Goal: Task Accomplishment & Management: Manage account settings

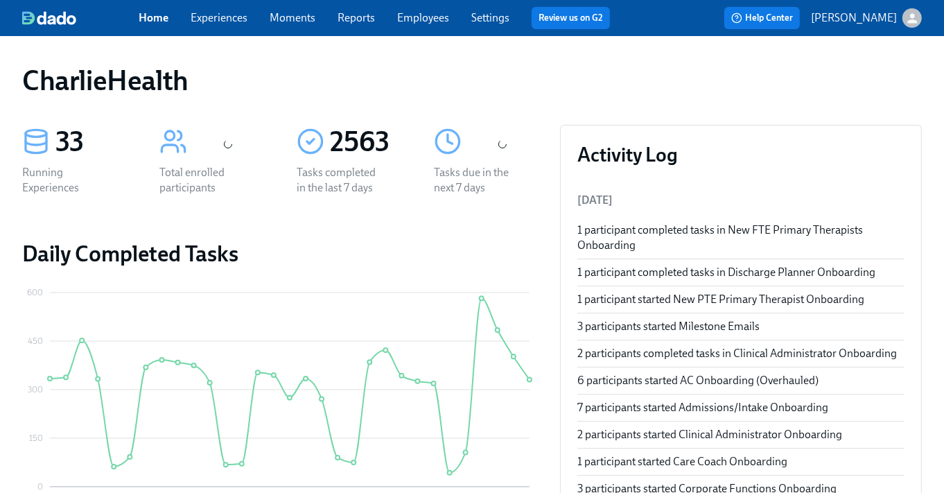
click at [230, 20] on link "Experiences" at bounding box center [219, 17] width 57 height 13
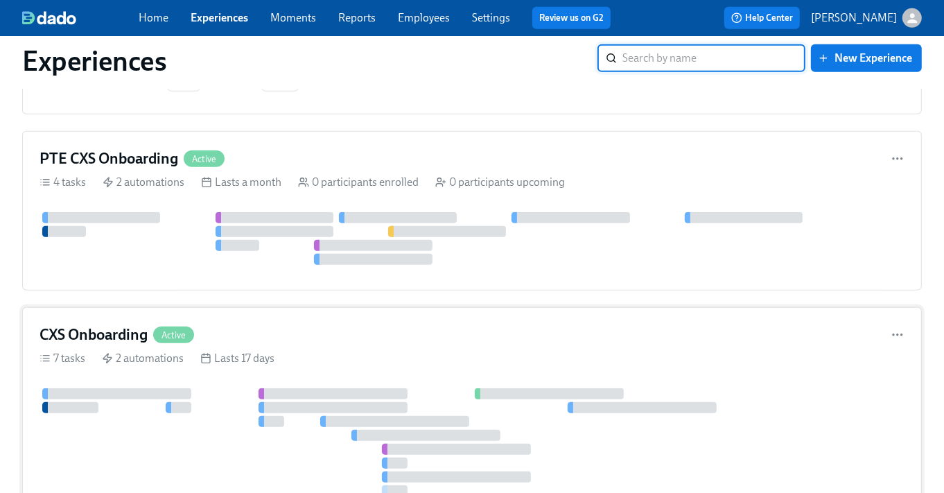
scroll to position [906, 0]
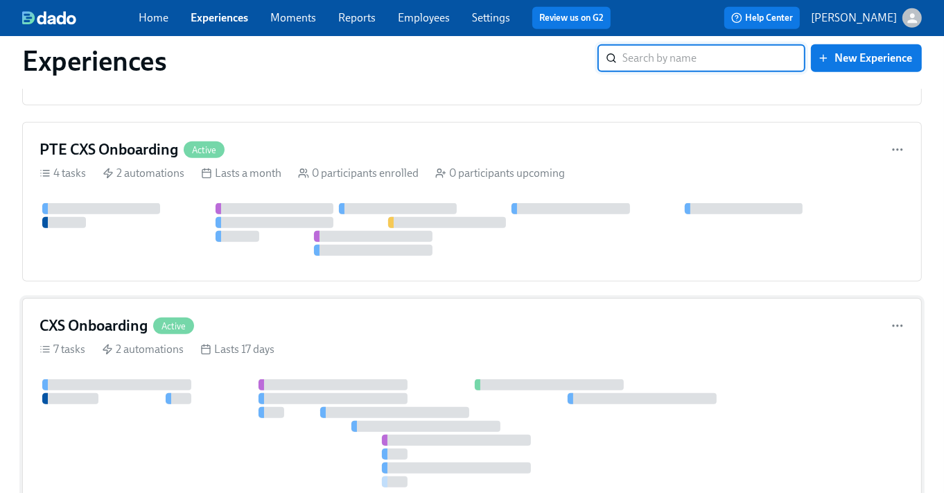
click at [280, 353] on div "CXS Onboarding Active 7 tasks 2 automations Lasts 17 days" at bounding box center [471, 405] width 899 height 215
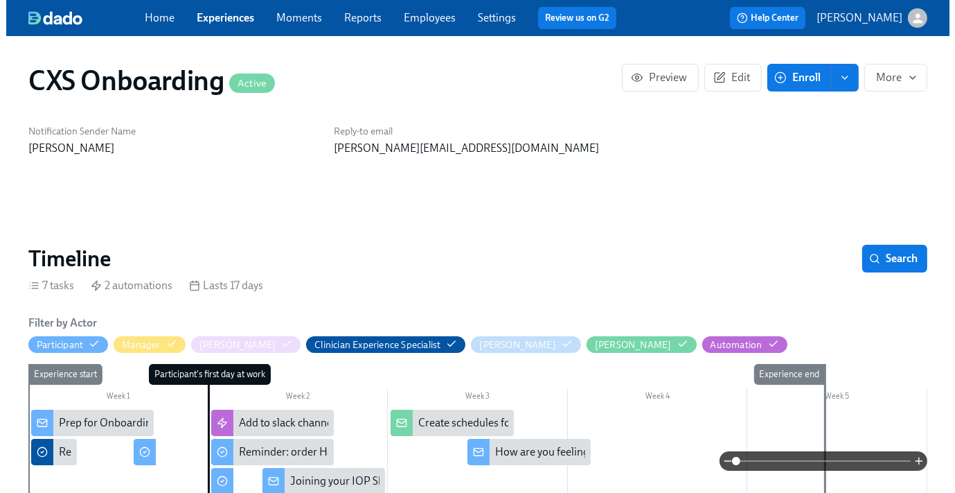
scroll to position [238, 0]
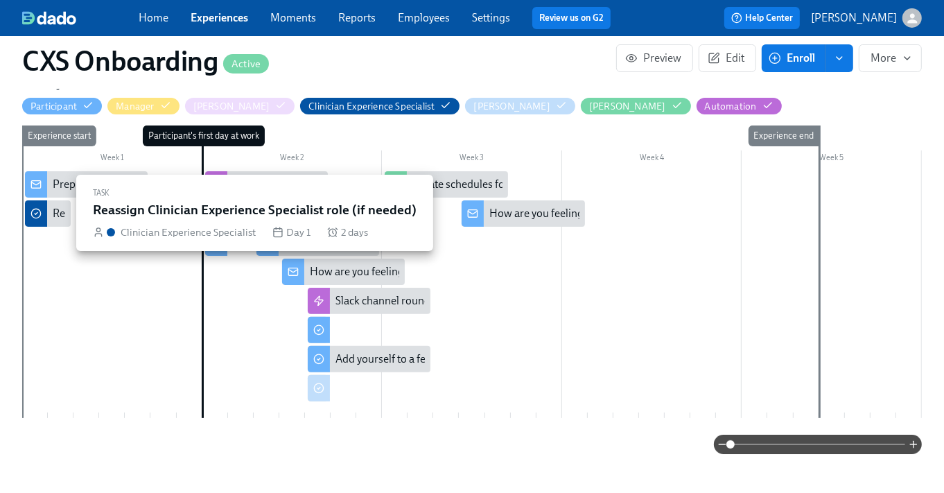
click at [49, 212] on div "Reassign Clinician Experience Specialist role (if needed)" at bounding box center [48, 213] width 46 height 26
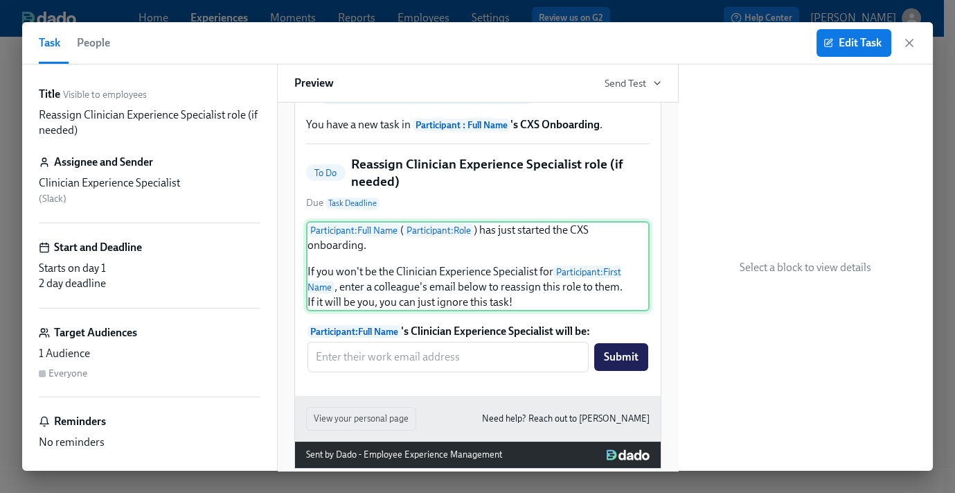
scroll to position [81, 0]
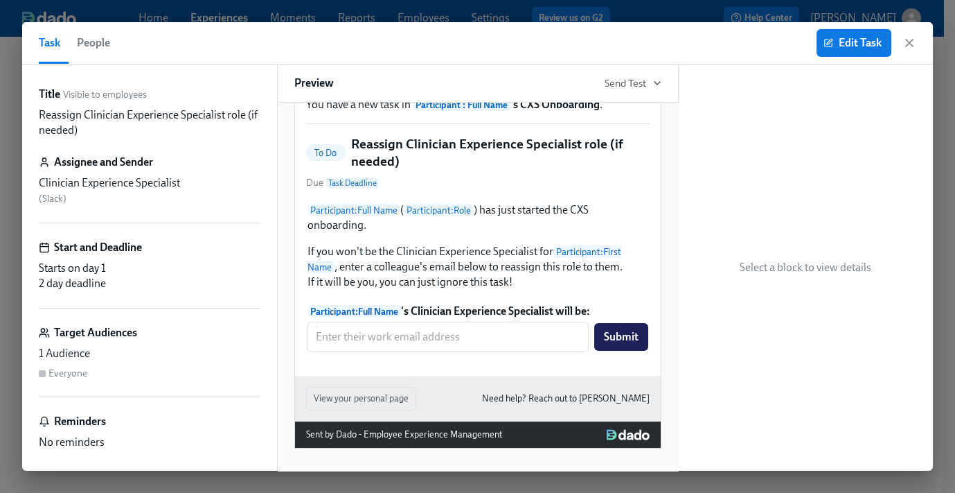
click at [913, 42] on icon "button" at bounding box center [910, 43] width 14 height 14
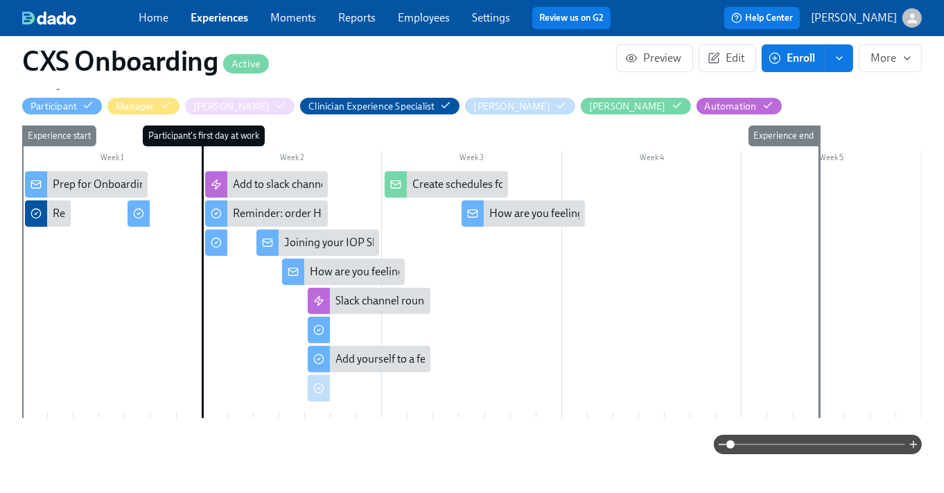
click at [96, 181] on div "Prep for Onboarding" at bounding box center [102, 184] width 99 height 15
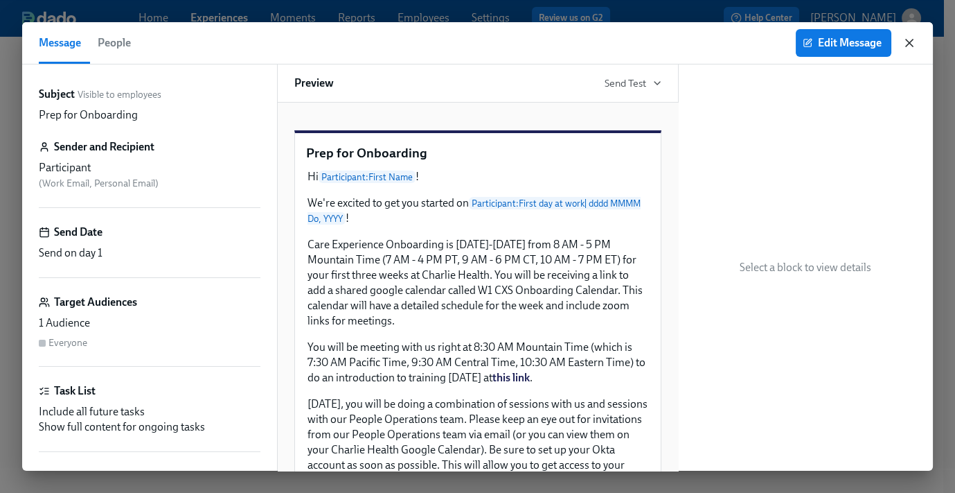
click at [908, 40] on icon "button" at bounding box center [909, 42] width 7 height 7
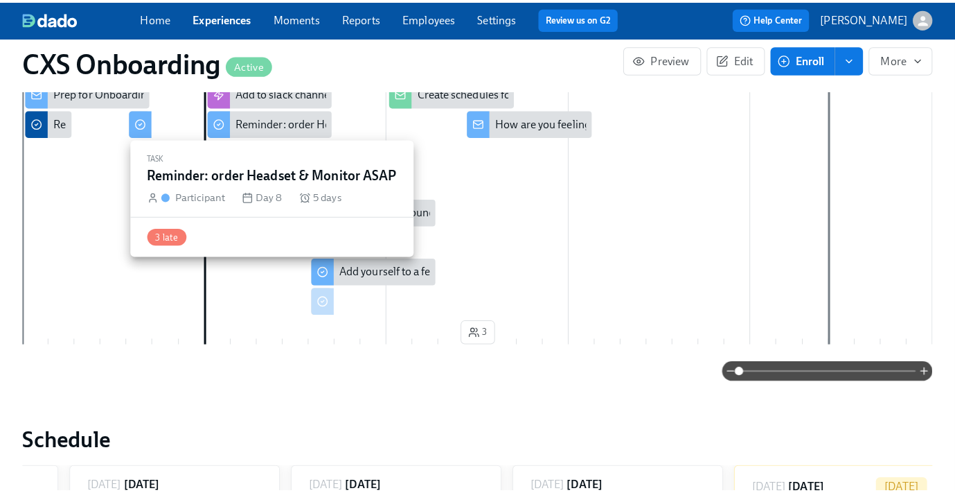
scroll to position [367, 0]
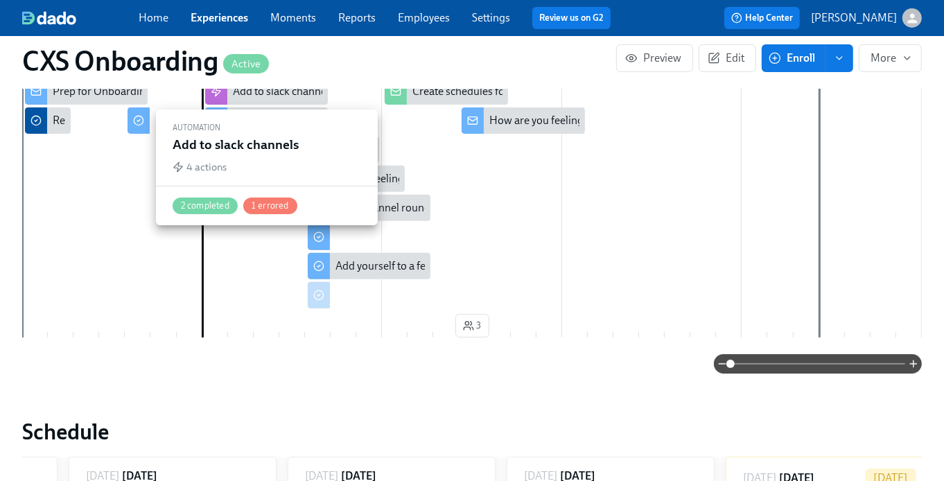
click at [247, 93] on div "Add to slack channels" at bounding box center [283, 91] width 101 height 15
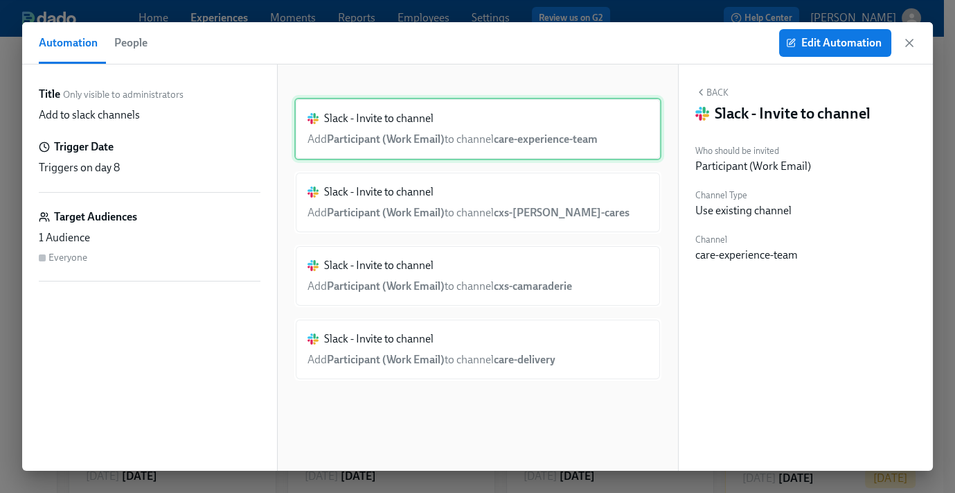
click at [480, 142] on div "Slack - Invite to channel Add Participant (Work Email) to channel care-experien…" at bounding box center [477, 129] width 367 height 62
click at [812, 45] on span "Edit Automation" at bounding box center [835, 43] width 93 height 14
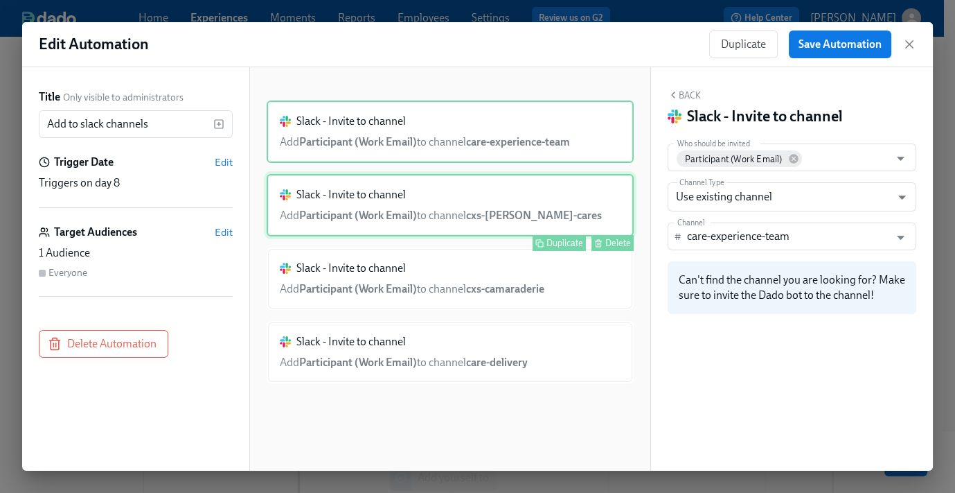
click at [606, 238] on button "Delete" at bounding box center [613, 243] width 42 height 16
type input "cxs-charlie-cares"
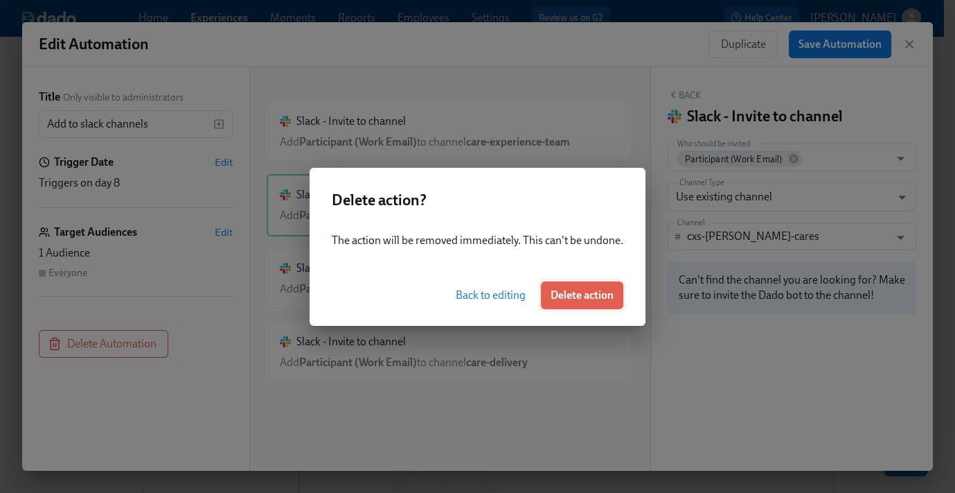
click at [590, 301] on span "Delete action" at bounding box center [582, 295] width 63 height 14
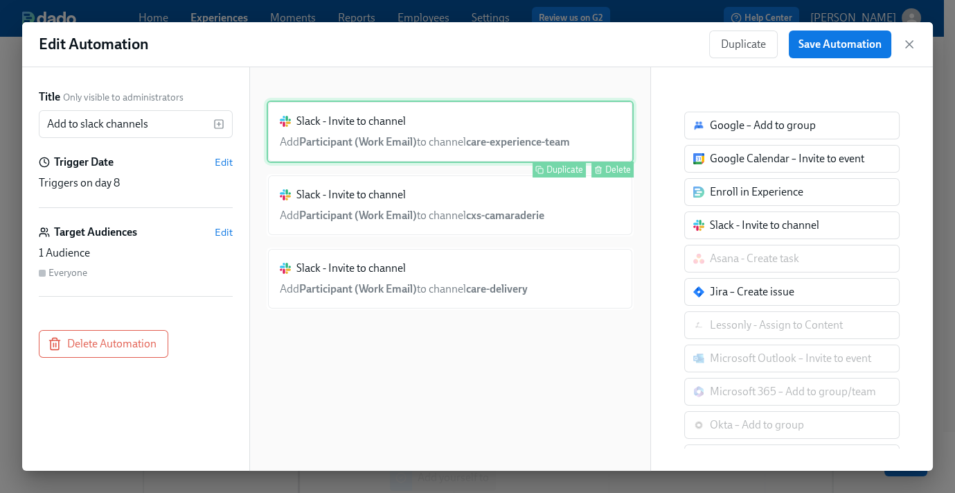
click at [599, 150] on div "Slack - Invite to channel Add Participant (Work Email) to channel care-experien…" at bounding box center [450, 131] width 367 height 62
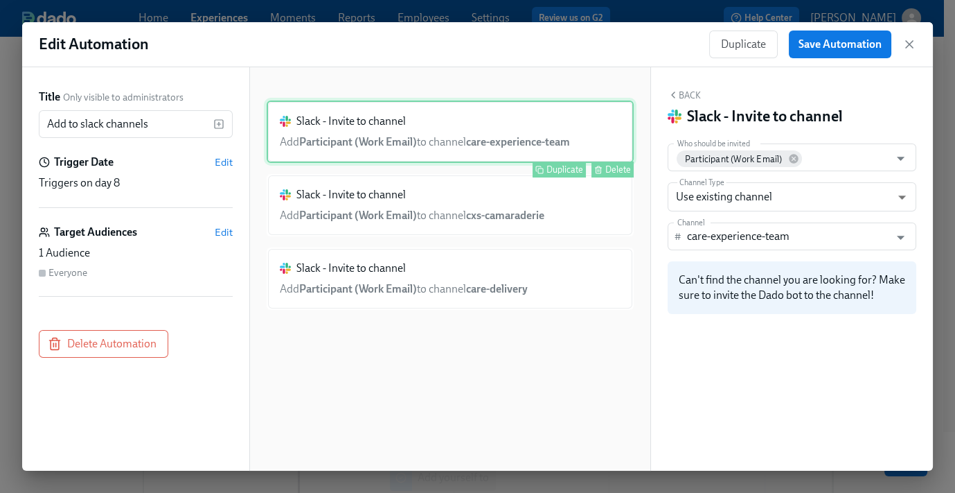
click at [611, 169] on div "Delete" at bounding box center [619, 169] width 26 height 10
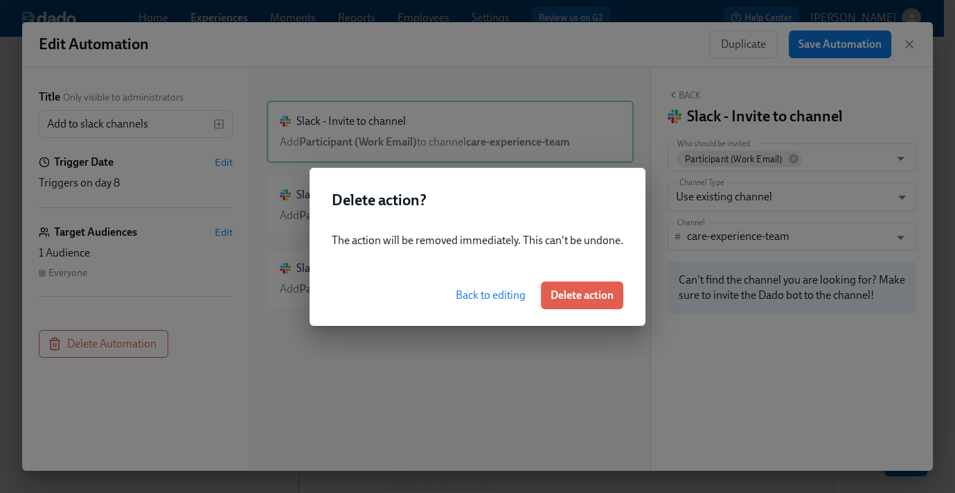
click at [590, 297] on span "Delete action" at bounding box center [582, 295] width 63 height 14
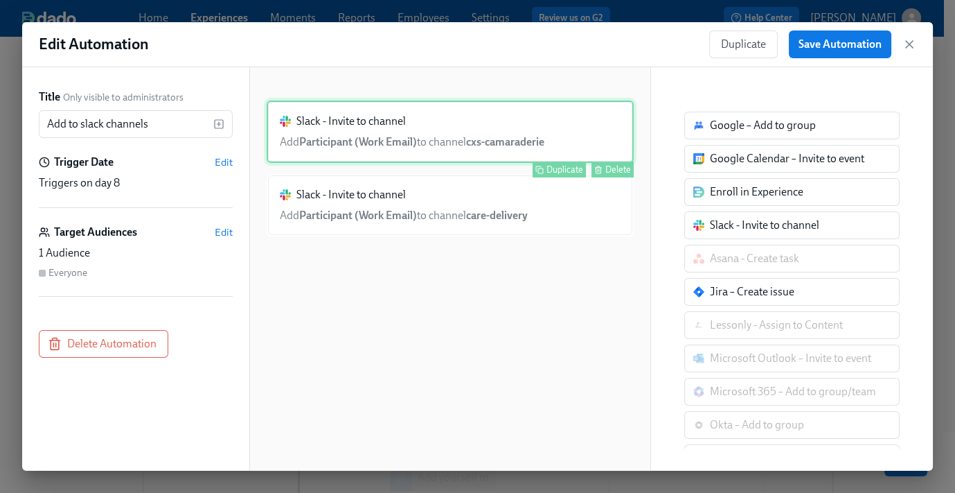
click at [606, 170] on div "Delete" at bounding box center [619, 169] width 26 height 10
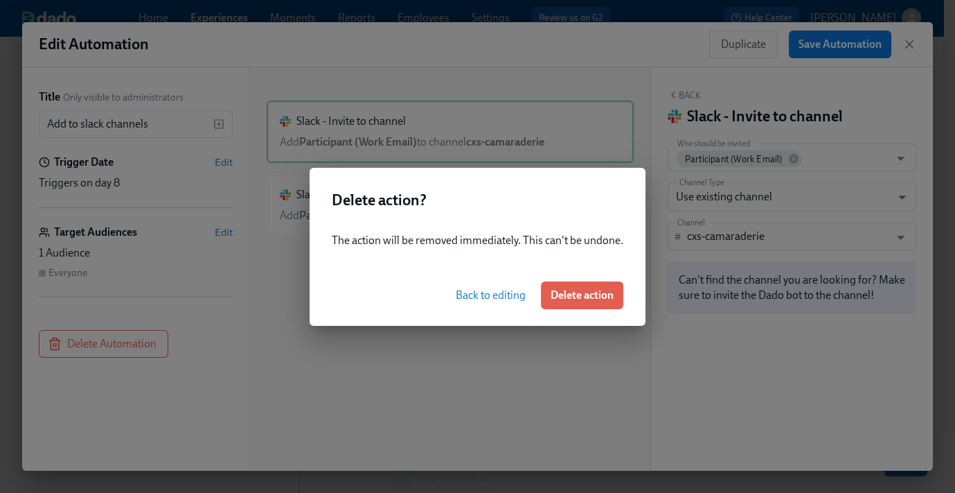
click at [590, 298] on span "Delete action" at bounding box center [582, 295] width 63 height 14
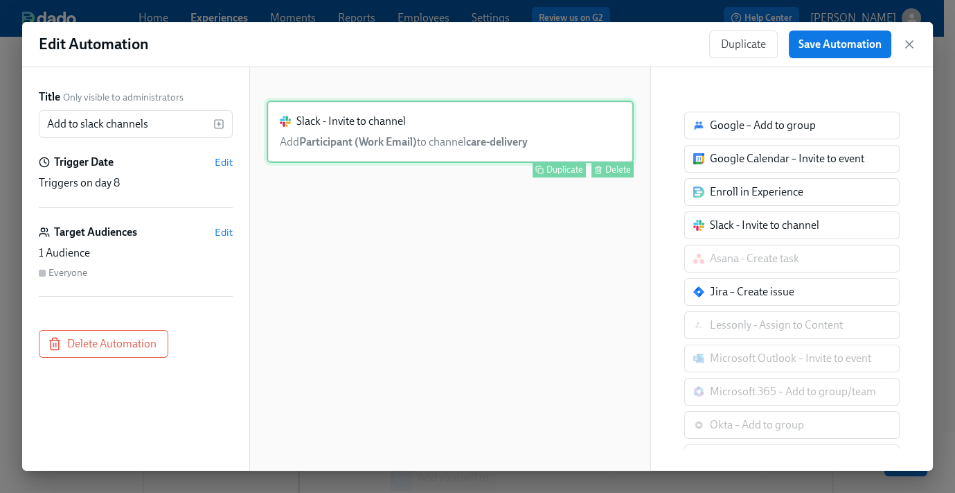
click at [609, 168] on div "Delete" at bounding box center [619, 169] width 26 height 10
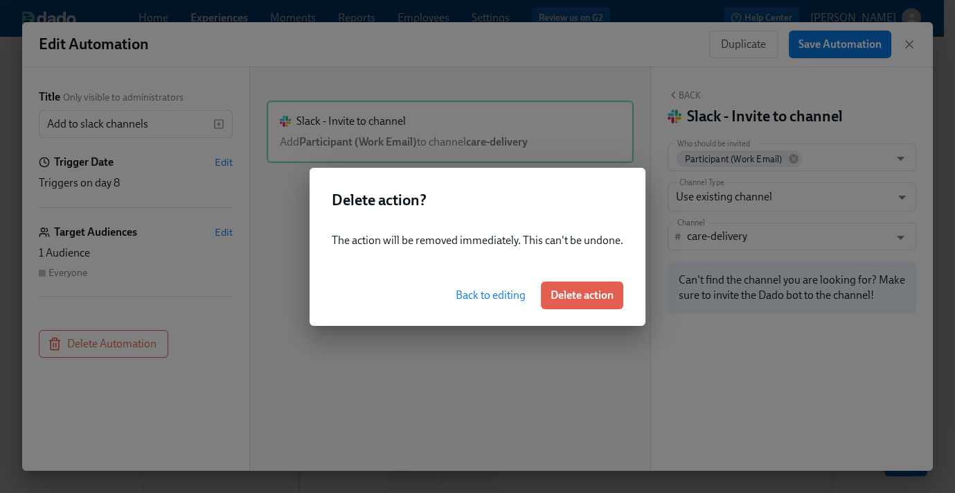
click at [565, 309] on div "Back to editing Delete action" at bounding box center [478, 295] width 336 height 61
click at [570, 299] on span "Delete action" at bounding box center [582, 295] width 63 height 14
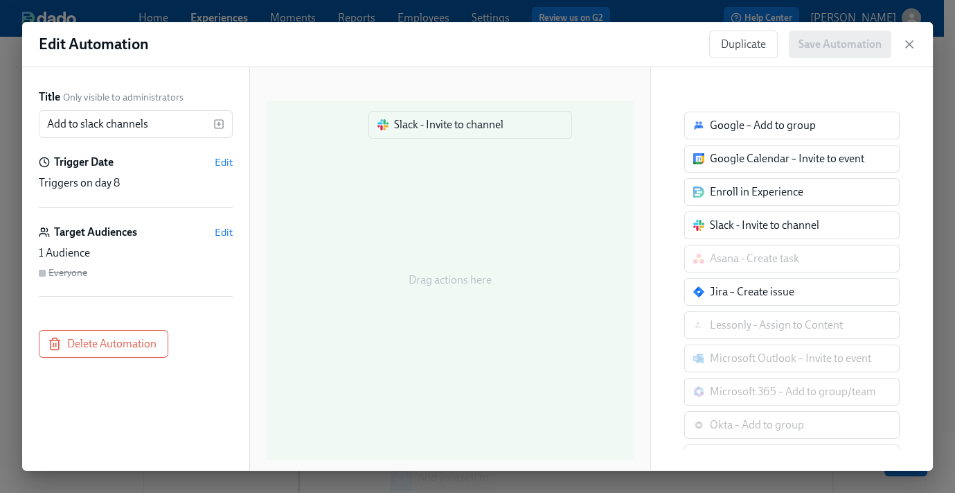
drag, startPoint x: 756, startPoint y: 226, endPoint x: 420, endPoint y: 123, distance: 351.5
click at [418, 121] on div "Title Only visible to administrators Add to slack channels ​ Trigger Date Edit …" at bounding box center [477, 268] width 911 height 403
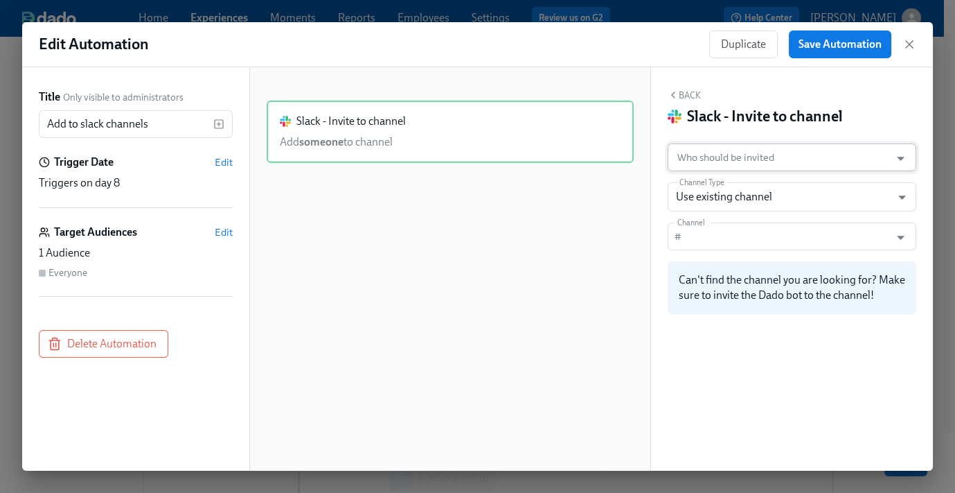
click at [732, 154] on input "Who should be invited" at bounding box center [779, 157] width 209 height 28
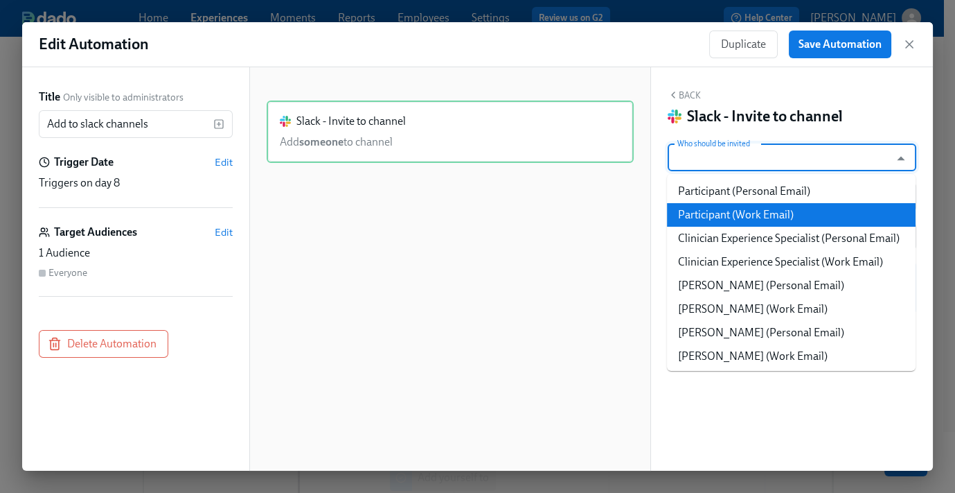
click at [836, 218] on li "Participant (Work Email)" at bounding box center [791, 215] width 249 height 24
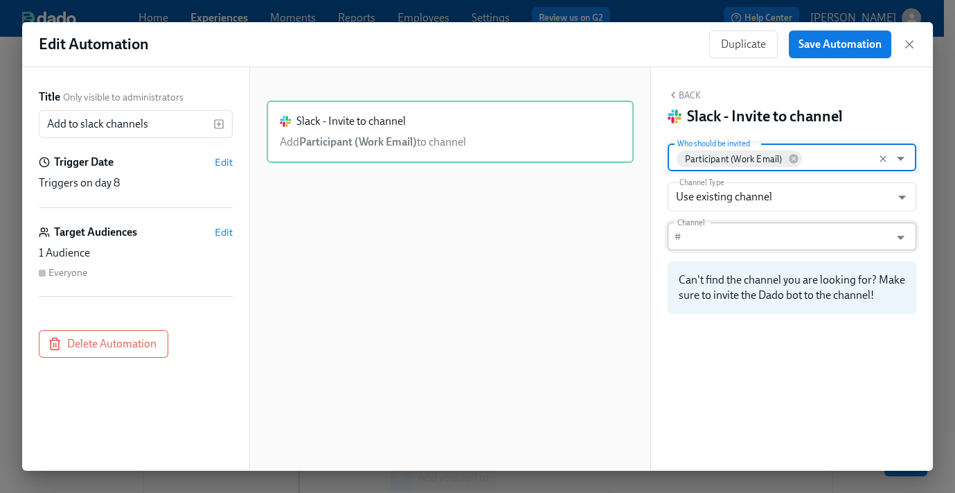
click at [772, 233] on input "Channel" at bounding box center [788, 236] width 202 height 28
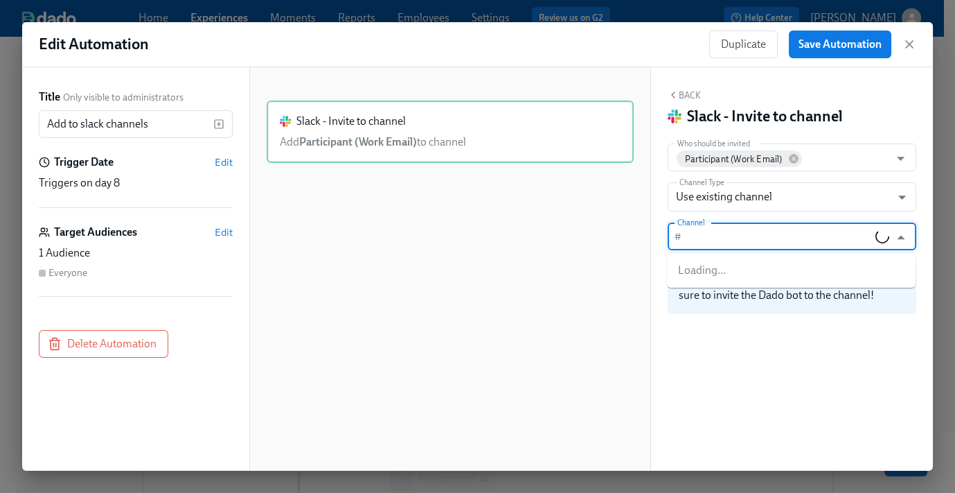
paste input "#care-experience-team"
click at [696, 237] on input "#care-experience-team" at bounding box center [781, 236] width 188 height 28
type input "care-experience-team"
paste input "#care-experience-team"
click at [691, 234] on input "#care-experience-team" at bounding box center [788, 236] width 202 height 28
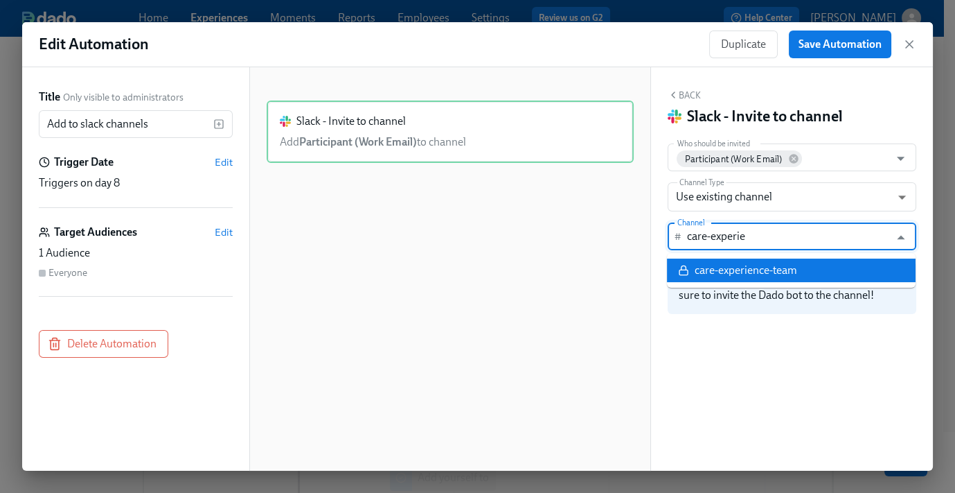
click at [784, 276] on div "care-experience-team" at bounding box center [746, 270] width 103 height 15
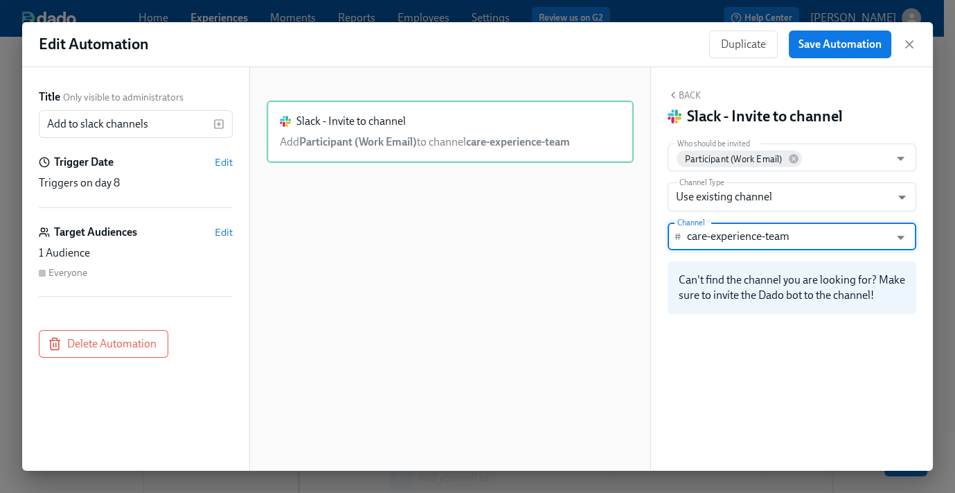
type input "care-experience-team"
click at [687, 91] on button "Back" at bounding box center [684, 94] width 33 height 11
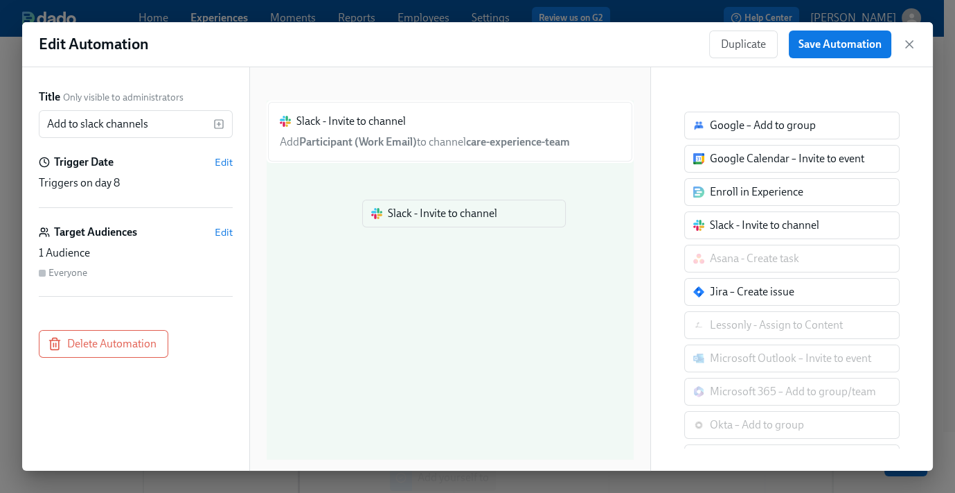
drag, startPoint x: 746, startPoint y: 224, endPoint x: 416, endPoint y: 214, distance: 330.0
click at [416, 214] on div "Title Only visible to administrators Add to slack channels ​ Trigger Date Edit …" at bounding box center [477, 268] width 911 height 403
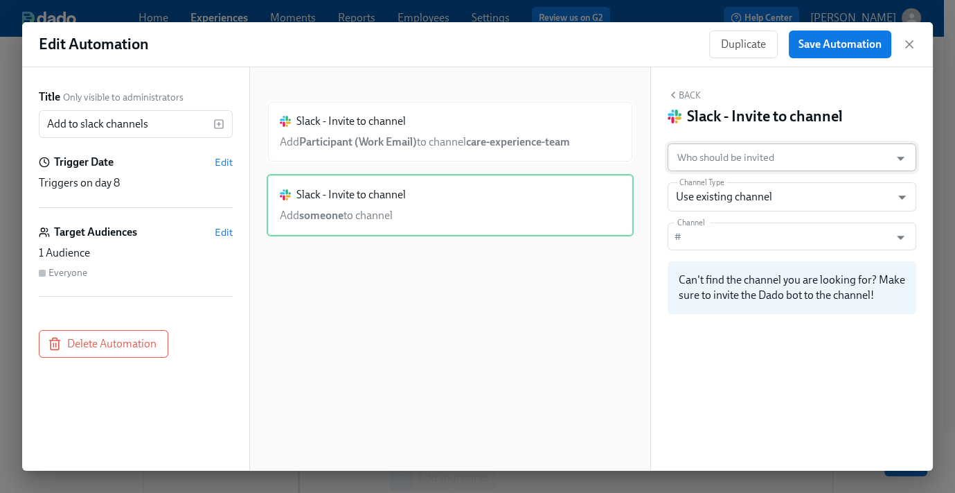
click at [747, 159] on input "Who should be invited" at bounding box center [779, 157] width 209 height 28
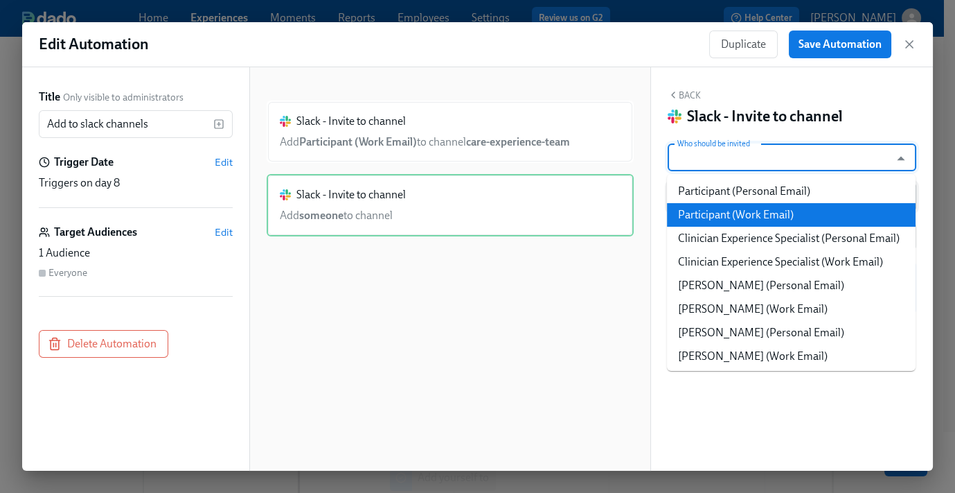
drag, startPoint x: 757, startPoint y: 213, endPoint x: 723, endPoint y: 182, distance: 45.6
click at [757, 213] on li "Participant (Work Email)" at bounding box center [791, 215] width 249 height 24
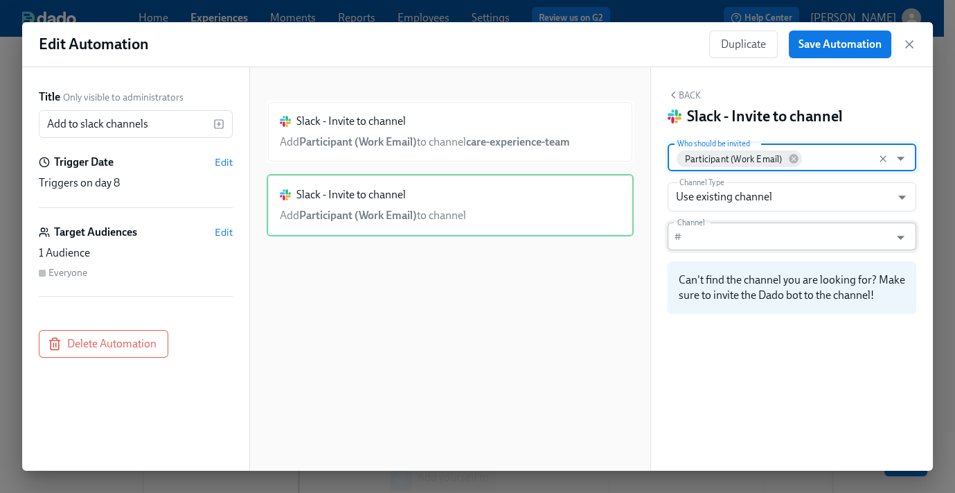
click at [759, 233] on input "Channel" at bounding box center [788, 236] width 202 height 28
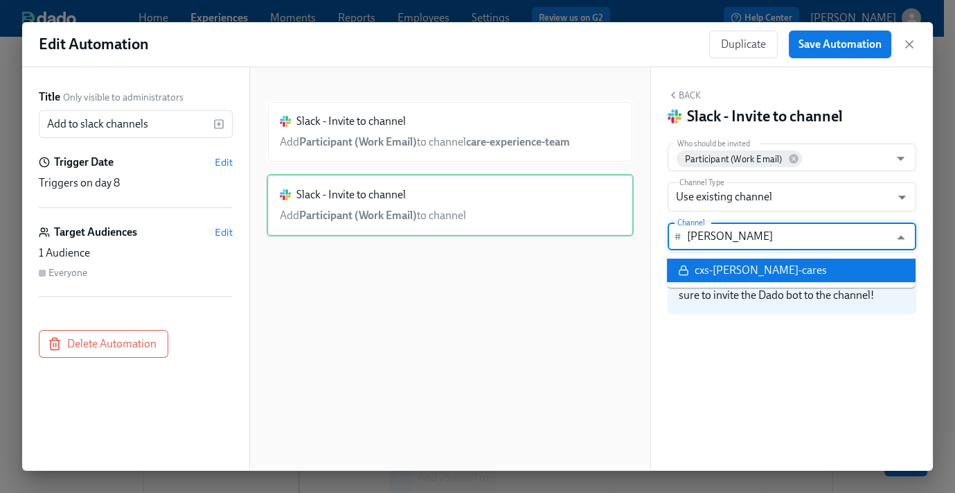
click at [782, 274] on li "cxs-charlie-cares" at bounding box center [791, 270] width 249 height 24
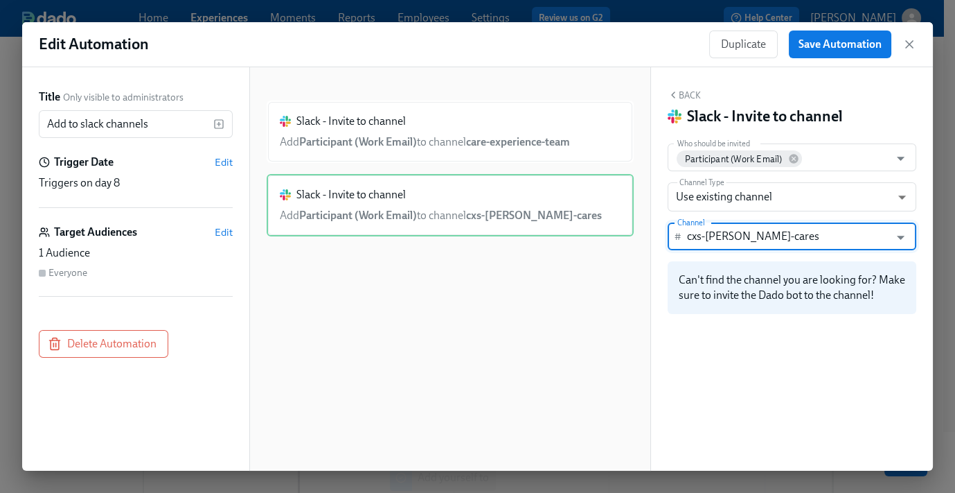
type input "cxs-charlie-cares"
click at [687, 91] on button "Back" at bounding box center [684, 94] width 33 height 11
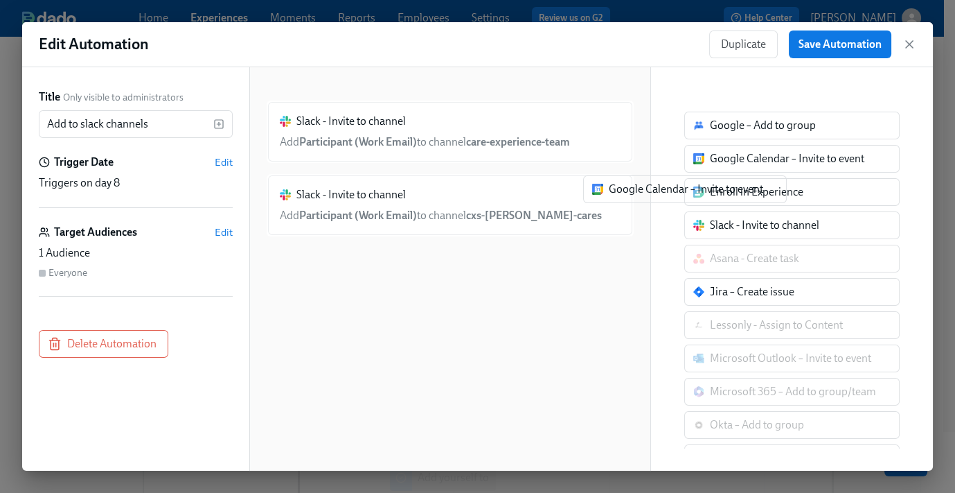
drag, startPoint x: 725, startPoint y: 163, endPoint x: 380, endPoint y: 287, distance: 367.3
click at [380, 288] on div "Title Only visible to administrators Add to slack channels ​ Trigger Date Edit …" at bounding box center [477, 268] width 911 height 403
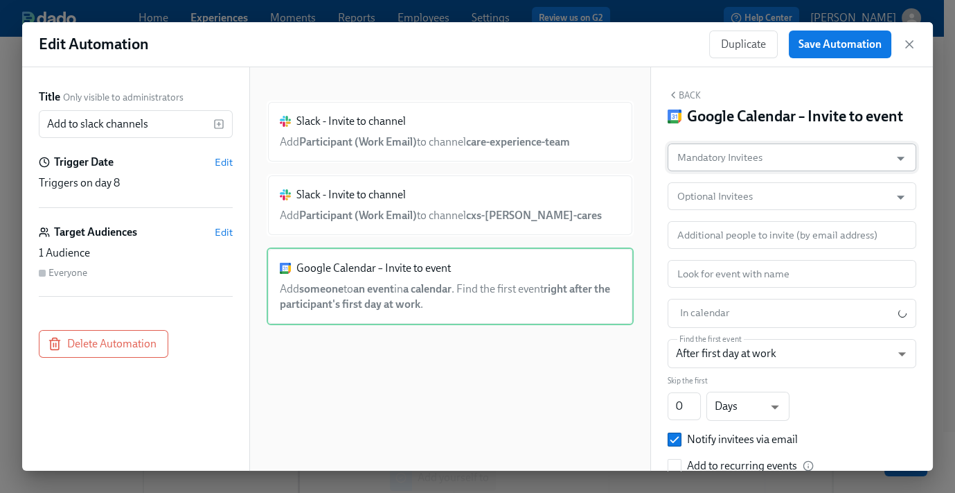
drag, startPoint x: 738, startPoint y: 175, endPoint x: 753, endPoint y: 191, distance: 21.6
click at [738, 171] on input "Mandatory Invitees" at bounding box center [779, 157] width 209 height 28
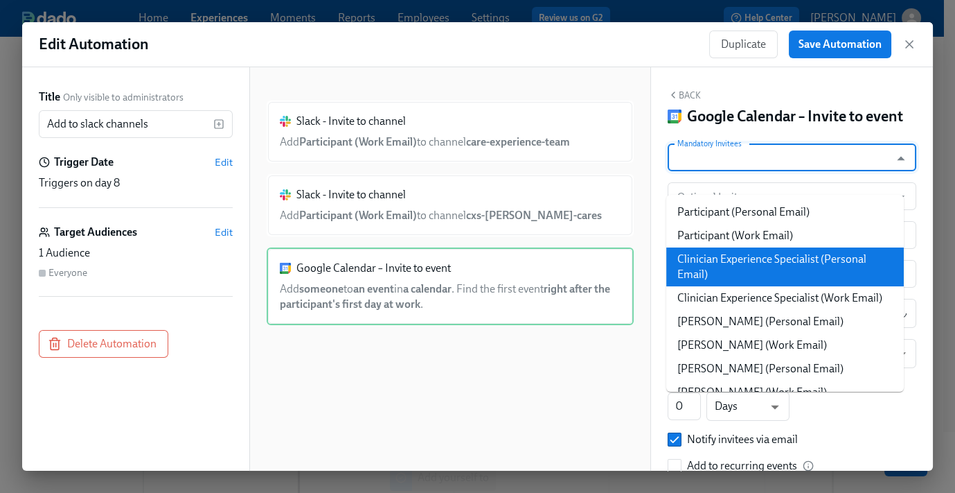
click at [757, 237] on li "Participant (Work Email)" at bounding box center [786, 236] width 238 height 24
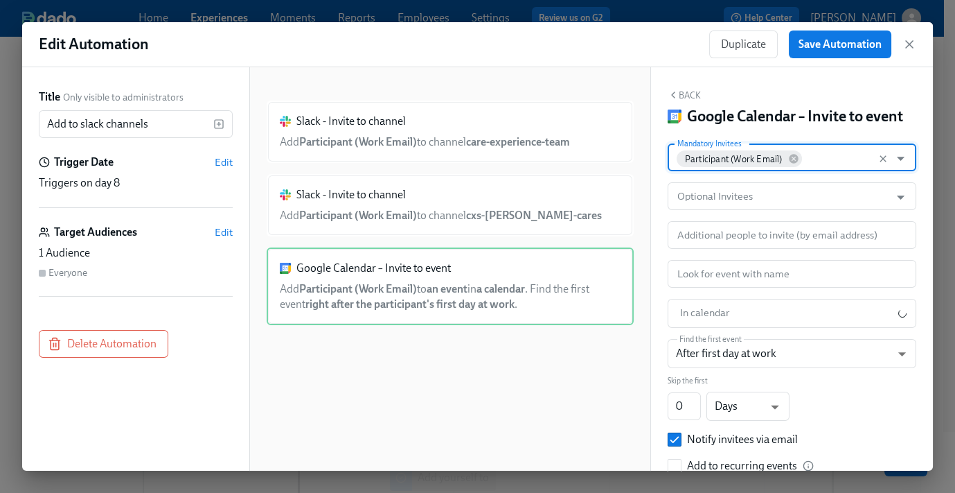
click at [681, 71] on div "Back Google Calendar – Invite to event Mandatory Invitees Participant (Work Ema…" at bounding box center [792, 268] width 282 height 403
click at [685, 85] on div "Back Google Calendar – Invite to event Mandatory Invitees Participant (Work Ema…" at bounding box center [792, 268] width 282 height 403
click at [687, 90] on button "Back" at bounding box center [684, 94] width 33 height 11
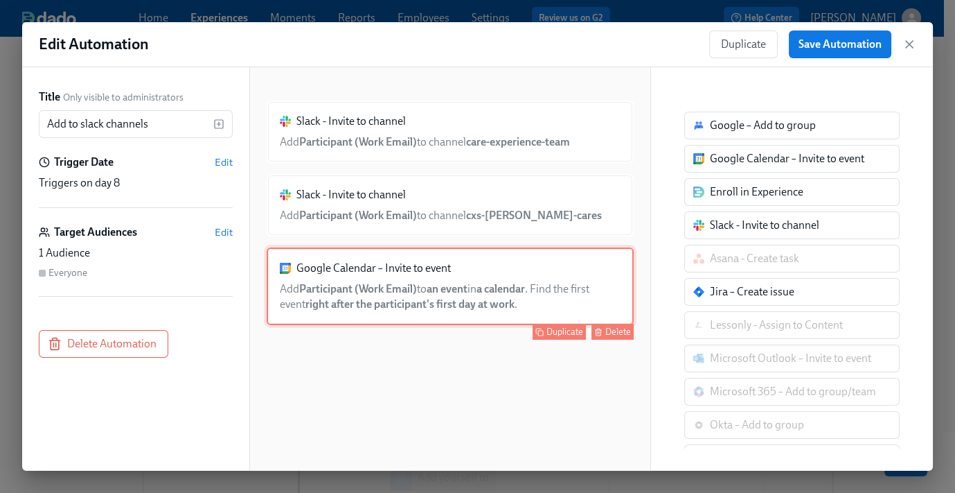
click at [608, 329] on div "Delete" at bounding box center [619, 331] width 26 height 10
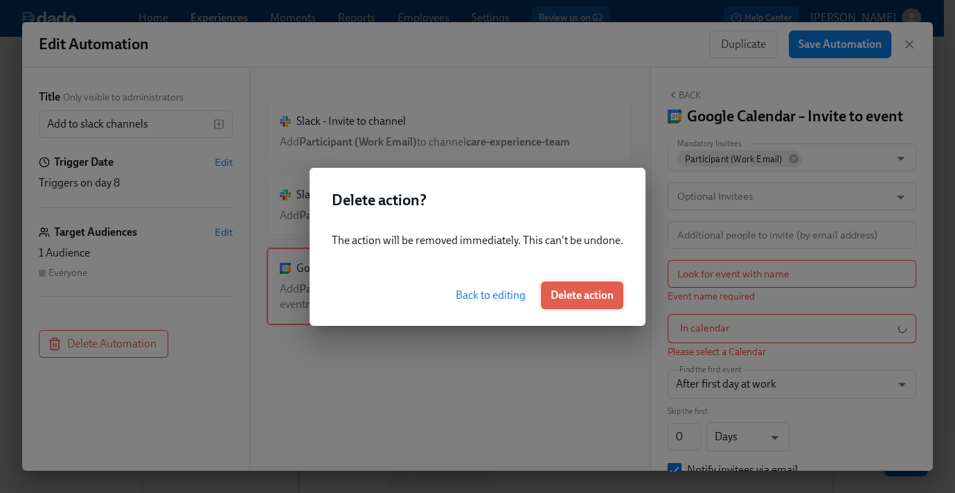
click at [597, 294] on span "Delete action" at bounding box center [582, 295] width 63 height 14
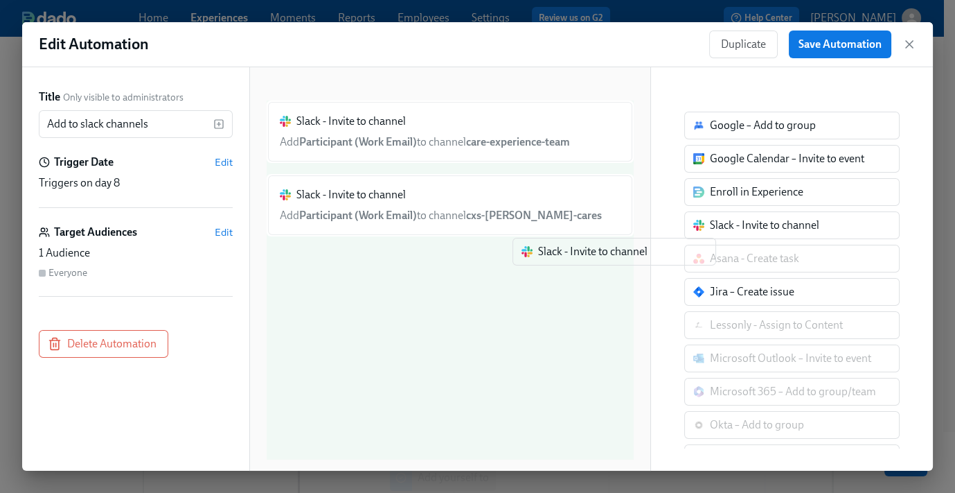
drag, startPoint x: 743, startPoint y: 224, endPoint x: 448, endPoint y: 288, distance: 301.8
click at [448, 288] on div "Title Only visible to administrators Add to slack channels ​ Trigger Date Edit …" at bounding box center [477, 268] width 911 height 403
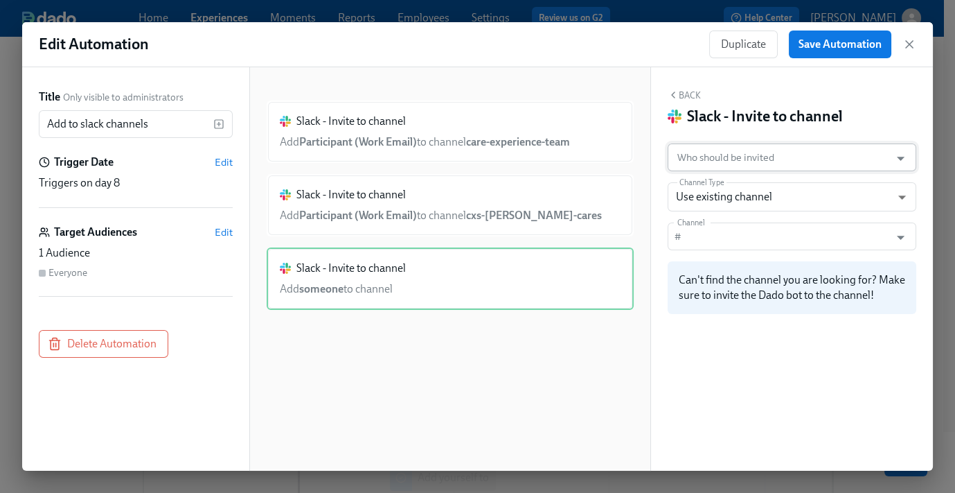
click at [743, 155] on input "Who should be invited" at bounding box center [779, 157] width 209 height 28
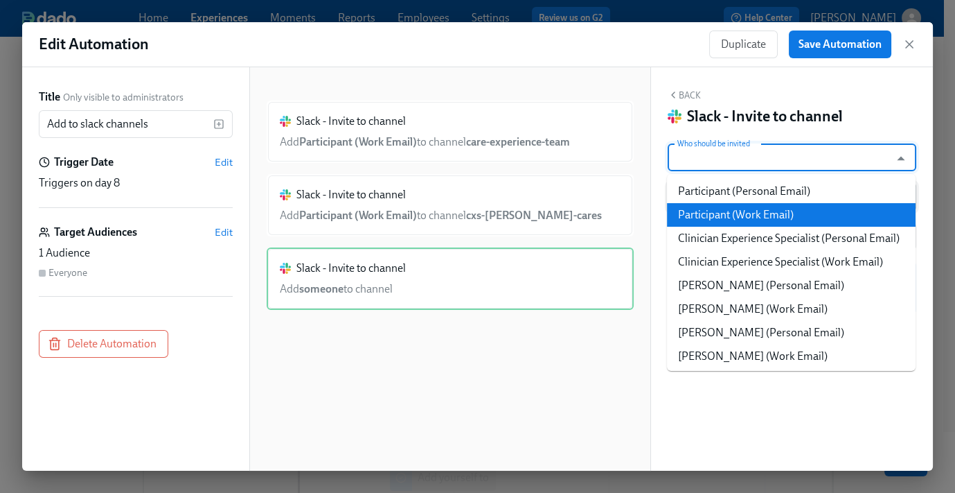
click at [753, 209] on li "Participant (Work Email)" at bounding box center [791, 215] width 249 height 24
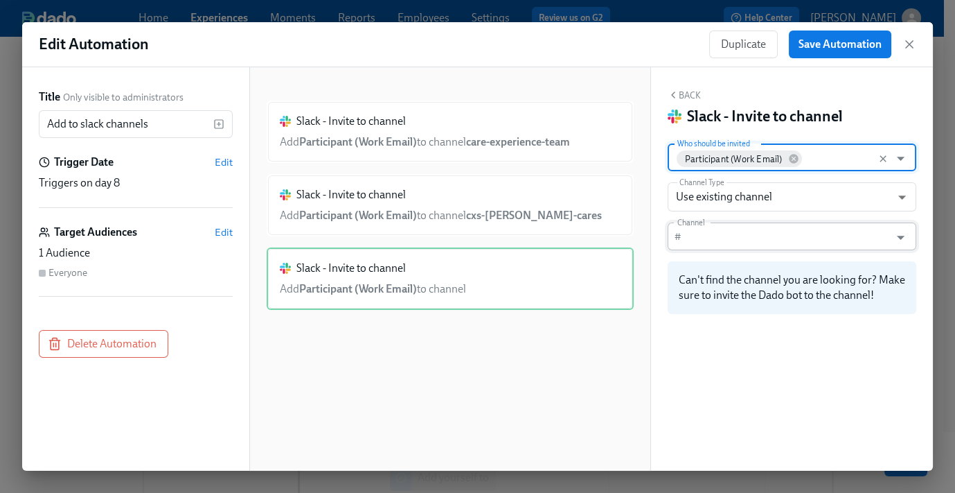
click at [703, 231] on input "Channel" at bounding box center [788, 236] width 202 height 28
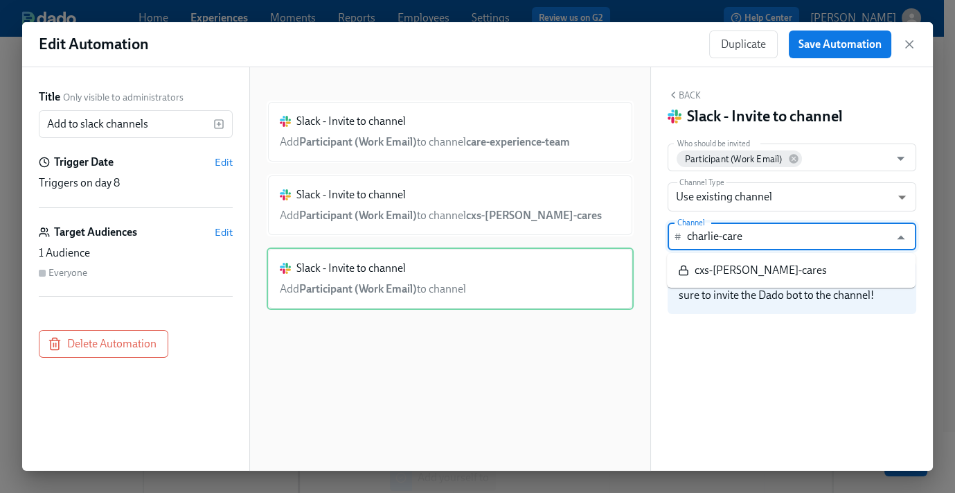
type input "charlie-cares"
click at [737, 238] on input "charlie-cares" at bounding box center [788, 236] width 202 height 28
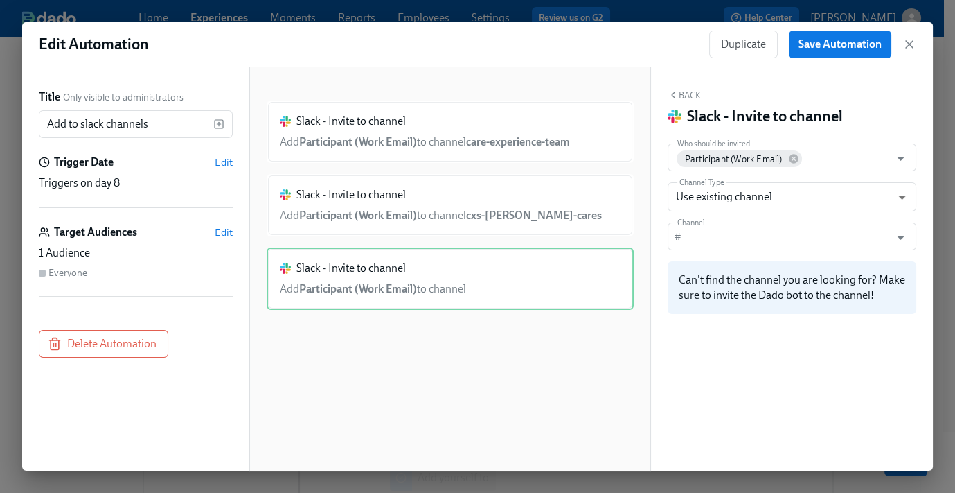
click at [627, 349] on div "Slack - Invite to channel Add Participant (Work Email) to channel care-experien…" at bounding box center [450, 279] width 367 height 359
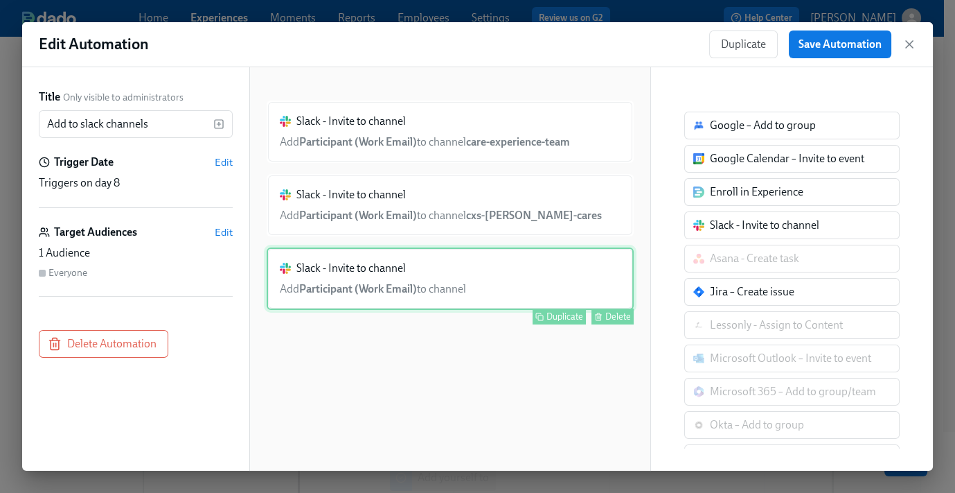
click at [458, 274] on div "Slack - Invite to channel Add Participant (Work Email) to channel Duplicate Del…" at bounding box center [450, 278] width 367 height 62
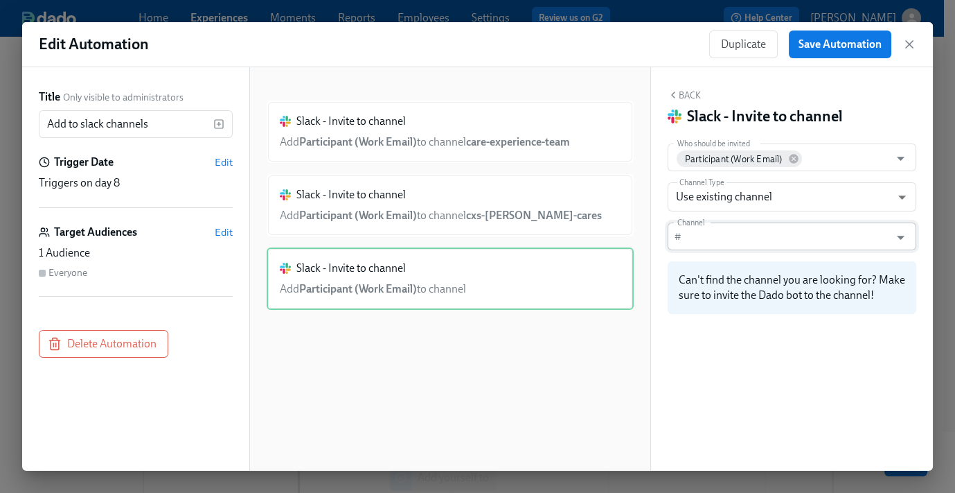
click at [731, 246] on input "Channel" at bounding box center [788, 236] width 202 height 28
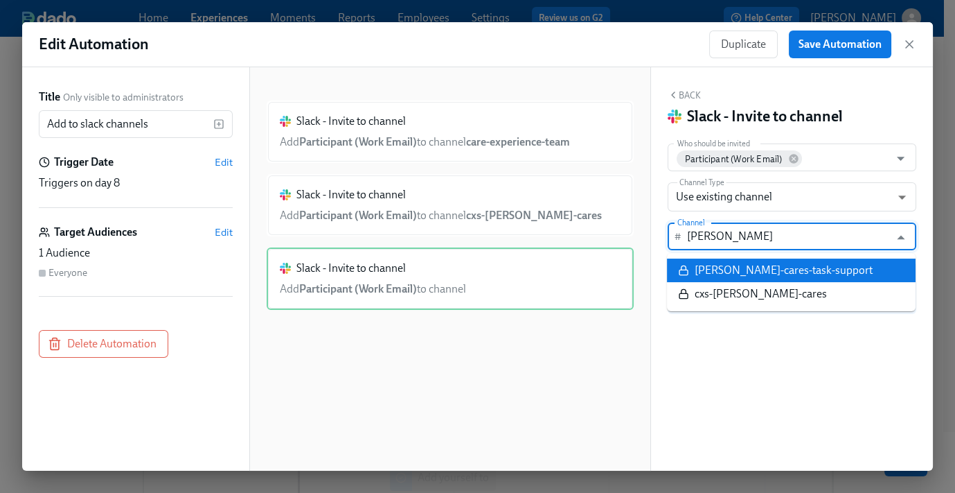
click at [755, 271] on div "charlie-cares-task-support" at bounding box center [784, 270] width 178 height 15
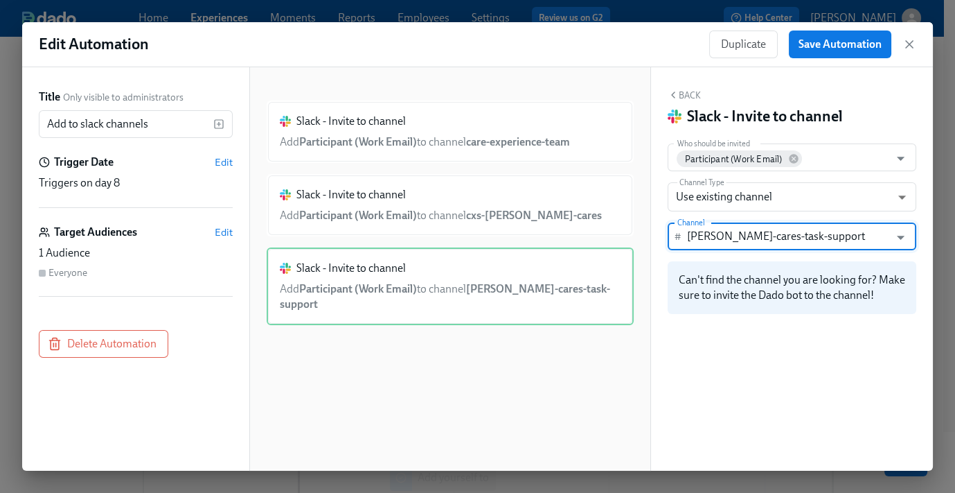
type input "charlie-cares-task-support"
click at [692, 91] on button "Back" at bounding box center [684, 94] width 33 height 11
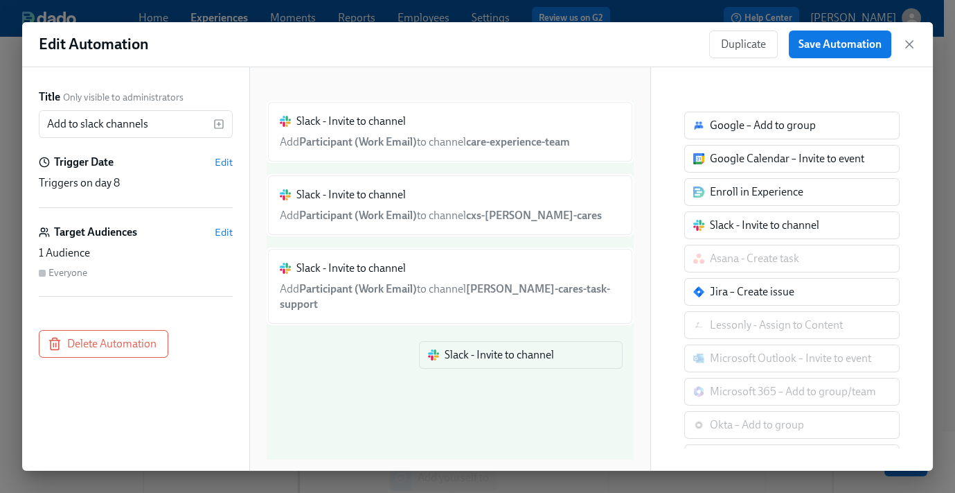
drag, startPoint x: 745, startPoint y: 230, endPoint x: 459, endPoint y: 361, distance: 314.7
click at [468, 364] on div "Title Only visible to administrators Add to slack channels ​ Trigger Date Edit …" at bounding box center [477, 268] width 911 height 403
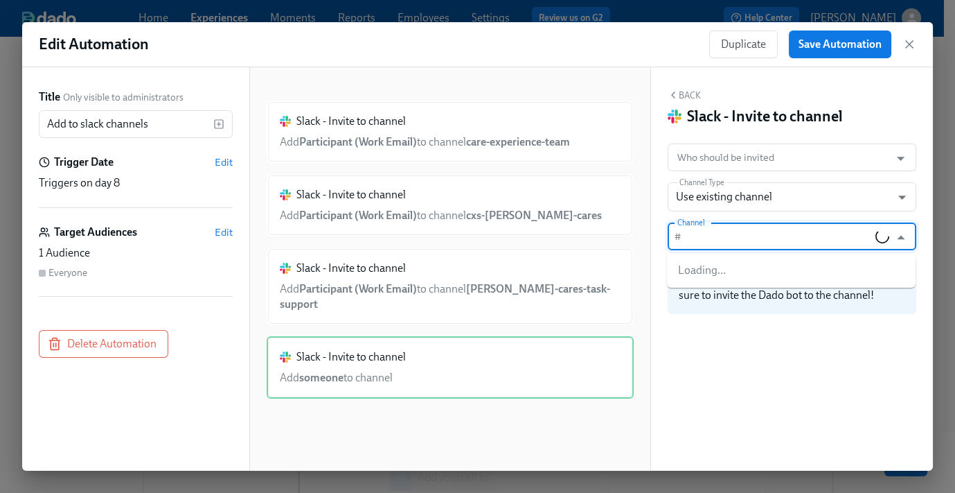
click at [732, 232] on input "Channel" at bounding box center [781, 236] width 188 height 28
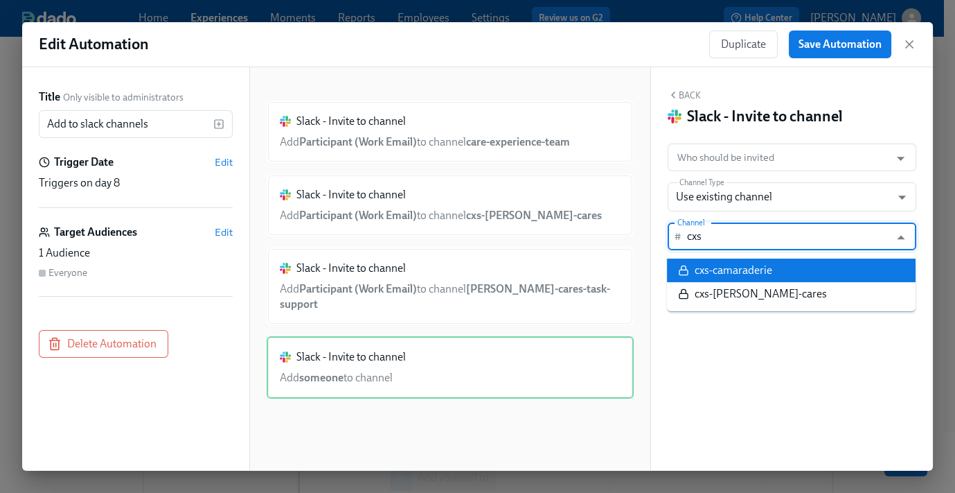
click at [768, 276] on div "cxs-camaraderie" at bounding box center [734, 270] width 78 height 15
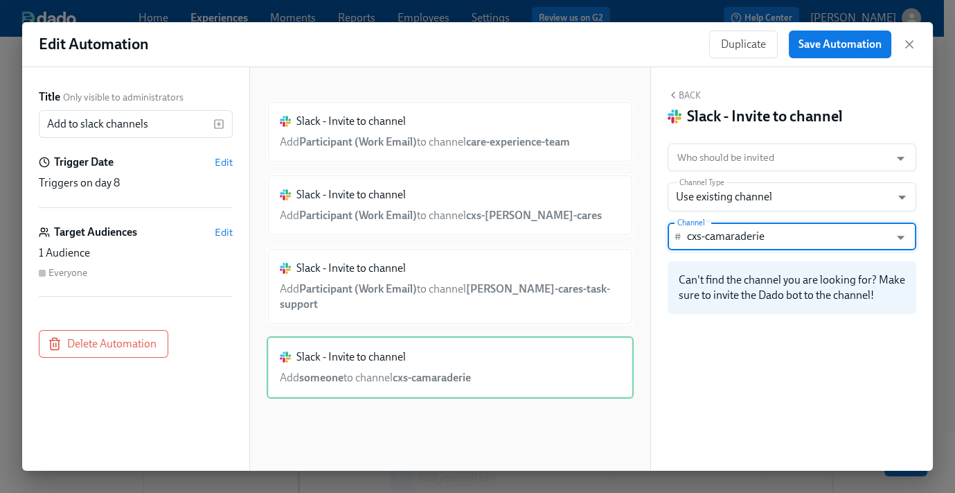
type input "cxs-camaraderie"
click at [687, 96] on button "Back" at bounding box center [684, 94] width 33 height 11
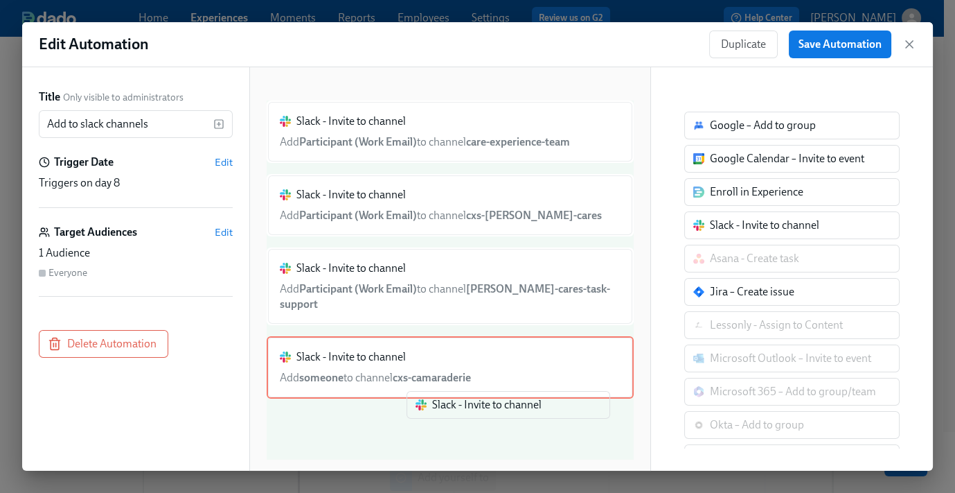
drag, startPoint x: 740, startPoint y: 228, endPoint x: 448, endPoint y: 421, distance: 349.6
click at [448, 421] on div "Title Only visible to administrators Add to slack channels ​ Trigger Date Edit …" at bounding box center [477, 268] width 911 height 403
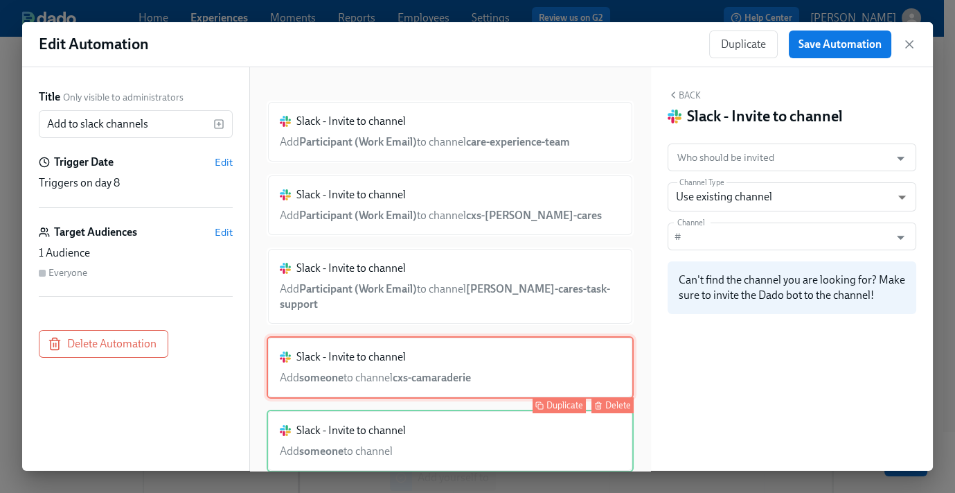
click at [387, 344] on div "Slack - Invite to channel Add someone to channel cxs-camaraderie Duplicate Dele…" at bounding box center [450, 367] width 367 height 62
type input "cxs-camaraderie"
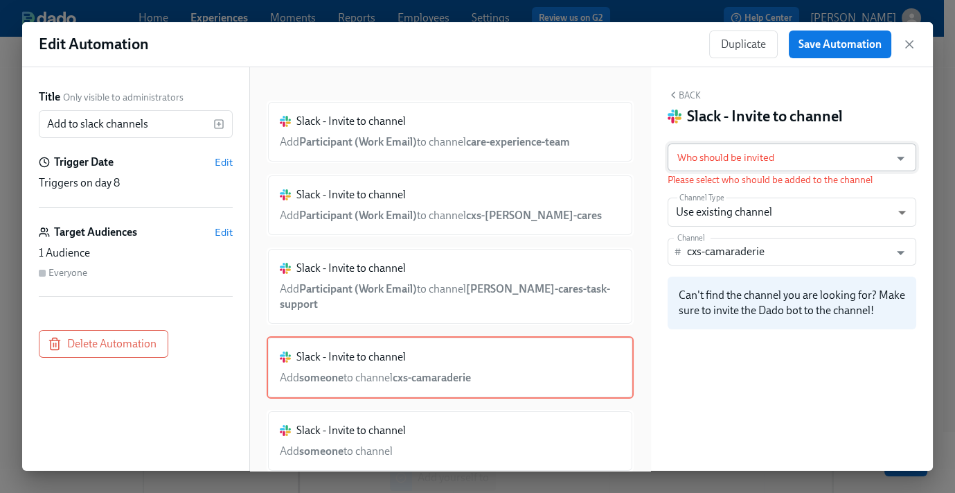
click at [712, 150] on input "Who should be invited" at bounding box center [779, 157] width 209 height 28
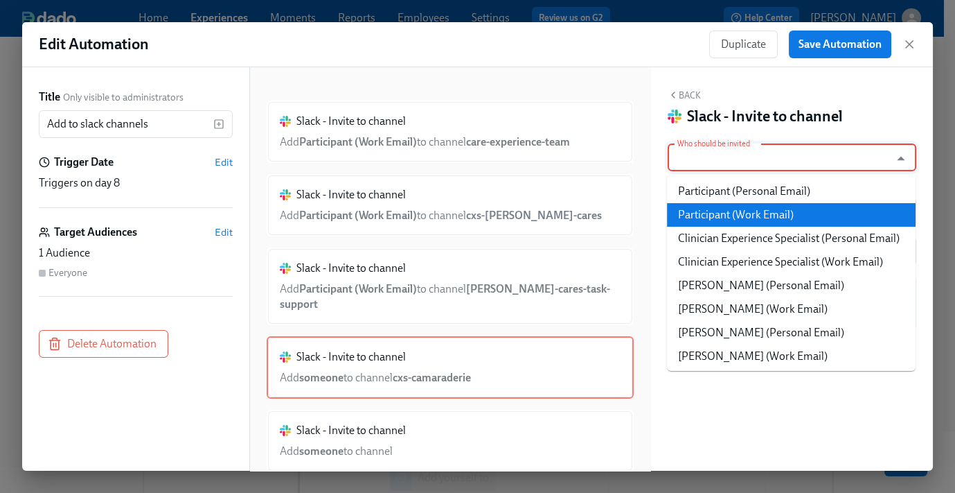
click at [772, 220] on li "Participant (Work Email)" at bounding box center [791, 215] width 249 height 24
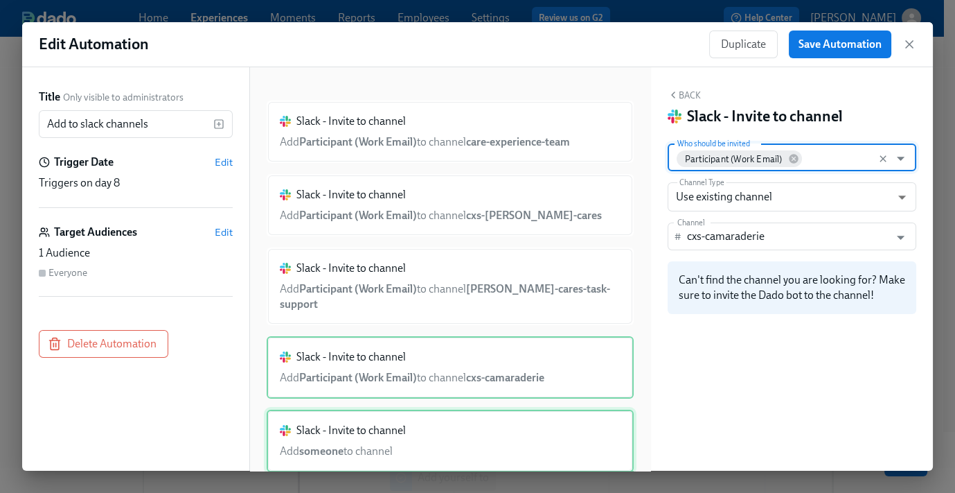
click at [407, 409] on div "Slack - Invite to channel Add someone to channel Duplicate Delete" at bounding box center [450, 440] width 367 height 62
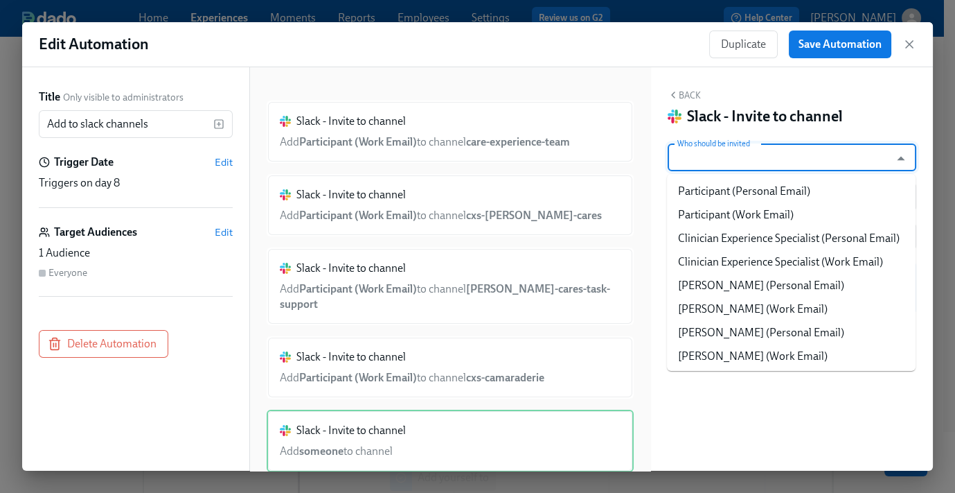
click at [727, 143] on input "Who should be invited" at bounding box center [779, 157] width 209 height 28
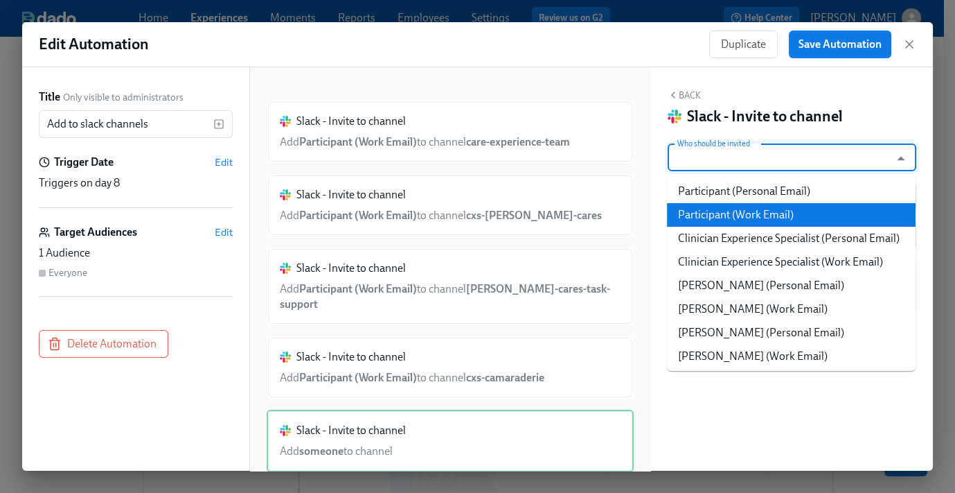
click at [749, 218] on li "Participant (Work Email)" at bounding box center [791, 215] width 249 height 24
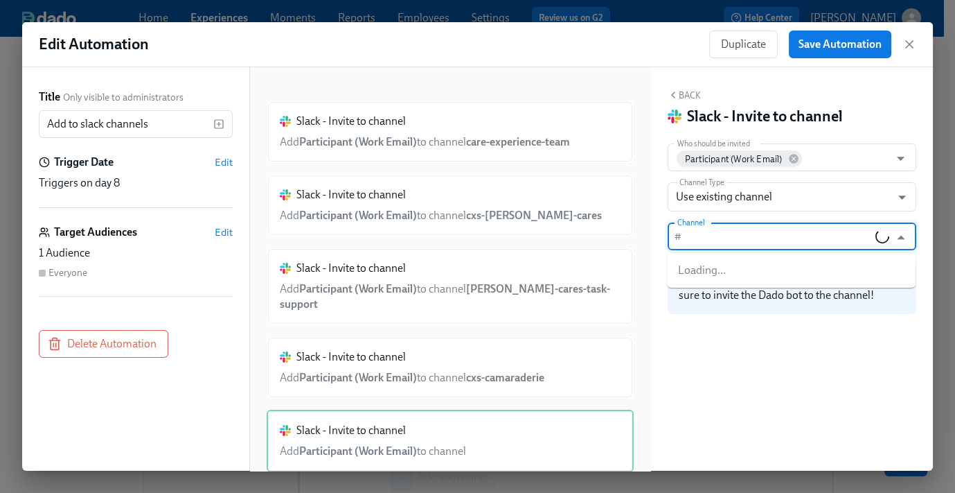
click at [721, 238] on input "Channel" at bounding box center [781, 236] width 188 height 28
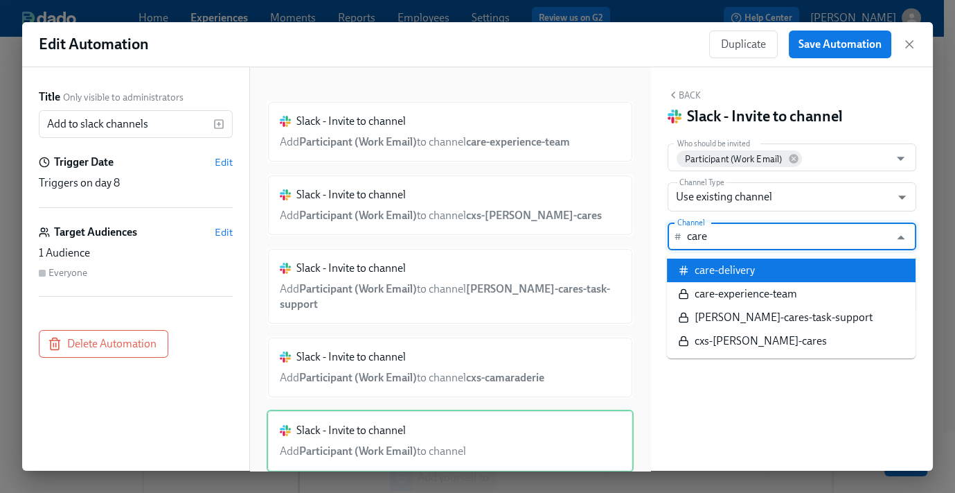
click at [779, 268] on li "care-delivery" at bounding box center [791, 270] width 249 height 24
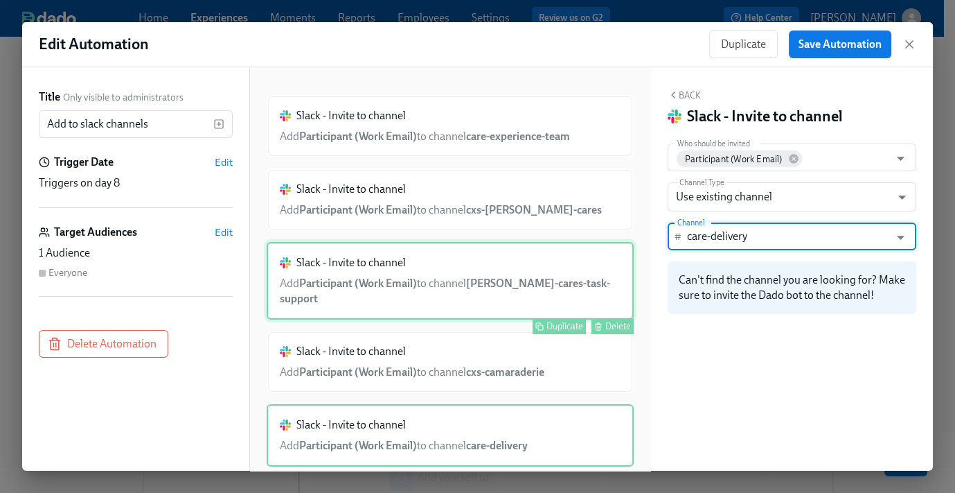
scroll to position [13, 0]
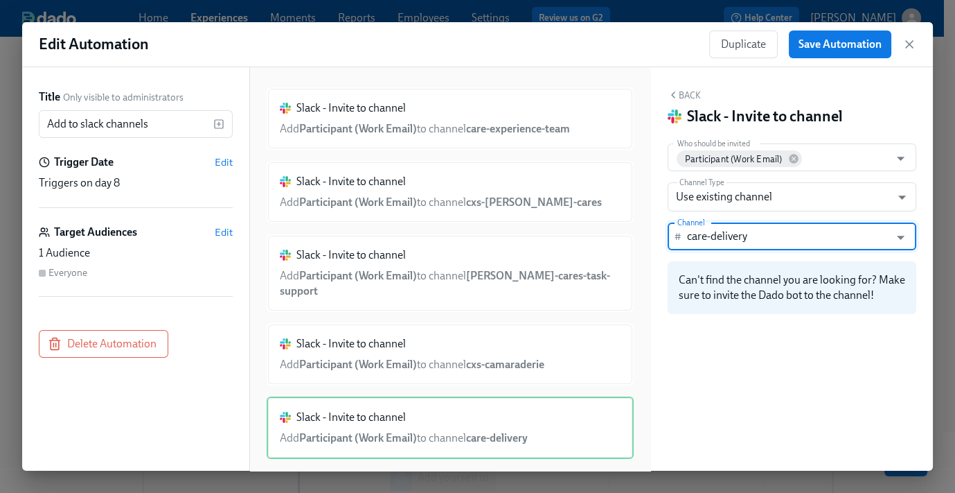
type input "care-delivery"
click at [694, 94] on button "Back" at bounding box center [684, 94] width 33 height 11
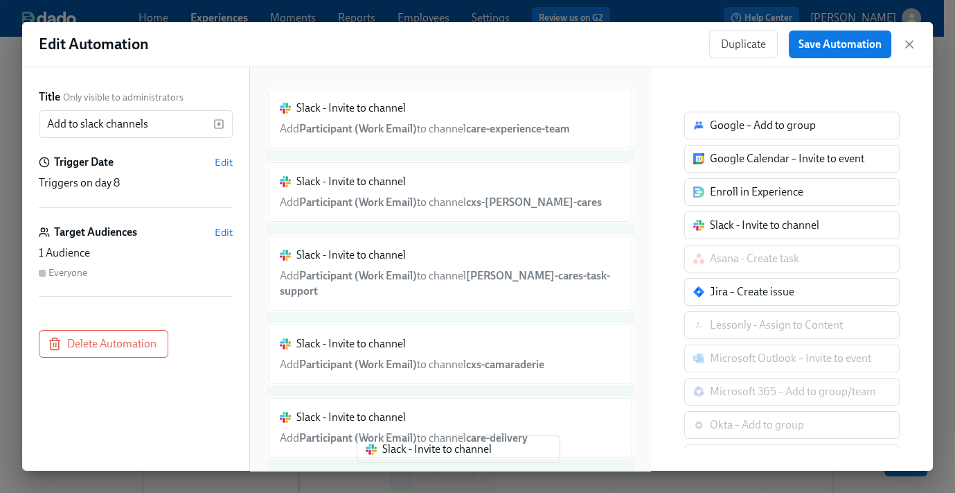
drag, startPoint x: 732, startPoint y: 229, endPoint x: 394, endPoint y: 458, distance: 408.6
click at [394, 459] on div "Title Only visible to administrators Add to slack channels ​ Trigger Date Edit …" at bounding box center [477, 268] width 911 height 403
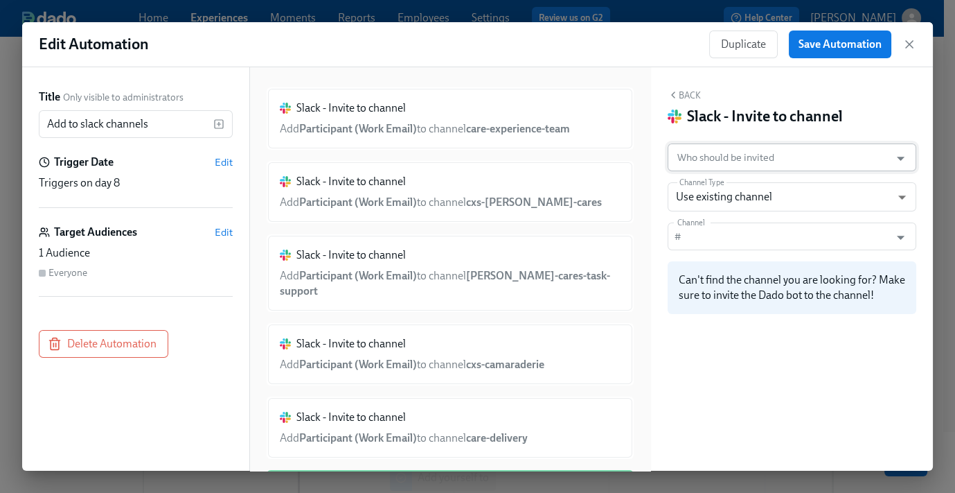
click at [739, 152] on input "Who should be invited" at bounding box center [779, 157] width 209 height 28
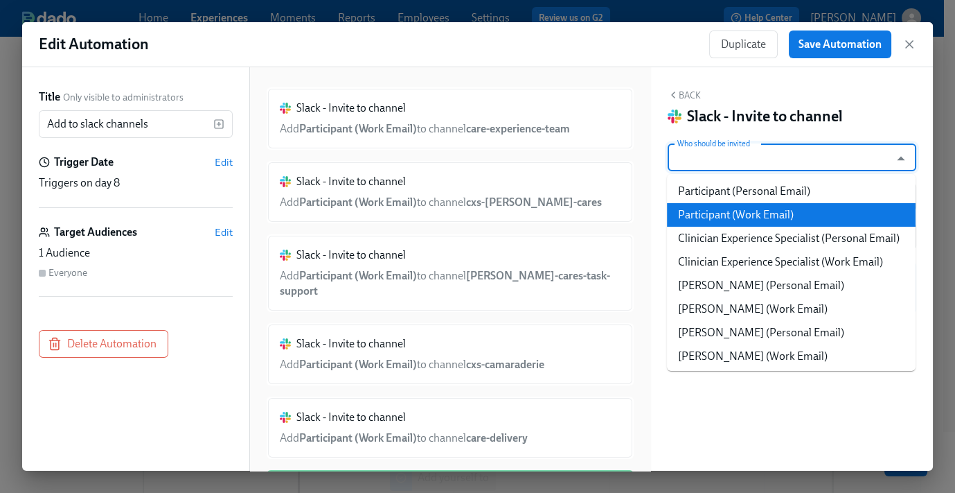
click at [761, 217] on li "Participant (Work Email)" at bounding box center [791, 215] width 249 height 24
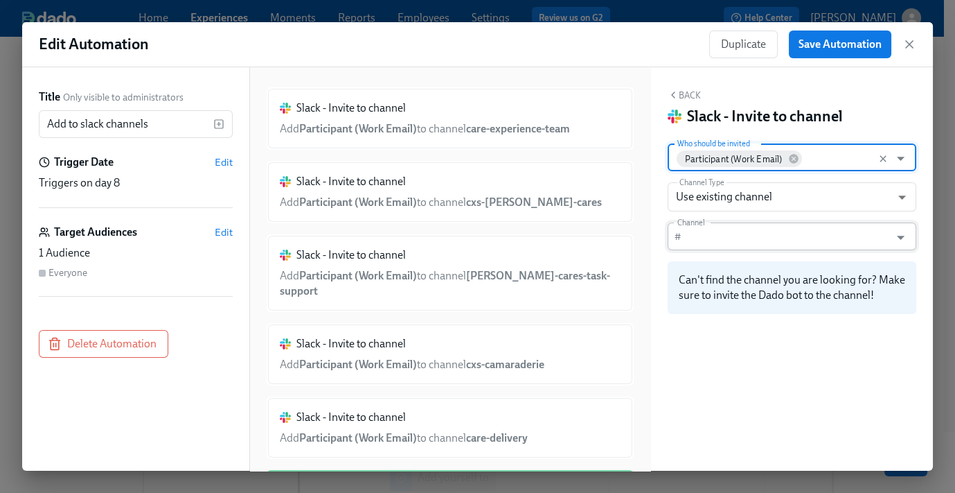
click at [745, 240] on input "Channel" at bounding box center [788, 236] width 202 height 28
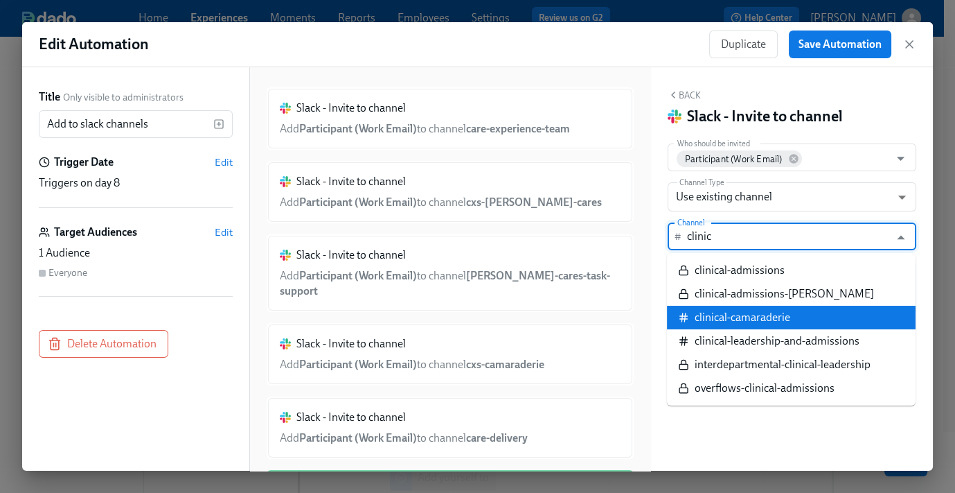
click at [785, 314] on div "clinical-camaraderie" at bounding box center [743, 317] width 96 height 15
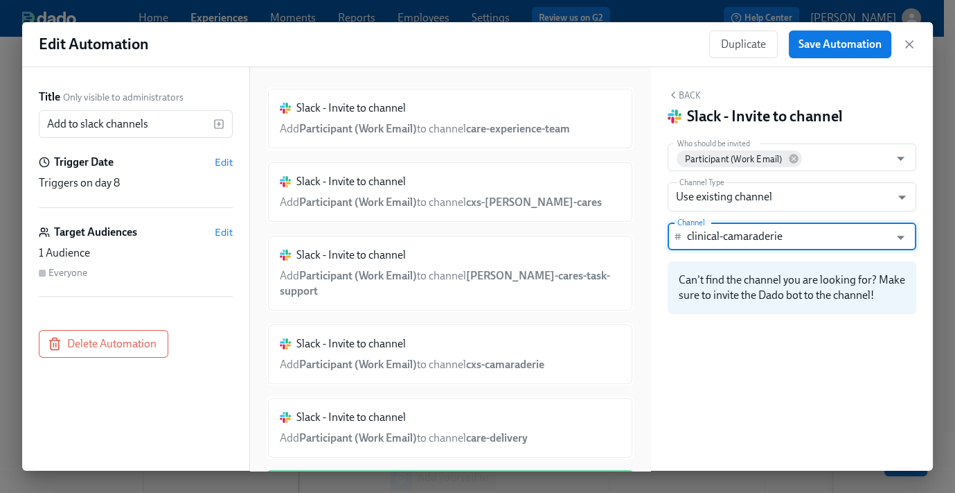
type input "clinical-camaraderie"
click at [688, 96] on button "Back" at bounding box center [684, 94] width 33 height 11
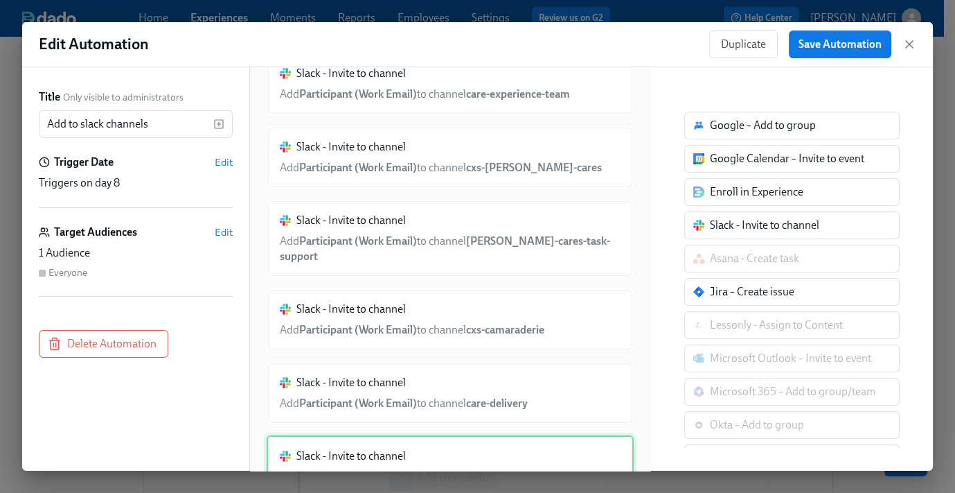
scroll to position [85, 0]
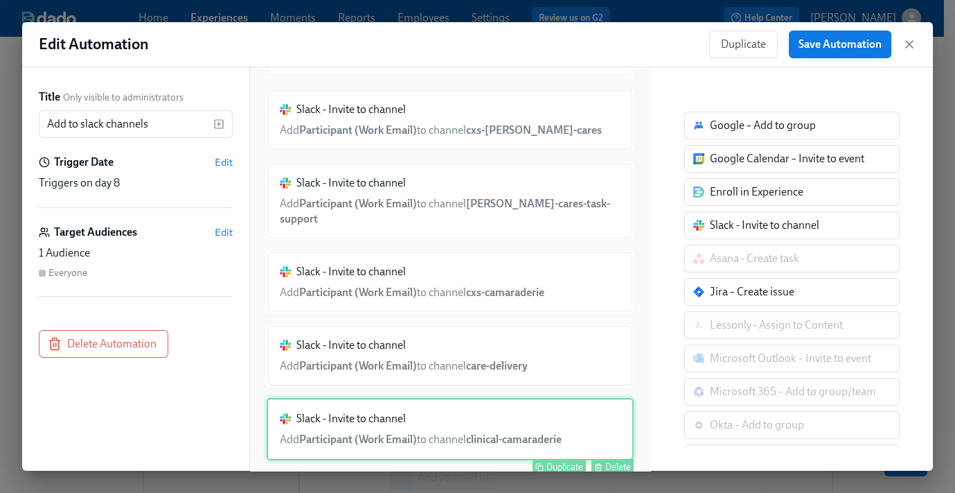
click at [441, 421] on div "Slack - Invite to channel Add Participant (Work Email) to channel clinical-cama…" at bounding box center [450, 429] width 367 height 62
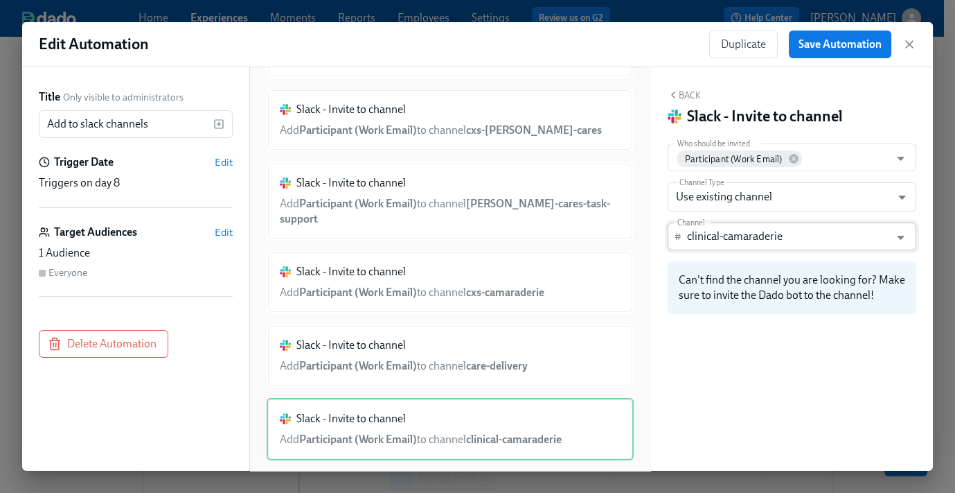
click at [762, 229] on input "clinical-camaraderie" at bounding box center [788, 236] width 202 height 28
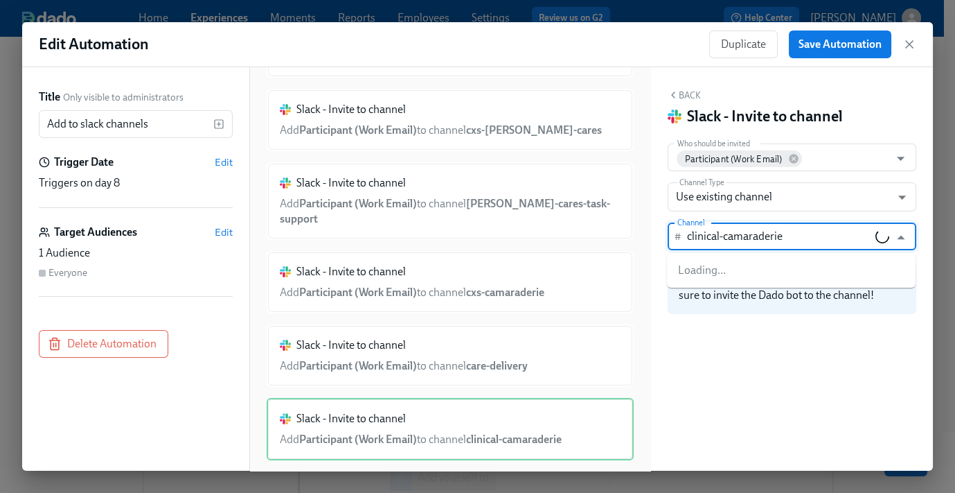
click at [761, 231] on input "clinical-camaraderie" at bounding box center [781, 236] width 188 height 28
click at [759, 231] on input "clinical-camaraderie" at bounding box center [781, 236] width 188 height 28
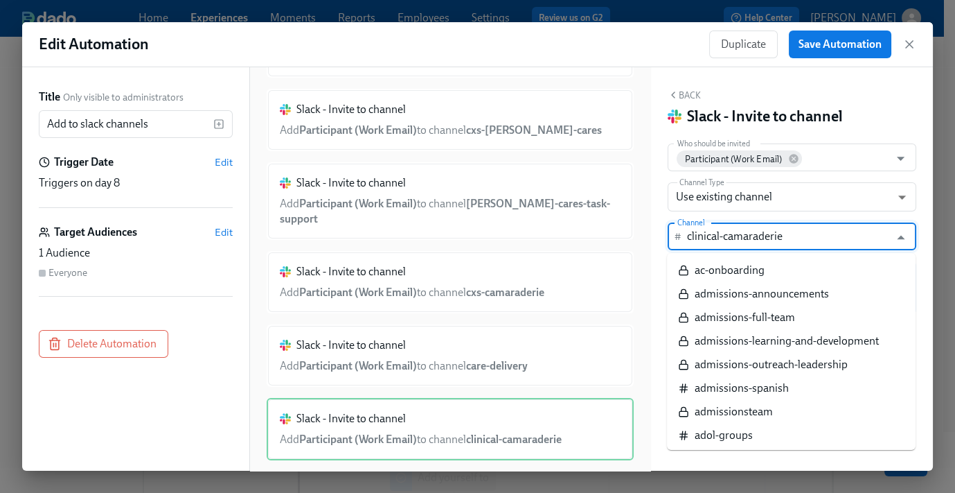
click at [759, 231] on input "clinical-camaraderie" at bounding box center [788, 236] width 202 height 28
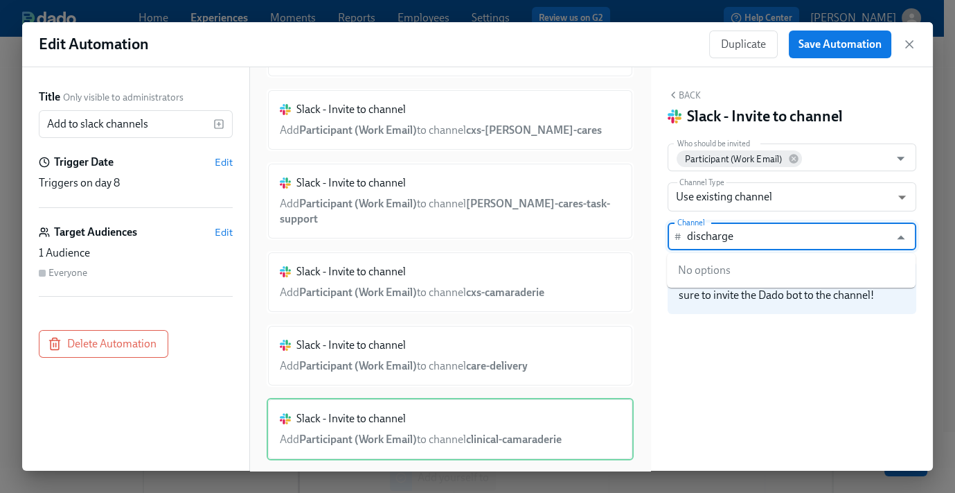
type input "discharges"
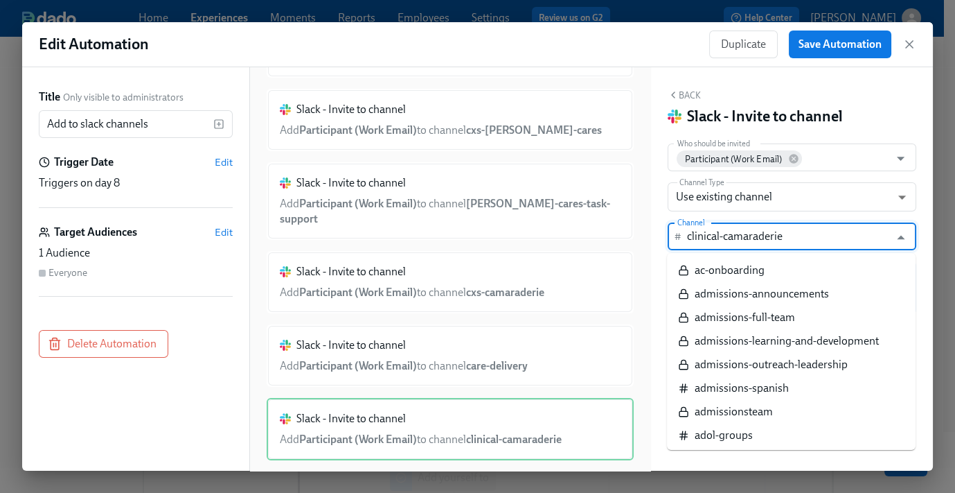
click at [737, 237] on input "clinical-camaraderie" at bounding box center [788, 236] width 202 height 28
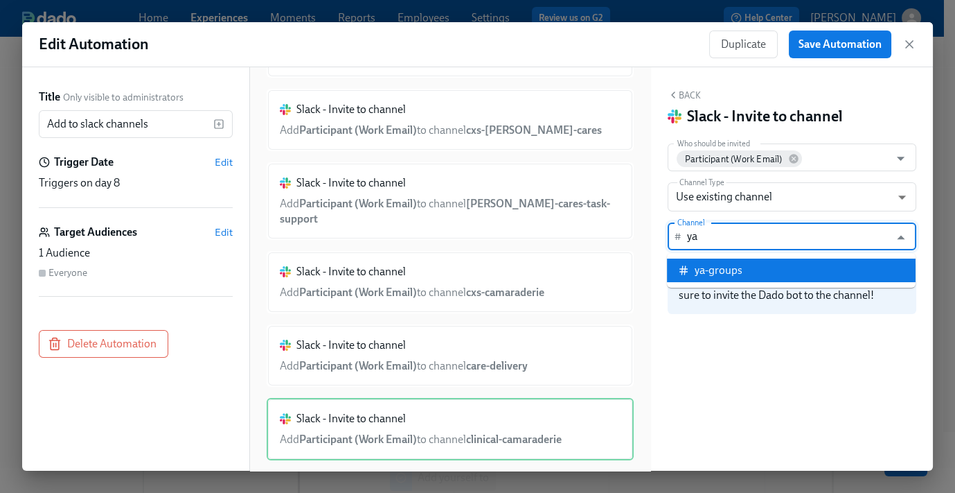
click at [768, 262] on li "ya-groups" at bounding box center [791, 270] width 249 height 24
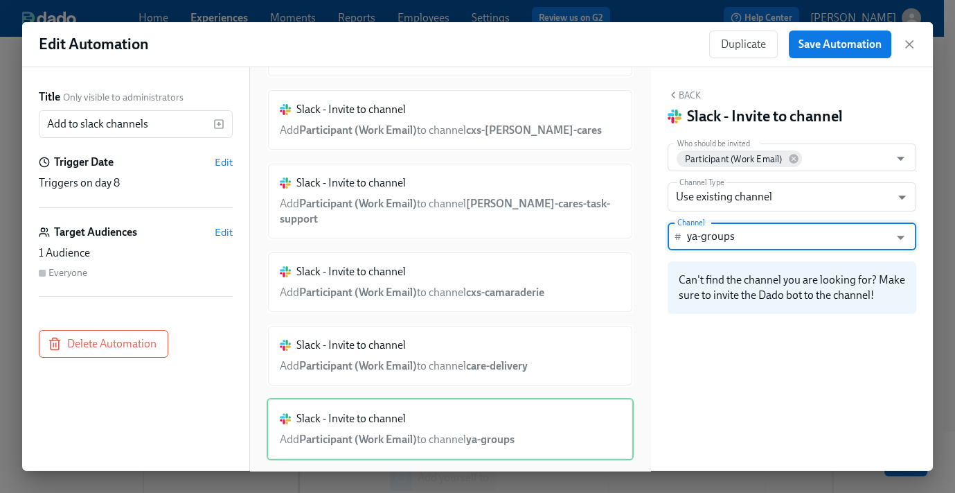
type input "ya-groups"
click at [689, 92] on button "Back" at bounding box center [684, 94] width 33 height 11
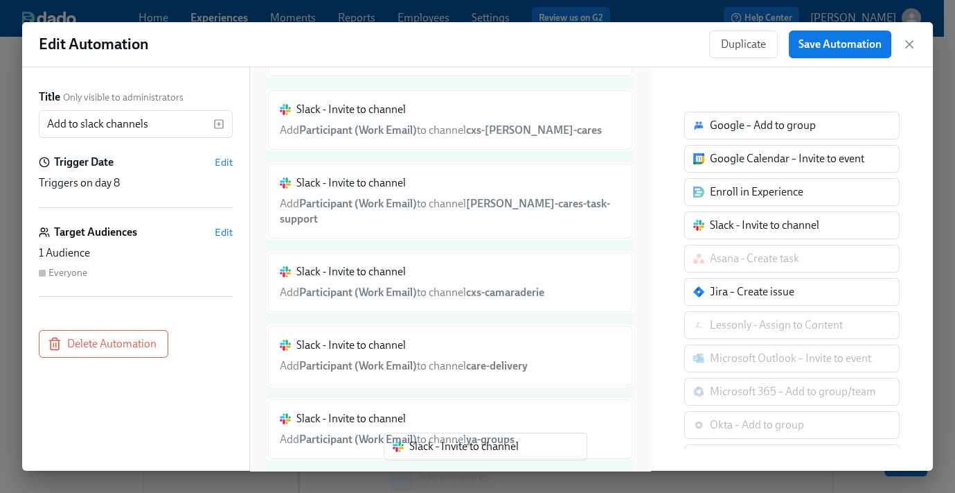
drag, startPoint x: 723, startPoint y: 228, endPoint x: 407, endPoint y: 457, distance: 390.4
click at [407, 461] on div "Title Only visible to administrators Add to slack channels ​ Trigger Date Edit …" at bounding box center [477, 268] width 911 height 403
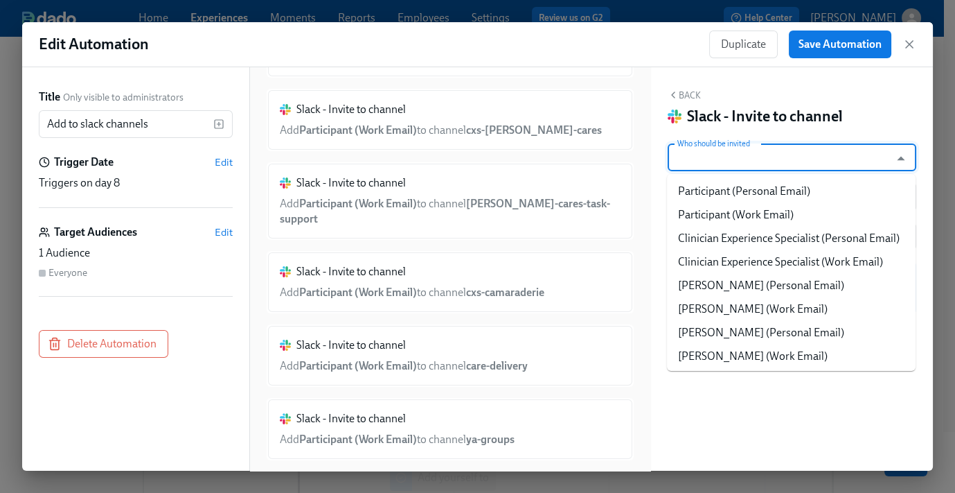
click at [721, 161] on input "Who should be invited" at bounding box center [779, 157] width 209 height 28
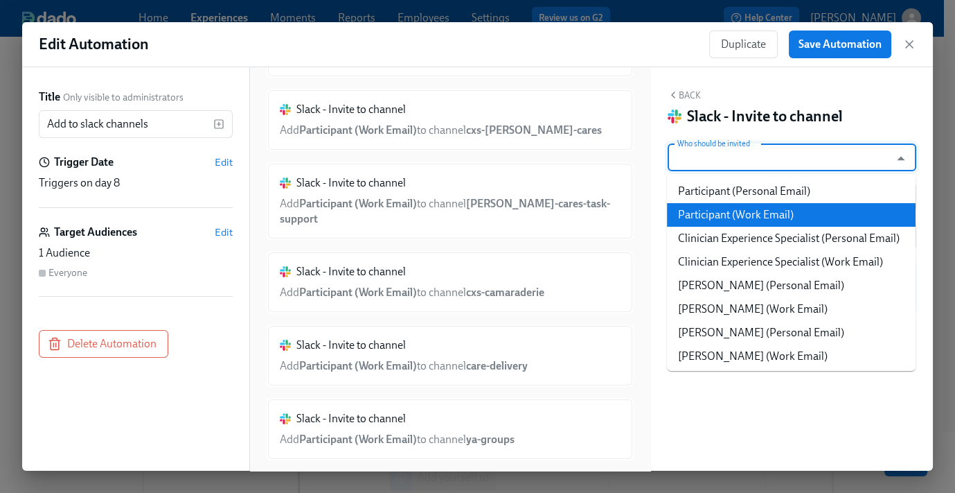
click at [719, 210] on li "Participant (Work Email)" at bounding box center [791, 215] width 249 height 24
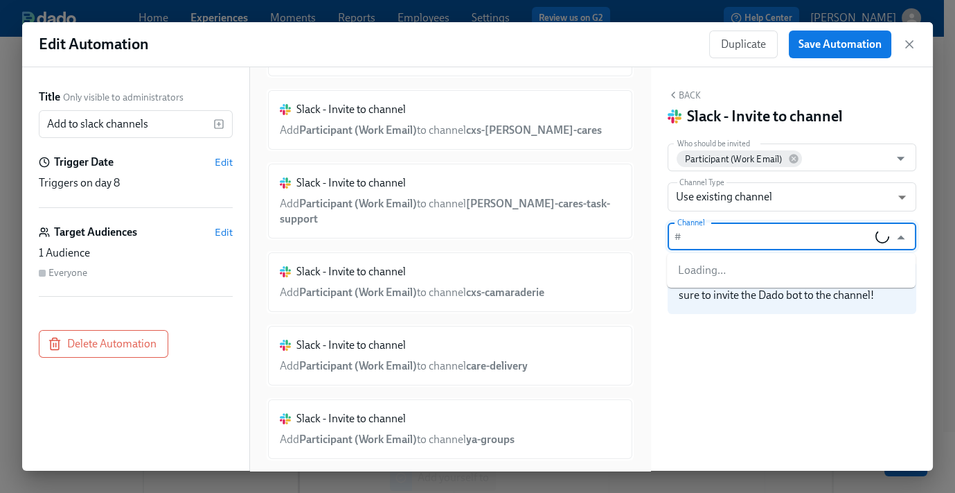
click at [700, 238] on input "Channel" at bounding box center [781, 236] width 188 height 28
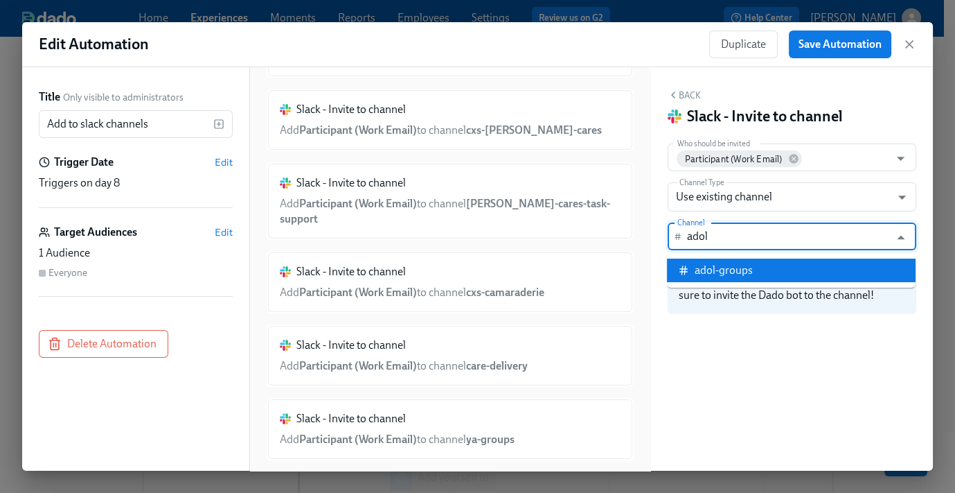
click at [735, 276] on div "adol-groups" at bounding box center [724, 270] width 58 height 15
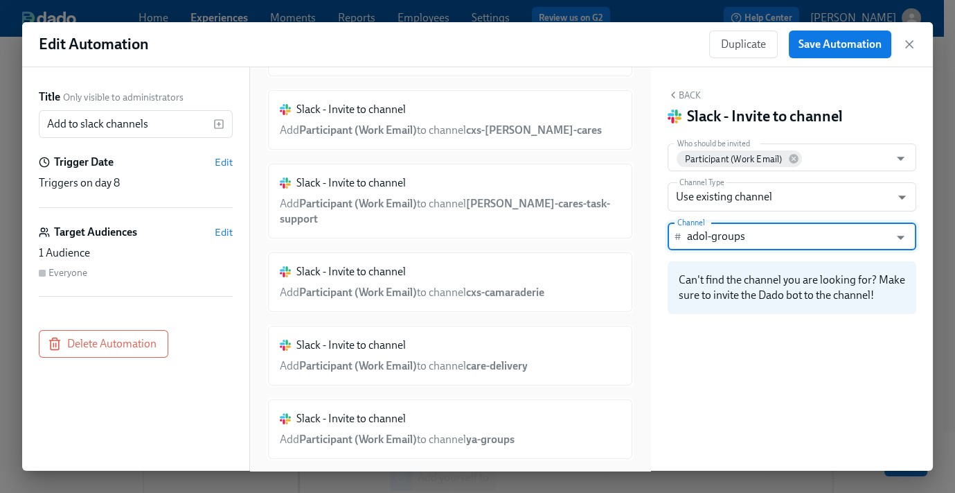
click at [787, 240] on input "adol-groups" at bounding box center [788, 236] width 202 height 28
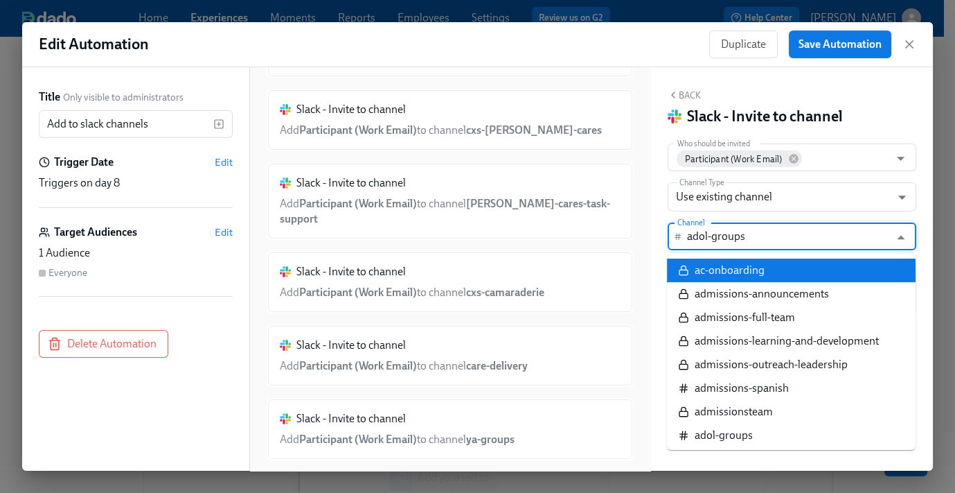
click at [772, 233] on input "adol-groups" at bounding box center [788, 236] width 202 height 28
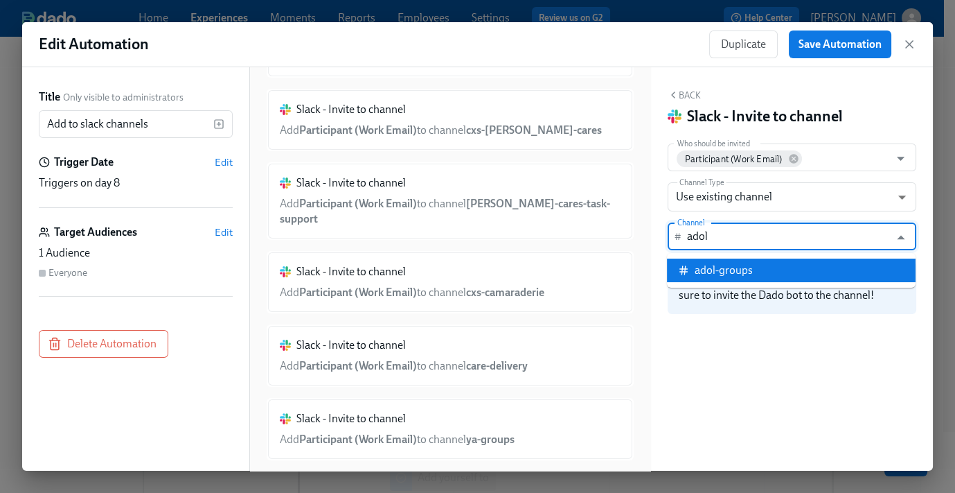
click at [763, 270] on li "adol-groups" at bounding box center [791, 270] width 249 height 24
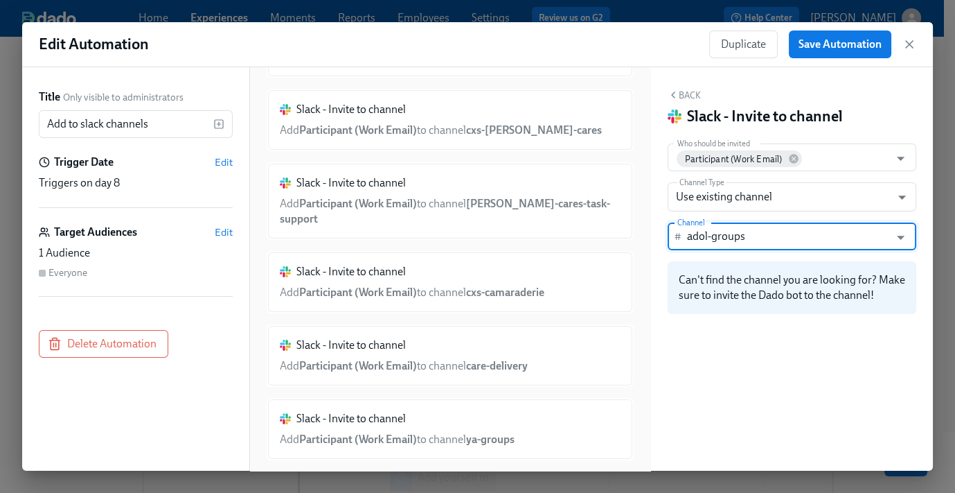
type input "adol-groups"
click at [689, 92] on button "Back" at bounding box center [684, 94] width 33 height 11
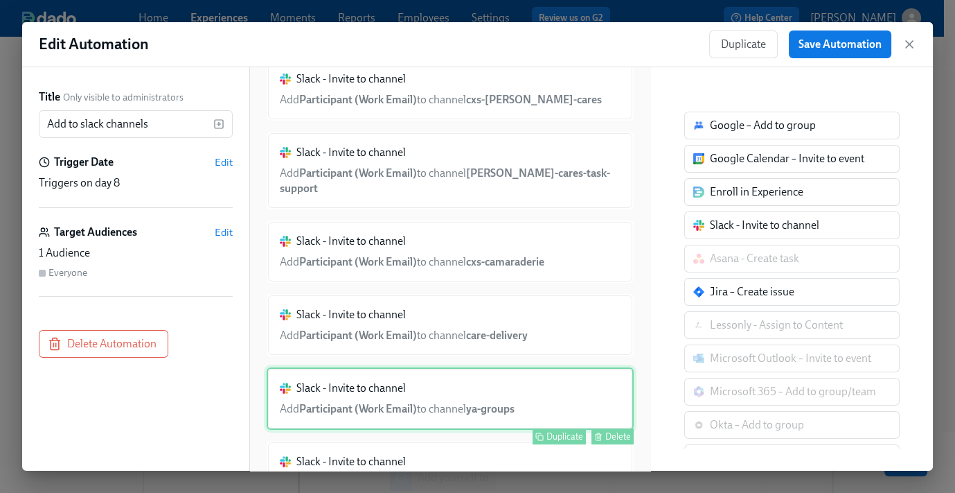
scroll to position [158, 0]
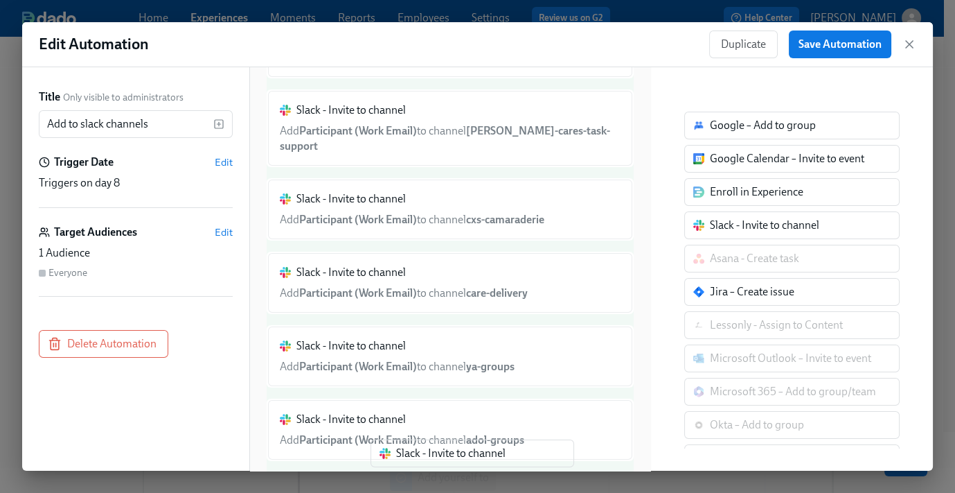
drag, startPoint x: 724, startPoint y: 231, endPoint x: 409, endPoint y: 457, distance: 387.7
click at [404, 461] on div "Title Only visible to administrators Add to slack channels ​ Trigger Date Edit …" at bounding box center [477, 268] width 911 height 403
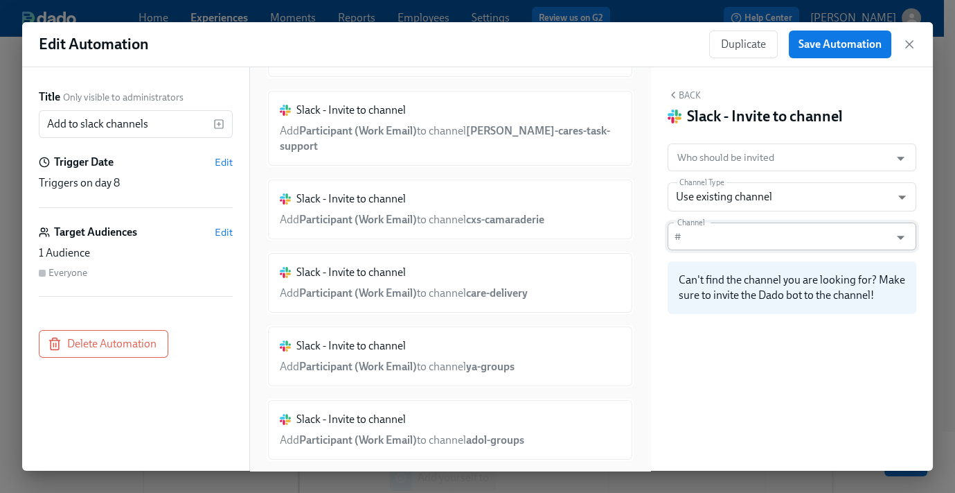
click at [761, 236] on input "Channel" at bounding box center [788, 236] width 202 height 28
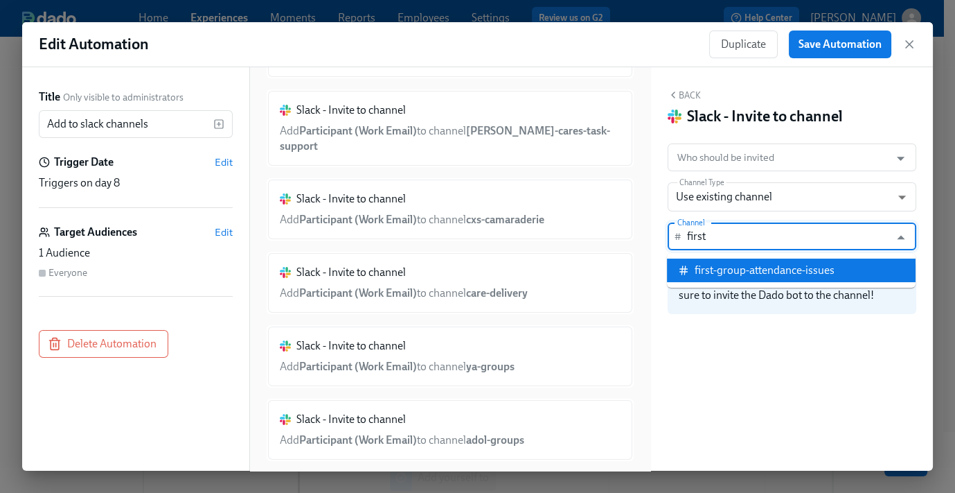
click at [727, 272] on div "first-group-attendance-issues" at bounding box center [765, 270] width 140 height 15
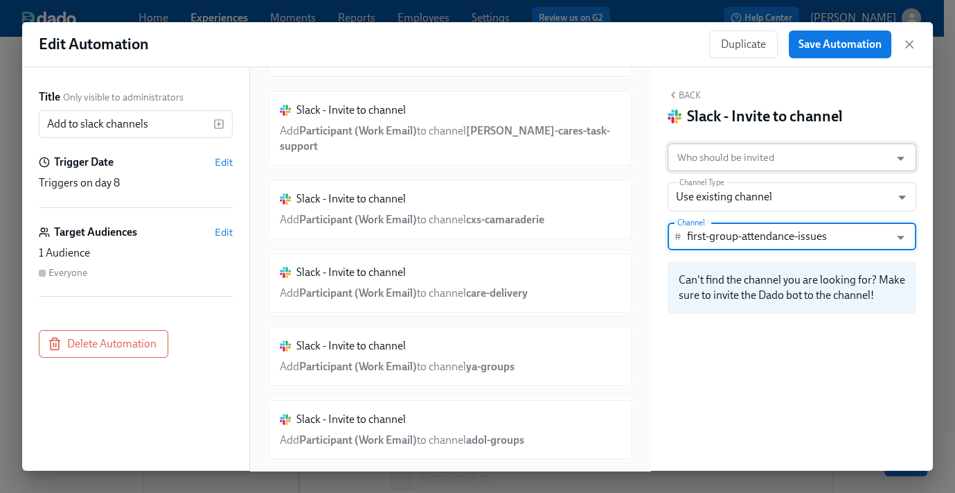
type input "first-group-attendance-issues"
click at [723, 155] on input "Who should be invited" at bounding box center [779, 157] width 209 height 28
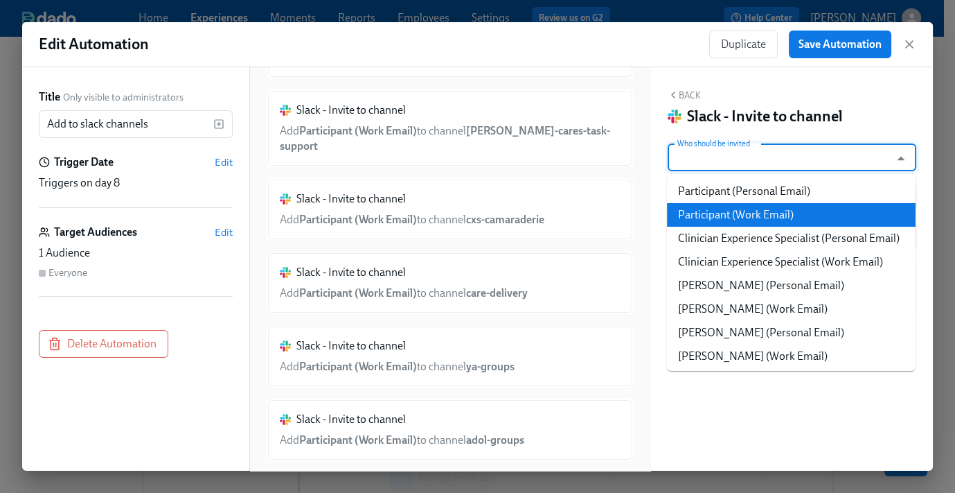
click at [740, 215] on li "Participant (Work Email)" at bounding box center [791, 215] width 249 height 24
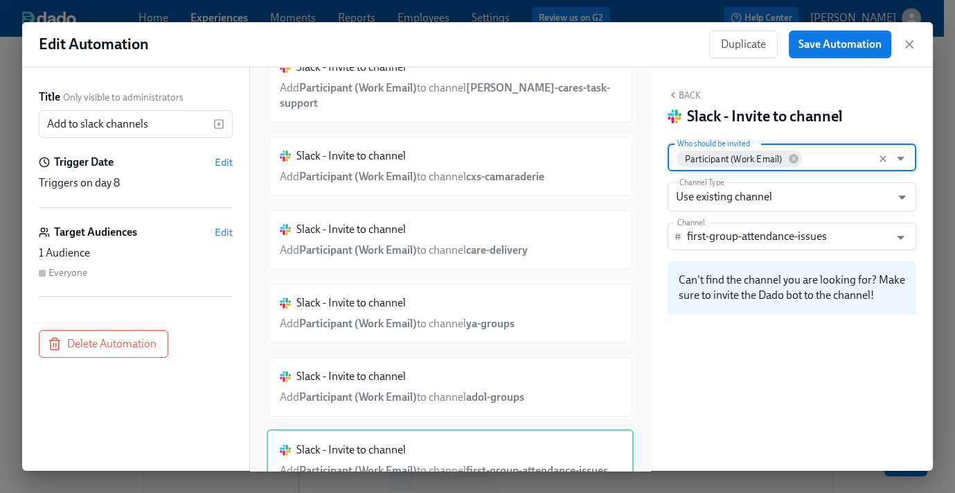
scroll to position [245, 0]
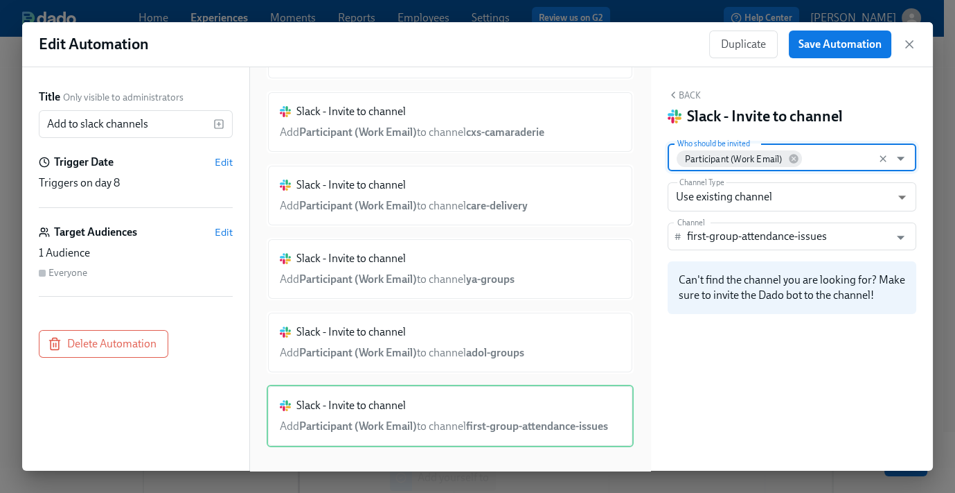
click at [693, 93] on button "Back" at bounding box center [684, 94] width 33 height 11
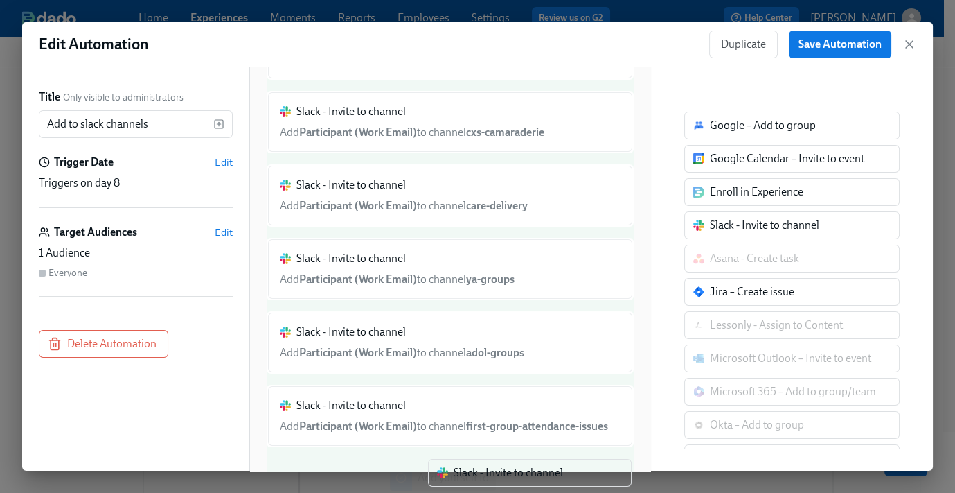
drag, startPoint x: 728, startPoint y: 232, endPoint x: 471, endPoint y: 462, distance: 345.0
click at [473, 481] on div "Edit Automation Duplicate Save Automation Title Only visible to administrators …" at bounding box center [477, 246] width 955 height 493
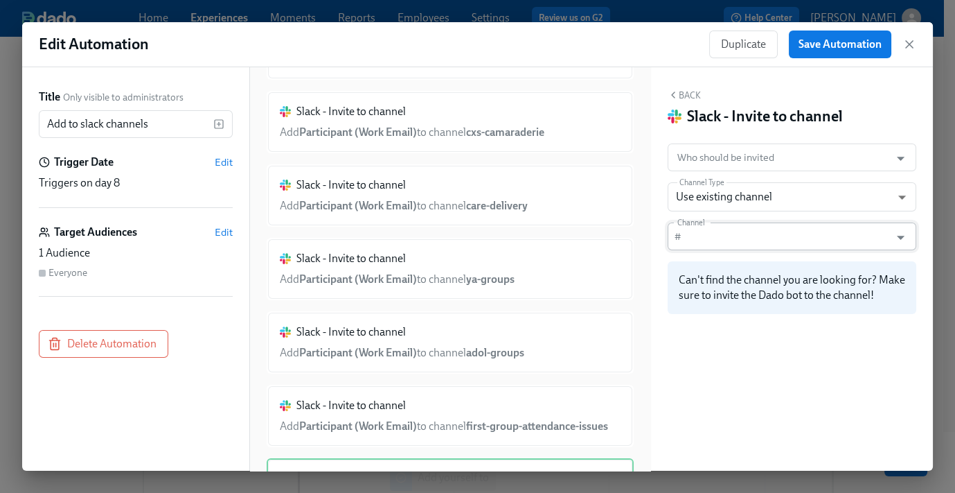
click at [728, 236] on input "Channel" at bounding box center [788, 236] width 202 height 28
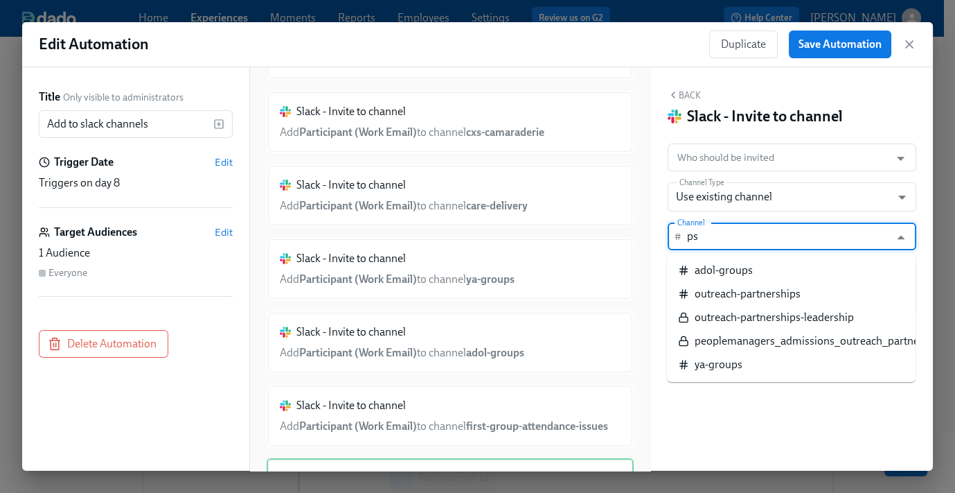
type input "p"
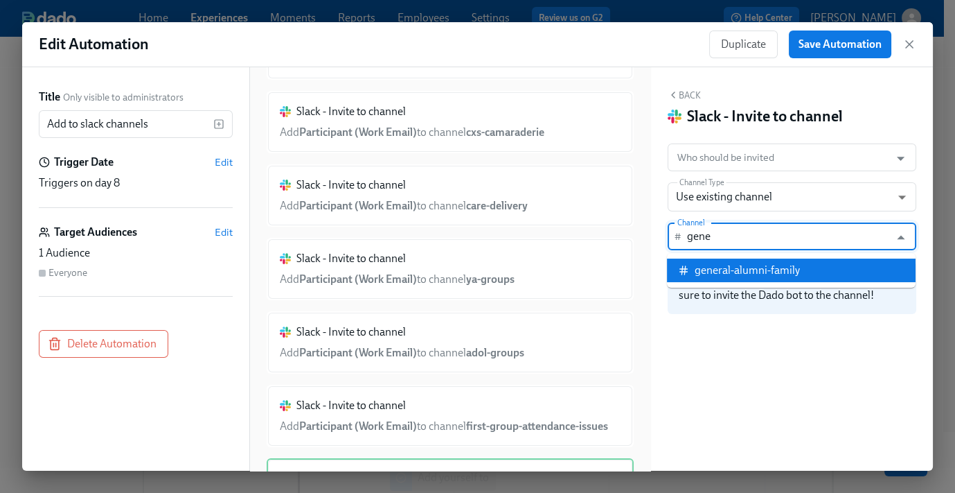
click at [764, 272] on div "general-alumni-family" at bounding box center [747, 270] width 105 height 15
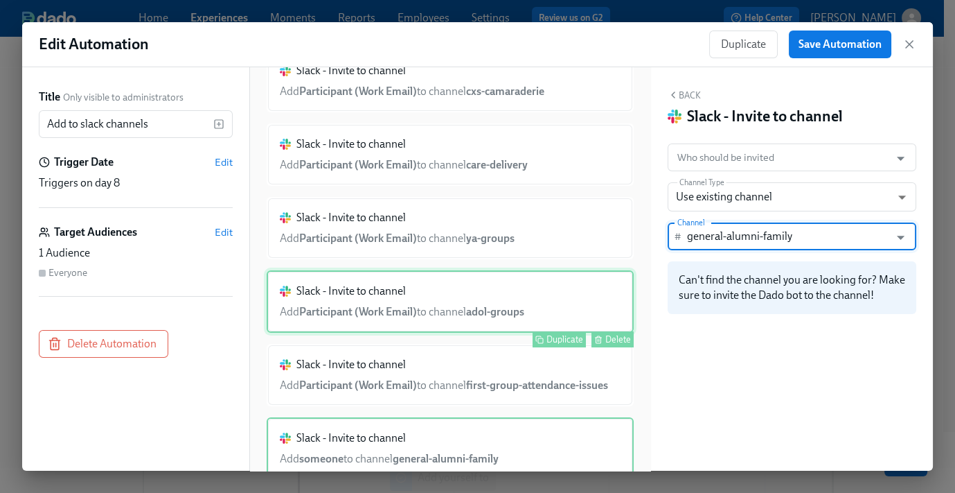
scroll to position [317, 0]
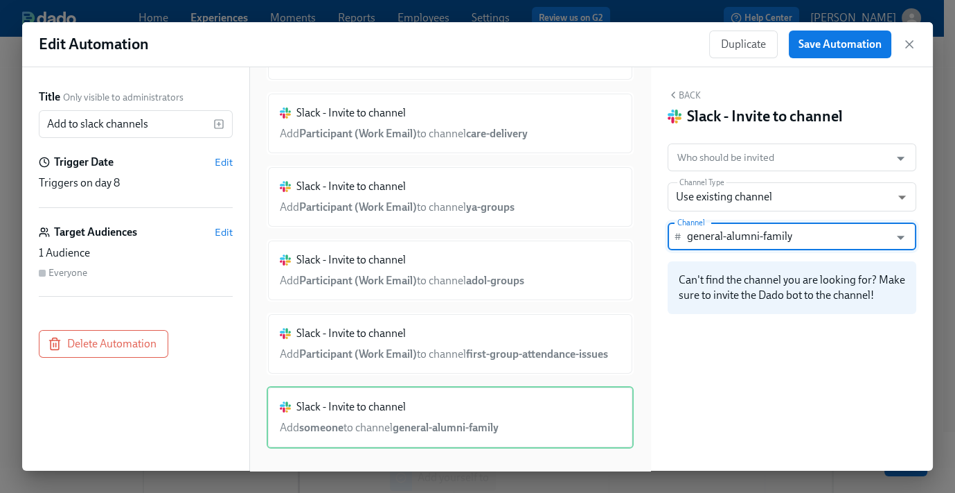
type input "general-alumni-family"
click at [689, 94] on button "Back" at bounding box center [684, 94] width 33 height 11
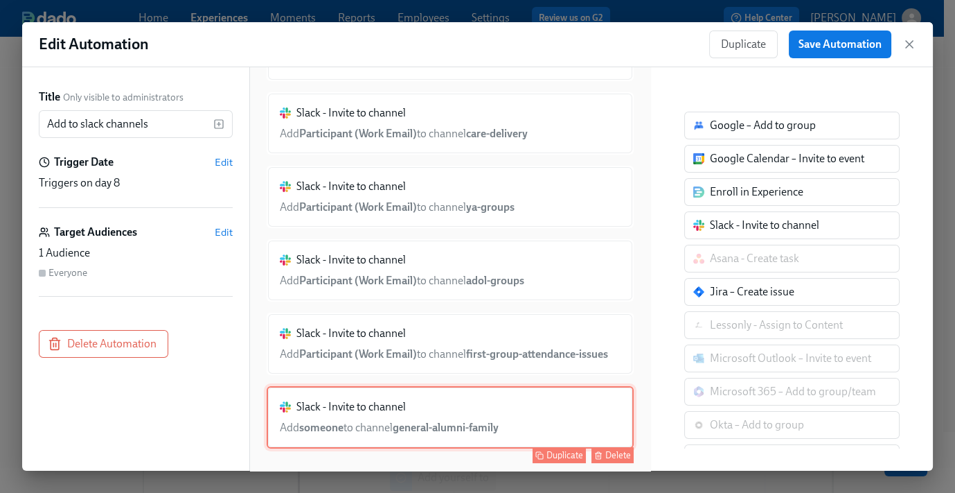
click at [437, 417] on div "Slack - Invite to channel Add someone to channel general-alumni-family Duplicat…" at bounding box center [450, 417] width 367 height 62
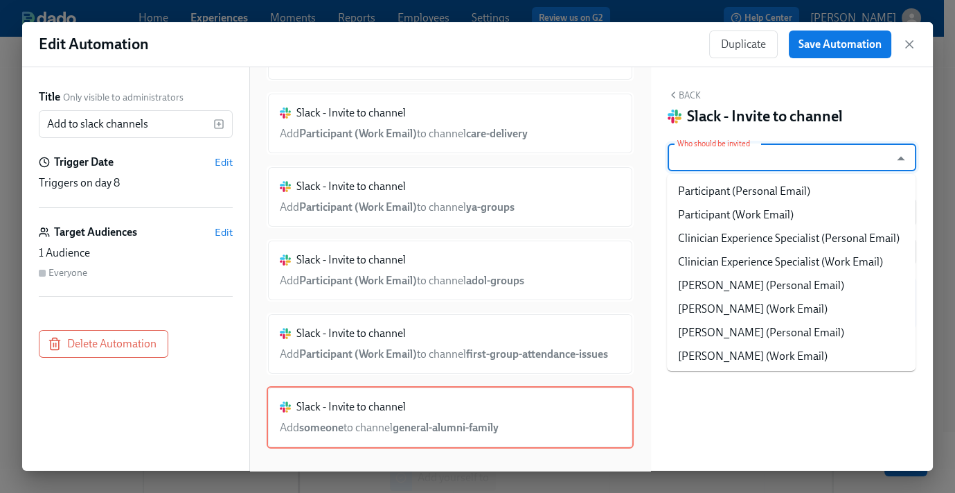
click at [718, 159] on input "Who should be invited" at bounding box center [779, 157] width 209 height 28
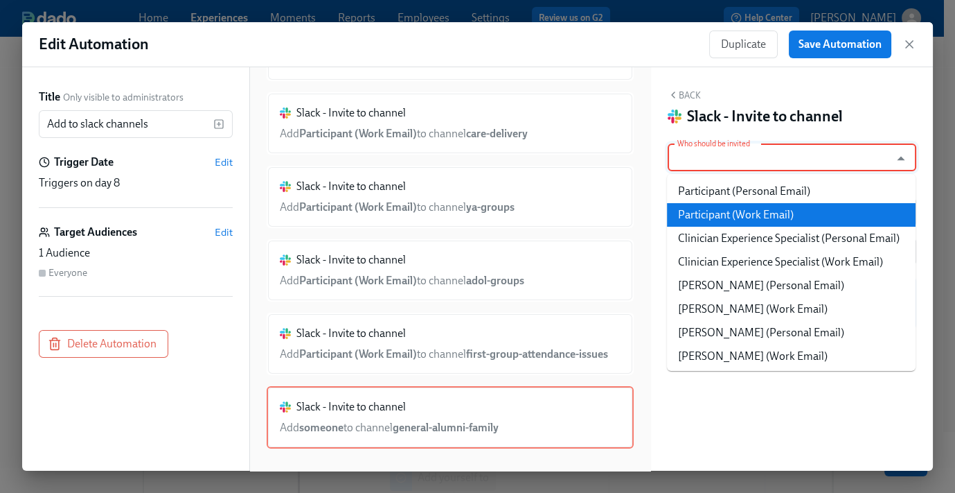
click at [741, 215] on li "Participant (Work Email)" at bounding box center [791, 215] width 249 height 24
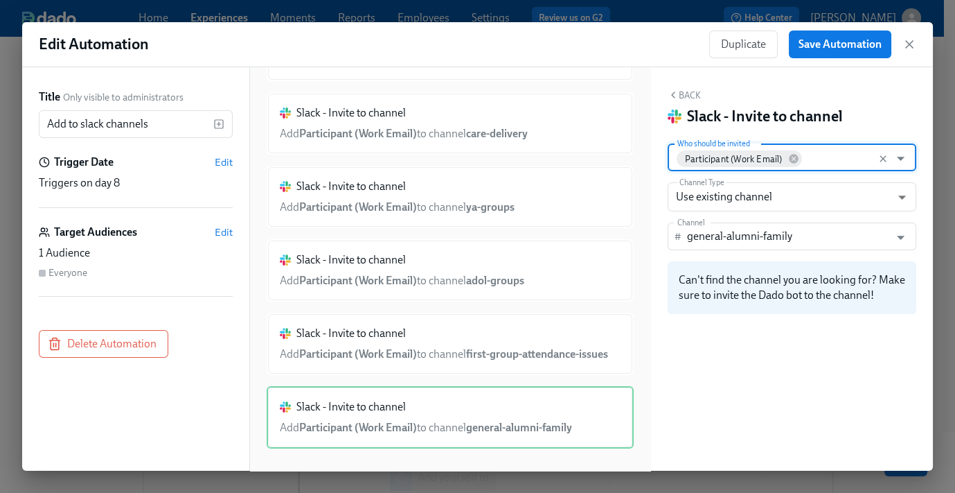
click at [688, 94] on button "Back" at bounding box center [684, 94] width 33 height 11
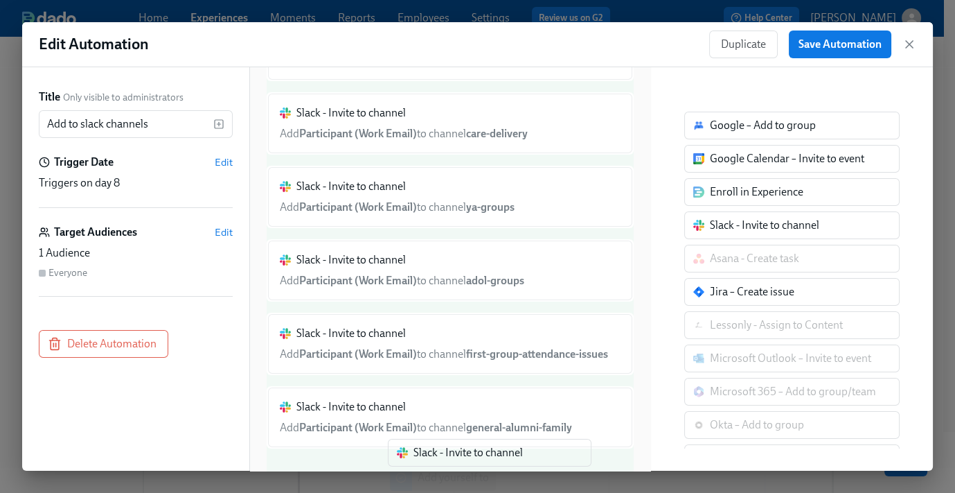
drag, startPoint x: 712, startPoint y: 240, endPoint x: 426, endPoint y: 463, distance: 362.4
click at [426, 463] on div "Title Only visible to administrators Add to slack channels ​ Trigger Date Edit …" at bounding box center [477, 268] width 911 height 403
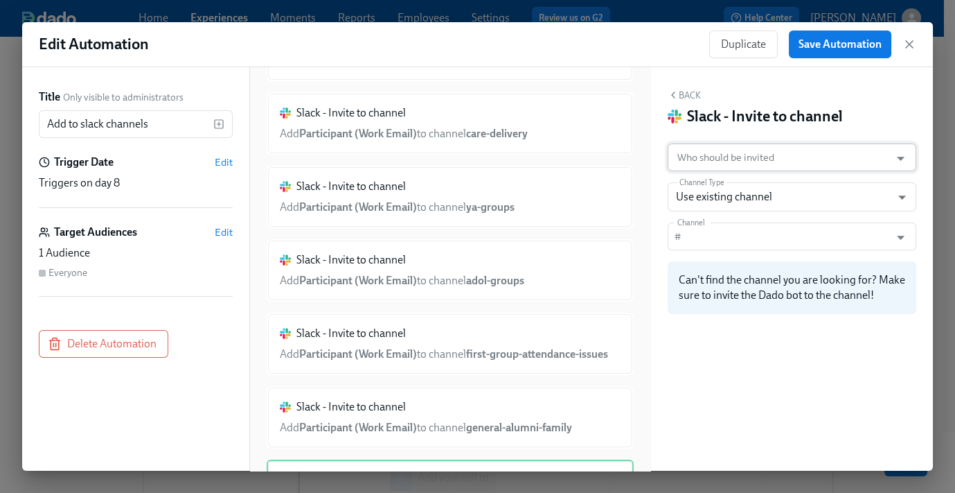
click at [711, 156] on input "Who should be invited" at bounding box center [779, 157] width 209 height 28
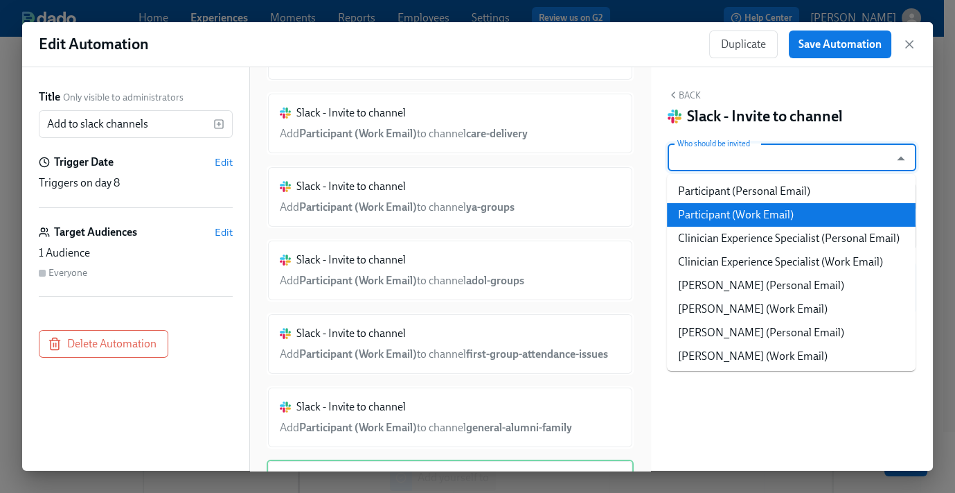
click at [741, 219] on li "Participant (Work Email)" at bounding box center [791, 215] width 249 height 24
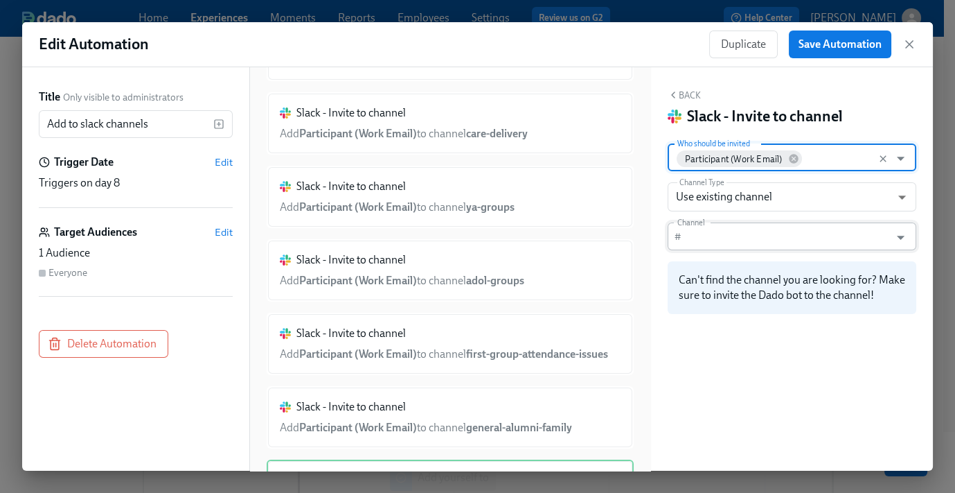
click at [728, 242] on input "Channel" at bounding box center [788, 236] width 202 height 28
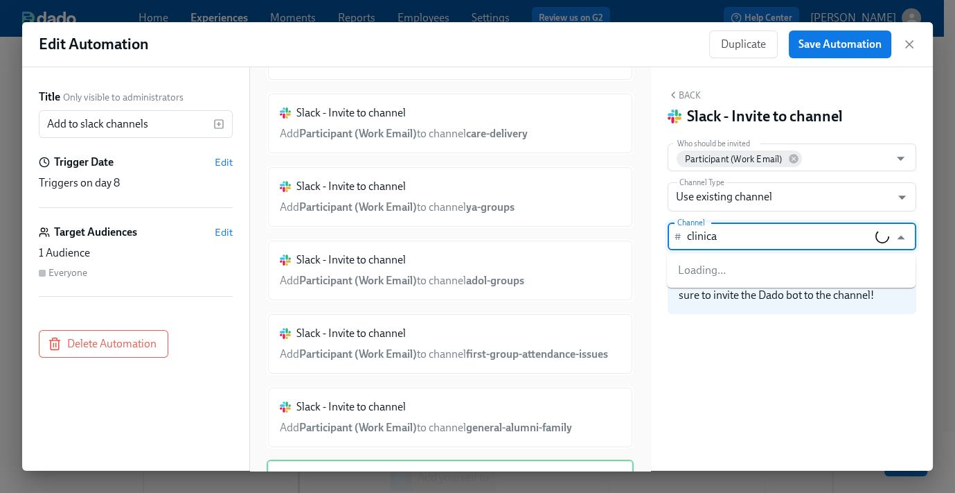
type input "clinical"
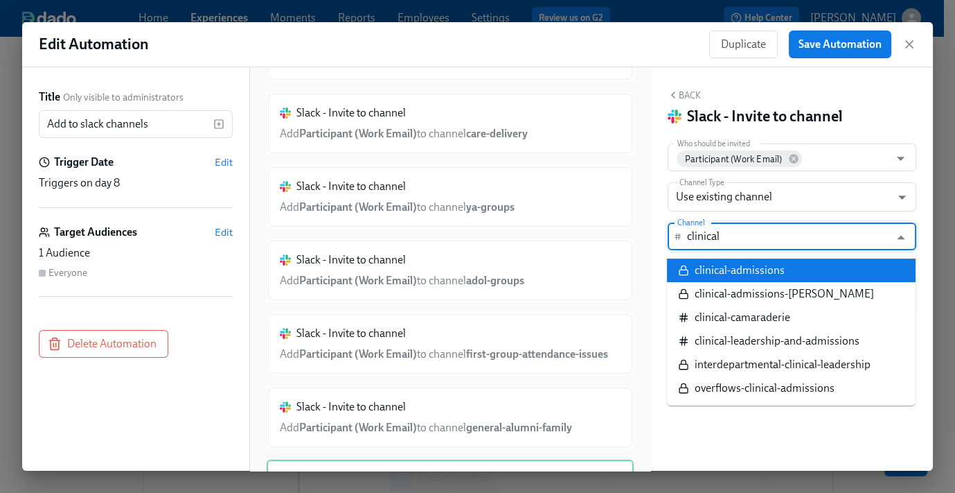
click at [755, 233] on input "clinical" at bounding box center [788, 236] width 202 height 28
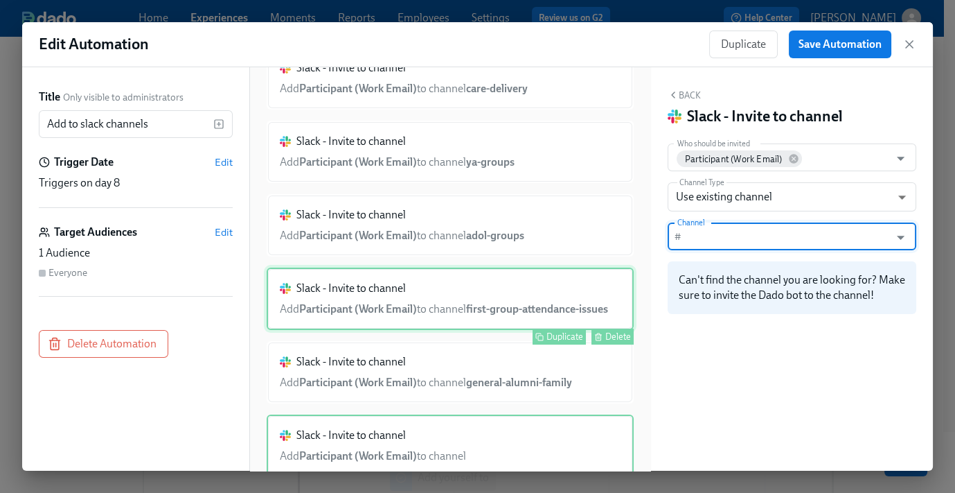
scroll to position [390, 0]
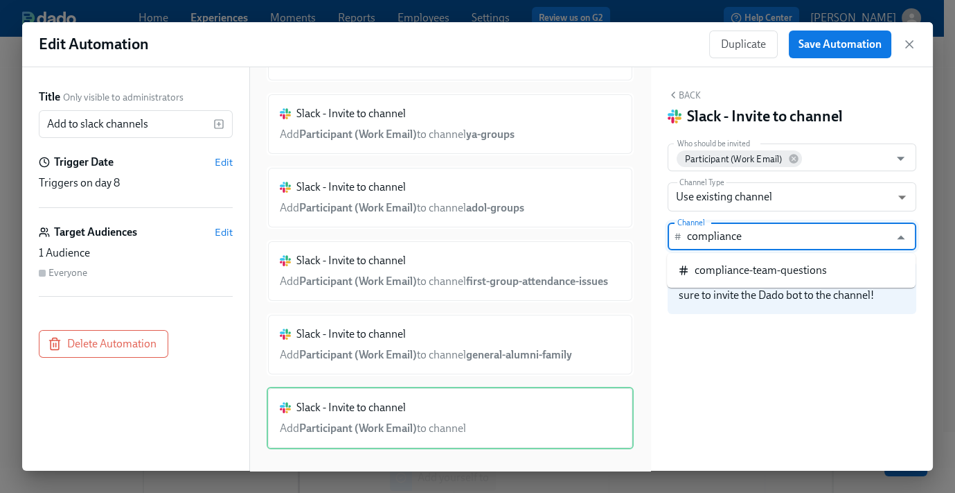
click at [741, 266] on div "compliance-team-questions" at bounding box center [761, 270] width 132 height 15
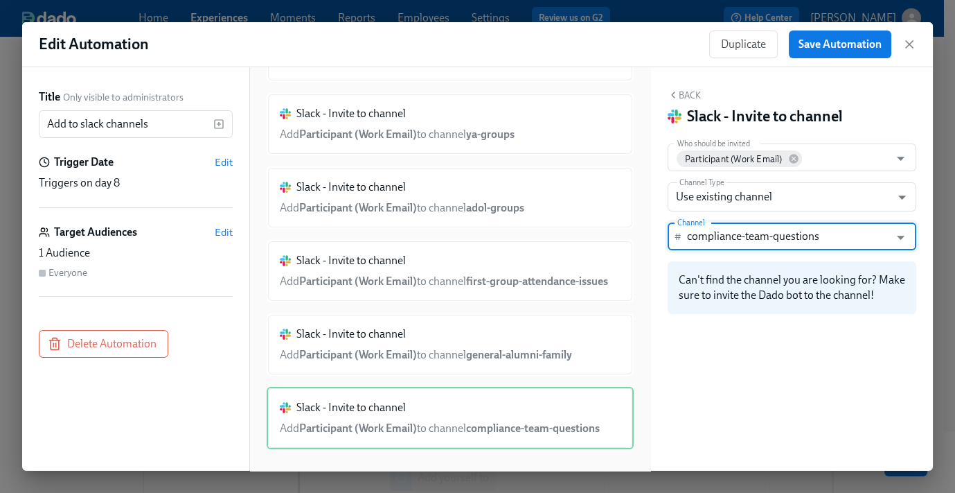
type input "compliance-team-questions"
click at [685, 96] on button "Back" at bounding box center [684, 94] width 33 height 11
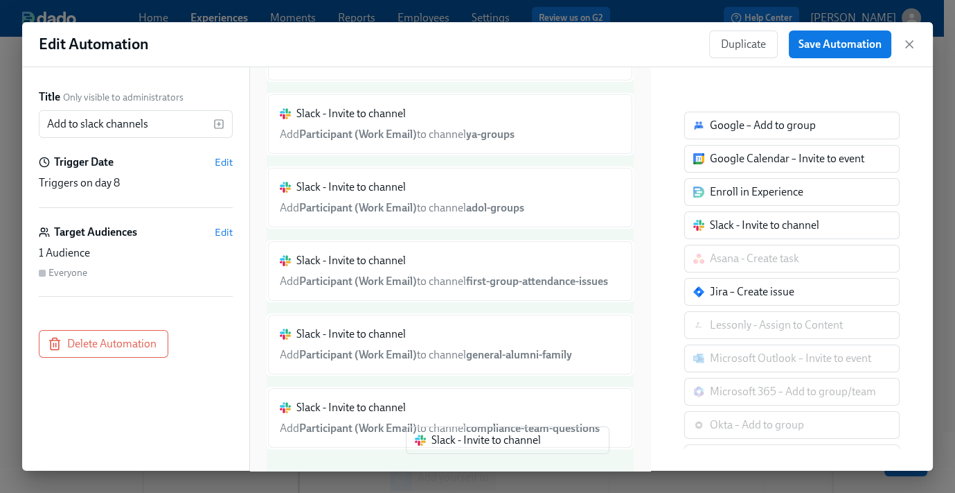
drag, startPoint x: 739, startPoint y: 228, endPoint x: 455, endPoint y: 441, distance: 355.9
click at [455, 450] on div "Title Only visible to administrators Add to slack channels ​ Trigger Date Edit …" at bounding box center [477, 268] width 911 height 403
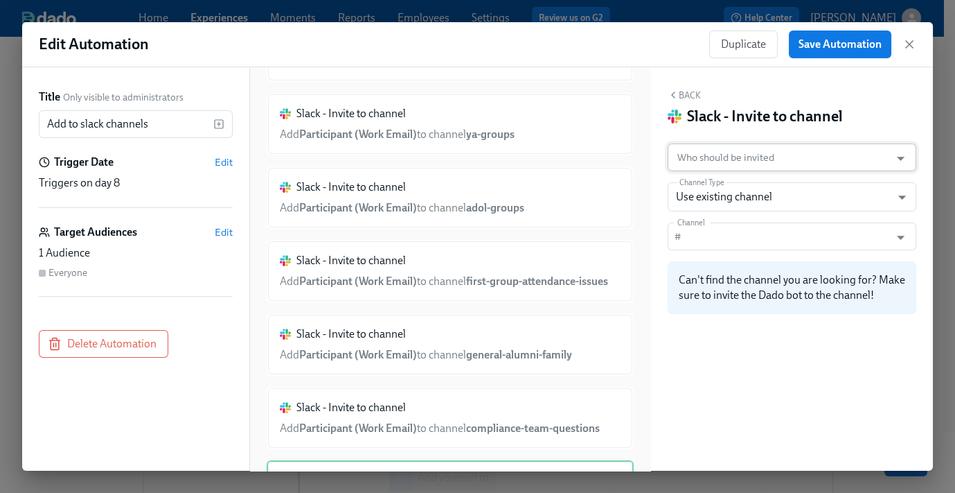
click at [729, 165] on input "Who should be invited" at bounding box center [779, 157] width 209 height 28
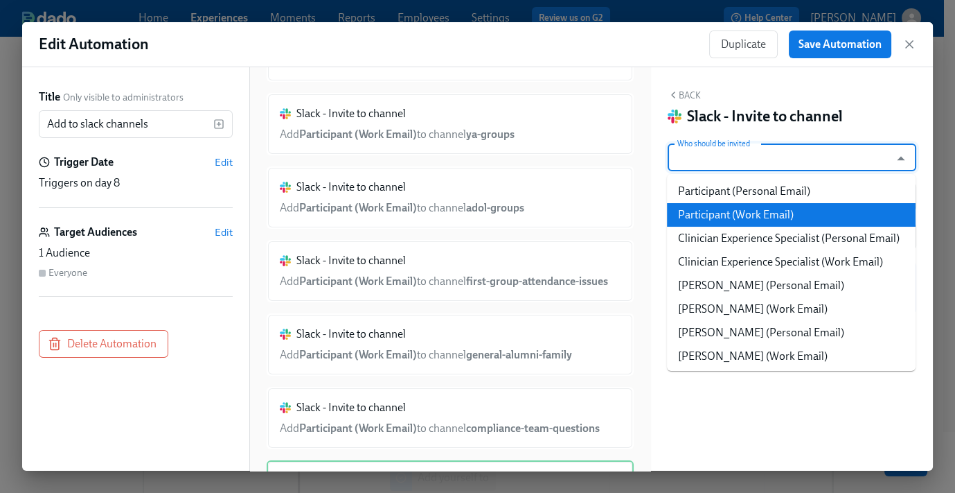
click at [743, 218] on li "Participant (Work Email)" at bounding box center [791, 215] width 249 height 24
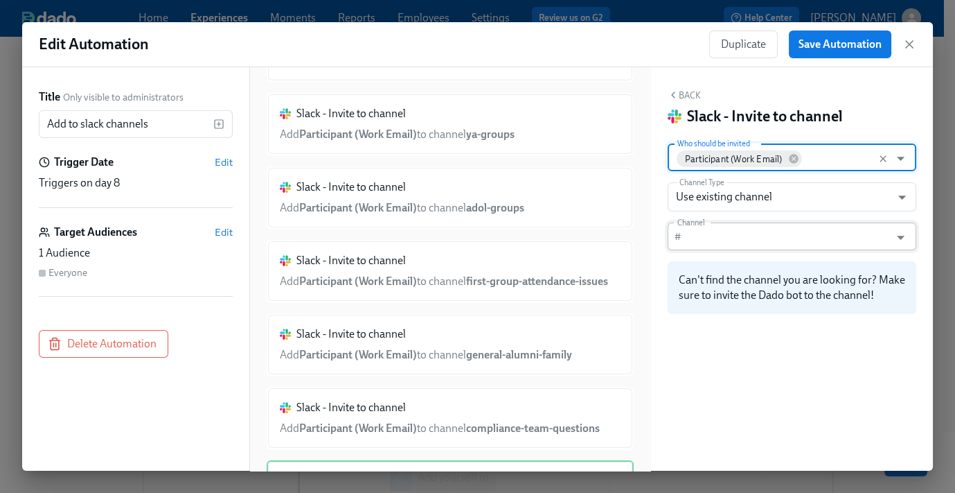
click at [711, 249] on input "Channel" at bounding box center [788, 236] width 202 height 28
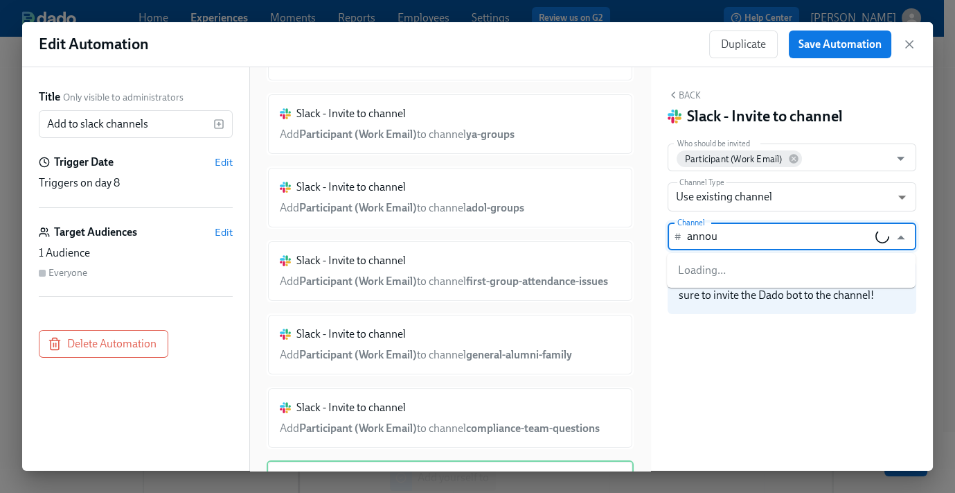
type input "announ"
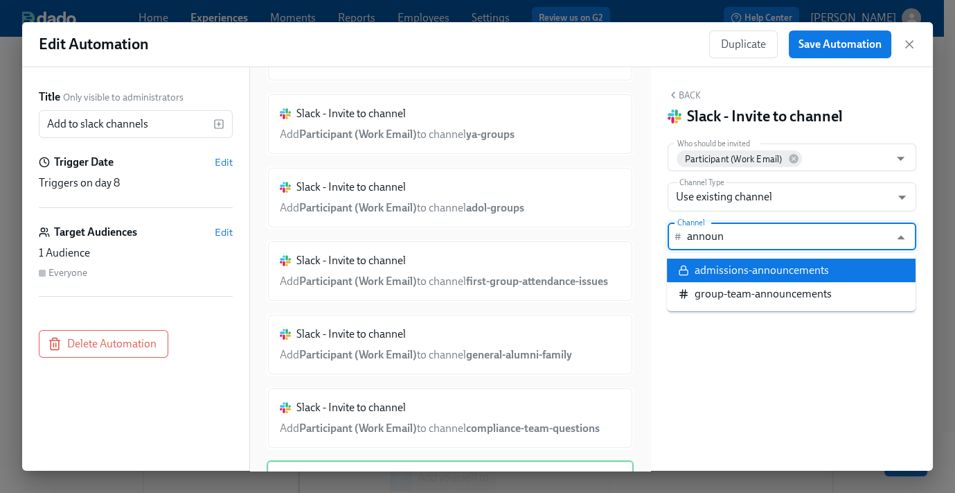
click at [743, 231] on input "announ" at bounding box center [788, 236] width 202 height 28
click at [793, 275] on li "ring-the-bell" at bounding box center [791, 270] width 249 height 24
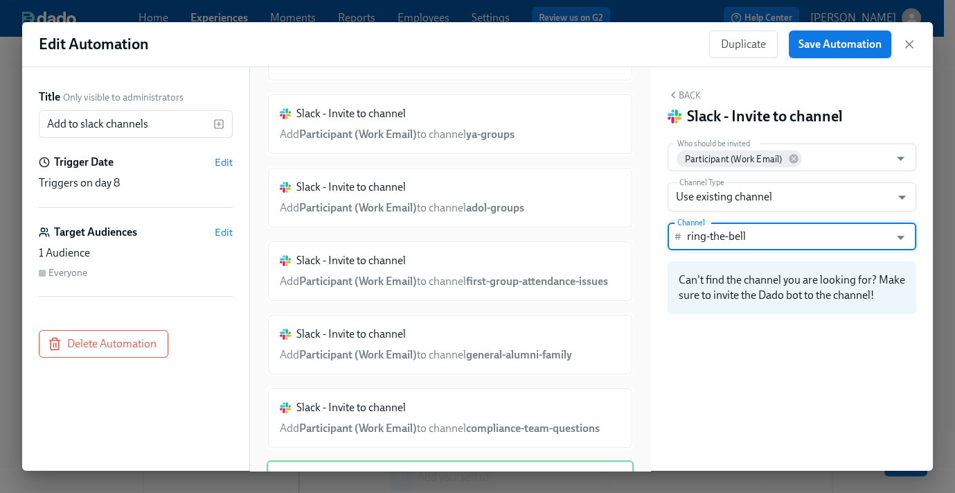
type input "ring-the-bell"
click at [690, 88] on div "Back Slack - Invite to channel Who should be invited Participant (Work Email) W…" at bounding box center [792, 268] width 282 height 403
click at [682, 94] on button "Back" at bounding box center [684, 94] width 33 height 11
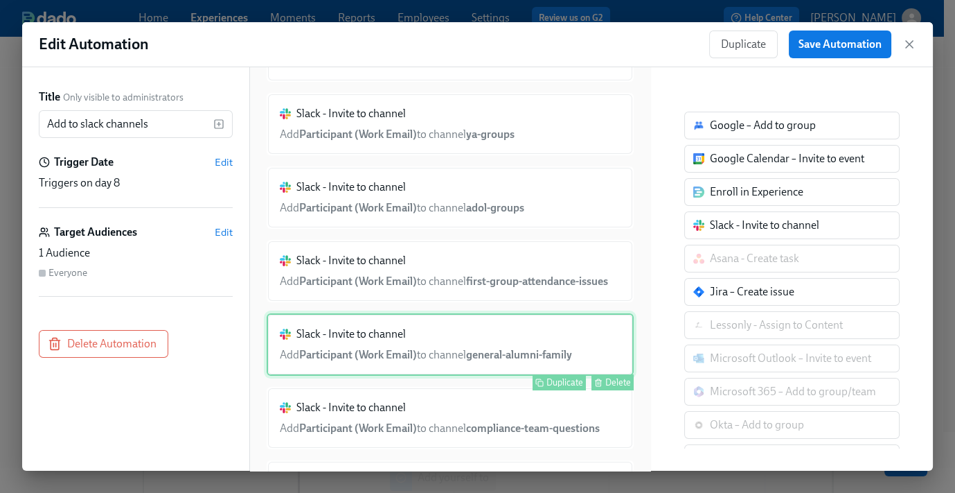
scroll to position [462, 0]
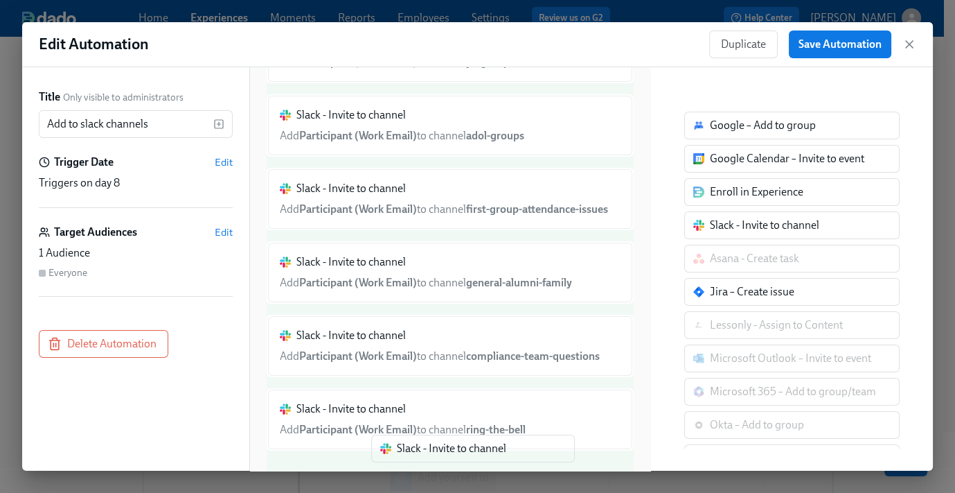
drag, startPoint x: 649, startPoint y: 281, endPoint x: 415, endPoint y: 459, distance: 293.8
click at [415, 459] on div "Title Only visible to administrators Add to slack channels ​ Trigger Date Edit …" at bounding box center [477, 268] width 911 height 403
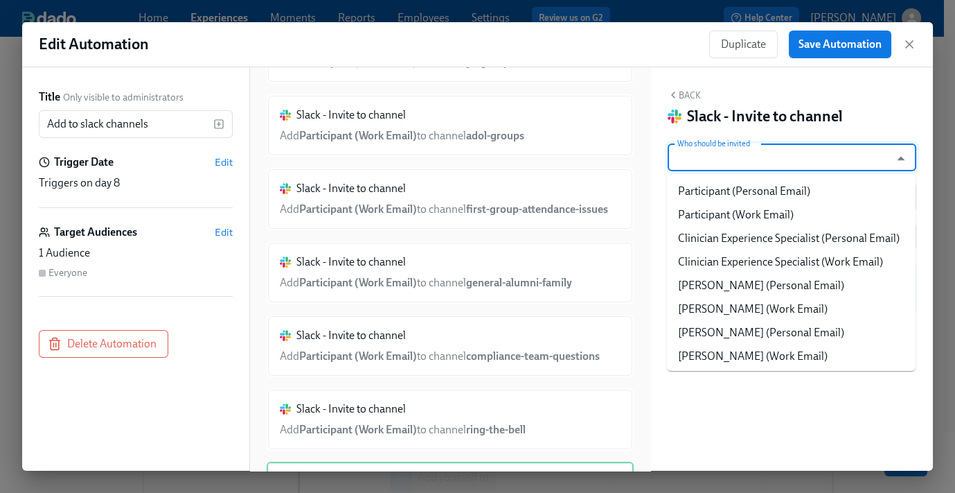
click at [744, 155] on input "Who should be invited" at bounding box center [779, 157] width 209 height 28
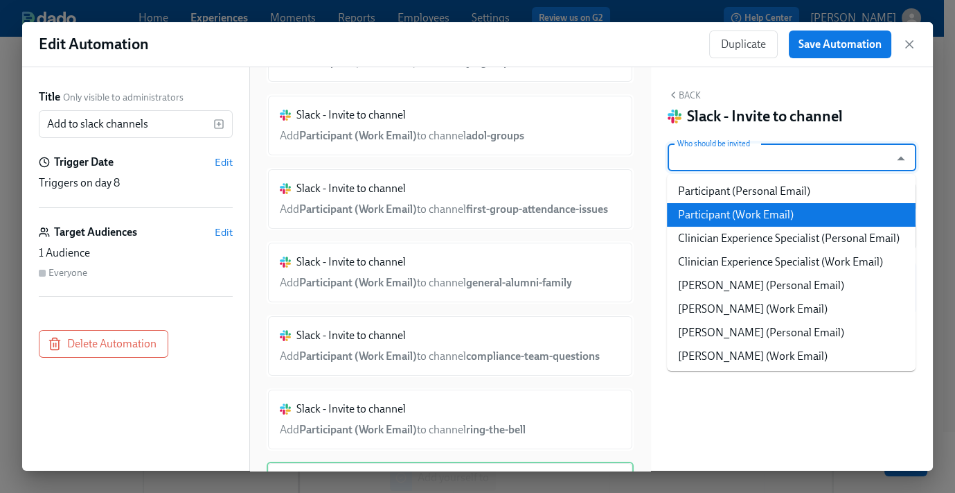
click at [733, 214] on li "Participant (Work Email)" at bounding box center [791, 215] width 249 height 24
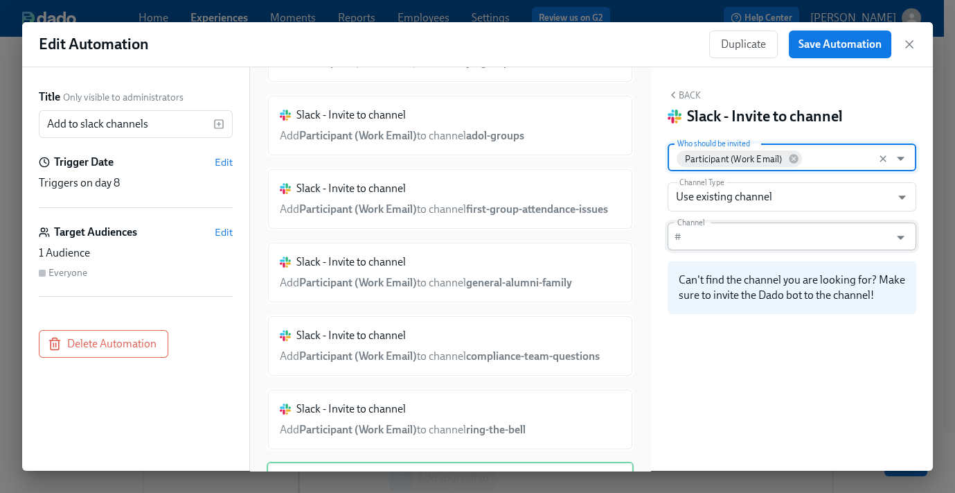
click at [702, 236] on input "Channel" at bounding box center [788, 236] width 202 height 28
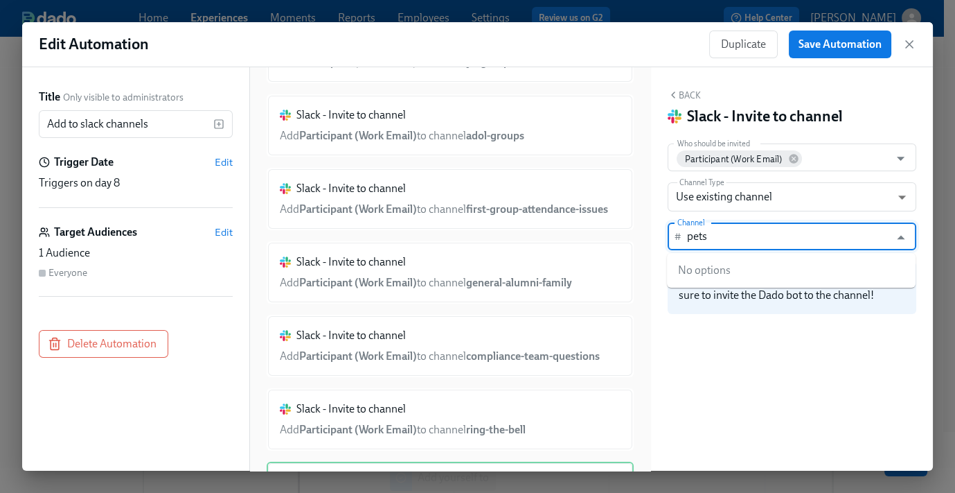
type input "pets"
type input "p"
type input "pets"
click at [686, 94] on button "Back" at bounding box center [684, 94] width 33 height 11
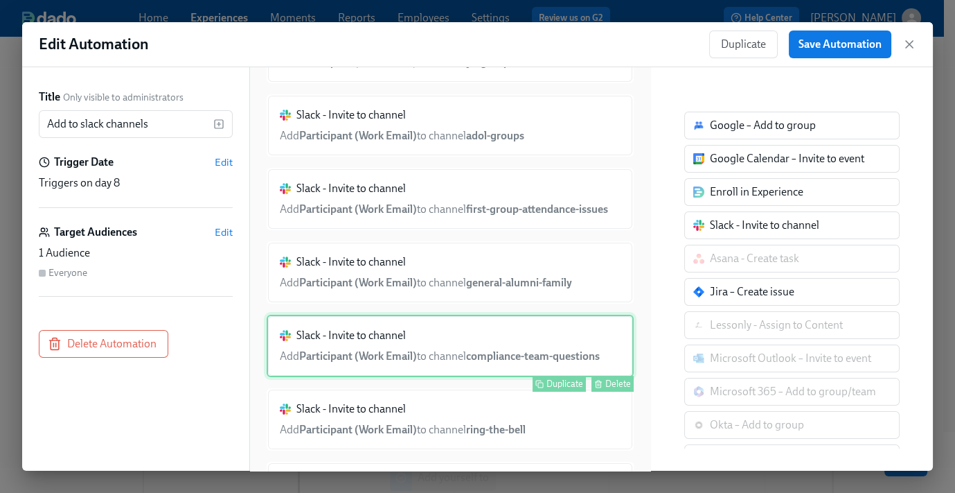
scroll to position [535, 0]
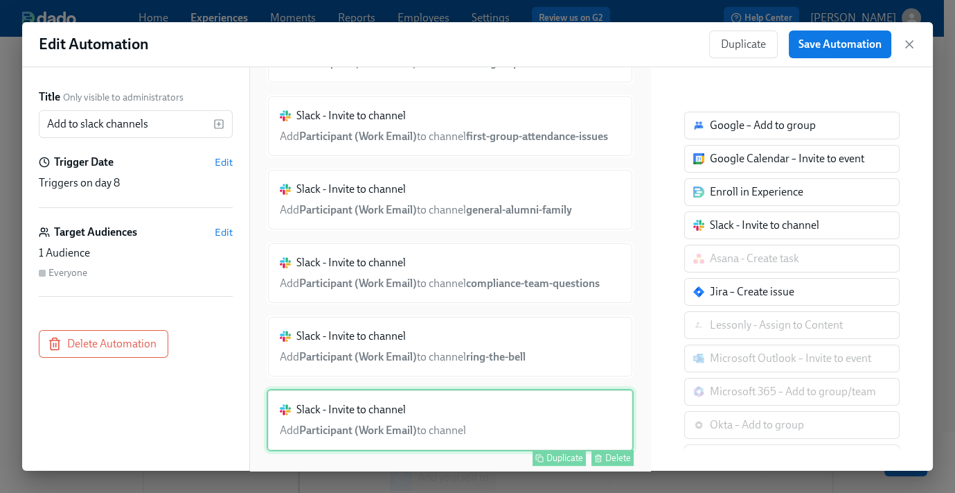
click at [427, 427] on div "Slack - Invite to channel Add Participant (Work Email) to channel Duplicate Del…" at bounding box center [450, 420] width 367 height 62
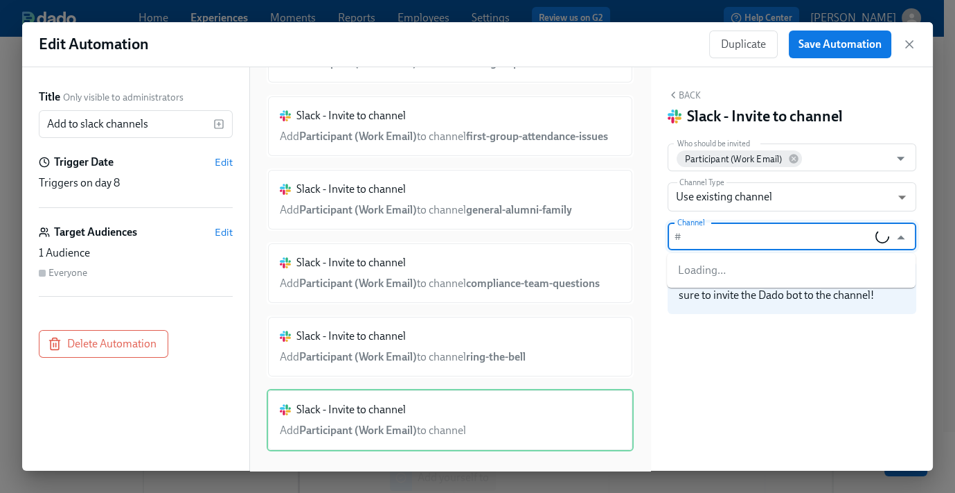
click at [761, 235] on input "Channel" at bounding box center [781, 236] width 188 height 28
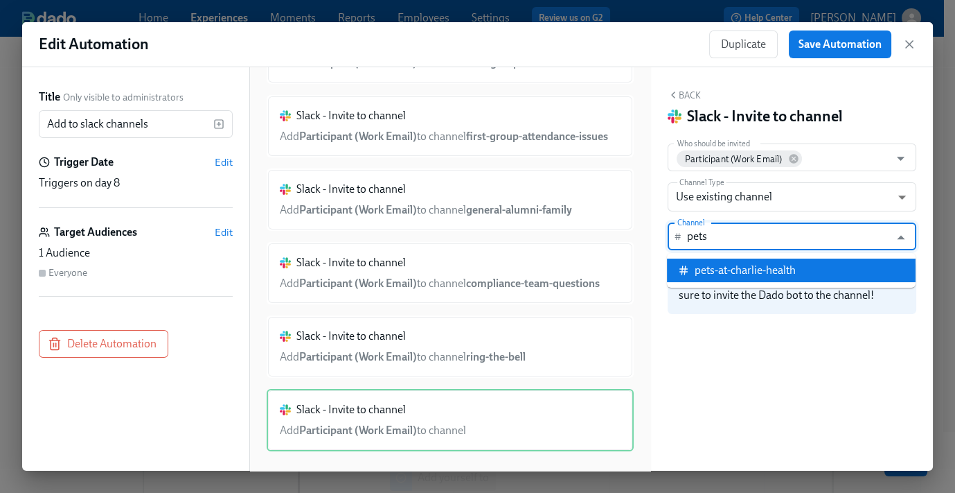
click at [788, 261] on li "pets-at-charlie-health" at bounding box center [791, 270] width 249 height 24
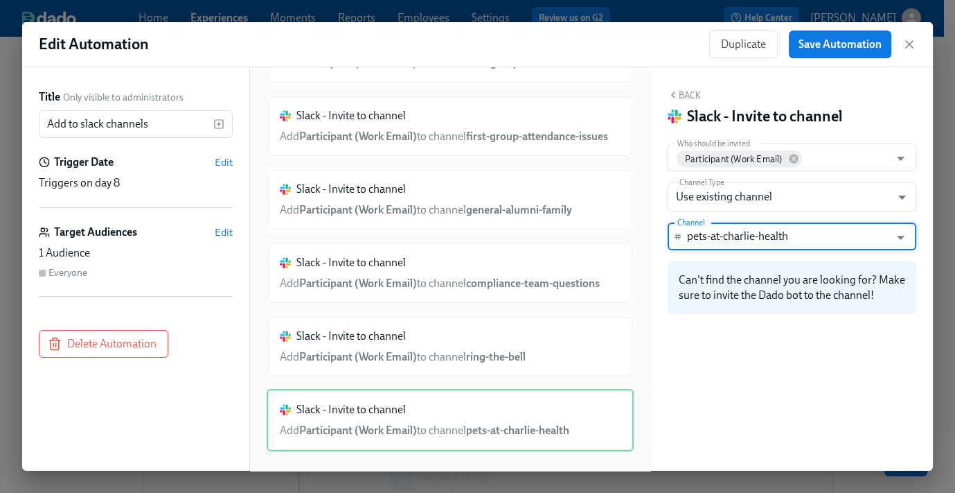
type input "pets-at-charlie-health"
click at [694, 97] on button "Back" at bounding box center [684, 94] width 33 height 11
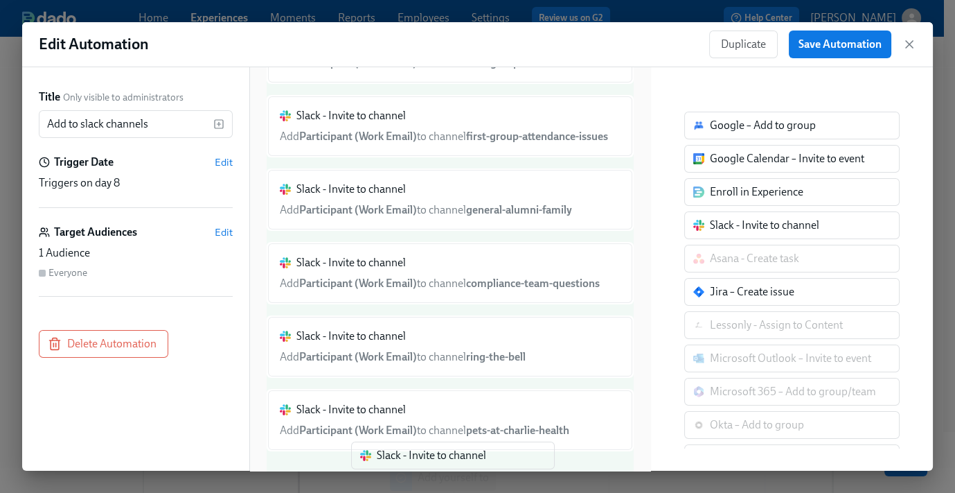
drag, startPoint x: 689, startPoint y: 253, endPoint x: 407, endPoint y: 459, distance: 349.7
click at [407, 459] on div "Title Only visible to administrators Add to slack channels ​ Trigger Date Edit …" at bounding box center [477, 268] width 911 height 403
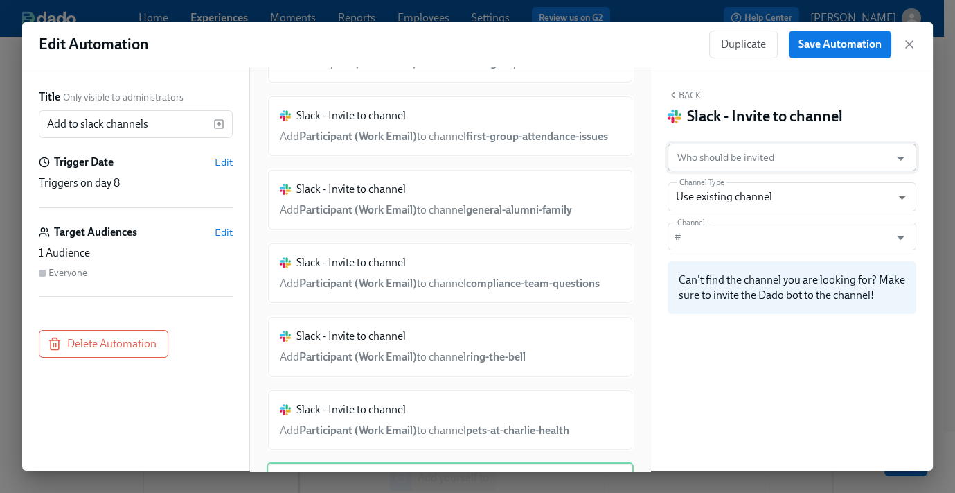
click at [712, 161] on input "Who should be invited" at bounding box center [779, 157] width 209 height 28
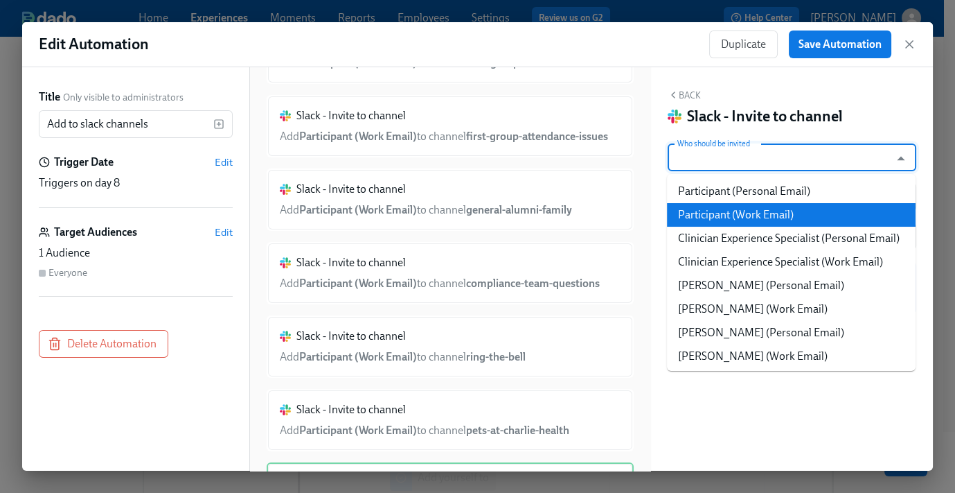
click at [724, 212] on li "Participant (Work Email)" at bounding box center [791, 215] width 249 height 24
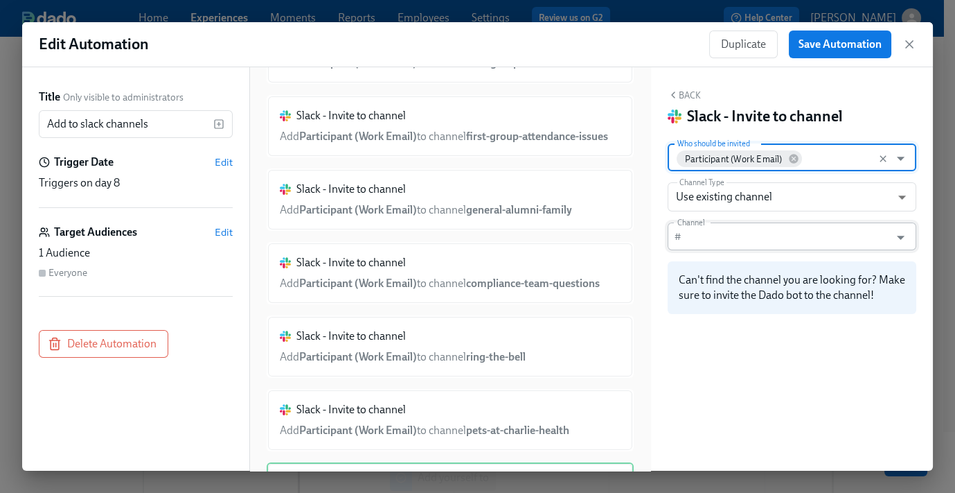
click at [719, 239] on input "Channel" at bounding box center [788, 236] width 202 height 28
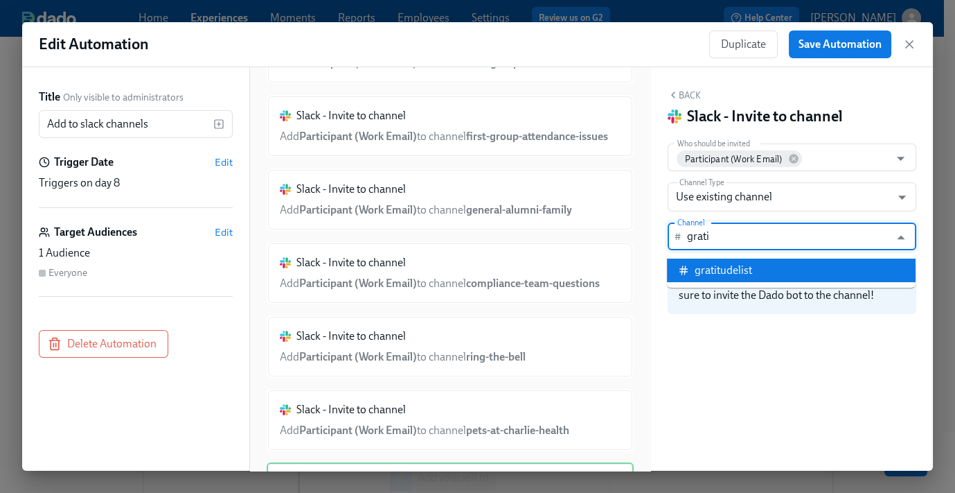
click at [723, 274] on div "gratitudelist" at bounding box center [724, 270] width 58 height 15
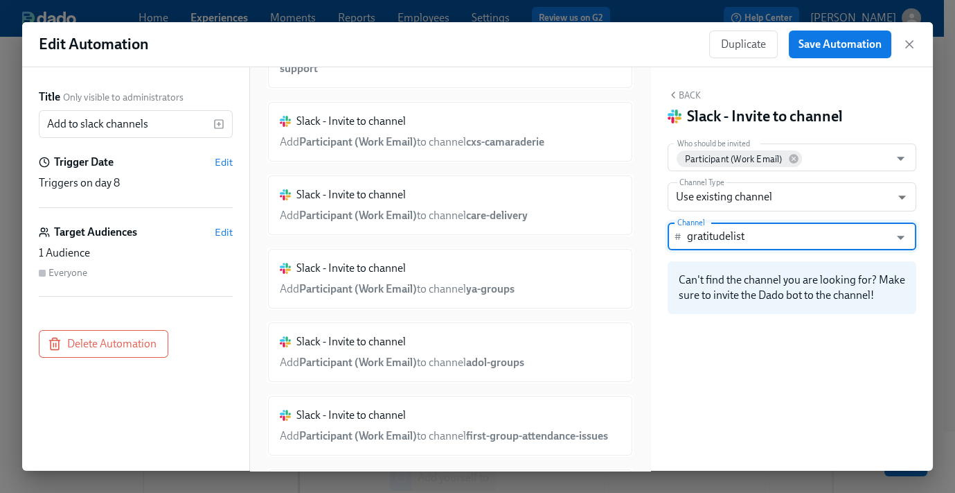
scroll to position [0, 0]
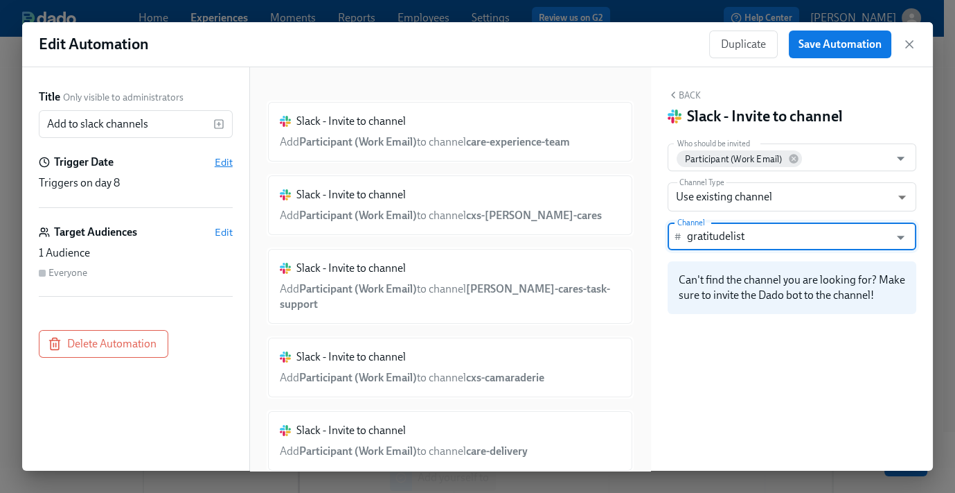
type input "gratitudelist"
click at [227, 156] on span "Edit" at bounding box center [224, 162] width 18 height 14
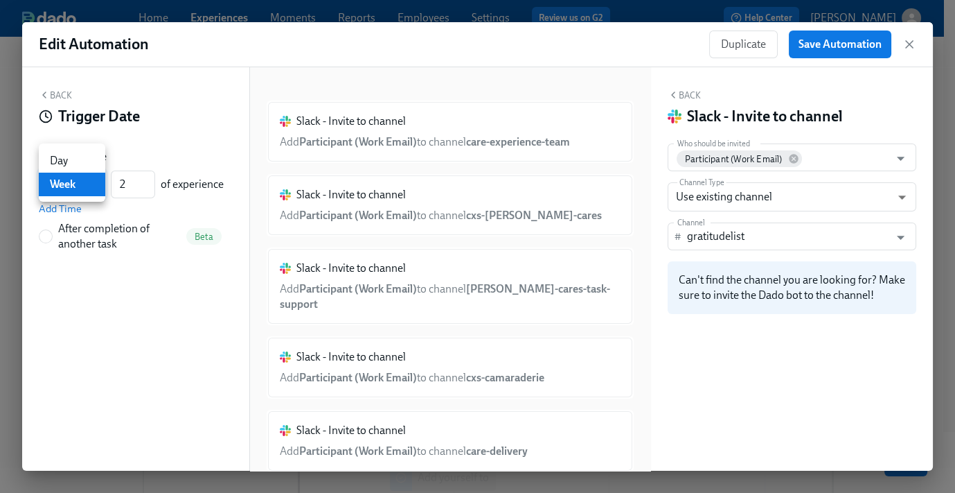
click at [75, 182] on body "Home Experiences Moments Reports Employees Settings Review us on G2 Help Center…" at bounding box center [477, 326] width 955 height 653
click at [72, 159] on li "Day" at bounding box center [72, 161] width 67 height 24
type input "d"
click at [69, 179] on body "Home Experiences Moments Reports Employees Settings Review us on G2 Help Center…" at bounding box center [477, 326] width 955 height 653
click at [141, 176] on div at bounding box center [477, 246] width 955 height 493
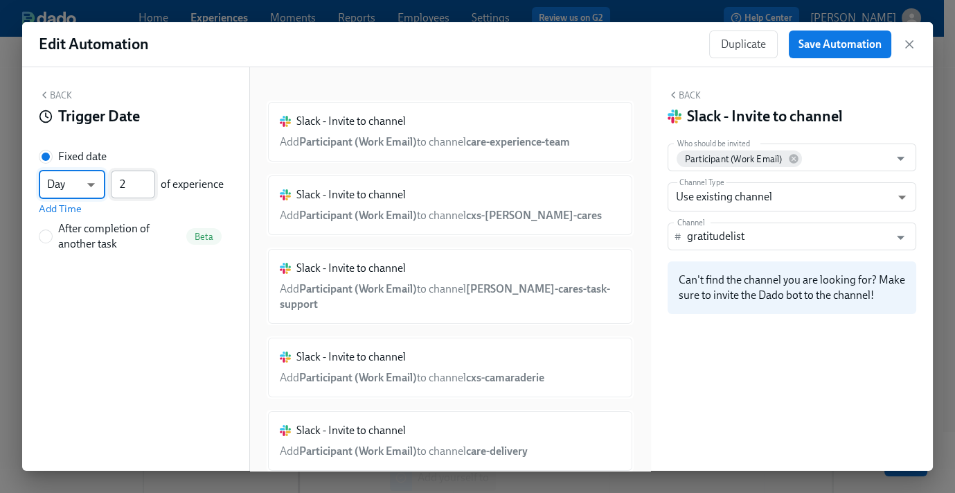
click at [143, 179] on input "2" at bounding box center [133, 184] width 44 height 28
click at [149, 180] on input "3" at bounding box center [133, 184] width 44 height 28
click at [149, 180] on input "4" at bounding box center [133, 184] width 44 height 28
click at [149, 180] on input "5" at bounding box center [133, 184] width 44 height 28
click at [149, 180] on input "6" at bounding box center [133, 184] width 44 height 28
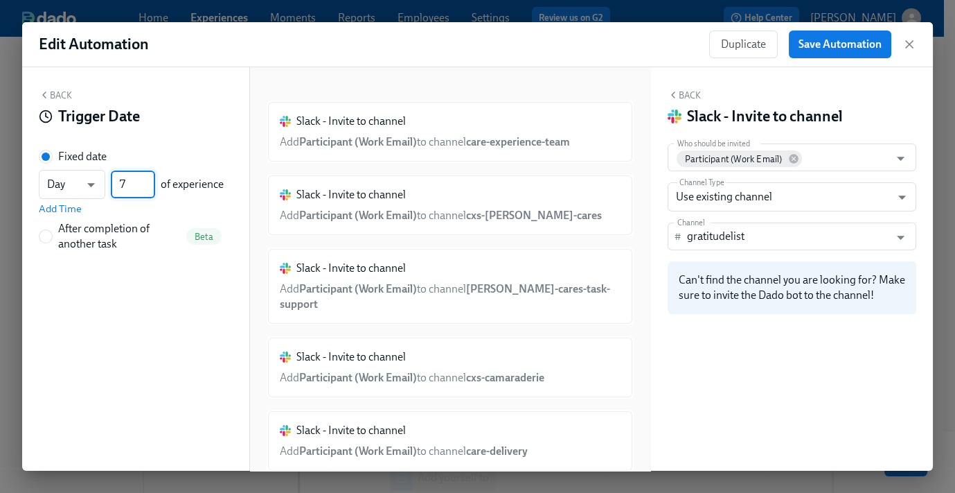
click at [149, 180] on input "7" at bounding box center [133, 184] width 44 height 28
type input "8"
click at [149, 180] on input "8" at bounding box center [133, 184] width 44 height 28
click at [58, 211] on span "Add Time" at bounding box center [60, 209] width 43 height 14
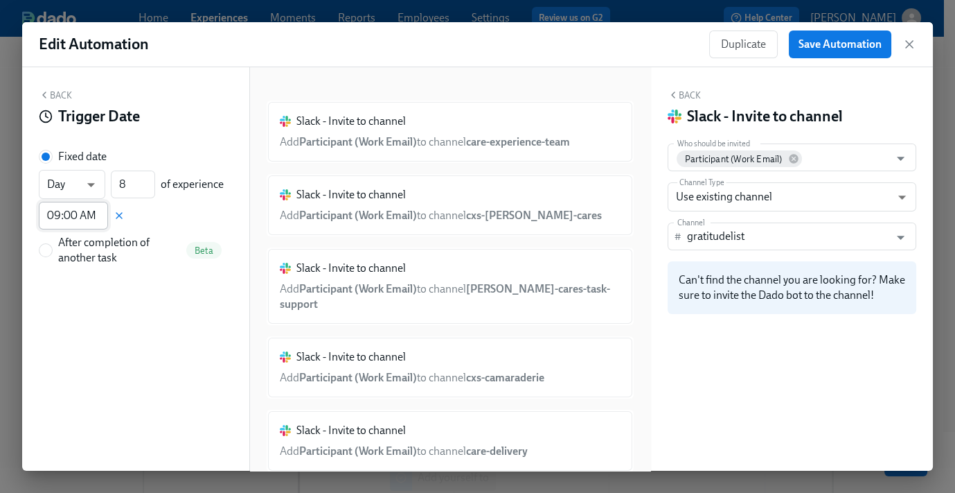
click at [69, 216] on input "09:00 AM" at bounding box center [73, 216] width 69 height 28
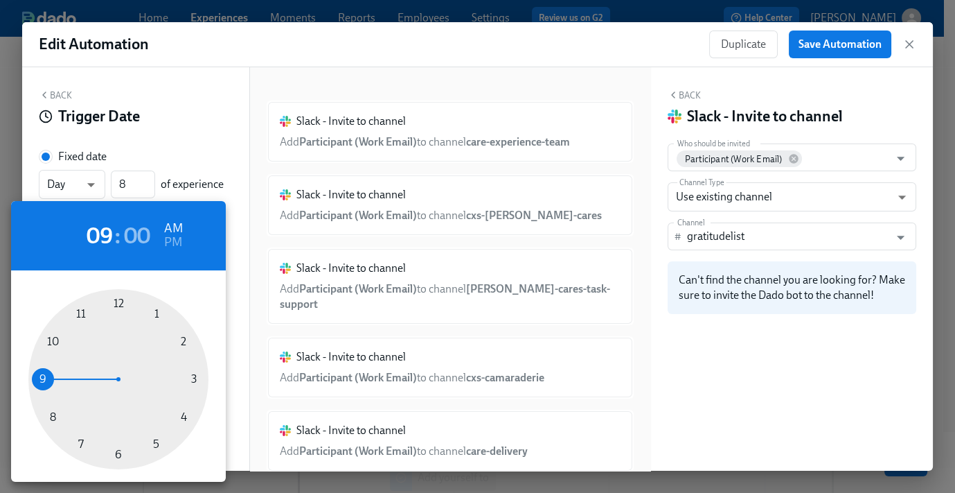
type input "08:00 AM"
click at [48, 412] on div at bounding box center [118, 379] width 180 height 180
click at [184, 113] on div at bounding box center [477, 246] width 955 height 493
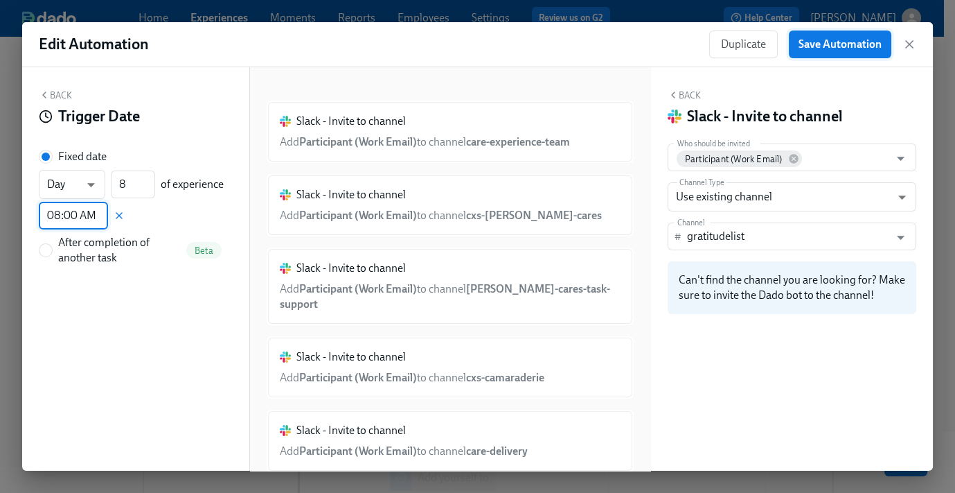
click at [834, 49] on span "Save Automation" at bounding box center [840, 44] width 83 height 14
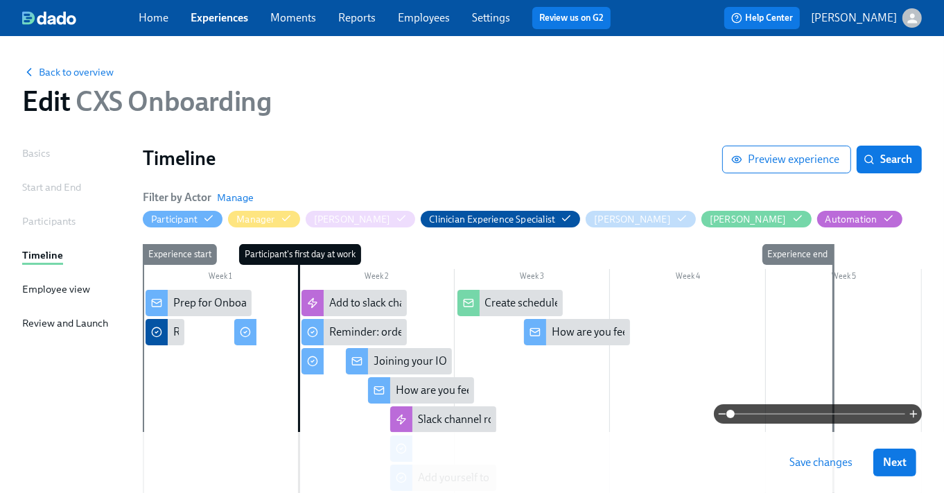
click at [823, 472] on button "Save changes" at bounding box center [820, 462] width 82 height 28
click at [344, 293] on div "Add to slack channels" at bounding box center [354, 303] width 106 height 26
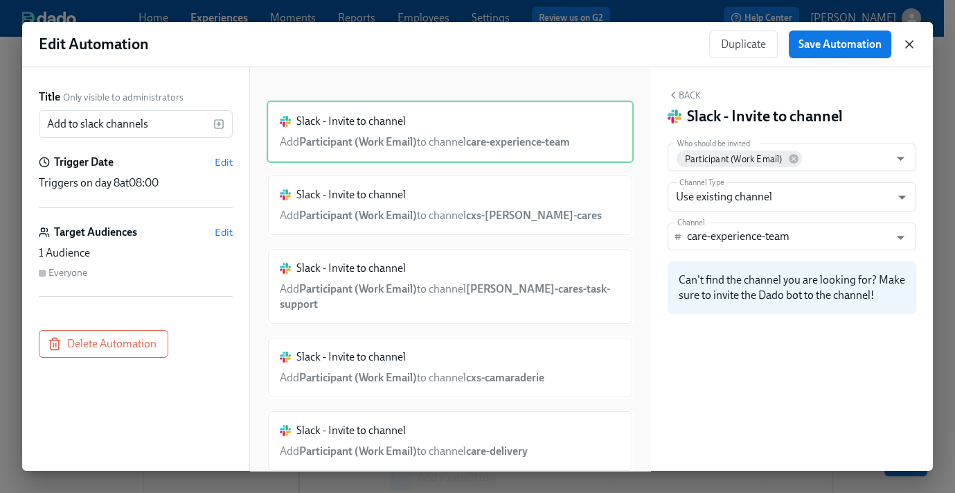
click at [907, 47] on icon "button" at bounding box center [909, 44] width 7 height 7
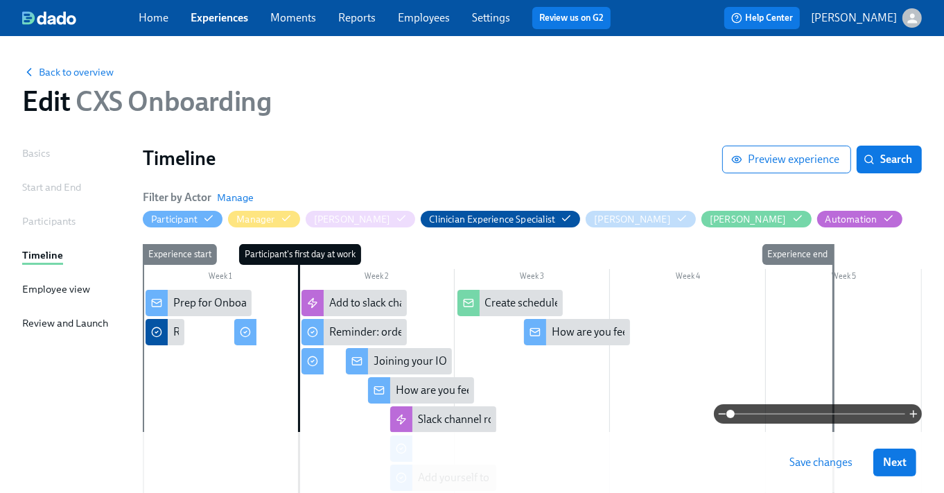
click at [830, 467] on span "Save changes" at bounding box center [820, 462] width 63 height 14
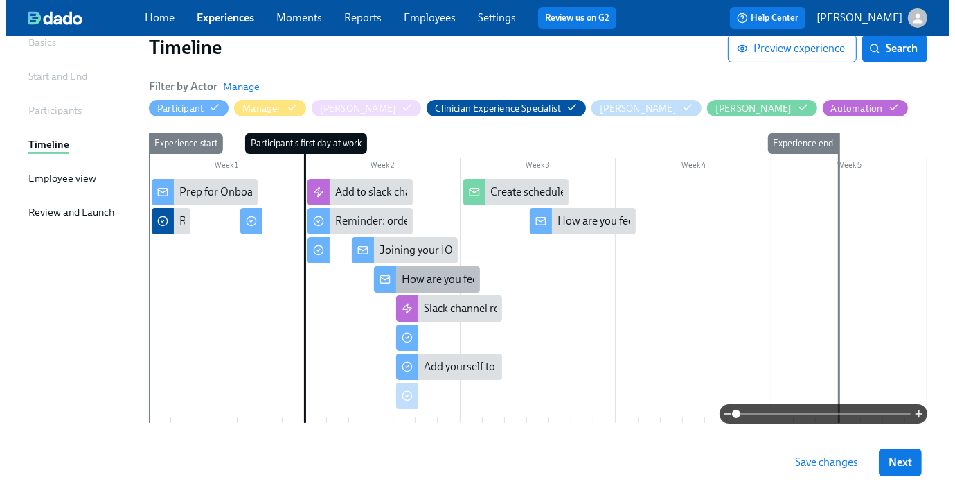
scroll to position [40, 0]
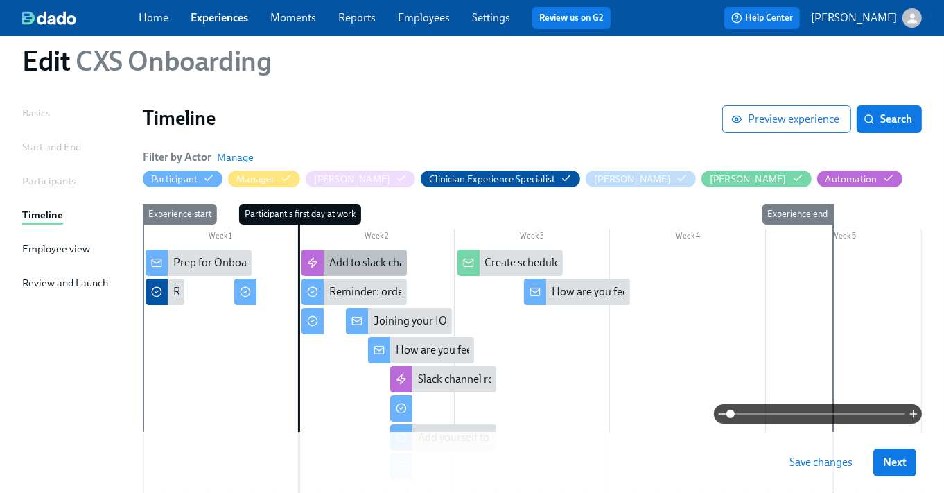
click at [342, 256] on div "Add to slack channels" at bounding box center [379, 262] width 101 height 15
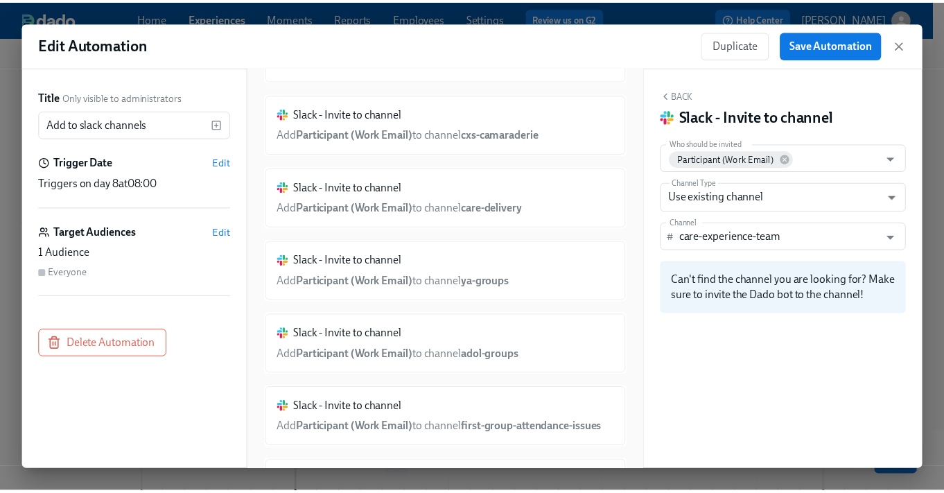
scroll to position [607, 0]
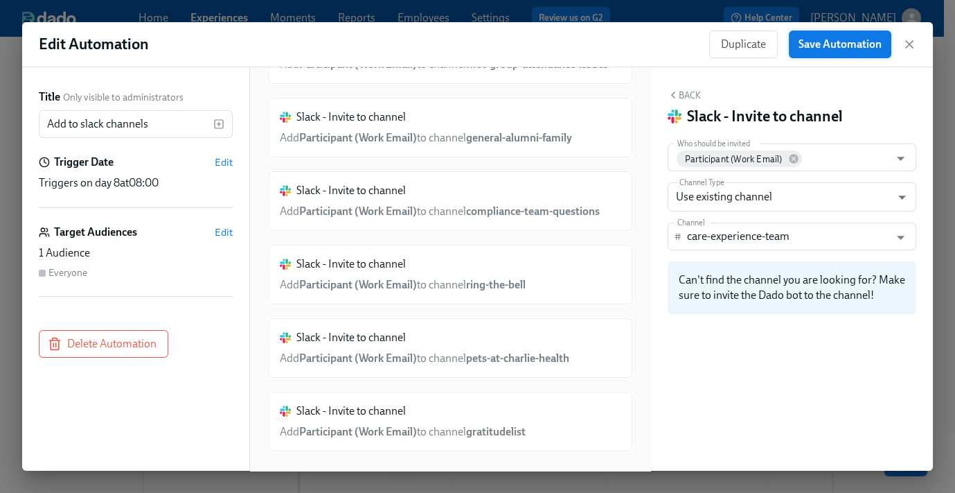
click at [857, 44] on span "Save Automation" at bounding box center [840, 44] width 83 height 14
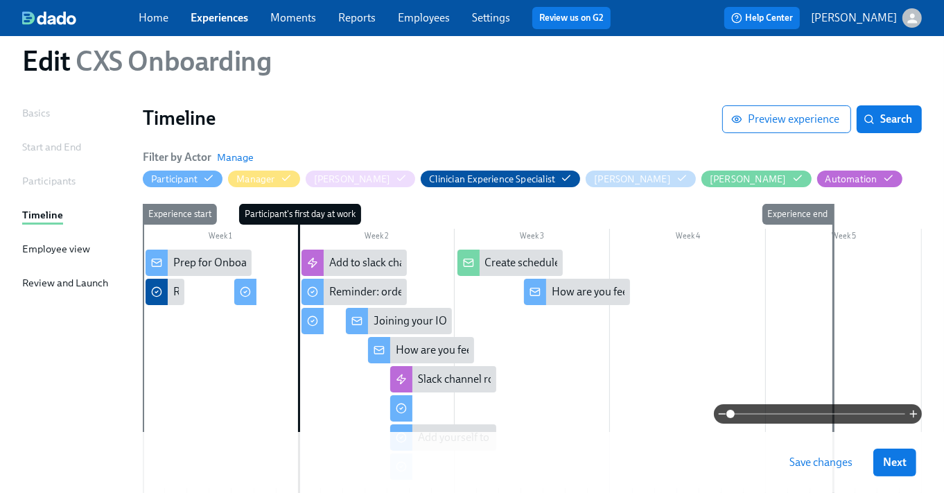
click at [842, 469] on button "Save changes" at bounding box center [820, 462] width 82 height 28
click at [211, 12] on link "Experiences" at bounding box center [220, 17] width 58 height 13
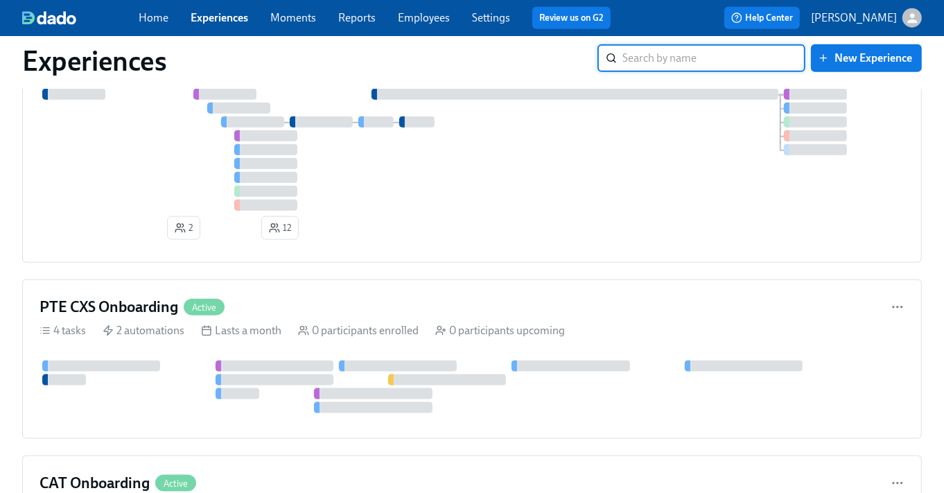
scroll to position [1261, 0]
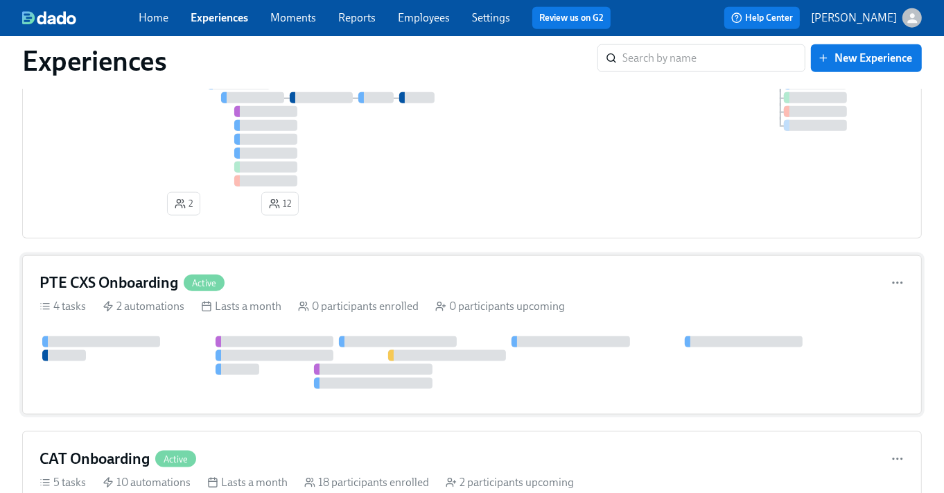
click at [217, 336] on div at bounding box center [218, 341] width 6 height 11
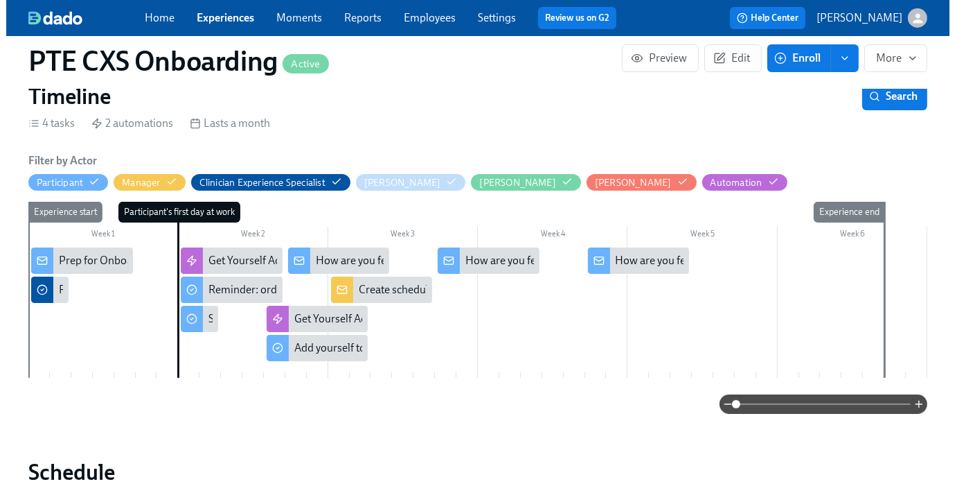
scroll to position [202, 0]
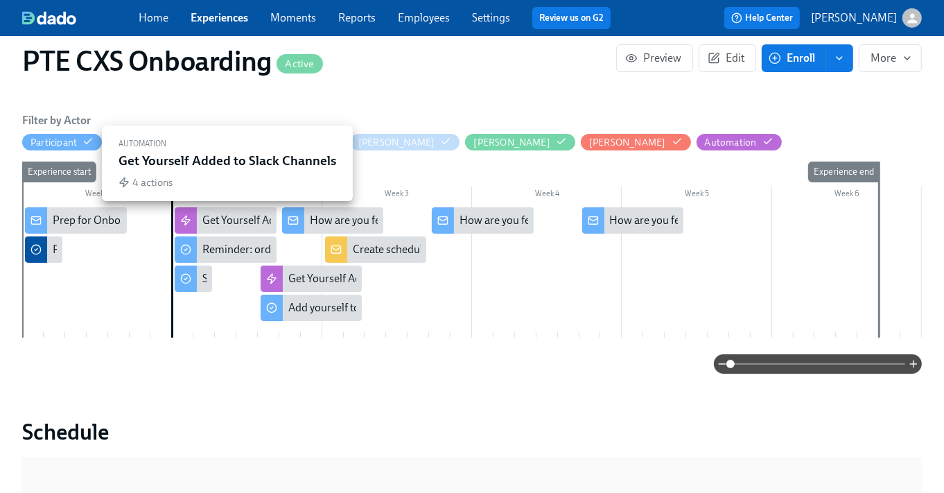
click at [207, 211] on div "Get Yourself Added to Slack Channels" at bounding box center [226, 220] width 102 height 26
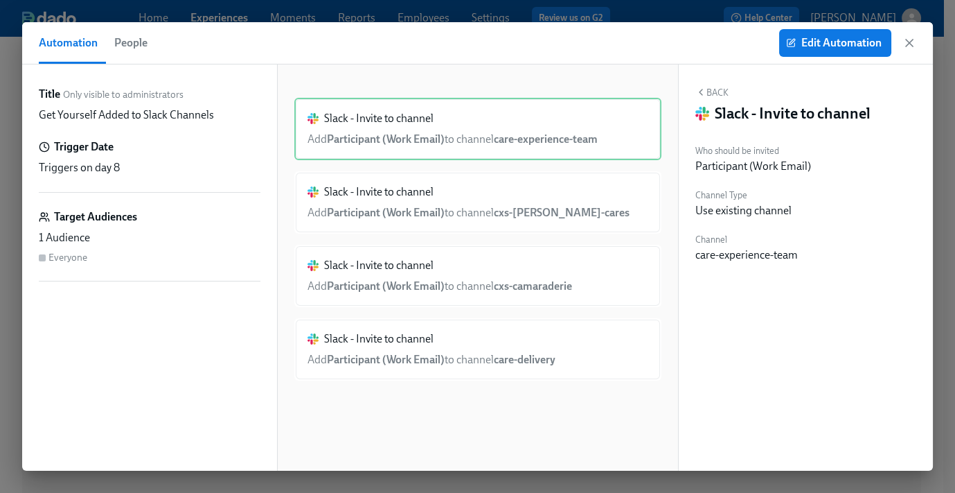
click at [721, 89] on button "Back" at bounding box center [712, 92] width 33 height 11
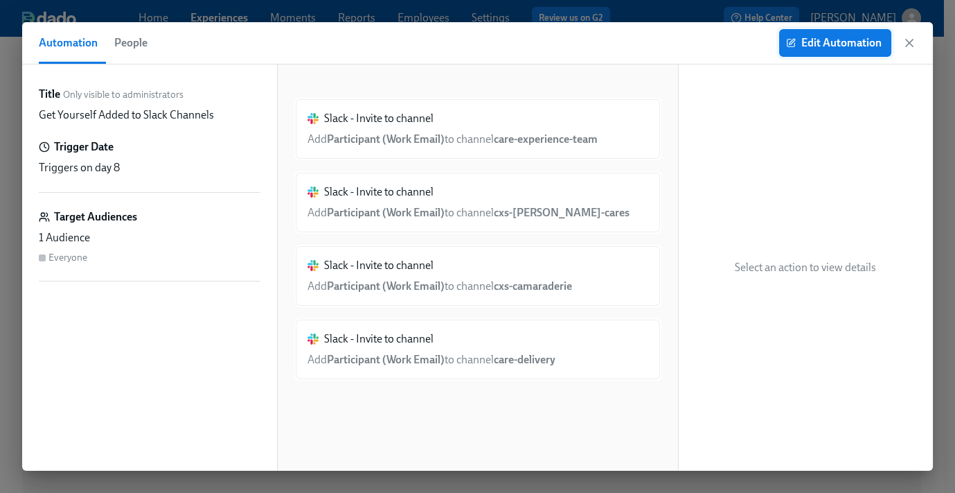
click at [838, 35] on button "Edit Automation" at bounding box center [835, 43] width 112 height 28
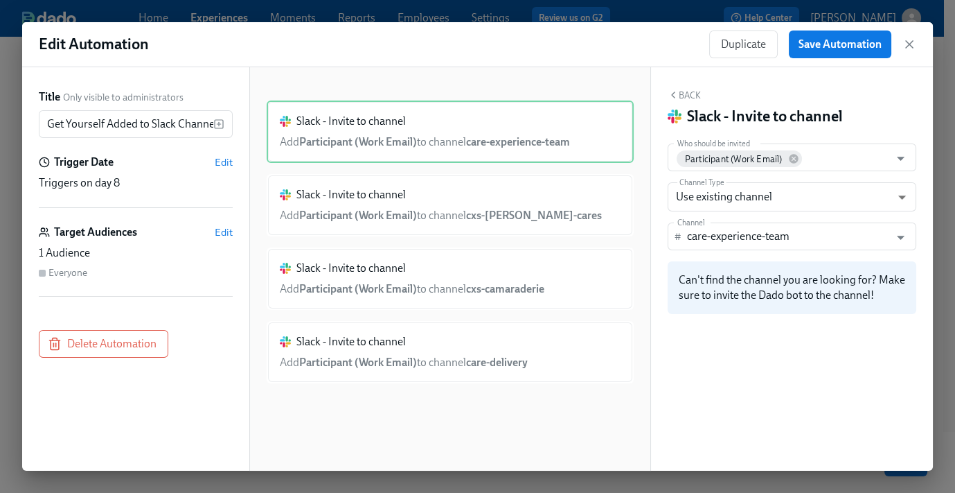
click at [684, 91] on button "Back" at bounding box center [684, 94] width 33 height 11
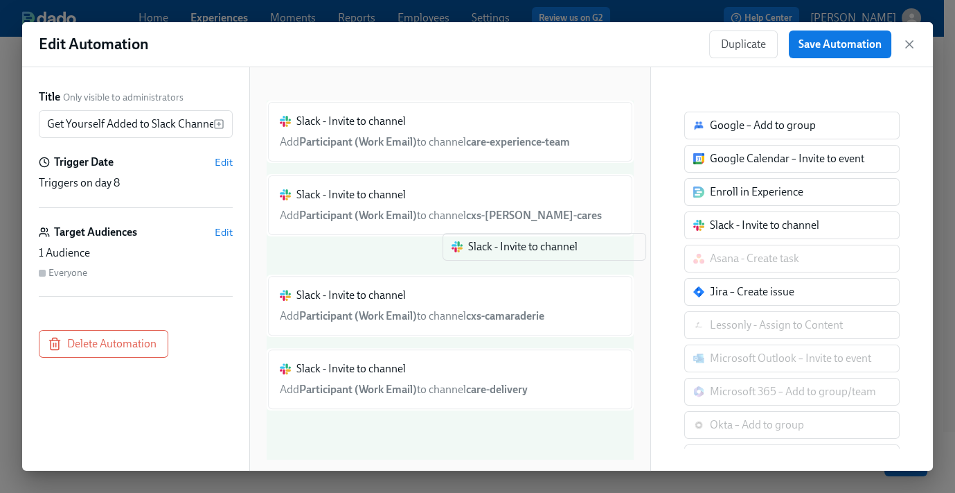
drag, startPoint x: 764, startPoint y: 227, endPoint x: 513, endPoint y: 253, distance: 251.4
click at [513, 253] on div "Title Only visible to administrators Get Yourself Added to Slack Channels ​ Tri…" at bounding box center [477, 268] width 911 height 403
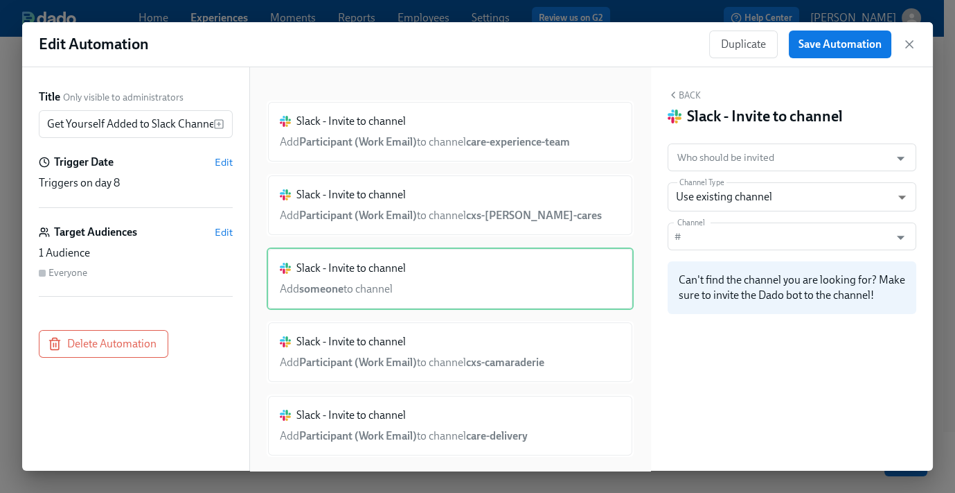
click at [739, 141] on div "Back Slack - Invite to channel Who should be invited Who should be invited Chan…" at bounding box center [792, 268] width 282 height 403
click at [752, 163] on input "Who should be invited" at bounding box center [779, 157] width 209 height 28
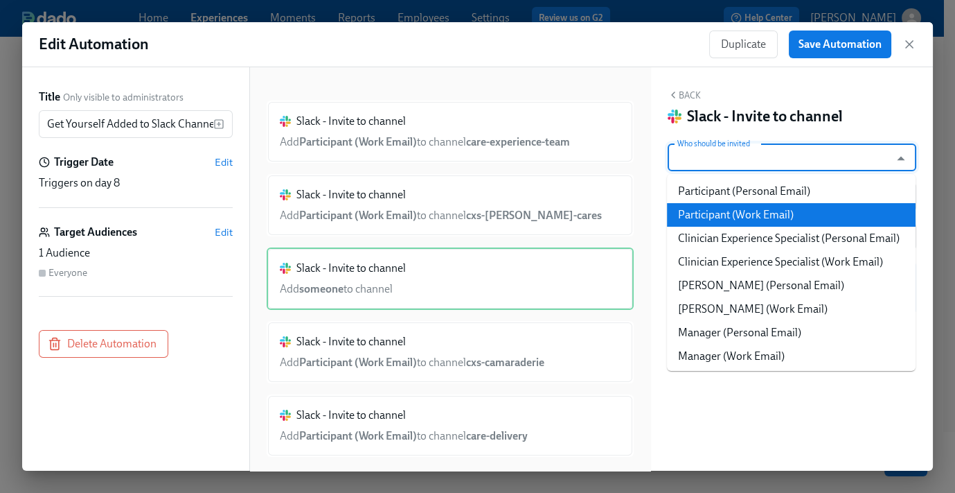
drag, startPoint x: 757, startPoint y: 216, endPoint x: 740, endPoint y: 218, distance: 17.4
click at [757, 217] on li "Participant (Work Email)" at bounding box center [791, 215] width 249 height 24
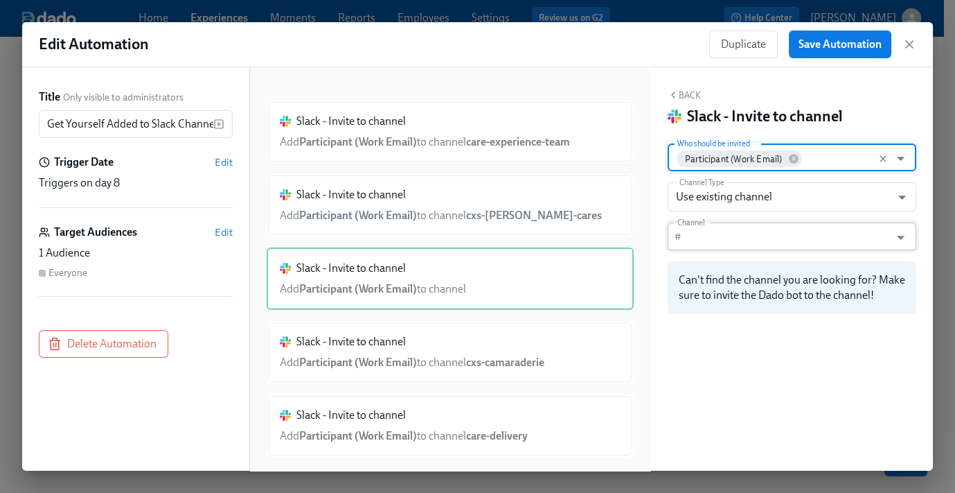
click at [716, 231] on input "Channel" at bounding box center [788, 236] width 202 height 28
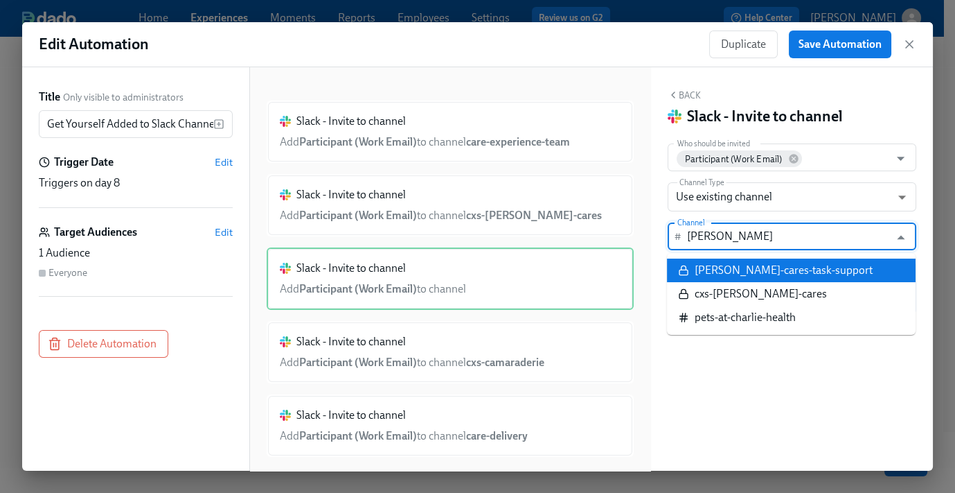
click at [735, 265] on div "charlie-cares-task-support" at bounding box center [784, 270] width 178 height 15
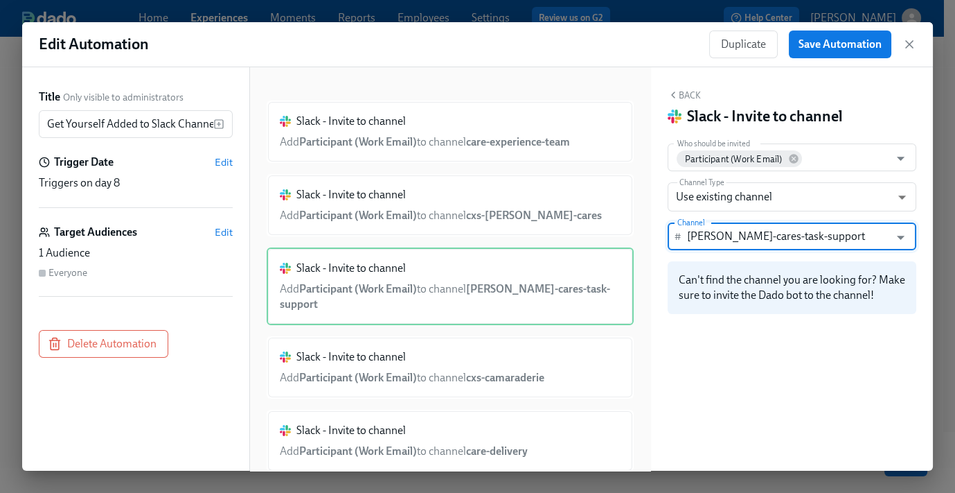
type input "charlie-cares-task-support"
click at [687, 95] on button "Back" at bounding box center [684, 94] width 33 height 11
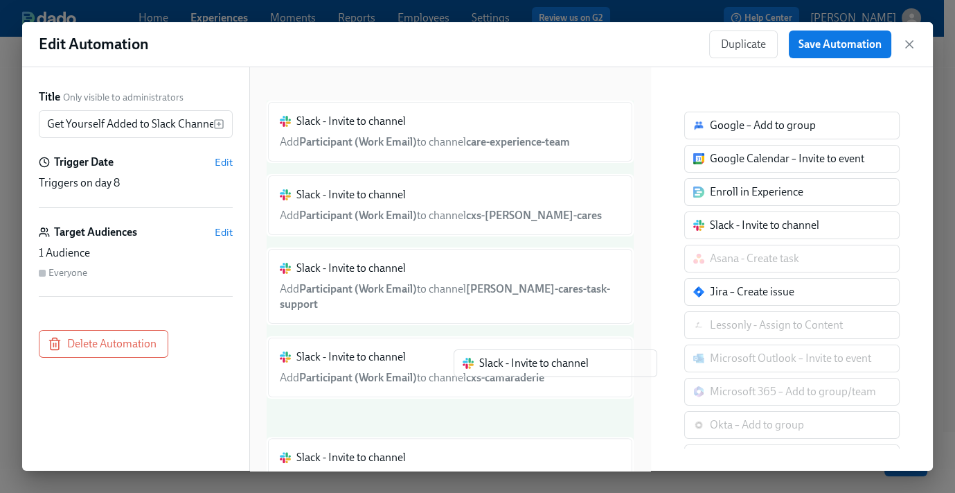
scroll to position [19, 0]
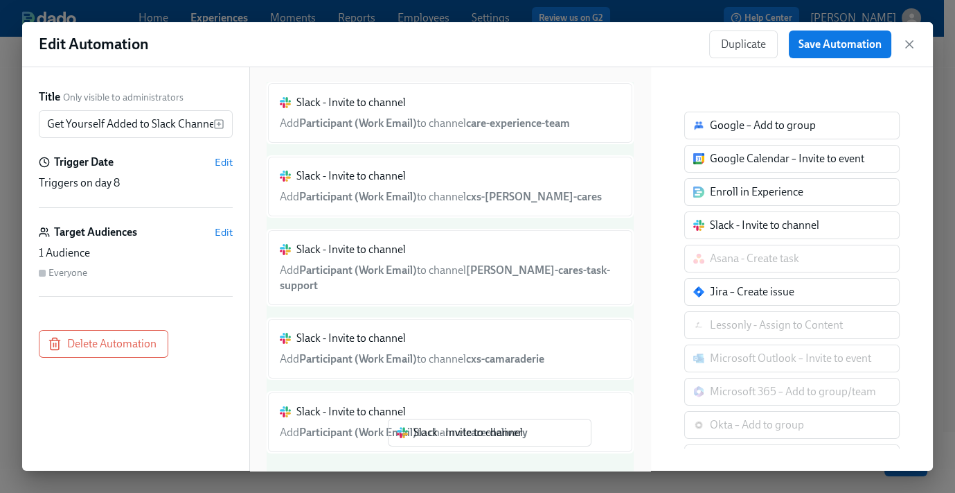
drag, startPoint x: 726, startPoint y: 223, endPoint x: 422, endPoint y: 443, distance: 375.2
click at [422, 443] on div "Title Only visible to administrators Get Yourself Added to Slack Channels ​ Tri…" at bounding box center [477, 268] width 911 height 403
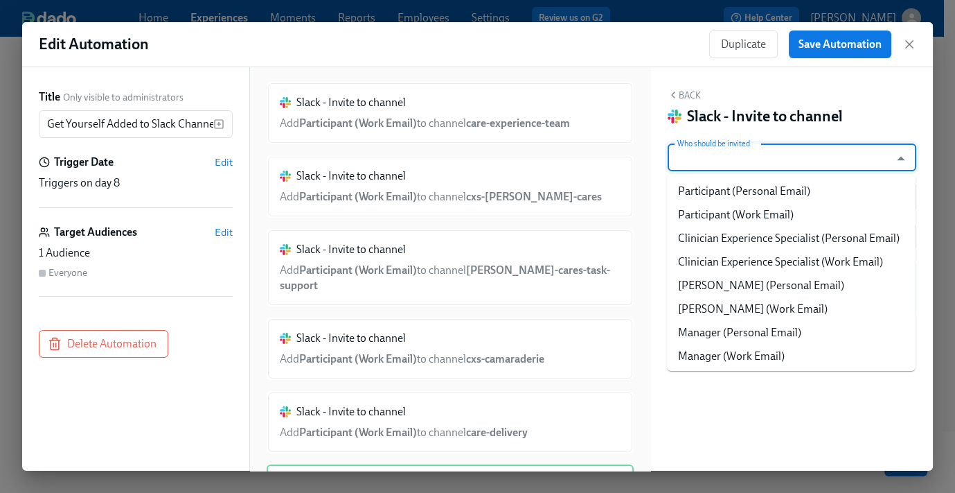
click at [732, 153] on input "Who should be invited" at bounding box center [779, 157] width 209 height 28
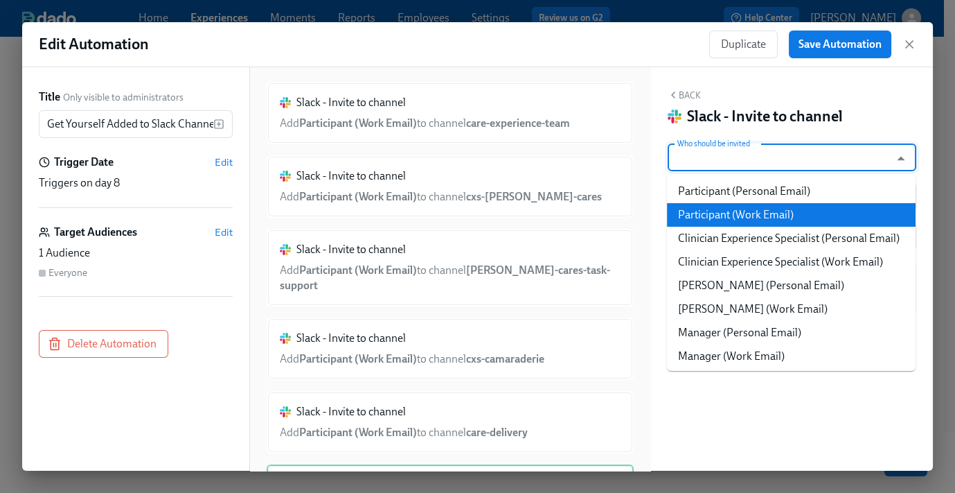
click at [756, 215] on li "Participant (Work Email)" at bounding box center [791, 215] width 249 height 24
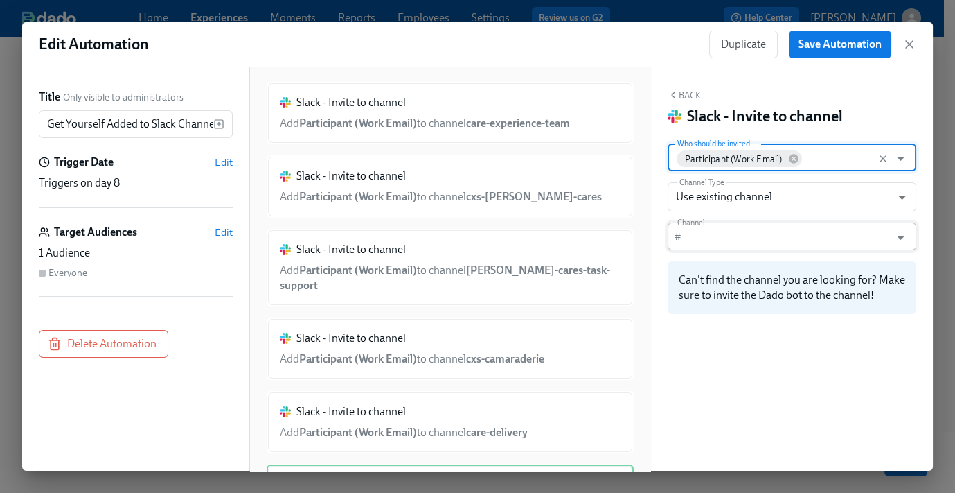
click at [726, 242] on input "Channel" at bounding box center [788, 236] width 202 height 28
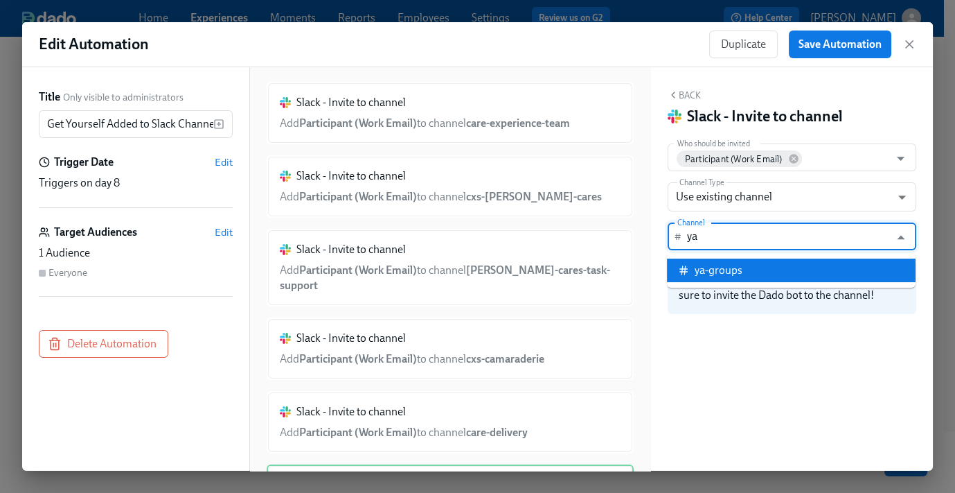
click at [788, 268] on li "ya-groups" at bounding box center [791, 270] width 249 height 24
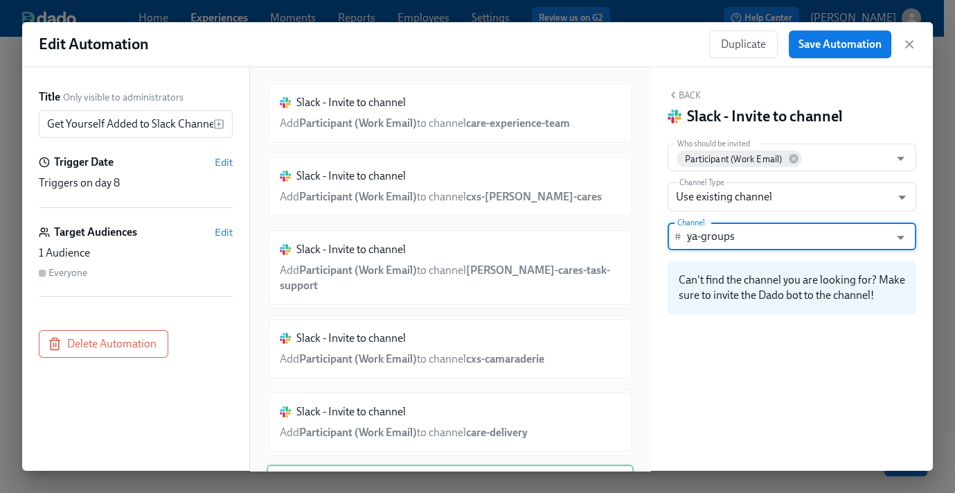
type input "ya-groups"
click at [688, 93] on button "Back" at bounding box center [684, 94] width 33 height 11
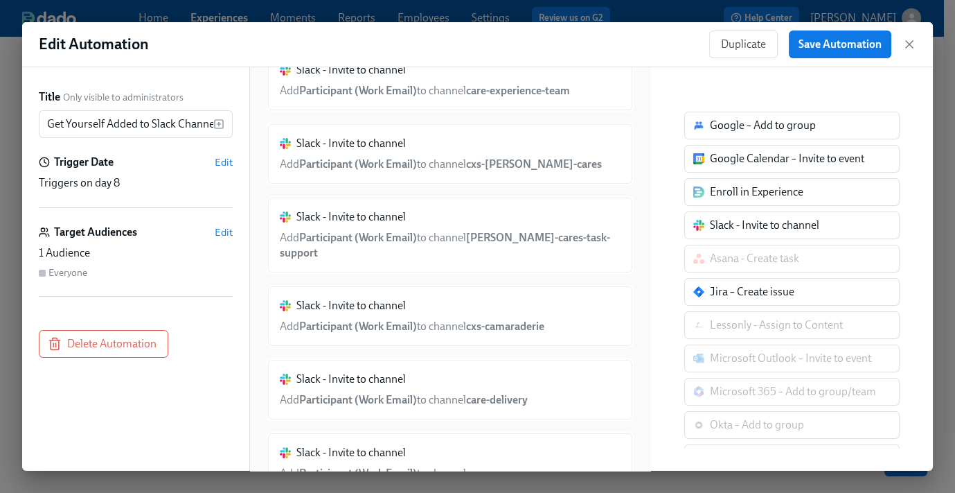
scroll to position [85, 0]
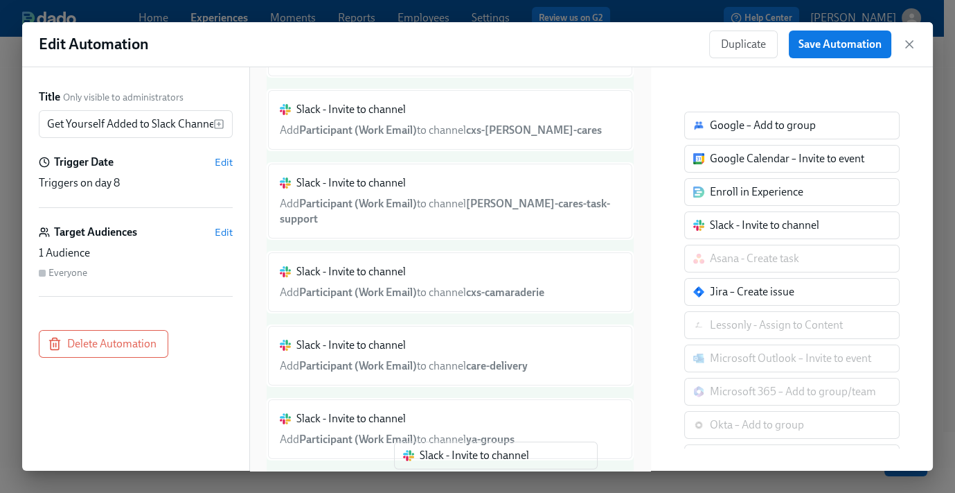
drag, startPoint x: 737, startPoint y: 227, endPoint x: 453, endPoint y: 444, distance: 357.3
click at [441, 463] on div "Title Only visible to administrators Get Yourself Added to Slack Channels ​ Tri…" at bounding box center [477, 268] width 911 height 403
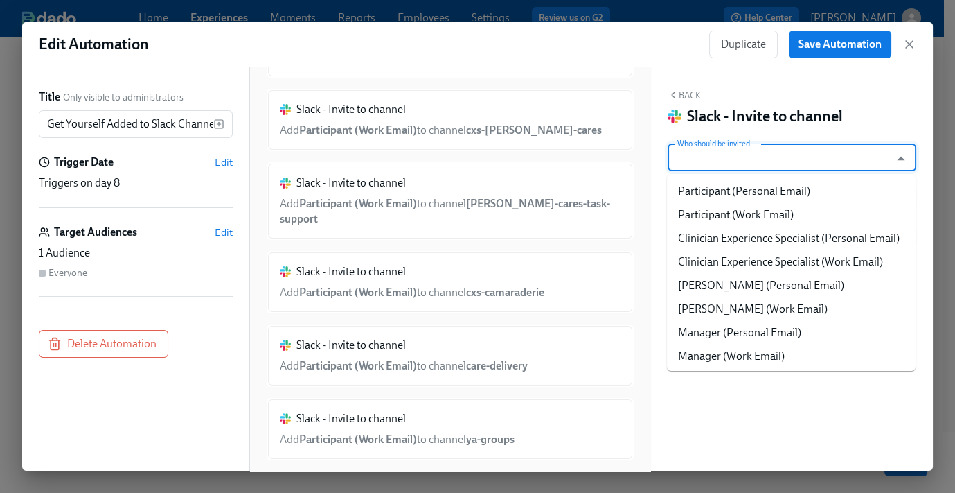
click at [720, 155] on input "Who should be invited" at bounding box center [779, 157] width 209 height 28
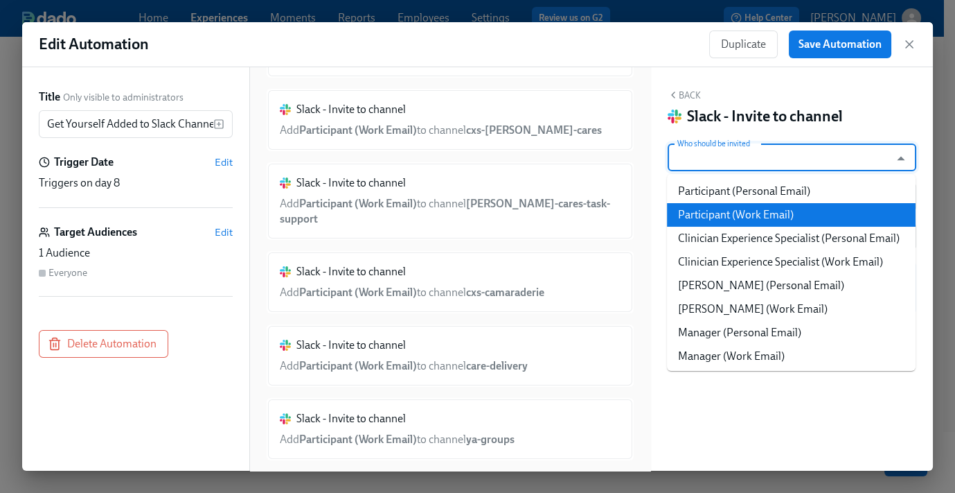
click at [743, 221] on li "Participant (Work Email)" at bounding box center [791, 215] width 249 height 24
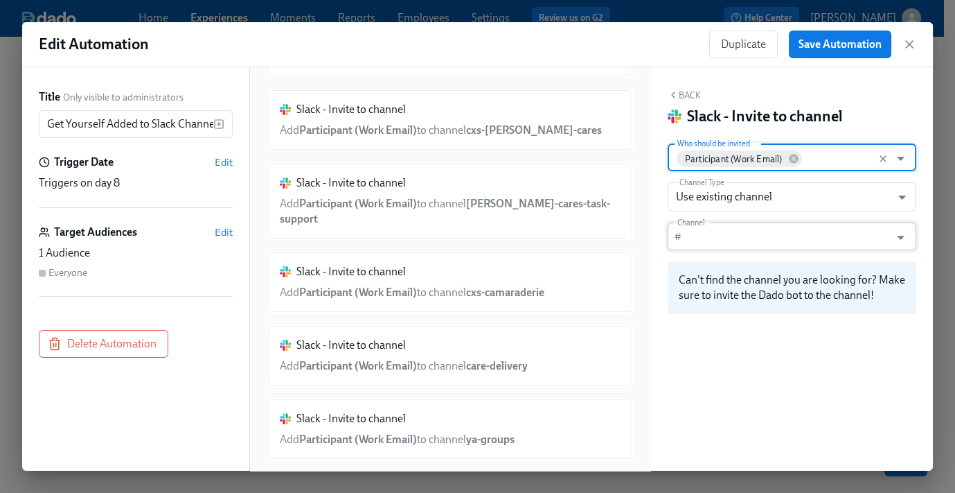
click at [748, 231] on input "Channel" at bounding box center [788, 236] width 202 height 28
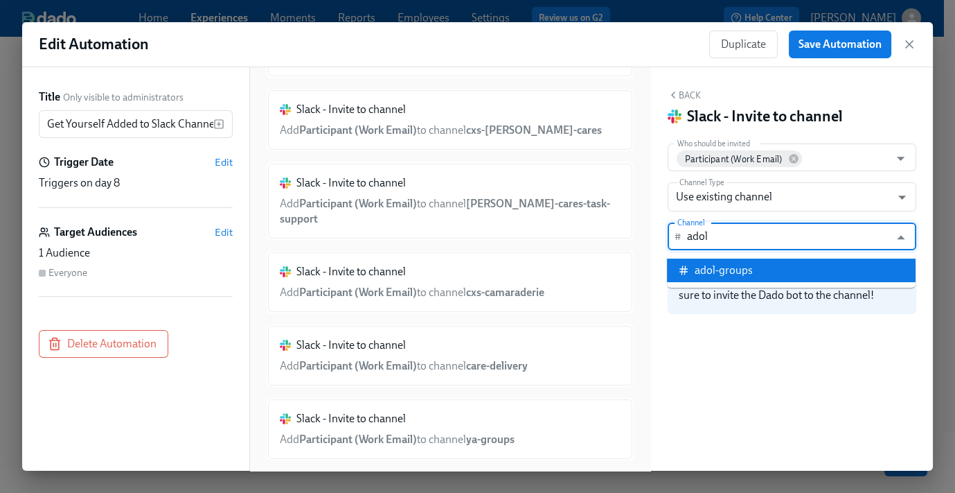
drag, startPoint x: 764, startPoint y: 261, endPoint x: 756, endPoint y: 218, distance: 43.6
click at [764, 261] on li "adol-groups" at bounding box center [791, 270] width 249 height 24
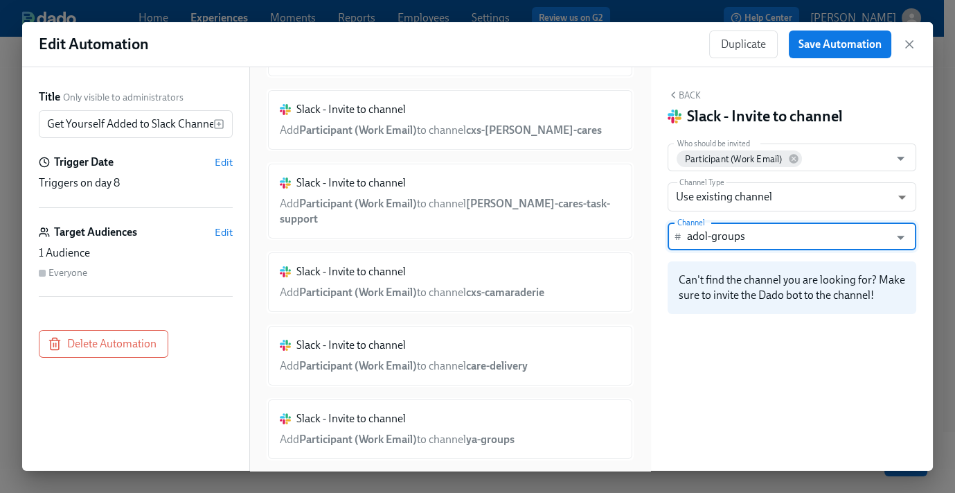
type input "adol-groups"
click at [689, 97] on button "Back" at bounding box center [684, 94] width 33 height 11
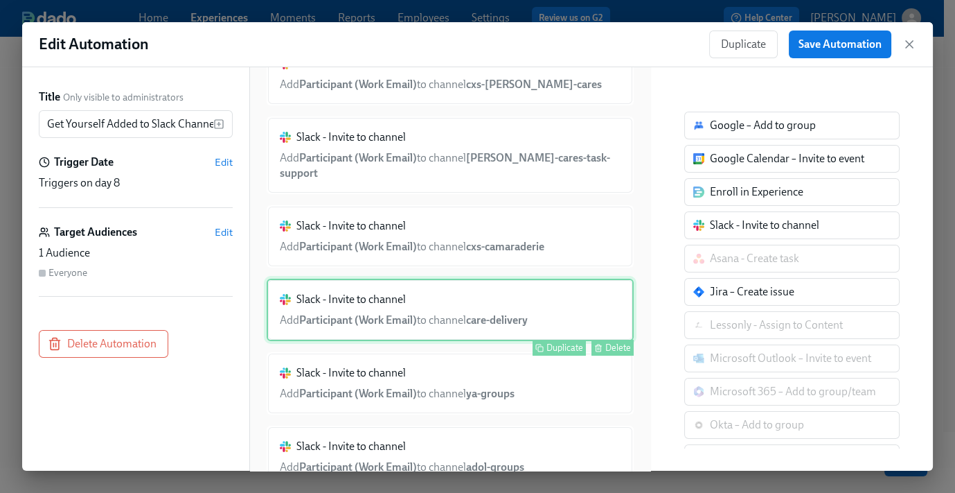
scroll to position [158, 0]
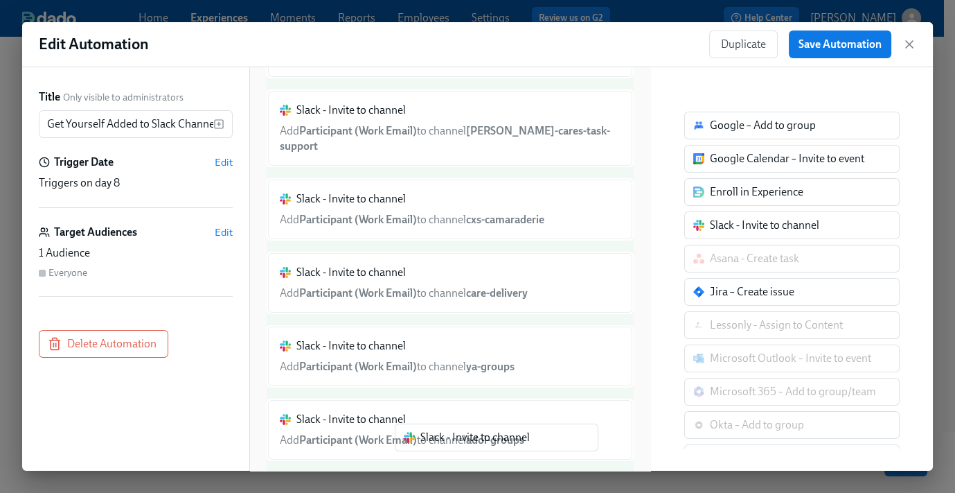
drag, startPoint x: 749, startPoint y: 223, endPoint x: 428, endPoint y: 454, distance: 395.2
click at [429, 457] on div "Title Only visible to administrators Get Yourself Added to Slack Channels ​ Tri…" at bounding box center [477, 268] width 911 height 403
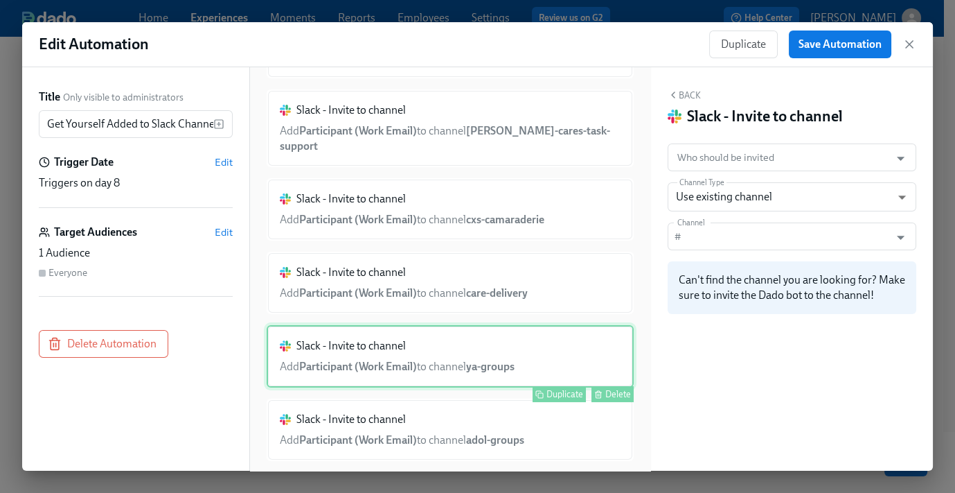
scroll to position [230, 0]
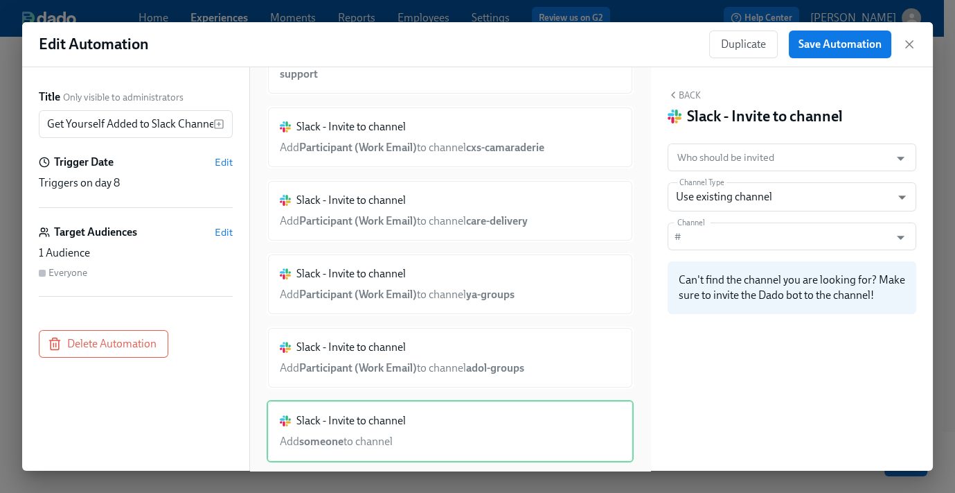
click at [731, 128] on div "Back Slack - Invite to channel Who should be invited Who should be invited Chan…" at bounding box center [792, 268] width 282 height 403
click at [732, 144] on input "Who should be invited" at bounding box center [779, 157] width 209 height 28
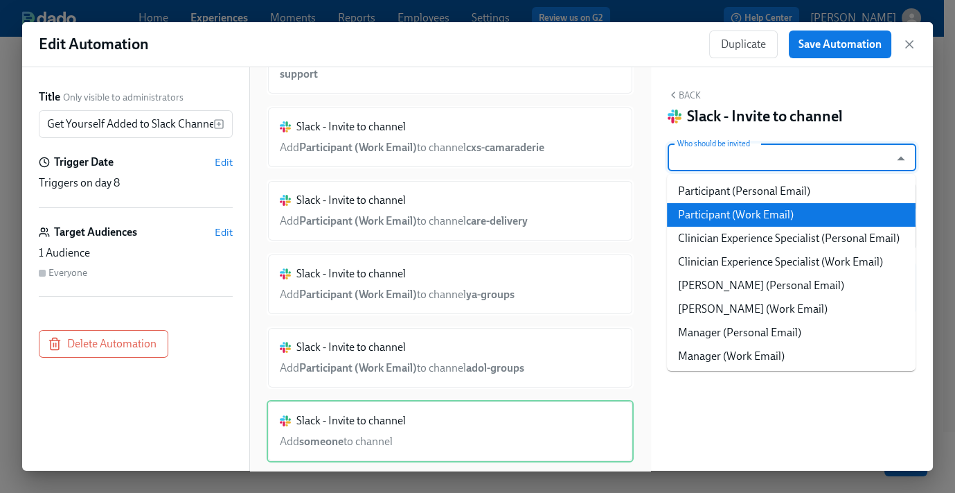
click at [783, 212] on li "Participant (Work Email)" at bounding box center [791, 215] width 249 height 24
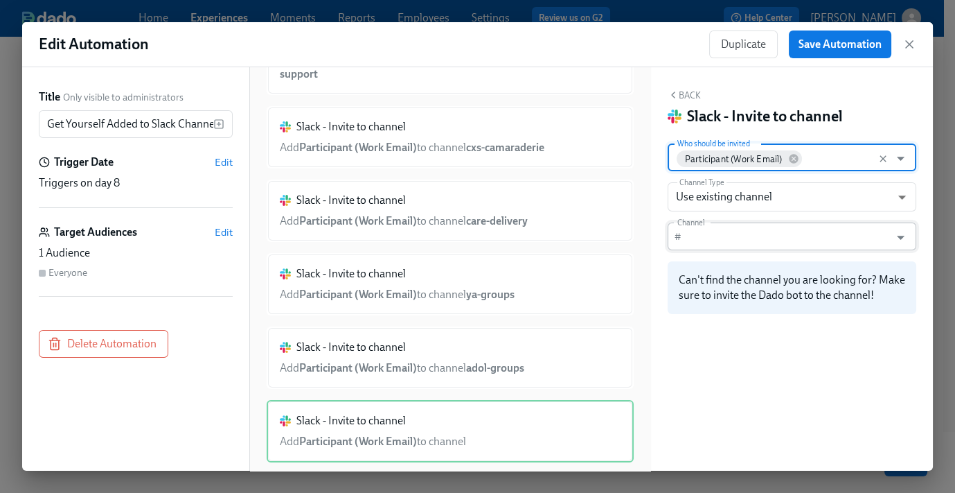
click at [740, 249] on input "Channel" at bounding box center [788, 236] width 202 height 28
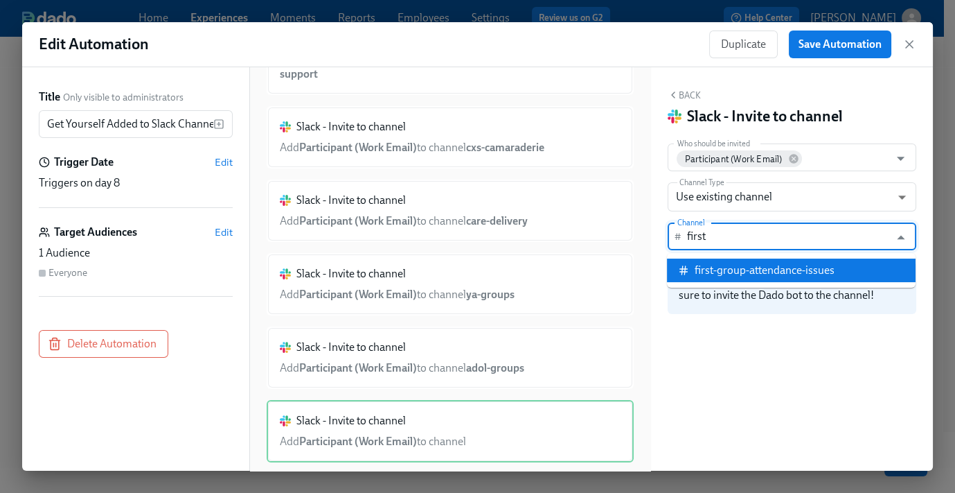
click at [767, 272] on div "first-group-attendance-issues" at bounding box center [765, 270] width 140 height 15
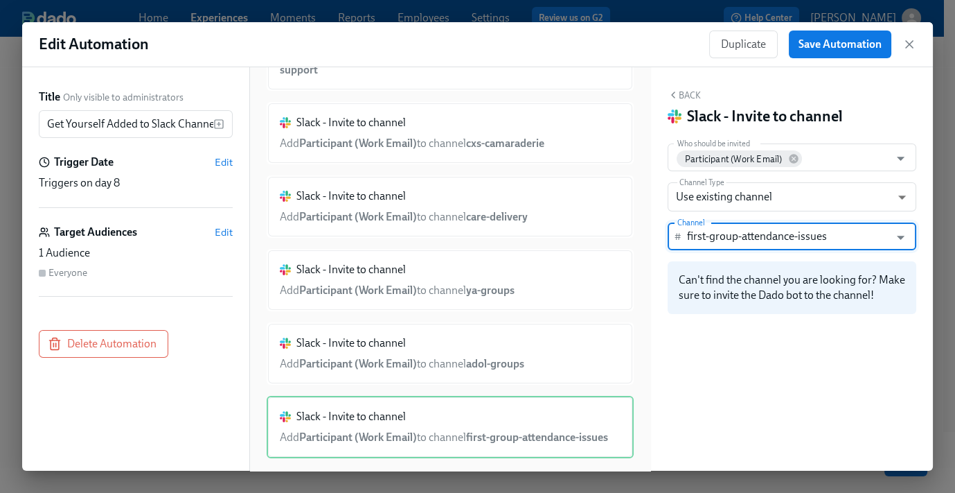
scroll to position [245, 0]
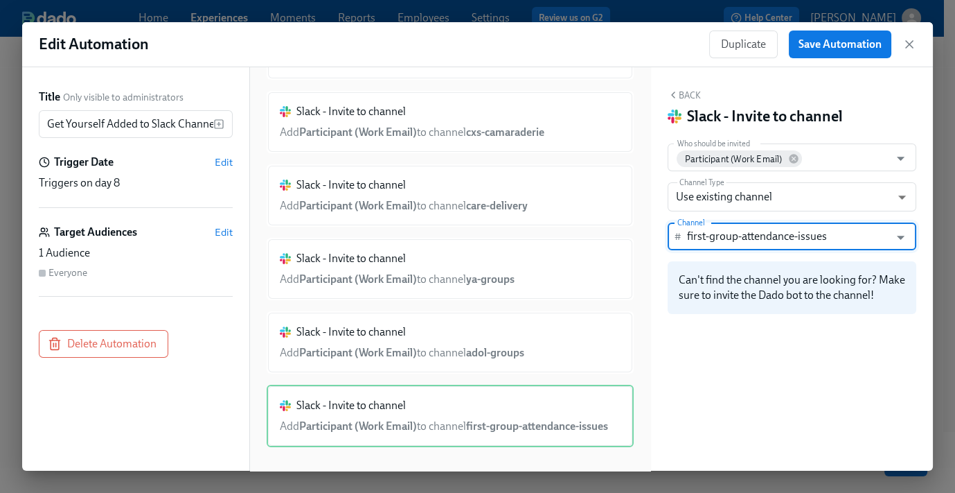
type input "first-group-attendance-issues"
click at [689, 94] on button "Back" at bounding box center [684, 94] width 33 height 11
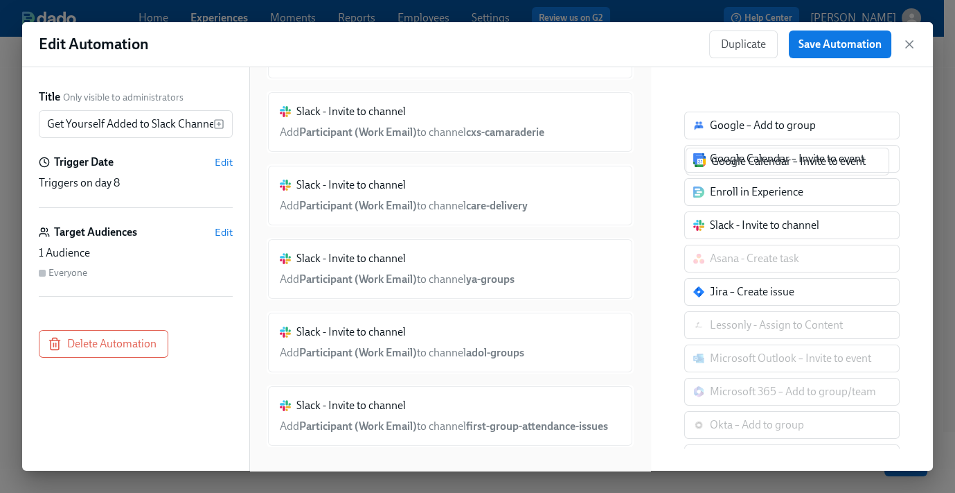
drag, startPoint x: 754, startPoint y: 161, endPoint x: 755, endPoint y: 168, distance: 7.0
click at [755, 166] on div "Google – Add to group Google Calendar – Invite to event Google Calendar – Invit…" at bounding box center [792, 325] width 215 height 427
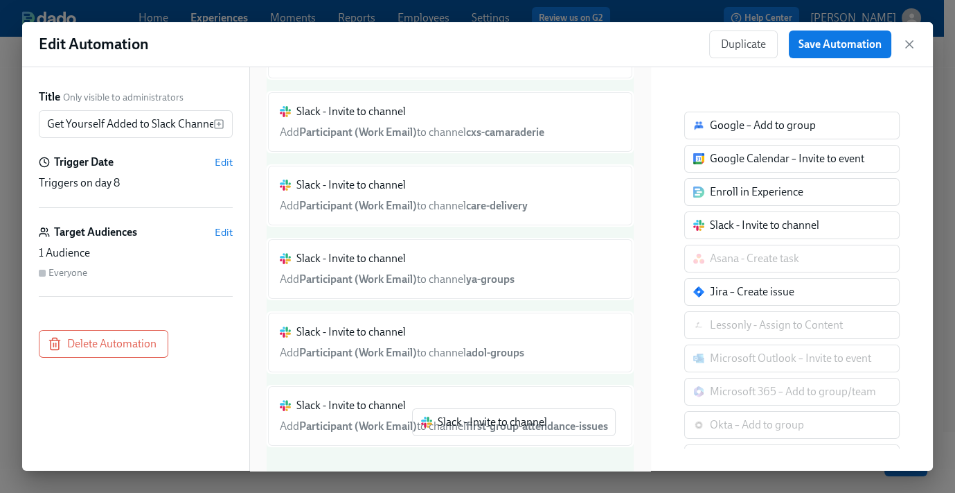
drag, startPoint x: 736, startPoint y: 222, endPoint x: 439, endPoint y: 457, distance: 377.9
click at [439, 457] on div "Title Only visible to administrators Get Yourself Added to Slack Channels ​ Tri…" at bounding box center [477, 268] width 911 height 403
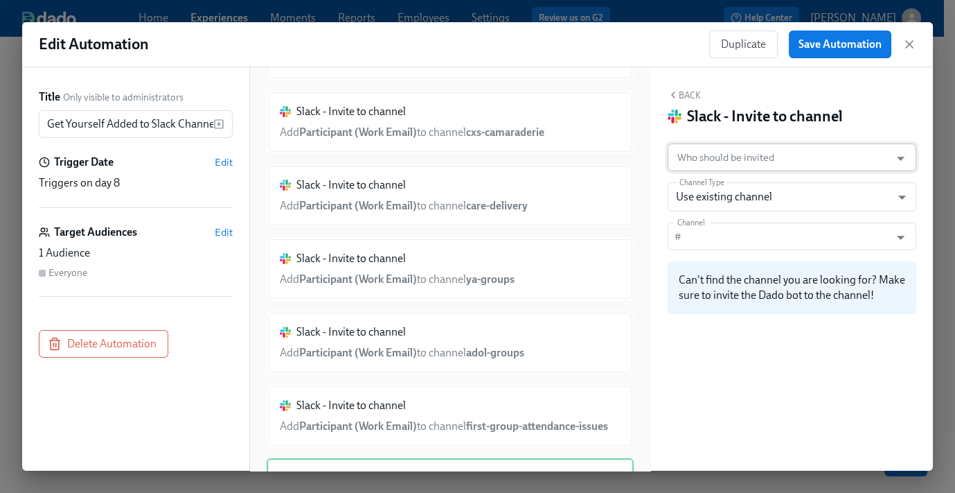
click at [720, 156] on input "Who should be invited" at bounding box center [779, 157] width 209 height 28
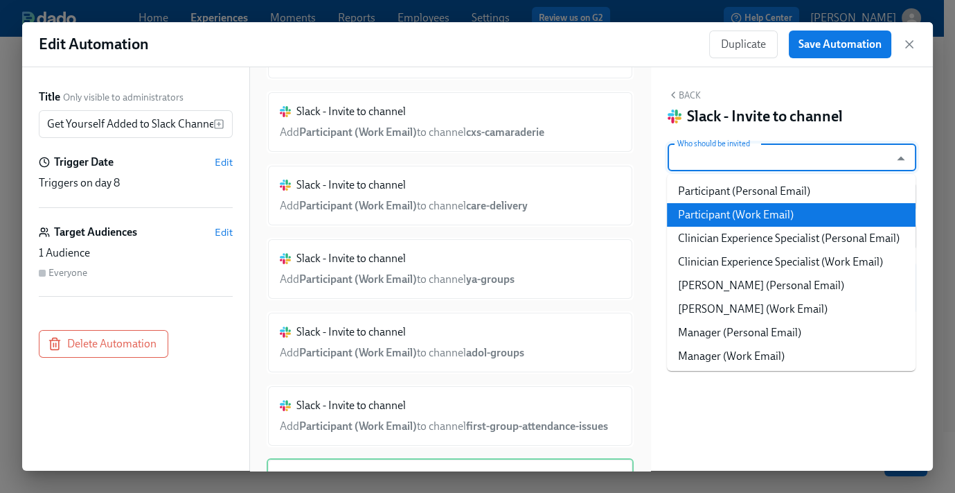
click at [763, 220] on li "Participant (Work Email)" at bounding box center [791, 215] width 249 height 24
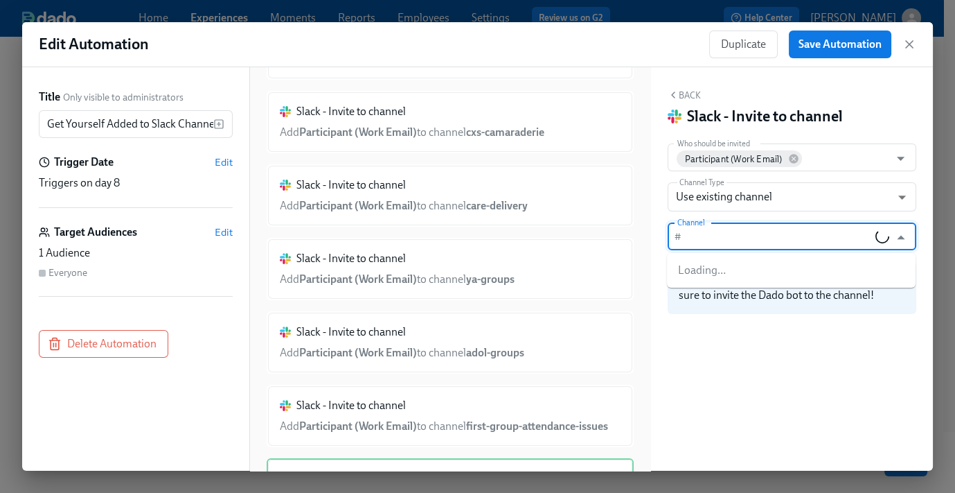
click at [721, 234] on input "Channel" at bounding box center [781, 236] width 188 height 28
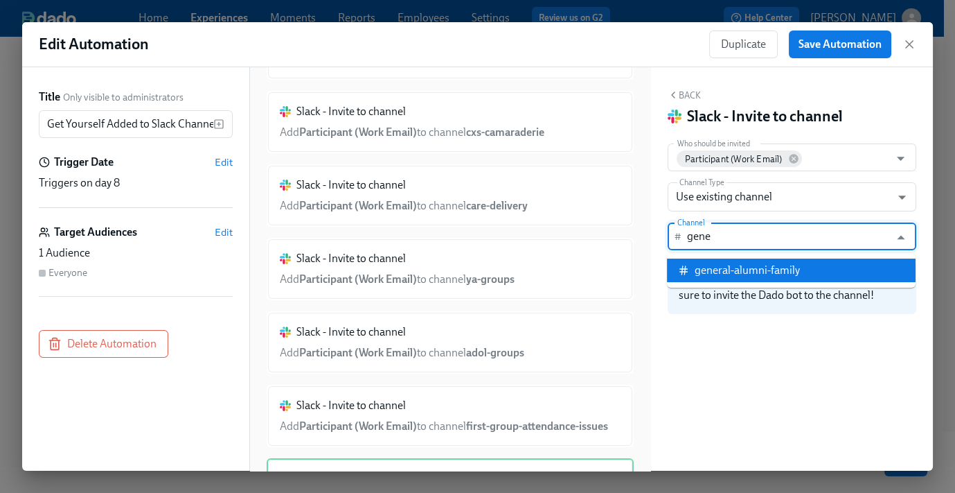
click at [755, 272] on div "general-alumni-family" at bounding box center [747, 270] width 105 height 15
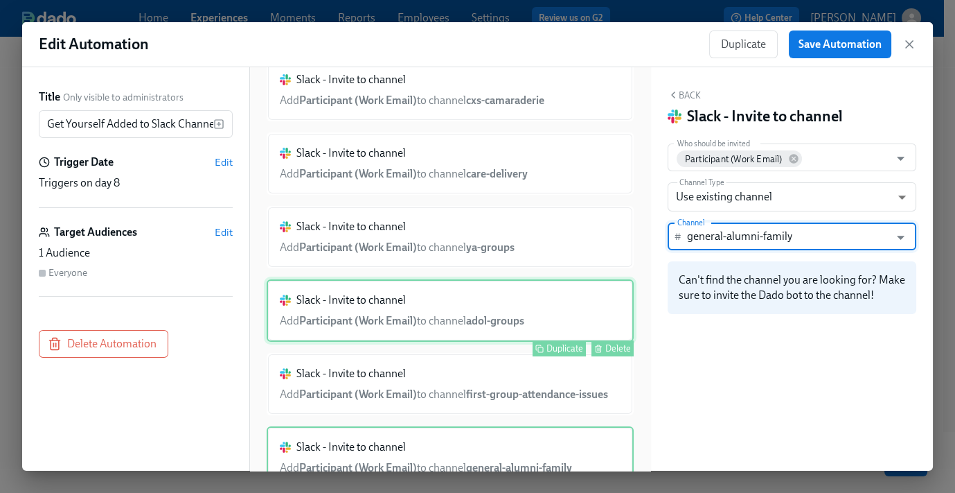
scroll to position [317, 0]
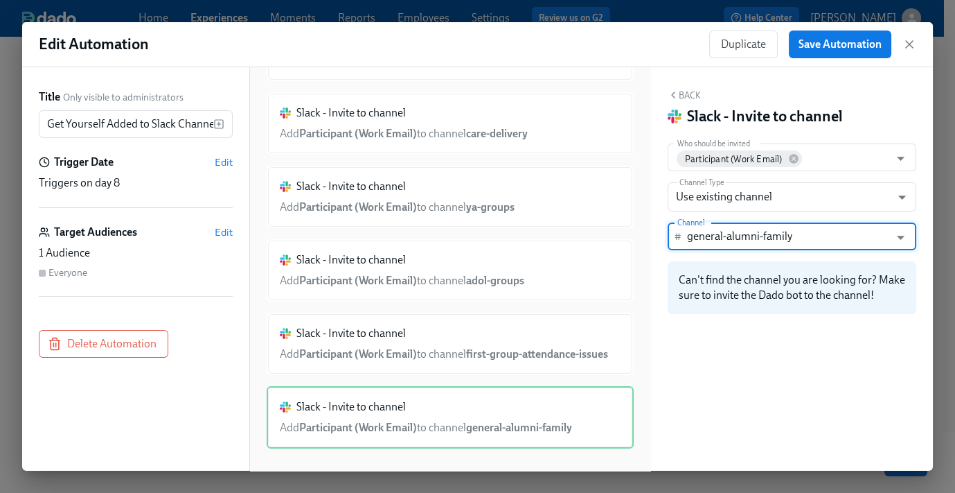
type input "general-alumni-family"
click at [694, 98] on button "Back" at bounding box center [684, 94] width 33 height 11
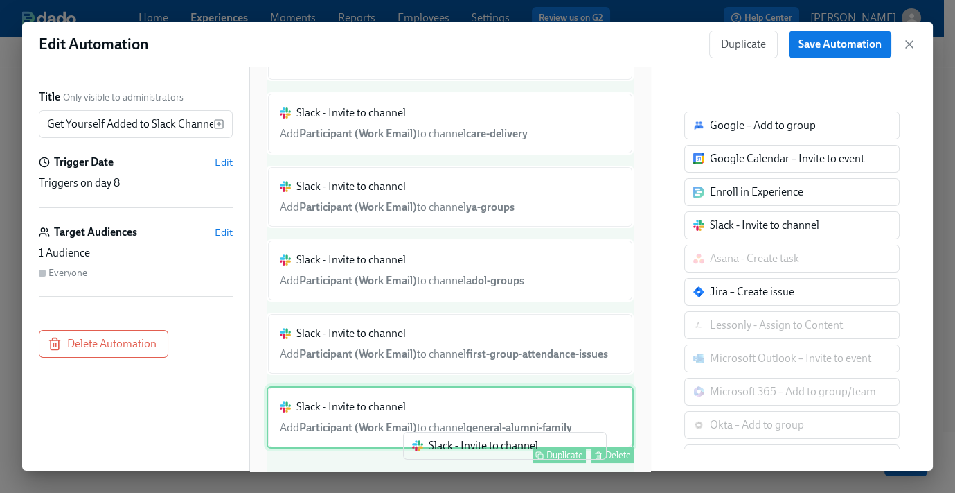
drag, startPoint x: 735, startPoint y: 236, endPoint x: 457, endPoint y: 427, distance: 337.9
click at [455, 457] on div "Title Only visible to administrators Get Yourself Added to Slack Channels ​ Tri…" at bounding box center [477, 268] width 911 height 403
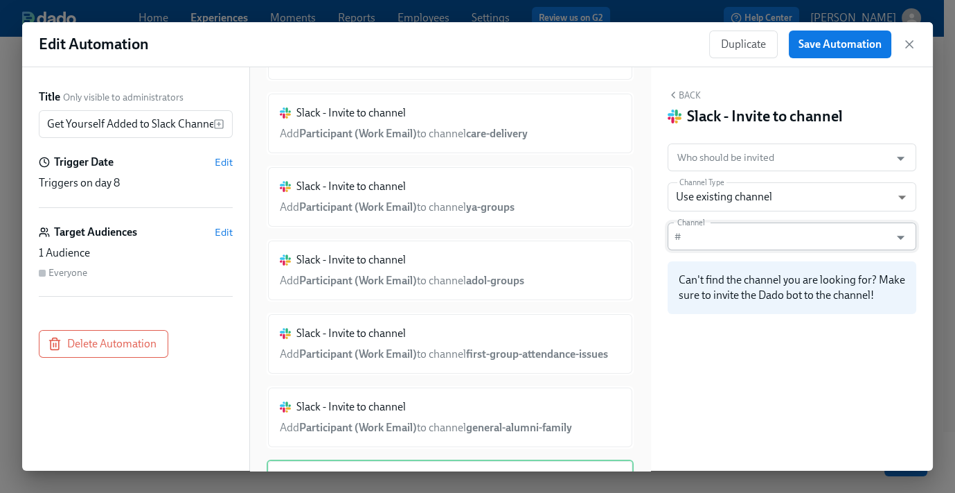
click at [733, 236] on input "Channel" at bounding box center [788, 236] width 202 height 28
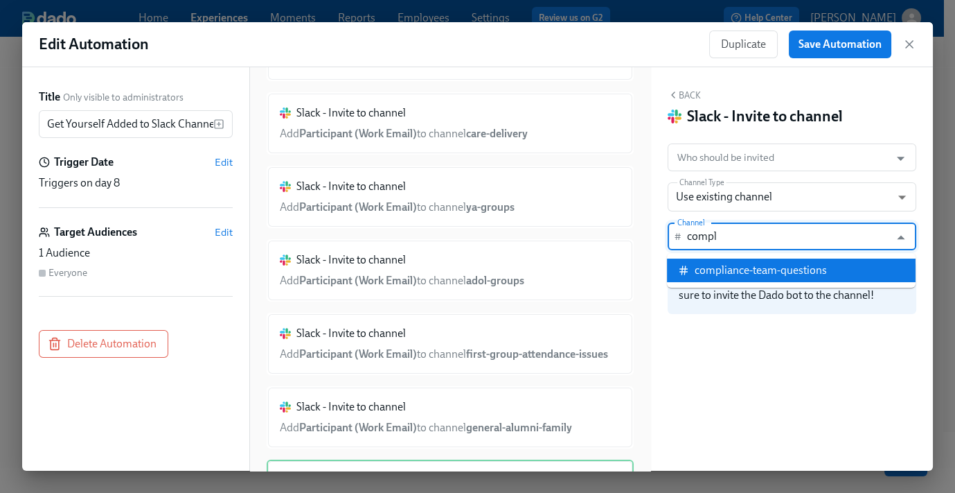
click at [761, 265] on div "compliance-team-questions" at bounding box center [761, 270] width 132 height 15
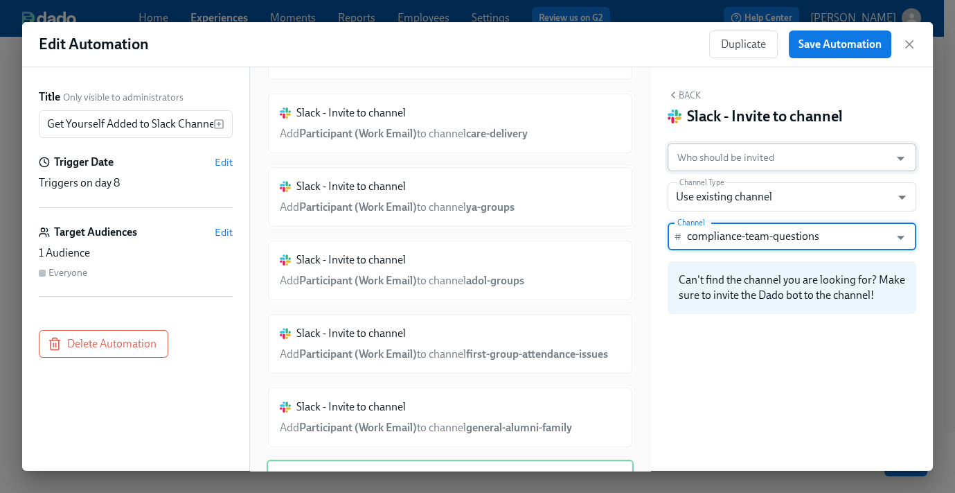
type input "compliance-team-questions"
drag, startPoint x: 746, startPoint y: 147, endPoint x: 754, endPoint y: 155, distance: 10.8
click at [746, 147] on input "Who should be invited" at bounding box center [779, 157] width 209 height 28
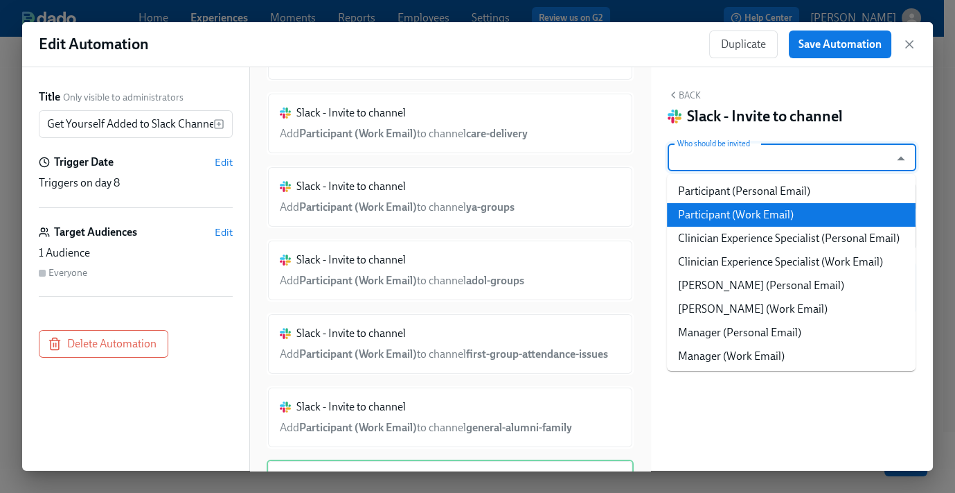
click at [779, 209] on li "Participant (Work Email)" at bounding box center [791, 215] width 249 height 24
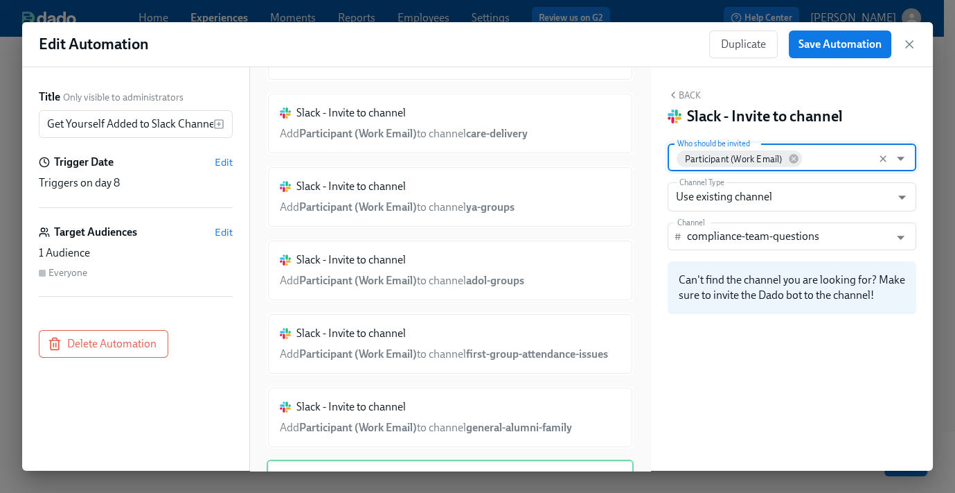
click at [680, 96] on button "Back" at bounding box center [684, 94] width 33 height 11
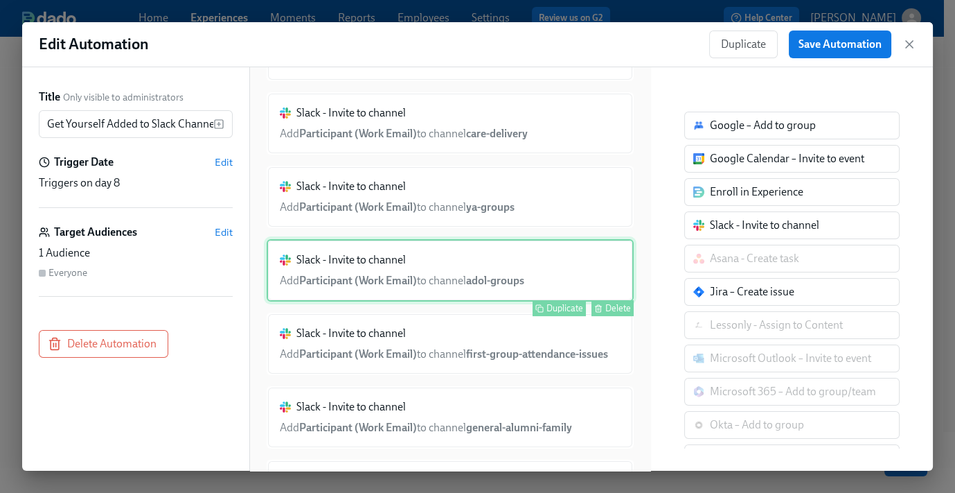
scroll to position [390, 0]
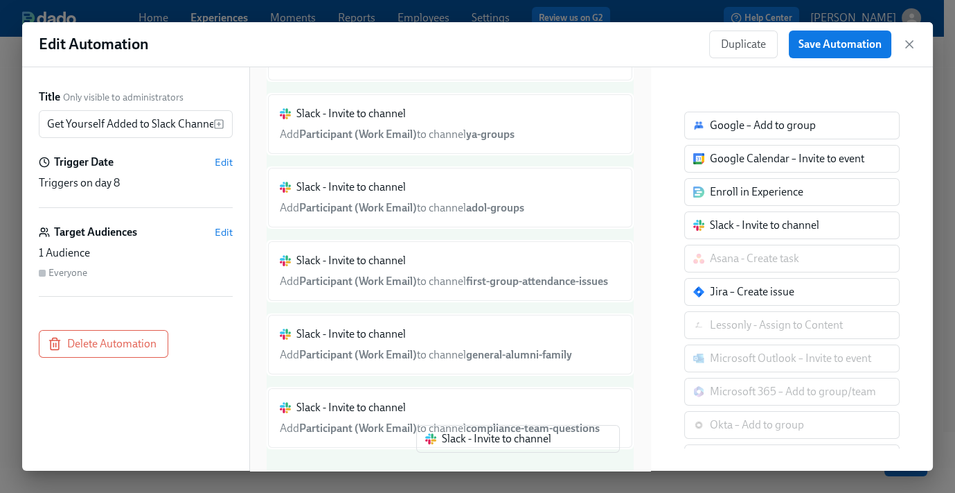
drag, startPoint x: 674, startPoint y: 280, endPoint x: 470, endPoint y: 449, distance: 265.3
click at [470, 450] on div "Title Only visible to administrators Get Yourself Added to Slack Channels ​ Tri…" at bounding box center [477, 268] width 911 height 403
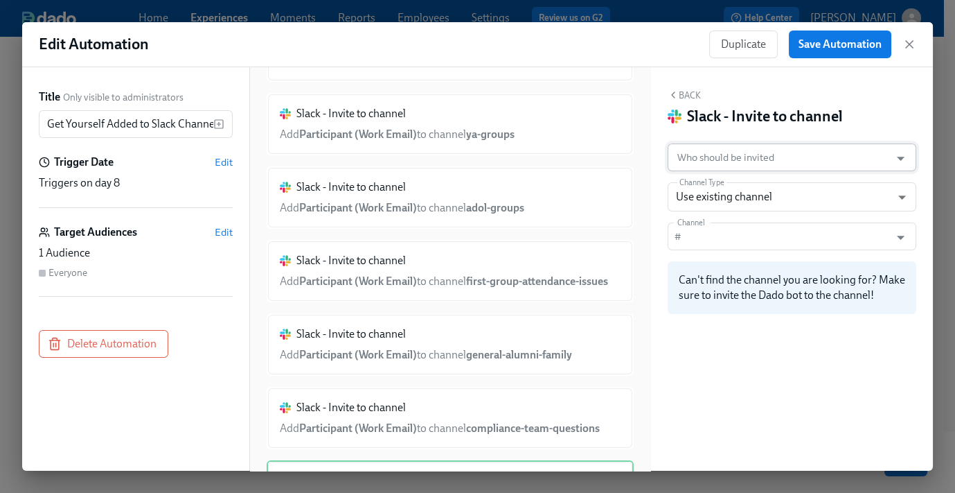
click at [728, 150] on input "Who should be invited" at bounding box center [779, 157] width 209 height 28
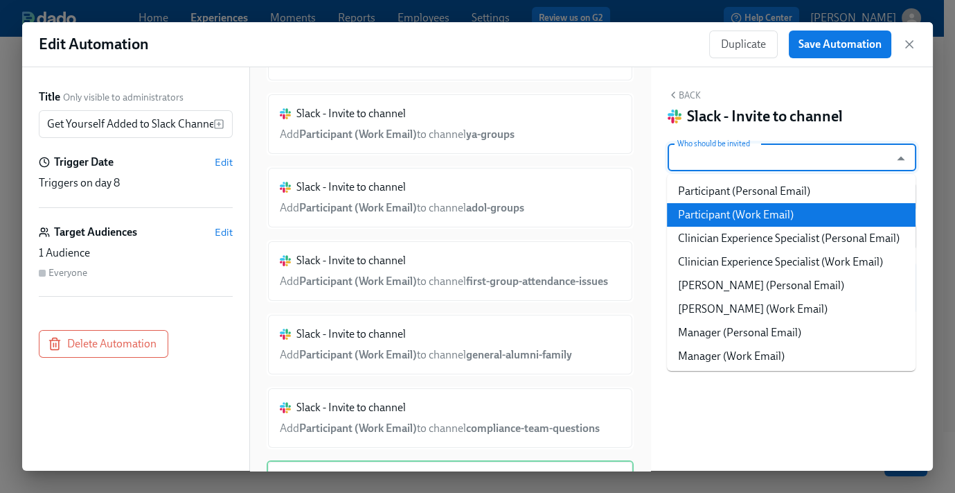
click at [719, 213] on li "Participant (Work Email)" at bounding box center [791, 215] width 249 height 24
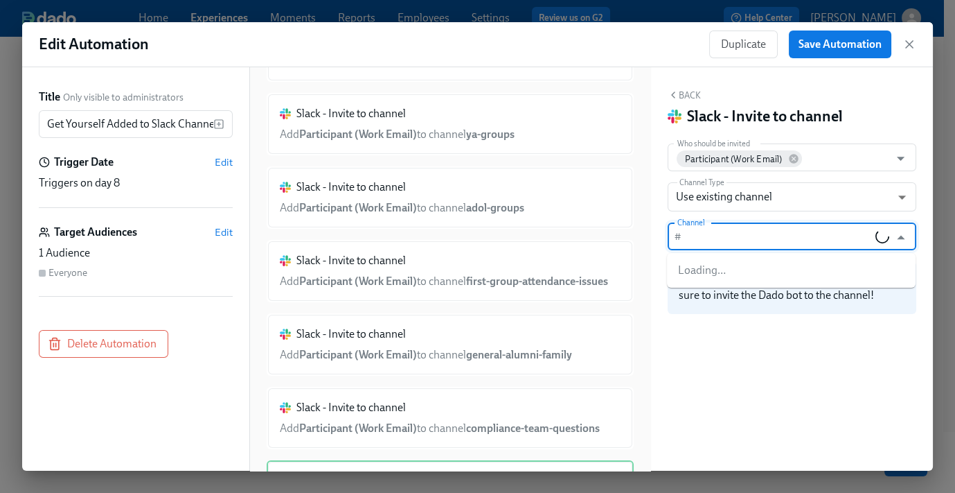
click at [723, 243] on input "Channel" at bounding box center [781, 236] width 188 height 28
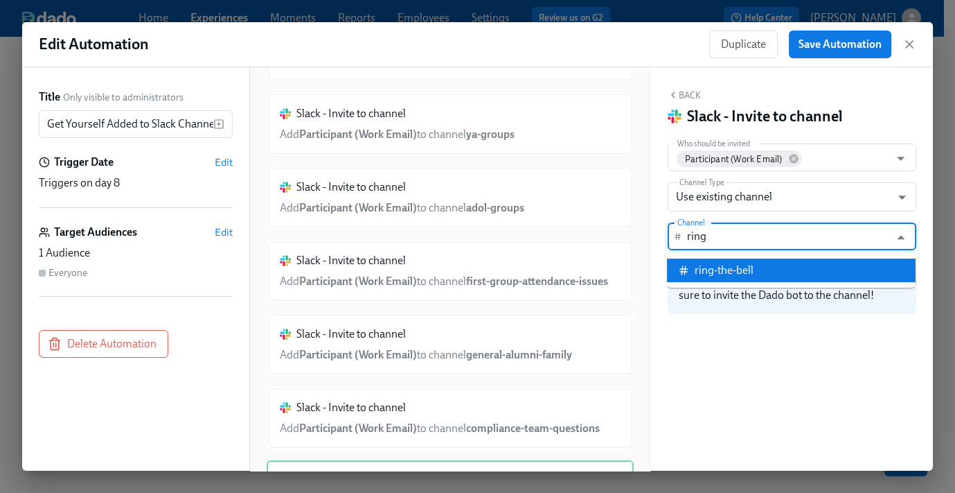
click at [727, 266] on div "ring-the-bell" at bounding box center [724, 270] width 59 height 15
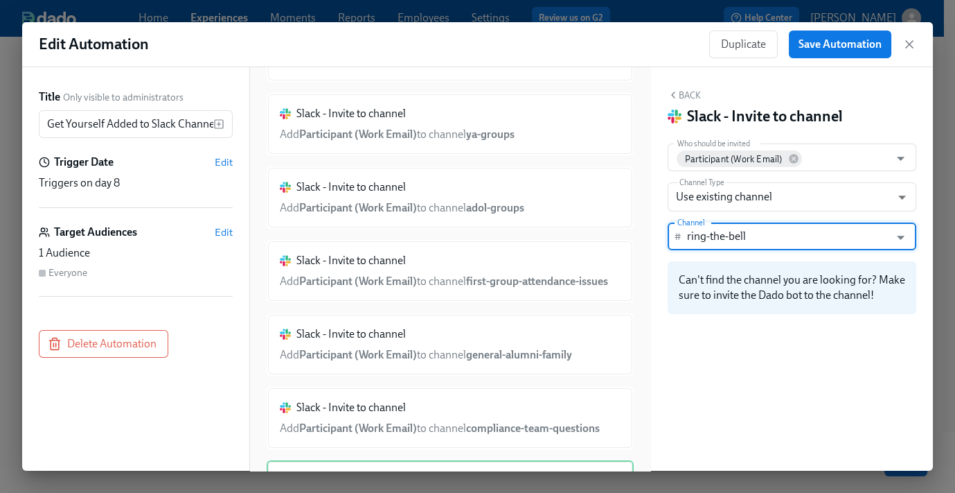
type input "ring-the-bell"
click at [691, 94] on button "Back" at bounding box center [684, 94] width 33 height 11
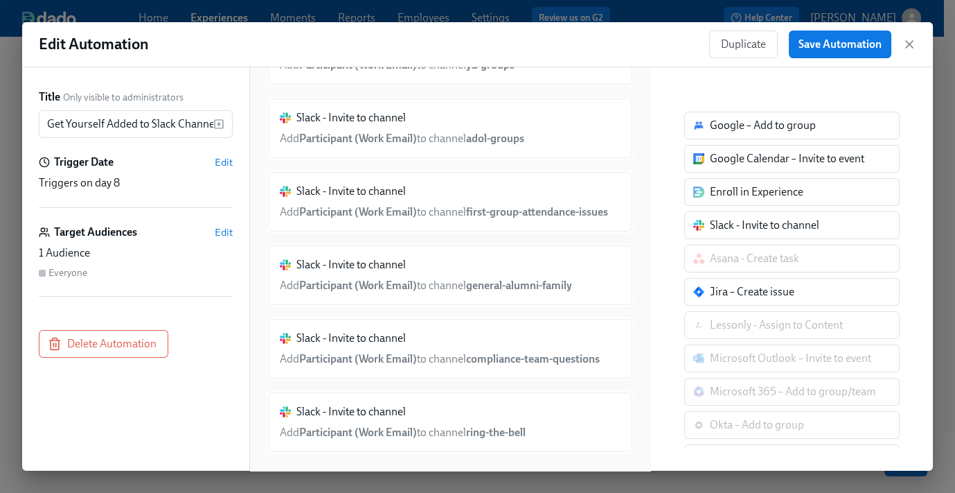
scroll to position [462, 0]
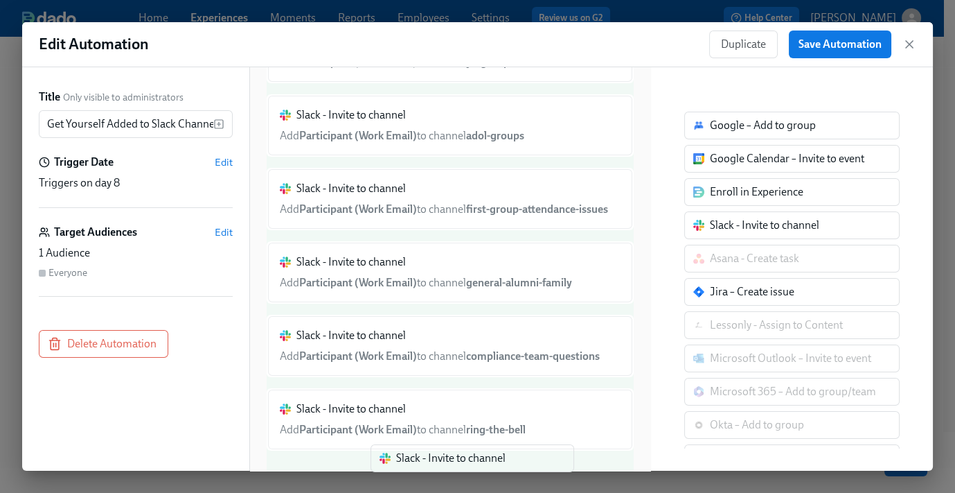
drag, startPoint x: 707, startPoint y: 256, endPoint x: 455, endPoint y: 438, distance: 311.3
click at [426, 467] on div "Title Only visible to administrators Get Yourself Added to Slack Channels ​ Tri…" at bounding box center [477, 268] width 911 height 403
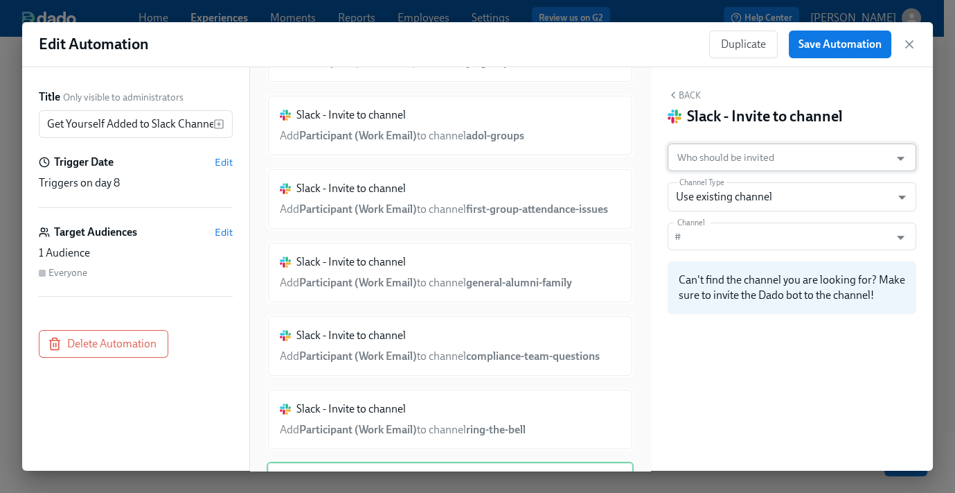
click at [723, 155] on input "Who should be invited" at bounding box center [779, 157] width 209 height 28
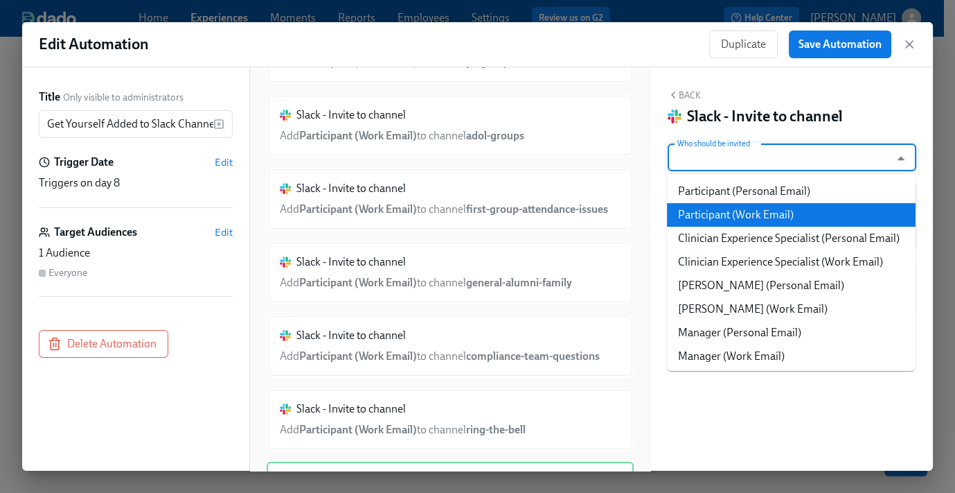
click at [761, 218] on li "Participant (Work Email)" at bounding box center [791, 215] width 249 height 24
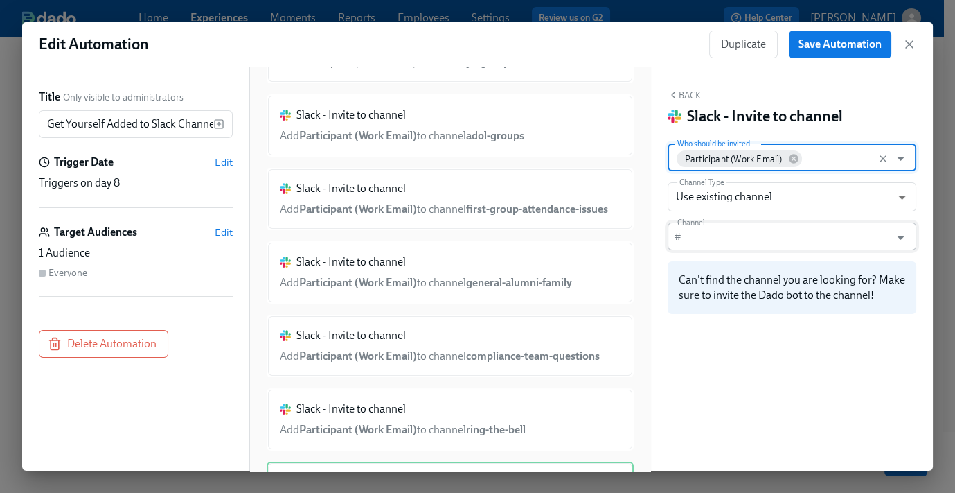
click at [722, 227] on input "Channel" at bounding box center [788, 236] width 202 height 28
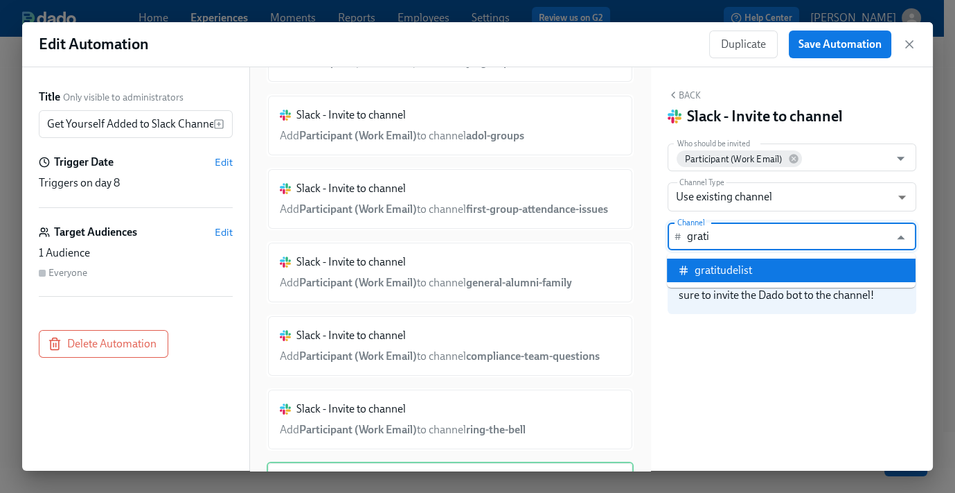
click at [708, 271] on div "gratitudelist" at bounding box center [724, 270] width 58 height 15
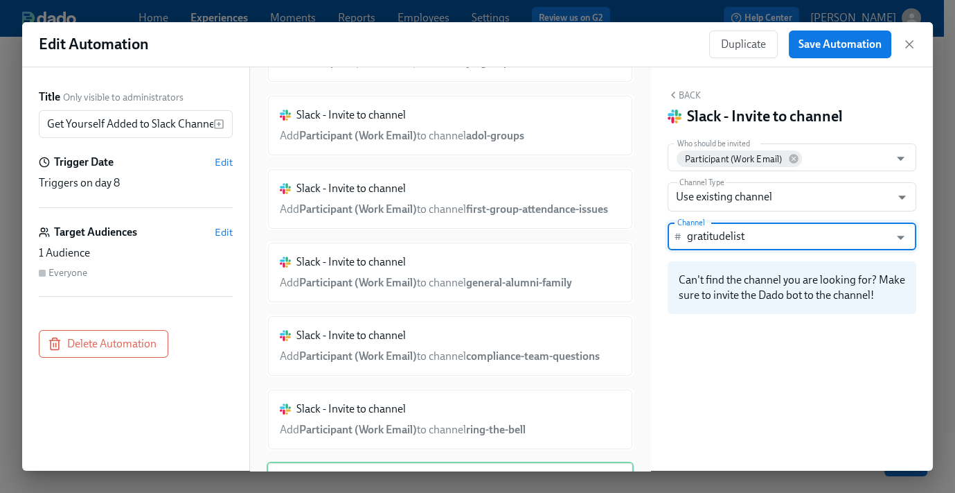
type input "gratitudelist"
click at [693, 94] on button "Back" at bounding box center [684, 94] width 33 height 11
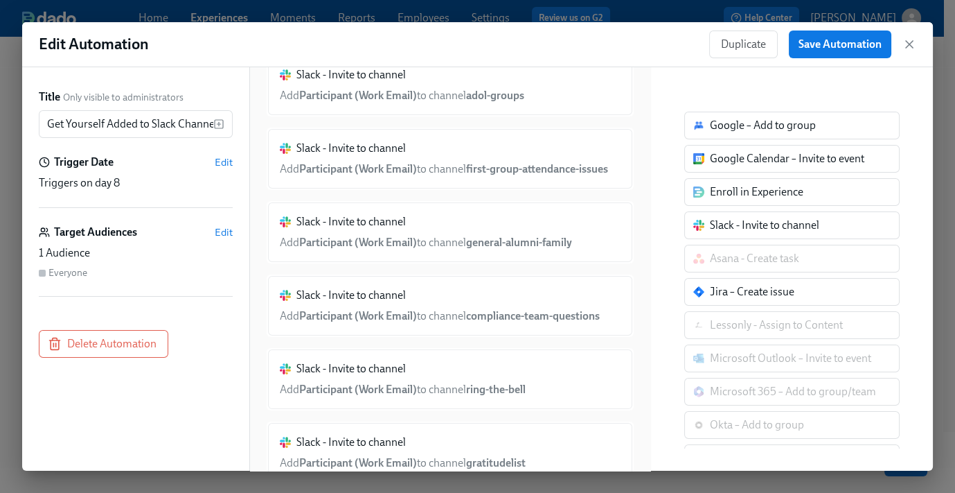
scroll to position [535, 0]
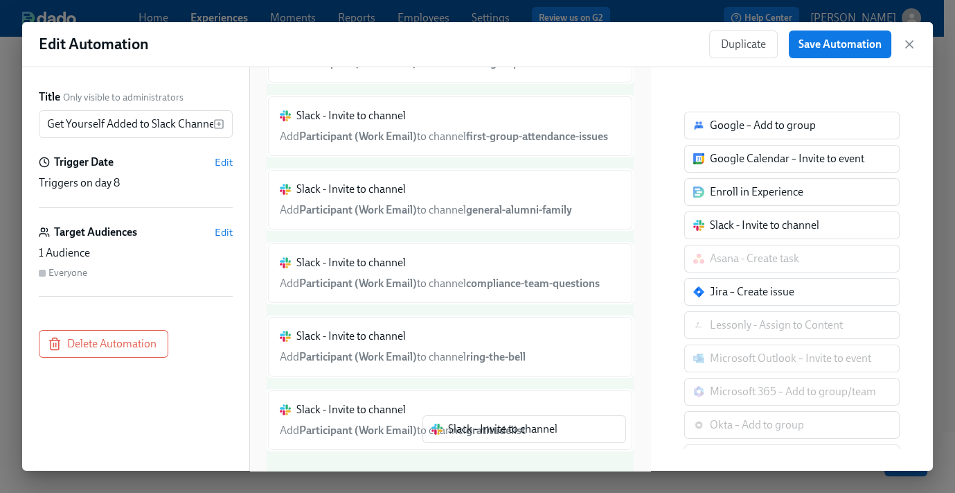
drag, startPoint x: 707, startPoint y: 240, endPoint x: 460, endPoint y: 439, distance: 317.4
click at [460, 439] on div "Title Only visible to administrators Get Yourself Added to Slack Channels ​ Tri…" at bounding box center [477, 268] width 911 height 403
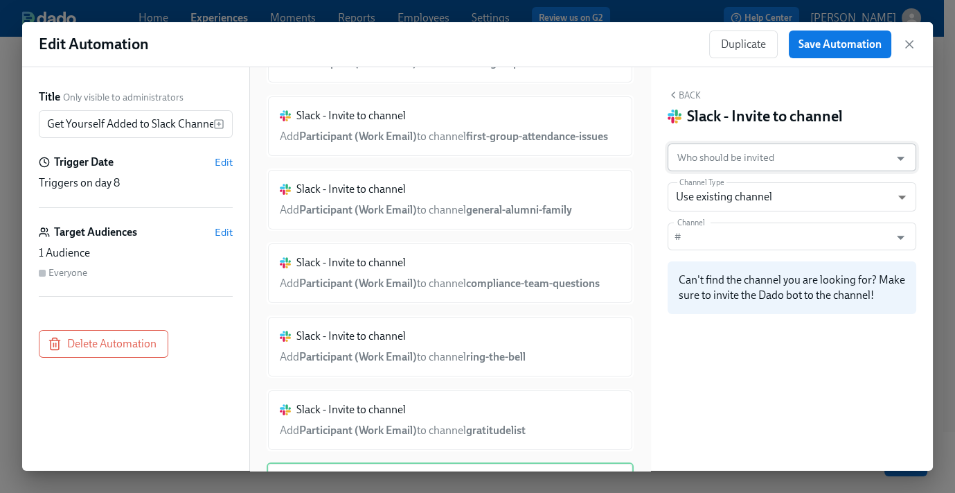
click at [751, 146] on input "Who should be invited" at bounding box center [779, 157] width 209 height 28
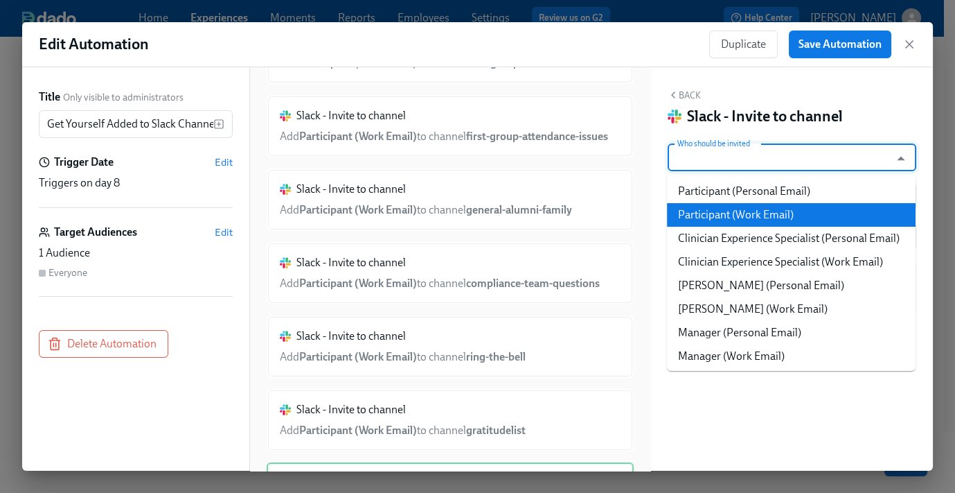
click at [738, 218] on li "Participant (Work Email)" at bounding box center [791, 215] width 249 height 24
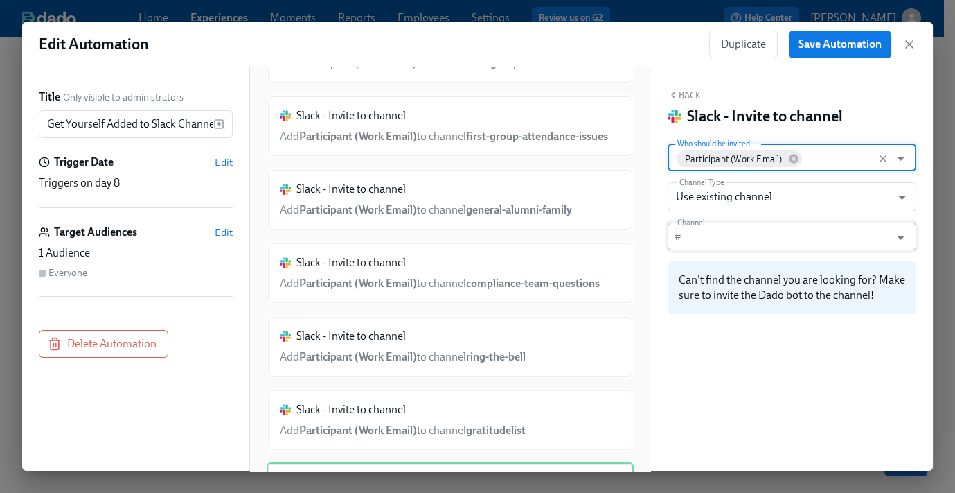
click at [719, 233] on input "Channel" at bounding box center [788, 236] width 202 height 28
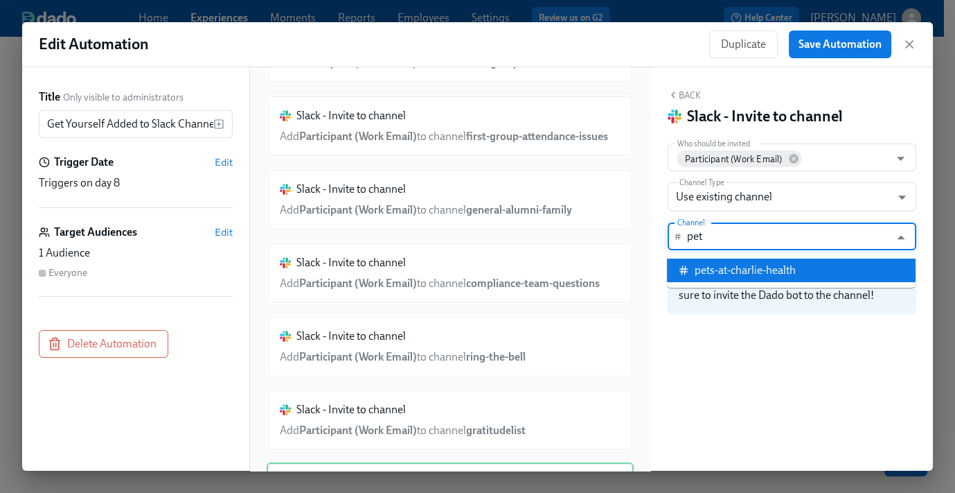
click at [728, 270] on div "pets-at-charlie-health" at bounding box center [745, 270] width 101 height 15
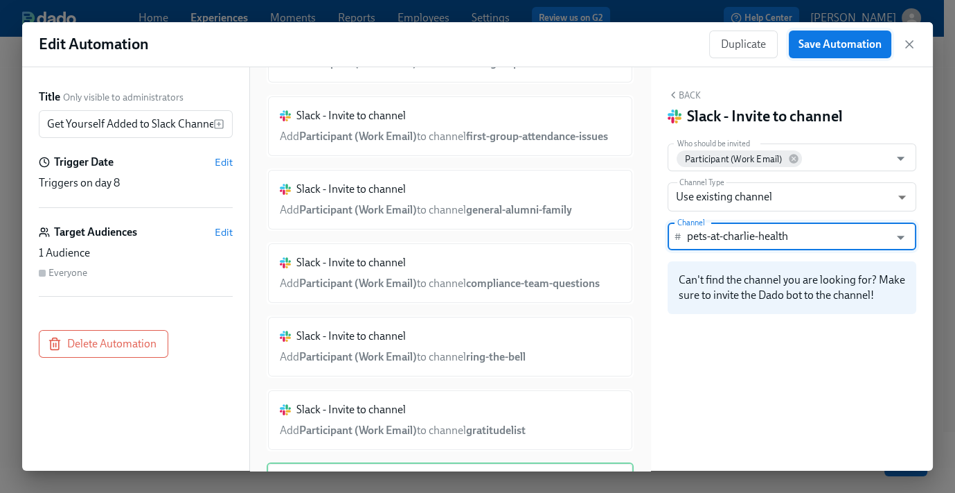
type input "pets-at-charlie-health"
click at [831, 51] on button "Save Automation" at bounding box center [840, 44] width 103 height 28
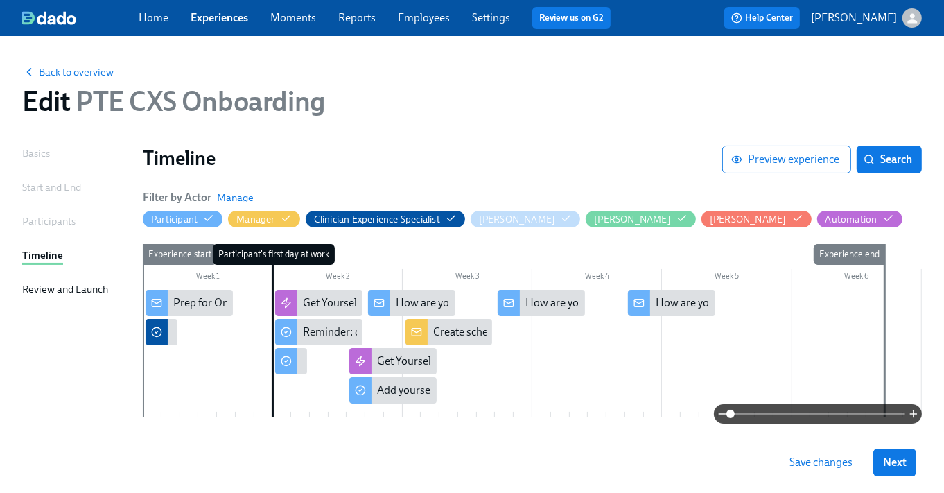
click at [833, 470] on button "Save changes" at bounding box center [820, 462] width 82 height 28
click at [398, 298] on div "How are you feeling?" at bounding box center [445, 302] width 99 height 15
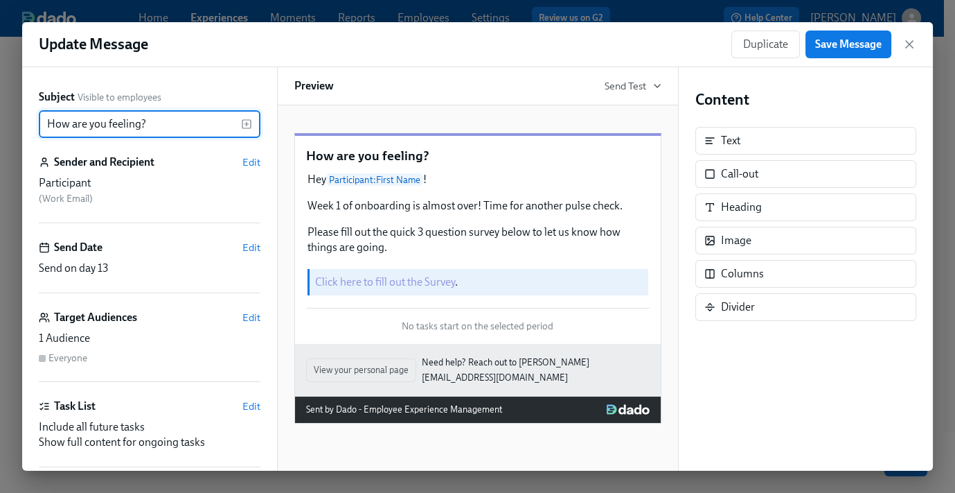
click at [909, 48] on icon "button" at bounding box center [910, 44] width 14 height 14
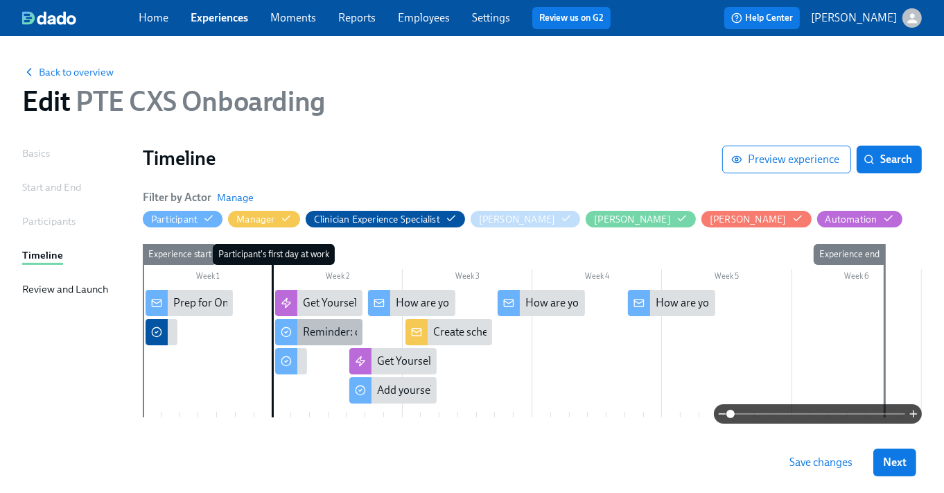
click at [318, 329] on div "Reminder: order Headset & Monitor ASAP" at bounding box center [403, 331] width 200 height 15
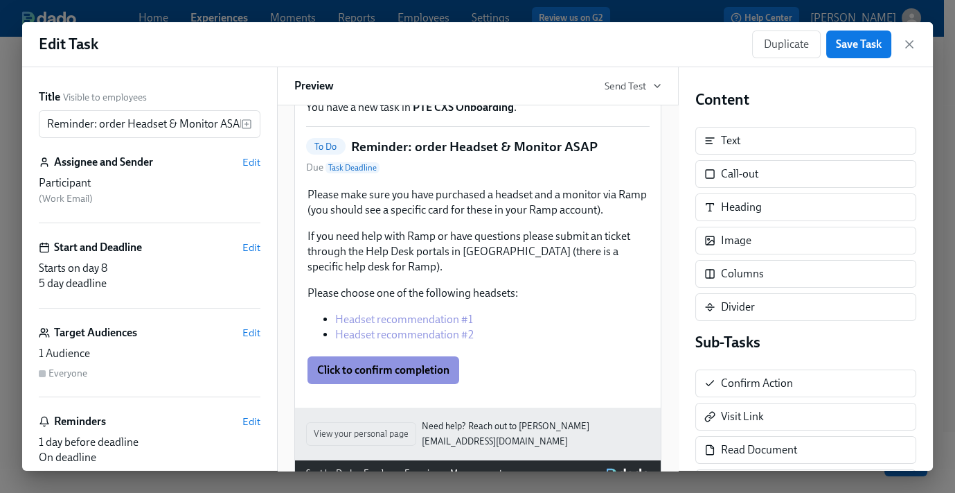
scroll to position [78, 0]
click at [901, 44] on div "Duplicate Save Task" at bounding box center [834, 44] width 164 height 28
click at [904, 42] on icon "button" at bounding box center [910, 44] width 14 height 14
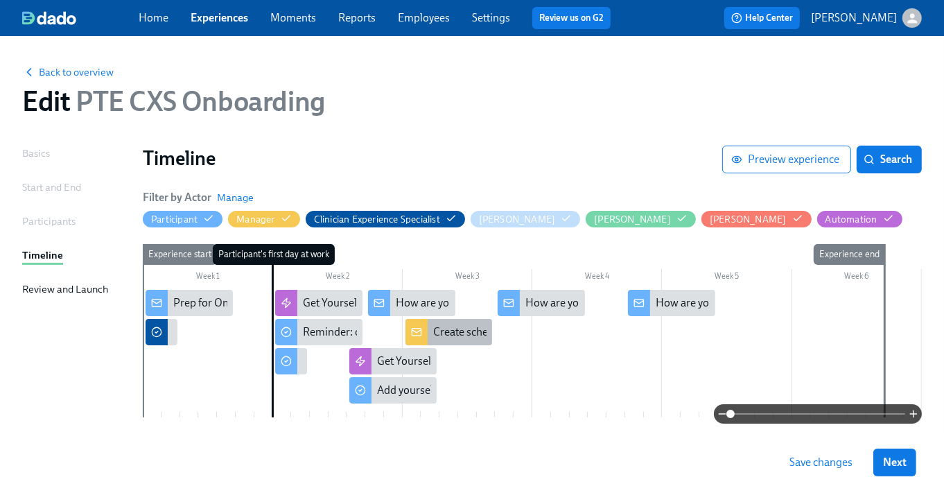
click at [417, 341] on div at bounding box center [416, 332] width 22 height 26
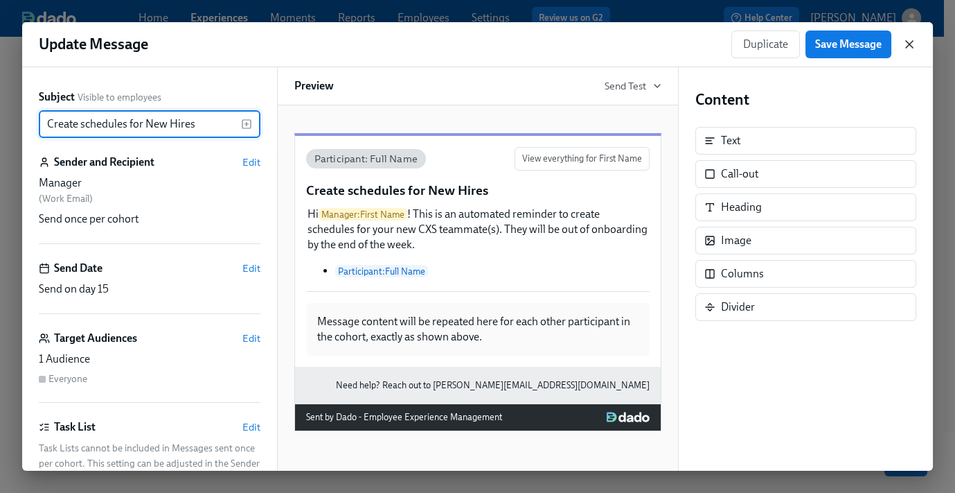
click at [905, 41] on icon "button" at bounding box center [910, 44] width 14 height 14
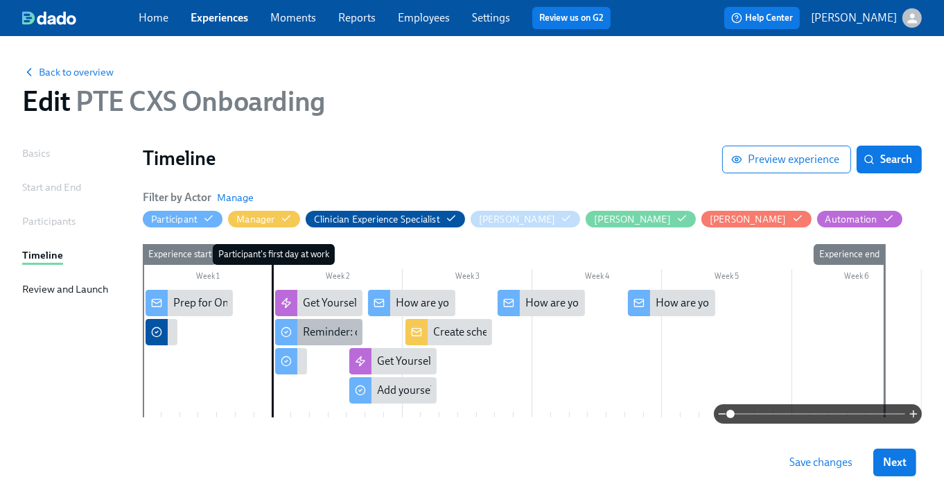
click at [311, 331] on div "Reminder: order Headset & Monitor ASAP" at bounding box center [403, 331] width 200 height 15
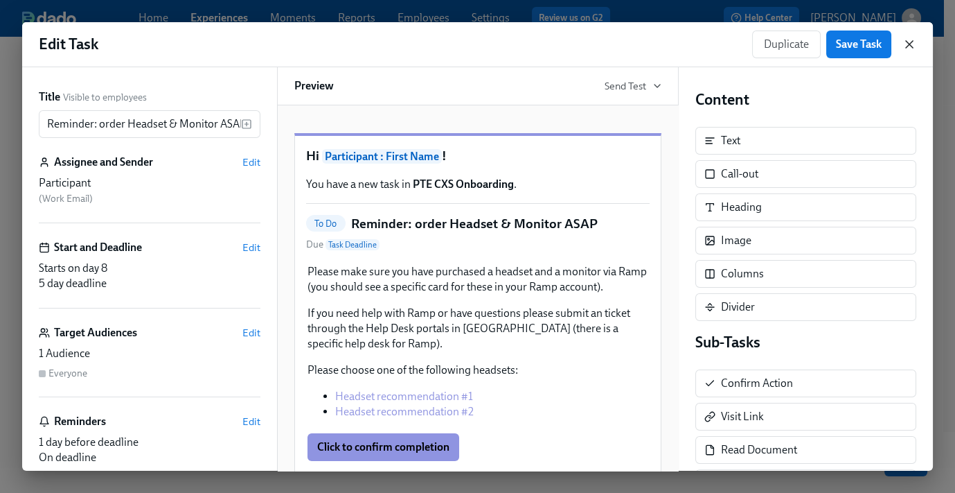
click at [914, 44] on icon "button" at bounding box center [910, 44] width 14 height 14
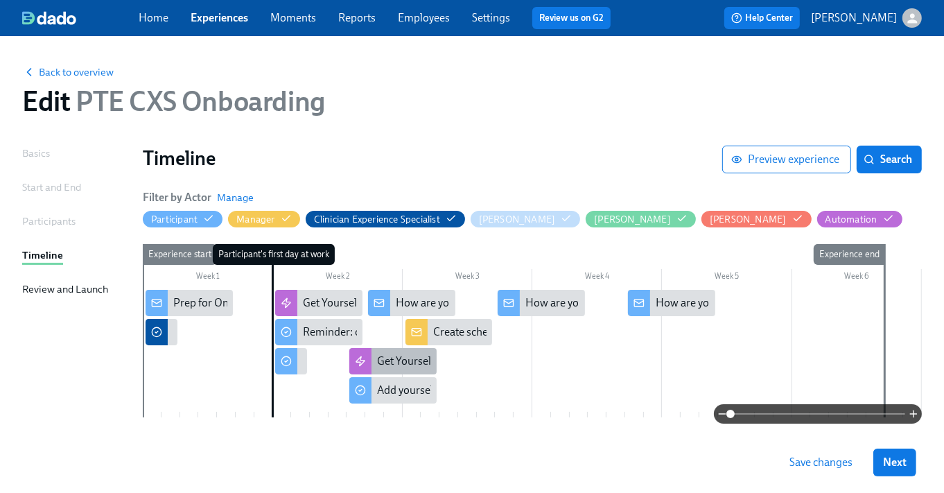
click at [373, 364] on div "Get Yourself Added to Slack Channels!" at bounding box center [392, 361] width 87 height 26
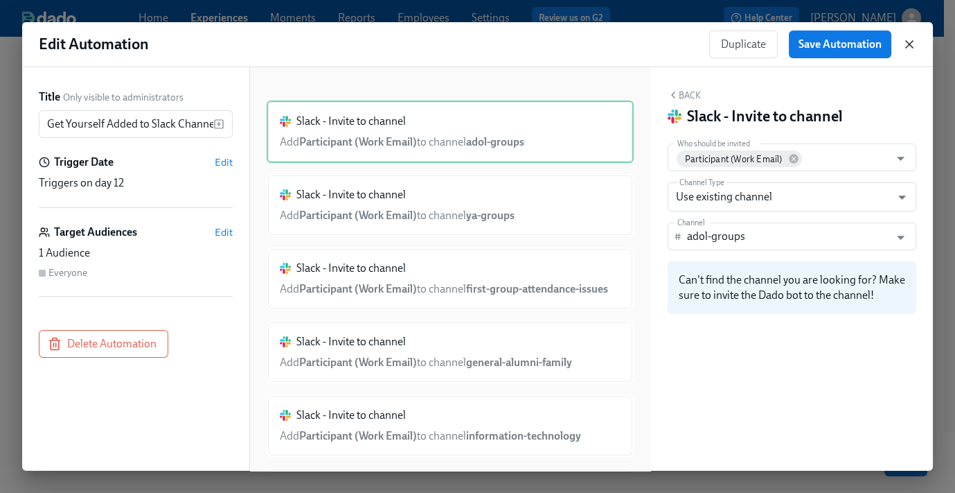
click at [905, 51] on icon "button" at bounding box center [910, 44] width 14 height 14
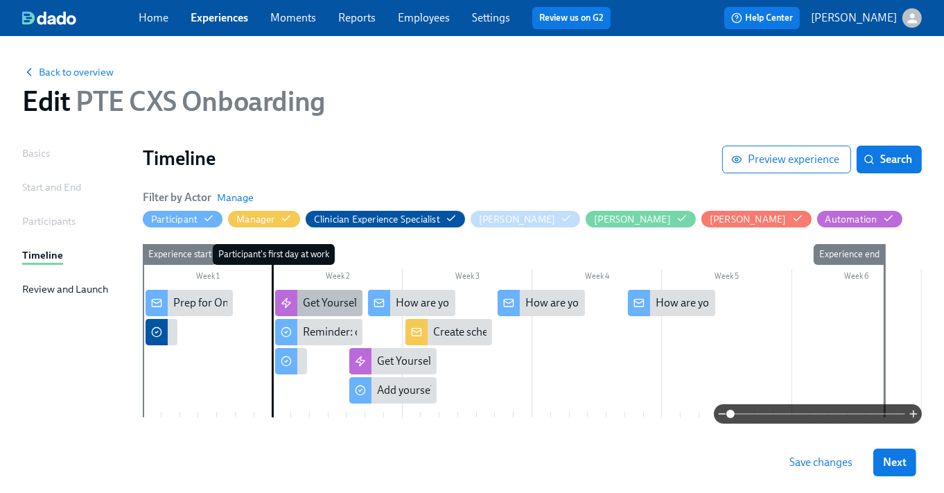
click at [322, 303] on div "Get Yourself Added to Slack Channels" at bounding box center [390, 302] width 175 height 15
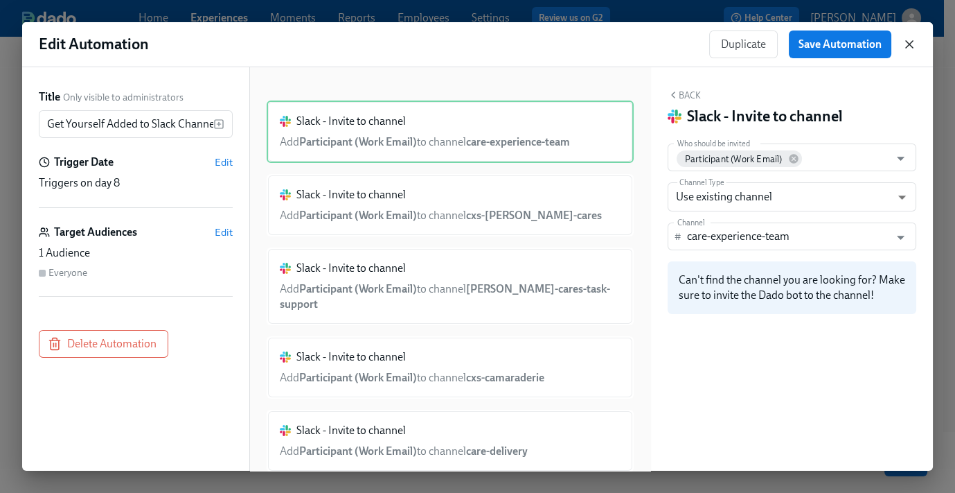
click at [904, 44] on icon "button" at bounding box center [910, 44] width 14 height 14
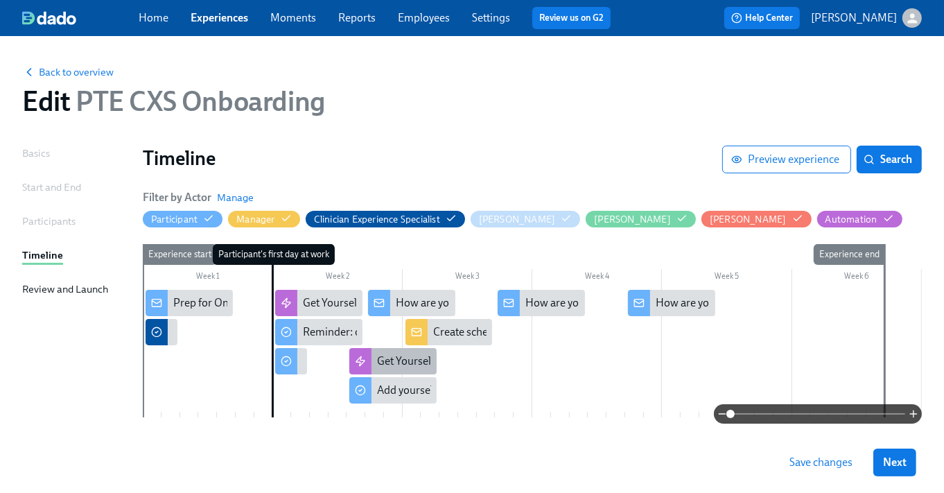
click at [399, 364] on div "Get Yourself Added to Slack Channels!" at bounding box center [466, 360] width 179 height 15
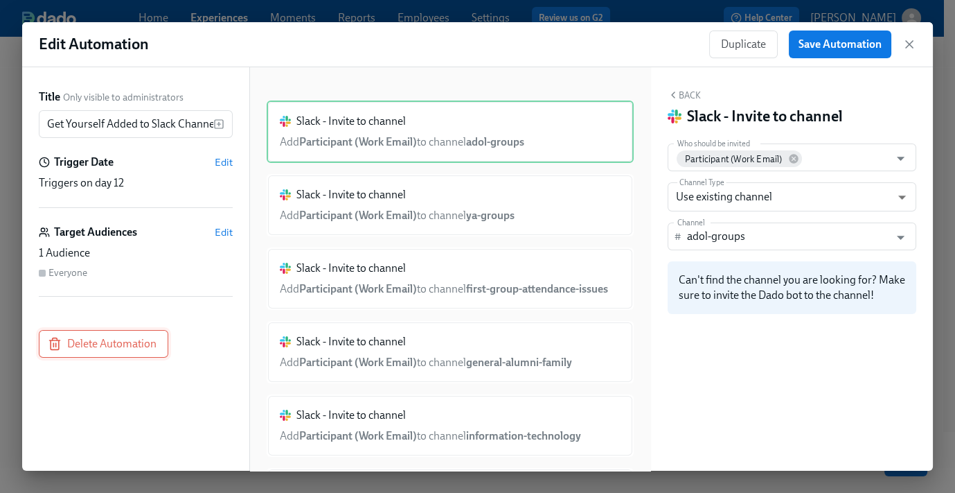
click at [115, 353] on button "Delete Automation" at bounding box center [104, 344] width 130 height 28
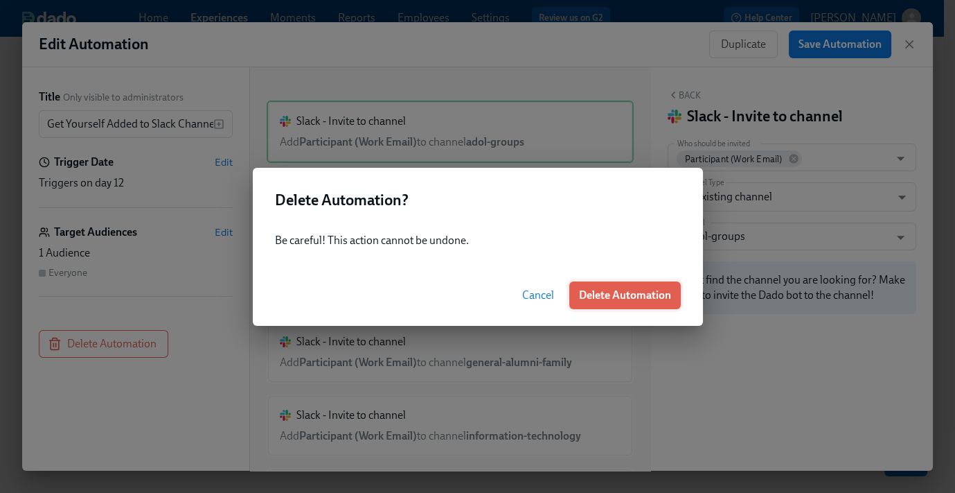
click at [591, 291] on span "Delete Automation" at bounding box center [625, 295] width 92 height 14
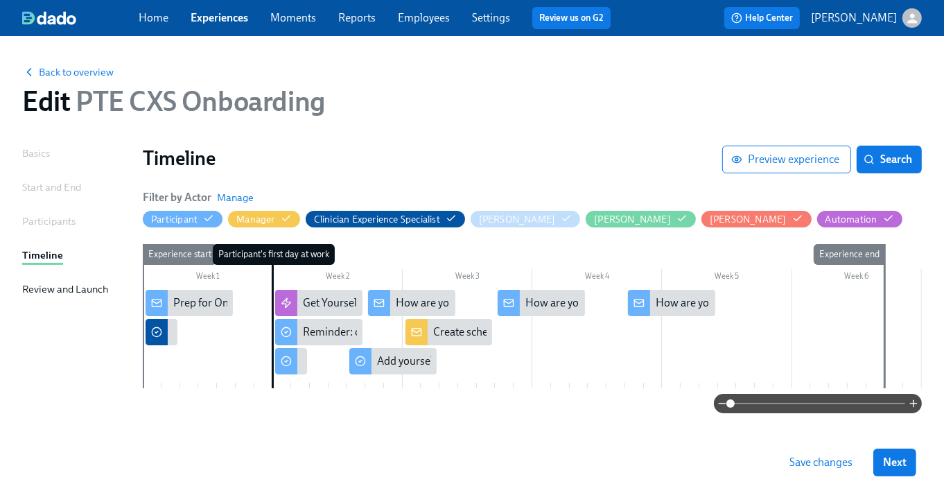
click at [840, 458] on span "Save changes" at bounding box center [820, 462] width 63 height 14
click at [437, 329] on div "Create schedules for New Hires" at bounding box center [507, 331] width 148 height 15
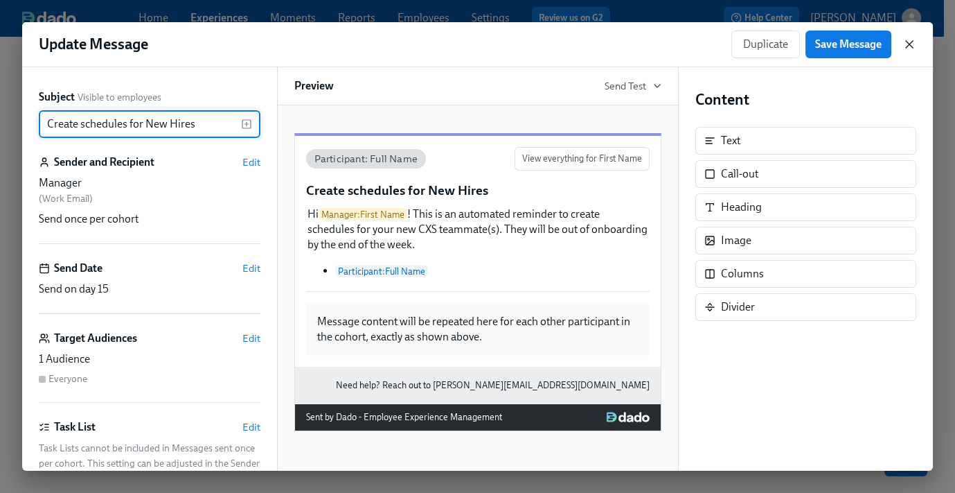
click at [912, 40] on icon "button" at bounding box center [910, 44] width 14 height 14
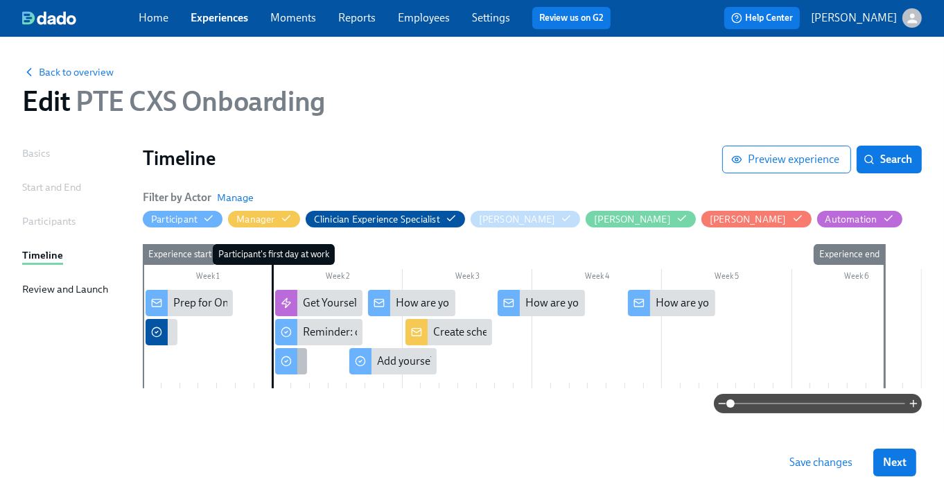
click at [285, 355] on div at bounding box center [286, 361] width 22 height 26
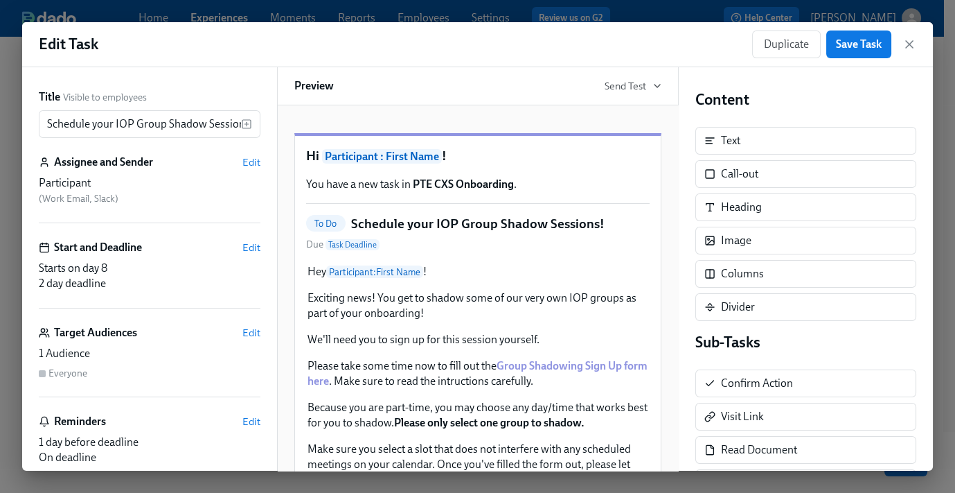
click at [910, 44] on icon "button" at bounding box center [909, 44] width 7 height 7
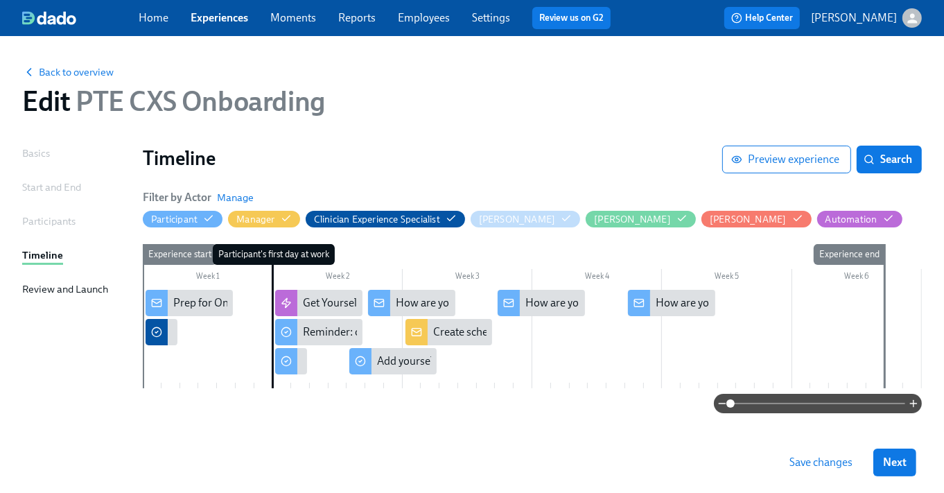
click at [846, 463] on span "Save changes" at bounding box center [820, 462] width 63 height 14
click at [460, 334] on div "Create schedules for New Hires" at bounding box center [507, 331] width 148 height 15
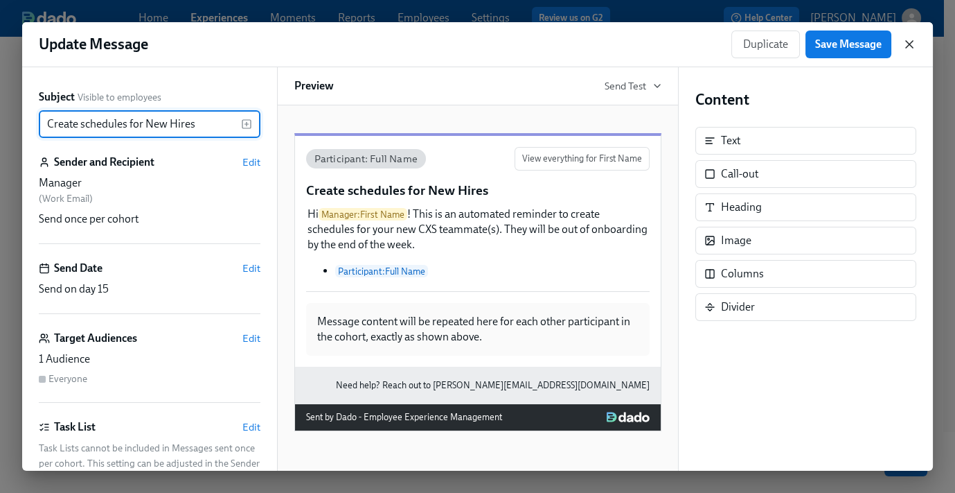
click at [910, 38] on icon "button" at bounding box center [910, 44] width 14 height 14
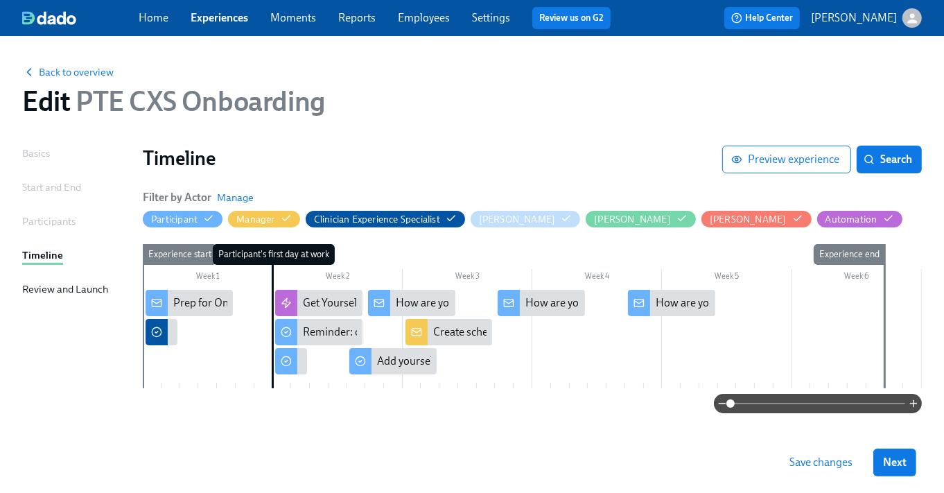
click at [838, 466] on span "Save changes" at bounding box center [820, 462] width 63 height 14
click at [215, 19] on link "Experiences" at bounding box center [220, 17] width 58 height 13
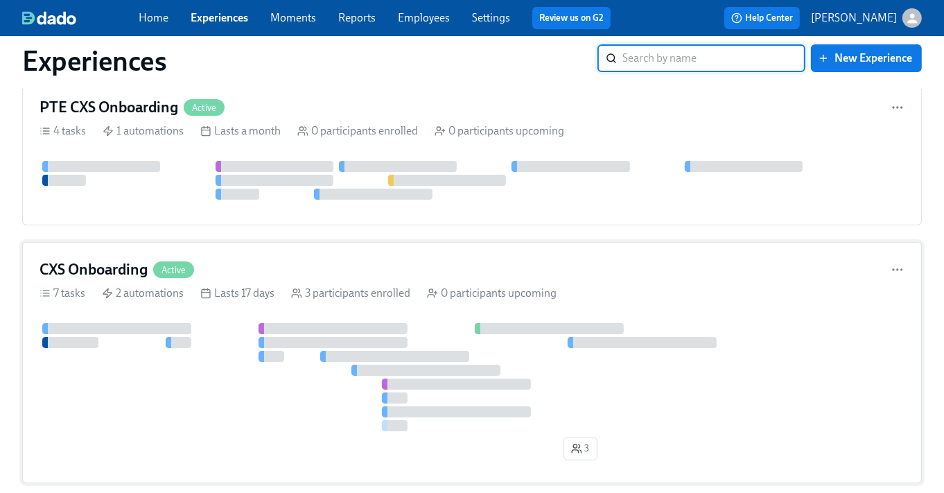
scroll to position [46, 0]
click at [246, 262] on div "CXS Onboarding Active" at bounding box center [471, 268] width 865 height 21
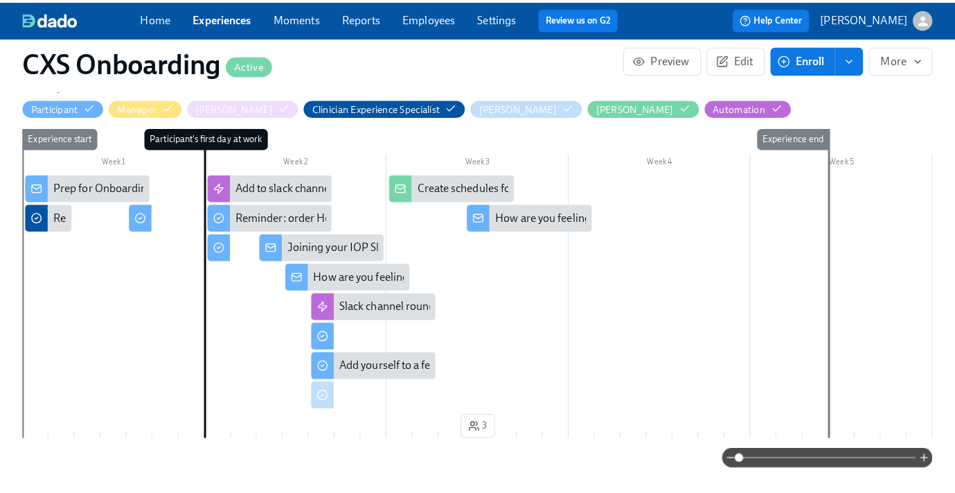
scroll to position [0, 840]
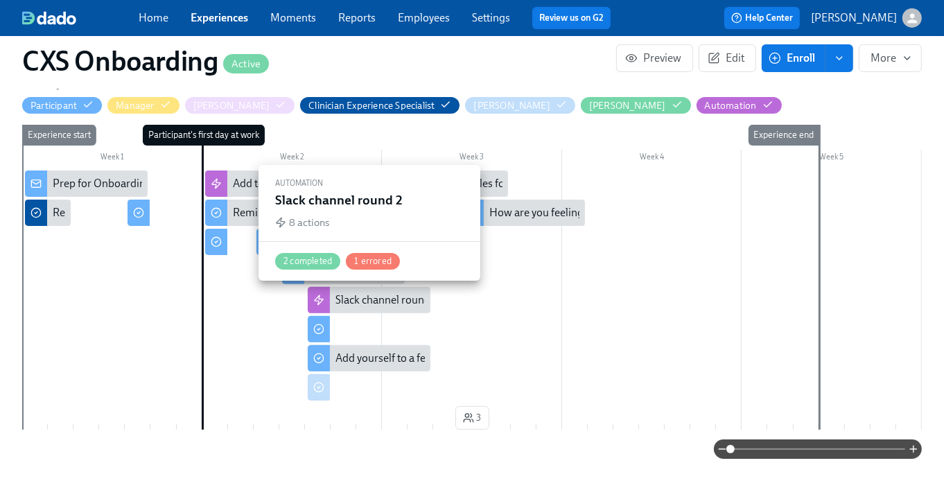
click at [329, 294] on div at bounding box center [319, 300] width 22 height 26
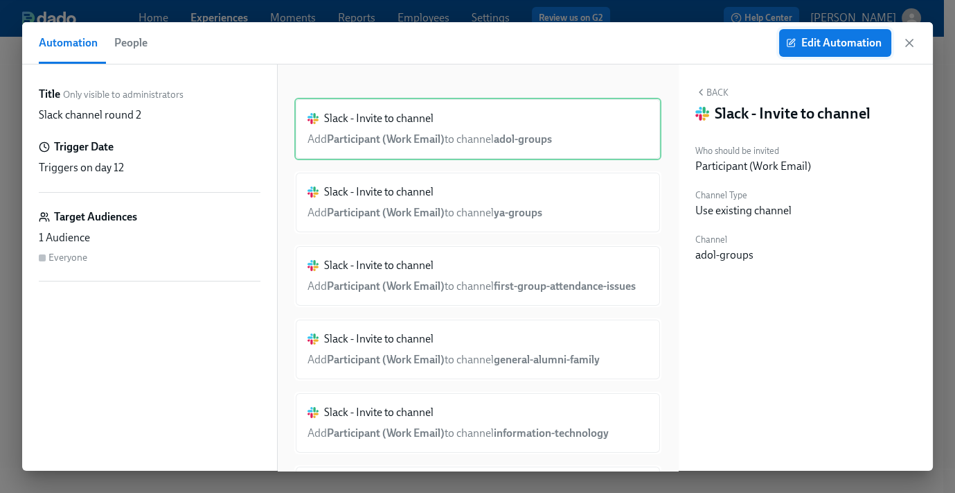
click at [818, 53] on button "Edit Automation" at bounding box center [835, 43] width 112 height 28
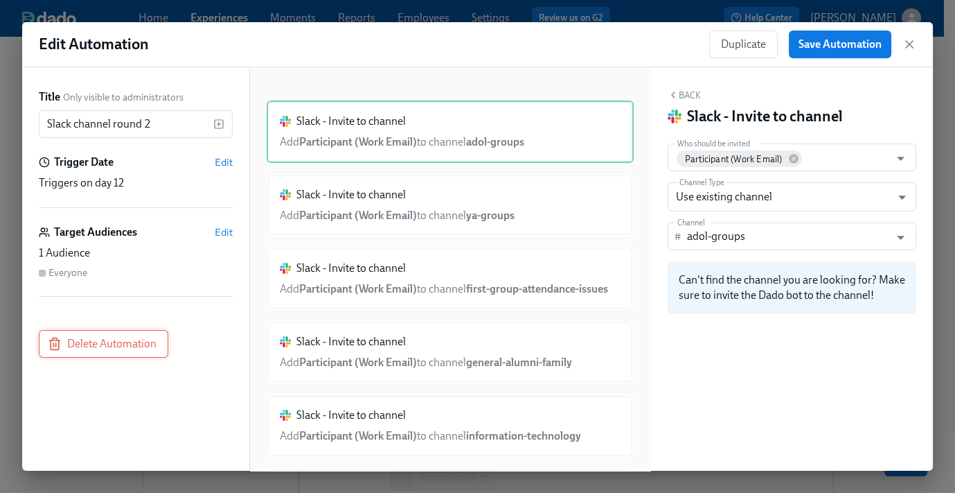
click at [122, 341] on span "Delete Automation" at bounding box center [104, 344] width 106 height 14
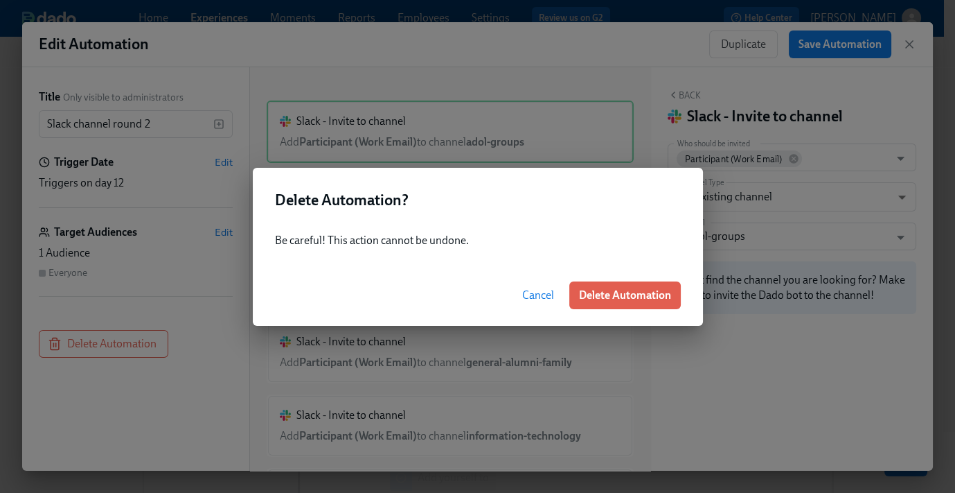
click at [631, 276] on div "Cancel Delete Automation" at bounding box center [478, 295] width 450 height 61
click at [642, 294] on span "Delete Automation" at bounding box center [625, 295] width 92 height 14
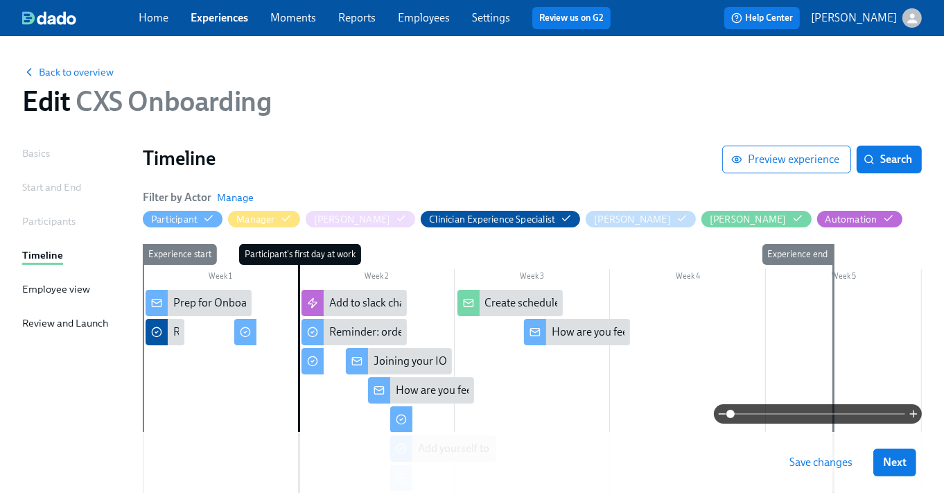
click at [829, 457] on span "Save changes" at bounding box center [820, 462] width 63 height 14
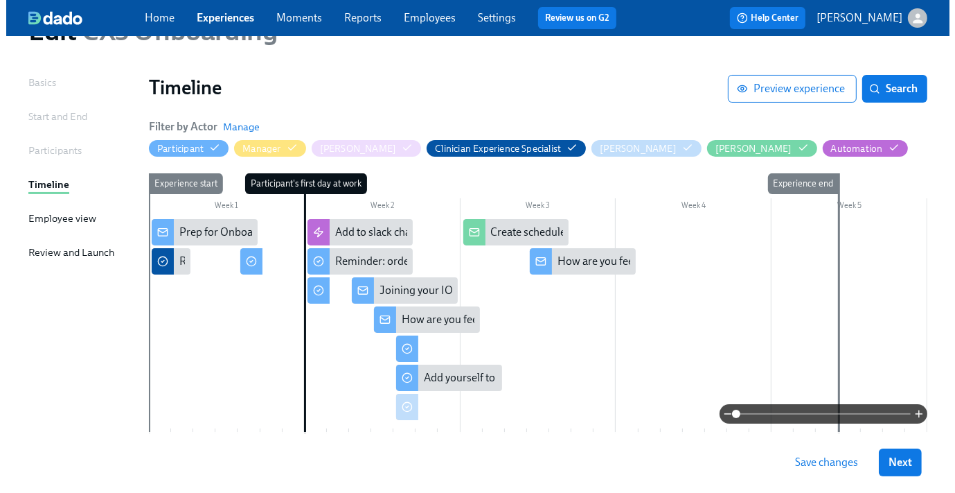
scroll to position [78, 0]
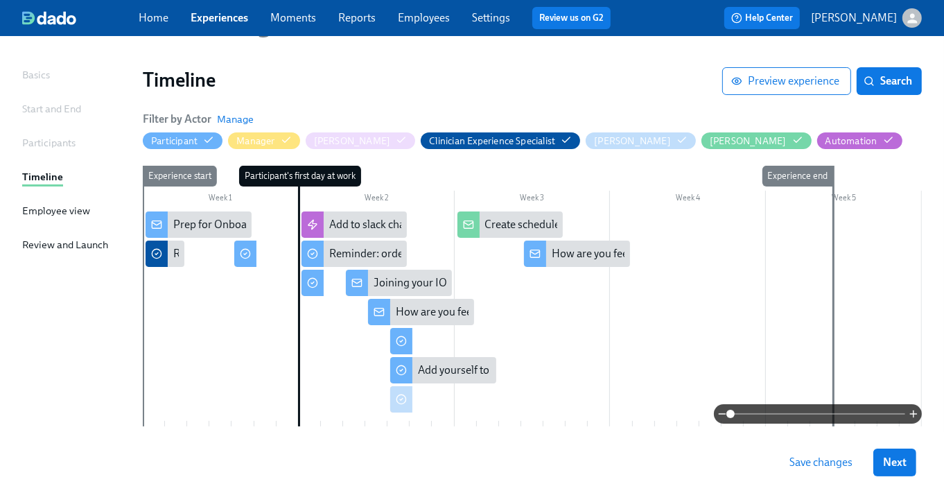
click at [843, 467] on span "Save changes" at bounding box center [820, 462] width 63 height 14
click at [396, 319] on div "How are you feeling?" at bounding box center [421, 312] width 106 height 26
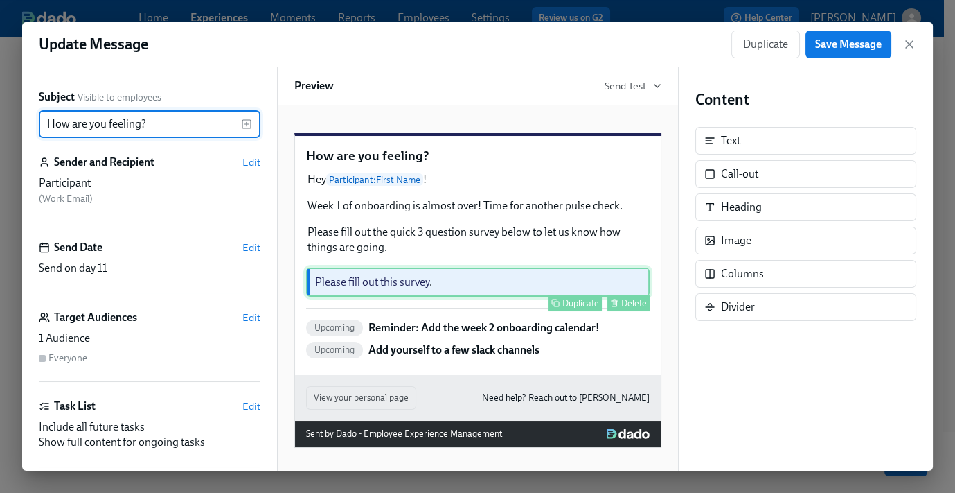
scroll to position [15, 0]
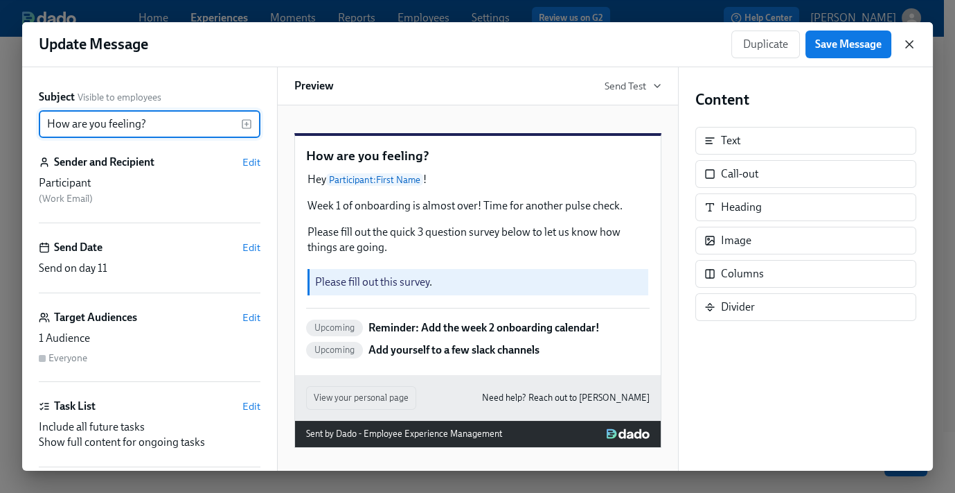
click at [903, 39] on icon "button" at bounding box center [910, 44] width 14 height 14
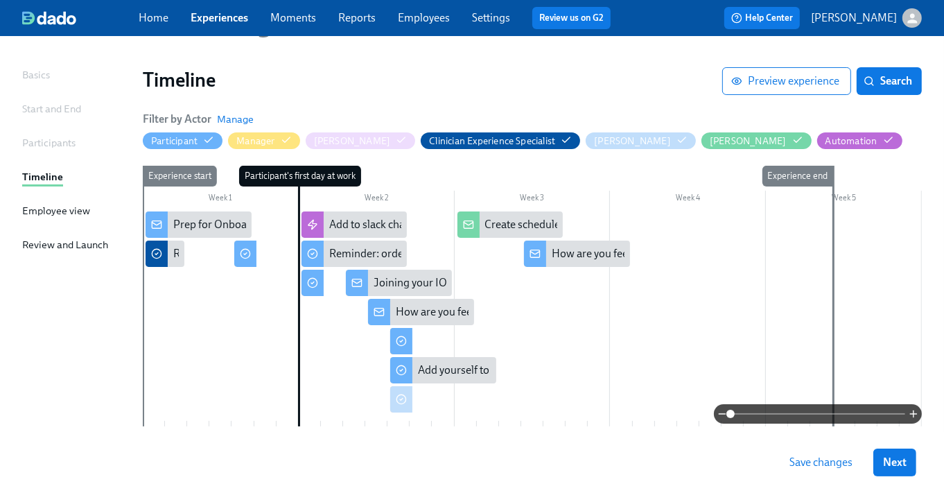
click at [407, 346] on div at bounding box center [401, 341] width 22 height 26
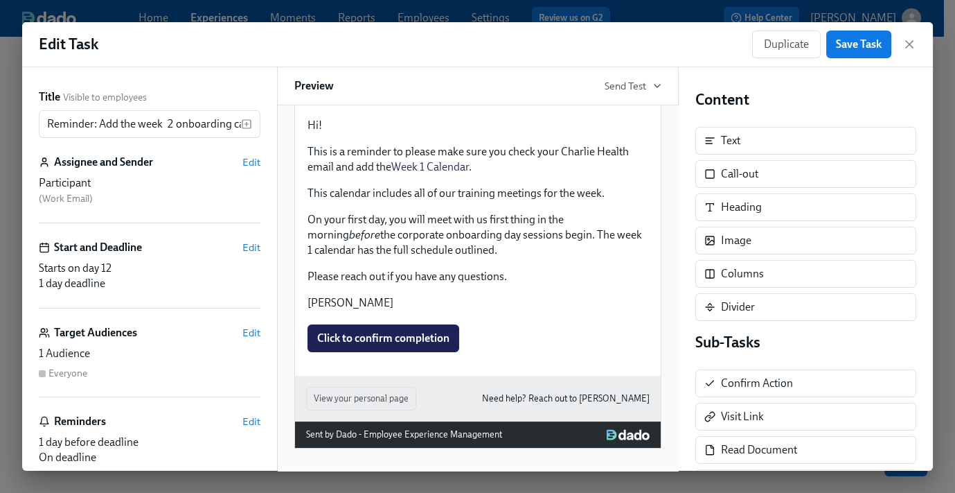
scroll to position [91, 0]
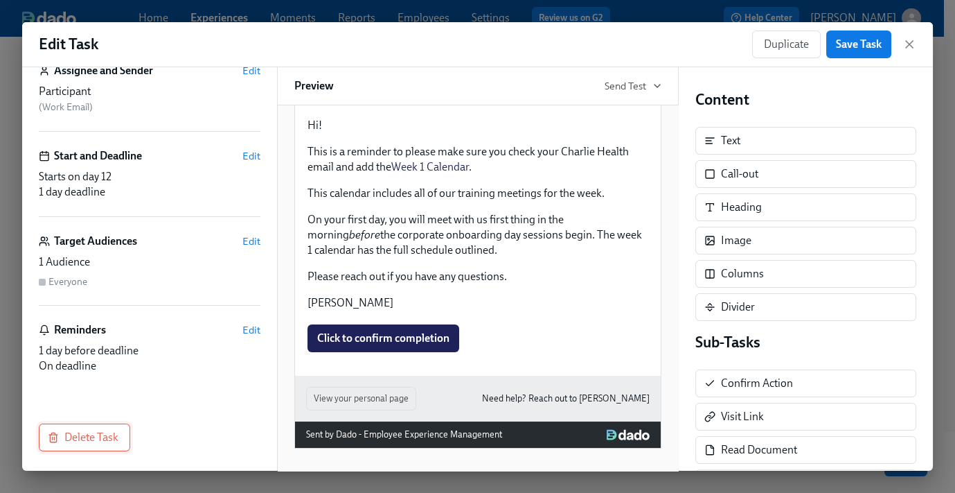
click at [97, 426] on button "Delete Task" at bounding box center [84, 437] width 91 height 28
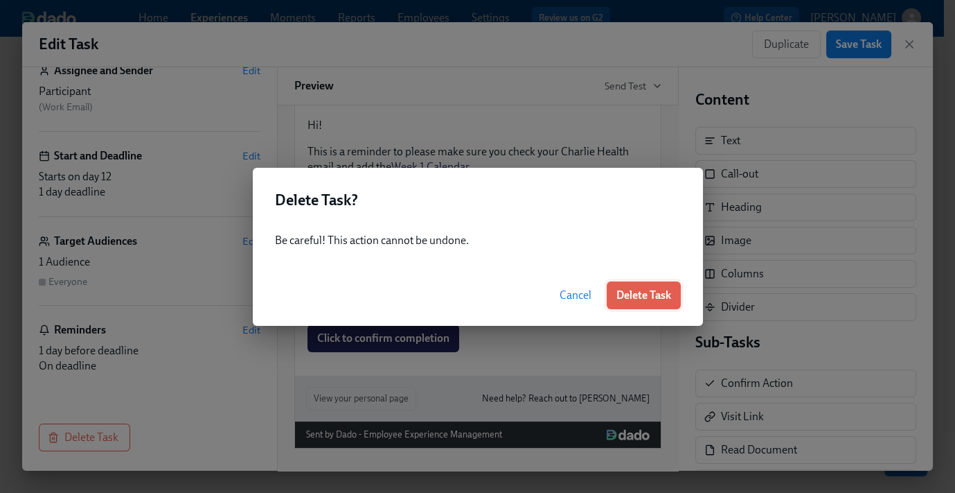
click at [649, 292] on span "Delete Task" at bounding box center [644, 295] width 55 height 14
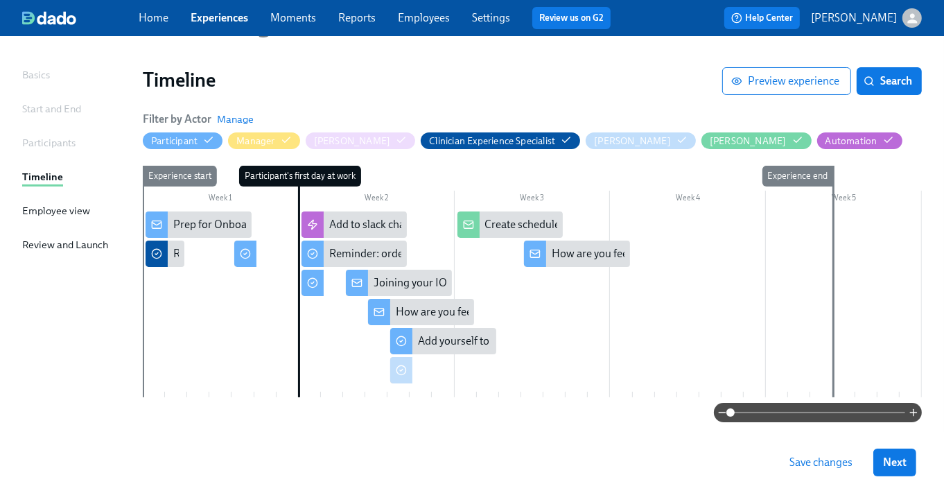
click at [827, 468] on span "Save changes" at bounding box center [820, 462] width 63 height 14
click at [197, 225] on div "Prep for Onboarding" at bounding box center [222, 224] width 99 height 15
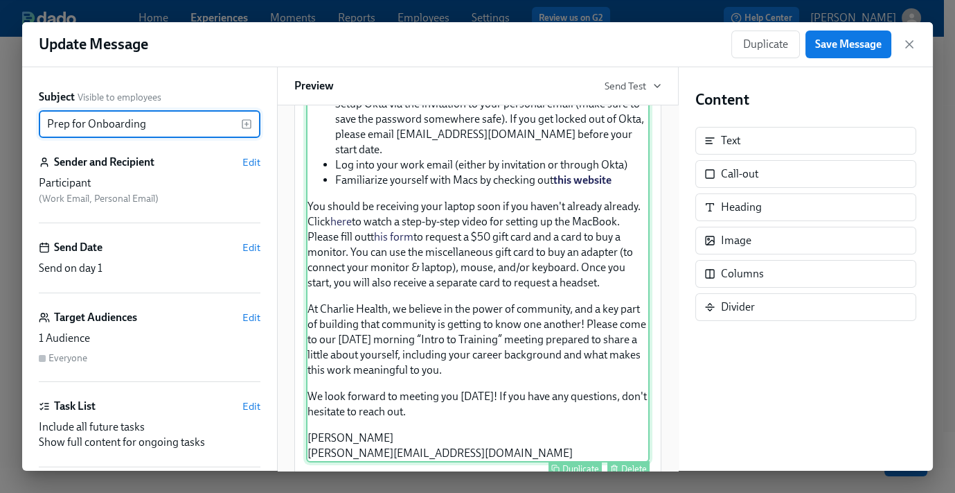
scroll to position [734, 0]
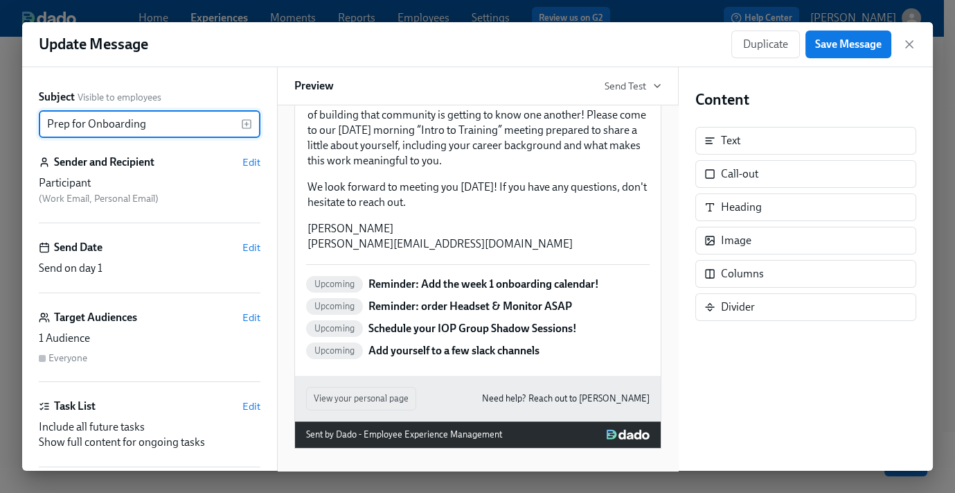
click at [909, 36] on div "Duplicate Save Message" at bounding box center [824, 44] width 185 height 28
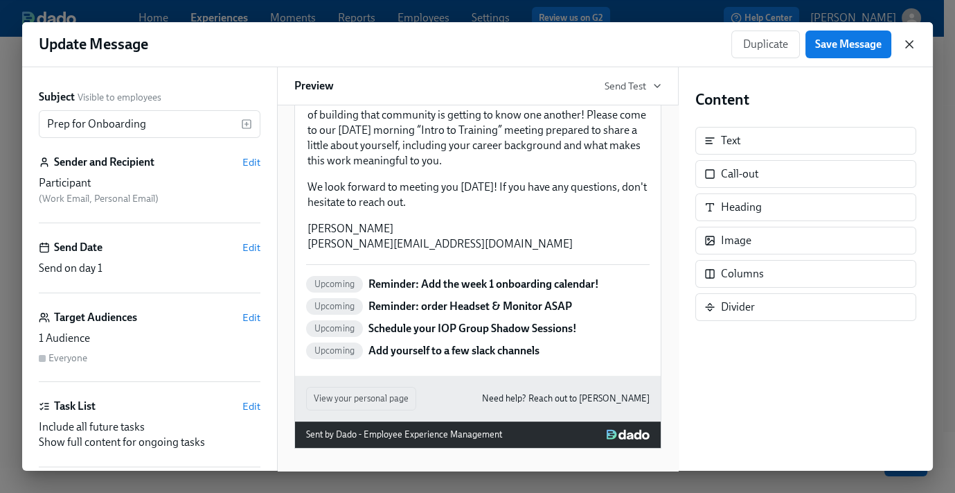
click at [903, 46] on icon "button" at bounding box center [910, 44] width 14 height 14
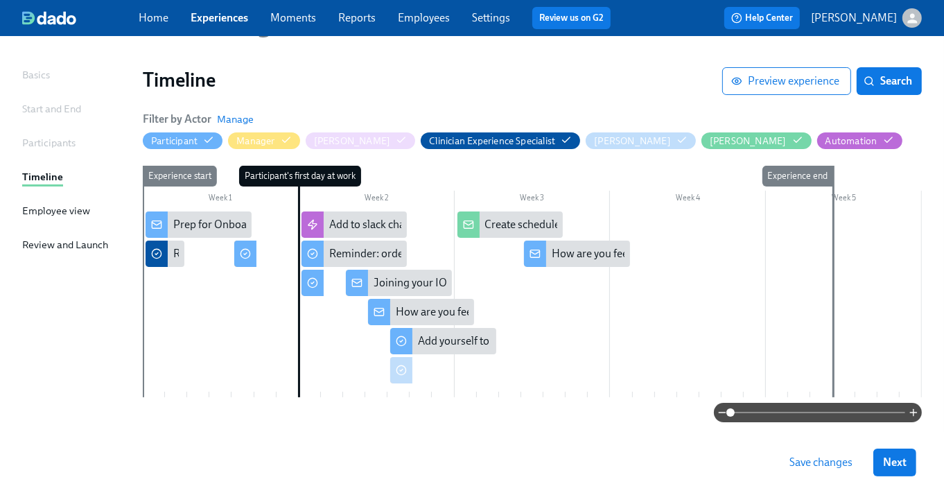
click at [243, 253] on icon at bounding box center [245, 253] width 11 height 11
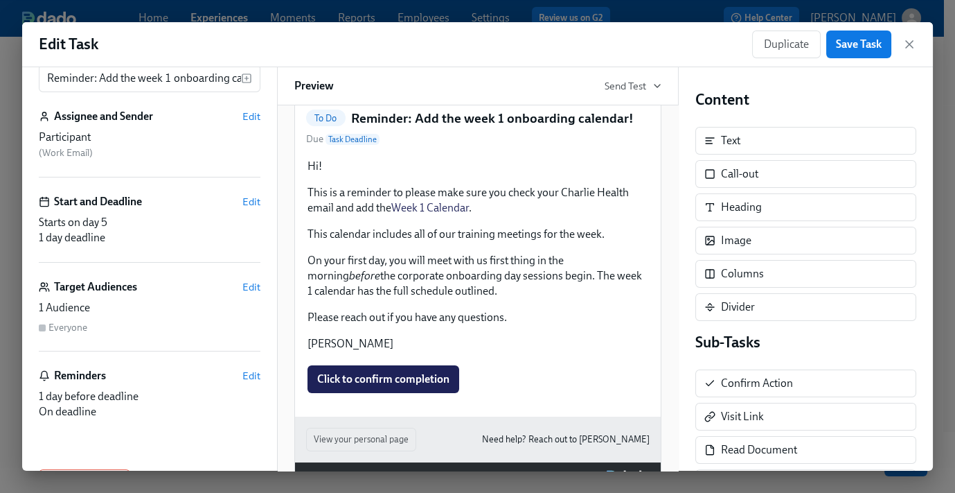
scroll to position [91, 0]
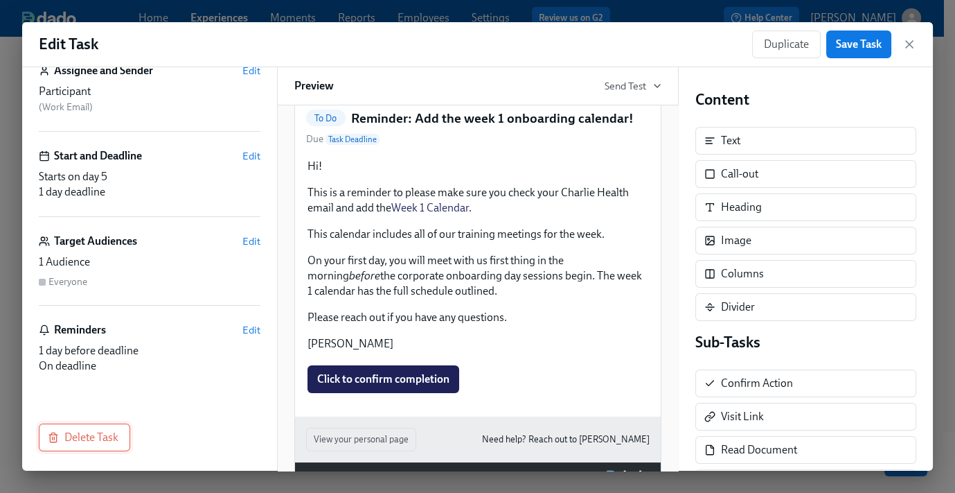
click at [82, 432] on span "Delete Task" at bounding box center [85, 437] width 68 height 14
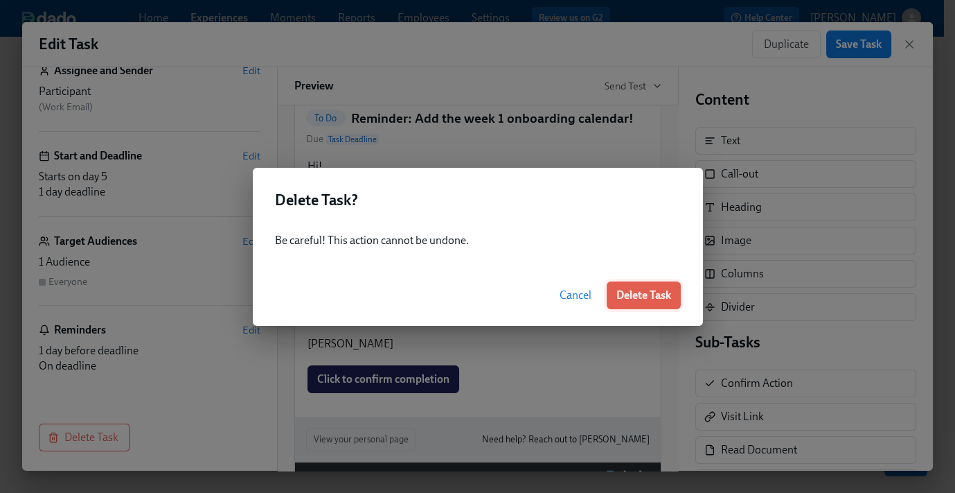
click at [653, 294] on span "Delete Task" at bounding box center [644, 295] width 55 height 14
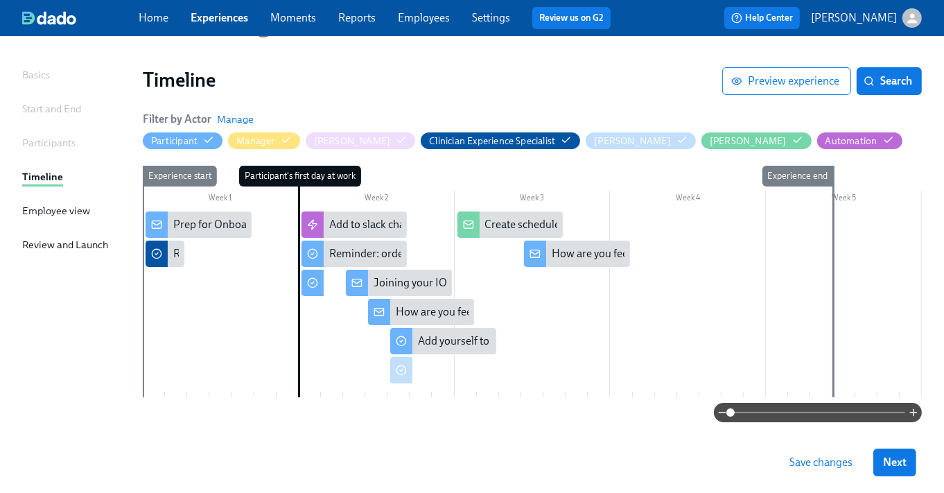
click at [825, 467] on span "Save changes" at bounding box center [820, 462] width 63 height 14
click at [836, 457] on span "Save changes" at bounding box center [820, 462] width 63 height 14
click at [318, 281] on div at bounding box center [312, 283] width 22 height 26
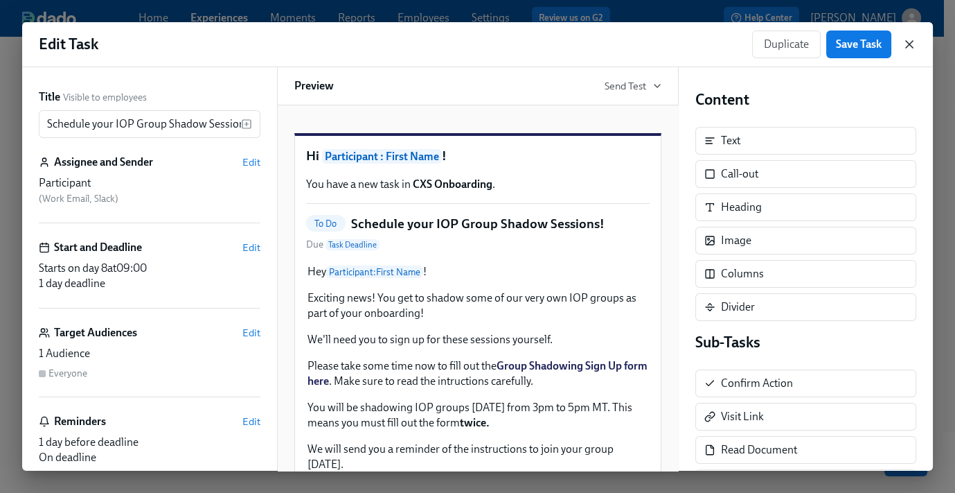
click at [914, 45] on icon "button" at bounding box center [910, 44] width 14 height 14
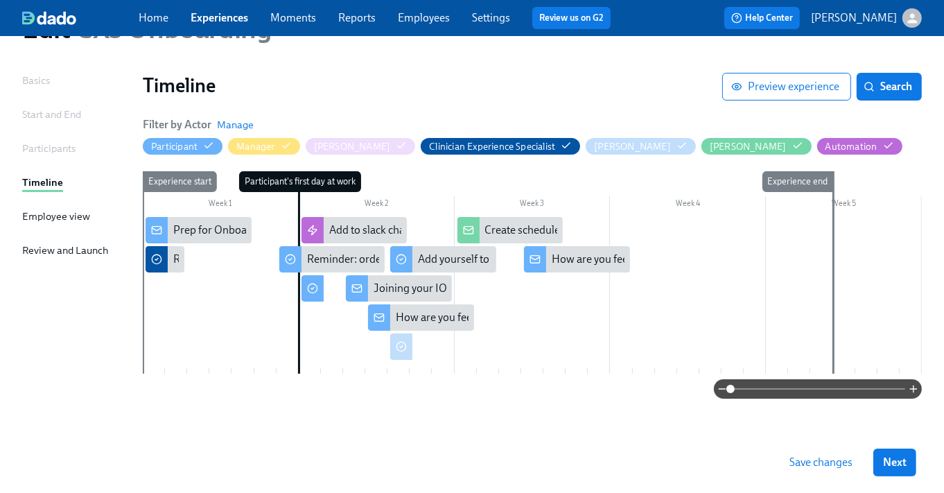
scroll to position [78, 0]
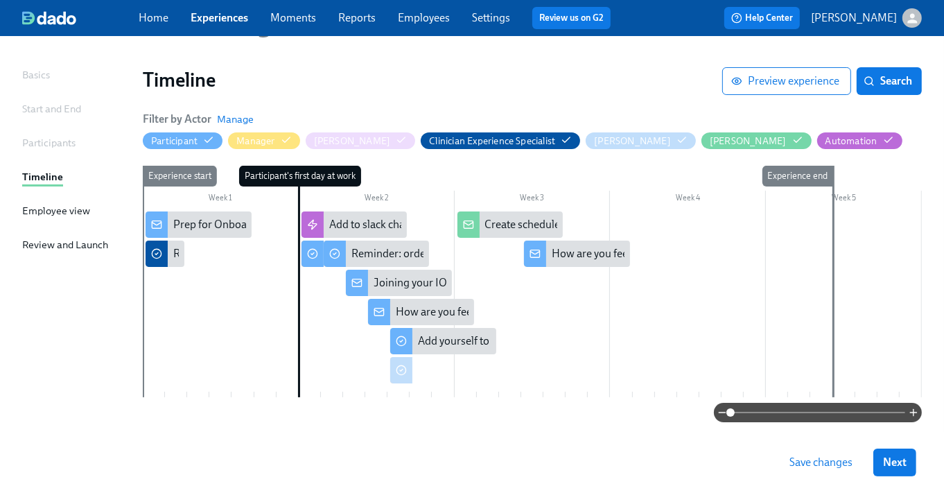
click at [310, 258] on icon at bounding box center [312, 253] width 11 height 11
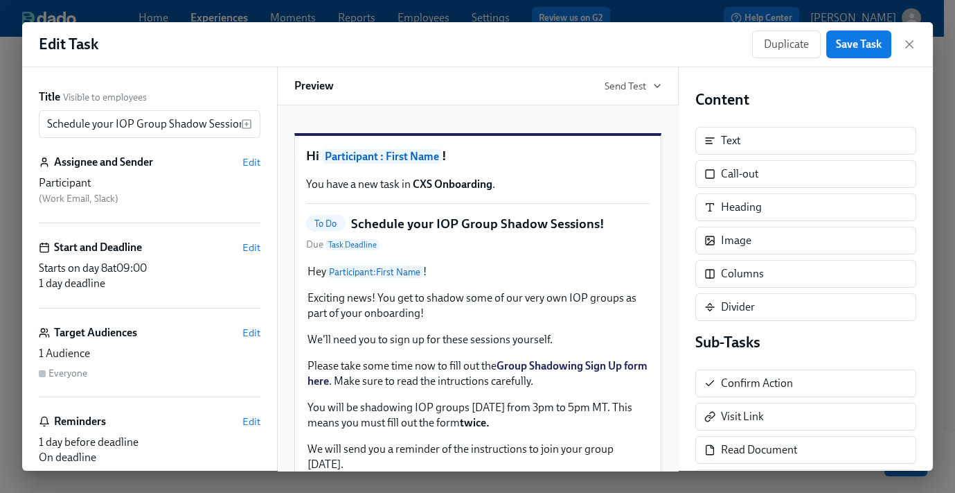
click at [902, 43] on div "Duplicate Save Task" at bounding box center [834, 44] width 164 height 28
click at [911, 39] on icon "button" at bounding box center [910, 44] width 14 height 14
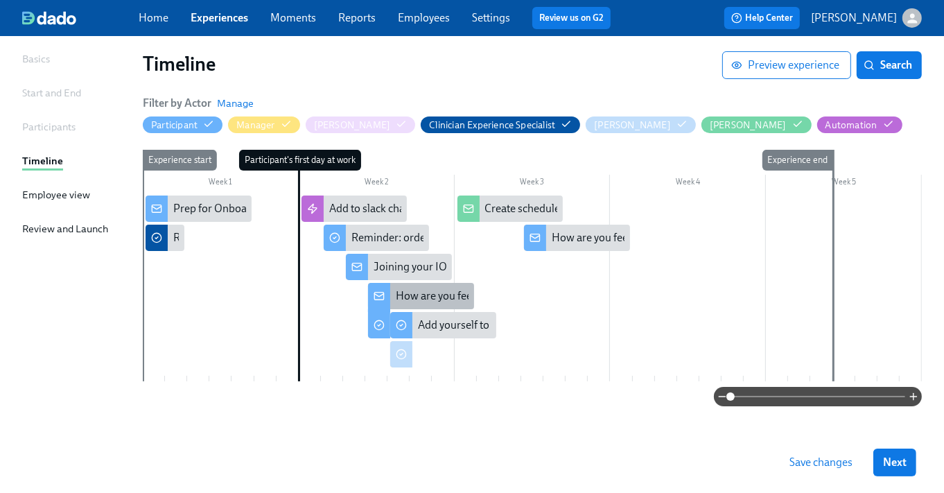
scroll to position [102, 0]
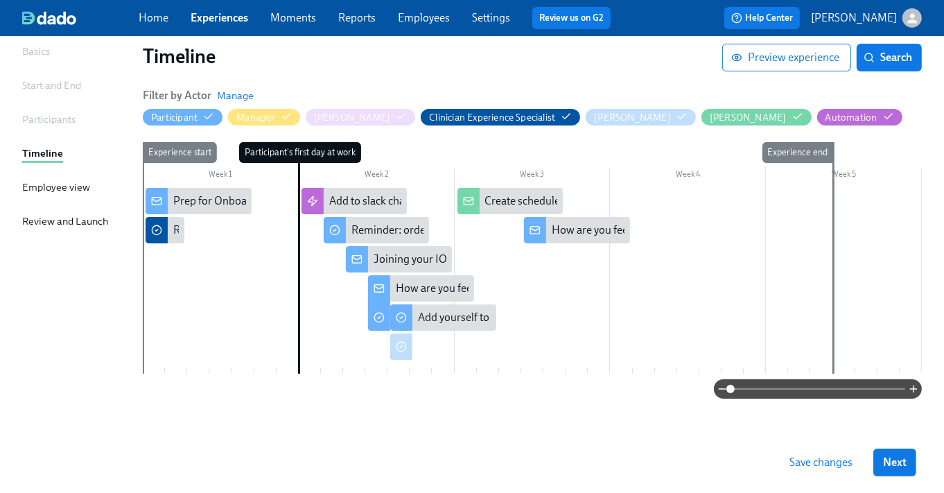
click at [373, 319] on icon at bounding box center [378, 317] width 11 height 11
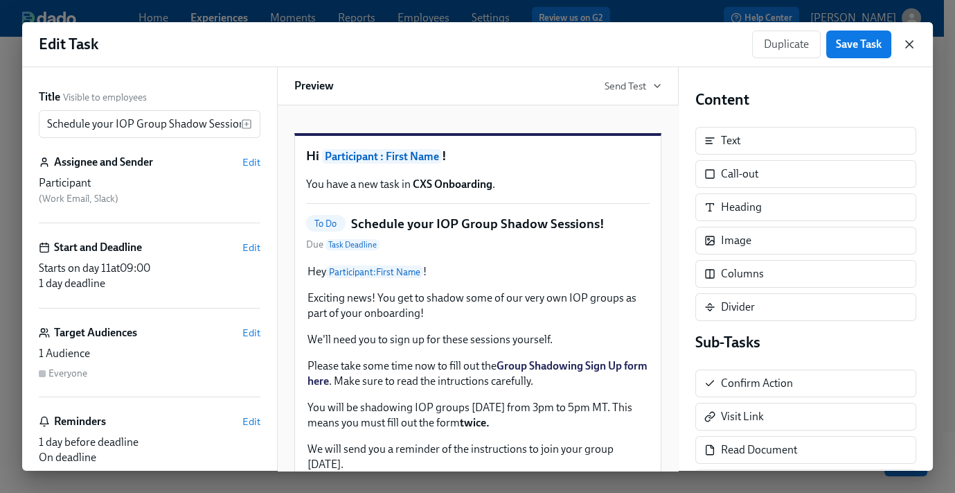
click at [906, 46] on icon "button" at bounding box center [909, 44] width 7 height 7
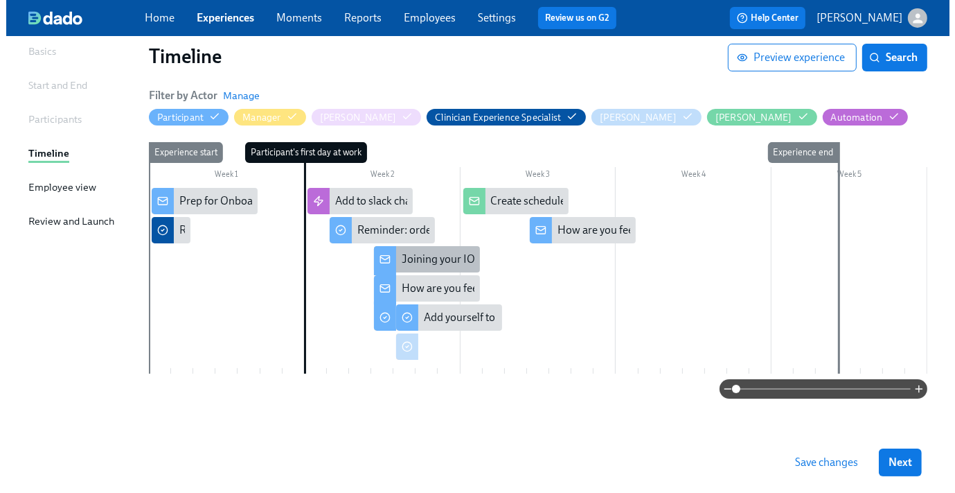
scroll to position [73, 0]
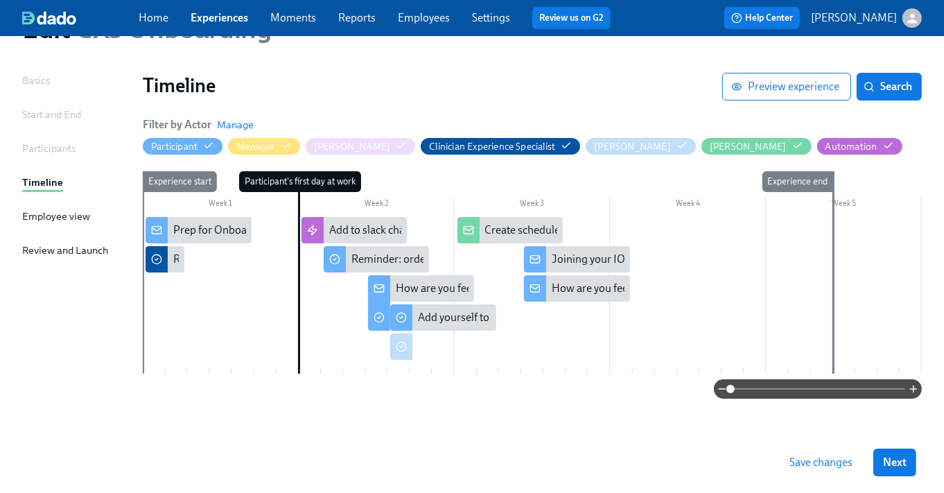
click at [381, 318] on div at bounding box center [382, 317] width 3 height 26
click at [376, 317] on icon at bounding box center [378, 317] width 11 height 11
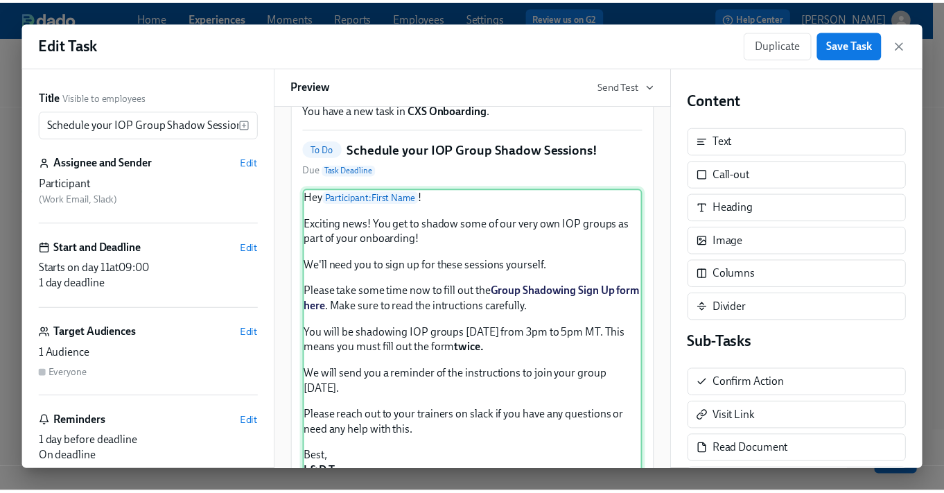
scroll to position [136, 0]
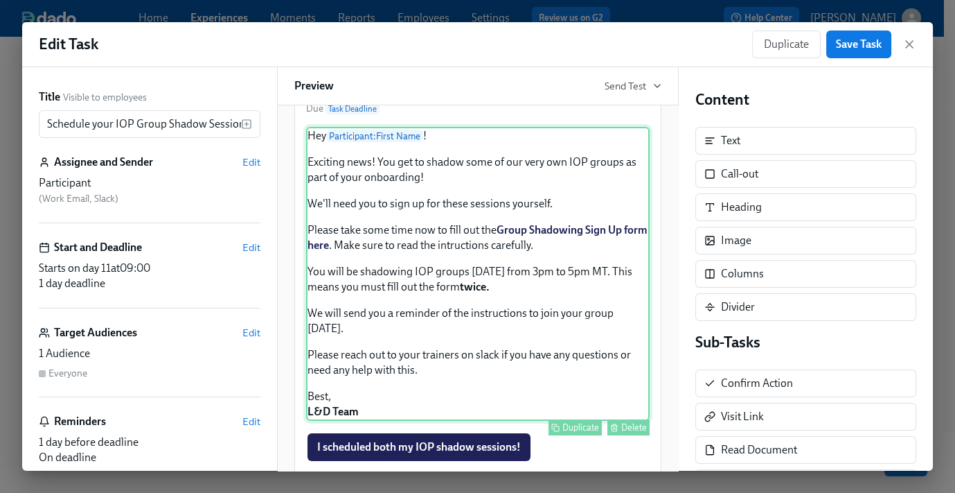
click at [494, 324] on div "Hey Participant : First Name ! Exciting news! You get to shadow some of our ver…" at bounding box center [478, 274] width 344 height 294
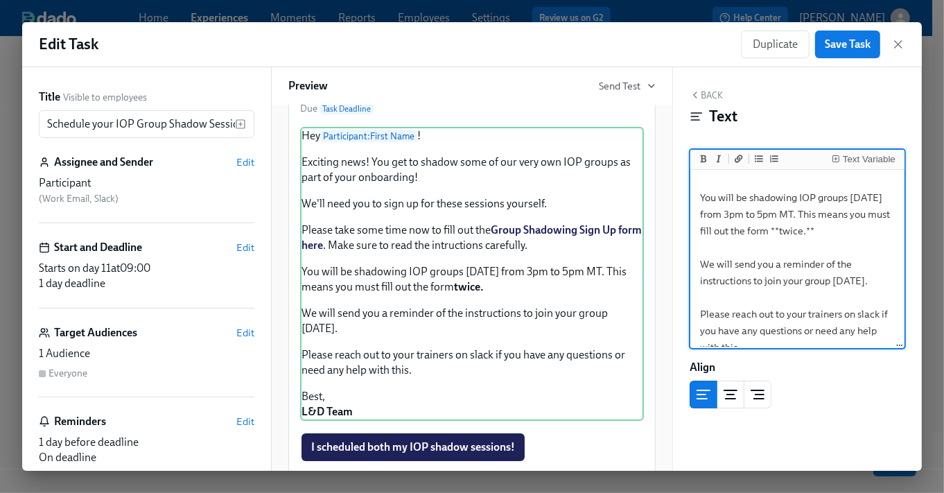
scroll to position [232, 0]
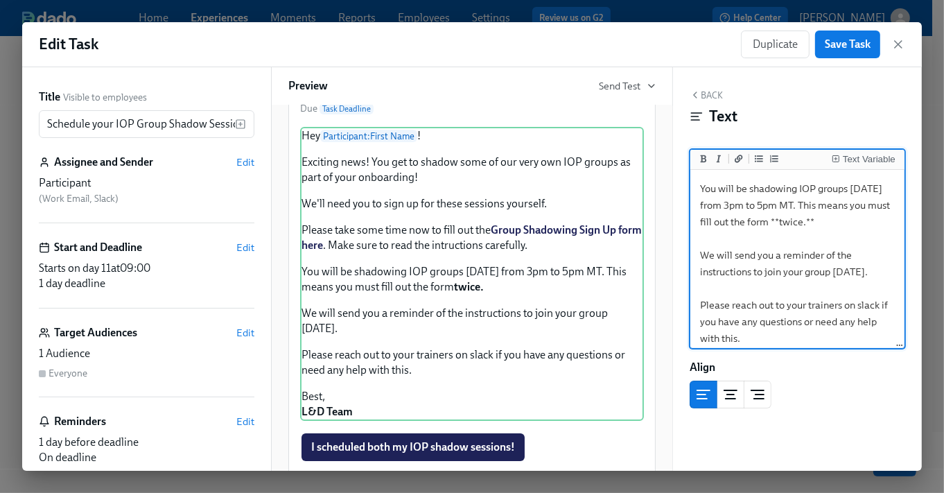
click at [863, 254] on textarea "Hey {{ participant.firstName }}! Exciting news! You get to shadow some of our v…" at bounding box center [797, 171] width 209 height 463
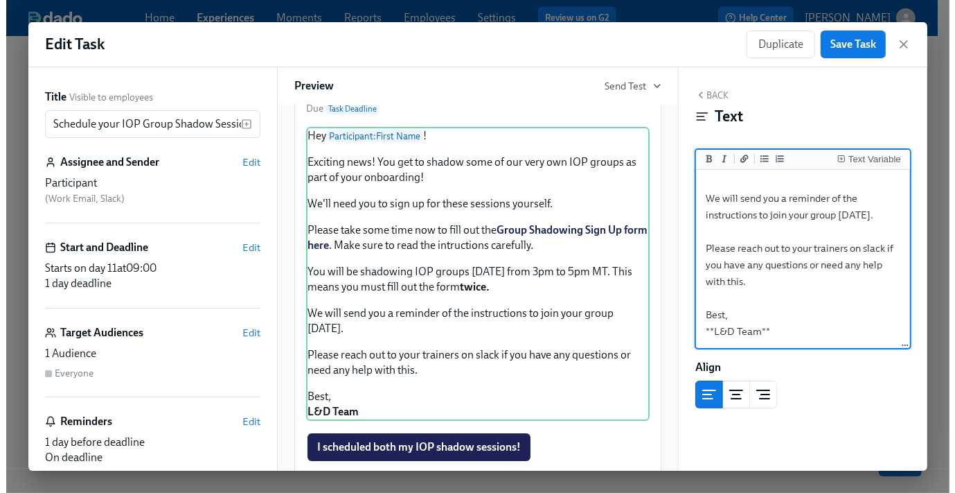
scroll to position [91, 0]
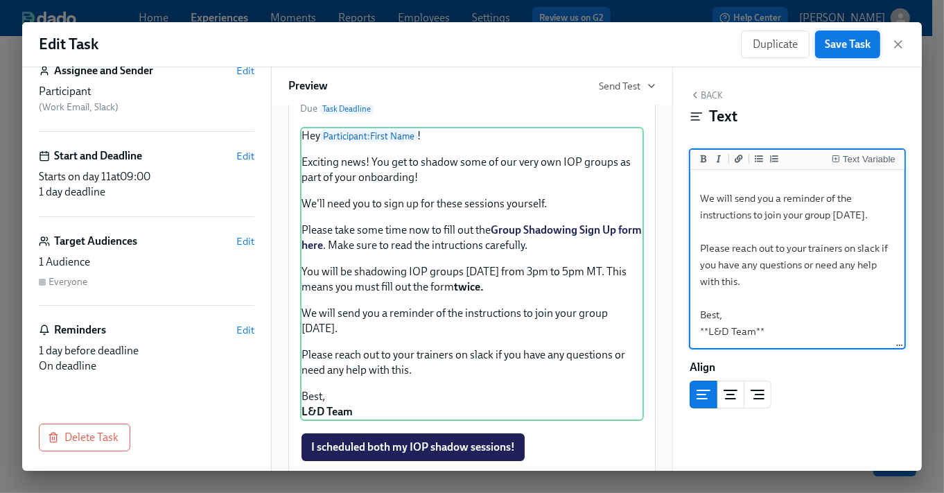
type textarea "Hey {{ participant.firstName }}! Exciting news! You get to shadow some of our v…"
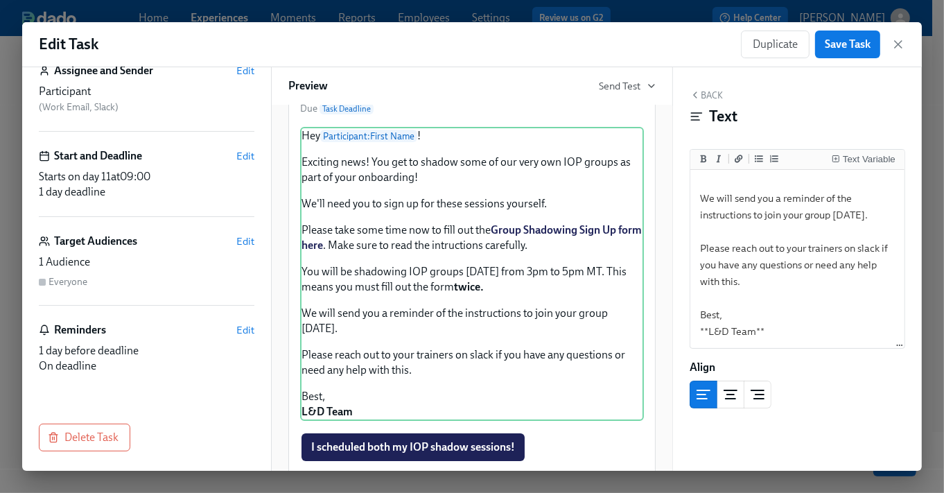
drag, startPoint x: 852, startPoint y: 46, endPoint x: 839, endPoint y: 87, distance: 43.6
click at [852, 46] on span "Save Task" at bounding box center [848, 44] width 46 height 14
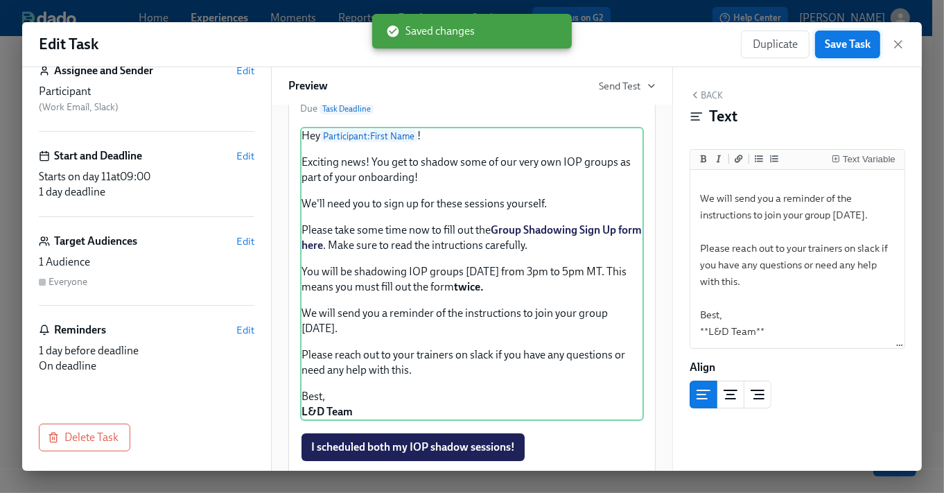
click at [851, 53] on button "Save Task" at bounding box center [847, 44] width 65 height 28
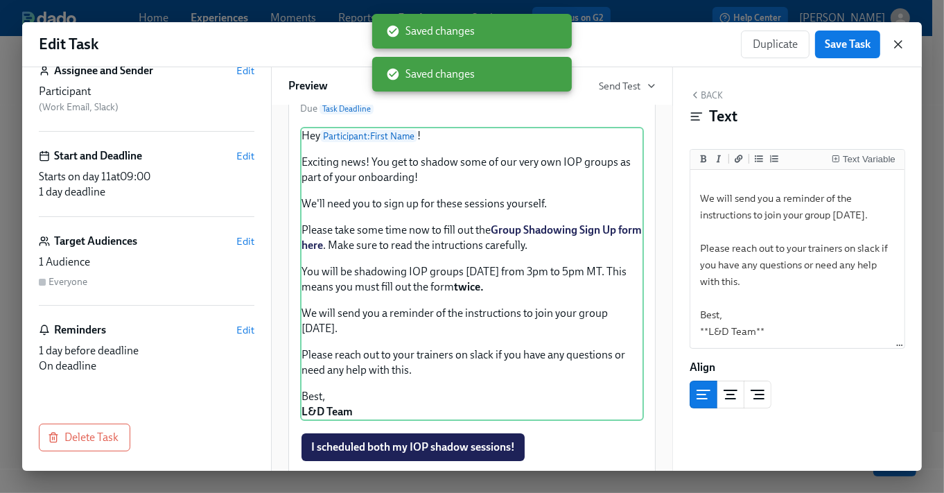
click at [901, 50] on icon "button" at bounding box center [898, 44] width 14 height 14
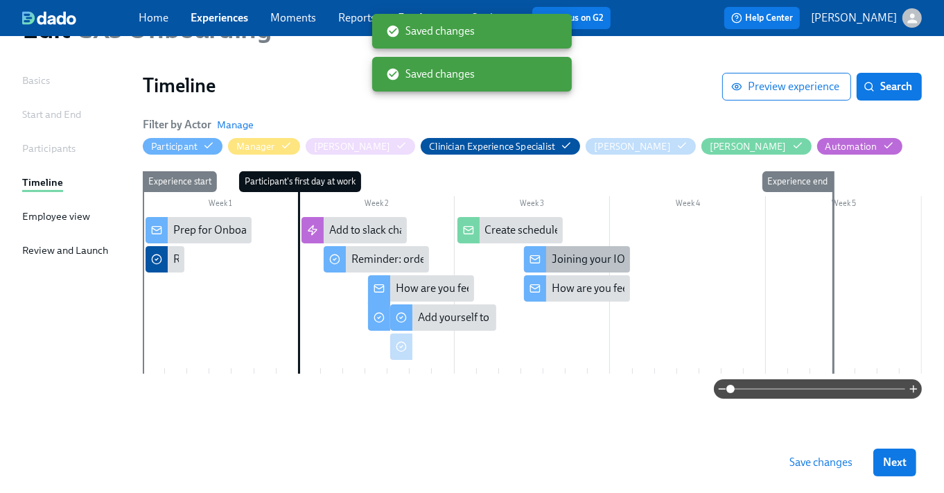
click at [577, 254] on div "Joining your IOP Shadow Session Instructions" at bounding box center [661, 259] width 218 height 15
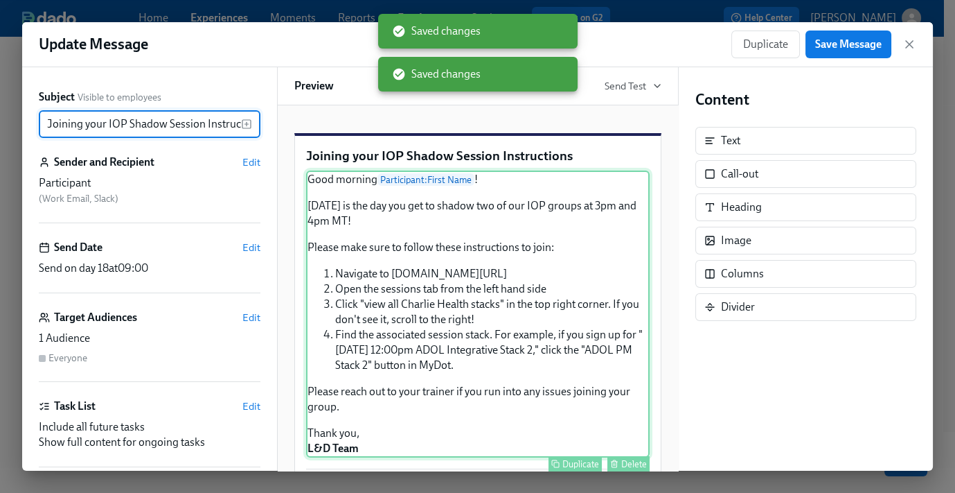
scroll to position [0, 32]
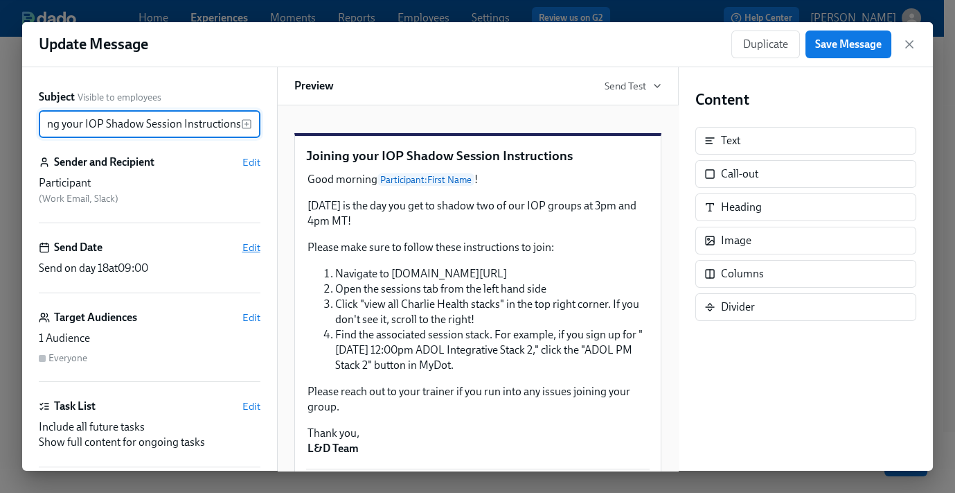
click at [243, 241] on span "Edit" at bounding box center [252, 247] width 18 height 14
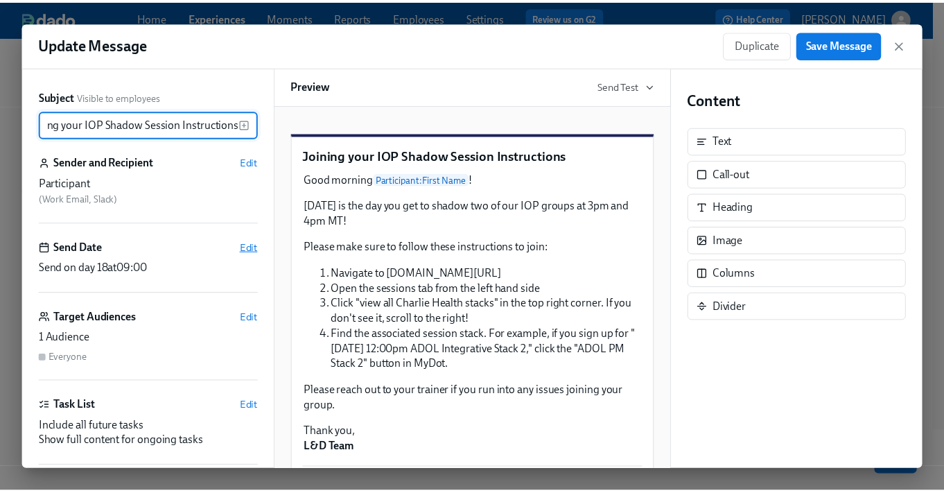
scroll to position [0, 0]
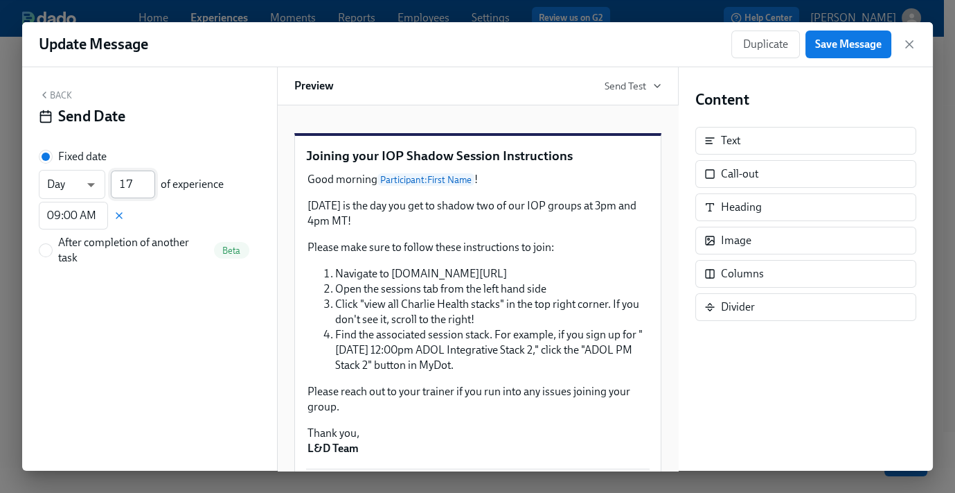
type input "17"
click at [150, 188] on input "17" at bounding box center [133, 184] width 44 height 28
click at [859, 49] on span "Save Message" at bounding box center [849, 44] width 67 height 14
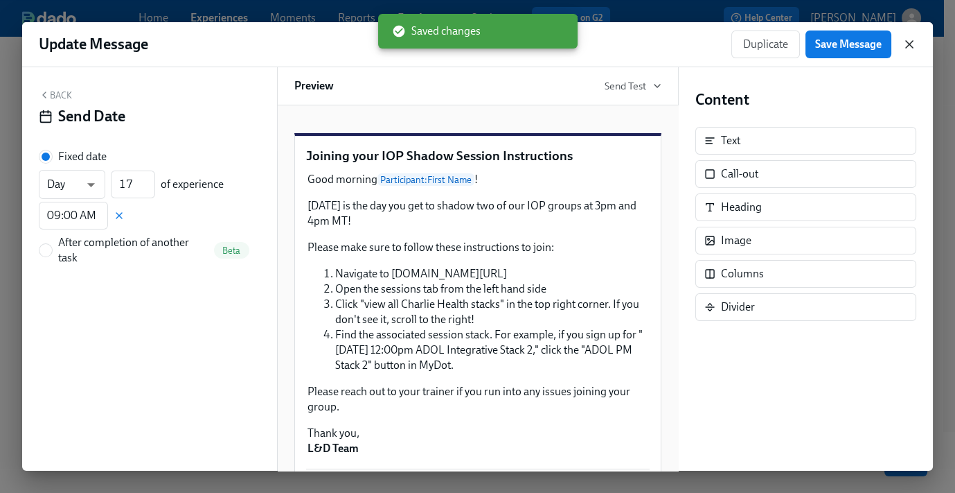
click at [914, 44] on icon "button" at bounding box center [910, 44] width 14 height 14
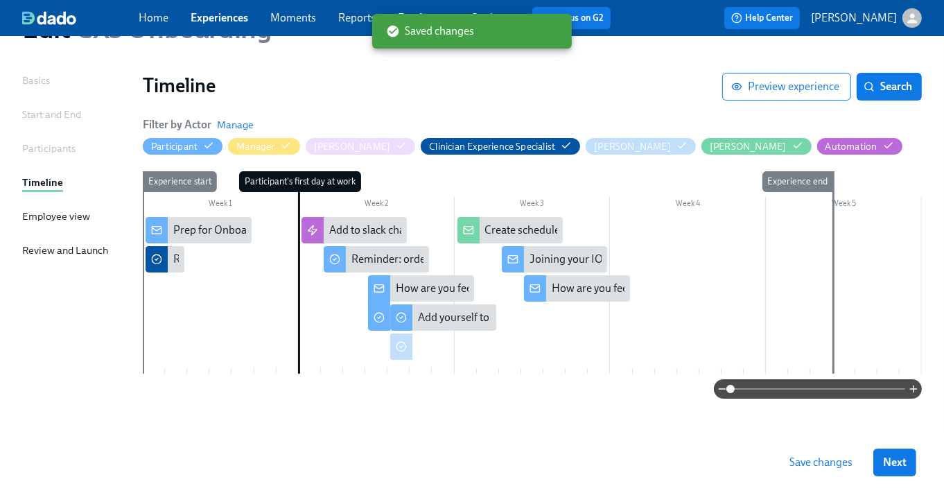
click at [852, 466] on span "Save changes" at bounding box center [820, 462] width 63 height 14
click at [493, 224] on div "Create schedules for New Hires" at bounding box center [559, 229] width 148 height 15
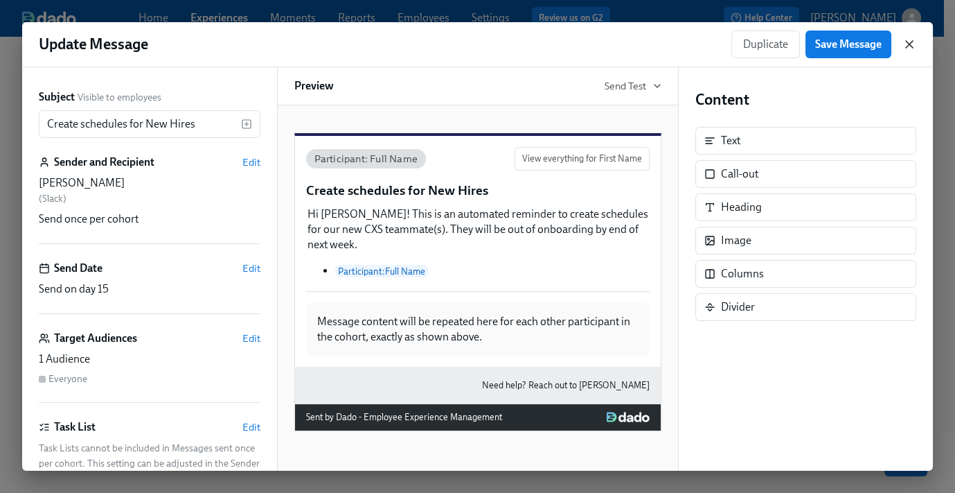
click at [903, 39] on icon "button" at bounding box center [910, 44] width 14 height 14
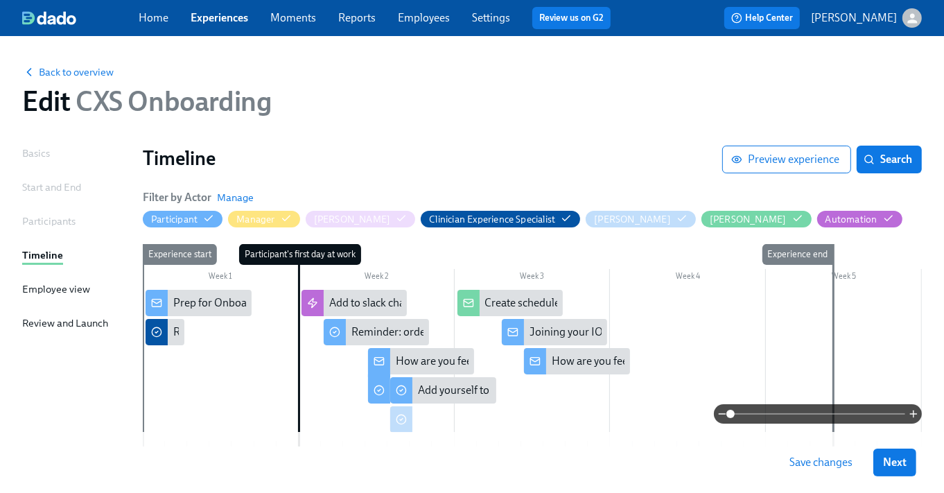
click at [833, 462] on span "Save changes" at bounding box center [820, 462] width 63 height 14
click at [823, 464] on span "Save changes" at bounding box center [820, 462] width 63 height 14
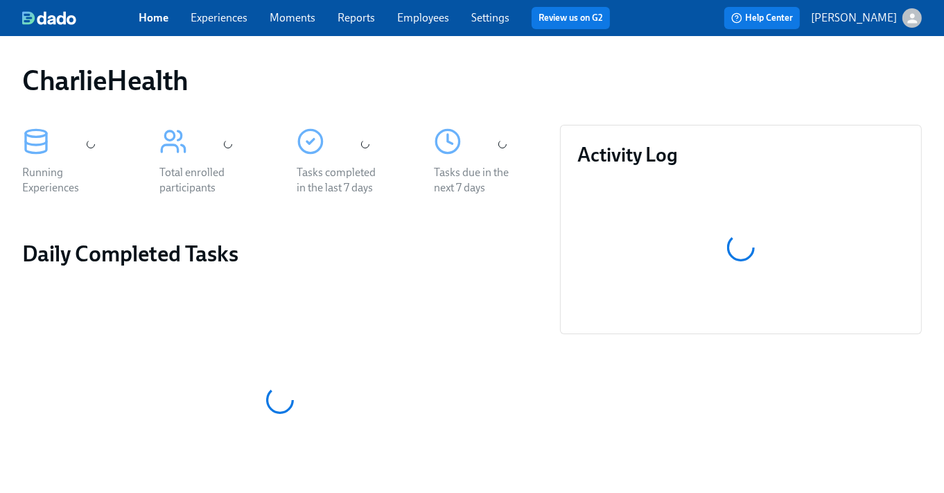
click at [211, 22] on link "Experiences" at bounding box center [219, 17] width 57 height 13
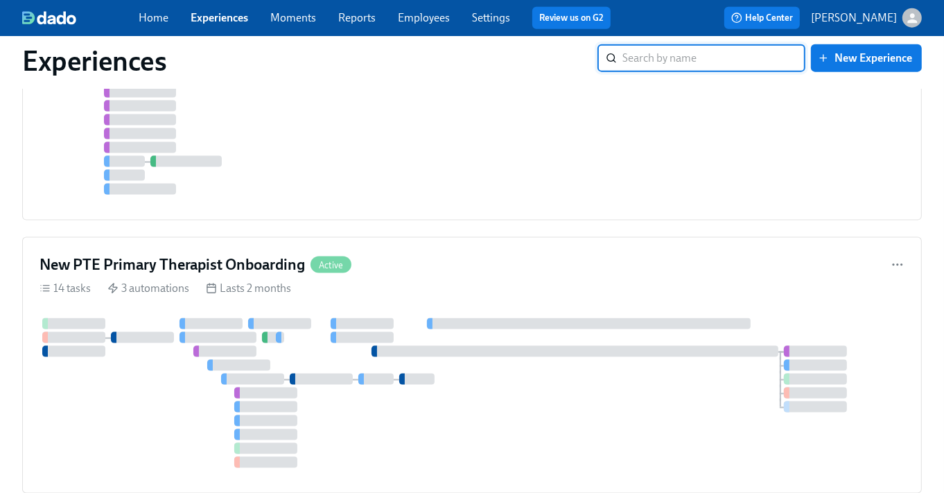
scroll to position [1938, 0]
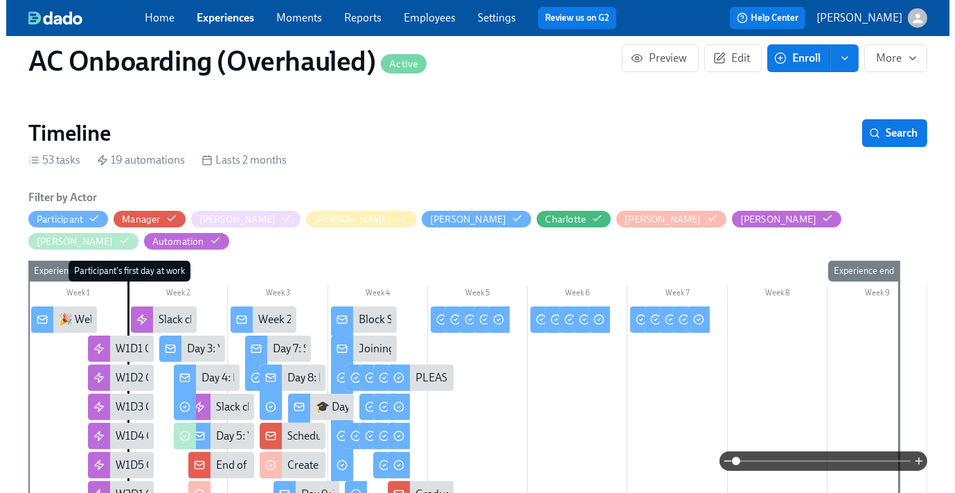
scroll to position [344, 0]
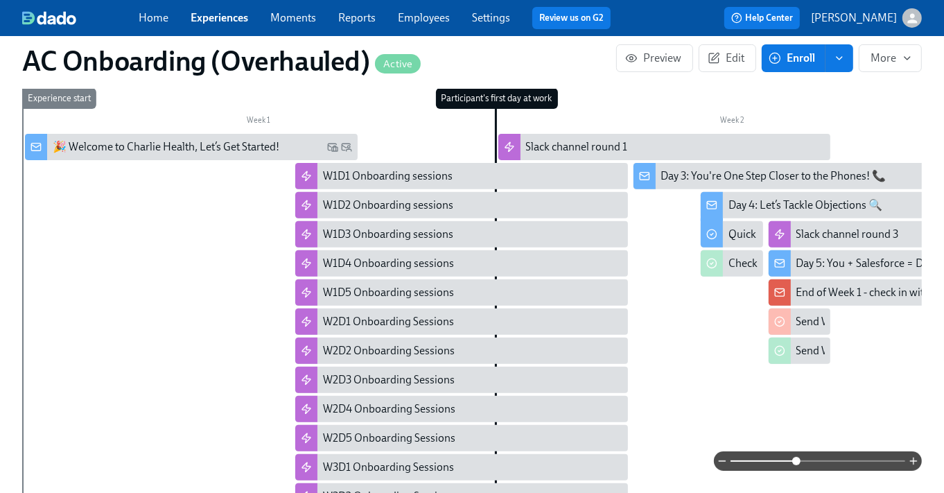
drag, startPoint x: 726, startPoint y: 459, endPoint x: 797, endPoint y: 455, distance: 70.8
click at [797, 457] on span at bounding box center [796, 461] width 8 height 8
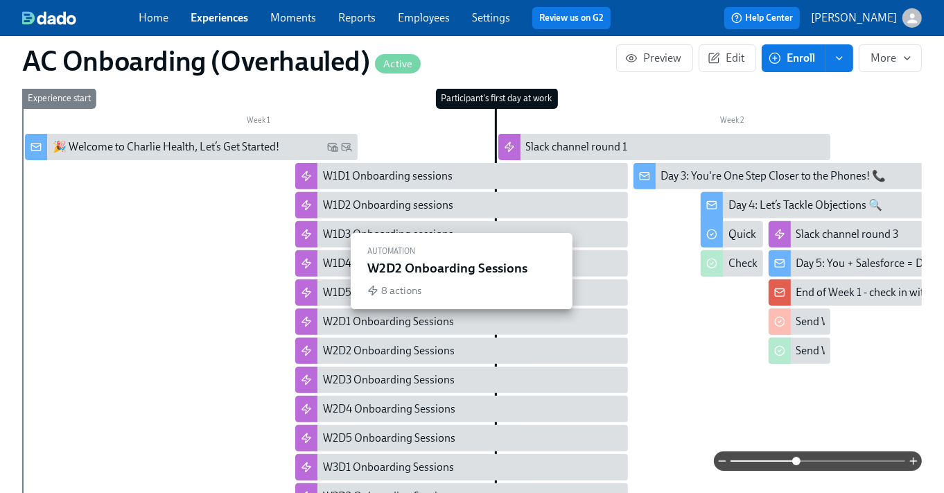
click at [405, 343] on div "W2D2 Onboarding Sessions" at bounding box center [389, 350] width 132 height 15
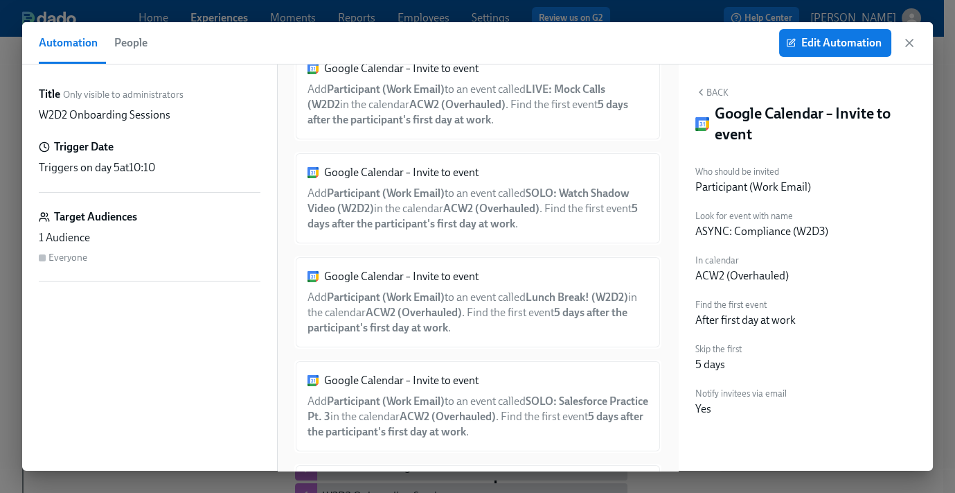
scroll to position [471, 0]
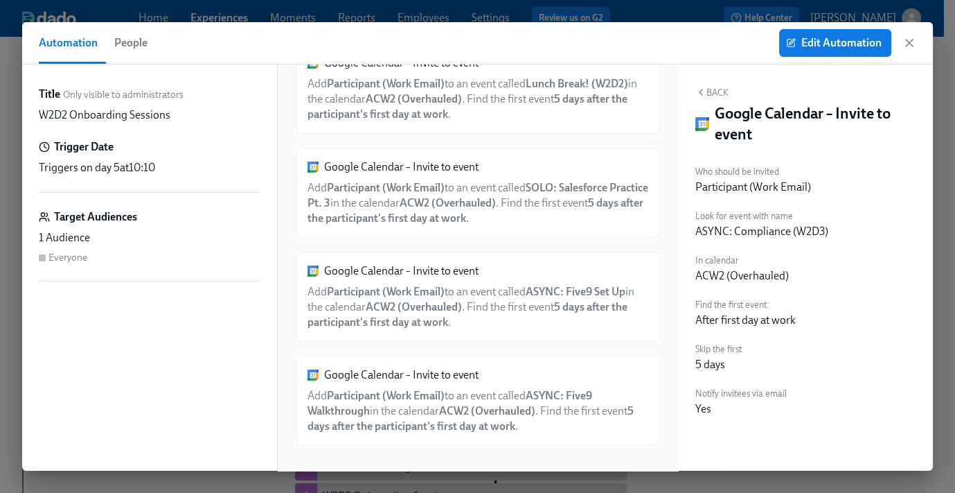
click at [711, 87] on button "Back" at bounding box center [712, 92] width 33 height 11
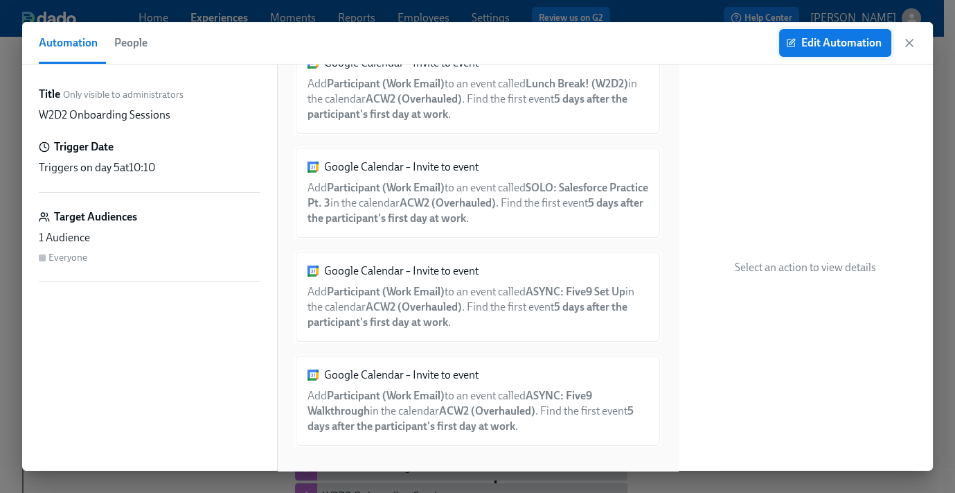
click at [816, 44] on span "Edit Automation" at bounding box center [835, 43] width 93 height 14
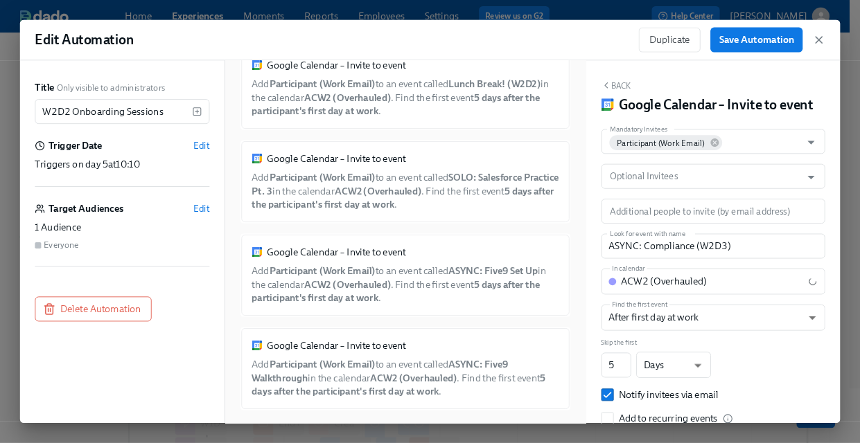
scroll to position [474, 0]
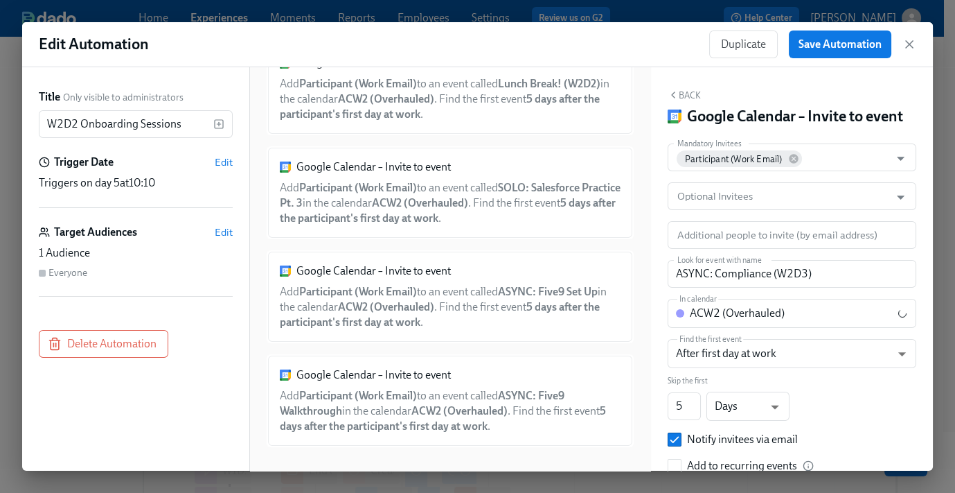
click at [689, 90] on button "Back" at bounding box center [684, 94] width 33 height 11
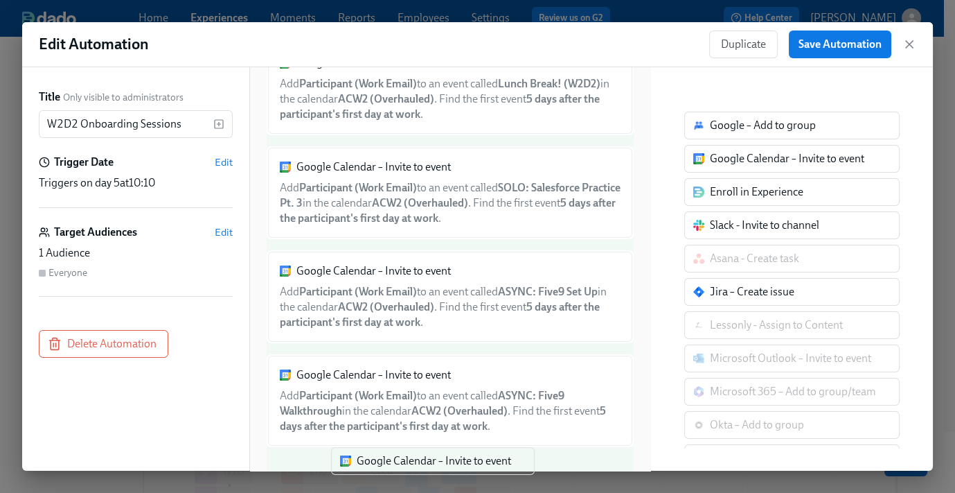
drag, startPoint x: 741, startPoint y: 160, endPoint x: 391, endPoint y: 460, distance: 460.9
click at [377, 472] on div "Edit Automation Duplicate Save Automation Title Only visible to administrators …" at bounding box center [477, 246] width 955 height 493
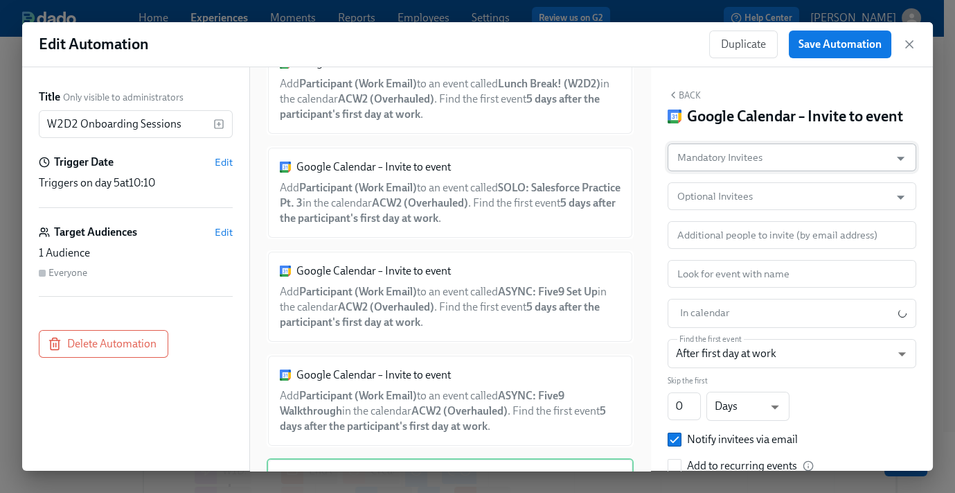
click at [752, 171] on input "Mandatory Invitees" at bounding box center [779, 157] width 209 height 28
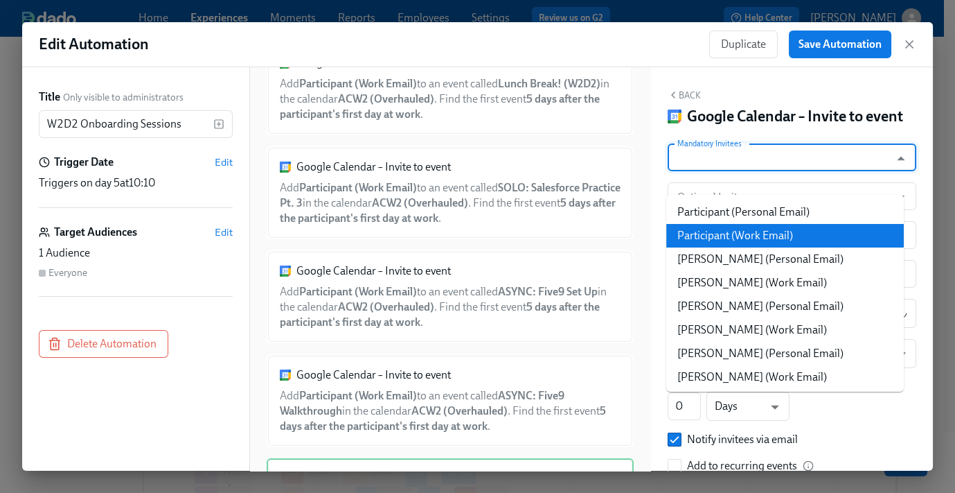
click at [760, 230] on li "Participant (Work Email)" at bounding box center [786, 236] width 238 height 24
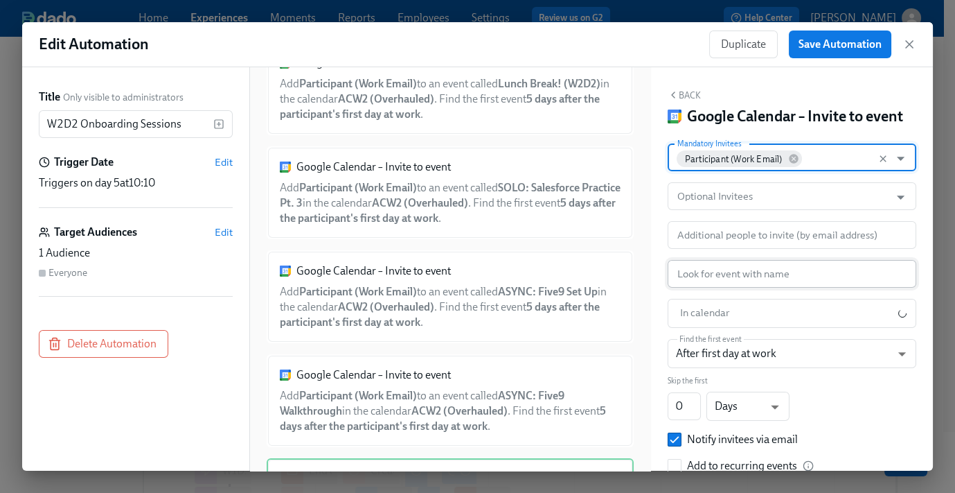
click at [727, 288] on input "text" at bounding box center [792, 274] width 249 height 28
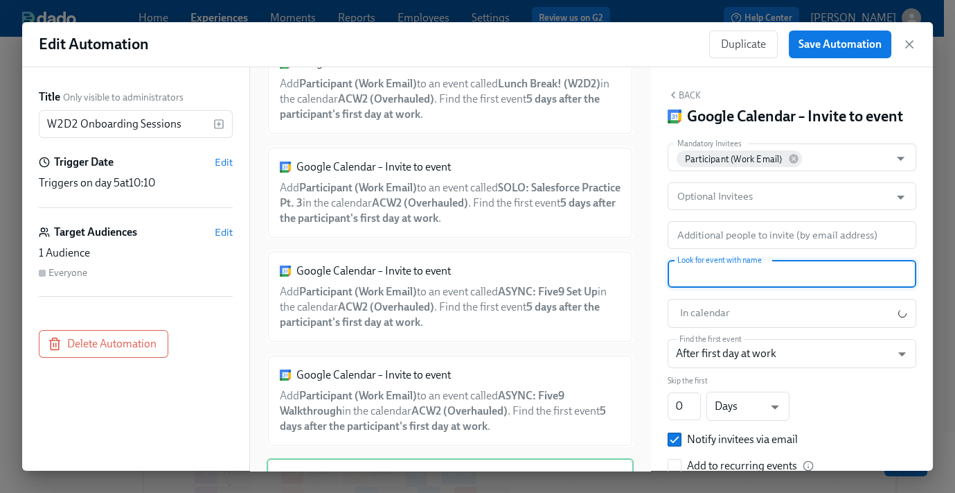
paste input "LIVE: Mock Calls (W2D2)"
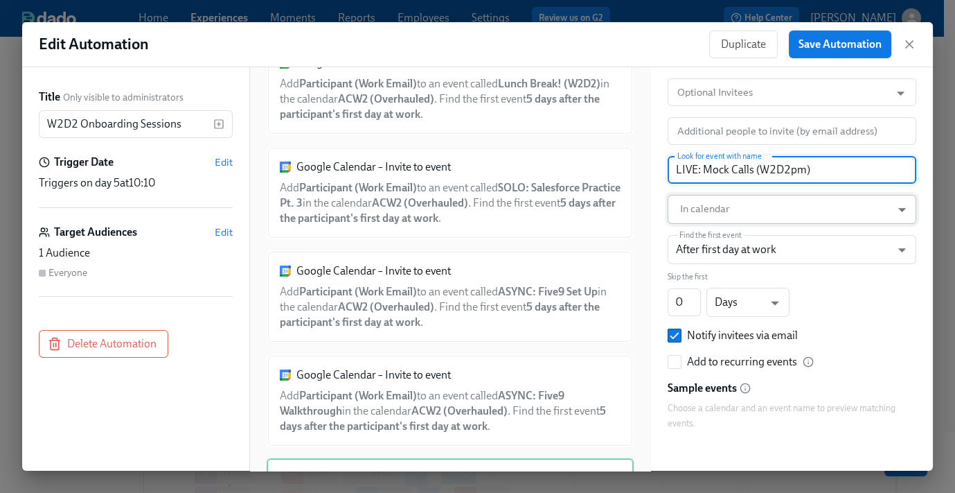
type input "LIVE: Mock Calls (W2D2pm)"
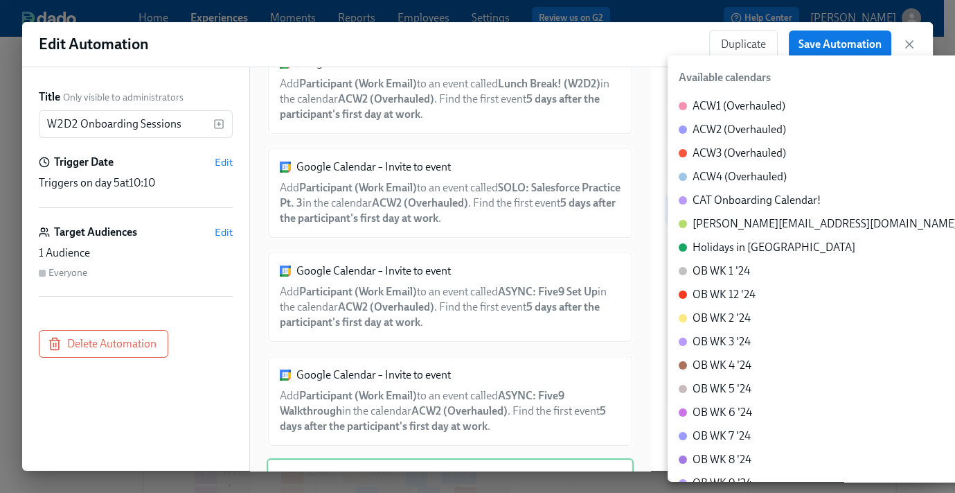
click at [727, 126] on div "ACW2 (Overhauled)" at bounding box center [740, 129] width 94 height 15
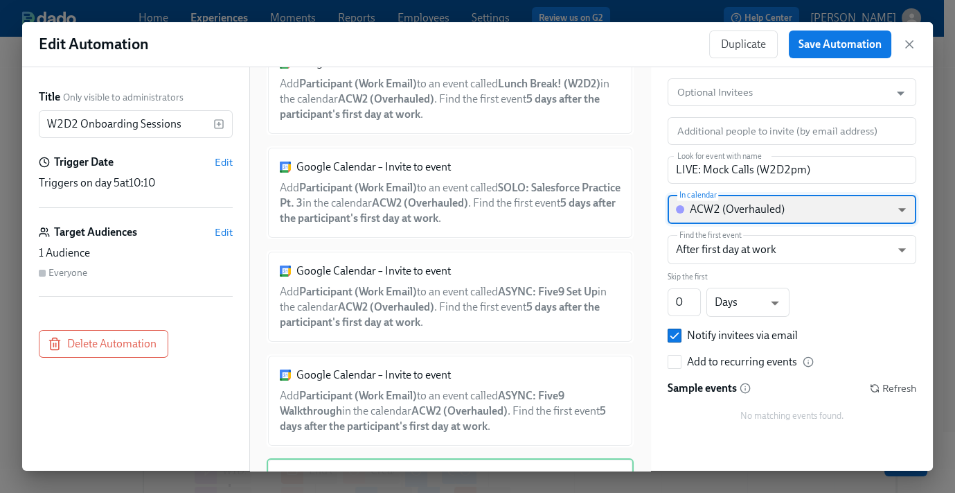
type input "c_2004eb6c8e02167d0cf511d3f9496bc07bc6c869d4bf7be62f7bf6497fefea5f@group.calend…"
click at [855, 36] on button "Save Automation" at bounding box center [840, 44] width 103 height 28
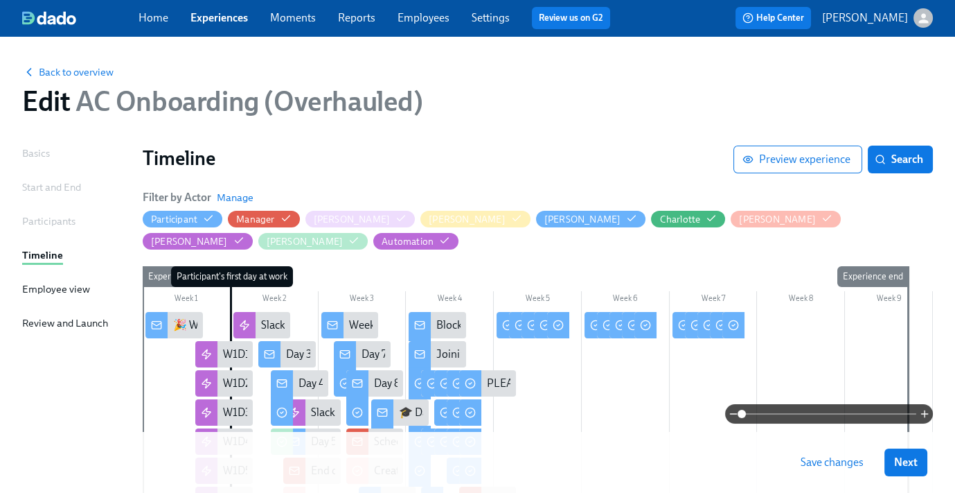
drag, startPoint x: 845, startPoint y: 461, endPoint x: 646, endPoint y: 55, distance: 452.4
click at [843, 461] on span "Save changes" at bounding box center [832, 462] width 63 height 14
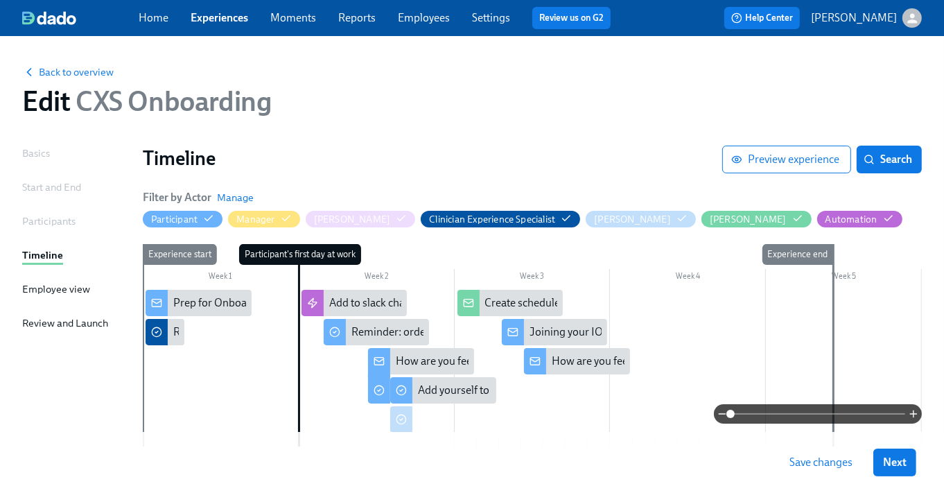
click at [853, 471] on button "Save changes" at bounding box center [820, 462] width 82 height 28
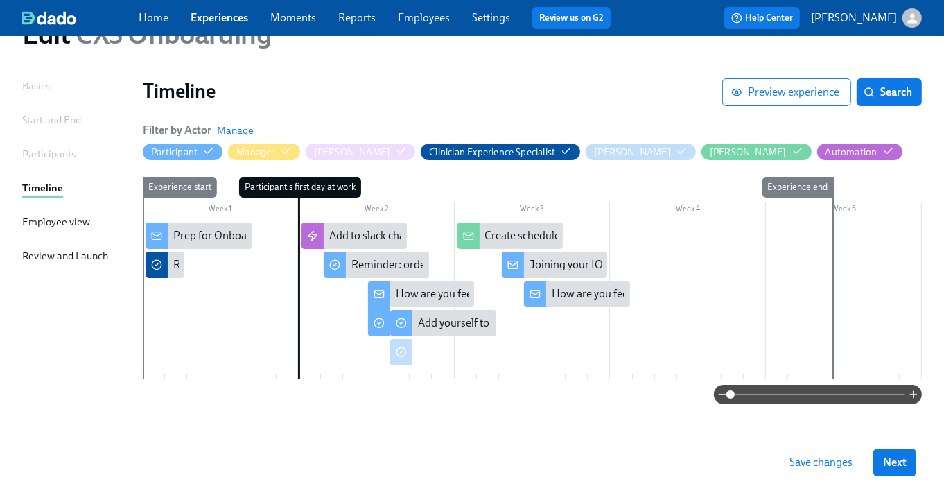
scroll to position [73, 0]
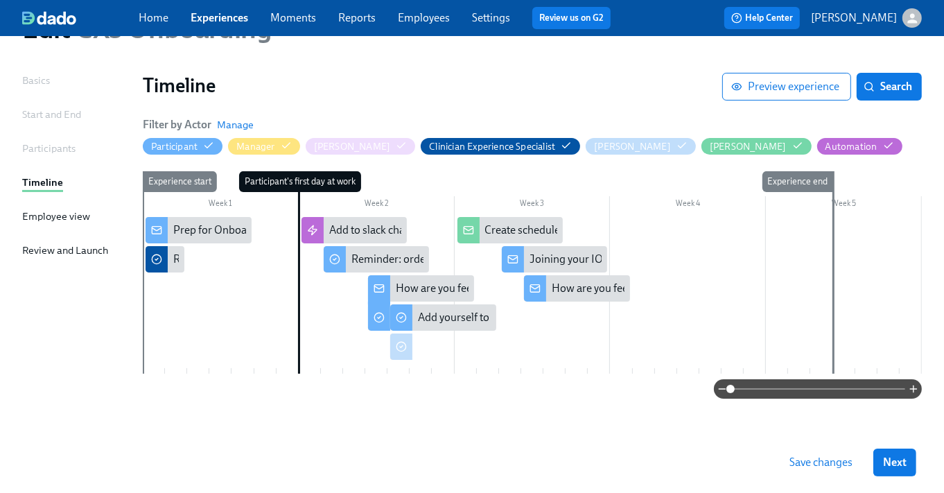
click at [820, 467] on span "Save changes" at bounding box center [820, 462] width 63 height 14
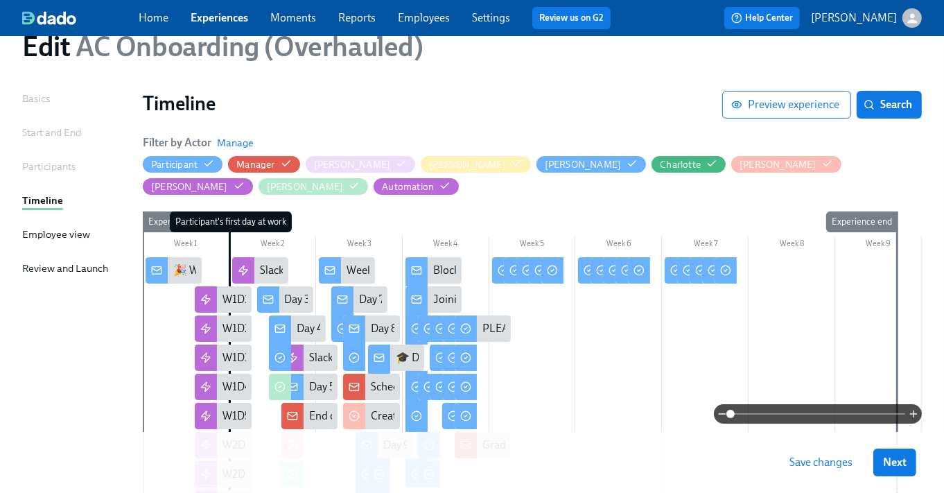
scroll to position [319, 0]
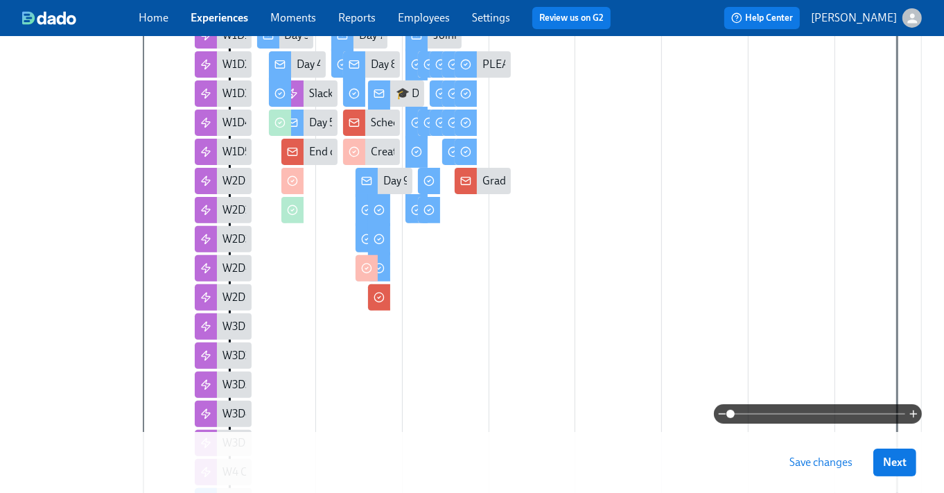
click at [653, 300] on div at bounding box center [532, 377] width 779 height 768
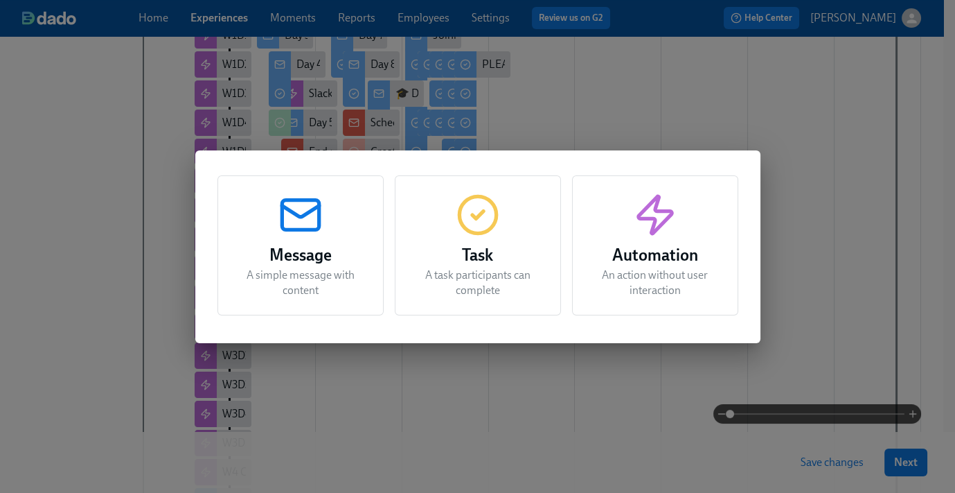
click at [829, 118] on div "Message A simple message with content Task A task participants can complete Aut…" at bounding box center [477, 246] width 955 height 493
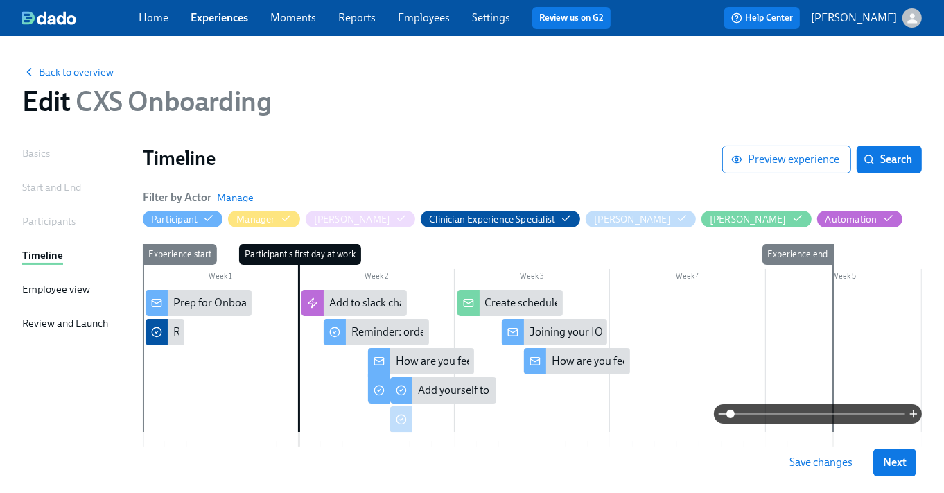
click at [249, 380] on div at bounding box center [532, 368] width 779 height 157
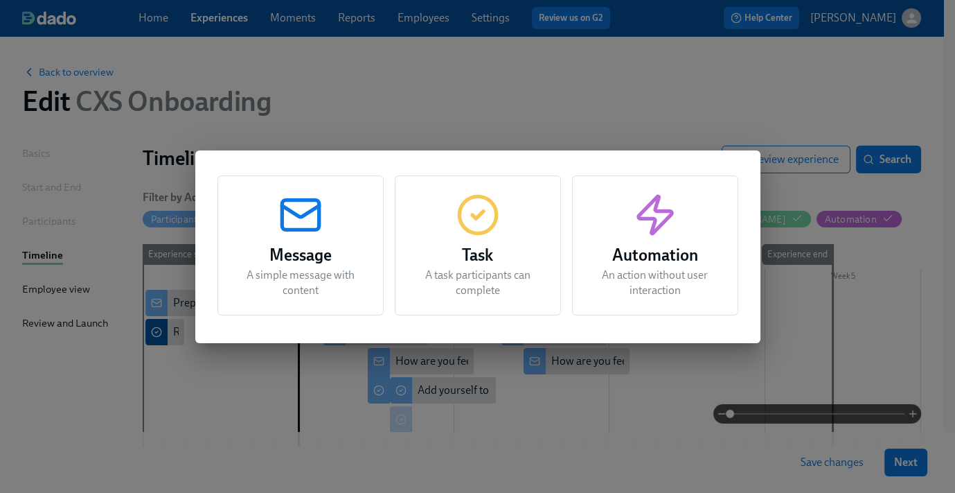
click at [659, 258] on h3 "Automation" at bounding box center [656, 255] width 132 height 25
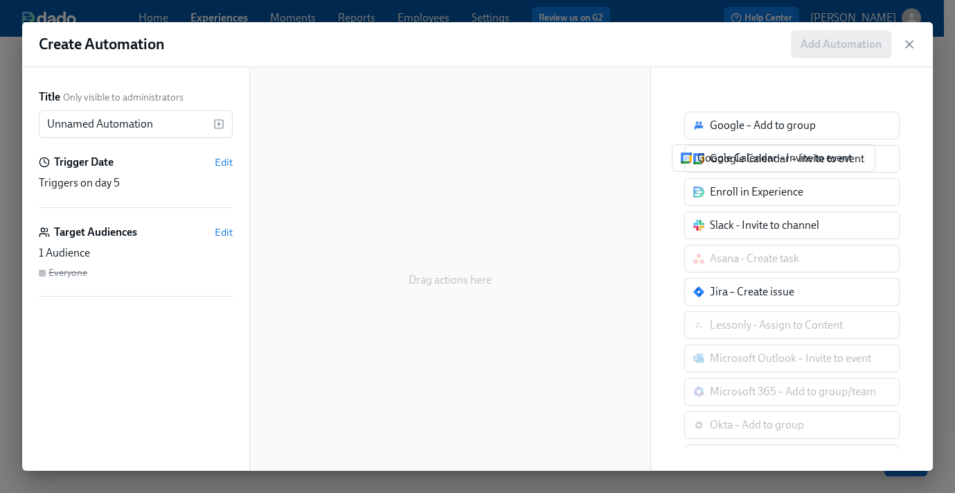
drag, startPoint x: 741, startPoint y: 159, endPoint x: 492, endPoint y: 156, distance: 249.4
click at [492, 156] on div "Title Only visible to administrators Unnamed Automation ​ Trigger Date Edit Tri…" at bounding box center [477, 268] width 911 height 403
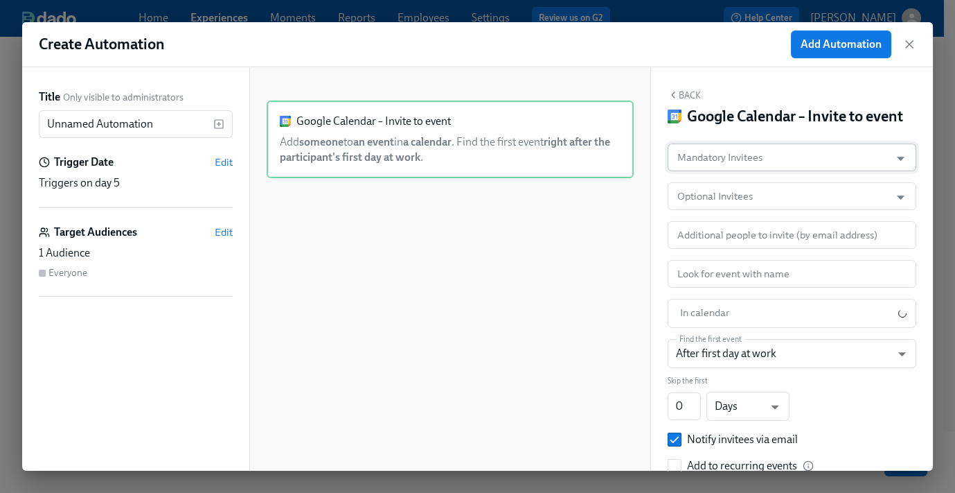
click at [754, 171] on input "Mandatory Invitees" at bounding box center [779, 157] width 209 height 28
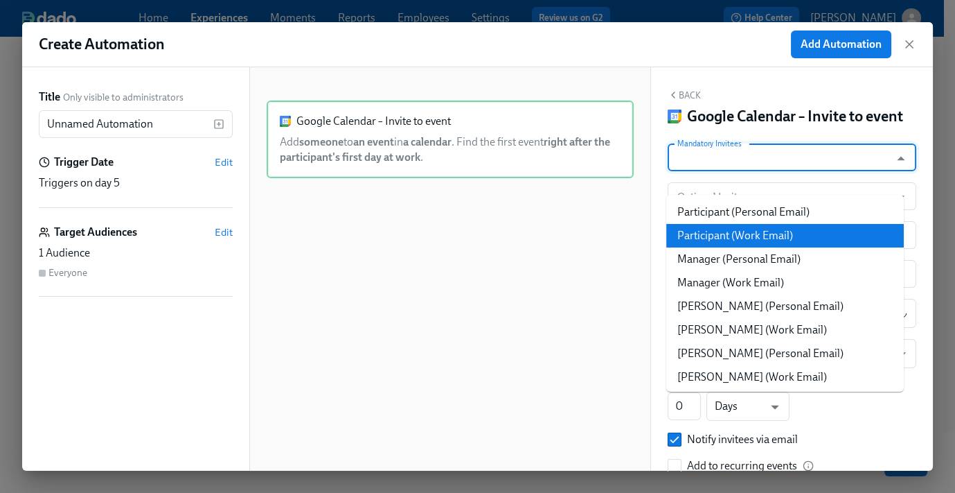
click at [766, 237] on li "Participant (Work Email)" at bounding box center [786, 236] width 238 height 24
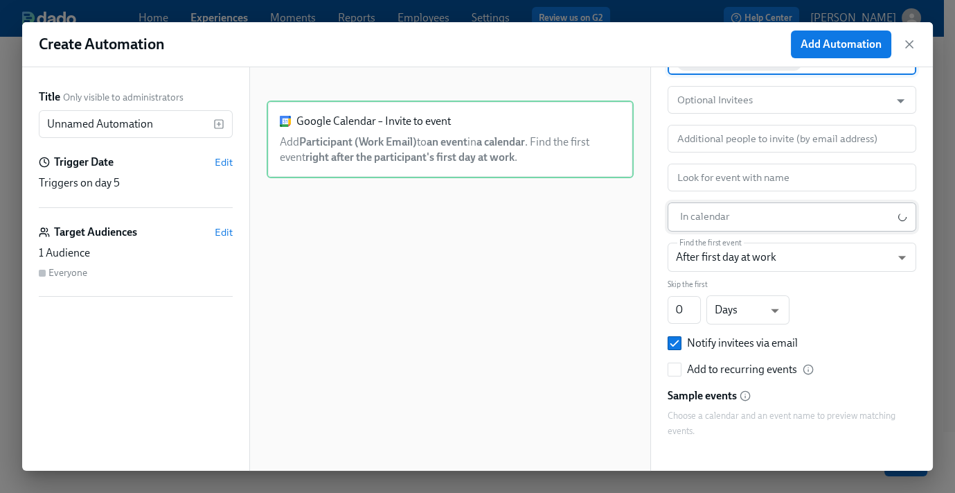
scroll to position [100, 0]
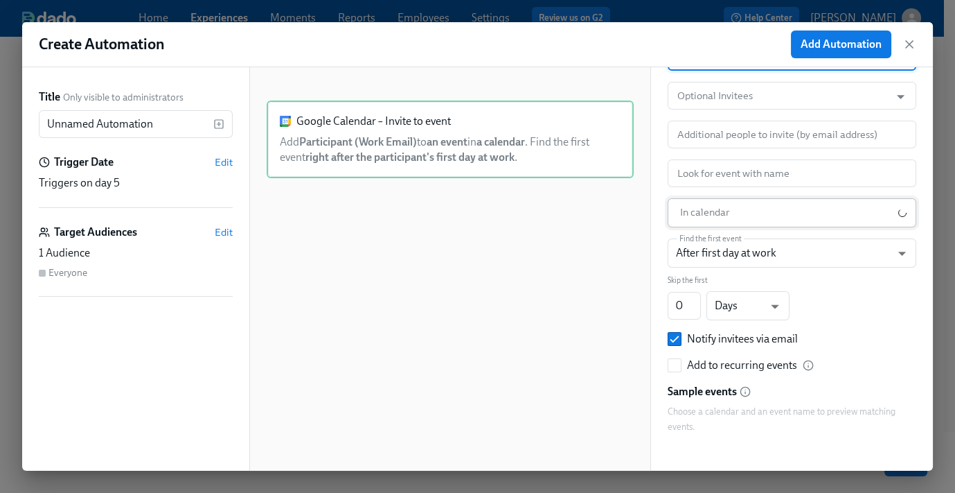
click at [726, 231] on body "Home Experiences Moments Reports Employees Settings Review us on G2 Help Center…" at bounding box center [477, 282] width 955 height 565
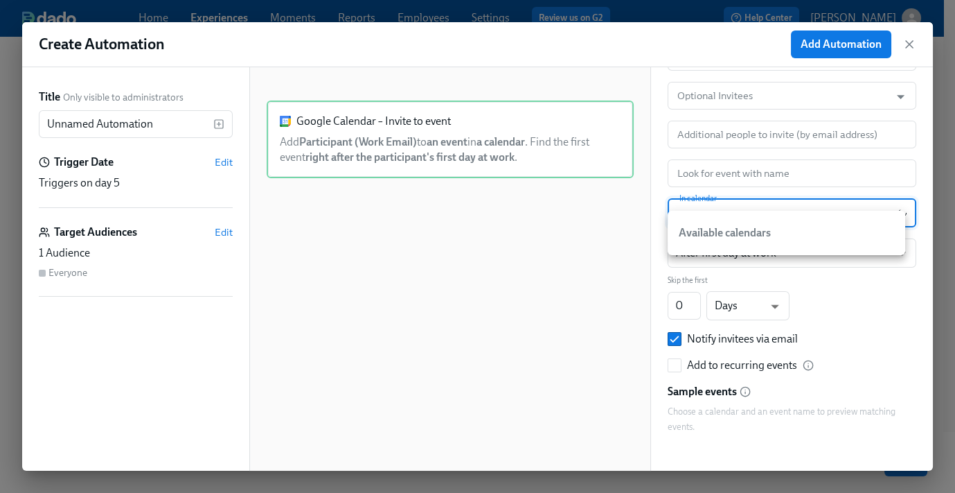
click at [662, 241] on div at bounding box center [477, 246] width 955 height 493
click at [881, 235] on body "Home Experiences Moments Reports Employees Settings Review us on G2 Help Center…" at bounding box center [477, 282] width 955 height 565
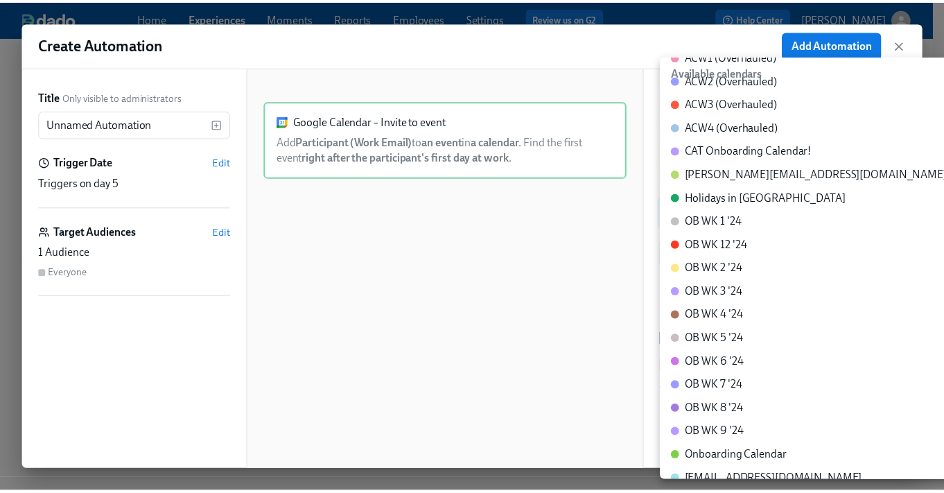
scroll to position [0, 0]
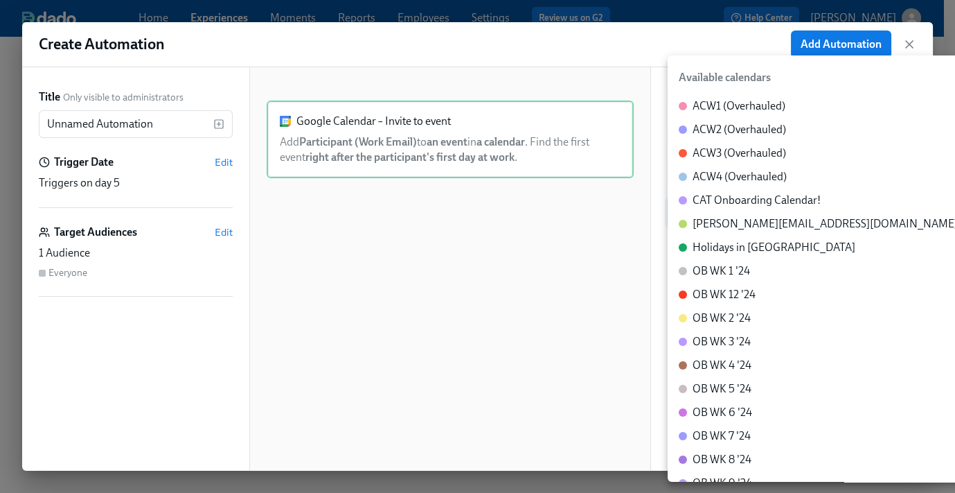
click at [605, 288] on div at bounding box center [477, 246] width 955 height 493
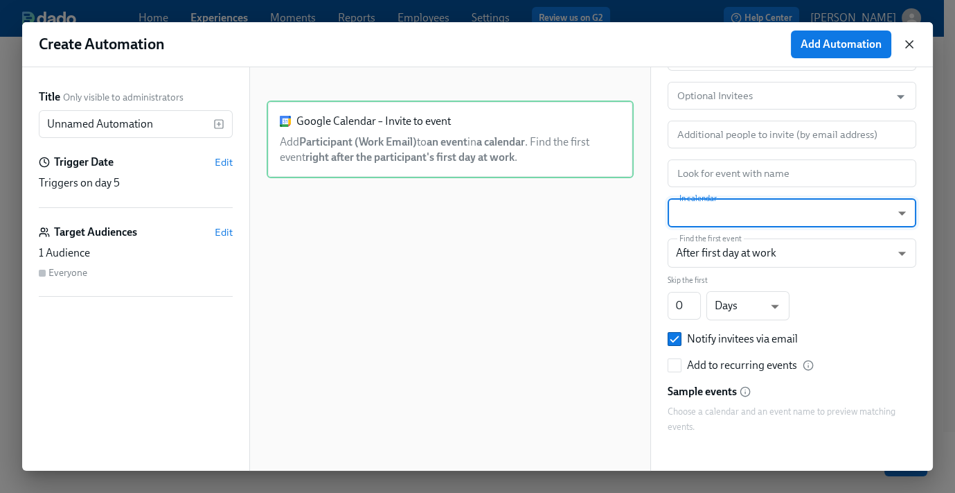
click at [908, 42] on icon "button" at bounding box center [909, 44] width 7 height 7
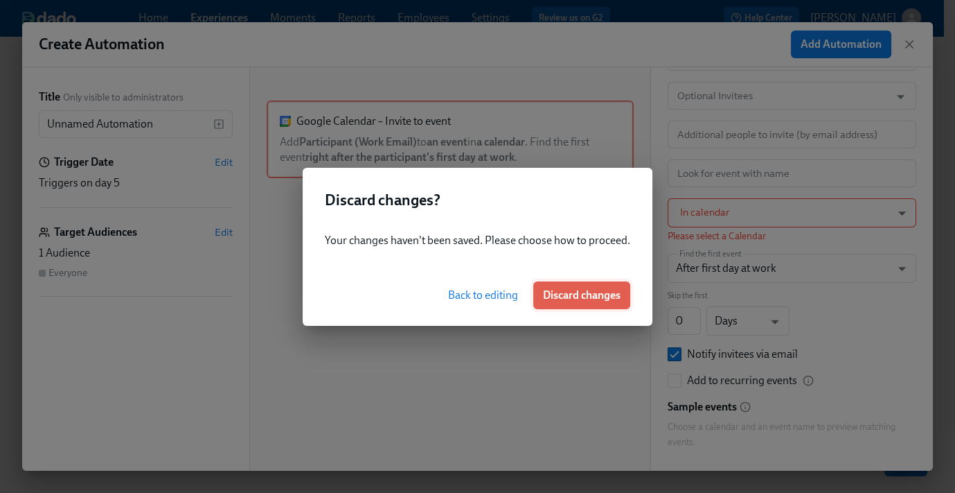
click at [575, 298] on span "Discard changes" at bounding box center [582, 295] width 78 height 14
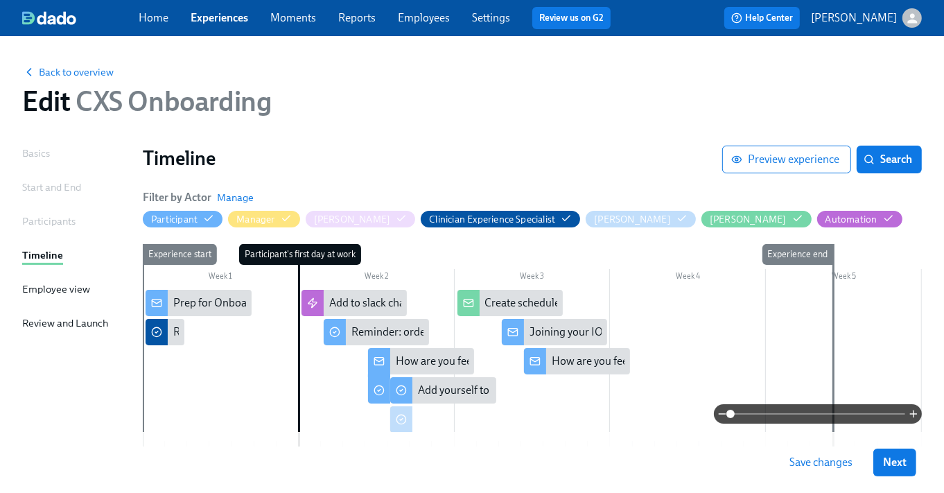
click at [233, 18] on link "Experiences" at bounding box center [220, 17] width 58 height 13
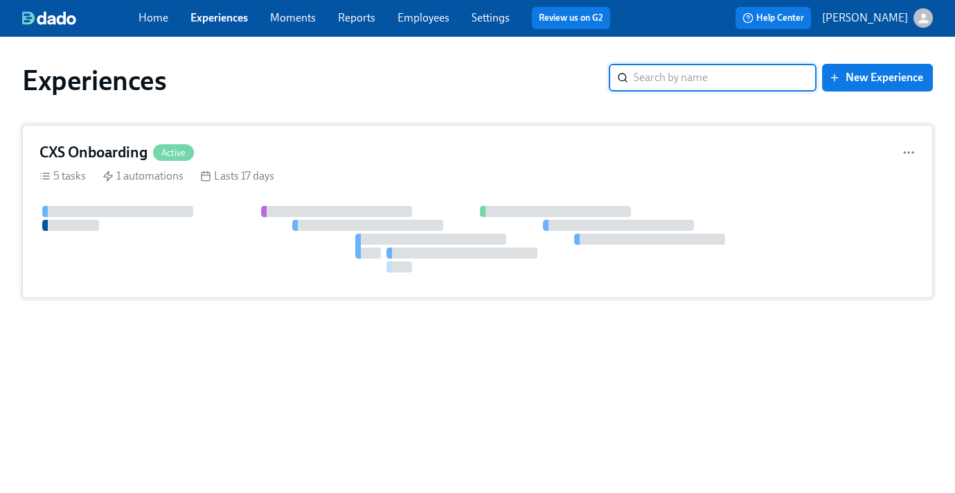
click at [303, 151] on div "CXS Onboarding Active" at bounding box center [477, 152] width 876 height 21
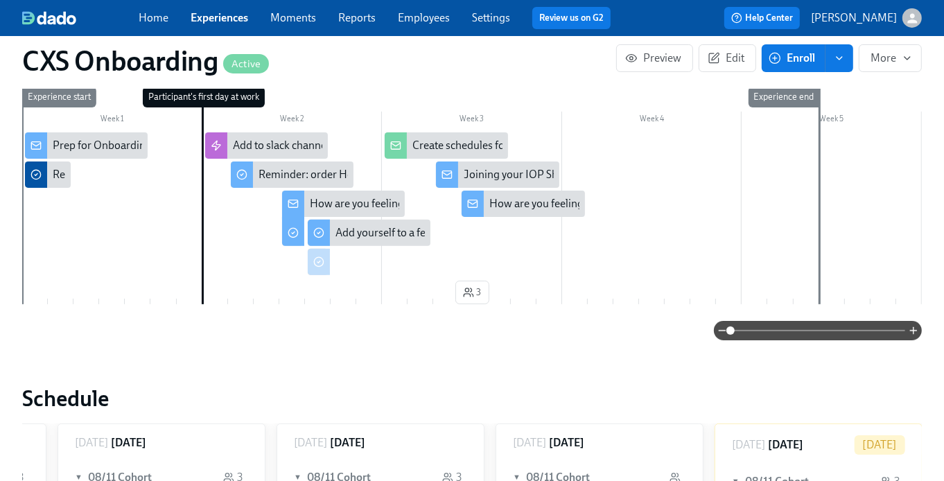
scroll to position [1, 0]
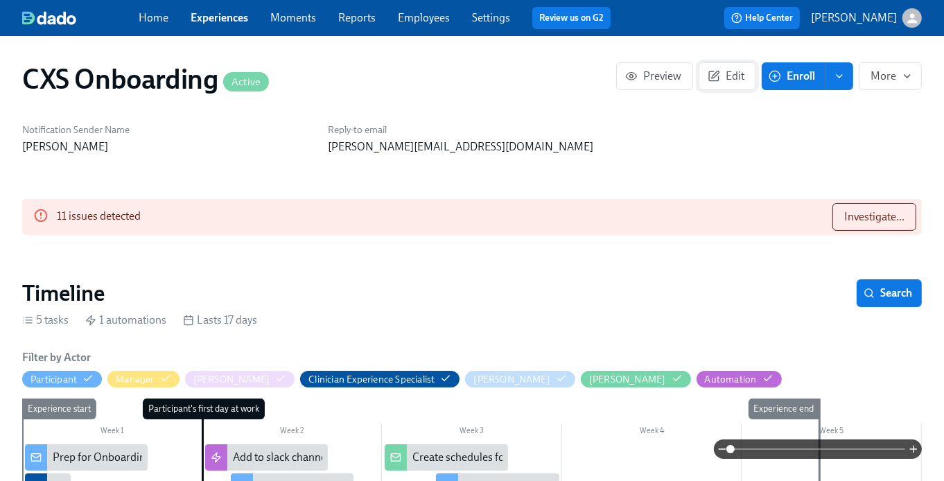
click at [743, 68] on button "Edit" at bounding box center [727, 76] width 58 height 28
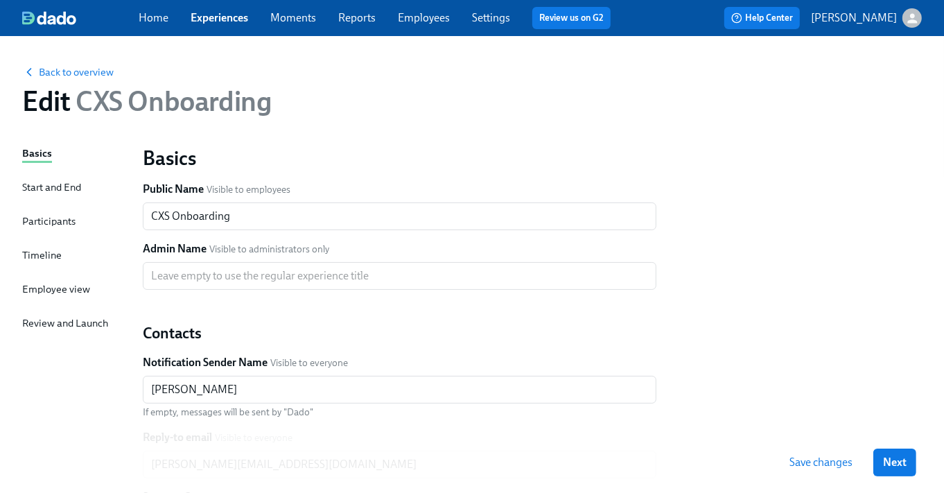
click at [42, 263] on div "Timeline" at bounding box center [41, 255] width 39 height 17
click at [42, 249] on div "Timeline" at bounding box center [41, 254] width 39 height 15
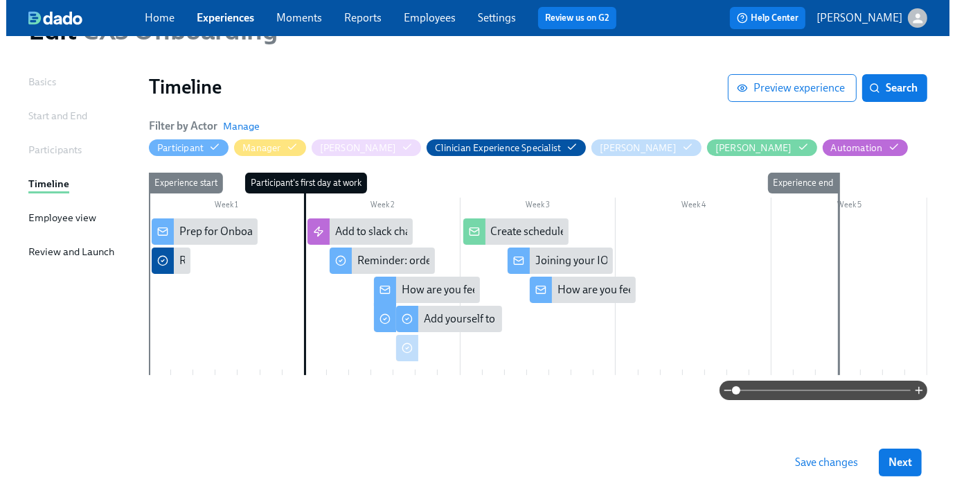
scroll to position [73, 0]
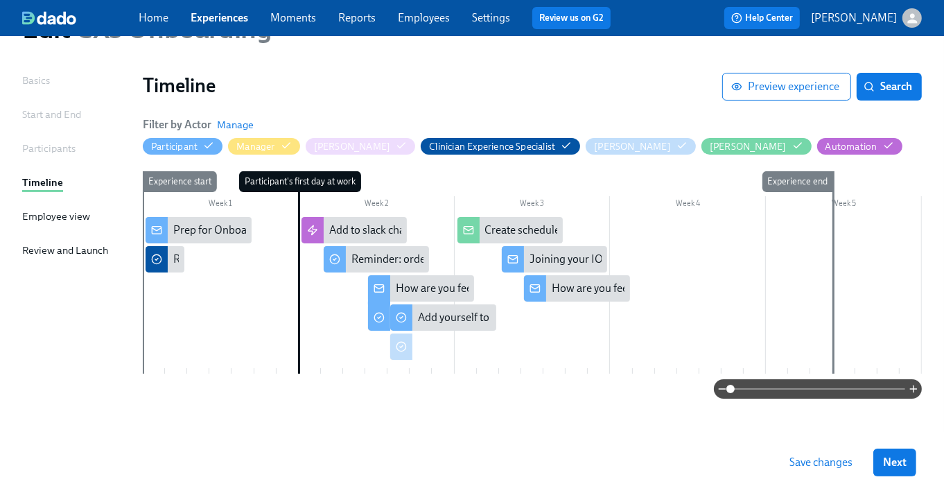
click at [281, 301] on div at bounding box center [532, 295] width 779 height 157
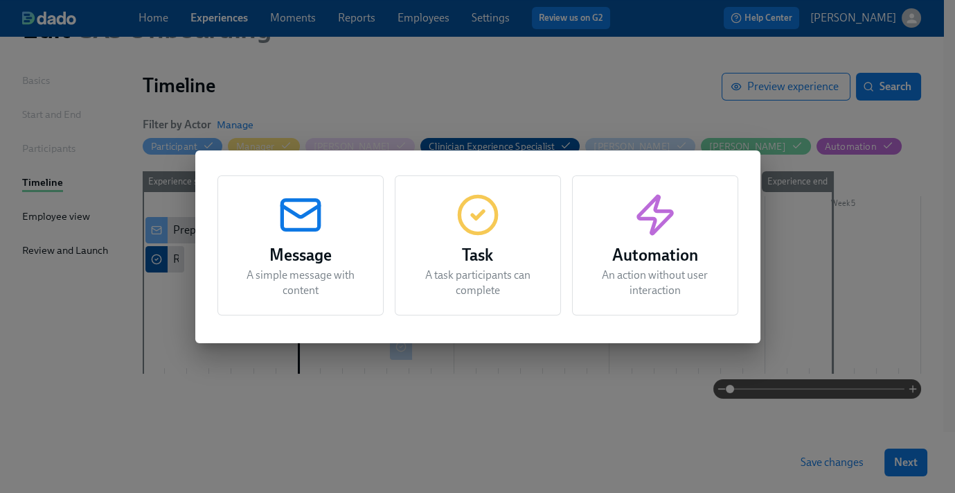
click at [637, 266] on h3 "Automation" at bounding box center [656, 255] width 132 height 25
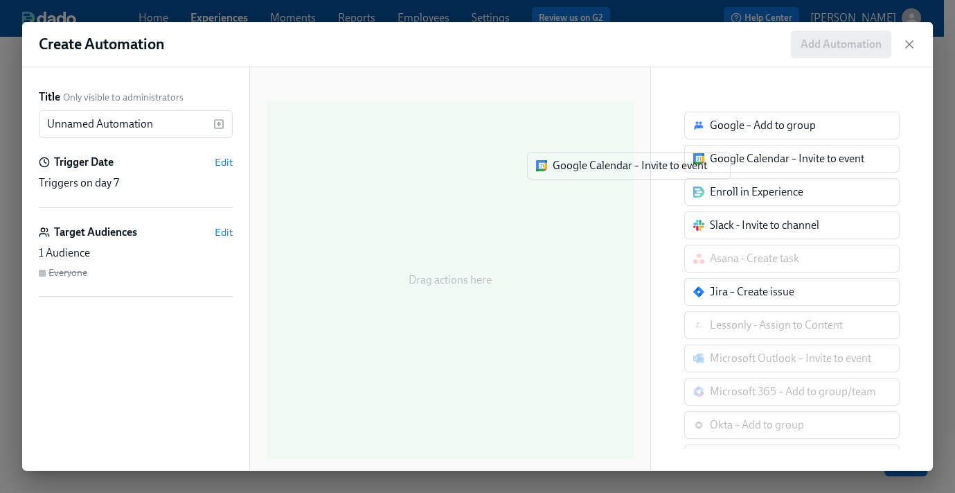
drag, startPoint x: 729, startPoint y: 159, endPoint x: 452, endPoint y: 175, distance: 277.6
click at [452, 175] on div "Title Only visible to administrators Unnamed Automation ​ Trigger Date Edit Tri…" at bounding box center [477, 268] width 911 height 403
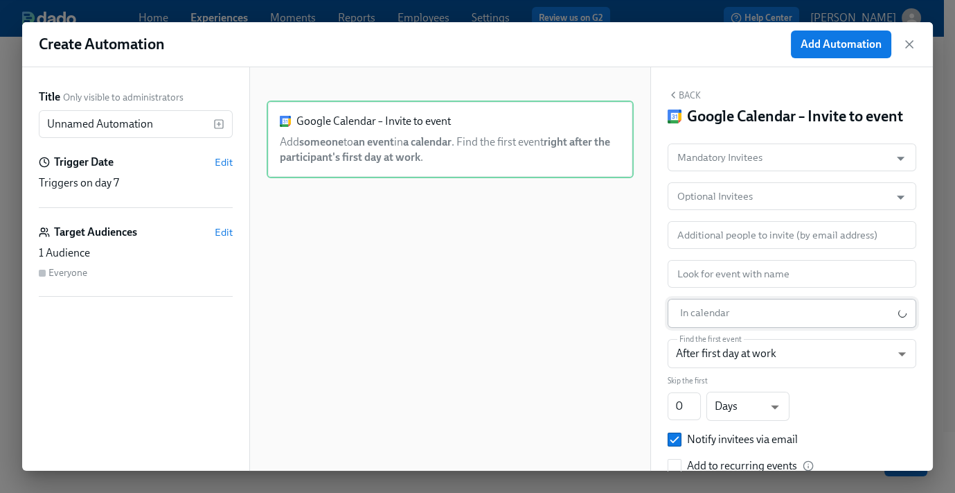
click at [768, 335] on body "Home Experiences Moments Reports Employees Settings Review us on G2 Help Center…" at bounding box center [477, 209] width 955 height 565
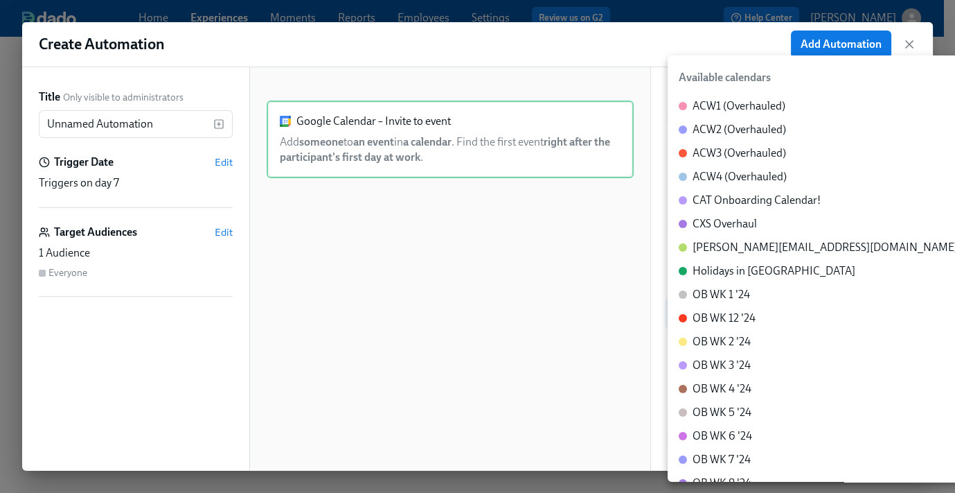
click at [732, 224] on div "CXS Overhaul" at bounding box center [725, 223] width 64 height 15
type input "c_60dc0434beab07ba432bc90097a55cb043e13d223856065d37105691a0752e1c@[DOMAIN_NAME]"
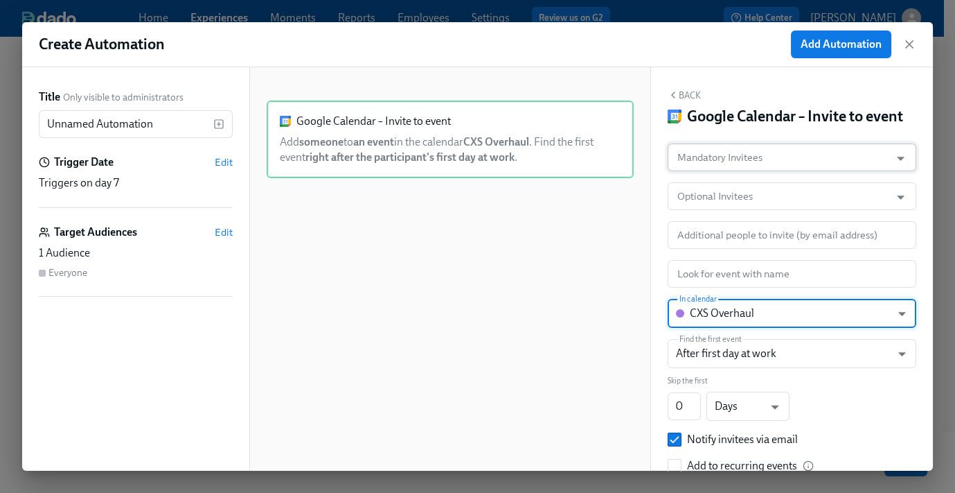
click at [737, 170] on input "Mandatory Invitees" at bounding box center [779, 157] width 209 height 28
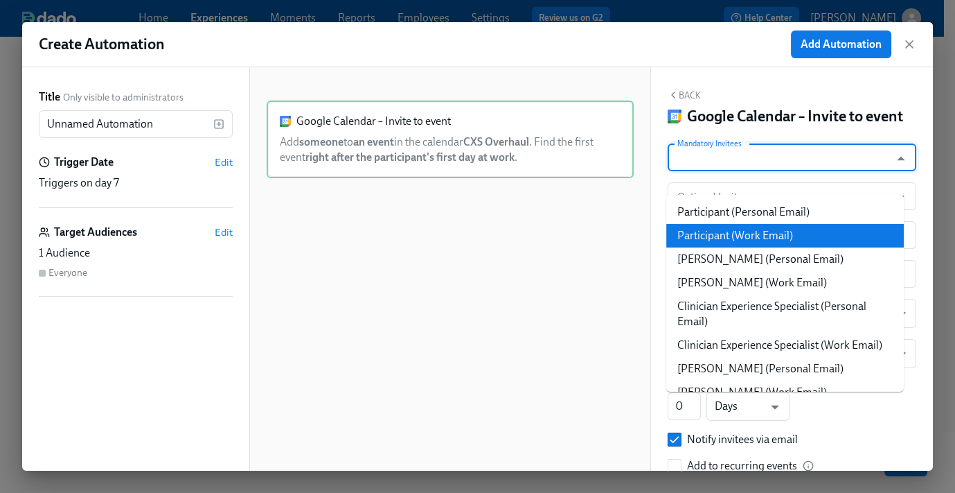
click at [770, 237] on li "Participant (Work Email)" at bounding box center [786, 236] width 238 height 24
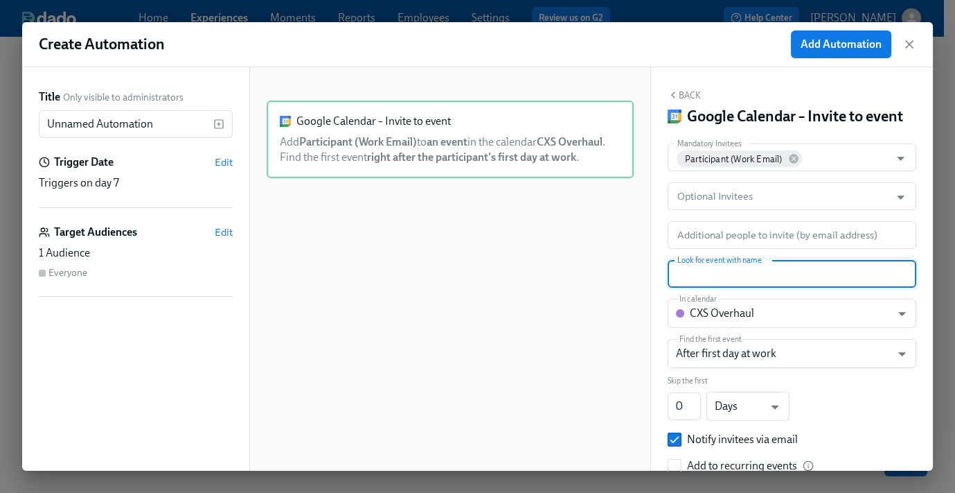
click at [725, 288] on input "text" at bounding box center [792, 274] width 249 height 28
paste input "SOLO: Log in to Work Computer"
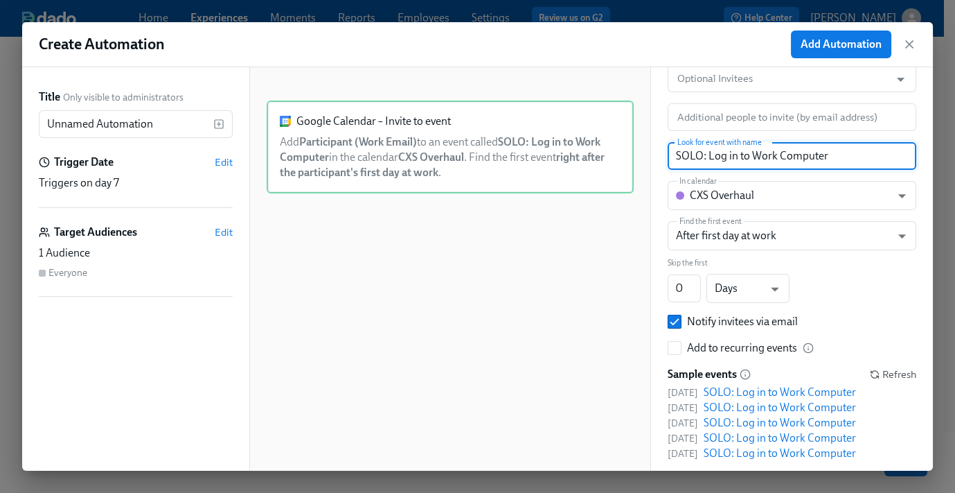
scroll to position [0, 0]
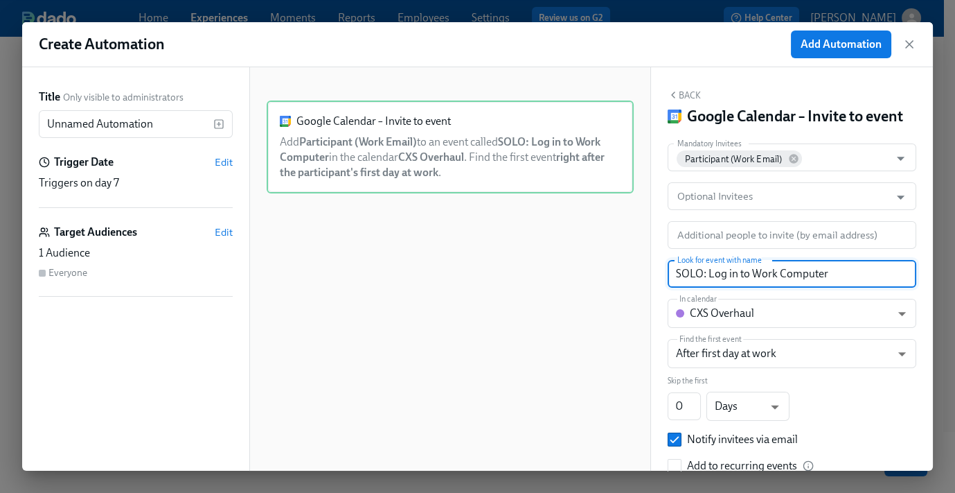
type input "SOLO: Log in to Work Computer"
click at [678, 97] on button "Back" at bounding box center [684, 94] width 33 height 11
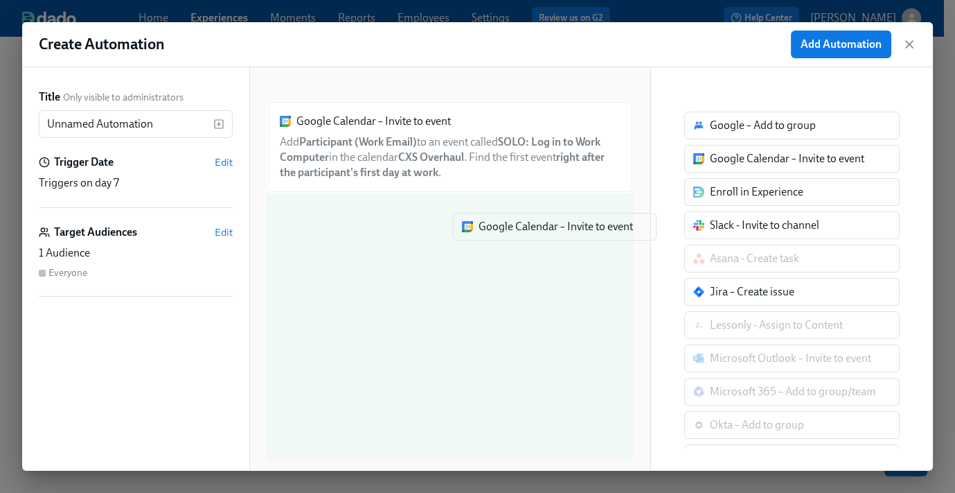
drag, startPoint x: 746, startPoint y: 160, endPoint x: 479, endPoint y: 243, distance: 279.9
click at [479, 243] on div "Title Only visible to administrators Unnamed Automation ​ Trigger Date Edit Tri…" at bounding box center [477, 268] width 911 height 403
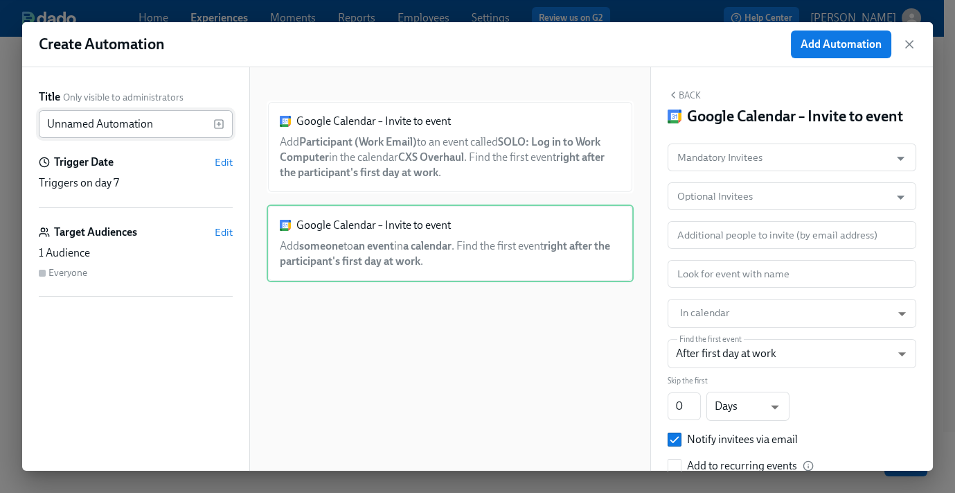
click at [144, 125] on input "Unnamed Automation" at bounding box center [126, 124] width 175 height 28
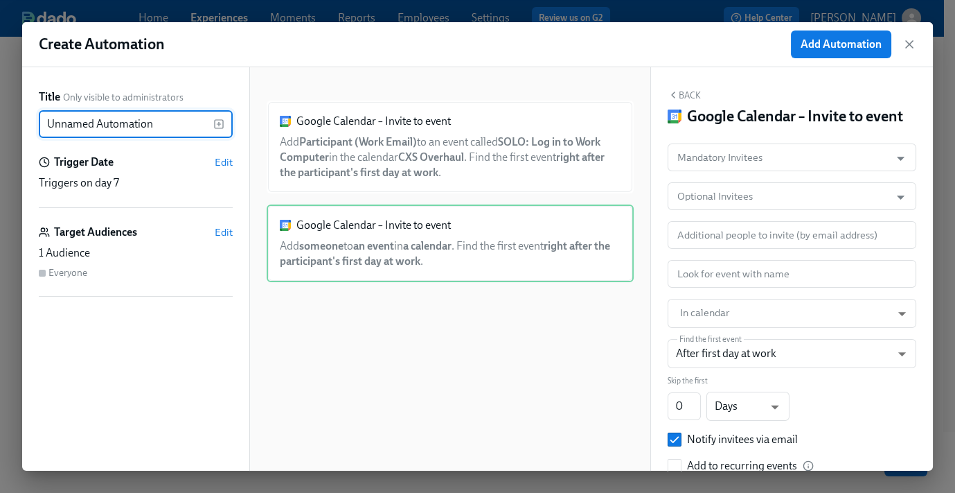
click at [144, 125] on input "Unnamed Automation" at bounding box center [126, 124] width 175 height 28
click at [96, 127] on input "W1D1 Cal Automations" at bounding box center [126, 124] width 175 height 28
type input "W1D1 Calendar Automations"
click at [223, 159] on span "Edit" at bounding box center [224, 162] width 18 height 14
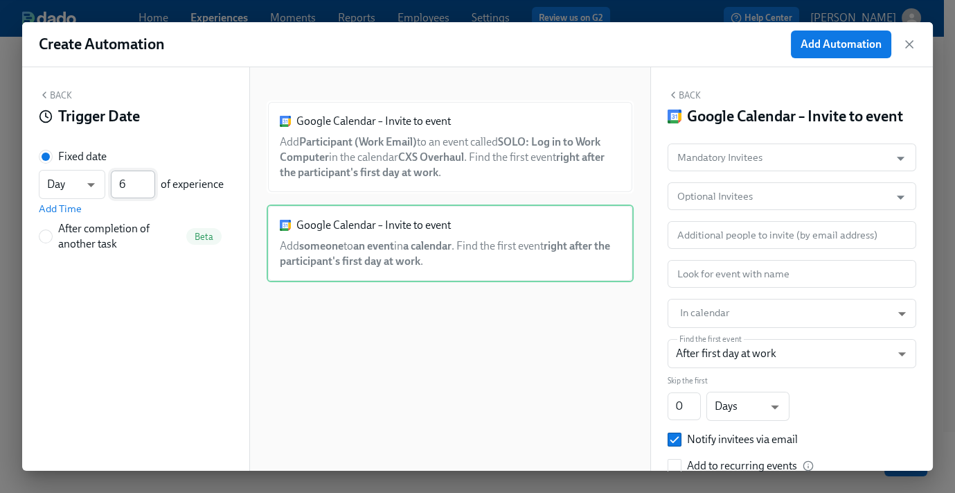
click at [152, 188] on input "6" at bounding box center [133, 184] width 44 height 28
click at [152, 188] on input "5" at bounding box center [133, 184] width 44 height 28
click at [152, 188] on input "4" at bounding box center [133, 184] width 44 height 28
click at [151, 184] on input "3" at bounding box center [133, 184] width 44 height 28
click at [151, 180] on input "4" at bounding box center [133, 184] width 44 height 28
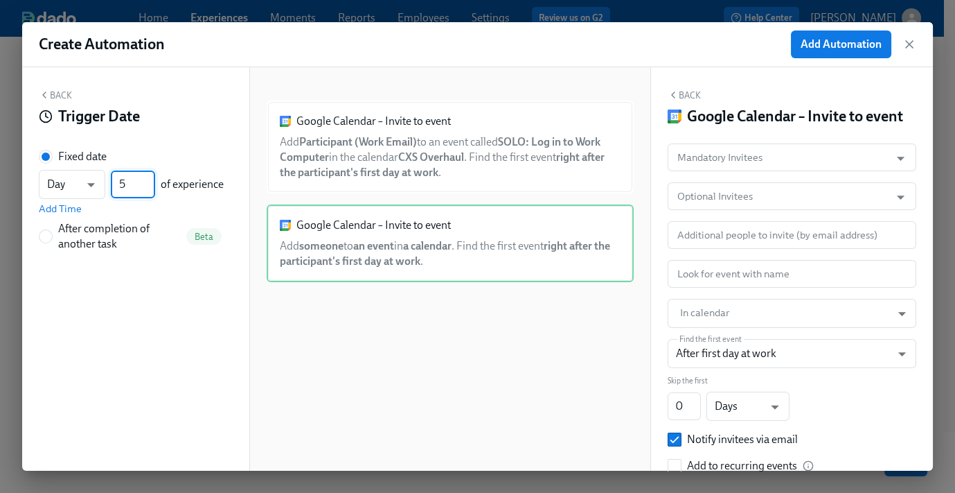
type input "5"
click at [151, 180] on input "5" at bounding box center [133, 184] width 44 height 28
click at [61, 213] on span "Add Time" at bounding box center [60, 209] width 43 height 14
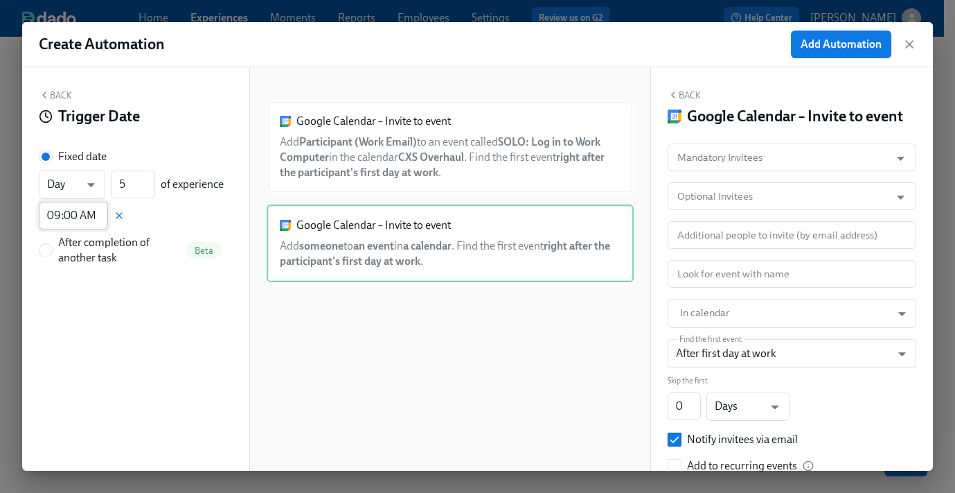
click at [80, 215] on input "09:00 AM" at bounding box center [73, 216] width 69 height 28
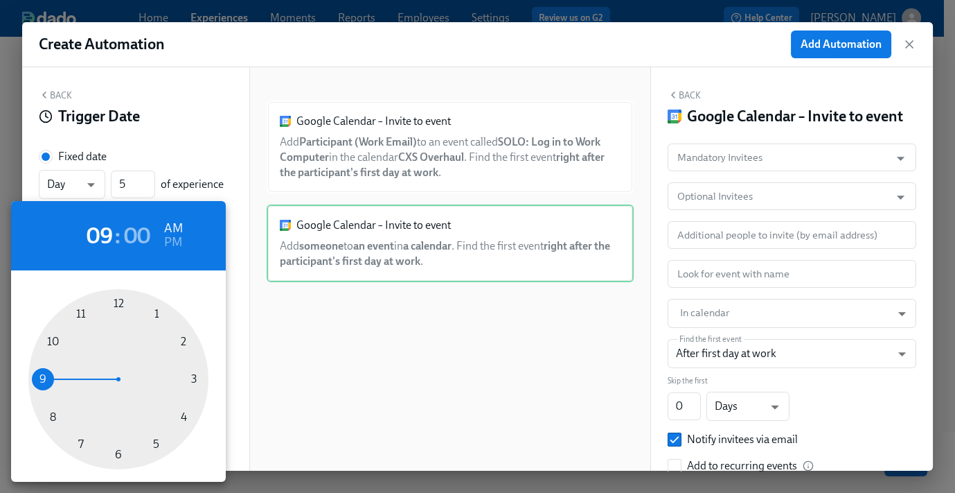
drag, startPoint x: 202, startPoint y: 379, endPoint x: 207, endPoint y: 350, distance: 29.6
click at [202, 379] on div at bounding box center [118, 379] width 180 height 180
click at [179, 243] on h6 "PM" at bounding box center [173, 242] width 18 height 22
click at [179, 132] on div at bounding box center [477, 246] width 955 height 493
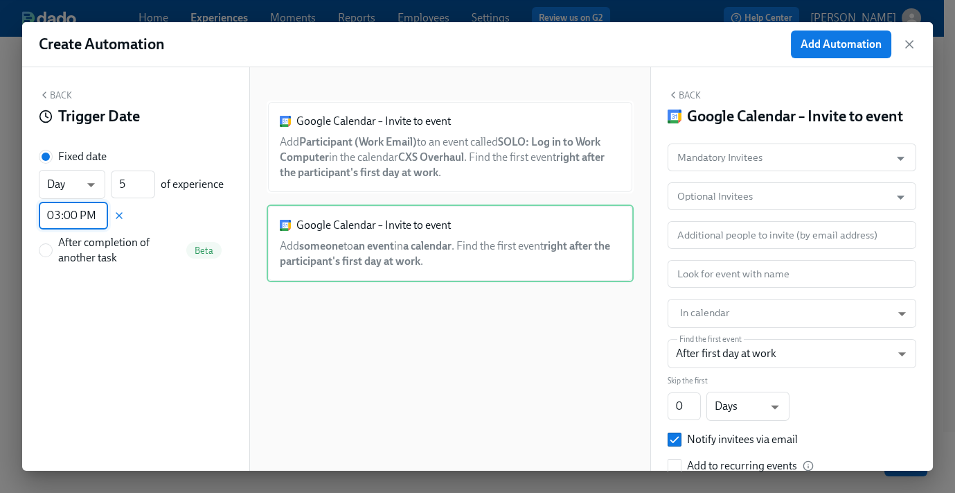
click at [75, 212] on input "03:00 PM" at bounding box center [73, 216] width 69 height 28
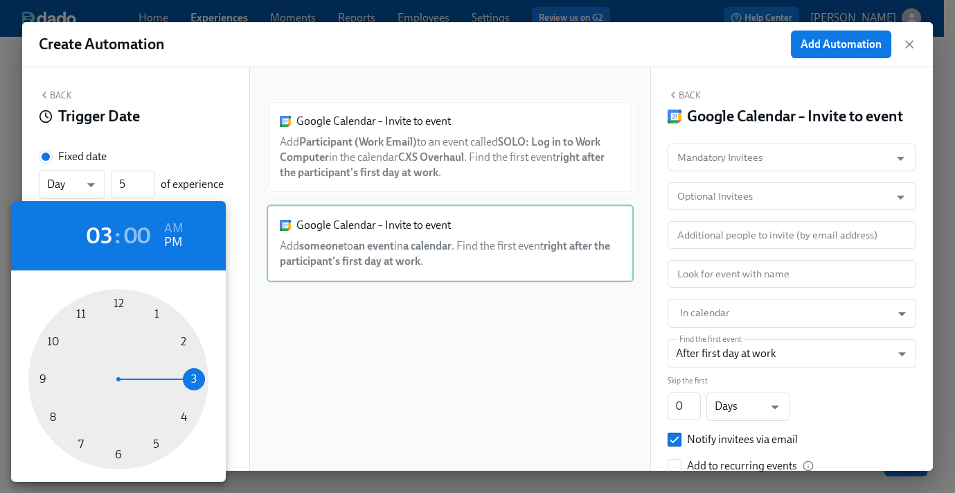
click at [112, 303] on div at bounding box center [118, 379] width 180 height 180
type input "12:00 PM"
drag, startPoint x: 153, startPoint y: 112, endPoint x: 68, endPoint y: 110, distance: 85.2
click at [152, 112] on div at bounding box center [477, 246] width 955 height 493
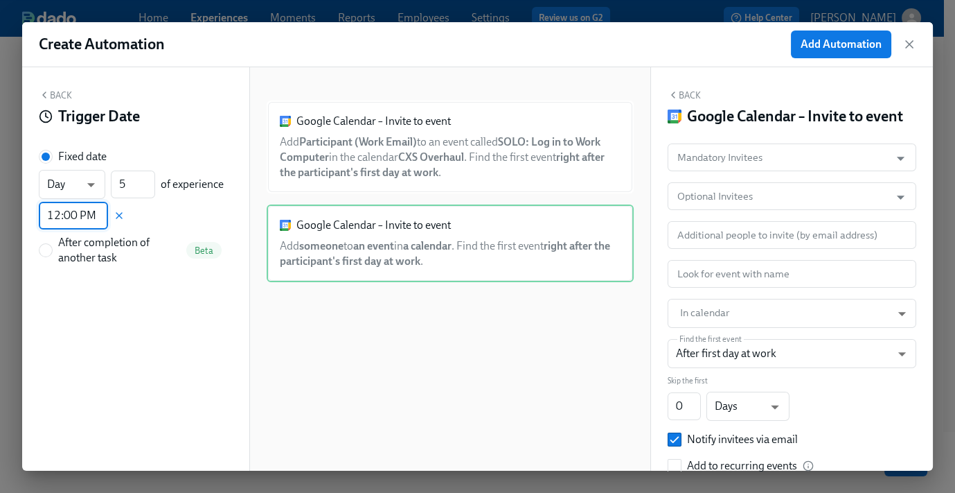
click at [53, 93] on button "Back" at bounding box center [55, 94] width 33 height 11
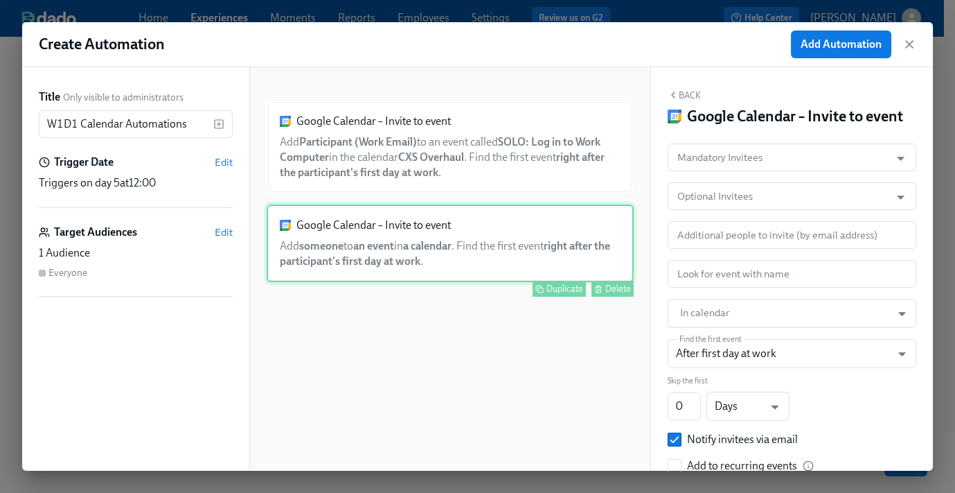
click at [449, 247] on div "Google Calendar – Invite to event Add someone to an event in a calendar . Find …" at bounding box center [450, 243] width 367 height 78
click at [750, 171] on input "Mandatory Invitees" at bounding box center [779, 157] width 209 height 28
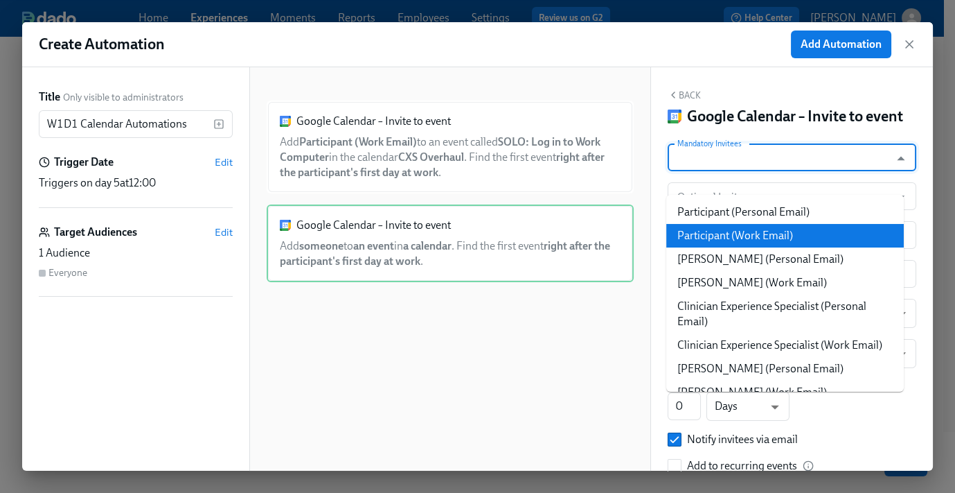
click at [757, 231] on li "Participant (Work Email)" at bounding box center [786, 236] width 238 height 24
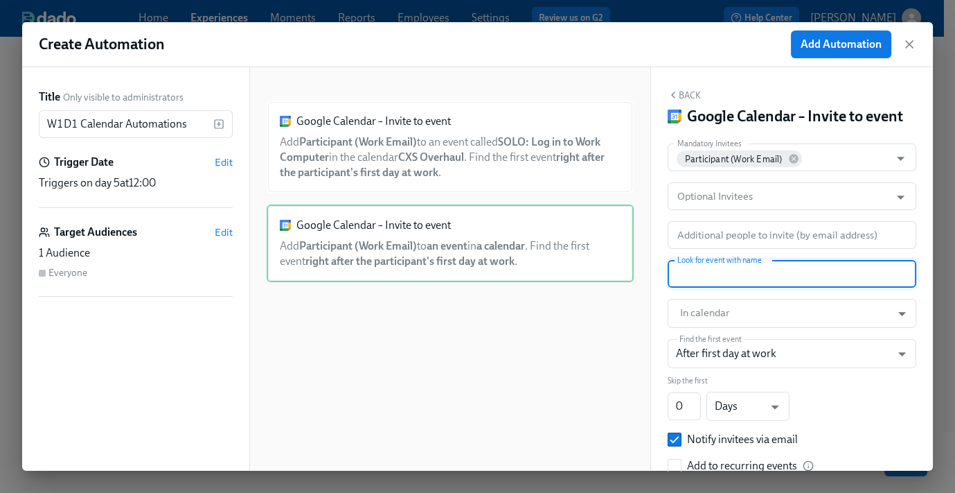
click at [717, 288] on input "text" at bounding box center [792, 274] width 249 height 28
paste input "LIVE: Training Kick Off!"
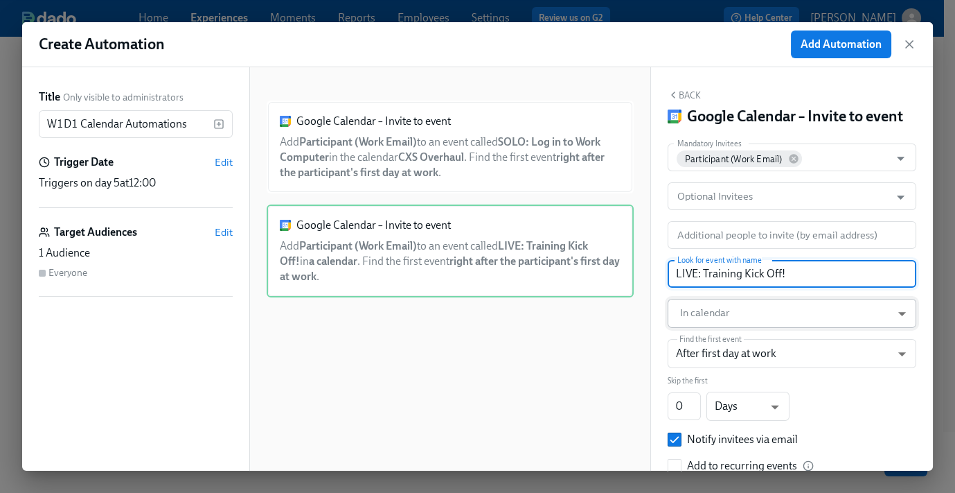
type input "LIVE: Training Kick Off!"
click at [721, 329] on body "Home Experiences Moments Reports Employees Settings Review us on G2 Help Center…" at bounding box center [477, 209] width 955 height 565
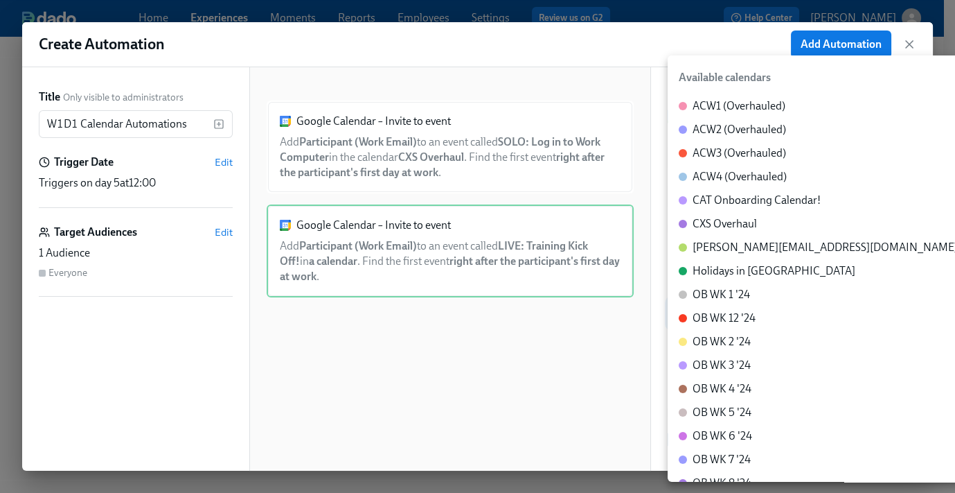
click at [714, 220] on div "CXS Overhaul" at bounding box center [725, 223] width 64 height 15
type input "c_60dc0434beab07ba432bc90097a55cb043e13d223856065d37105691a0752e1c@group.calend…"
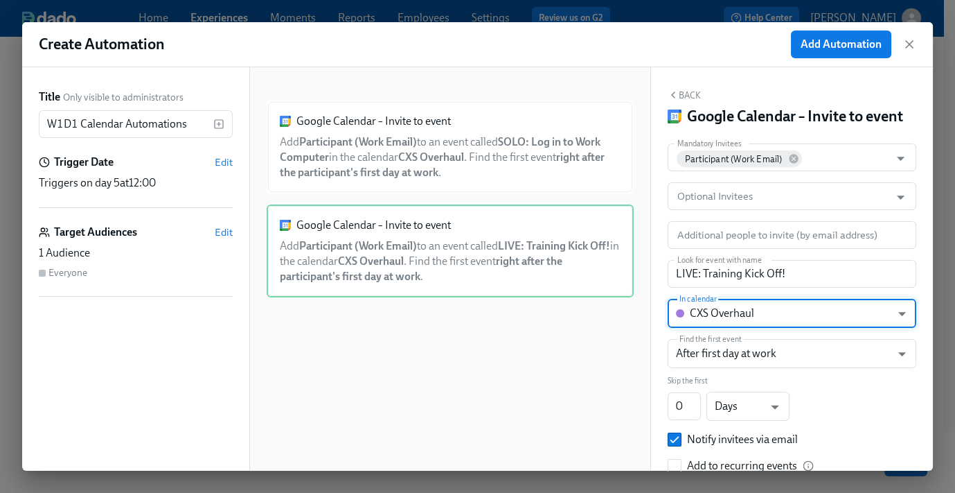
click at [682, 93] on button "Back" at bounding box center [684, 94] width 33 height 11
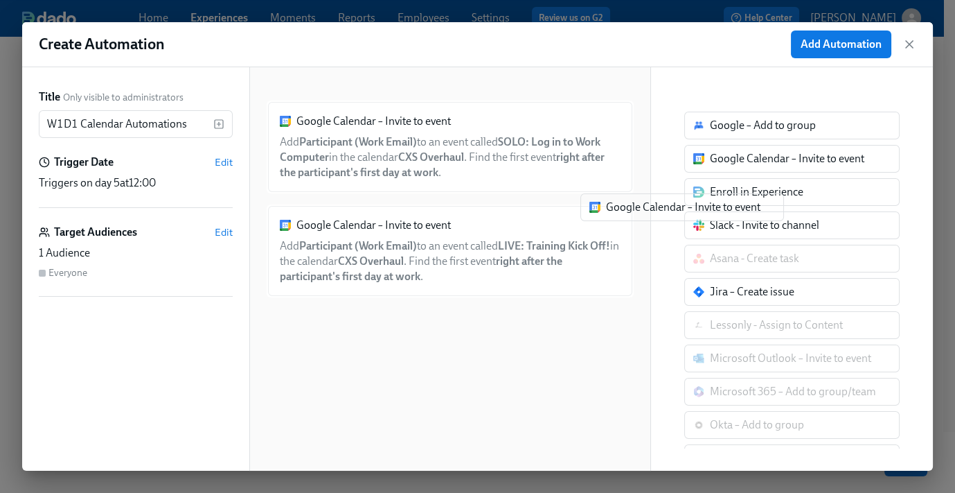
drag, startPoint x: 739, startPoint y: 160, endPoint x: 439, endPoint y: 345, distance: 351.9
click at [439, 345] on div "Title Only visible to administrators W1D1 Calendar Automations ​ Trigger Date E…" at bounding box center [477, 268] width 911 height 403
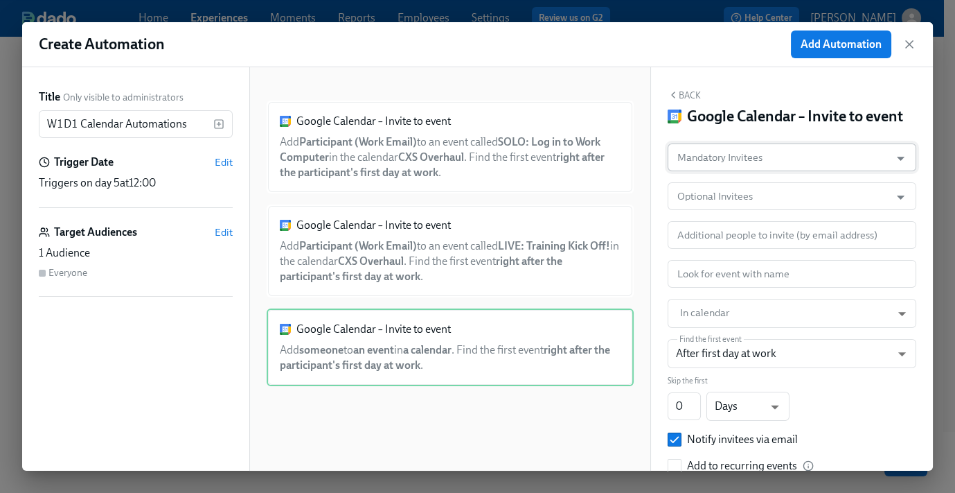
click at [735, 171] on input "Mandatory Invitees" at bounding box center [779, 157] width 209 height 28
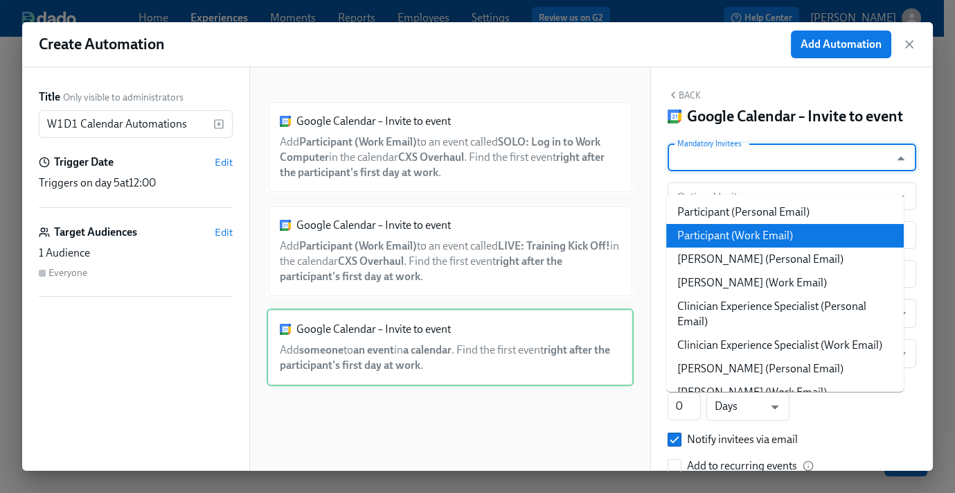
click at [754, 240] on li "Participant (Work Email)" at bounding box center [786, 236] width 238 height 24
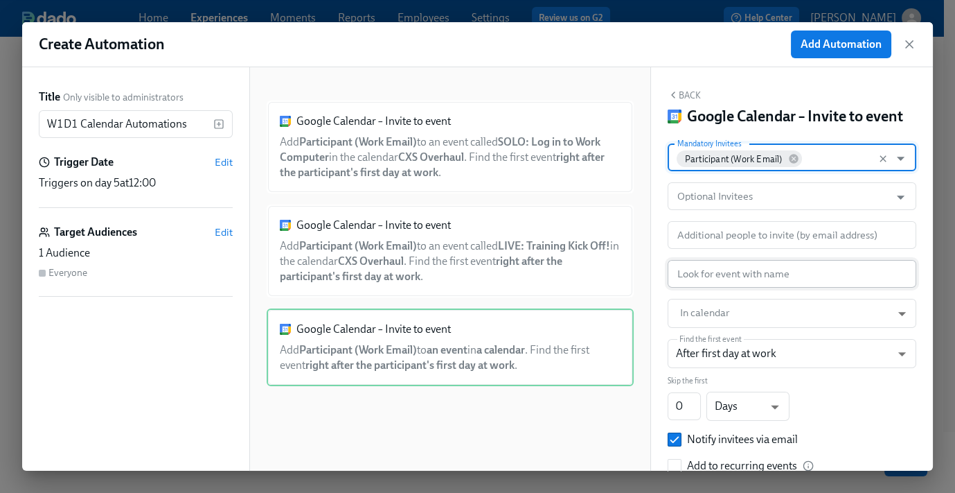
click at [736, 283] on input "text" at bounding box center [792, 274] width 249 height 28
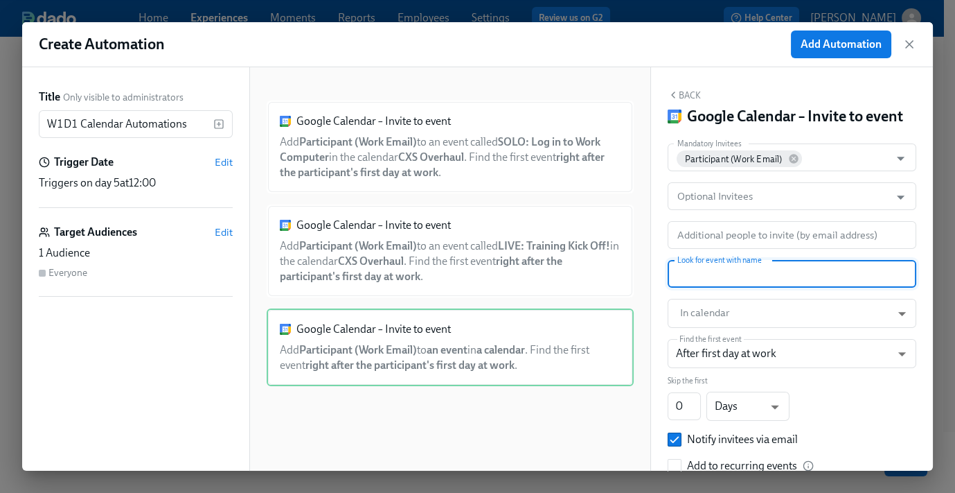
paste input "ASYNC: Charlie Health 101"
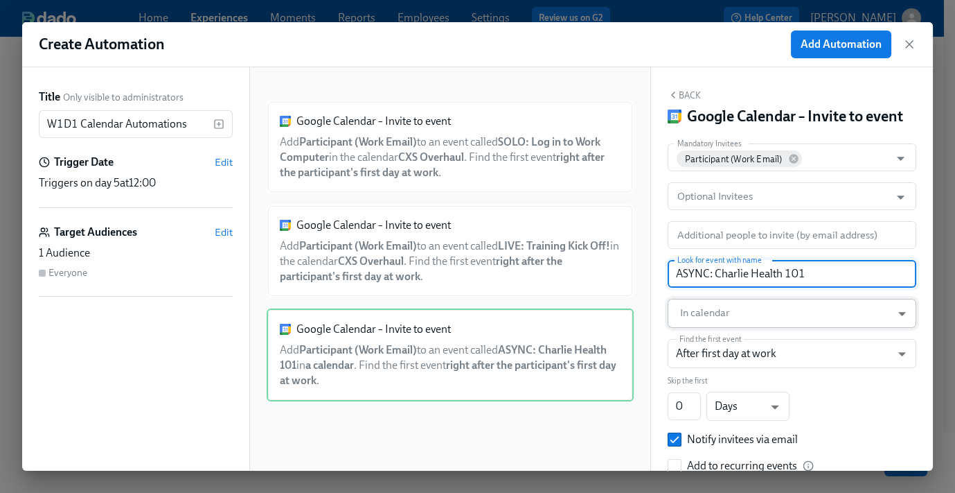
type input "ASYNC: Charlie Health 101"
click at [732, 333] on body "Home Experiences Moments Reports Employees Settings Review us on G2 Help Center…" at bounding box center [477, 209] width 955 height 565
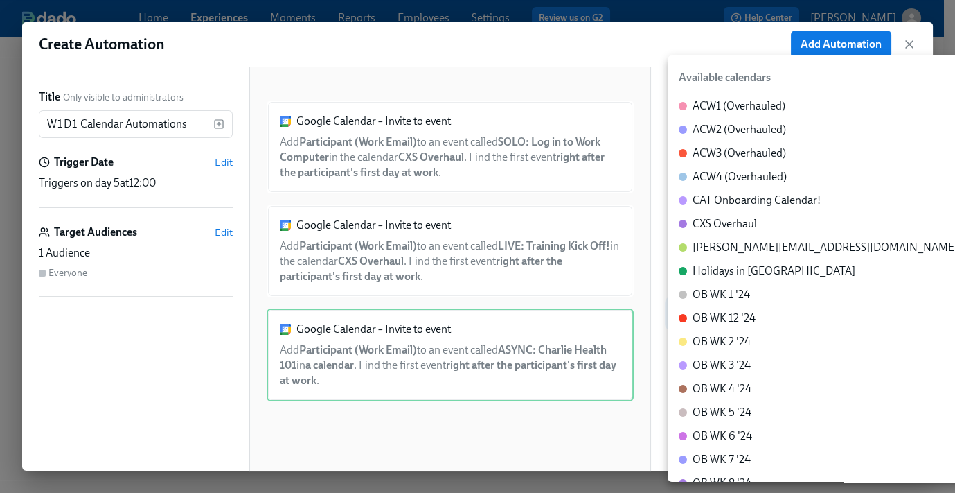
click at [743, 223] on div "CXS Overhaul" at bounding box center [725, 223] width 64 height 15
type input "c_60dc0434beab07ba432bc90097a55cb043e13d223856065d37105691a0752e1c@group.calend…"
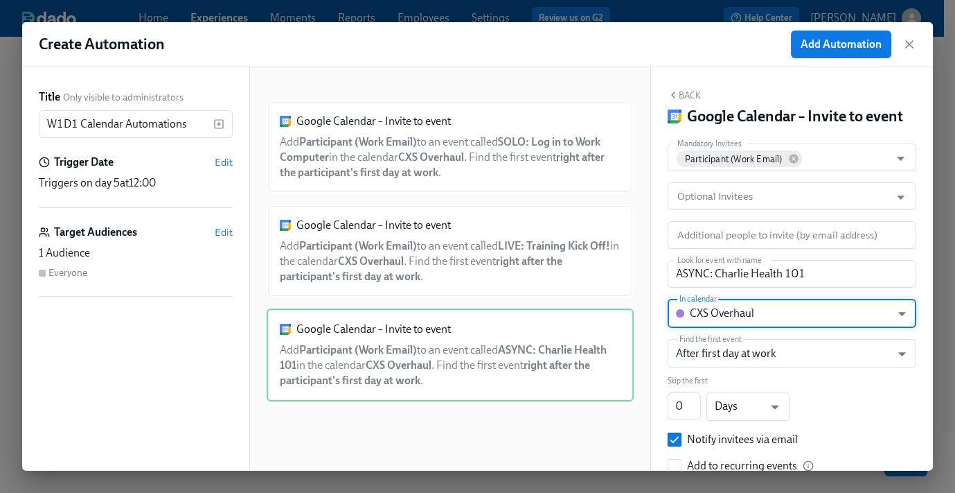
click at [689, 97] on button "Back" at bounding box center [684, 94] width 33 height 11
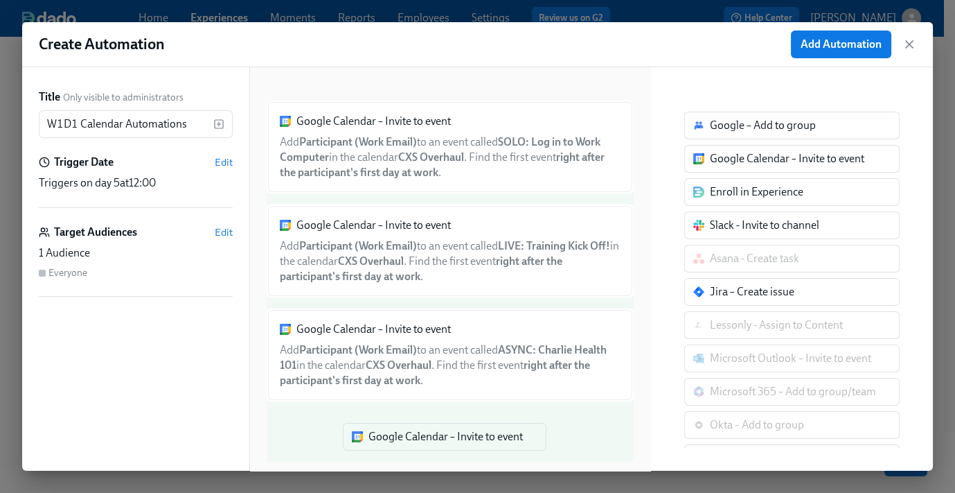
drag, startPoint x: 734, startPoint y: 159, endPoint x: 399, endPoint y: 427, distance: 429.3
click at [386, 440] on div "Title Only visible to administrators W1D1 Calendar Automations ​ Trigger Date E…" at bounding box center [477, 268] width 911 height 403
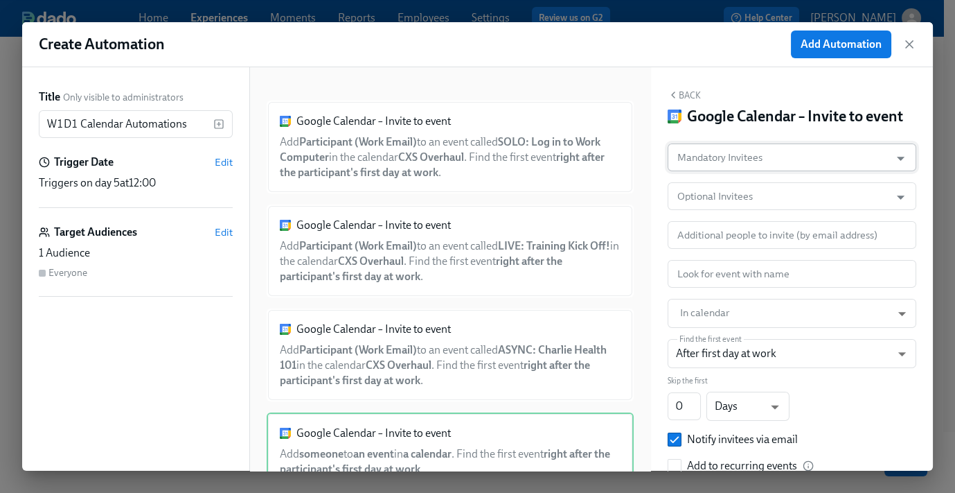
click at [795, 171] on input "Mandatory Invitees" at bounding box center [779, 157] width 209 height 28
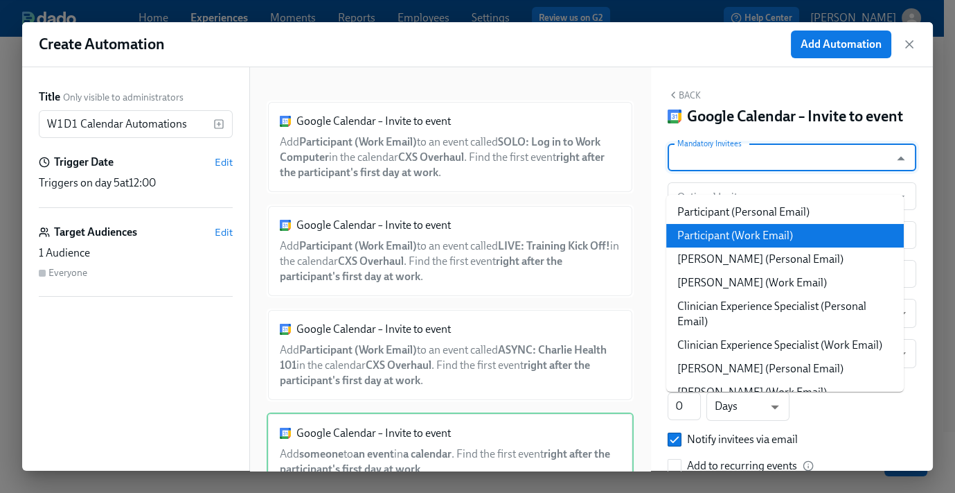
click at [775, 229] on li "Participant (Work Email)" at bounding box center [786, 236] width 238 height 24
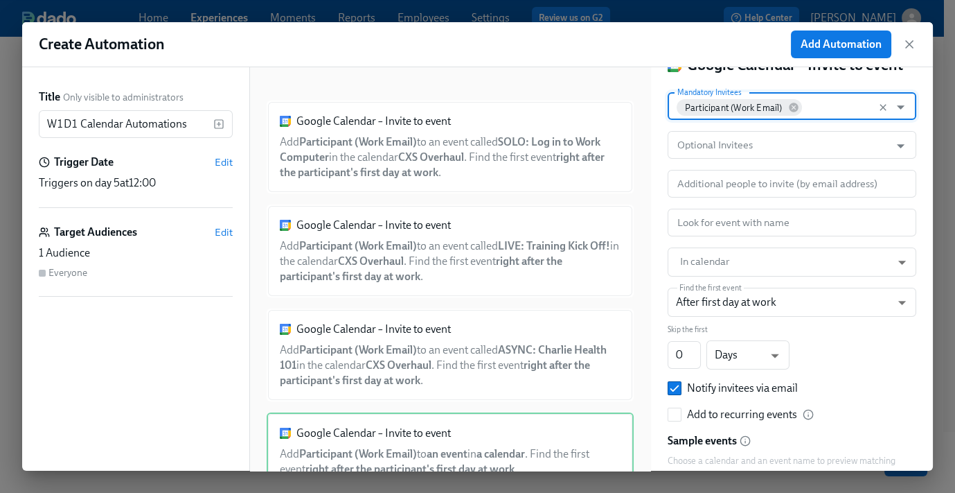
scroll to position [52, 0]
click at [722, 274] on body "Home Experiences Moments Reports Employees Settings Review us on G2 Help Center…" at bounding box center [477, 209] width 955 height 565
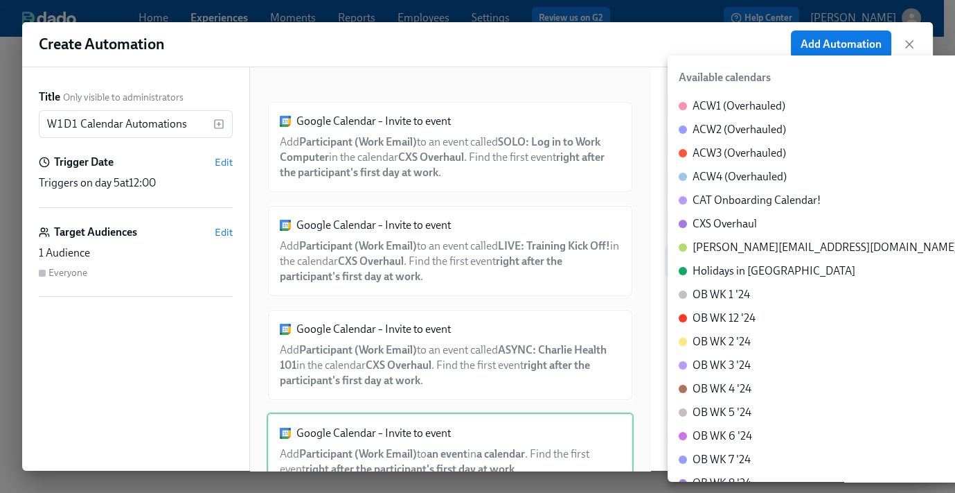
click at [730, 224] on div "CXS Overhaul" at bounding box center [725, 223] width 64 height 15
type input "c_60dc0434beab07ba432bc90097a55cb043e13d223856065d37105691a0752e1c@group.calend…"
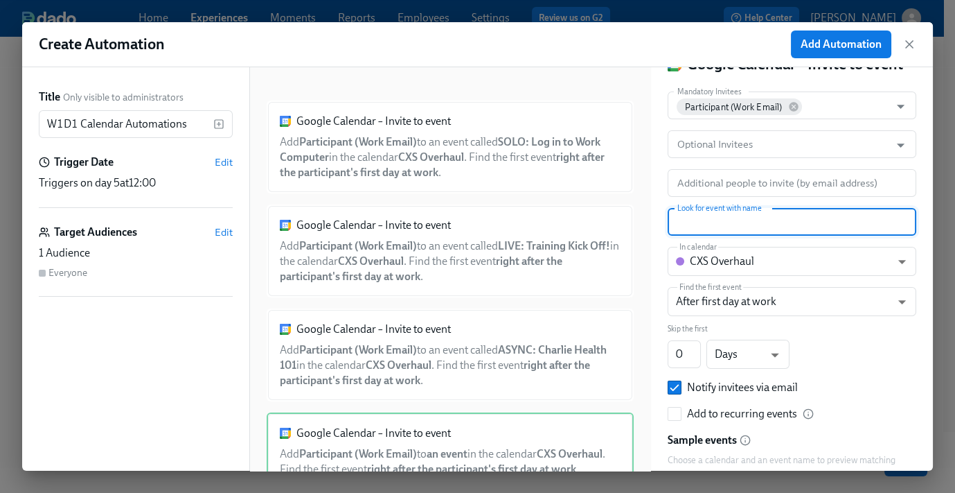
click at [747, 236] on input "text" at bounding box center [792, 222] width 249 height 28
paste input "Lunch W1D1"
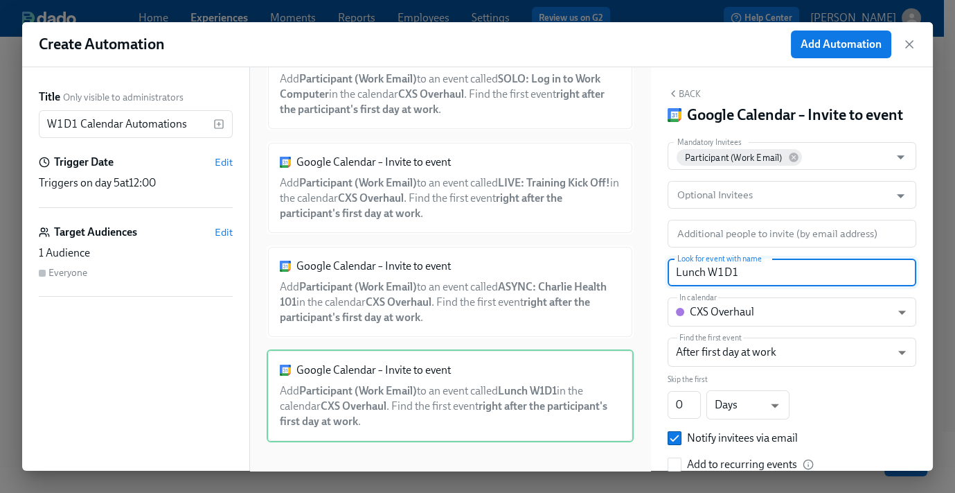
scroll to position [0, 0]
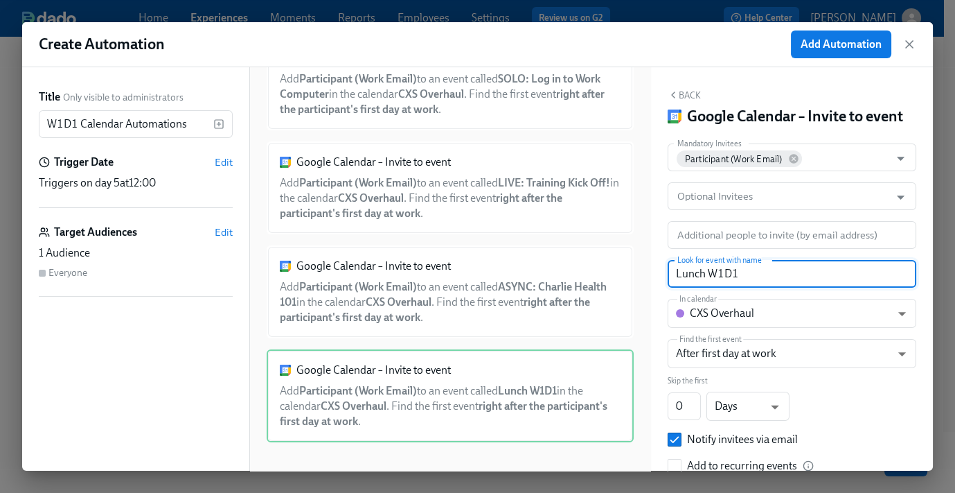
type input "Lunch W1D1"
click at [684, 94] on button "Back" at bounding box center [684, 94] width 33 height 11
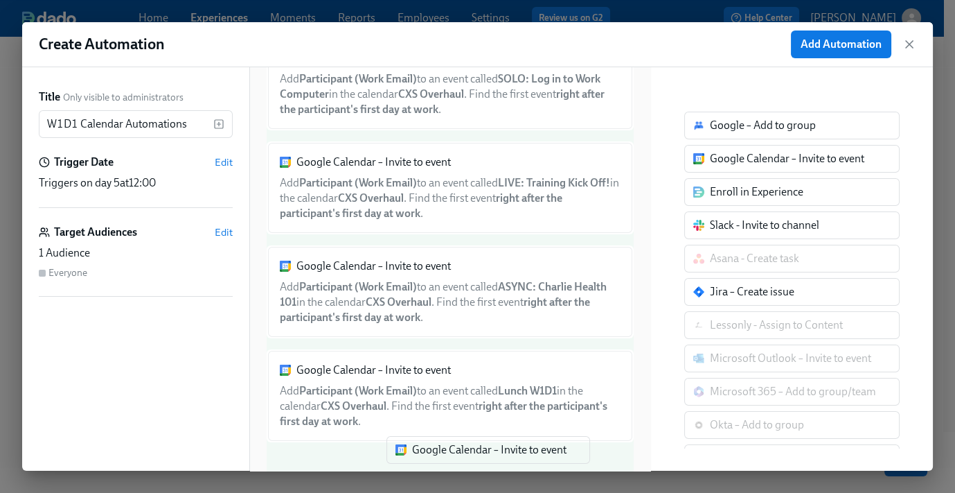
drag, startPoint x: 722, startPoint y: 154, endPoint x: 420, endPoint y: 448, distance: 421.4
click at [420, 448] on div "Title Only visible to administrators W1D1 Calendar Automations ​ Trigger Date E…" at bounding box center [477, 268] width 911 height 403
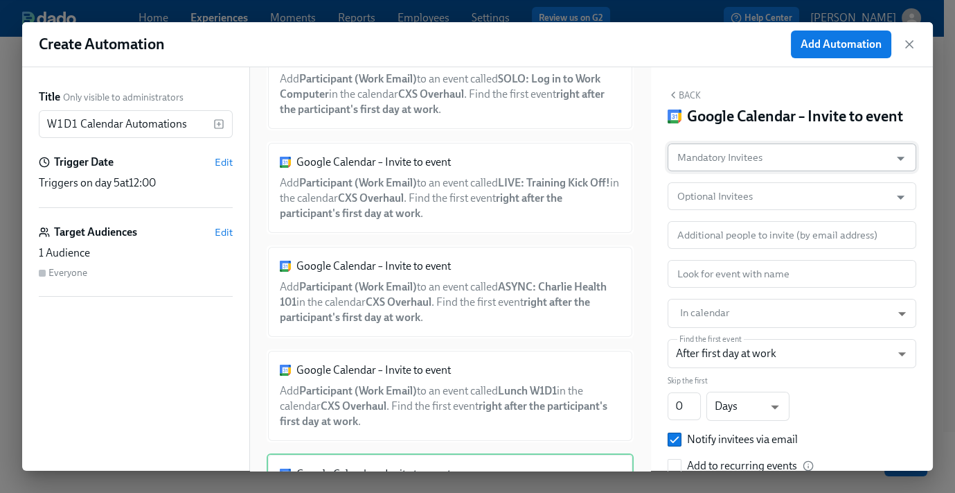
click at [746, 171] on input "Mandatory Invitees" at bounding box center [779, 157] width 209 height 28
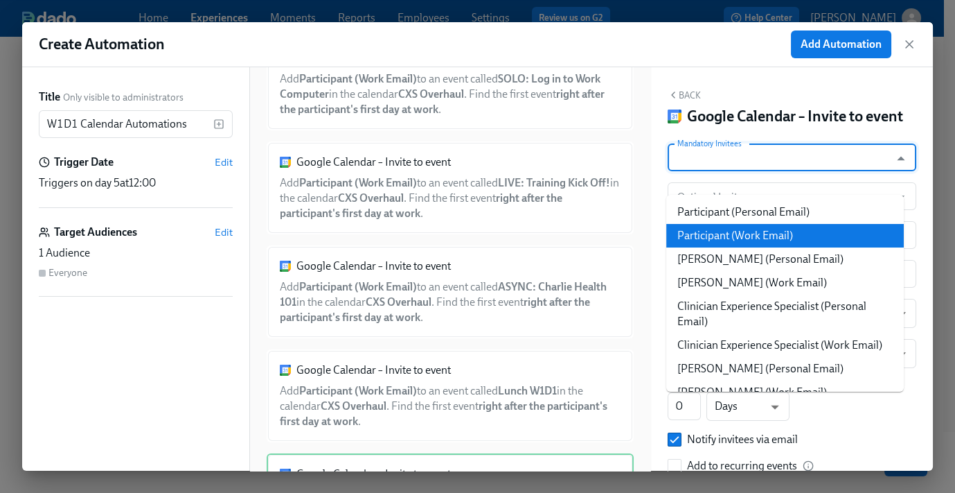
click at [754, 233] on li "Participant (Work Email)" at bounding box center [786, 236] width 238 height 24
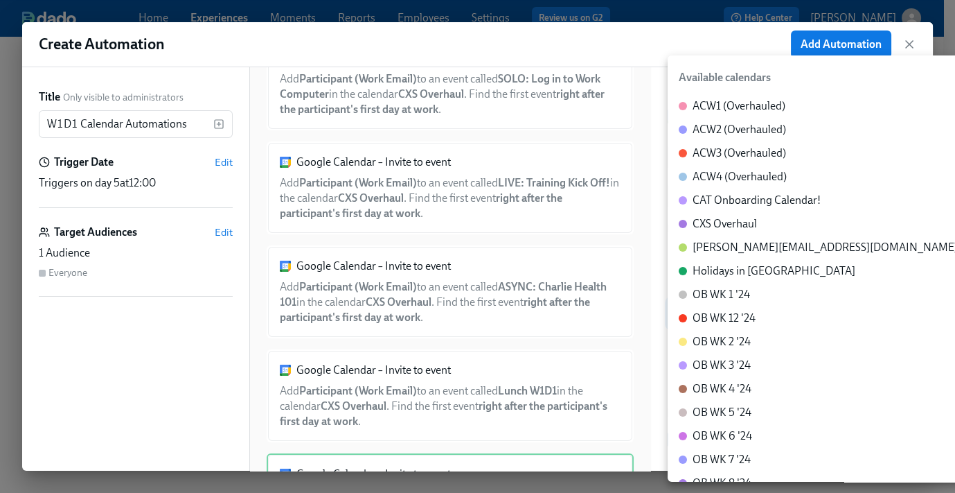
click at [709, 335] on body "Home Experiences Moments Reports Employees Settings Review us on G2 Help Center…" at bounding box center [477, 209] width 955 height 565
click at [728, 222] on div "CXS Overhaul" at bounding box center [725, 223] width 64 height 15
type input "c_60dc0434beab07ba432bc90097a55cb043e13d223856065d37105691a0752e1c@group.calend…"
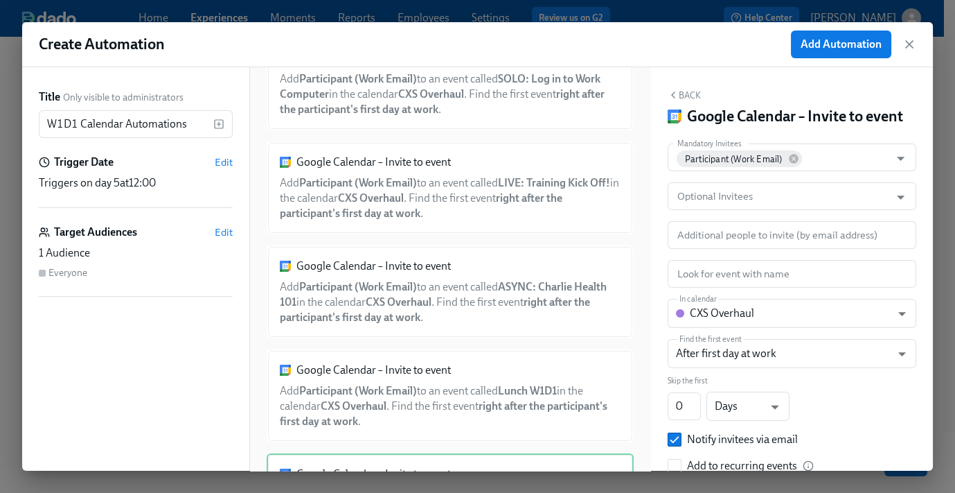
click at [709, 276] on div "Mandatory Invitees Participant (Work Email) Mandatory Invitees Optional Invitee…" at bounding box center [792, 340] width 249 height 394
click at [712, 288] on input "text" at bounding box center [792, 274] width 249 height 28
paste input "ASYNC: Initial Tech Set Up"
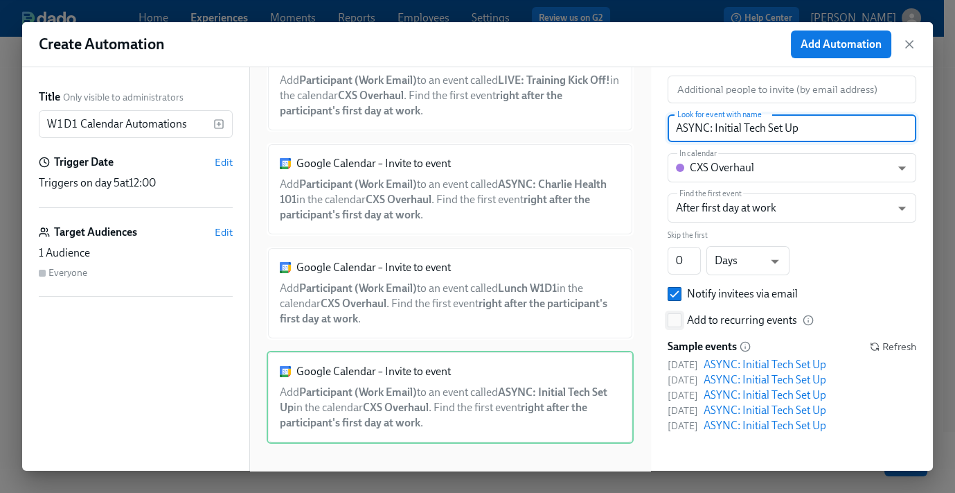
scroll to position [166, 0]
type input "ASYNC: Initial Tech Set Up"
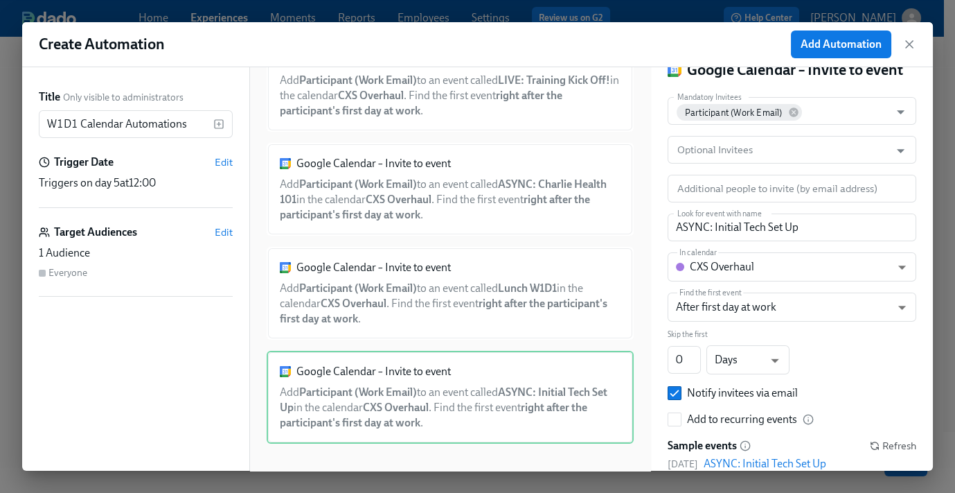
scroll to position [0, 0]
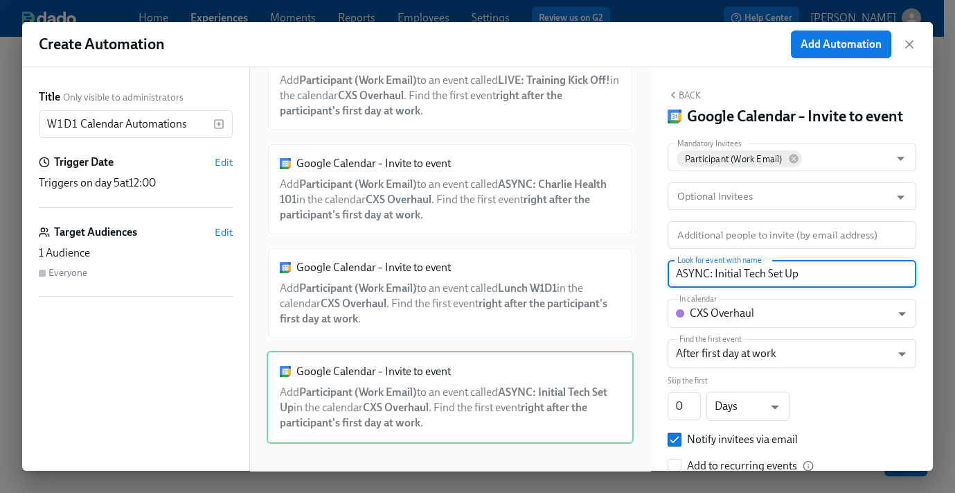
click at [691, 93] on button "Back" at bounding box center [684, 94] width 33 height 11
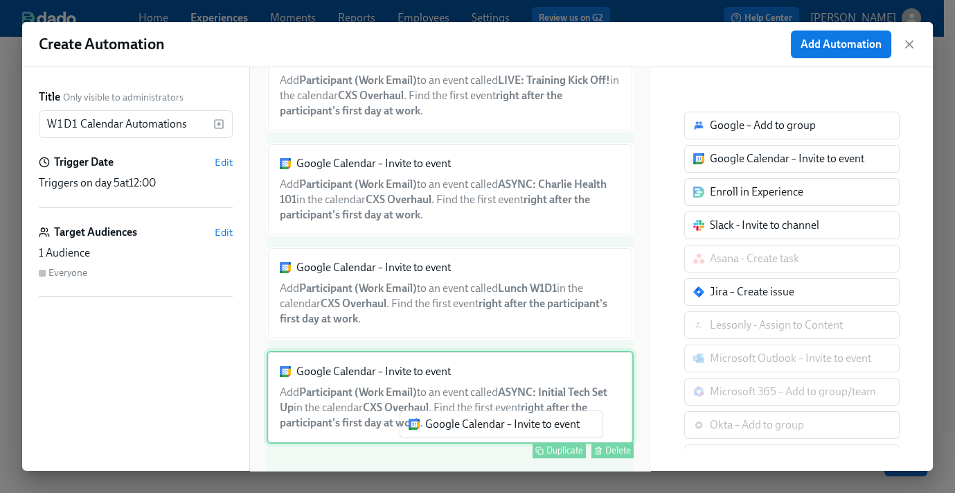
drag, startPoint x: 698, startPoint y: 204, endPoint x: 451, endPoint y: 437, distance: 339.2
click at [450, 439] on div "Title Only visible to administrators W1D1 Calendar Automations ​ Trigger Date E…" at bounding box center [477, 268] width 911 height 403
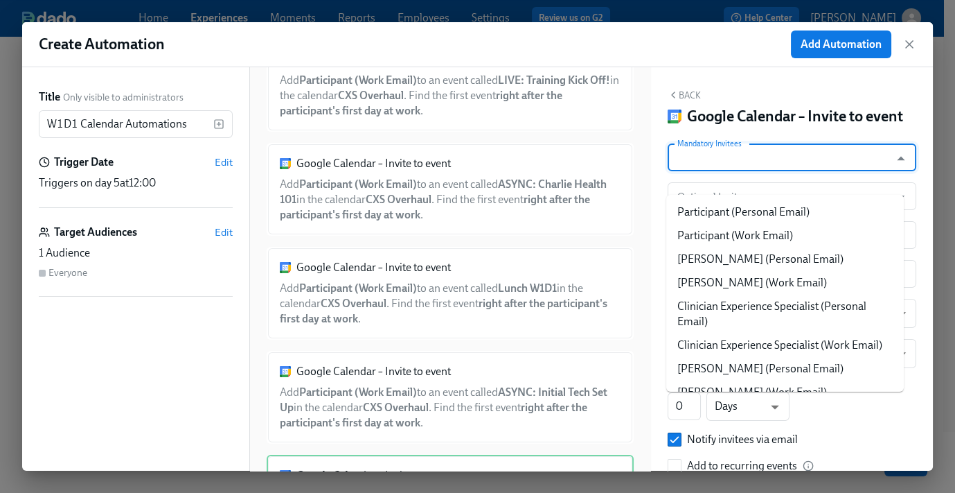
click at [730, 171] on input "Mandatory Invitees" at bounding box center [779, 157] width 209 height 28
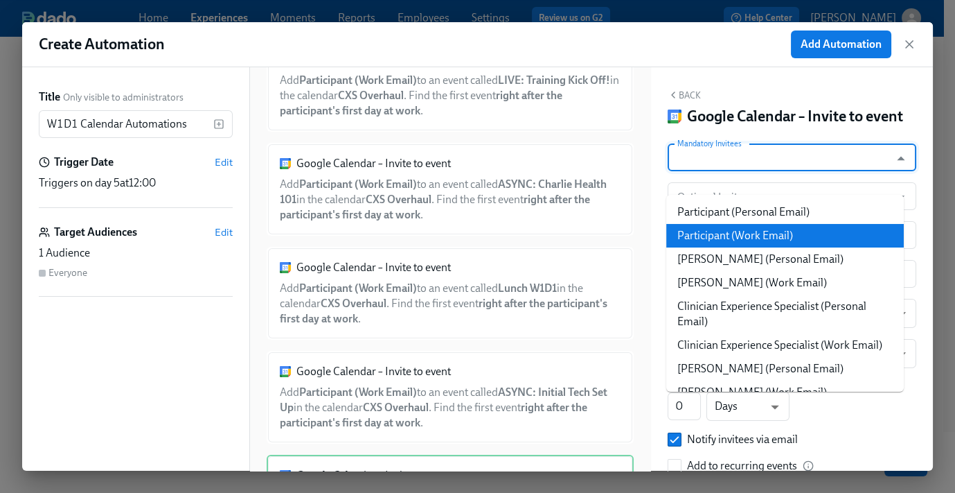
click at [753, 231] on li "Participant (Work Email)" at bounding box center [786, 236] width 238 height 24
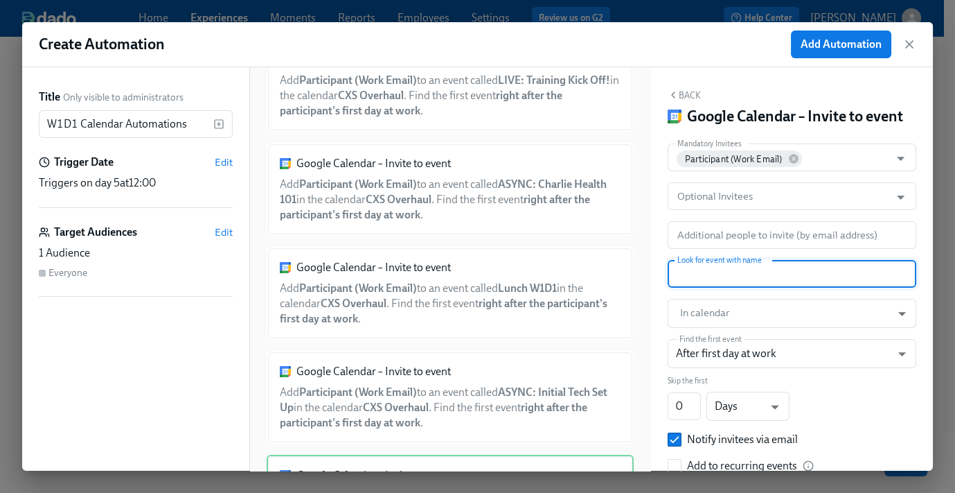
click at [721, 288] on input "text" at bounding box center [792, 274] width 249 height 28
paste input "LIVE: CH & CXS 101"
type input "LIVE: CH & CXS 101"
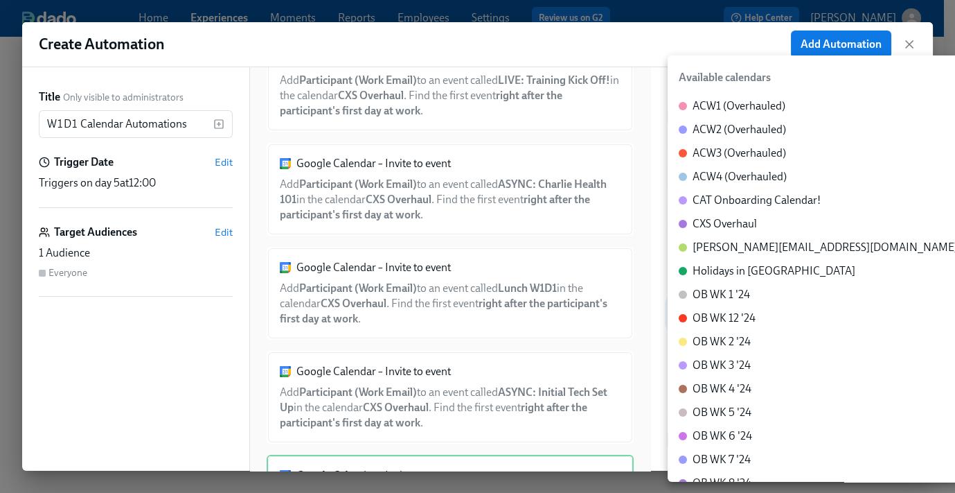
click at [712, 338] on body "Home Experiences Moments Reports Employees Settings Review us on G2 Help Center…" at bounding box center [477, 209] width 955 height 565
click at [714, 226] on div "CXS Overhaul" at bounding box center [725, 223] width 64 height 15
type input "c_60dc0434beab07ba432bc90097a55cb043e13d223856065d37105691a0752e1c@group.calend…"
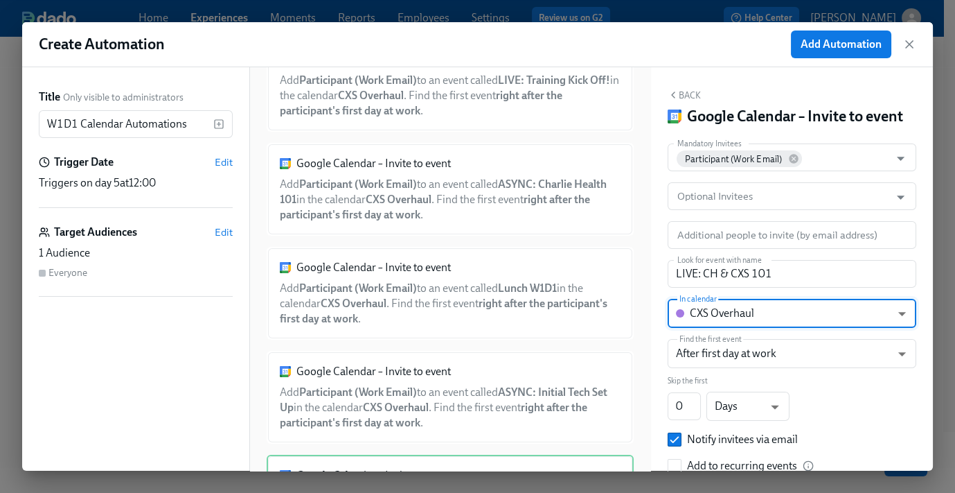
click at [689, 103] on div "Back Google Calendar – Invite to event" at bounding box center [792, 107] width 249 height 37
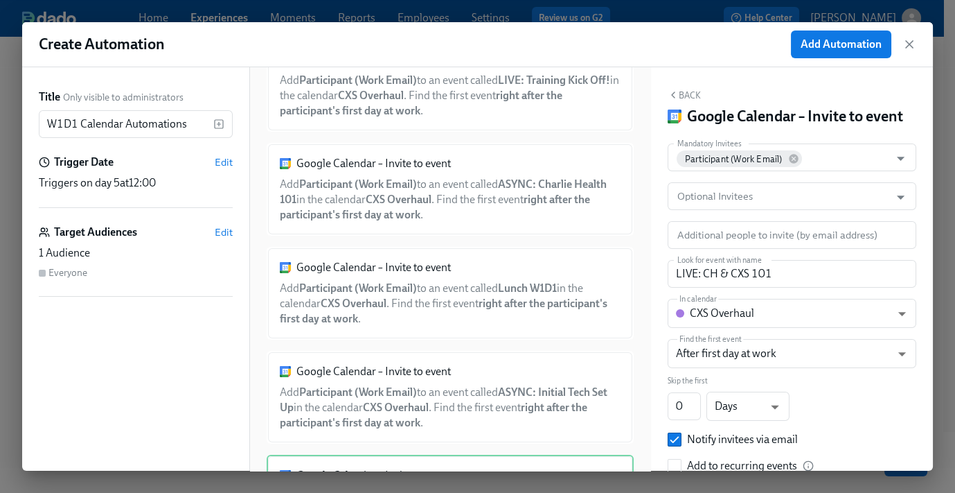
click at [686, 96] on button "Back" at bounding box center [684, 94] width 33 height 11
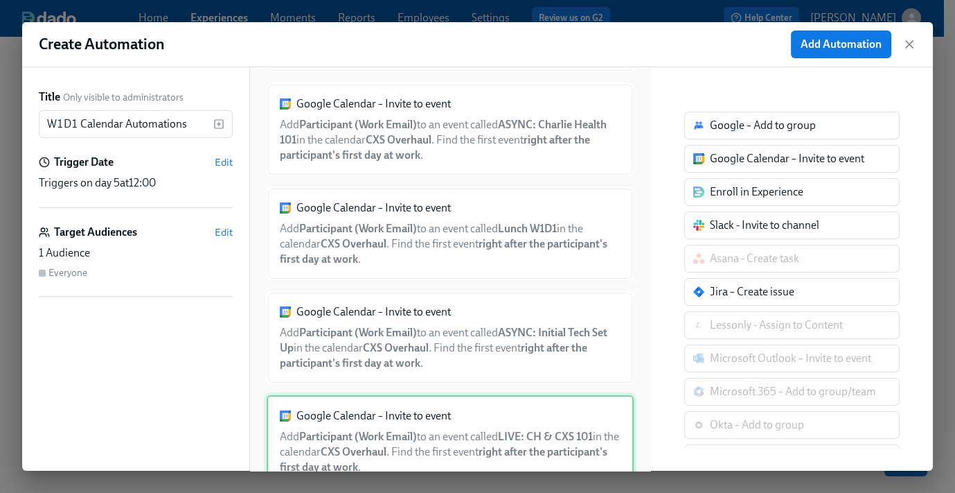
scroll to position [268, 0]
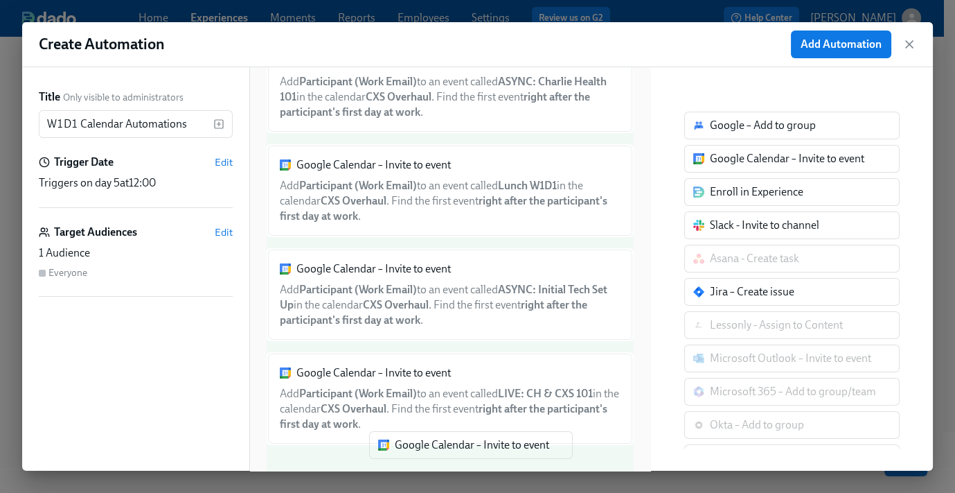
drag, startPoint x: 727, startPoint y: 163, endPoint x: 409, endPoint y: 450, distance: 428.3
click at [409, 450] on div "Title Only visible to administrators W1D1 Calendar Automations ​ Trigger Date E…" at bounding box center [477, 268] width 911 height 403
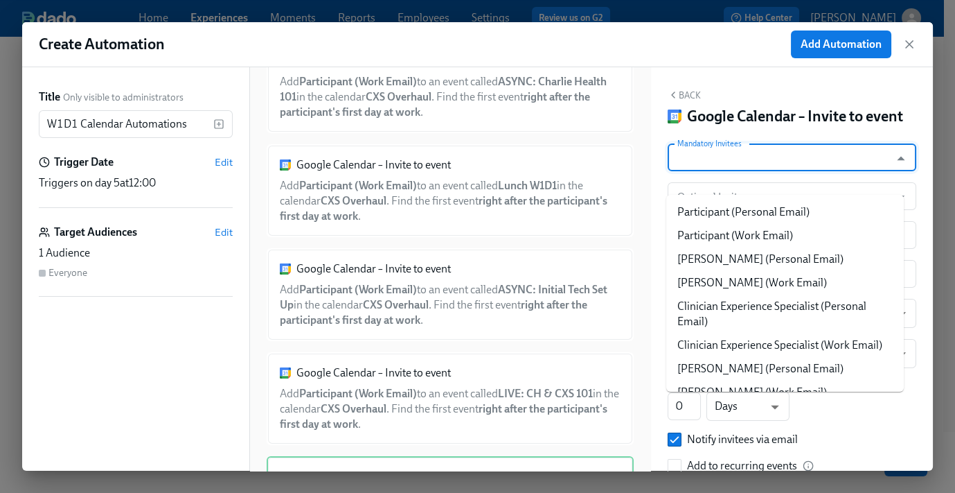
click at [734, 165] on input "Mandatory Invitees" at bounding box center [779, 157] width 209 height 28
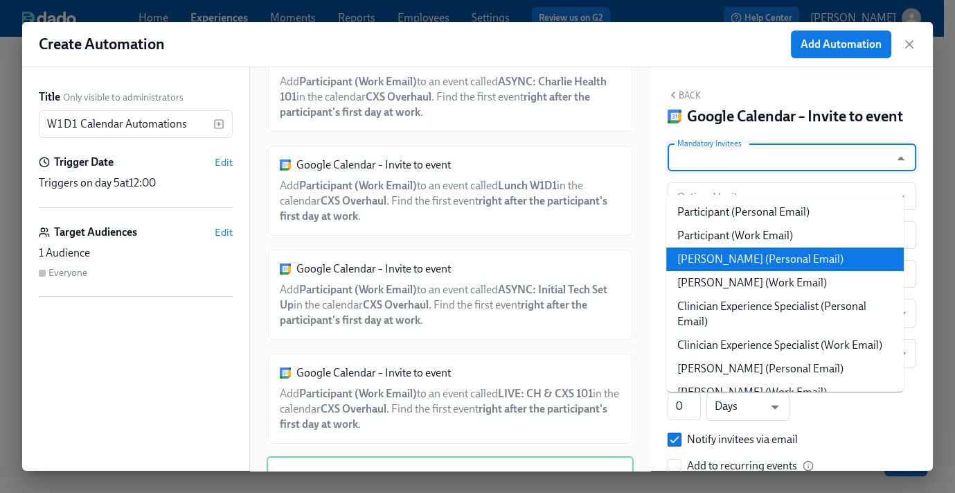
click at [749, 238] on li "Participant (Work Email)" at bounding box center [786, 236] width 238 height 24
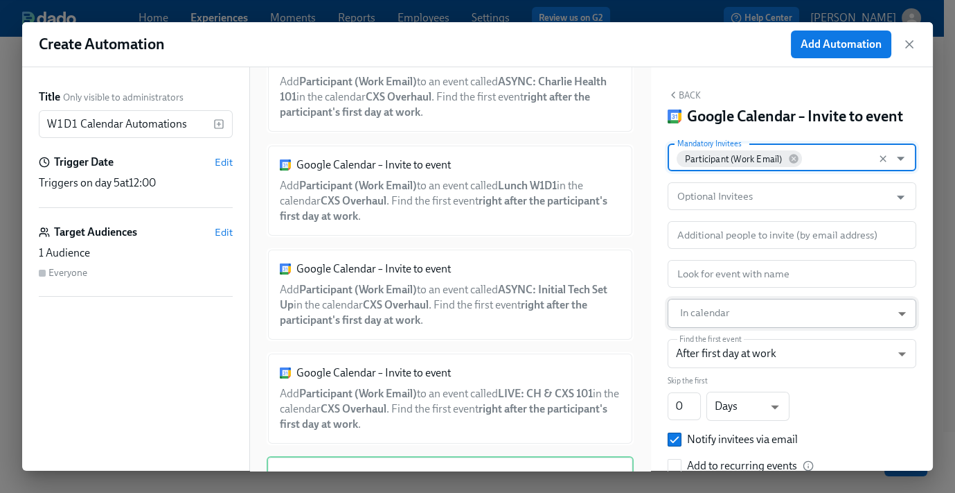
click at [706, 344] on body "Home Experiences Moments Reports Employees Settings Review us on G2 Help Center…" at bounding box center [477, 209] width 955 height 565
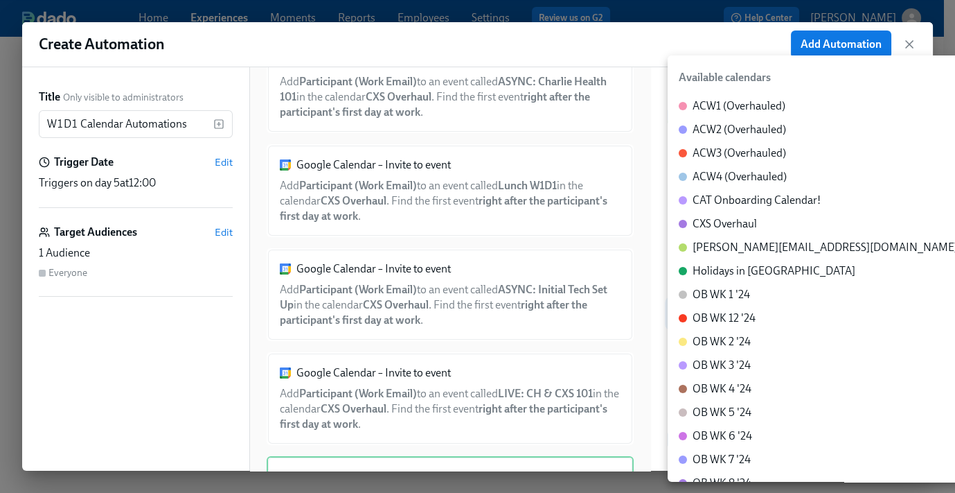
click at [716, 224] on div "CXS Overhaul" at bounding box center [725, 223] width 64 height 15
type input "c_60dc0434beab07ba432bc90097a55cb043e13d223856065d37105691a0752e1c@group.calend…"
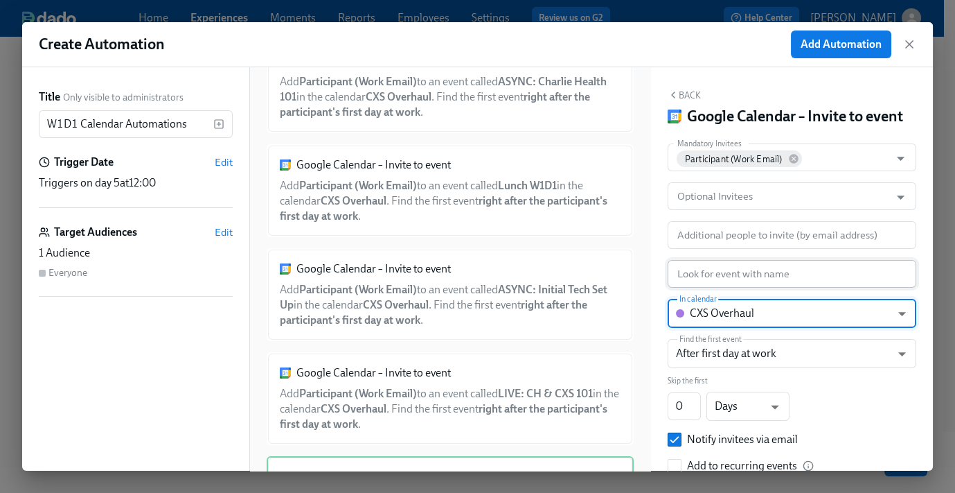
click at [708, 288] on input "text" at bounding box center [792, 274] width 249 height 28
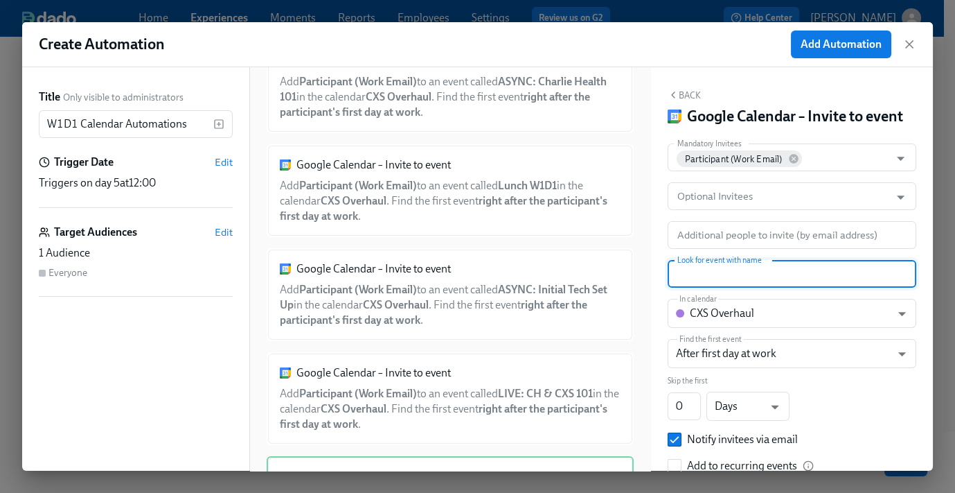
paste input "ASYNC: Docebos"
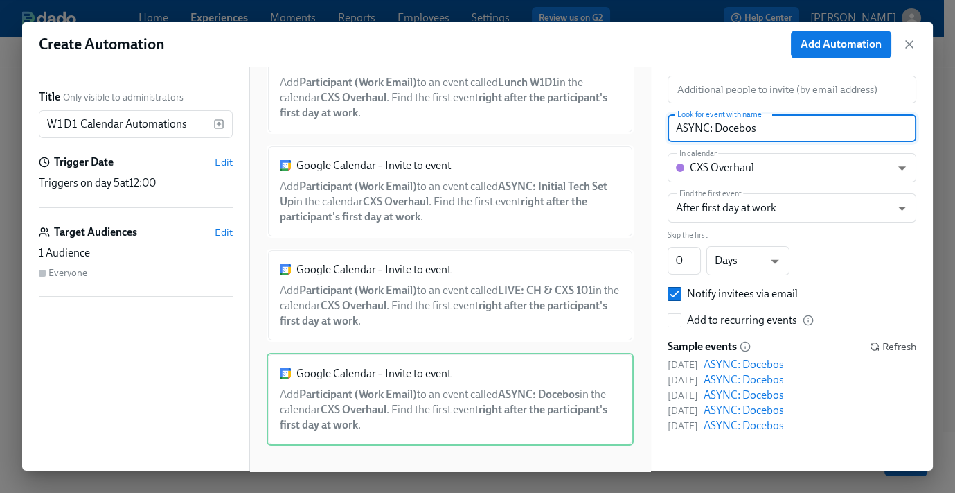
scroll to position [166, 0]
type input "ASYNC: Docebos"
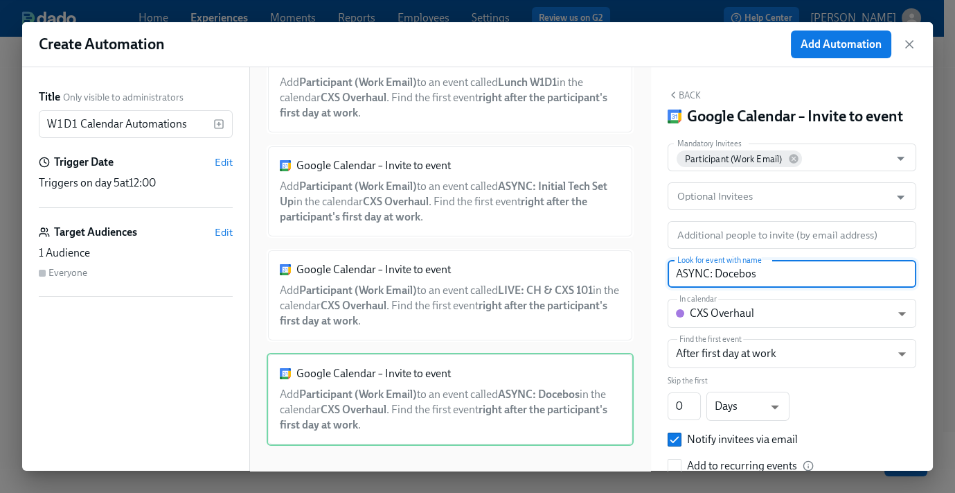
click at [688, 89] on button "Back" at bounding box center [684, 94] width 33 height 11
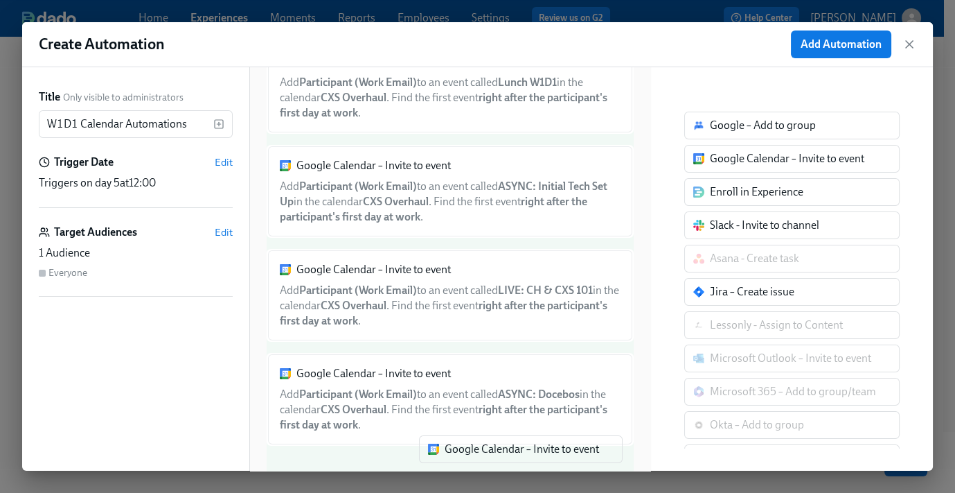
drag, startPoint x: 752, startPoint y: 159, endPoint x: 476, endPoint y: 459, distance: 407.5
click at [476, 459] on div "Title Only visible to administrators W1D1 Calendar Automations ​ Trigger Date E…" at bounding box center [477, 268] width 911 height 403
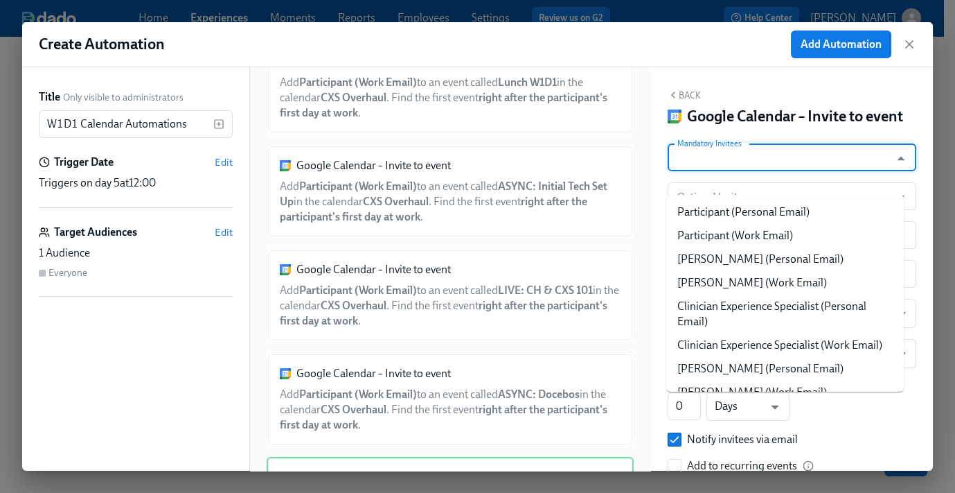
click at [732, 171] on input "Mandatory Invitees" at bounding box center [779, 157] width 209 height 28
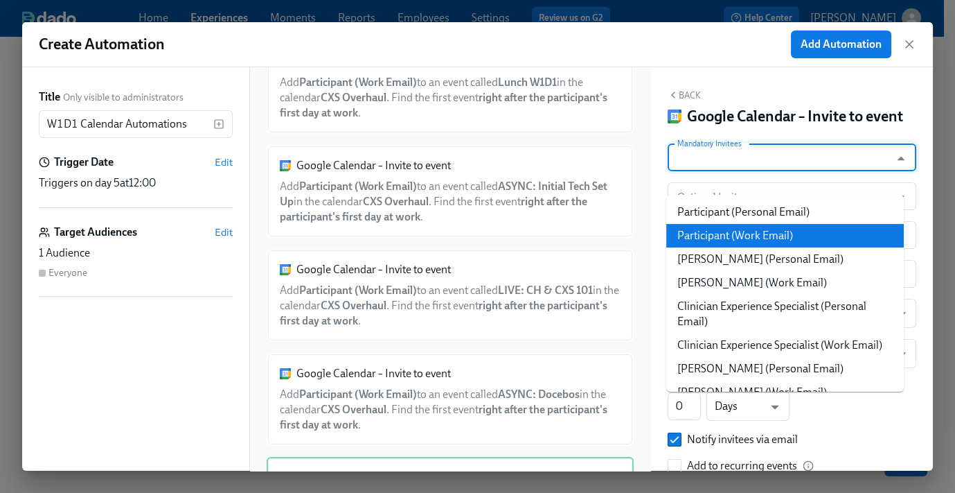
click at [740, 228] on li "Participant (Work Email)" at bounding box center [786, 236] width 238 height 24
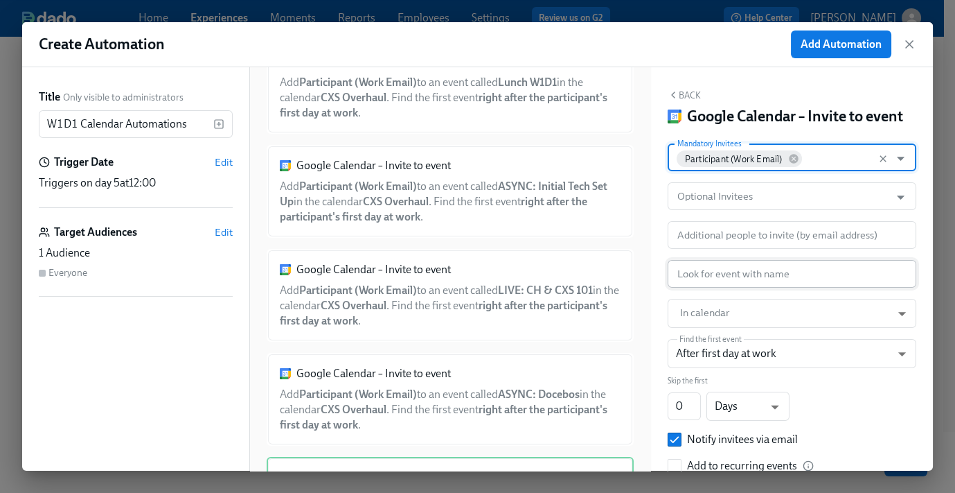
click at [716, 288] on input "text" at bounding box center [792, 274] width 249 height 28
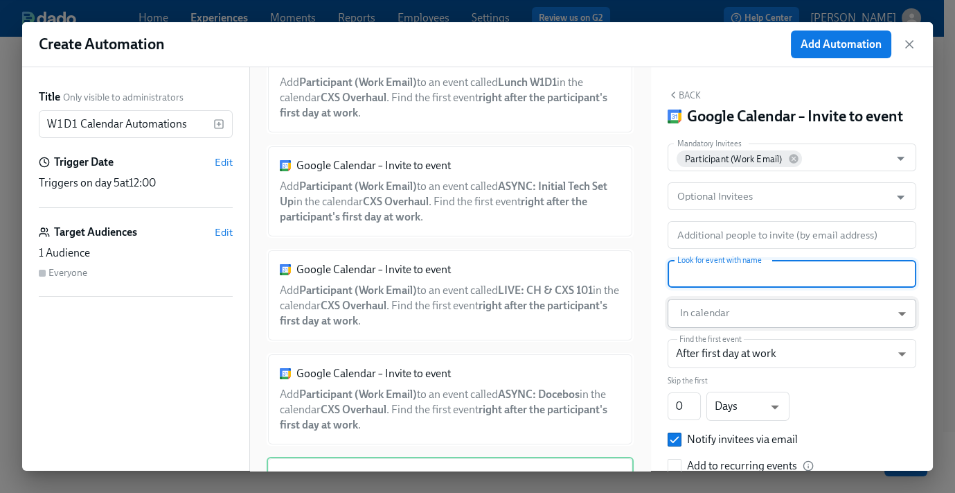
paste input "ASYNC: Compliance Tasks pt. 1"
type input "ASYNC: Compliance Tasks pt. 1"
click at [719, 332] on body "Home Experiences Moments Reports Employees Settings Review us on G2 Help Center…" at bounding box center [477, 209] width 955 height 565
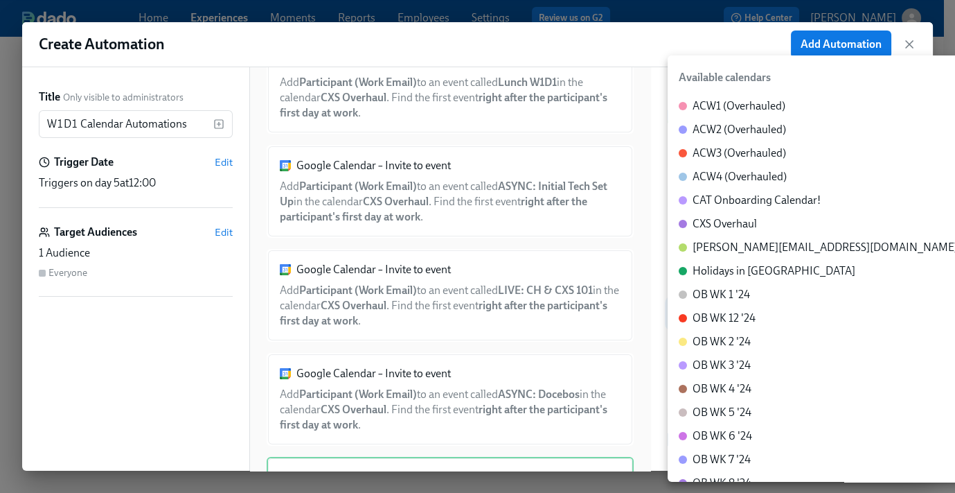
click at [723, 221] on div "CXS Overhaul" at bounding box center [725, 223] width 64 height 15
type input "c_60dc0434beab07ba432bc90097a55cb043e13d223856065d37105691a0752e1c@group.calend…"
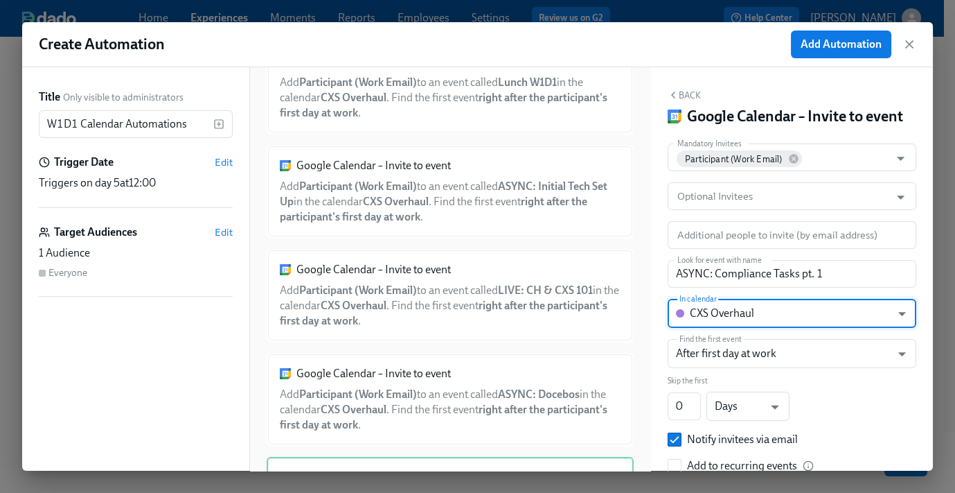
click at [680, 96] on button "Back" at bounding box center [684, 94] width 33 height 11
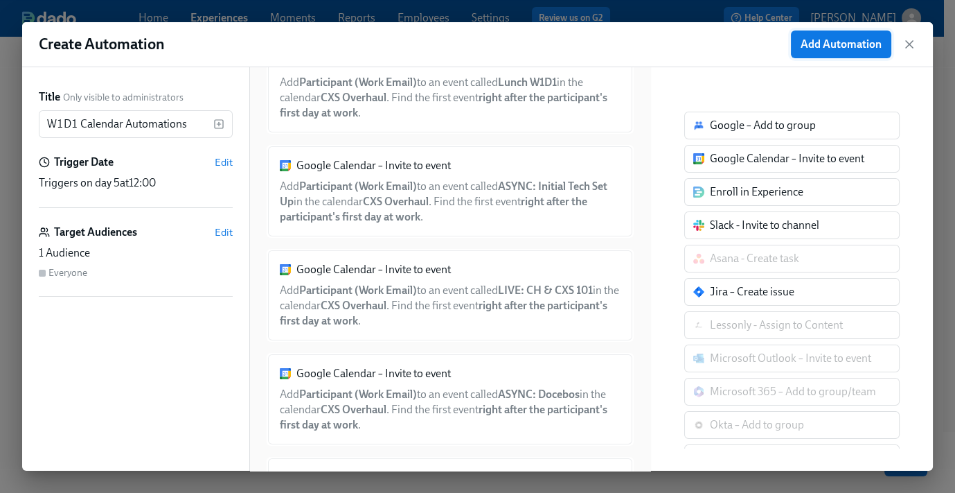
click at [836, 46] on span "Add Automation" at bounding box center [841, 44] width 81 height 14
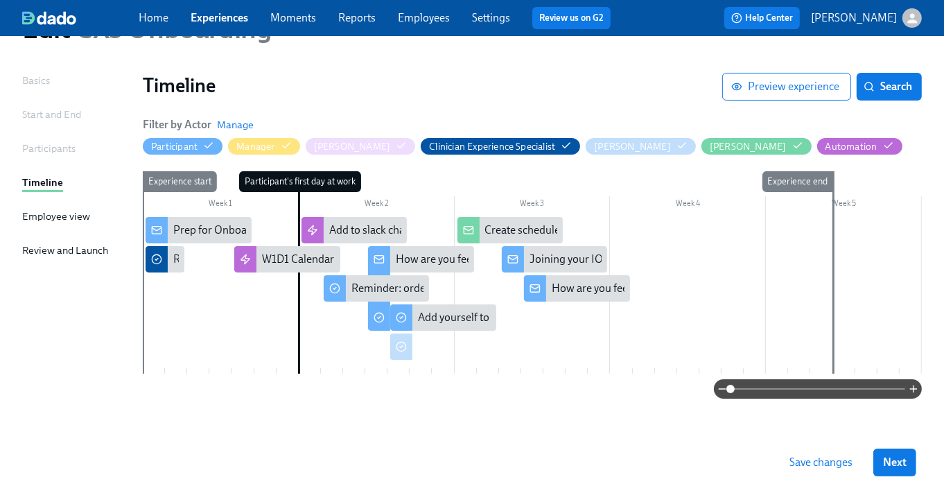
click at [262, 283] on div at bounding box center [532, 295] width 779 height 157
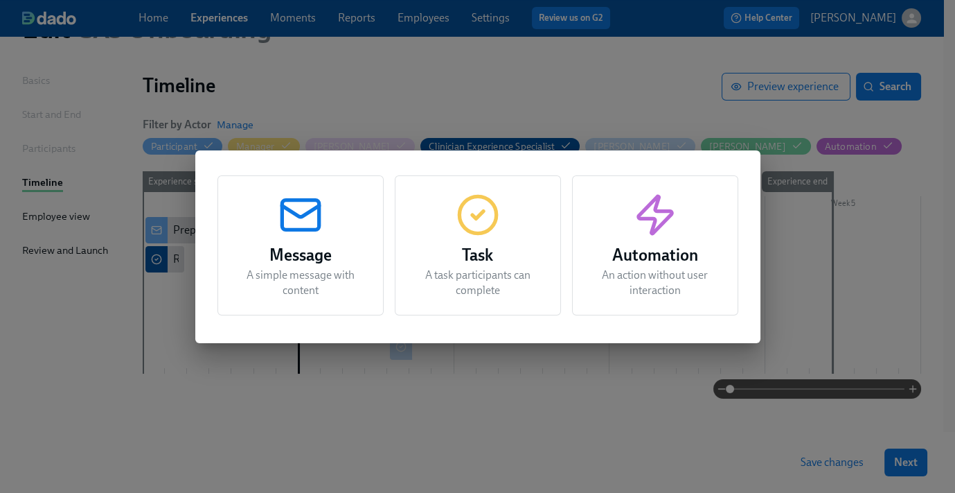
click at [643, 256] on h3 "Automation" at bounding box center [656, 255] width 132 height 25
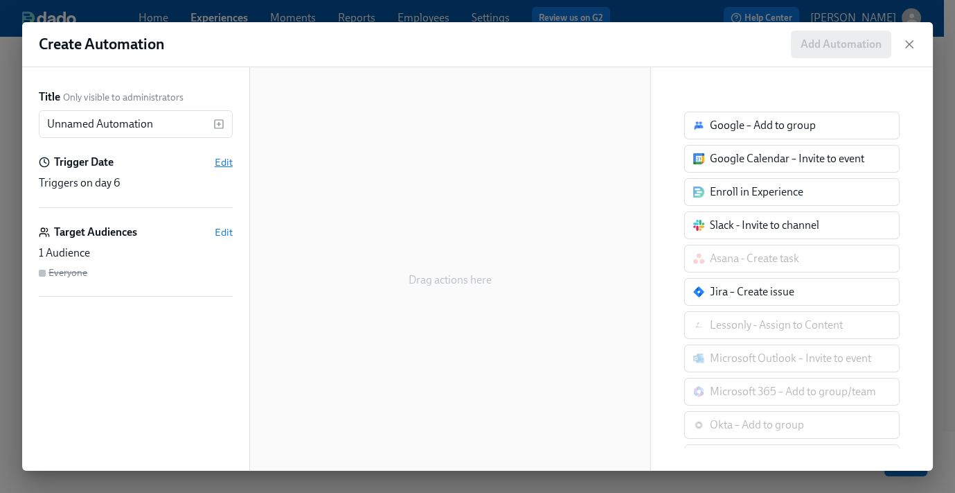
click at [228, 157] on span "Edit" at bounding box center [224, 162] width 18 height 14
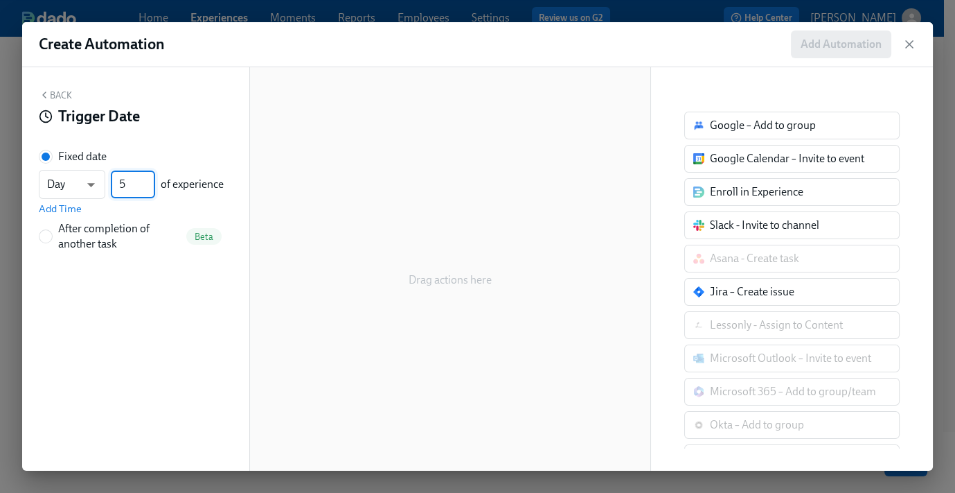
type input "5"
click at [149, 190] on input "5" at bounding box center [133, 184] width 44 height 28
click at [53, 203] on span "Add Time" at bounding box center [60, 209] width 43 height 14
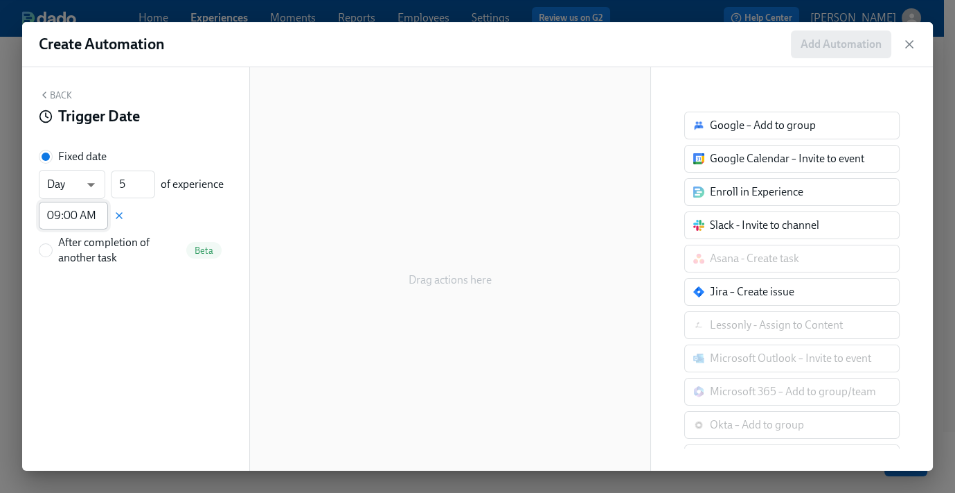
click at [64, 217] on input "09:00 AM" at bounding box center [73, 216] width 69 height 28
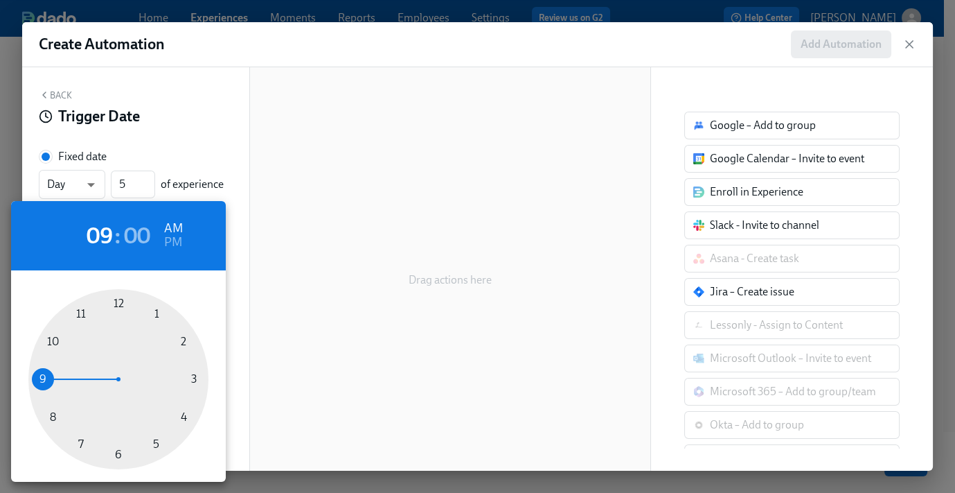
click at [121, 301] on div at bounding box center [118, 379] width 180 height 180
click at [114, 454] on div at bounding box center [118, 379] width 180 height 180
click at [170, 247] on h6 "PM" at bounding box center [173, 242] width 18 height 22
type input "12:30 PM"
click at [166, 112] on div at bounding box center [477, 246] width 955 height 493
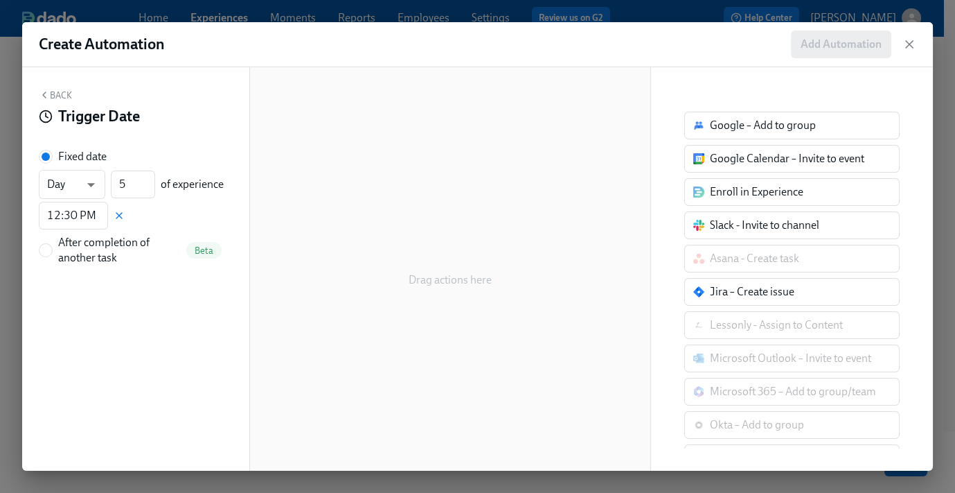
click at [58, 95] on button "Back" at bounding box center [55, 94] width 33 height 11
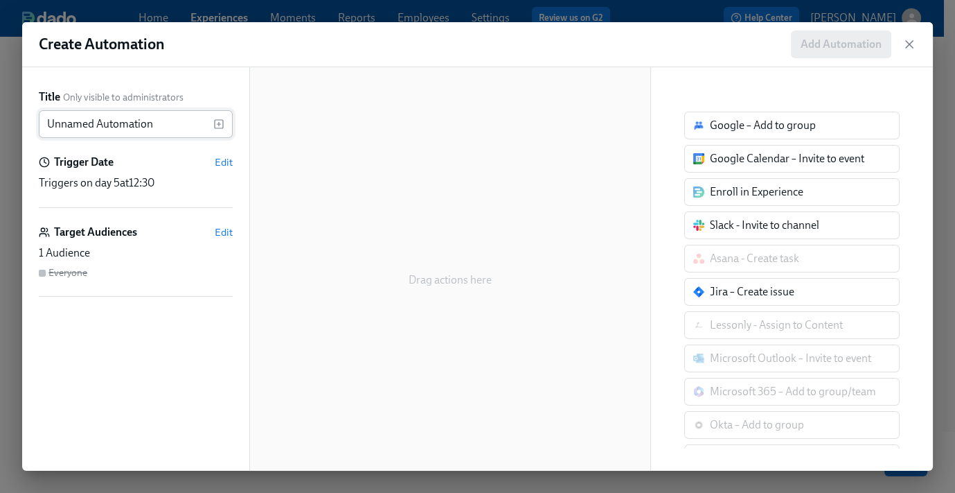
click at [105, 118] on input "Unnamed Automation" at bounding box center [126, 124] width 175 height 28
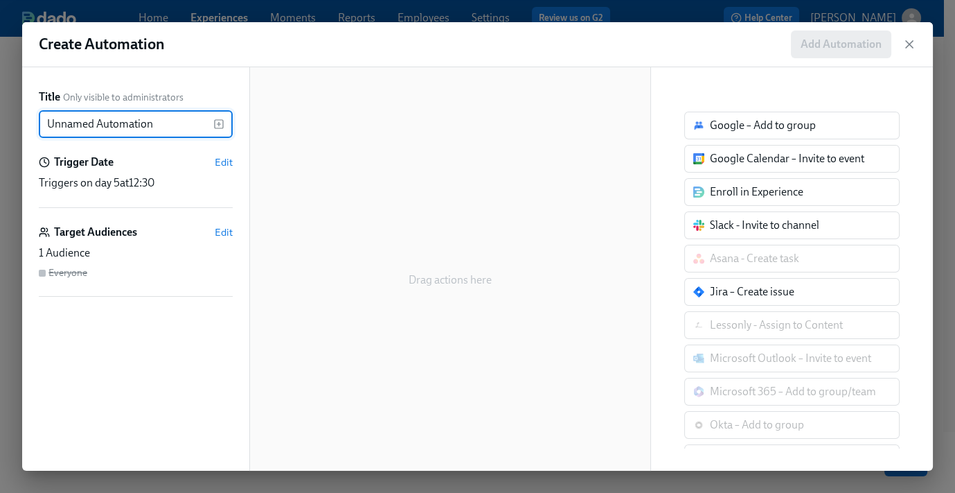
click at [105, 118] on input "Unnamed Automation" at bounding box center [126, 124] width 175 height 28
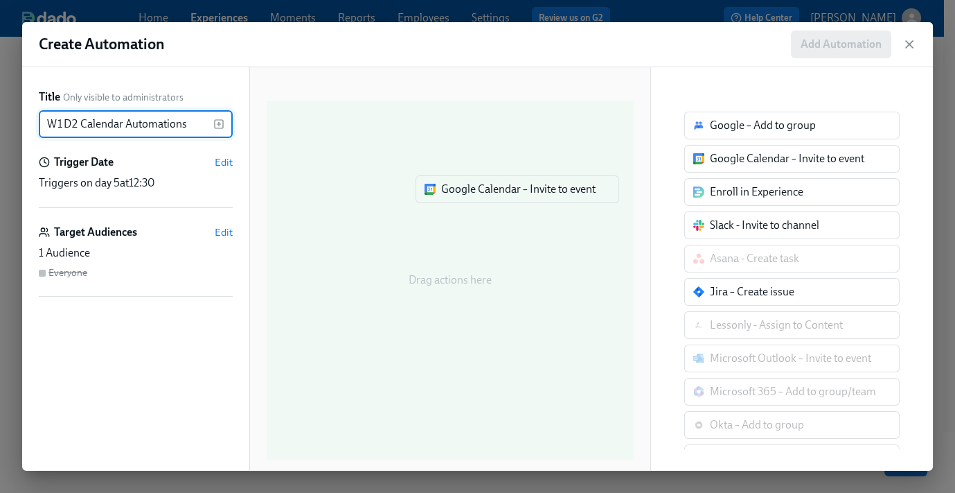
drag, startPoint x: 749, startPoint y: 161, endPoint x: 435, endPoint y: 185, distance: 314.8
click at [443, 188] on div "Title Only visible to administrators W1D2 Calendar Automations ​ Trigger Date E…" at bounding box center [477, 268] width 911 height 403
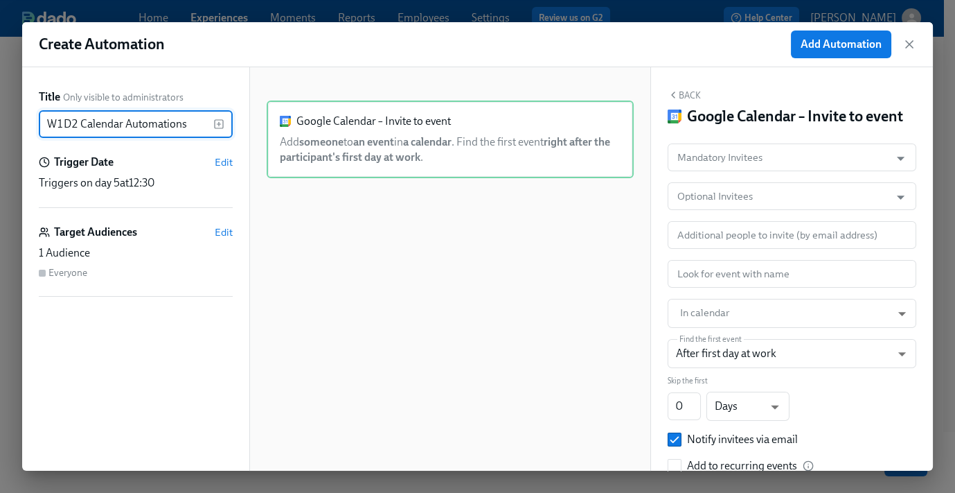
type input "W1D2 Calendar Automations"
click at [758, 171] on input "Mandatory Invitees" at bounding box center [779, 157] width 209 height 28
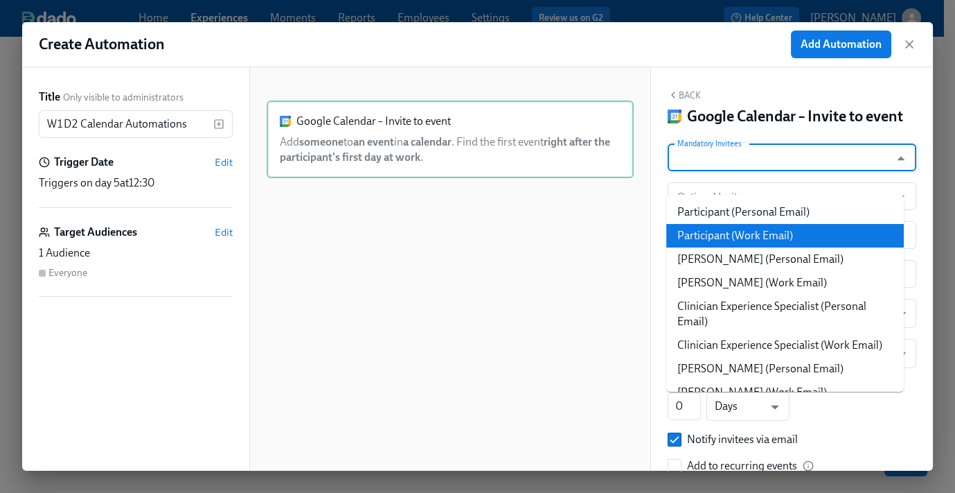
click at [768, 236] on li "Participant (Work Email)" at bounding box center [786, 236] width 238 height 24
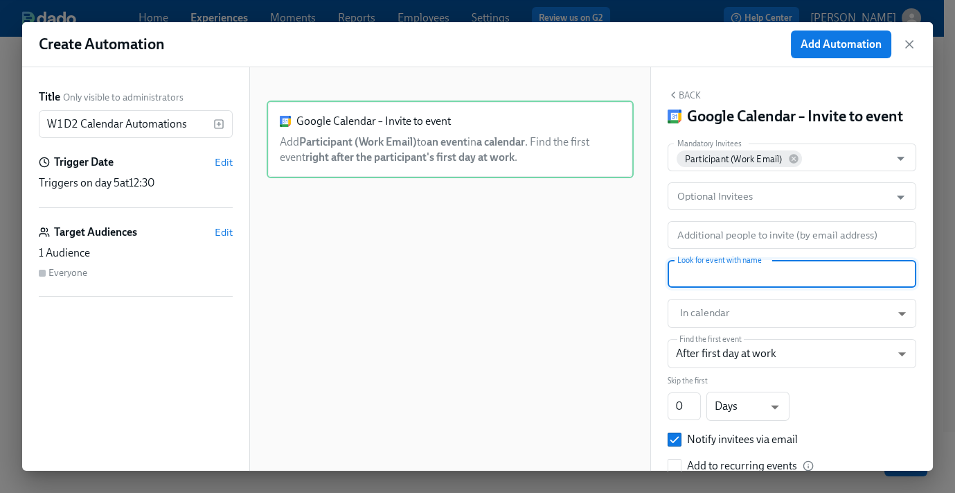
click at [741, 288] on input "text" at bounding box center [792, 274] width 249 height 28
paste input "SOLO: Watch Shadow Video #1"
type input "SOLO: Watch Shadow Video #1"
click at [734, 333] on body "Home Experiences Moments Reports Employees Settings Review us on G2 Help Center…" at bounding box center [477, 209] width 955 height 565
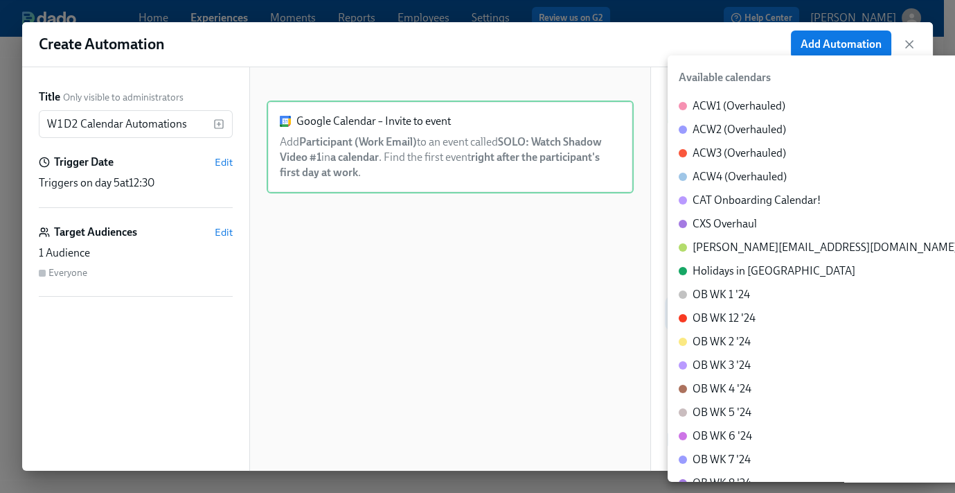
click at [747, 227] on div "CXS Overhaul" at bounding box center [725, 223] width 64 height 15
type input "c_60dc0434beab07ba432bc90097a55cb043e13d223856065d37105691a0752e1c@group.calend…"
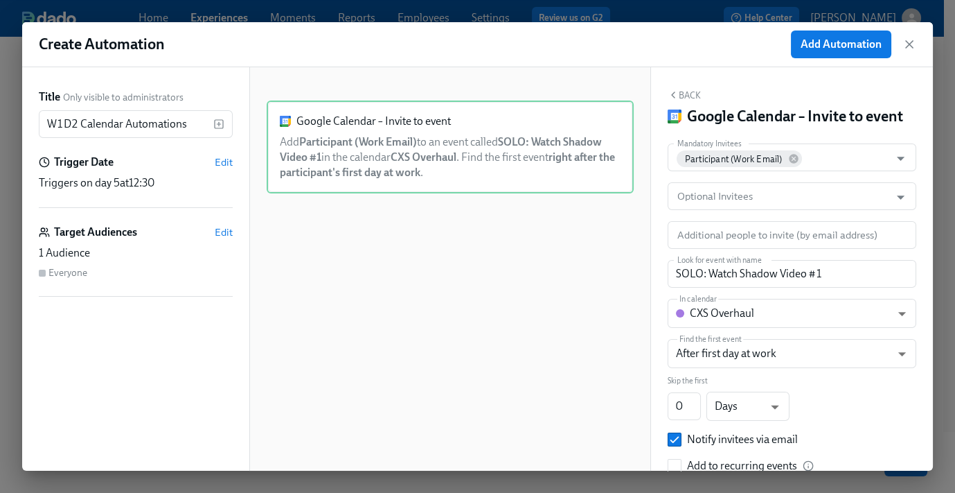
click at [684, 88] on div "Back Google Calendar – Invite to event Mandatory Invitees Participant (Work Ema…" at bounding box center [792, 268] width 282 height 403
click at [688, 96] on button "Back" at bounding box center [684, 94] width 33 height 11
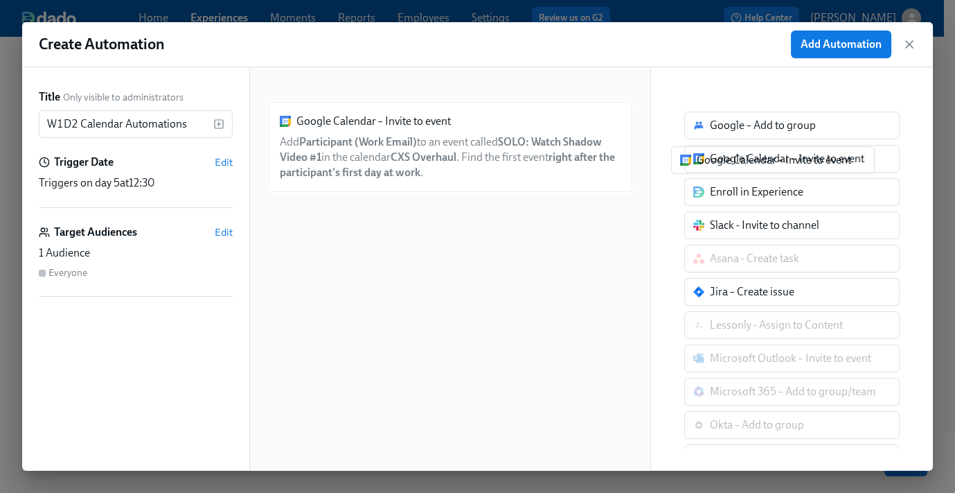
drag, startPoint x: 731, startPoint y: 162, endPoint x: 485, endPoint y: 247, distance: 260.3
click at [484, 249] on div "Title Only visible to administrators W1D2 Calendar Automations ​ Trigger Date E…" at bounding box center [477, 268] width 911 height 403
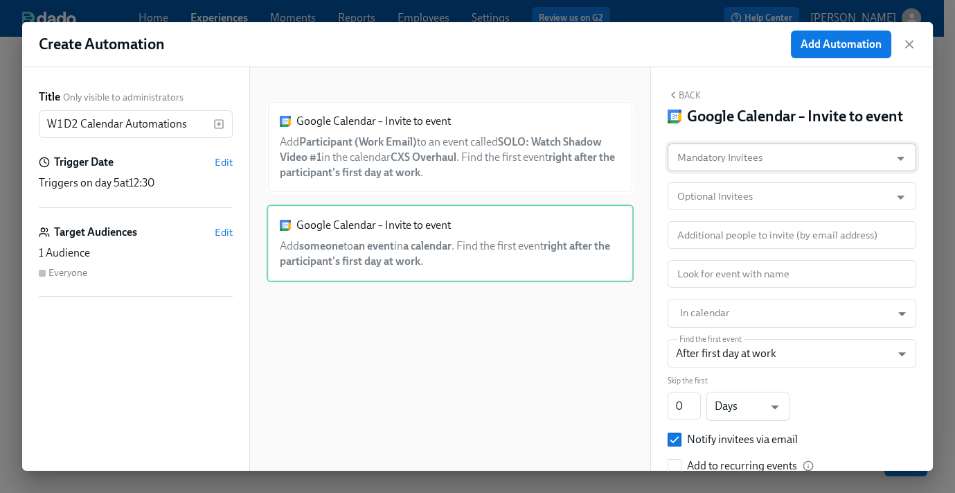
click at [719, 169] on input "Mandatory Invitees" at bounding box center [779, 157] width 209 height 28
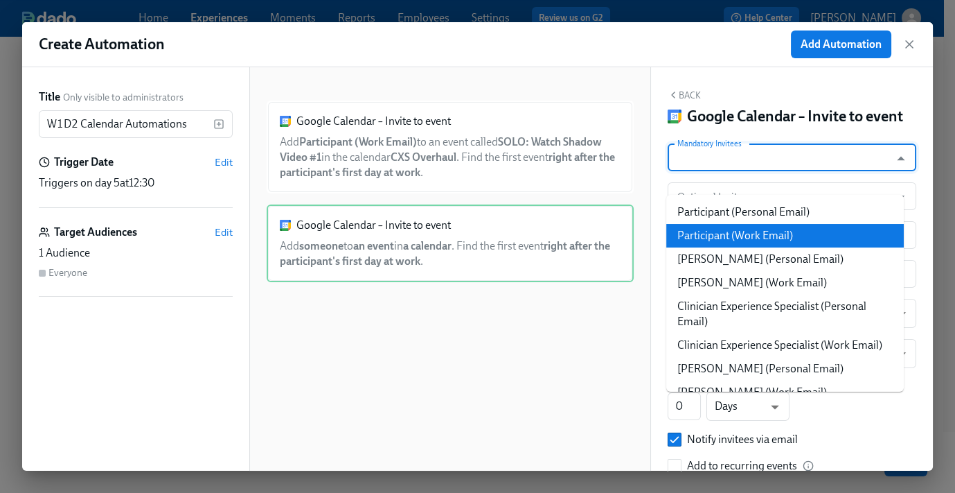
click at [775, 233] on li "Participant (Work Email)" at bounding box center [786, 236] width 238 height 24
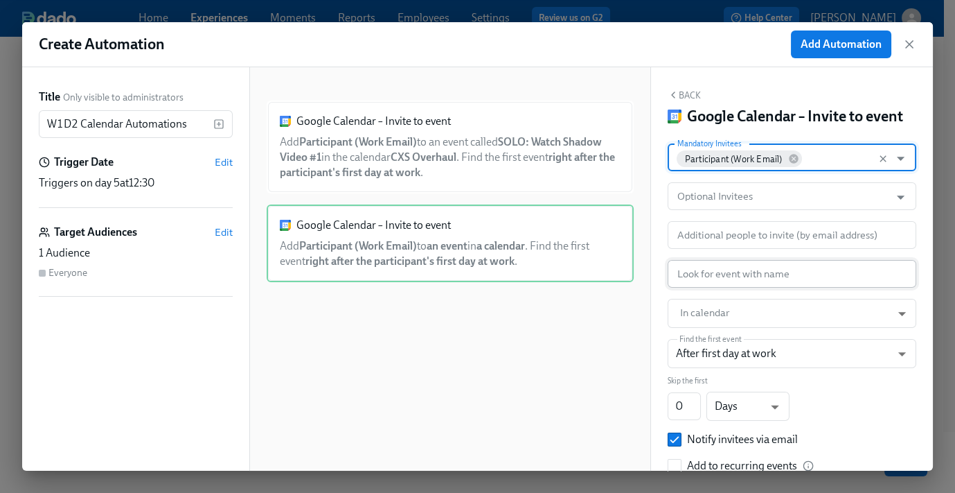
click at [733, 288] on input "text" at bounding box center [792, 274] width 249 height 28
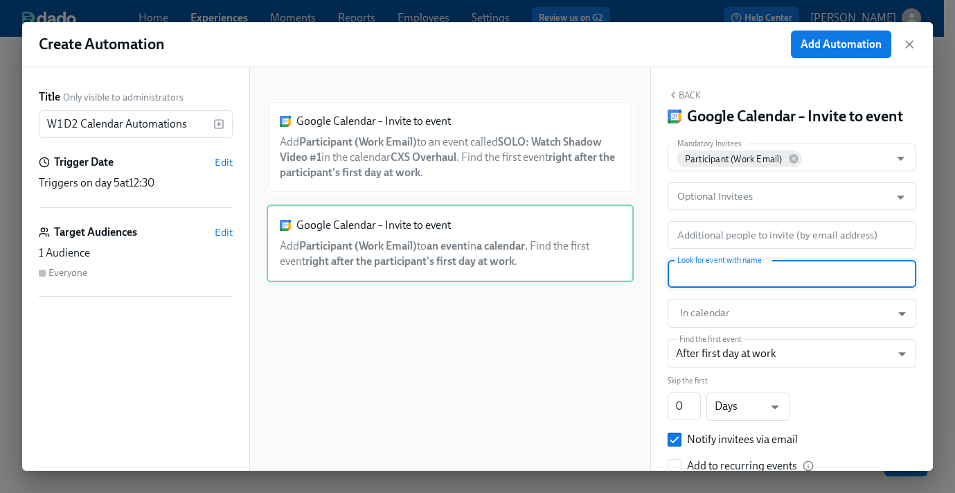
paste input "ASYNC: Handling Calls Docebos"
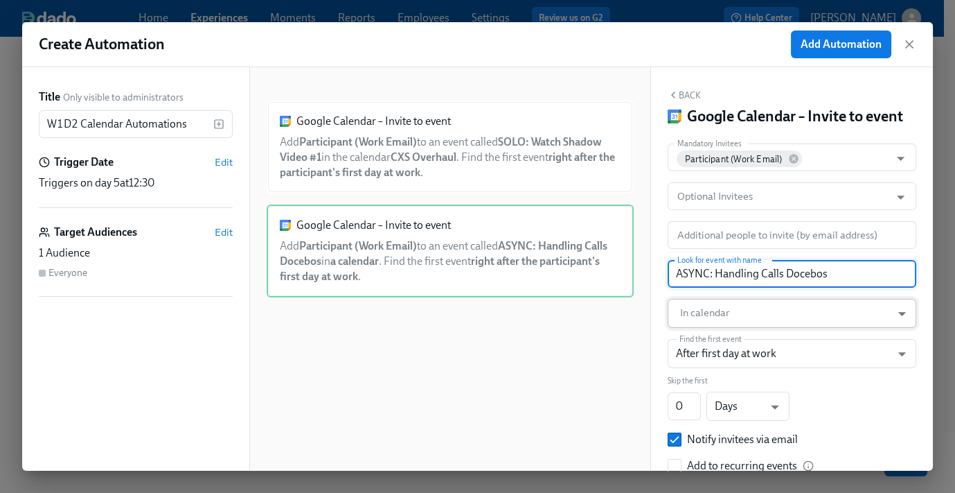
type input "ASYNC: Handling Calls Docebos"
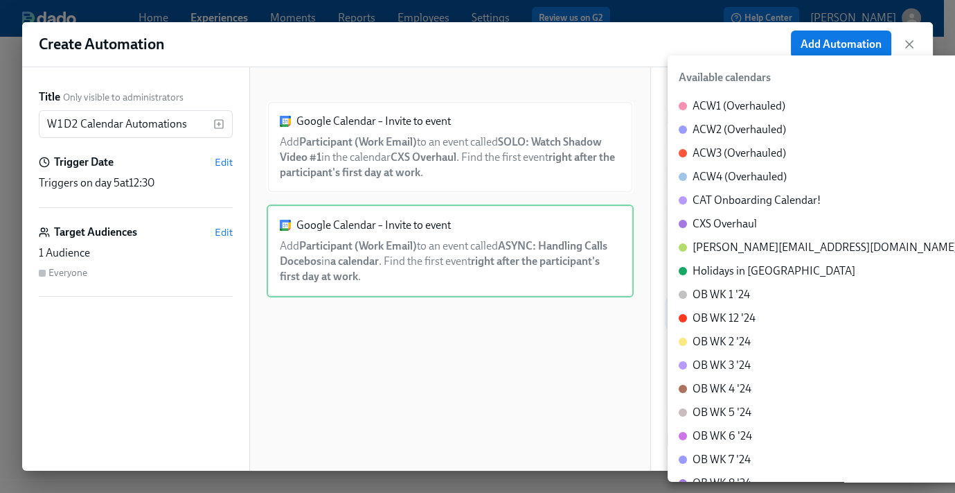
click at [725, 330] on body "Home Experiences Moments Reports Employees Settings Review us on G2 Help Center…" at bounding box center [477, 209] width 955 height 565
click at [732, 225] on div "CXS Overhaul" at bounding box center [725, 223] width 64 height 15
type input "c_60dc0434beab07ba432bc90097a55cb043e13d223856065d37105691a0752e1c@group.calend…"
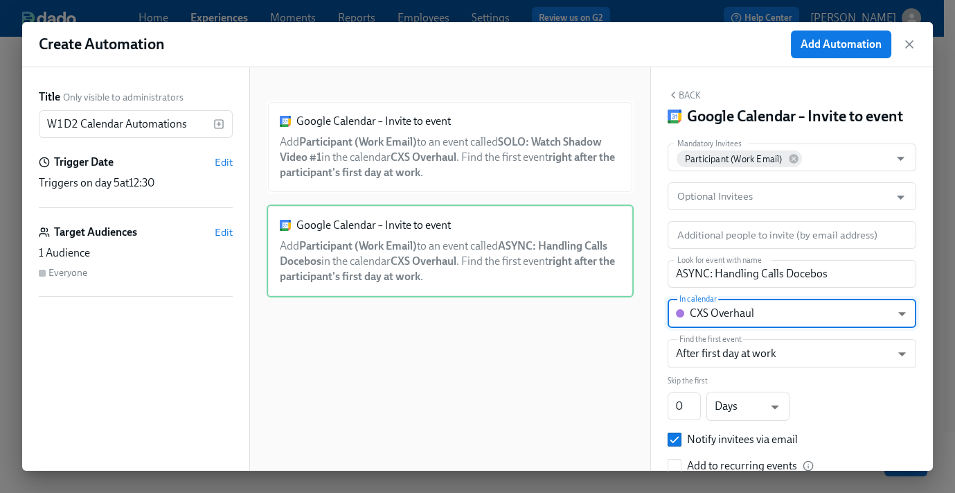
click at [688, 91] on button "Back" at bounding box center [684, 94] width 33 height 11
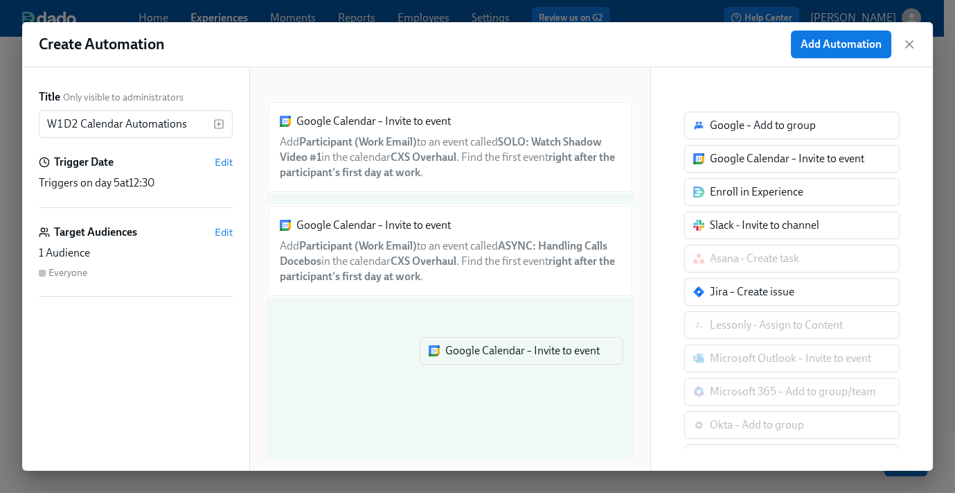
drag, startPoint x: 714, startPoint y: 184, endPoint x: 493, endPoint y: 356, distance: 280.4
click at [493, 356] on div "Title Only visible to administrators W1D2 Calendar Automations ​ Trigger Date E…" at bounding box center [477, 268] width 911 height 403
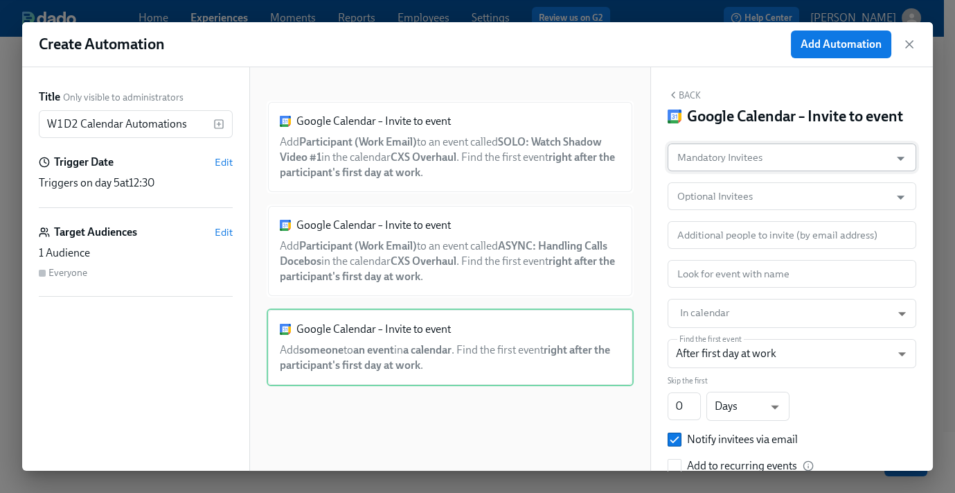
click at [749, 171] on input "Mandatory Invitees" at bounding box center [779, 157] width 209 height 28
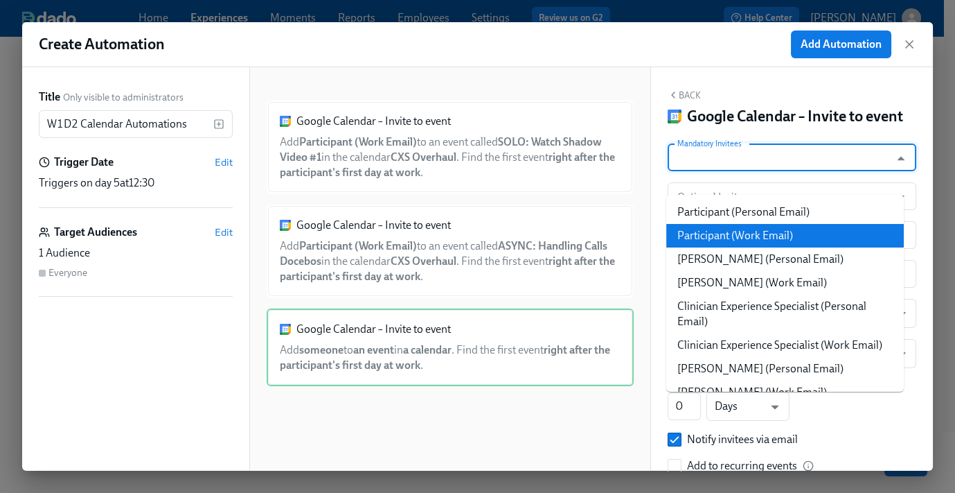
click at [751, 235] on li "Participant (Work Email)" at bounding box center [786, 236] width 238 height 24
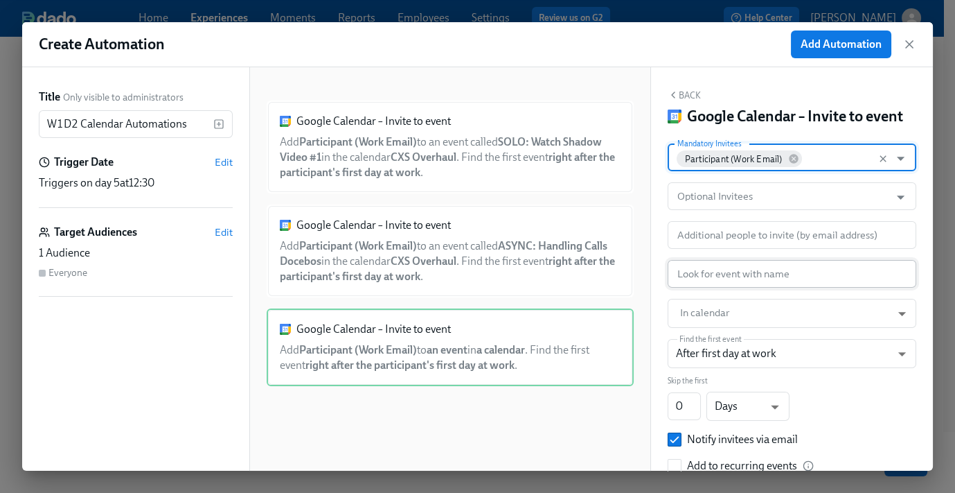
click at [713, 288] on input "text" at bounding box center [792, 274] width 249 height 28
paste input "LIVE: Communication Best Practices"
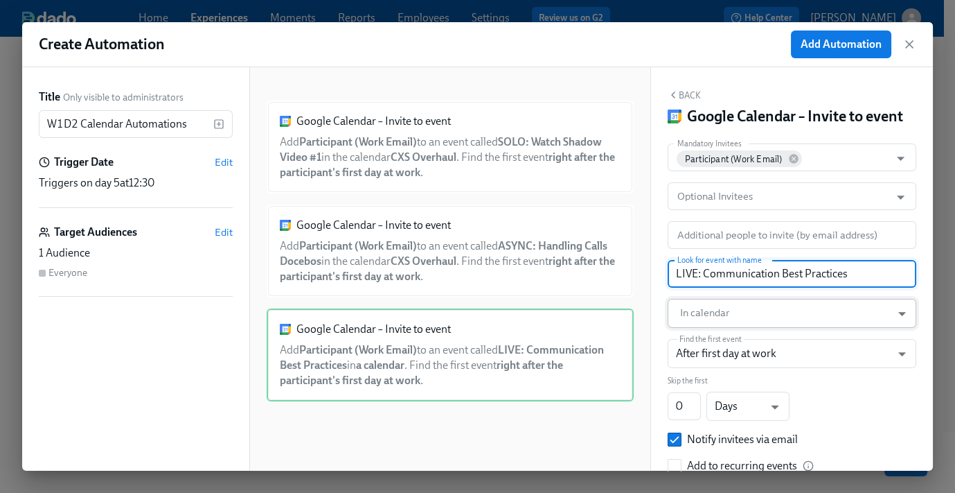
type input "LIVE: Communication Best Practices"
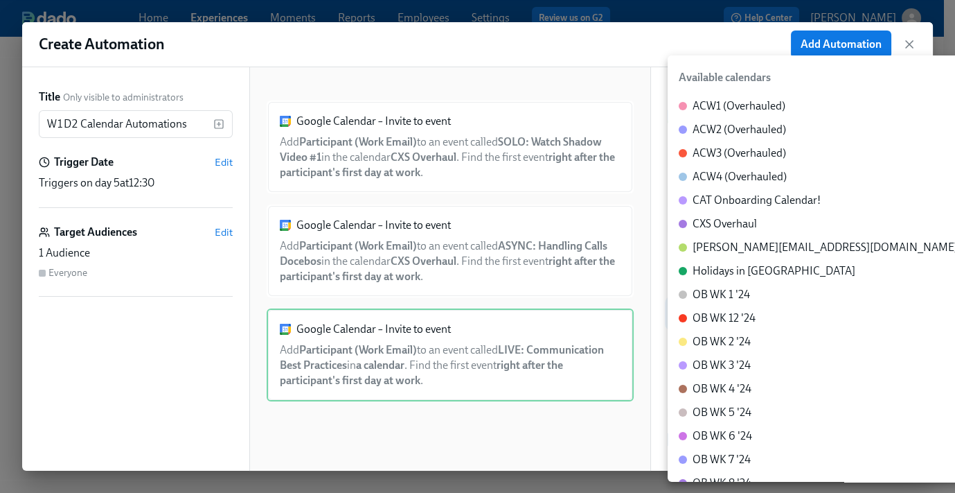
click at [705, 343] on body "Home Experiences Moments Reports Employees Settings Review us on G2 Help Center…" at bounding box center [477, 209] width 955 height 565
click at [716, 220] on div "CXS Overhaul" at bounding box center [725, 223] width 64 height 15
type input "c_60dc0434beab07ba432bc90097a55cb043e13d223856065d37105691a0752e1c@group.calend…"
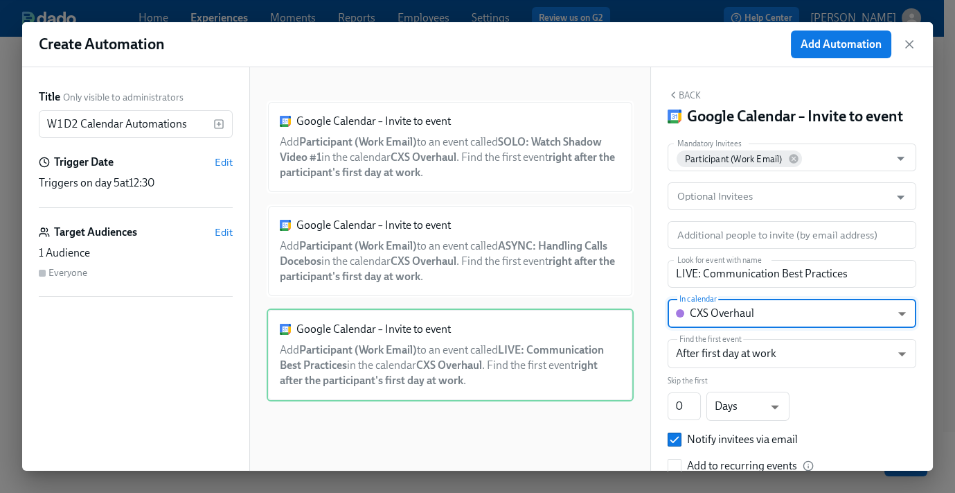
click at [696, 98] on button "Back" at bounding box center [684, 94] width 33 height 11
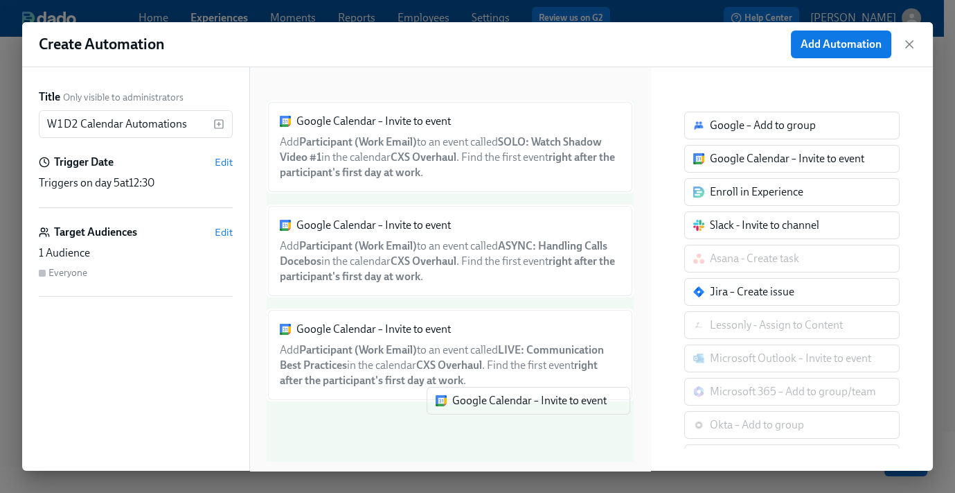
drag, startPoint x: 730, startPoint y: 152, endPoint x: 413, endPoint y: 434, distance: 424.5
click at [412, 443] on div "Title Only visible to administrators W1D2 Calendar Automations ​ Trigger Date E…" at bounding box center [477, 268] width 911 height 403
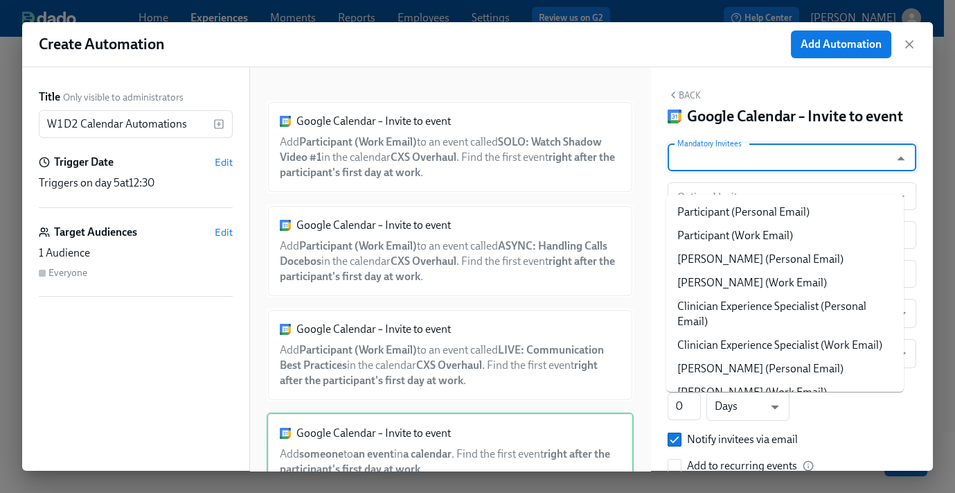
click at [762, 171] on input "Mandatory Invitees" at bounding box center [779, 157] width 209 height 28
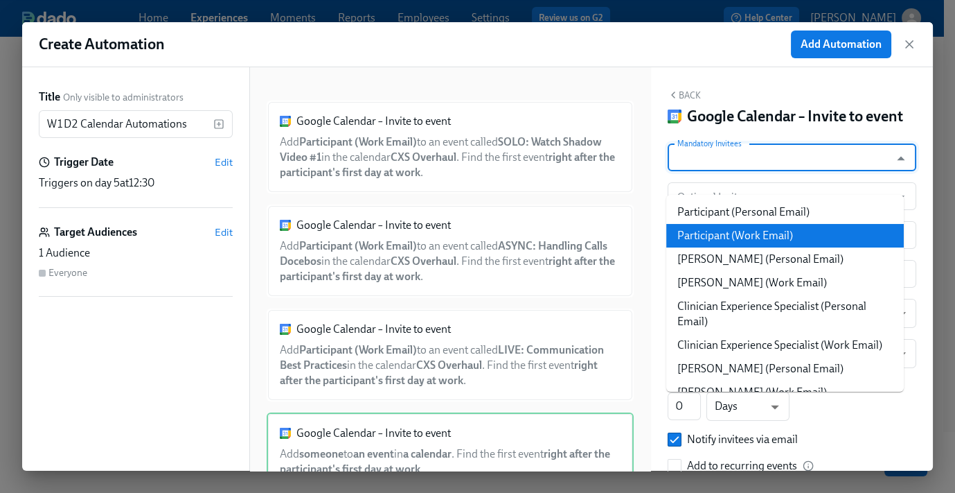
click at [776, 238] on li "Participant (Work Email)" at bounding box center [786, 236] width 238 height 24
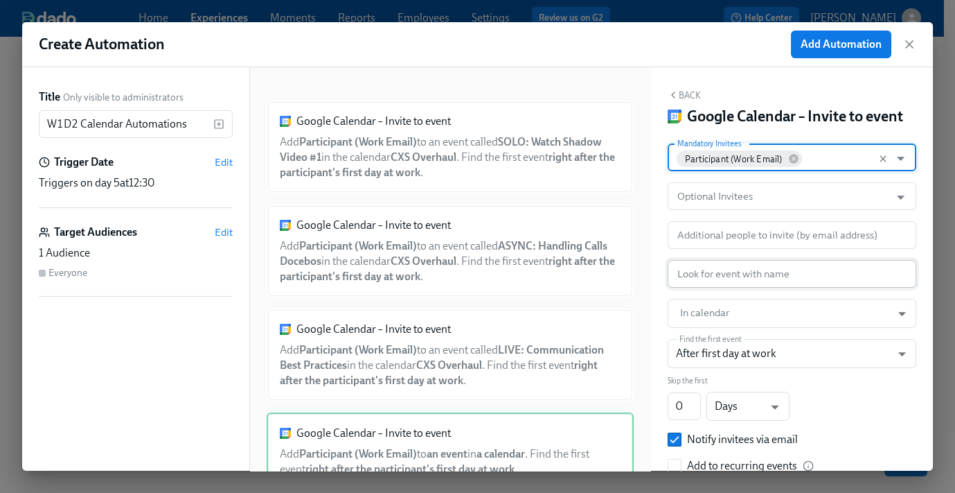
click at [728, 288] on input "text" at bounding box center [792, 274] width 249 height 28
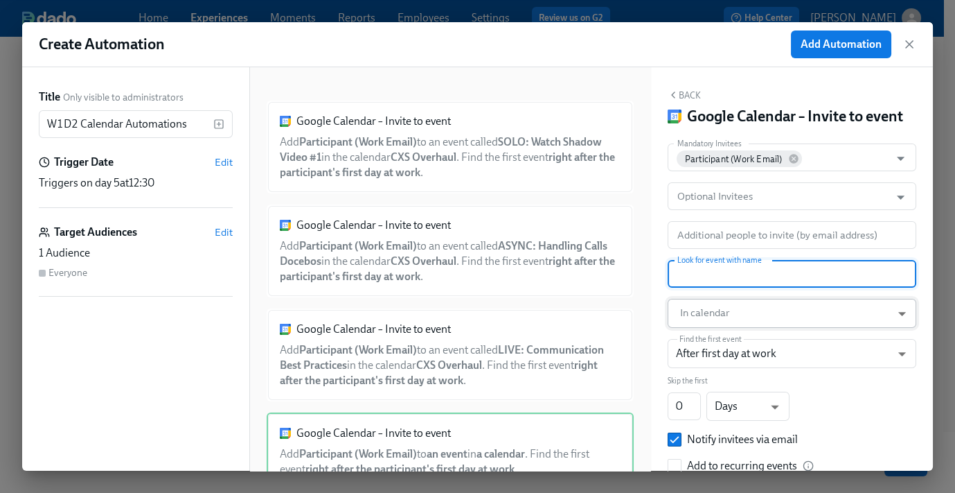
paste input "ASYNC: Salesforce Docebos"
type input "ASYNC: Salesforce Docebos"
click at [729, 326] on body "Home Experiences Moments Reports Employees Settings Review us on G2 Help Center…" at bounding box center [477, 209] width 955 height 565
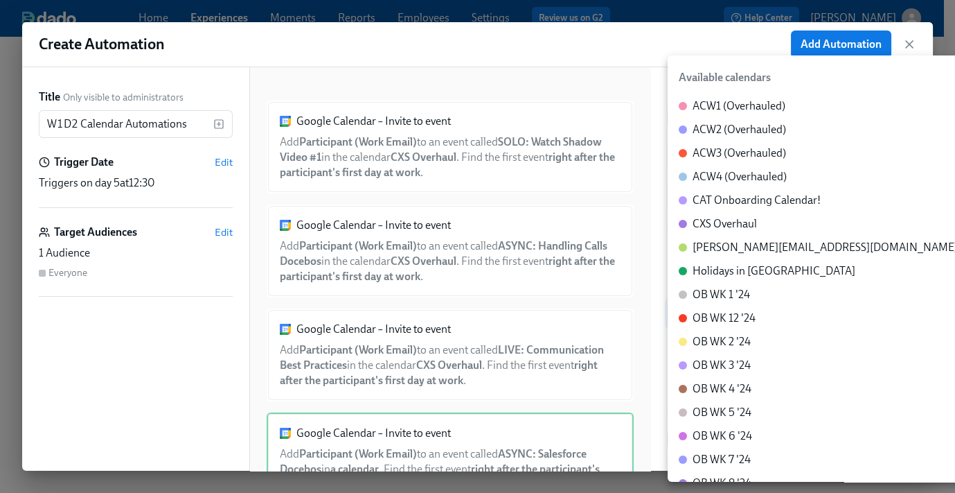
click at [728, 222] on div "CXS Overhaul" at bounding box center [725, 223] width 64 height 15
type input "c_60dc0434beab07ba432bc90097a55cb043e13d223856065d37105691a0752e1c@group.calend…"
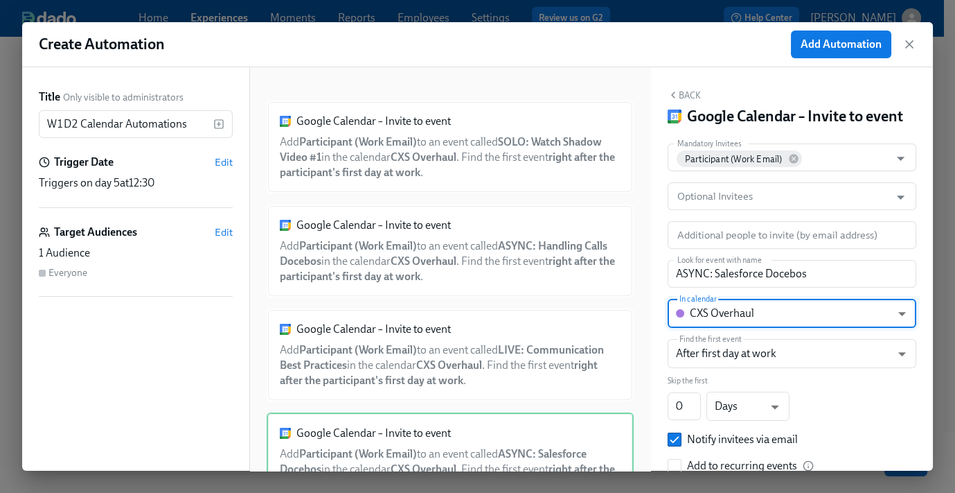
click at [693, 98] on button "Back" at bounding box center [684, 94] width 33 height 11
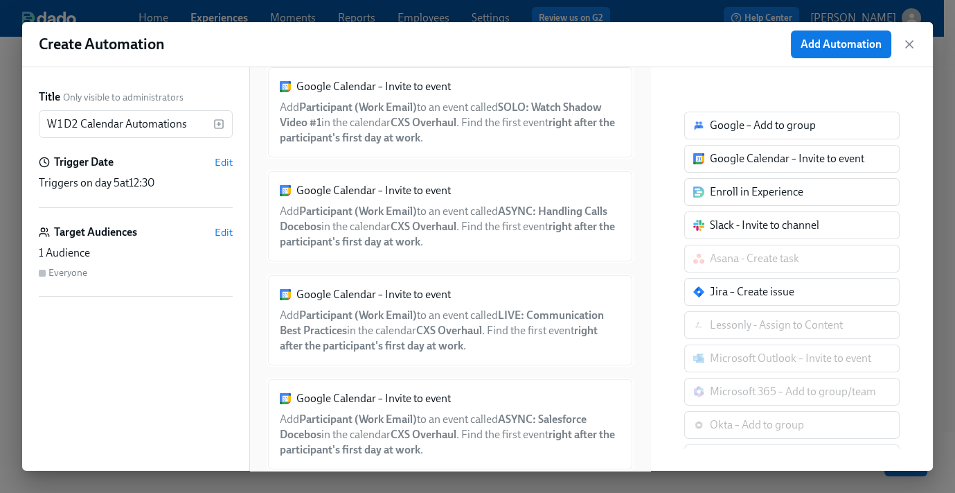
scroll to position [63, 0]
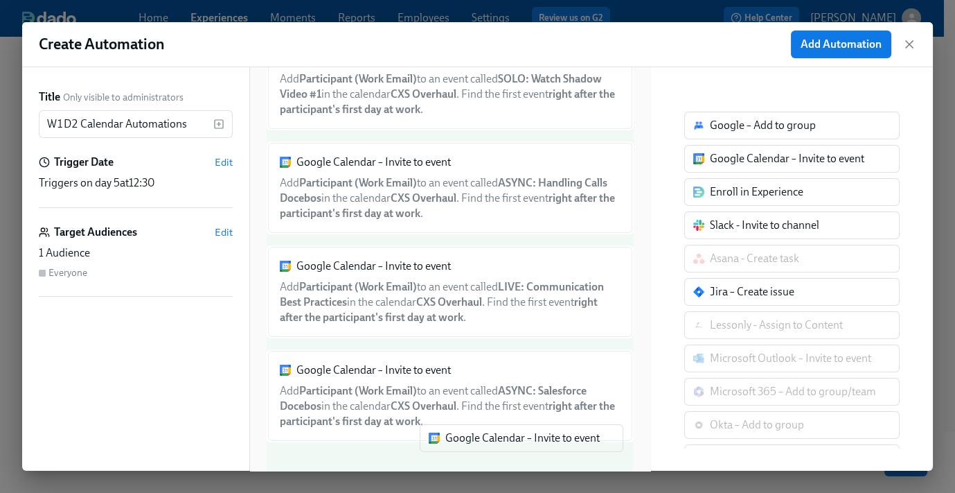
drag, startPoint x: 730, startPoint y: 170, endPoint x: 464, endPoint y: 450, distance: 387.2
click at [464, 450] on div "Title Only visible to administrators W1D2 Calendar Automations ​ Trigger Date E…" at bounding box center [477, 268] width 911 height 403
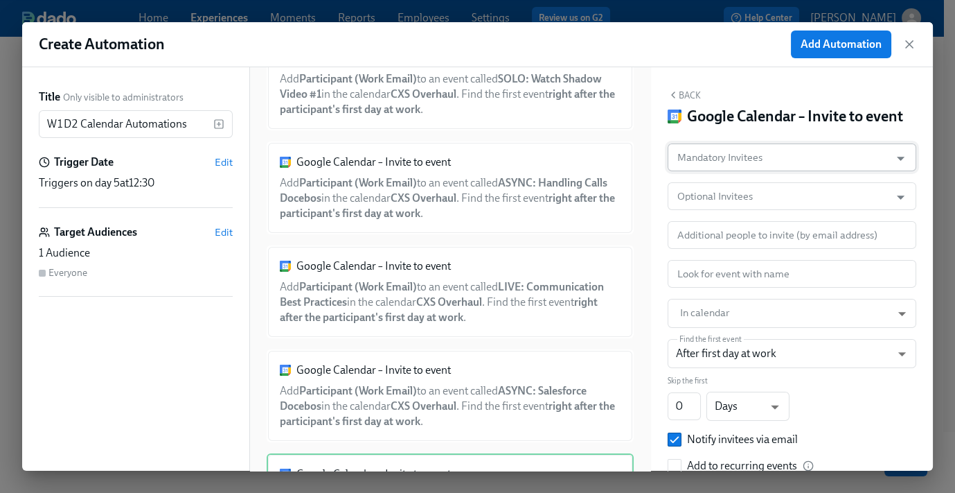
click at [746, 171] on input "Mandatory Invitees" at bounding box center [779, 157] width 209 height 28
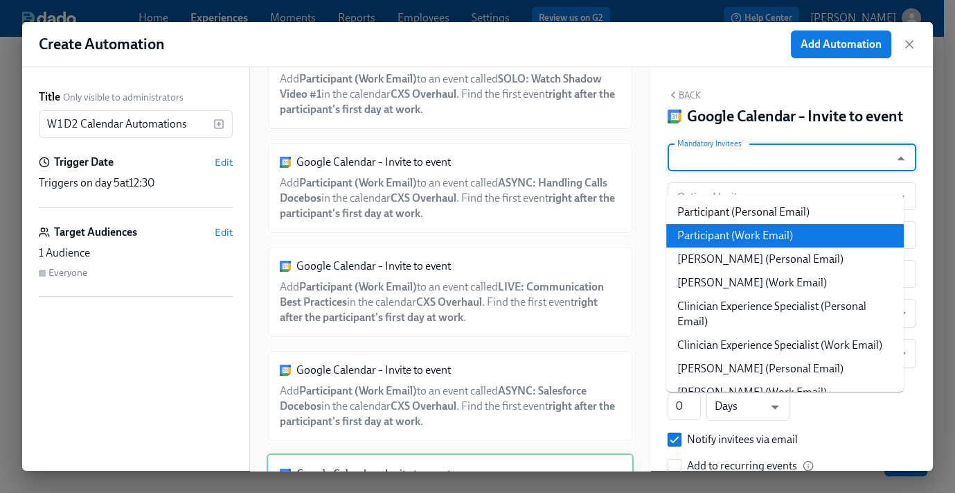
click at [744, 233] on li "Participant (Work Email)" at bounding box center [786, 236] width 238 height 24
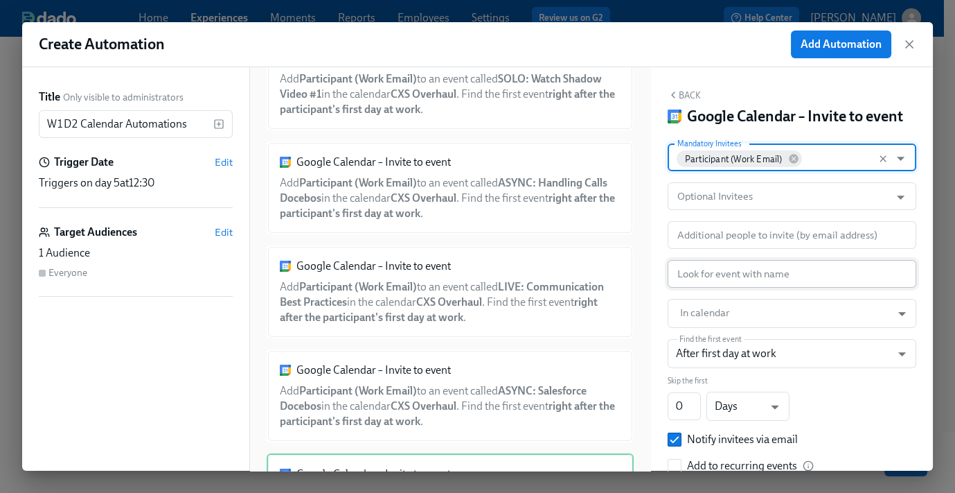
click at [716, 288] on input "text" at bounding box center [792, 274] width 249 height 28
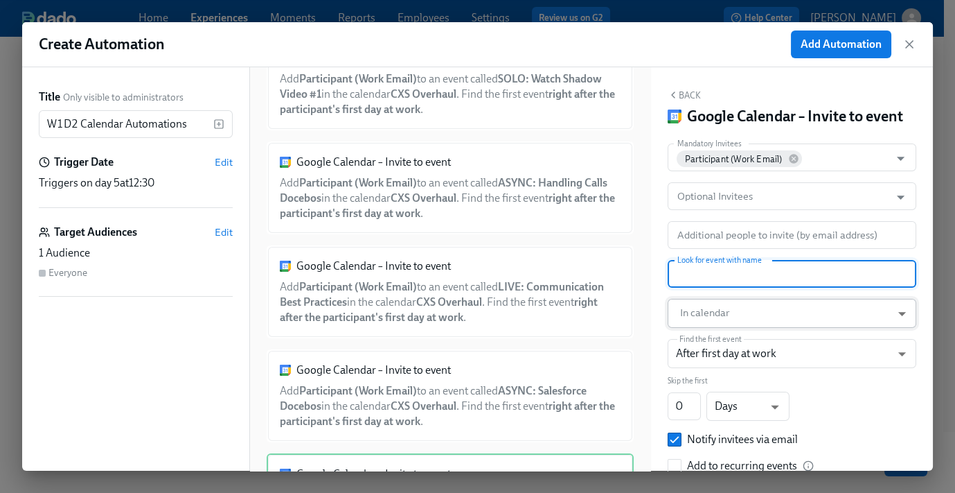
paste input "LIVE: Review Salesforce"
type input "LIVE: Review Salesforce"
click at [719, 328] on body "Home Experiences Moments Reports Employees Settings Review us on G2 Help Center…" at bounding box center [477, 209] width 955 height 565
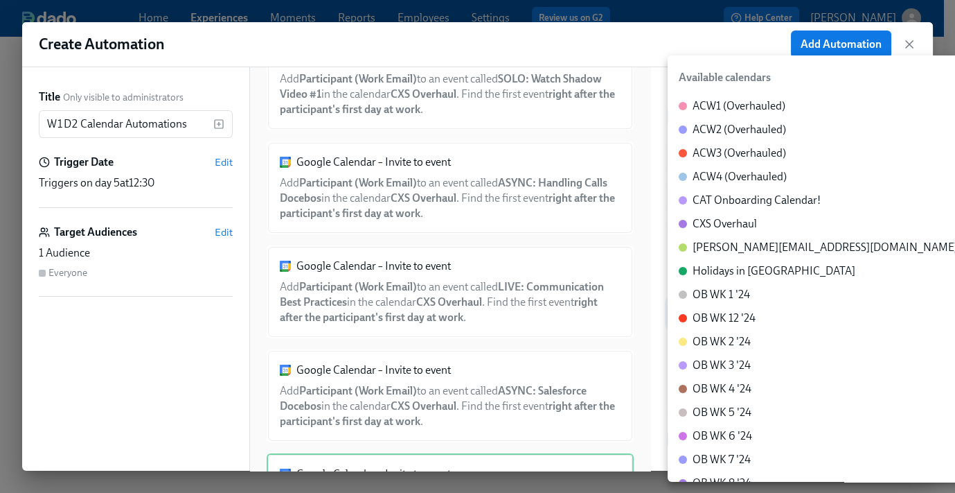
click at [717, 225] on div "CXS Overhaul" at bounding box center [725, 223] width 64 height 15
type input "c_60dc0434beab07ba432bc90097a55cb043e13d223856065d37105691a0752e1c@group.calend…"
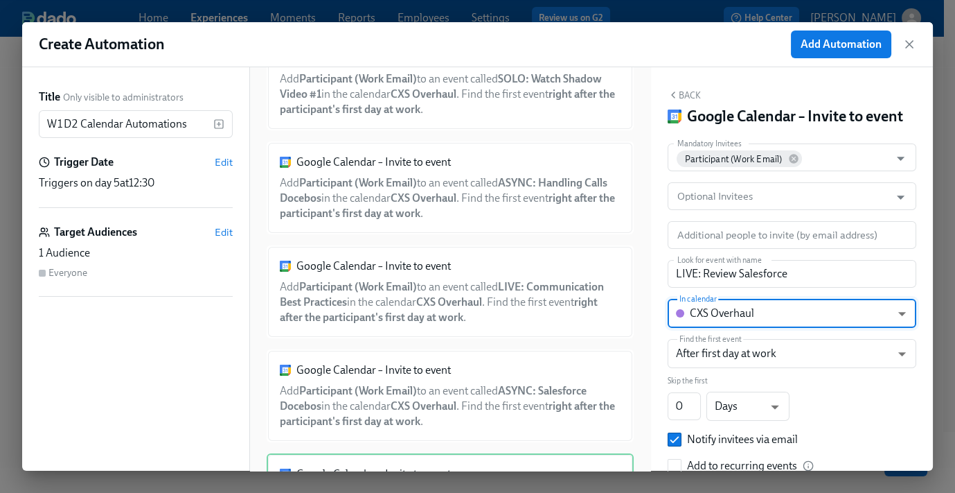
click at [689, 101] on div "Back Google Calendar – Invite to event" at bounding box center [792, 107] width 249 height 37
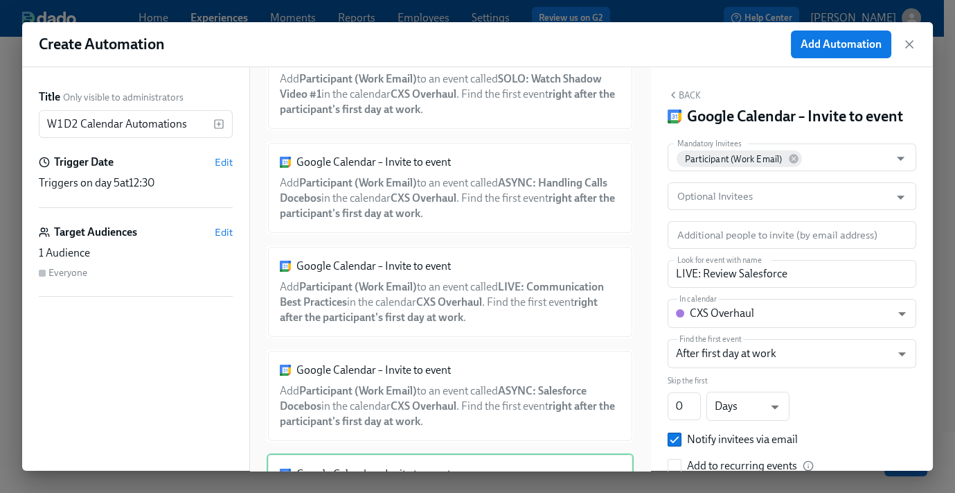
click at [697, 83] on div "Back Google Calendar – Invite to event Mandatory Invitees Participant (Work Ema…" at bounding box center [792, 268] width 282 height 403
click at [689, 89] on button "Back" at bounding box center [684, 94] width 33 height 11
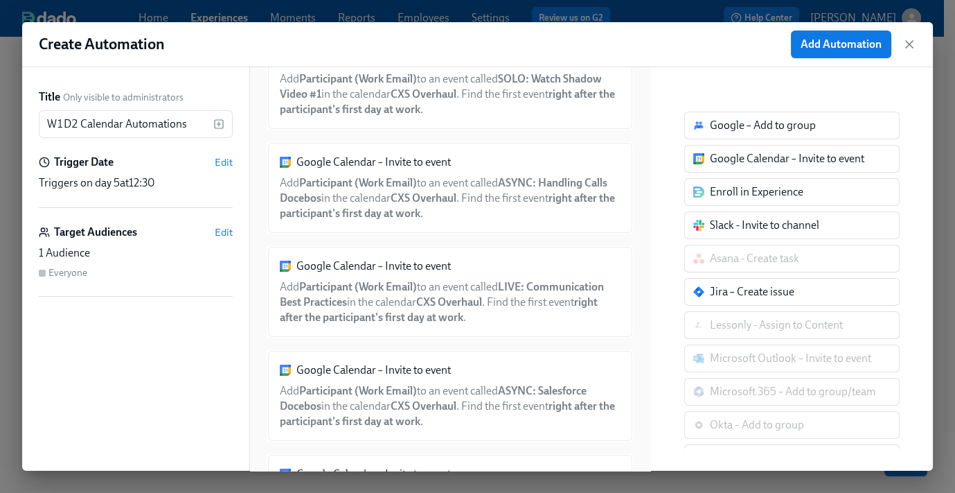
scroll to position [166, 0]
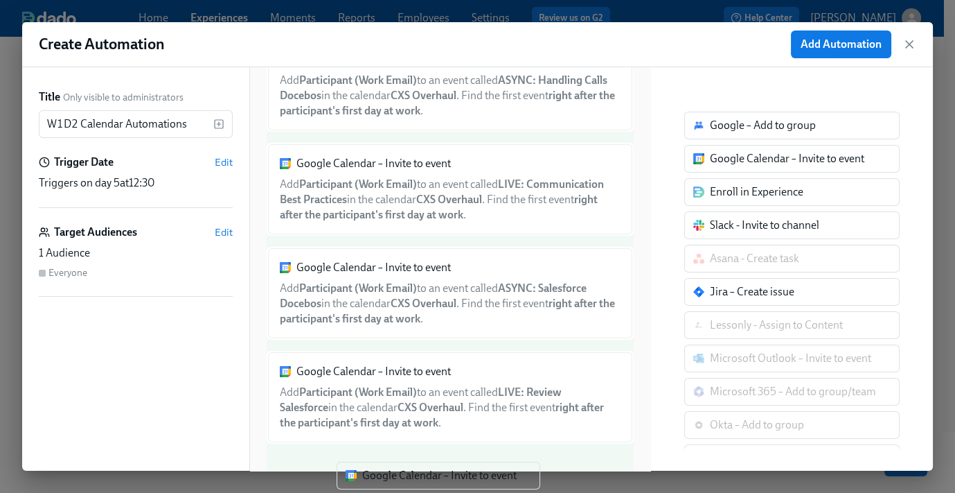
drag, startPoint x: 728, startPoint y: 165, endPoint x: 376, endPoint y: 484, distance: 474.8
click at [376, 484] on div "Create Automation Add Automation Title Only visible to administrators W1D2 Cale…" at bounding box center [477, 246] width 955 height 493
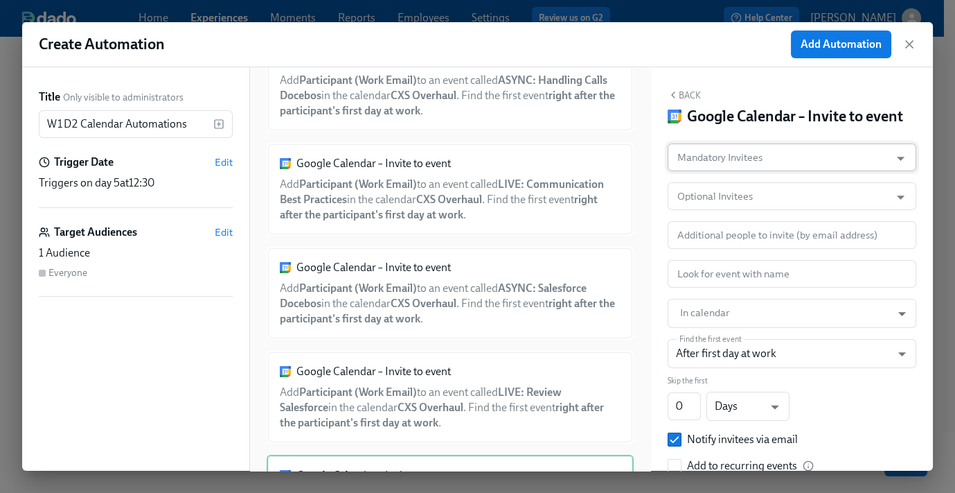
click at [741, 171] on input "Mandatory Invitees" at bounding box center [779, 157] width 209 height 28
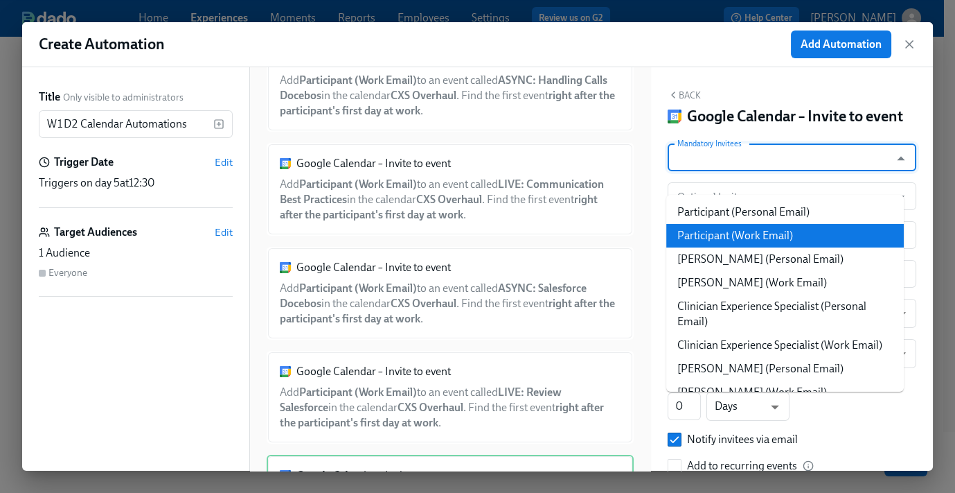
click at [752, 237] on li "Participant (Work Email)" at bounding box center [786, 236] width 238 height 24
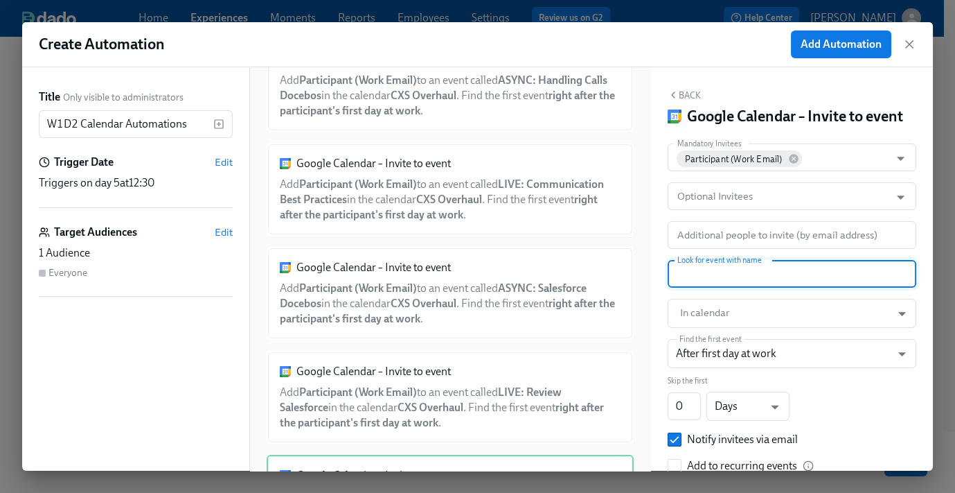
click at [710, 288] on input "text" at bounding box center [792, 274] width 249 height 28
paste input "Lunch W1D2"
type input "Lunch W1D2"
click at [706, 333] on body "Home Experiences Moments Reports Employees Settings Review us on G2 Help Center…" at bounding box center [477, 209] width 955 height 565
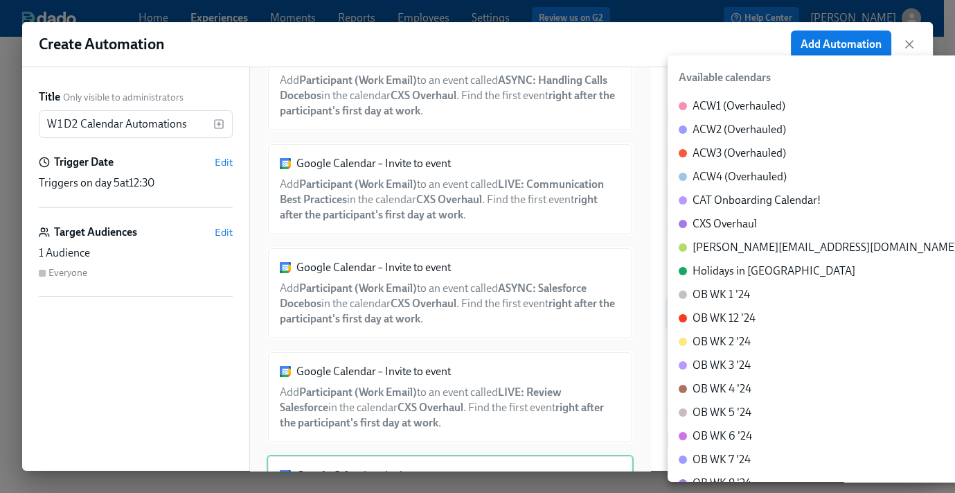
click at [717, 220] on div "CXS Overhaul" at bounding box center [725, 223] width 64 height 15
type input "c_60dc0434beab07ba432bc90097a55cb043e13d223856065d37105691a0752e1c@group.calend…"
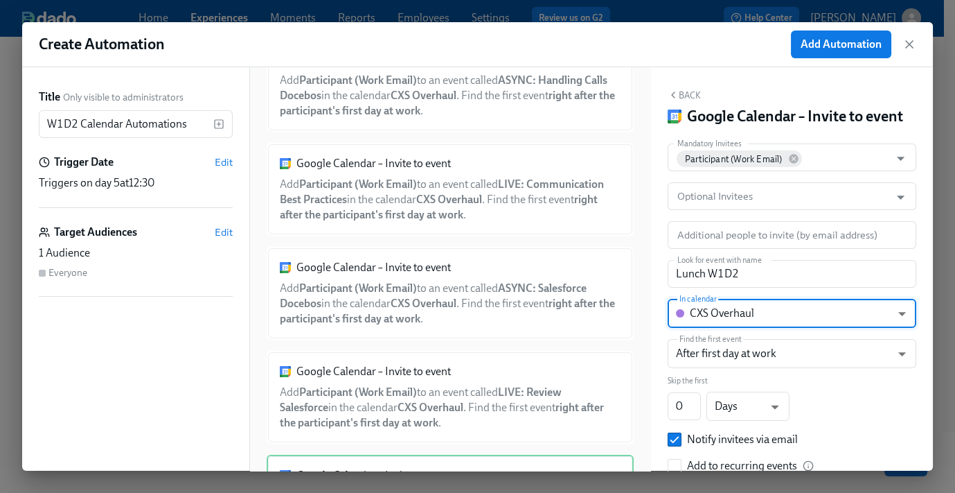
click at [683, 94] on button "Back" at bounding box center [684, 94] width 33 height 11
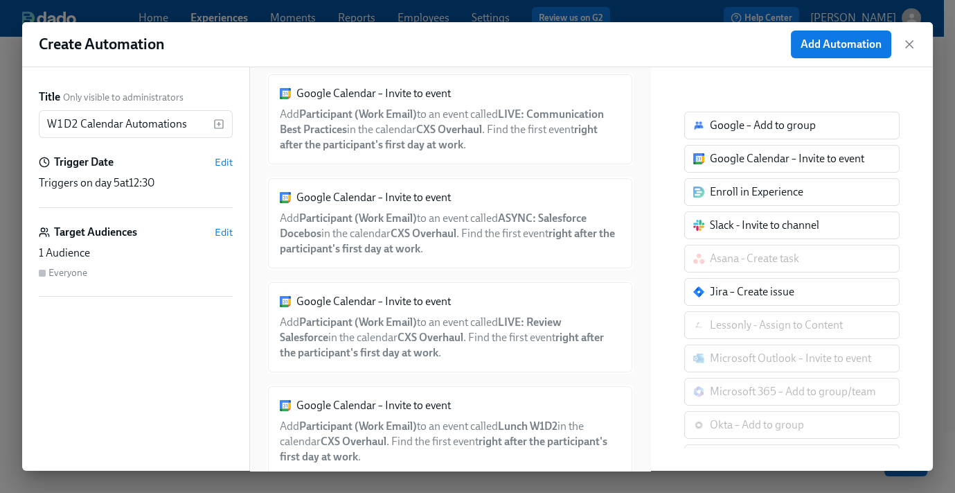
scroll to position [268, 0]
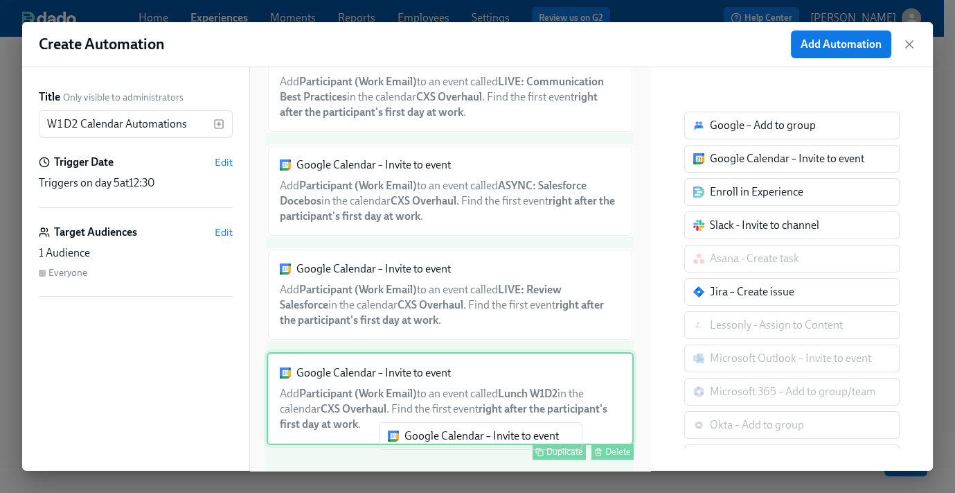
drag, startPoint x: 748, startPoint y: 161, endPoint x: 443, endPoint y: 416, distance: 398.4
click at [436, 441] on div "Title Only visible to administrators W1D2 Calendar Automations ​ Trigger Date E…" at bounding box center [477, 268] width 911 height 403
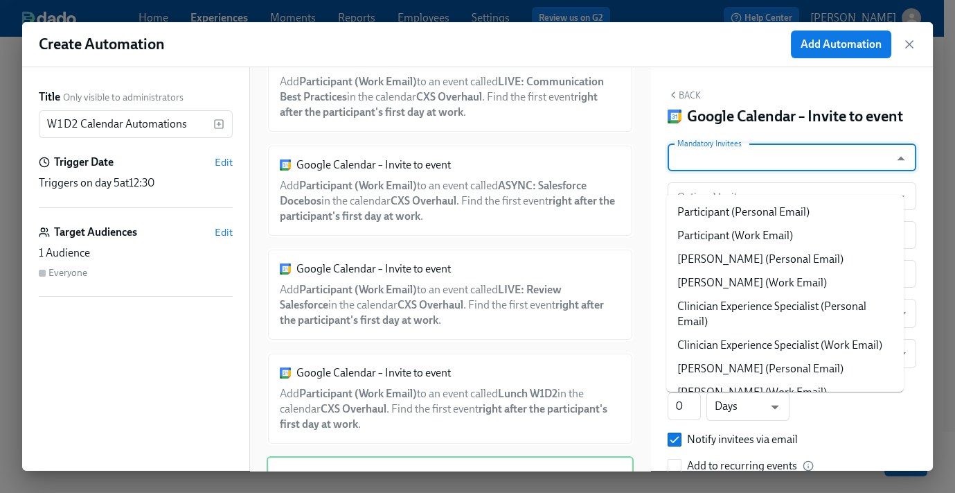
click at [795, 171] on input "Mandatory Invitees" at bounding box center [779, 157] width 209 height 28
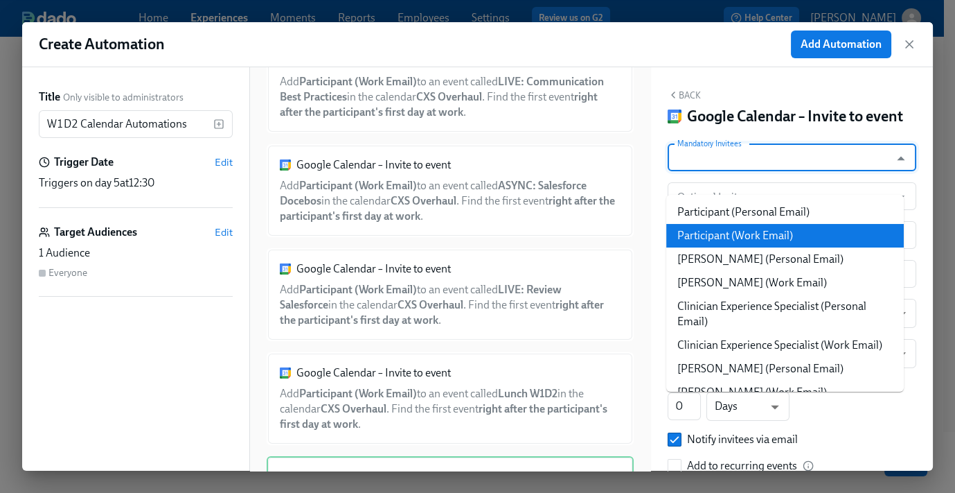
click at [784, 238] on li "Participant (Work Email)" at bounding box center [786, 236] width 238 height 24
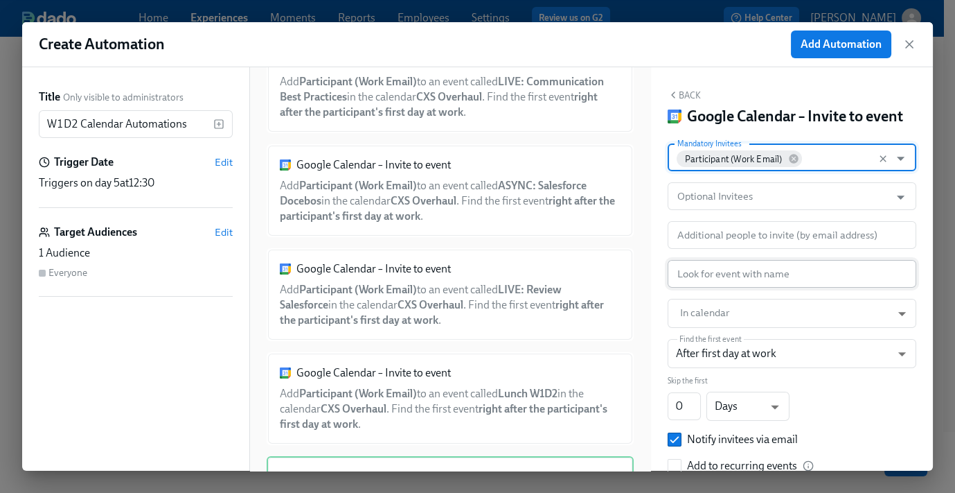
click at [730, 288] on input "text" at bounding box center [792, 274] width 249 height 28
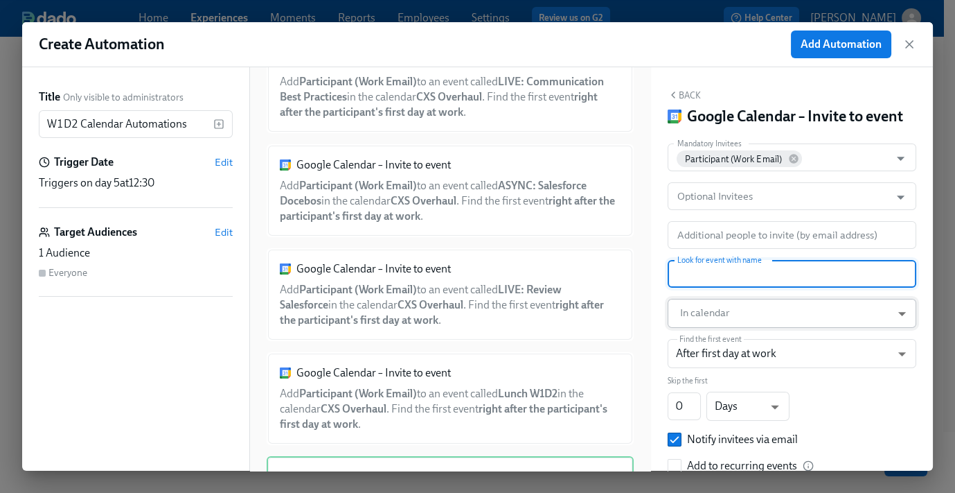
paste input "ASYNC: Five9 Docebo"
type input "ASYNC: Five9 Docebo"
click at [722, 342] on body "Home Experiences Moments Reports Employees Settings Review us on G2 Help Center…" at bounding box center [477, 209] width 955 height 565
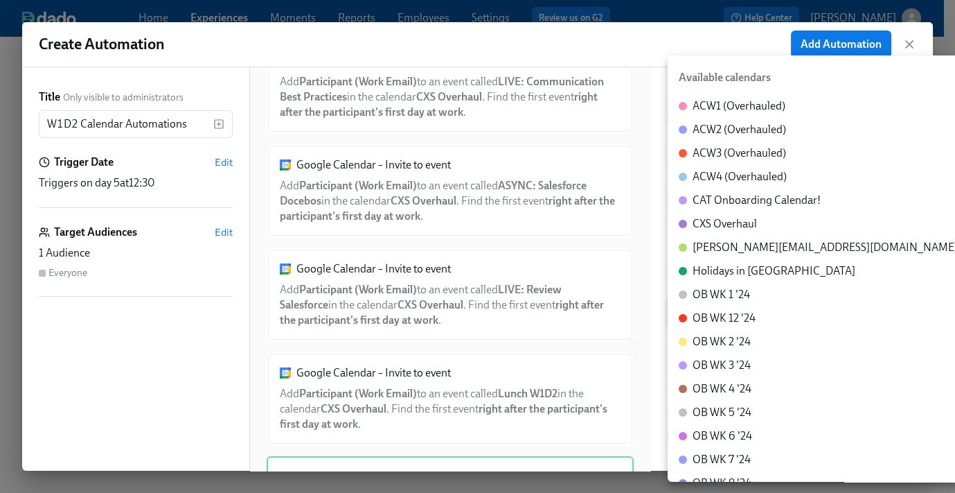
click at [746, 220] on div "CXS Overhaul" at bounding box center [725, 223] width 64 height 15
type input "c_60dc0434beab07ba432bc90097a55cb043e13d223856065d37105691a0752e1c@group.calend…"
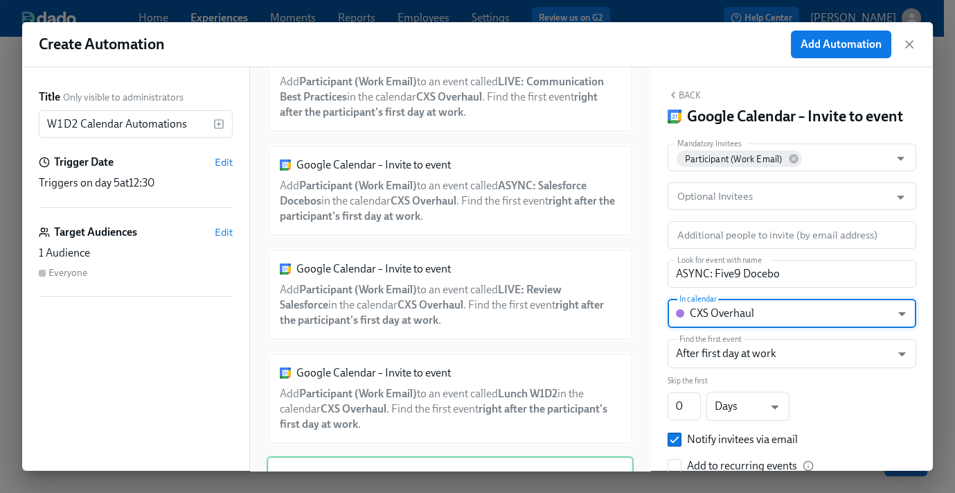
click at [691, 92] on button "Back" at bounding box center [684, 94] width 33 height 11
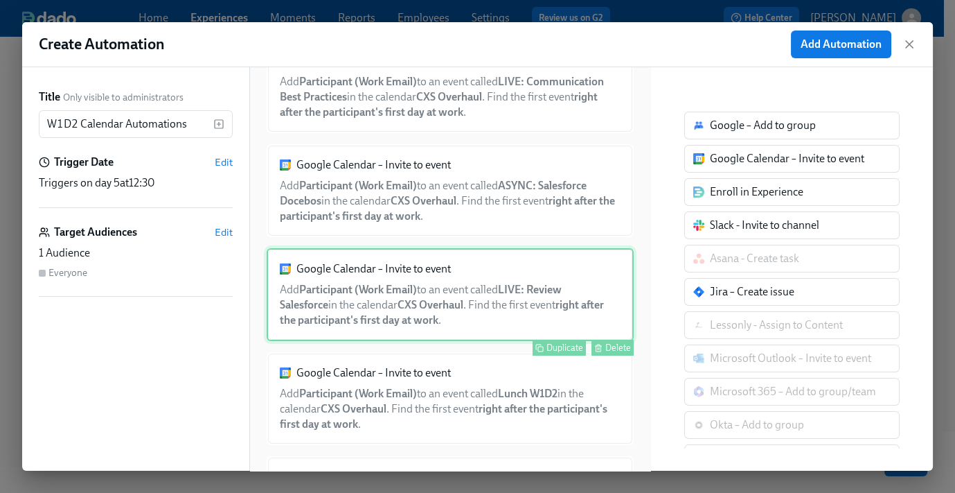
scroll to position [371, 0]
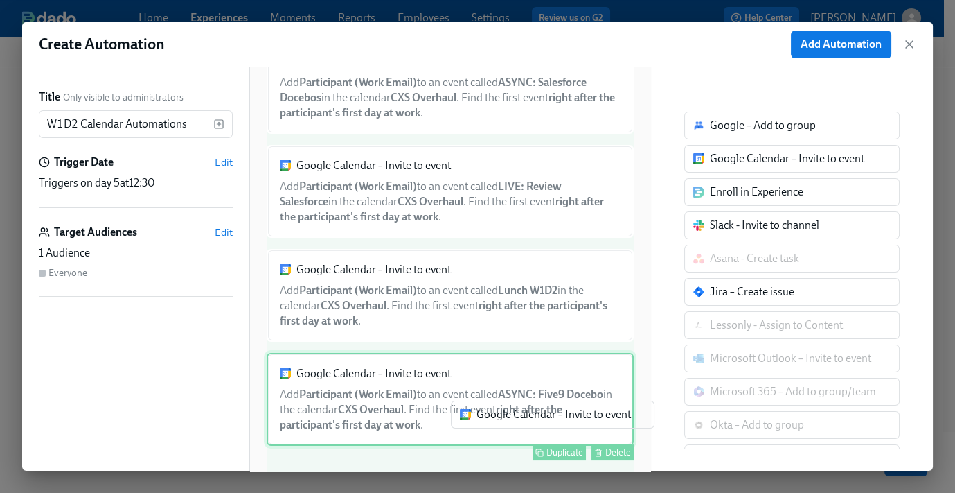
drag, startPoint x: 732, startPoint y: 161, endPoint x: 449, endPoint y: 428, distance: 388.7
click at [443, 444] on div "Title Only visible to administrators W1D2 Calendar Automations ​ Trigger Date E…" at bounding box center [477, 268] width 911 height 403
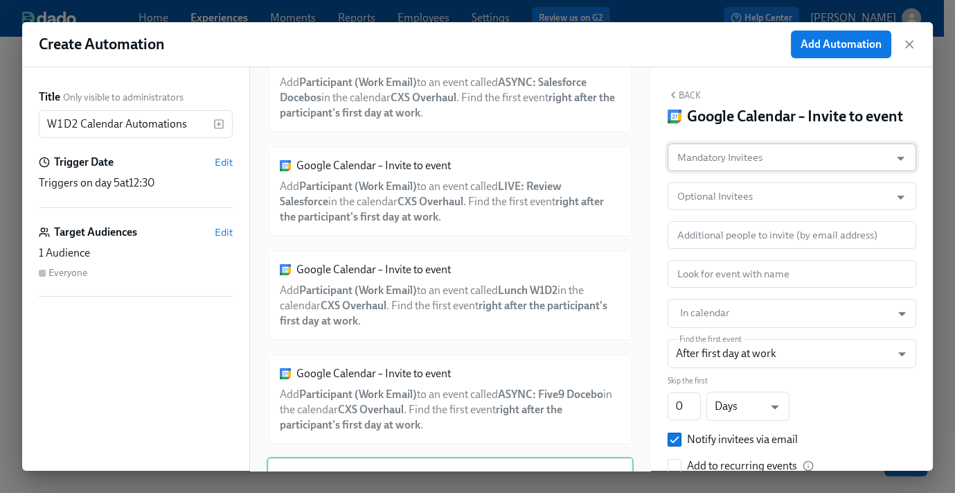
click at [783, 170] on input "Mandatory Invitees" at bounding box center [779, 157] width 209 height 28
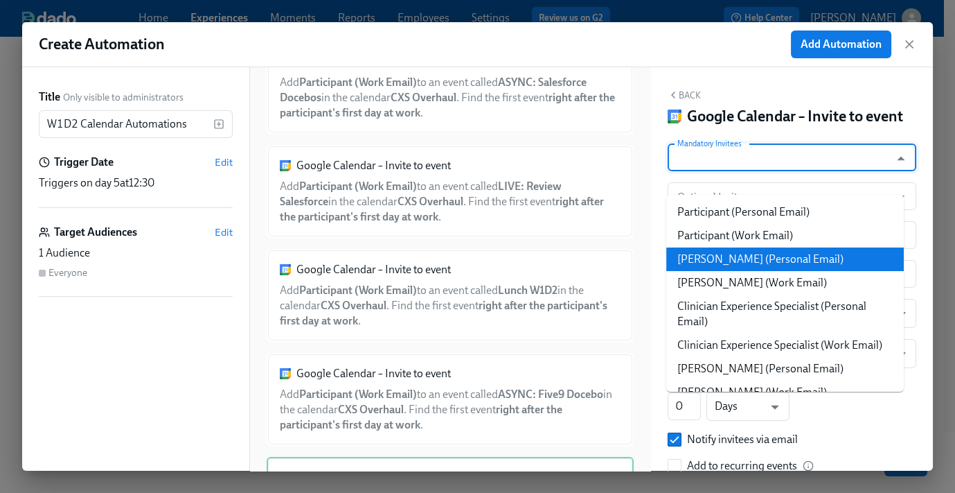
click at [756, 229] on li "Participant (Work Email)" at bounding box center [786, 236] width 238 height 24
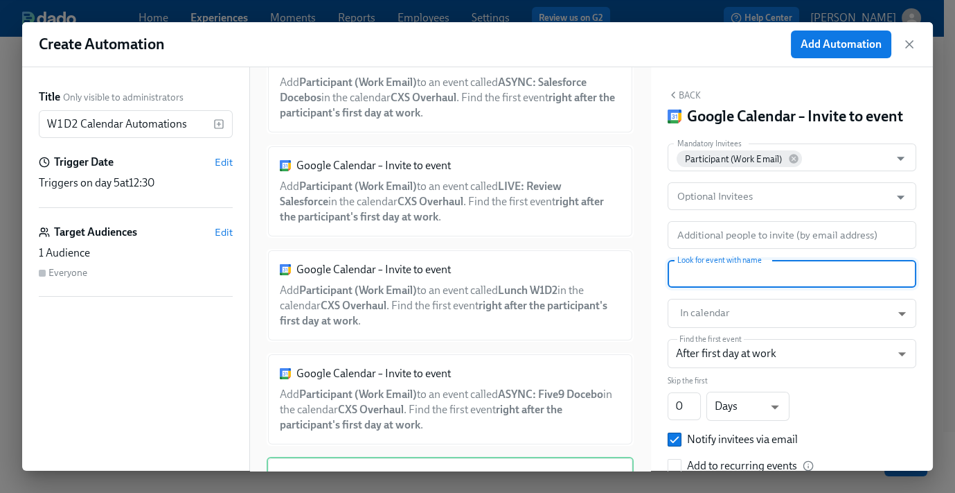
click at [723, 288] on input "text" at bounding box center [792, 274] width 249 height 28
paste input "LIVE: Five9 Review"
type input "LIVE: Five9 Review"
click at [723, 337] on body "Home Experiences Moments Reports Employees Settings Review us on G2 Help Center…" at bounding box center [477, 209] width 955 height 565
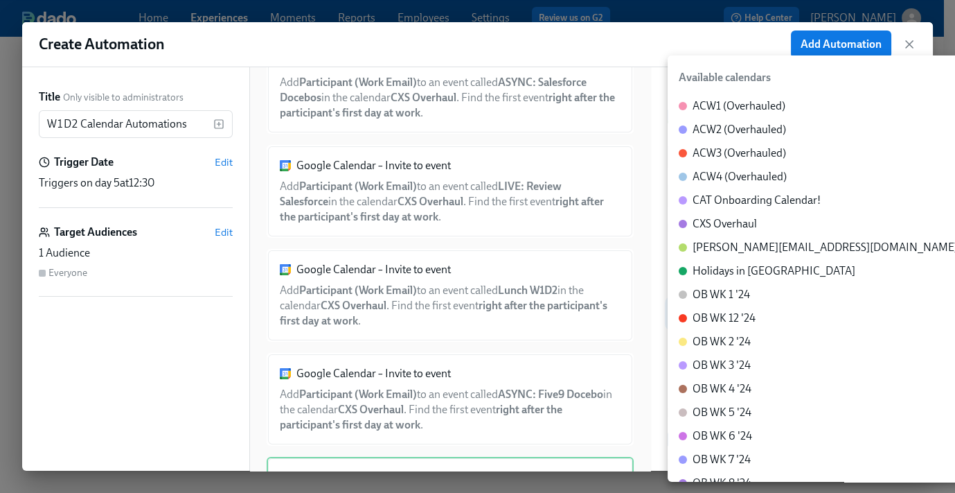
click at [721, 226] on div "CXS Overhaul" at bounding box center [725, 223] width 64 height 15
type input "c_60dc0434beab07ba432bc90097a55cb043e13d223856065d37105691a0752e1c@group.calend…"
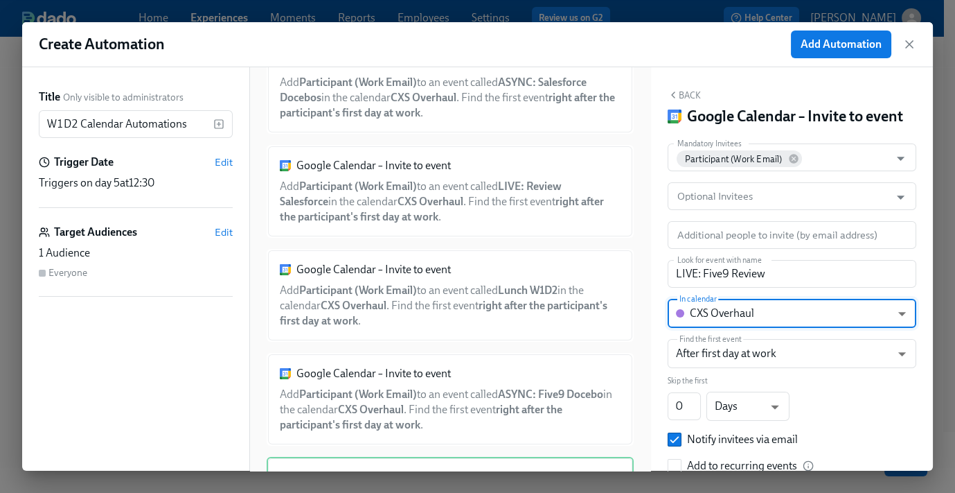
click at [684, 92] on button "Back" at bounding box center [684, 94] width 33 height 11
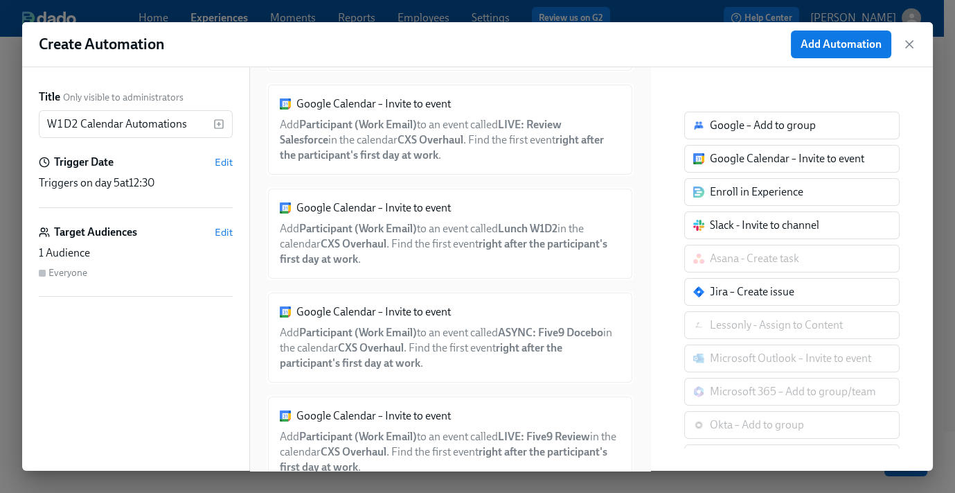
scroll to position [474, 0]
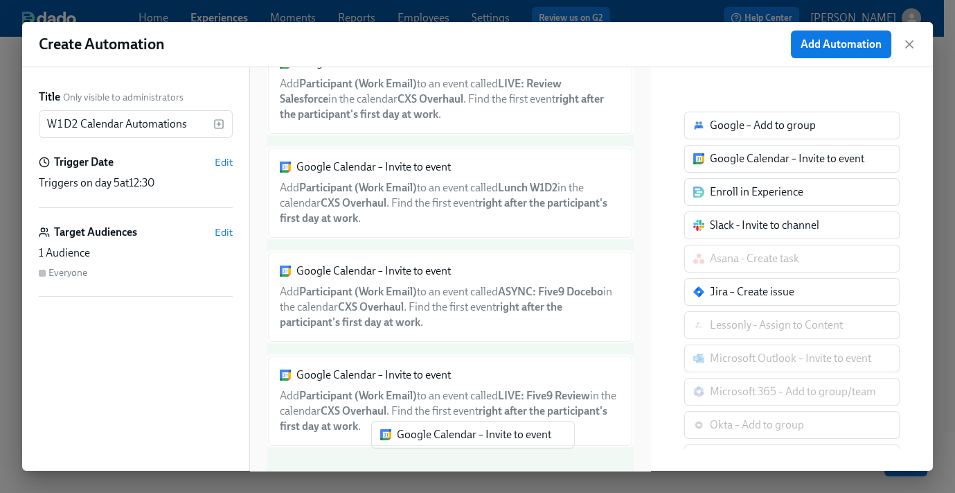
drag, startPoint x: 732, startPoint y: 184, endPoint x: 429, endPoint y: 447, distance: 401.3
click at [429, 447] on div "Title Only visible to administrators W1D2 Calendar Automations ​ Trigger Date E…" at bounding box center [477, 268] width 911 height 403
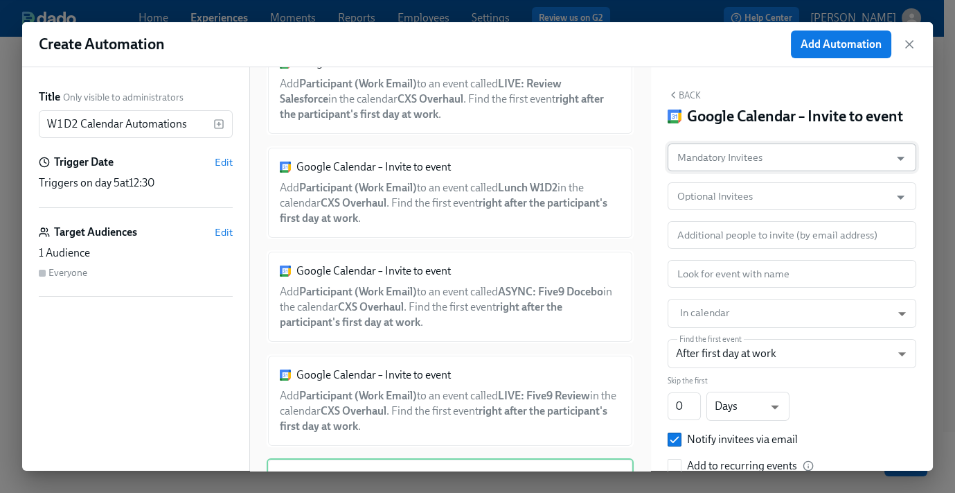
click at [799, 171] on input "Mandatory Invitees" at bounding box center [779, 157] width 209 height 28
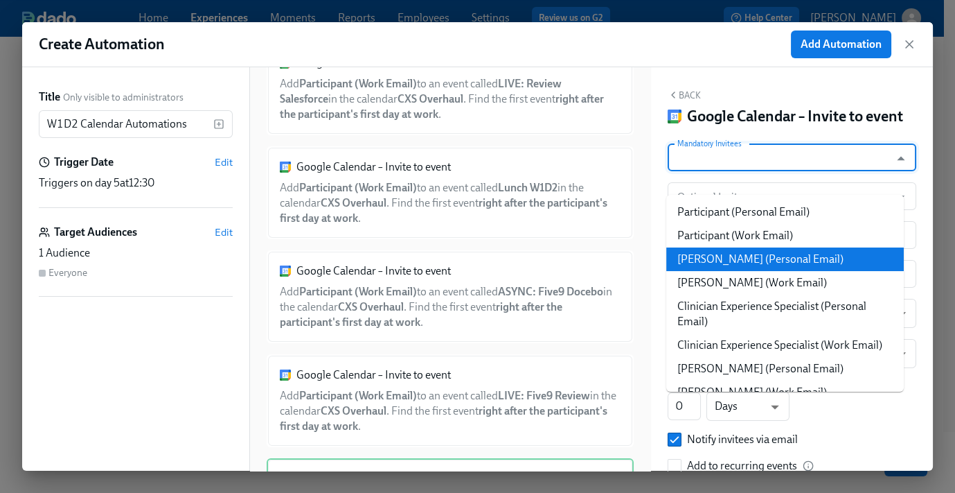
click at [782, 236] on li "Participant (Work Email)" at bounding box center [786, 236] width 238 height 24
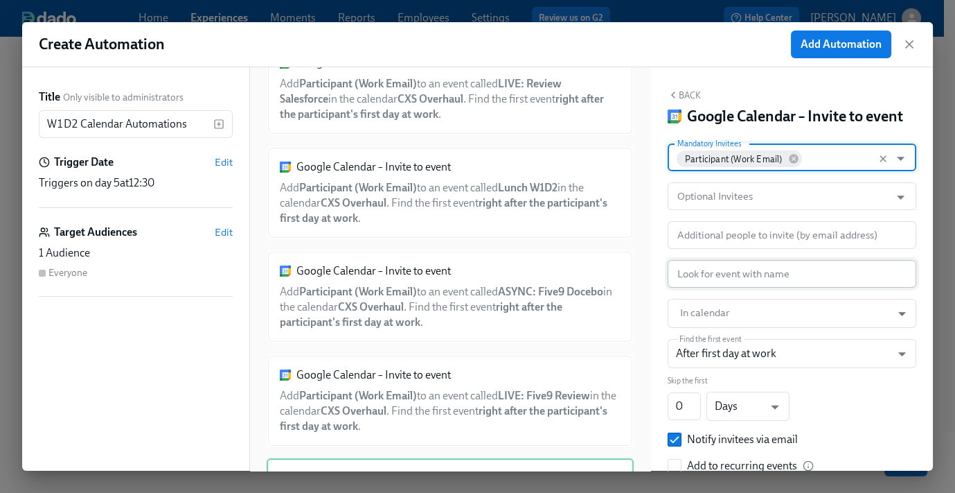
click at [730, 288] on input "text" at bounding box center [792, 274] width 249 height 28
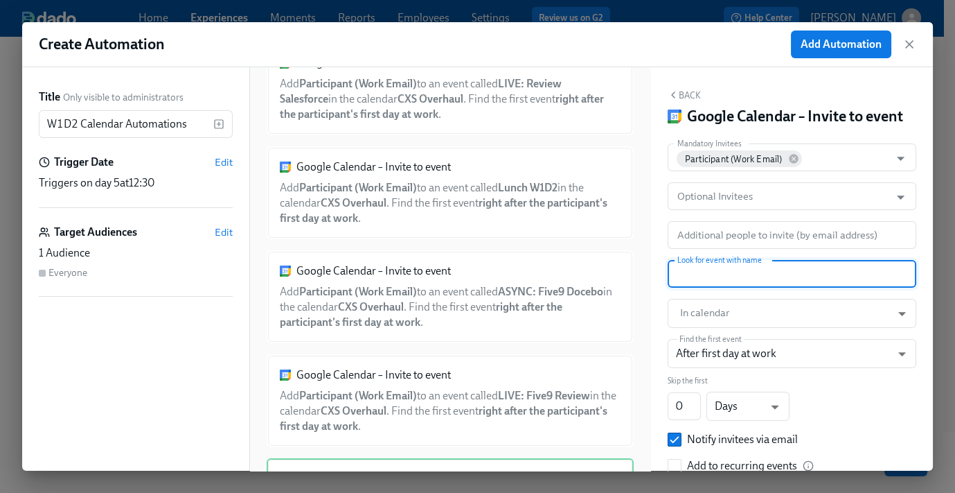
paste input "SOLO: Create a Case in Salesforce #1"
type input "SOLO: Create a Case in Salesforce #1"
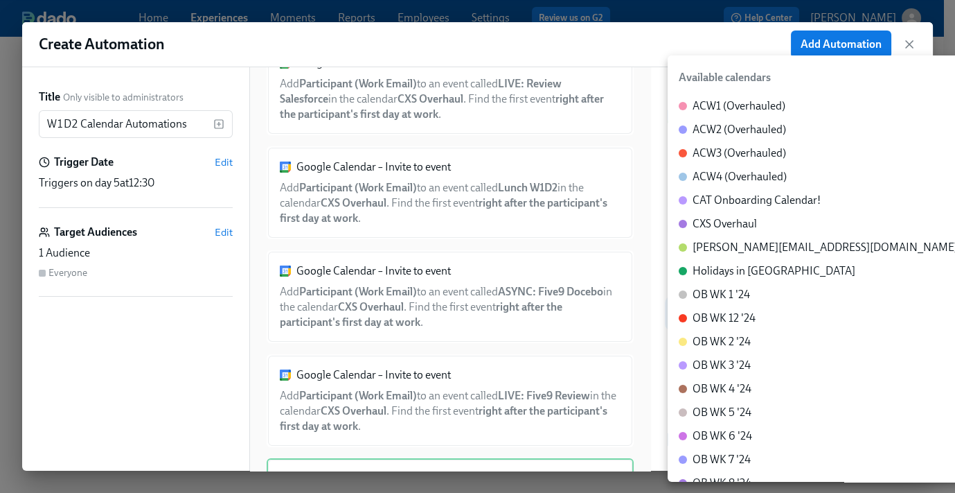
click at [725, 332] on body "Home Experiences Moments Reports Employees Settings Review us on G2 Help Center…" at bounding box center [477, 209] width 955 height 565
click at [722, 217] on div "CXS Overhaul" at bounding box center [725, 223] width 64 height 15
type input "c_60dc0434beab07ba432bc90097a55cb043e13d223856065d37105691a0752e1c@group.calend…"
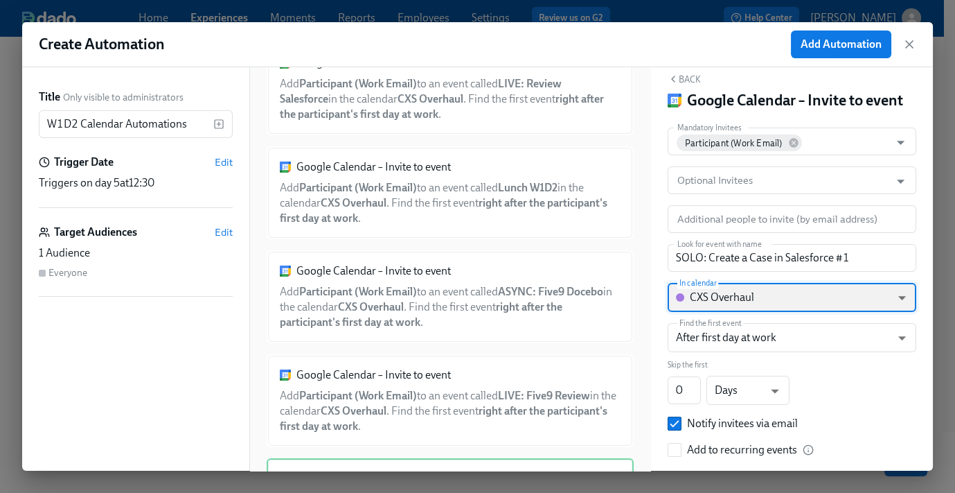
scroll to position [0, 0]
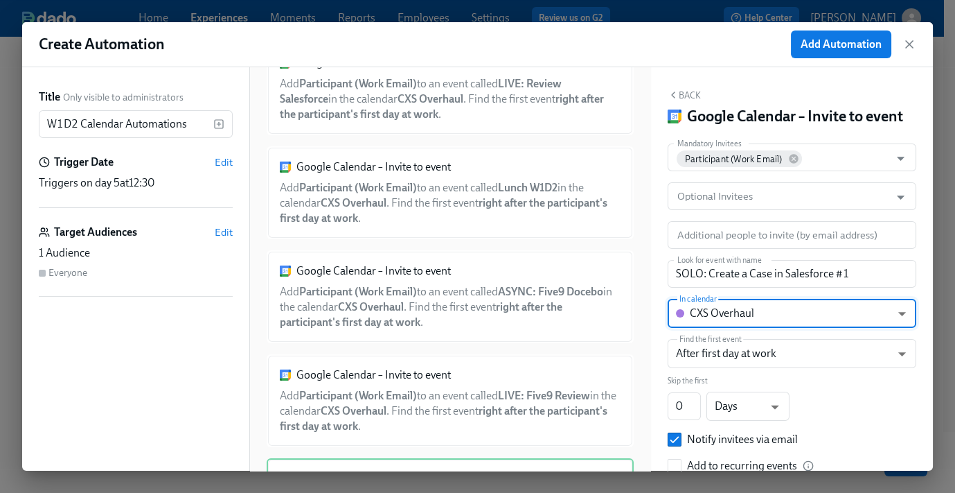
click at [686, 90] on button "Back" at bounding box center [684, 94] width 33 height 11
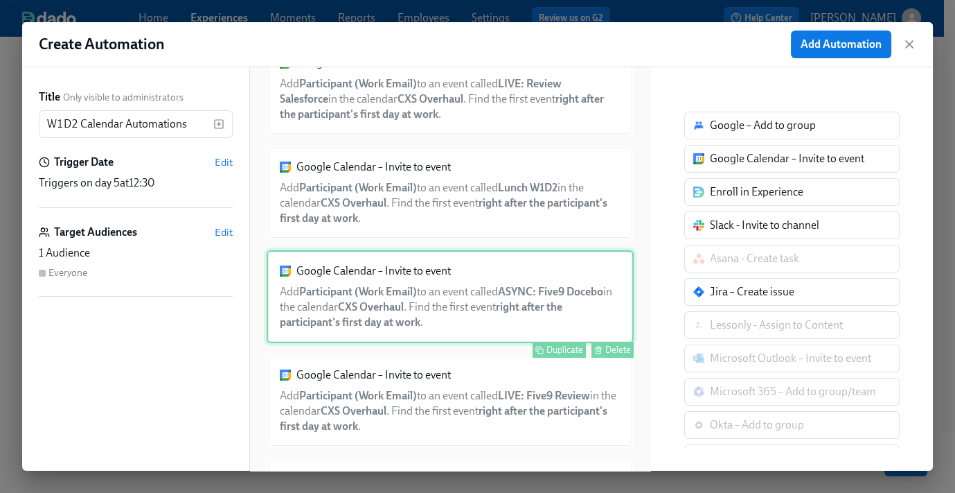
scroll to position [576, 0]
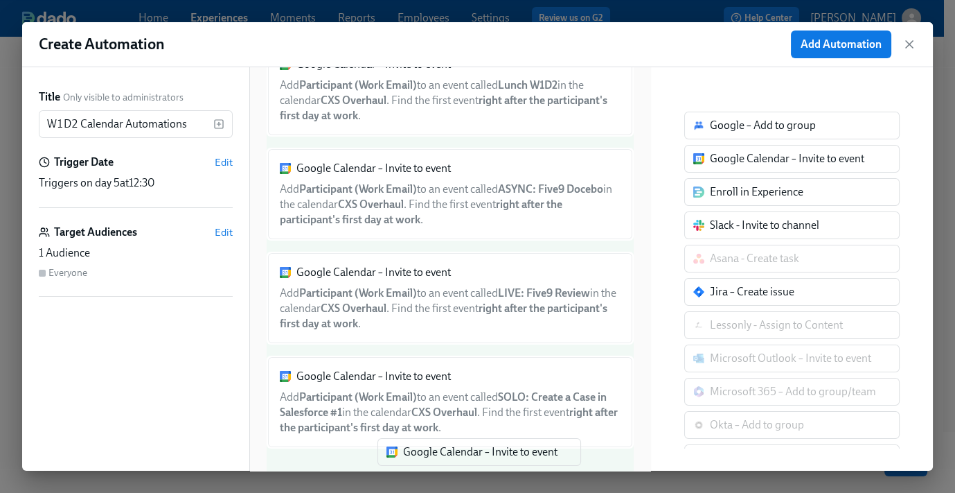
drag, startPoint x: 732, startPoint y: 159, endPoint x: 403, endPoint y: 468, distance: 451.4
click at [403, 471] on div "Create Automation Add Automation Title Only visible to administrators W1D2 Cale…" at bounding box center [477, 246] width 955 height 493
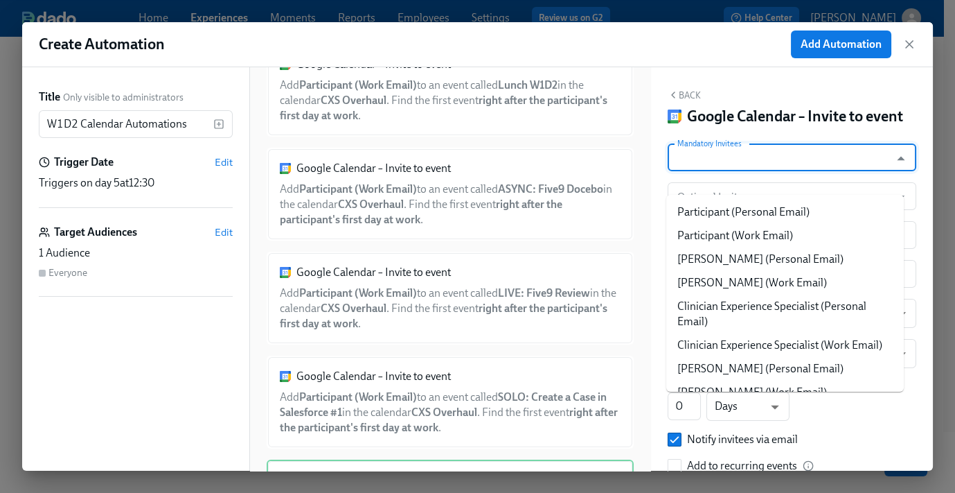
click at [730, 168] on input "Mandatory Invitees" at bounding box center [779, 157] width 209 height 28
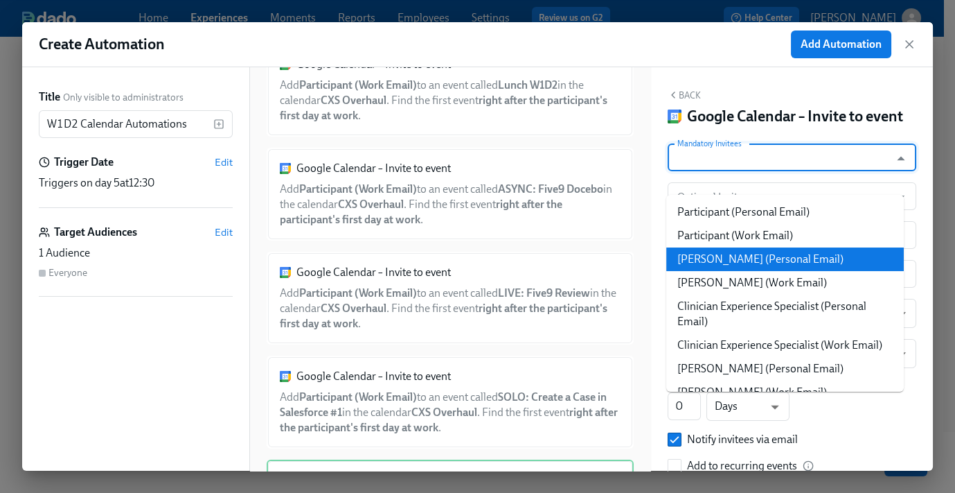
click at [749, 234] on li "Participant (Work Email)" at bounding box center [786, 236] width 238 height 24
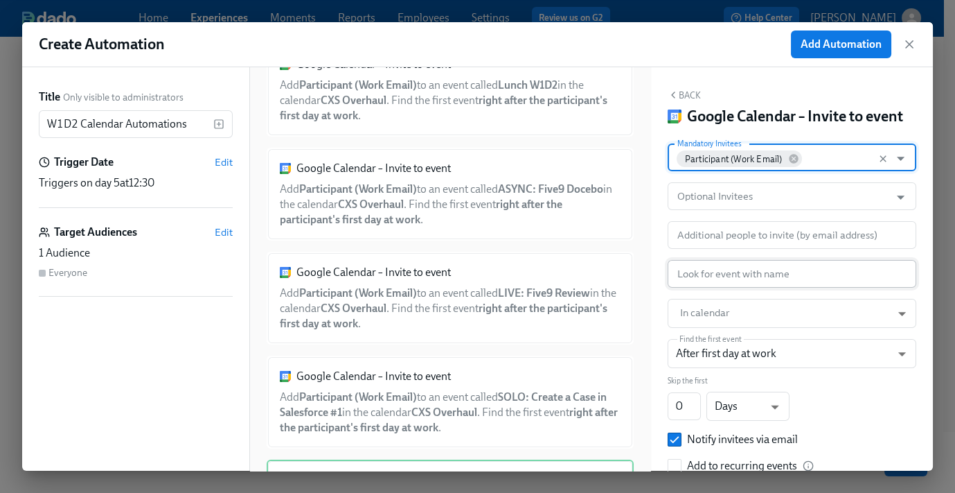
click at [712, 288] on input "text" at bounding box center [792, 274] width 249 height 28
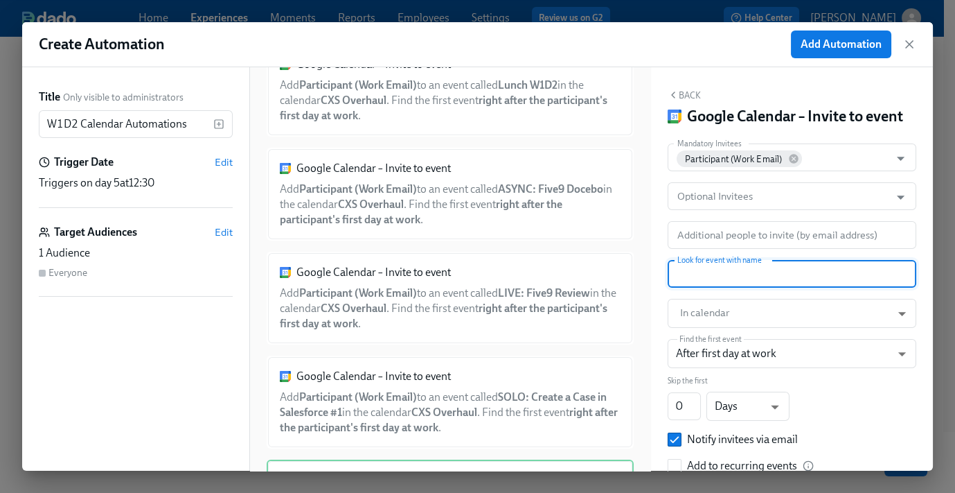
paste input "ASYNC: Compliance Tasks pt. 2"
type input "ASYNC: Compliance Tasks pt. 2"
click at [722, 340] on body "Home Experiences Moments Reports Employees Settings Review us on G2 Help Center…" at bounding box center [477, 209] width 955 height 565
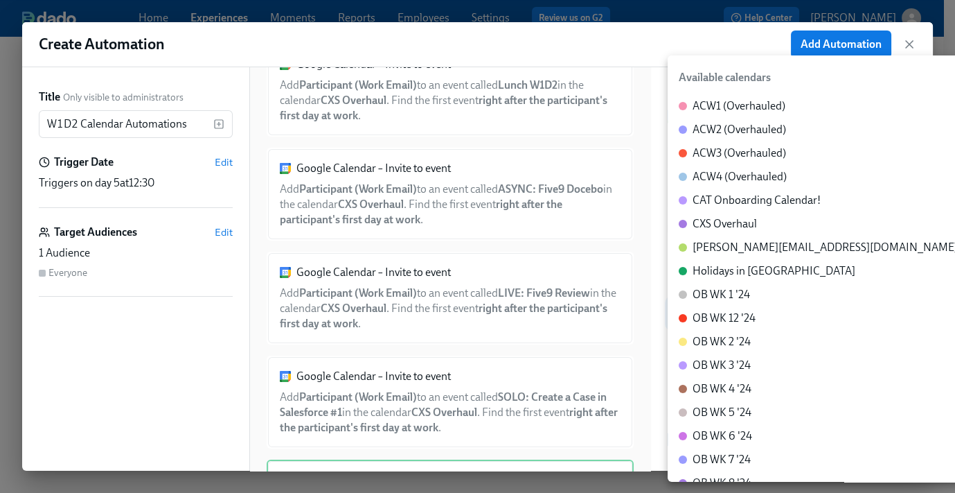
click at [732, 227] on div "CXS Overhaul" at bounding box center [725, 223] width 64 height 15
type input "c_60dc0434beab07ba432bc90097a55cb043e13d223856065d37105691a0752e1c@group.calend…"
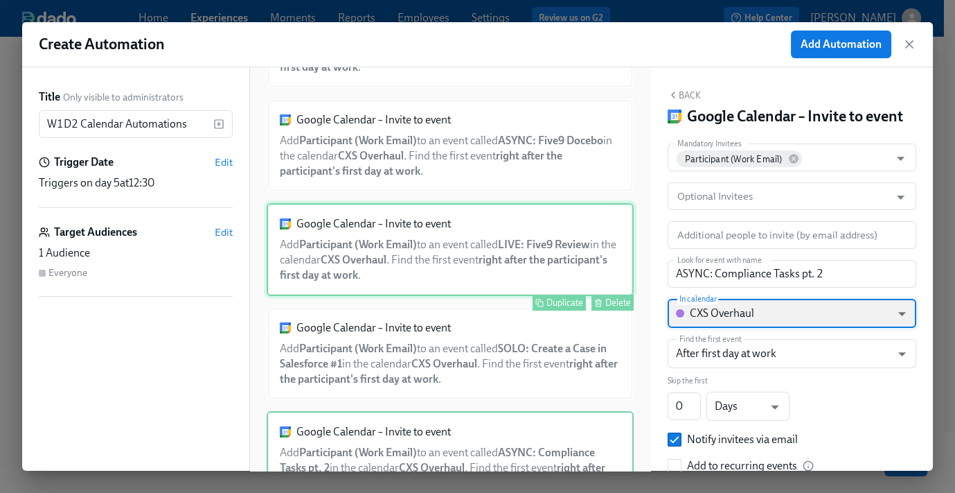
scroll to position [680, 0]
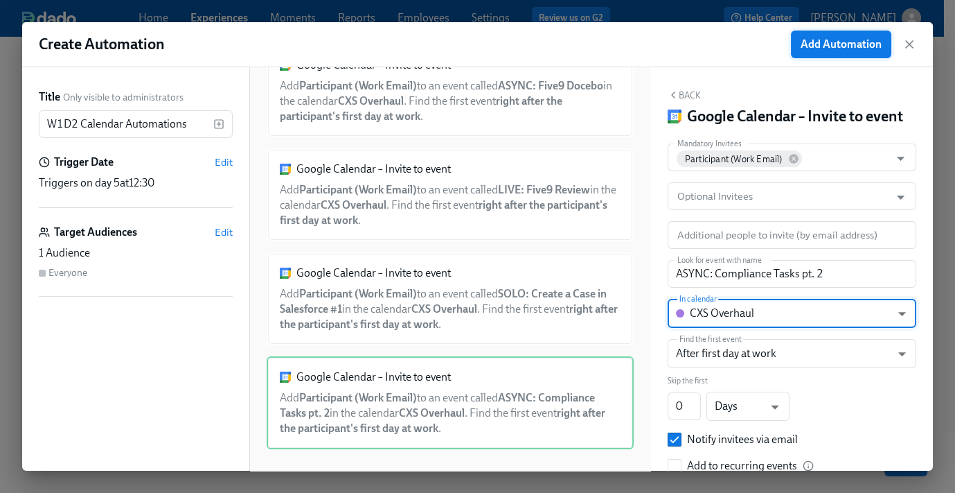
click at [840, 42] on span "Add Automation" at bounding box center [841, 44] width 81 height 14
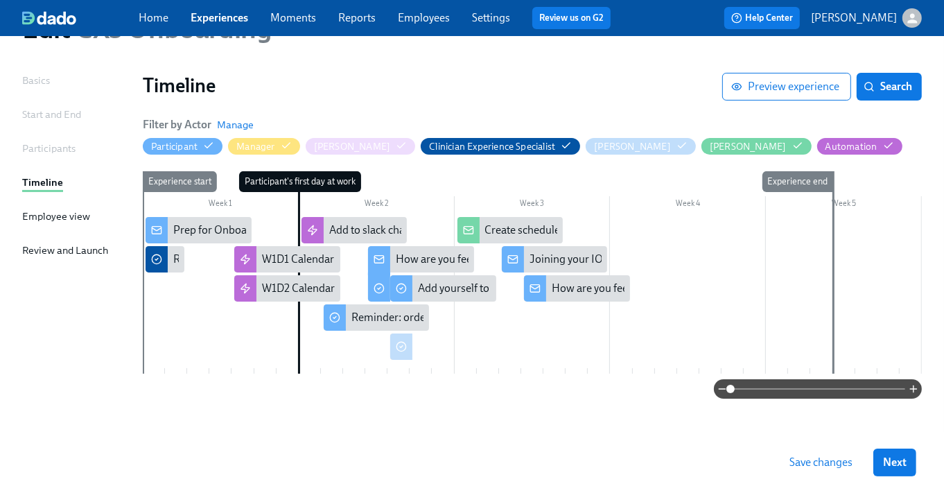
click at [256, 315] on div at bounding box center [532, 295] width 779 height 157
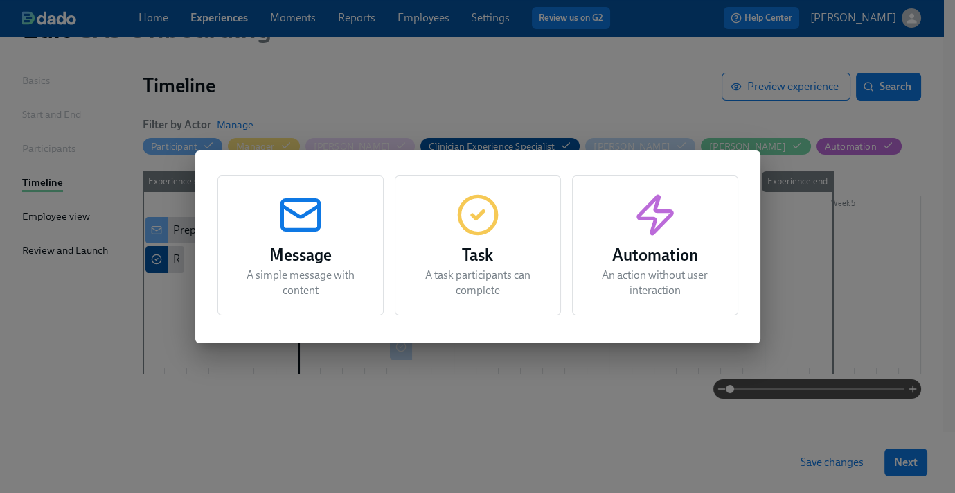
click at [634, 246] on h3 "Automation" at bounding box center [656, 255] width 132 height 25
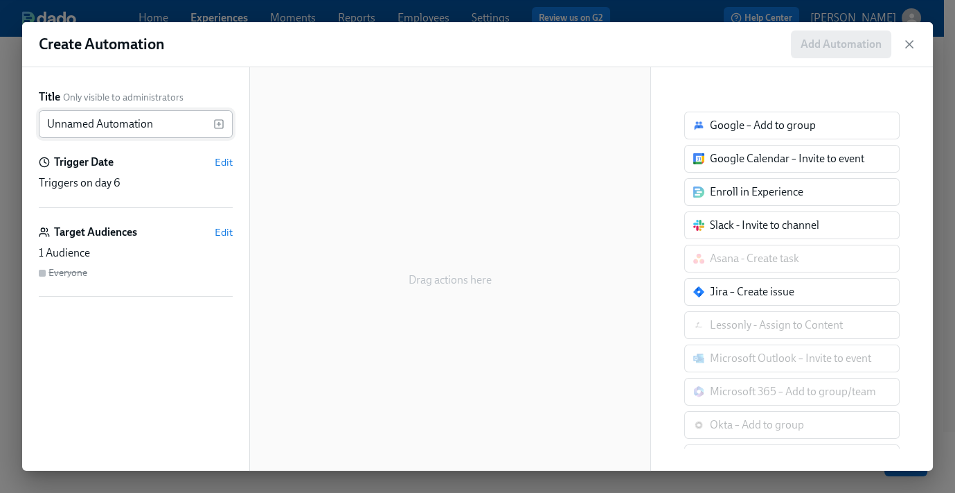
click at [143, 124] on input "Unnamed Automation" at bounding box center [126, 124] width 175 height 28
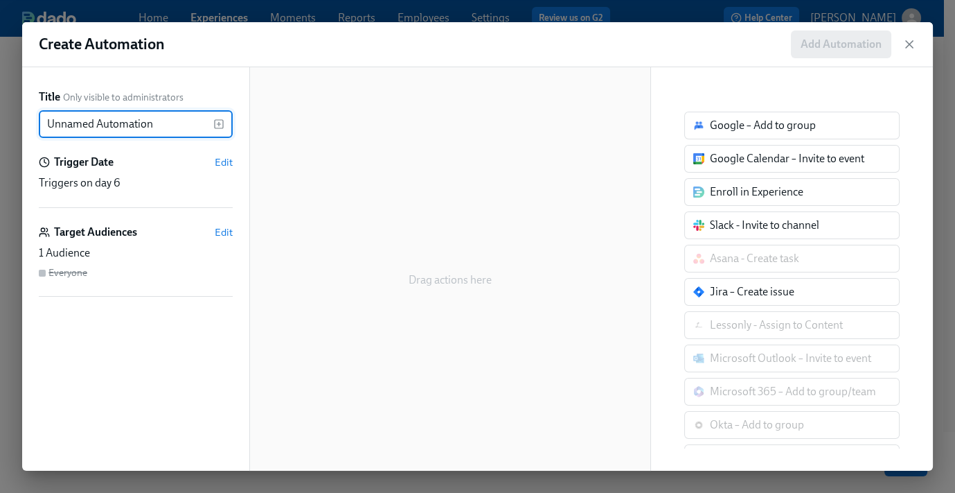
click at [143, 124] on input "Unnamed Automation" at bounding box center [126, 124] width 175 height 28
type input "W1D3 Calendar Automations"
click at [217, 161] on span "Edit" at bounding box center [224, 162] width 18 height 14
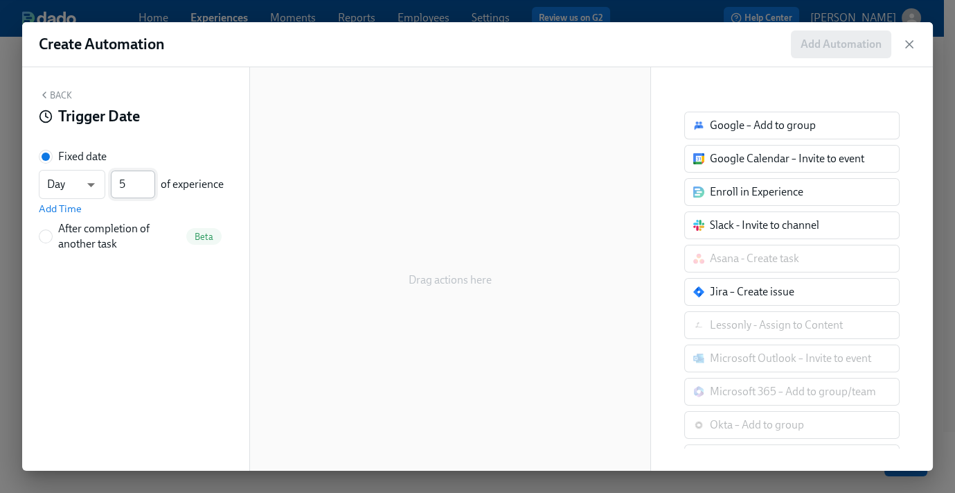
type input "5"
click at [150, 188] on input "5" at bounding box center [133, 184] width 44 height 28
click at [45, 209] on span "Add Time" at bounding box center [60, 209] width 43 height 14
click at [49, 209] on input "09:00 AM" at bounding box center [73, 216] width 69 height 28
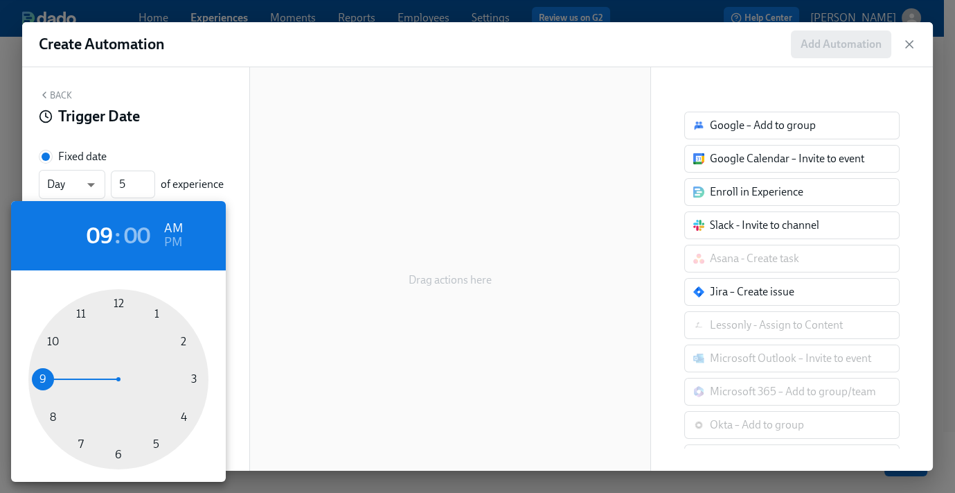
click at [157, 311] on div at bounding box center [118, 379] width 180 height 180
click at [176, 244] on h6 "PM" at bounding box center [173, 242] width 18 height 22
type input "01:00 PM"
click at [190, 107] on div at bounding box center [477, 246] width 955 height 493
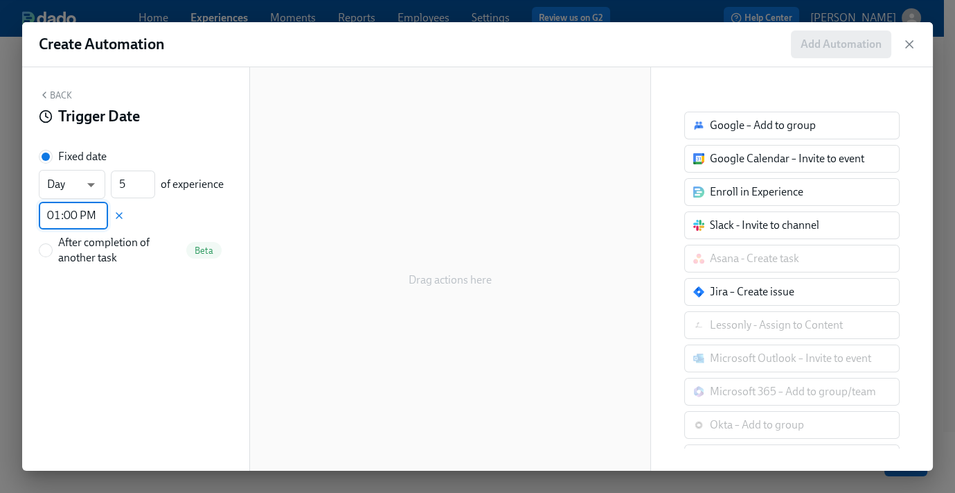
click at [51, 88] on div "Back Trigger Date Fixed date Day d ​ 5 ​ of experience 01:00 PM ​ After complet…" at bounding box center [135, 268] width 227 height 403
click at [62, 94] on button "Back" at bounding box center [55, 94] width 33 height 11
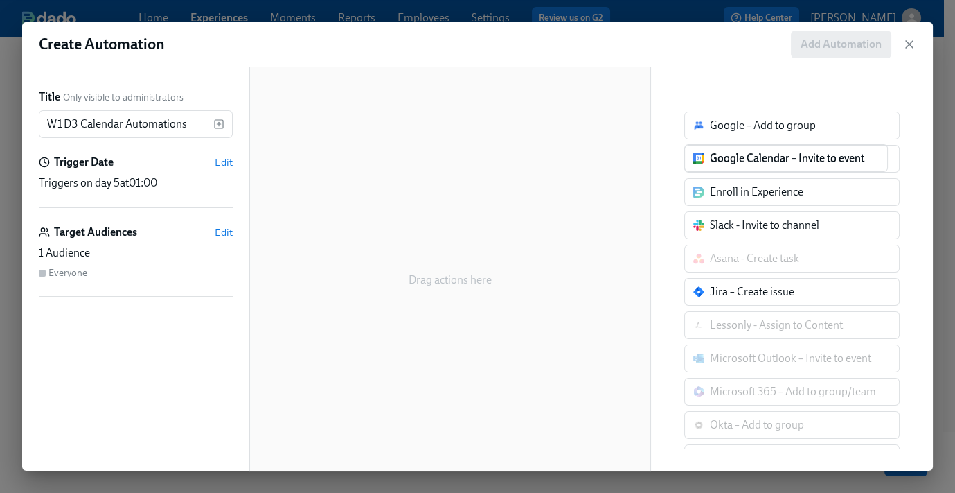
drag, startPoint x: 745, startPoint y: 161, endPoint x: 488, endPoint y: 219, distance: 263.6
click at [488, 219] on div "Title Only visible to administrators W1D3 Calendar Automations ​ Trigger Date E…" at bounding box center [477, 268] width 911 height 403
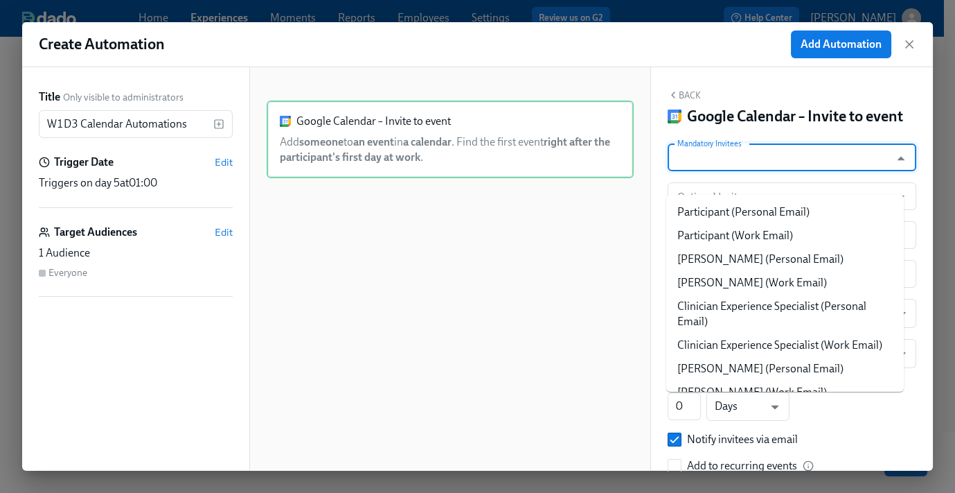
click at [749, 171] on input "Mandatory Invitees" at bounding box center [779, 157] width 209 height 28
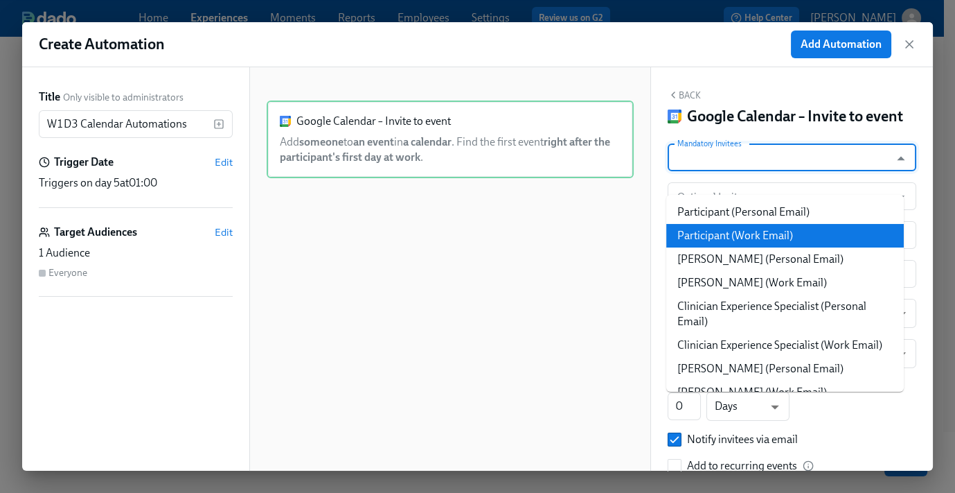
drag, startPoint x: 748, startPoint y: 231, endPoint x: 747, endPoint y: 238, distance: 7.7
click at [748, 231] on li "Participant (Work Email)" at bounding box center [786, 236] width 238 height 24
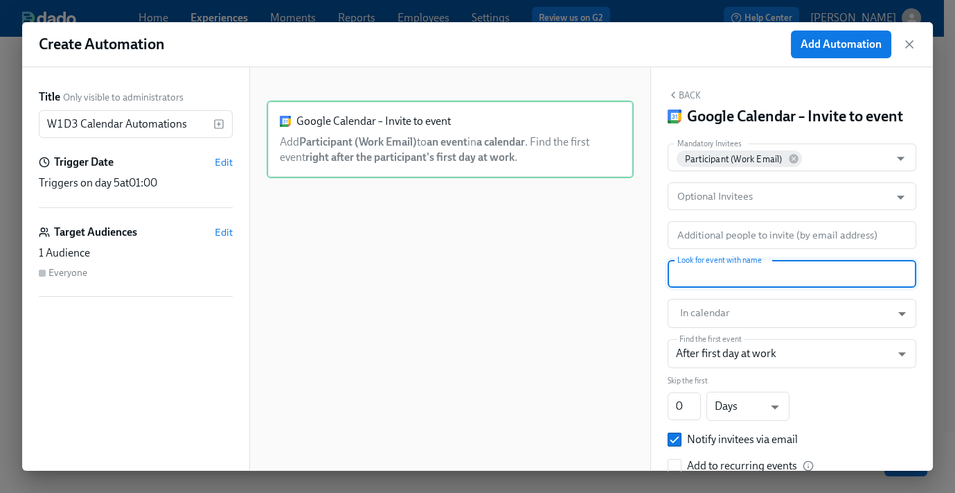
click at [730, 288] on input "text" at bounding box center [792, 274] width 249 height 28
paste input "ASYNC: MyDot Docebo"
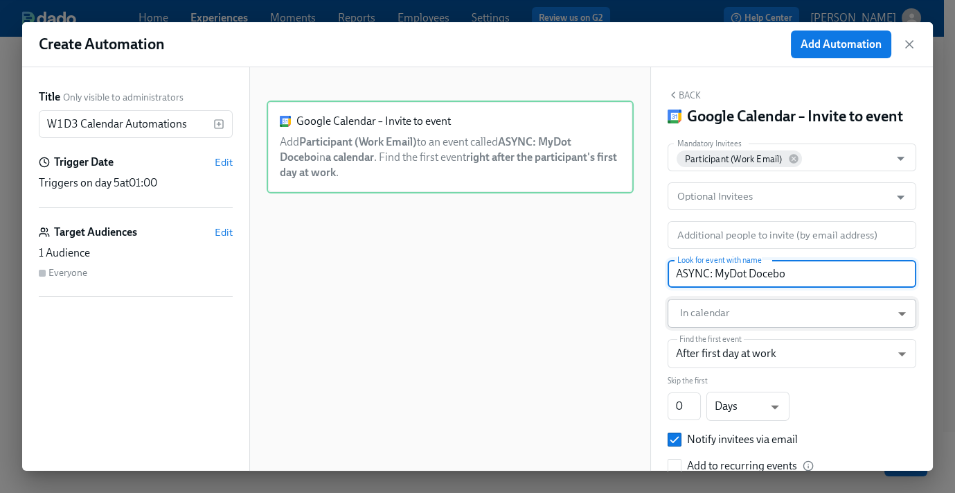
type input "ASYNC: MyDot Docebo"
click at [723, 330] on body "Home Experiences Moments Reports Employees Settings Review us on G2 Help Center…" at bounding box center [477, 209] width 955 height 565
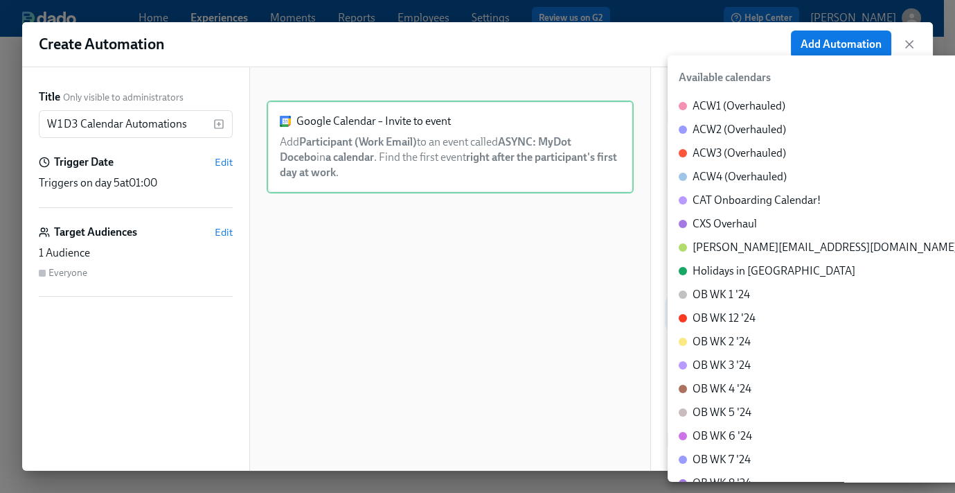
click at [726, 226] on div "CXS Overhaul" at bounding box center [725, 223] width 64 height 15
type input "c_60dc0434beab07ba432bc90097a55cb043e13d223856065d37105691a0752e1c@group.calend…"
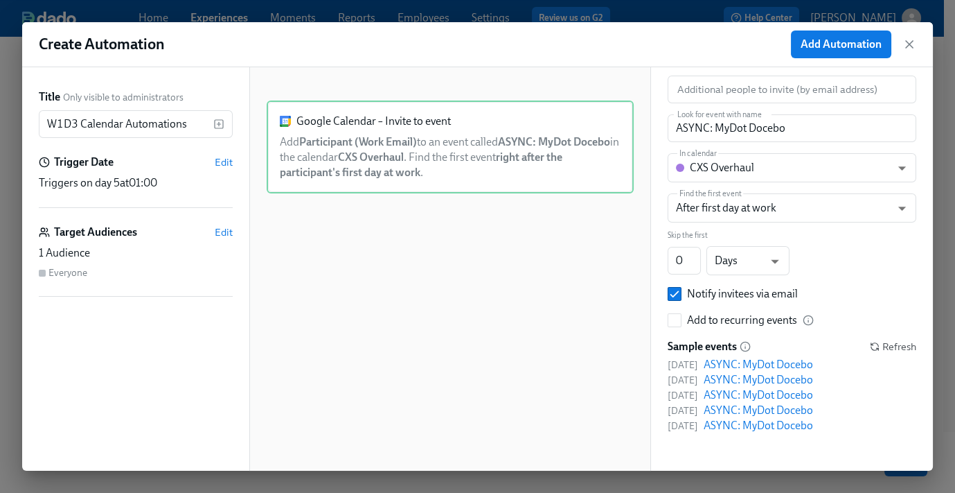
scroll to position [0, 0]
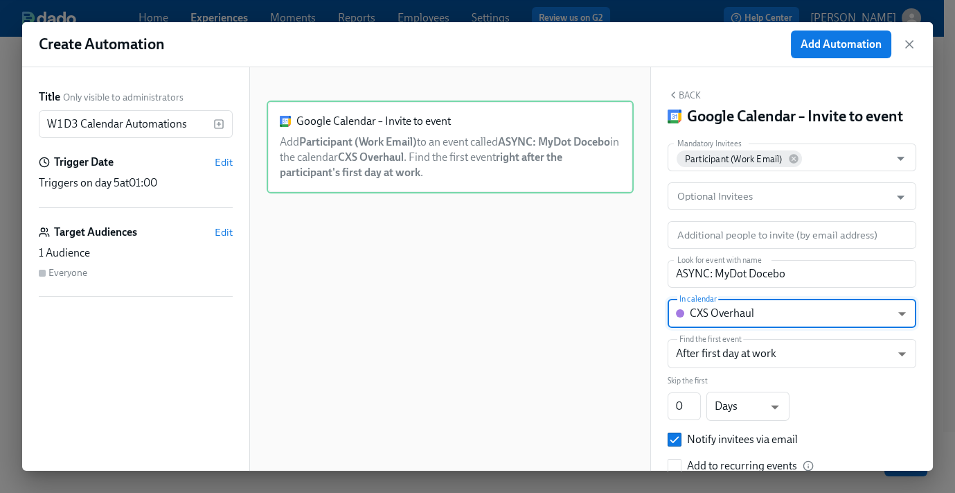
click at [687, 91] on button "Back" at bounding box center [684, 94] width 33 height 11
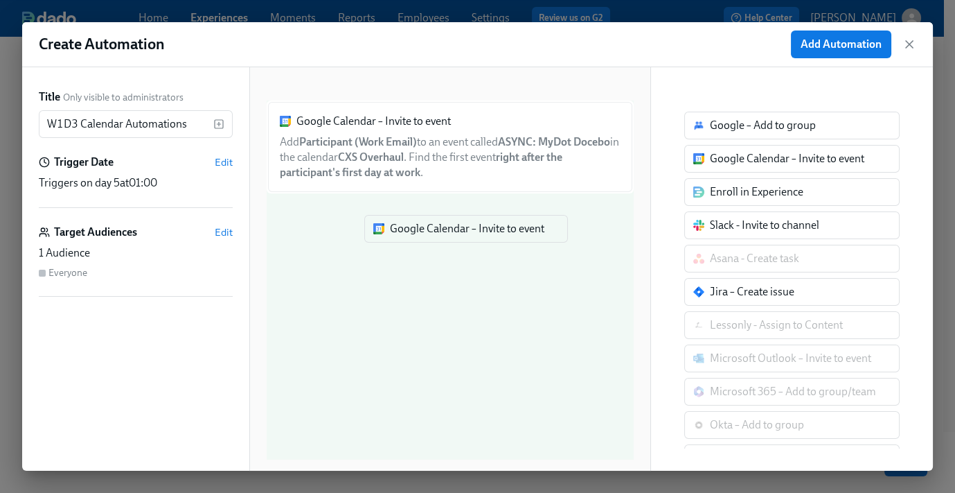
drag, startPoint x: 748, startPoint y: 163, endPoint x: 417, endPoint y: 233, distance: 338.6
click at [417, 233] on div "Title Only visible to administrators W1D3 Calendar Automations ​ Trigger Date E…" at bounding box center [477, 268] width 911 height 403
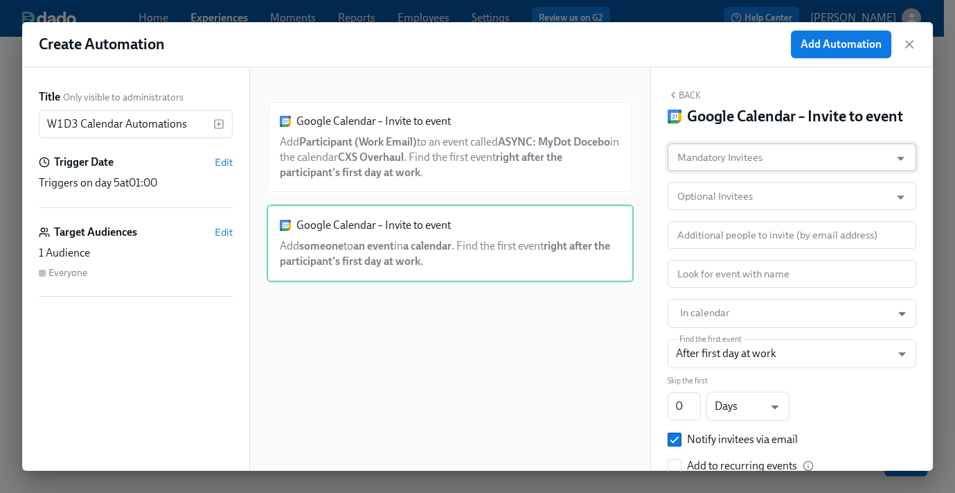
click at [757, 171] on input "Mandatory Invitees" at bounding box center [779, 157] width 209 height 28
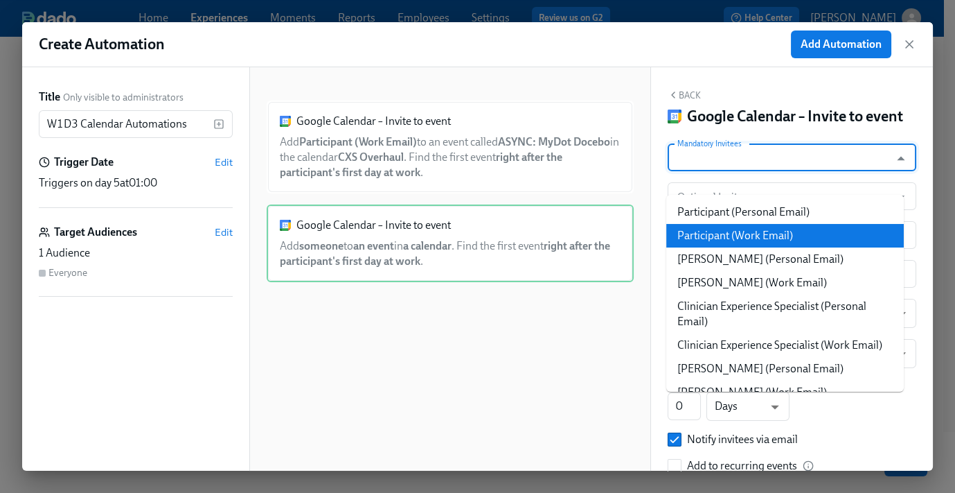
click at [759, 229] on li "Participant (Work Email)" at bounding box center [786, 236] width 238 height 24
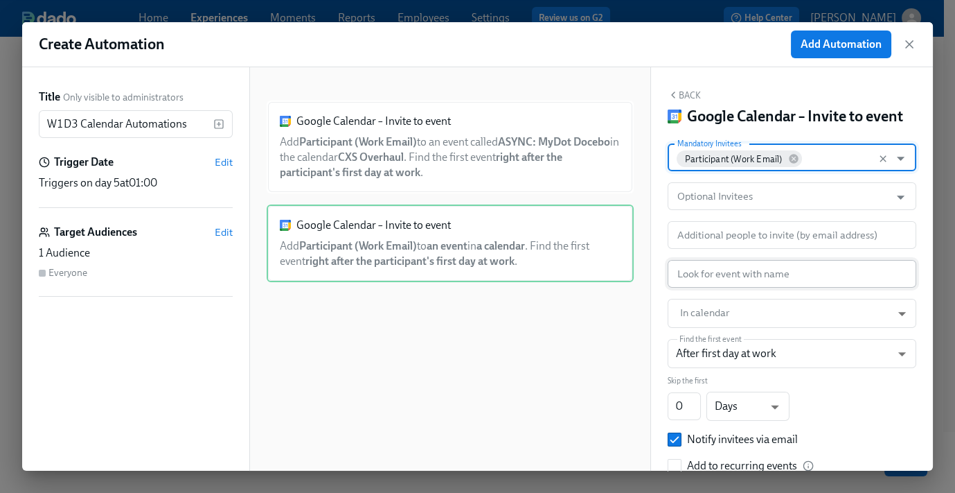
click at [720, 288] on input "text" at bounding box center [792, 274] width 249 height 28
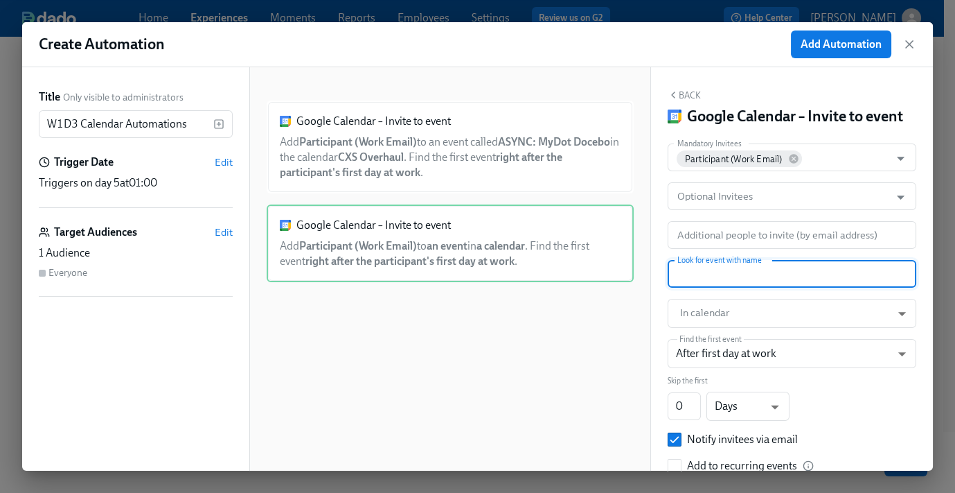
paste input "ASYNC: Elation Docebo"
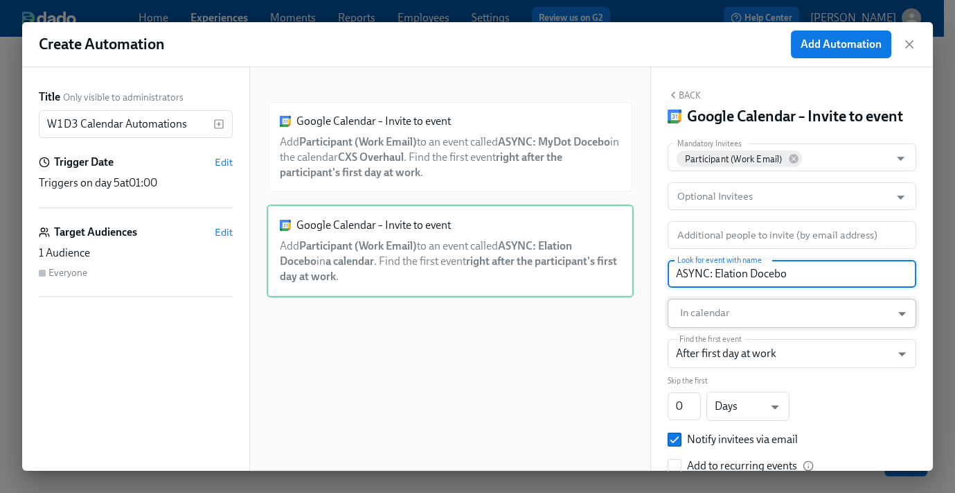
type input "ASYNC: Elation Docebo"
click at [716, 333] on body "Home Experiences Moments Reports Employees Settings Review us on G2 Help Center…" at bounding box center [477, 209] width 955 height 565
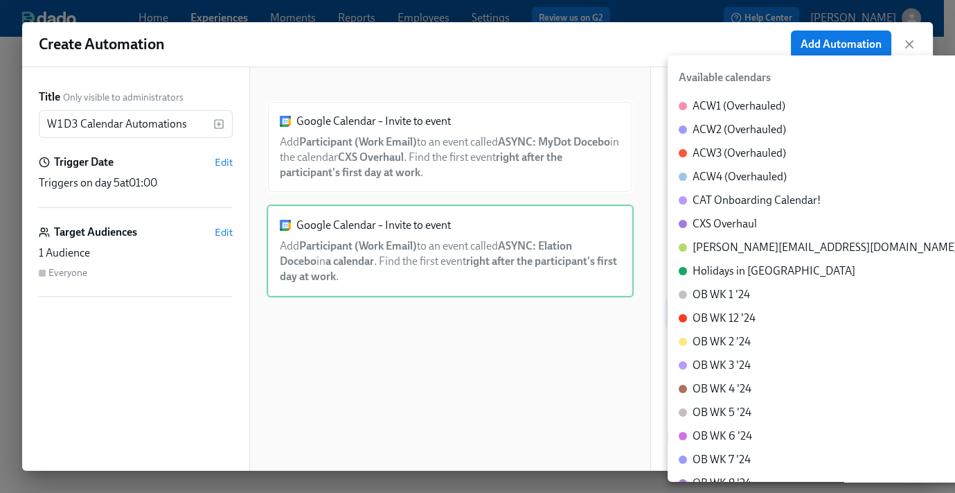
click at [740, 224] on div "CXS Overhaul" at bounding box center [725, 223] width 64 height 15
type input "c_60dc0434beab07ba432bc90097a55cb043e13d223856065d37105691a0752e1c@group.calend…"
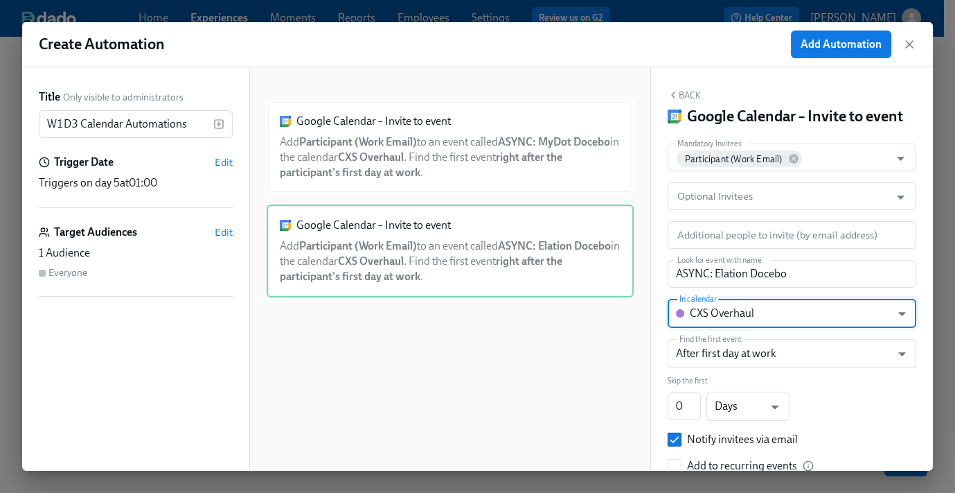
click at [686, 89] on button "Back" at bounding box center [684, 94] width 33 height 11
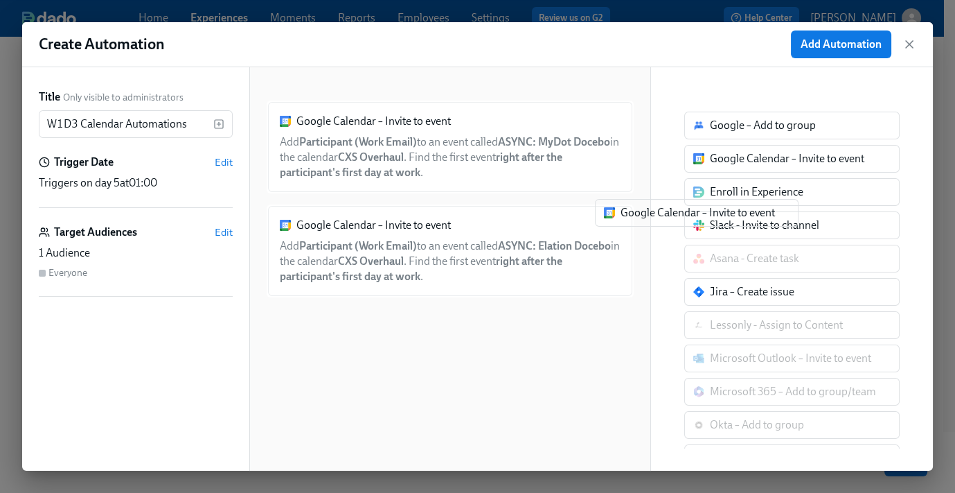
drag, startPoint x: 743, startPoint y: 160, endPoint x: 482, endPoint y: 365, distance: 331.6
click at [483, 365] on div "Title Only visible to administrators W1D3 Calendar Automations ​ Trigger Date E…" at bounding box center [477, 268] width 911 height 403
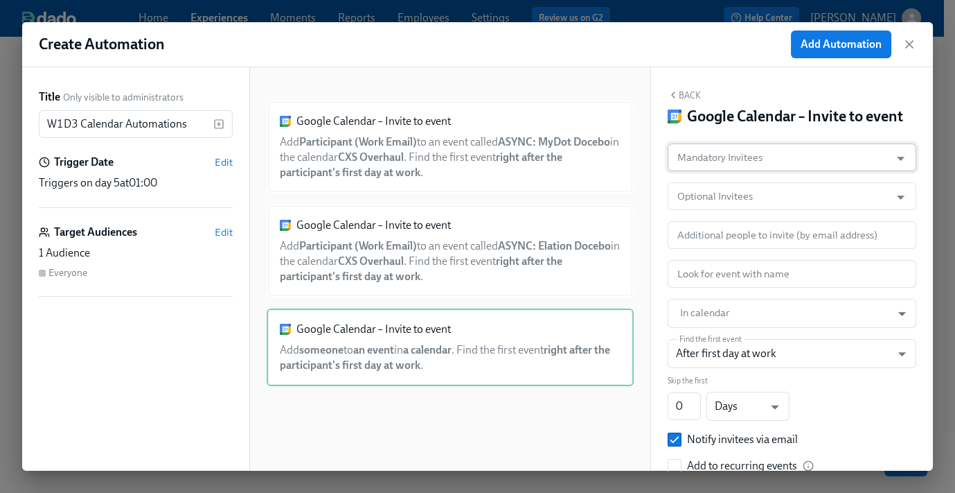
click at [735, 166] on input "Mandatory Invitees" at bounding box center [779, 157] width 209 height 28
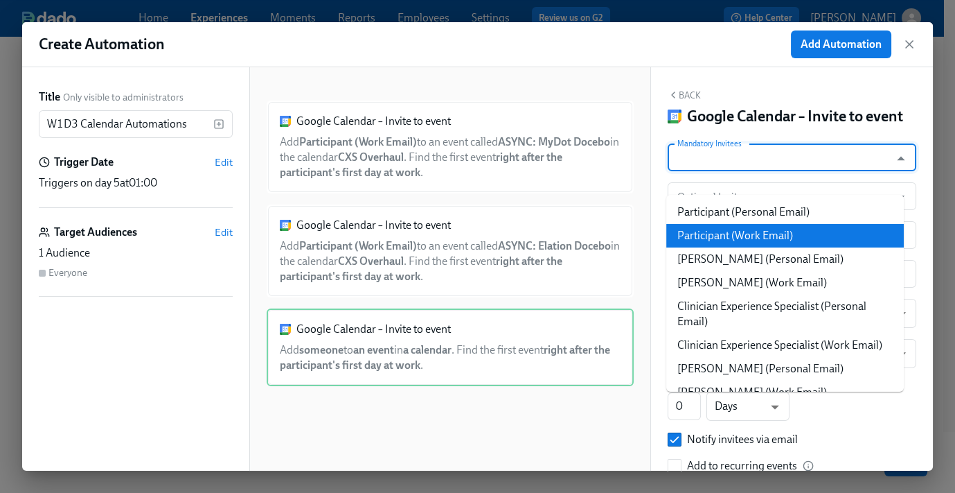
click at [756, 238] on li "Participant (Work Email)" at bounding box center [786, 236] width 238 height 24
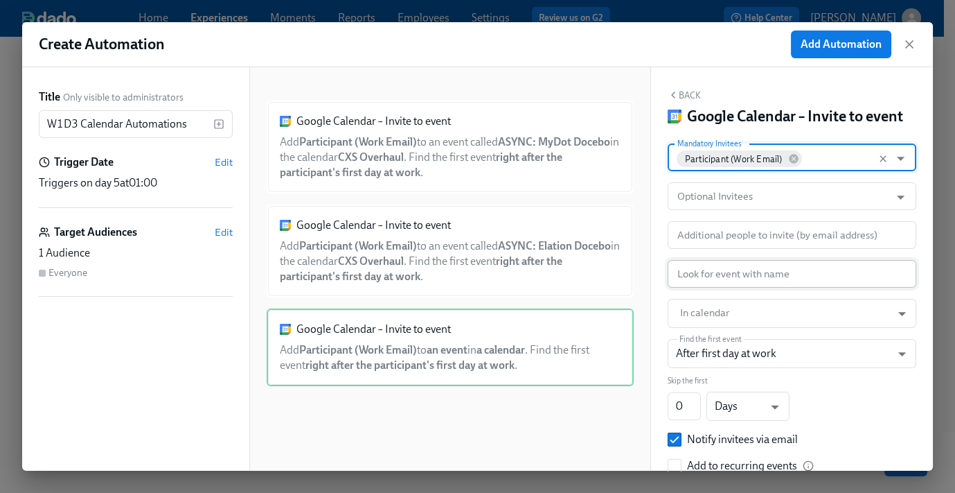
click at [716, 288] on input "text" at bounding box center [792, 274] width 249 height 28
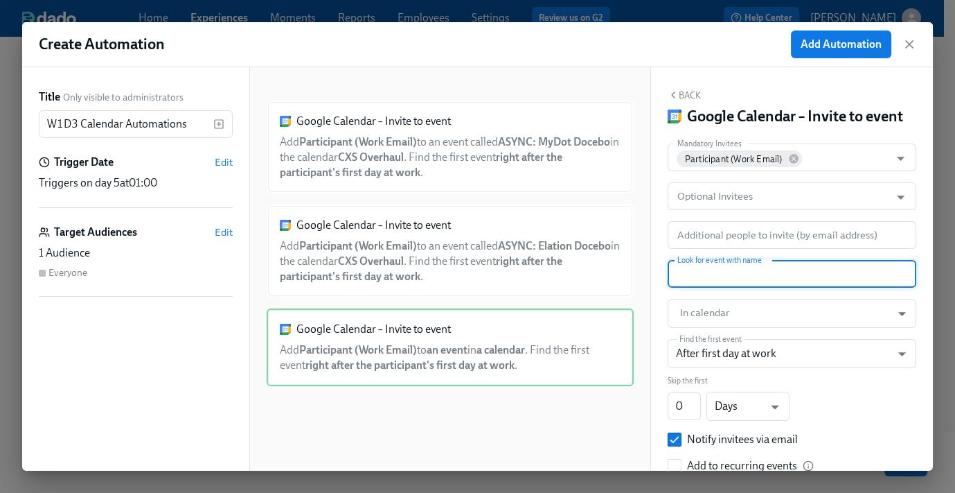
paste input "ASYNC: Care Center Docebo"
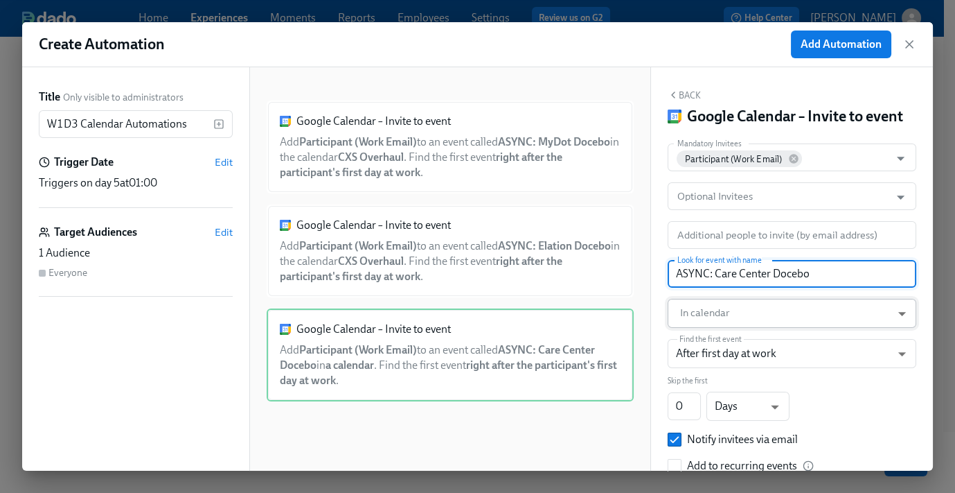
type input "ASYNC: Care Center Docebo"
click at [723, 327] on body "Home Experiences Moments Reports Employees Settings Review us on G2 Help Center…" at bounding box center [477, 209] width 955 height 565
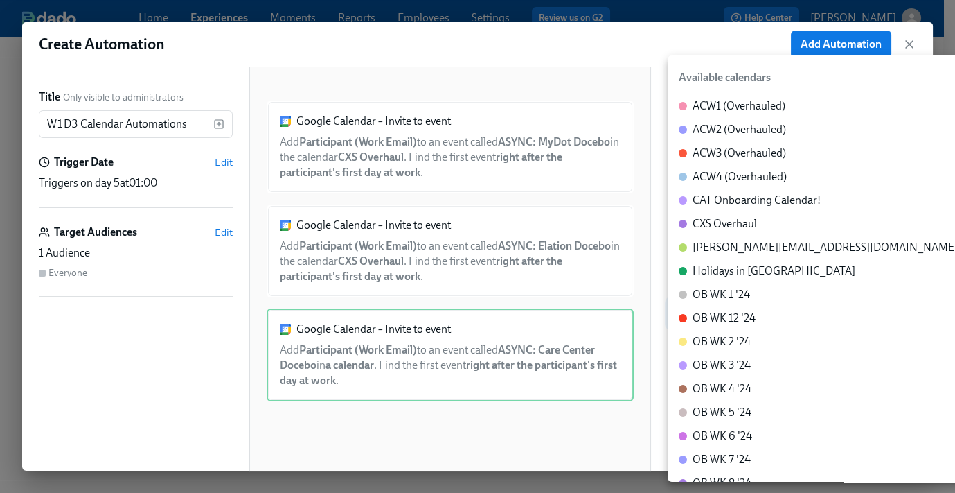
click at [745, 218] on div "CXS Overhaul" at bounding box center [725, 223] width 64 height 15
type input "c_60dc0434beab07ba432bc90097a55cb043e13d223856065d37105691a0752e1c@group.calend…"
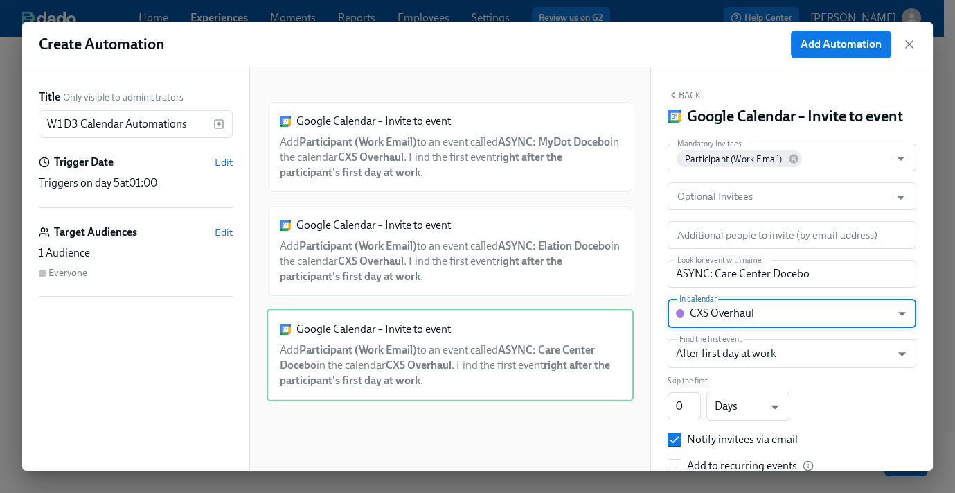
click at [684, 89] on div "Back Google Calendar – Invite to event" at bounding box center [792, 107] width 249 height 37
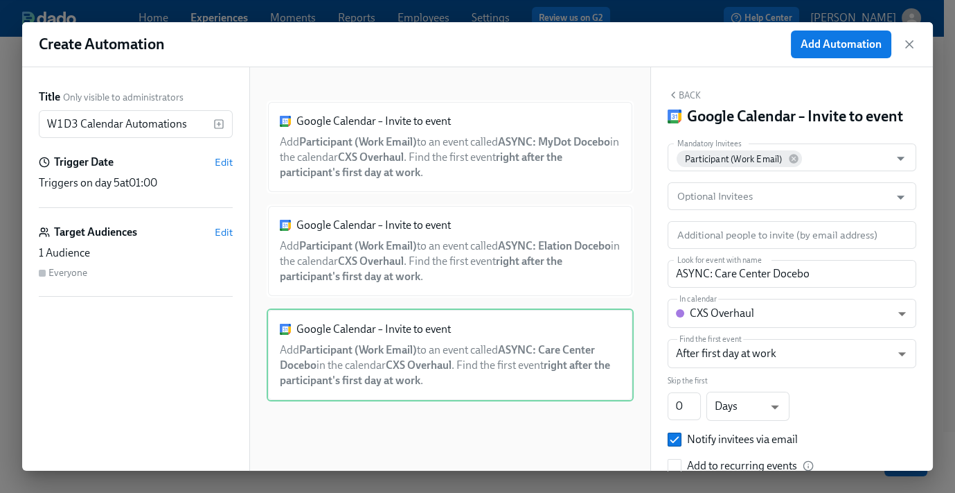
click at [686, 94] on button "Back" at bounding box center [684, 94] width 33 height 11
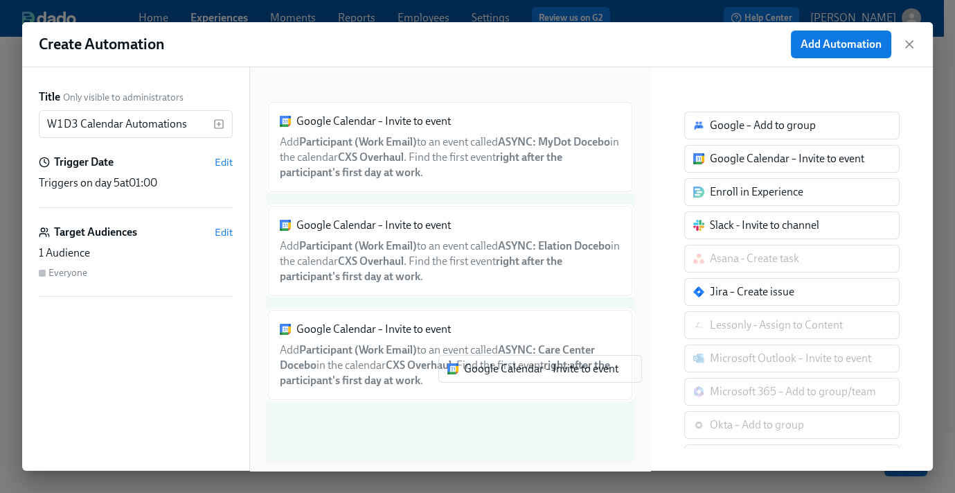
drag, startPoint x: 692, startPoint y: 199, endPoint x: 418, endPoint y: 423, distance: 354.5
click at [418, 423] on div "Title Only visible to administrators W1D3 Calendar Automations ​ Trigger Date E…" at bounding box center [477, 268] width 911 height 403
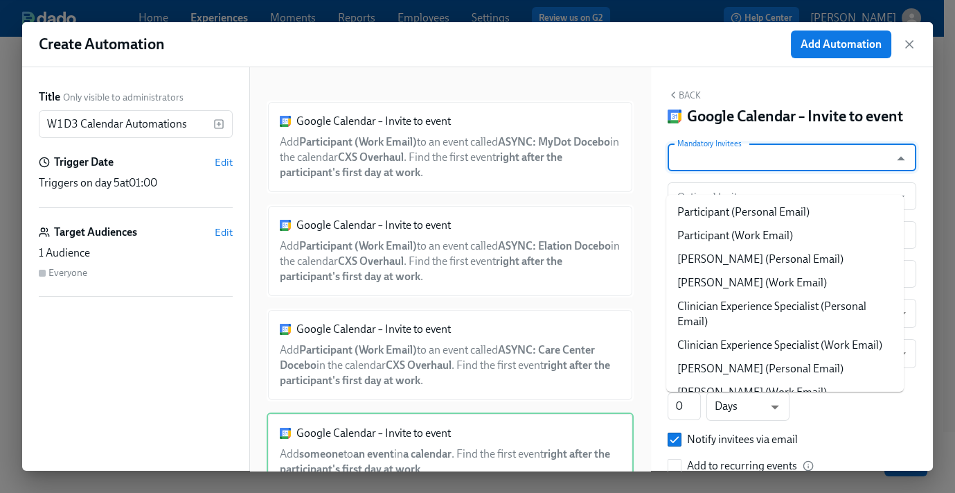
click at [748, 170] on input "Mandatory Invitees" at bounding box center [779, 157] width 209 height 28
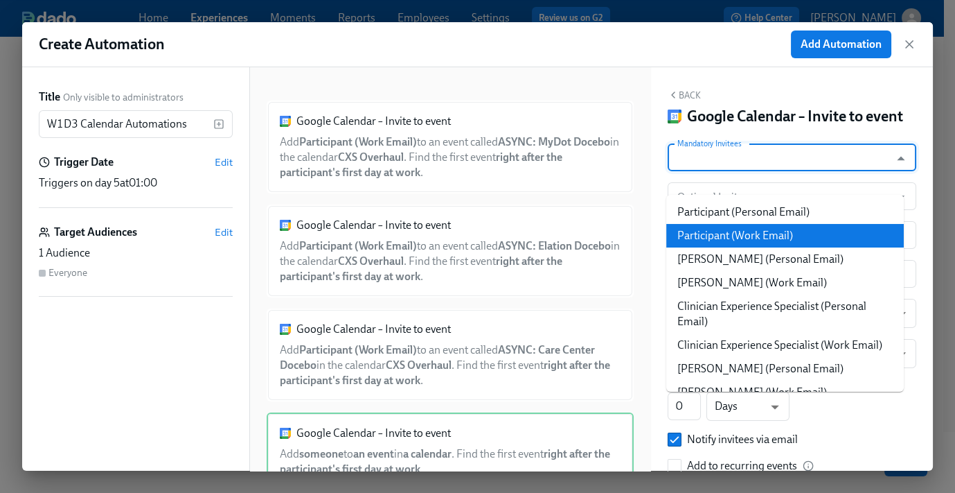
click at [751, 233] on li "Participant (Work Email)" at bounding box center [786, 236] width 238 height 24
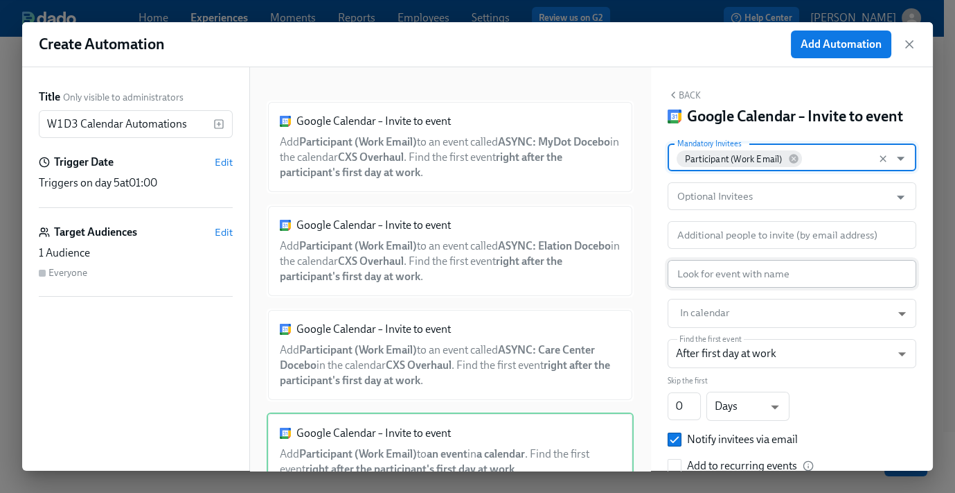
click at [712, 288] on input "text" at bounding box center [792, 274] width 249 height 28
paste input "LIVE: Review Tech"
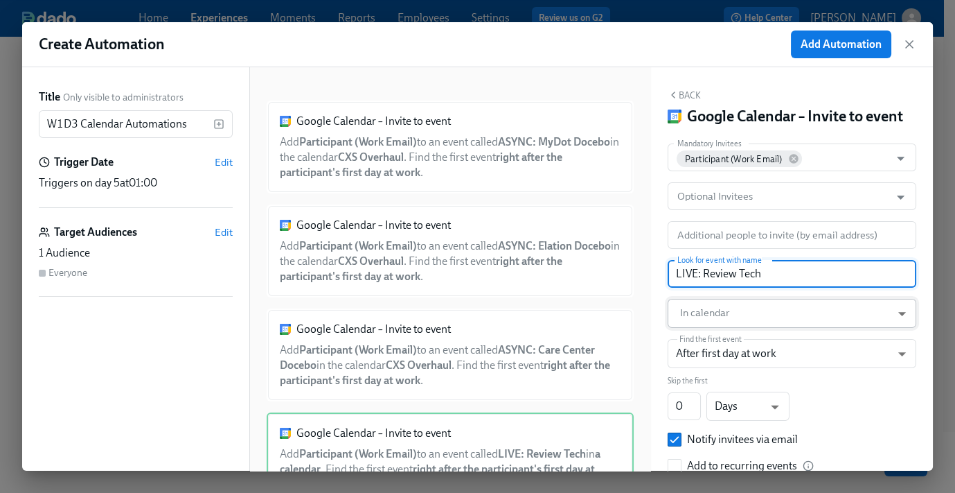
type input "LIVE: Review Tech"
click at [722, 335] on body "Home Experiences Moments Reports Employees Settings Review us on G2 Help Center…" at bounding box center [477, 209] width 955 height 565
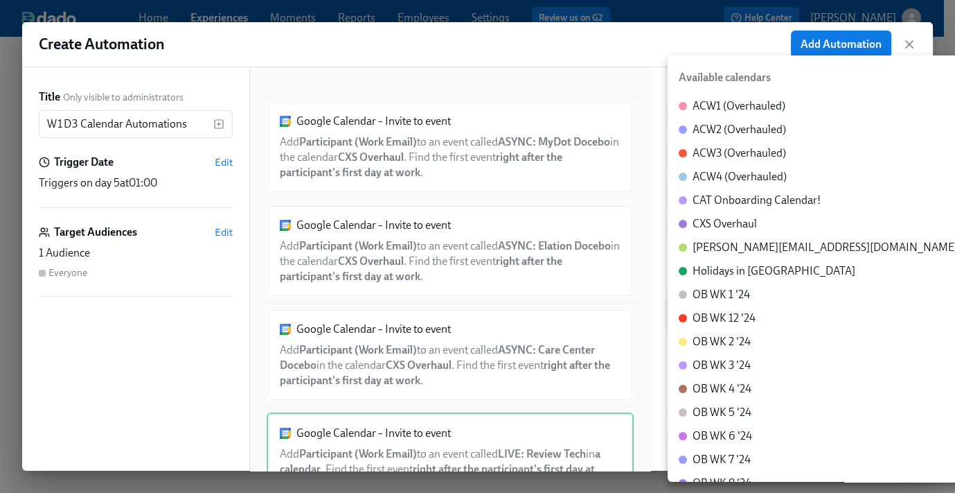
click at [732, 219] on div "CXS Overhaul" at bounding box center [725, 223] width 64 height 15
type input "c_60dc0434beab07ba432bc90097a55cb043e13d223856065d37105691a0752e1c@group.calend…"
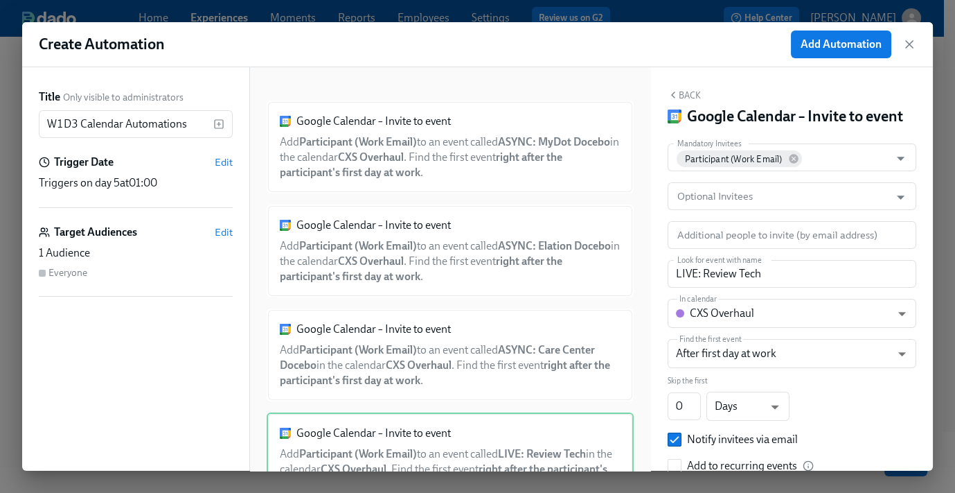
click at [696, 90] on button "Back" at bounding box center [684, 94] width 33 height 11
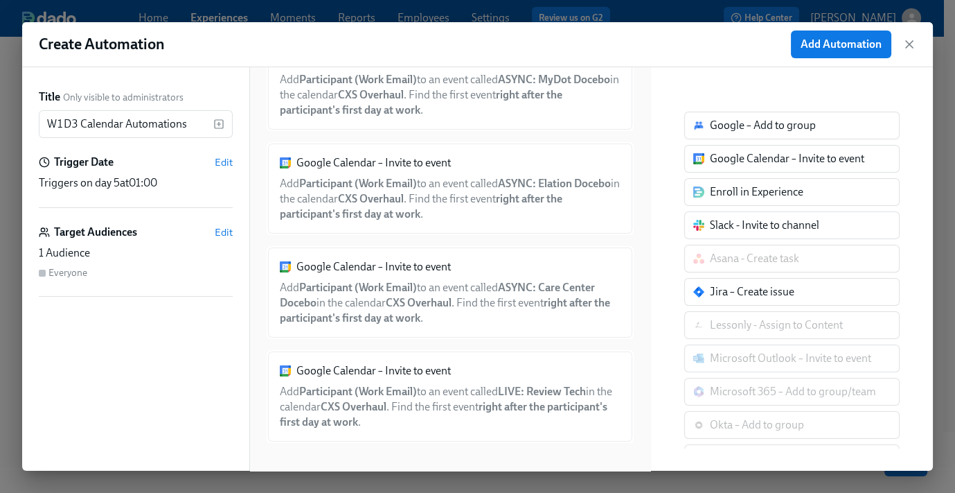
scroll to position [63, 0]
drag, startPoint x: 728, startPoint y: 155, endPoint x: 468, endPoint y: 450, distance: 393.7
click at [468, 450] on div "Title Only visible to administrators W1D3 Calendar Automations ​ Trigger Date E…" at bounding box center [477, 268] width 911 height 403
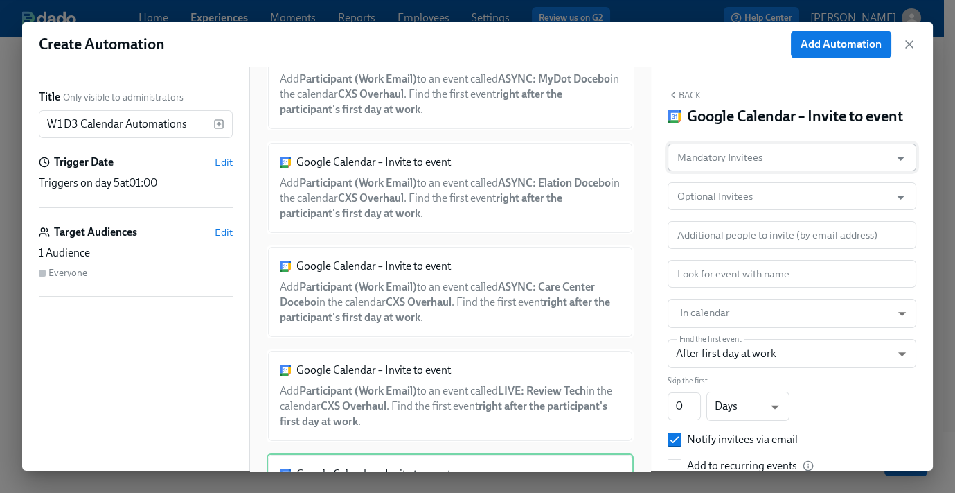
click at [734, 171] on input "Mandatory Invitees" at bounding box center [779, 157] width 209 height 28
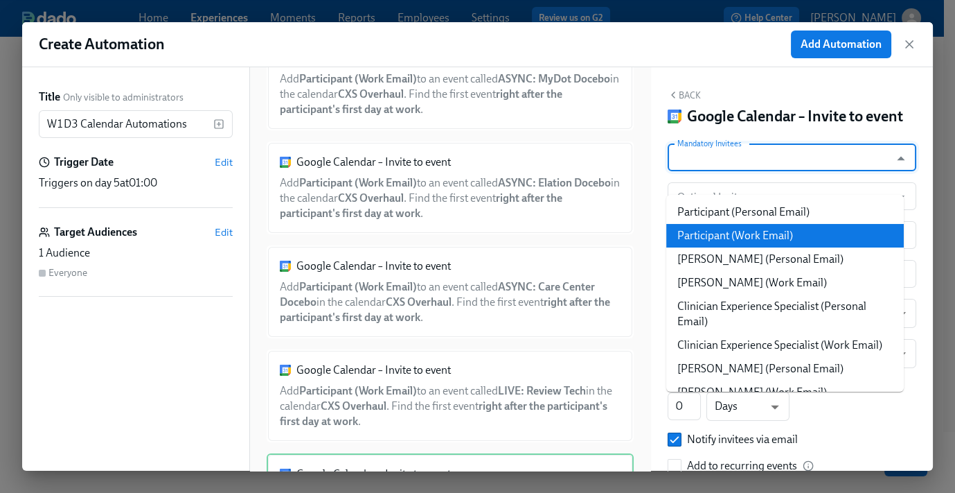
click at [730, 240] on li "Participant (Work Email)" at bounding box center [786, 236] width 238 height 24
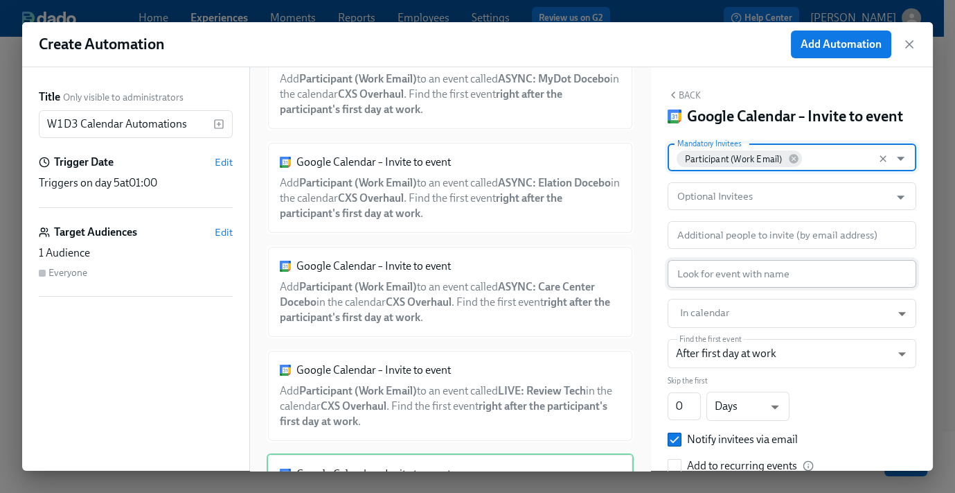
click at [724, 288] on input "text" at bounding box center [792, 274] width 249 height 28
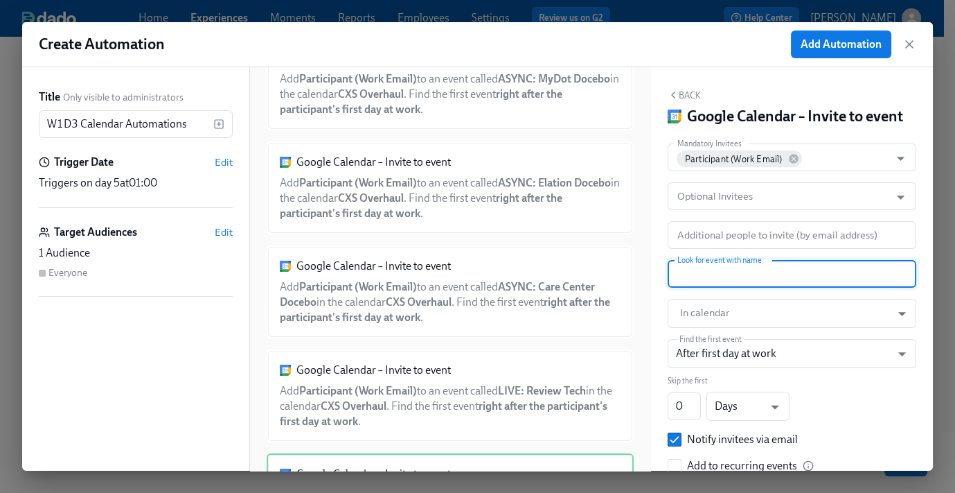
paste input "Lunch W1D3"
type input "Lunch W1D3"
click at [715, 329] on body "Home Experiences Moments Reports Employees Settings Review us on G2 Help Center…" at bounding box center [477, 209] width 955 height 565
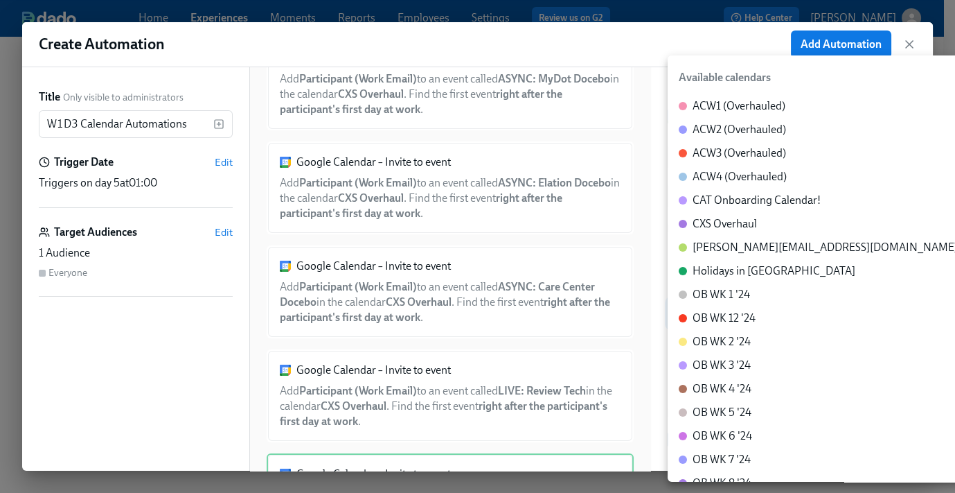
click at [712, 222] on div "CXS Overhaul" at bounding box center [725, 223] width 64 height 15
type input "c_60dc0434beab07ba432bc90097a55cb043e13d223856065d37105691a0752e1c@group.calend…"
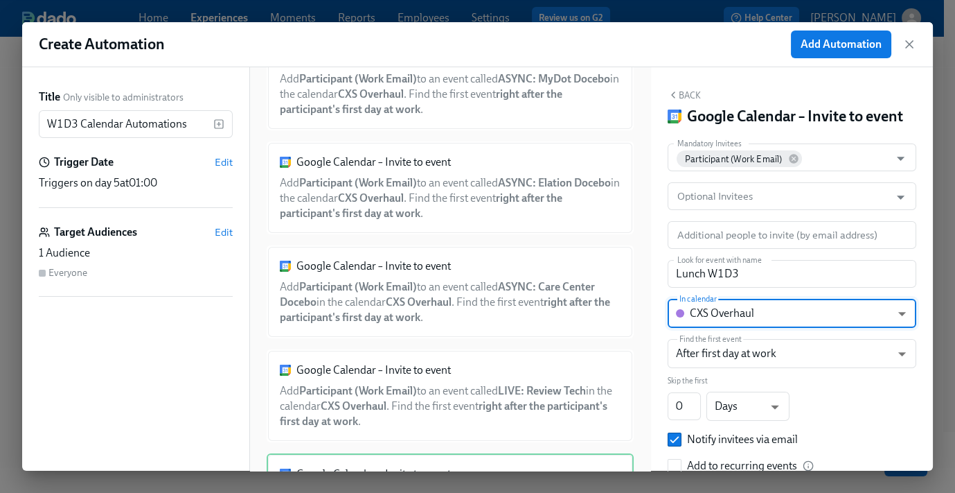
click at [688, 100] on button "Back" at bounding box center [684, 94] width 33 height 11
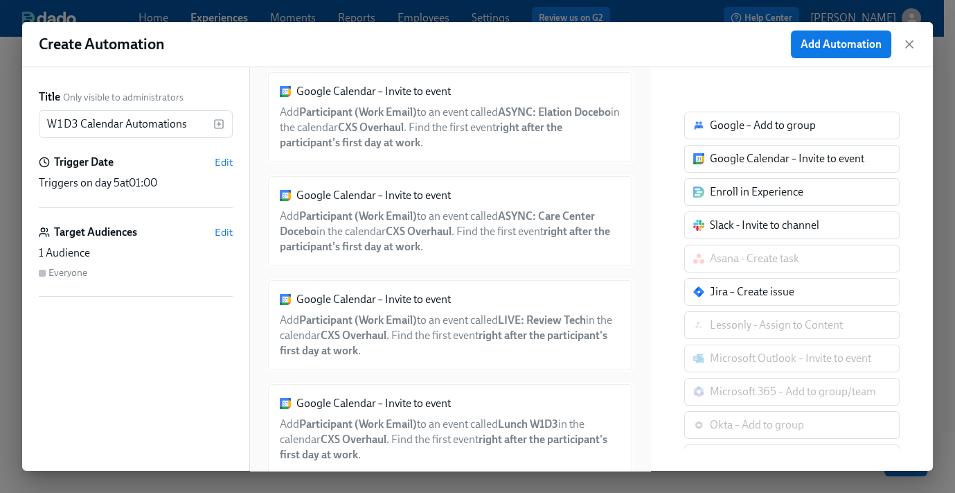
scroll to position [166, 0]
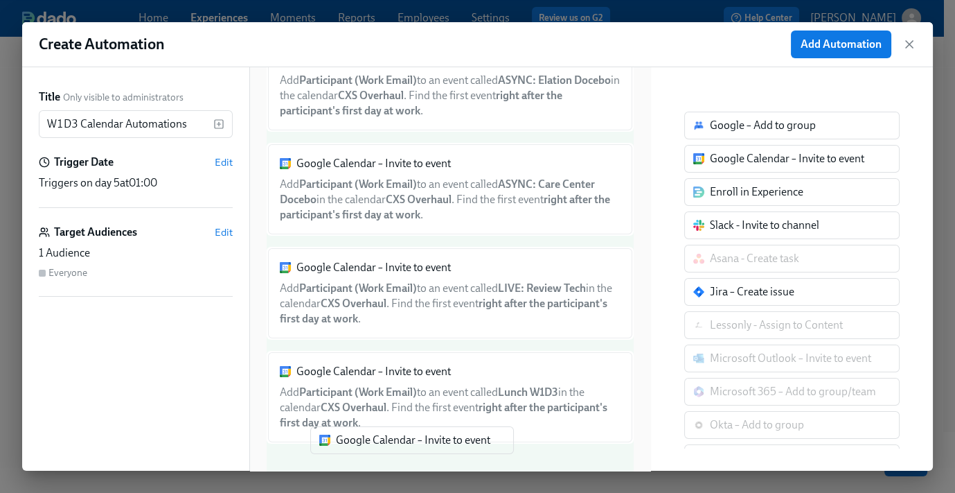
drag, startPoint x: 712, startPoint y: 184, endPoint x: 387, endPoint y: 443, distance: 416.2
click at [387, 443] on div "Title Only visible to administrators W1D3 Calendar Automations ​ Trigger Date E…" at bounding box center [477, 268] width 911 height 403
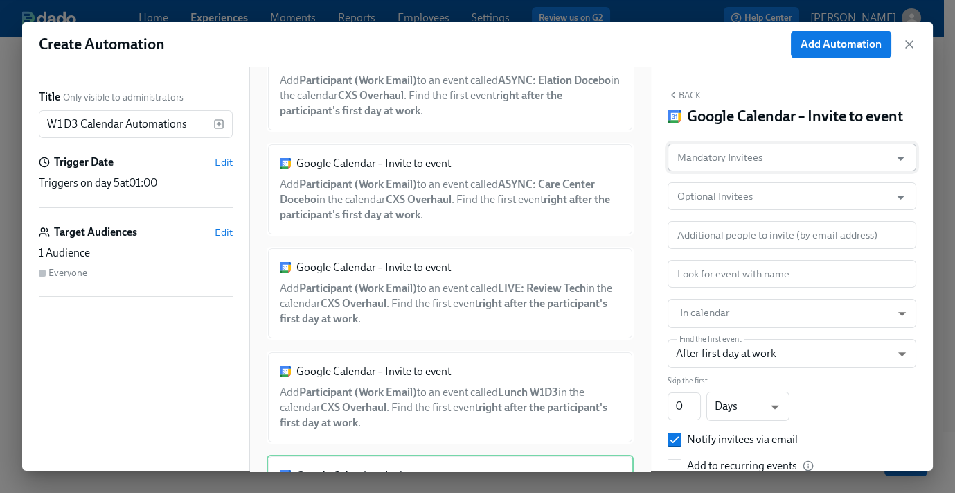
click at [747, 171] on input "Mandatory Invitees" at bounding box center [779, 157] width 209 height 28
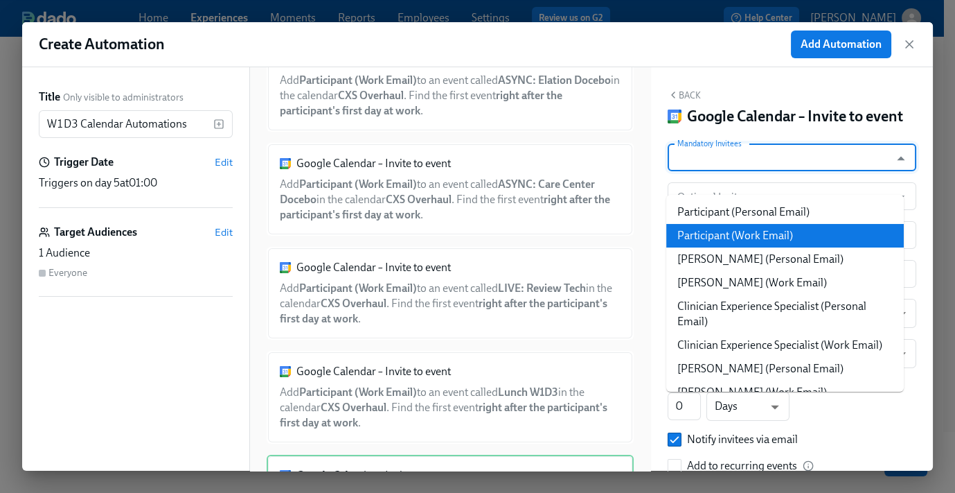
click at [759, 233] on li "Participant (Work Email)" at bounding box center [786, 236] width 238 height 24
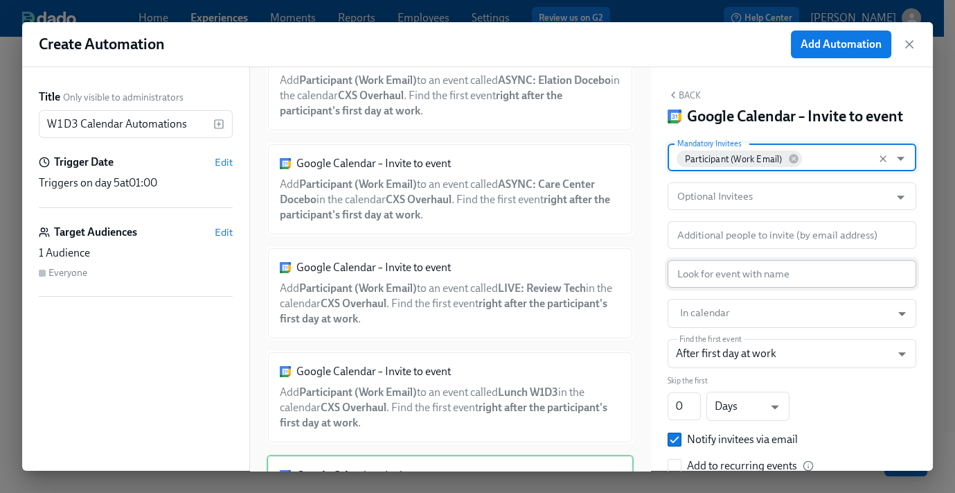
click at [743, 288] on input "text" at bounding box center [792, 274] width 249 height 28
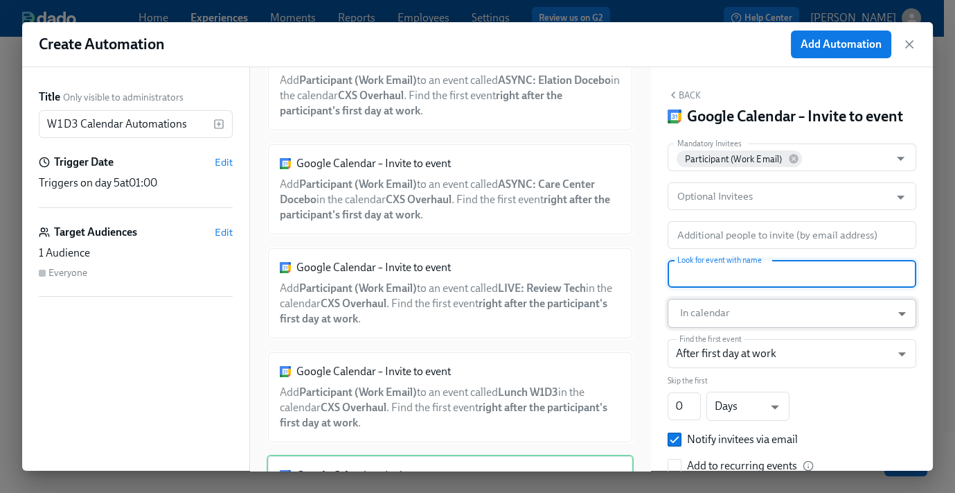
paste input "ASYNC: Compliance Tasks pt. 3"
type input "ASYNC: Compliance Tasks pt. 3"
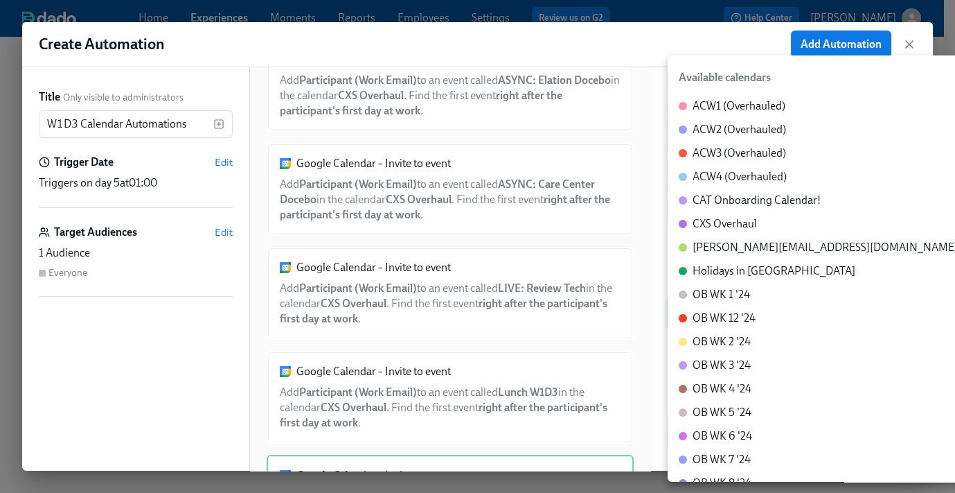
click at [733, 337] on body "Home Experiences Moments Reports Employees Settings Review us on G2 Help Center…" at bounding box center [477, 209] width 955 height 565
click at [761, 218] on li "CXS Overhaul" at bounding box center [824, 224] width 313 height 24
type input "c_60dc0434beab07ba432bc90097a55cb043e13d223856065d37105691a0752e1c@group.calend…"
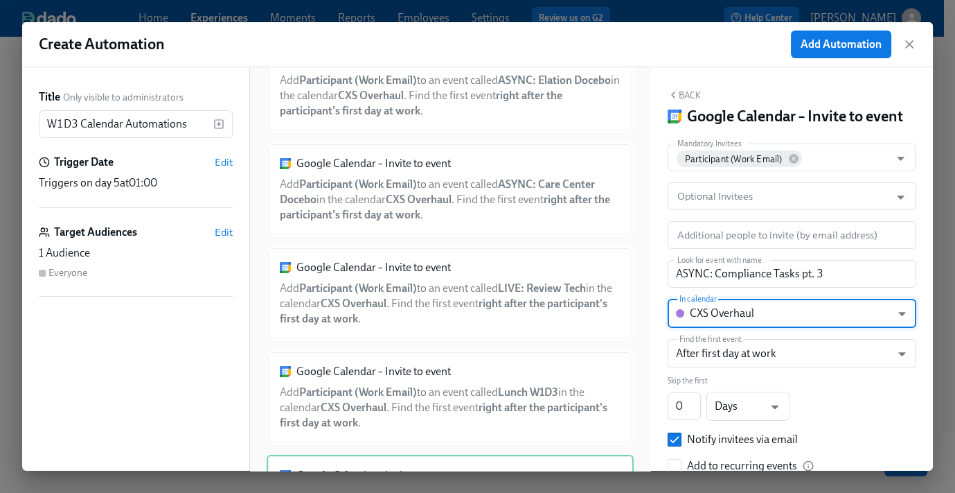
click at [687, 96] on button "Back" at bounding box center [684, 94] width 33 height 11
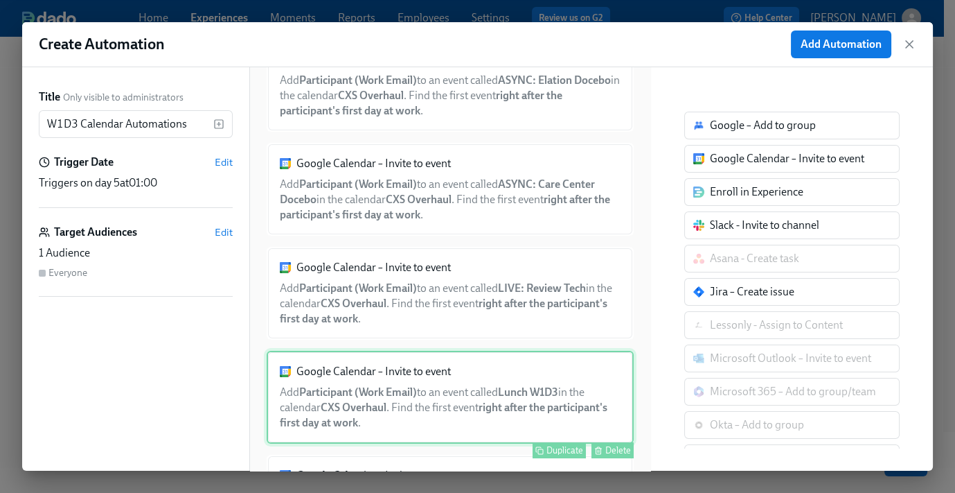
scroll to position [268, 0]
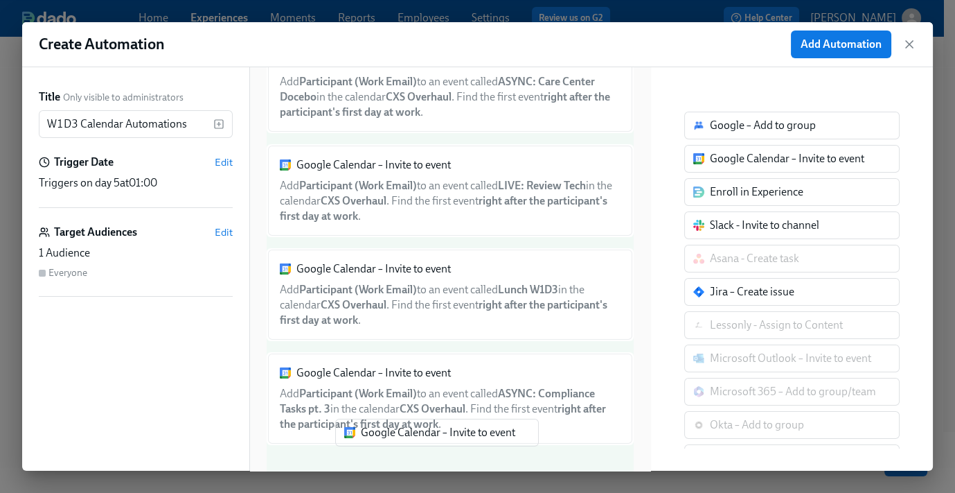
drag, startPoint x: 771, startPoint y: 173, endPoint x: 430, endPoint y: 441, distance: 433.7
click at [430, 441] on div "Title Only visible to administrators W1D3 Calendar Automations ​ Trigger Date E…" at bounding box center [477, 268] width 911 height 403
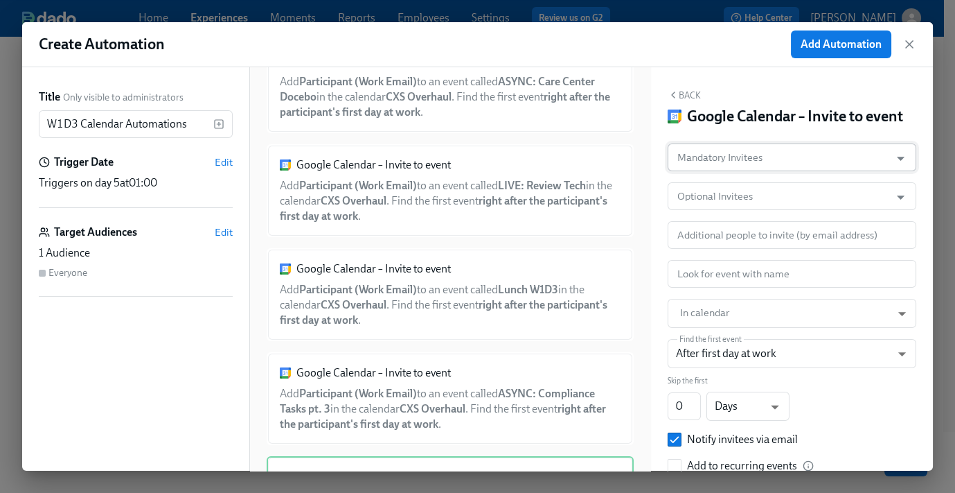
click at [765, 171] on input "Mandatory Invitees" at bounding box center [779, 157] width 209 height 28
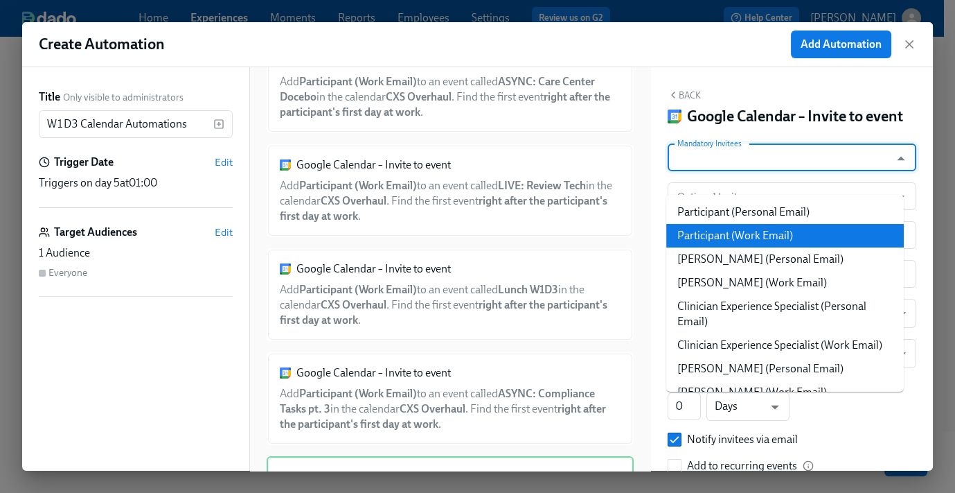
click at [768, 230] on li "Participant (Work Email)" at bounding box center [786, 236] width 238 height 24
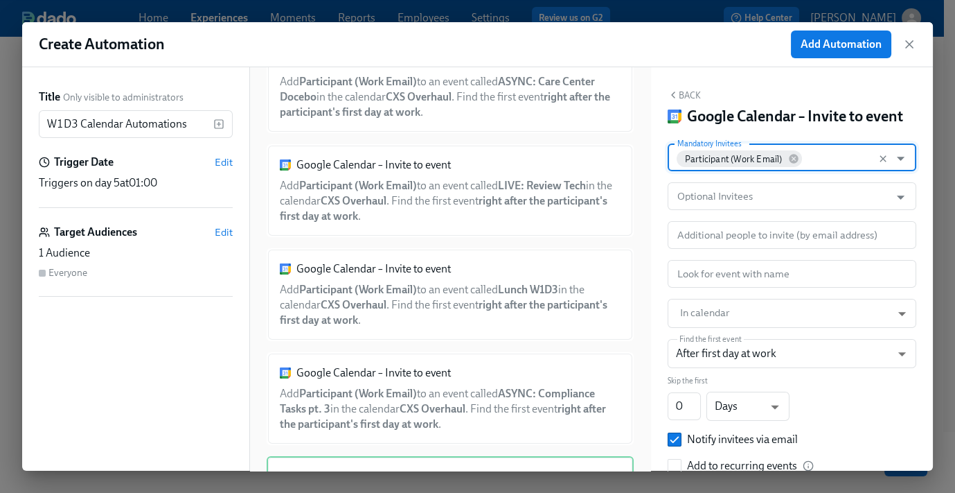
click at [715, 288] on input "text" at bounding box center [792, 274] width 249 height 28
paste input "Manager 1:1"
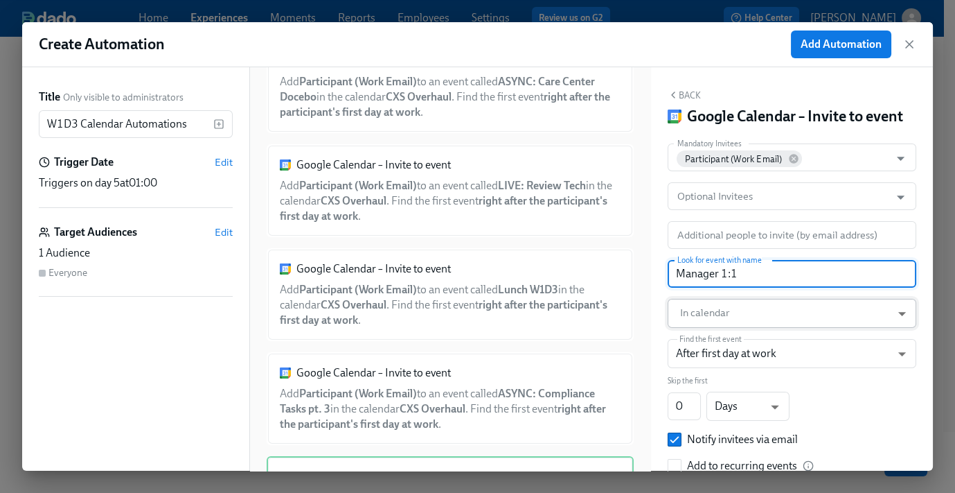
type input "Manager 1:1"
click at [716, 335] on body "Home Experiences Moments Reports Employees Settings Review us on G2 Help Center…" at bounding box center [477, 209] width 955 height 565
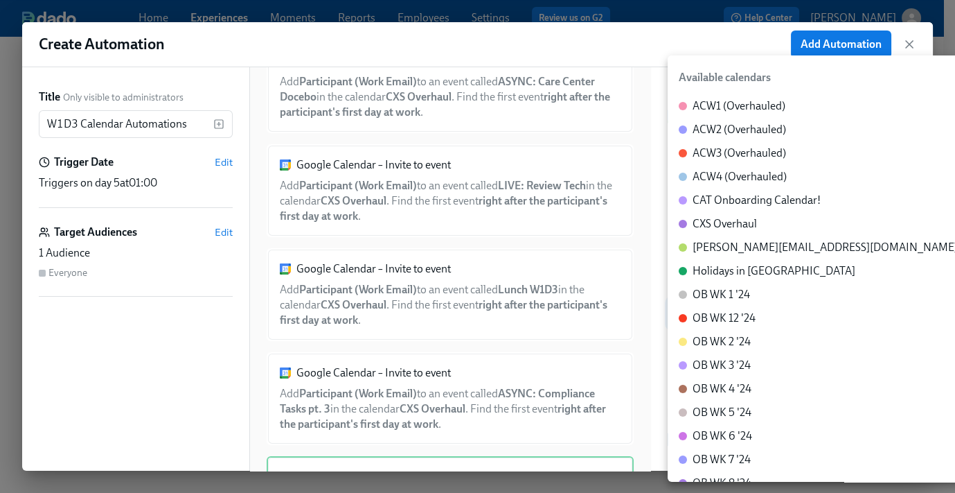
click at [732, 220] on div "CXS Overhaul" at bounding box center [725, 223] width 64 height 15
type input "c_60dc0434beab07ba432bc90097a55cb043e13d223856065d37105691a0752e1c@group.calend…"
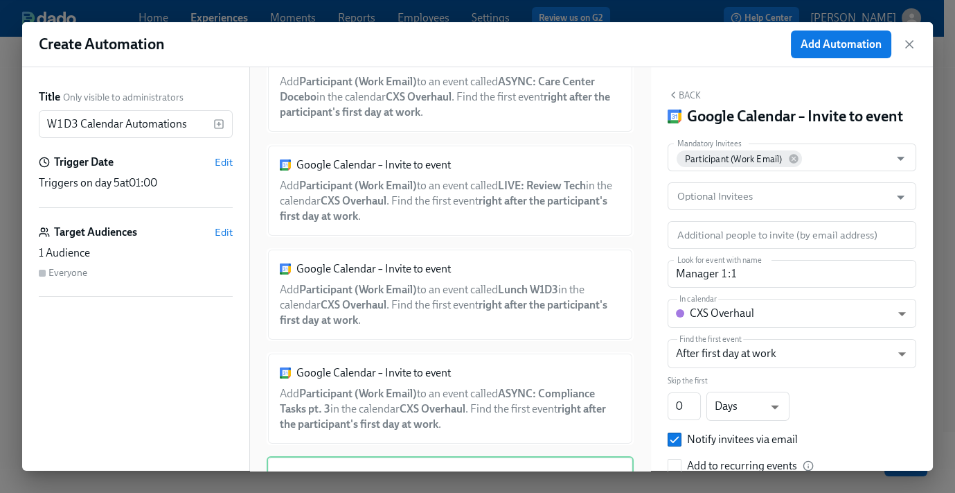
click at [687, 89] on button "Back" at bounding box center [684, 94] width 33 height 11
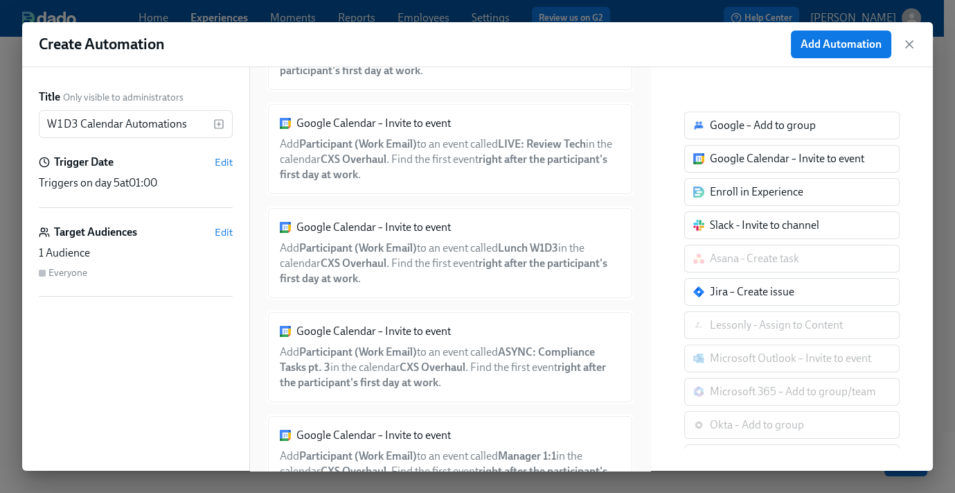
scroll to position [371, 0]
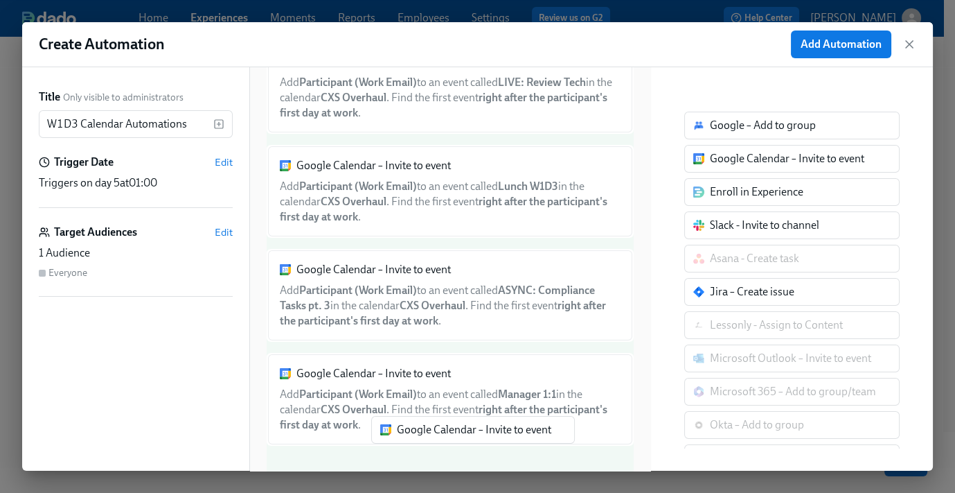
drag, startPoint x: 720, startPoint y: 158, endPoint x: 385, endPoint y: 447, distance: 442.1
click at [385, 447] on div "Title Only visible to administrators W1D3 Calendar Automations ​ Trigger Date E…" at bounding box center [477, 268] width 911 height 403
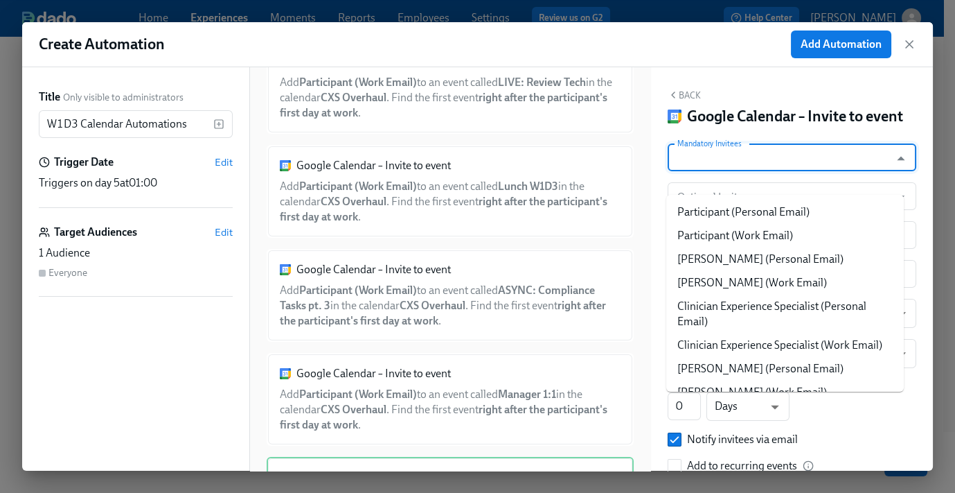
click at [769, 171] on input "Mandatory Invitees" at bounding box center [779, 157] width 209 height 28
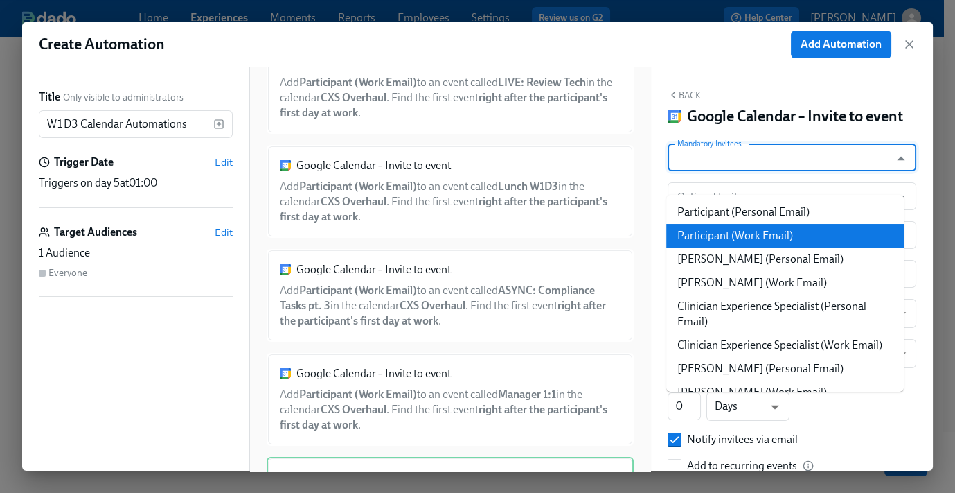
click at [765, 233] on li "Participant (Work Email)" at bounding box center [786, 236] width 238 height 24
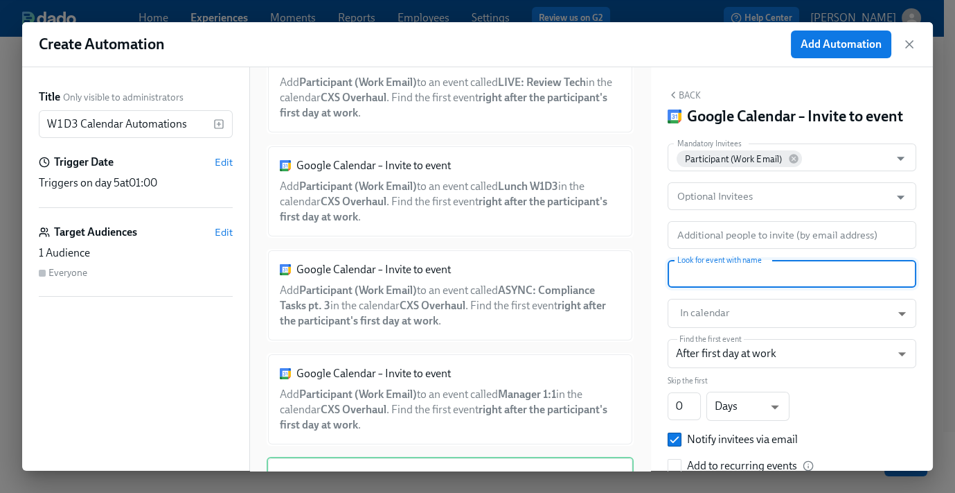
click at [737, 288] on input "text" at bounding box center [792, 274] width 249 height 28
paste input "ASYNC: Intro to Case Types Docebo"
type input "ASYNC: Intro to Case Types Docebo"
click at [739, 334] on body "Home Experiences Moments Reports Employees Settings Review us on G2 Help Center…" at bounding box center [477, 209] width 955 height 565
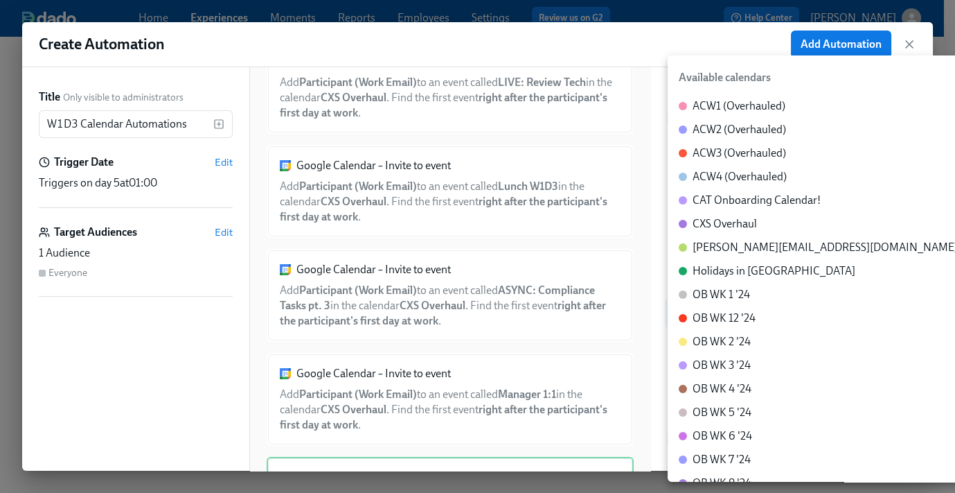
click at [728, 222] on div "CXS Overhaul" at bounding box center [725, 223] width 64 height 15
type input "c_60dc0434beab07ba432bc90097a55cb043e13d223856065d37105691a0752e1c@group.calend…"
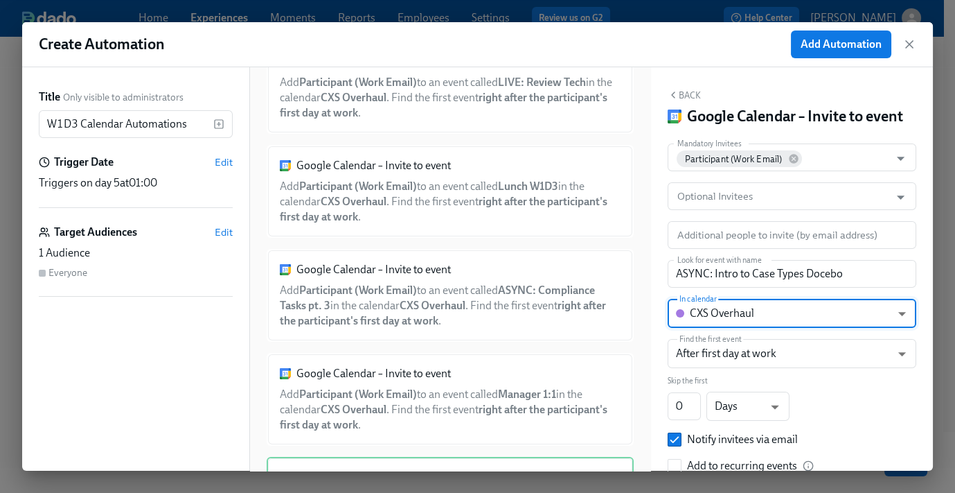
click at [688, 94] on button "Back" at bounding box center [684, 94] width 33 height 11
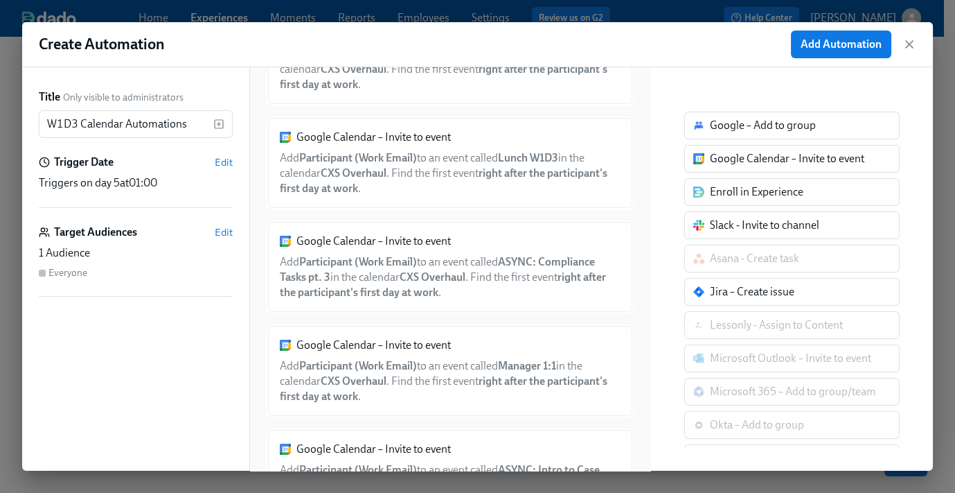
scroll to position [474, 0]
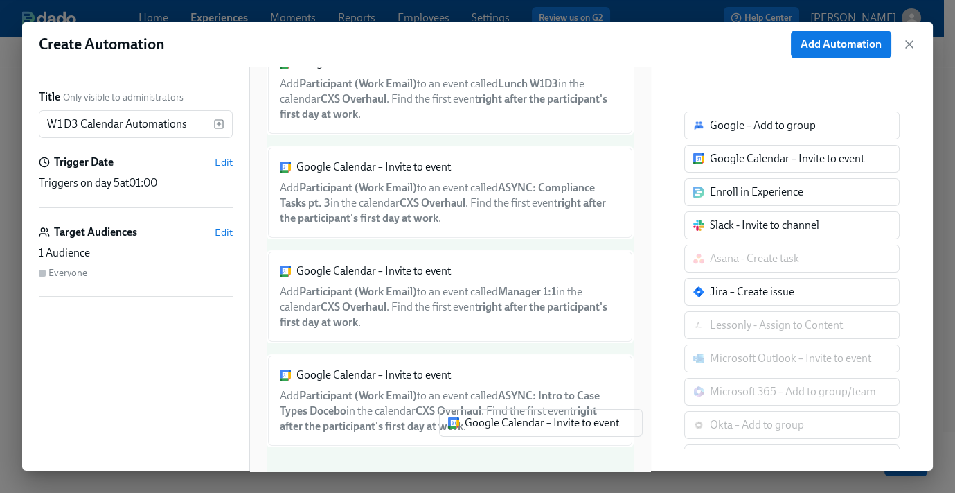
drag, startPoint x: 719, startPoint y: 158, endPoint x: 443, endPoint y: 454, distance: 404.4
click at [443, 454] on div "Title Only visible to administrators W1D3 Calendar Automations ​ Trigger Date E…" at bounding box center [477, 268] width 911 height 403
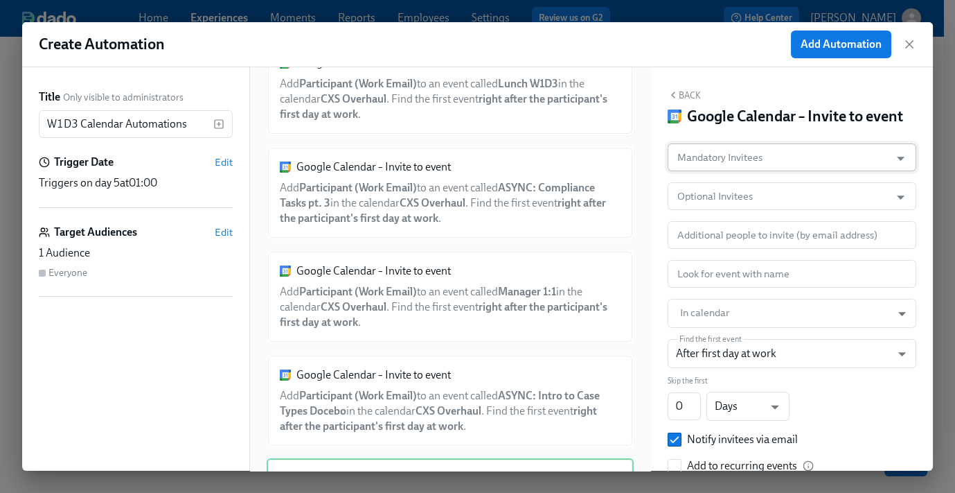
click at [759, 171] on input "Mandatory Invitees" at bounding box center [779, 157] width 209 height 28
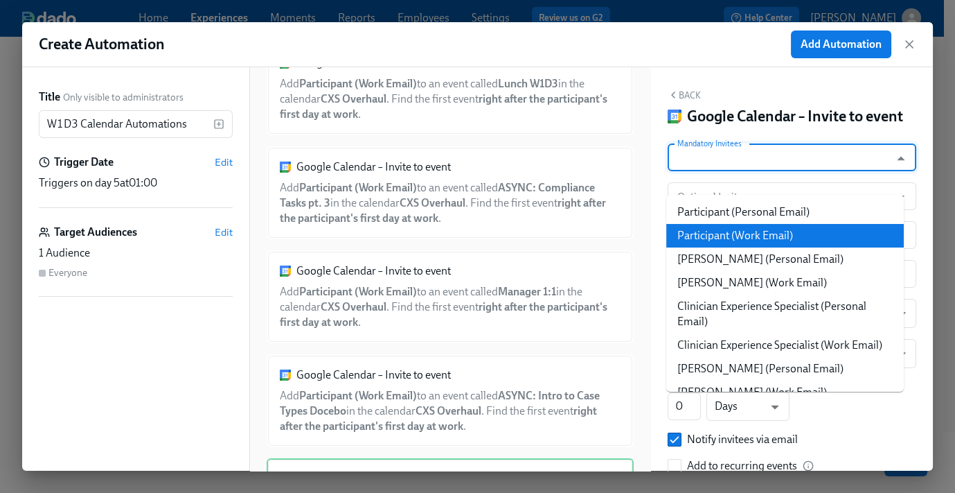
click at [754, 237] on li "Participant (Work Email)" at bounding box center [786, 236] width 238 height 24
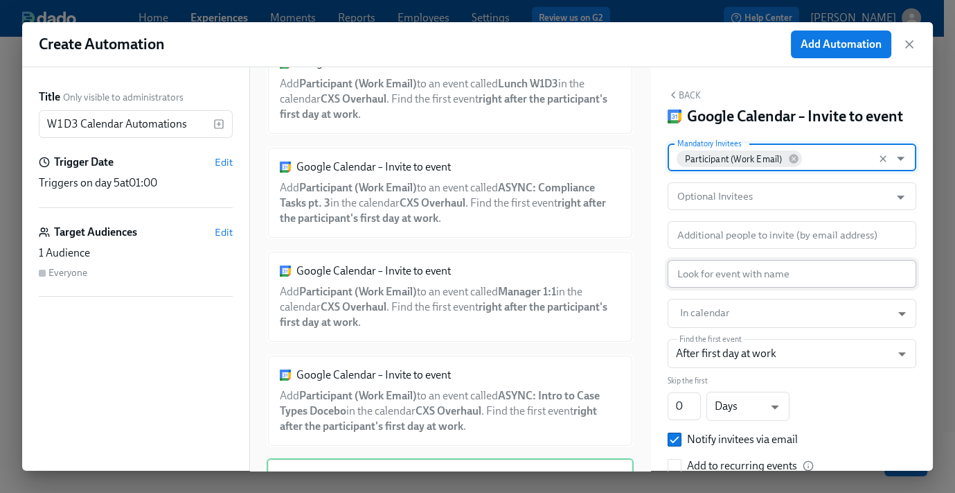
click at [722, 288] on input "text" at bounding box center [792, 274] width 249 height 28
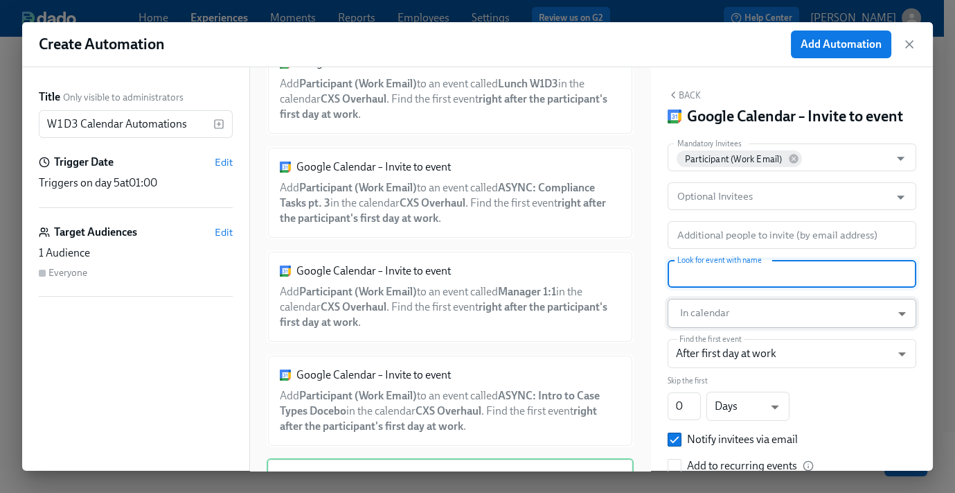
paste input "SOLO: Create a Case in Salesforce #2"
type input "SOLO: Create a Case in Salesforce #2"
click at [730, 333] on body "Home Experiences Moments Reports Employees Settings Review us on G2 Help Center…" at bounding box center [477, 209] width 955 height 565
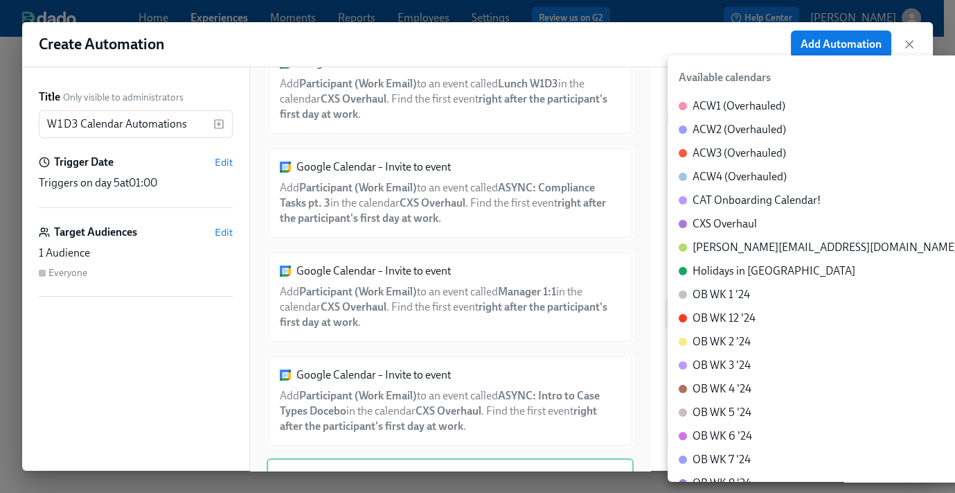
click at [726, 224] on div "CXS Overhaul" at bounding box center [725, 223] width 64 height 15
type input "c_60dc0434beab07ba432bc90097a55cb043e13d223856065d37105691a0752e1c@group.calend…"
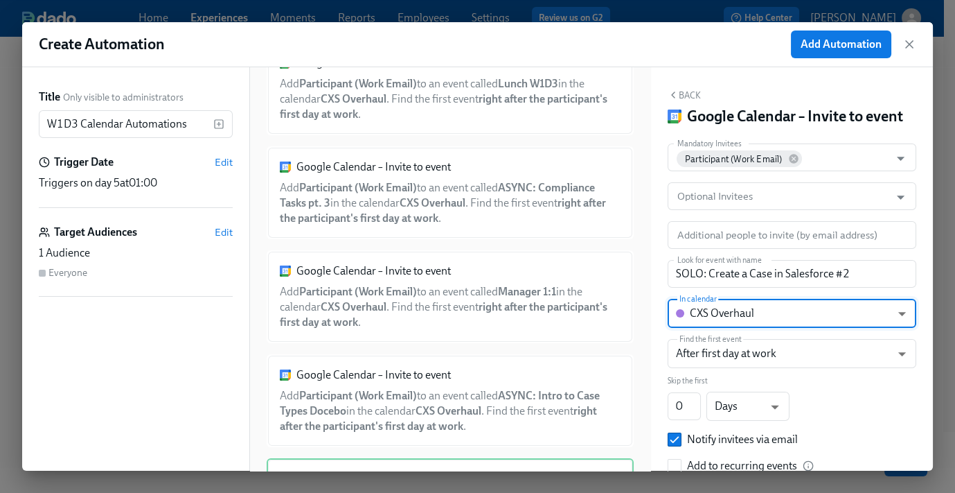
click at [689, 96] on button "Back" at bounding box center [684, 94] width 33 height 11
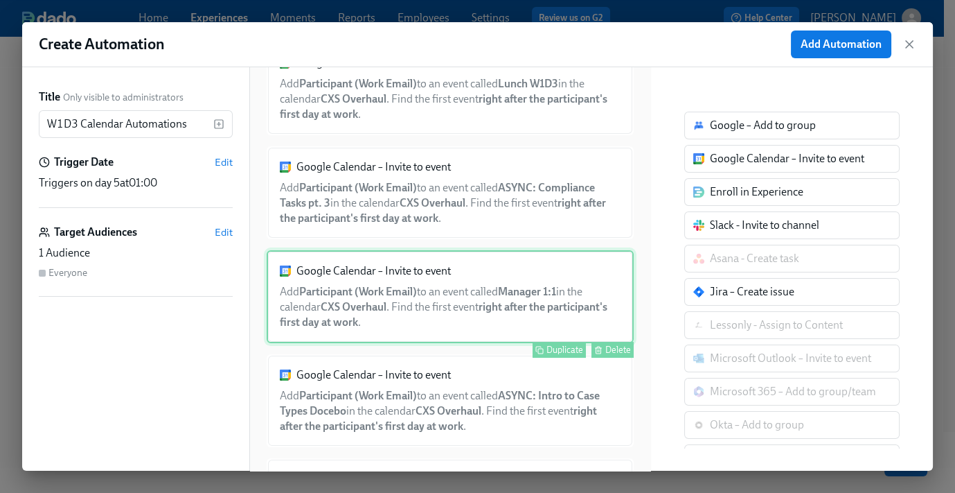
scroll to position [576, 0]
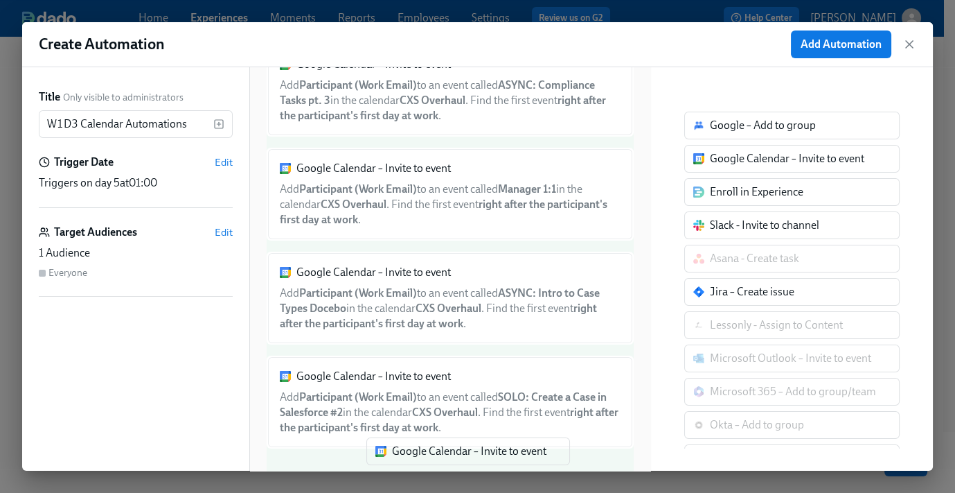
drag, startPoint x: 529, startPoint y: 322, endPoint x: 396, endPoint y: 457, distance: 189.1
click at [396, 457] on div "Title Only visible to administrators W1D3 Calendar Automations ​ Trigger Date E…" at bounding box center [477, 268] width 911 height 403
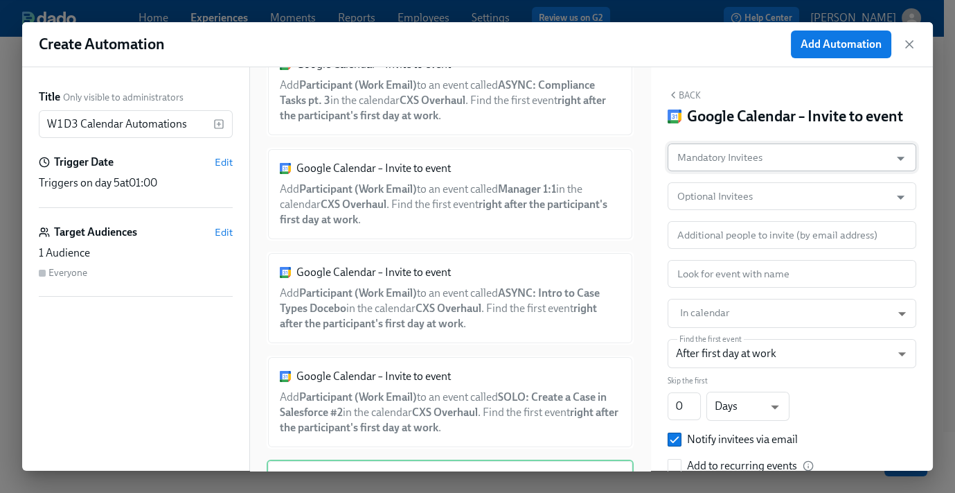
click at [716, 171] on input "Mandatory Invitees" at bounding box center [779, 157] width 209 height 28
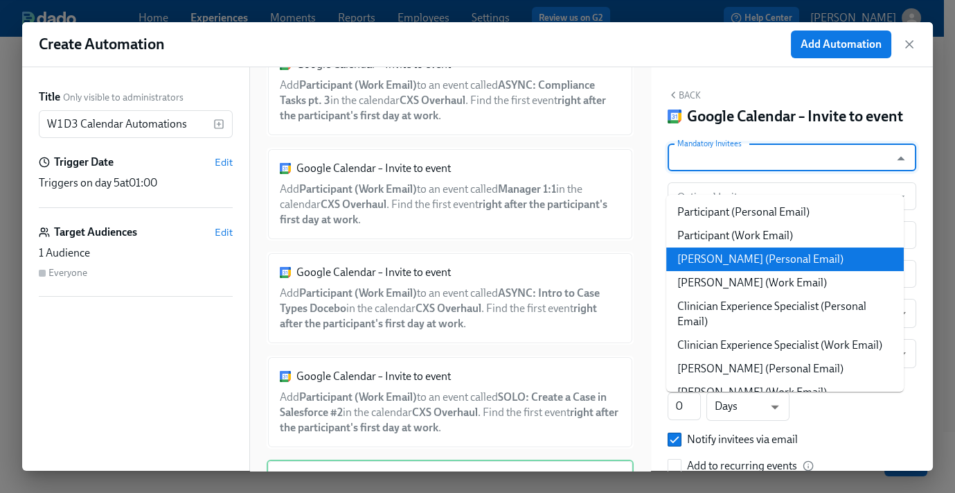
click at [746, 255] on li "Annie (Personal Email)" at bounding box center [786, 259] width 238 height 24
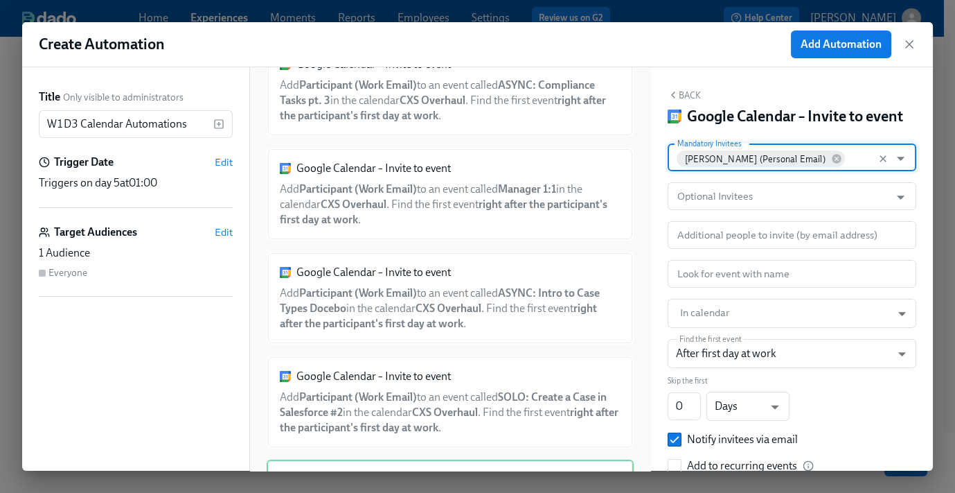
click at [714, 167] on div "Annie (Personal Email)" at bounding box center [761, 158] width 168 height 17
click at [832, 164] on icon at bounding box center [836, 159] width 9 height 9
click at [763, 171] on input "Mandatory Invitees" at bounding box center [779, 157] width 209 height 28
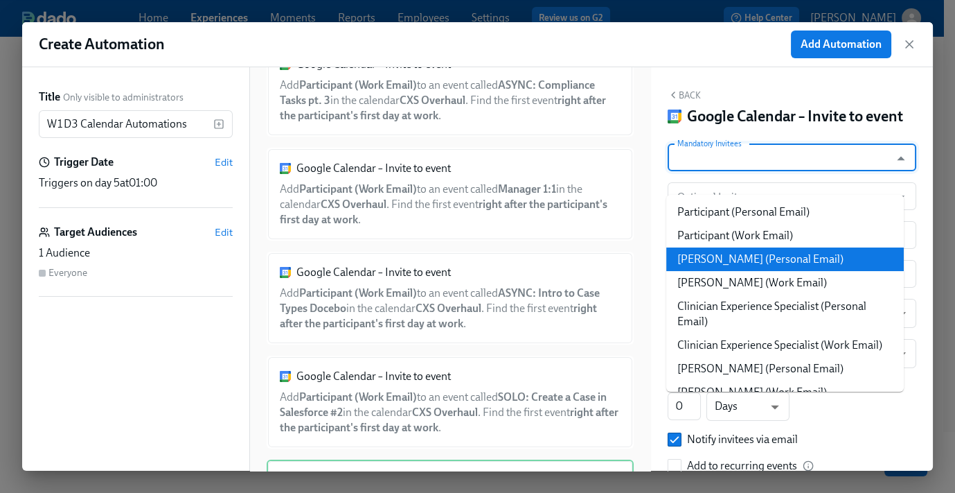
click at [749, 263] on li "Annie (Personal Email)" at bounding box center [786, 259] width 238 height 24
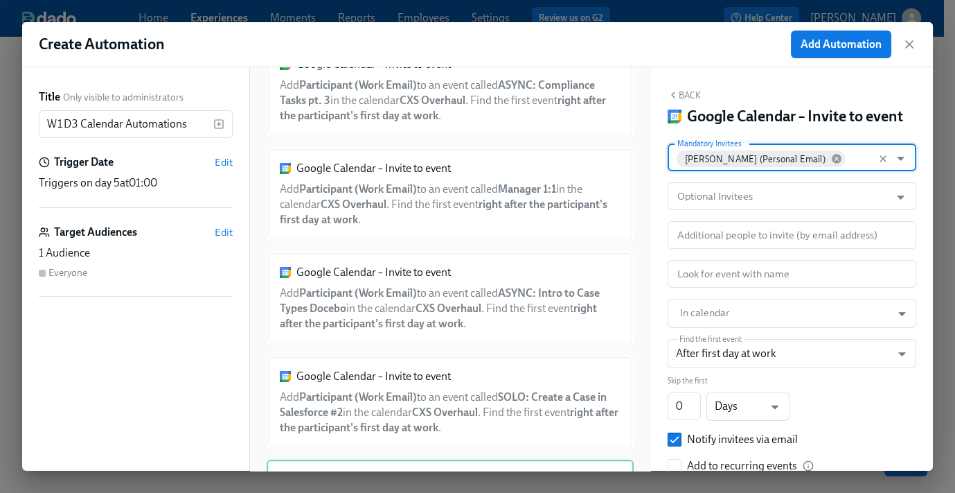
click at [831, 164] on icon at bounding box center [836, 158] width 11 height 11
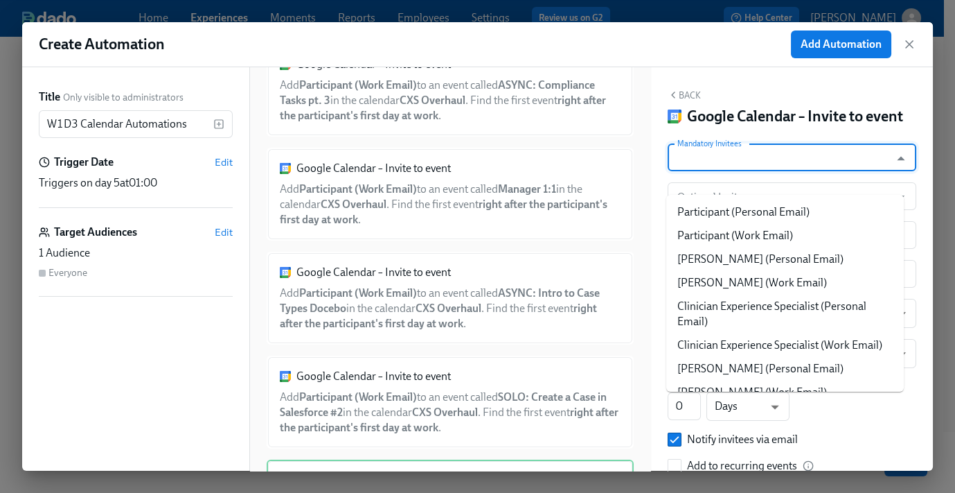
click at [770, 171] on input "Mandatory Invitees" at bounding box center [779, 157] width 209 height 28
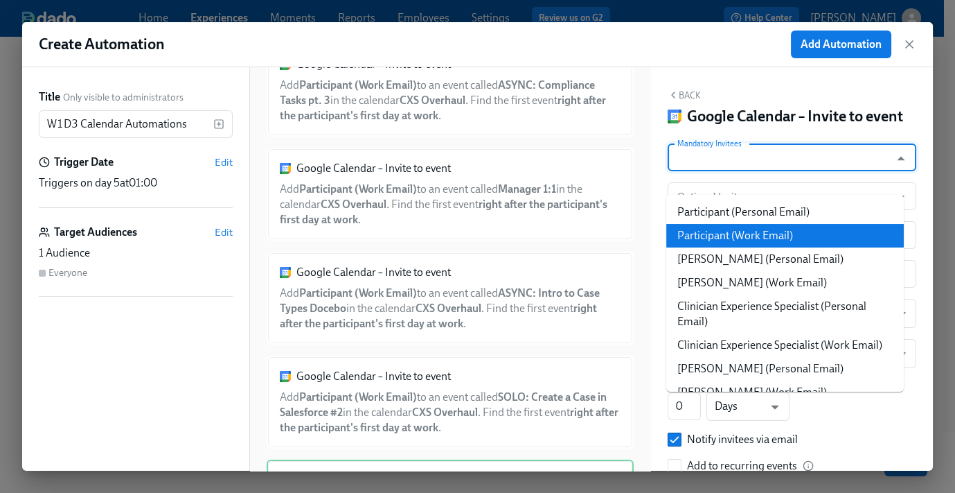
click at [767, 239] on li "Participant (Work Email)" at bounding box center [786, 236] width 238 height 24
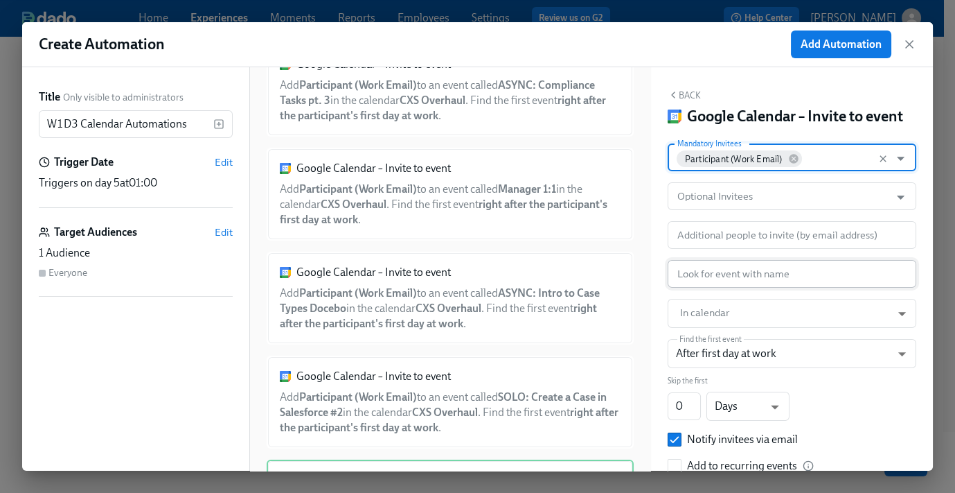
click at [719, 288] on input "text" at bounding box center [792, 274] width 249 height 28
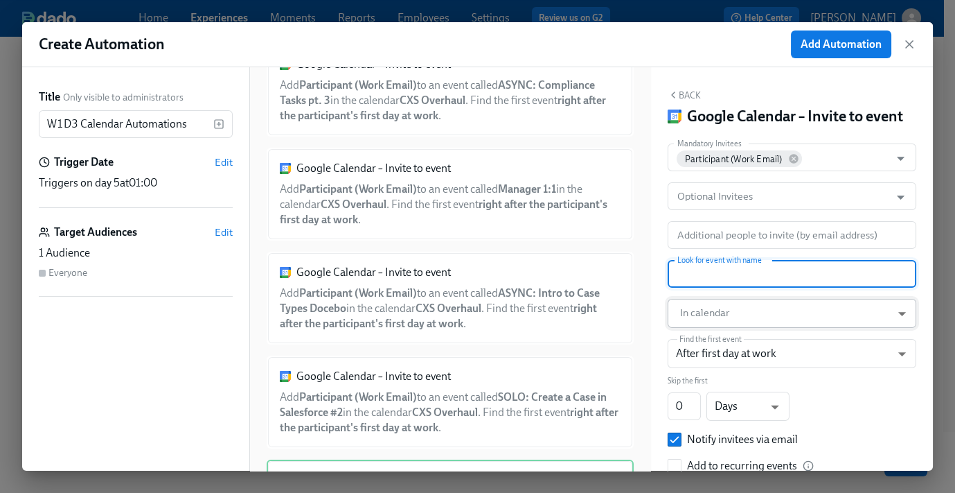
paste input "SOLO: Watch Shadow Video #2"
type input "SOLO: Watch Shadow Video #2"
click at [725, 338] on body "Home Experiences Moments Reports Employees Settings Review us on G2 Help Center…" at bounding box center [477, 209] width 955 height 565
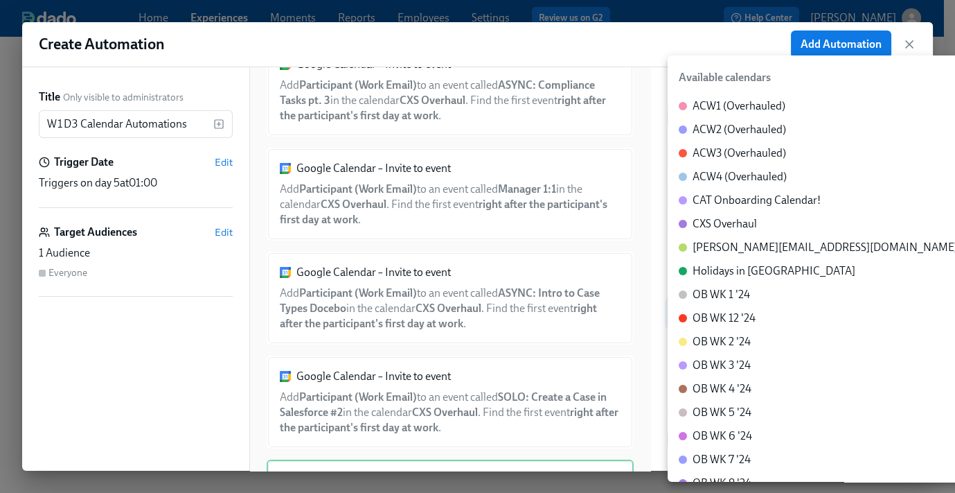
click at [739, 229] on div "CXS Overhaul" at bounding box center [725, 223] width 64 height 15
type input "c_60dc0434beab07ba432bc90097a55cb043e13d223856065d37105691a0752e1c@group.calend…"
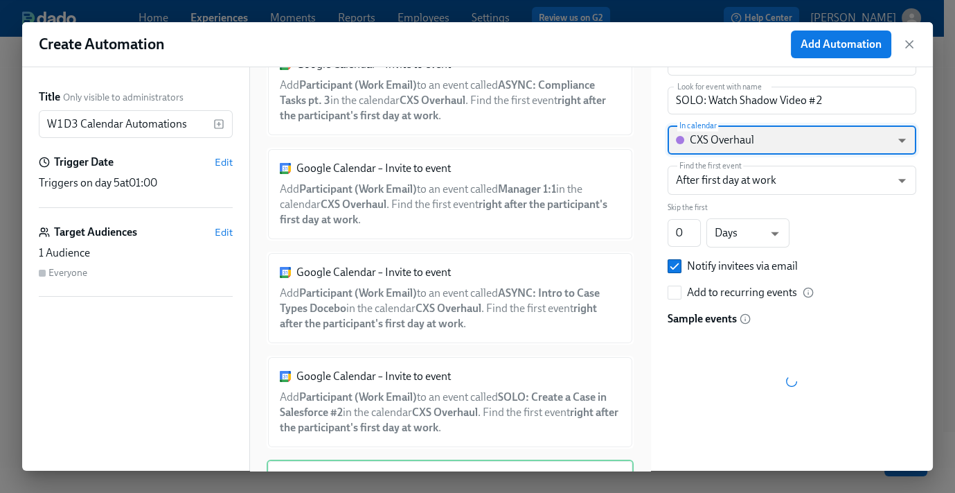
scroll to position [0, 0]
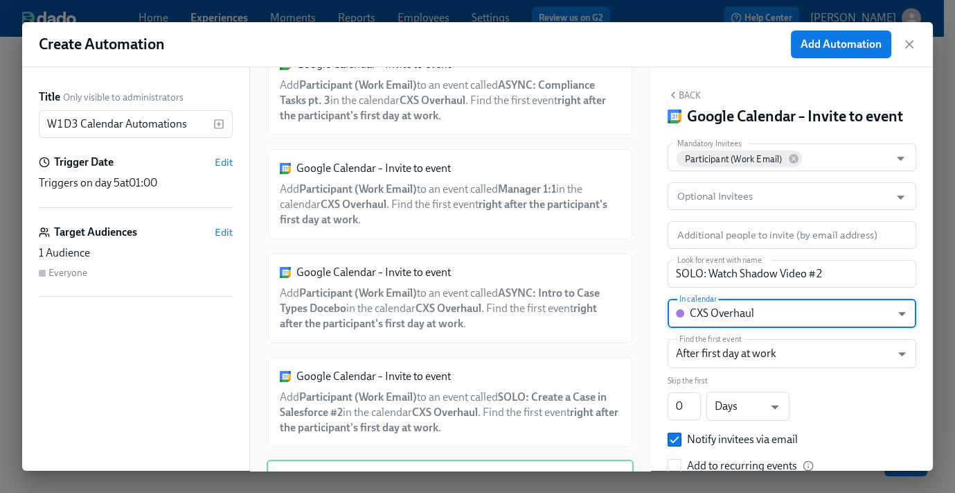
click at [686, 92] on button "Back" at bounding box center [684, 94] width 33 height 11
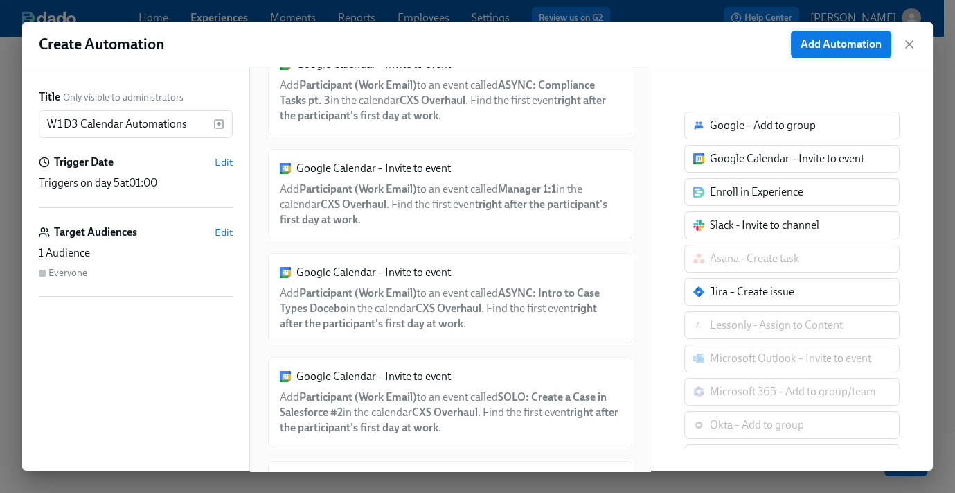
click at [836, 40] on span "Add Automation" at bounding box center [841, 44] width 81 height 14
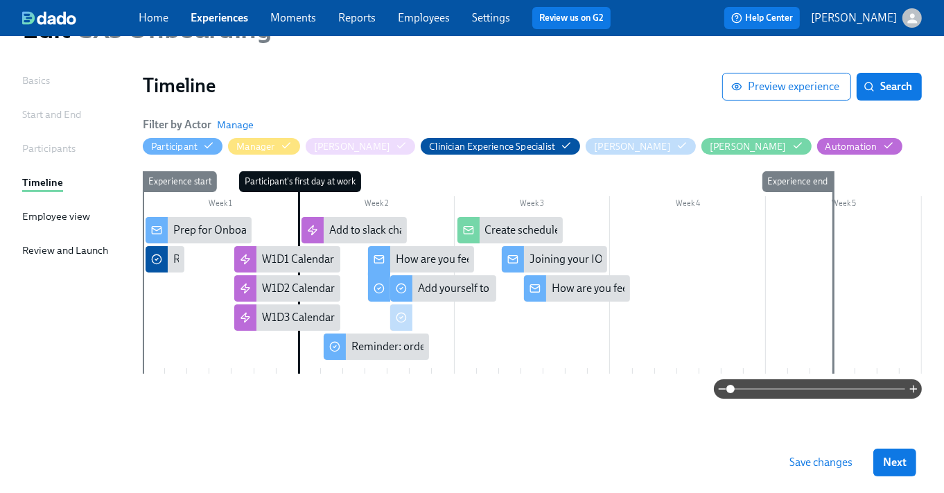
click at [249, 344] on div at bounding box center [532, 295] width 779 height 157
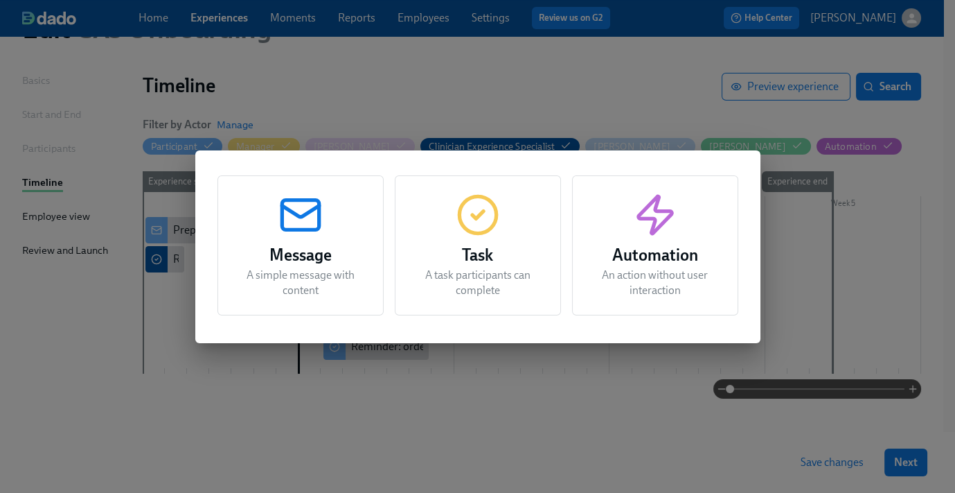
click at [660, 261] on h3 "Automation" at bounding box center [656, 255] width 132 height 25
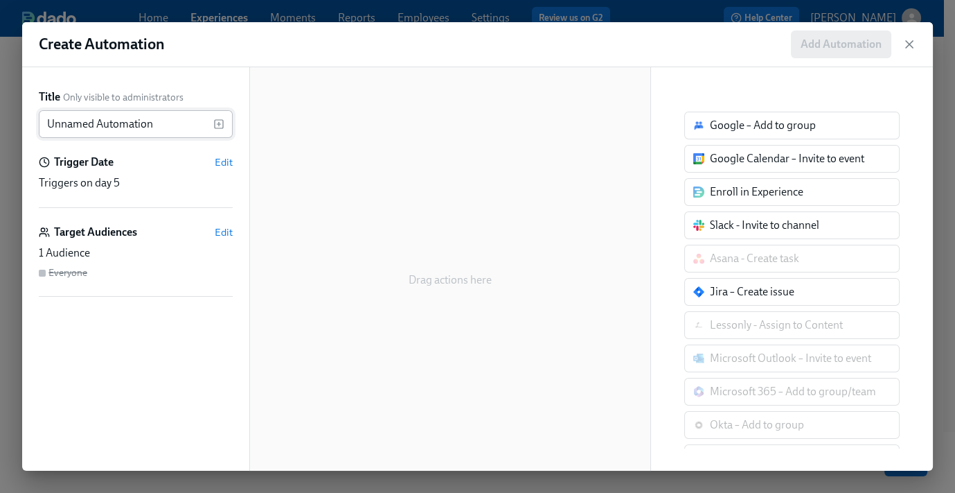
click at [87, 131] on input "Unnamed Automation" at bounding box center [126, 124] width 175 height 28
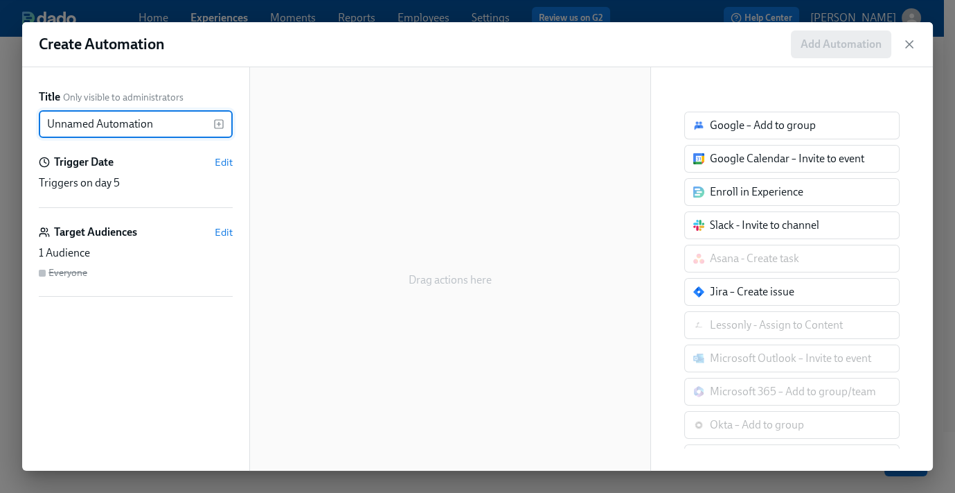
click at [87, 131] on input "Unnamed Automation" at bounding box center [126, 124] width 175 height 28
type input "W1D4"
click at [218, 155] on div "Trigger Date Edit" at bounding box center [136, 162] width 194 height 15
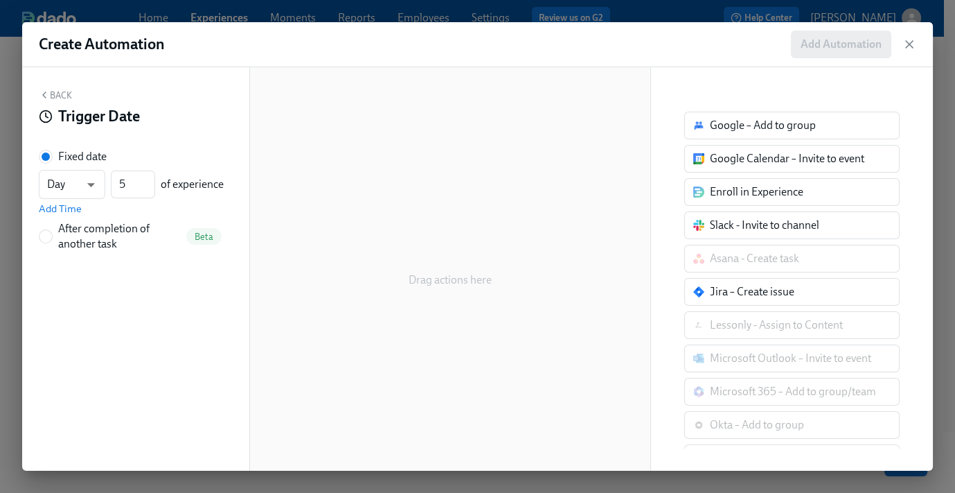
click at [46, 88] on div "Back Trigger Date Fixed date Day d ​ 5 ​ of experience Add Time After completio…" at bounding box center [135, 268] width 227 height 403
click at [61, 92] on button "Back" at bounding box center [55, 94] width 33 height 11
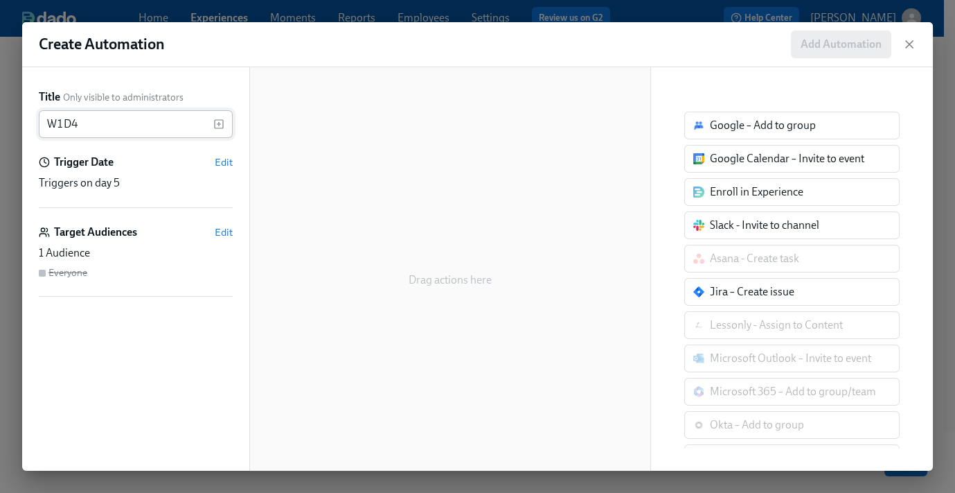
click at [105, 123] on input "W1D4" at bounding box center [126, 124] width 175 height 28
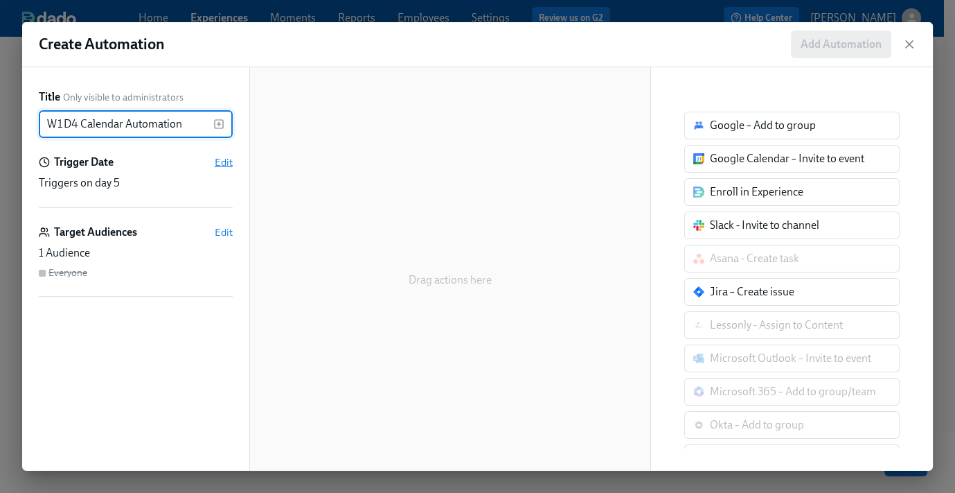
type input "W1D4 Calendar Automation"
click at [222, 162] on span "Edit" at bounding box center [224, 162] width 18 height 14
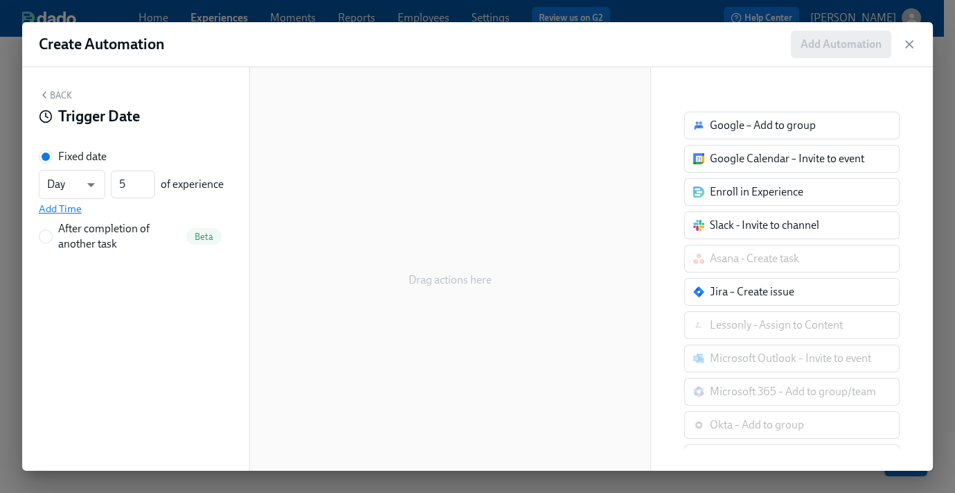
click at [48, 208] on span "Add Time" at bounding box center [60, 209] width 43 height 14
click at [77, 213] on input "09:00 AM" at bounding box center [73, 216] width 69 height 28
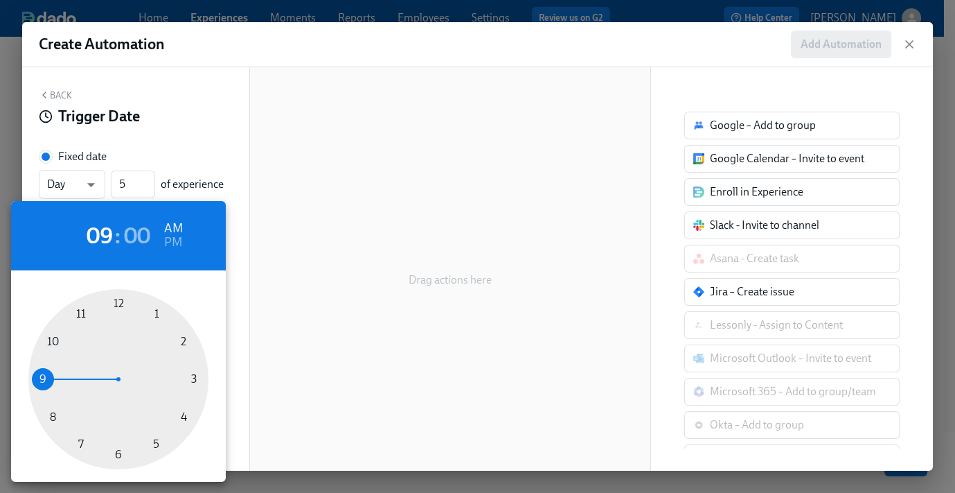
click at [158, 316] on div at bounding box center [118, 379] width 180 height 180
click at [116, 452] on div at bounding box center [118, 379] width 180 height 180
click at [174, 244] on h6 "PM" at bounding box center [173, 242] width 18 height 22
type input "01:30 PM"
click at [56, 92] on div at bounding box center [477, 246] width 955 height 493
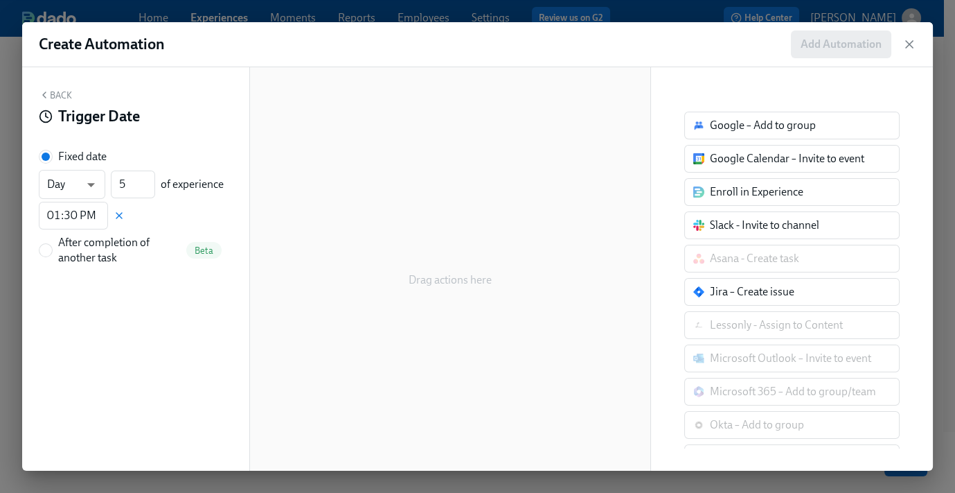
click at [58, 94] on button "Back" at bounding box center [55, 94] width 33 height 11
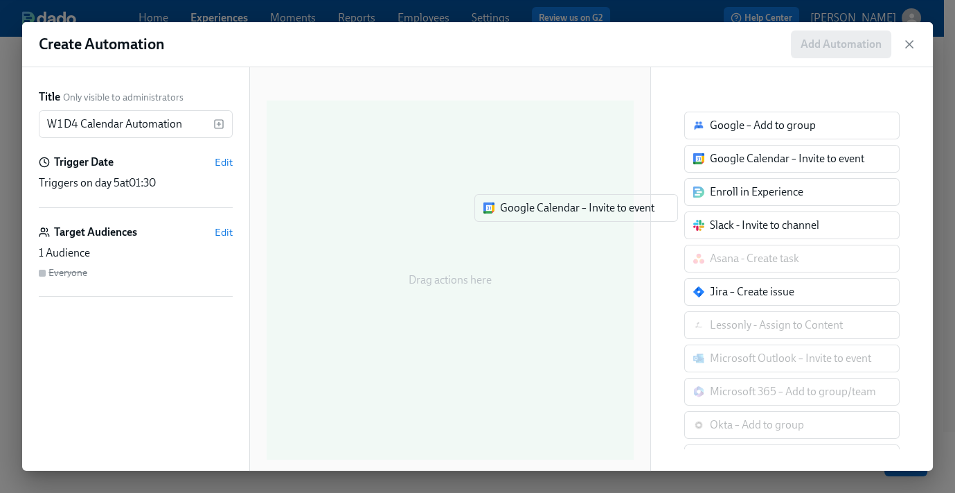
drag, startPoint x: 771, startPoint y: 157, endPoint x: 556, endPoint y: 206, distance: 220.4
click at [556, 206] on div "Title Only visible to administrators W1D4 Calendar Automation ​ Trigger Date Ed…" at bounding box center [477, 268] width 911 height 403
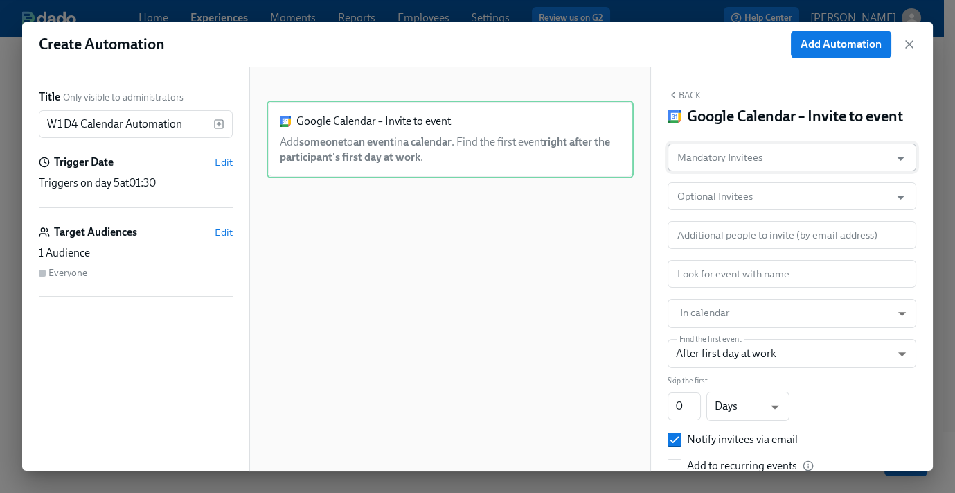
click at [737, 171] on input "Mandatory Invitees" at bounding box center [779, 157] width 209 height 28
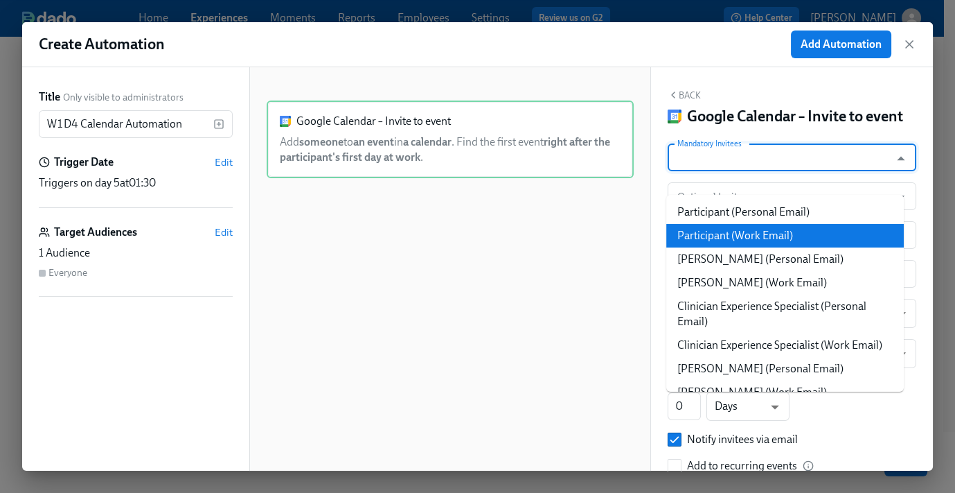
click at [730, 234] on li "Participant (Work Email)" at bounding box center [786, 236] width 238 height 24
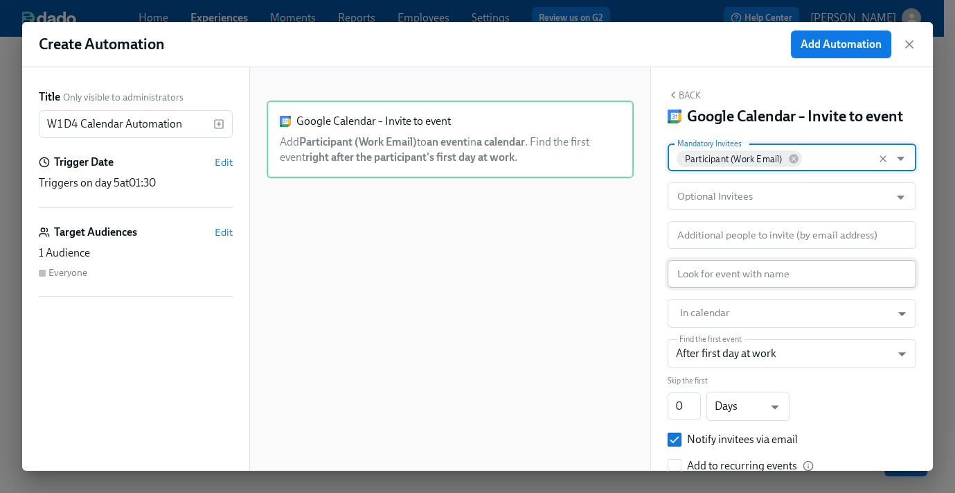
click at [716, 288] on input "text" at bounding box center [792, 274] width 249 height 28
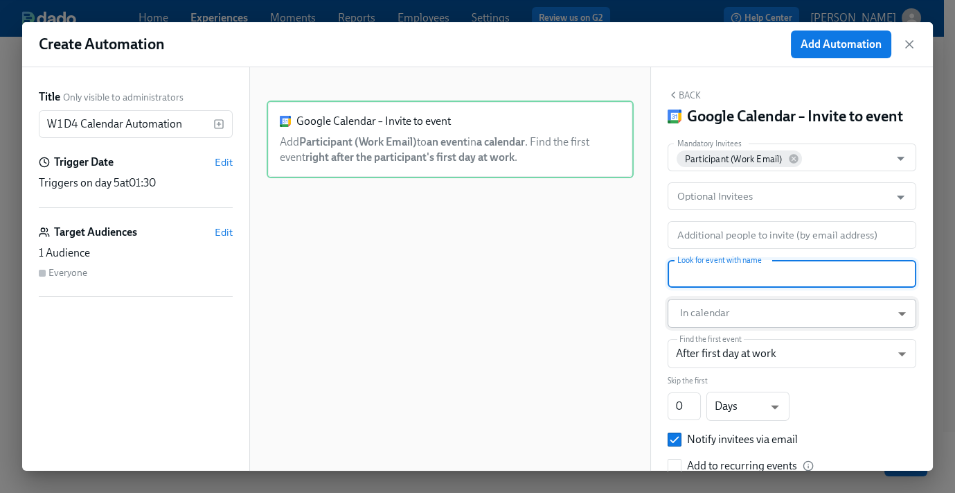
paste input "LIVE: Group Request Workflows"
type input "LIVE: Group Request Workflows"
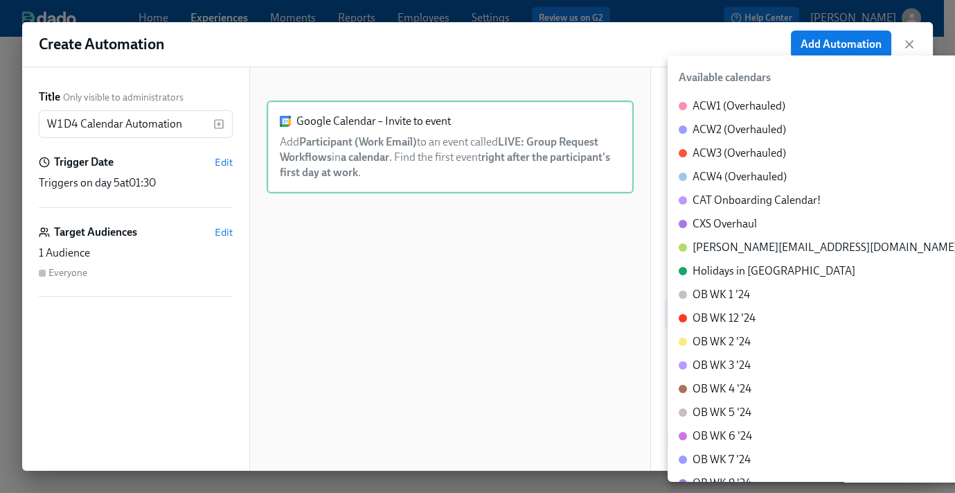
click at [722, 346] on body "Home Experiences Moments Reports Employees Settings Review us on G2 Help Center…" at bounding box center [477, 209] width 955 height 565
click at [734, 213] on li "CXS Overhaul" at bounding box center [824, 224] width 313 height 24
type input "c_60dc0434beab07ba432bc90097a55cb043e13d223856065d37105691a0752e1c@group.calend…"
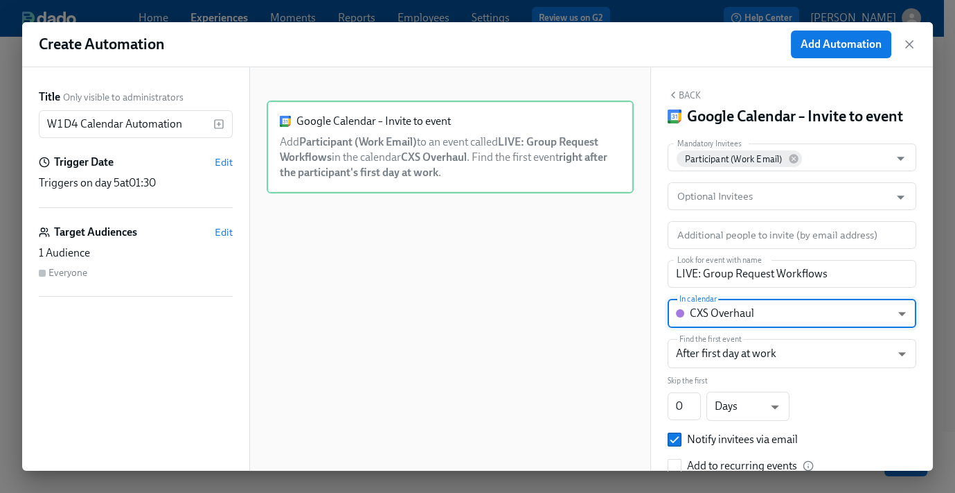
click at [688, 94] on button "Back" at bounding box center [684, 94] width 33 height 11
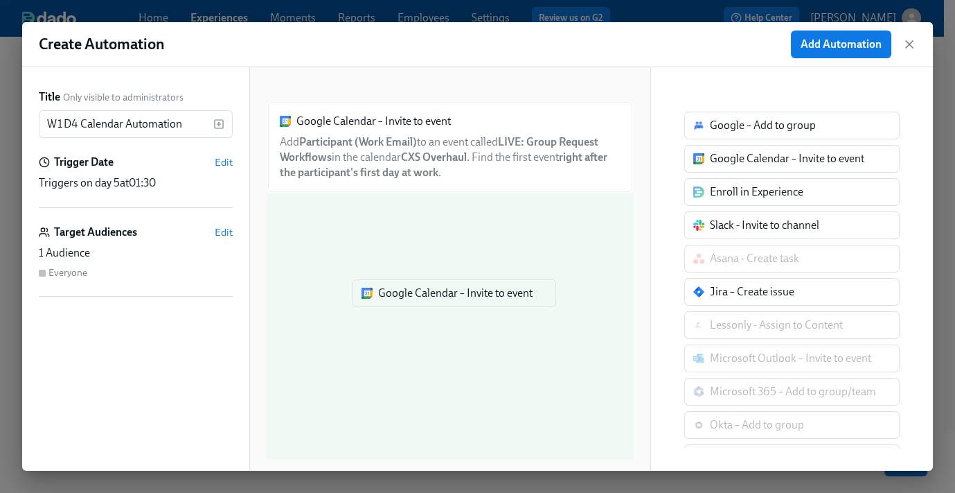
drag, startPoint x: 744, startPoint y: 159, endPoint x: 400, endPoint y: 296, distance: 370.4
click at [399, 297] on div "Title Only visible to administrators W1D4 Calendar Automation ​ Trigger Date Ed…" at bounding box center [477, 268] width 911 height 403
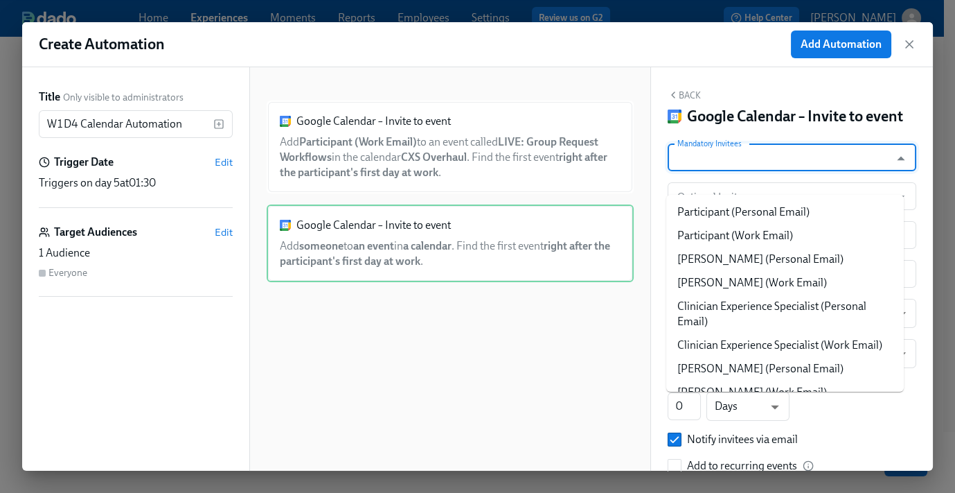
click at [761, 171] on input "Mandatory Invitees" at bounding box center [779, 157] width 209 height 28
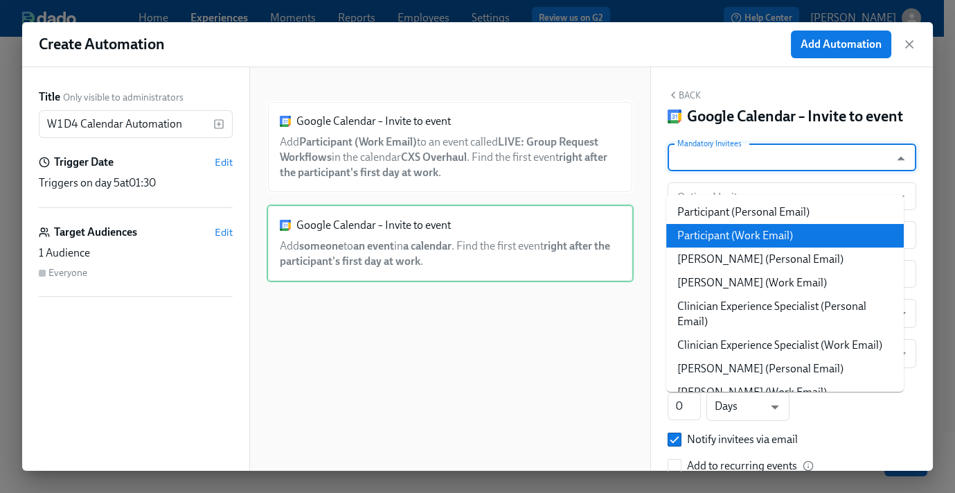
click at [757, 239] on li "Participant (Work Email)" at bounding box center [786, 236] width 238 height 24
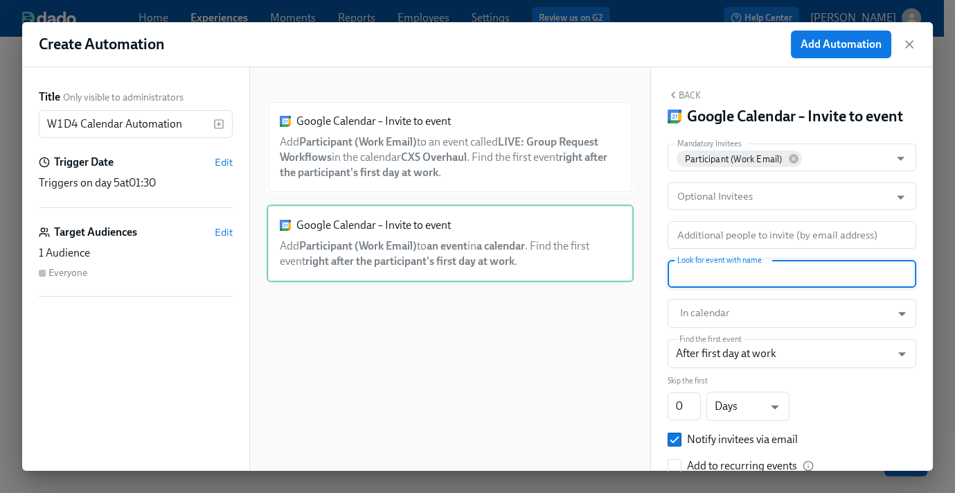
click at [744, 288] on input "text" at bounding box center [792, 274] width 249 height 28
paste input "PARTNER/SOLO: Review Group Requests"
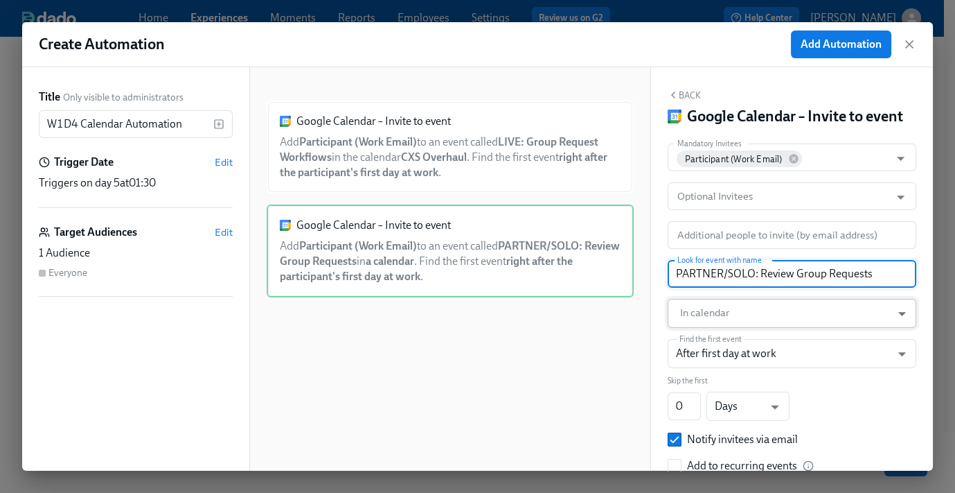
type input "PARTNER/SOLO: Review Group Requests"
click at [732, 326] on body "Home Experiences Moments Reports Employees Settings Review us on G2 Help Center…" at bounding box center [477, 209] width 955 height 565
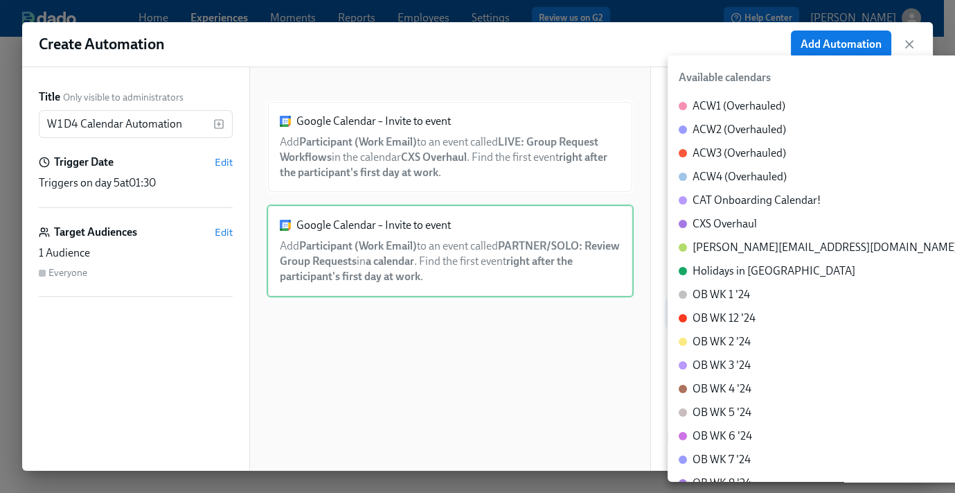
click at [727, 222] on div "CXS Overhaul" at bounding box center [725, 223] width 64 height 15
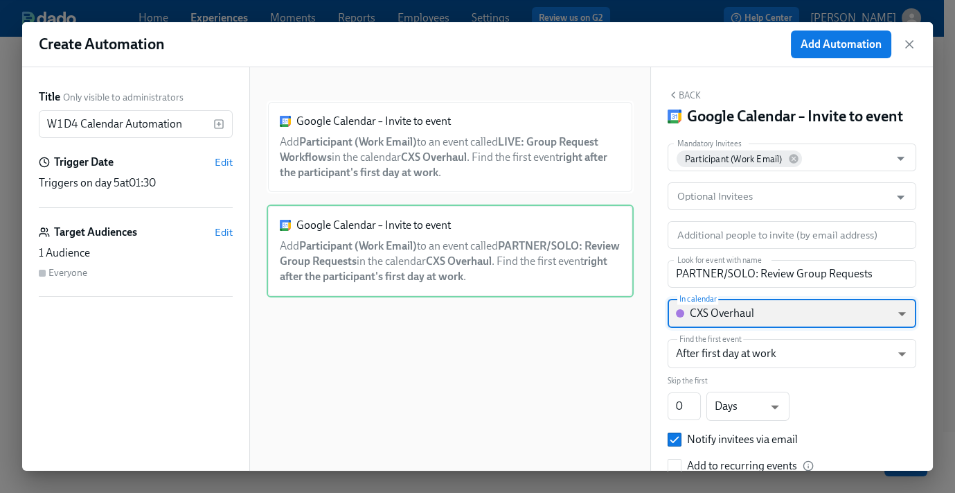
type input "c_60dc0434beab07ba432bc90097a55cb043e13d223856065d37105691a0752e1c@group.calend…"
click at [689, 96] on button "Back" at bounding box center [684, 94] width 33 height 11
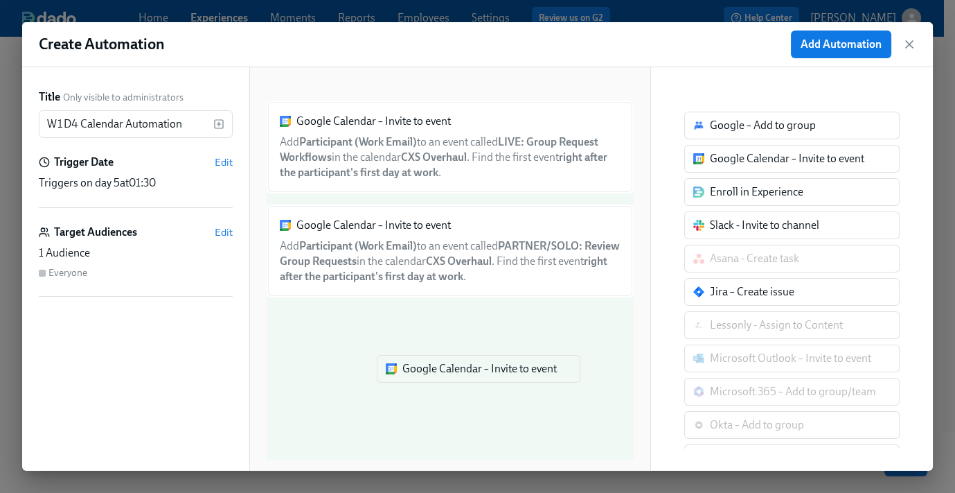
drag, startPoint x: 705, startPoint y: 180, endPoint x: 439, endPoint y: 372, distance: 328.1
click at [439, 372] on div "Title Only visible to administrators W1D4 Calendar Automation ​ Trigger Date Ed…" at bounding box center [477, 268] width 911 height 403
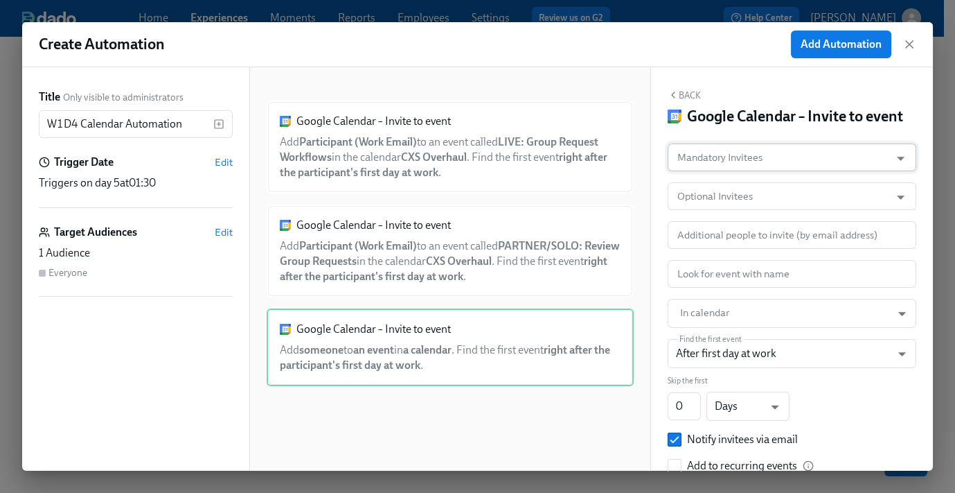
click at [752, 171] on input "Mandatory Invitees" at bounding box center [779, 157] width 209 height 28
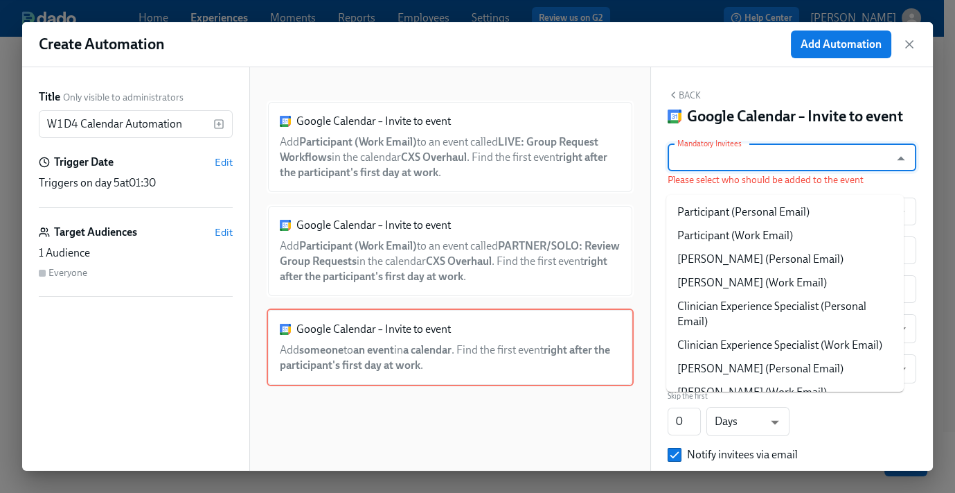
drag, startPoint x: 726, startPoint y: 172, endPoint x: 772, endPoint y: 172, distance: 45.7
click at [727, 171] on input "Mandatory Invitees" at bounding box center [779, 157] width 209 height 28
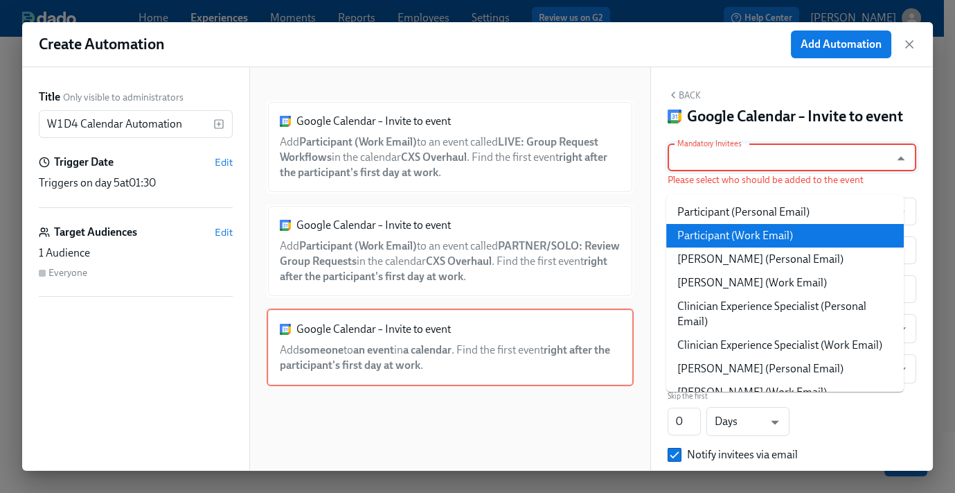
click at [769, 229] on li "Participant (Work Email)" at bounding box center [786, 236] width 238 height 24
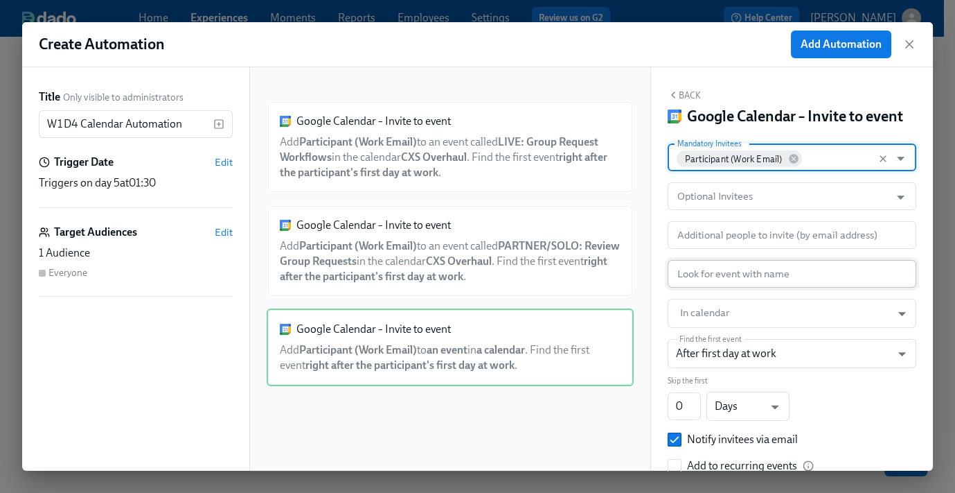
click at [721, 288] on input "text" at bounding box center [792, 274] width 249 height 28
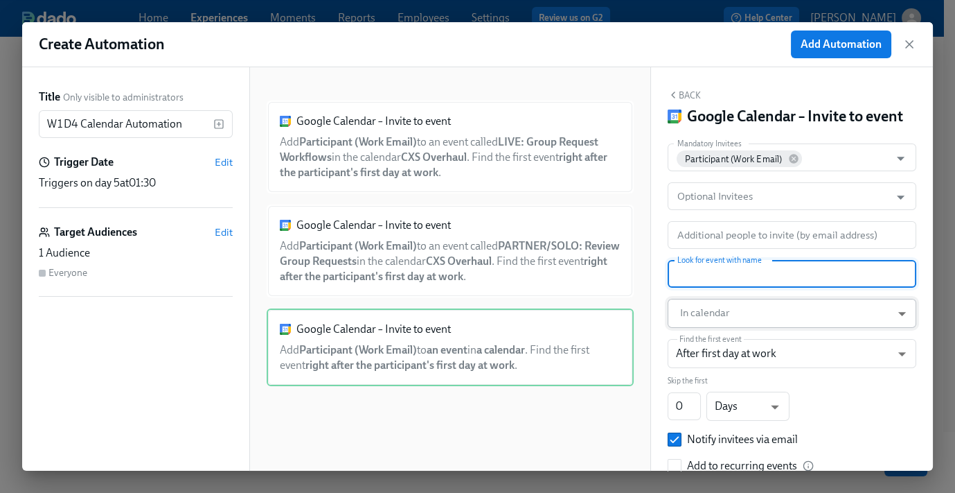
paste input "SOLO: Watch Shadow Video #3"
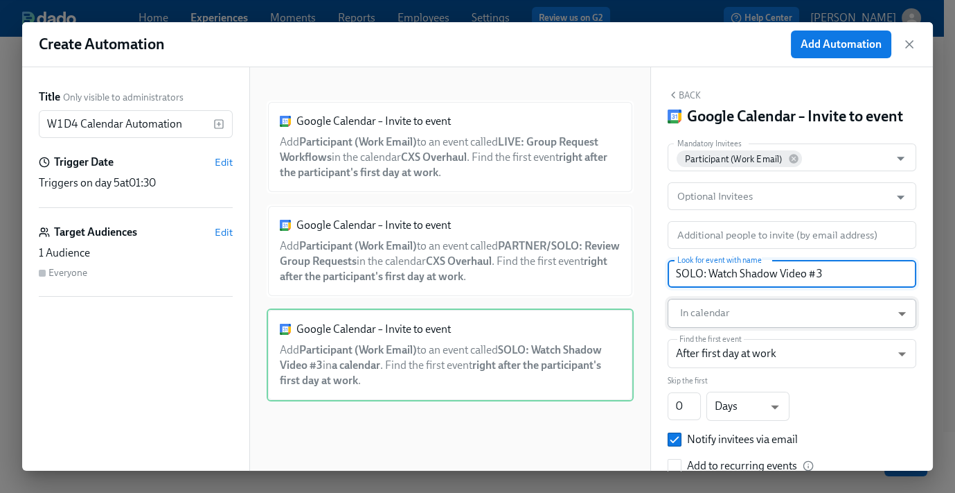
type input "SOLO: Watch Shadow Video #3"
click at [723, 331] on body "Home Experiences Moments Reports Employees Settings Review us on G2 Help Center…" at bounding box center [477, 209] width 955 height 565
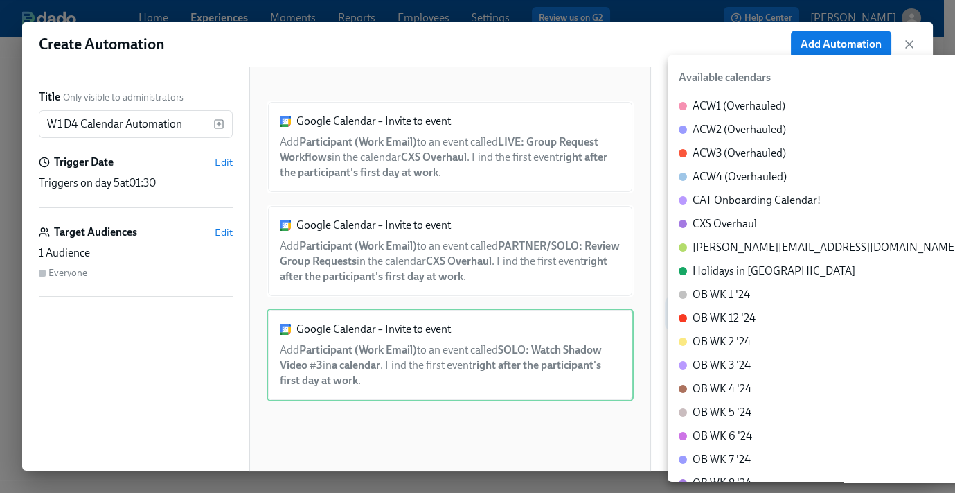
click at [750, 224] on div "CXS Overhaul" at bounding box center [725, 223] width 64 height 15
type input "c_60dc0434beab07ba432bc90097a55cb043e13d223856065d37105691a0752e1c@group.calend…"
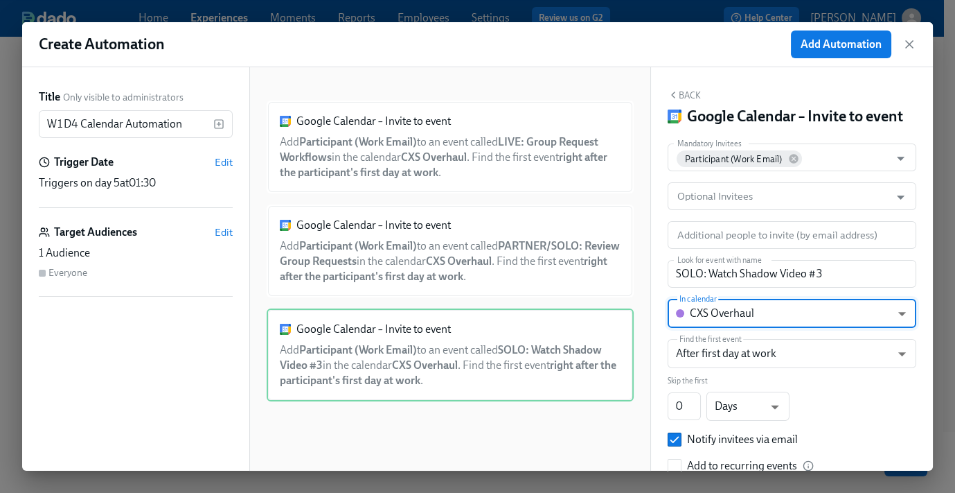
click at [694, 95] on button "Back" at bounding box center [684, 94] width 33 height 11
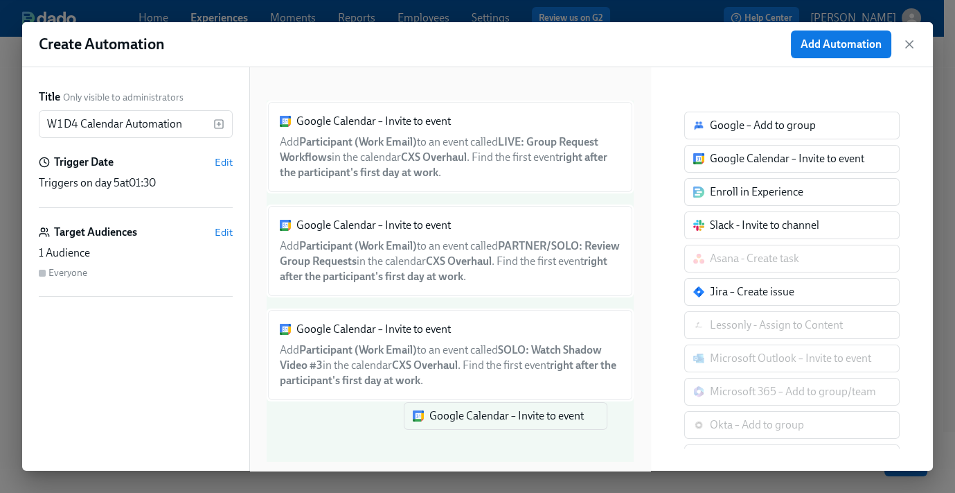
drag, startPoint x: 743, startPoint y: 159, endPoint x: 443, endPoint y: 423, distance: 399.1
click at [445, 432] on div "Title Only visible to administrators W1D4 Calendar Automation ​ Trigger Date Ed…" at bounding box center [477, 268] width 911 height 403
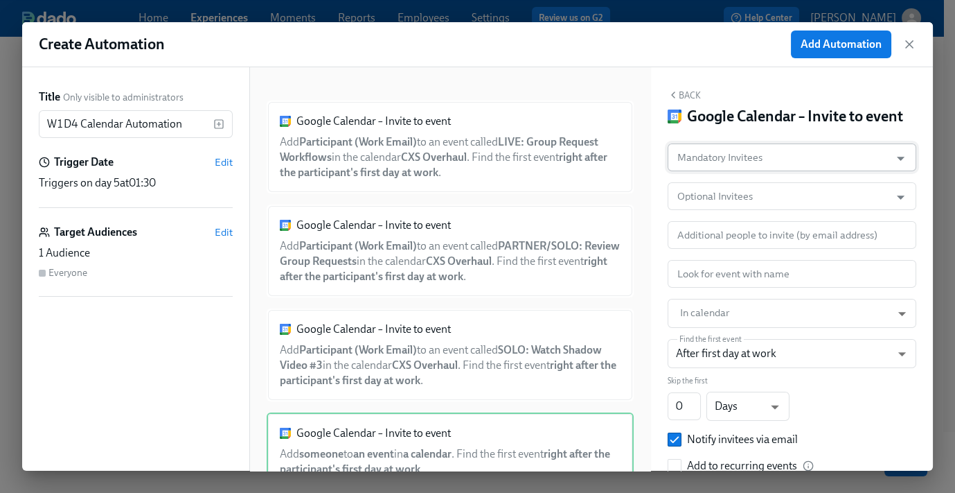
click at [779, 171] on input "Mandatory Invitees" at bounding box center [779, 157] width 209 height 28
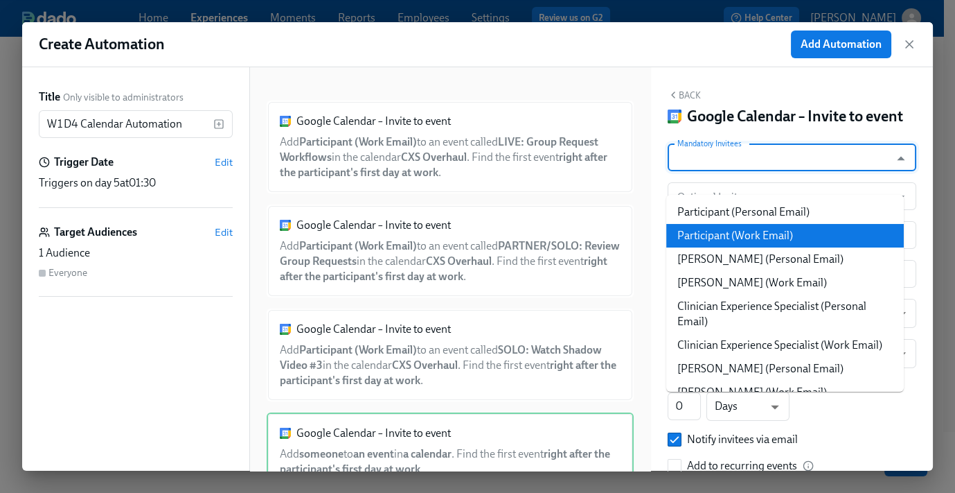
click at [763, 230] on li "Participant (Work Email)" at bounding box center [786, 236] width 238 height 24
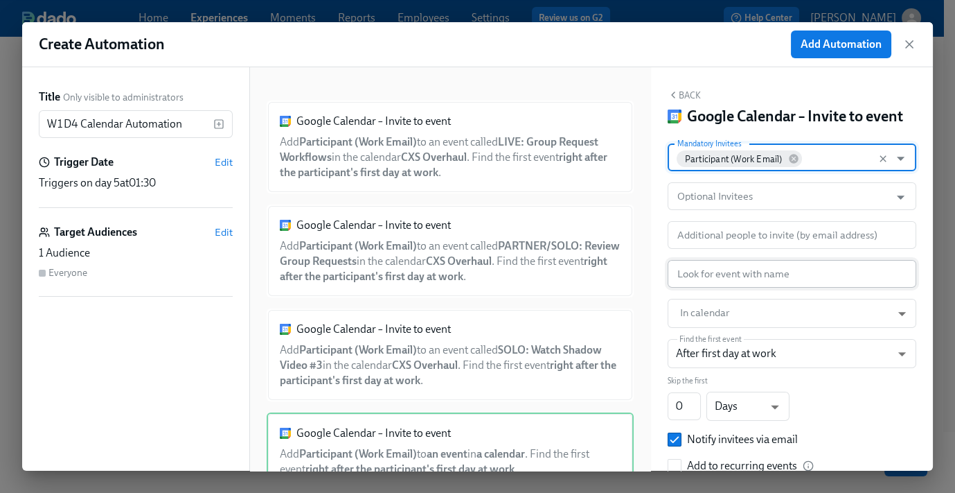
click at [714, 288] on input "text" at bounding box center [792, 274] width 249 height 28
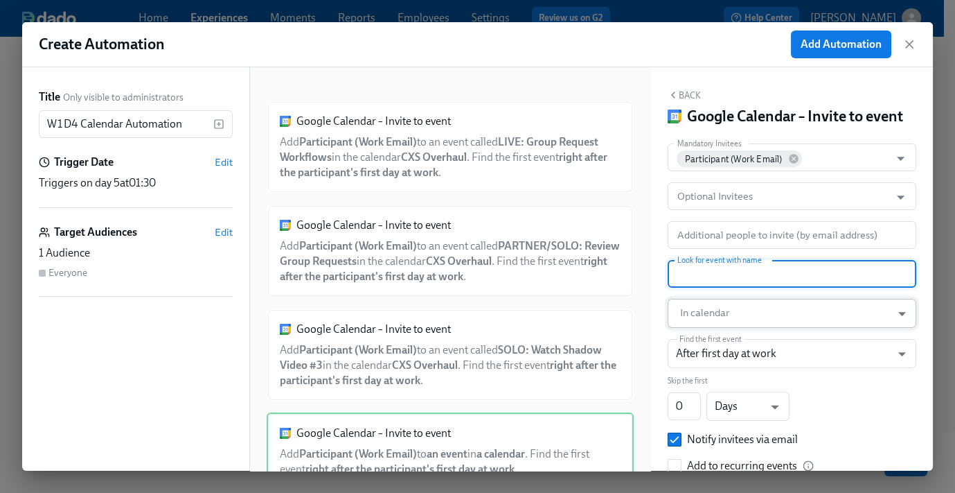
paste input "LIVE: OPT Request Workflows"
type input "LIVE: OPT Request Workflows"
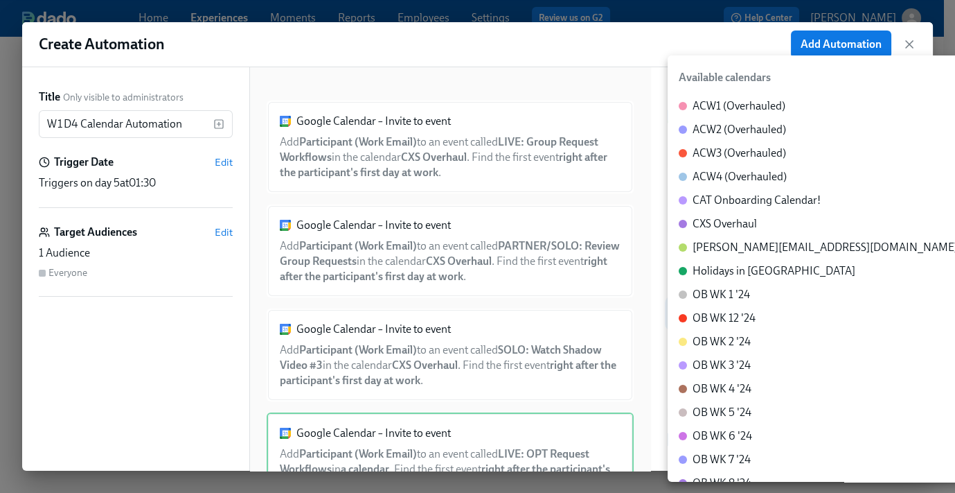
click at [717, 333] on body "Home Experiences Moments Reports Employees Settings Review us on G2 Help Center…" at bounding box center [477, 209] width 955 height 565
click at [721, 226] on div "CXS Overhaul" at bounding box center [725, 223] width 64 height 15
type input "c_60dc0434beab07ba432bc90097a55cb043e13d223856065d37105691a0752e1c@group.calend…"
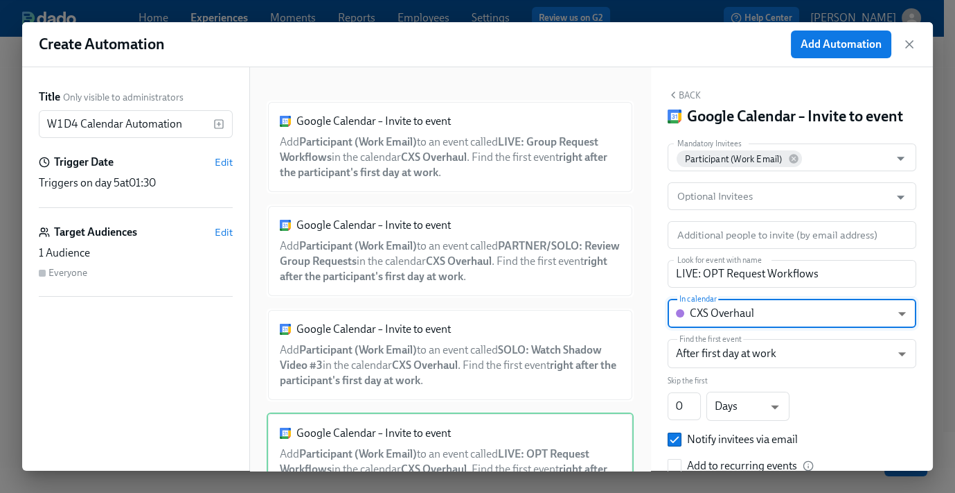
click at [685, 98] on button "Back" at bounding box center [684, 94] width 33 height 11
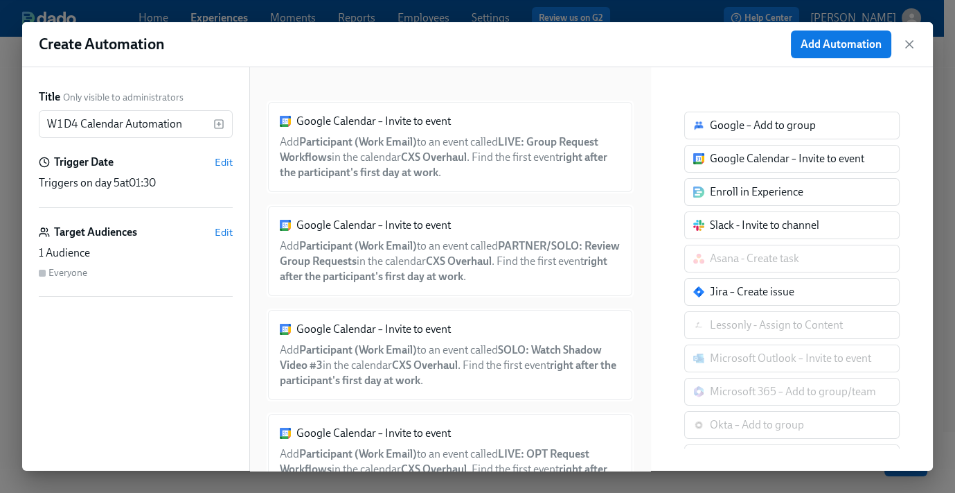
scroll to position [63, 0]
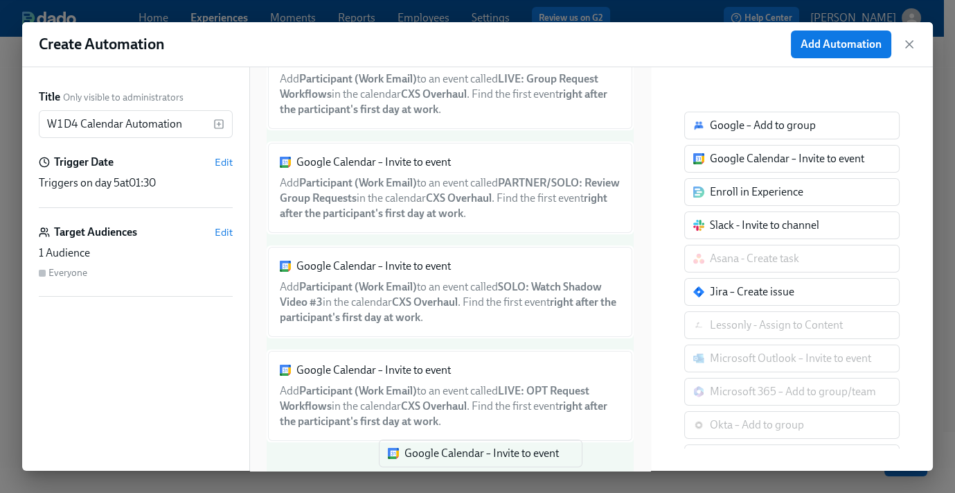
drag, startPoint x: 770, startPoint y: 157, endPoint x: 455, endPoint y: 454, distance: 433.3
click at [455, 454] on div "Title Only visible to administrators W1D4 Calendar Automation ​ Trigger Date Ed…" at bounding box center [477, 268] width 911 height 403
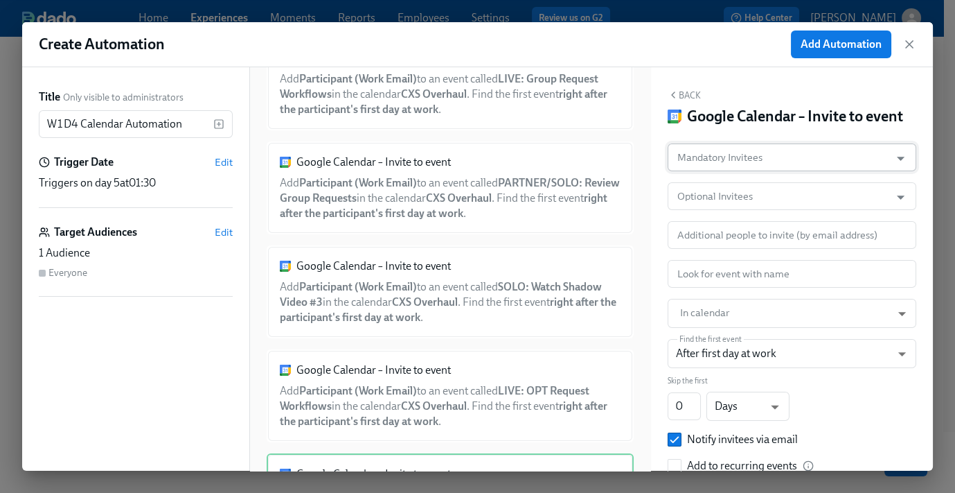
click at [728, 171] on input "Mandatory Invitees" at bounding box center [779, 157] width 209 height 28
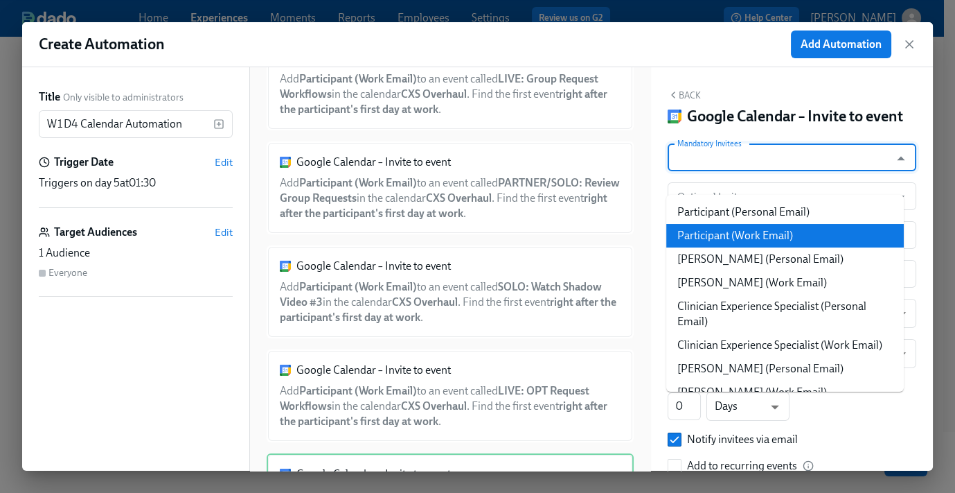
click at [743, 234] on li "Participant (Work Email)" at bounding box center [786, 236] width 238 height 24
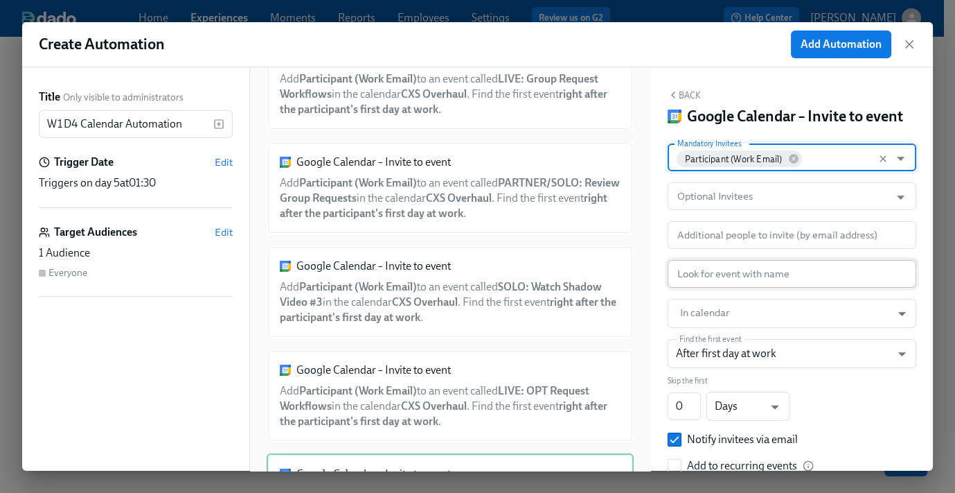
click at [717, 288] on input "text" at bounding box center [792, 274] width 249 height 28
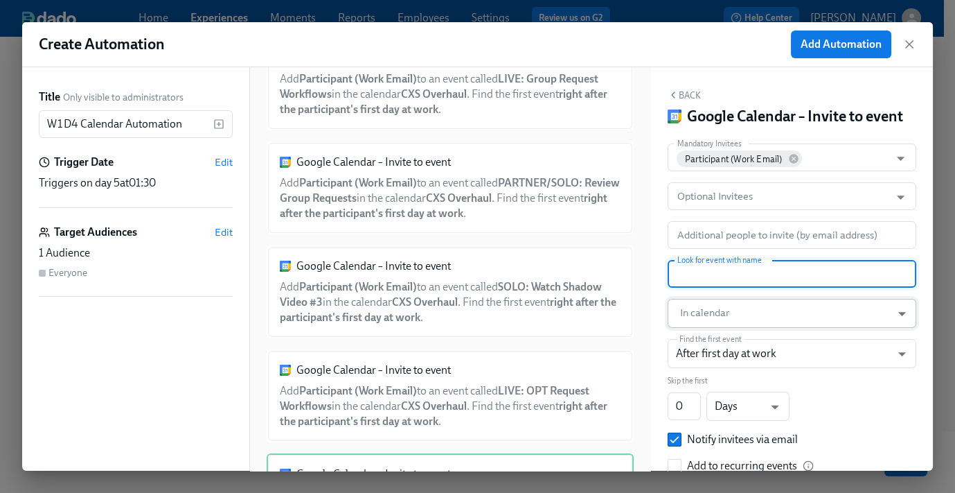
paste input "Lunch W1D4"
type input "Lunch W1D4"
click at [717, 341] on body "Home Experiences Moments Reports Employees Settings Review us on G2 Help Center…" at bounding box center [477, 209] width 955 height 565
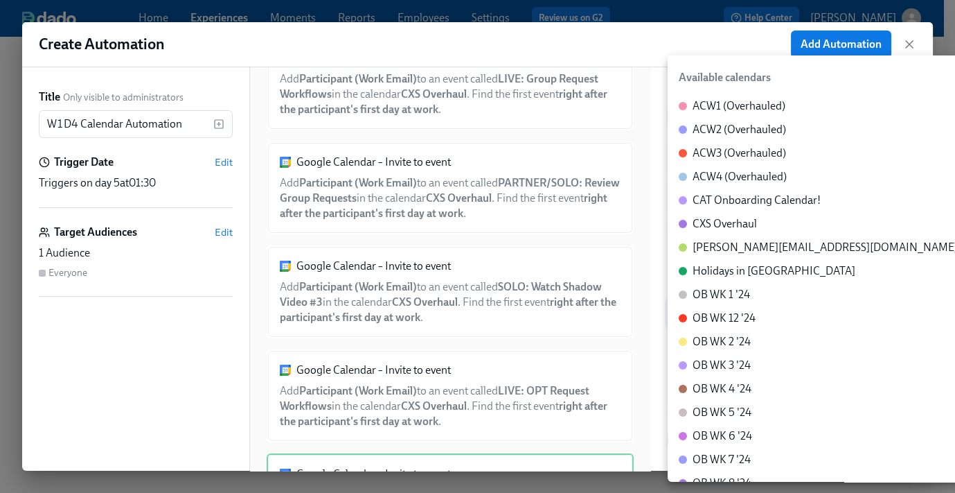
click at [730, 223] on div "CXS Overhaul" at bounding box center [725, 223] width 64 height 15
type input "c_60dc0434beab07ba432bc90097a55cb043e13d223856065d37105691a0752e1c@group.calend…"
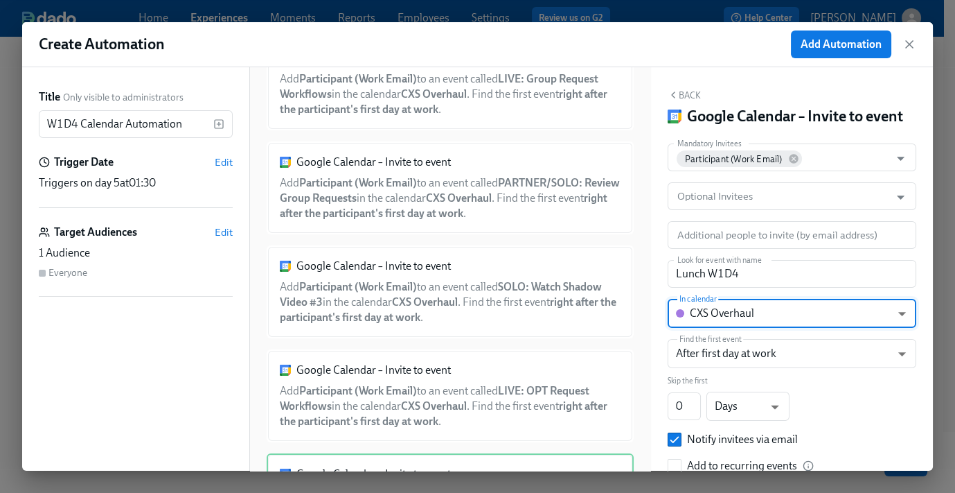
click at [692, 92] on button "Back" at bounding box center [684, 94] width 33 height 11
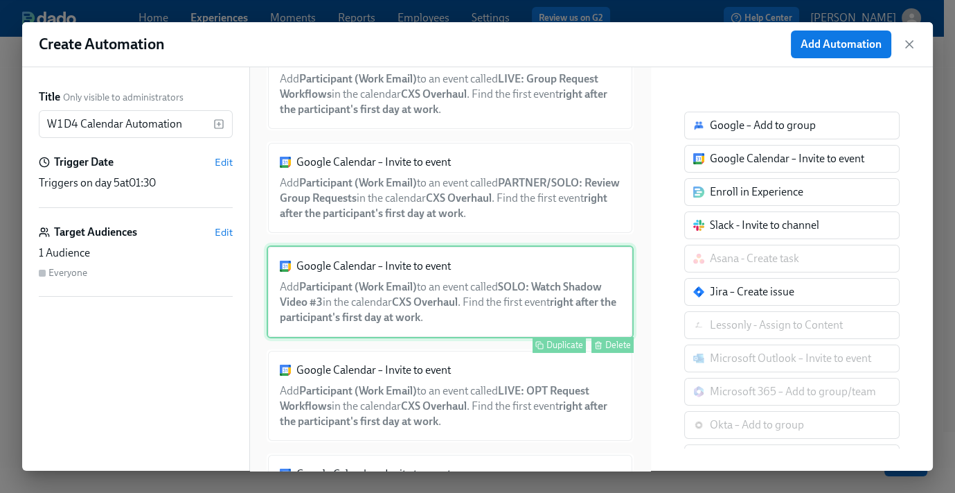
scroll to position [166, 0]
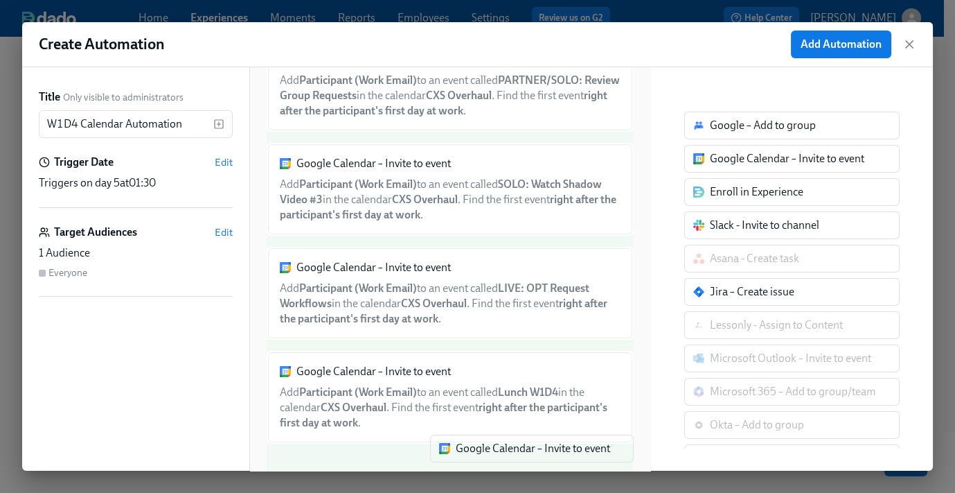
drag, startPoint x: 741, startPoint y: 163, endPoint x: 484, endPoint y: 445, distance: 381.6
click at [479, 456] on div "Title Only visible to administrators W1D4 Calendar Automation ​ Trigger Date Ed…" at bounding box center [477, 268] width 911 height 403
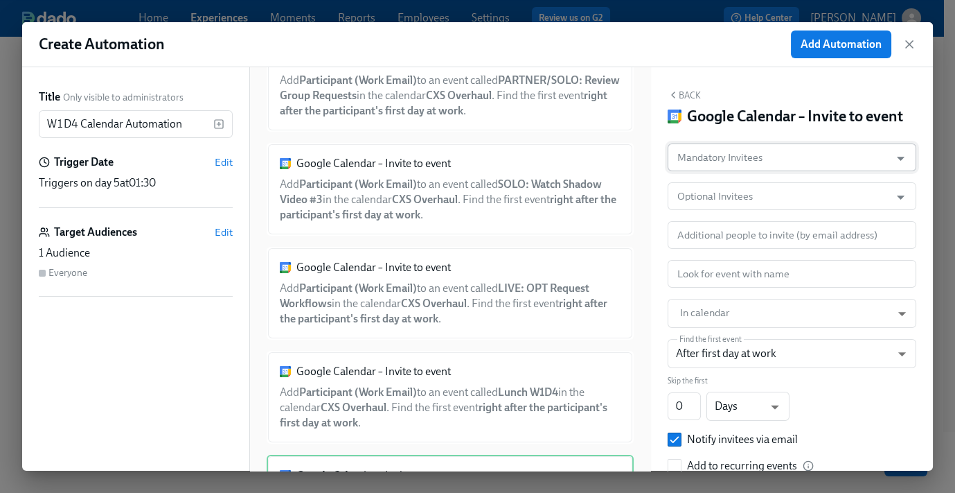
click at [730, 171] on input "Mandatory Invitees" at bounding box center [779, 157] width 209 height 28
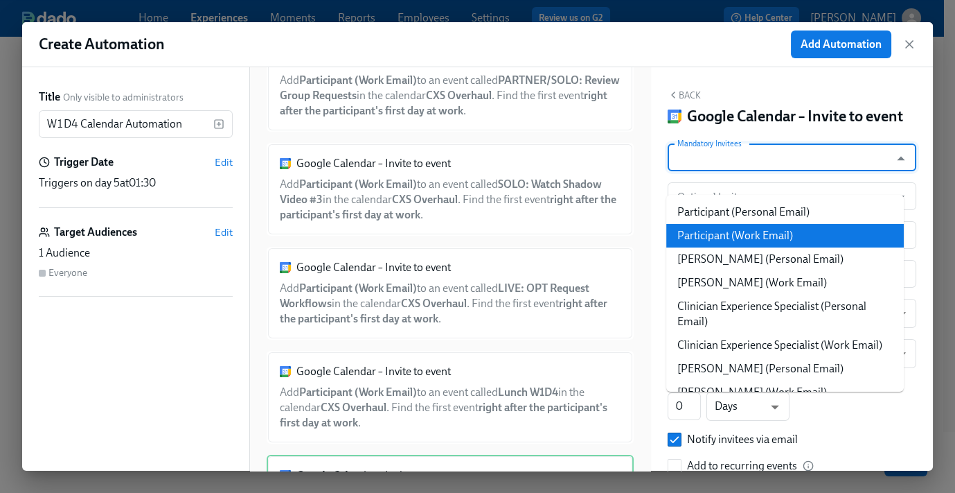
click at [739, 224] on li "Participant (Work Email)" at bounding box center [786, 236] width 238 height 24
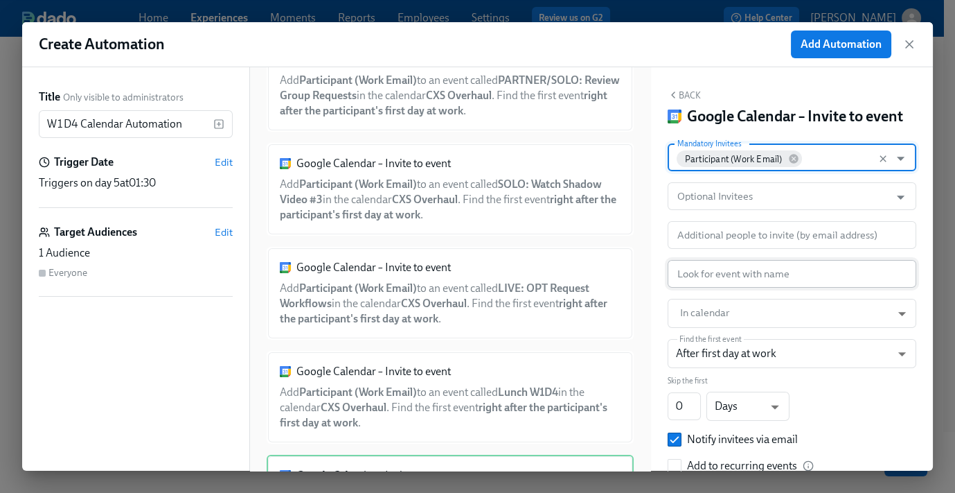
click at [720, 288] on input "text" at bounding box center [792, 274] width 249 height 28
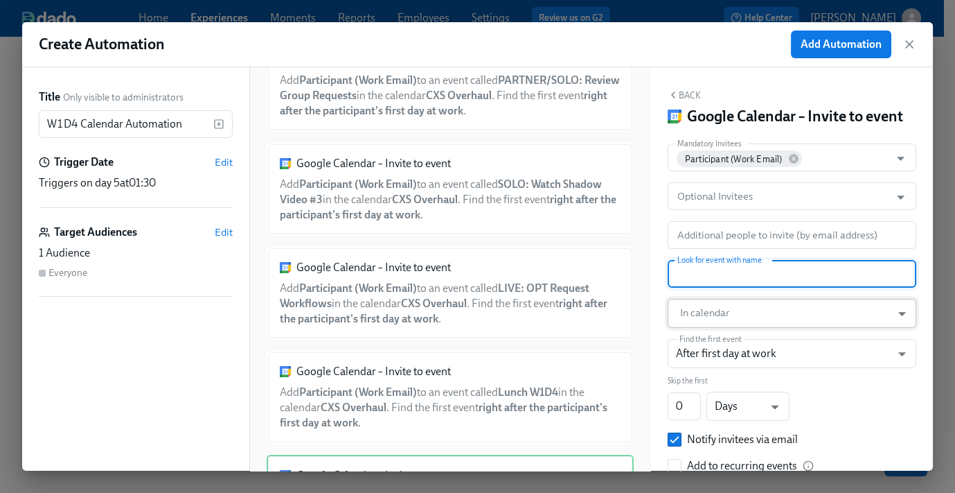
paste input "PARTNER/SOLO: Review OPT Requests"
type input "PARTNER/SOLO: Review OPT Requests"
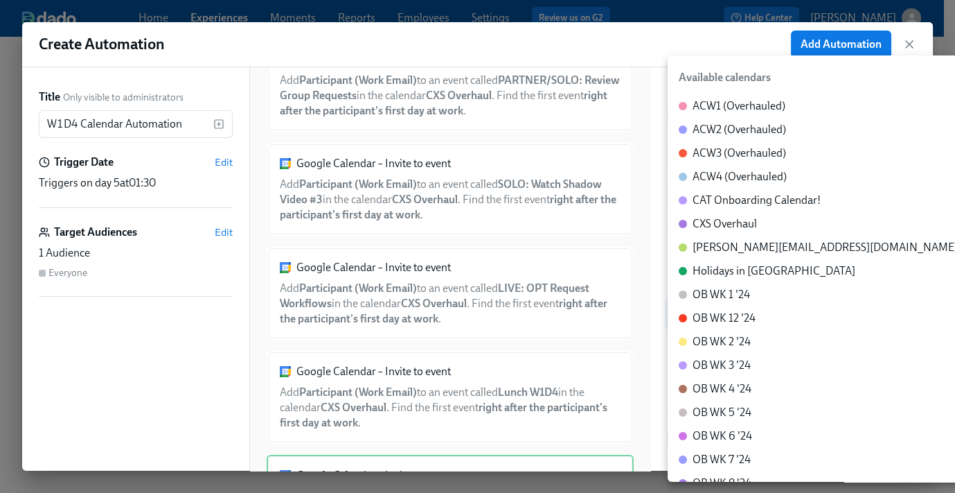
drag, startPoint x: 723, startPoint y: 335, endPoint x: 763, endPoint y: 312, distance: 46.2
click at [723, 335] on body "Home Experiences Moments Reports Employees Settings Review us on G2 Help Center…" at bounding box center [477, 209] width 955 height 565
click at [725, 228] on div "CXS Overhaul" at bounding box center [725, 223] width 64 height 15
type input "c_60dc0434beab07ba432bc90097a55cb043e13d223856065d37105691a0752e1c@group.calend…"
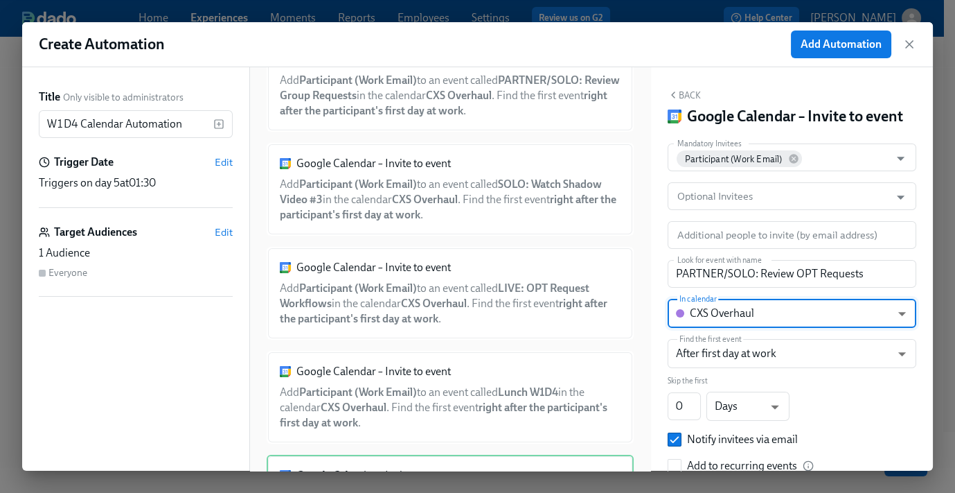
click at [687, 90] on button "Back" at bounding box center [684, 94] width 33 height 11
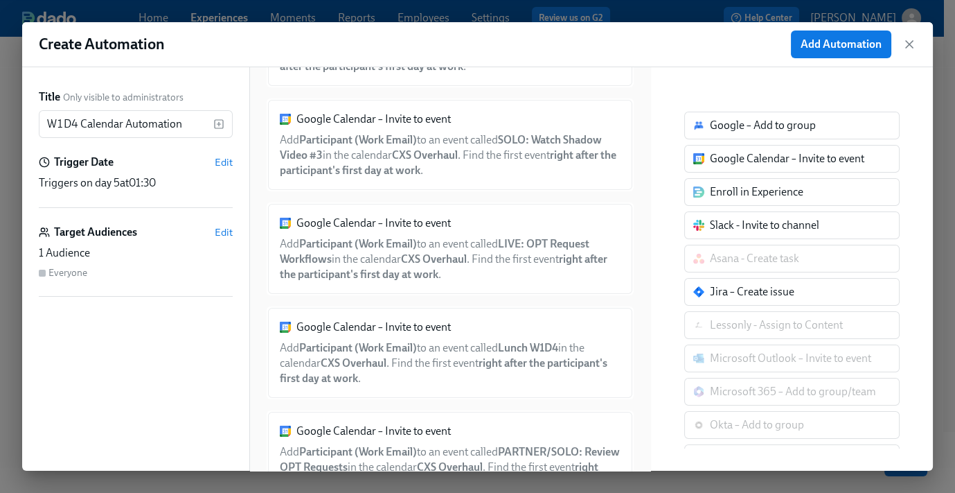
scroll to position [268, 0]
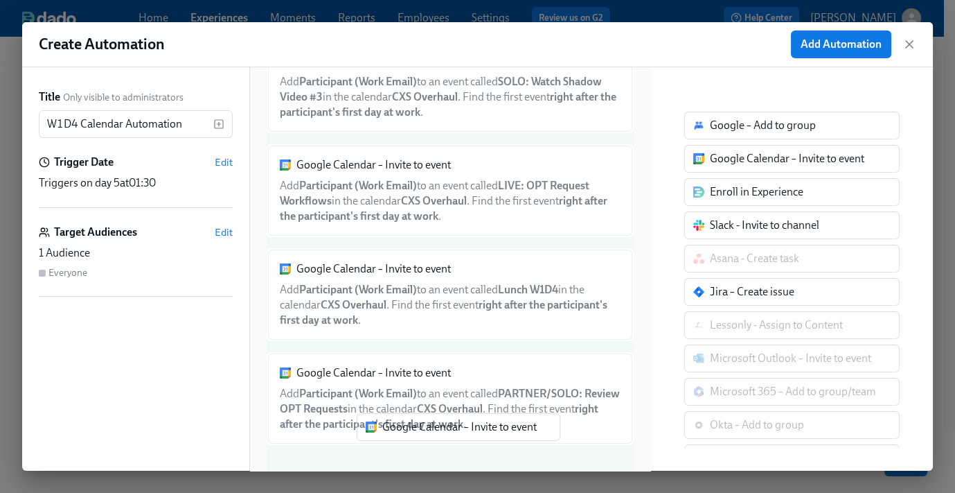
drag, startPoint x: 753, startPoint y: 165, endPoint x: 420, endPoint y: 442, distance: 433.4
click at [420, 442] on div "Title Only visible to administrators W1D4 Calendar Automation ​ Trigger Date Ed…" at bounding box center [477, 268] width 911 height 403
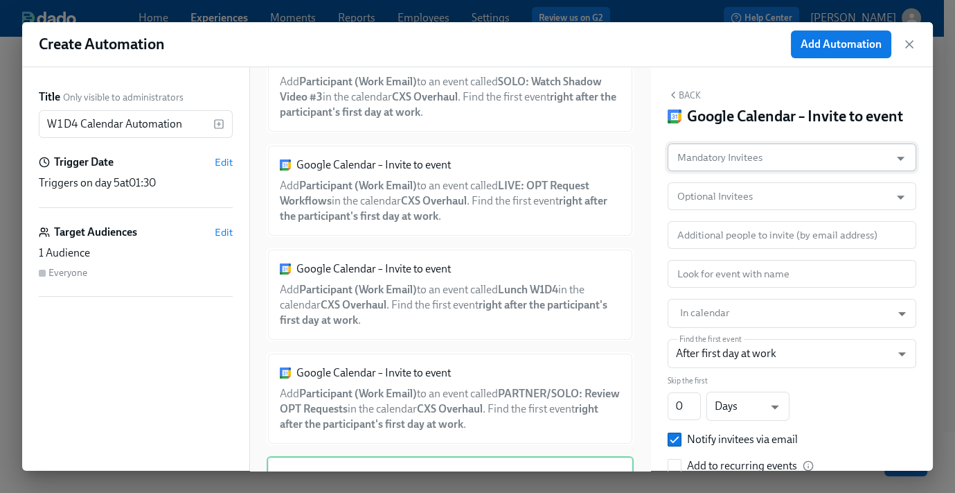
click at [739, 171] on input "Mandatory Invitees" at bounding box center [779, 157] width 209 height 28
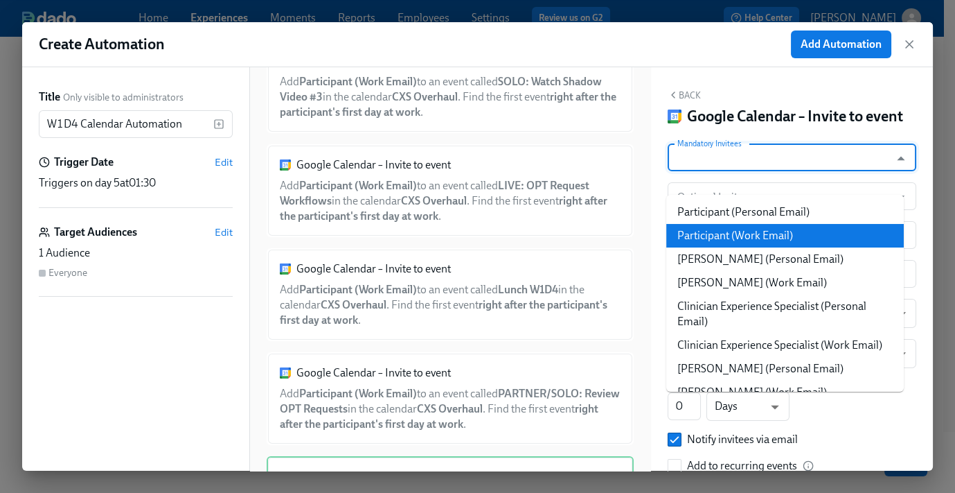
click at [735, 227] on li "Participant (Work Email)" at bounding box center [786, 236] width 238 height 24
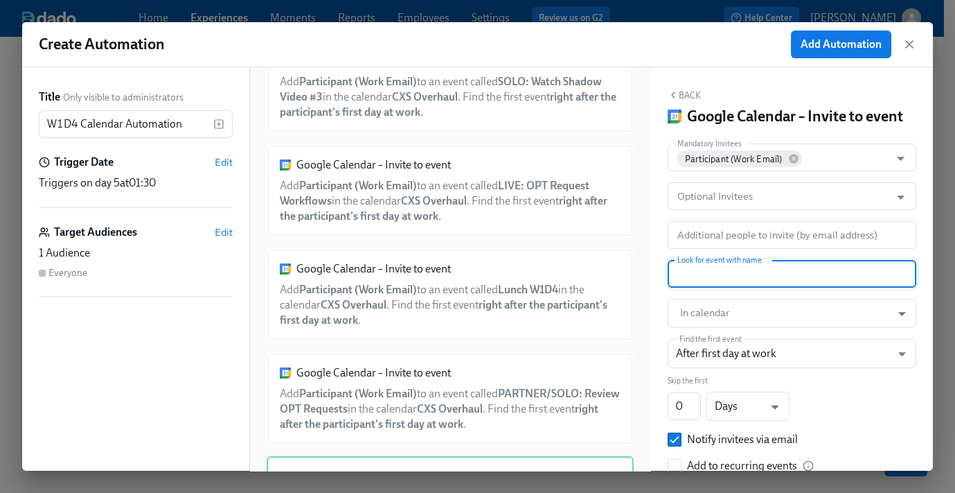
click at [715, 288] on input "text" at bounding box center [792, 274] width 249 height 28
paste input "ASYNC: ROI Case Workflows Docebo"
type input "ASYNC: ROI Case Workflows Docebo"
click at [709, 334] on body "Home Experiences Moments Reports Employees Settings Review us on G2 Help Center…" at bounding box center [477, 209] width 955 height 565
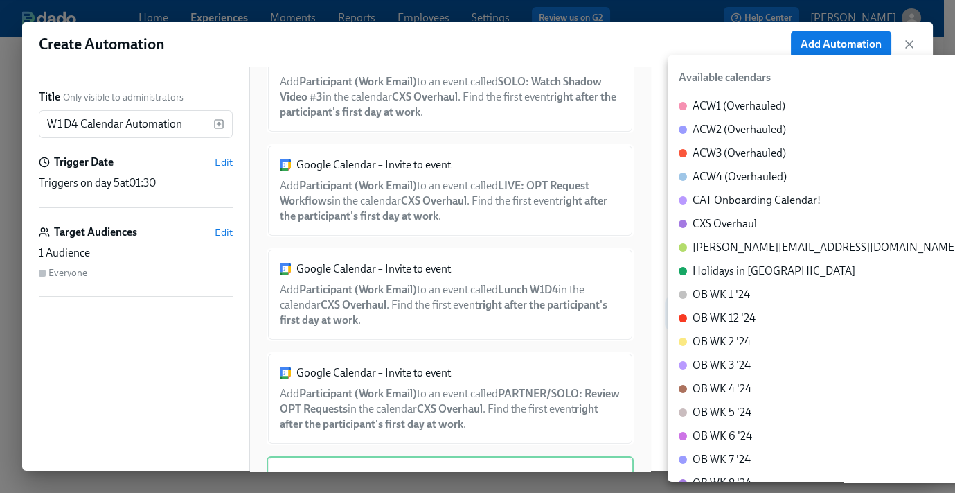
click at [740, 224] on div "CXS Overhaul" at bounding box center [725, 223] width 64 height 15
type input "c_60dc0434beab07ba432bc90097a55cb043e13d223856065d37105691a0752e1c@group.calend…"
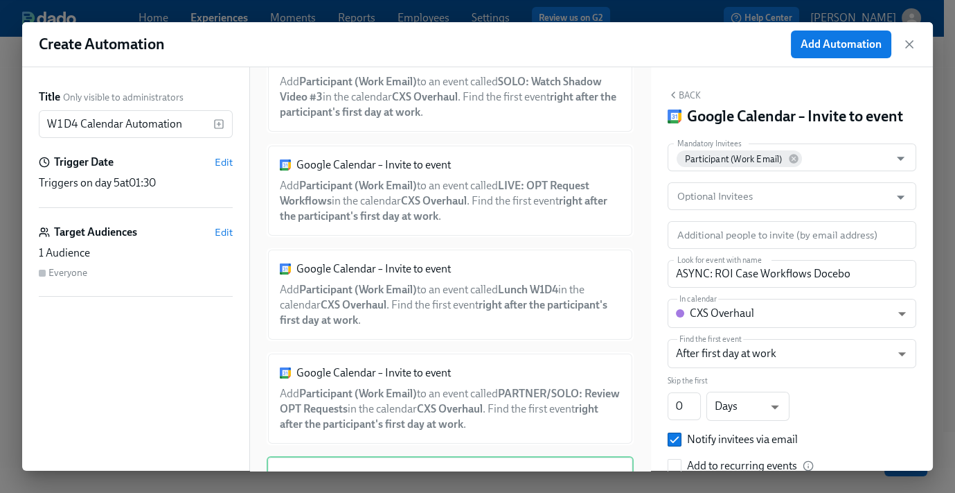
click at [691, 87] on div "Back Google Calendar – Invite to event Mandatory Invitees Participant (Work Ema…" at bounding box center [792, 268] width 282 height 403
click at [690, 91] on button "Back" at bounding box center [684, 94] width 33 height 11
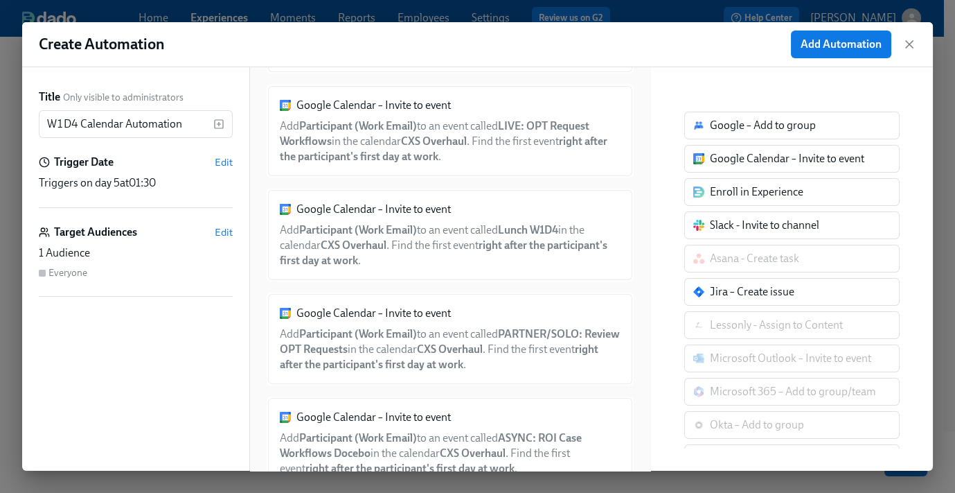
scroll to position [371, 0]
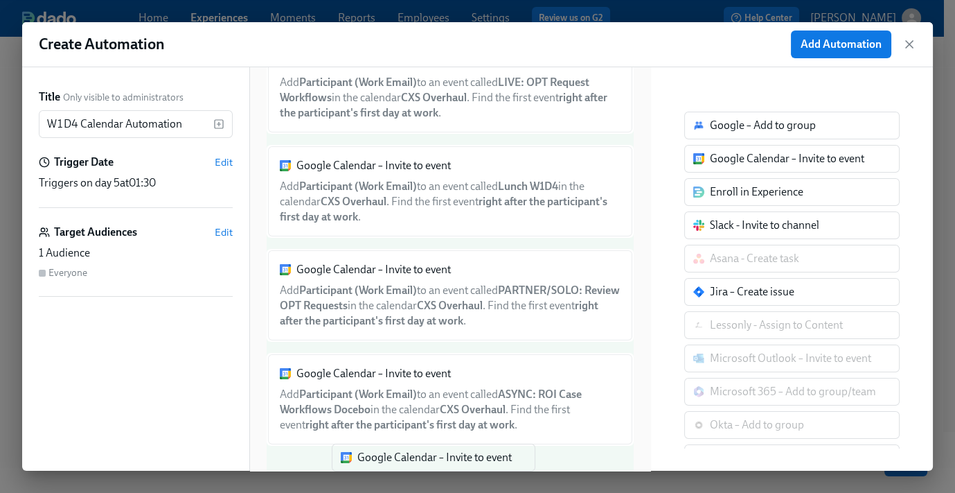
drag, startPoint x: 750, startPoint y: 158, endPoint x: 387, endPoint y: 468, distance: 477.2
click at [387, 468] on div "Title Only visible to administrators W1D4 Calendar Automation ​ Trigger Date Ed…" at bounding box center [477, 268] width 911 height 403
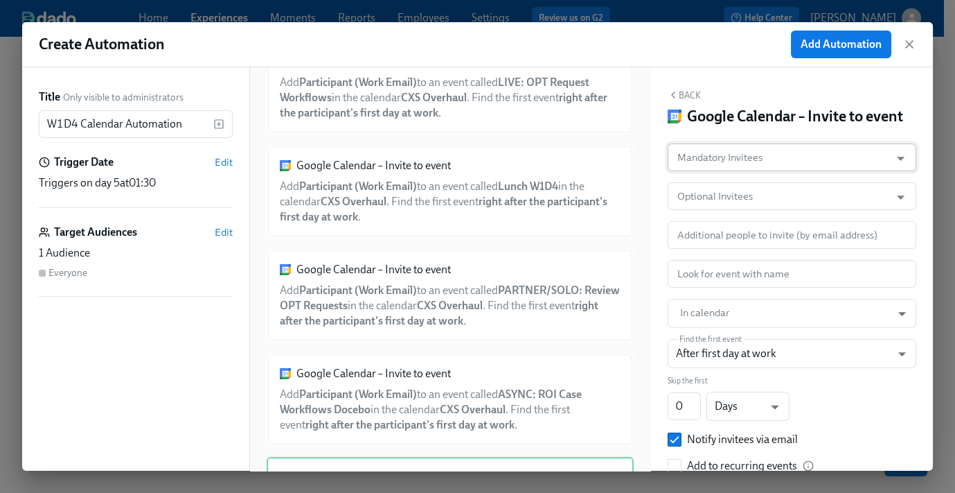
click at [770, 171] on input "Mandatory Invitees" at bounding box center [779, 157] width 209 height 28
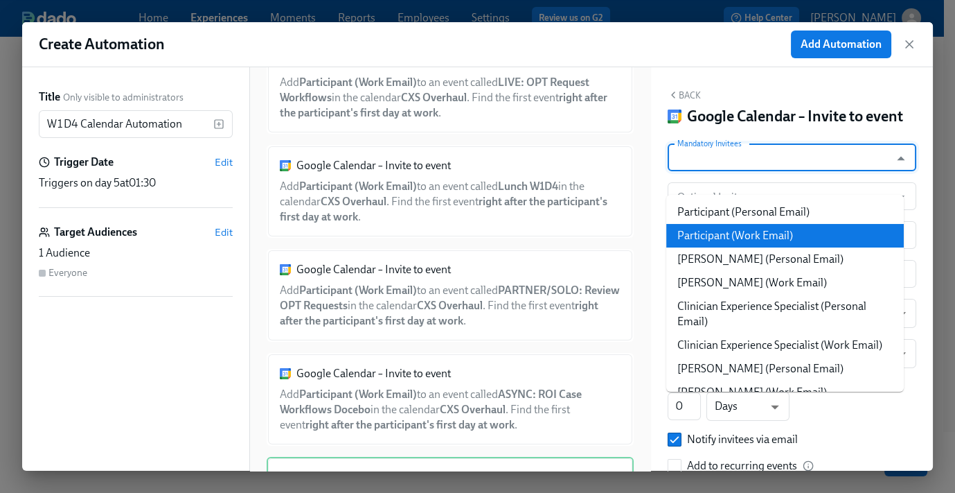
click at [755, 241] on li "Participant (Work Email)" at bounding box center [786, 236] width 238 height 24
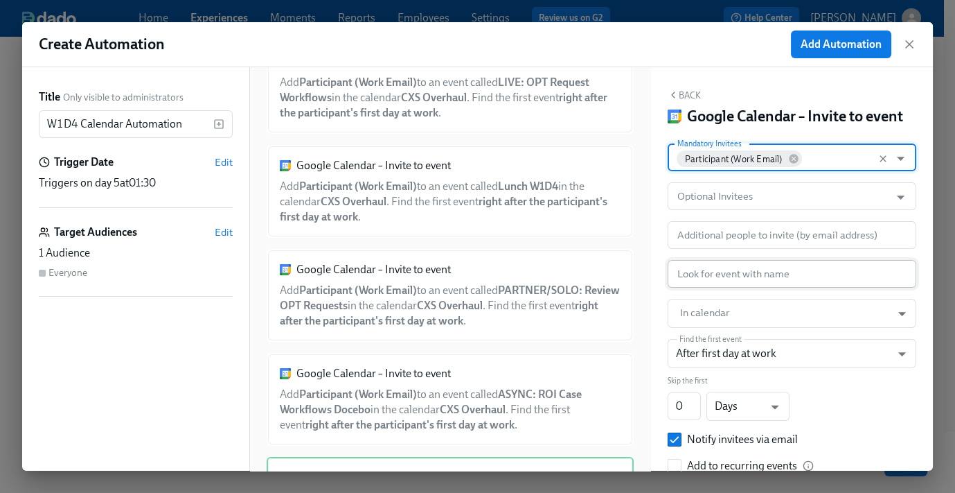
click at [727, 288] on input "text" at bounding box center [792, 274] width 249 height 28
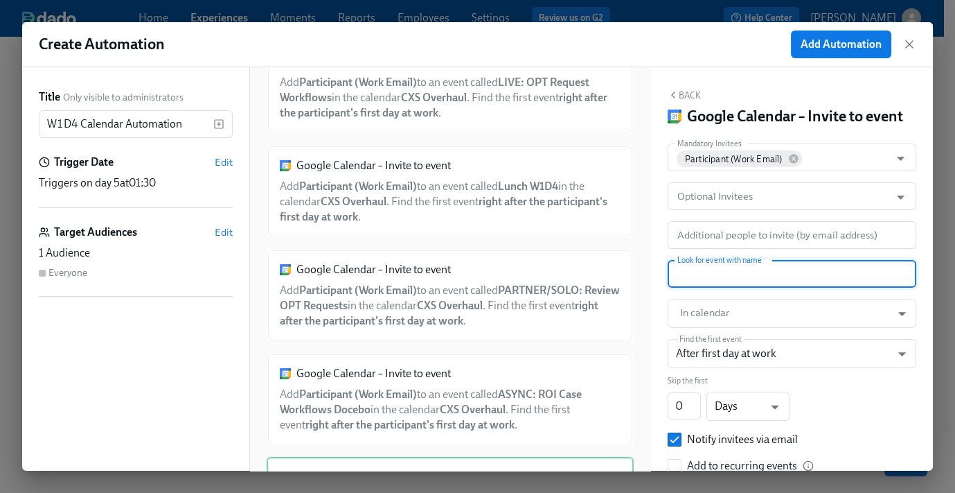
paste input "LIVE: Review ROI Case Workflows"
type input "LIVE: Review ROI Case Workflows"
click at [715, 326] on body "Home Experiences Moments Reports Employees Settings Review us on G2 Help Center…" at bounding box center [477, 209] width 955 height 565
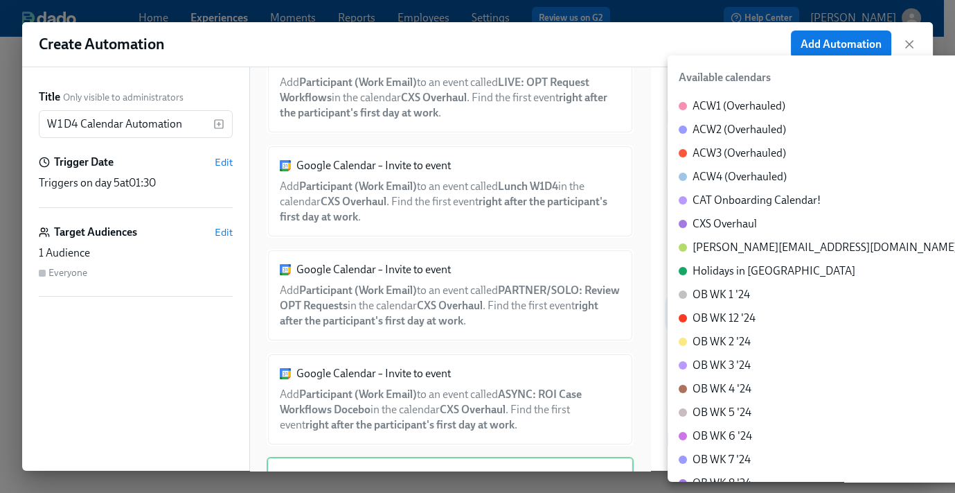
click at [716, 231] on div "CXS Overhaul" at bounding box center [725, 223] width 64 height 15
type input "c_60dc0434beab07ba432bc90097a55cb043e13d223856065d37105691a0752e1c@group.calend…"
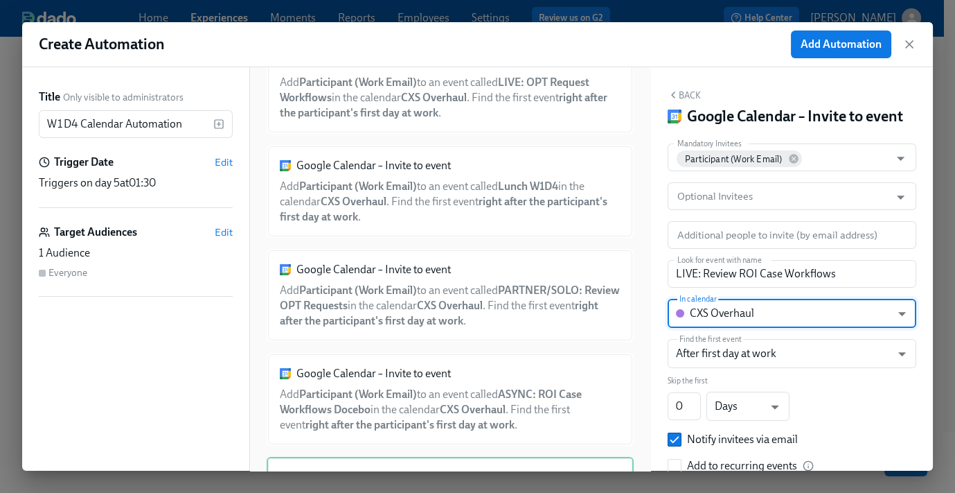
click at [681, 84] on div "Back Google Calendar – Invite to event Mandatory Invitees Participant (Work Ema…" at bounding box center [792, 268] width 282 height 403
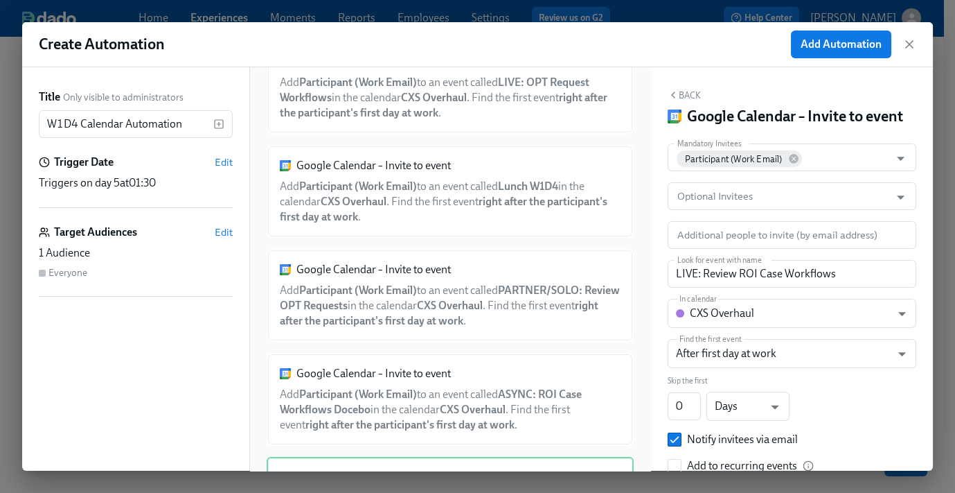
click at [687, 91] on button "Back" at bounding box center [684, 94] width 33 height 11
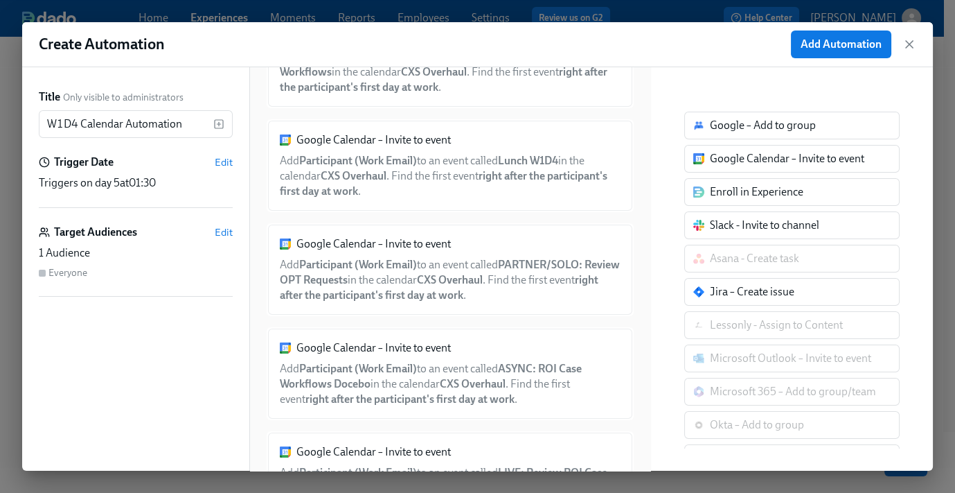
scroll to position [474, 0]
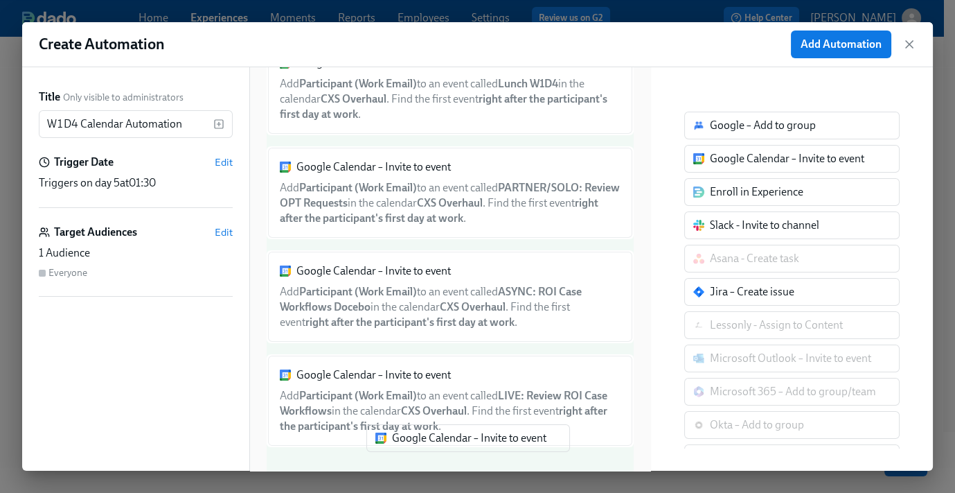
drag, startPoint x: 654, startPoint y: 210, endPoint x: 438, endPoint y: 448, distance: 321.3
click at [438, 448] on div "Title Only visible to administrators W1D4 Calendar Automation ​ Trigger Date Ed…" at bounding box center [477, 268] width 911 height 403
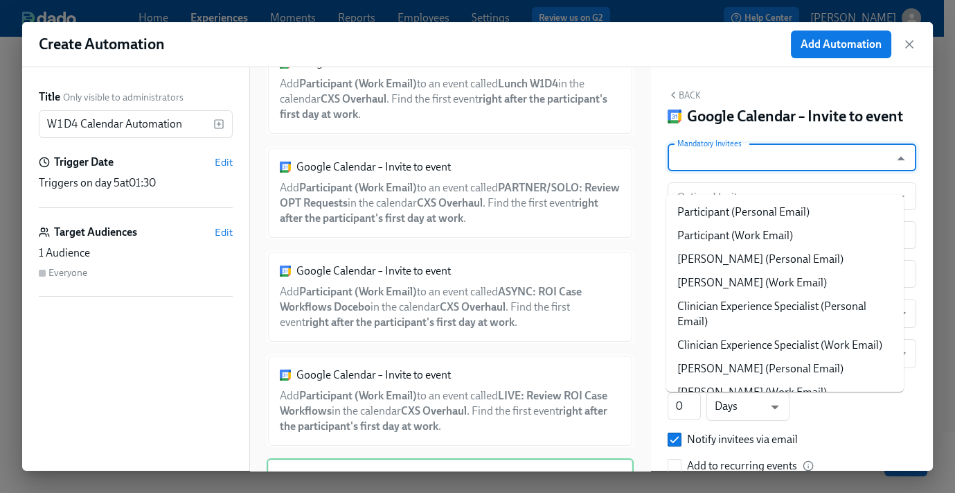
click at [780, 171] on input "Mandatory Invitees" at bounding box center [779, 157] width 209 height 28
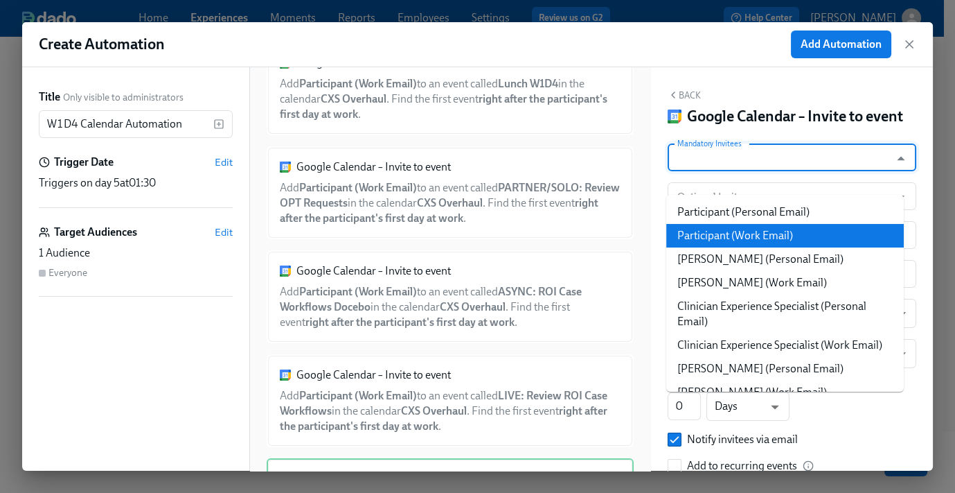
click at [758, 235] on li "Participant (Work Email)" at bounding box center [786, 236] width 238 height 24
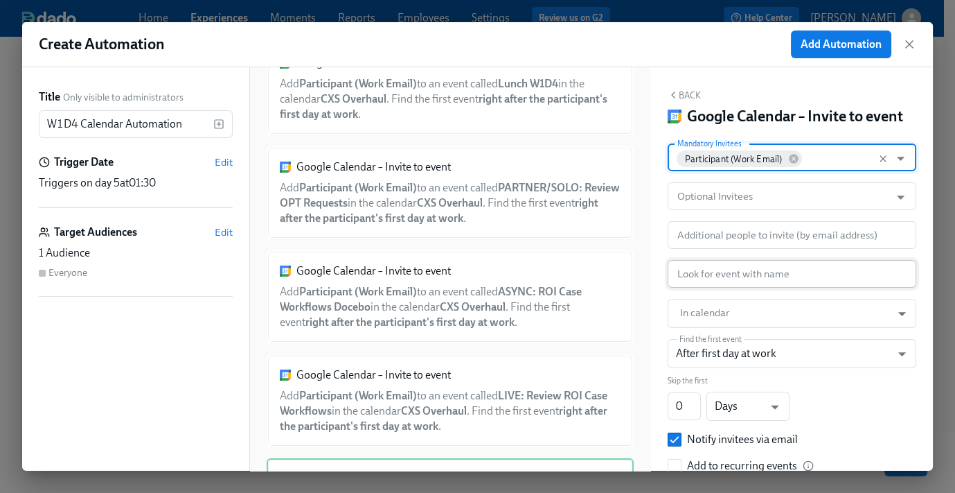
click at [727, 288] on input "text" at bounding box center [792, 274] width 249 height 28
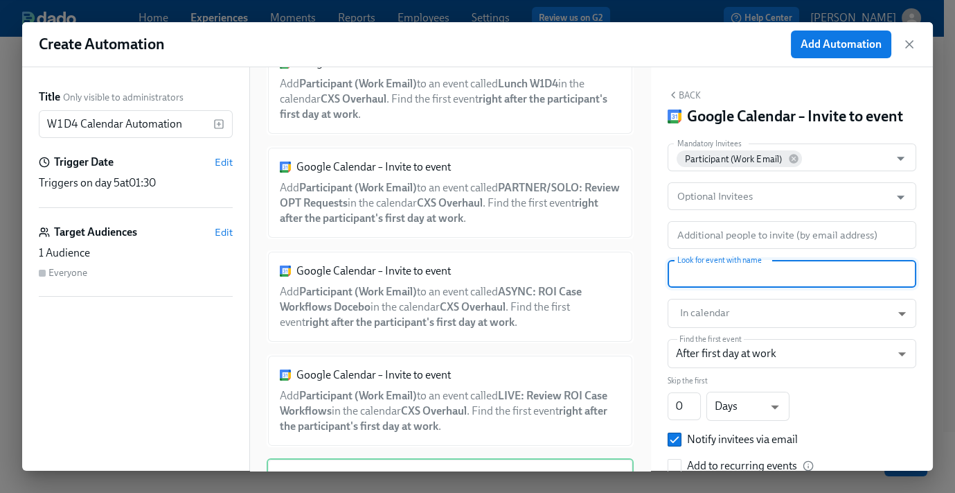
paste input "SOLO: Create a Case in Salesforce #3"
type input "SOLO: Create a Case in Salesforce #3"
click at [730, 332] on body "Home Experiences Moments Reports Employees Settings Review us on G2 Help Center…" at bounding box center [477, 209] width 955 height 565
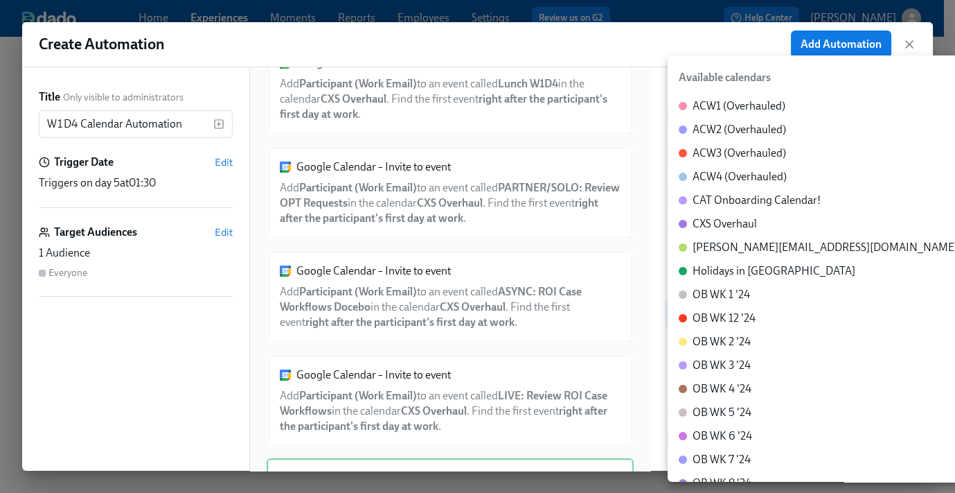
click at [723, 228] on div "CXS Overhaul" at bounding box center [725, 223] width 64 height 15
type input "c_60dc0434beab07ba432bc90097a55cb043e13d223856065d37105691a0752e1c@group.calend…"
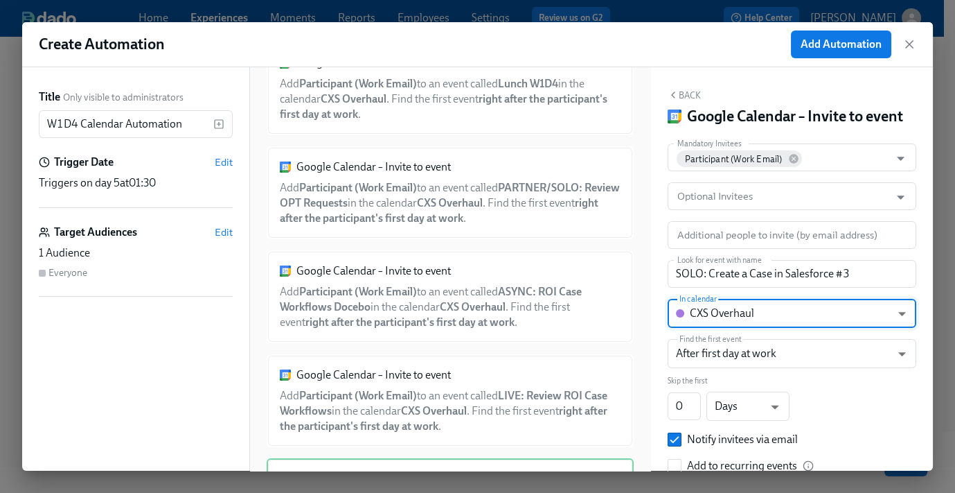
click at [693, 92] on button "Back" at bounding box center [684, 94] width 33 height 11
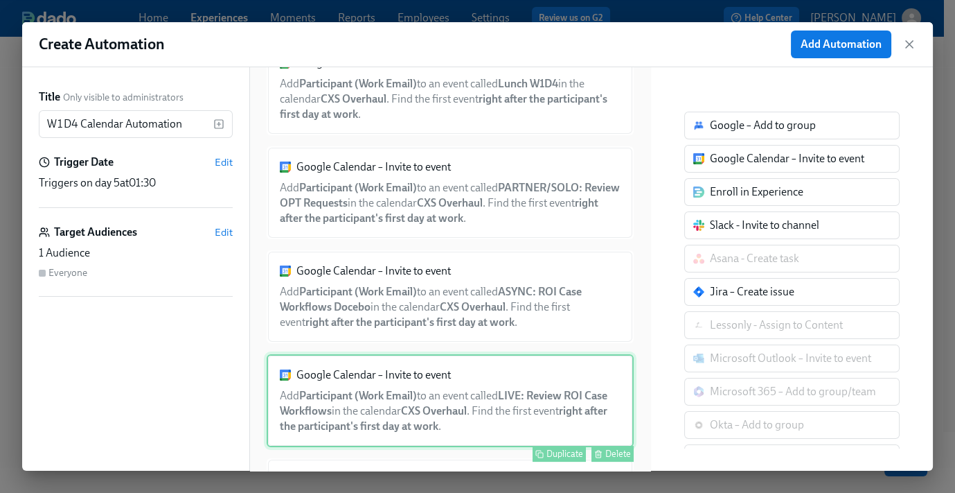
scroll to position [576, 0]
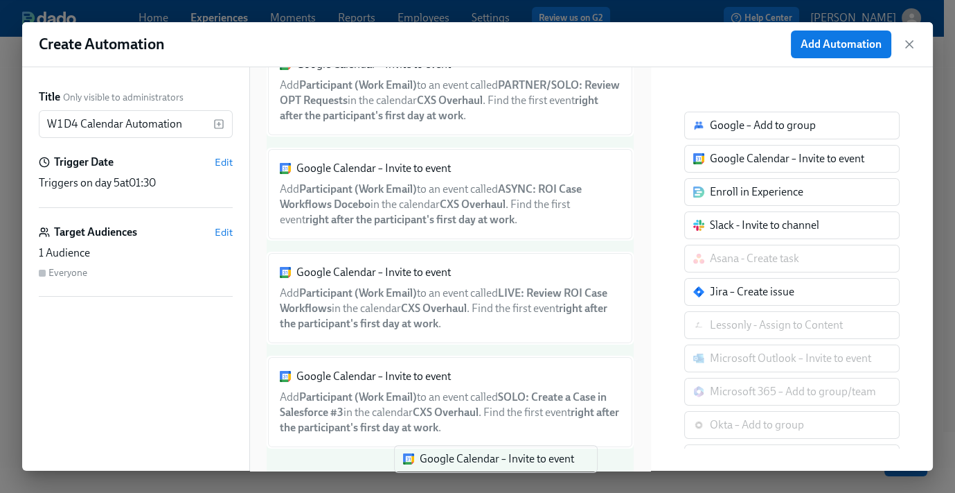
drag, startPoint x: 723, startPoint y: 163, endPoint x: 428, endPoint y: 465, distance: 421.9
click at [428, 465] on div "Title Only visible to administrators W1D4 Calendar Automation ​ Trigger Date Ed…" at bounding box center [477, 268] width 911 height 403
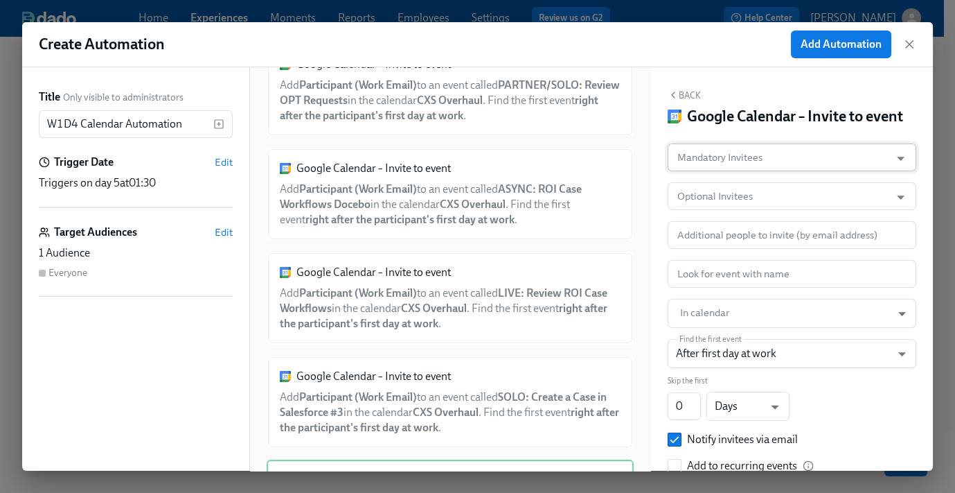
click at [771, 171] on input "Mandatory Invitees" at bounding box center [779, 157] width 209 height 28
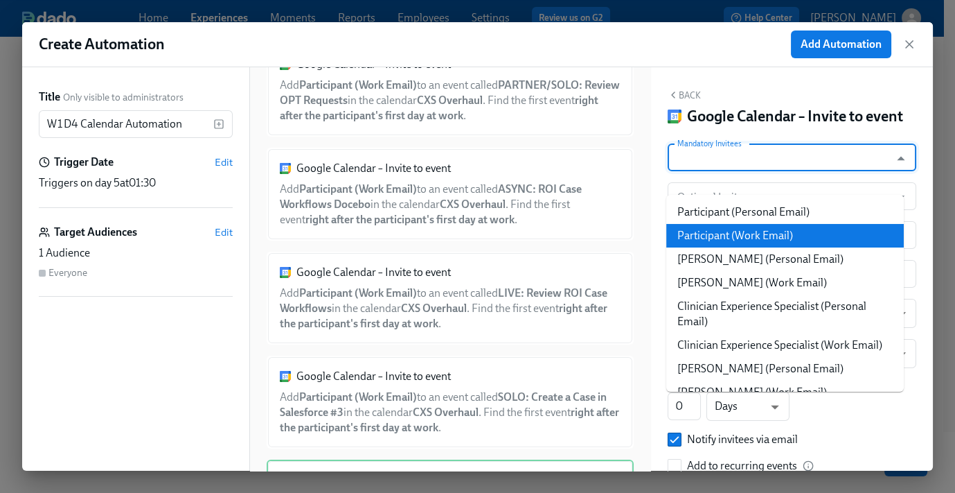
click at [768, 233] on li "Participant (Work Email)" at bounding box center [786, 236] width 238 height 24
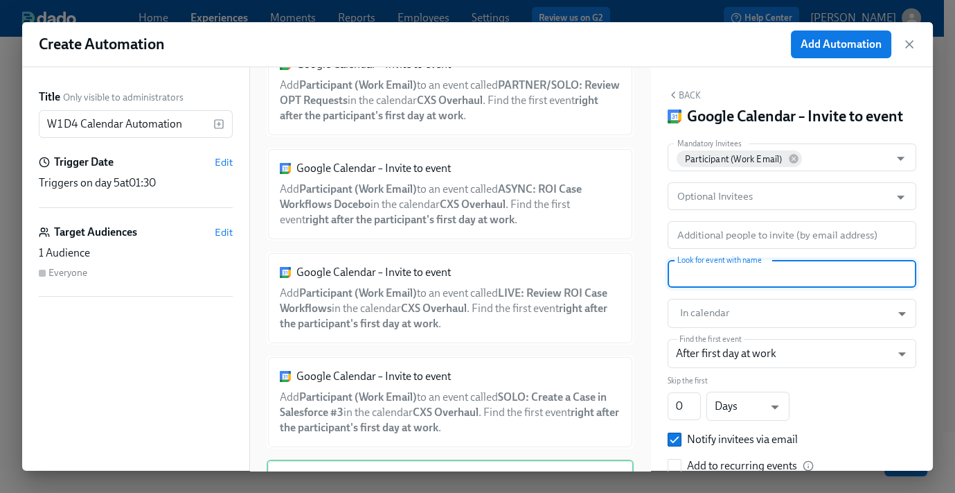
click at [739, 288] on input "text" at bounding box center [792, 274] width 249 height 28
paste input "ASYNC: Compliance Tasks pt. 4"
type input "ASYNC: Compliance Tasks pt. 4"
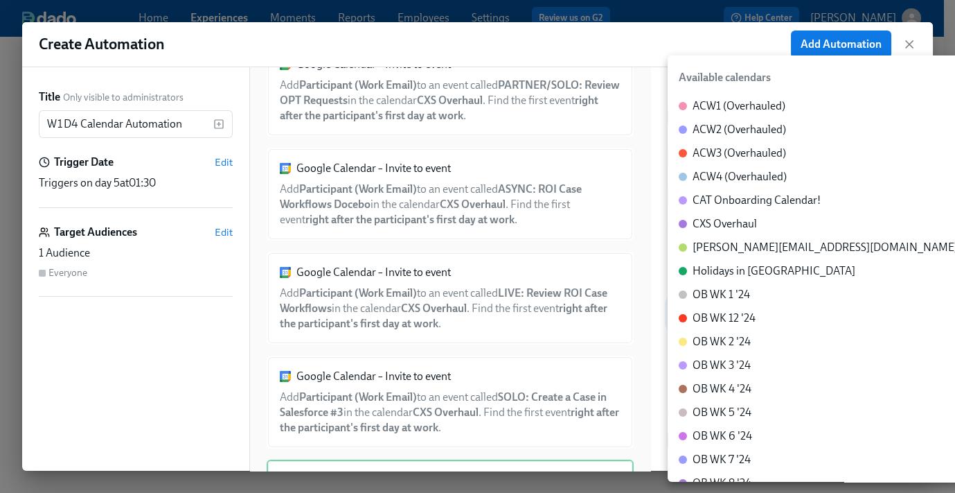
click at [733, 328] on body "Home Experiences Moments Reports Employees Settings Review us on G2 Help Center…" at bounding box center [477, 209] width 955 height 565
click at [746, 224] on div "CXS Overhaul" at bounding box center [725, 223] width 64 height 15
type input "c_60dc0434beab07ba432bc90097a55cb043e13d223856065d37105691a0752e1c@group.calend…"
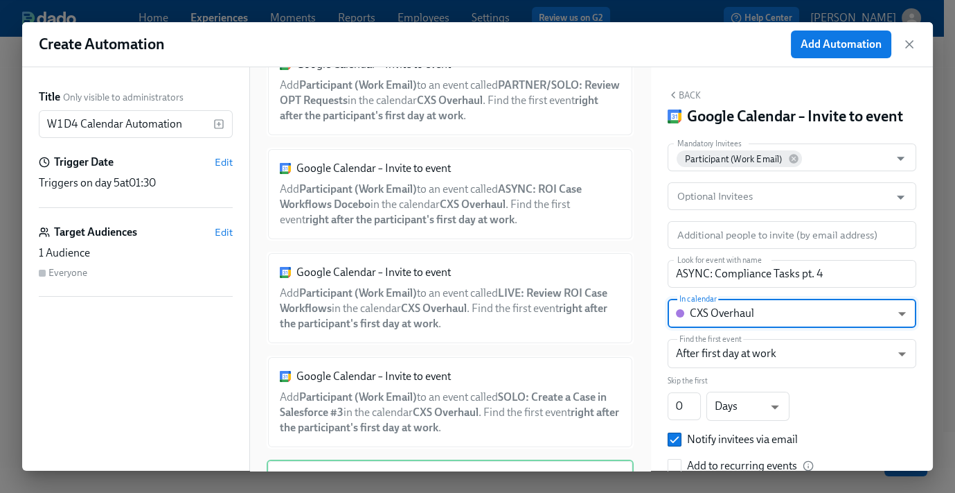
click at [682, 92] on button "Back" at bounding box center [684, 94] width 33 height 11
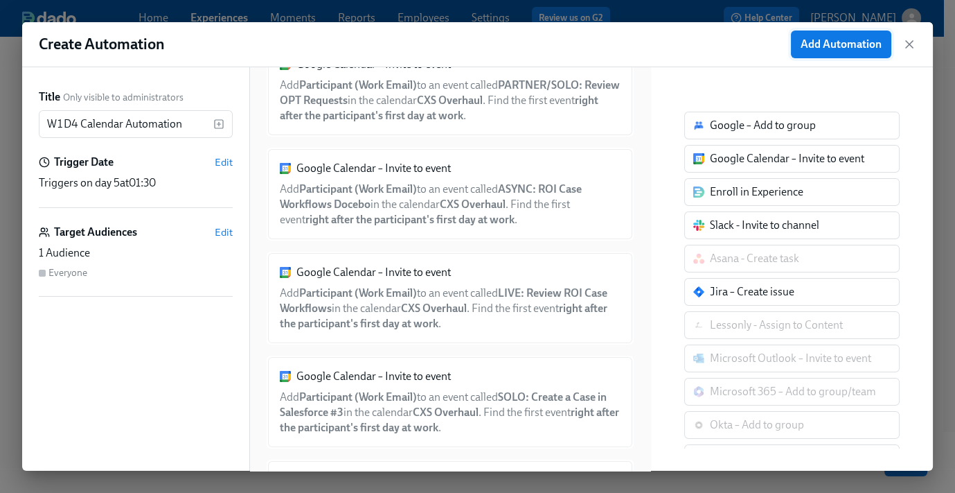
click at [832, 35] on button "Add Automation" at bounding box center [841, 44] width 100 height 28
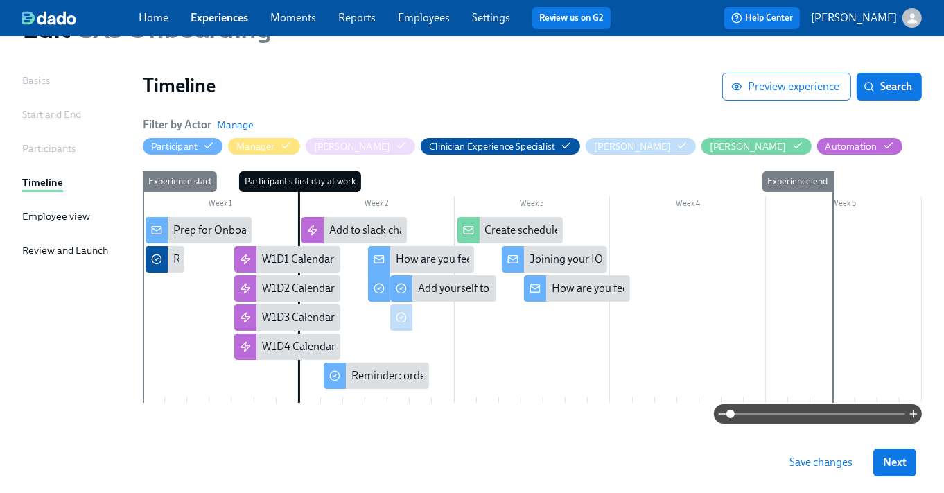
click at [849, 465] on span "Save changes" at bounding box center [820, 462] width 63 height 14
click at [244, 369] on div at bounding box center [532, 310] width 779 height 186
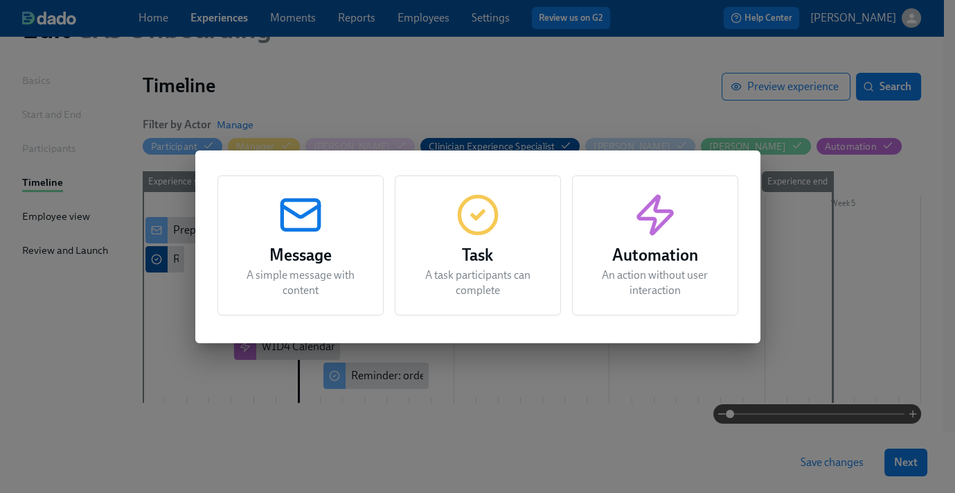
click at [650, 233] on icon "button" at bounding box center [654, 214] width 33 height 37
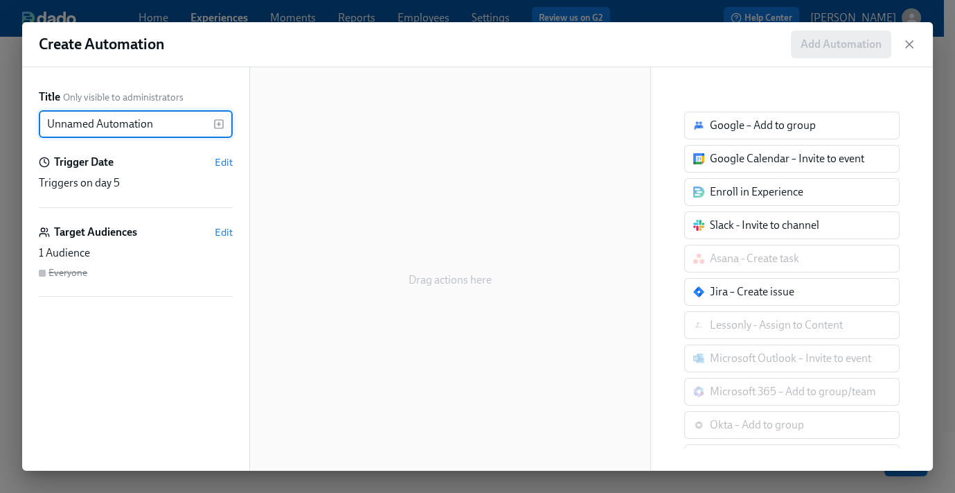
click at [96, 127] on input "Unnamed Automation" at bounding box center [126, 124] width 175 height 28
type input "W1D5 Calendar Automation"
click at [226, 161] on span "Edit" at bounding box center [224, 162] width 18 height 14
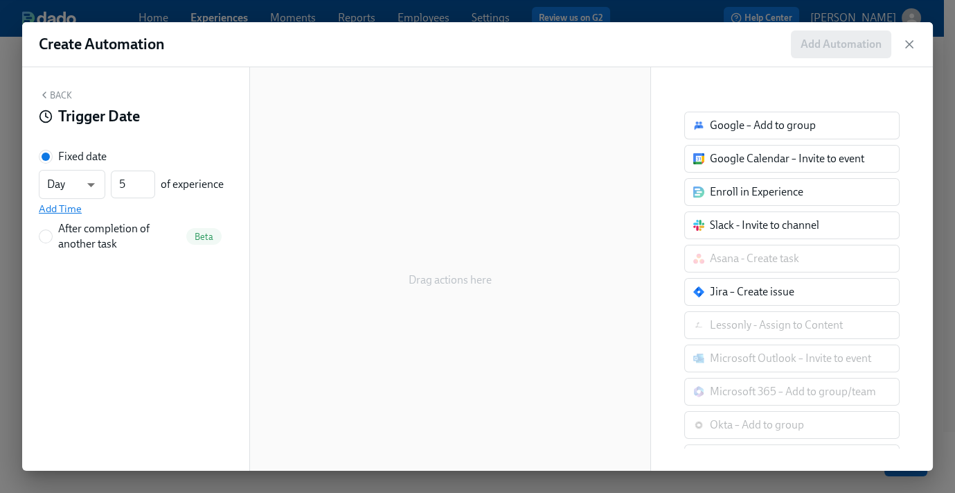
click at [57, 209] on span "Add Time" at bounding box center [60, 209] width 43 height 14
click at [77, 202] on input "09:00 AM" at bounding box center [73, 216] width 69 height 28
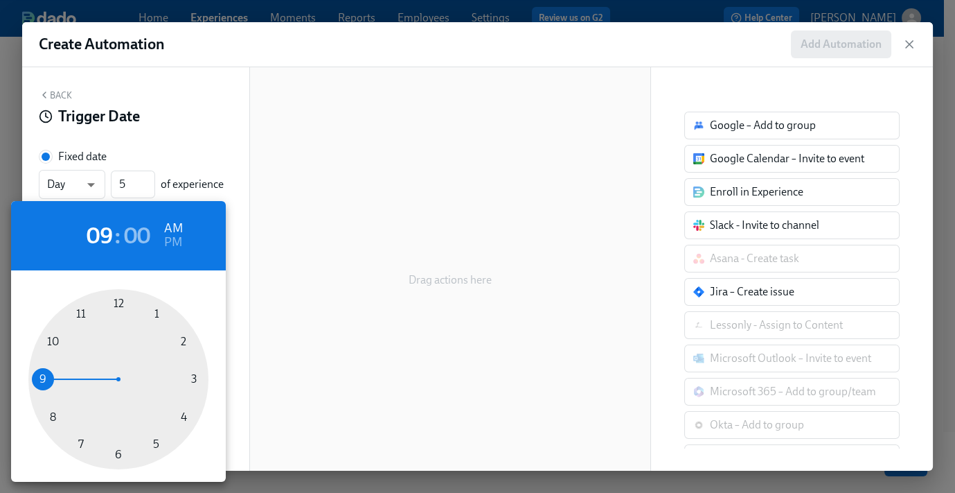
click at [186, 340] on div at bounding box center [118, 379] width 180 height 180
click at [177, 242] on h6 "PM" at bounding box center [173, 242] width 18 height 22
type input "02:00 PM"
click at [186, 123] on div at bounding box center [477, 246] width 955 height 493
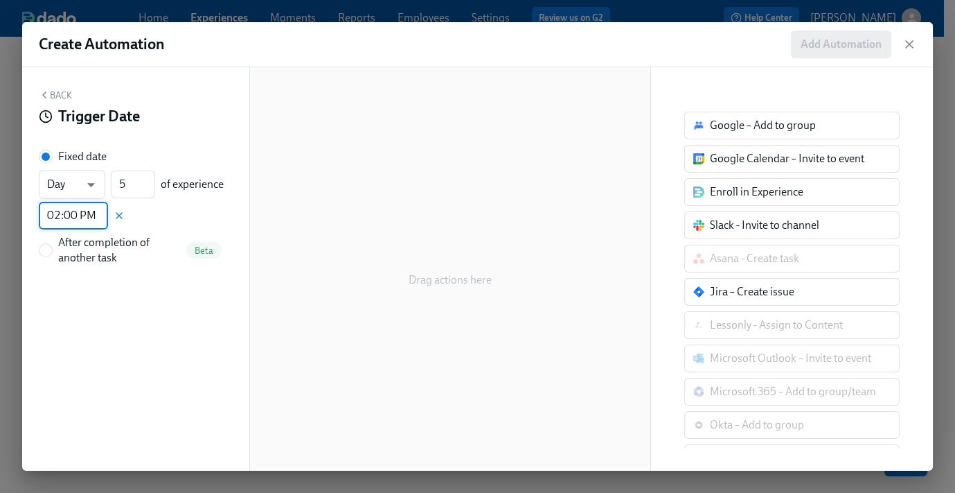
click at [58, 91] on button "Back" at bounding box center [55, 94] width 33 height 11
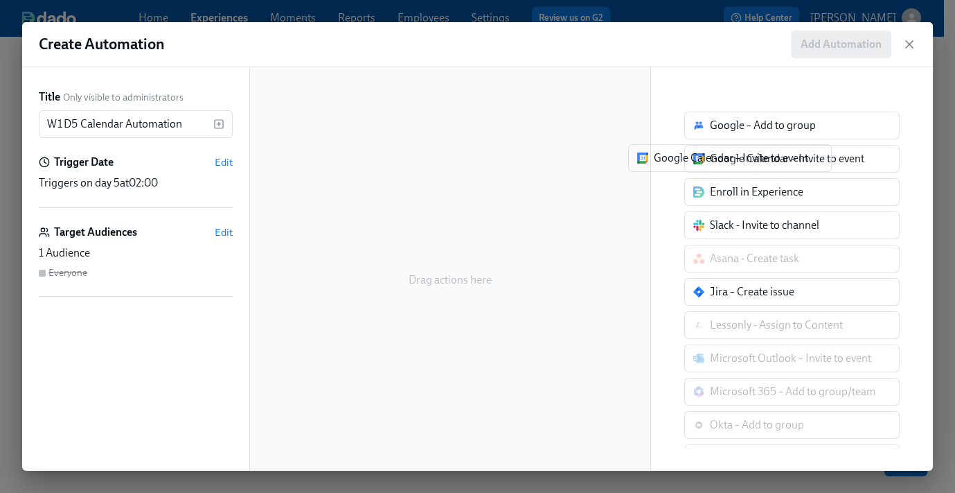
drag, startPoint x: 655, startPoint y: 162, endPoint x: 502, endPoint y: 169, distance: 153.3
click at [487, 173] on div "Title Only visible to administrators W1D5 Calendar Automation ​ Trigger Date Ed…" at bounding box center [477, 268] width 911 height 403
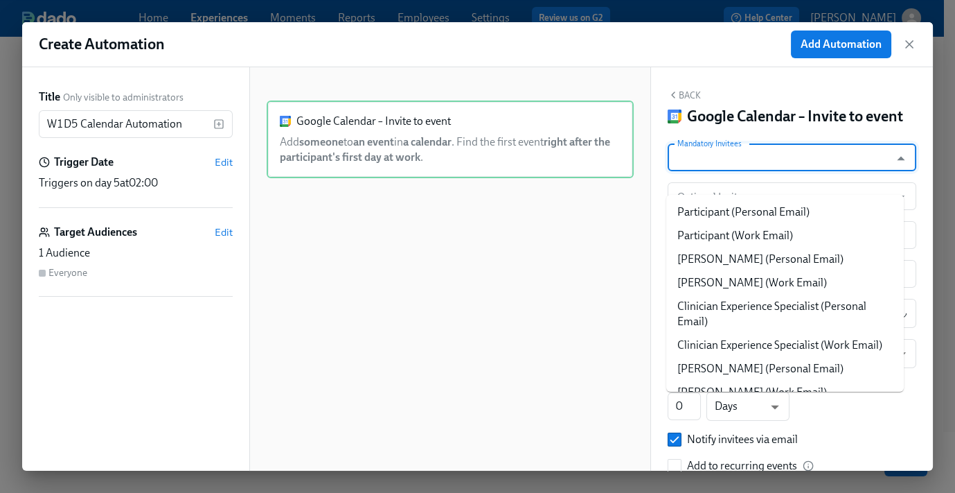
click at [739, 171] on input "Mandatory Invitees" at bounding box center [779, 157] width 209 height 28
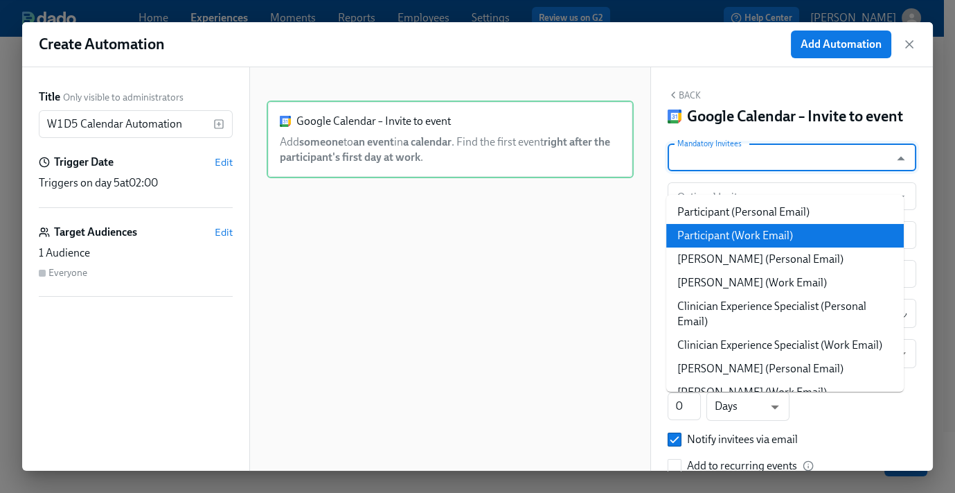
click at [750, 234] on li "Participant (Work Email)" at bounding box center [786, 236] width 238 height 24
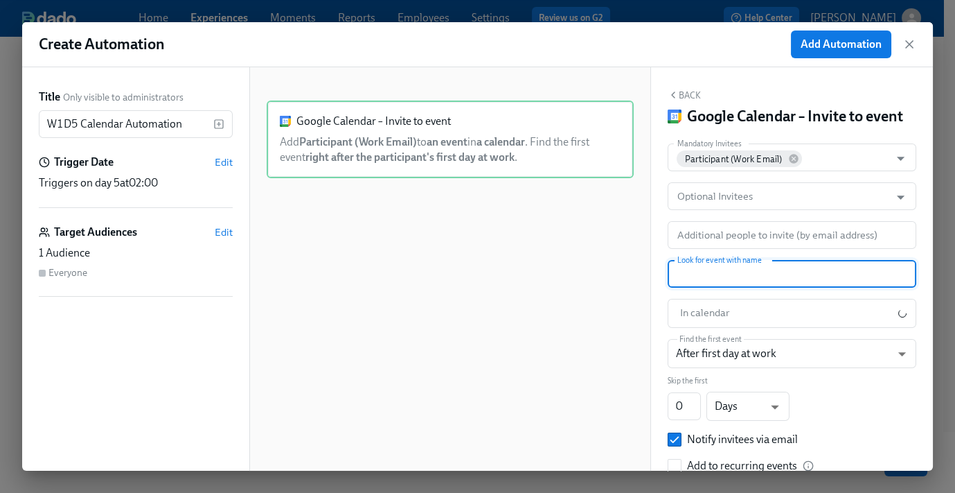
click at [719, 288] on input "text" at bounding box center [792, 274] width 249 height 28
paste input "ASYNC: Referral Case Workflows Docebo"
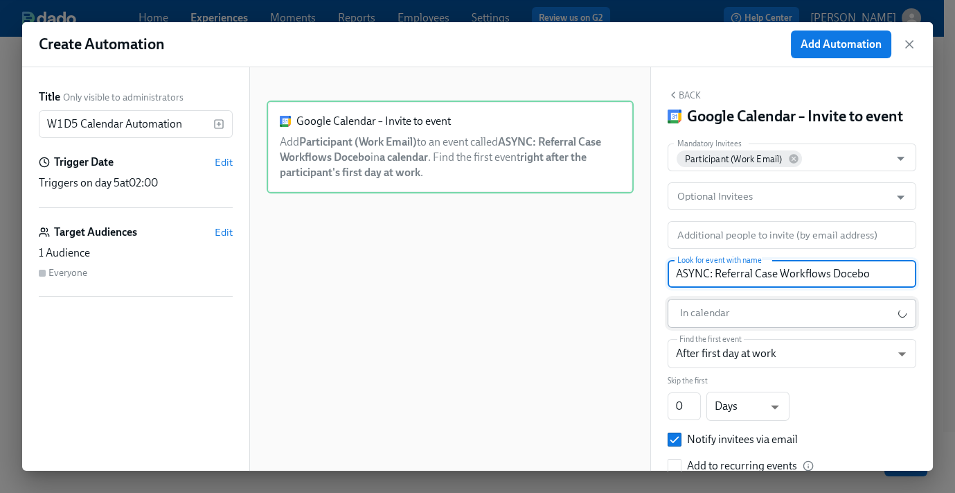
type input "ASYNC: Referral Case Workflows Docebo"
click at [715, 330] on body "Home Experiences Moments Reports Employees Settings Review us on G2 Help Center…" at bounding box center [477, 224] width 955 height 594
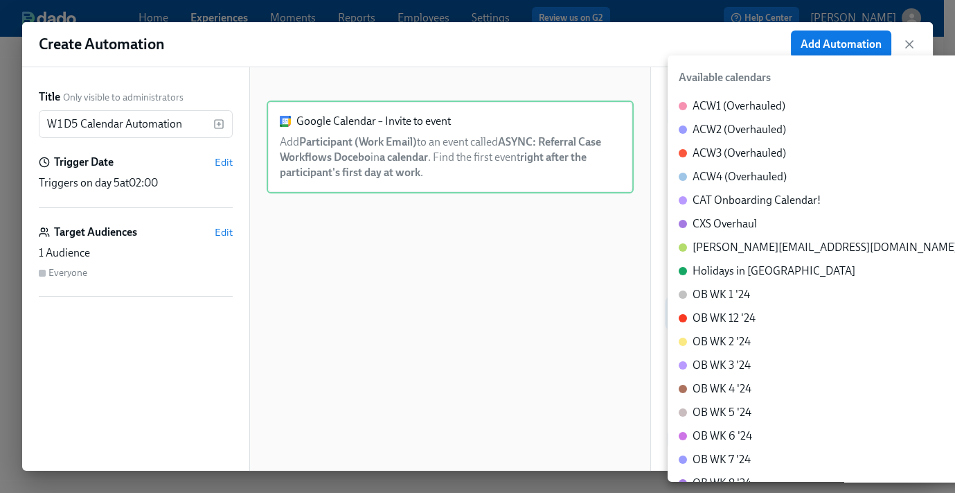
click at [725, 224] on div "CXS Overhaul" at bounding box center [725, 223] width 64 height 15
type input "c_60dc0434beab07ba432bc90097a55cb043e13d223856065d37105691a0752e1c@group.calend…"
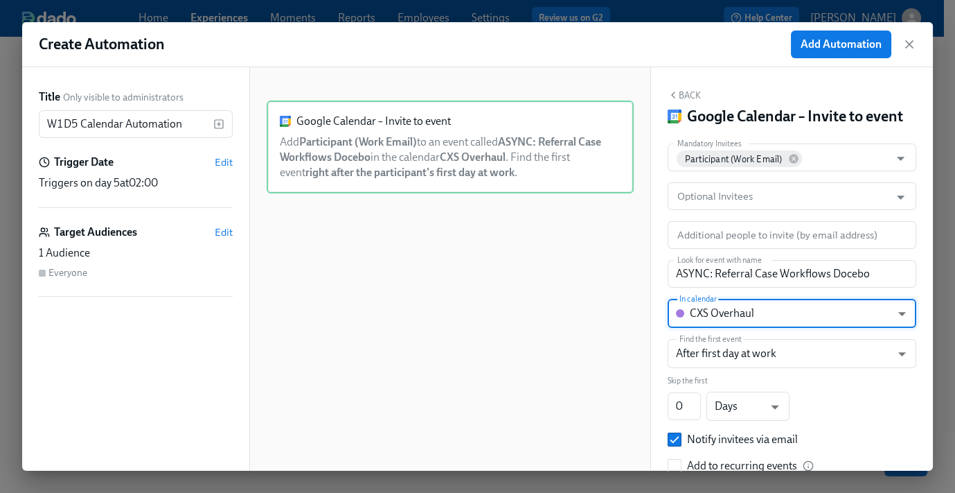
click at [685, 86] on div "Back Google Calendar – Invite to event Mandatory Invitees Participant (Work Ema…" at bounding box center [792, 268] width 282 height 403
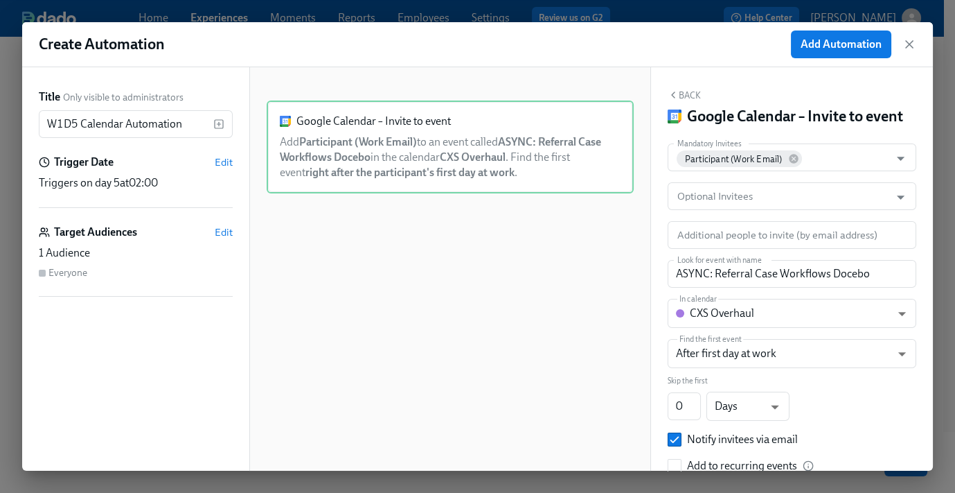
click at [687, 89] on button "Back" at bounding box center [684, 94] width 33 height 11
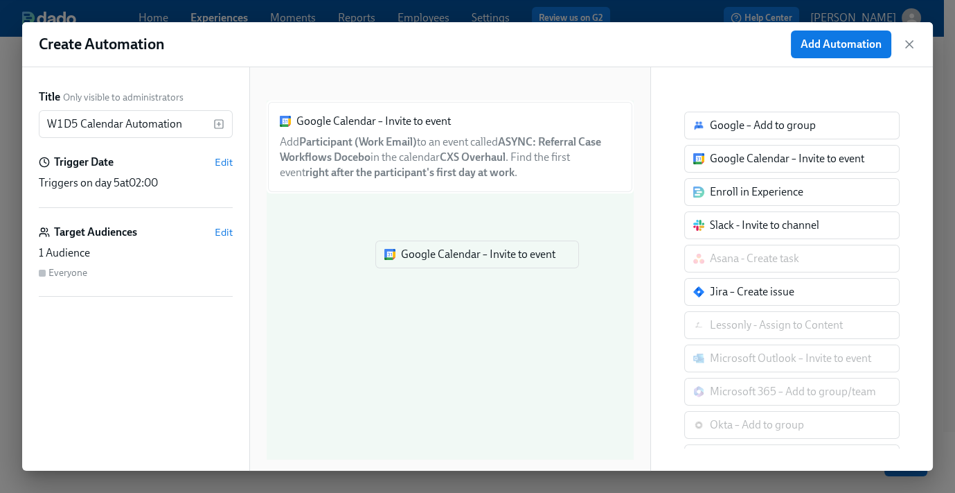
drag, startPoint x: 739, startPoint y: 160, endPoint x: 423, endPoint y: 263, distance: 332.2
click at [423, 263] on div "Title Only visible to administrators W1D5 Calendar Automation ​ Trigger Date Ed…" at bounding box center [477, 268] width 911 height 403
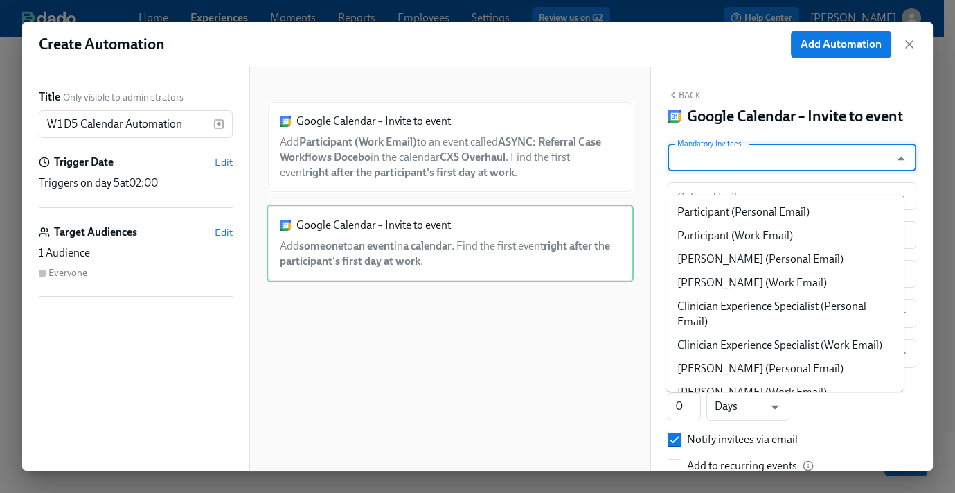
click at [721, 171] on input "Mandatory Invitees" at bounding box center [779, 157] width 209 height 28
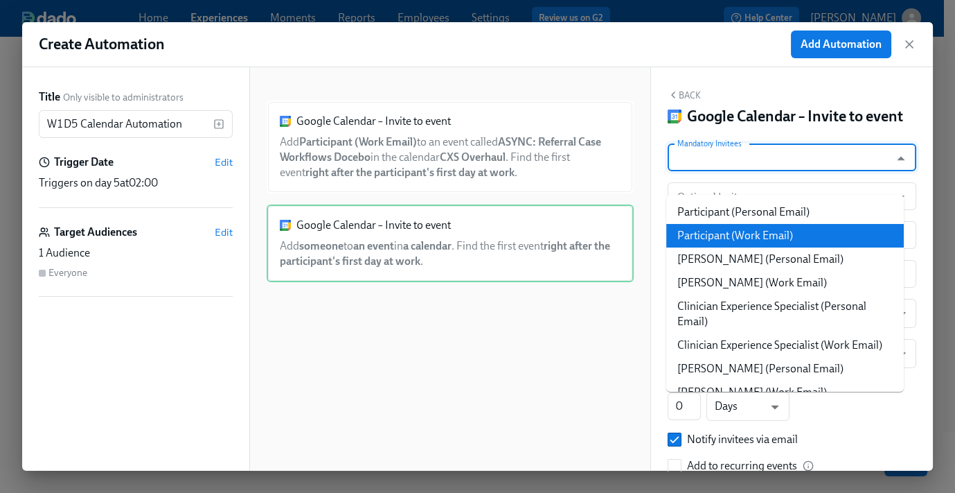
click at [752, 237] on li "Participant (Work Email)" at bounding box center [786, 236] width 238 height 24
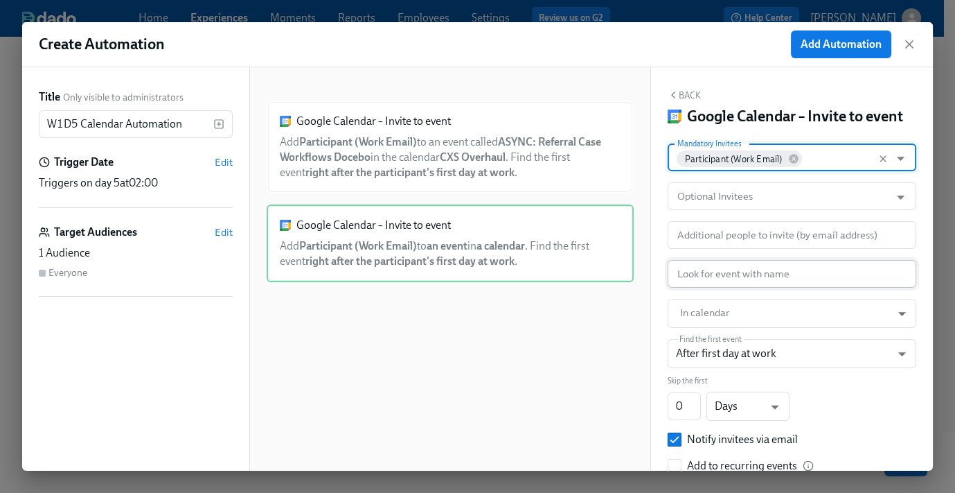
click at [723, 288] on input "text" at bounding box center [792, 274] width 249 height 28
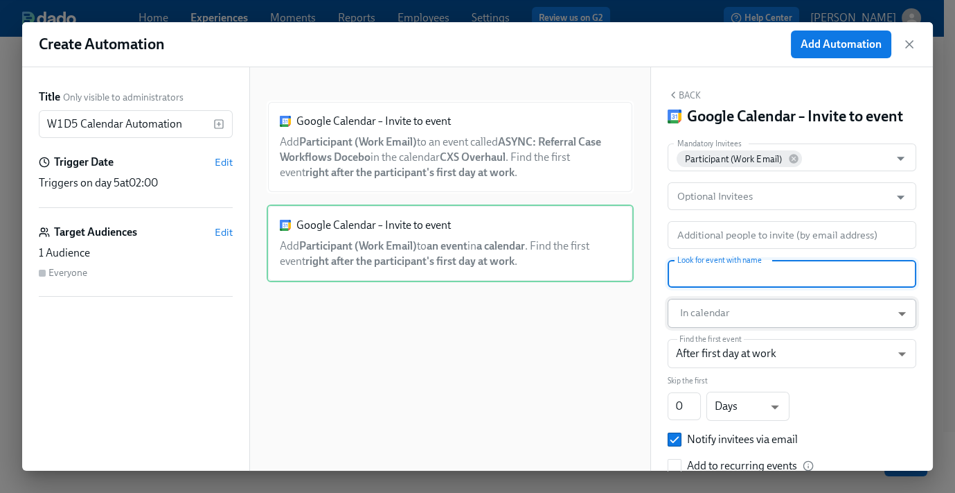
paste input "LIVE: Review Referral Case Types"
type input "LIVE: Review Referral Case Types"
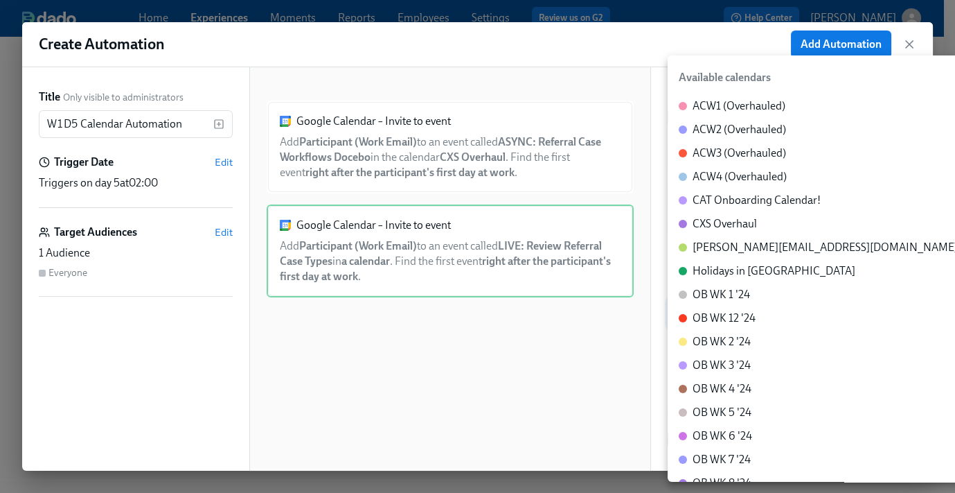
click at [724, 330] on body "Home Experiences Moments Reports Employees Settings Review us on G2 Help Center…" at bounding box center [477, 224] width 955 height 594
click at [745, 221] on div "CXS Overhaul" at bounding box center [725, 223] width 64 height 15
type input "c_60dc0434beab07ba432bc90097a55cb043e13d223856065d37105691a0752e1c@group.calend…"
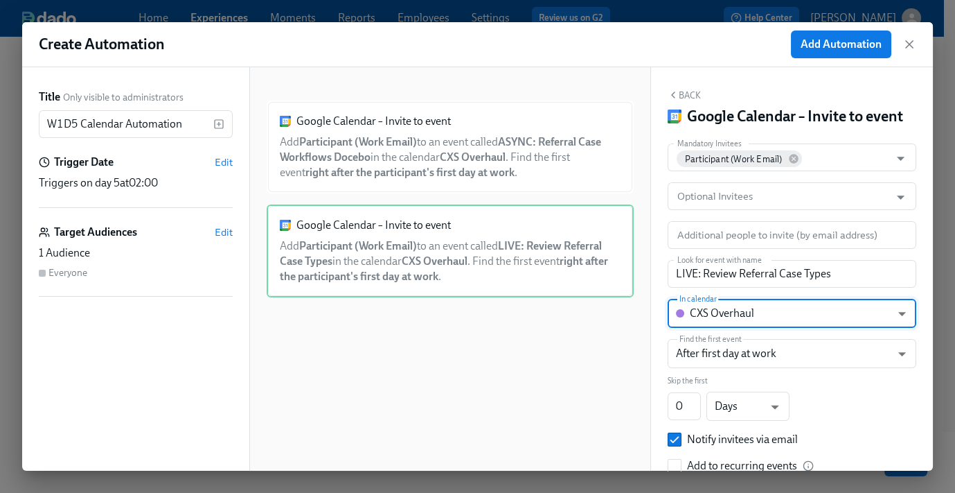
click at [689, 90] on button "Back" at bounding box center [684, 94] width 33 height 11
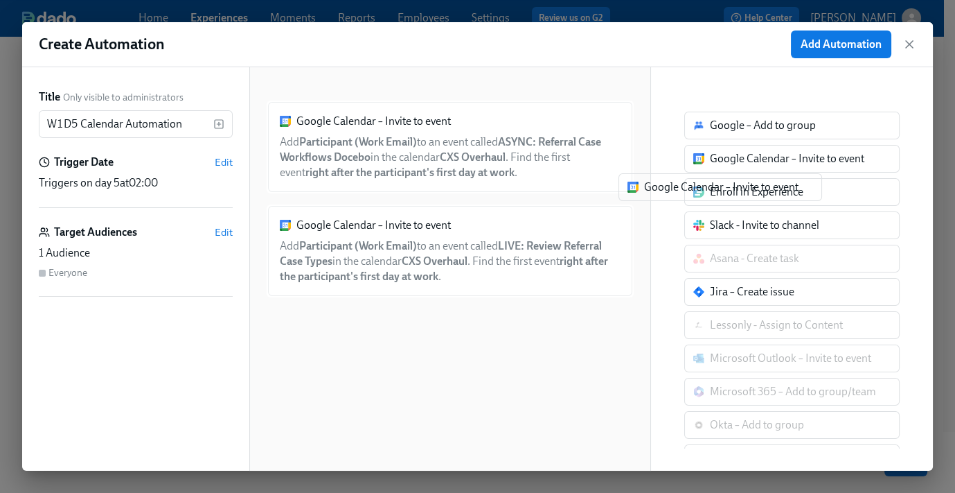
drag, startPoint x: 735, startPoint y: 171, endPoint x: 396, endPoint y: 362, distance: 389.3
click at [396, 362] on div "Title Only visible to administrators W1D5 Calendar Automation ​ Trigger Date Ed…" at bounding box center [477, 268] width 911 height 403
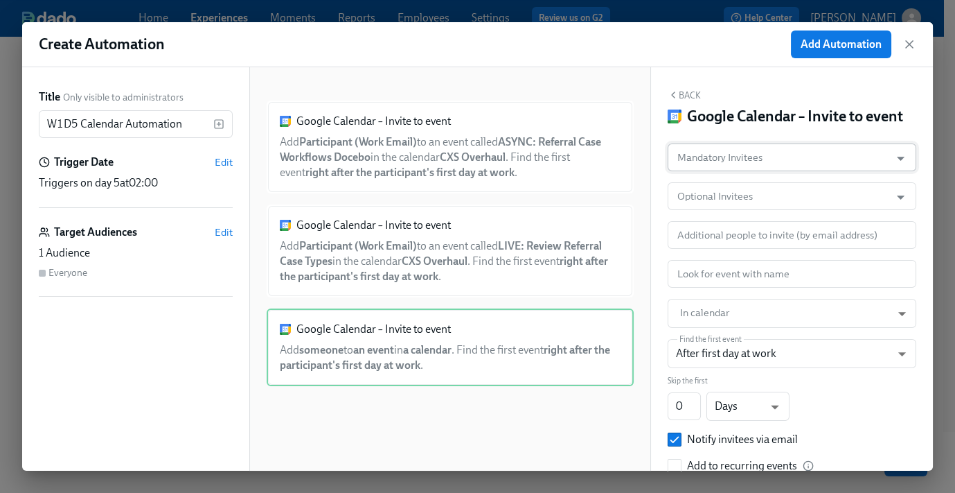
click at [775, 171] on input "Mandatory Invitees" at bounding box center [779, 157] width 209 height 28
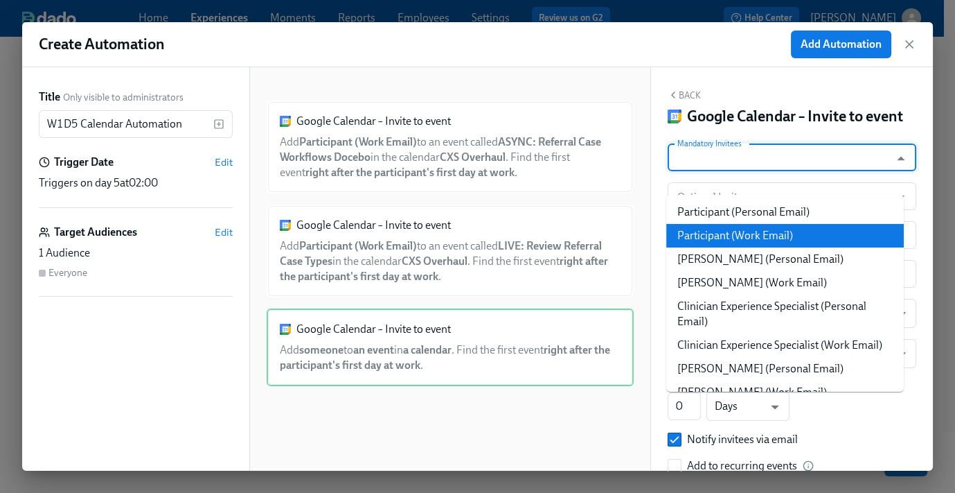
click at [762, 236] on li "Participant (Work Email)" at bounding box center [786, 236] width 238 height 24
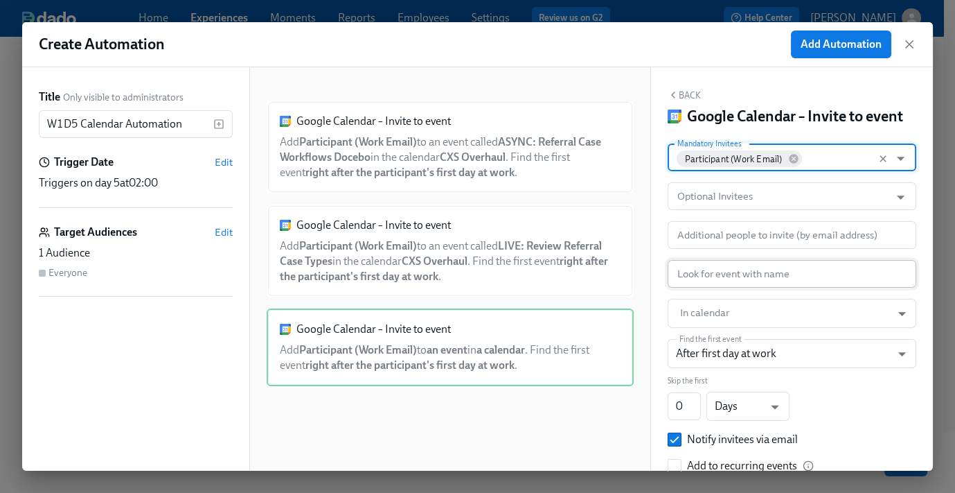
click at [732, 288] on input "text" at bounding box center [792, 274] width 249 height 28
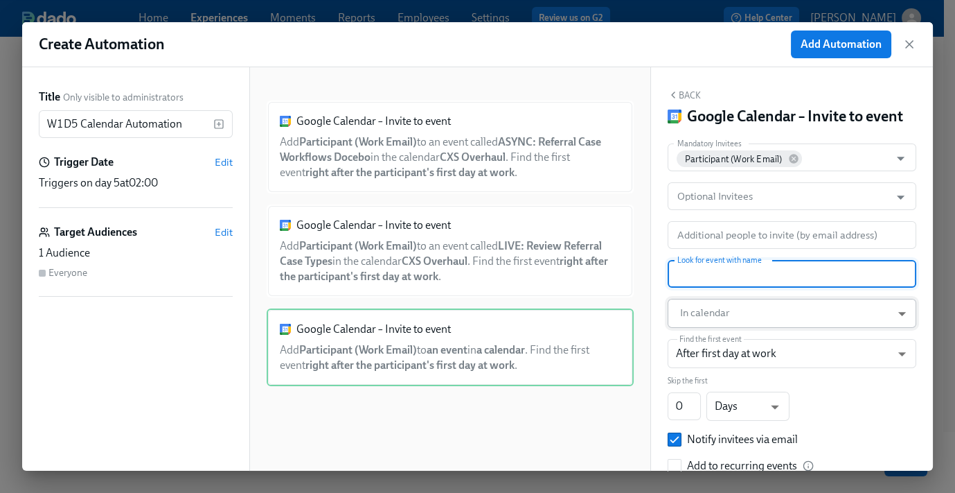
paste input "ASYNC: Care Center Case Workflows Docebo"
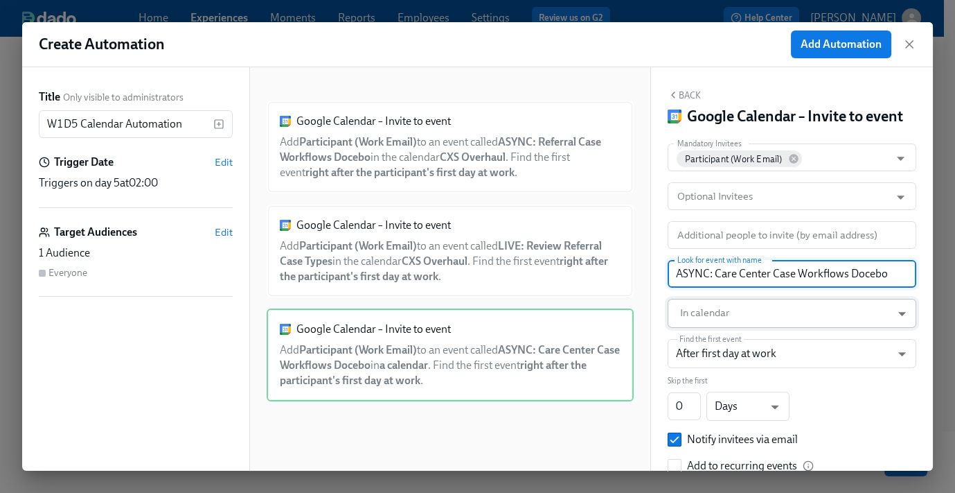
type input "ASYNC: Care Center Case Workflows Docebo"
click at [732, 333] on body "Home Experiences Moments Reports Employees Settings Review us on G2 Help Center…" at bounding box center [477, 224] width 955 height 594
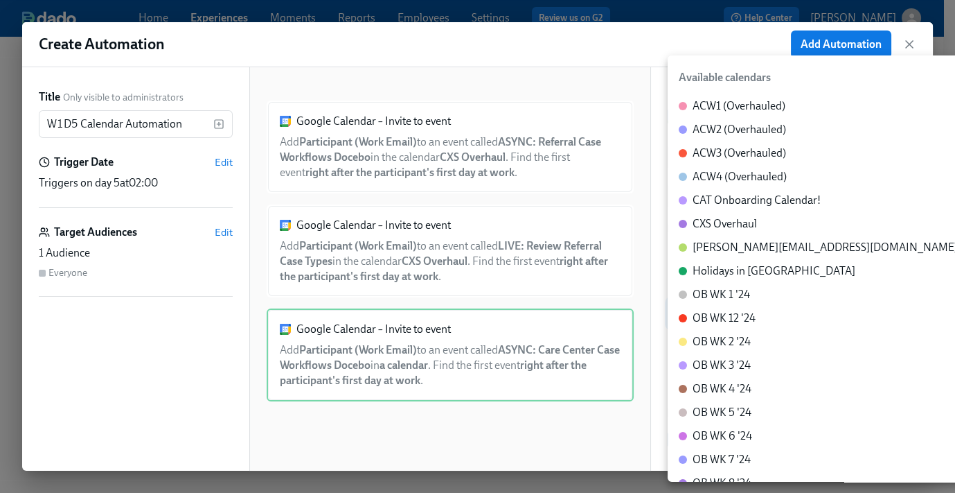
click at [736, 229] on div "CXS Overhaul" at bounding box center [725, 223] width 64 height 15
type input "c_60dc0434beab07ba432bc90097a55cb043e13d223856065d37105691a0752e1c@group.calend…"
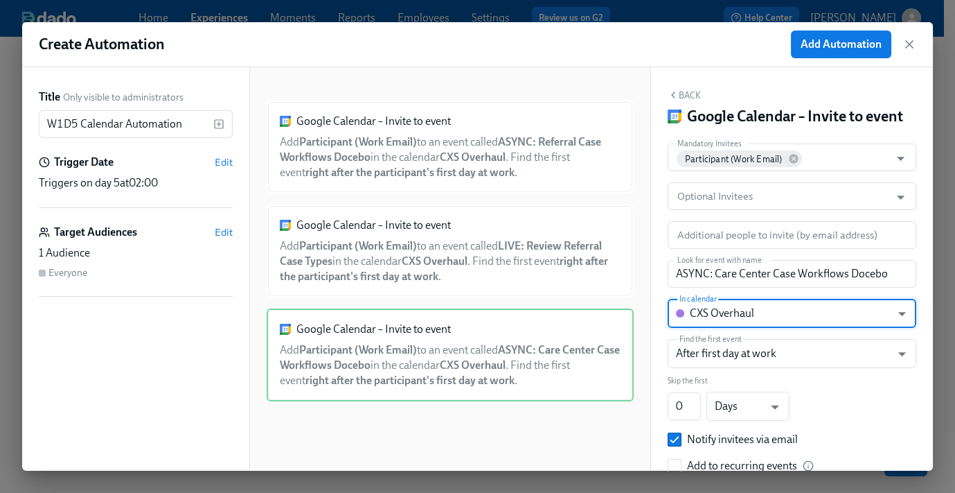
click at [687, 94] on button "Back" at bounding box center [684, 94] width 33 height 11
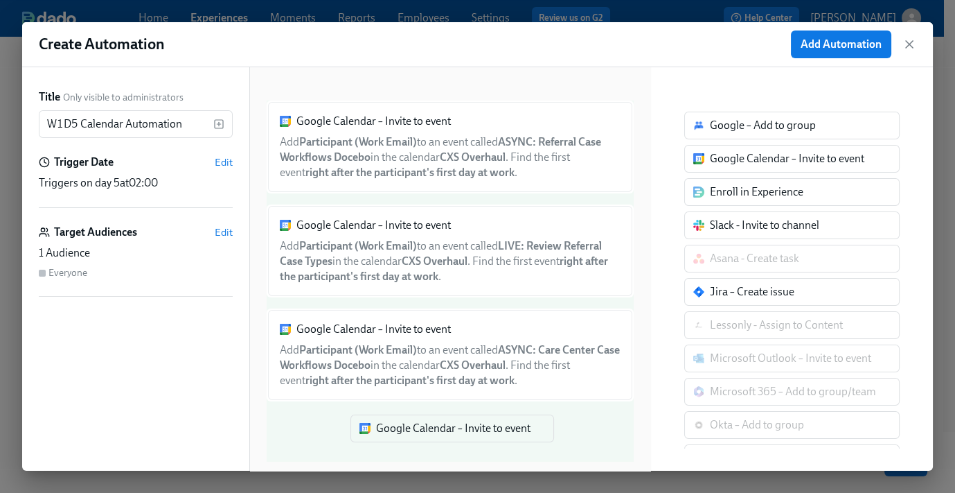
drag, startPoint x: 707, startPoint y: 202, endPoint x: 422, endPoint y: 434, distance: 367.9
click at [422, 434] on div "Title Only visible to administrators W1D5 Calendar Automation ​ Trigger Date Ed…" at bounding box center [477, 268] width 911 height 403
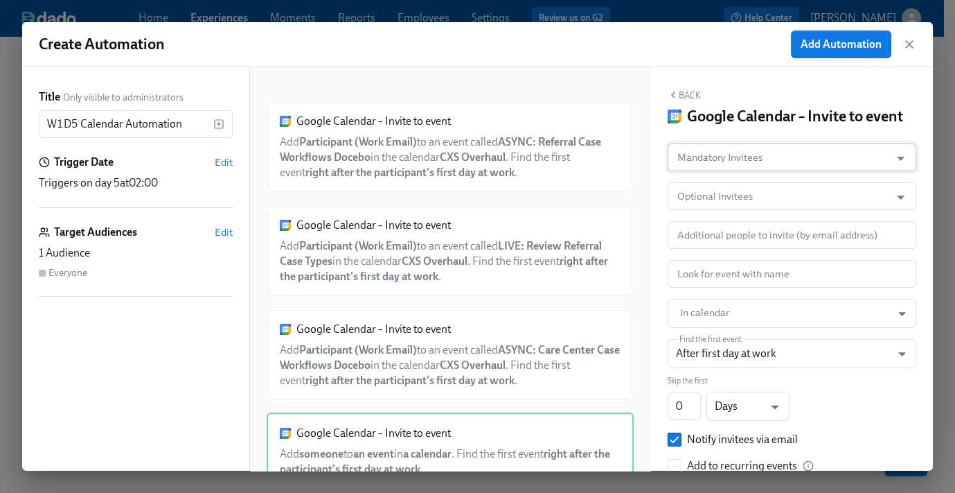
click at [733, 168] on input "Mandatory Invitees" at bounding box center [779, 157] width 209 height 28
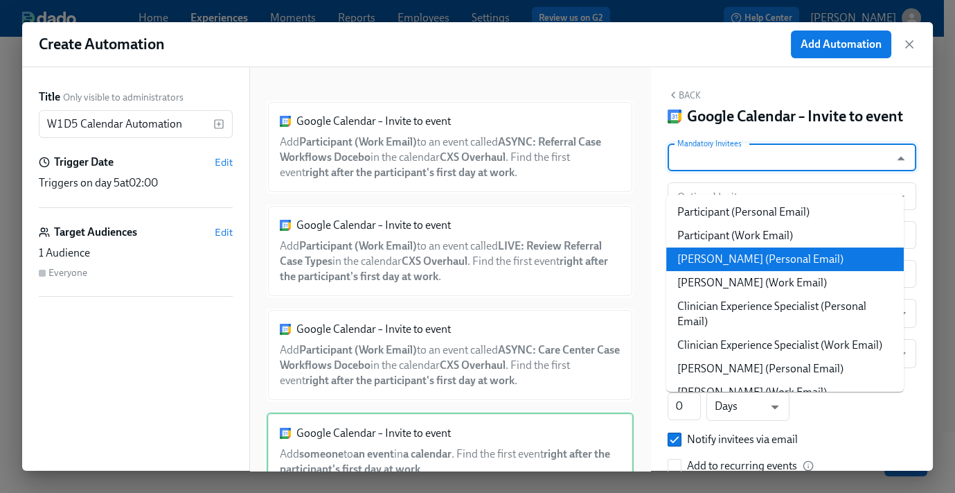
click at [764, 238] on li "Participant (Work Email)" at bounding box center [786, 236] width 238 height 24
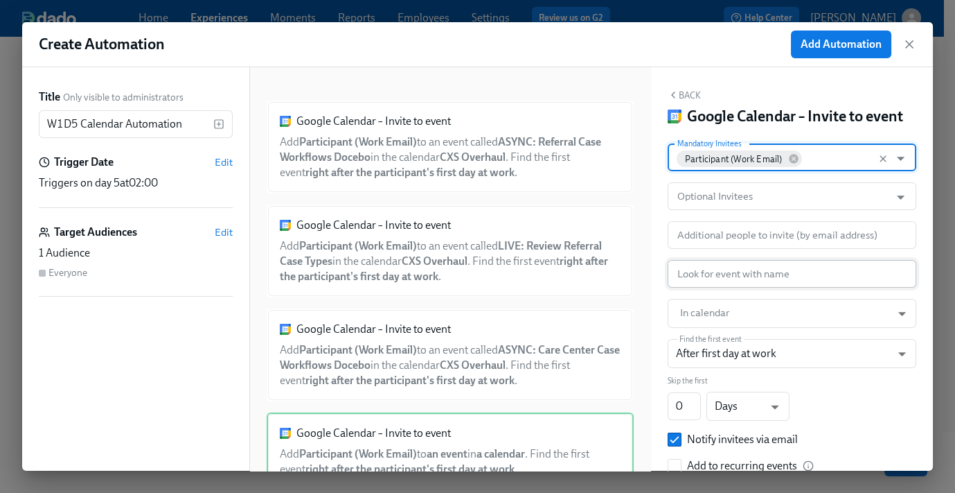
click at [732, 288] on input "text" at bounding box center [792, 274] width 249 height 28
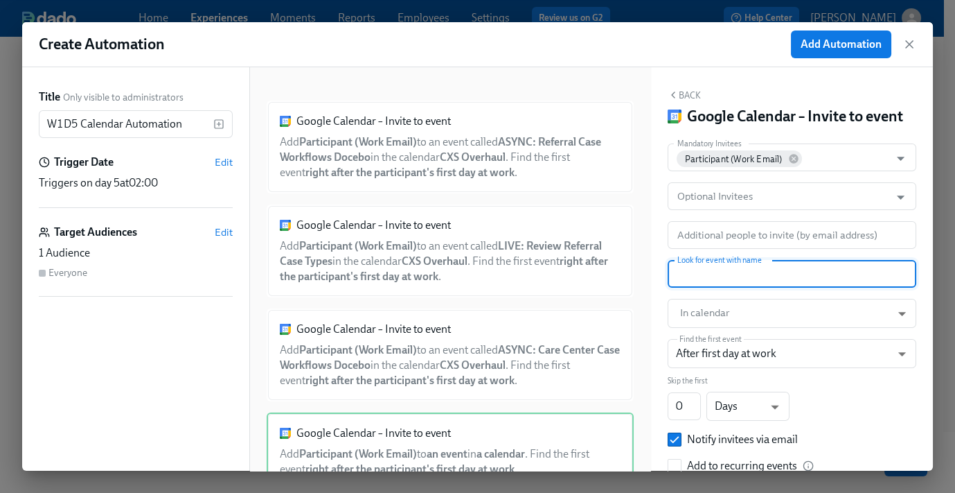
paste input "SOLO: Watch Shadow Video #4"
type input "SOLO: Watch Shadow Video #4"
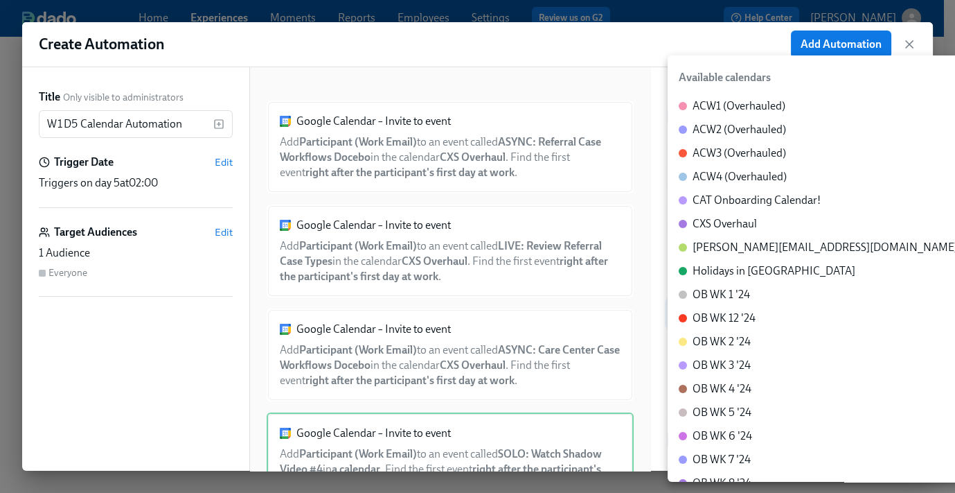
click at [732, 330] on body "Home Experiences Moments Reports Employees Settings Review us on G2 Help Center…" at bounding box center [477, 224] width 955 height 594
click at [737, 222] on div "CXS Overhaul" at bounding box center [725, 223] width 64 height 15
type input "c_60dc0434beab07ba432bc90097a55cb043e13d223856065d37105691a0752e1c@group.calend…"
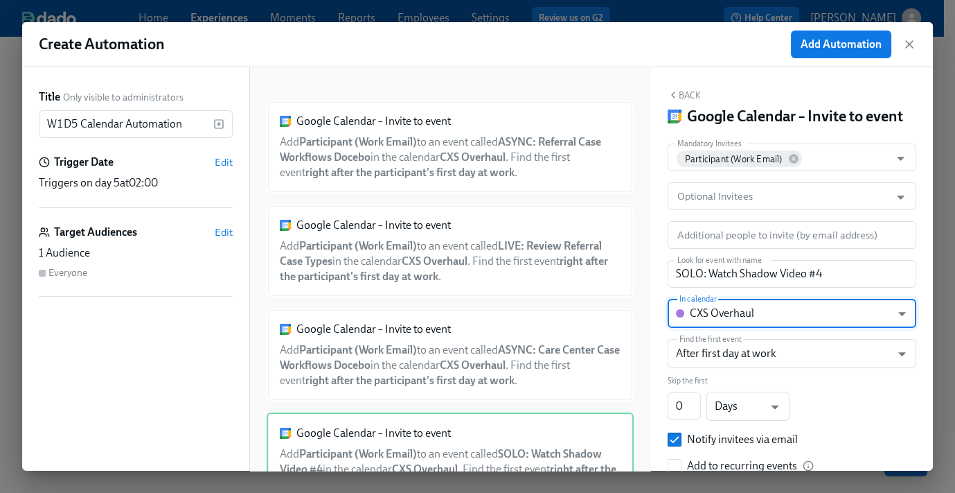
click at [688, 100] on div "Back Google Calendar – Invite to event" at bounding box center [792, 107] width 249 height 37
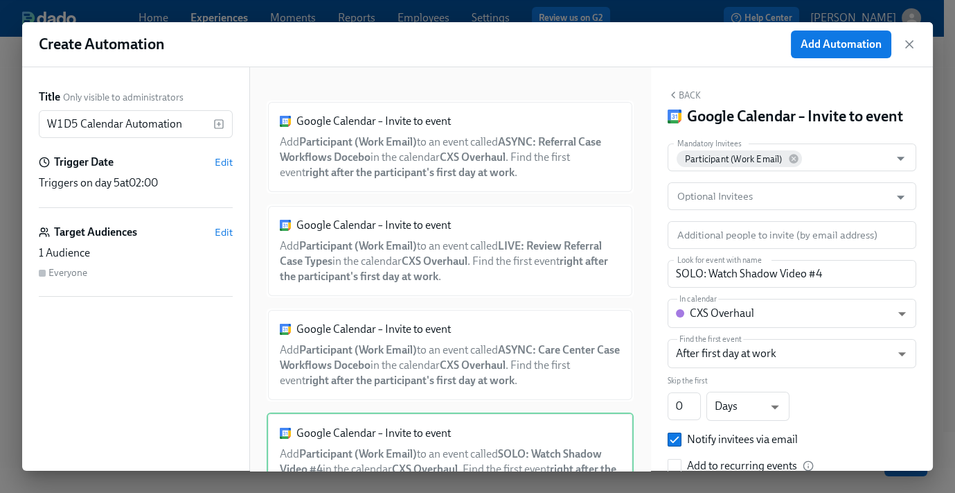
click at [689, 93] on button "Back" at bounding box center [684, 94] width 33 height 11
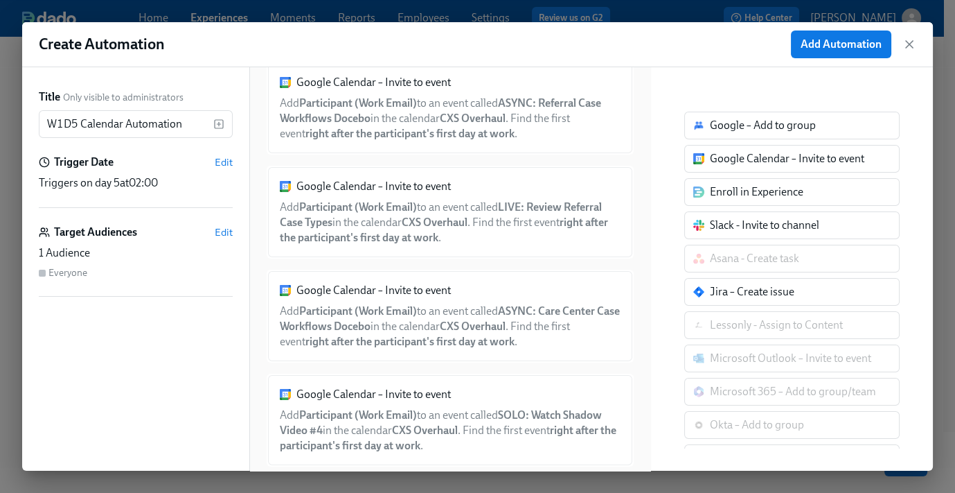
scroll to position [63, 0]
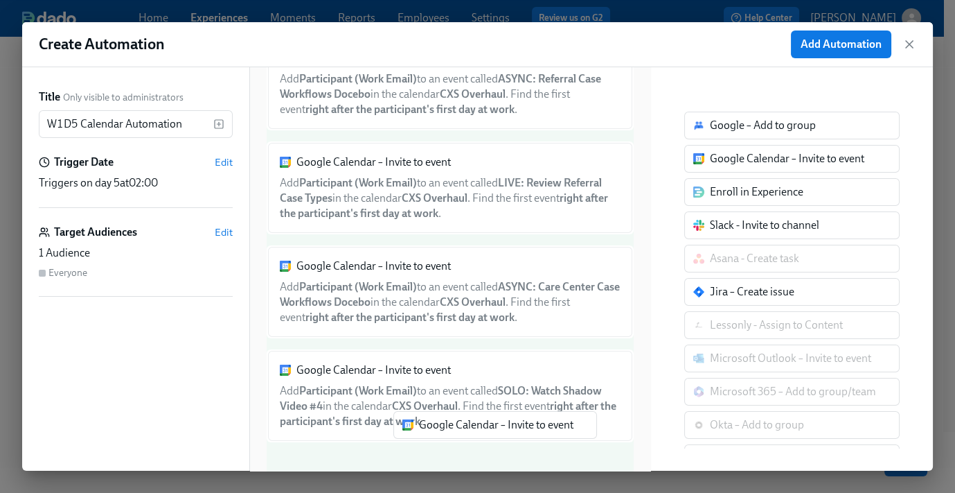
drag, startPoint x: 737, startPoint y: 166, endPoint x: 438, endPoint y: 447, distance: 410.3
click at [437, 453] on div "Title Only visible to administrators W1D5 Calendar Automation ​ Trigger Date Ed…" at bounding box center [477, 268] width 911 height 403
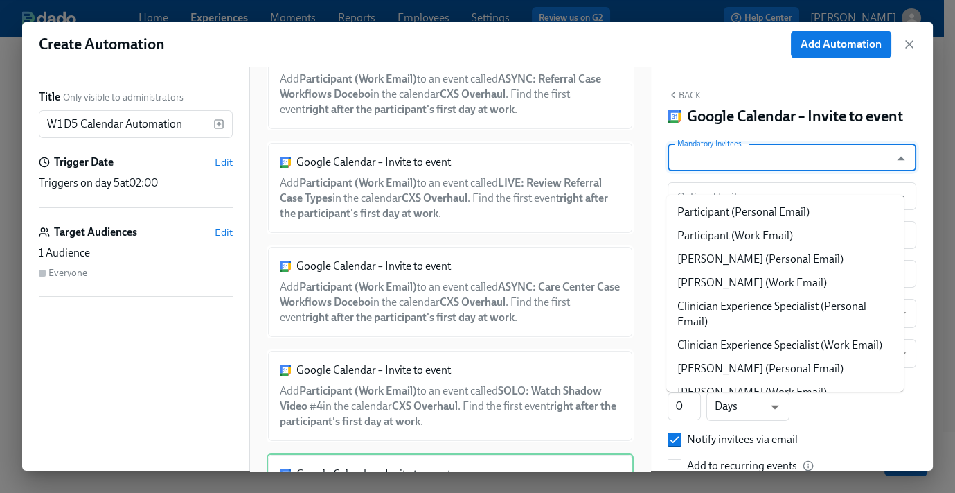
click at [750, 171] on input "Mandatory Invitees" at bounding box center [779, 157] width 209 height 28
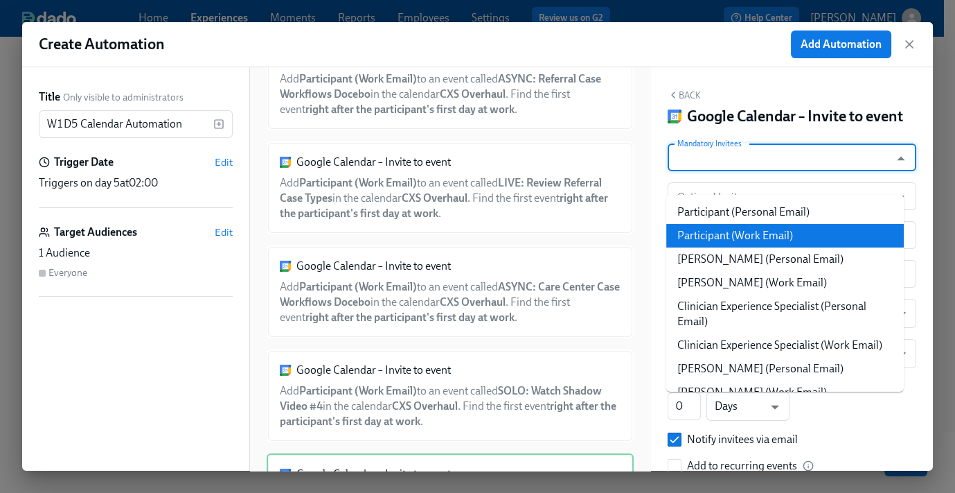
click at [742, 231] on li "Participant (Work Email)" at bounding box center [786, 236] width 238 height 24
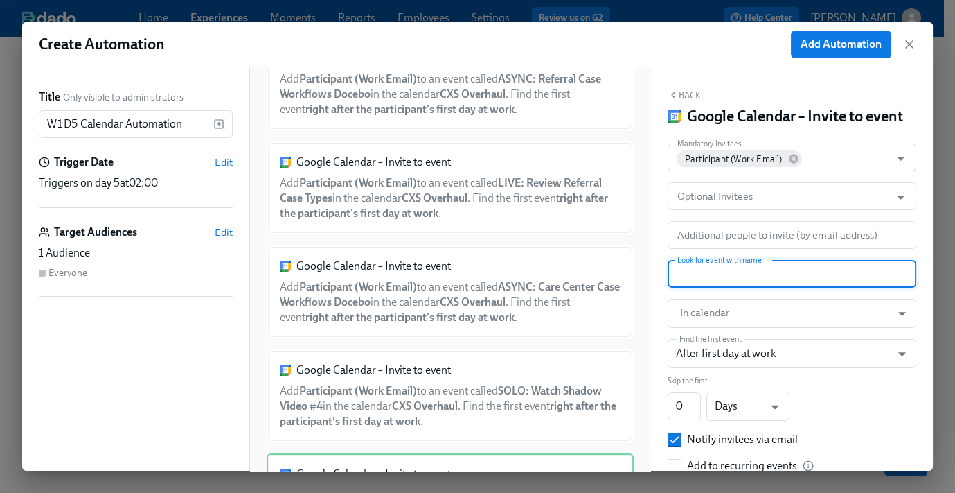
click at [734, 288] on input "text" at bounding box center [792, 274] width 249 height 28
paste input "Lunch W1D5"
type input "Lunch W1D5"
click at [734, 326] on body "Home Experiences Moments Reports Employees Settings Review us on G2 Help Center…" at bounding box center [477, 224] width 955 height 594
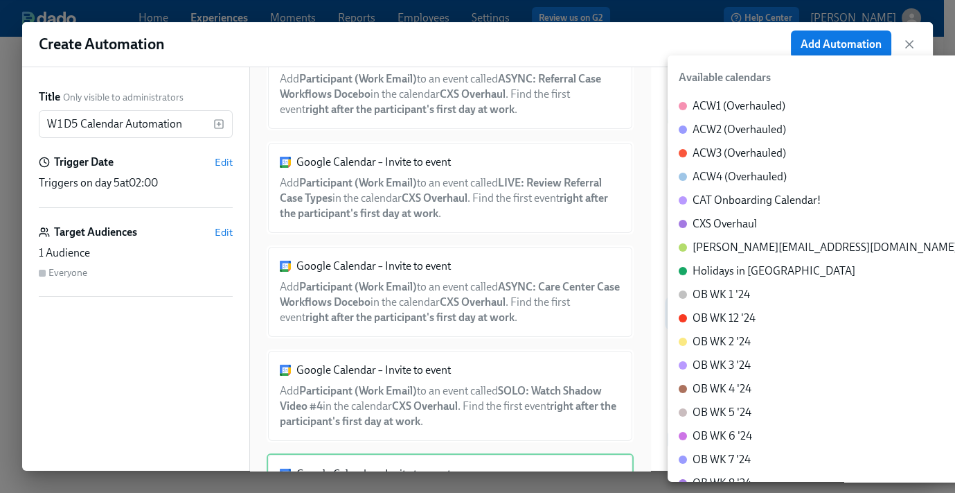
drag, startPoint x: 739, startPoint y: 226, endPoint x: 741, endPoint y: 202, distance: 23.6
click at [739, 226] on div "CXS Overhaul" at bounding box center [725, 223] width 64 height 15
type input "c_60dc0434beab07ba432bc90097a55cb043e13d223856065d37105691a0752e1c@group.calend…"
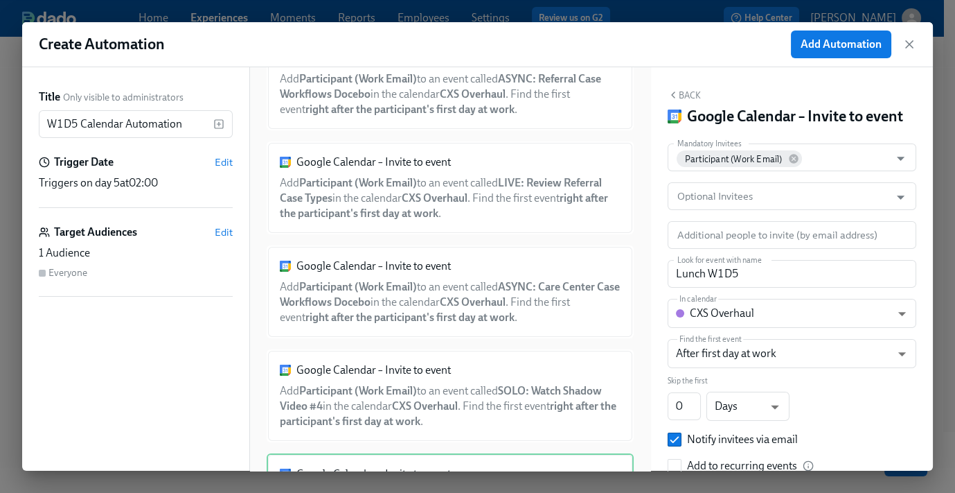
click at [692, 86] on div "Back Google Calendar – Invite to event Mandatory Invitees Participant (Work Ema…" at bounding box center [792, 268] width 282 height 403
click at [693, 94] on button "Back" at bounding box center [684, 94] width 33 height 11
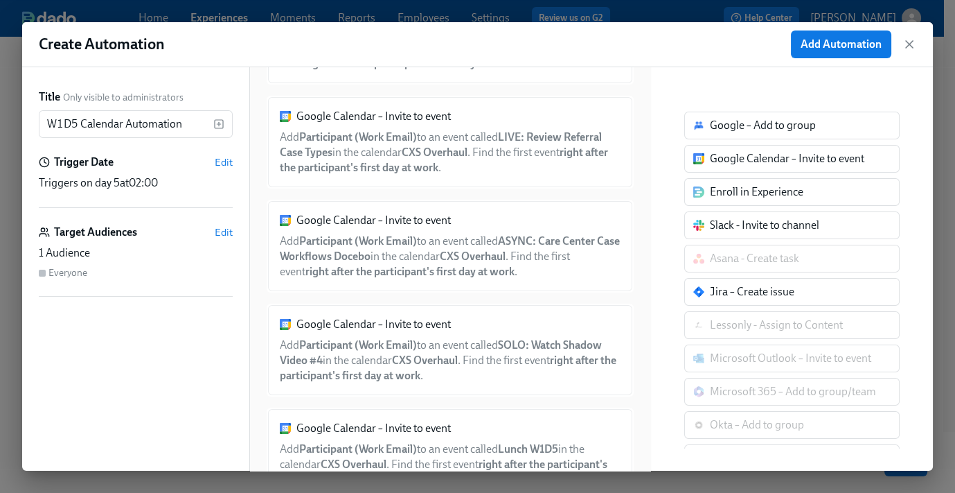
scroll to position [166, 0]
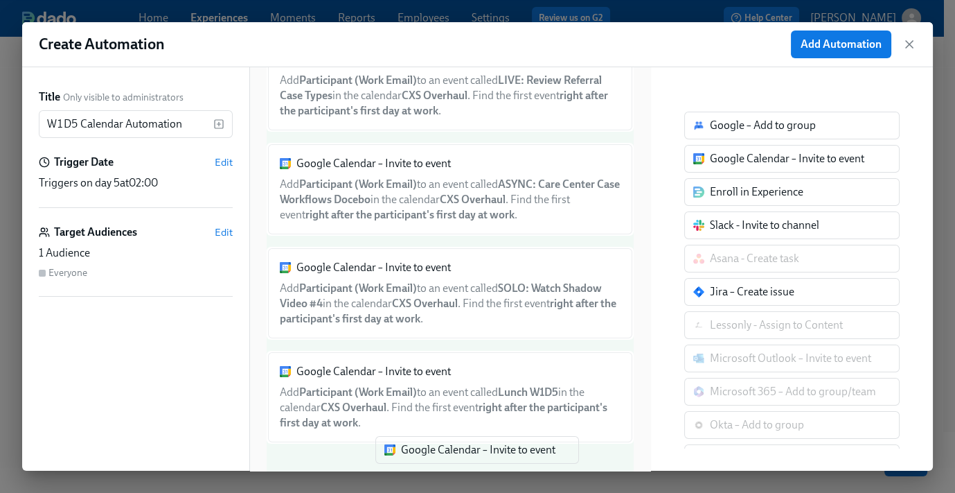
drag, startPoint x: 686, startPoint y: 198, endPoint x: 414, endPoint y: 433, distance: 359.6
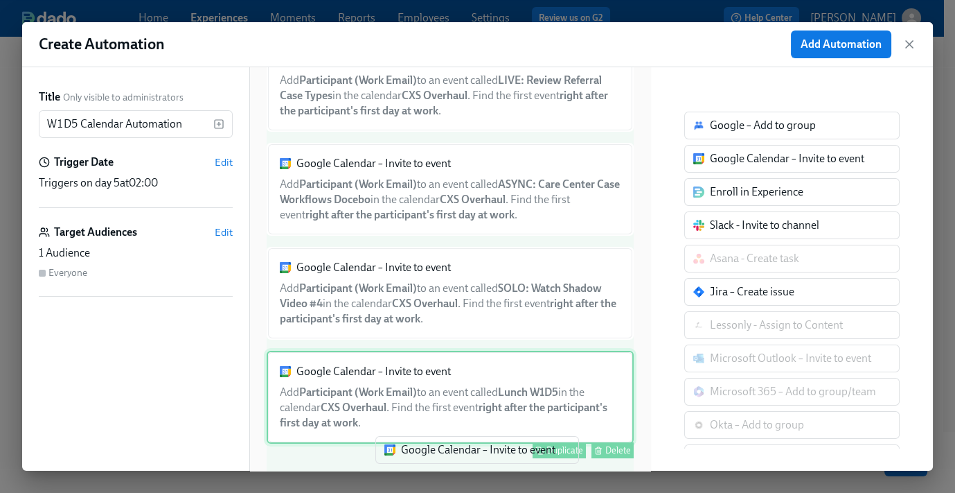
click at [417, 457] on div "Title Only visible to administrators W1D5 Calendar Automation ​ Trigger Date Ed…" at bounding box center [477, 268] width 911 height 403
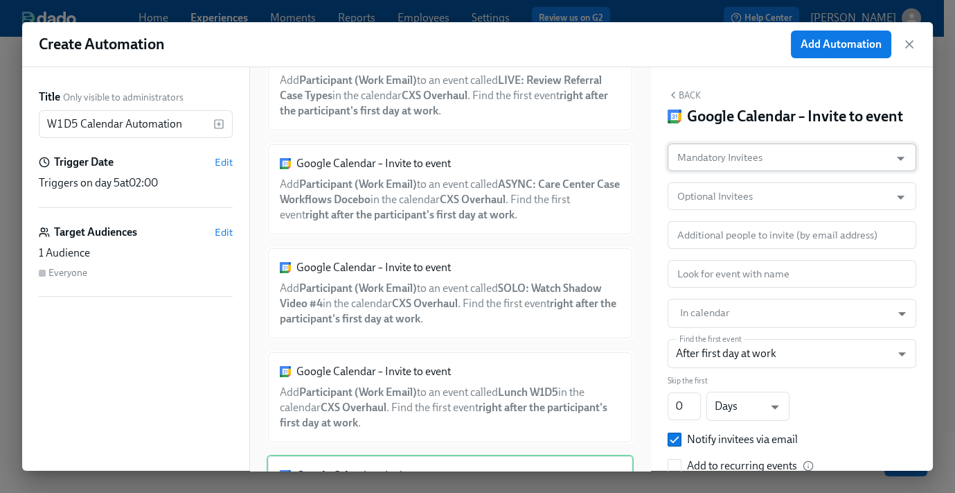
click at [729, 171] on input "Mandatory Invitees" at bounding box center [779, 157] width 209 height 28
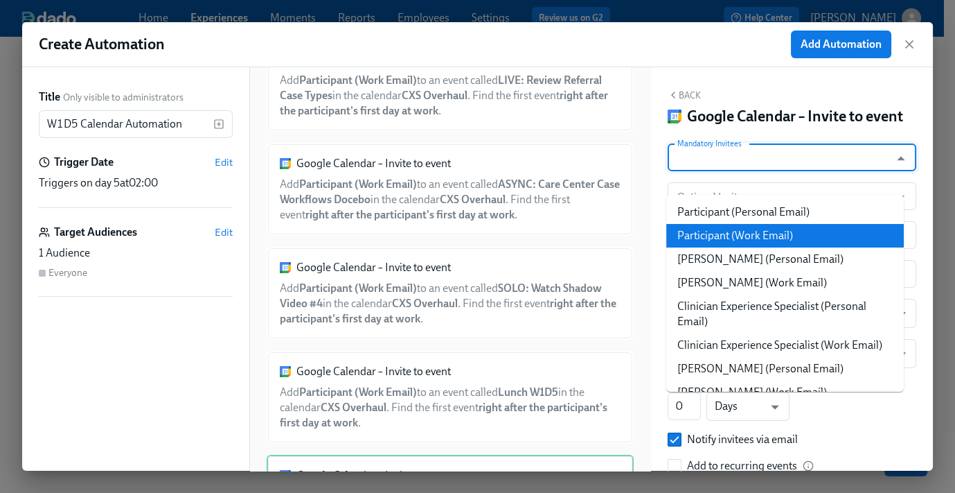
click at [762, 234] on li "Participant (Work Email)" at bounding box center [786, 236] width 238 height 24
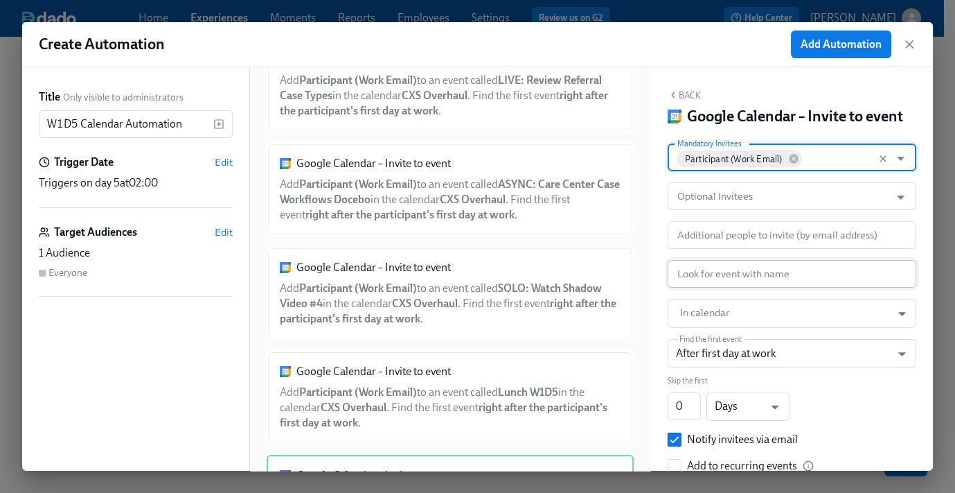
click at [728, 288] on input "text" at bounding box center [792, 274] width 249 height 28
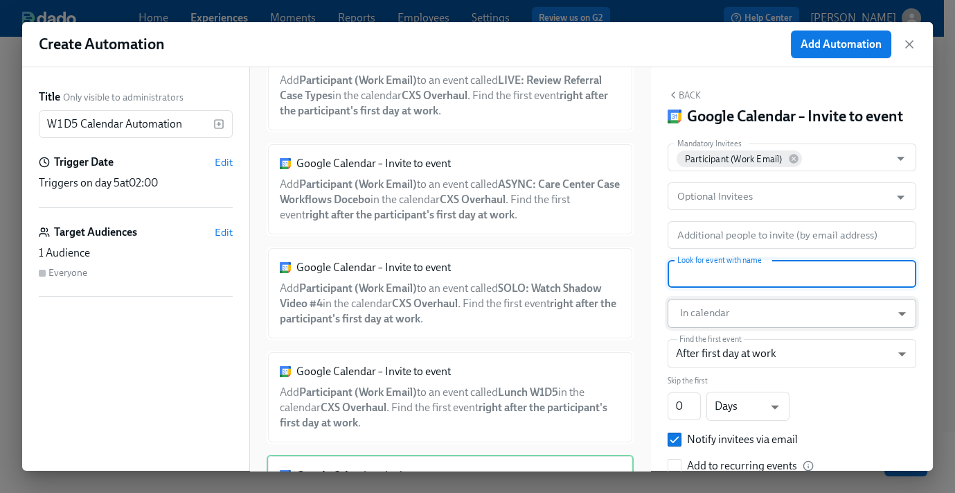
paste input "ASYNC: Crisis Management Docebo"
type input "ASYNC: Crisis Management Docebo"
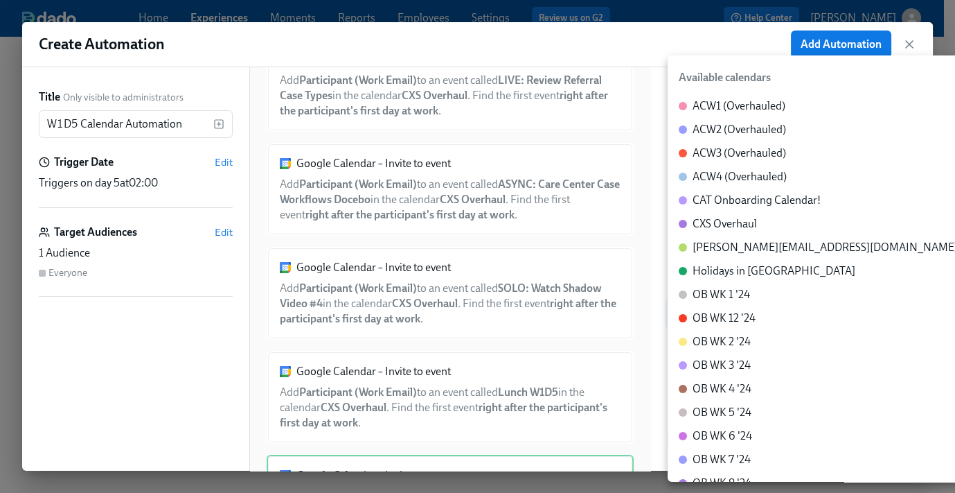
click at [727, 337] on body "Home Experiences Moments Reports Employees Settings Review us on G2 Help Center…" at bounding box center [477, 224] width 955 height 594
click at [746, 225] on div "CXS Overhaul" at bounding box center [725, 223] width 64 height 15
type input "c_60dc0434beab07ba432bc90097a55cb043e13d223856065d37105691a0752e1c@group.calend…"
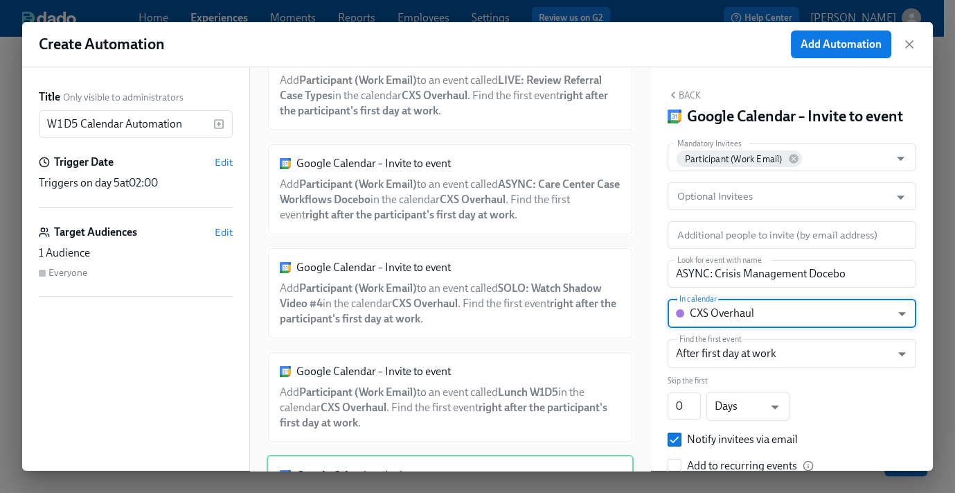
click at [699, 92] on button "Back" at bounding box center [684, 94] width 33 height 11
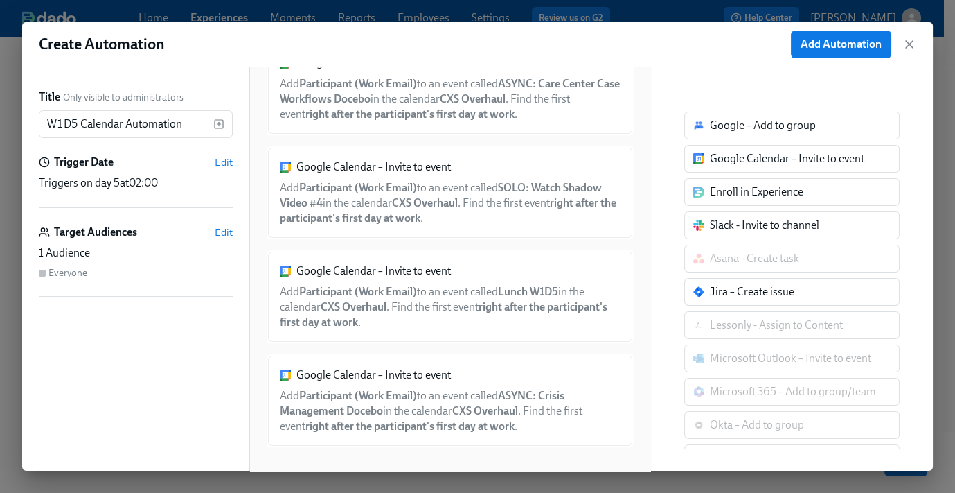
scroll to position [268, 0]
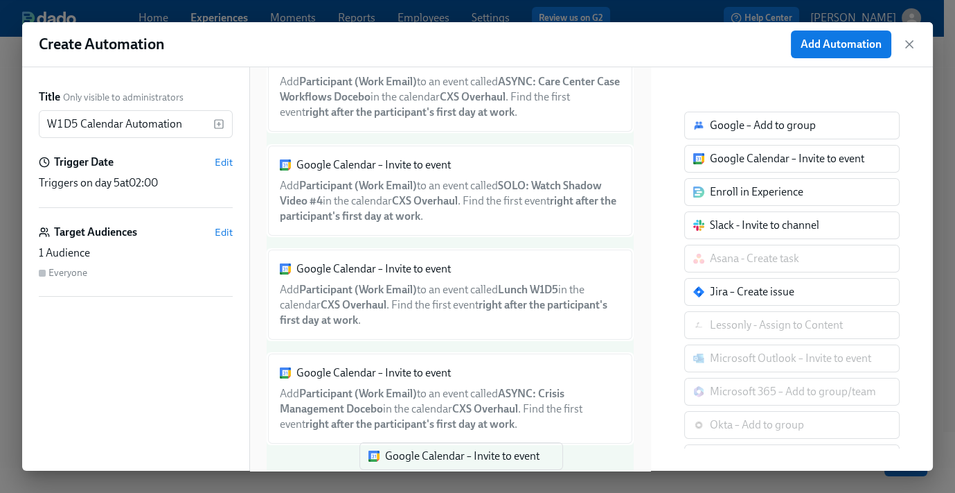
drag, startPoint x: 682, startPoint y: 222, endPoint x: 414, endPoint y: 456, distance: 356.0
click at [424, 465] on div "Title Only visible to administrators W1D5 Calendar Automation ​ Trigger Date Ed…" at bounding box center [477, 268] width 911 height 403
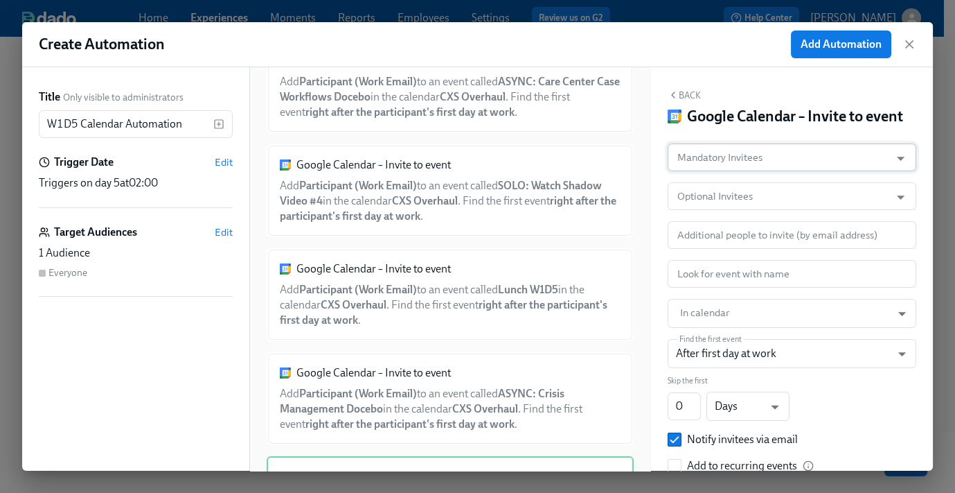
click at [755, 171] on input "Mandatory Invitees" at bounding box center [779, 157] width 209 height 28
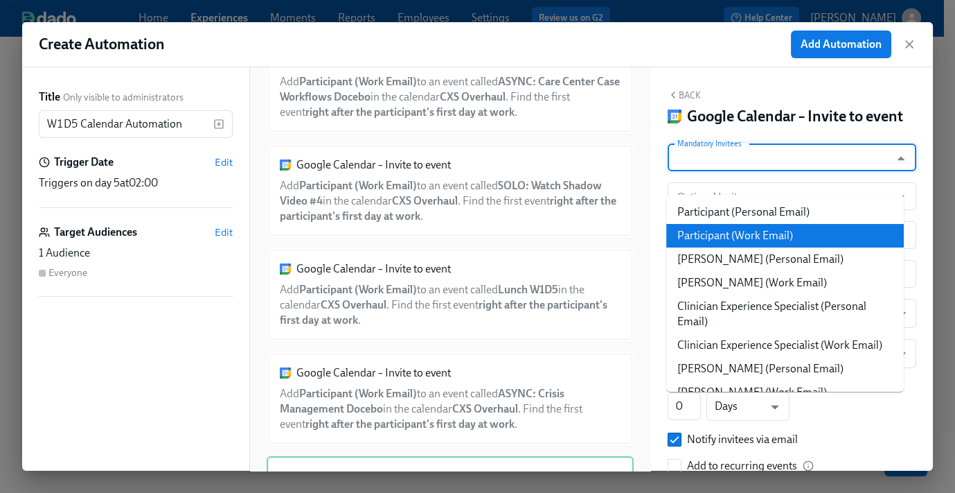
click at [757, 230] on li "Participant (Work Email)" at bounding box center [786, 236] width 238 height 24
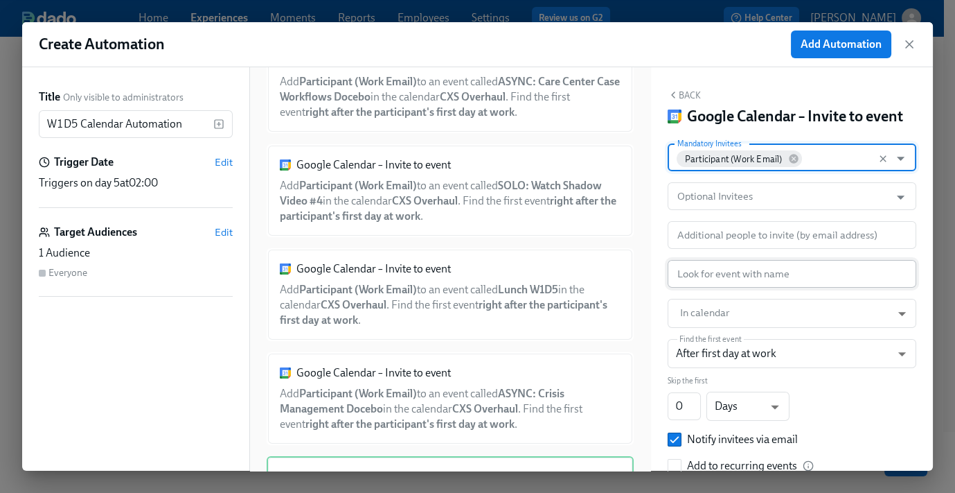
click at [721, 288] on input "text" at bounding box center [792, 274] width 249 height 28
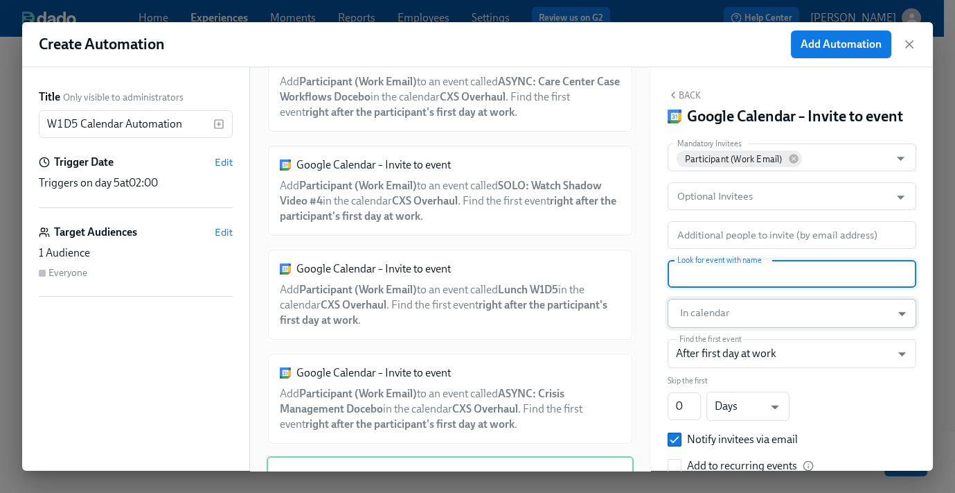
paste input "LIVE: Review Care Center & Crisis Calls"
type input "LIVE: Review Care Center & Crisis Calls"
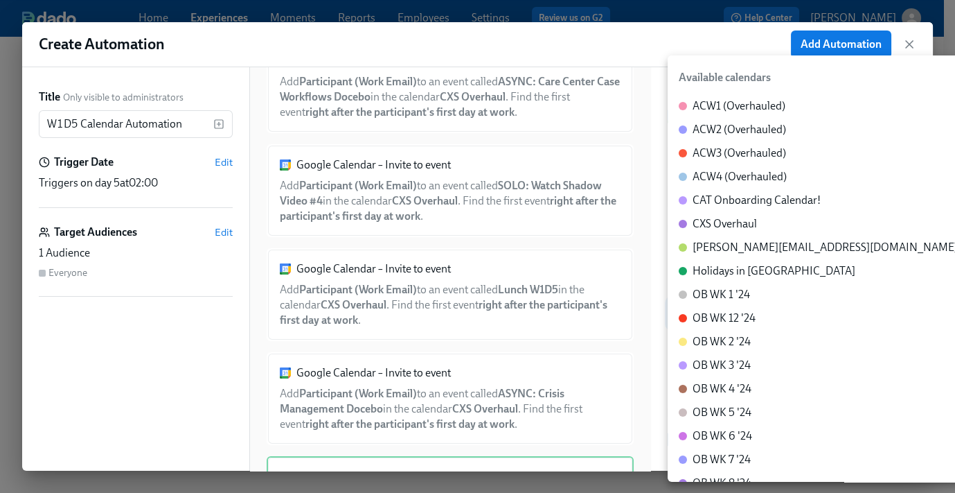
click at [726, 336] on body "Home Experiences Moments Reports Employees Settings Review us on G2 Help Center…" at bounding box center [477, 224] width 955 height 594
drag, startPoint x: 755, startPoint y: 225, endPoint x: 737, endPoint y: 191, distance: 38.1
click at [755, 225] on div "CXS Overhaul" at bounding box center [725, 223] width 64 height 15
type input "c_60dc0434beab07ba432bc90097a55cb043e13d223856065d37105691a0752e1c@group.calend…"
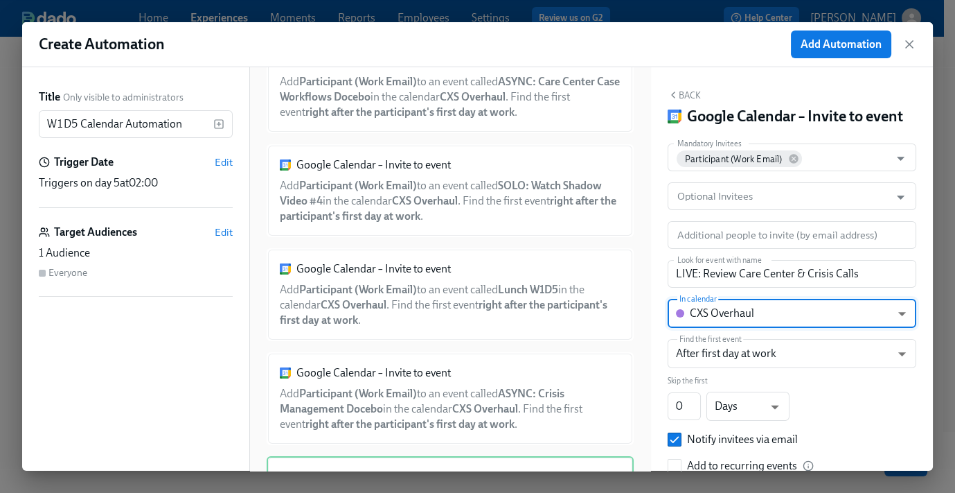
click at [688, 98] on button "Back" at bounding box center [684, 94] width 33 height 11
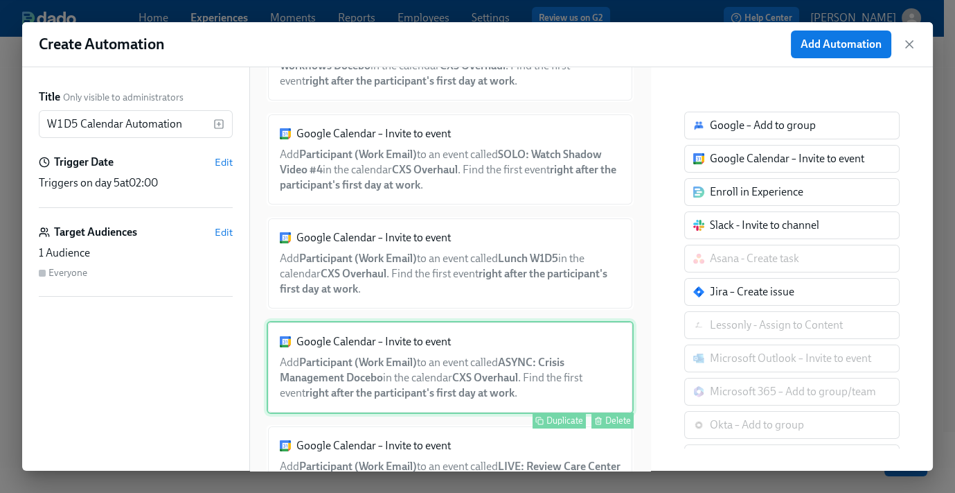
scroll to position [371, 0]
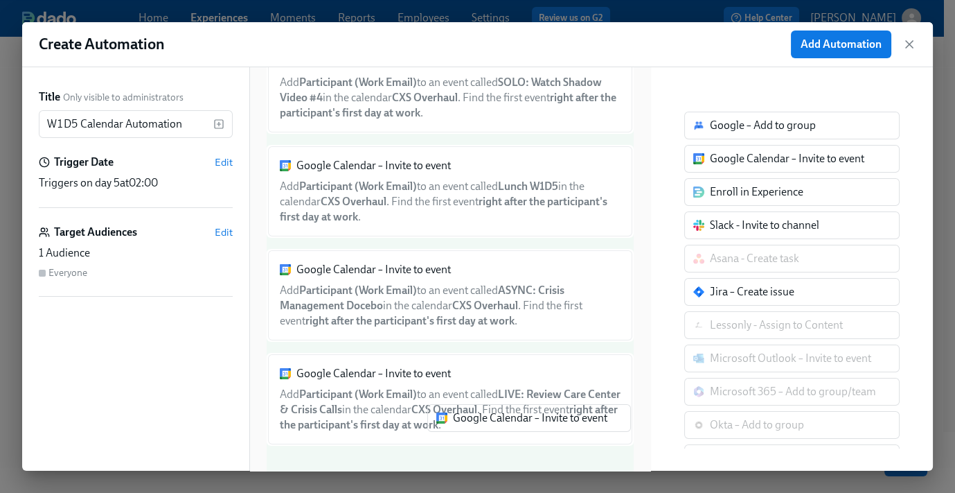
drag, startPoint x: 709, startPoint y: 181, endPoint x: 430, endPoint y: 448, distance: 386.6
click at [434, 449] on div "Title Only visible to administrators W1D5 Calendar Automation ​ Trigger Date Ed…" at bounding box center [477, 268] width 911 height 403
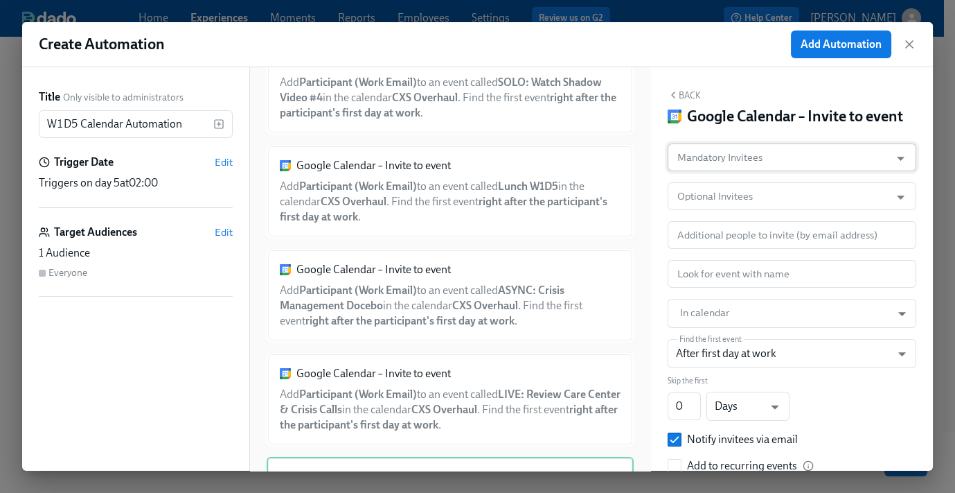
click at [770, 171] on input "Mandatory Invitees" at bounding box center [779, 157] width 209 height 28
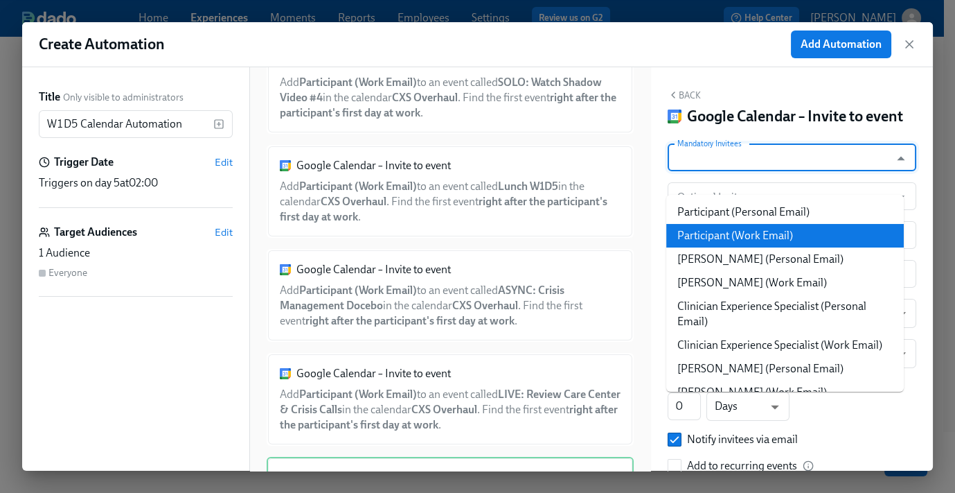
click at [766, 230] on li "Participant (Work Email)" at bounding box center [786, 236] width 238 height 24
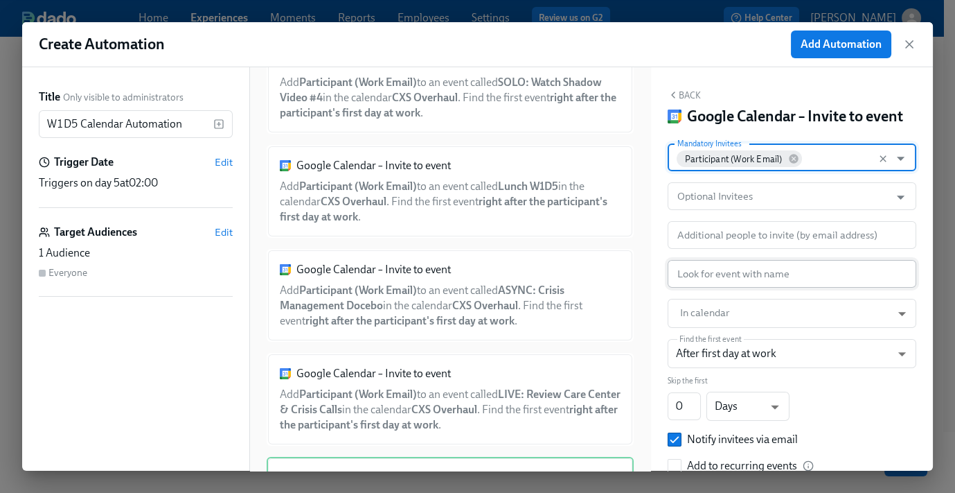
click at [732, 288] on input "text" at bounding box center [792, 274] width 249 height 28
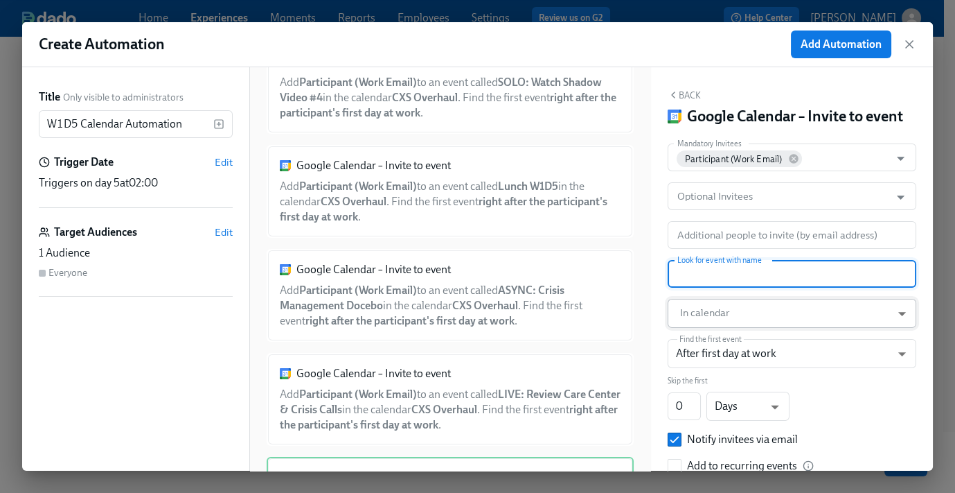
paste input "ASYNC: Complaint & Grievances Case Workflows Docebo"
type input "ASYNC: Complaint & Grievances Case Workflows Docebo"
click at [734, 326] on body "Home Experiences Moments Reports Employees Settings Review us on G2 Help Center…" at bounding box center [477, 224] width 955 height 594
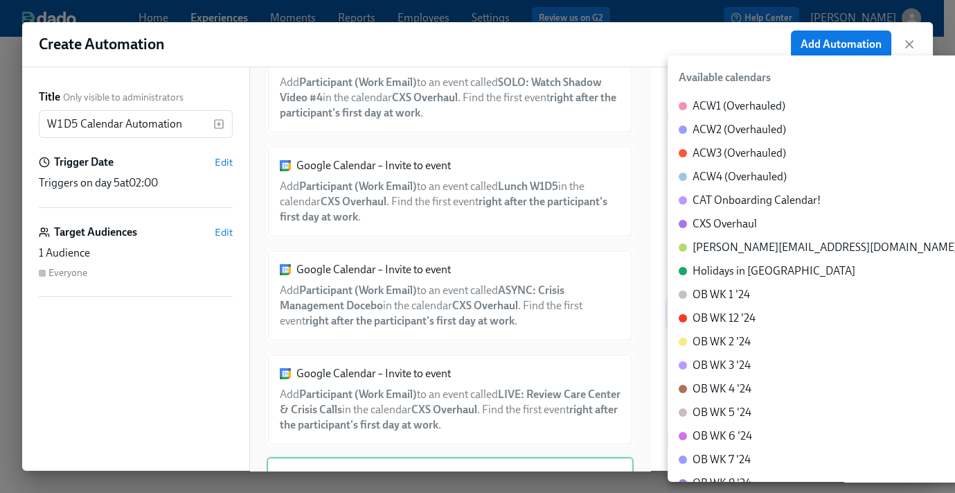
click at [736, 230] on div "CXS Overhaul" at bounding box center [725, 223] width 64 height 15
type input "c_60dc0434beab07ba432bc90097a55cb043e13d223856065d37105691a0752e1c@group.calend…"
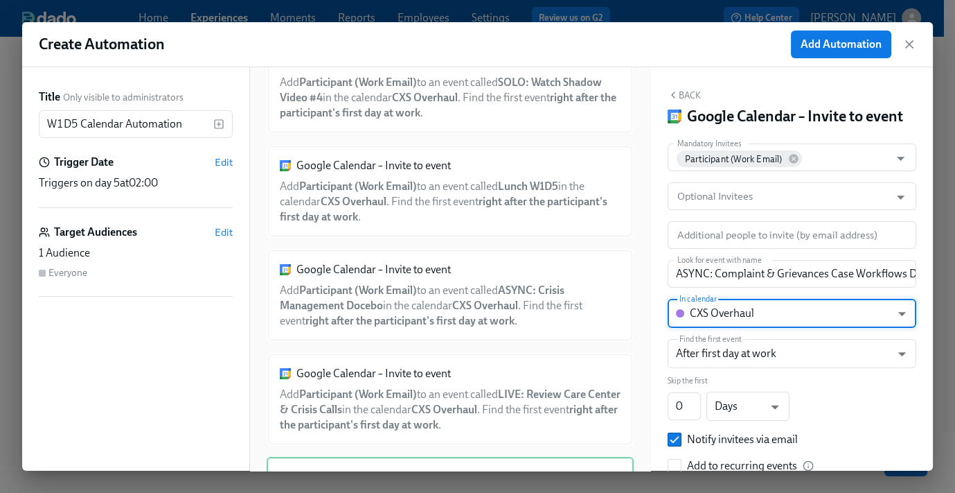
click at [688, 94] on button "Back" at bounding box center [684, 94] width 33 height 11
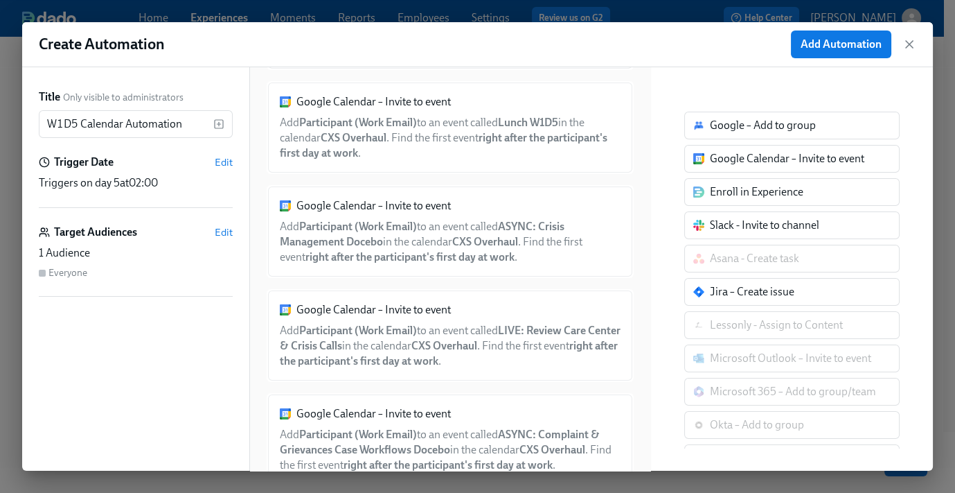
scroll to position [474, 0]
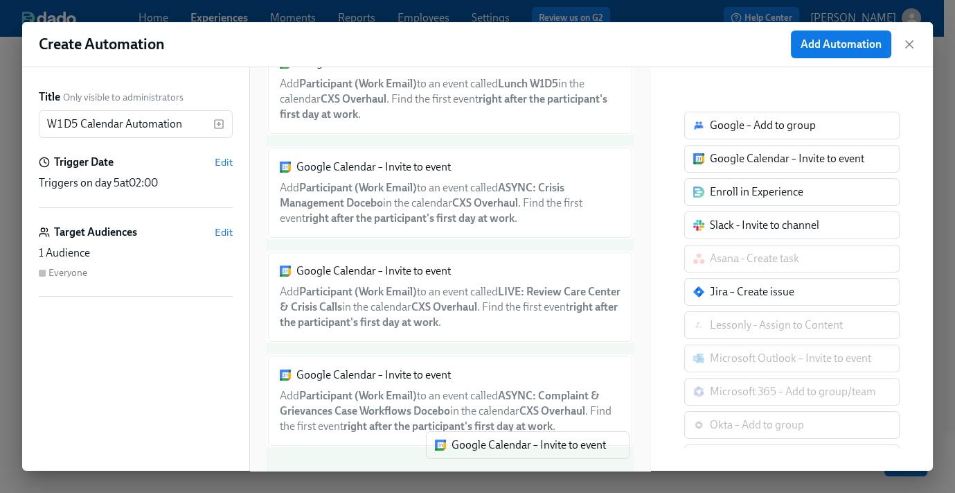
drag, startPoint x: 717, startPoint y: 164, endPoint x: 436, endPoint y: 473, distance: 417.4
click at [436, 473] on div "Create Automation Add Automation Title Only visible to administrators W1D5 Cale…" at bounding box center [477, 246] width 955 height 493
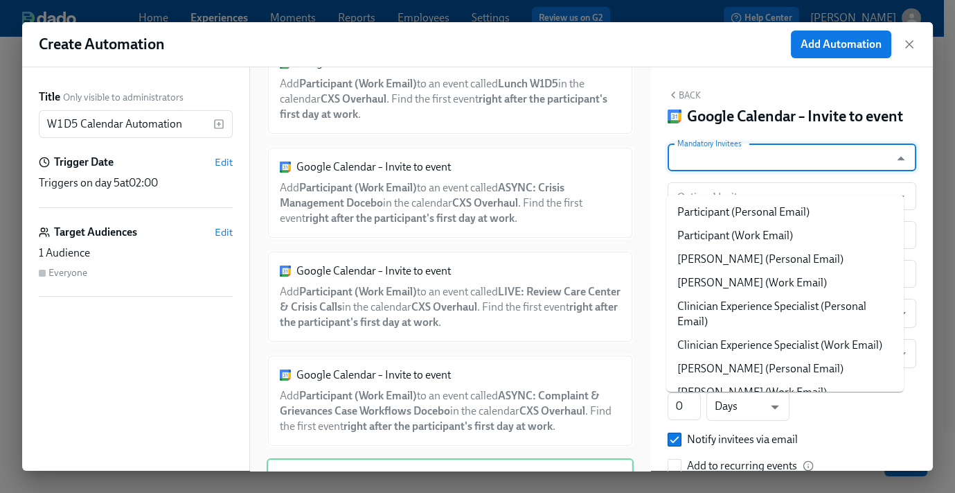
click at [759, 171] on input "Mandatory Invitees" at bounding box center [779, 157] width 209 height 28
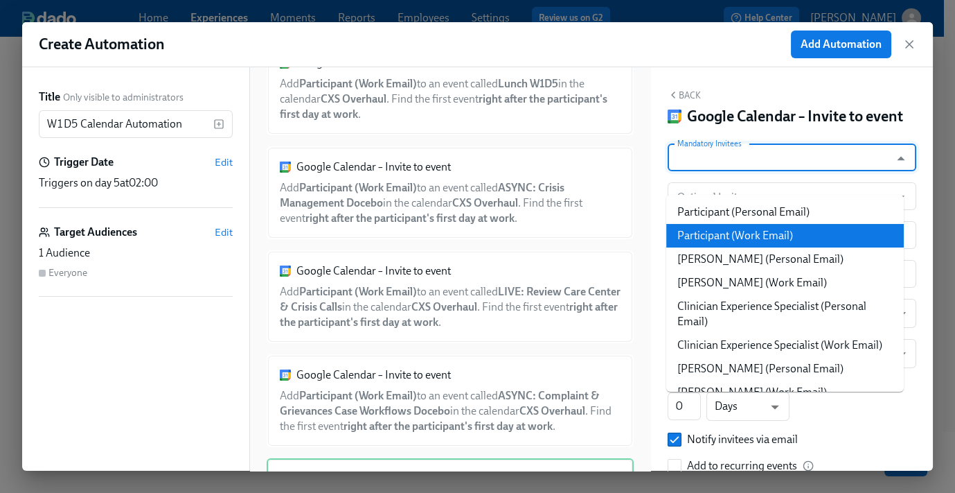
click at [749, 233] on li "Participant (Work Email)" at bounding box center [786, 236] width 238 height 24
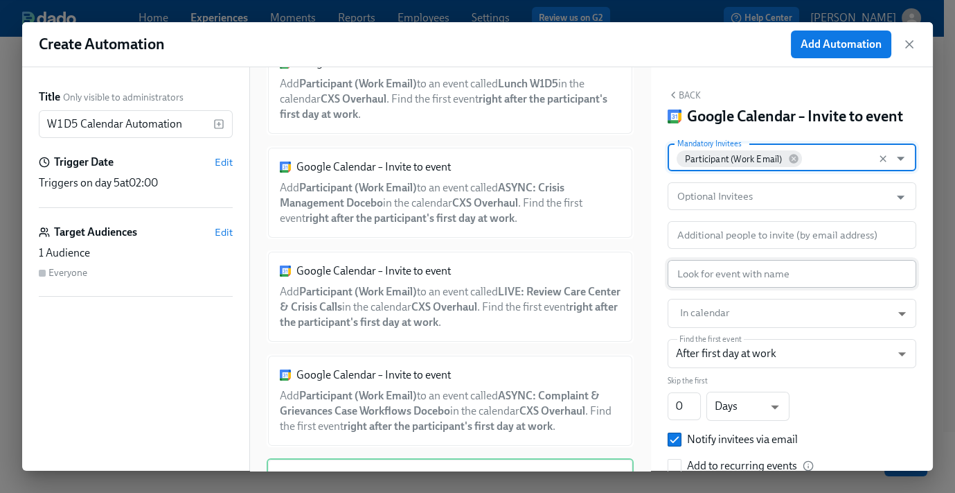
click at [725, 288] on input "text" at bounding box center [792, 274] width 249 height 28
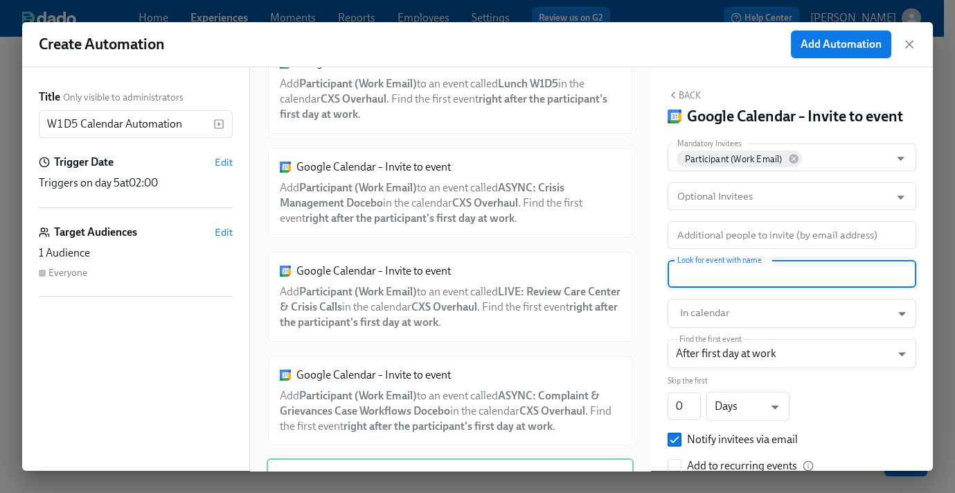
paste input "LIVE: Review Complaint Case Types"
type input "LIVE: Review Complaint Case Types"
click at [724, 333] on body "Home Experiences Moments Reports Employees Settings Review us on G2 Help Center…" at bounding box center [477, 224] width 955 height 594
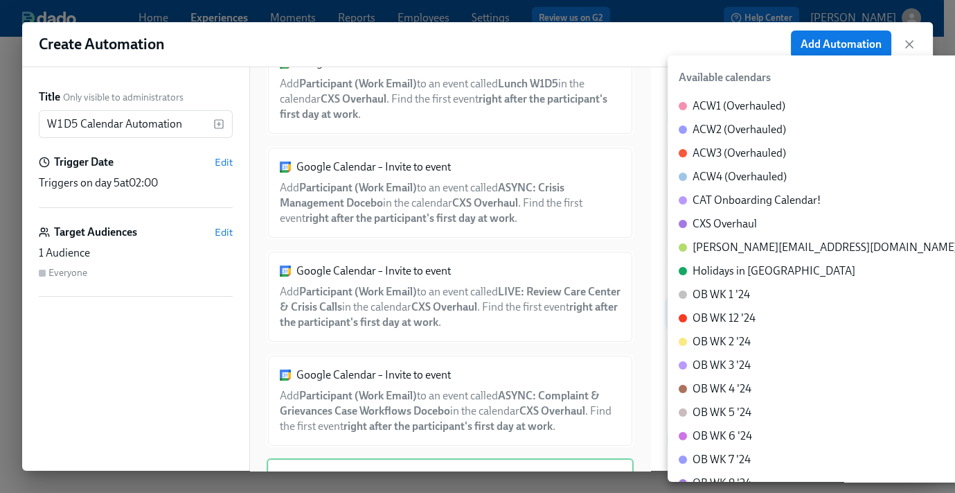
click at [740, 224] on div "CXS Overhaul" at bounding box center [725, 223] width 64 height 15
type input "c_60dc0434beab07ba432bc90097a55cb043e13d223856065d37105691a0752e1c@group.calend…"
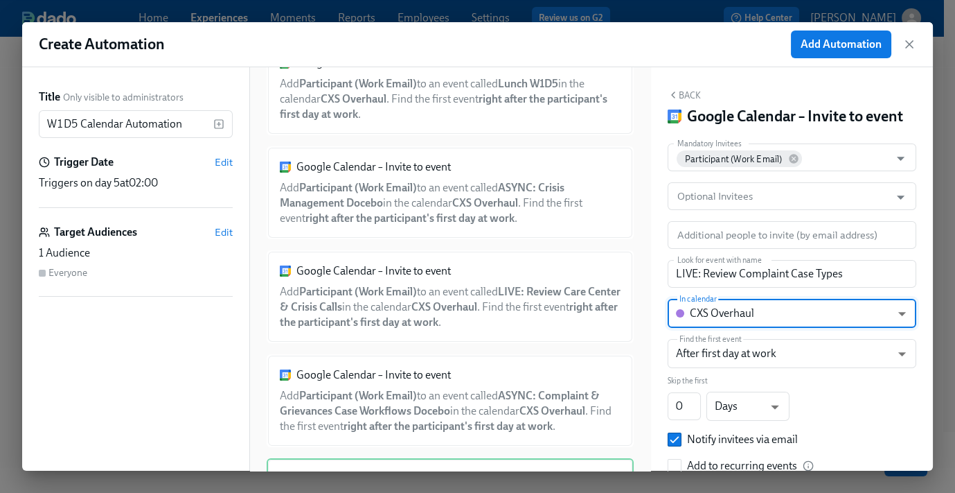
click at [693, 89] on button "Back" at bounding box center [684, 94] width 33 height 11
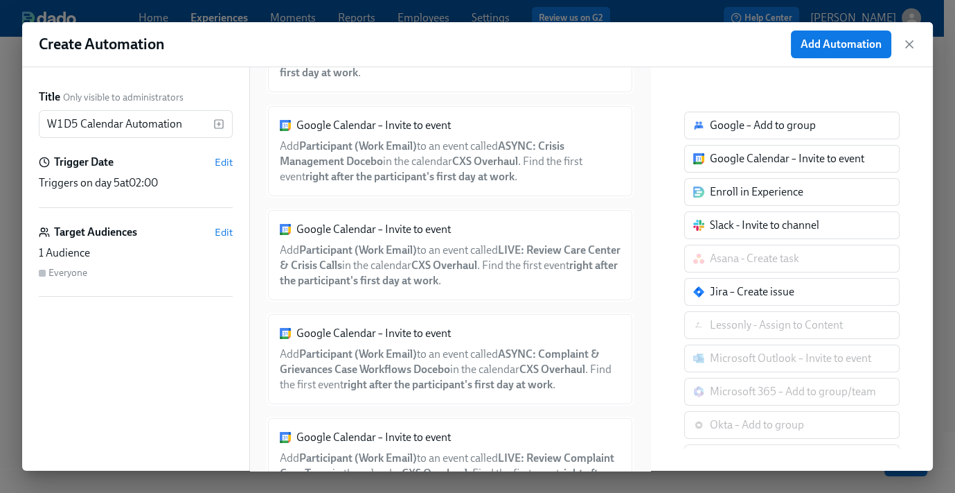
scroll to position [576, 0]
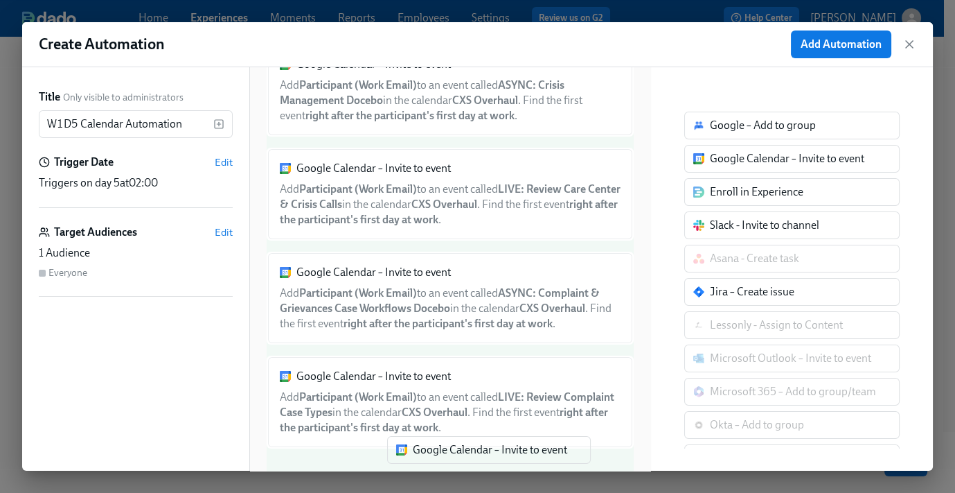
drag, startPoint x: 708, startPoint y: 165, endPoint x: 412, endPoint y: 453, distance: 413.5
click at [411, 456] on div "Title Only visible to administrators W1D5 Calendar Automation ​ Trigger Date Ed…" at bounding box center [477, 268] width 911 height 403
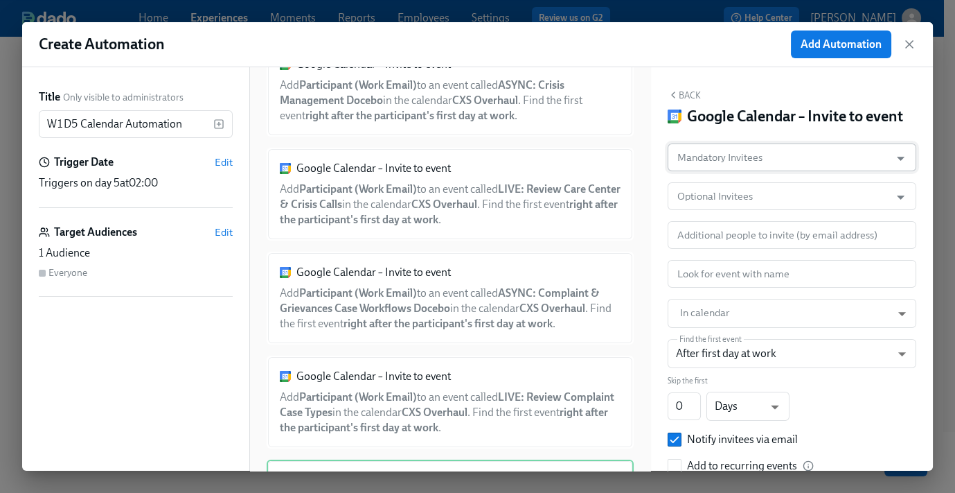
click at [749, 171] on input "Mandatory Invitees" at bounding box center [779, 157] width 209 height 28
click at [719, 171] on input "Mandatory Invitees" at bounding box center [779, 157] width 209 height 28
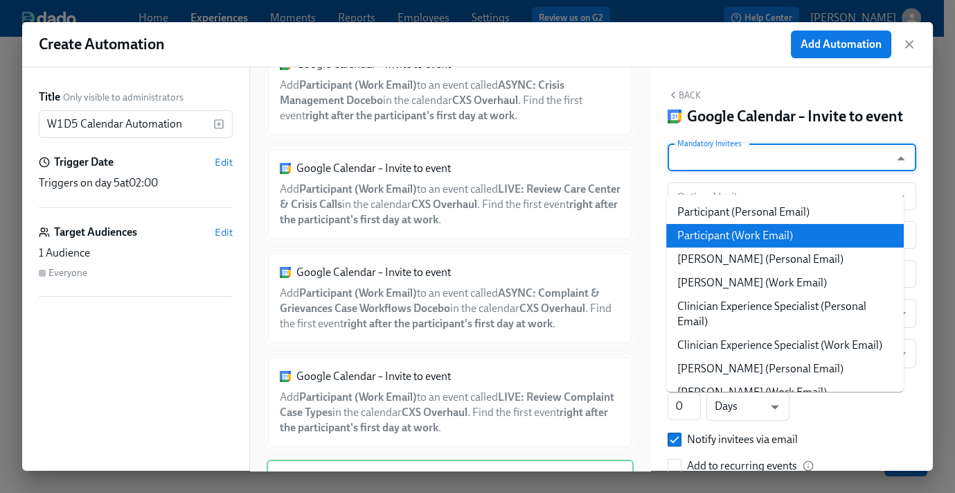
click at [739, 236] on li "Participant (Work Email)" at bounding box center [786, 236] width 238 height 24
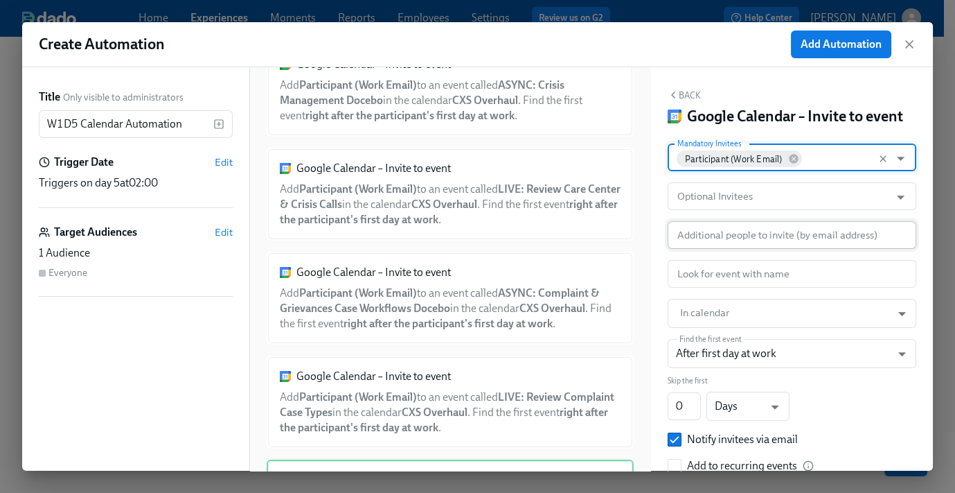
click at [727, 249] on input "Additional people to invite (by email address)" at bounding box center [782, 235] width 215 height 28
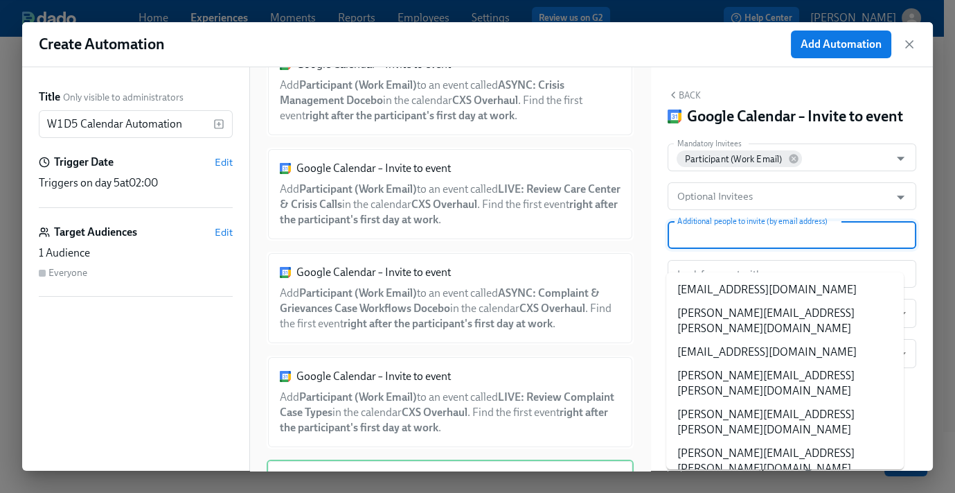
paste input "SOLO: Create a Case in Salesforce #4"
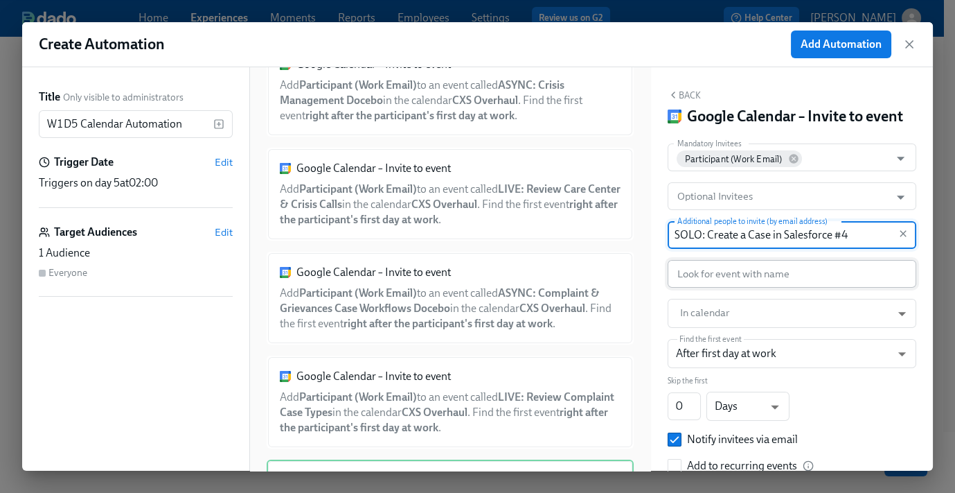
type input "SOLO: Create a Case in Salesforce #4"
click at [737, 288] on input "text" at bounding box center [792, 274] width 249 height 28
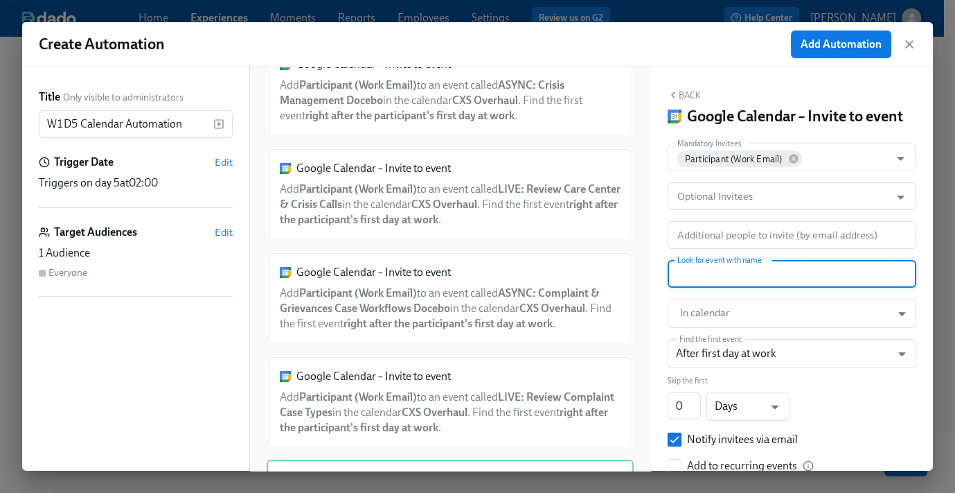
paste input "SOLO: Create a Case in Salesforce #4"
type input "SOLO: Create a Case in Salesforce #4"
click at [730, 334] on body "Home Experiences Moments Reports Employees Settings Review us on G2 Help Center…" at bounding box center [477, 224] width 955 height 594
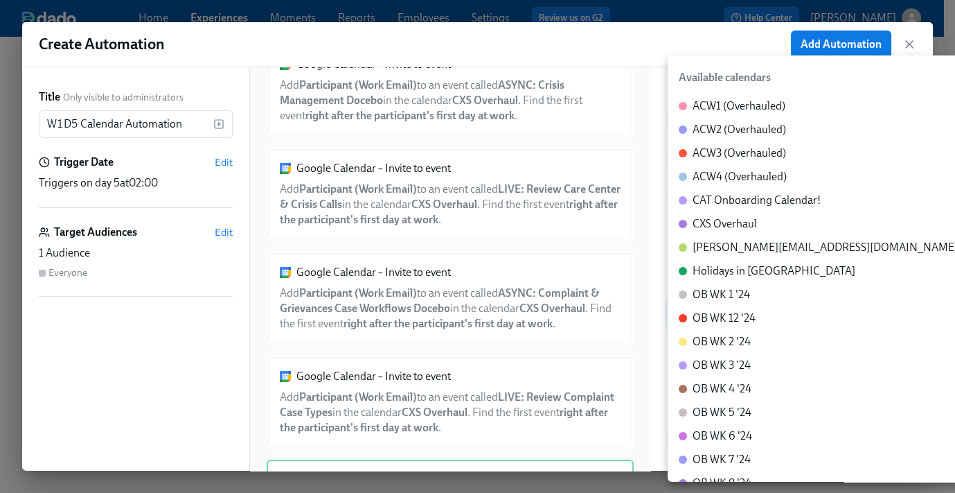
click at [720, 231] on div "CXS Overhaul" at bounding box center [725, 223] width 64 height 15
type input "c_60dc0434beab07ba432bc90097a55cb043e13d223856065d37105691a0752e1c@group.calend…"
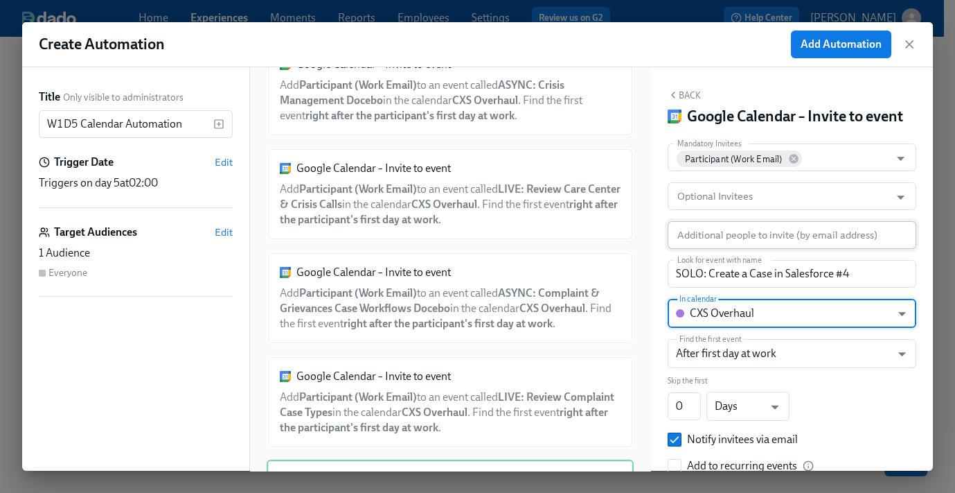
click at [725, 249] on input "Additional people to invite (by email address)" at bounding box center [782, 235] width 215 height 28
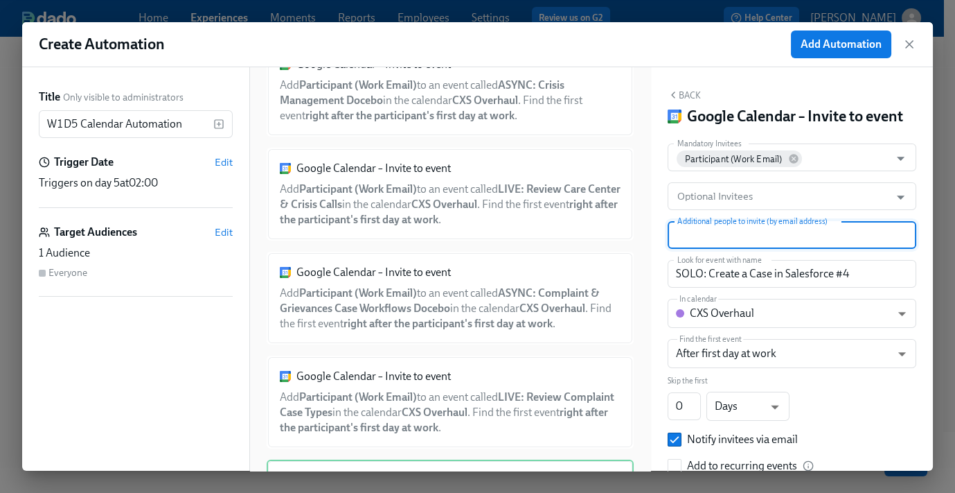
click at [725, 249] on input "Additional people to invite (by email address)" at bounding box center [782, 235] width 215 height 28
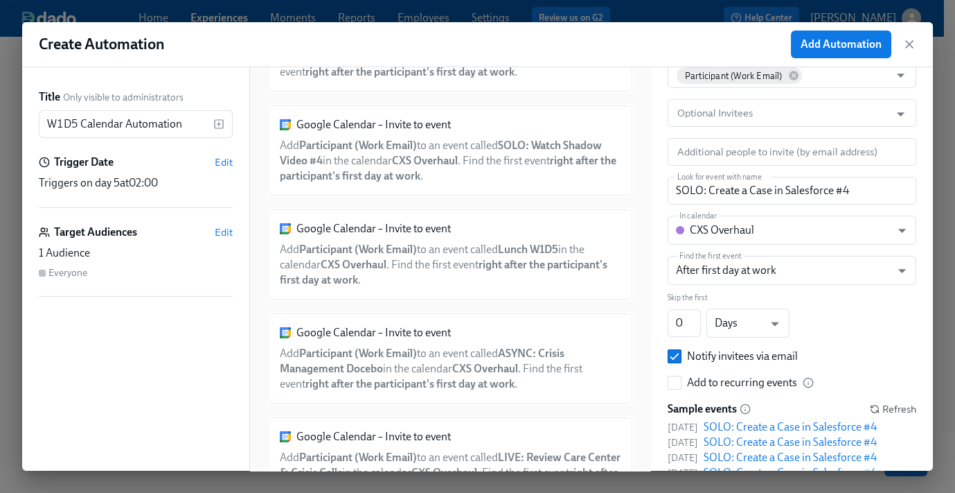
scroll to position [0, 0]
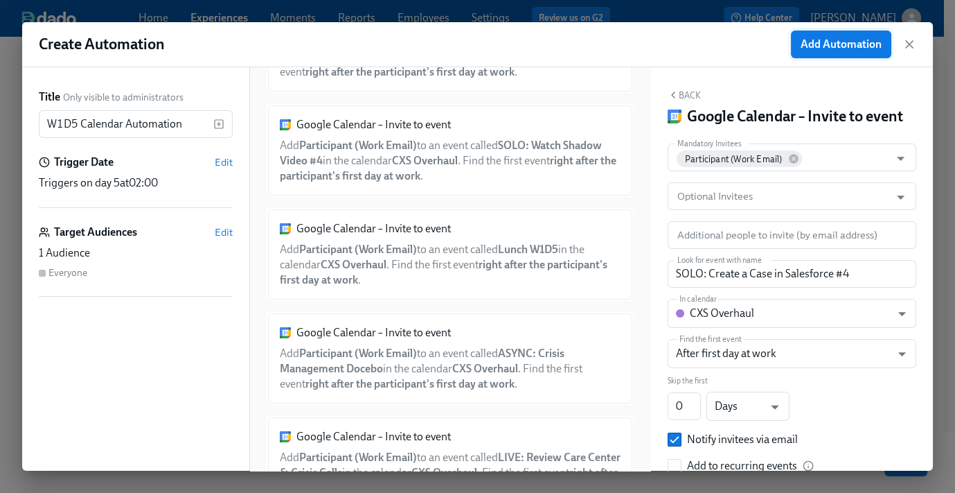
click at [831, 42] on span "Add Automation" at bounding box center [841, 44] width 81 height 14
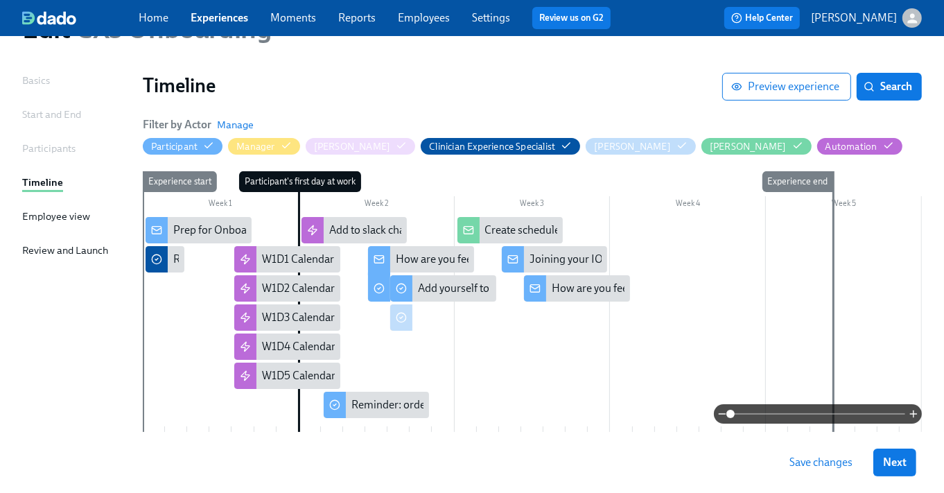
click at [251, 403] on div at bounding box center [532, 324] width 779 height 215
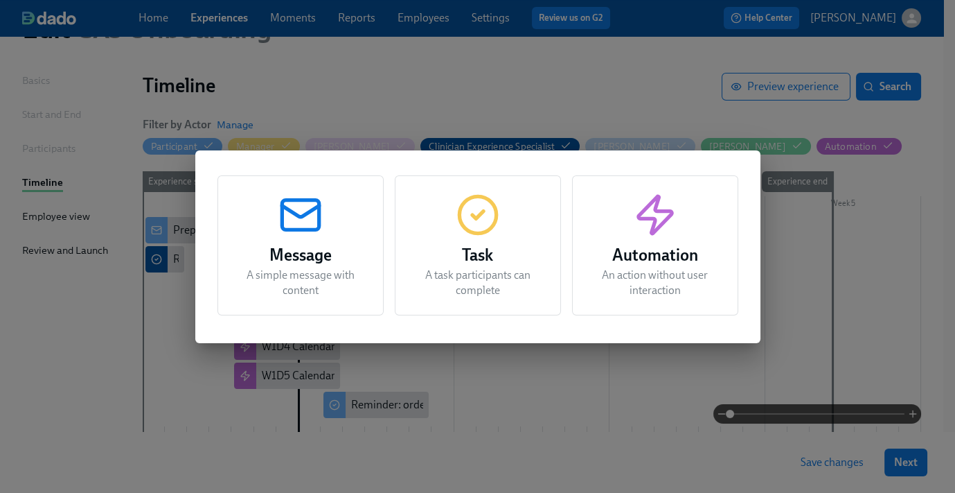
click at [633, 261] on h3 "Automation" at bounding box center [656, 255] width 132 height 25
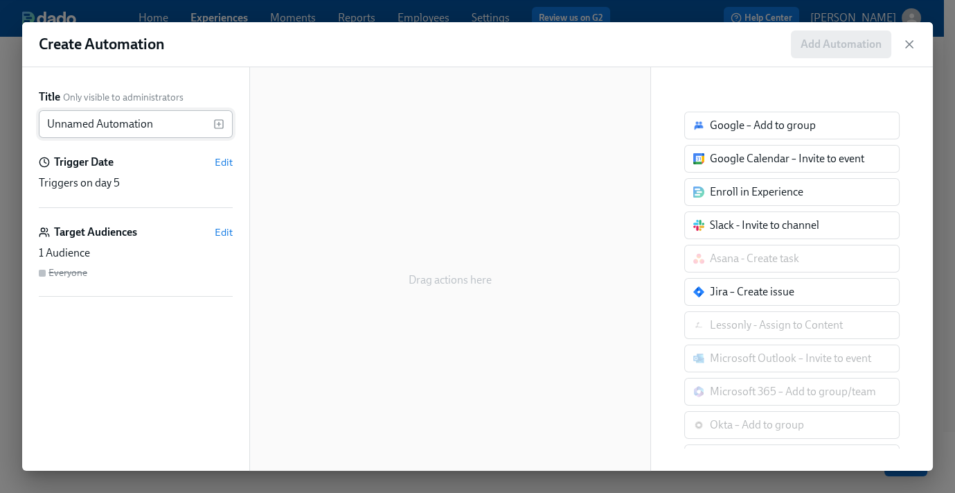
click at [115, 117] on input "Unnamed Automation" at bounding box center [126, 124] width 175 height 28
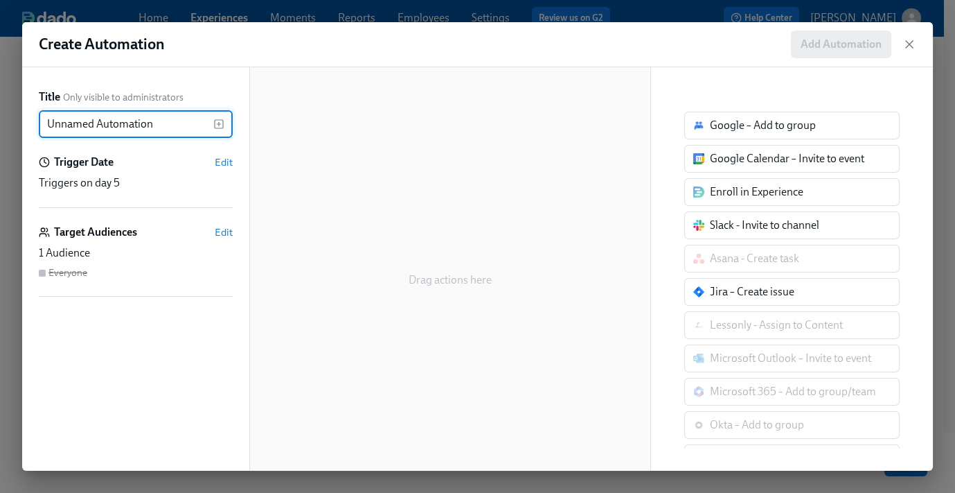
click at [115, 117] on input "Unnamed Automation" at bounding box center [126, 124] width 175 height 28
type input "W2D1 Calendar Automation"
click at [238, 156] on div "Title Only visible to administrators W2D1 Calendar Automation ​ Trigger Date Ed…" at bounding box center [135, 268] width 227 height 403
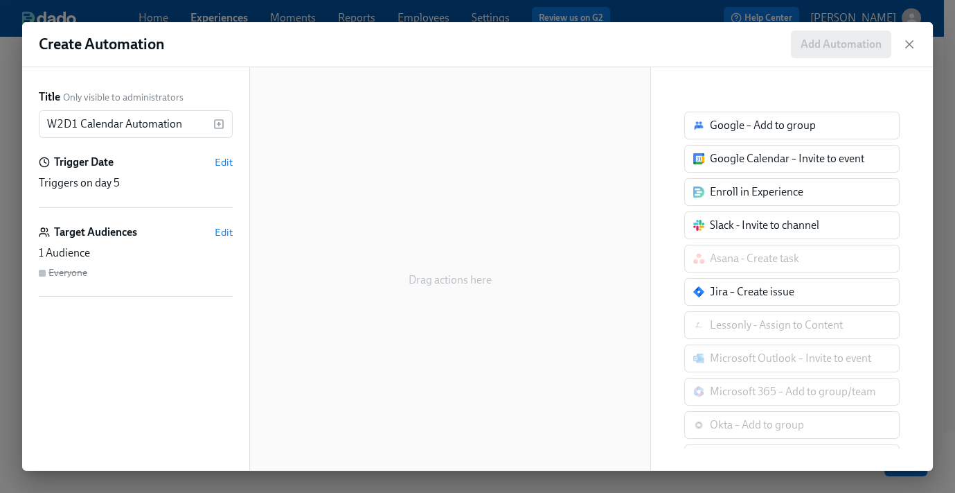
click at [209, 161] on div "Trigger Date Edit" at bounding box center [136, 162] width 194 height 15
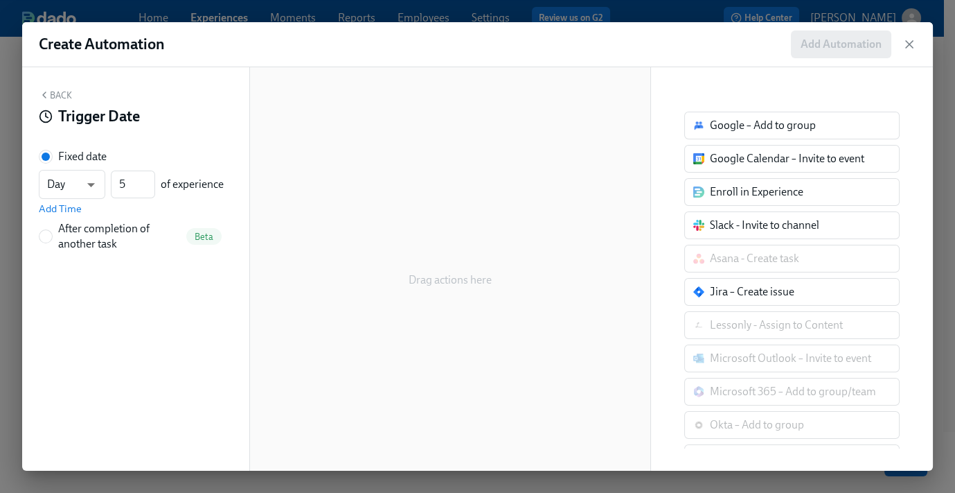
click at [217, 163] on div "Fixed date Day d ​ 5 ​ of experience Add Time" at bounding box center [136, 182] width 194 height 67
click at [66, 211] on span "Add Time" at bounding box center [60, 209] width 43 height 14
click at [71, 220] on input "09:00 AM" at bounding box center [73, 216] width 69 height 28
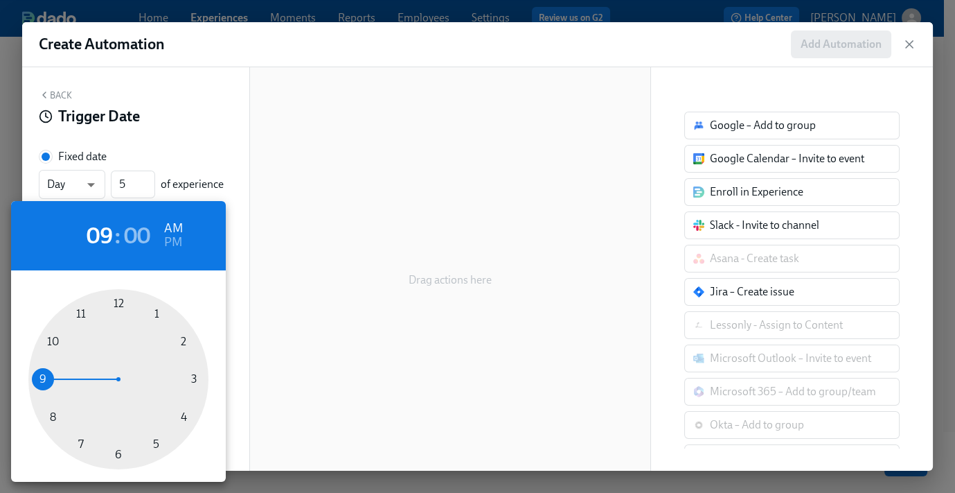
click at [177, 337] on div at bounding box center [118, 379] width 180 height 180
click at [118, 455] on div at bounding box center [118, 379] width 180 height 180
click at [172, 242] on h6 "PM" at bounding box center [173, 242] width 18 height 22
type input "02:30 PM"
drag, startPoint x: 208, startPoint y: 102, endPoint x: 195, endPoint y: 97, distance: 13.4
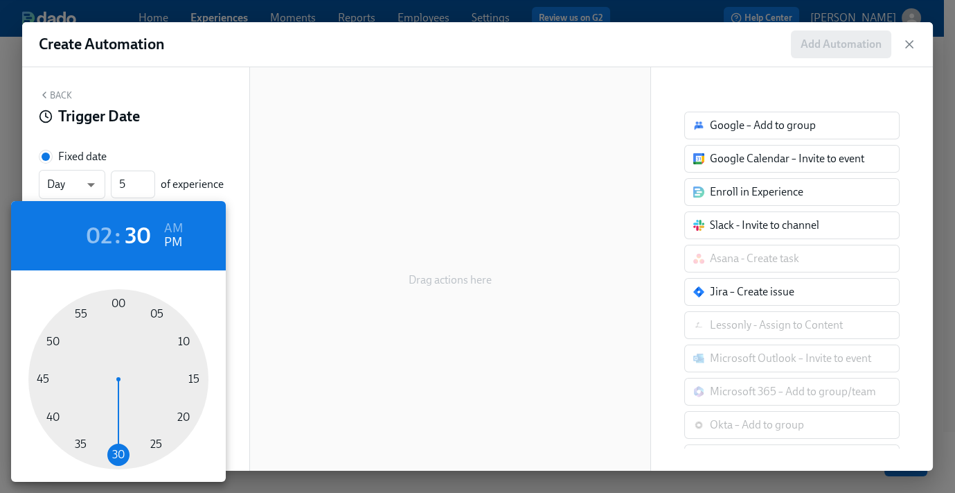
click at [208, 102] on div at bounding box center [477, 246] width 955 height 493
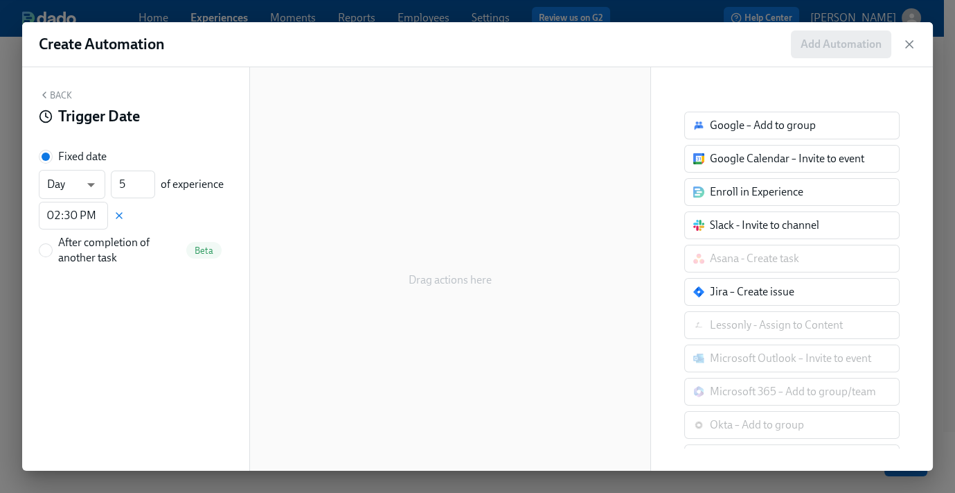
click at [51, 89] on button "Back" at bounding box center [55, 94] width 33 height 11
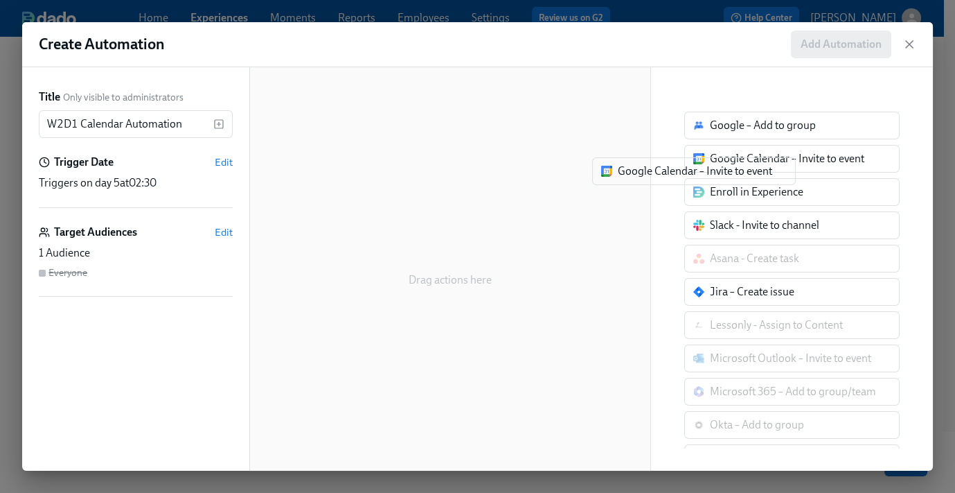
drag, startPoint x: 649, startPoint y: 175, endPoint x: 459, endPoint y: 246, distance: 202.2
click at [459, 246] on div "Title Only visible to administrators W2D1 Calendar Automation ​ Trigger Date Ed…" at bounding box center [477, 268] width 911 height 403
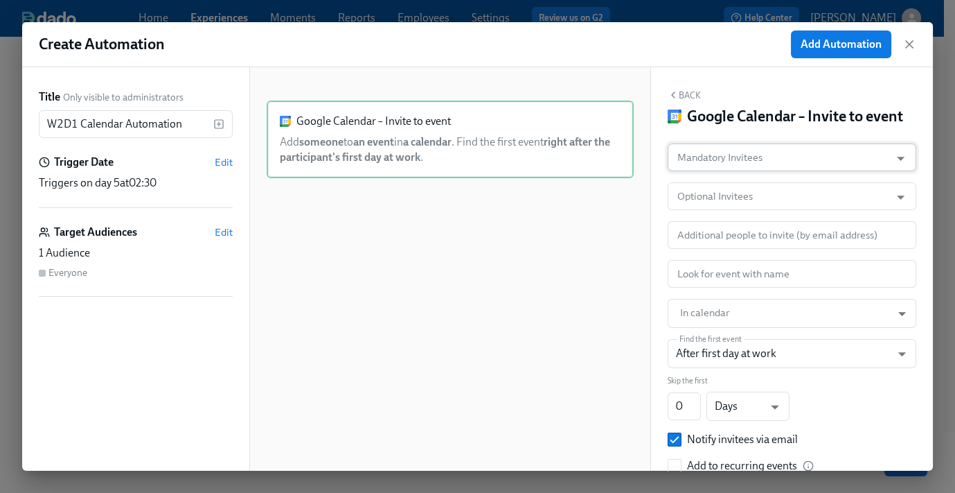
click at [768, 171] on input "Mandatory Invitees" at bounding box center [779, 157] width 209 height 28
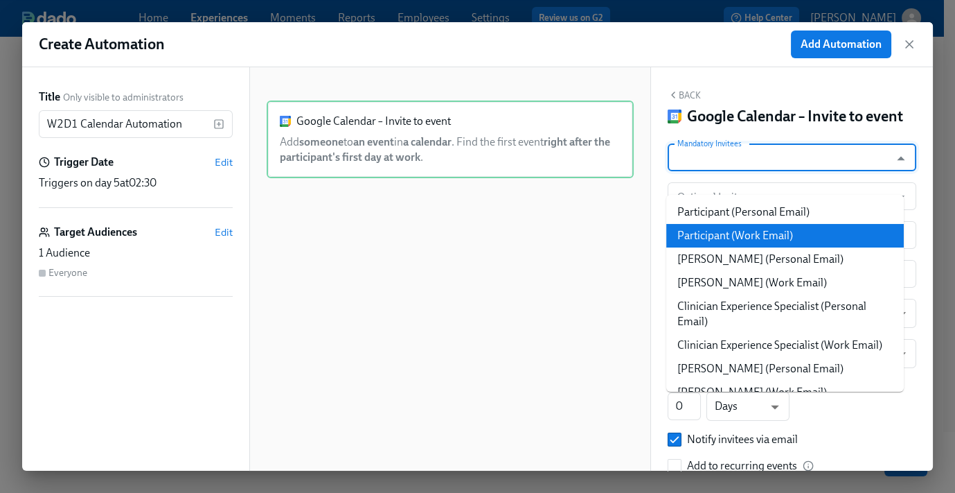
click at [761, 229] on li "Participant (Work Email)" at bounding box center [786, 236] width 238 height 24
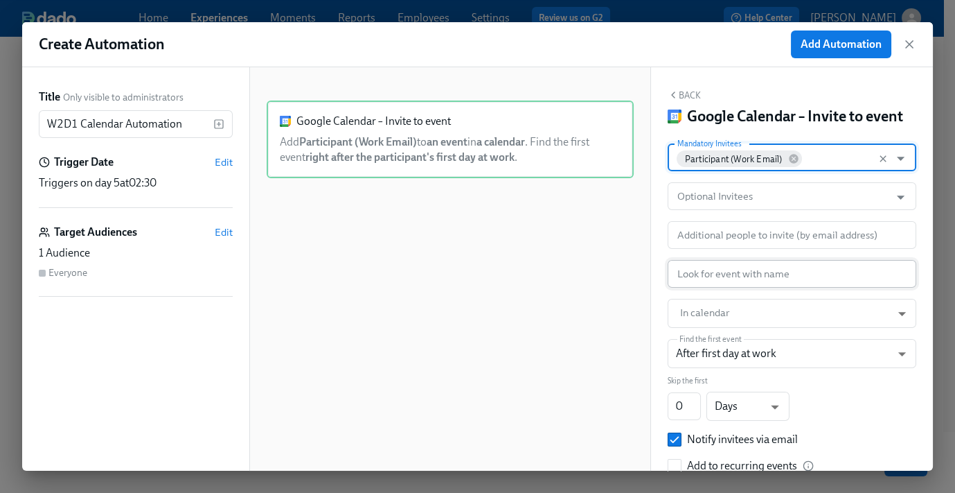
click at [732, 309] on div "Mandatory Invitees Participant (Work Email) Mandatory Invitees Optional Invitee…" at bounding box center [792, 340] width 249 height 394
click at [736, 288] on input "text" at bounding box center [792, 274] width 249 height 28
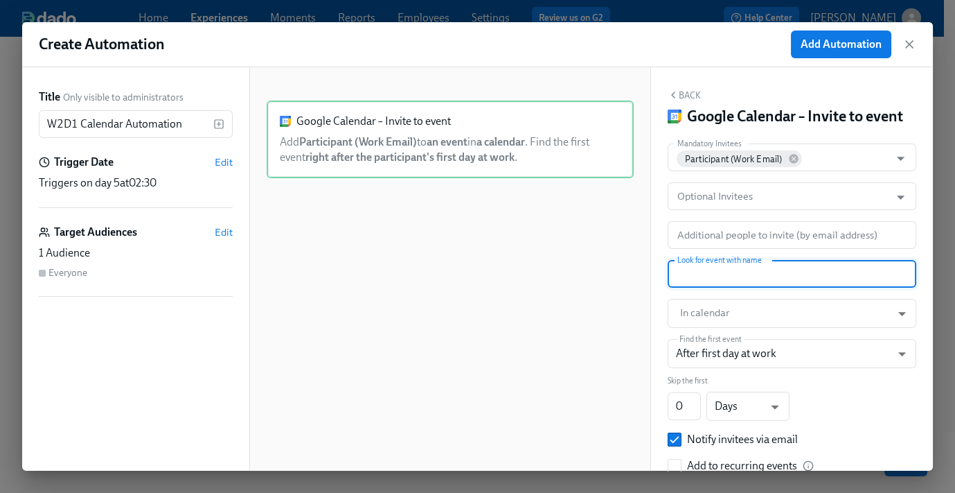
paste input "ASYNC: Discharge Workflows Docebo"
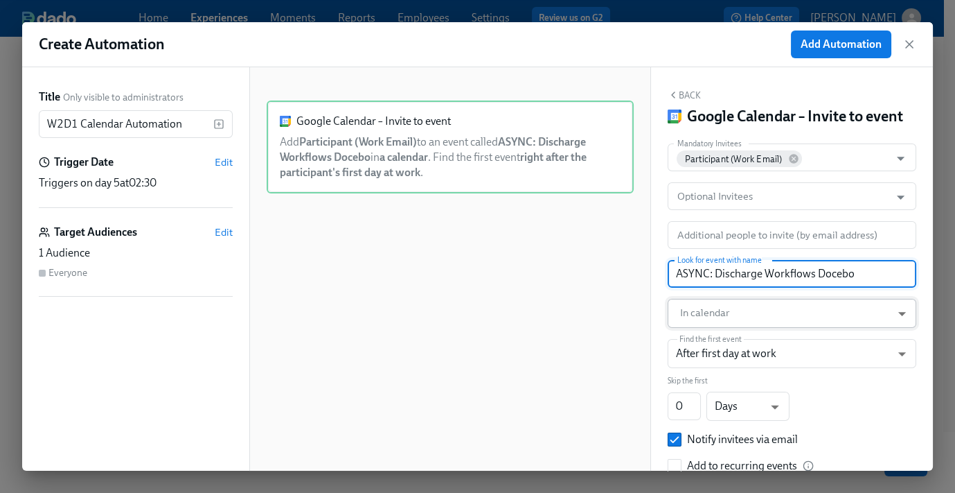
type input "ASYNC: Discharge Workflows Docebo"
click at [726, 337] on body "Home Experiences Moments Reports Employees Settings Review us on G2 Help Center…" at bounding box center [477, 239] width 955 height 624
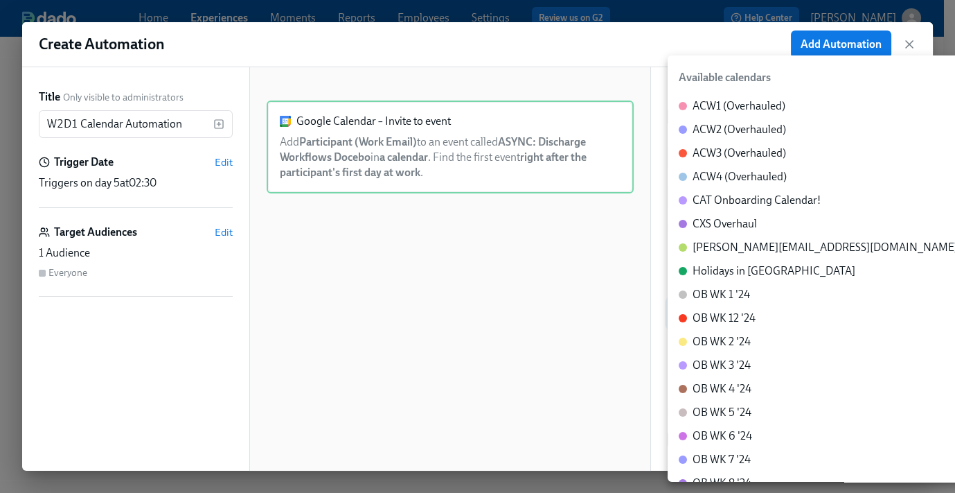
click at [735, 224] on div "CXS Overhaul" at bounding box center [725, 223] width 64 height 15
type input "c_60dc0434beab07ba432bc90097a55cb043e13d223856065d37105691a0752e1c@group.calend…"
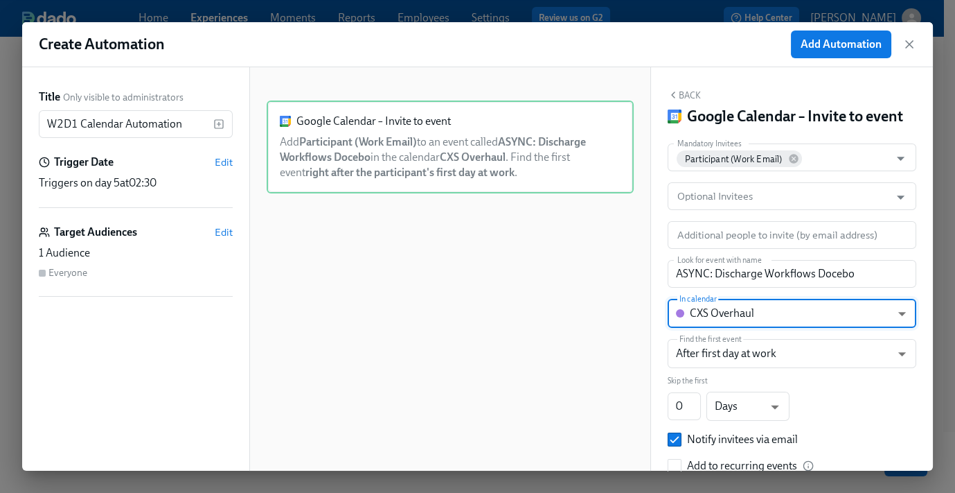
click at [678, 91] on icon "button" at bounding box center [673, 94] width 11 height 11
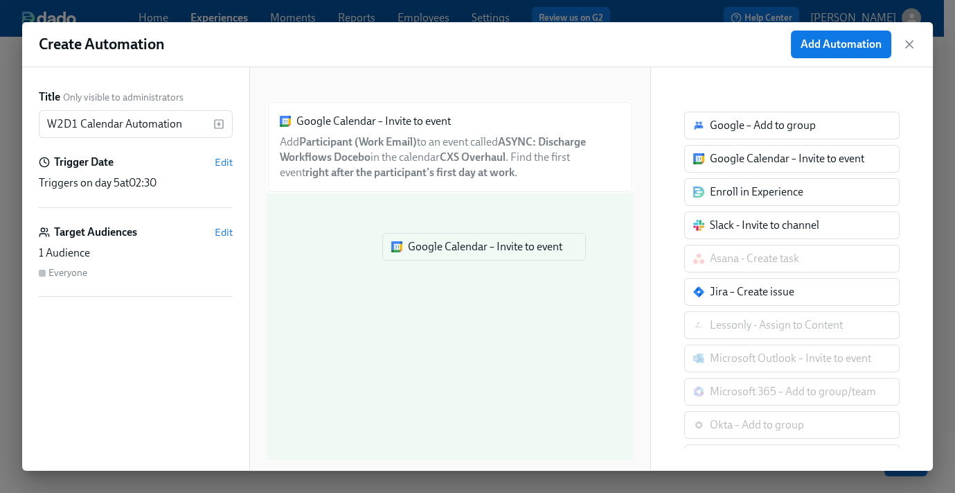
drag, startPoint x: 750, startPoint y: 168, endPoint x: 417, endPoint y: 260, distance: 345.1
click at [417, 261] on div "Title Only visible to administrators W2D1 Calendar Automation ​ Trigger Date Ed…" at bounding box center [477, 268] width 911 height 403
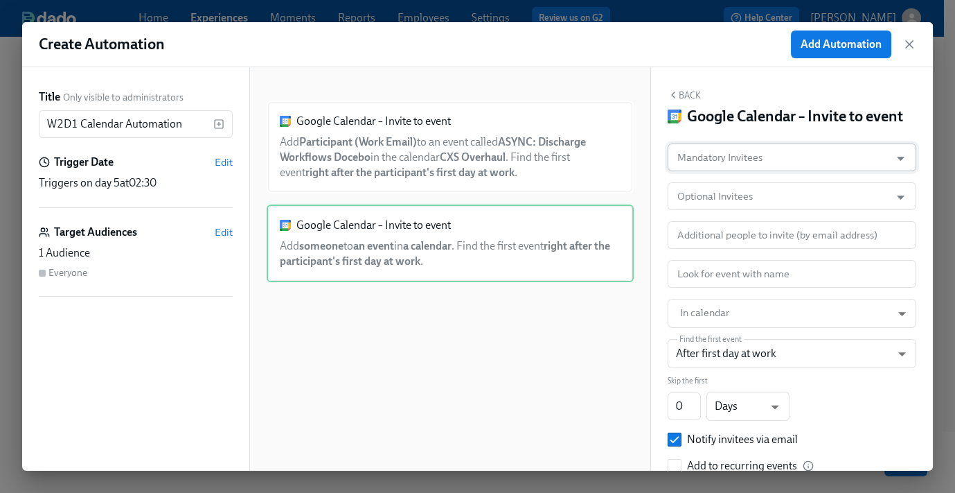
click at [807, 171] on input "Mandatory Invitees" at bounding box center [779, 157] width 209 height 28
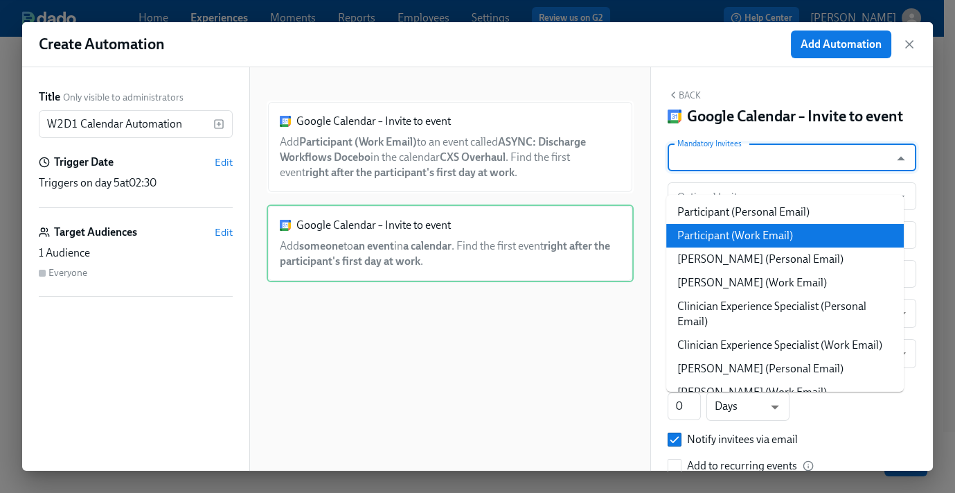
click at [797, 229] on li "Participant (Work Email)" at bounding box center [786, 236] width 238 height 24
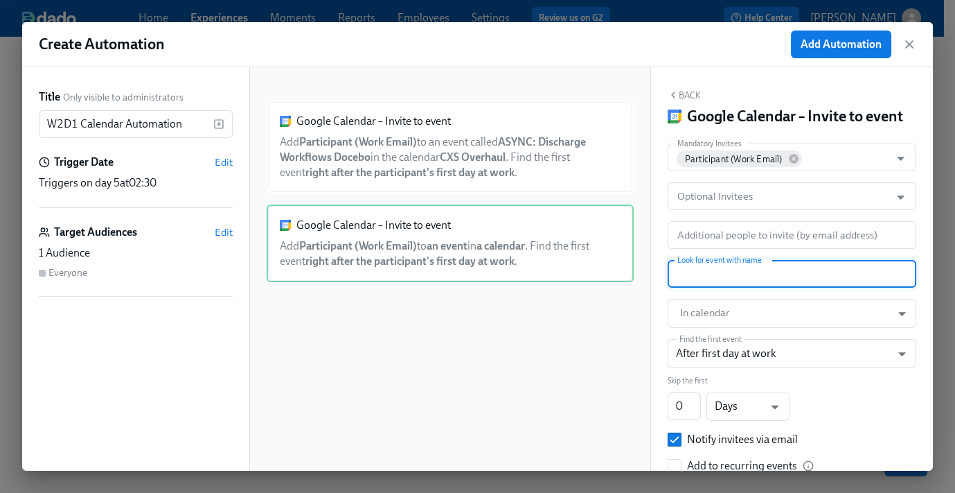
click at [748, 288] on input "text" at bounding box center [792, 274] width 249 height 28
paste input "LIVE: Review Discharge Case Types"
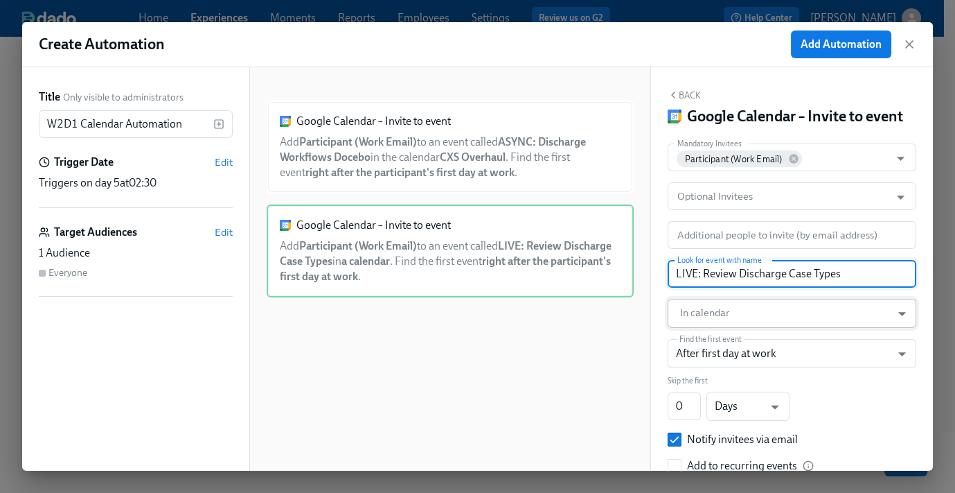
type input "LIVE: Review Discharge Case Types"
click at [732, 332] on body "Home Experiences Moments Reports Employees Settings Review us on G2 Help Center…" at bounding box center [477, 239] width 955 height 624
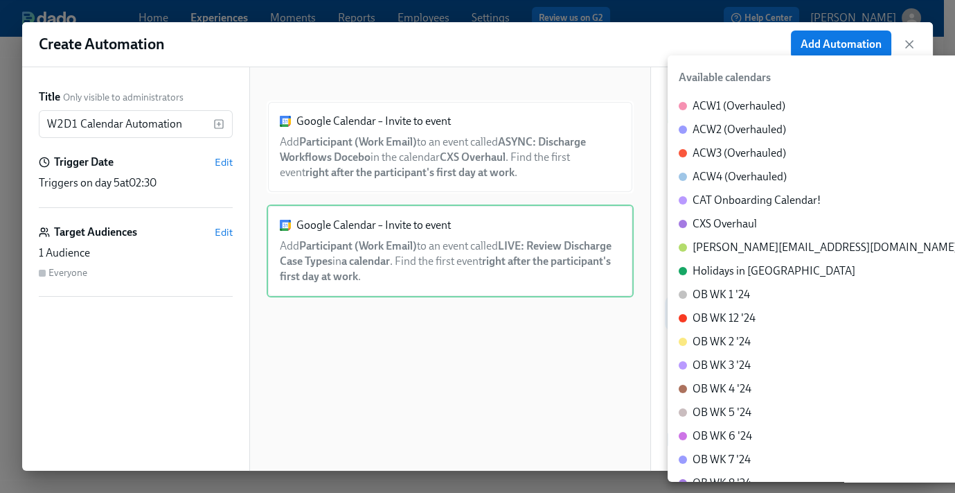
click at [734, 227] on div "CXS Overhaul" at bounding box center [725, 223] width 64 height 15
type input "c_60dc0434beab07ba432bc90097a55cb043e13d223856065d37105691a0752e1c@group.calend…"
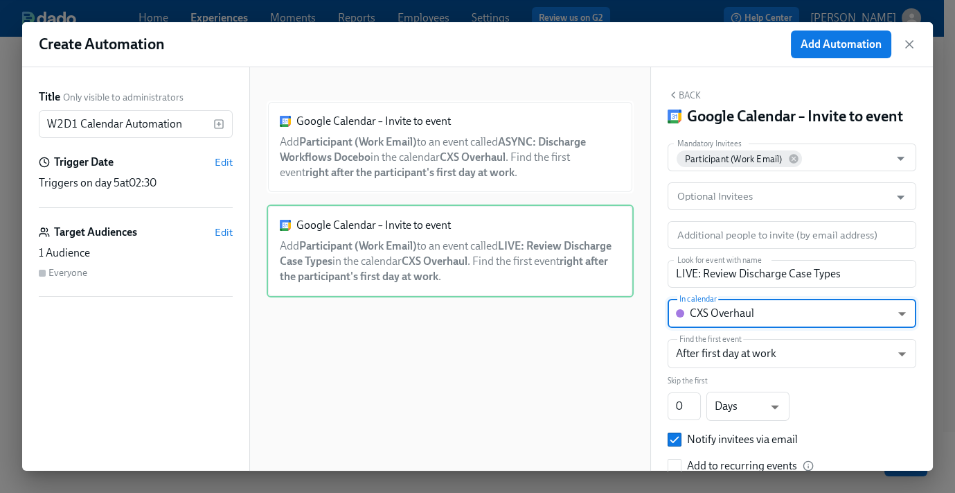
click at [693, 94] on button "Back" at bounding box center [684, 94] width 33 height 11
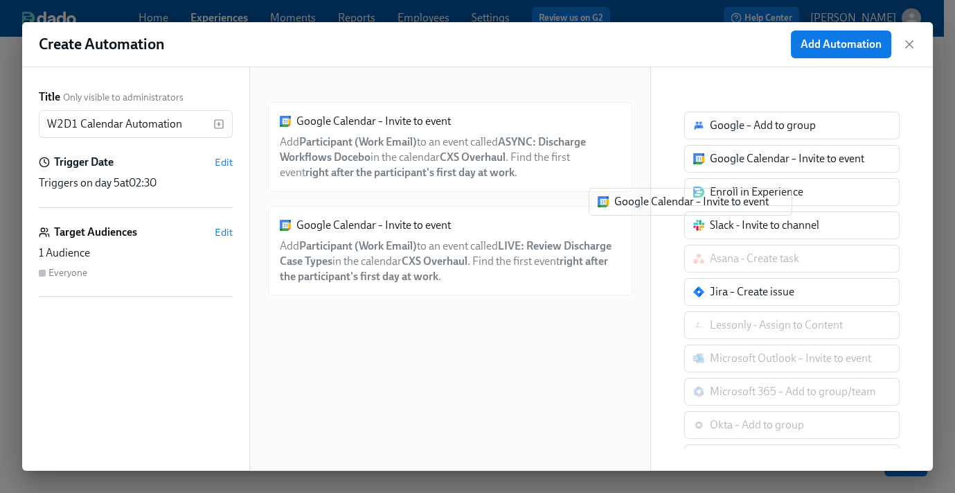
drag, startPoint x: 764, startPoint y: 166, endPoint x: 482, endPoint y: 348, distance: 336.3
click at [482, 348] on div "Title Only visible to administrators W2D1 Calendar Automation ​ Trigger Date Ed…" at bounding box center [477, 268] width 911 height 403
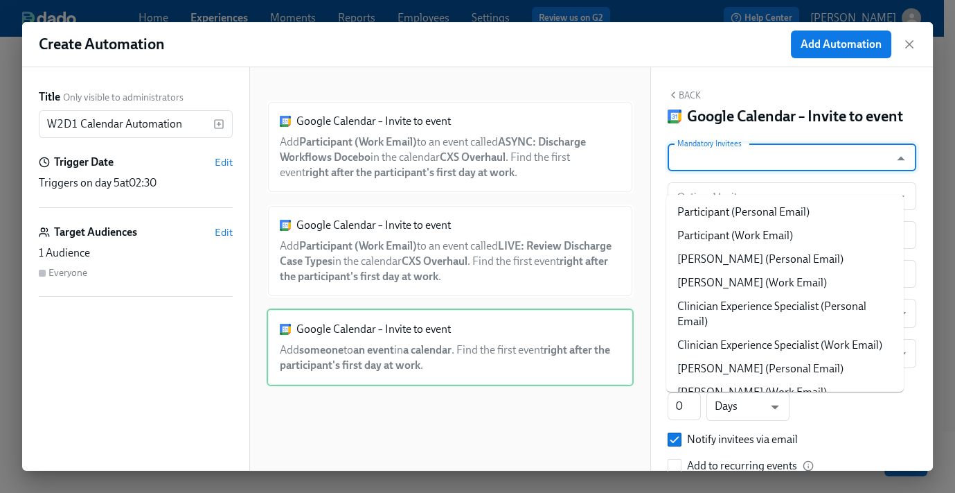
click at [745, 171] on input "Mandatory Invitees" at bounding box center [779, 157] width 209 height 28
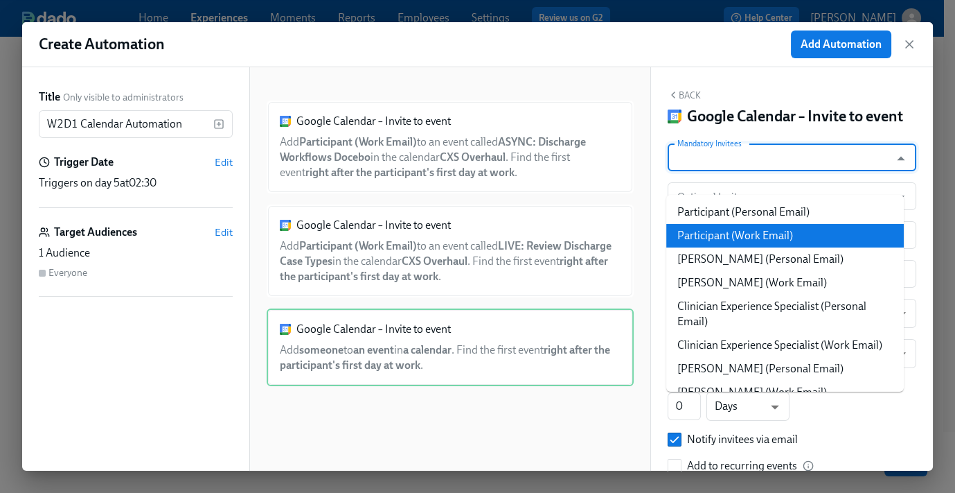
click at [757, 239] on li "Participant (Work Email)" at bounding box center [786, 236] width 238 height 24
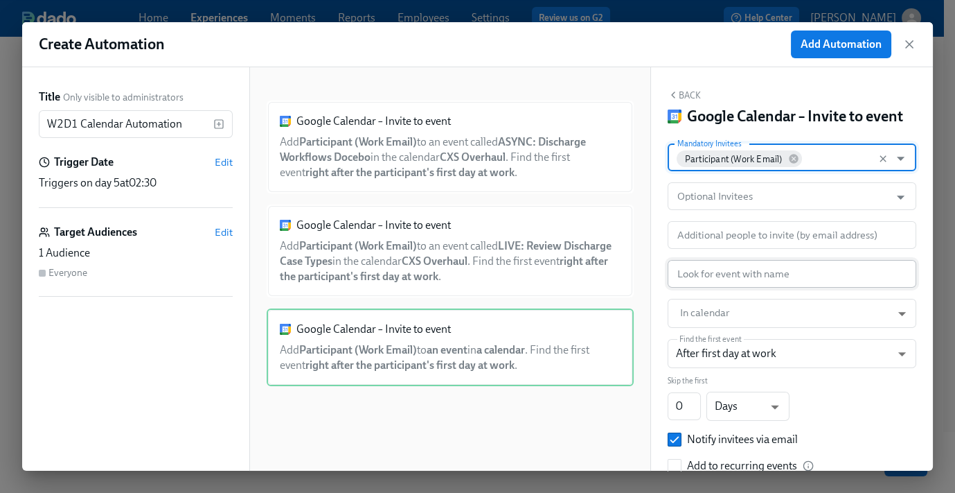
click at [712, 288] on input "text" at bounding box center [792, 274] width 249 height 28
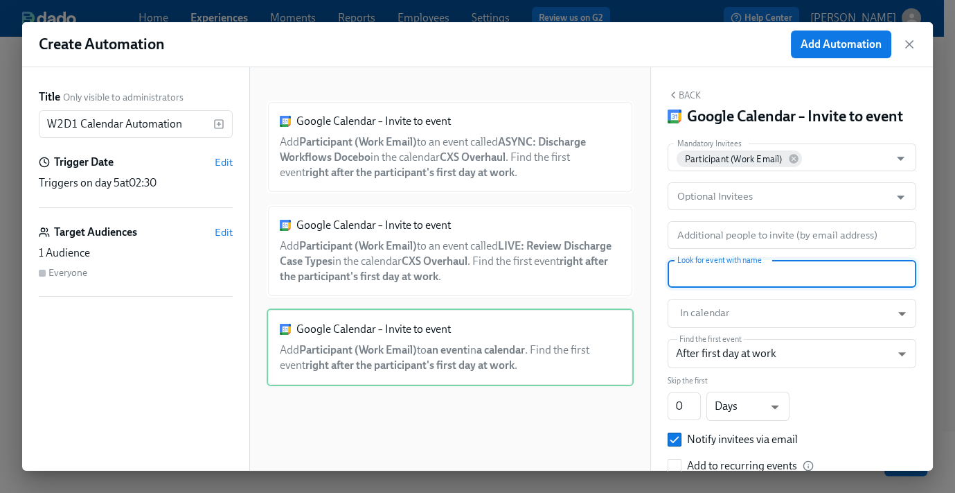
paste input "ASYNC: Remaining Case Workflows Docebo"
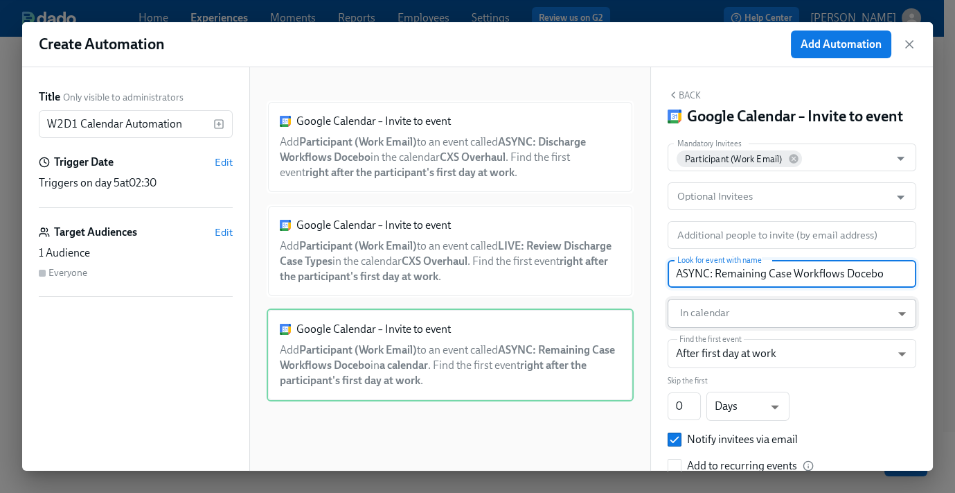
type input "ASYNC: Remaining Case Workflows Docebo"
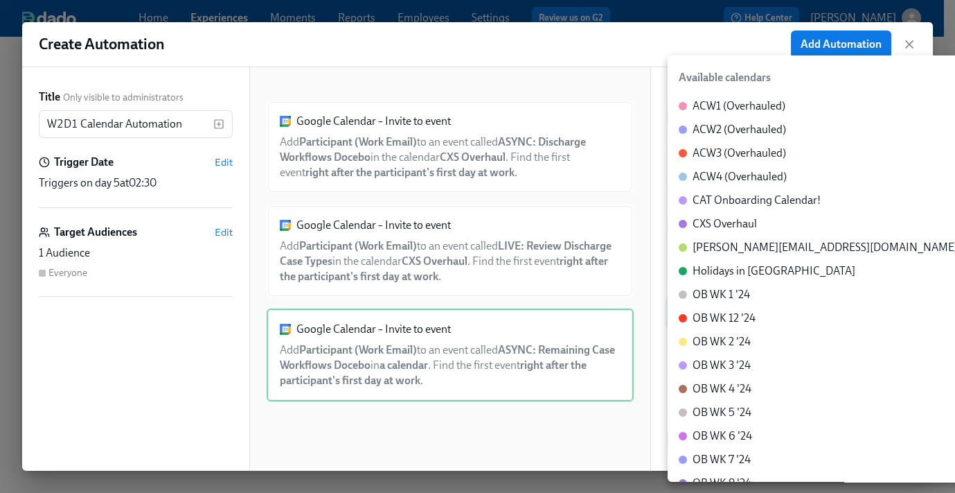
click at [718, 339] on body "Home Experiences Moments Reports Employees Settings Review us on G2 Help Center…" at bounding box center [477, 239] width 955 height 624
click at [743, 219] on div "CXS Overhaul" at bounding box center [725, 223] width 64 height 15
type input "c_60dc0434beab07ba432bc90097a55cb043e13d223856065d37105691a0752e1c@group.calend…"
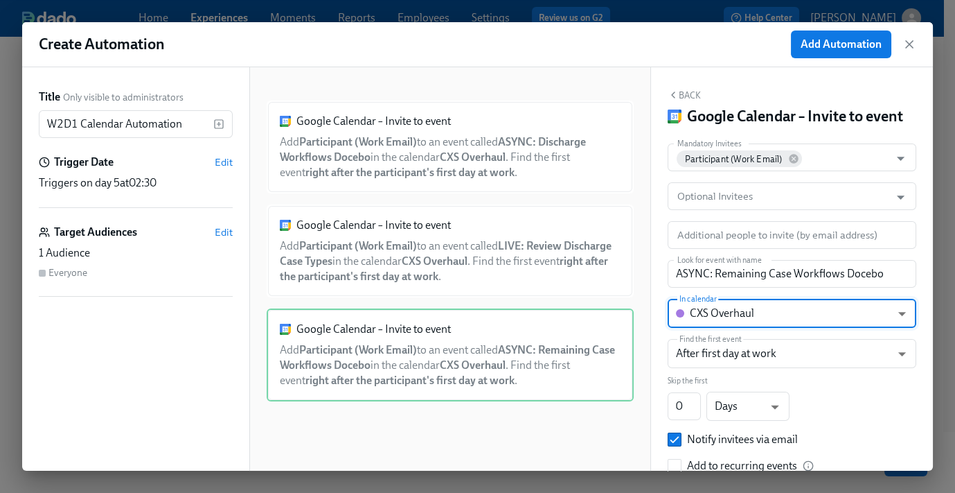
click at [693, 94] on button "Back" at bounding box center [684, 94] width 33 height 11
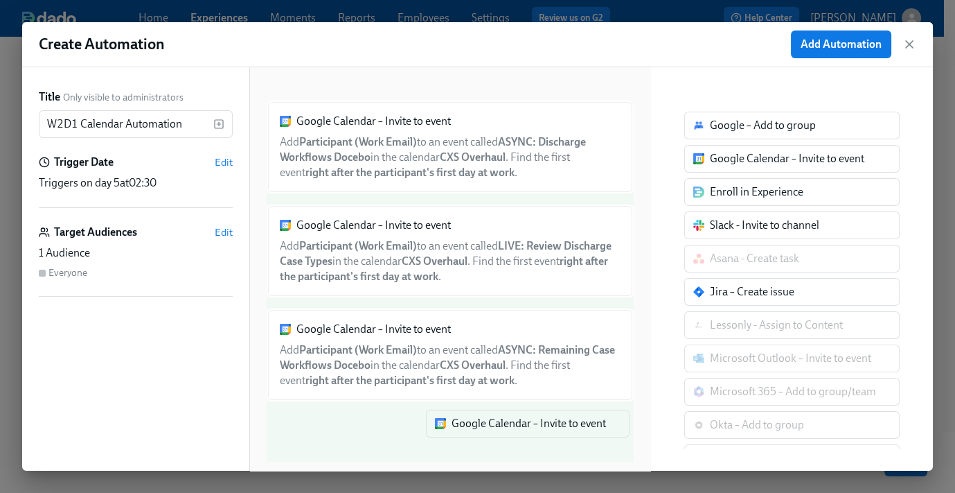
drag, startPoint x: 745, startPoint y: 157, endPoint x: 472, endPoint y: 418, distance: 377.8
click at [461, 439] on div "Title Only visible to administrators W2D1 Calendar Automation ​ Trigger Date Ed…" at bounding box center [477, 268] width 911 height 403
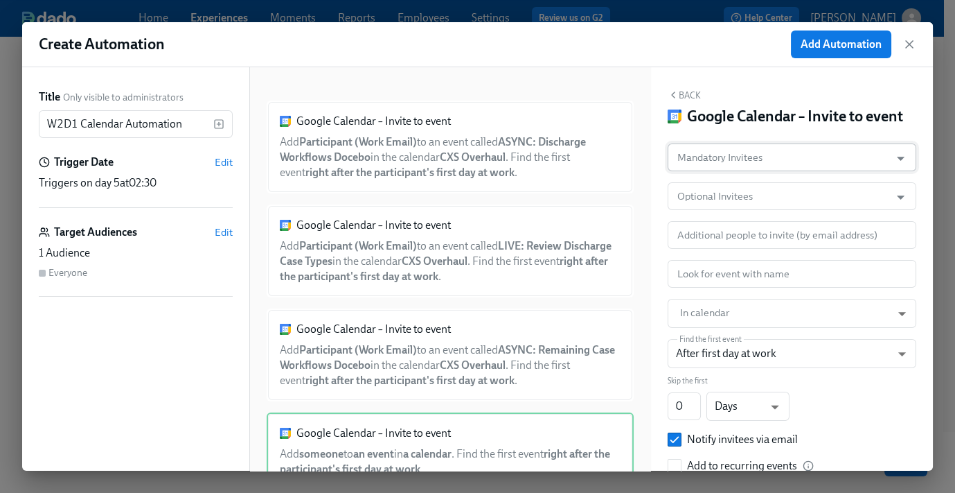
click at [737, 171] on input "Mandatory Invitees" at bounding box center [779, 157] width 209 height 28
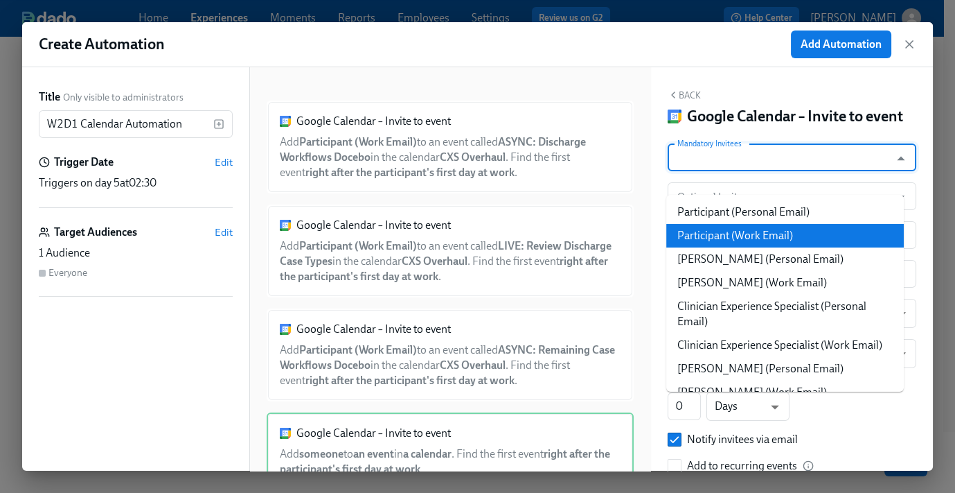
click at [741, 229] on li "Participant (Work Email)" at bounding box center [786, 236] width 238 height 24
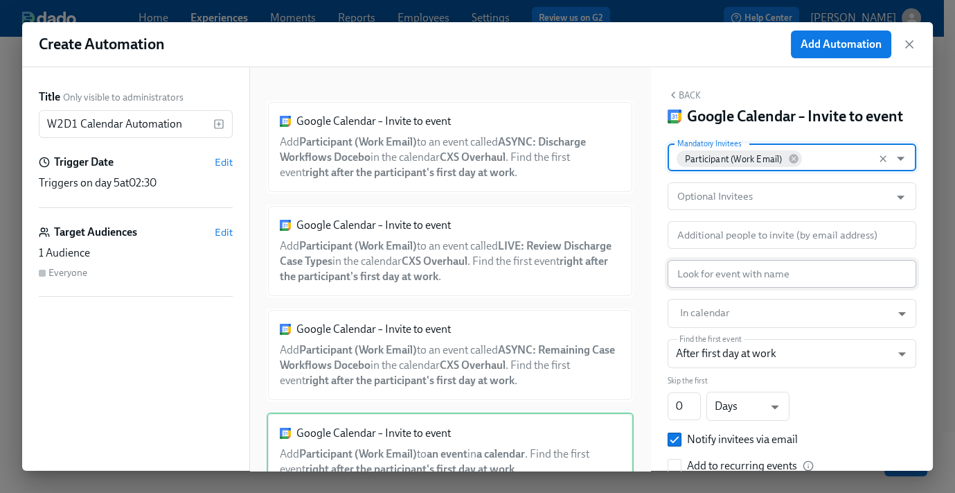
click at [750, 288] on input "text" at bounding box center [792, 274] width 249 height 28
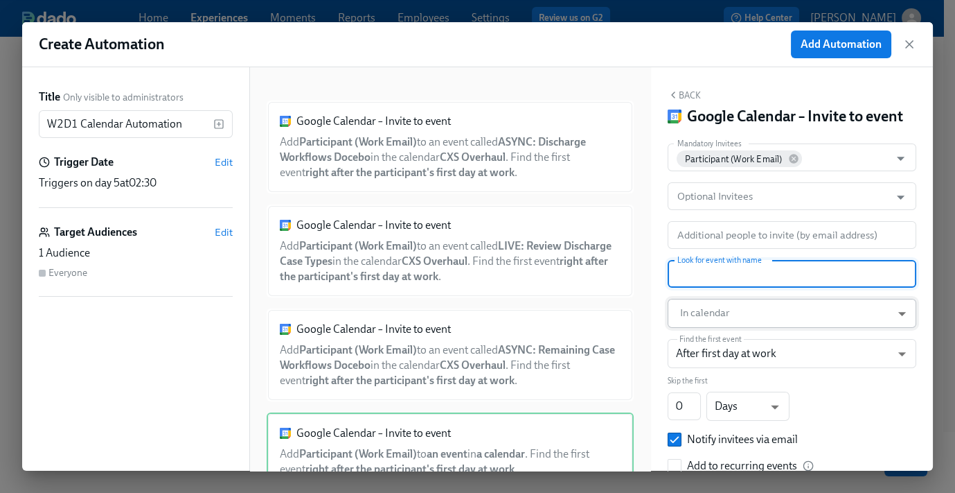
paste input "Lunch W2D1"
type input "Lunch W2D1"
click at [739, 333] on body "Home Experiences Moments Reports Employees Settings Review us on G2 Help Center…" at bounding box center [477, 239] width 955 height 624
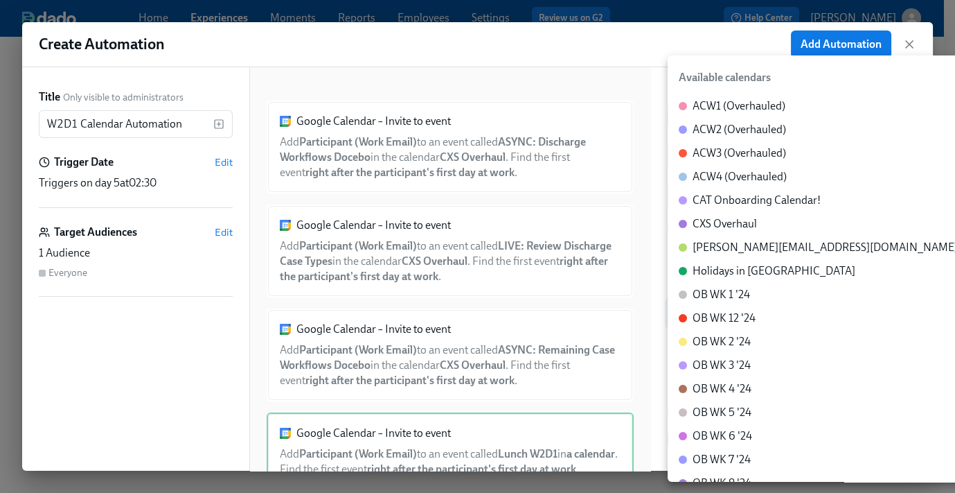
click at [747, 227] on div "CXS Overhaul" at bounding box center [725, 223] width 64 height 15
type input "c_60dc0434beab07ba432bc90097a55cb043e13d223856065d37105691a0752e1c@group.calend…"
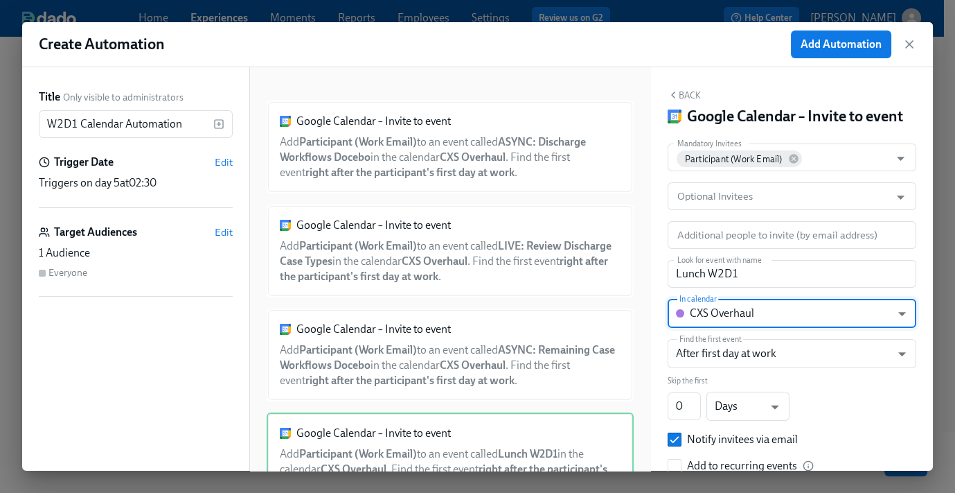
click at [687, 94] on button "Back" at bounding box center [684, 94] width 33 height 11
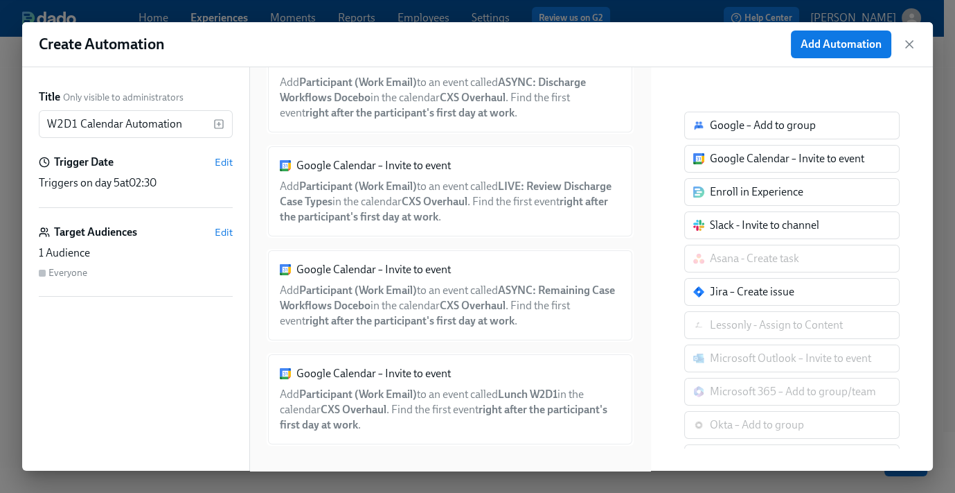
scroll to position [63, 0]
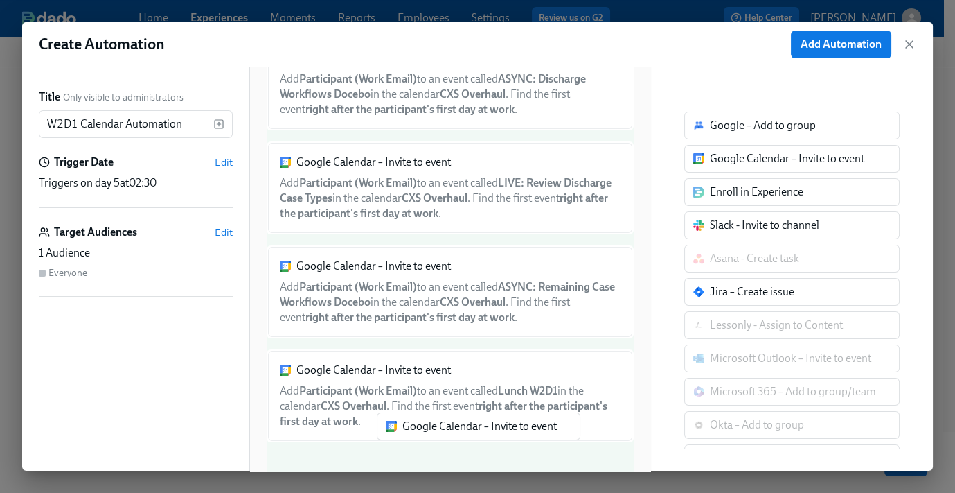
drag, startPoint x: 746, startPoint y: 160, endPoint x: 432, endPoint y: 443, distance: 422.4
click at [432, 443] on div "Title Only visible to administrators W2D1 Calendar Automation ​ Trigger Date Ed…" at bounding box center [477, 268] width 911 height 403
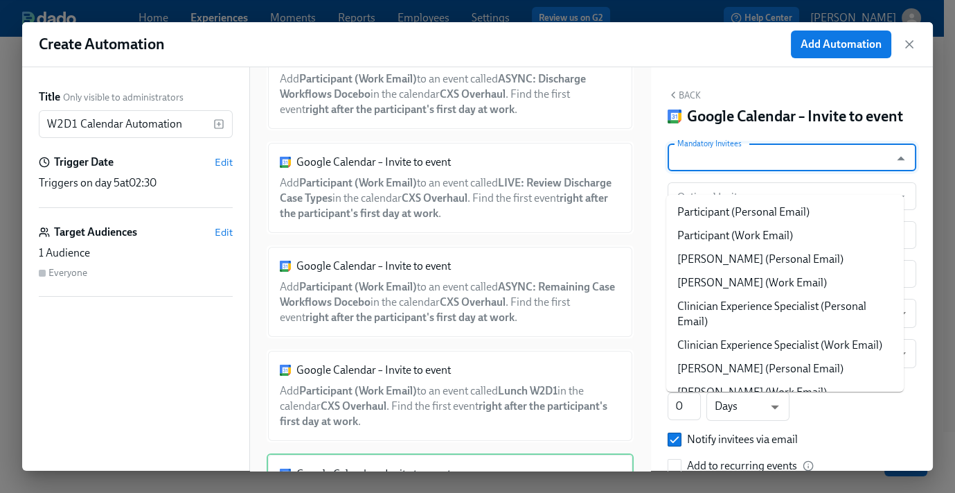
drag, startPoint x: 759, startPoint y: 177, endPoint x: 773, endPoint y: 197, distance: 24.4
click at [760, 171] on input "Mandatory Invitees" at bounding box center [779, 157] width 209 height 28
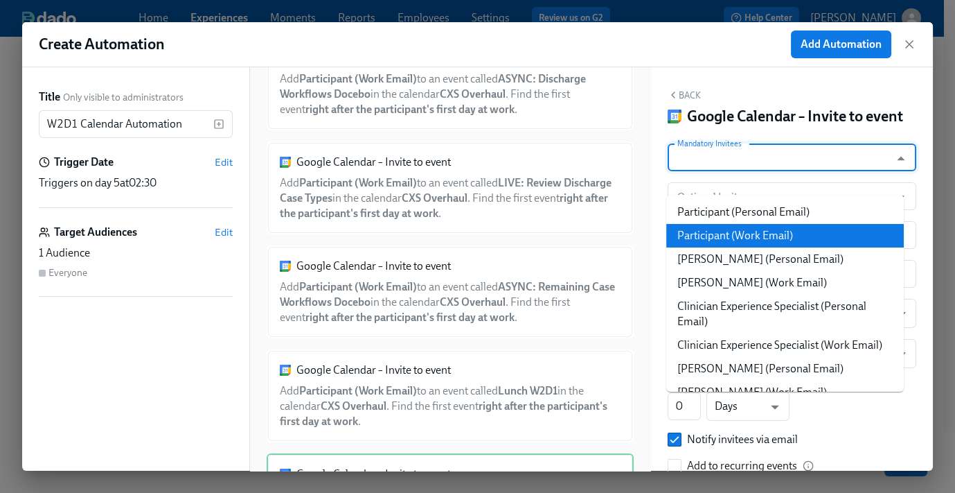
click at [773, 232] on li "Participant (Work Email)" at bounding box center [786, 236] width 238 height 24
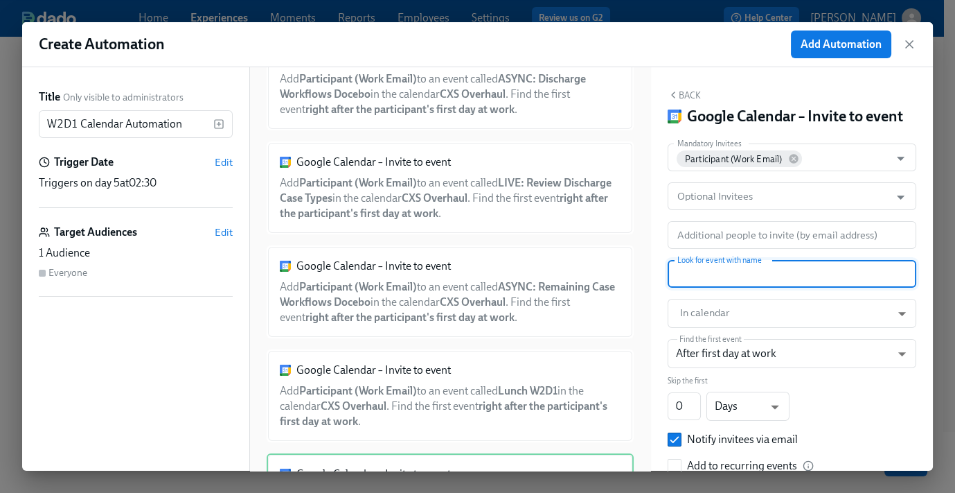
click at [748, 288] on input "text" at bounding box center [792, 274] width 249 height 28
paste input "LIVE: Review Remaining Case Types"
type input "LIVE: Review Remaining Case Types"
click at [736, 333] on body "Home Experiences Moments Reports Employees Settings Review us on G2 Help Center…" at bounding box center [477, 239] width 955 height 624
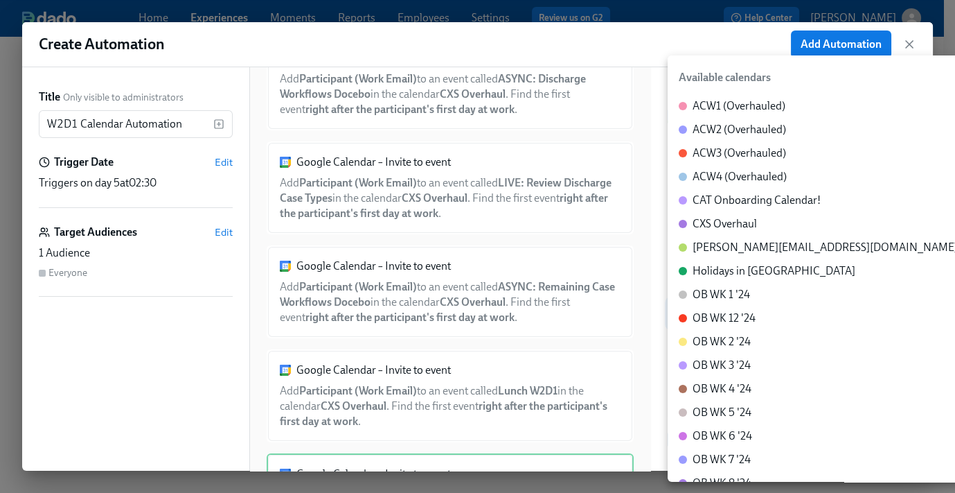
click at [746, 220] on div "CXS Overhaul" at bounding box center [725, 223] width 64 height 15
type input "c_60dc0434beab07ba432bc90097a55cb043e13d223856065d37105691a0752e1c@group.calend…"
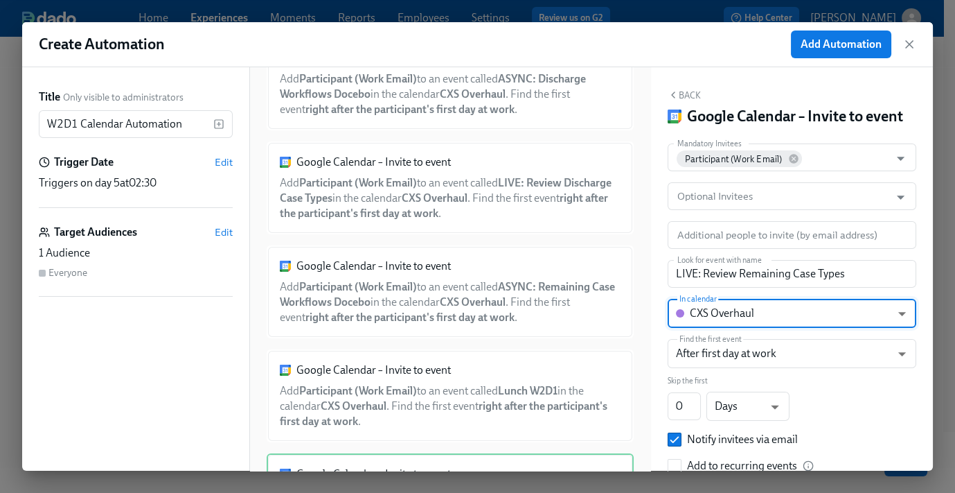
click at [689, 96] on button "Back" at bounding box center [684, 94] width 33 height 11
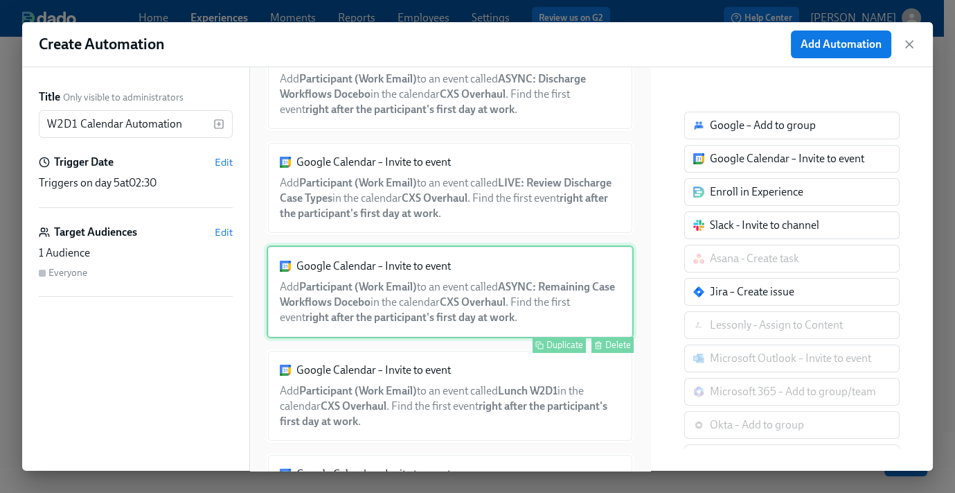
scroll to position [166, 0]
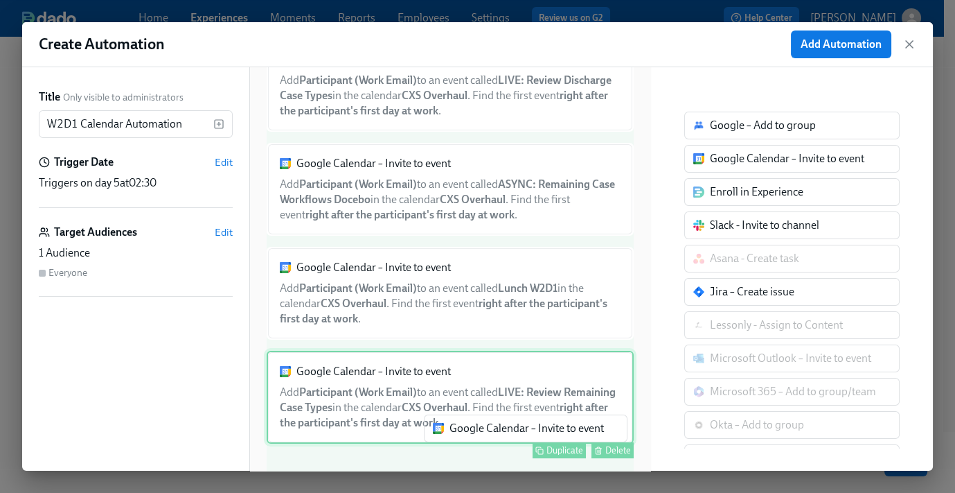
drag, startPoint x: 646, startPoint y: 215, endPoint x: 452, endPoint y: 434, distance: 292.0
click at [452, 434] on div "Title Only visible to administrators W2D1 Calendar Automation ​ Trigger Date Ed…" at bounding box center [477, 268] width 911 height 403
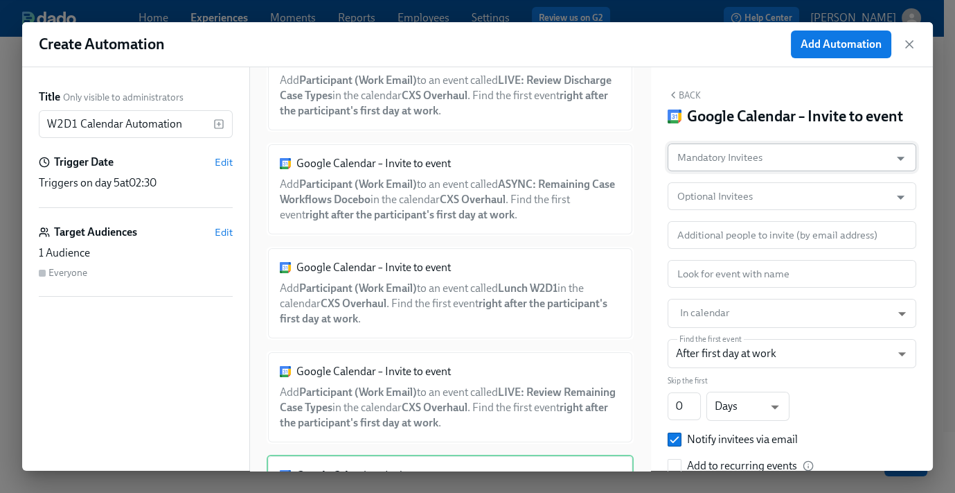
click at [797, 171] on input "Mandatory Invitees" at bounding box center [779, 157] width 209 height 28
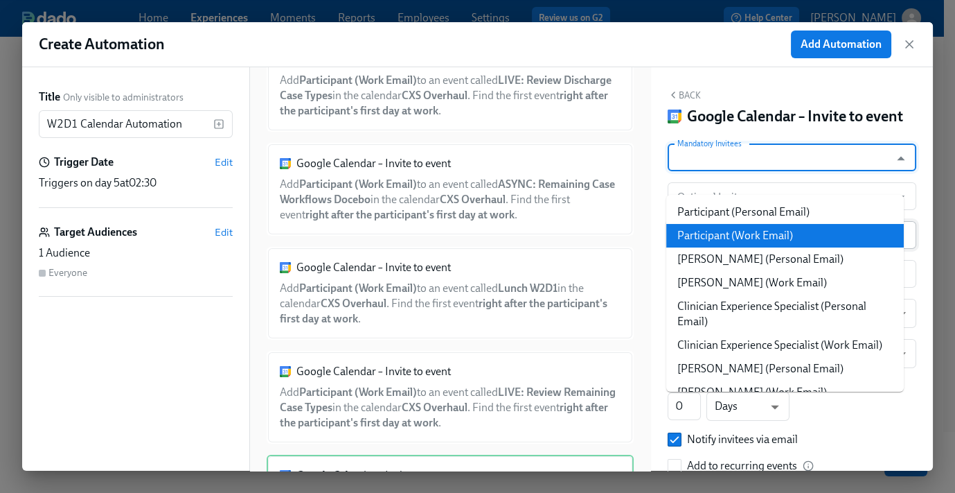
drag, startPoint x: 778, startPoint y: 235, endPoint x: 774, endPoint y: 256, distance: 21.9
click at [778, 235] on li "Participant (Work Email)" at bounding box center [786, 236] width 238 height 24
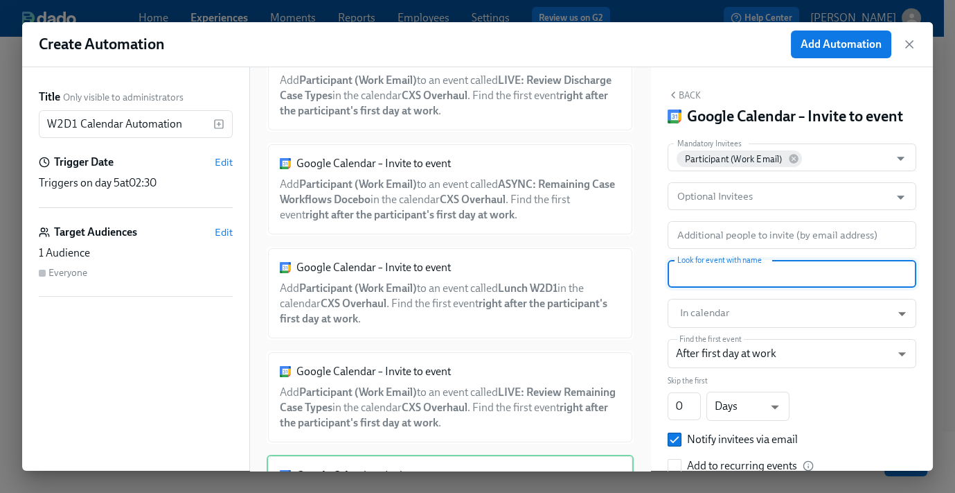
click at [750, 288] on input "text" at bounding box center [792, 274] width 249 height 28
paste input "SOLO: Watch Shadow Video #5"
type input "SOLO: Watch Shadow Video #5"
click at [725, 342] on body "Home Experiences Moments Reports Employees Settings Review us on G2 Help Center…" at bounding box center [477, 239] width 955 height 624
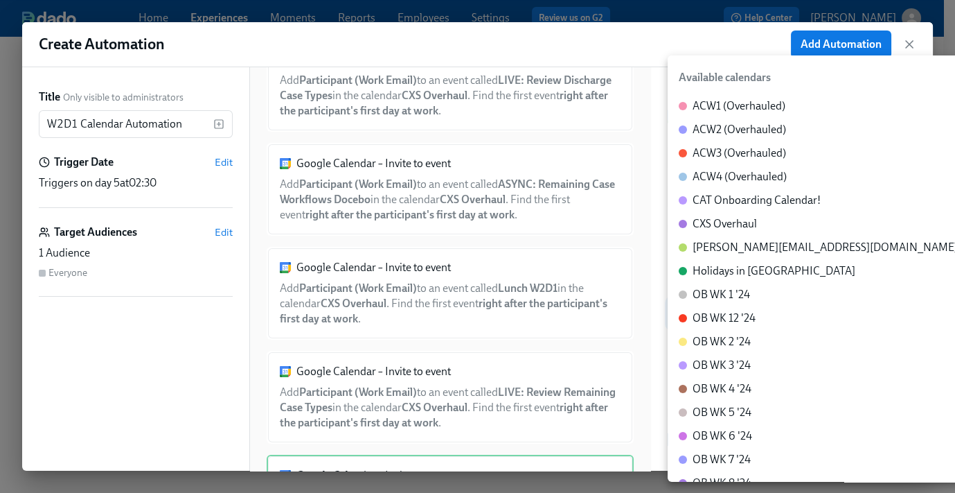
click at [728, 223] on div "CXS Overhaul" at bounding box center [725, 223] width 64 height 15
type input "c_60dc0434beab07ba432bc90097a55cb043e13d223856065d37105691a0752e1c@group.calend…"
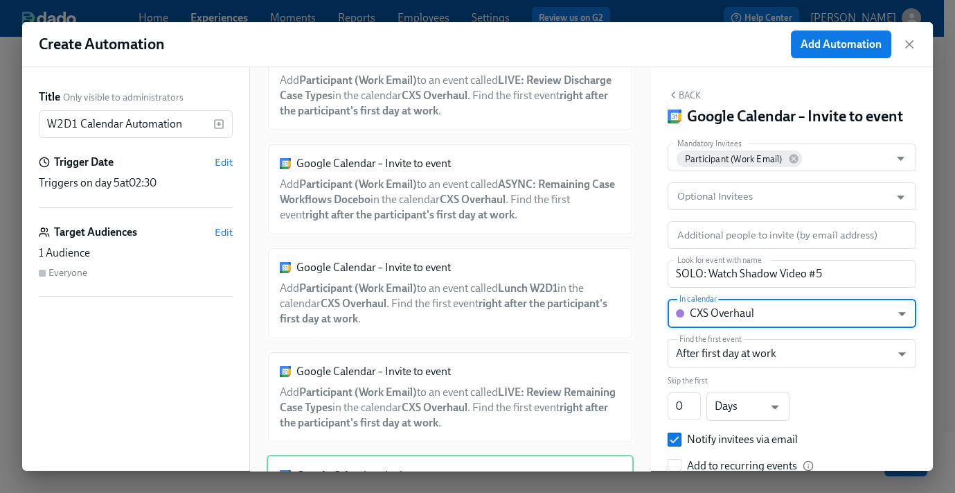
click at [690, 96] on button "Back" at bounding box center [684, 94] width 33 height 11
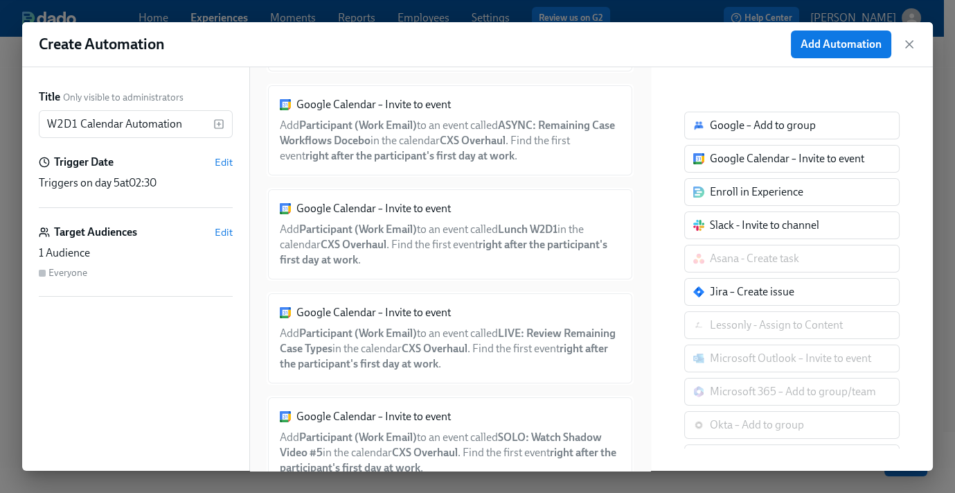
scroll to position [268, 0]
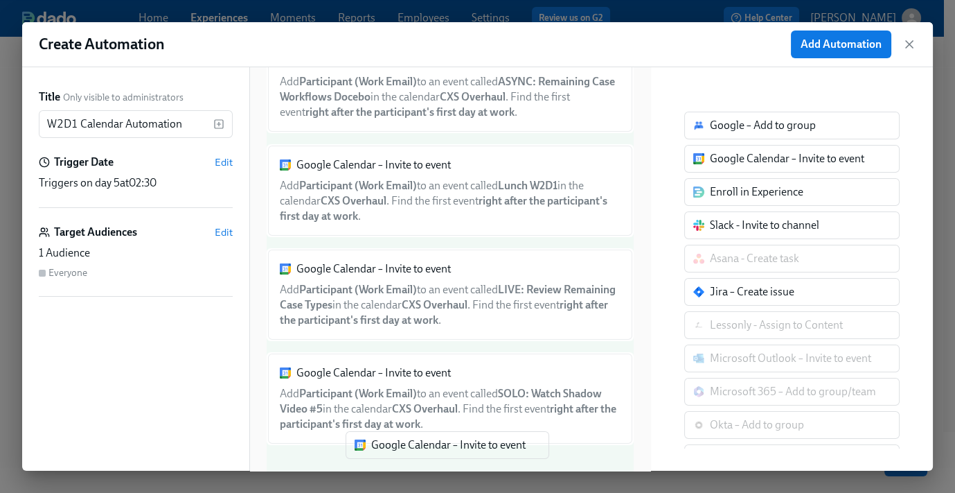
drag, startPoint x: 689, startPoint y: 209, endPoint x: 419, endPoint y: 450, distance: 361.6
click at [419, 451] on div "Title Only visible to administrators W2D1 Calendar Automation ​ Trigger Date Ed…" at bounding box center [477, 268] width 911 height 403
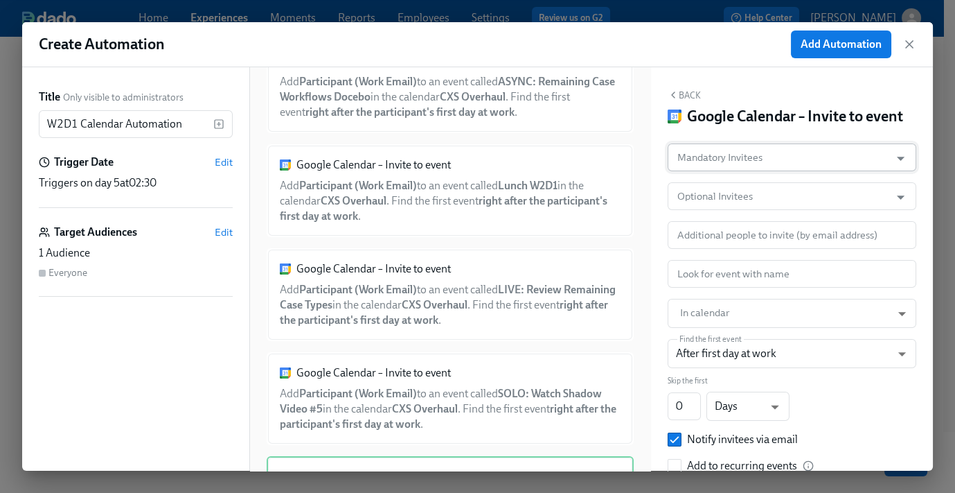
click at [773, 170] on input "Mandatory Invitees" at bounding box center [779, 157] width 209 height 28
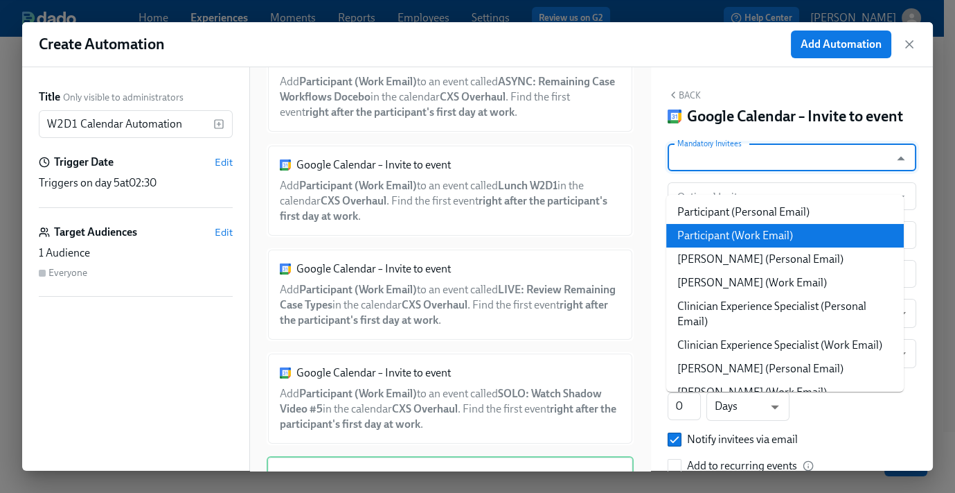
click at [755, 236] on li "Participant (Work Email)" at bounding box center [786, 236] width 238 height 24
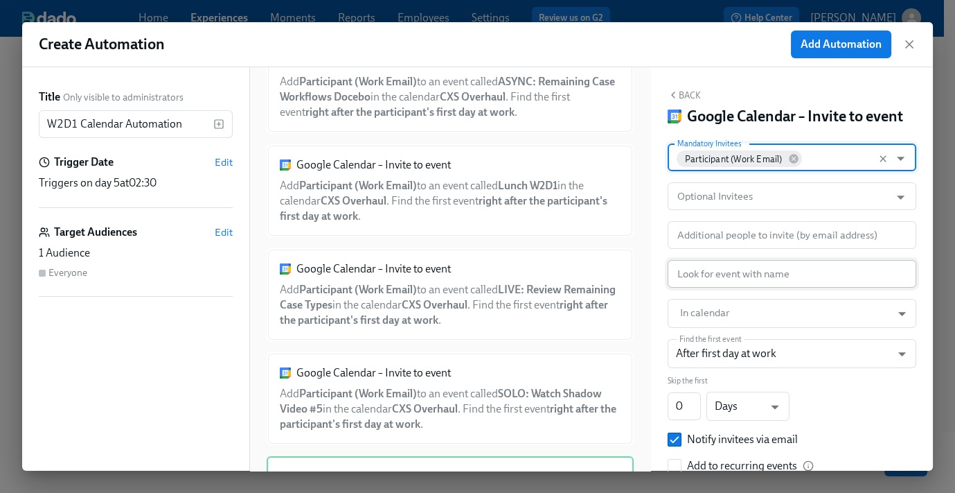
click at [746, 288] on input "text" at bounding box center [792, 274] width 249 height 28
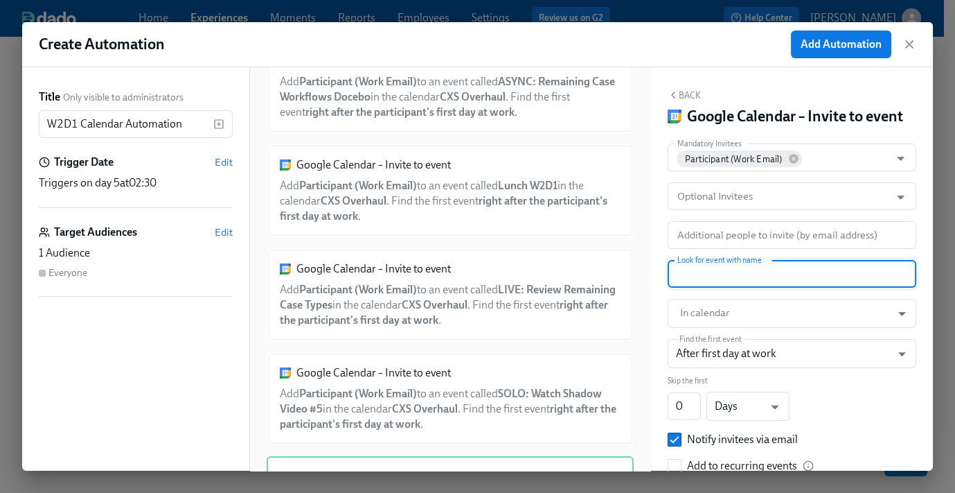
paste input "LIVE: Mock Request"
type input "LIVE: Mock Request"
click at [735, 325] on body "Home Experiences Moments Reports Employees Settings Review us on G2 Help Center…" at bounding box center [477, 239] width 955 height 624
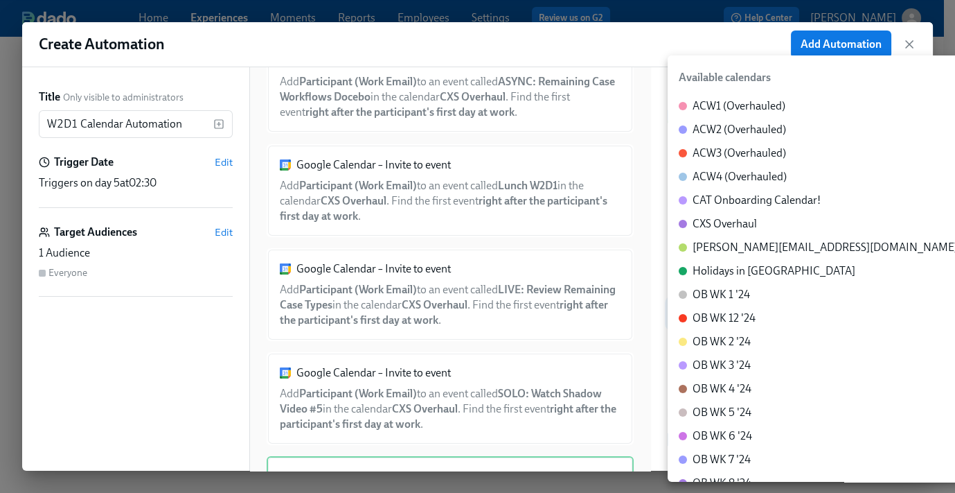
click at [741, 224] on div "CXS Overhaul" at bounding box center [725, 223] width 64 height 15
type input "c_60dc0434beab07ba432bc90097a55cb043e13d223856065d37105691a0752e1c@group.calend…"
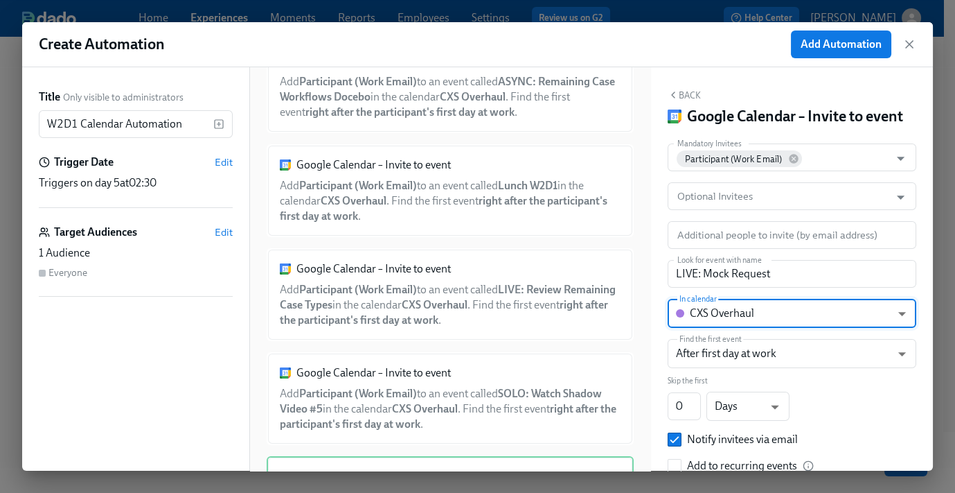
click at [695, 96] on button "Back" at bounding box center [684, 94] width 33 height 11
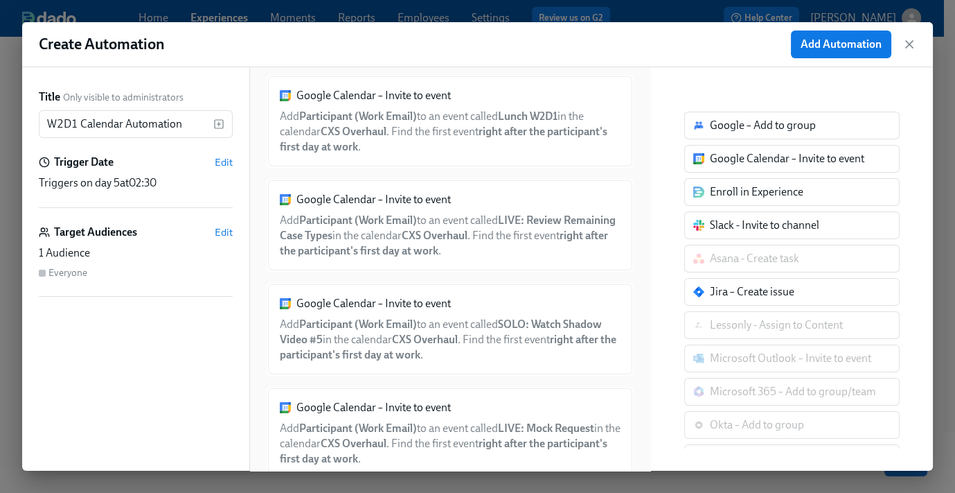
scroll to position [371, 0]
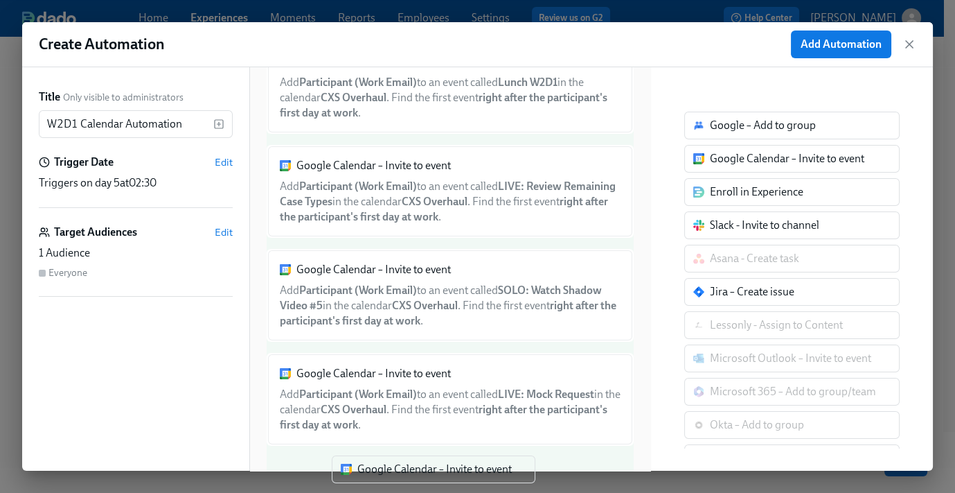
drag, startPoint x: 709, startPoint y: 182, endPoint x: 374, endPoint y: 469, distance: 441.2
click at [376, 476] on div "Create Automation Add Automation Title Only visible to administrators W2D1 Cale…" at bounding box center [477, 246] width 955 height 493
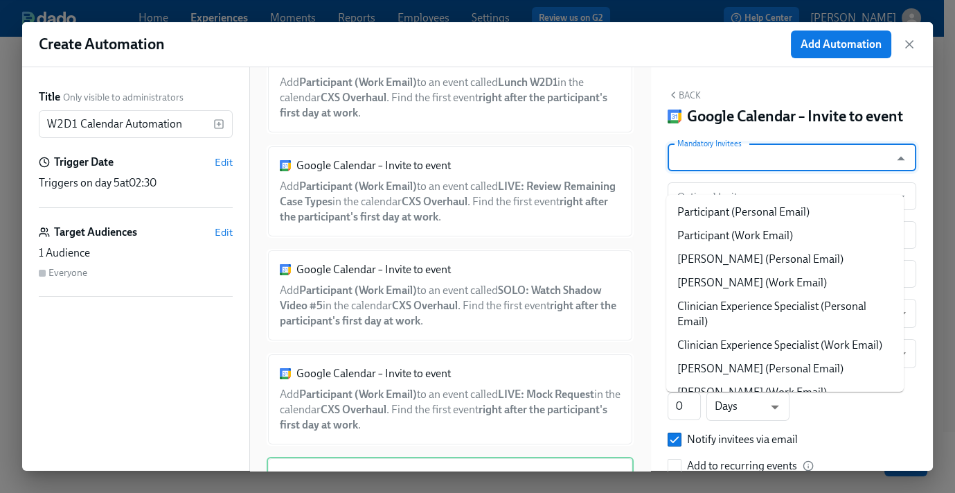
click at [813, 171] on input "Mandatory Invitees" at bounding box center [779, 157] width 209 height 28
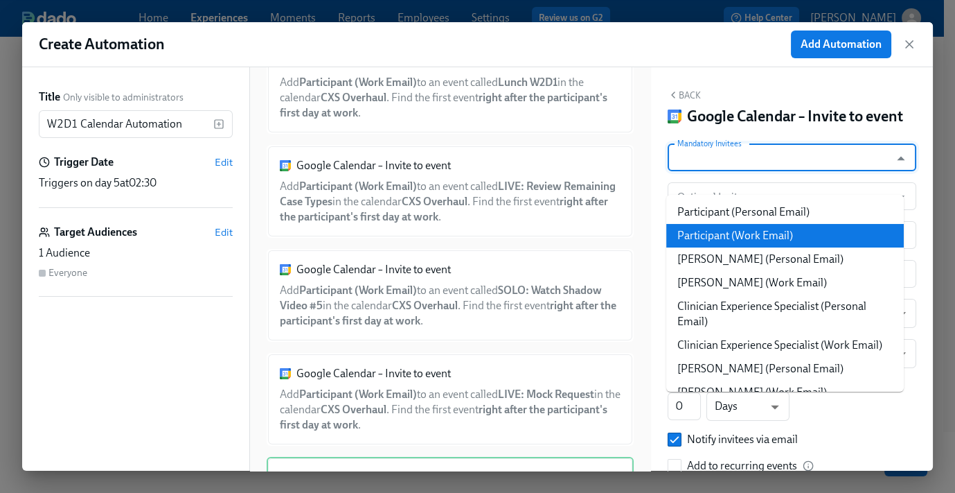
click at [802, 227] on li "Participant (Work Email)" at bounding box center [786, 236] width 238 height 24
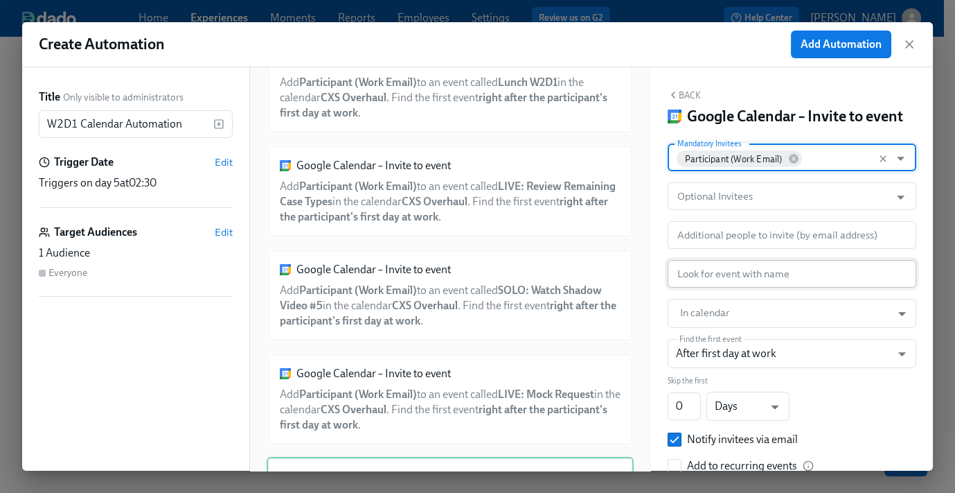
click at [752, 288] on input "text" at bounding box center [792, 274] width 249 height 28
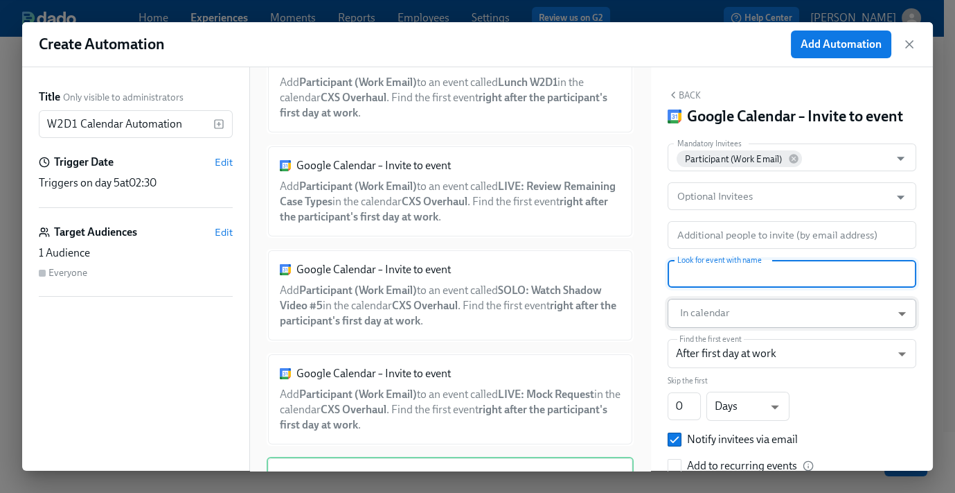
paste input "PARTNER/LIVE: Mock Requests"
type input "PARTNER/LIVE: Mock Requests"
click at [730, 333] on body "Home Experiences Moments Reports Employees Settings Review us on G2 Help Center…" at bounding box center [477, 239] width 955 height 624
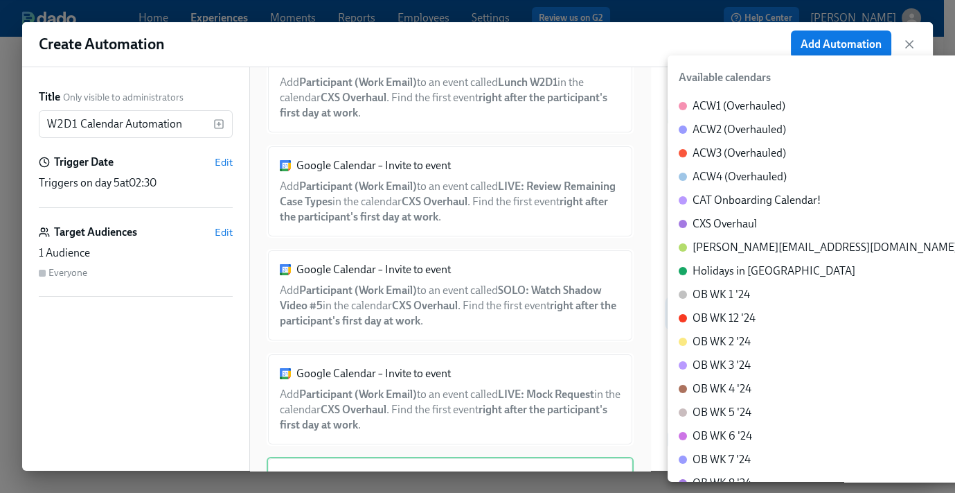
click at [740, 227] on div "CXS Overhaul" at bounding box center [725, 223] width 64 height 15
type input "c_60dc0434beab07ba432bc90097a55cb043e13d223856065d37105691a0752e1c@group.calend…"
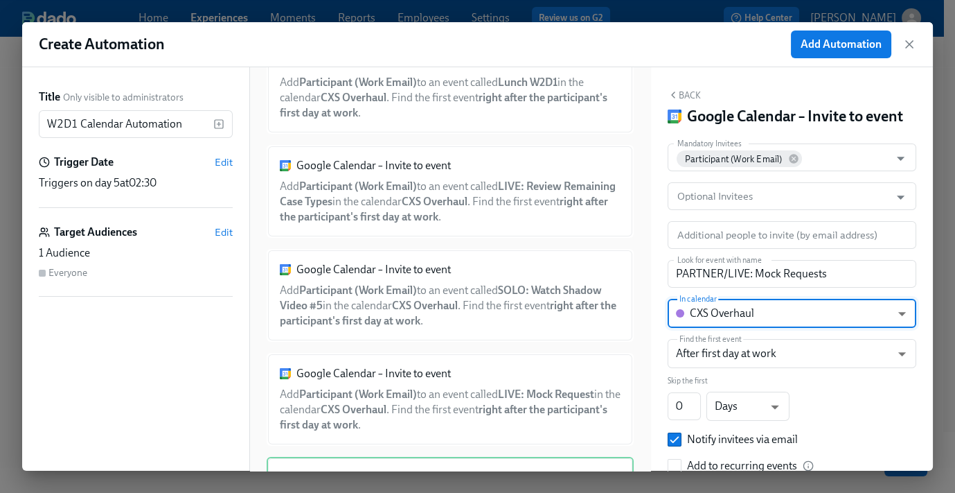
click at [681, 87] on div "Back Google Calendar – Invite to event Mandatory Invitees Participant (Work Ema…" at bounding box center [792, 268] width 282 height 403
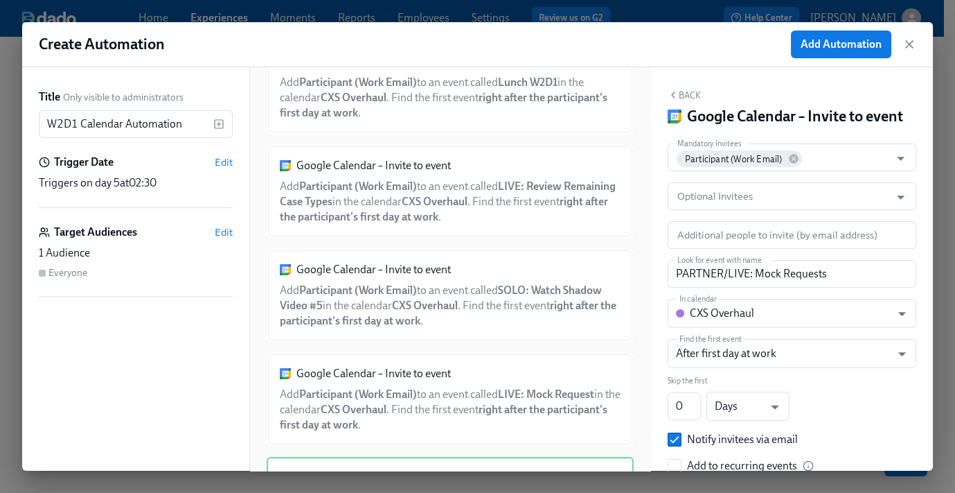
click at [686, 92] on button "Back" at bounding box center [684, 94] width 33 height 11
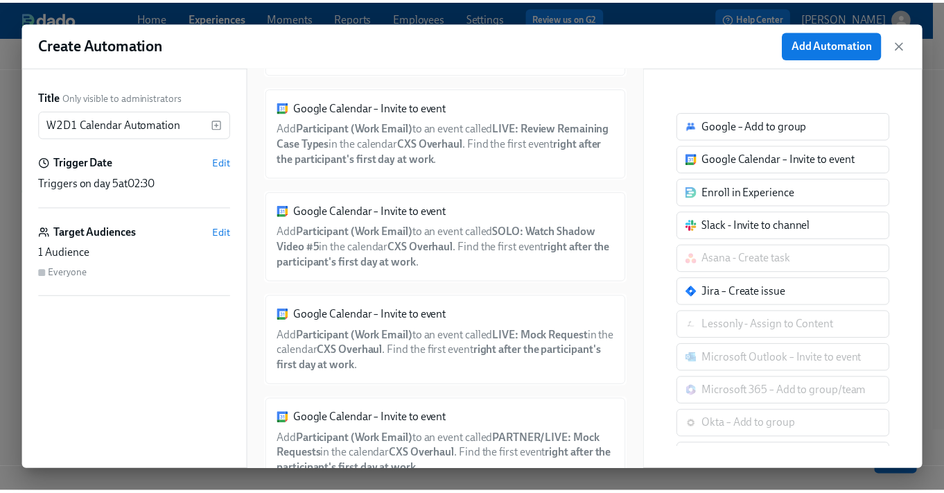
scroll to position [474, 0]
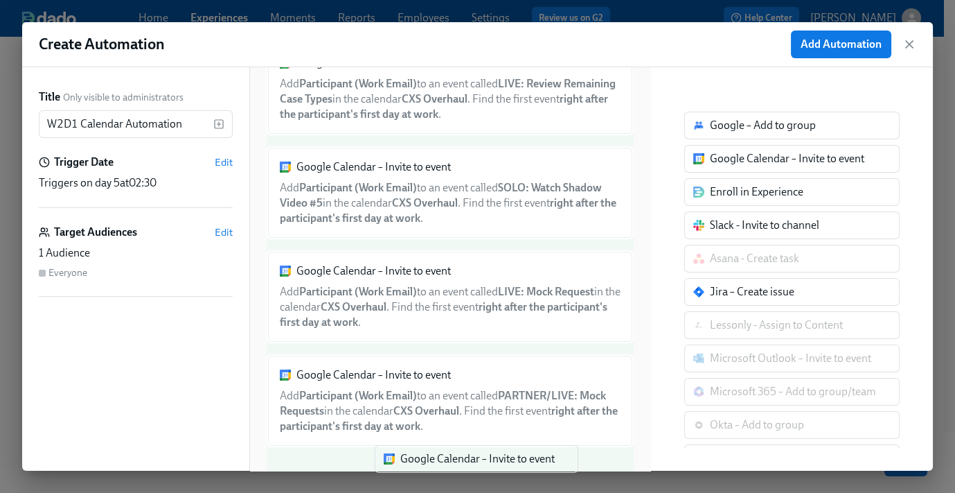
drag, startPoint x: 742, startPoint y: 164, endPoint x: 415, endPoint y: 453, distance: 436.4
click at [417, 470] on div "Create Automation Add Automation Title Only visible to administrators W2D1 Cale…" at bounding box center [477, 246] width 955 height 493
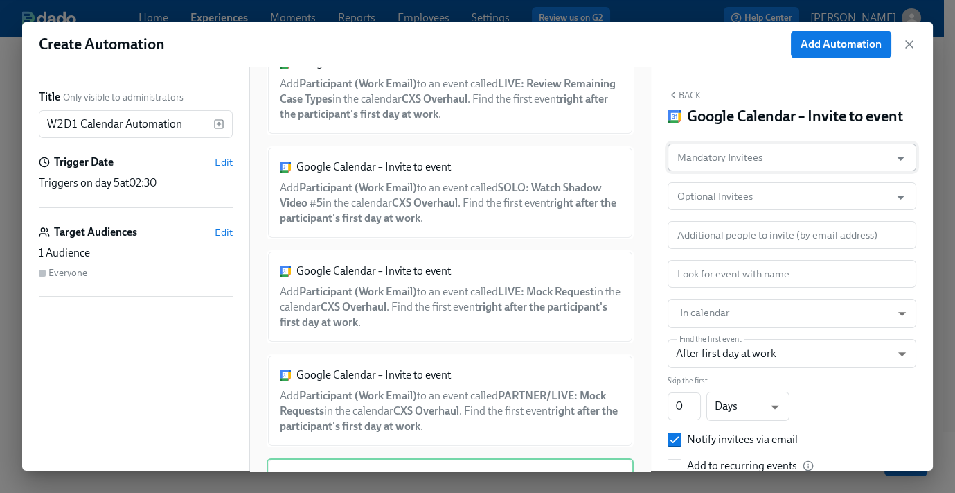
click at [781, 171] on input "Mandatory Invitees" at bounding box center [779, 157] width 209 height 28
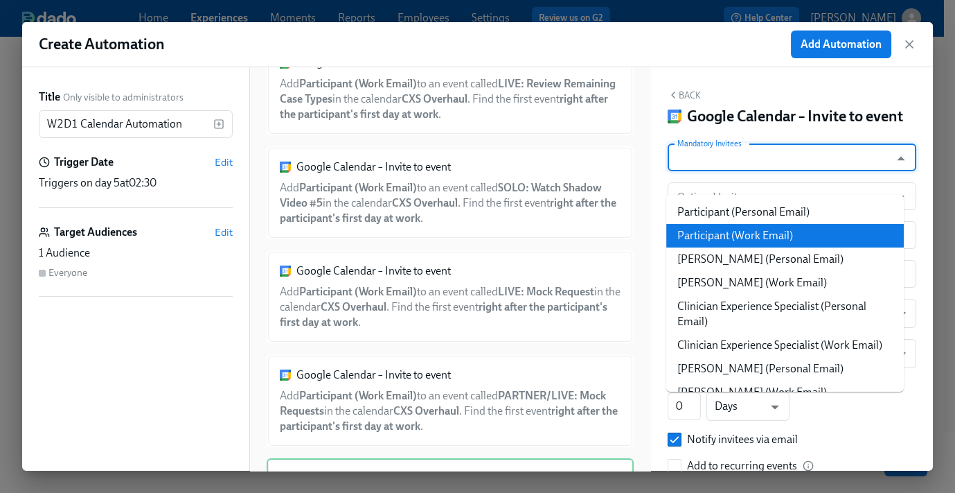
click at [781, 229] on li "Participant (Work Email)" at bounding box center [786, 236] width 238 height 24
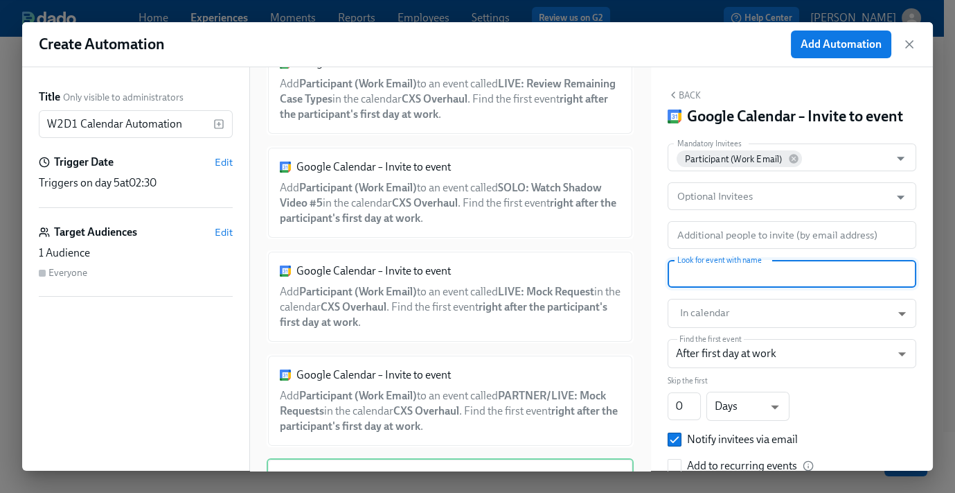
click at [749, 288] on input "text" at bounding box center [792, 274] width 249 height 28
paste input "ASYNC: Compliance Tasks pt. 5"
type input "ASYNC: Compliance Tasks pt. 5"
click at [741, 333] on body "Home Experiences Moments Reports Employees Settings Review us on G2 Help Center…" at bounding box center [477, 239] width 955 height 624
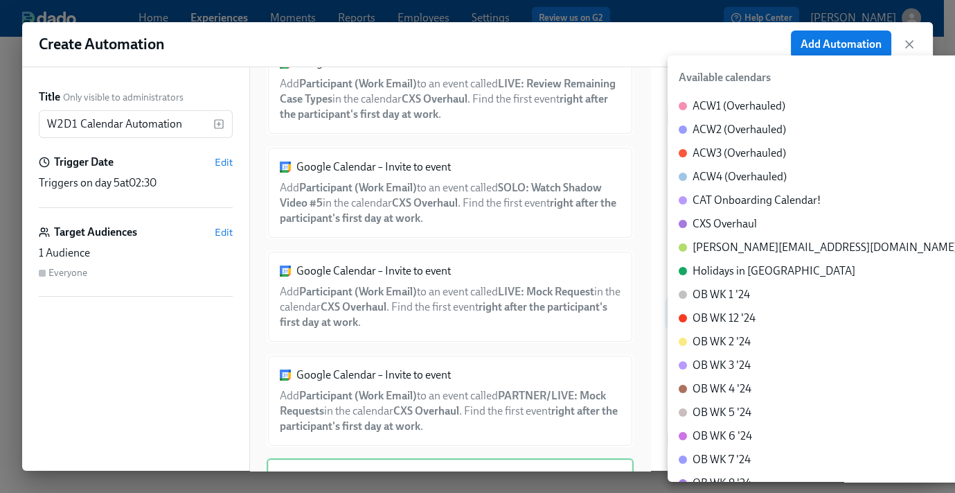
click at [741, 228] on div "CXS Overhaul" at bounding box center [725, 223] width 64 height 15
type input "c_60dc0434beab07ba432bc90097a55cb043e13d223856065d37105691a0752e1c@group.calend…"
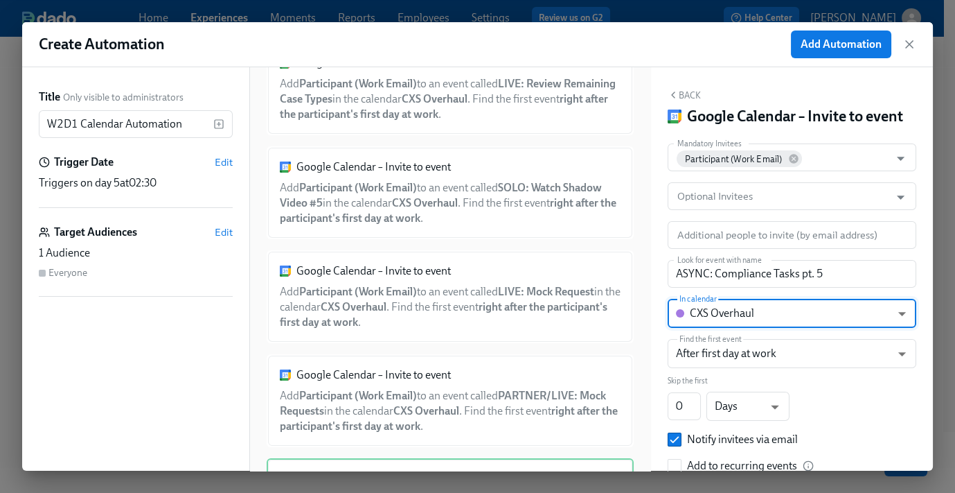
click at [690, 89] on button "Back" at bounding box center [684, 94] width 33 height 11
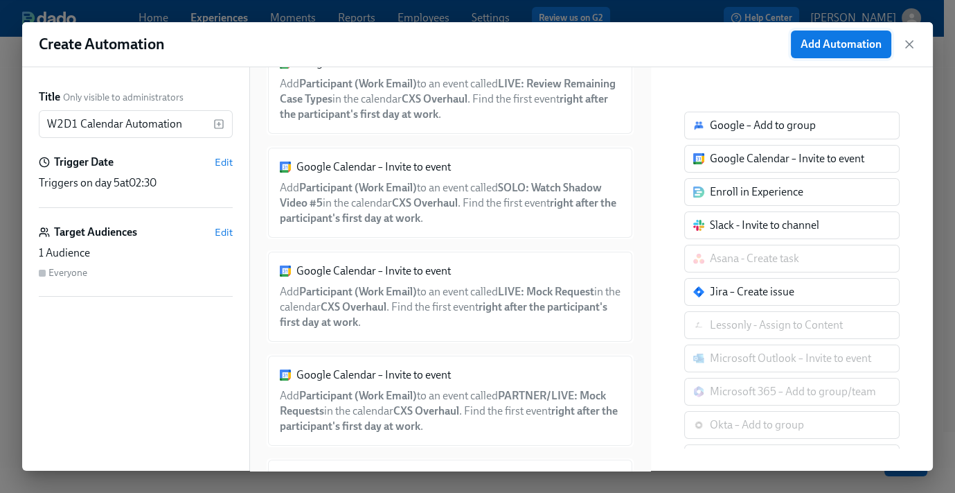
click at [848, 46] on span "Add Automation" at bounding box center [841, 44] width 81 height 14
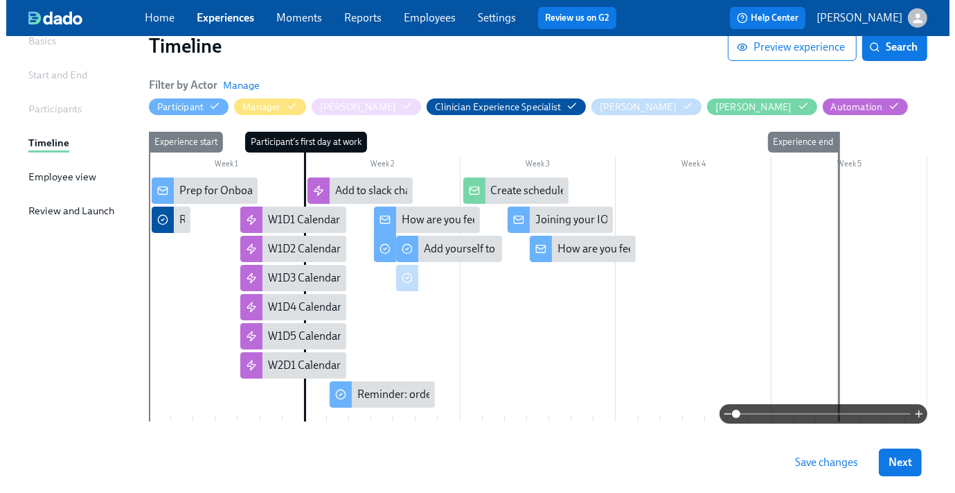
scroll to position [138, 0]
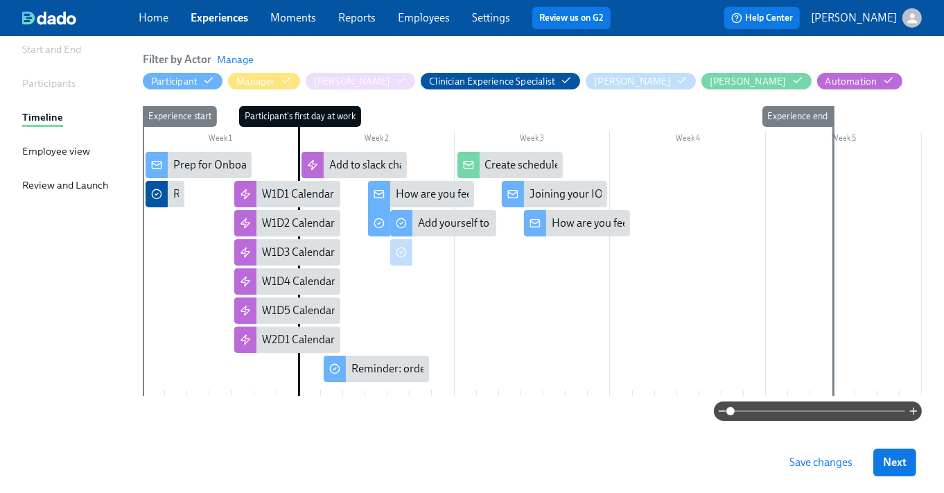
click at [261, 366] on div at bounding box center [532, 274] width 779 height 244
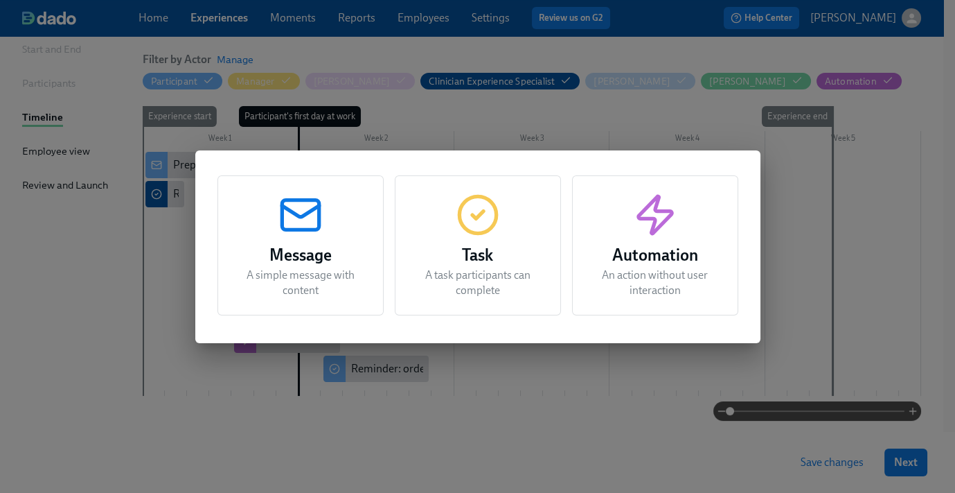
click at [659, 249] on h3 "Automation" at bounding box center [656, 255] width 132 height 25
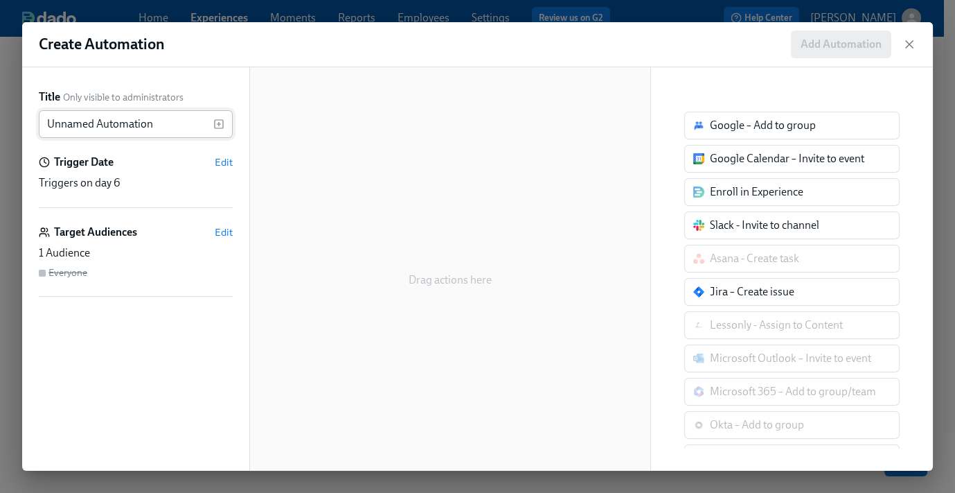
click at [108, 129] on input "Unnamed Automation" at bounding box center [126, 124] width 175 height 28
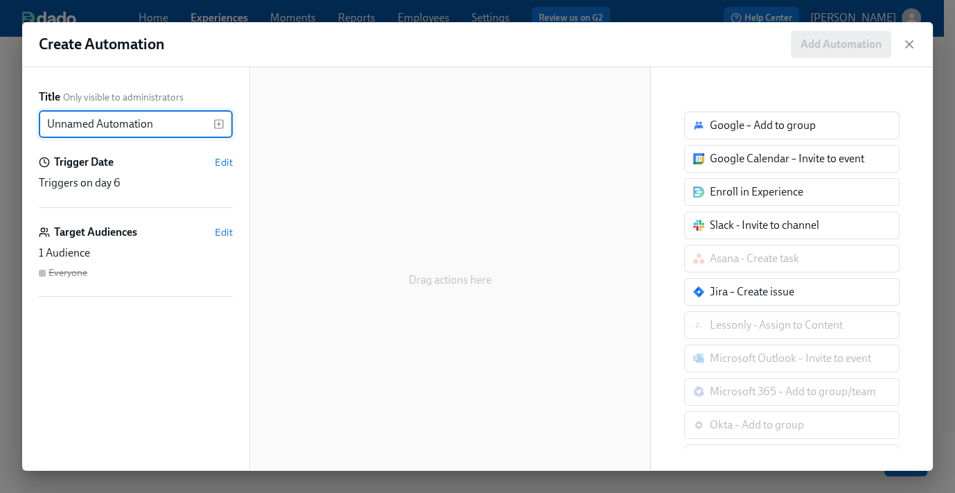
click at [108, 129] on input "Unnamed Automation" at bounding box center [126, 124] width 175 height 28
type input "W2D2 Calendar Automation"
click at [213, 164] on div "Trigger Date Edit" at bounding box center [136, 162] width 194 height 15
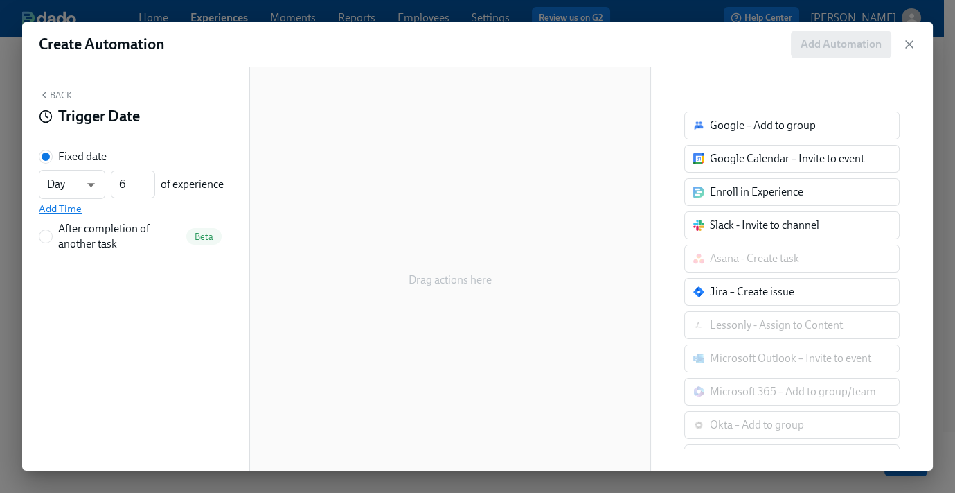
click at [71, 206] on span "Add Time" at bounding box center [60, 209] width 43 height 14
type input "5"
click at [148, 188] on input "5" at bounding box center [133, 184] width 44 height 28
click at [73, 211] on input "09:00 AM" at bounding box center [73, 216] width 69 height 28
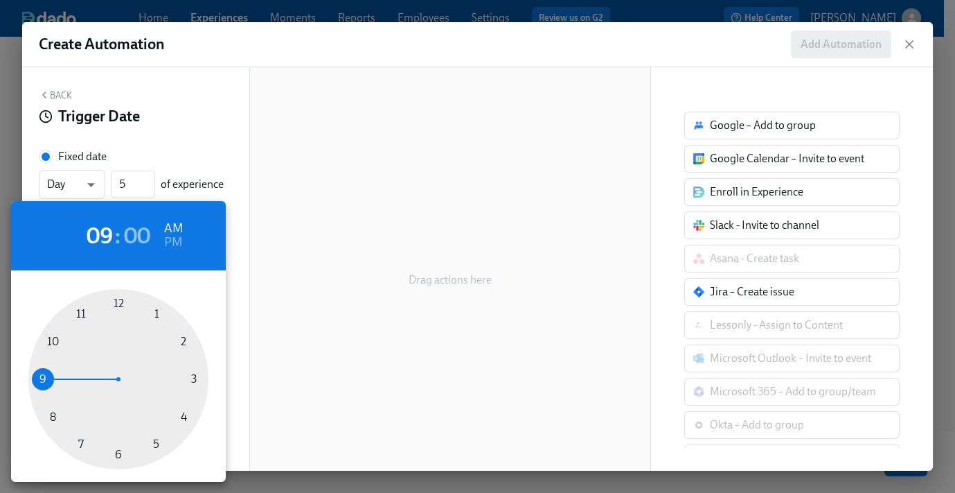
click at [195, 374] on div at bounding box center [118, 379] width 180 height 180
click at [175, 245] on h6 "PM" at bounding box center [173, 242] width 18 height 22
type input "03:00 PM"
click at [55, 89] on div at bounding box center [477, 246] width 955 height 493
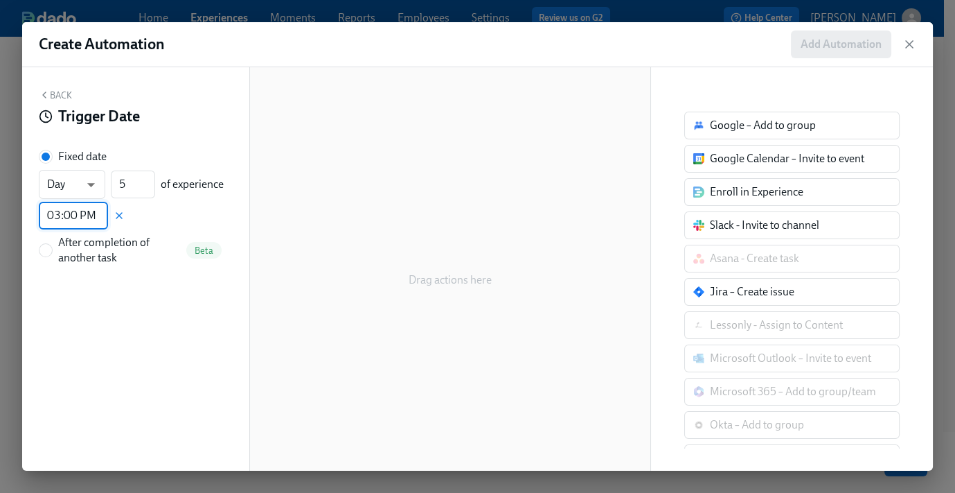
click at [63, 95] on button "Back" at bounding box center [55, 94] width 33 height 11
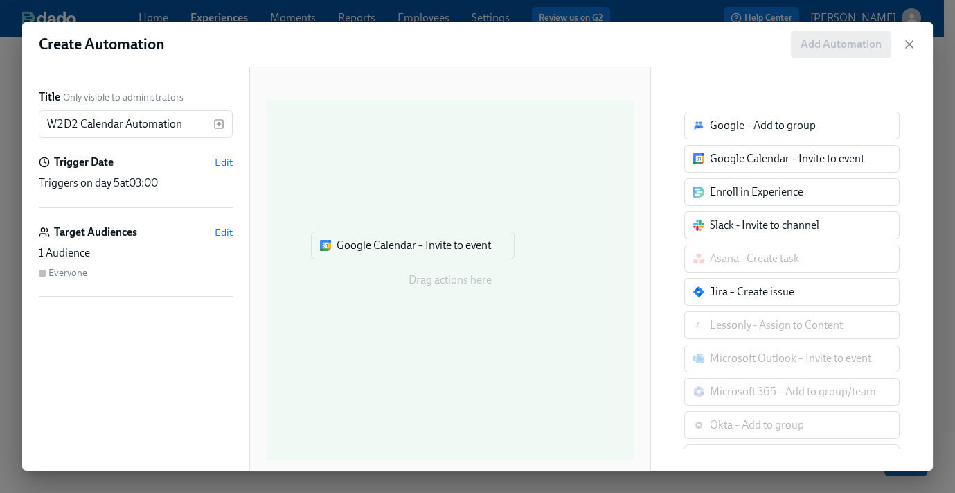
drag, startPoint x: 784, startPoint y: 165, endPoint x: 410, endPoint y: 252, distance: 383.5
click at [410, 252] on div "Title Only visible to administrators W2D2 Calendar Automation ​ Trigger Date Ed…" at bounding box center [477, 268] width 911 height 403
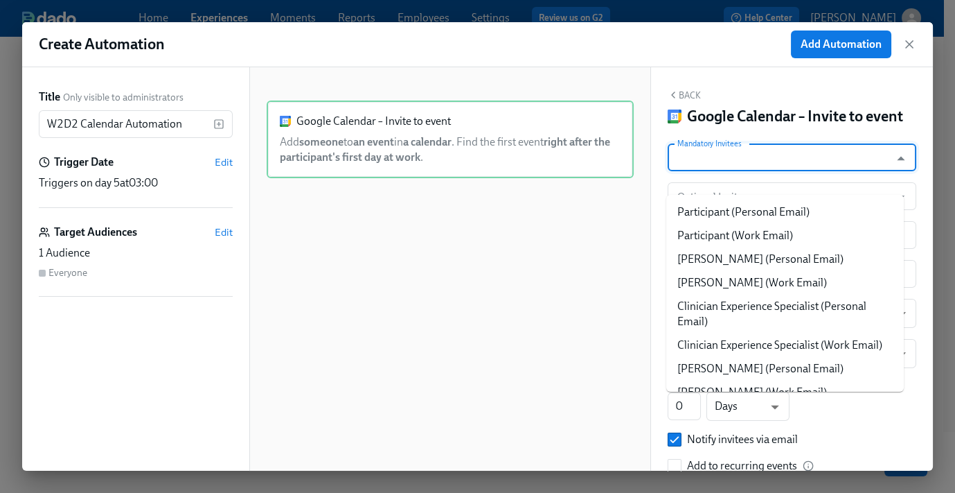
click at [788, 171] on input "Mandatory Invitees" at bounding box center [779, 157] width 209 height 28
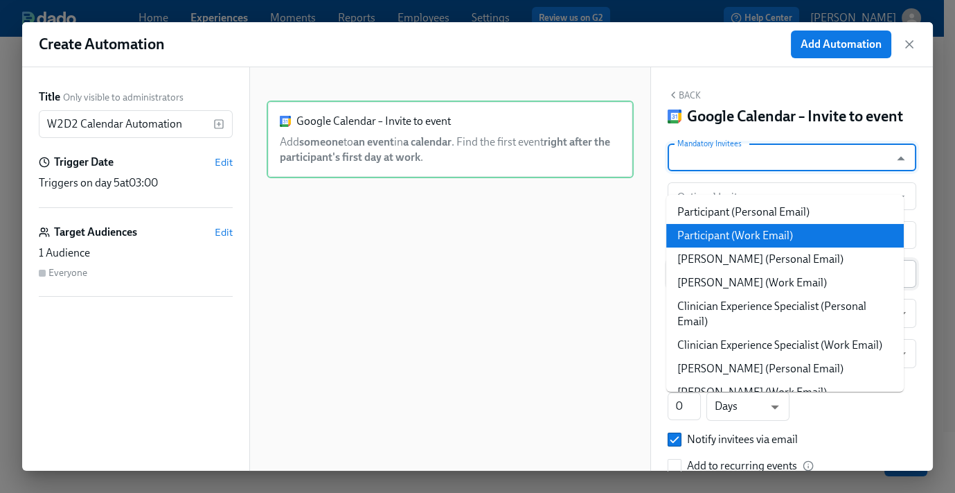
drag, startPoint x: 774, startPoint y: 232, endPoint x: 772, endPoint y: 282, distance: 49.9
click at [774, 232] on li "Participant (Work Email)" at bounding box center [786, 236] width 238 height 24
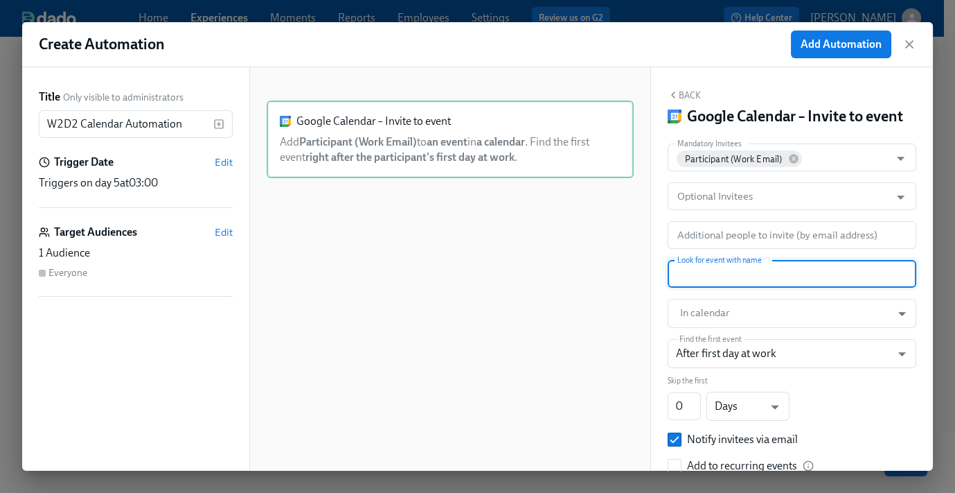
click at [743, 288] on input "text" at bounding box center [792, 274] width 249 height 28
paste input "SOLO: Review QA Guidelines and listen to calls"
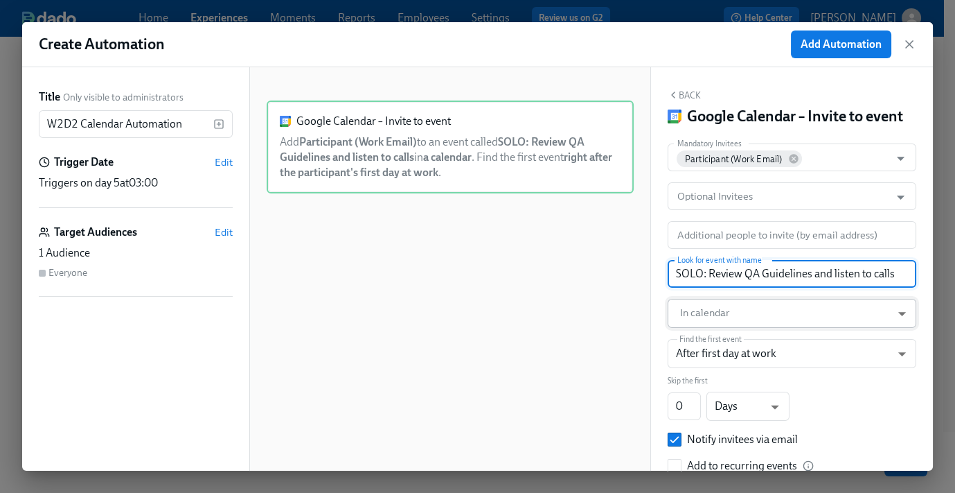
type input "SOLO: Review QA Guidelines and listen to calls"
click at [743, 342] on body "Home Experiences Moments Reports Employees Settings Review us on G2 Help Center…" at bounding box center [477, 188] width 955 height 653
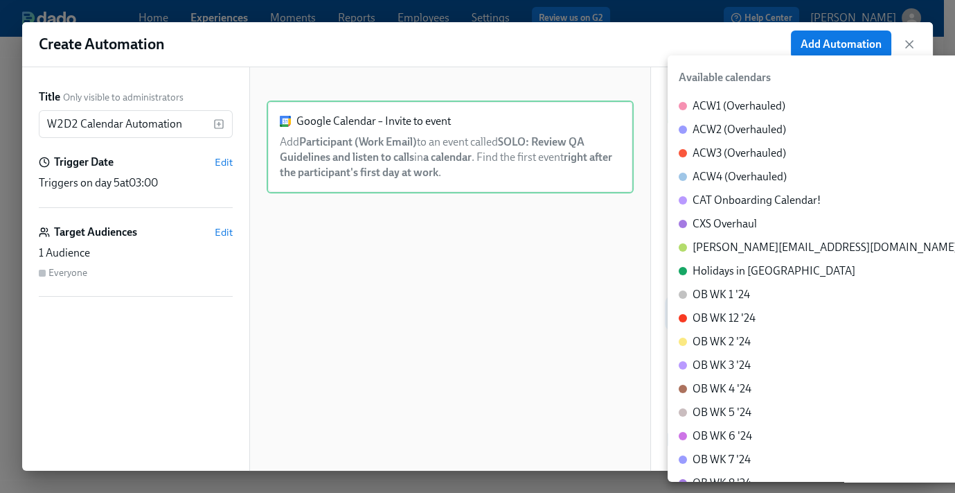
click at [730, 224] on div "CXS Overhaul" at bounding box center [725, 223] width 64 height 15
type input "c_60dc0434beab07ba432bc90097a55cb043e13d223856065d37105691a0752e1c@group.calend…"
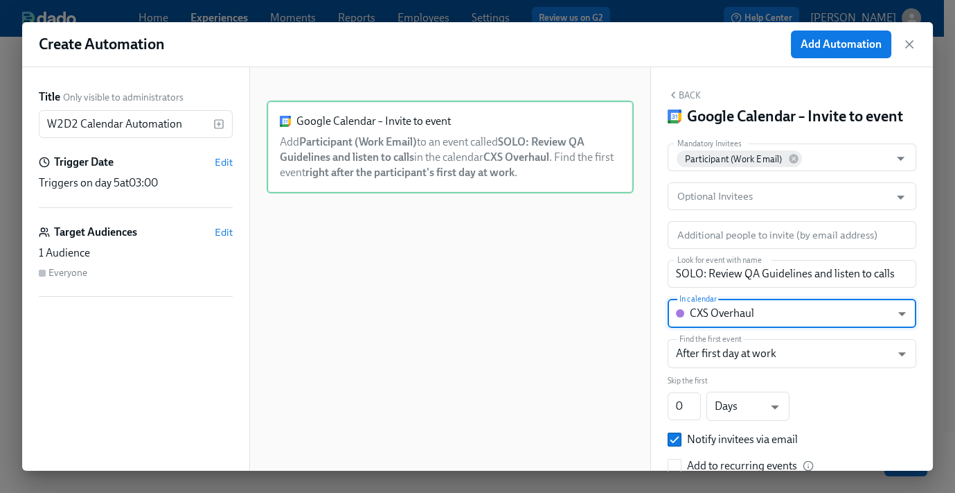
click at [687, 91] on button "Back" at bounding box center [684, 94] width 33 height 11
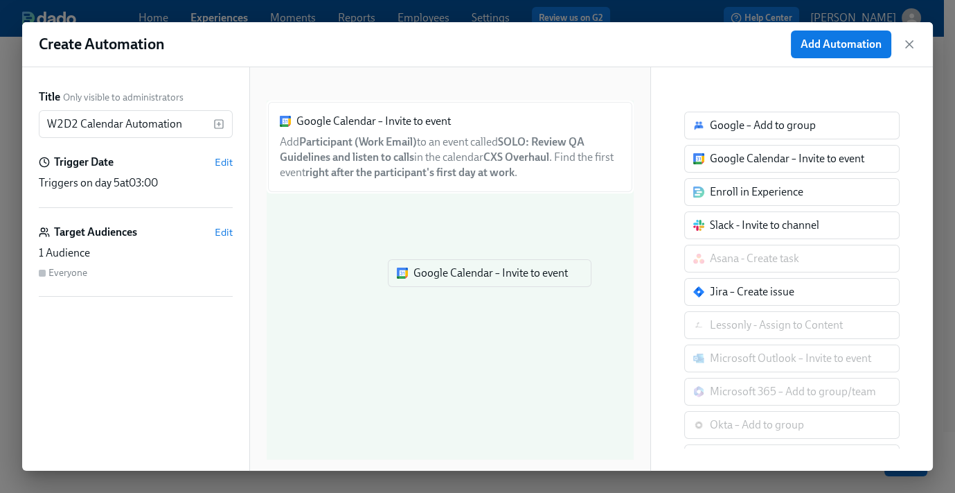
drag, startPoint x: 751, startPoint y: 164, endPoint x: 459, endPoint y: 274, distance: 311.8
click at [448, 280] on div "Title Only visible to administrators W2D2 Calendar Automation ​ Trigger Date Ed…" at bounding box center [477, 268] width 911 height 403
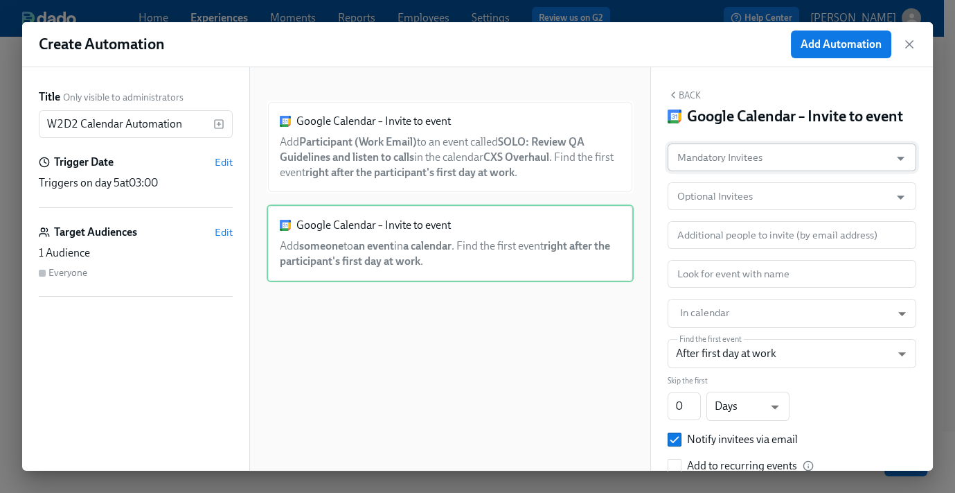
click at [755, 171] on input "Mandatory Invitees" at bounding box center [779, 157] width 209 height 28
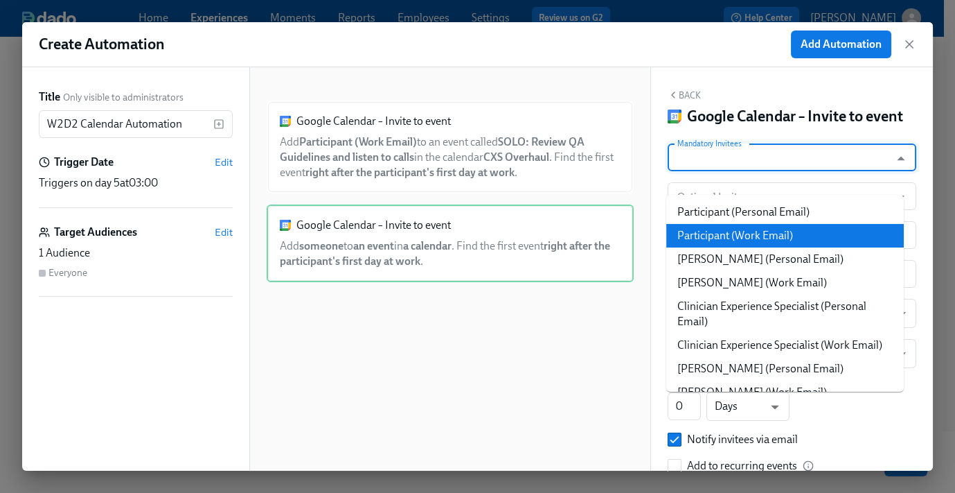
click at [747, 231] on li "Participant (Work Email)" at bounding box center [786, 236] width 238 height 24
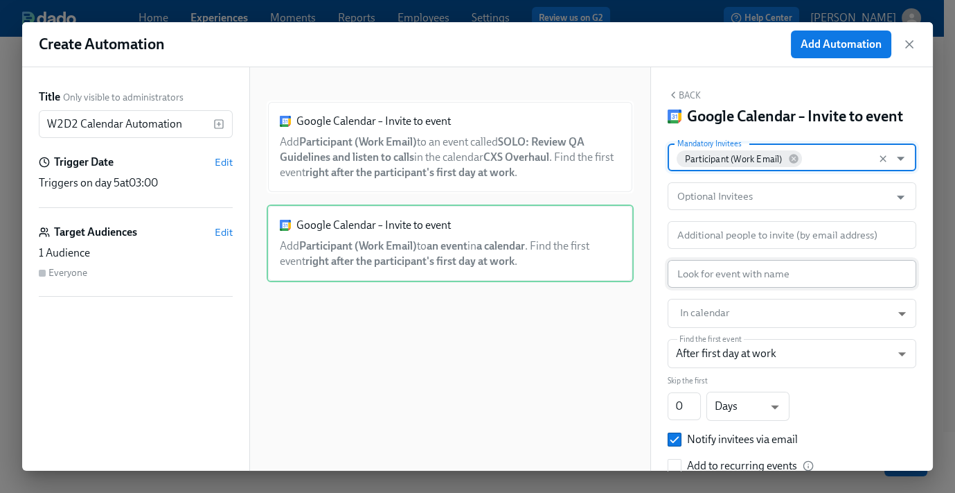
click at [726, 288] on input "text" at bounding box center [792, 274] width 249 height 28
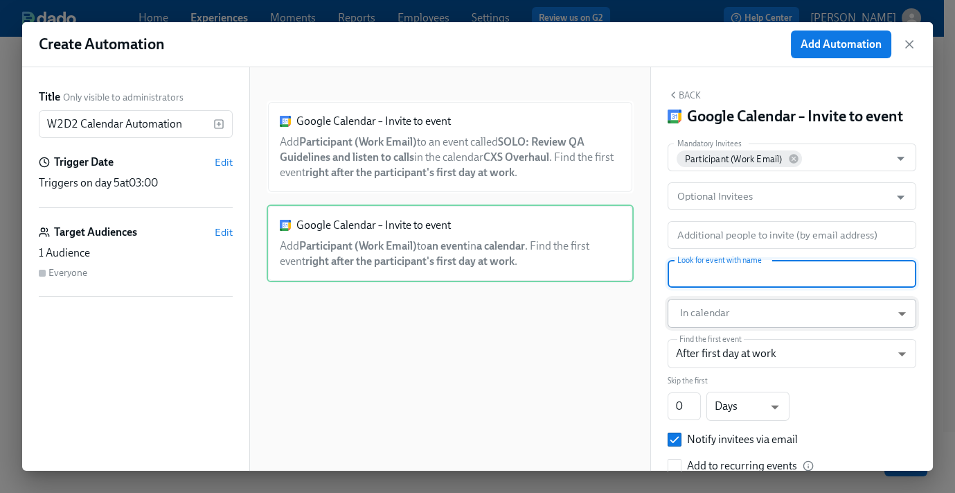
paste input "ASYNC: EOP Docebo"
type input "ASYNC: EOP Docebo"
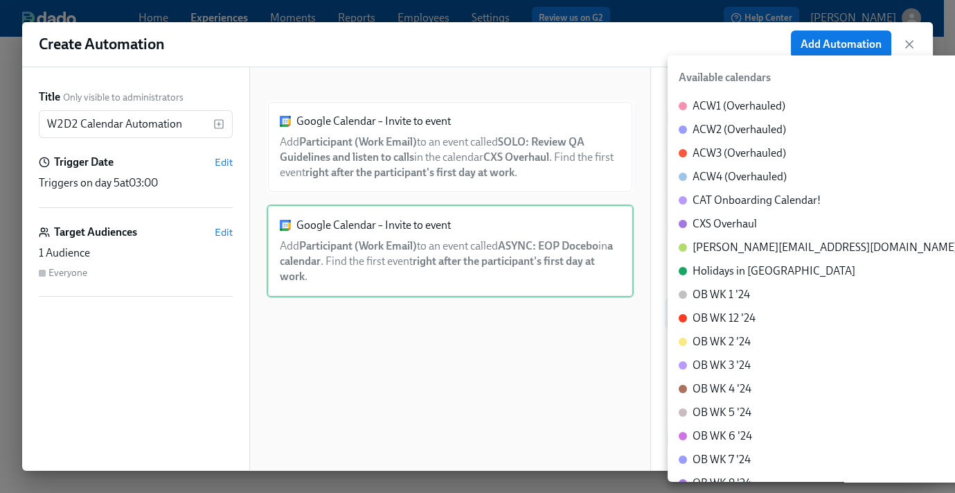
click at [725, 335] on body "Home Experiences Moments Reports Employees Settings Review us on G2 Help Center…" at bounding box center [477, 188] width 955 height 653
click at [736, 224] on div "CXS Overhaul" at bounding box center [725, 223] width 64 height 15
type input "c_60dc0434beab07ba432bc90097a55cb043e13d223856065d37105691a0752e1c@group.calend…"
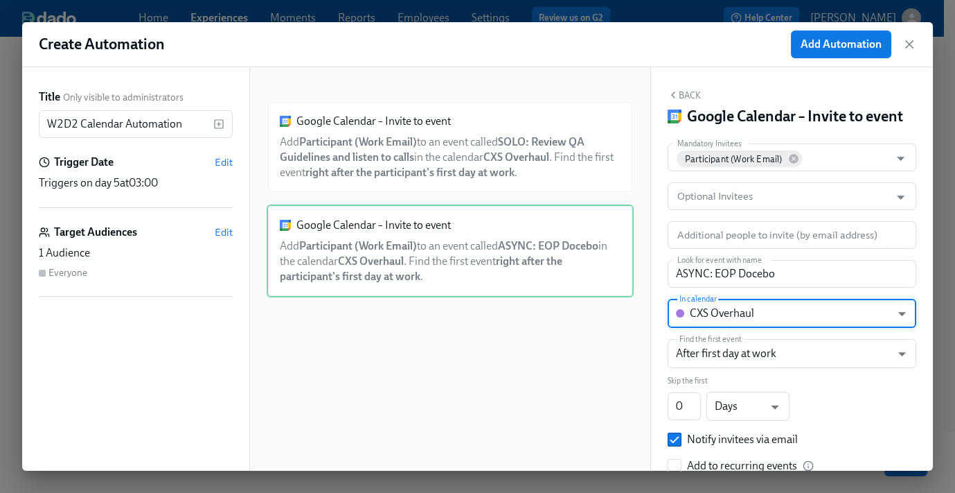
click at [689, 93] on button "Back" at bounding box center [684, 94] width 33 height 11
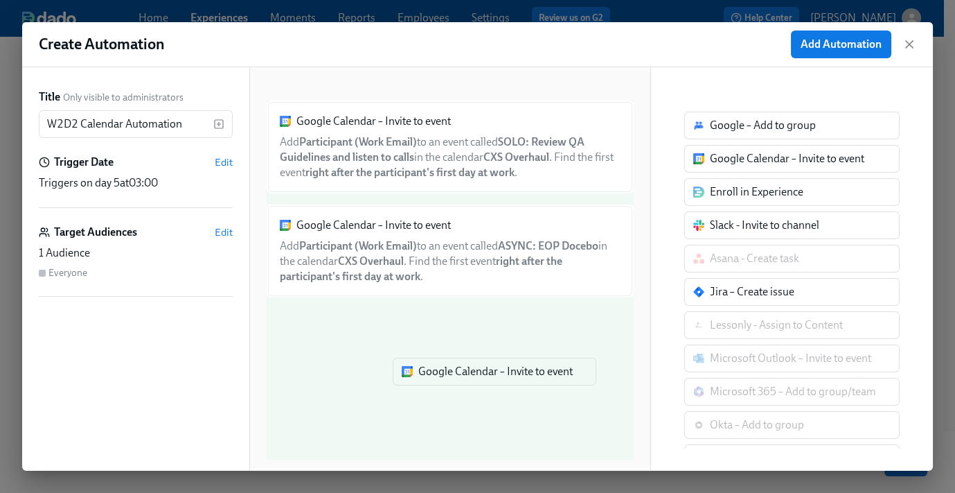
drag, startPoint x: 739, startPoint y: 165, endPoint x: 437, endPoint y: 360, distance: 360.0
click at [435, 381] on div "Title Only visible to administrators W2D2 Calendar Automation ​ Trigger Date Ed…" at bounding box center [477, 268] width 911 height 403
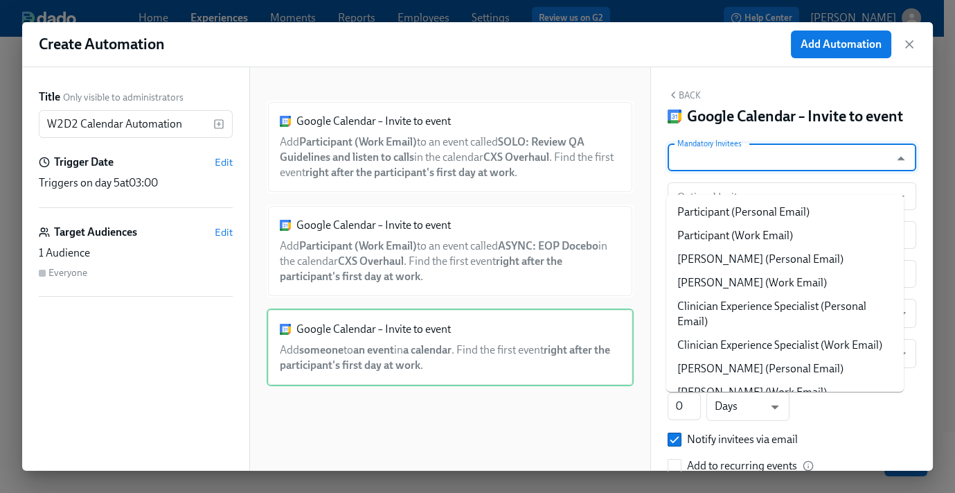
click at [781, 171] on input "Mandatory Invitees" at bounding box center [779, 157] width 209 height 28
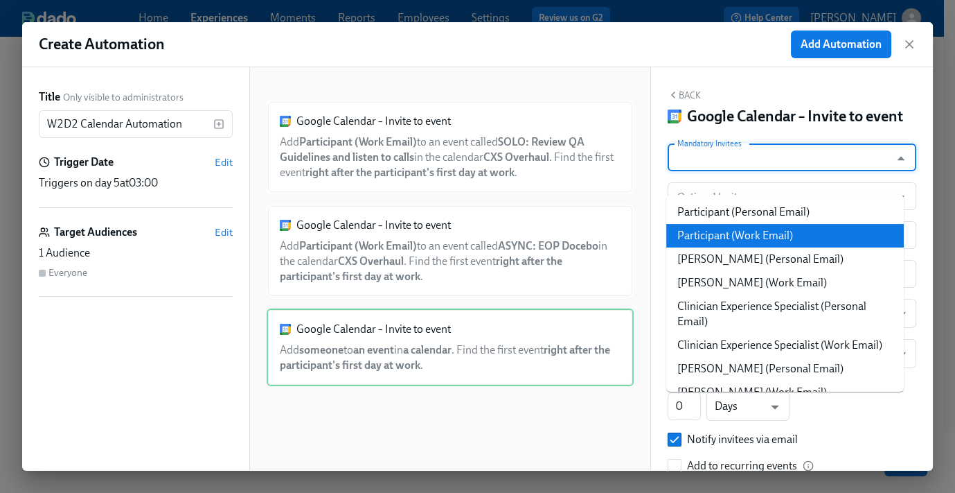
click at [766, 235] on li "Participant (Work Email)" at bounding box center [786, 236] width 238 height 24
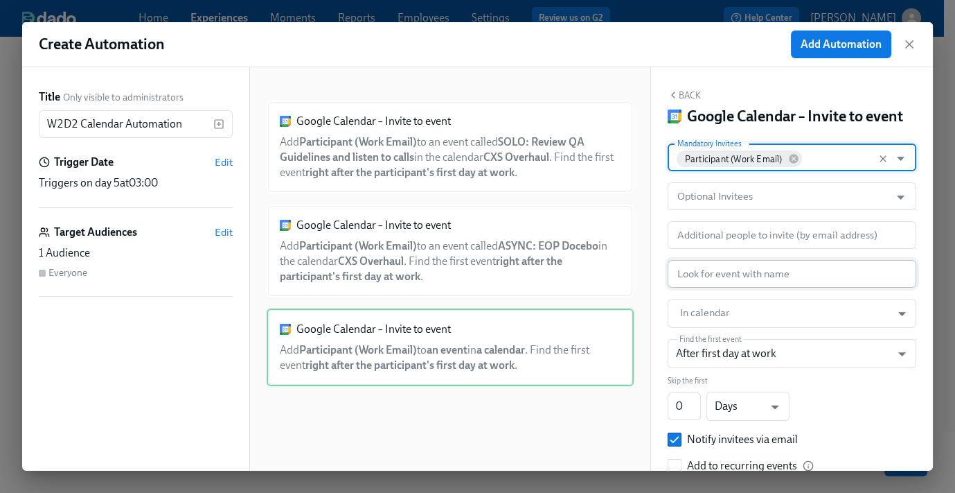
click at [739, 288] on input "text" at bounding box center [792, 274] width 249 height 28
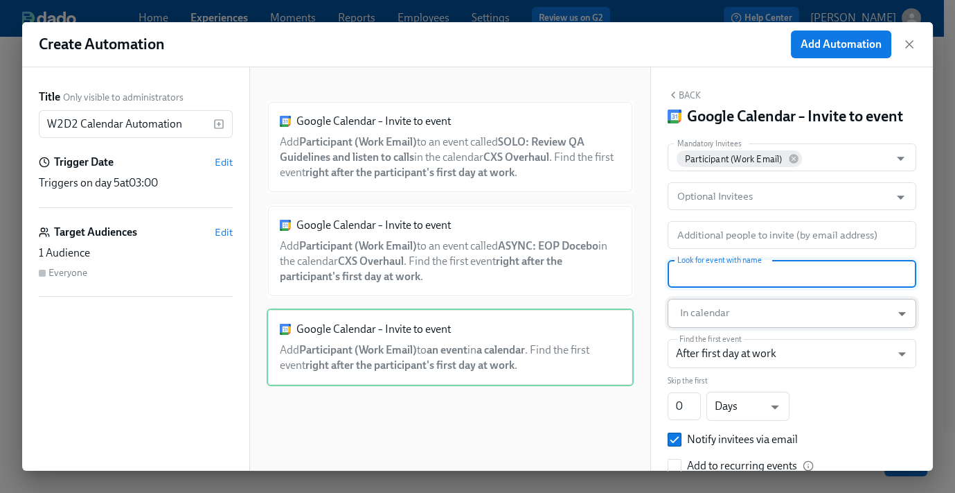
paste input "ASYNC: Expectations Docebo"
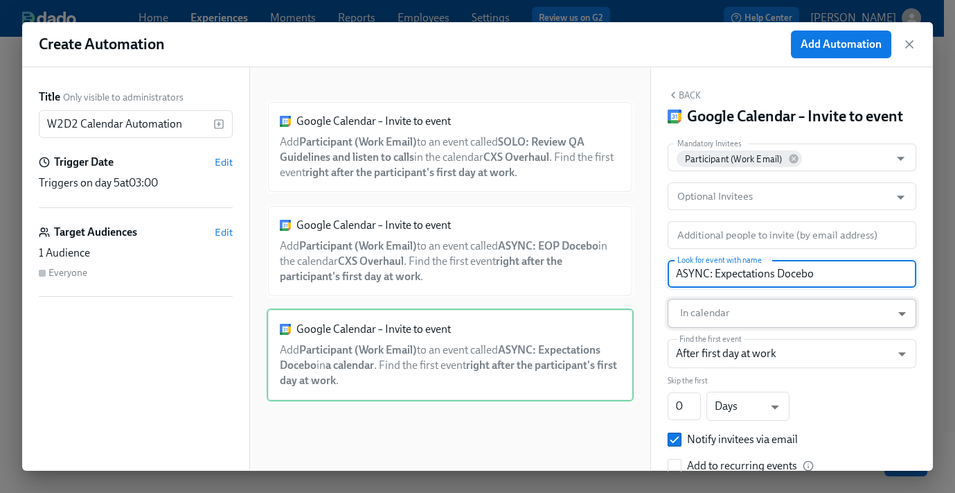
type input "ASYNC: Expectations Docebo"
click at [726, 333] on body "Home Experiences Moments Reports Employees Settings Review us on G2 Help Center…" at bounding box center [477, 188] width 955 height 653
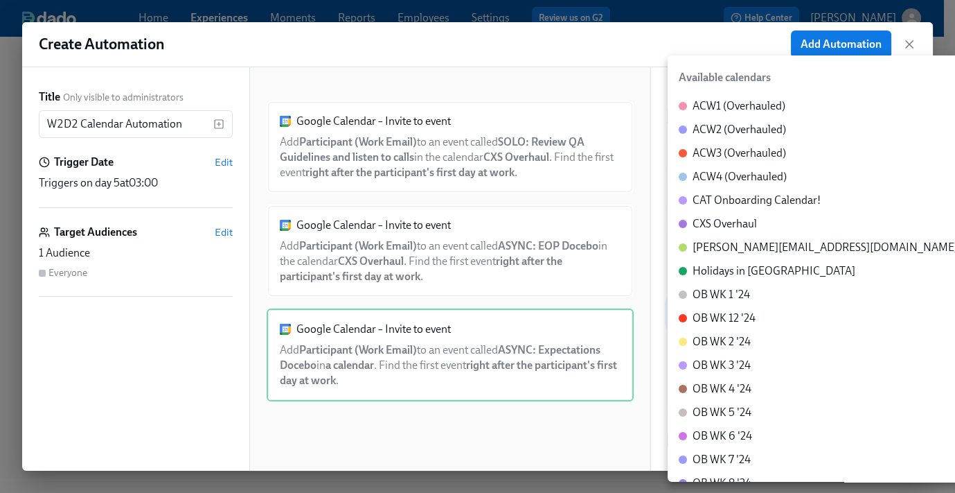
click at [757, 227] on li "CXS Overhaul" at bounding box center [824, 224] width 313 height 24
type input "c_60dc0434beab07ba432bc90097a55cb043e13d223856065d37105691a0752e1c@group.calend…"
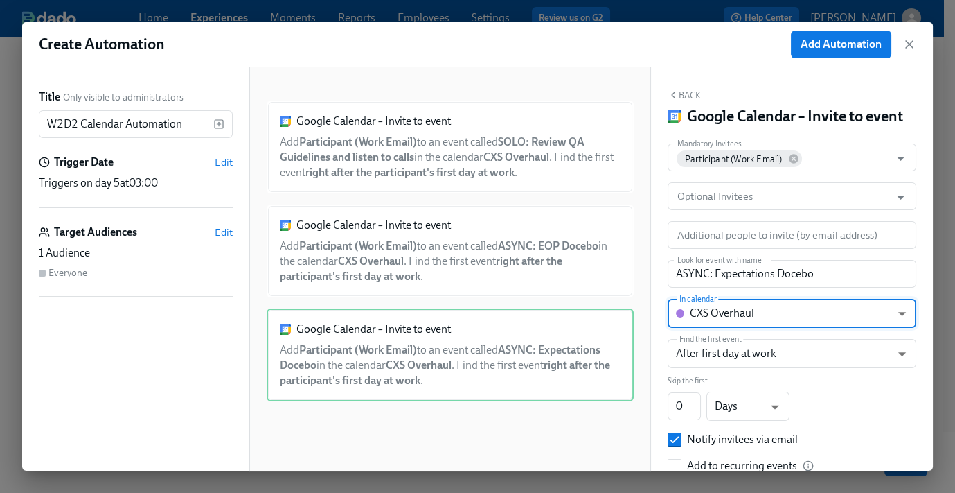
click at [689, 98] on button "Back" at bounding box center [684, 94] width 33 height 11
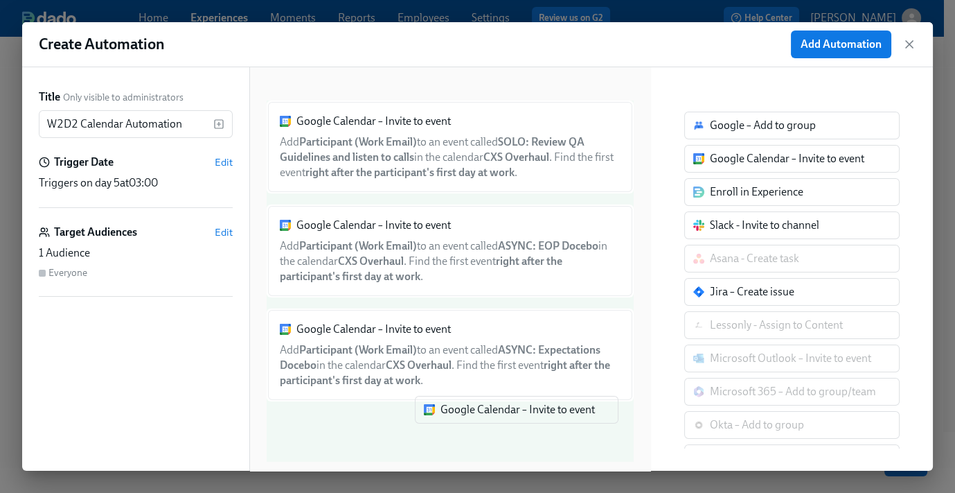
drag, startPoint x: 758, startPoint y: 160, endPoint x: 452, endPoint y: 403, distance: 390.1
click at [444, 445] on div "Title Only visible to administrators W2D2 Calendar Automation ​ Trigger Date Ed…" at bounding box center [477, 268] width 911 height 403
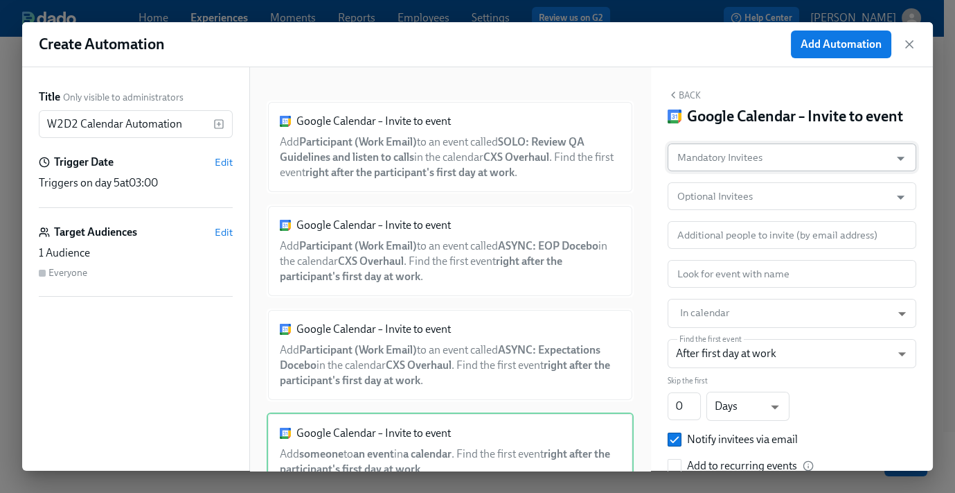
click at [784, 171] on input "Mandatory Invitees" at bounding box center [779, 157] width 209 height 28
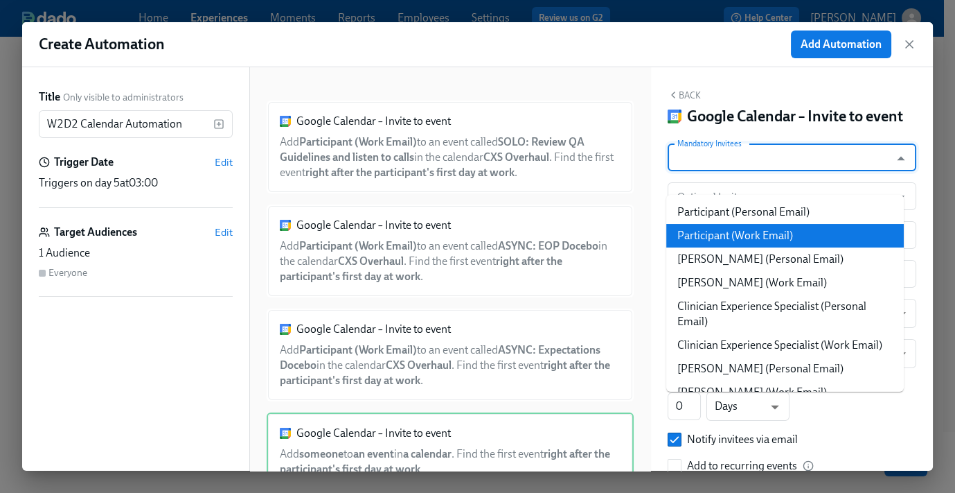
click at [770, 239] on li "Participant (Work Email)" at bounding box center [786, 236] width 238 height 24
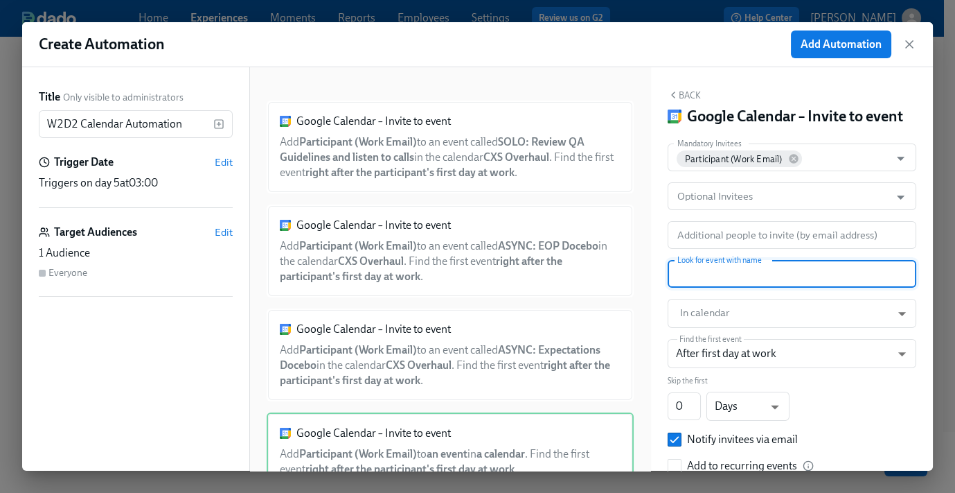
click at [742, 284] on input "text" at bounding box center [792, 274] width 249 height 28
paste input "PARTNER/LIVE: Mock Requests pt. 2"
type input "PARTNER/LIVE: Mock Requests pt. 2"
click at [739, 329] on body "Home Experiences Moments Reports Employees Settings Review us on G2 Help Center…" at bounding box center [477, 188] width 955 height 653
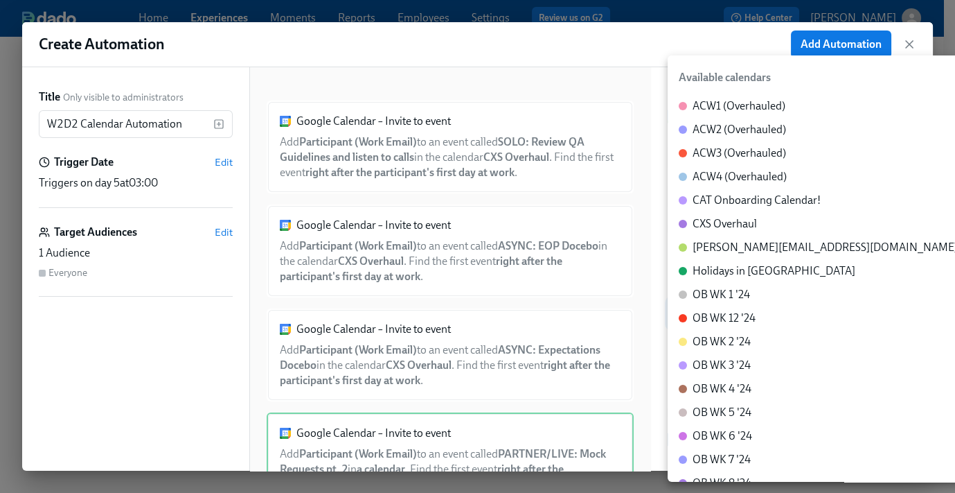
click at [761, 221] on li "CXS Overhaul" at bounding box center [824, 224] width 313 height 24
type input "c_60dc0434beab07ba432bc90097a55cb043e13d223856065d37105691a0752e1c@group.calend…"
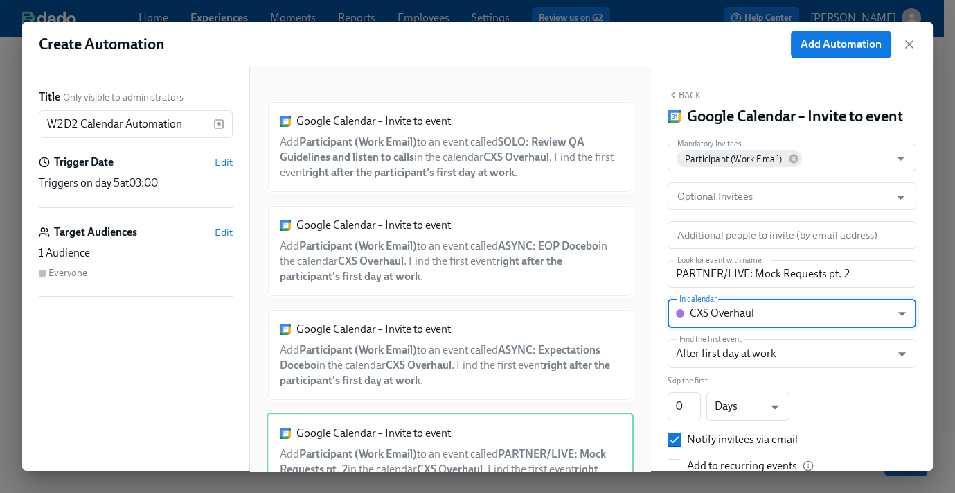
click at [685, 94] on button "Back" at bounding box center [684, 94] width 33 height 11
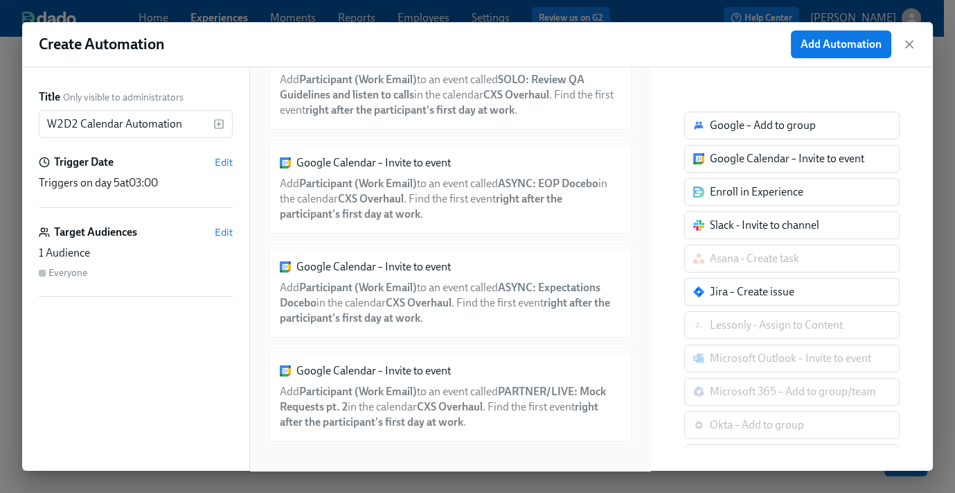
scroll to position [63, 0]
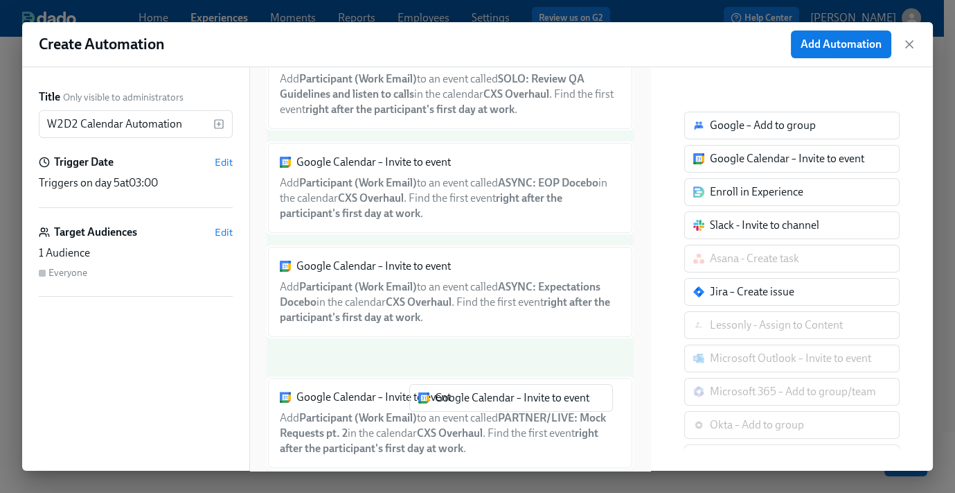
drag, startPoint x: 592, startPoint y: 289, endPoint x: 426, endPoint y: 457, distance: 236.1
click at [426, 457] on div "Title Only visible to administrators W2D2 Calendar Automation ​ Trigger Date Ed…" at bounding box center [477, 268] width 911 height 403
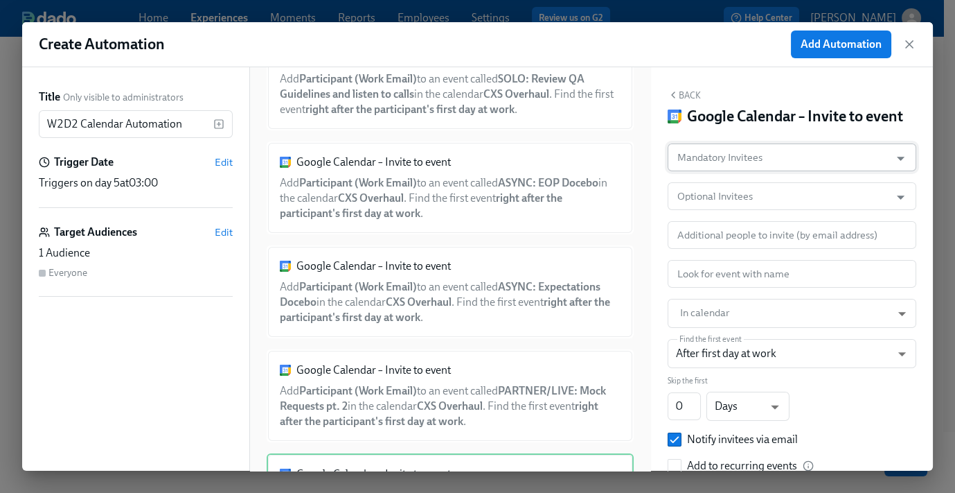
click at [761, 171] on input "Mandatory Invitees" at bounding box center [779, 157] width 209 height 28
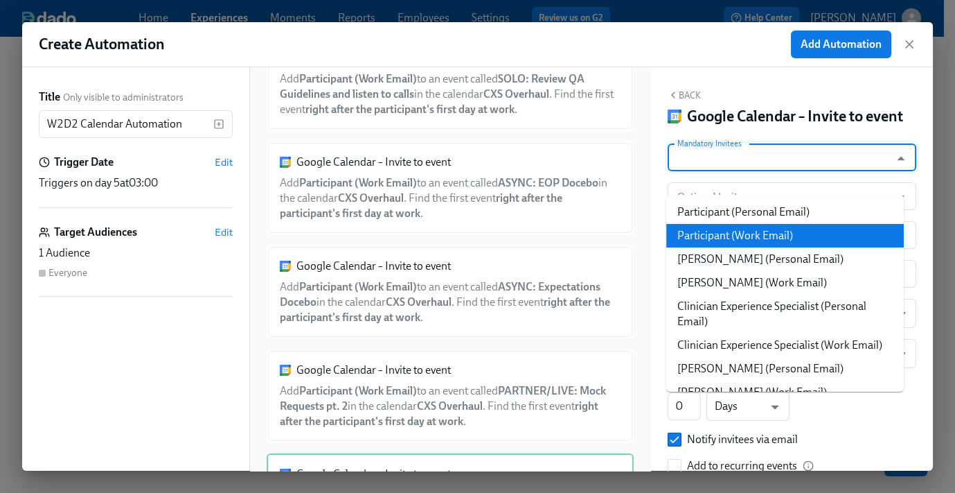
click at [762, 235] on li "Participant (Work Email)" at bounding box center [786, 236] width 238 height 24
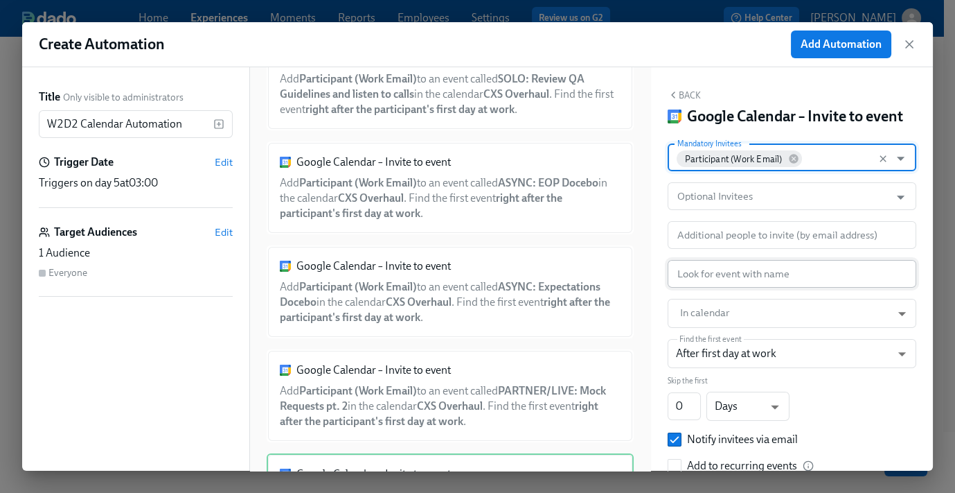
click at [734, 288] on input "text" at bounding box center [792, 274] width 249 height 28
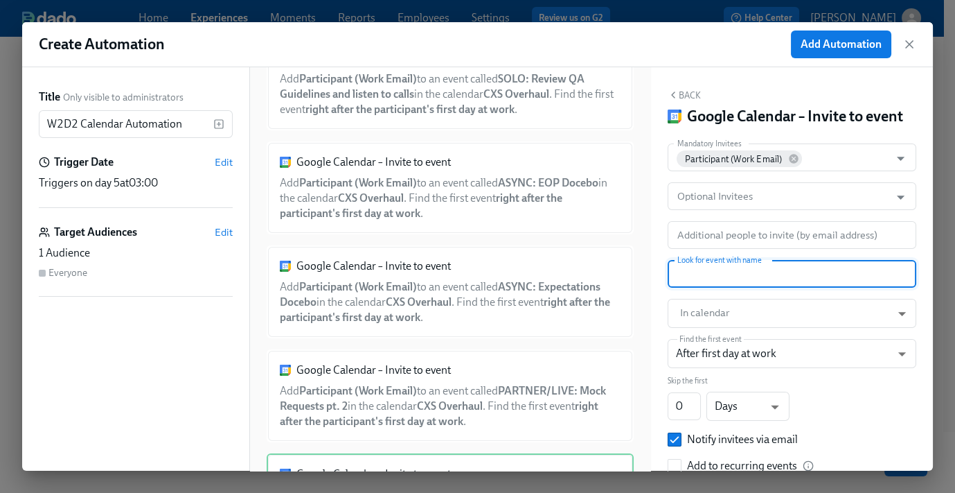
paste input "Lunch W2D2"
type input "Lunch W2D2"
click at [728, 334] on body "Home Experiences Moments Reports Employees Settings Review us on G2 Help Center…" at bounding box center [477, 188] width 955 height 653
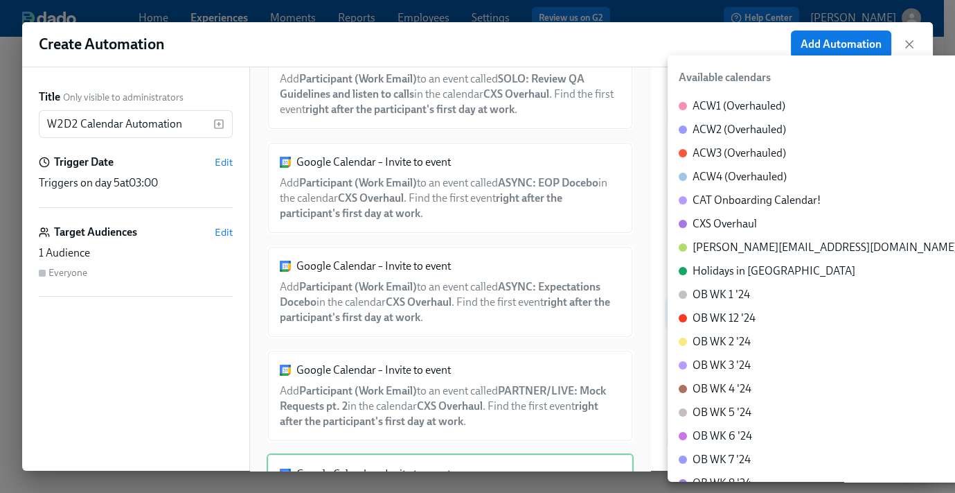
click at [732, 225] on div "CXS Overhaul" at bounding box center [725, 223] width 64 height 15
type input "c_60dc0434beab07ba432bc90097a55cb043e13d223856065d37105691a0752e1c@group.calend…"
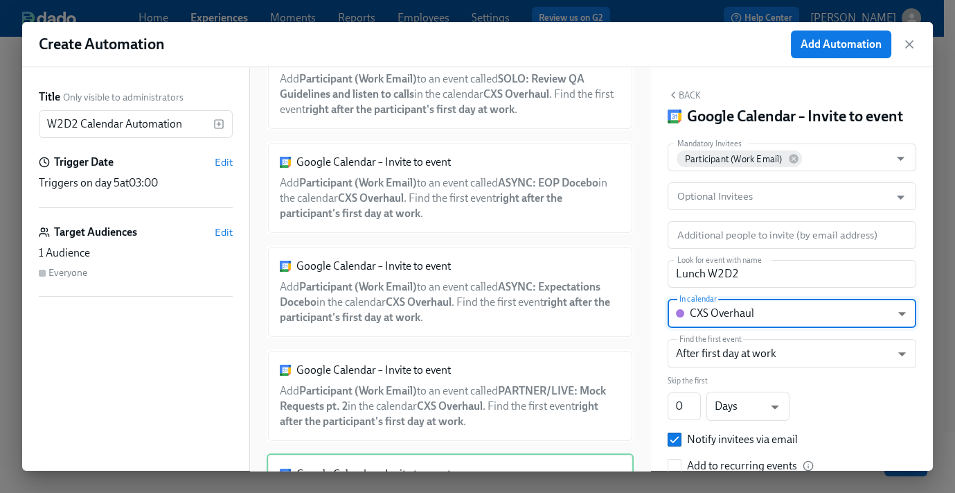
click at [685, 93] on button "Back" at bounding box center [684, 94] width 33 height 11
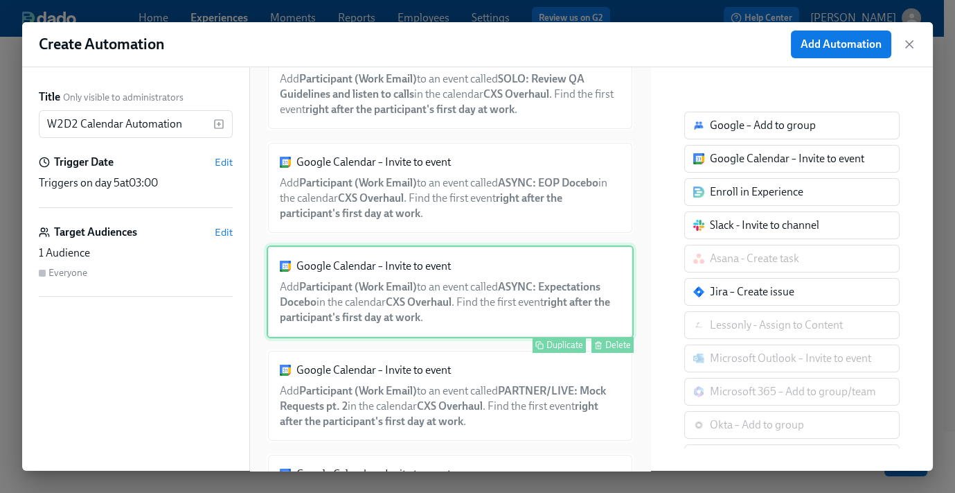
scroll to position [166, 0]
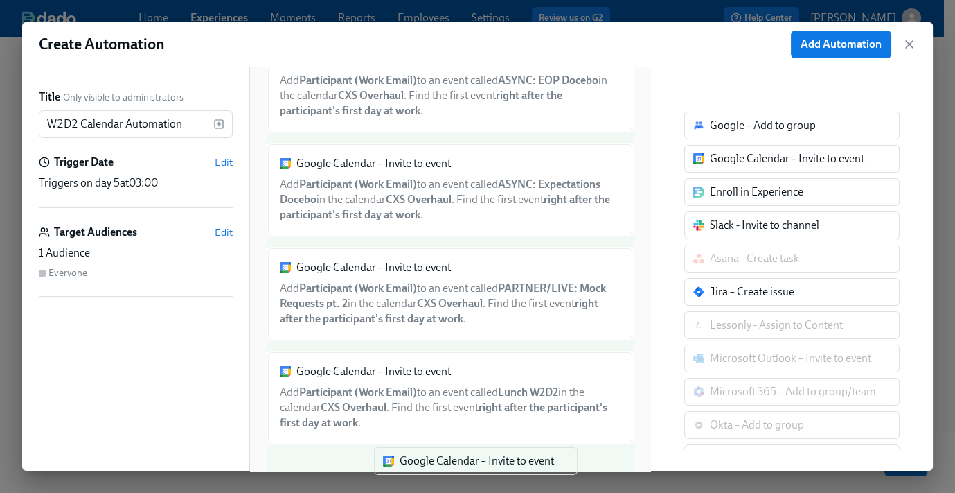
drag, startPoint x: 730, startPoint y: 175, endPoint x: 421, endPoint y: 465, distance: 424.0
click at [421, 471] on div "Create Automation Add Automation Title Only visible to administrators W2D2 Cale…" at bounding box center [477, 246] width 955 height 493
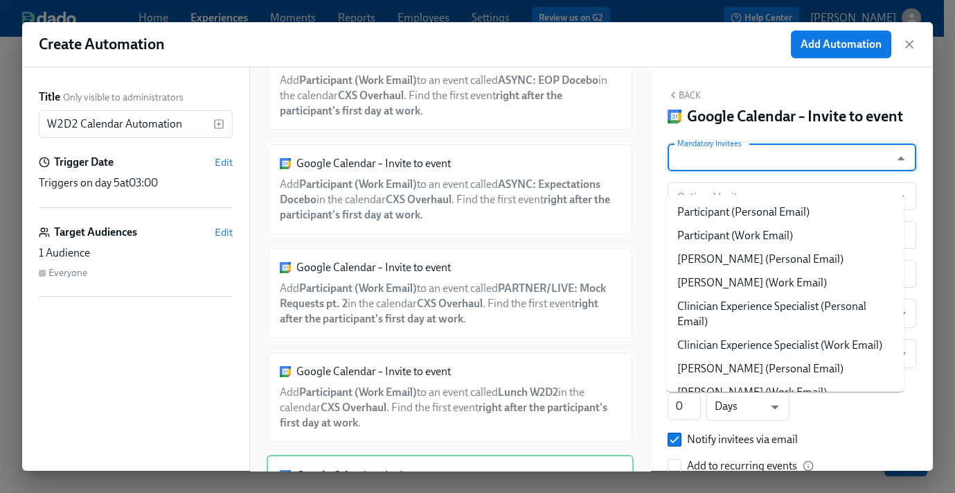
click at [775, 171] on input "Mandatory Invitees" at bounding box center [779, 157] width 209 height 28
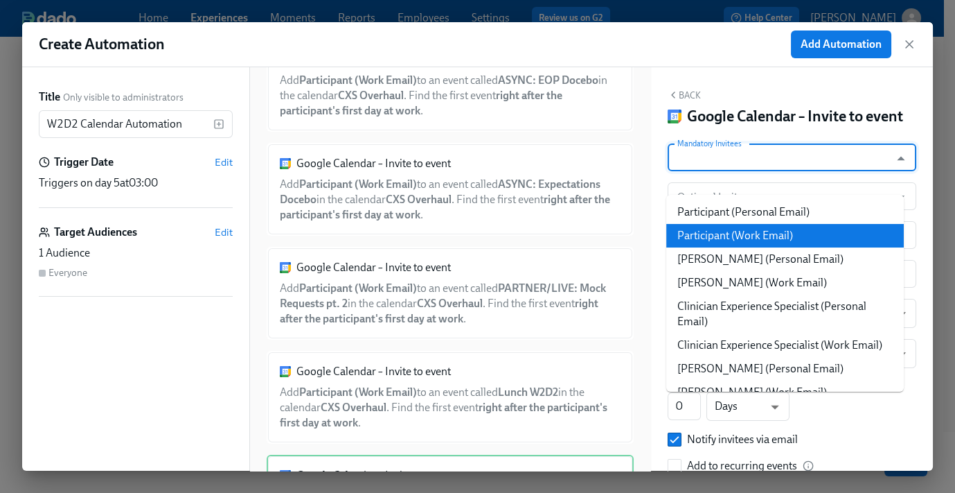
click at [773, 240] on li "Participant (Work Email)" at bounding box center [786, 236] width 238 height 24
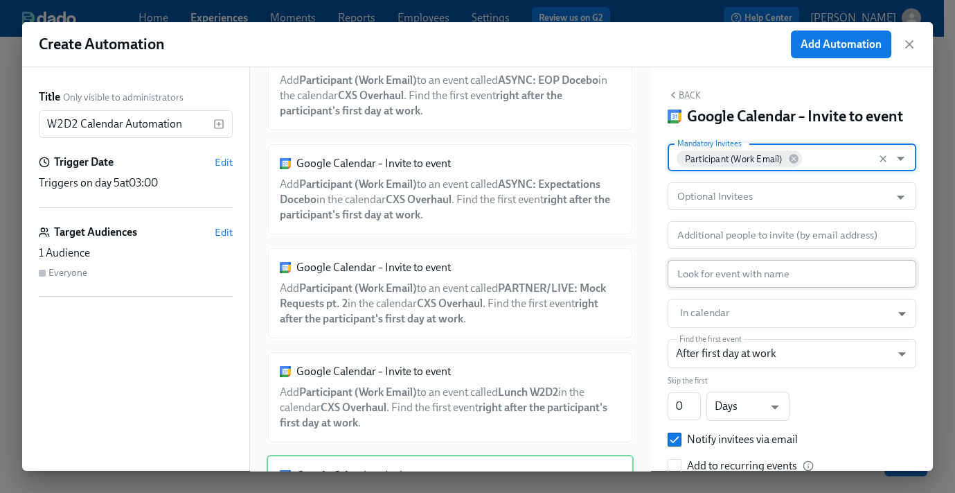
click at [748, 288] on input "text" at bounding box center [792, 274] width 249 height 28
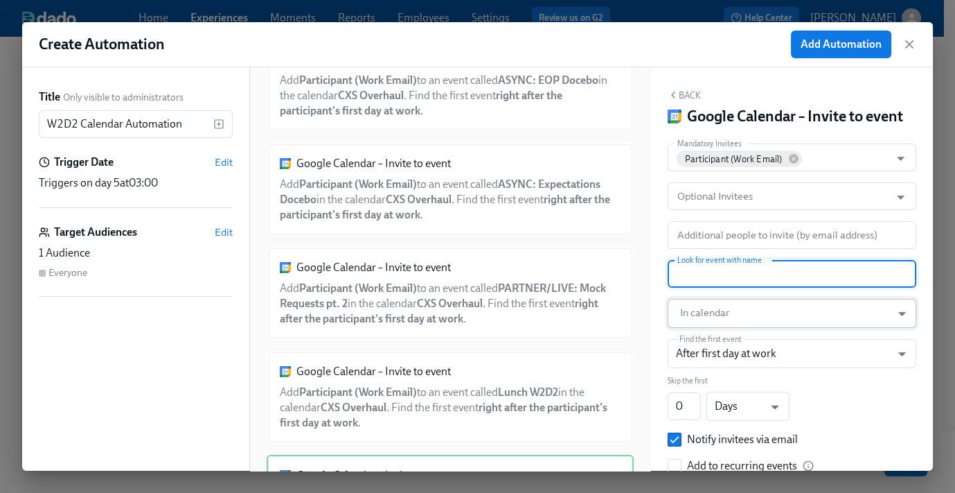
paste input "Manager 1:1s & Checkout"
type input "Manager 1:1s & Checkout"
click at [732, 334] on body "Home Experiences Moments Reports Employees Settings Review us on G2 Help Center…" at bounding box center [477, 188] width 955 height 653
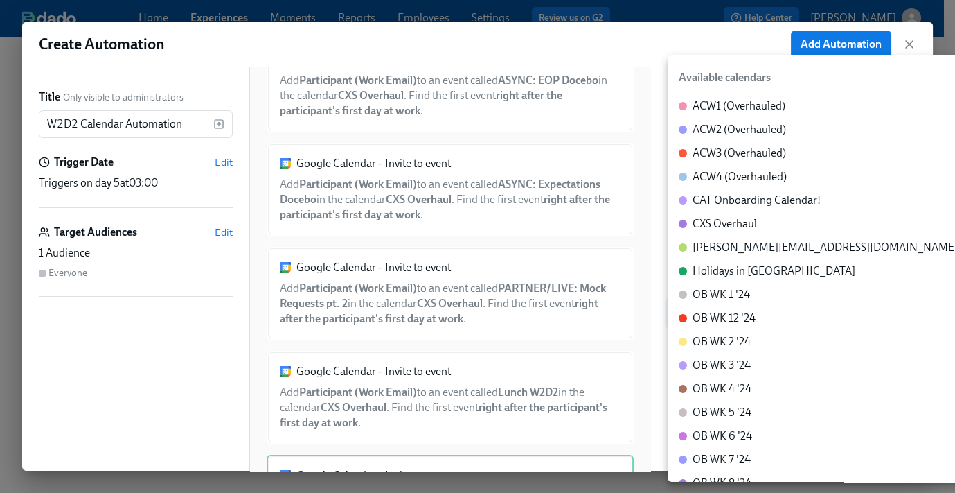
click at [740, 220] on div "CXS Overhaul" at bounding box center [725, 223] width 64 height 15
type input "c_60dc0434beab07ba432bc90097a55cb043e13d223856065d37105691a0752e1c@group.calend…"
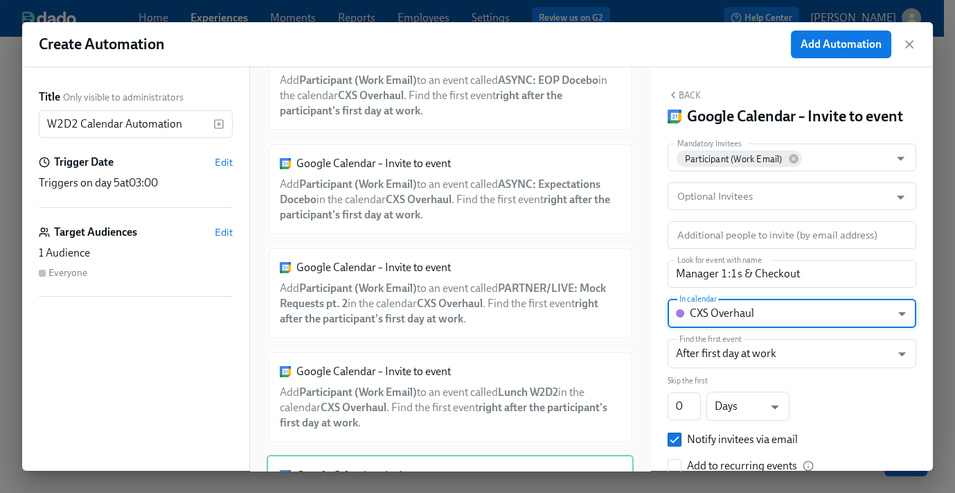
click at [691, 92] on button "Back" at bounding box center [684, 94] width 33 height 11
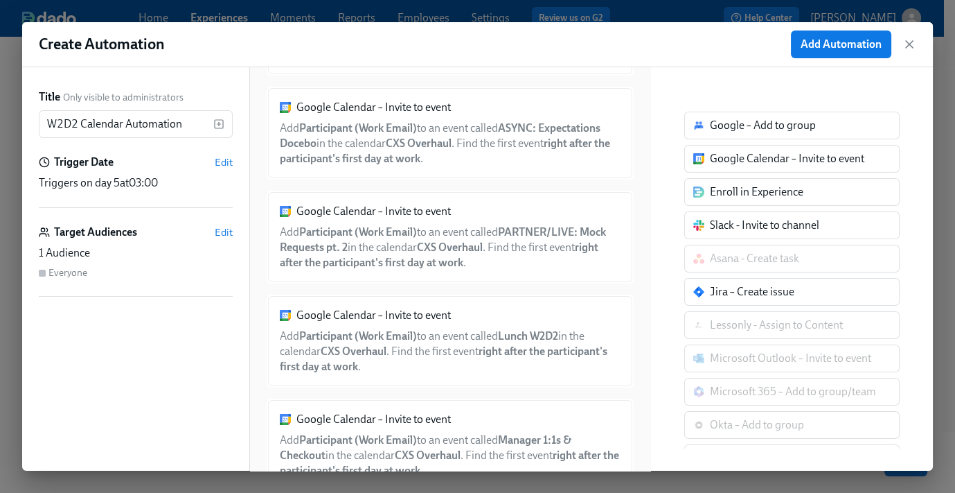
scroll to position [268, 0]
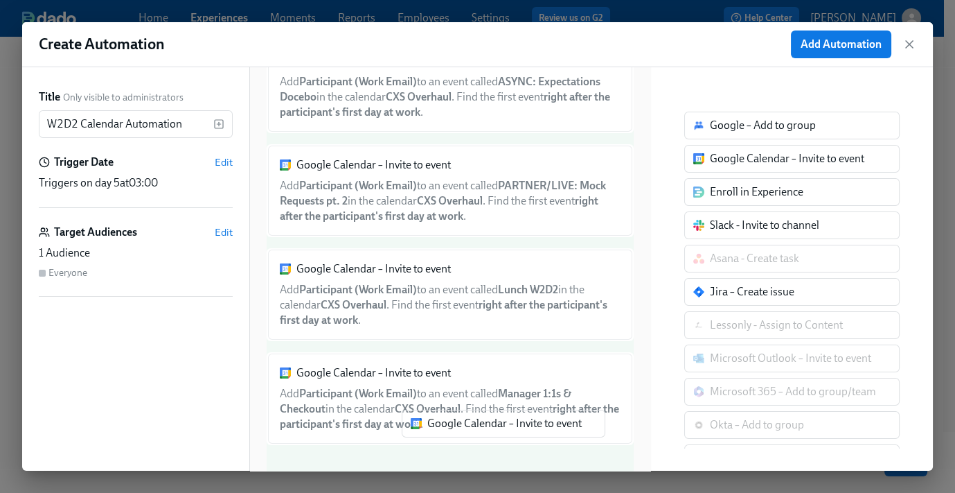
drag, startPoint x: 748, startPoint y: 152, endPoint x: 421, endPoint y: 448, distance: 441.5
click at [421, 448] on div "Title Only visible to administrators W2D2 Calendar Automation ​ Trigger Date Ed…" at bounding box center [477, 268] width 911 height 403
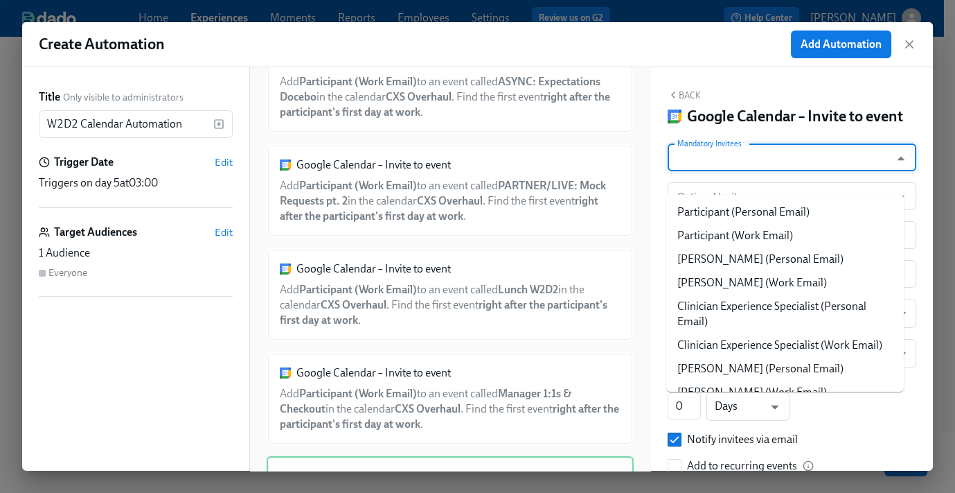
click at [781, 171] on input "Mandatory Invitees" at bounding box center [779, 157] width 209 height 28
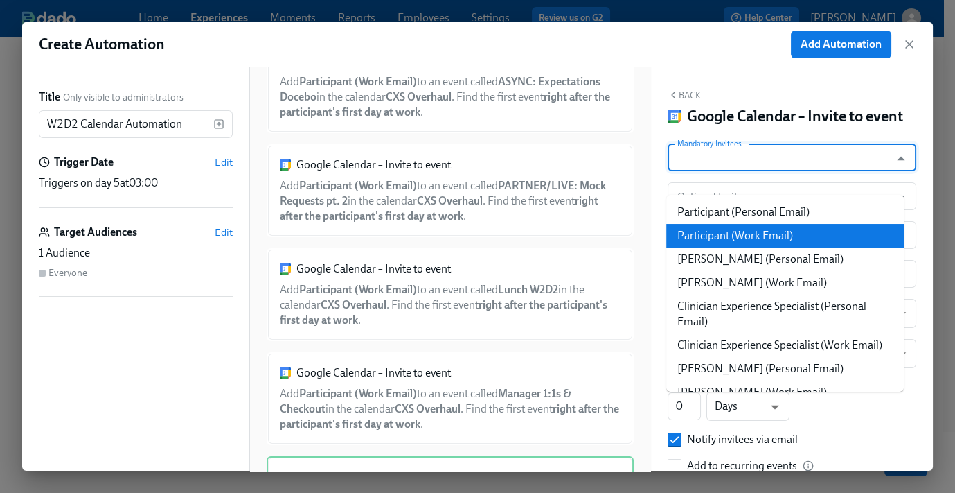
click at [763, 233] on li "Participant (Work Email)" at bounding box center [786, 236] width 238 height 24
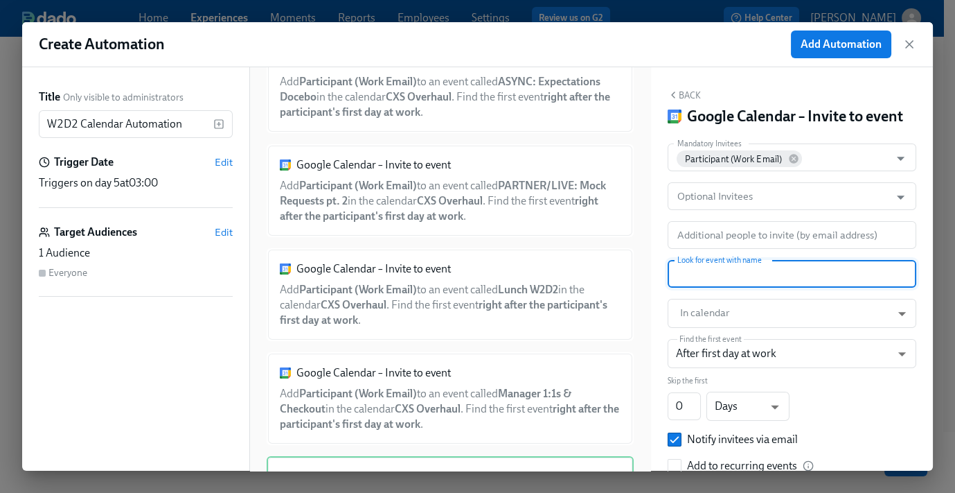
click at [735, 288] on input "text" at bounding box center [792, 274] width 249 height 28
paste input "LIVE: Prep for SMS"
type input "LIVE: Prep for SMS"
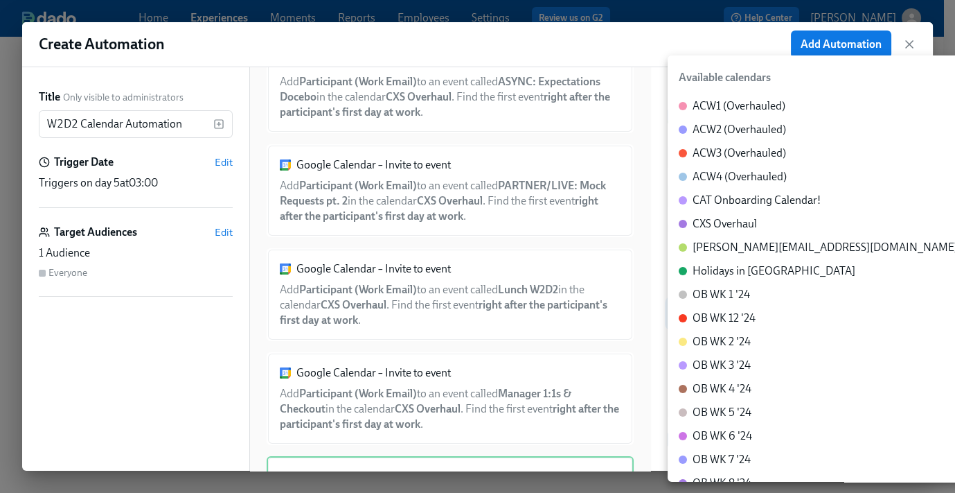
drag, startPoint x: 731, startPoint y: 331, endPoint x: 735, endPoint y: 339, distance: 8.7
click at [731, 331] on body "Home Experiences Moments Reports Employees Settings Review us on G2 Help Center…" at bounding box center [477, 188] width 955 height 653
click at [741, 222] on div "CXS Overhaul" at bounding box center [725, 223] width 64 height 15
type input "c_60dc0434beab07ba432bc90097a55cb043e13d223856065d37105691a0752e1c@group.calend…"
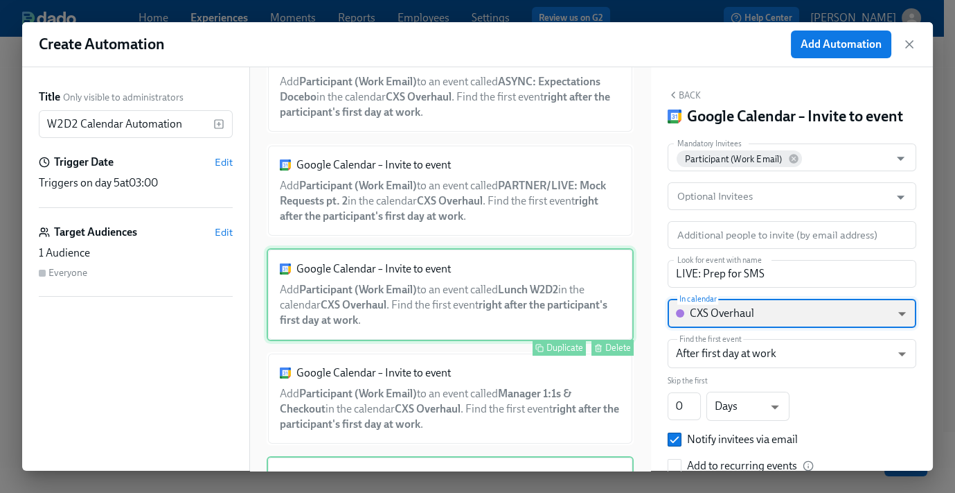
scroll to position [371, 0]
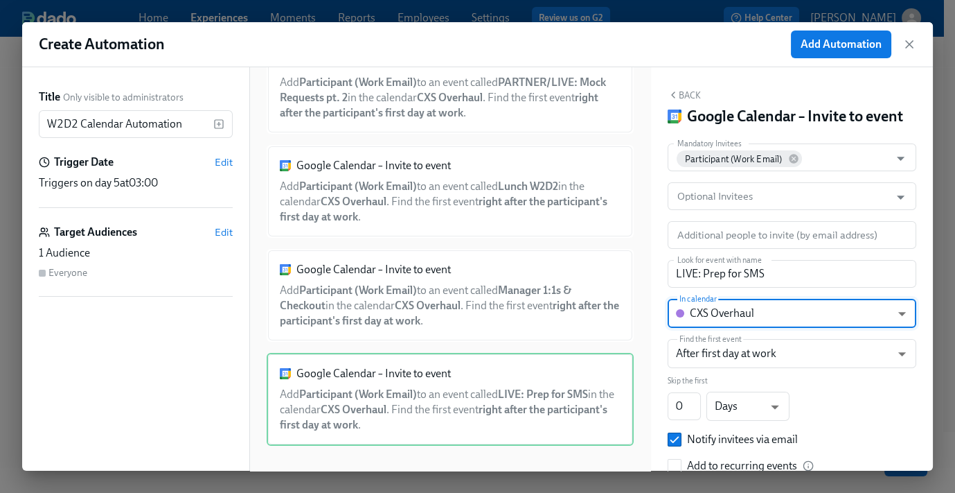
click at [687, 95] on button "Back" at bounding box center [684, 94] width 33 height 11
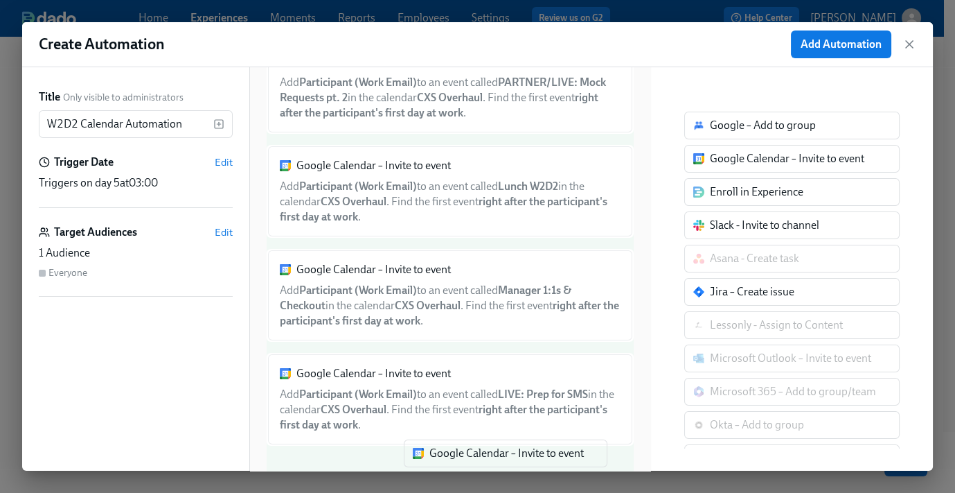
drag, startPoint x: 746, startPoint y: 161, endPoint x: 453, endPoint y: 459, distance: 416.9
click at [453, 459] on div "Title Only visible to administrators W2D2 Calendar Automation ​ Trigger Date Ed…" at bounding box center [477, 268] width 911 height 403
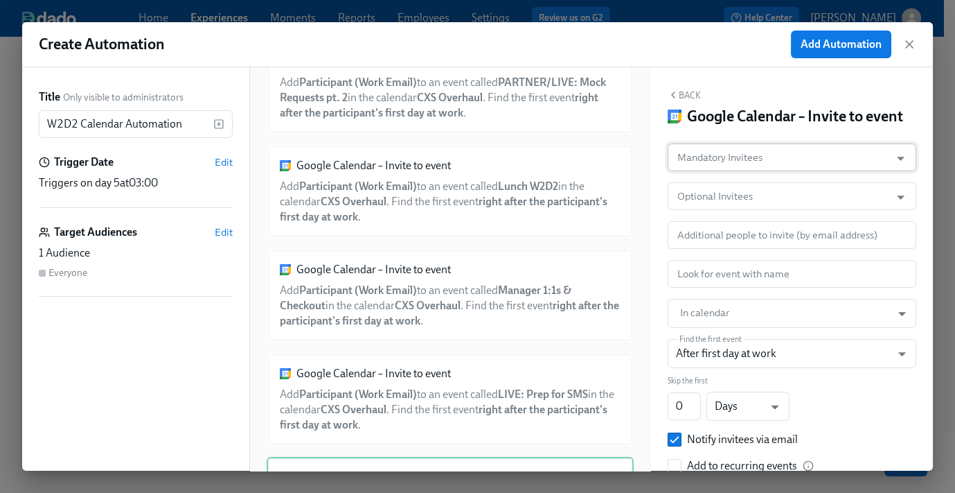
click at [777, 171] on input "Mandatory Invitees" at bounding box center [779, 157] width 209 height 28
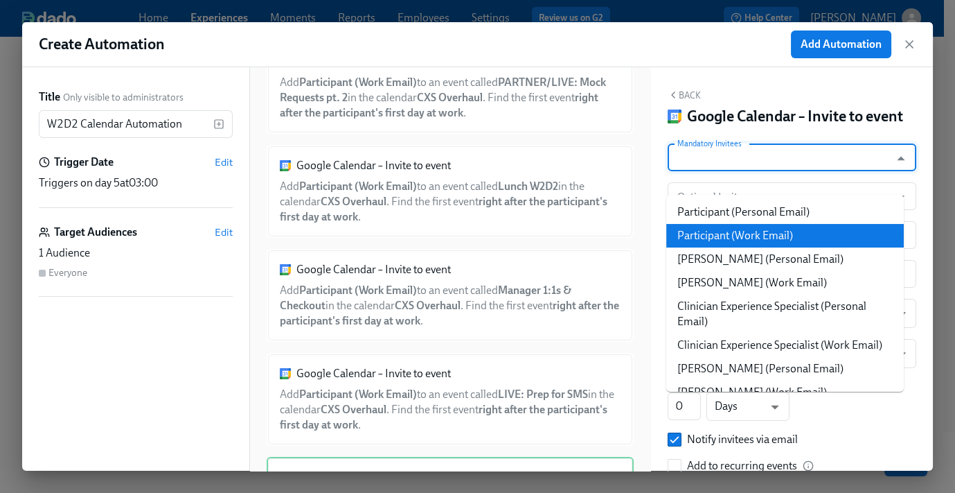
click at [774, 235] on li "Participant (Work Email)" at bounding box center [786, 236] width 238 height 24
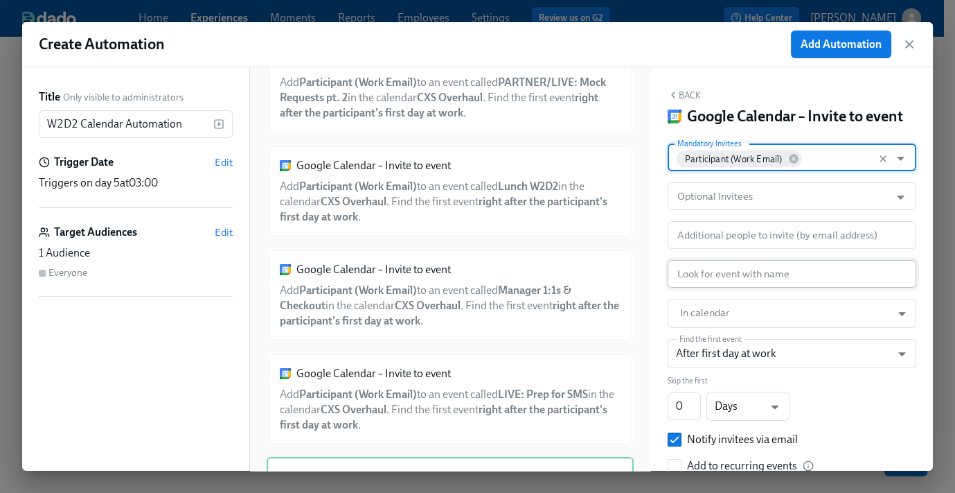
click at [737, 288] on input "text" at bounding box center [792, 274] width 249 height 28
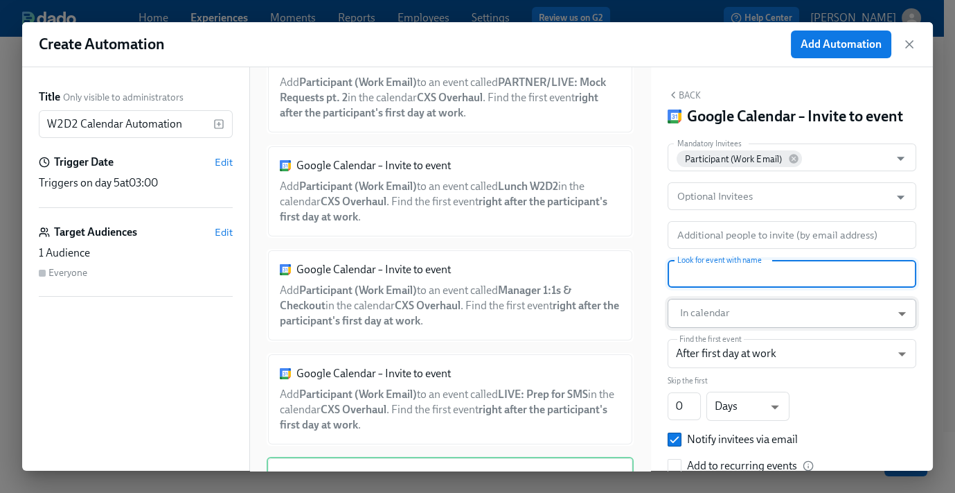
paste input "SOLO: SMS pt.1"
type input "SOLO: SMS pt.1"
click at [734, 330] on body "Home Experiences Moments Reports Employees Settings Review us on G2 Help Center…" at bounding box center [477, 188] width 955 height 653
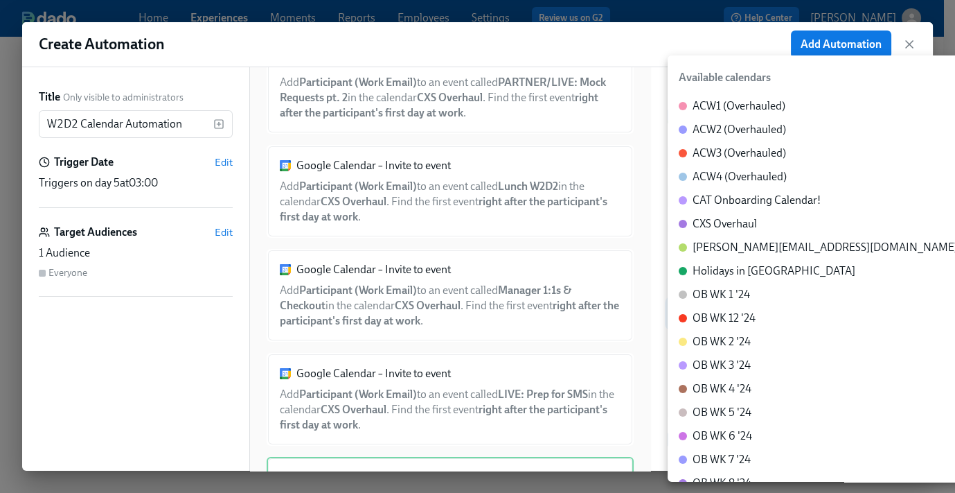
click at [743, 221] on div "CXS Overhaul" at bounding box center [725, 223] width 64 height 15
type input "c_60dc0434beab07ba432bc90097a55cb043e13d223856065d37105691a0752e1c@group.calend…"
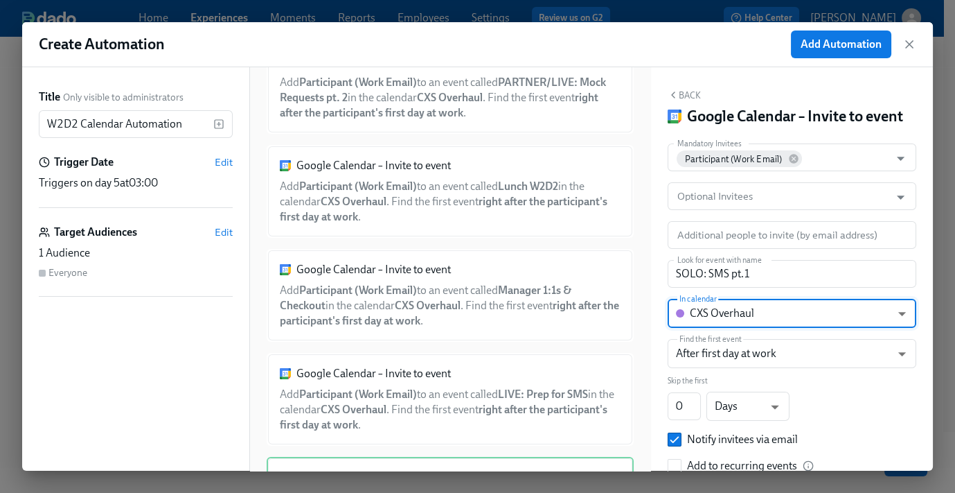
click at [686, 96] on button "Back" at bounding box center [684, 94] width 33 height 11
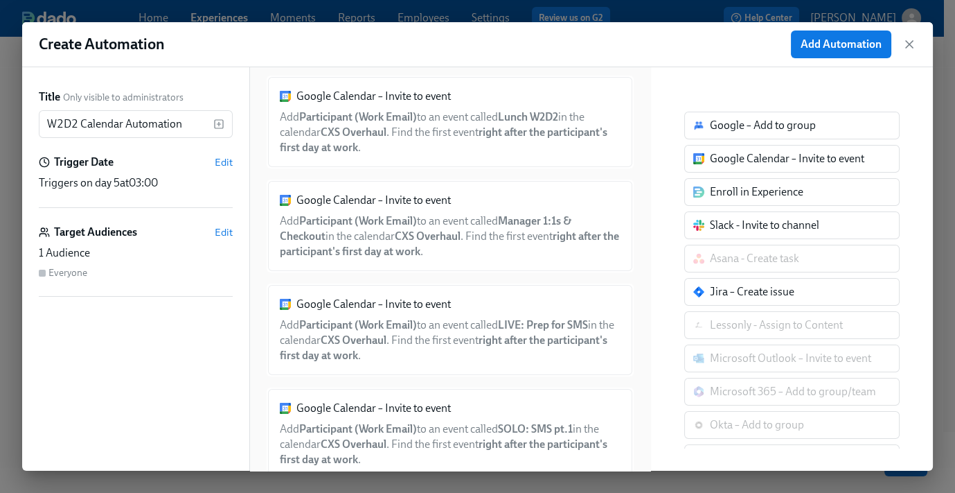
scroll to position [474, 0]
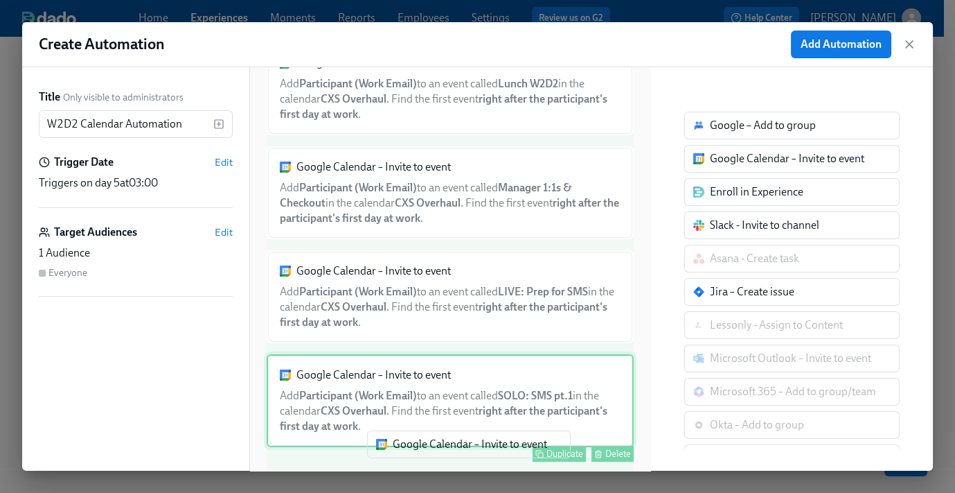
drag, startPoint x: 731, startPoint y: 157, endPoint x: 414, endPoint y: 436, distance: 422.2
click at [404, 449] on div "Title Only visible to administrators W2D2 Calendar Automation ​ Trigger Date Ed…" at bounding box center [477, 268] width 911 height 403
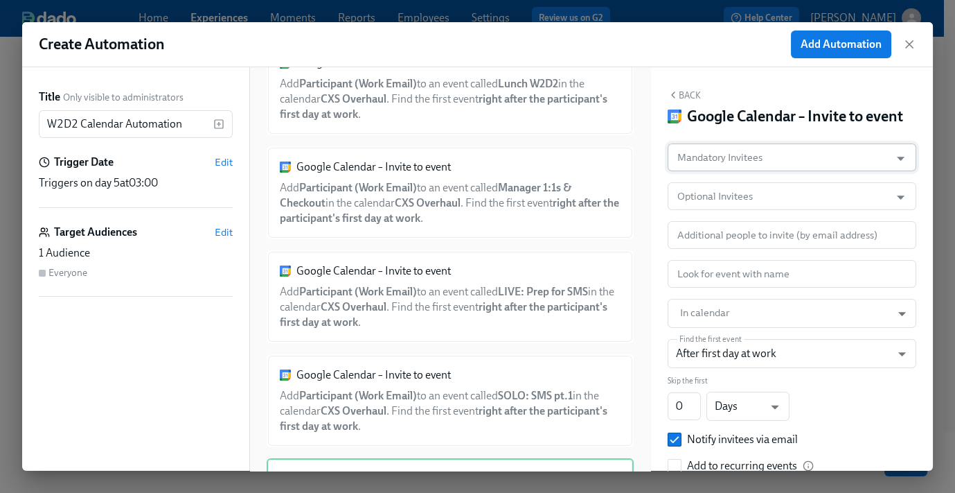
click at [757, 171] on input "Mandatory Invitees" at bounding box center [779, 157] width 209 height 28
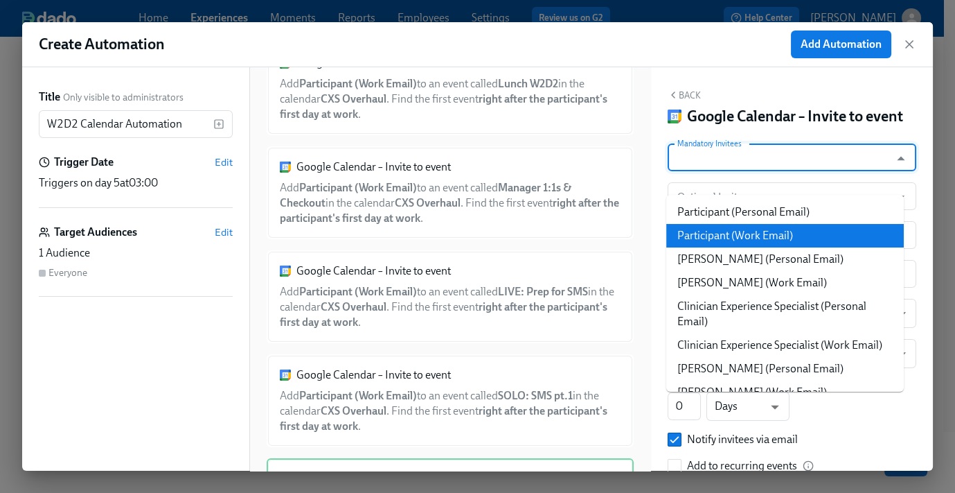
click at [756, 238] on li "Participant (Work Email)" at bounding box center [786, 236] width 238 height 24
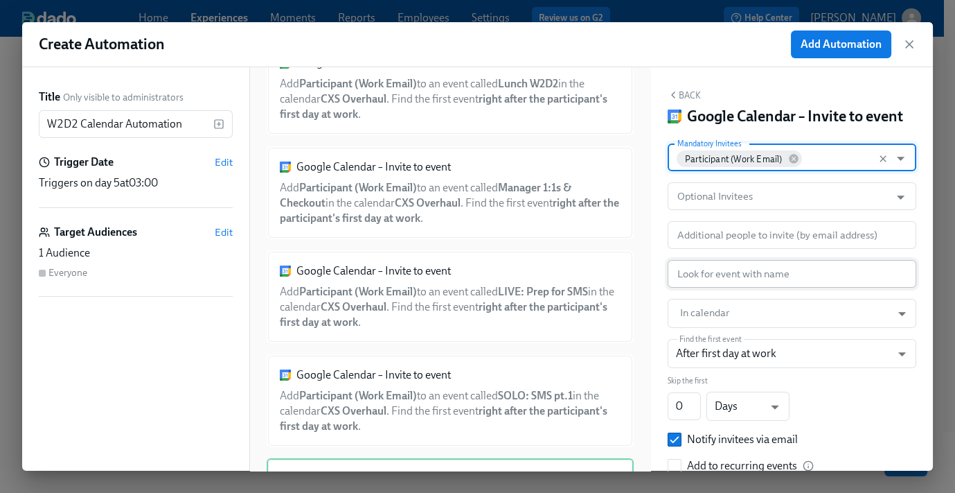
click at [732, 288] on input "text" at bounding box center [792, 274] width 249 height 28
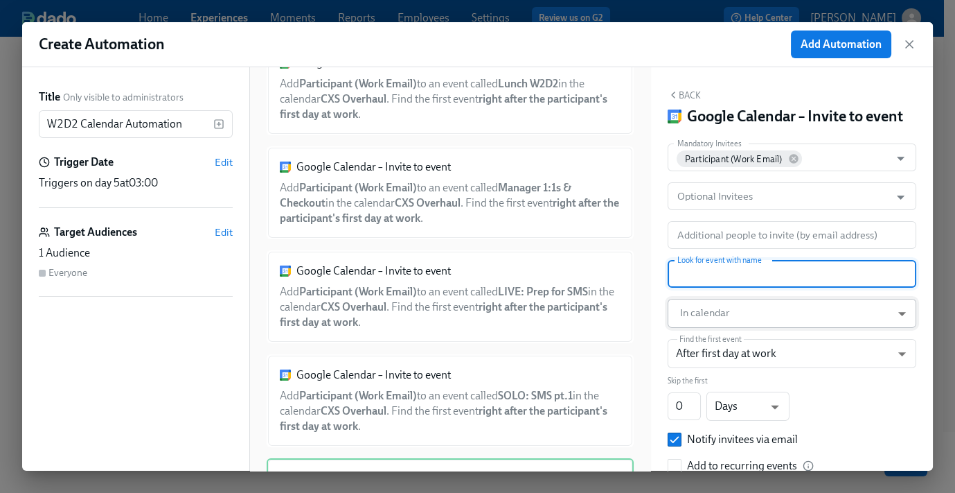
paste input "SOLO: End of Day Wrap Up pt. 1"
type input "SOLO: End of Day Wrap Up pt. 1"
click at [730, 331] on body "Home Experiences Moments Reports Employees Settings Review us on G2 Help Center…" at bounding box center [477, 188] width 955 height 653
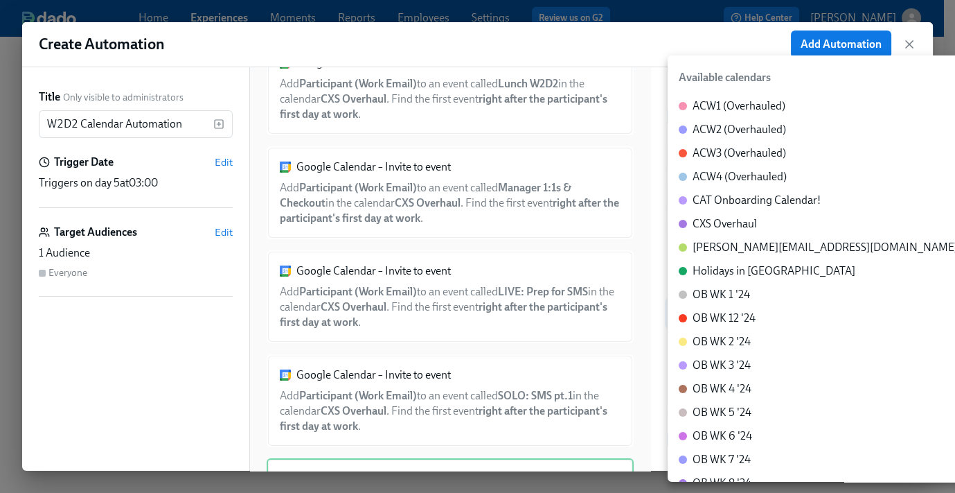
click at [732, 224] on div "CXS Overhaul" at bounding box center [725, 223] width 64 height 15
type input "c_60dc0434beab07ba432bc90097a55cb043e13d223856065d37105691a0752e1c@group.calend…"
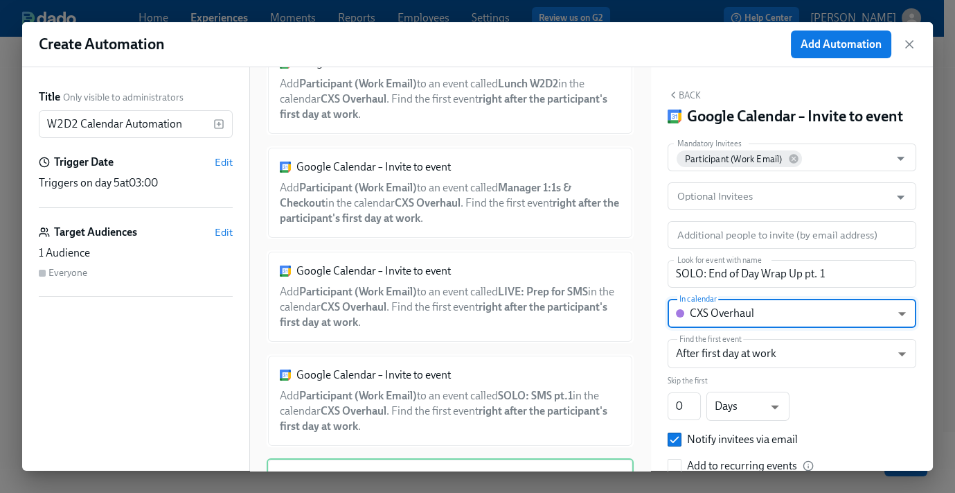
click at [690, 95] on button "Back" at bounding box center [684, 94] width 33 height 11
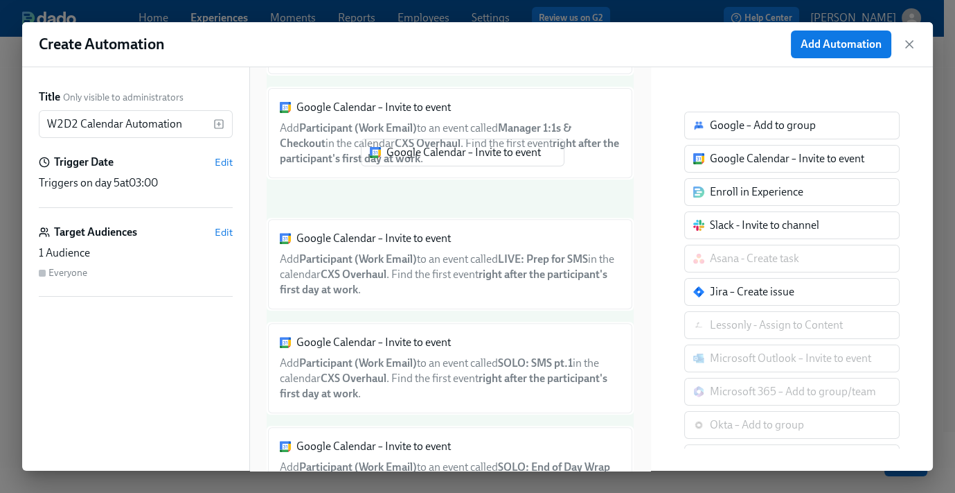
scroll to position [531, 0]
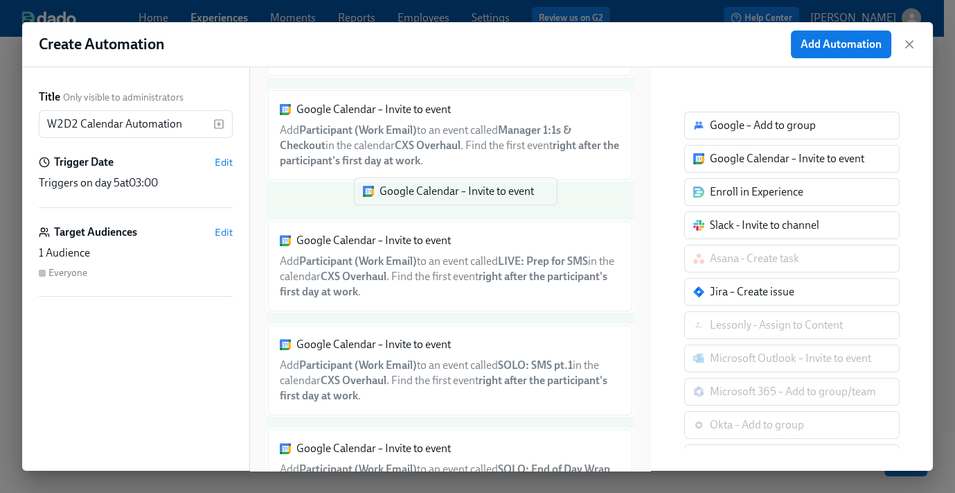
drag, startPoint x: 742, startPoint y: 164, endPoint x: 408, endPoint y: 199, distance: 335.8
click at [408, 199] on div "Title Only visible to administrators W2D2 Calendar Automation ​ Trigger Date Ed…" at bounding box center [477, 268] width 911 height 403
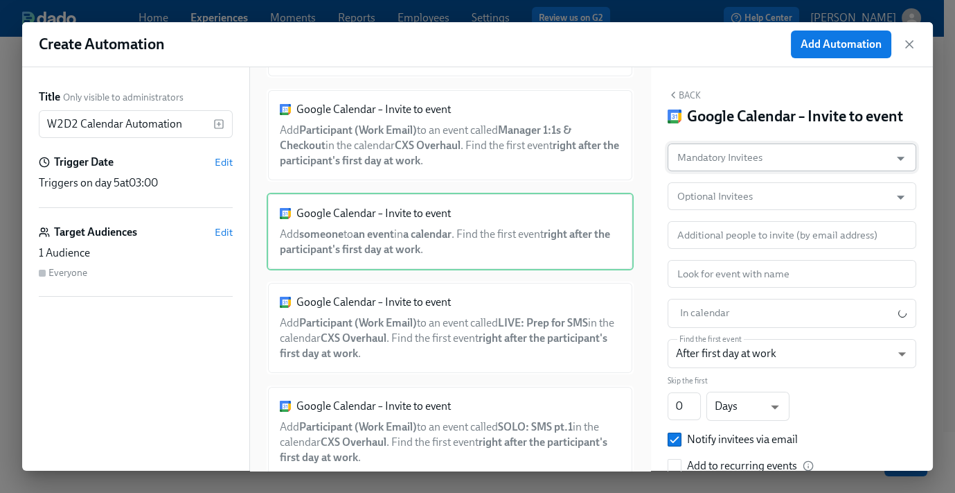
click at [737, 171] on input "Mandatory Invitees" at bounding box center [779, 157] width 209 height 28
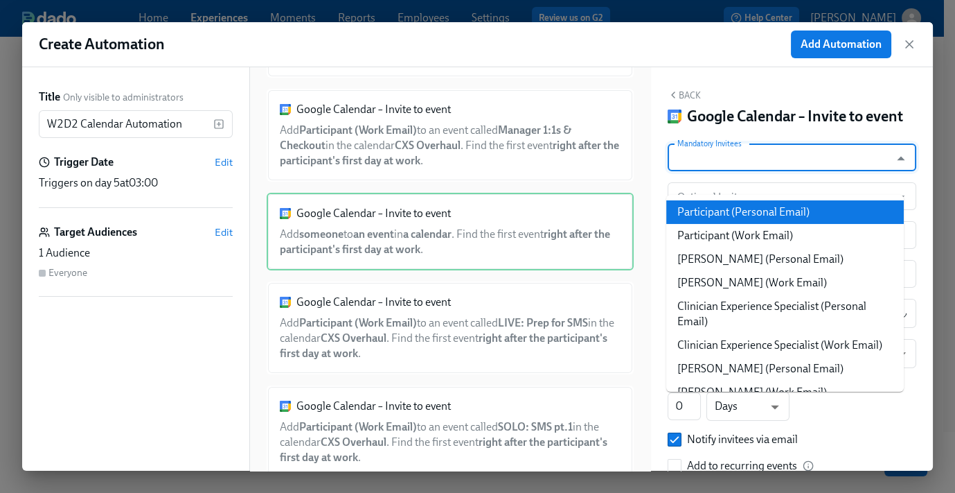
click at [767, 227] on li "Participant (Work Email)" at bounding box center [786, 236] width 238 height 24
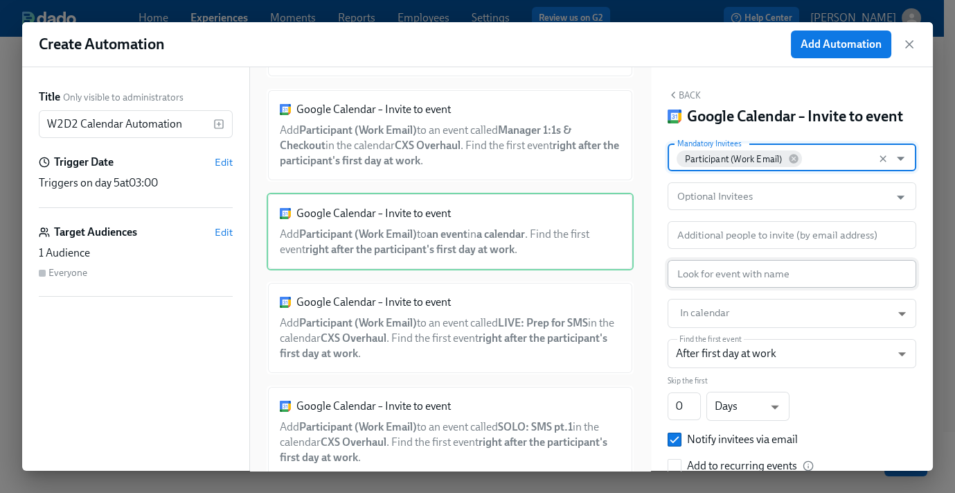
click at [719, 288] on input "text" at bounding box center [792, 274] width 249 height 28
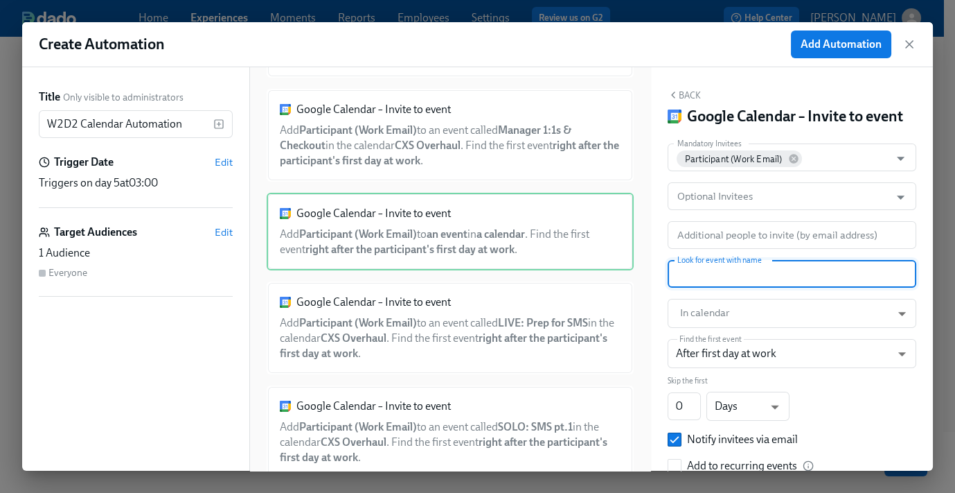
paste input "SOLO: Study Case Type Workflows"
type input "SOLO: Study Case Type Workflows"
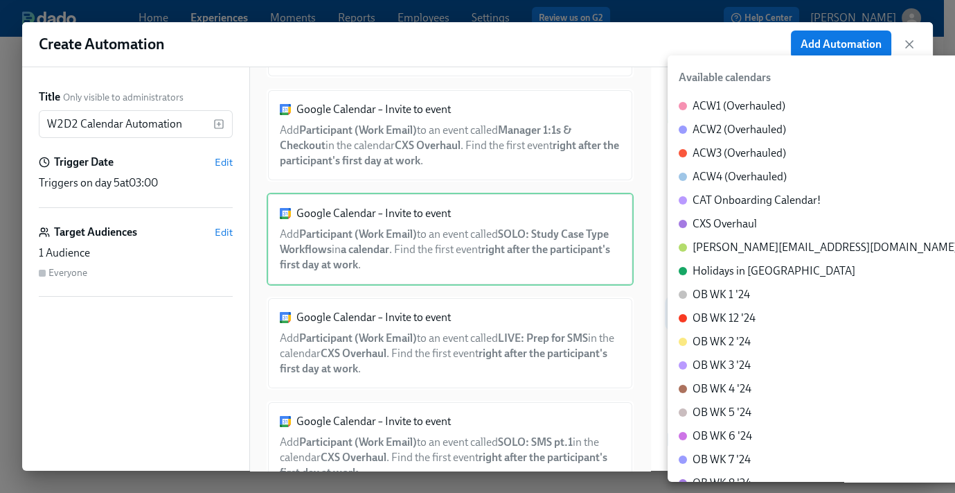
click at [724, 329] on body "Home Experiences Moments Reports Employees Settings Review us on G2 Help Center…" at bounding box center [477, 188] width 955 height 653
click at [754, 222] on div "CXS Overhaul" at bounding box center [725, 223] width 64 height 15
type input "c_60dc0434beab07ba432bc90097a55cb043e13d223856065d37105691a0752e1c@group.calend…"
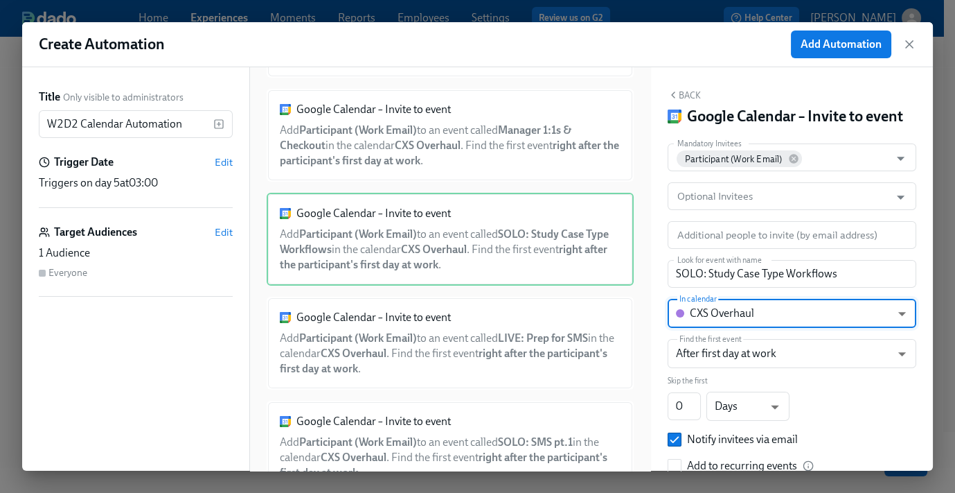
click at [690, 94] on button "Back" at bounding box center [684, 94] width 33 height 11
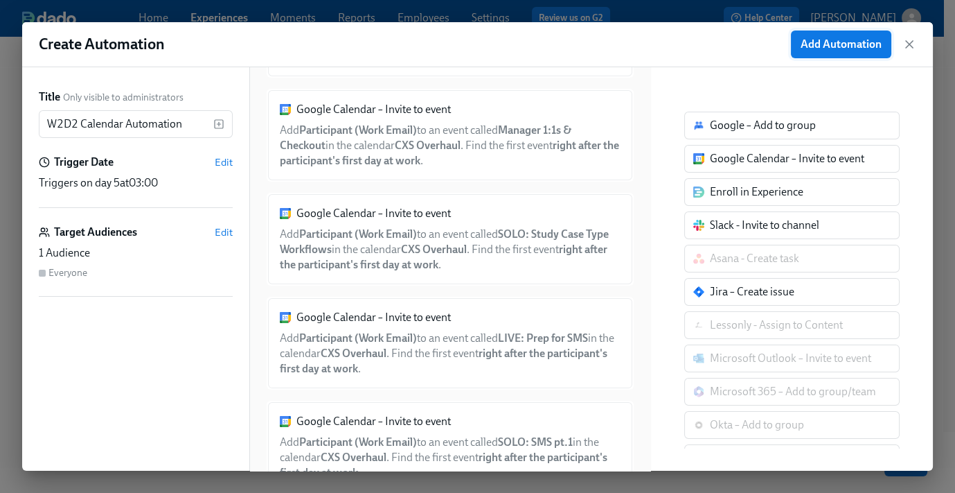
click at [827, 43] on span "Add Automation" at bounding box center [841, 44] width 81 height 14
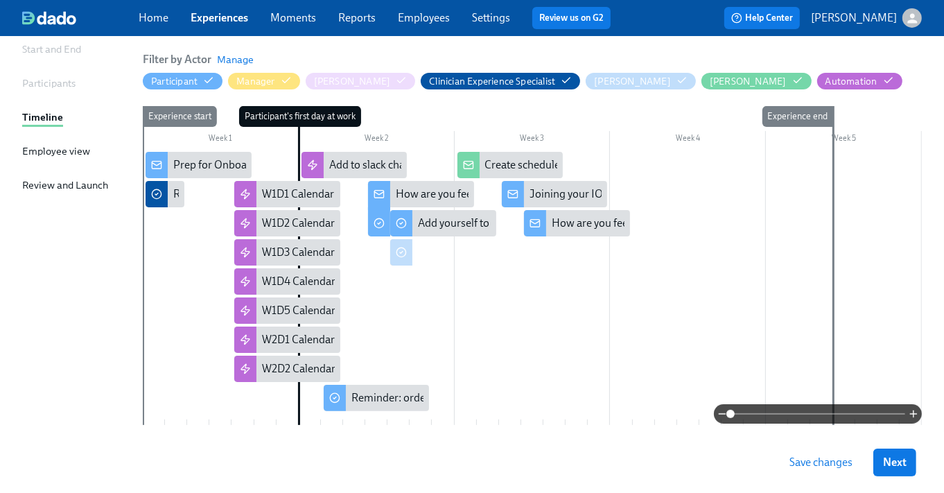
click at [247, 396] on div at bounding box center [532, 288] width 779 height 273
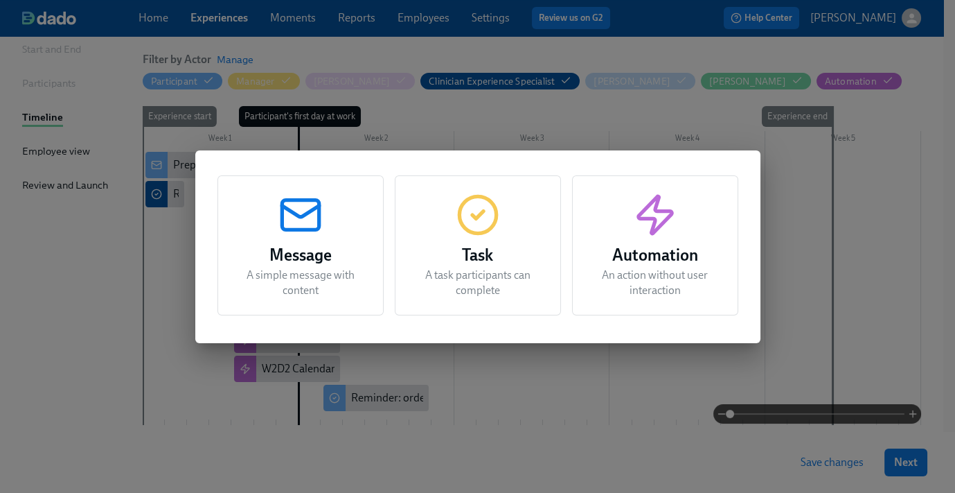
click at [654, 262] on h3 "Automation" at bounding box center [656, 255] width 132 height 25
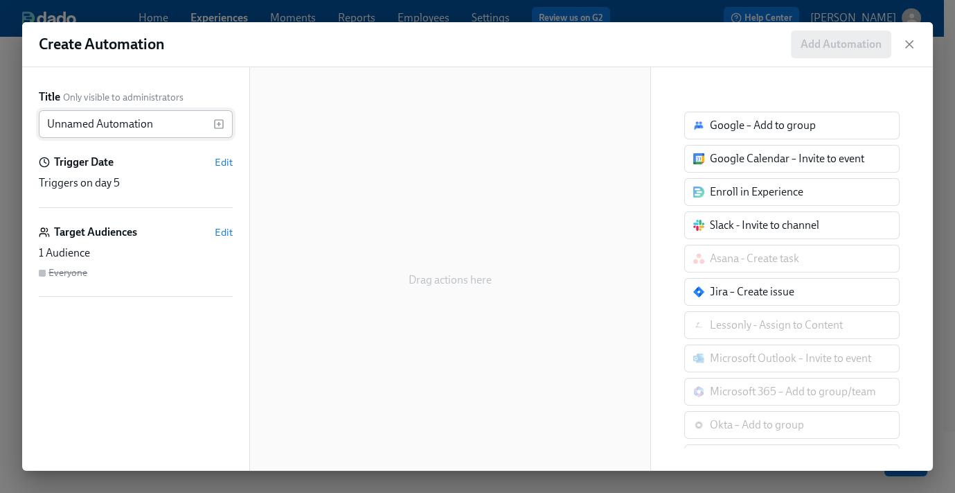
click at [127, 111] on input "Unnamed Automation" at bounding box center [126, 124] width 175 height 28
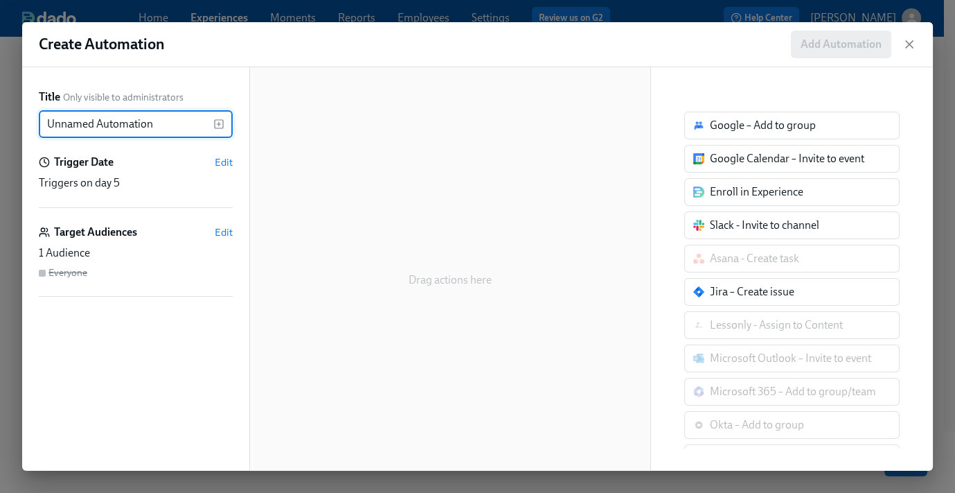
click at [127, 111] on input "Unnamed Automation" at bounding box center [126, 124] width 175 height 28
type input "W2D3 Calendar Automation"
click at [222, 163] on span "Edit" at bounding box center [224, 162] width 18 height 14
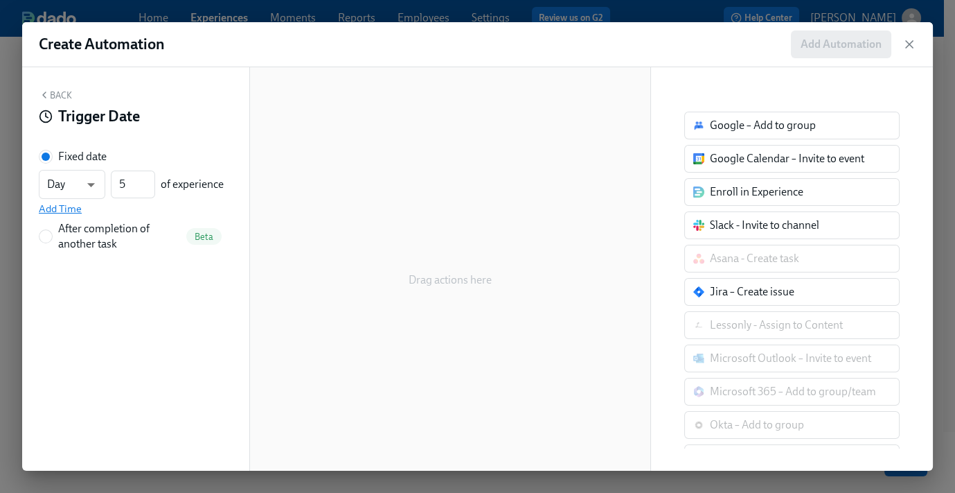
click at [62, 205] on span "Add Time" at bounding box center [60, 209] width 43 height 14
click at [73, 218] on input "09:00 AM" at bounding box center [73, 216] width 69 height 28
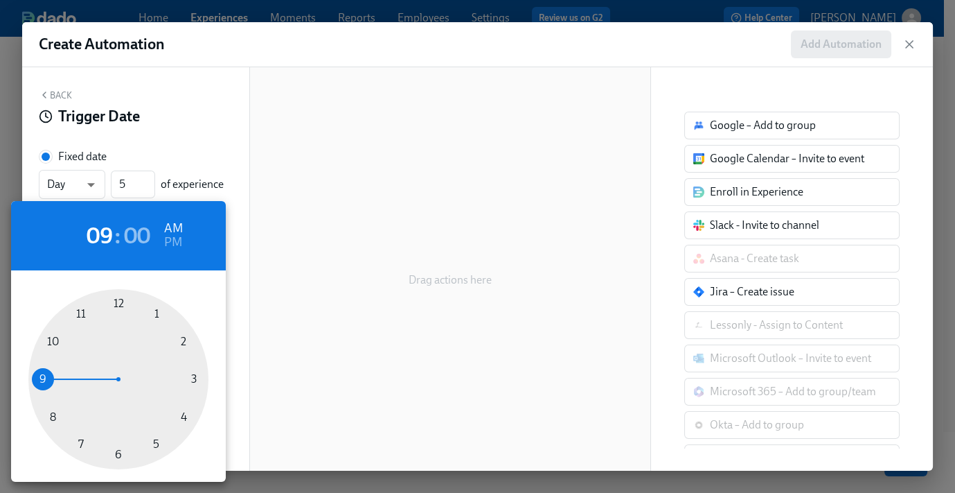
click at [182, 410] on div at bounding box center [118, 379] width 180 height 180
click at [170, 243] on h6 "PM" at bounding box center [173, 242] width 18 height 22
type input "04:00 PM"
click at [203, 127] on div at bounding box center [477, 246] width 955 height 493
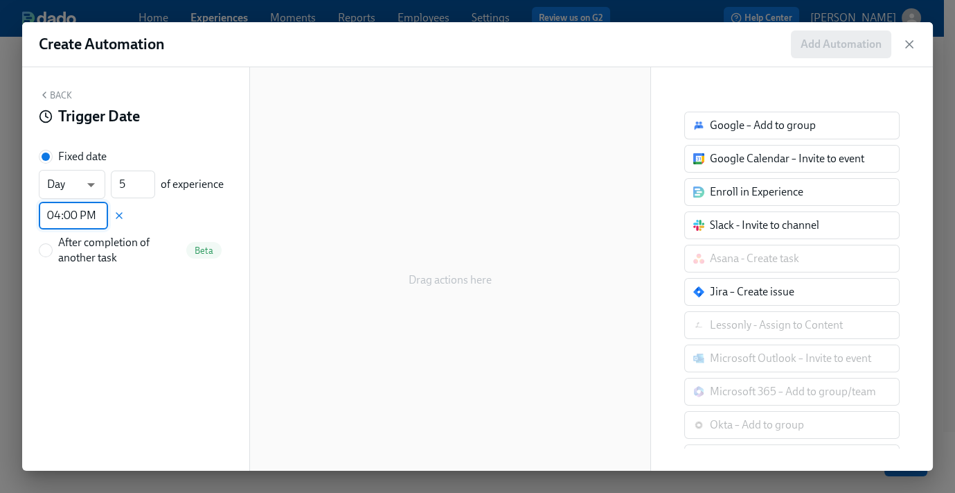
click at [51, 91] on button "Back" at bounding box center [55, 94] width 33 height 11
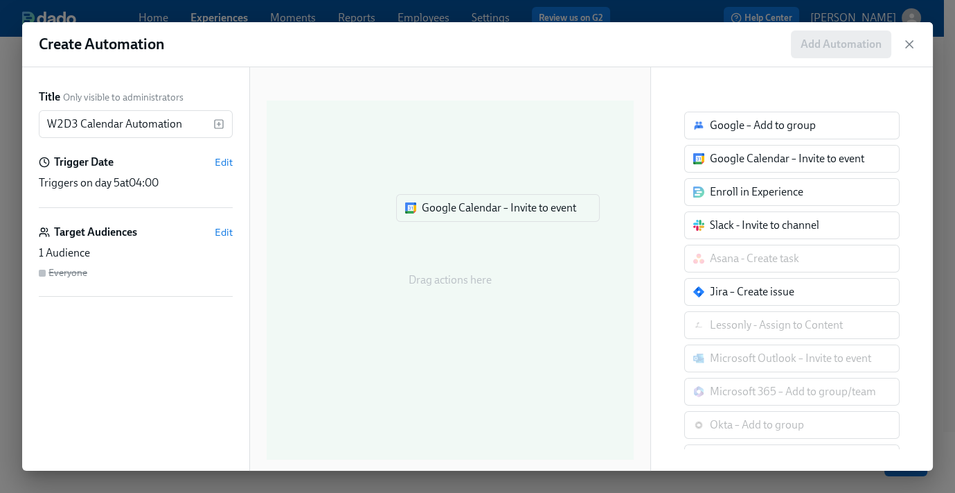
drag, startPoint x: 727, startPoint y: 165, endPoint x: 423, endPoint y: 238, distance: 312.9
click at [439, 215] on div "Title Only visible to administrators W2D3 Calendar Automation ​ Trigger Date Ed…" at bounding box center [477, 268] width 911 height 403
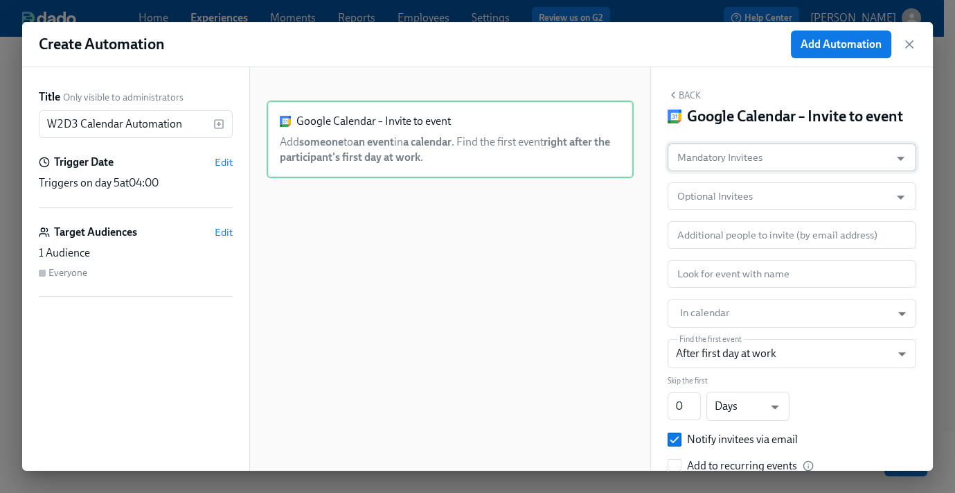
click at [769, 171] on input "Mandatory Invitees" at bounding box center [779, 157] width 209 height 28
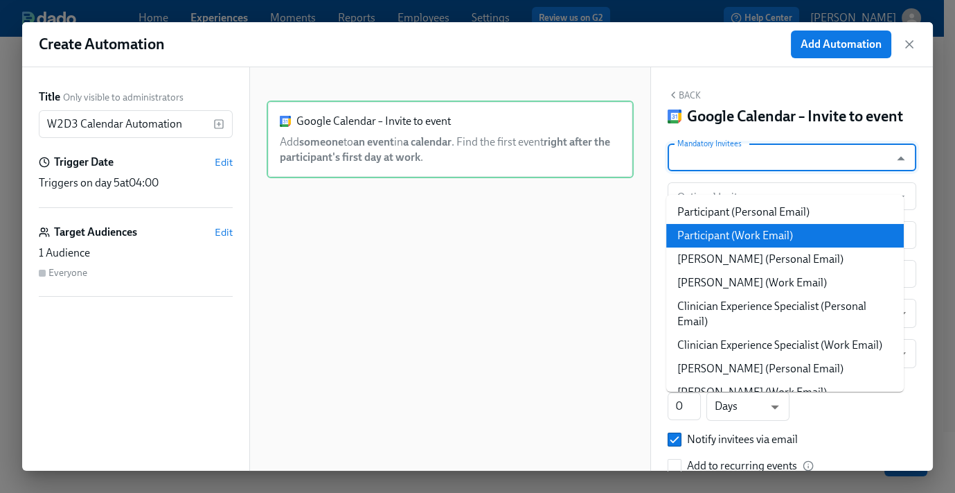
click at [758, 229] on li "Participant (Work Email)" at bounding box center [786, 236] width 238 height 24
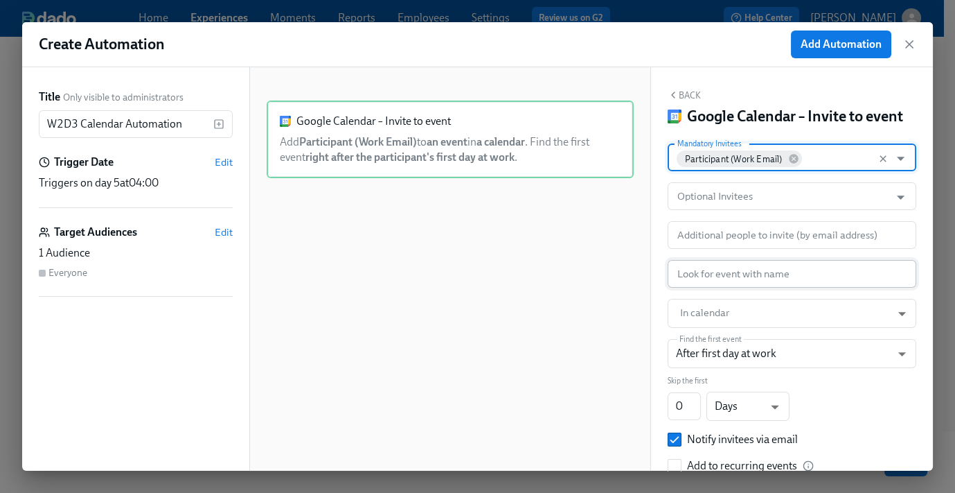
click at [734, 288] on input "text" at bounding box center [792, 274] width 249 height 28
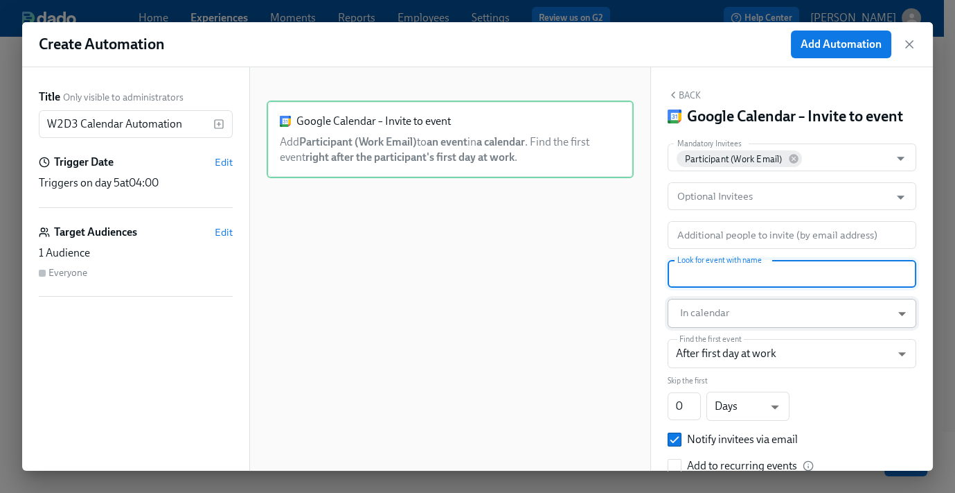
paste input "LIVE: Prep for Cases/Emails"
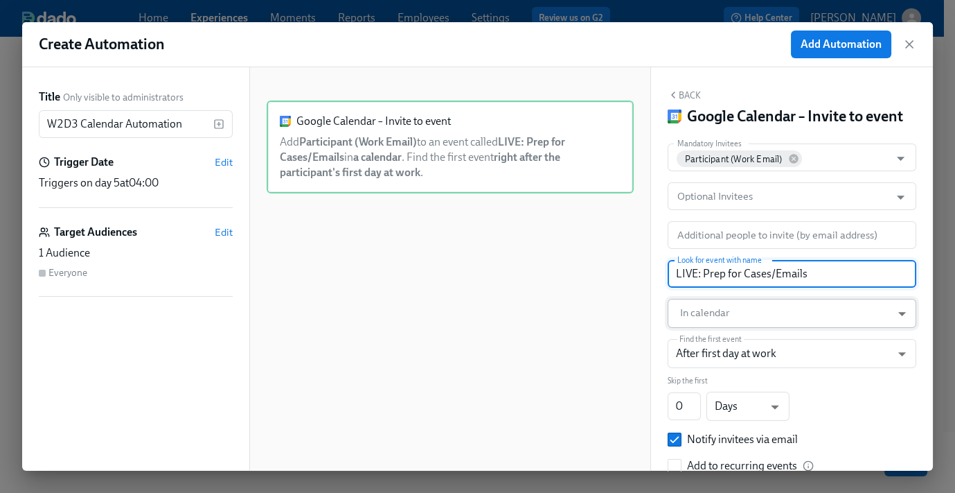
type input "LIVE: Prep for Cases/Emails"
click at [730, 333] on body "Home Experiences Moments Reports Employees Settings Review us on G2 Help Center…" at bounding box center [477, 203] width 955 height 682
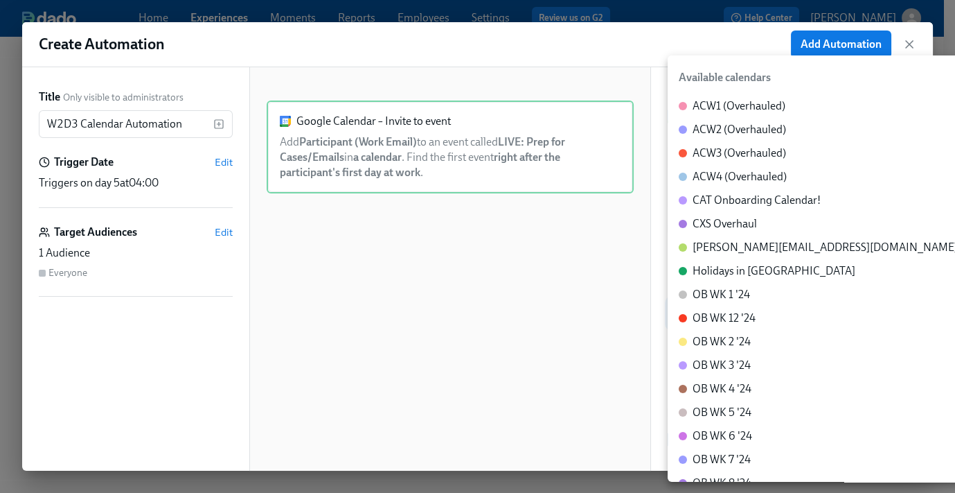
click at [734, 229] on div "CXS Overhaul" at bounding box center [725, 223] width 64 height 15
type input "c_60dc0434beab07ba432bc90097a55cb043e13d223856065d37105691a0752e1c@group.calend…"
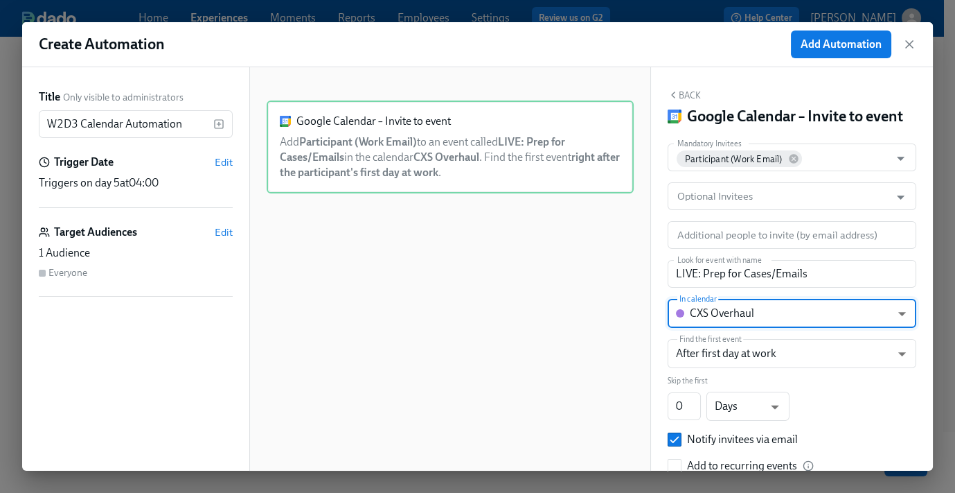
click at [689, 91] on button "Back" at bounding box center [684, 94] width 33 height 11
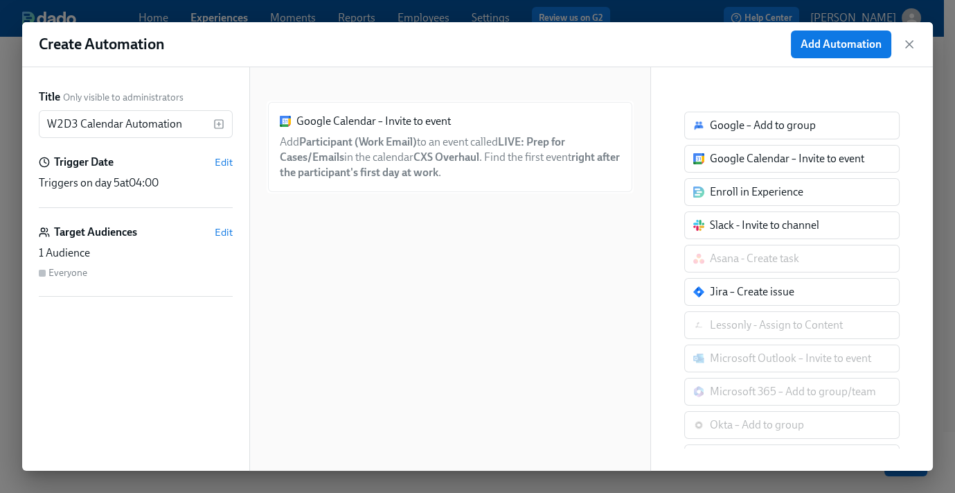
drag, startPoint x: 757, startPoint y: 156, endPoint x: 444, endPoint y: 256, distance: 328.9
click at [444, 257] on div "Title Only visible to administrators W2D3 Calendar Automation ​ Trigger Date Ed…" at bounding box center [477, 268] width 911 height 403
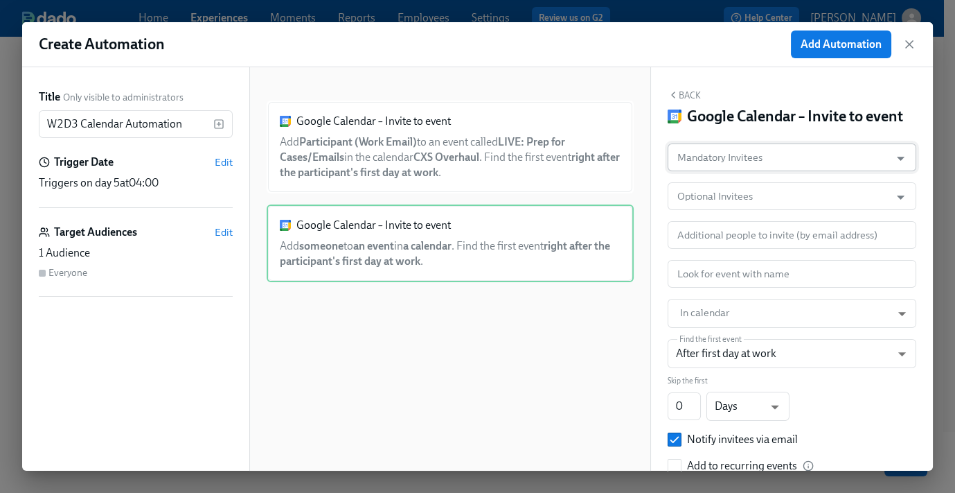
click at [756, 171] on input "Mandatory Invitees" at bounding box center [779, 157] width 209 height 28
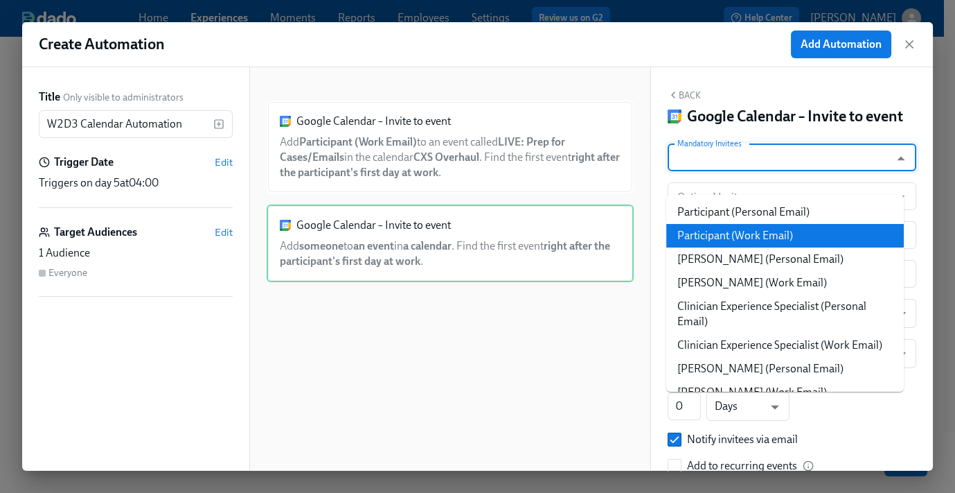
click at [758, 227] on li "Participant (Work Email)" at bounding box center [786, 236] width 238 height 24
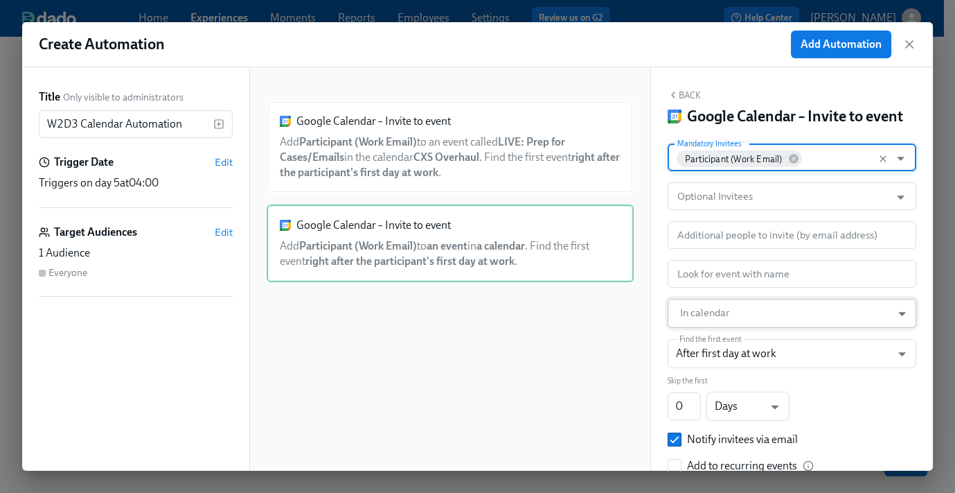
click at [724, 337] on body "Home Experiences Moments Reports Employees Settings Review us on G2 Help Center…" at bounding box center [477, 203] width 955 height 682
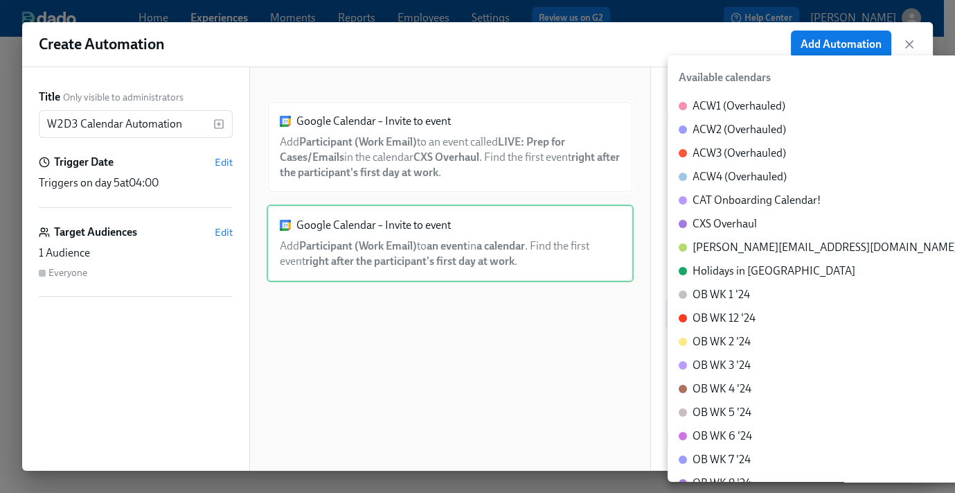
click at [726, 220] on div "CXS Overhaul" at bounding box center [725, 223] width 64 height 15
type input "c_60dc0434beab07ba432bc90097a55cb043e13d223856065d37105691a0752e1c@group.calend…"
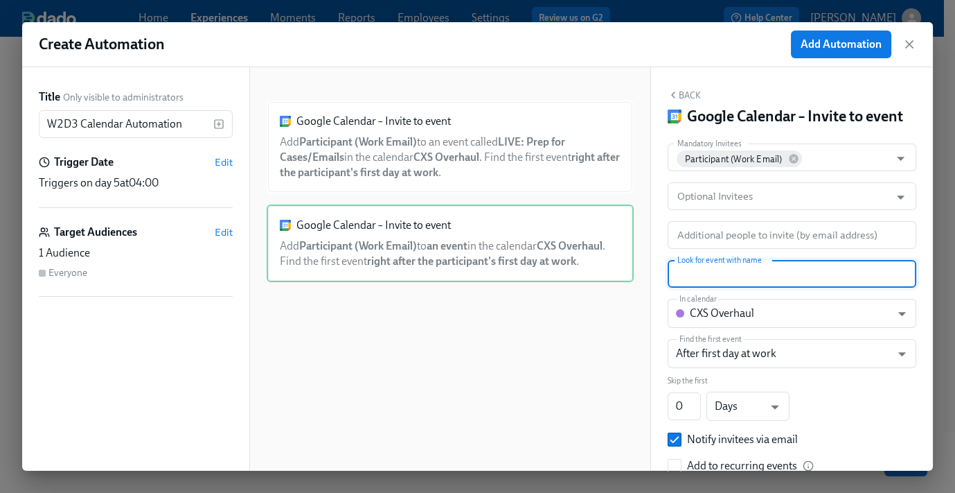
click at [722, 285] on input "text" at bounding box center [792, 274] width 249 height 28
paste input "OPTIONAL: Office Hours pt. 1"
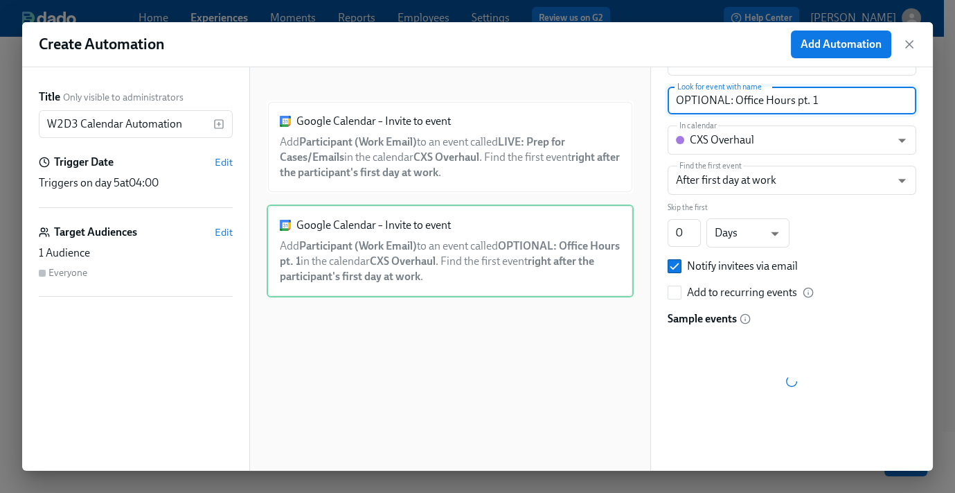
scroll to position [166, 0]
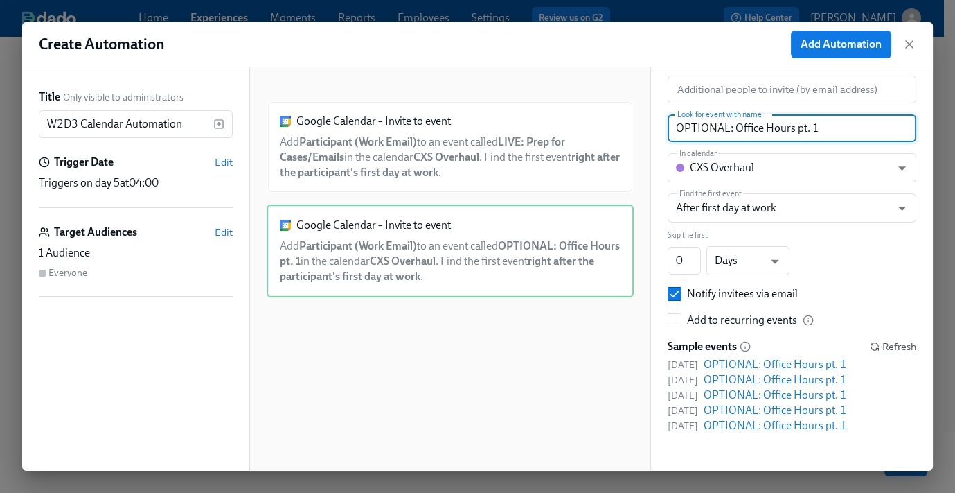
type input "OPTIONAL: Office Hours pt. 1"
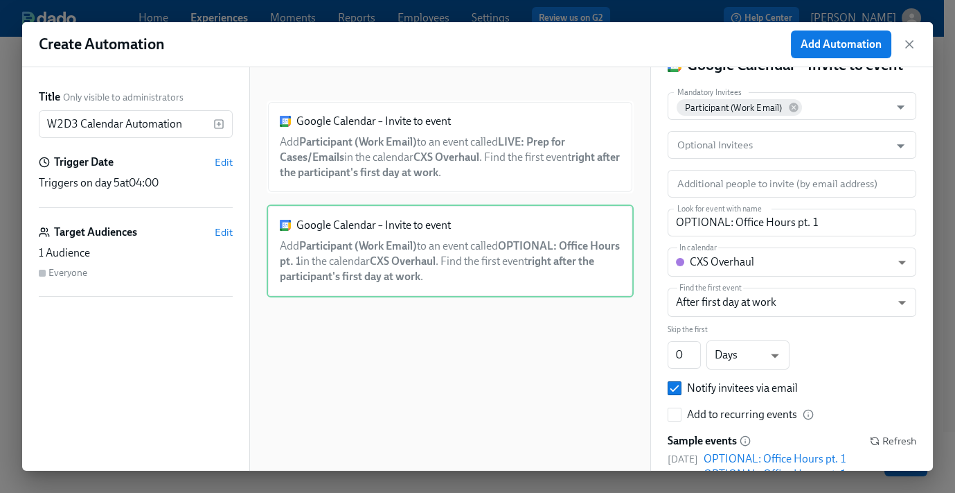
scroll to position [0, 0]
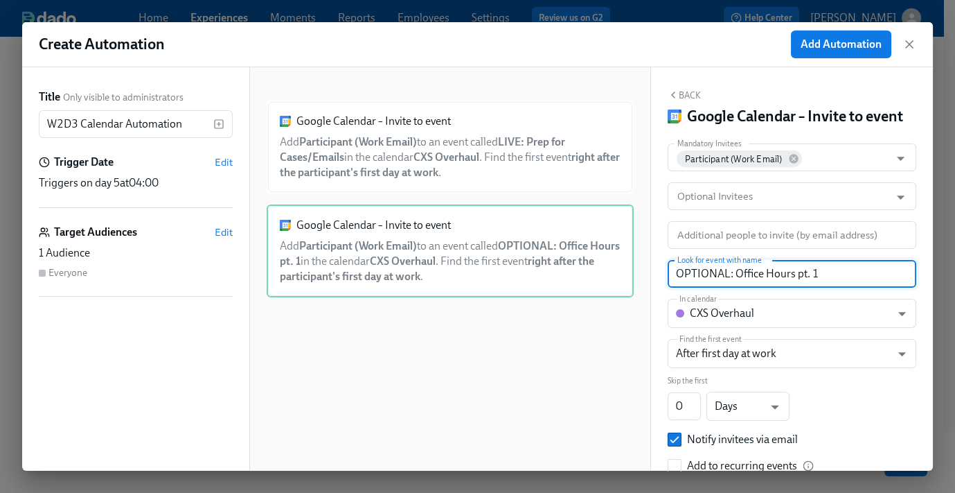
click at [685, 89] on button "Back" at bounding box center [684, 94] width 33 height 11
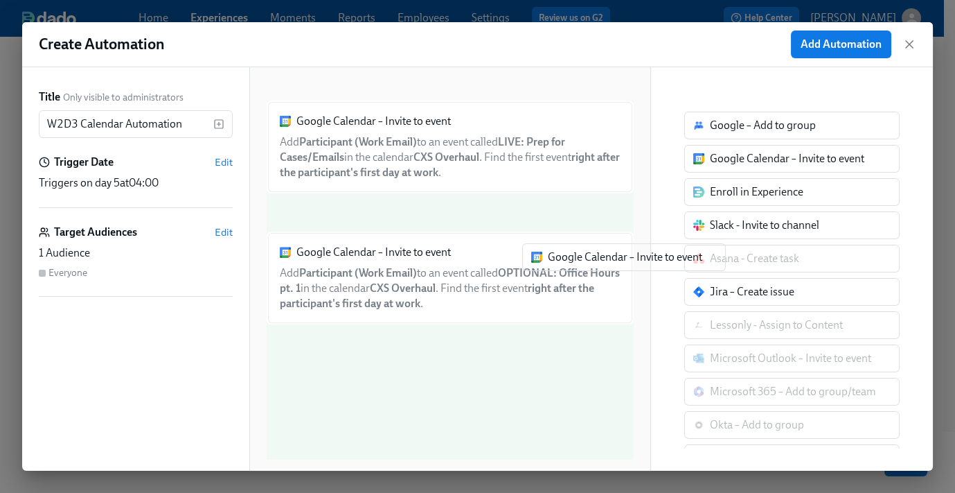
drag, startPoint x: 737, startPoint y: 155, endPoint x: 480, endPoint y: 312, distance: 301.4
click at [480, 312] on div "Title Only visible to administrators W2D3 Calendar Automation ​ Trigger Date Ed…" at bounding box center [477, 268] width 911 height 403
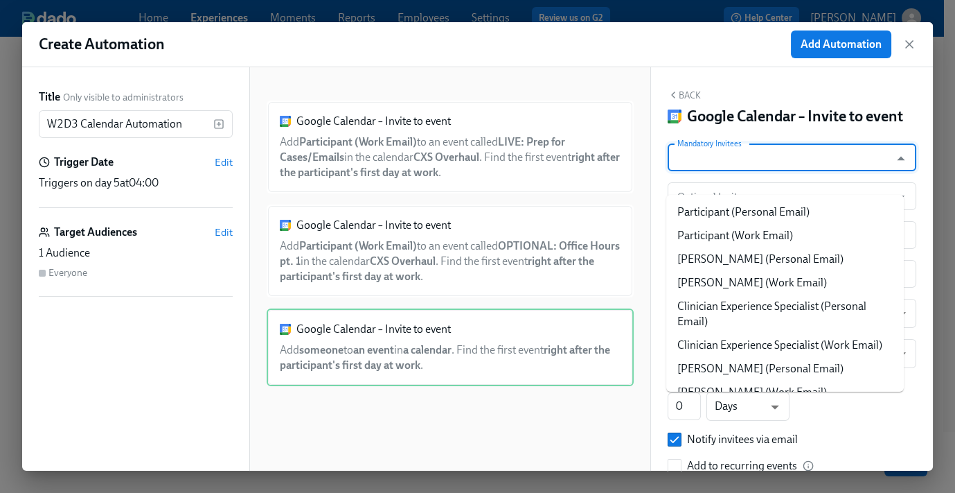
click at [714, 171] on input "Mandatory Invitees" at bounding box center [779, 157] width 209 height 28
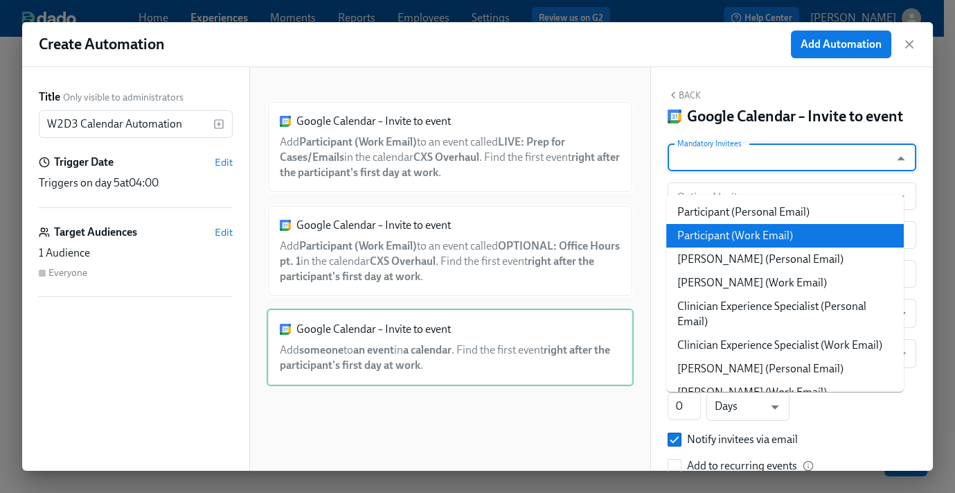
click at [750, 231] on li "Participant (Work Email)" at bounding box center [786, 236] width 238 height 24
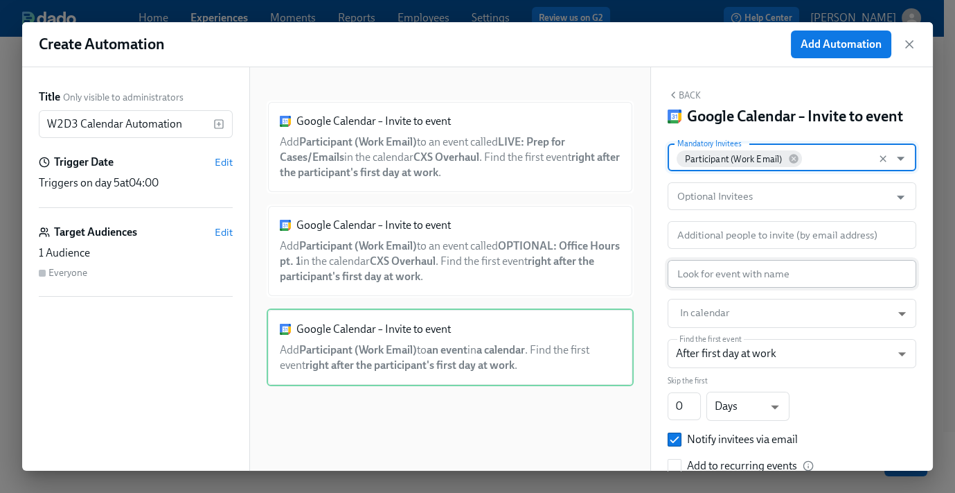
click at [716, 288] on input "text" at bounding box center [792, 274] width 249 height 28
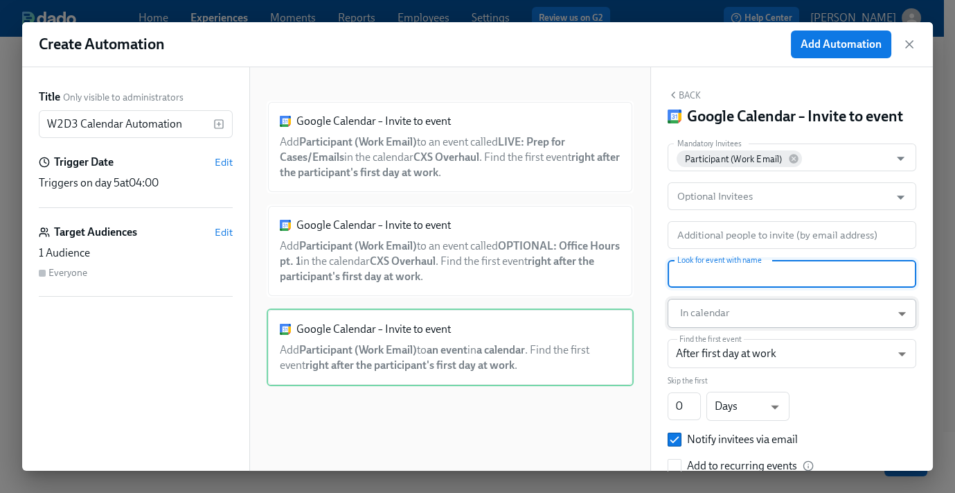
paste input "SOLO: Cases pt. 1"
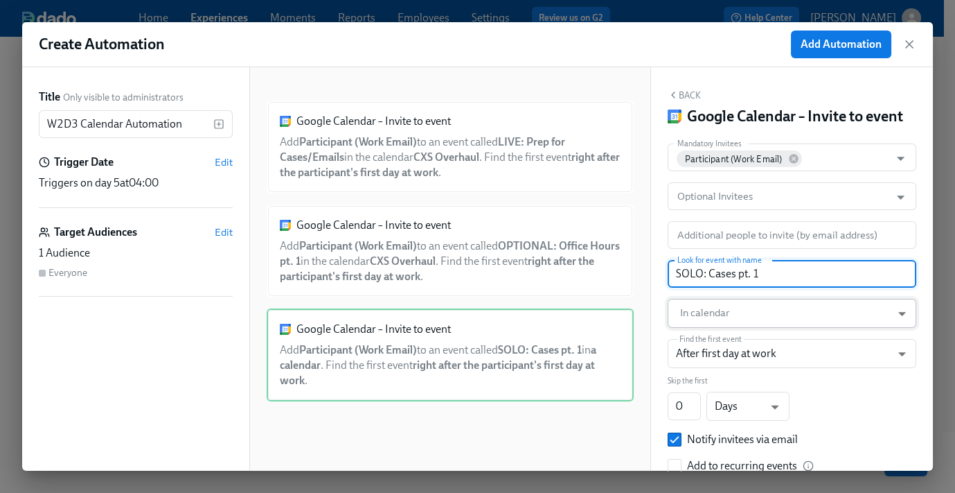
type input "SOLO: Cases pt. 1"
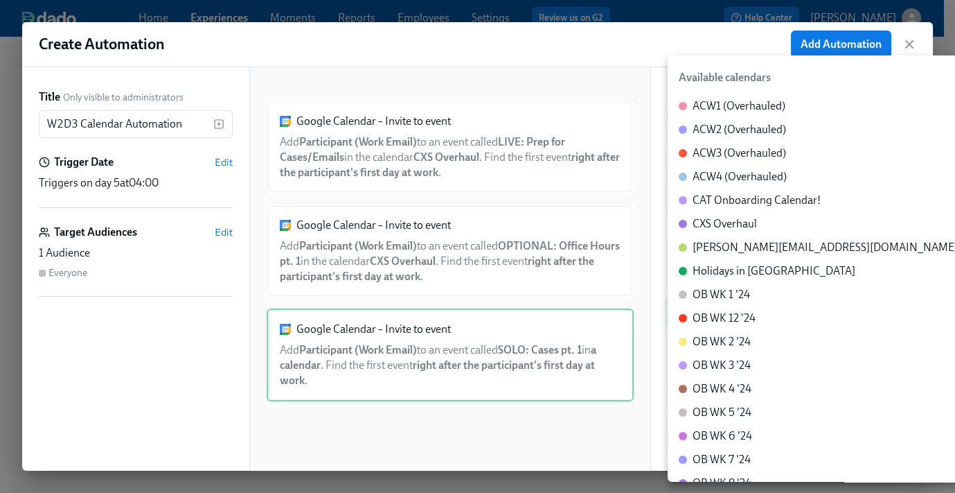
click at [734, 333] on body "Home Experiences Moments Reports Employees Settings Review us on G2 Help Center…" at bounding box center [477, 203] width 955 height 682
click at [722, 216] on div "CXS Overhaul" at bounding box center [725, 223] width 64 height 15
type input "c_60dc0434beab07ba432bc90097a55cb043e13d223856065d37105691a0752e1c@group.calend…"
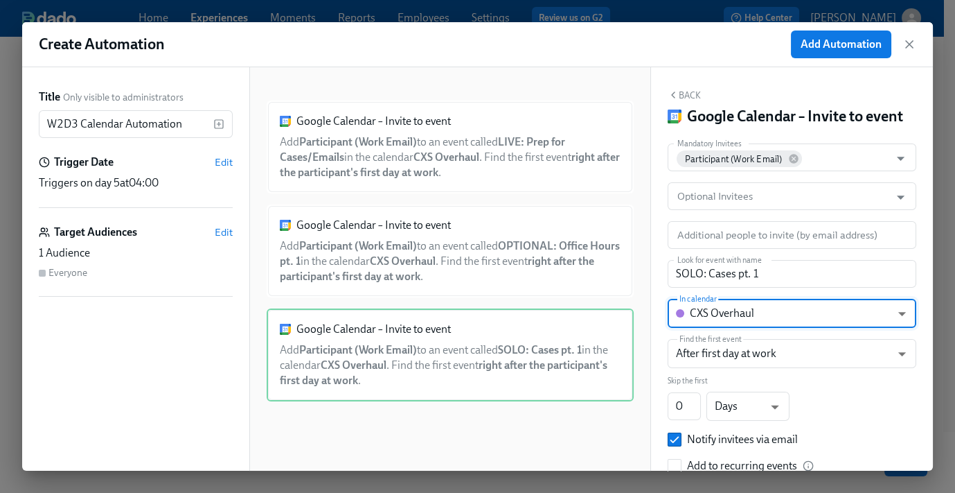
drag, startPoint x: 683, startPoint y: 85, endPoint x: 671, endPoint y: 103, distance: 21.9
click at [682, 85] on div "Back Google Calendar – Invite to event Mandatory Invitees Participant (Work Ema…" at bounding box center [792, 268] width 282 height 403
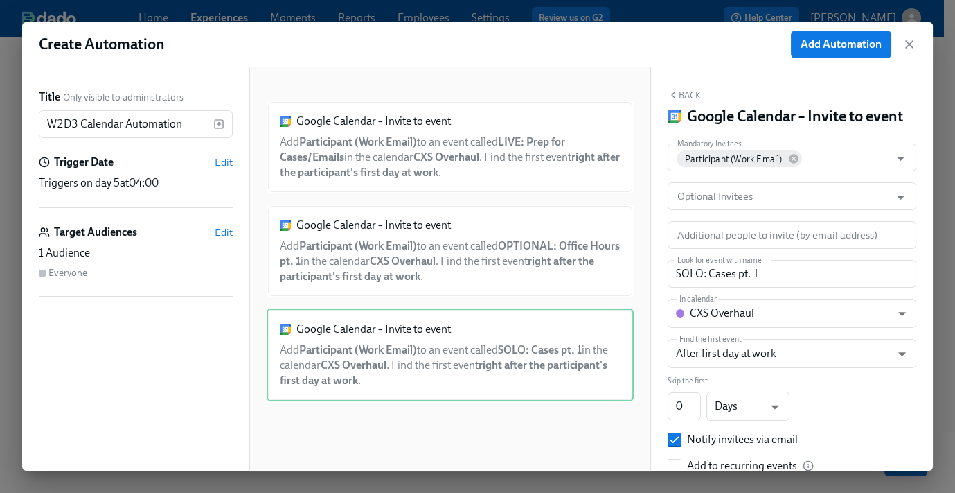
click at [685, 98] on button "Back" at bounding box center [684, 94] width 33 height 11
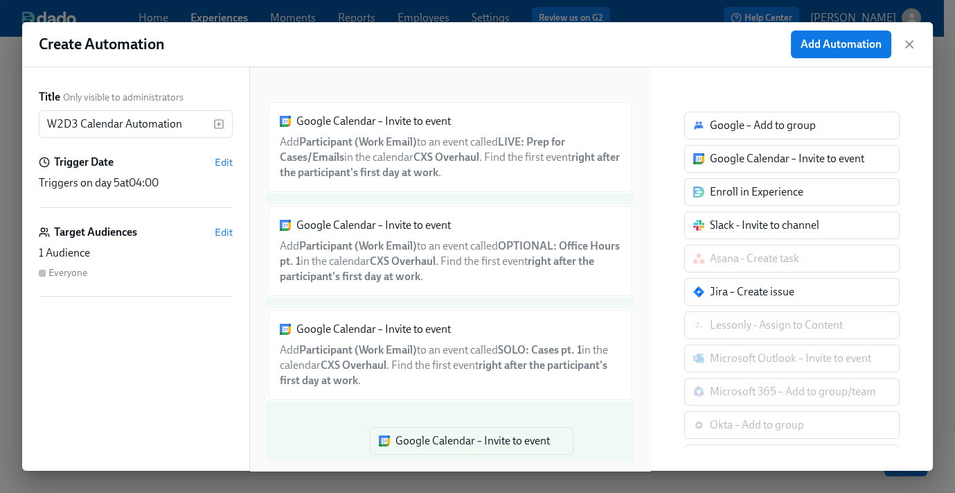
drag, startPoint x: 742, startPoint y: 159, endPoint x: 412, endPoint y: 449, distance: 439.9
click at [412, 452] on div "Title Only visible to administrators W2D3 Calendar Automation ​ Trigger Date Ed…" at bounding box center [477, 268] width 911 height 403
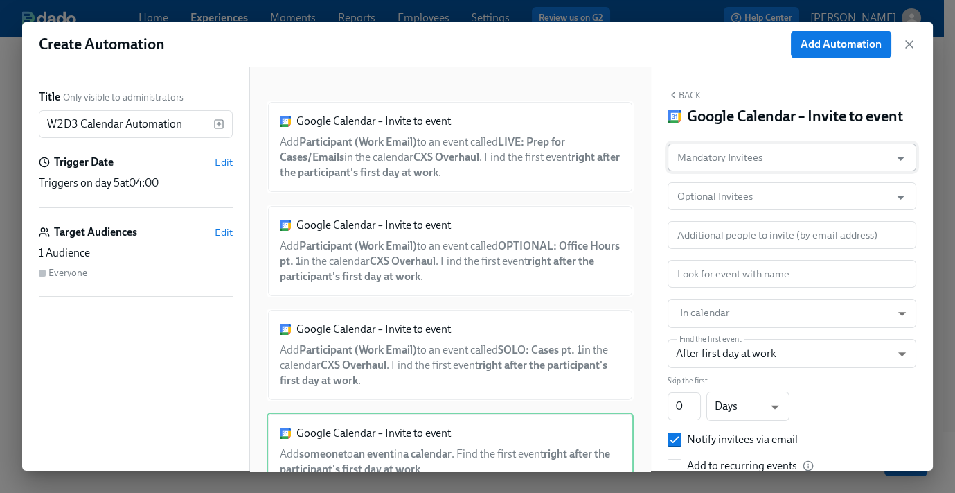
click at [737, 171] on input "Mandatory Invitees" at bounding box center [779, 157] width 209 height 28
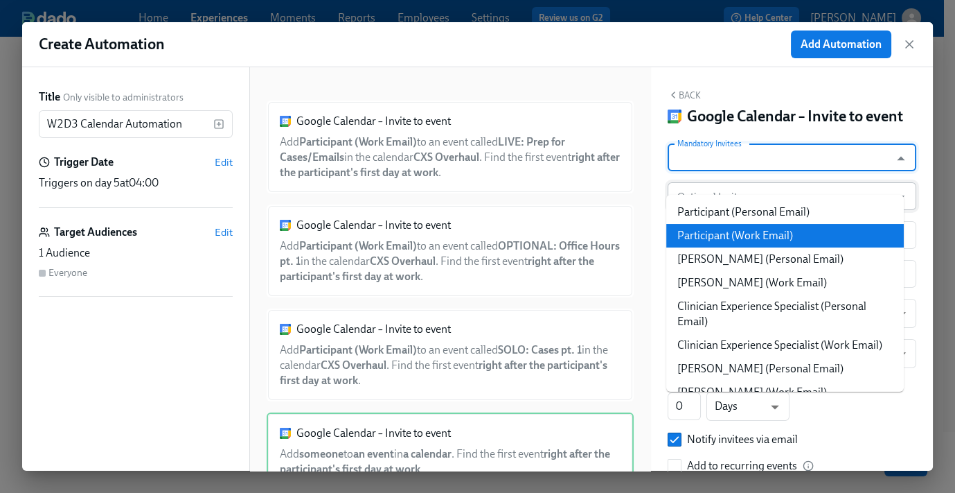
click at [741, 233] on li "Participant (Work Email)" at bounding box center [786, 236] width 238 height 24
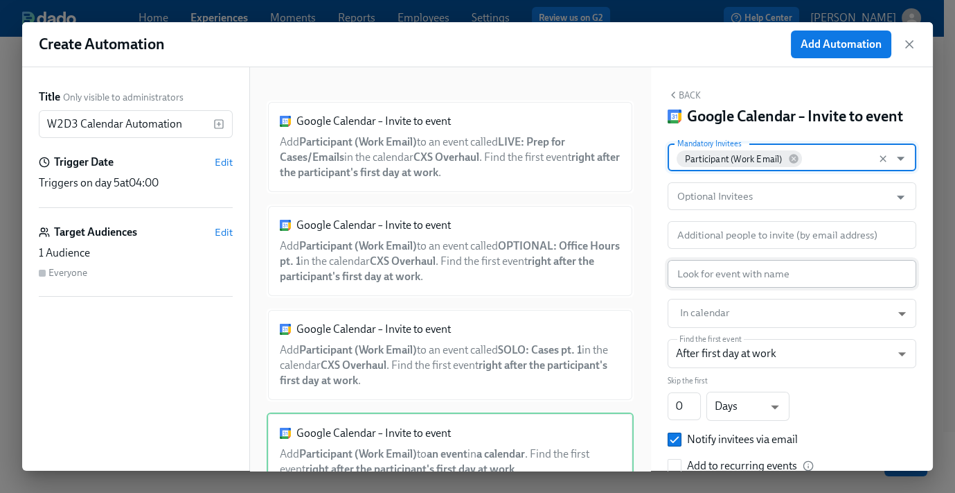
click at [734, 285] on input "text" at bounding box center [792, 274] width 249 height 28
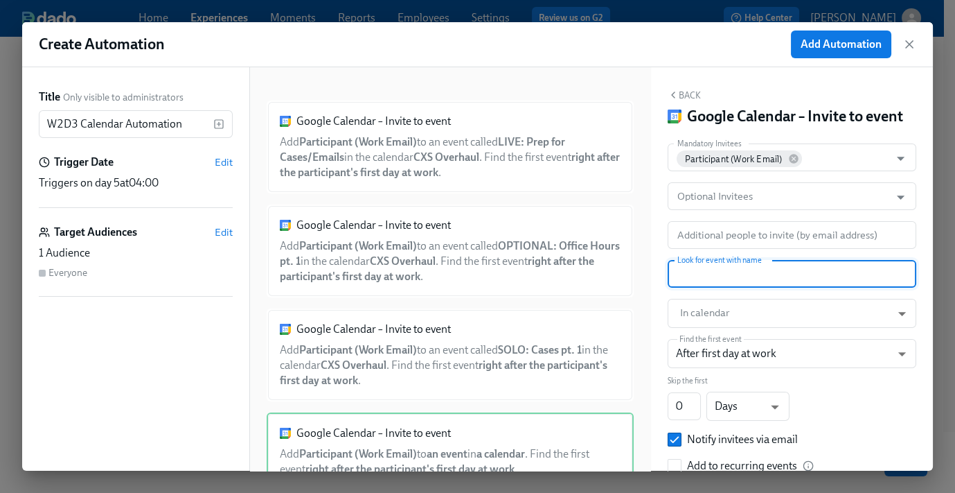
paste input "Lunch W2D3"
type input "Lunch W2D3"
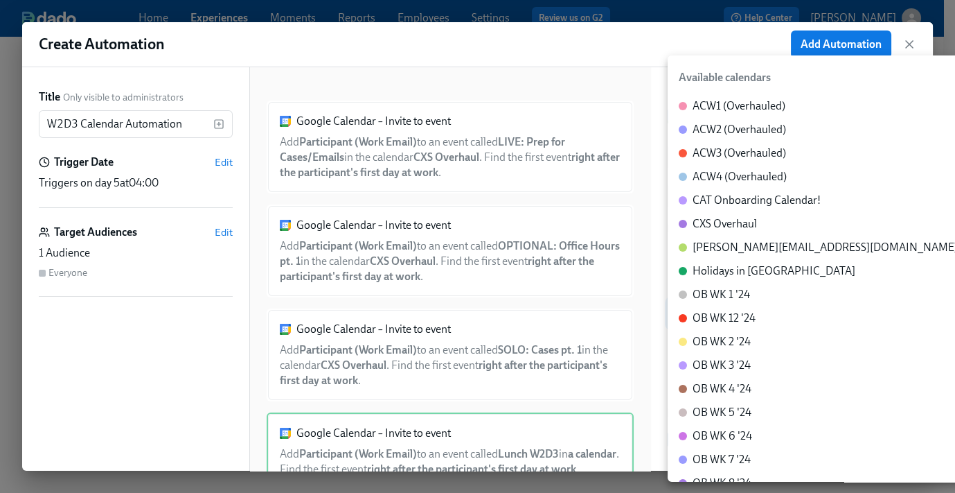
click at [719, 331] on body "Home Experiences Moments Reports Employees Settings Review us on G2 Help Center…" at bounding box center [477, 203] width 955 height 682
click at [765, 224] on li "CXS Overhaul" at bounding box center [824, 224] width 313 height 24
type input "c_60dc0434beab07ba432bc90097a55cb043e13d223856065d37105691a0752e1c@group.calend…"
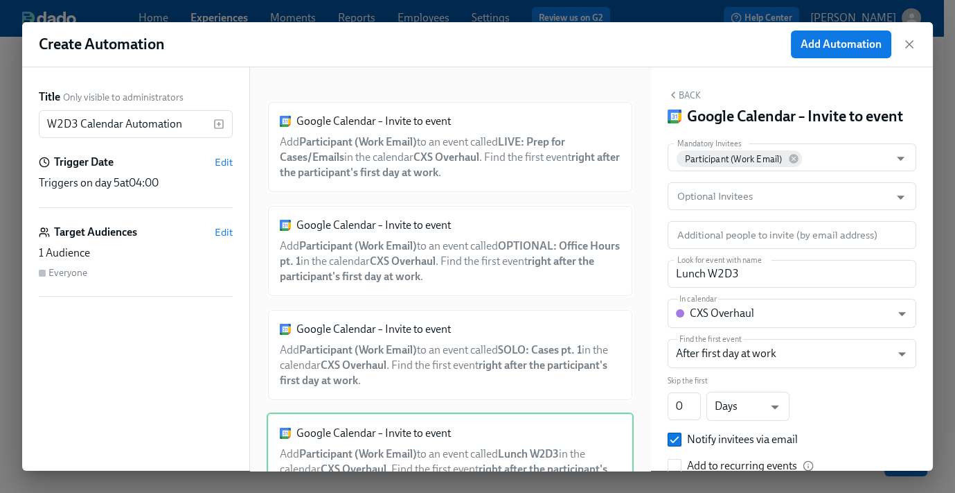
click at [688, 89] on button "Back" at bounding box center [684, 94] width 33 height 11
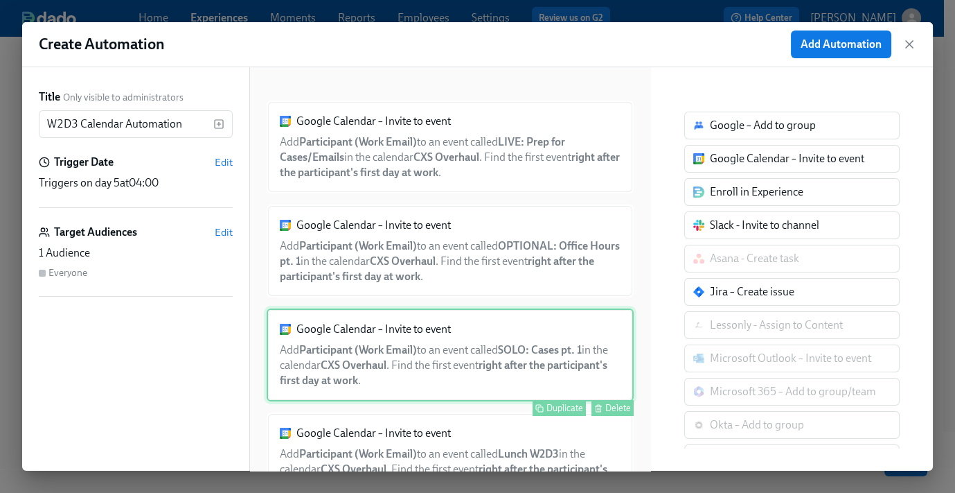
scroll to position [63, 0]
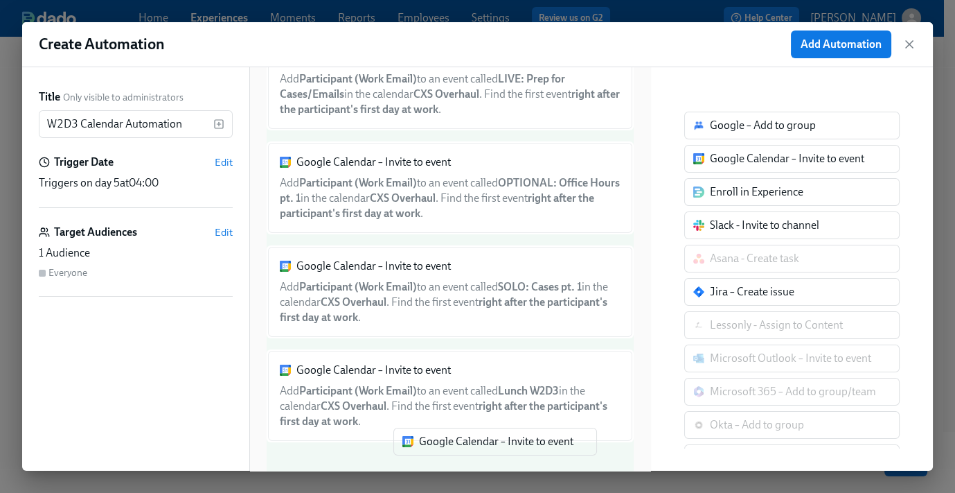
drag, startPoint x: 723, startPoint y: 159, endPoint x: 421, endPoint y: 455, distance: 422.3
click at [421, 455] on div "Title Only visible to administrators W2D3 Calendar Automation ​ Trigger Date Ed…" at bounding box center [477, 268] width 911 height 403
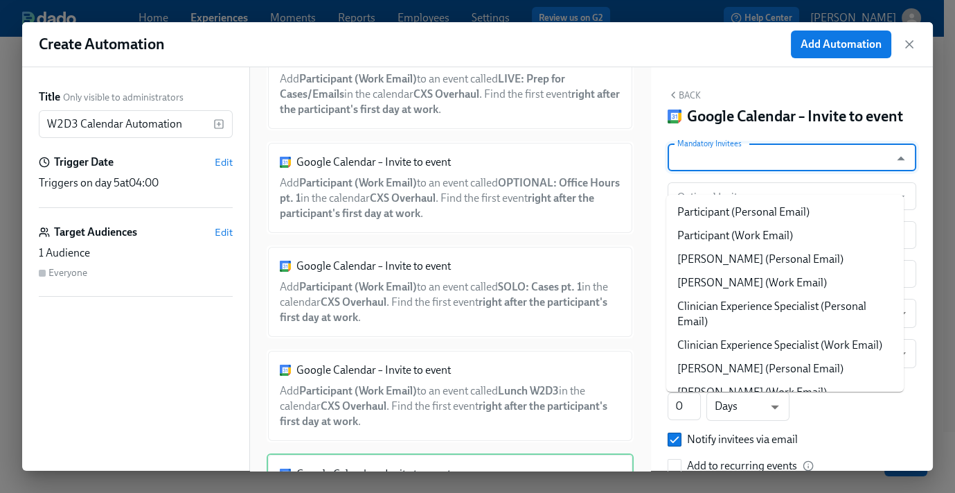
click at [755, 171] on input "Mandatory Invitees" at bounding box center [779, 157] width 209 height 28
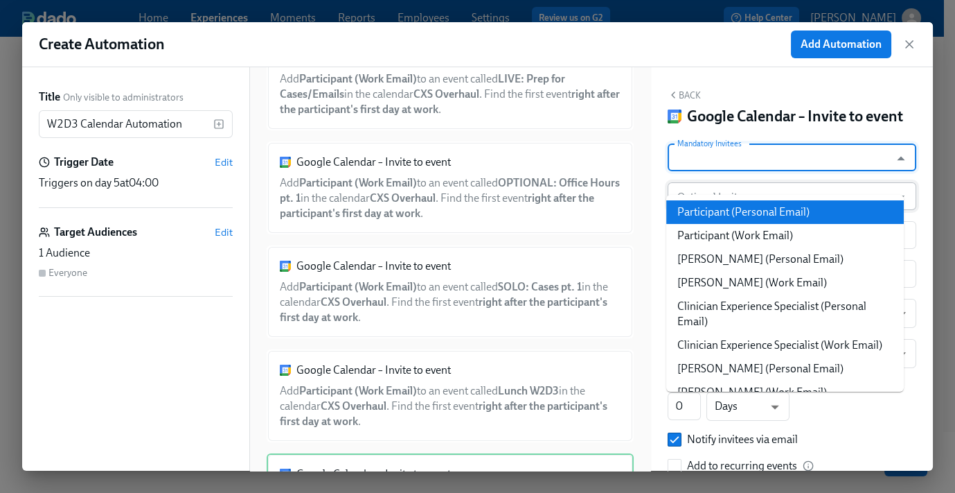
click at [752, 221] on li "Participant (Personal Email)" at bounding box center [786, 212] width 238 height 24
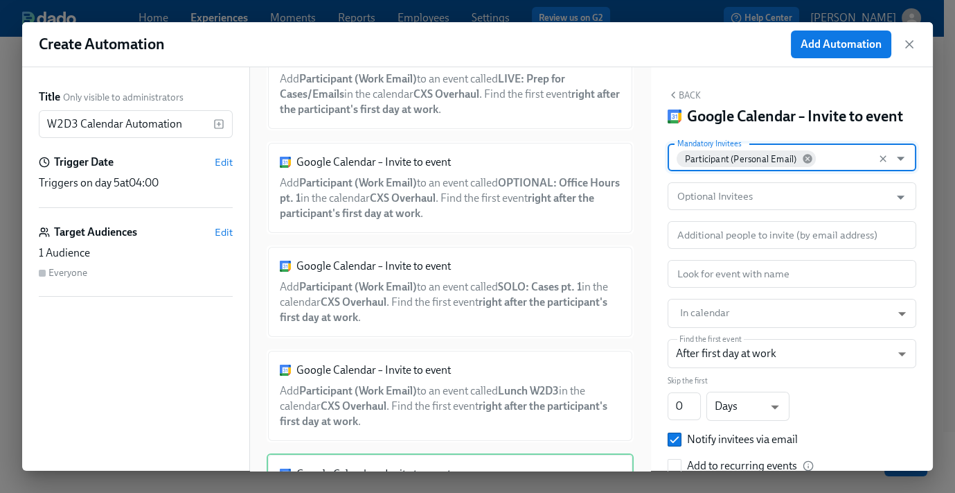
click at [804, 164] on icon at bounding box center [808, 159] width 9 height 9
click at [745, 171] on input "Mandatory Invitees" at bounding box center [779, 157] width 209 height 28
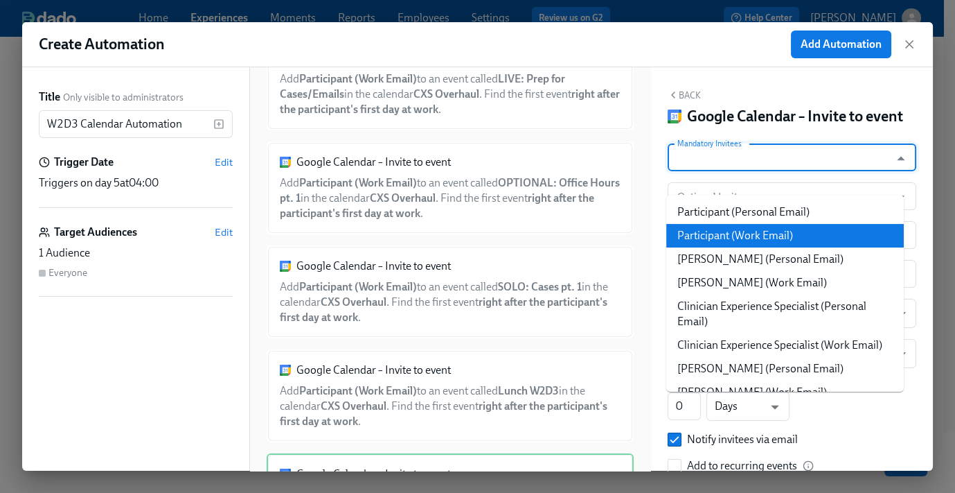
click at [747, 231] on li "Participant (Work Email)" at bounding box center [786, 236] width 238 height 24
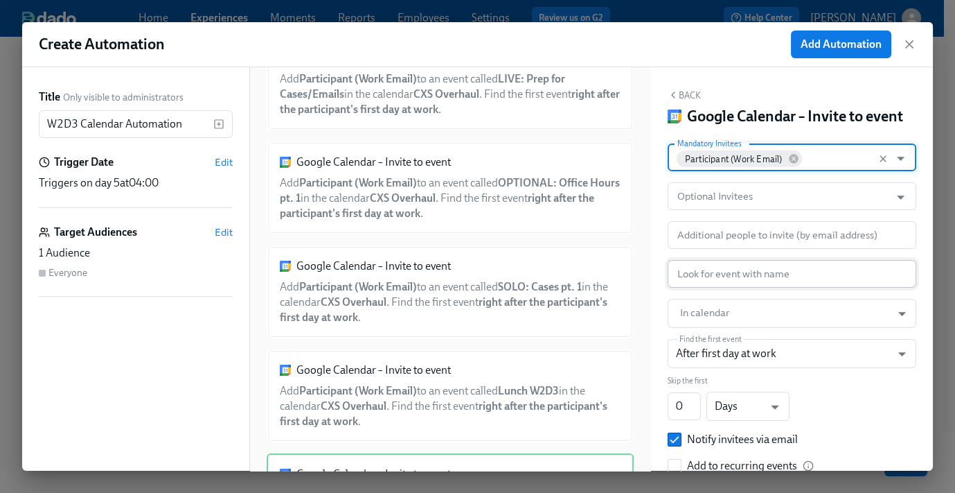
click at [730, 288] on input "text" at bounding box center [792, 274] width 249 height 28
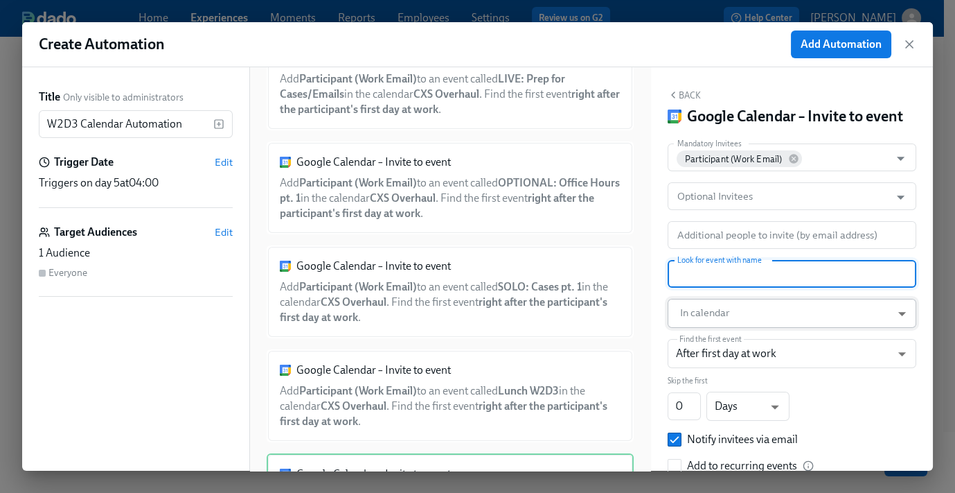
paste input "OPTIONAL: Office Hours pt. 2"
type input "OPTIONAL: Office Hours pt. 2"
click at [725, 335] on body "Home Experiences Moments Reports Employees Settings Review us on G2 Help Center…" at bounding box center [477, 203] width 955 height 682
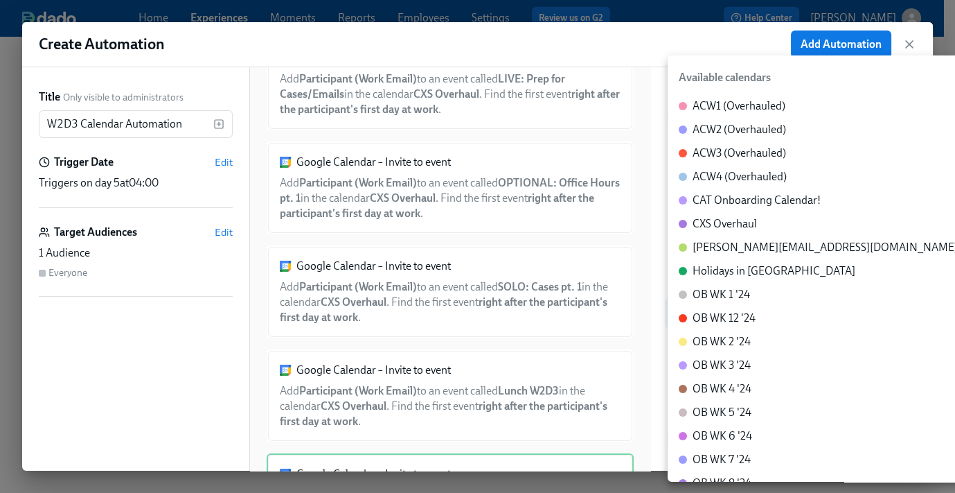
click at [746, 222] on div "CXS Overhaul" at bounding box center [725, 223] width 64 height 15
type input "c_60dc0434beab07ba432bc90097a55cb043e13d223856065d37105691a0752e1c@group.calend…"
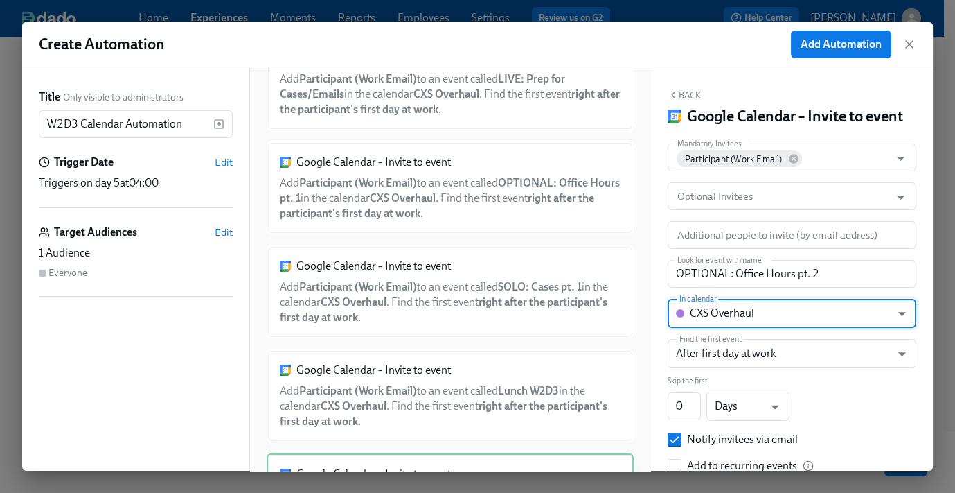
click at [694, 93] on button "Back" at bounding box center [684, 94] width 33 height 11
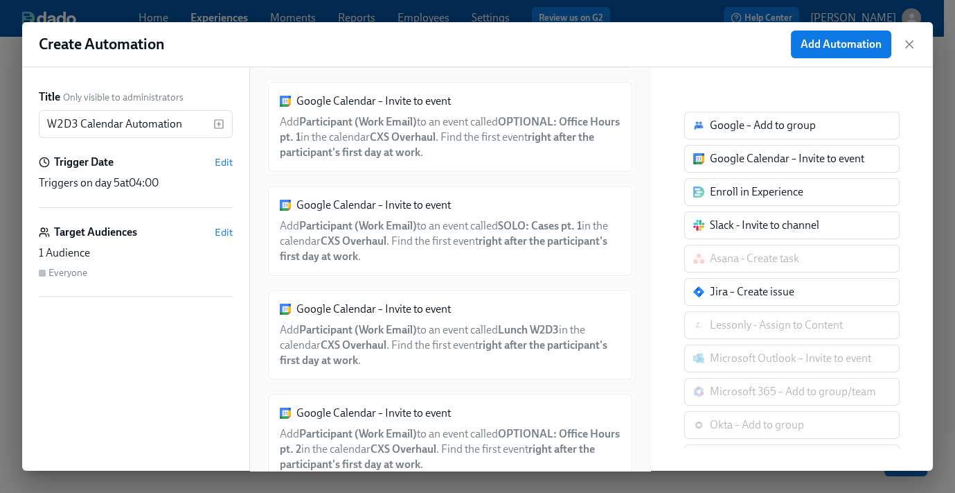
scroll to position [166, 0]
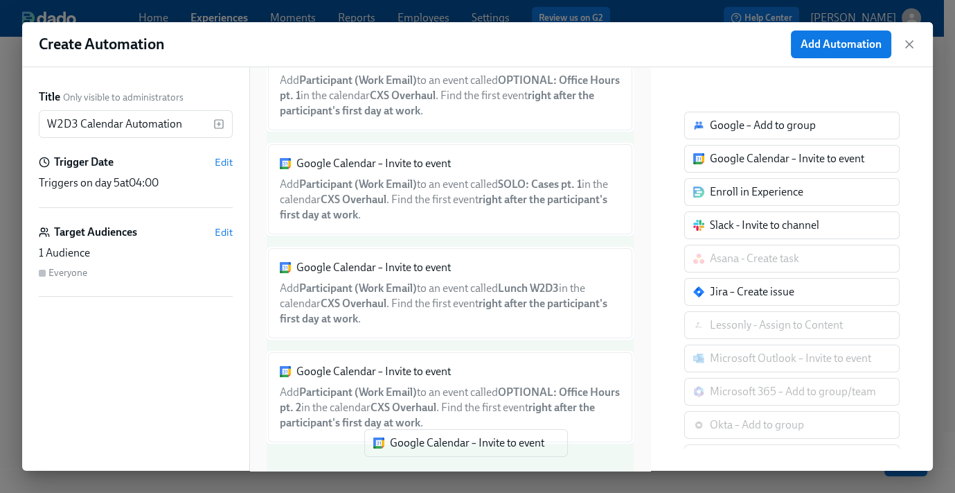
drag, startPoint x: 741, startPoint y: 159, endPoint x: 414, endPoint y: 449, distance: 437.3
click at [414, 450] on div "Title Only visible to administrators W2D3 Calendar Automation ​ Trigger Date Ed…" at bounding box center [477, 268] width 911 height 403
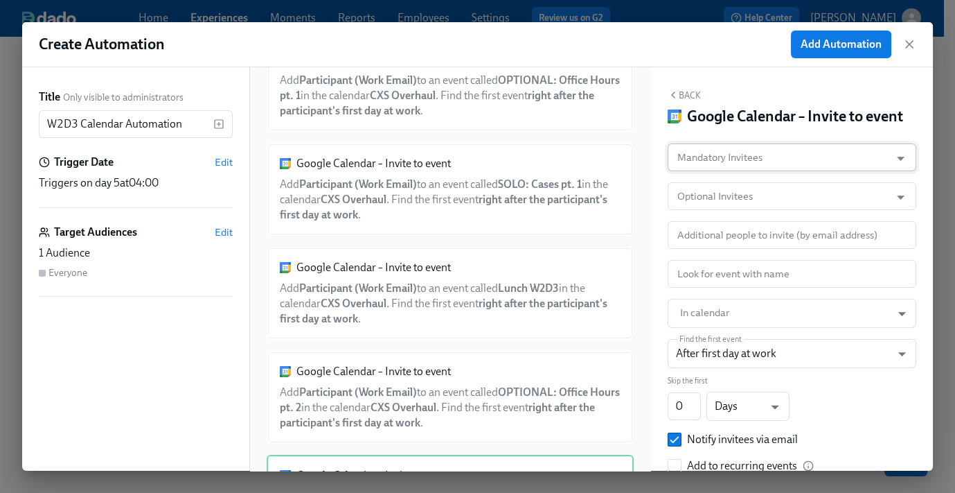
click at [811, 171] on input "Mandatory Invitees" at bounding box center [779, 157] width 209 height 28
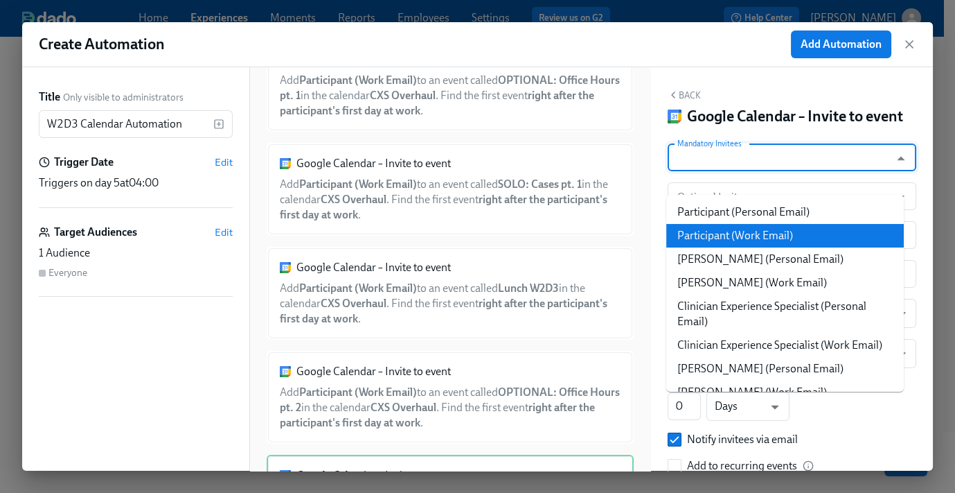
click at [789, 230] on li "Participant (Work Email)" at bounding box center [786, 236] width 238 height 24
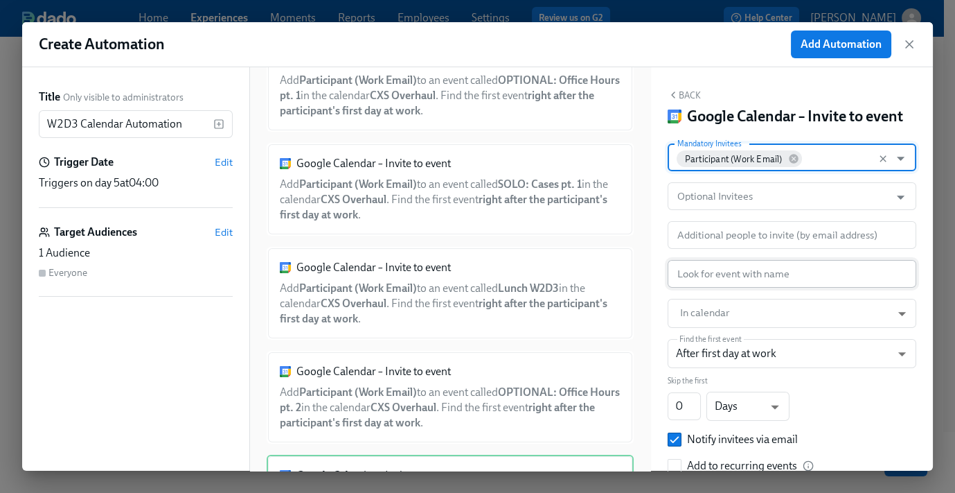
click at [723, 288] on input "text" at bounding box center [792, 274] width 249 height 28
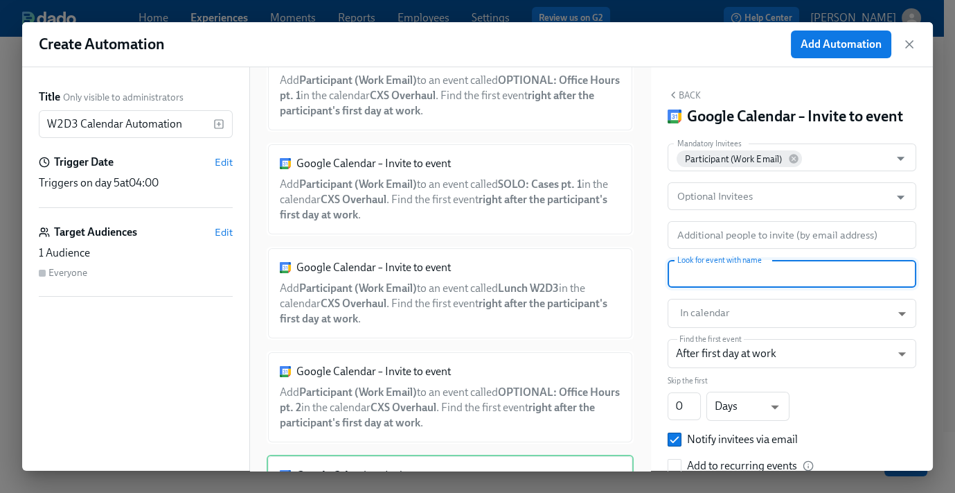
paste input "SOLO: Emails pt. 1"
type input "SOLO: Emails pt. 1"
click at [726, 328] on body "Home Experiences Moments Reports Employees Settings Review us on G2 Help Center…" at bounding box center [477, 203] width 955 height 682
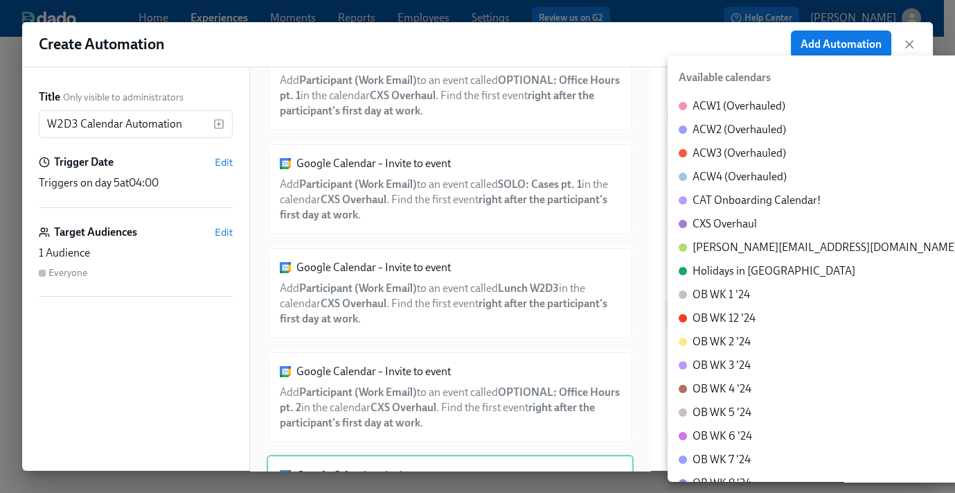
click at [724, 225] on div "CXS Overhaul" at bounding box center [725, 223] width 64 height 15
type input "c_60dc0434beab07ba432bc90097a55cb043e13d223856065d37105691a0752e1c@group.calend…"
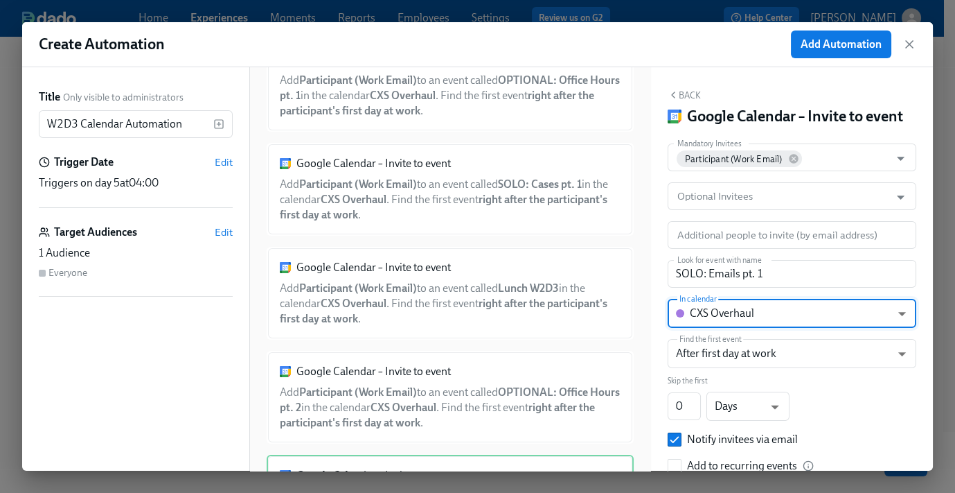
click at [682, 94] on button "Back" at bounding box center [684, 94] width 33 height 11
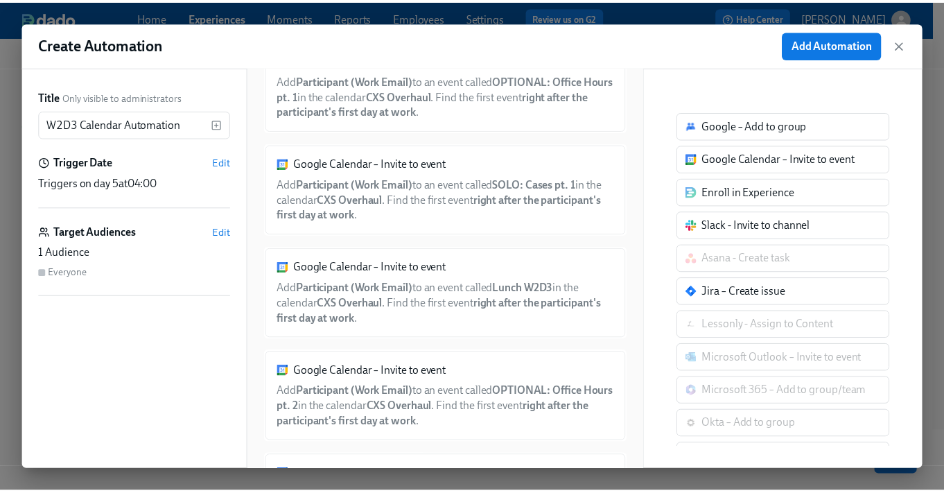
scroll to position [268, 0]
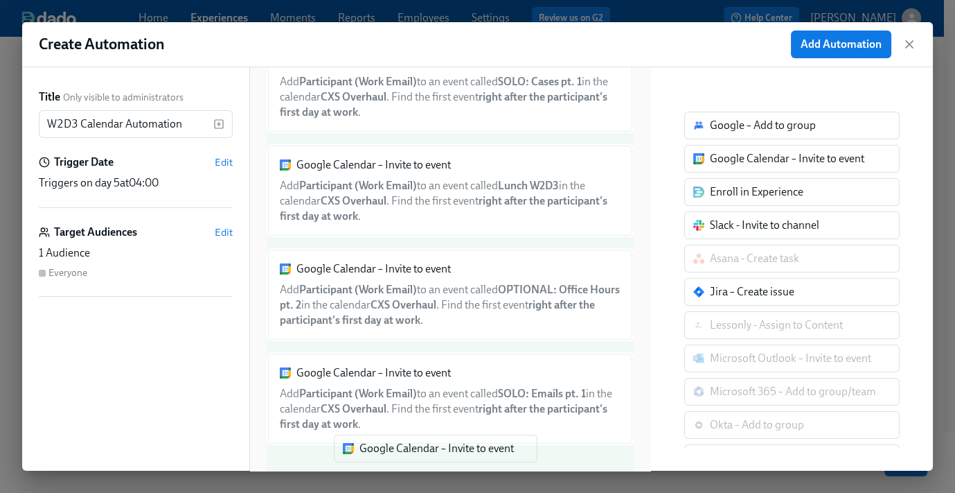
drag, startPoint x: 697, startPoint y: 199, endPoint x: 403, endPoint y: 446, distance: 384.6
click at [404, 455] on div "Title Only visible to administrators W2D3 Calendar Automation ​ Trigger Date Ed…" at bounding box center [477, 268] width 911 height 403
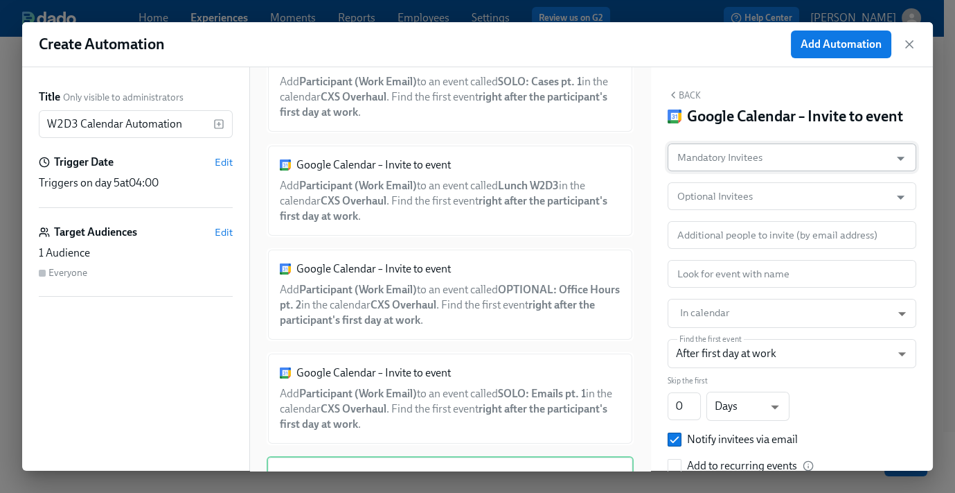
click at [807, 171] on input "Mandatory Invitees" at bounding box center [779, 157] width 209 height 28
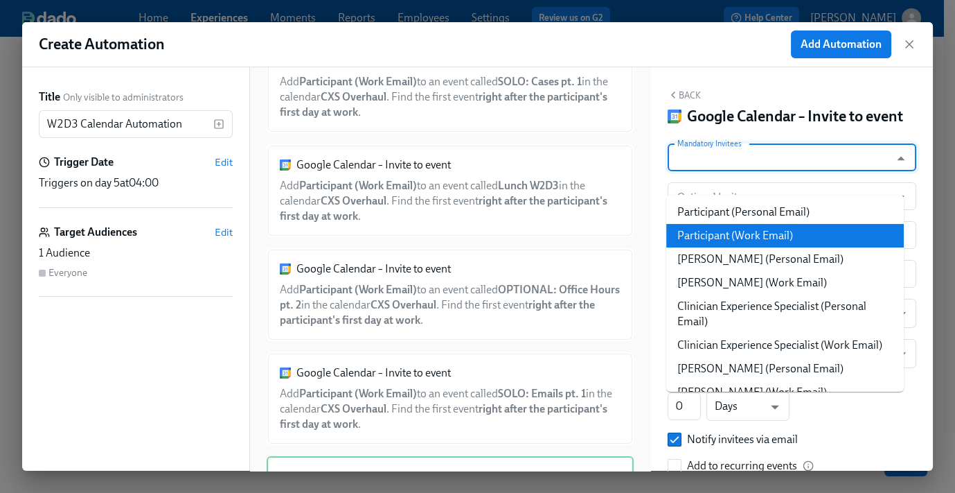
drag, startPoint x: 778, startPoint y: 231, endPoint x: 773, endPoint y: 236, distance: 7.8
click at [778, 231] on li "Participant (Work Email)" at bounding box center [786, 236] width 238 height 24
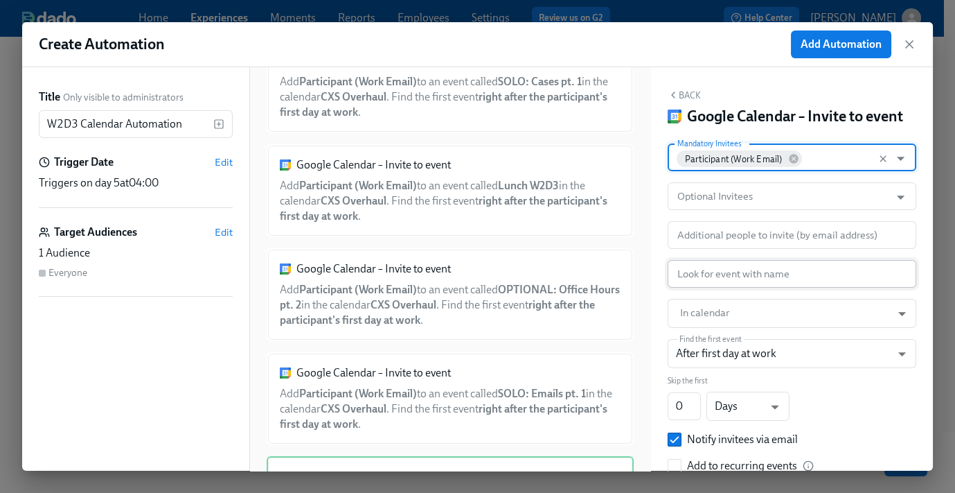
click at [716, 288] on input "text" at bounding box center [792, 274] width 249 height 28
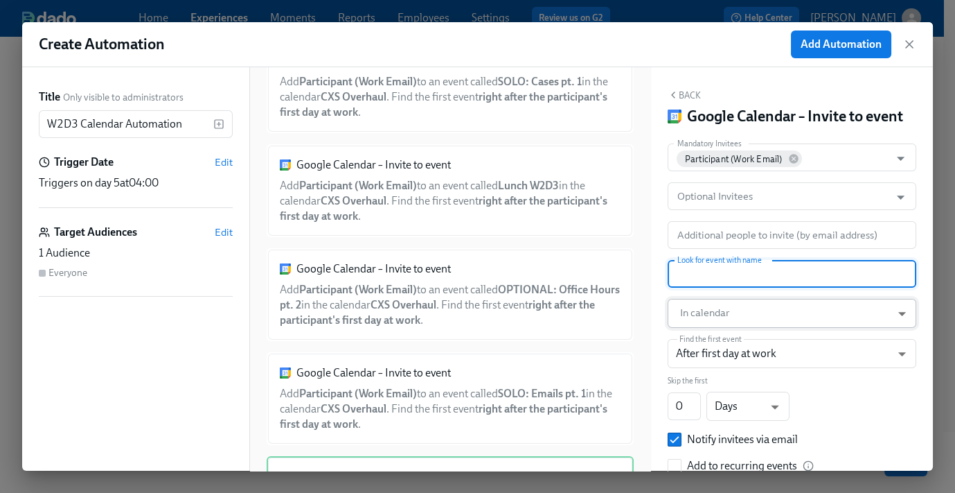
paste input "Shadow IOP"
type input "Shadow IOP"
click at [722, 348] on body "Home Experiences Moments Reports Employees Settings Review us on G2 Help Center…" at bounding box center [477, 203] width 955 height 682
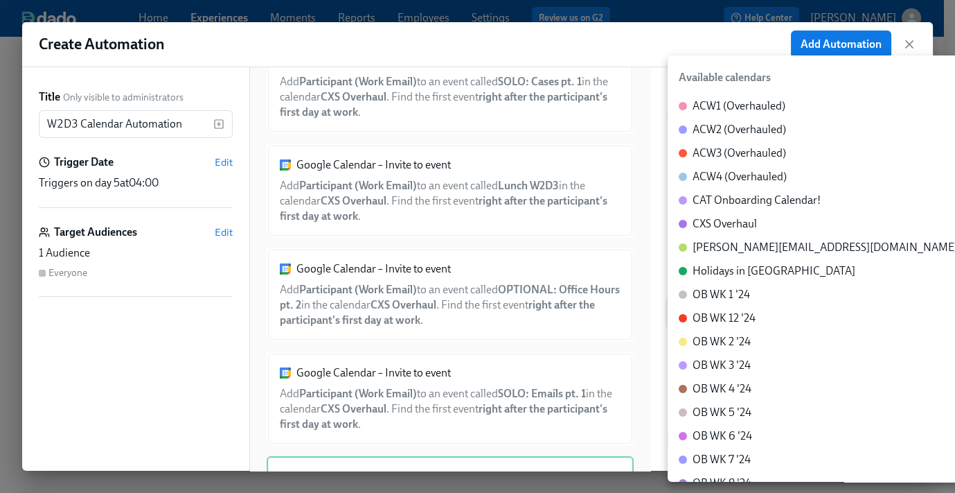
click at [736, 222] on div "CXS Overhaul" at bounding box center [725, 223] width 64 height 15
type input "c_60dc0434beab07ba432bc90097a55cb043e13d223856065d37105691a0752e1c@group.calend…"
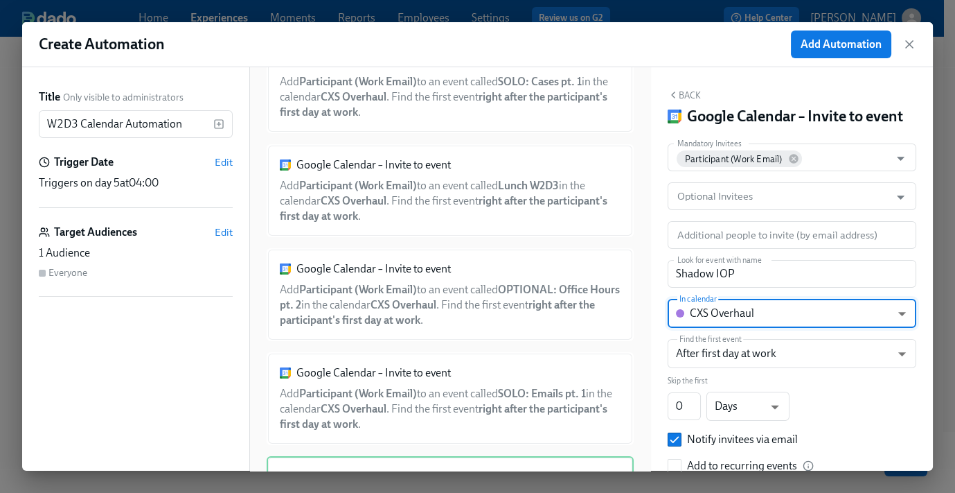
click at [689, 91] on button "Back" at bounding box center [684, 94] width 33 height 11
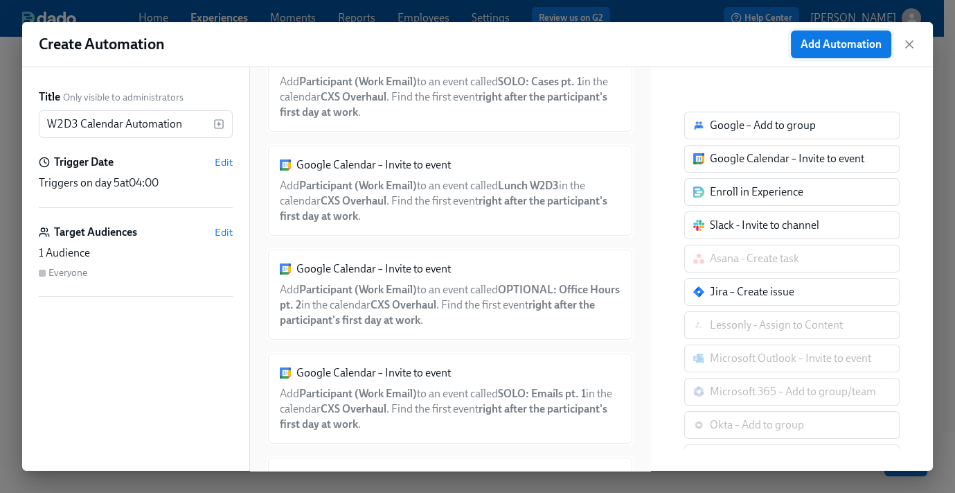
click at [823, 46] on span "Add Automation" at bounding box center [841, 44] width 81 height 14
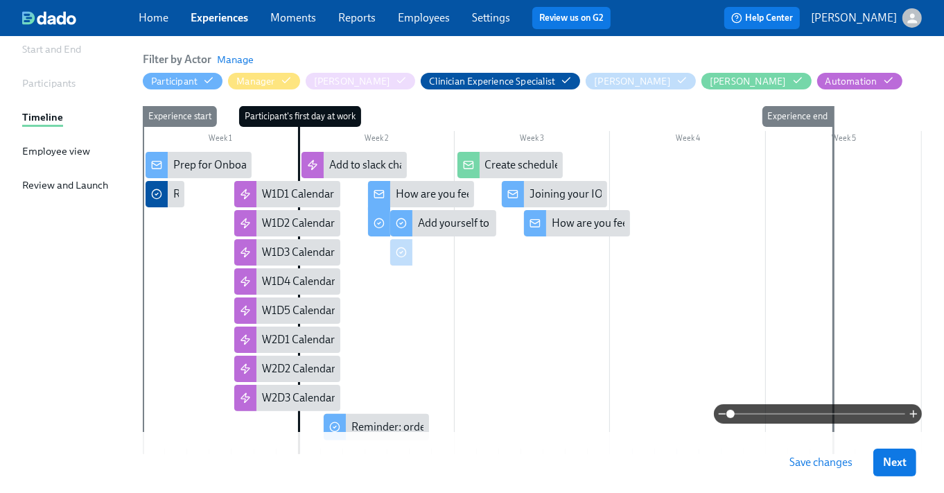
click at [254, 418] on div at bounding box center [532, 413] width 779 height 19
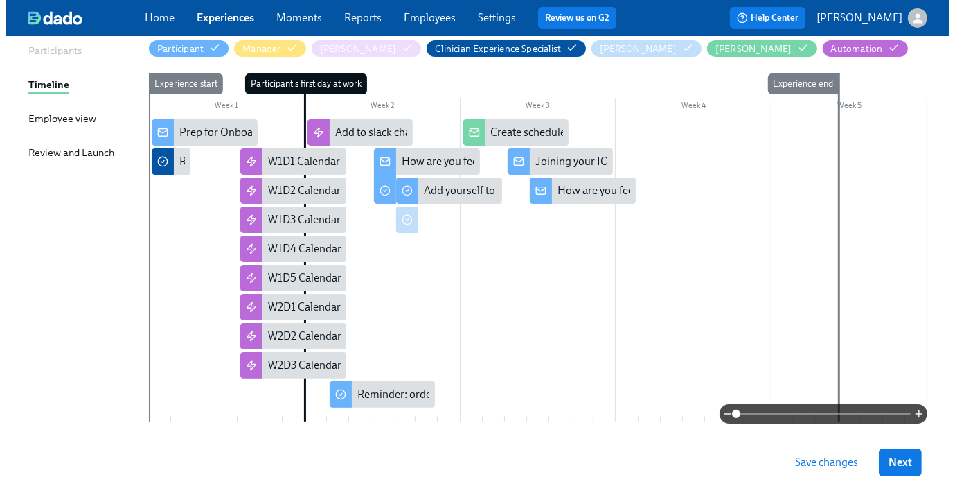
scroll to position [193, 0]
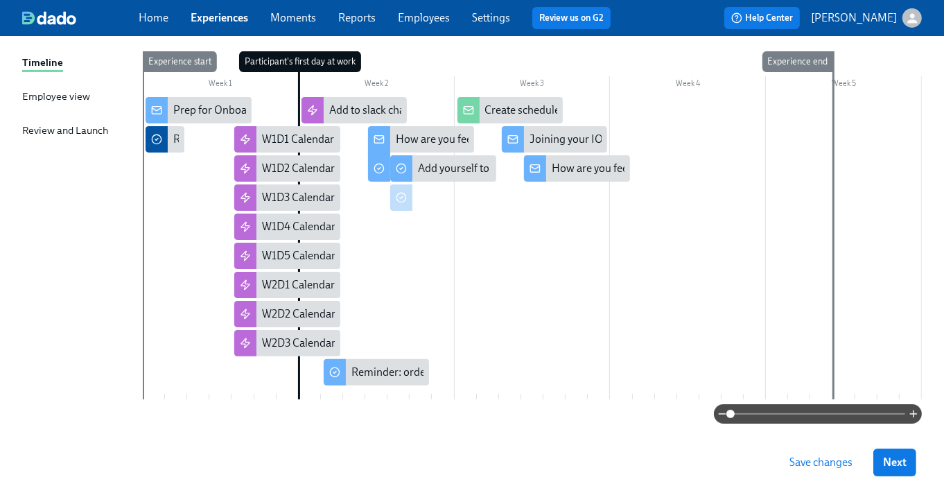
click at [253, 377] on div at bounding box center [532, 248] width 779 height 302
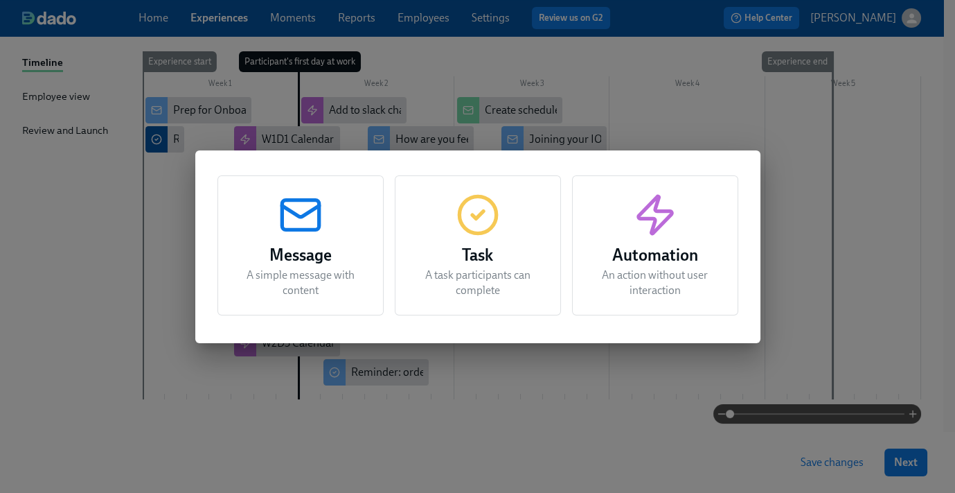
click at [681, 236] on div "Automation An action without user interaction" at bounding box center [655, 245] width 166 height 140
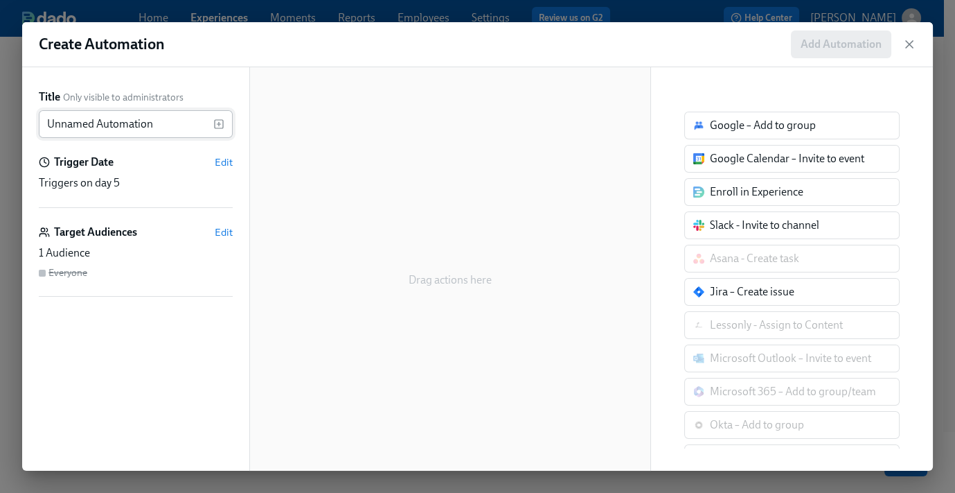
click at [109, 123] on input "Unnamed Automation" at bounding box center [126, 124] width 175 height 28
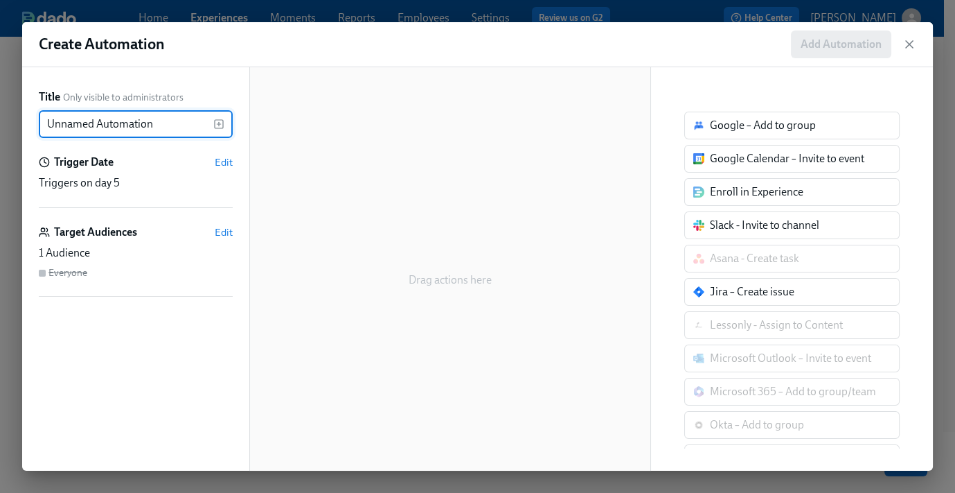
click at [109, 123] on input "Unnamed Automation" at bounding box center [126, 124] width 175 height 28
type input "W2D4 Calendar Automation"
click at [215, 161] on span "Edit" at bounding box center [224, 162] width 18 height 14
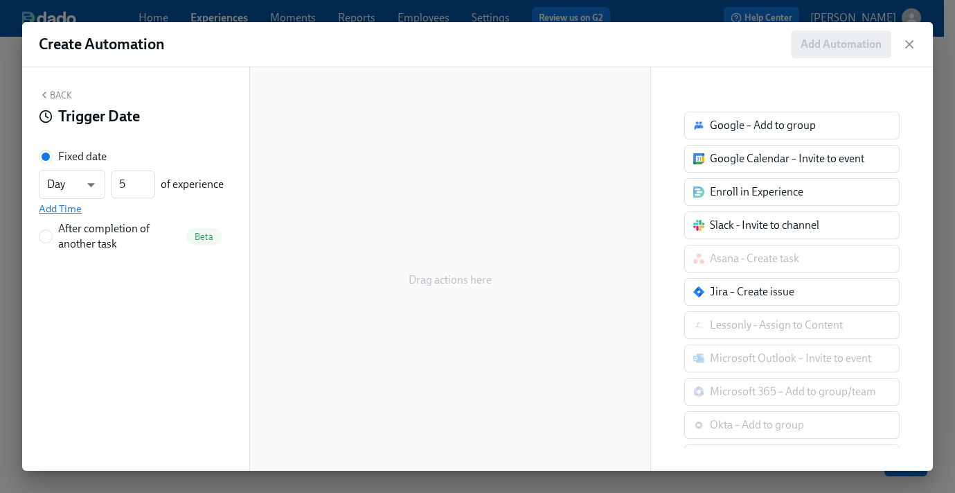
click at [55, 208] on span "Add Time" at bounding box center [60, 209] width 43 height 14
click at [57, 213] on input "09:00 AM" at bounding box center [73, 216] width 69 height 28
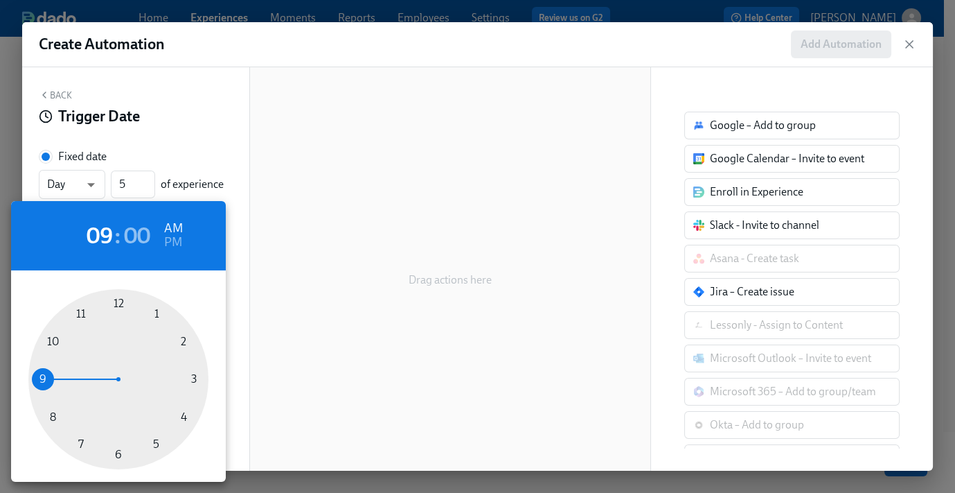
click at [185, 418] on div at bounding box center [118, 379] width 180 height 180
click at [117, 457] on div at bounding box center [118, 379] width 180 height 180
click at [175, 243] on h6 "PM" at bounding box center [173, 242] width 18 height 22
type input "04:30 PM"
click at [173, 125] on div at bounding box center [477, 246] width 955 height 493
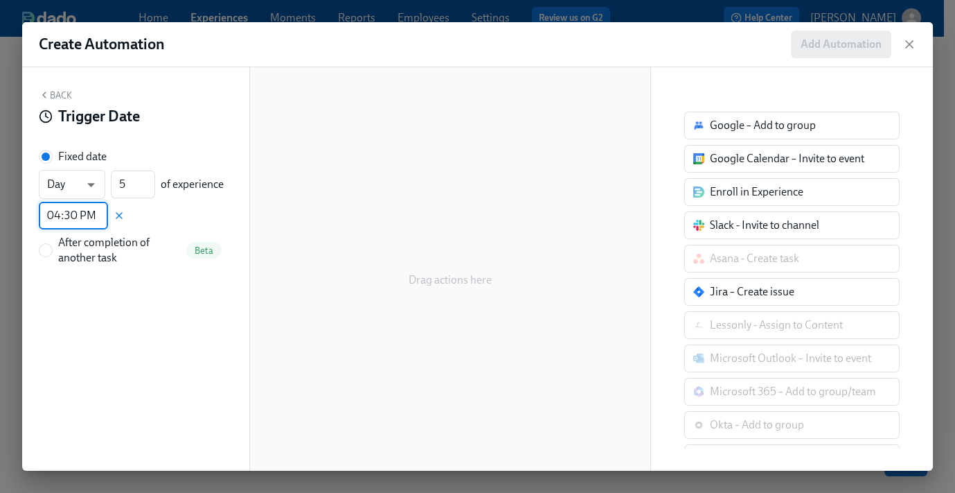
click at [55, 89] on button "Back" at bounding box center [55, 94] width 33 height 11
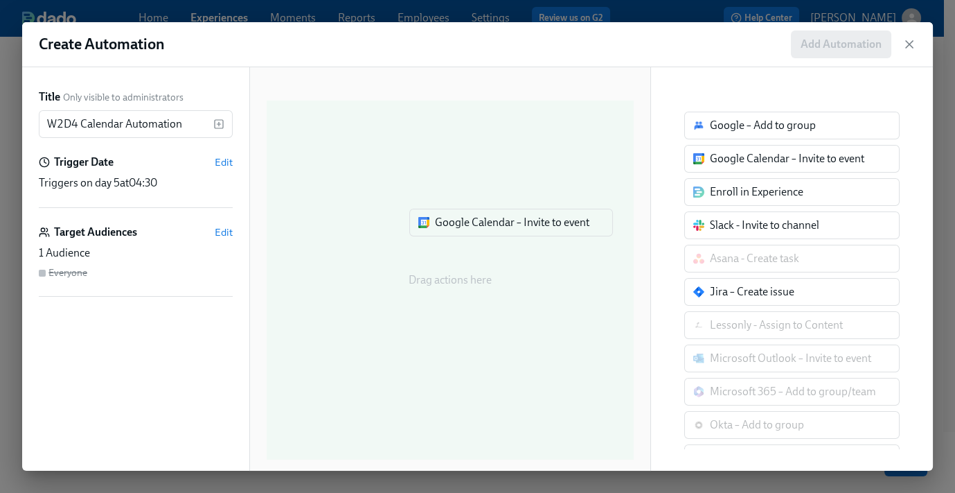
drag, startPoint x: 779, startPoint y: 158, endPoint x: 500, endPoint y: 223, distance: 286.7
click at [500, 223] on div "Title Only visible to administrators W2D4 Calendar Automation ​ Trigger Date Ed…" at bounding box center [477, 268] width 911 height 403
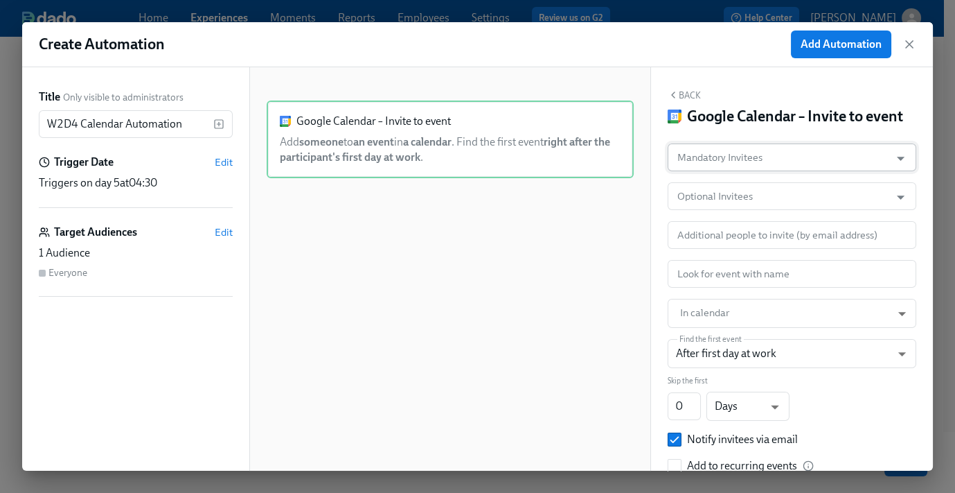
click at [767, 171] on input "Mandatory Invitees" at bounding box center [779, 157] width 209 height 28
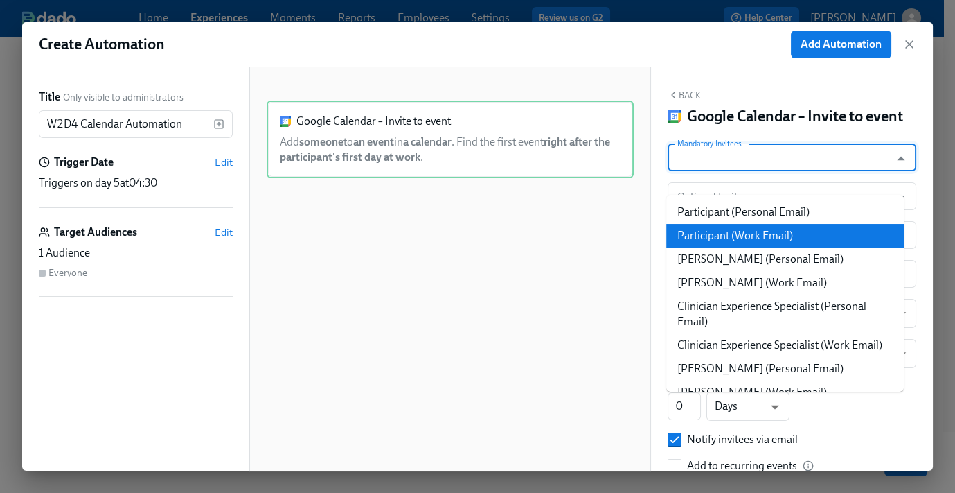
click at [759, 240] on li "Participant (Work Email)" at bounding box center [786, 236] width 238 height 24
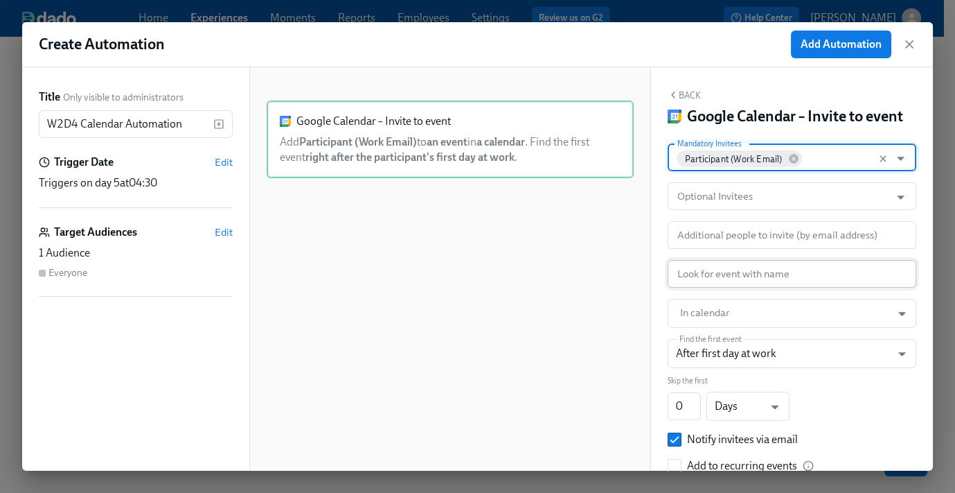
click at [744, 288] on input "text" at bounding box center [792, 274] width 249 height 28
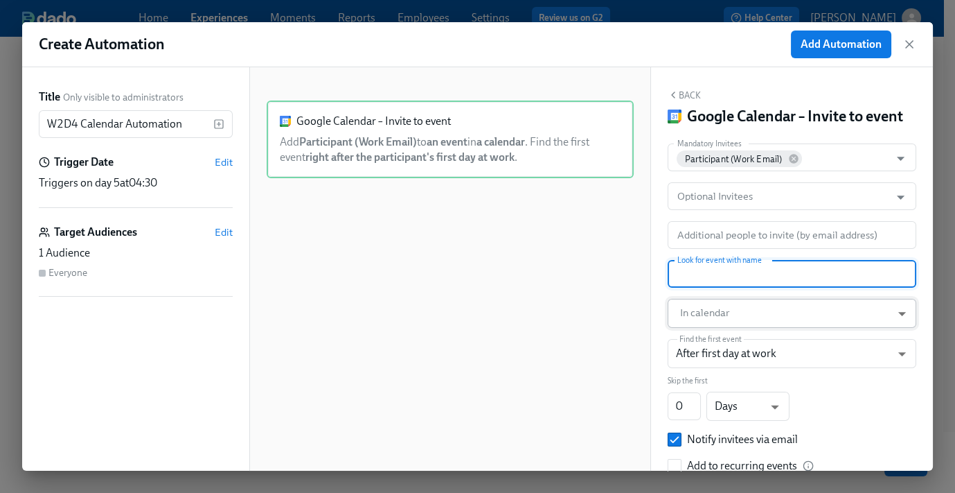
paste input "SOLO: SMS pt. 2"
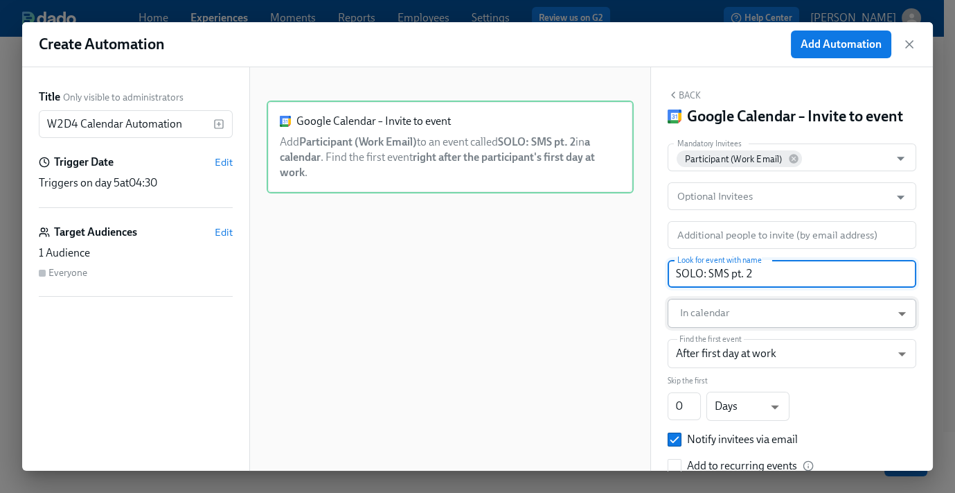
type input "SOLO: SMS pt. 2"
click at [750, 333] on body "Home Experiences Moments Reports Employees Settings Review us on G2 Help Center…" at bounding box center [477, 162] width 955 height 711
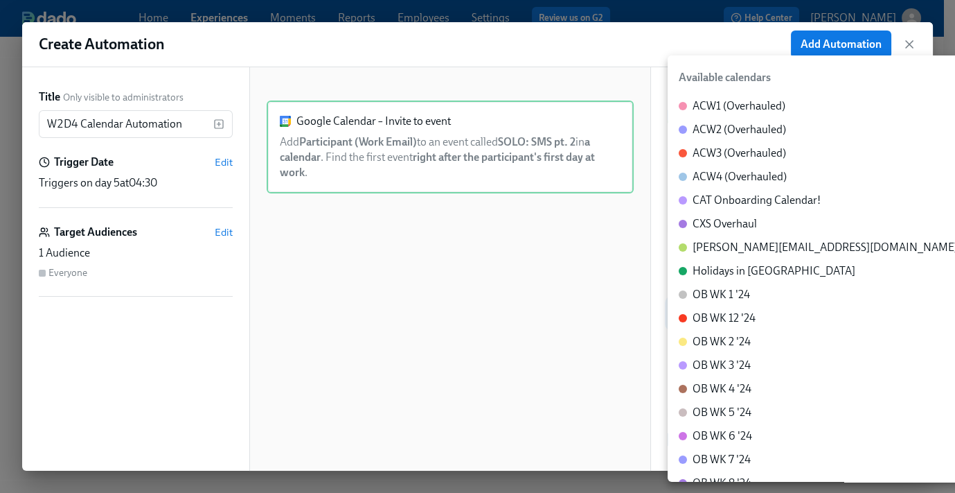
click at [733, 230] on div "CXS Overhaul" at bounding box center [725, 223] width 64 height 15
type input "c_60dc0434beab07ba432bc90097a55cb043e13d223856065d37105691a0752e1c@group.calend…"
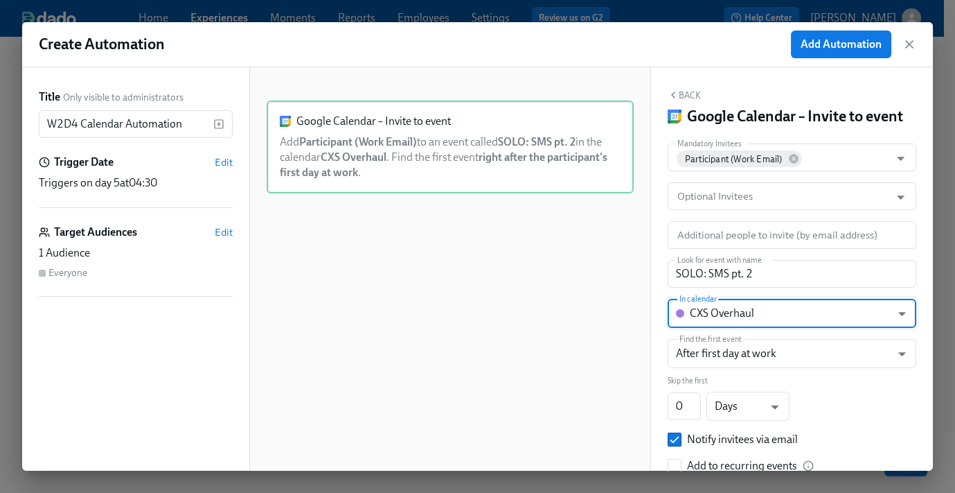
click at [684, 91] on button "Back" at bounding box center [684, 94] width 33 height 11
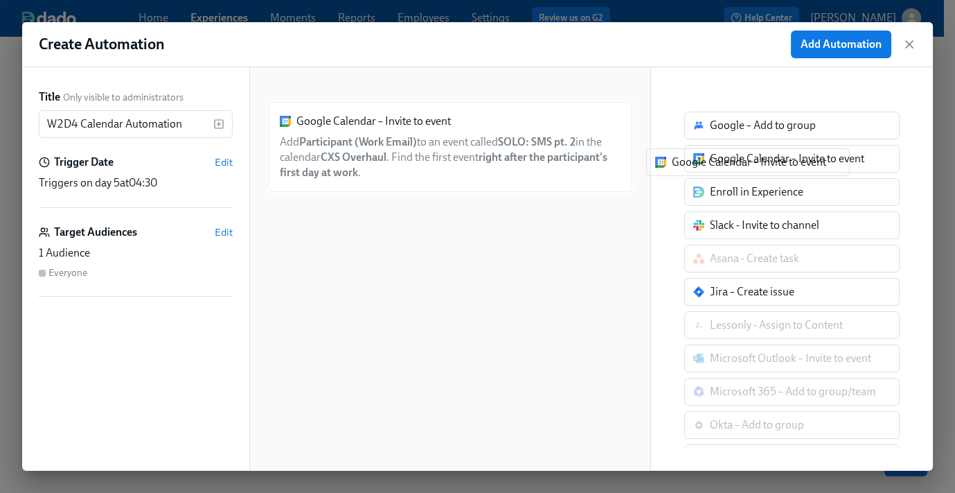
drag, startPoint x: 739, startPoint y: 164, endPoint x: 450, endPoint y: 245, distance: 300.3
click at [450, 245] on div "Title Only visible to administrators W2D4 Calendar Automation ​ Trigger Date Ed…" at bounding box center [477, 268] width 911 height 403
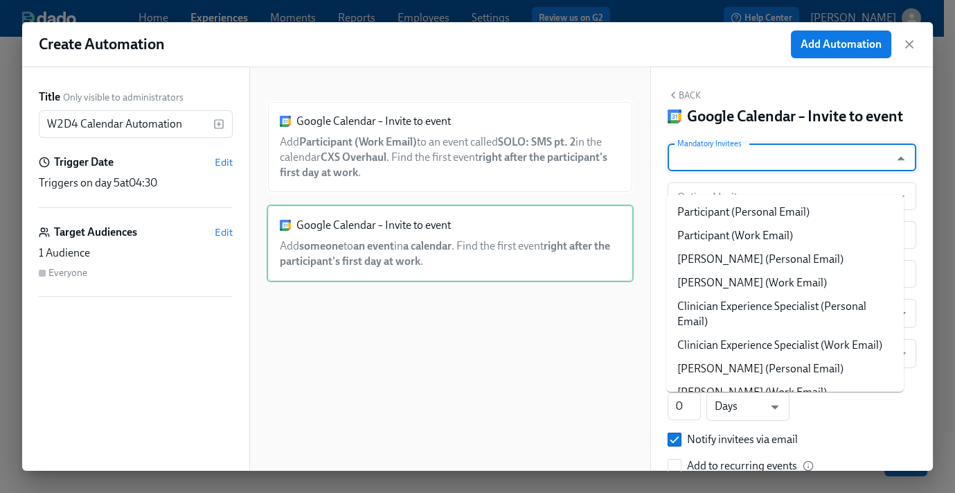
click at [758, 171] on input "Mandatory Invitees" at bounding box center [779, 157] width 209 height 28
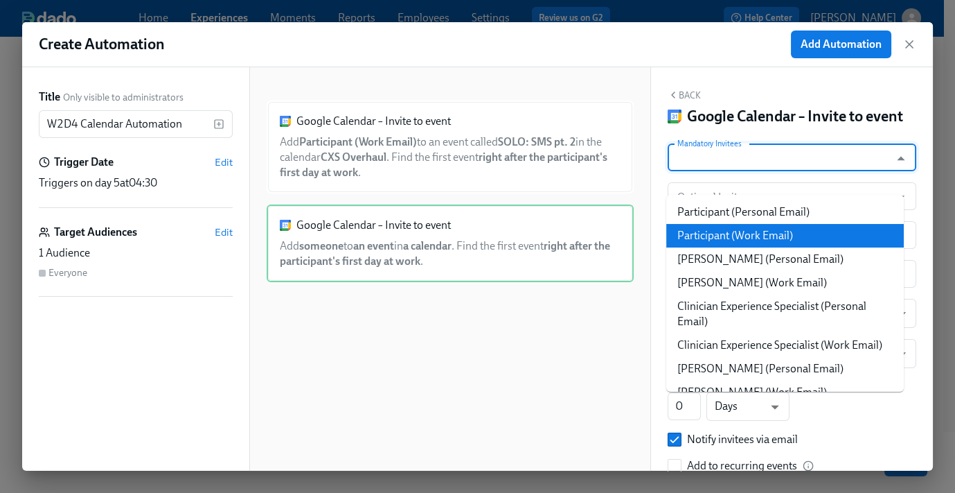
click at [754, 236] on li "Participant (Work Email)" at bounding box center [786, 236] width 238 height 24
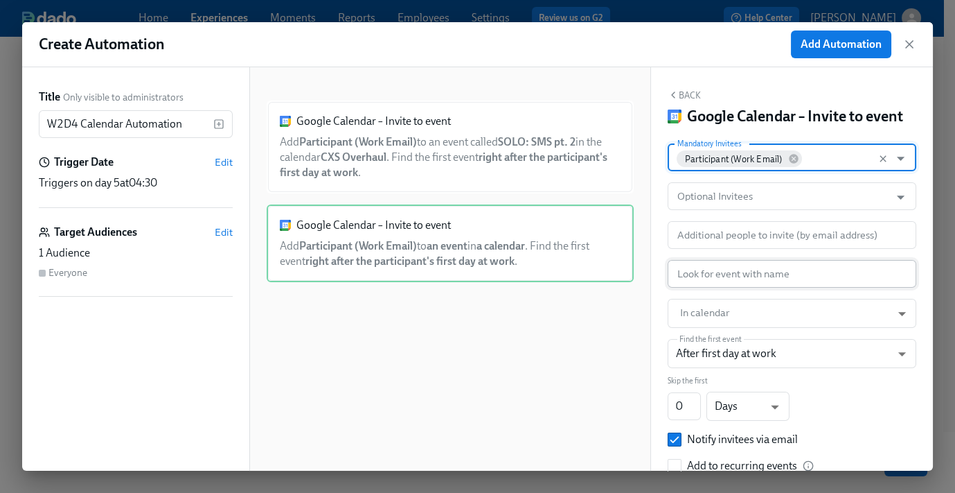
click at [737, 288] on input "text" at bounding box center [792, 274] width 249 height 28
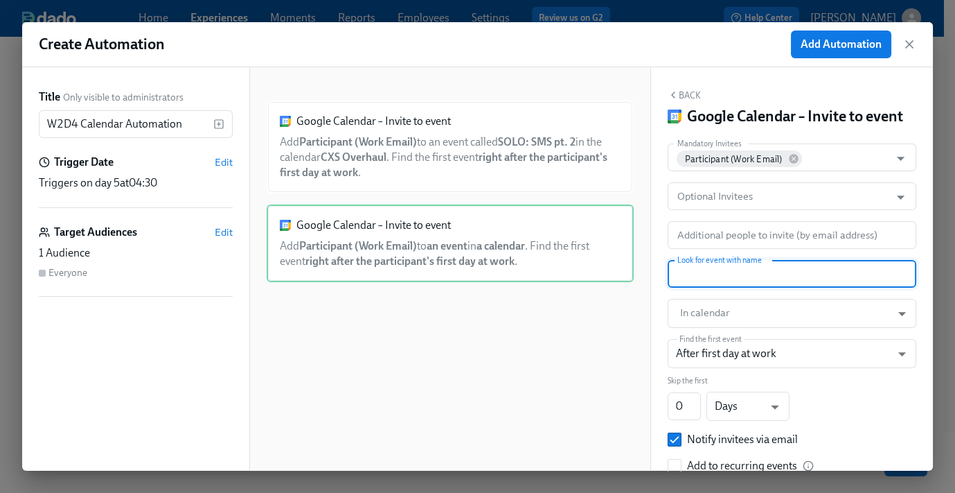
paste input "OPTIONAL: Office Hours pt. 3"
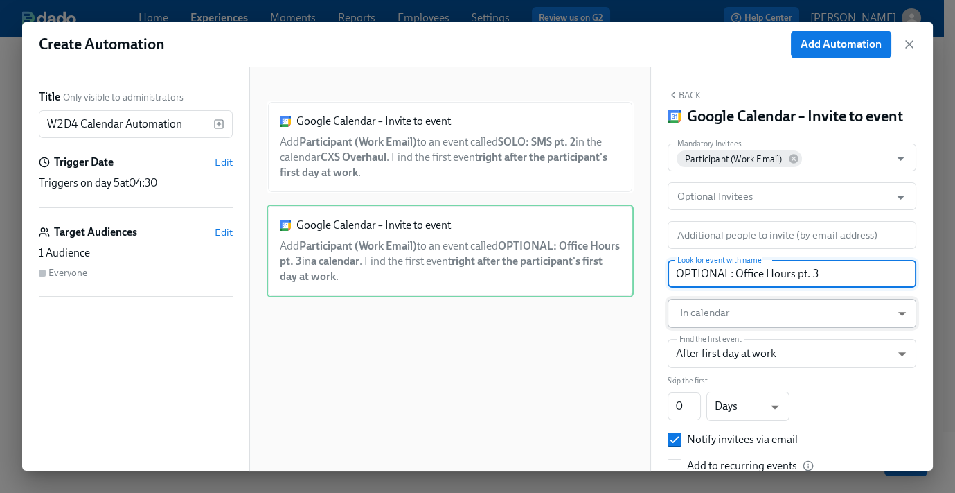
type input "OPTIONAL: Office Hours pt. 3"
click at [725, 330] on body "Home Experiences Moments Reports Employees Settings Review us on G2 Help Center…" at bounding box center [477, 162] width 955 height 711
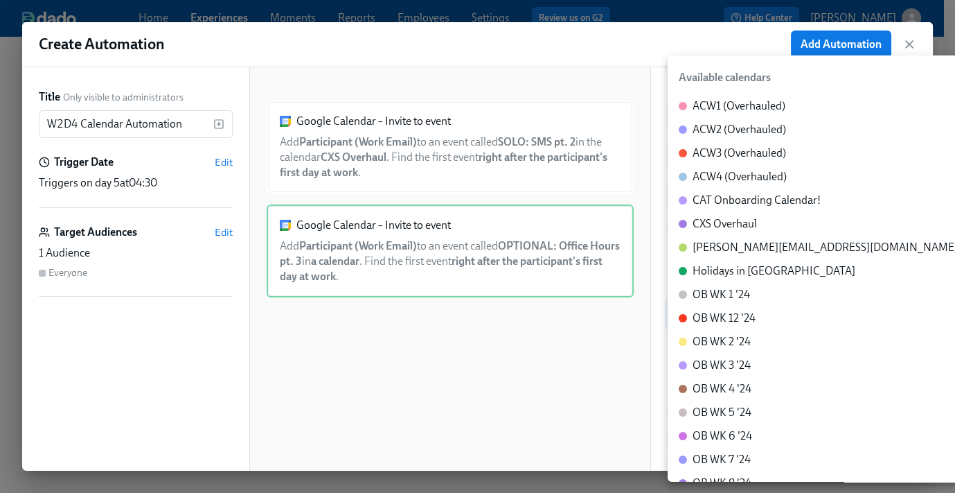
click at [737, 222] on div "CXS Overhaul" at bounding box center [725, 223] width 64 height 15
type input "c_60dc0434beab07ba432bc90097a55cb043e13d223856065d37105691a0752e1c@group.calend…"
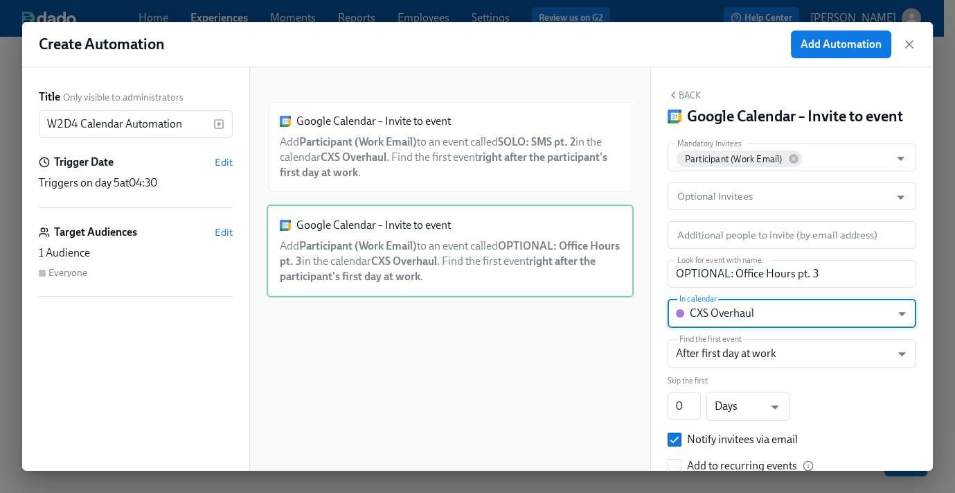
click at [694, 88] on div "Back Google Calendar – Invite to event Mandatory Invitees Participant (Work Ema…" at bounding box center [792, 268] width 282 height 403
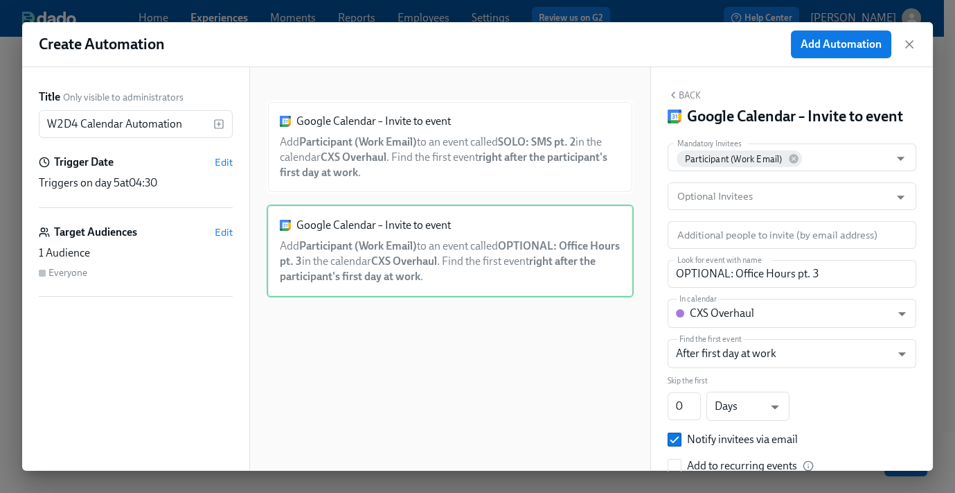
click at [691, 97] on button "Back" at bounding box center [684, 94] width 33 height 11
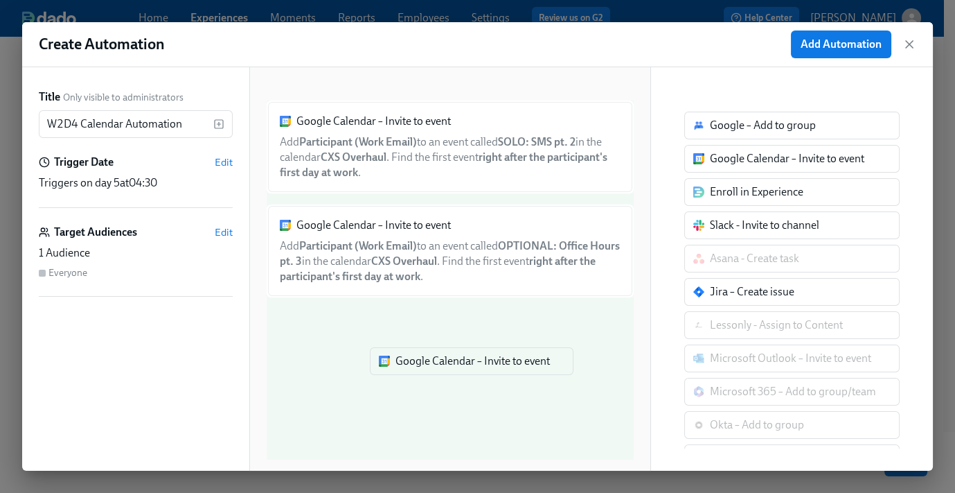
drag, startPoint x: 752, startPoint y: 161, endPoint x: 427, endPoint y: 361, distance: 381.3
click at [428, 369] on div "Title Only visible to administrators W2D4 Calendar Automation ​ Trigger Date Ed…" at bounding box center [477, 268] width 911 height 403
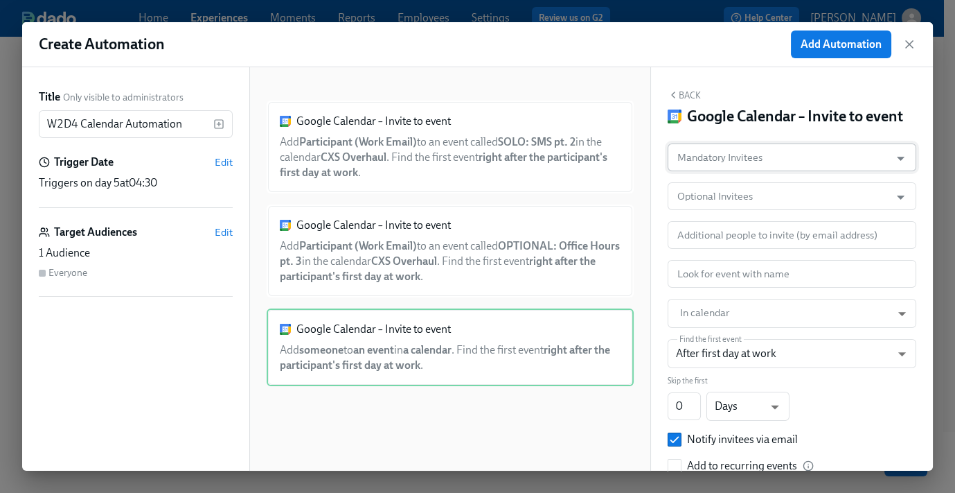
click at [755, 171] on input "Mandatory Invitees" at bounding box center [779, 157] width 209 height 28
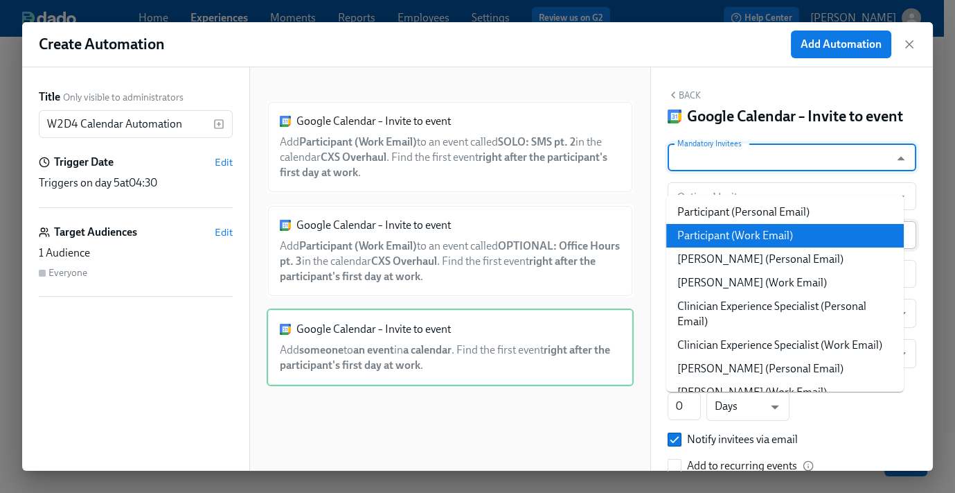
click at [750, 238] on li "Participant (Work Email)" at bounding box center [786, 236] width 238 height 24
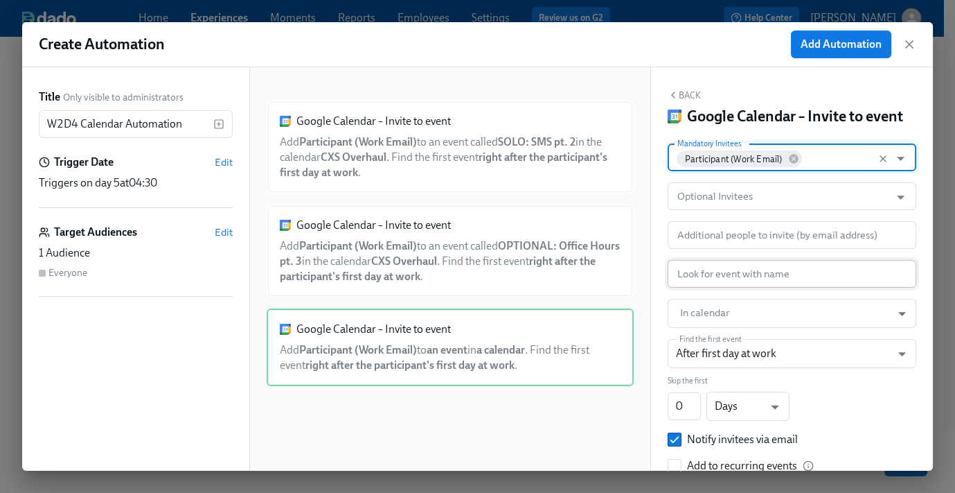
click at [740, 288] on input "text" at bounding box center [792, 274] width 249 height 28
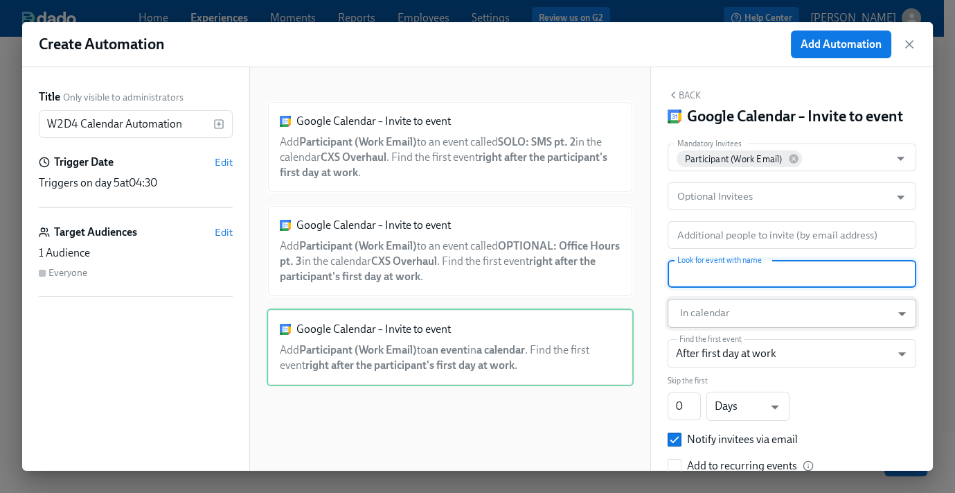
paste input "SOLO: Cases Pt. 2"
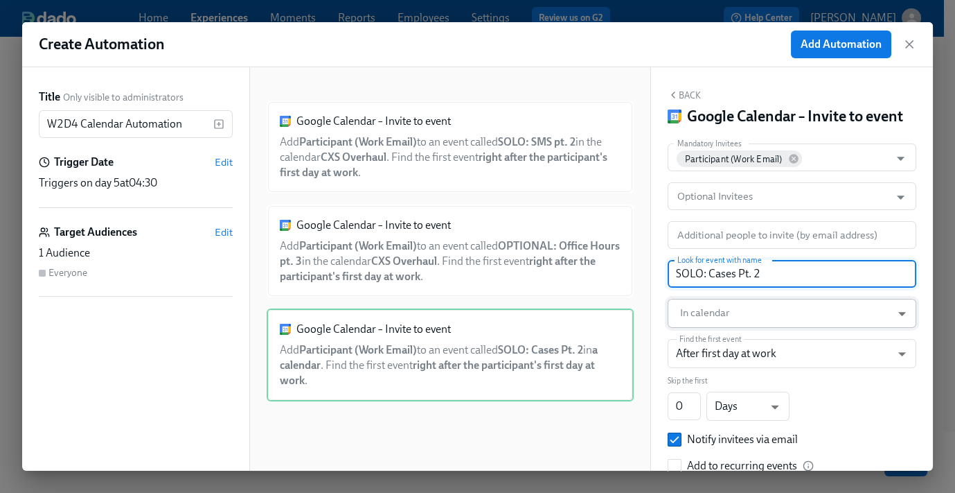
type input "SOLO: Cases Pt. 2"
click at [743, 328] on body "Home Experiences Moments Reports Employees Settings Review us on G2 Help Center…" at bounding box center [477, 162] width 955 height 711
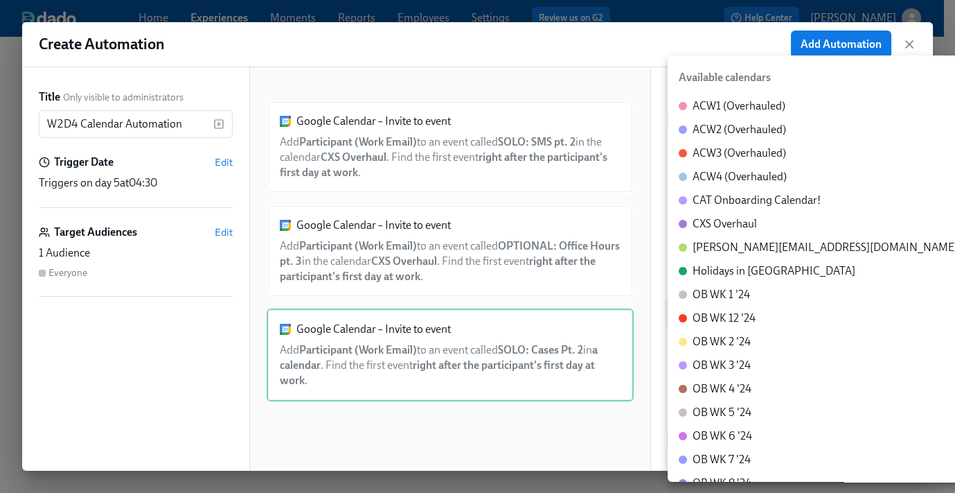
click at [728, 222] on div "CXS Overhaul" at bounding box center [725, 223] width 64 height 15
type input "c_60dc0434beab07ba432bc90097a55cb043e13d223856065d37105691a0752e1c@group.calend…"
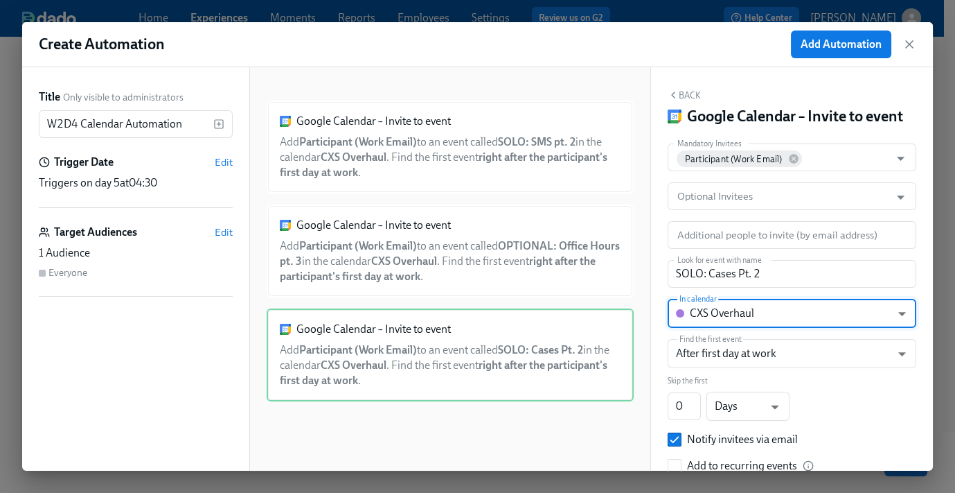
click at [687, 93] on button "Back" at bounding box center [684, 94] width 33 height 11
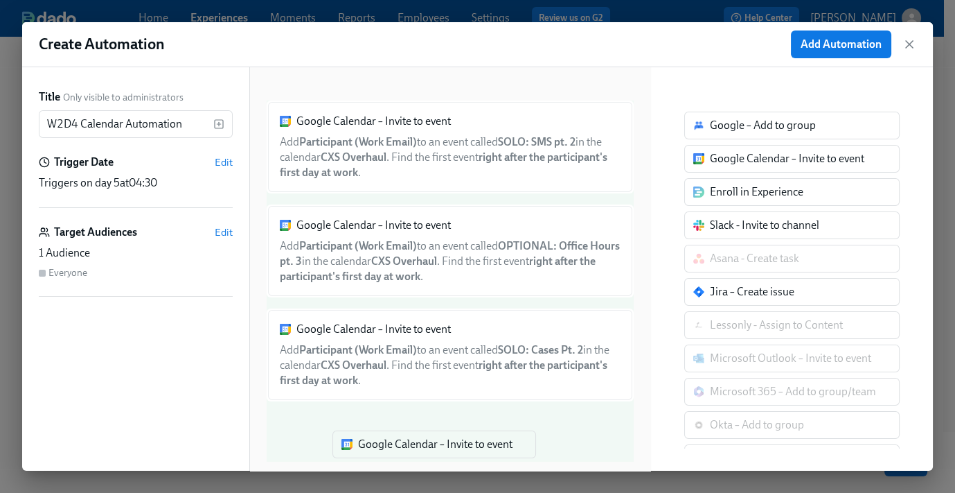
drag, startPoint x: 693, startPoint y: 206, endPoint x: 396, endPoint y: 427, distance: 370.4
click at [394, 444] on div "Title Only visible to administrators W2D4 Calendar Automation ​ Trigger Date Ed…" at bounding box center [477, 268] width 911 height 403
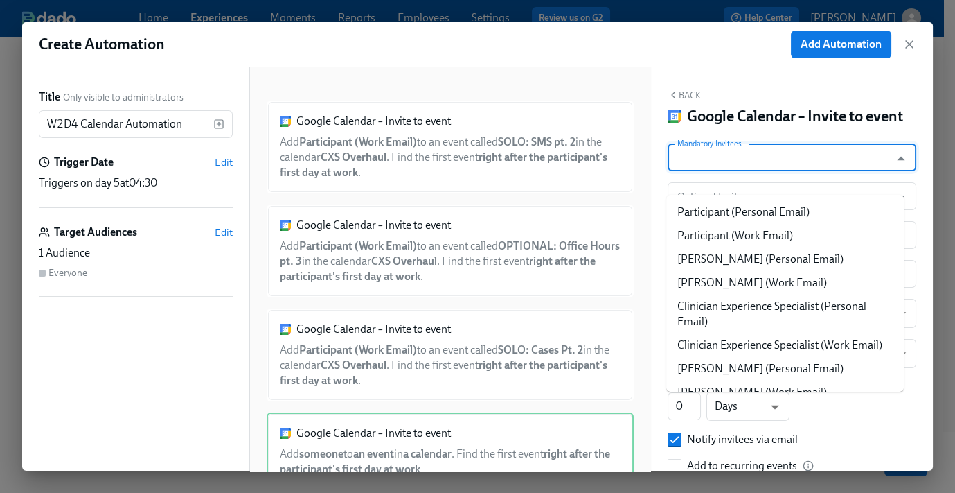
click at [741, 170] on input "Mandatory Invitees" at bounding box center [779, 157] width 209 height 28
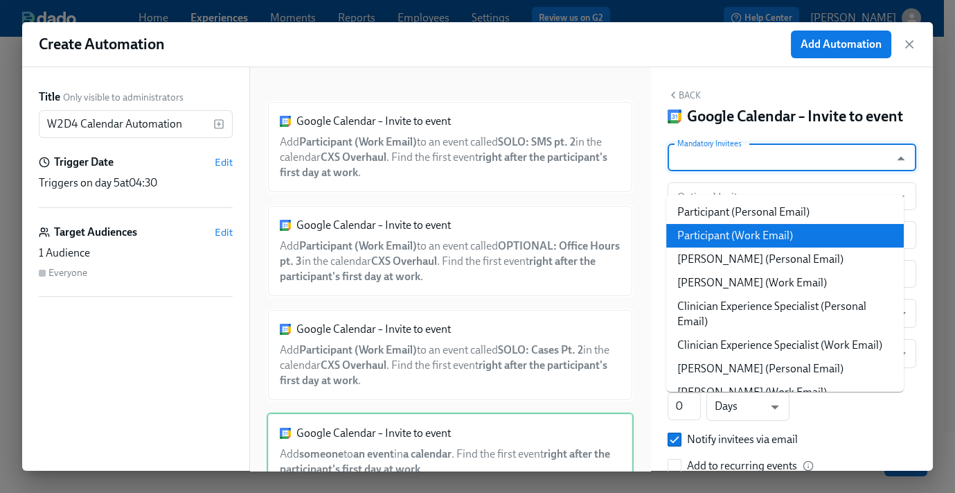
click at [762, 233] on li "Participant (Work Email)" at bounding box center [786, 236] width 238 height 24
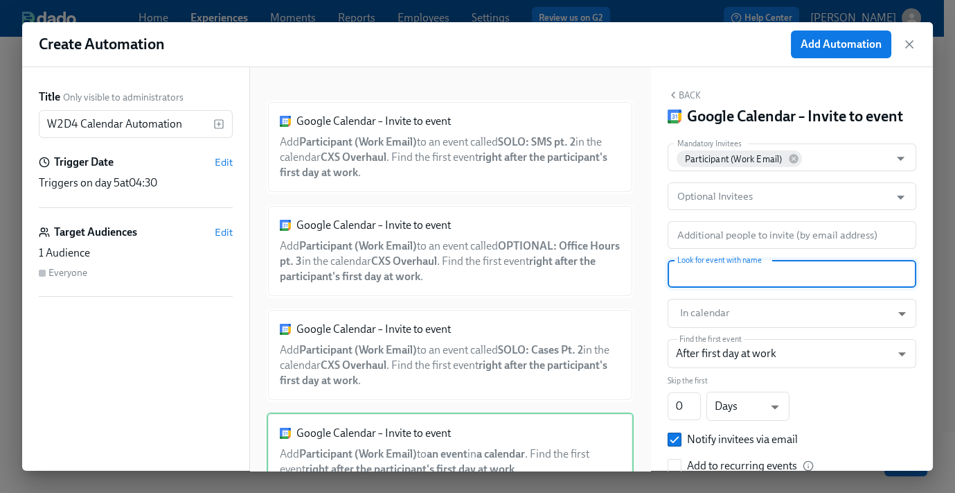
click at [736, 288] on input "text" at bounding box center [792, 274] width 249 height 28
paste input "Lunch W2D4"
type input "Lunch W2D4"
click at [727, 328] on body "Home Experiences Moments Reports Employees Settings Review us on G2 Help Center…" at bounding box center [477, 162] width 955 height 711
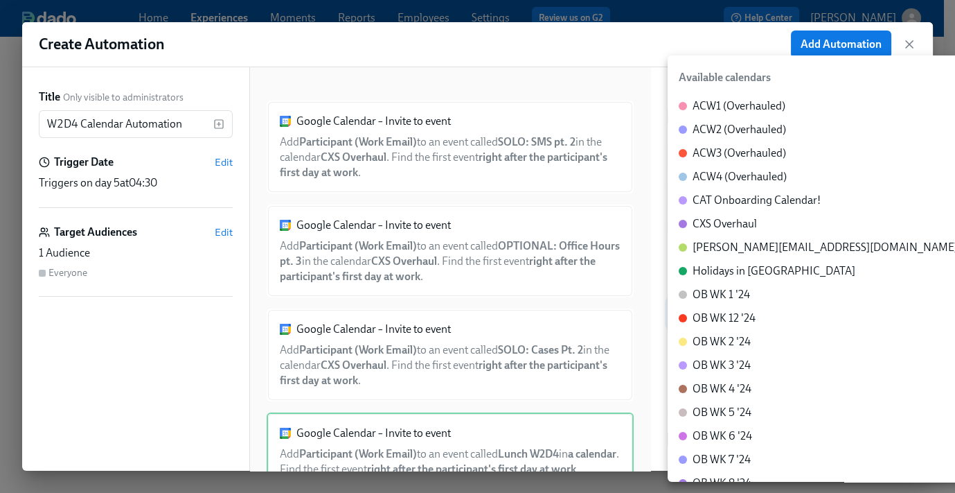
click at [728, 222] on div "CXS Overhaul" at bounding box center [725, 223] width 64 height 15
type input "c_60dc0434beab07ba432bc90097a55cb043e13d223856065d37105691a0752e1c@group.calend…"
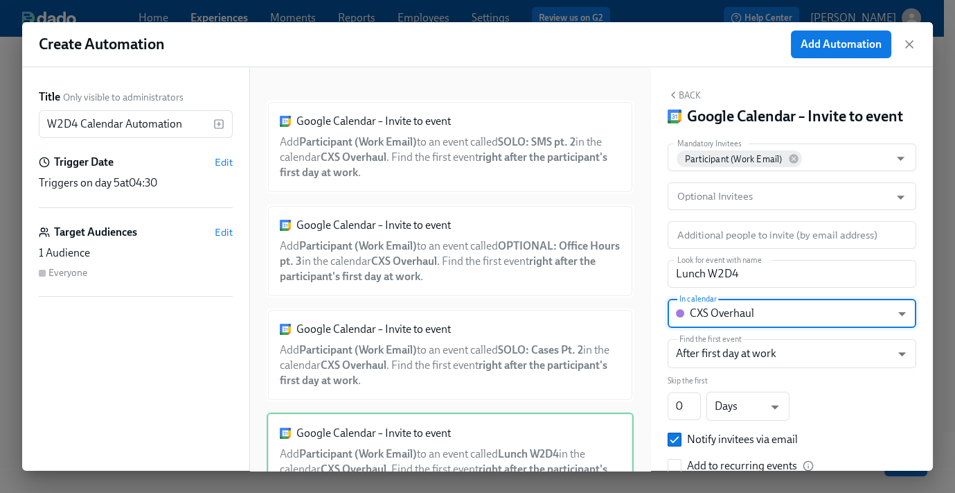
click at [689, 86] on div "Back Google Calendar – Invite to event Mandatory Invitees Participant (Work Ema…" at bounding box center [792, 268] width 282 height 403
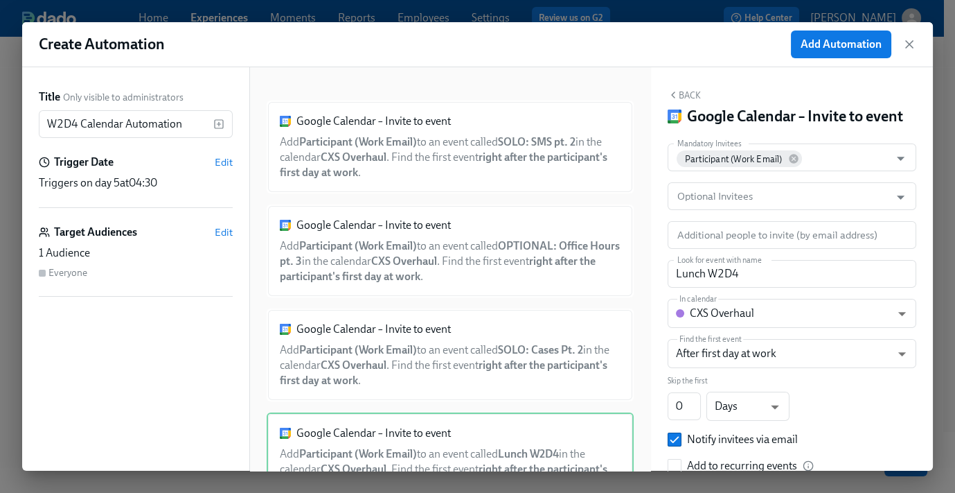
click at [676, 97] on icon "button" at bounding box center [673, 94] width 11 height 11
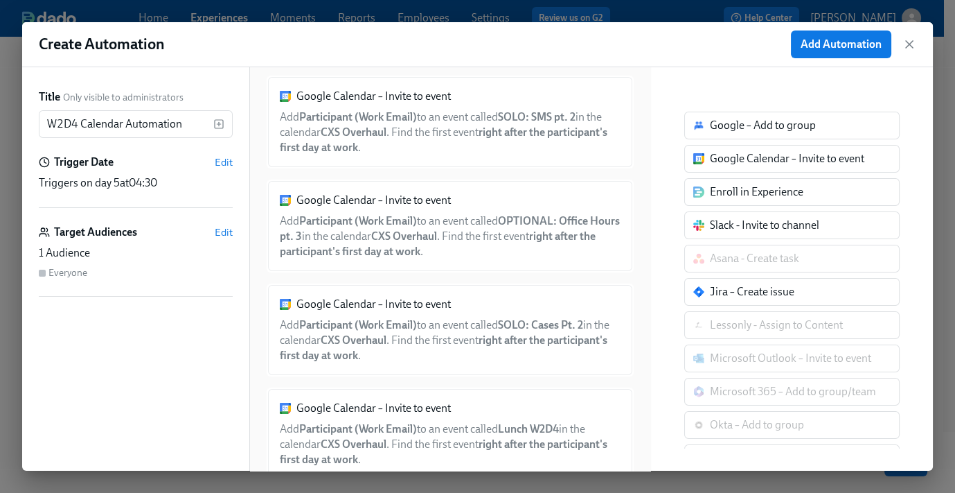
scroll to position [63, 0]
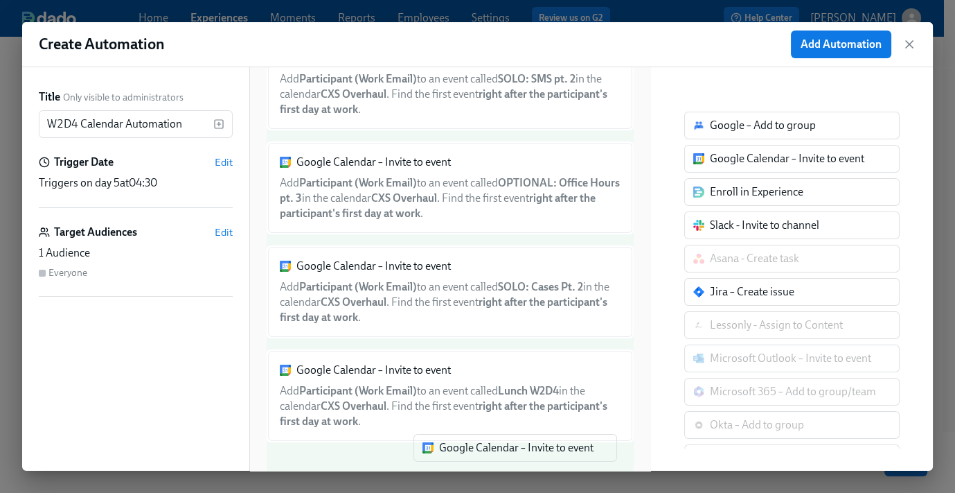
drag, startPoint x: 741, startPoint y: 158, endPoint x: 470, endPoint y: 446, distance: 395.6
click at [461, 452] on div "Title Only visible to administrators W2D4 Calendar Automation ​ Trigger Date Ed…" at bounding box center [477, 268] width 911 height 403
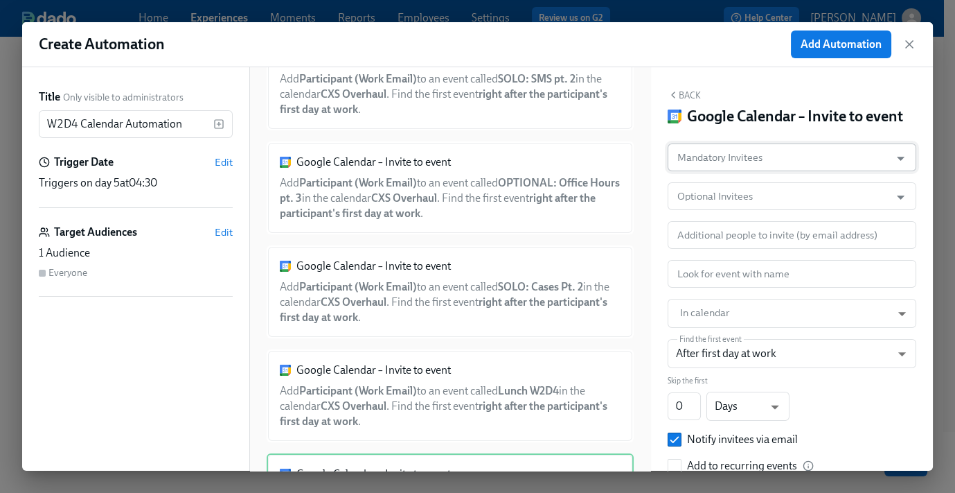
click at [739, 166] on input "Mandatory Invitees" at bounding box center [779, 157] width 209 height 28
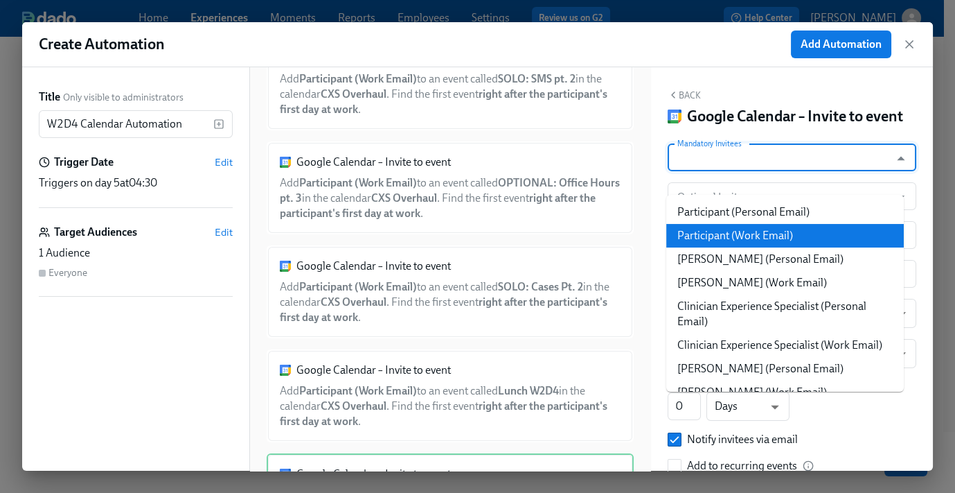
click at [745, 236] on li "Participant (Work Email)" at bounding box center [786, 236] width 238 height 24
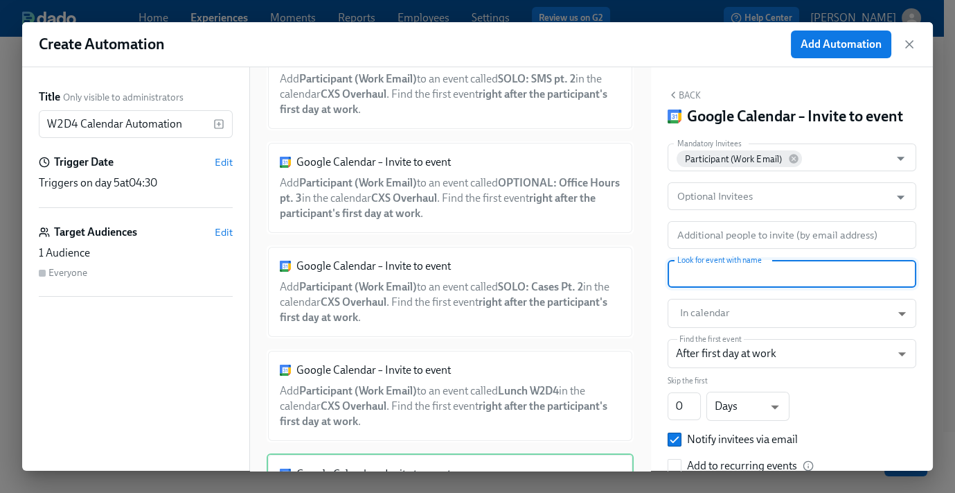
click at [721, 288] on input "text" at bounding box center [792, 274] width 249 height 28
paste input "SOLO: Emails pt. 2"
type input "SOLO: Emails pt. 2"
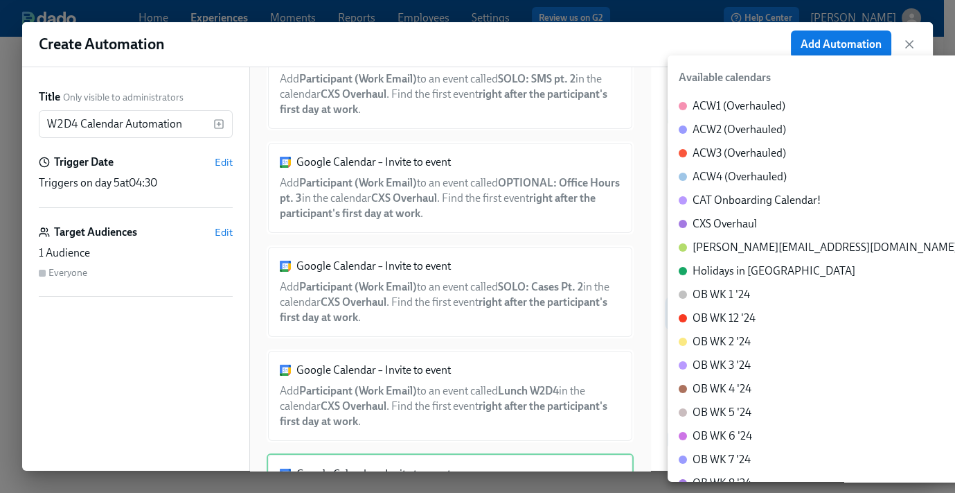
click at [711, 340] on body "Home Experiences Moments Reports Employees Settings Review us on G2 Help Center…" at bounding box center [477, 162] width 955 height 711
click at [731, 225] on div "CXS Overhaul" at bounding box center [725, 223] width 64 height 15
type input "c_60dc0434beab07ba432bc90097a55cb043e13d223856065d37105691a0752e1c@group.calend…"
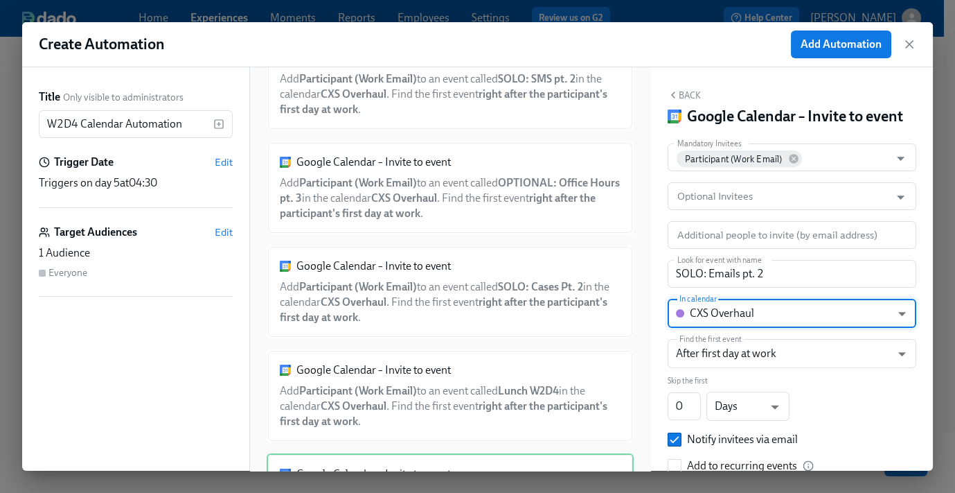
click at [683, 100] on div "Back Google Calendar – Invite to event" at bounding box center [792, 107] width 249 height 37
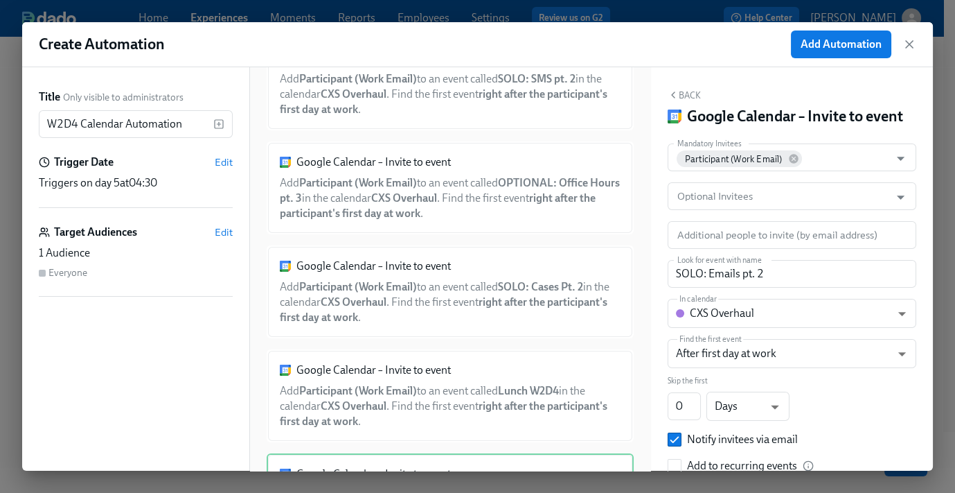
click at [687, 97] on button "Back" at bounding box center [684, 94] width 33 height 11
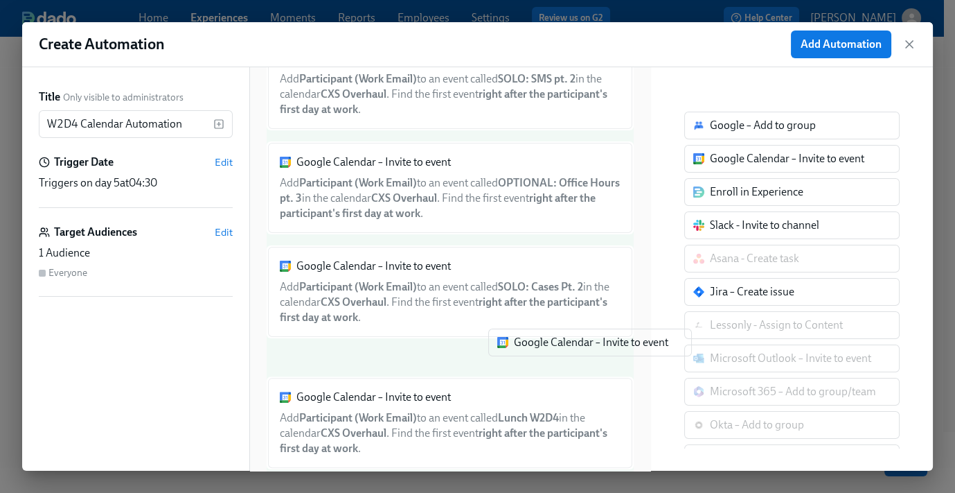
drag, startPoint x: 736, startPoint y: 156, endPoint x: 441, endPoint y: 342, distance: 348.7
click at [466, 370] on div "Title Only visible to administrators W2D4 Calendar Automation ​ Trigger Date Ed…" at bounding box center [477, 268] width 911 height 403
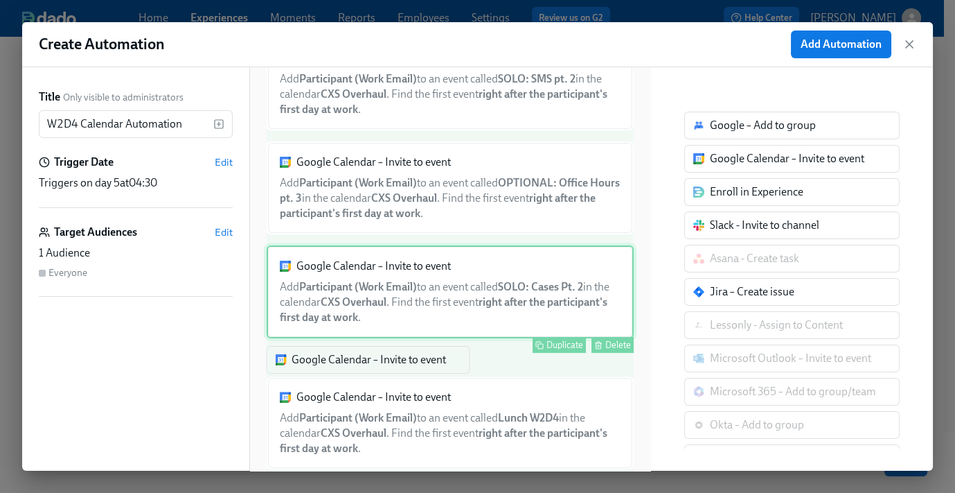
click at [439, 326] on div "Google Calendar – Invite to event Add Participant (Work Email) to an event call…" at bounding box center [450, 291] width 367 height 93
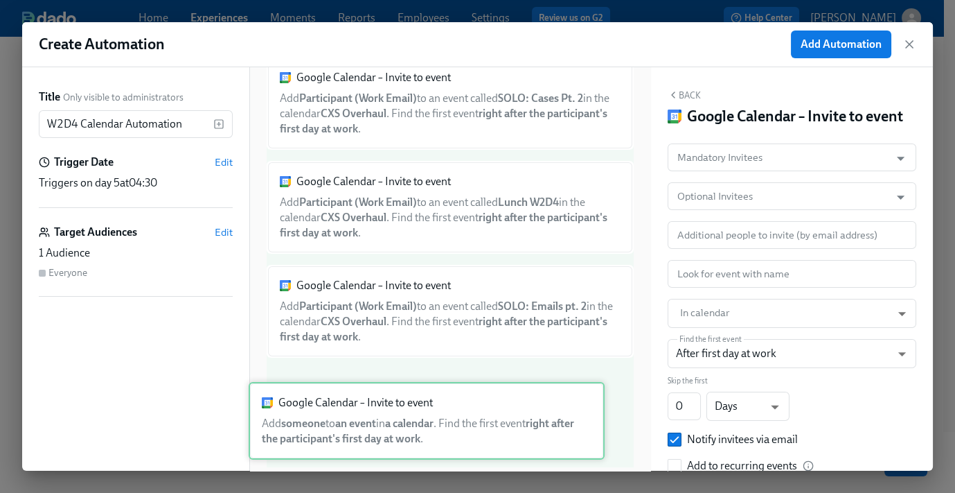
scroll to position [253, 0]
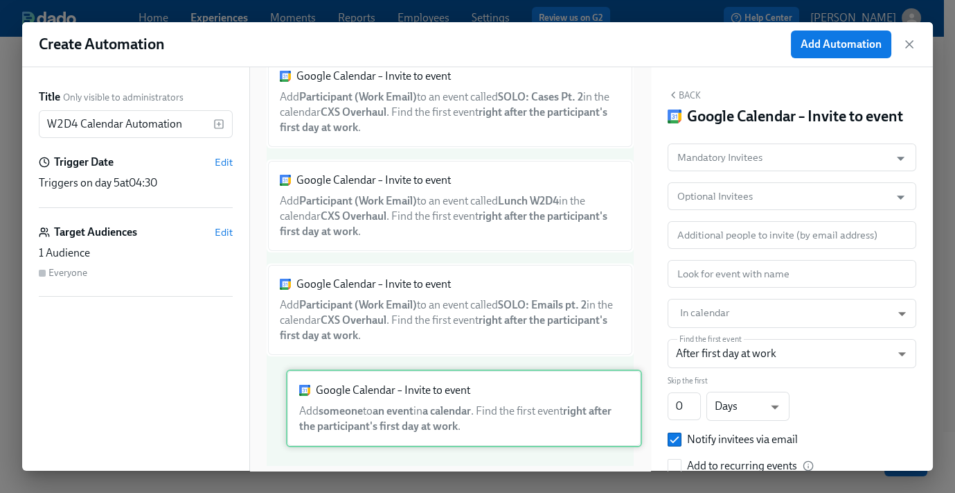
drag, startPoint x: 426, startPoint y: 202, endPoint x: 461, endPoint y: 414, distance: 214.1
click at [447, 423] on div "Google Calendar – Invite to event Add Participant (Work Email) to an event call…" at bounding box center [450, 157] width 367 height 618
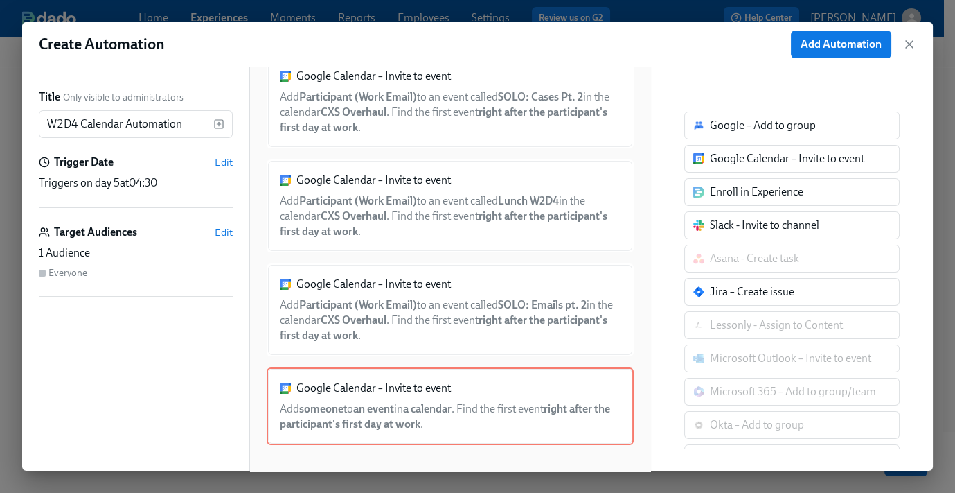
click at [750, 154] on div "Google Calendar – Invite to event" at bounding box center [787, 158] width 155 height 15
click at [504, 392] on div "Google Calendar – Invite to event Add someone to an event in a calendar . Find …" at bounding box center [450, 406] width 367 height 78
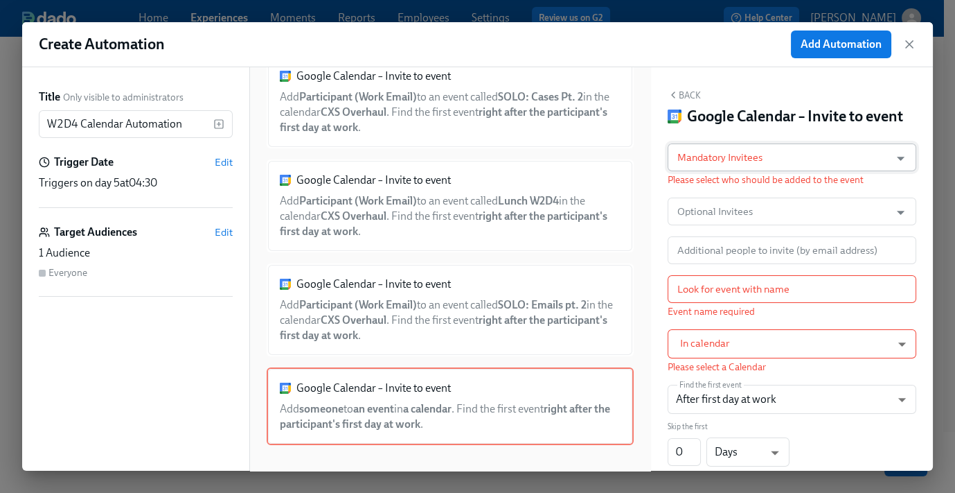
click at [729, 171] on input "Mandatory Invitees" at bounding box center [779, 157] width 209 height 28
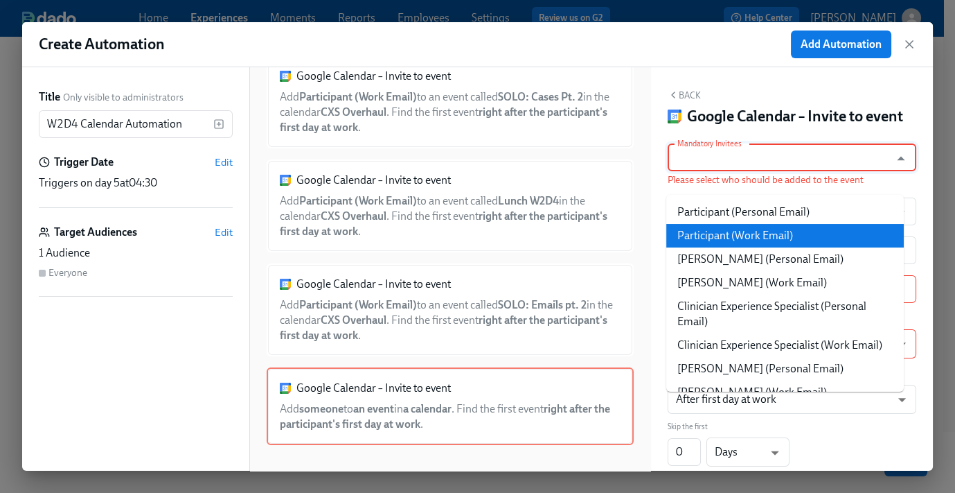
click at [746, 231] on li "Participant (Work Email)" at bounding box center [786, 236] width 238 height 24
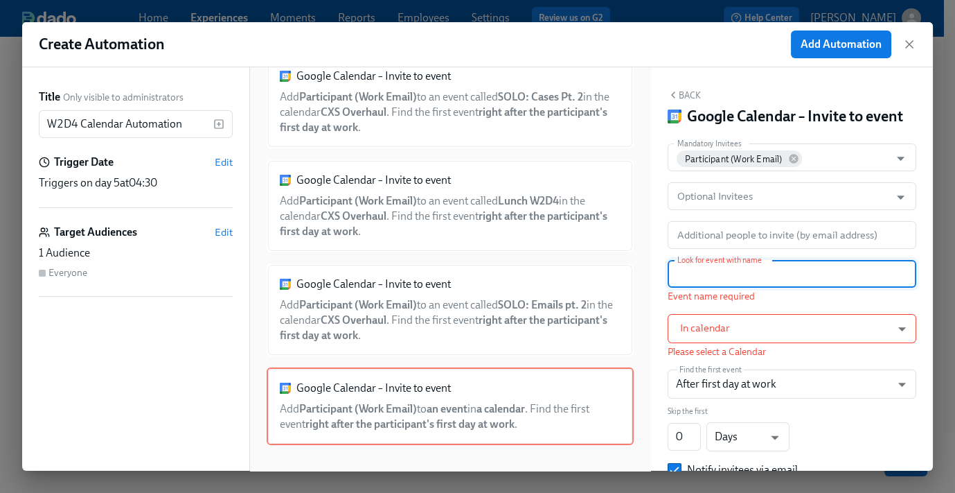
click at [779, 288] on input "text" at bounding box center [792, 274] width 249 height 28
paste input "LIVE: Case QA, Prep for phones"
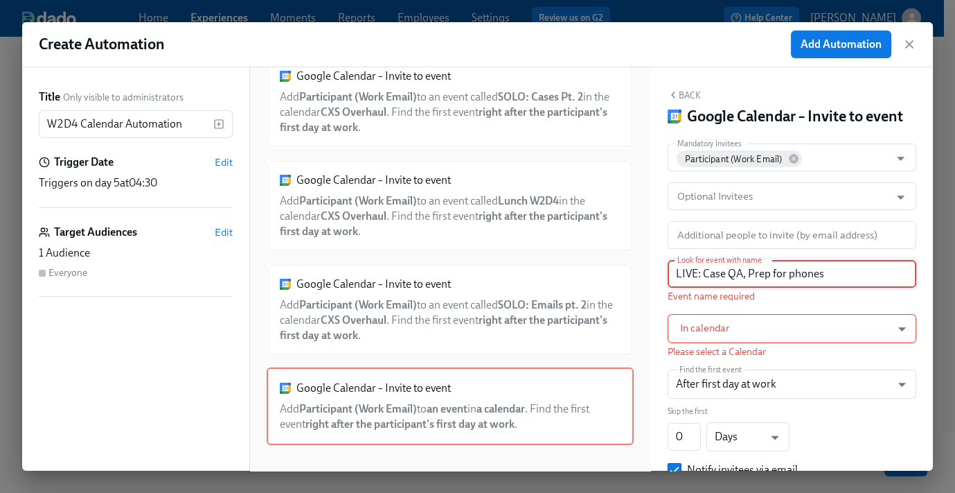
type input "LIVE: Case QA, Prep for phones"
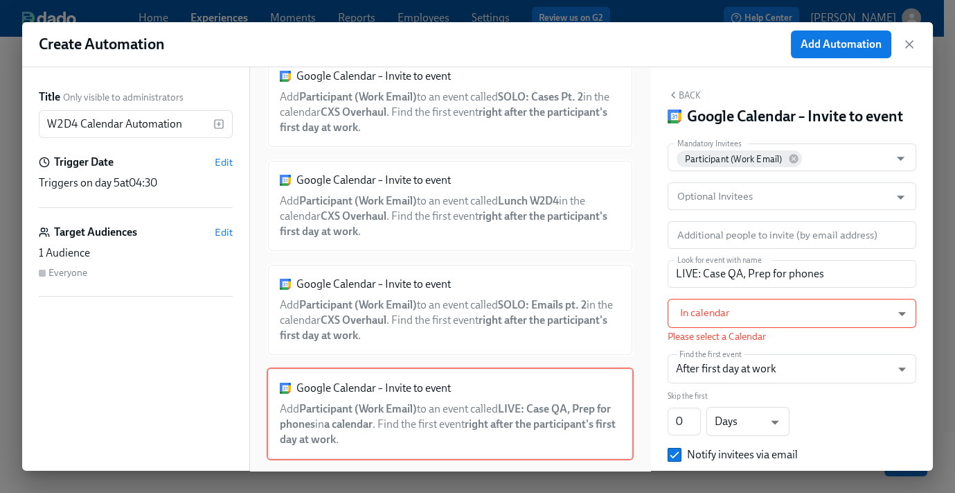
click at [737, 343] on p "Please select a Calendar" at bounding box center [792, 336] width 249 height 13
click at [737, 337] on body "Home Experiences Moments Reports Employees Settings Review us on G2 Help Center…" at bounding box center [477, 162] width 955 height 711
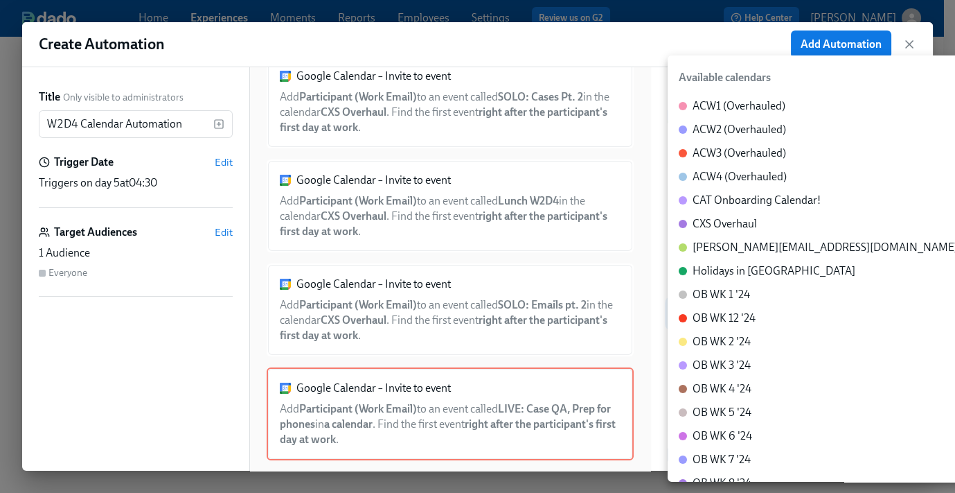
click at [718, 225] on div "CXS Overhaul" at bounding box center [725, 223] width 64 height 15
type input "c_60dc0434beab07ba432bc90097a55cb043e13d223856065d37105691a0752e1c@group.calend…"
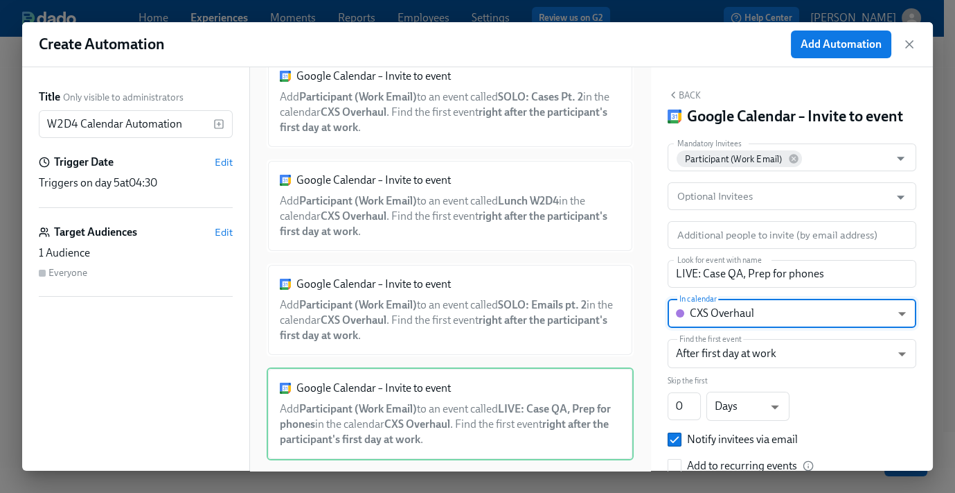
click at [687, 88] on div "Back Google Calendar – Invite to event Mandatory Invitees Participant (Work Ema…" at bounding box center [792, 268] width 282 height 403
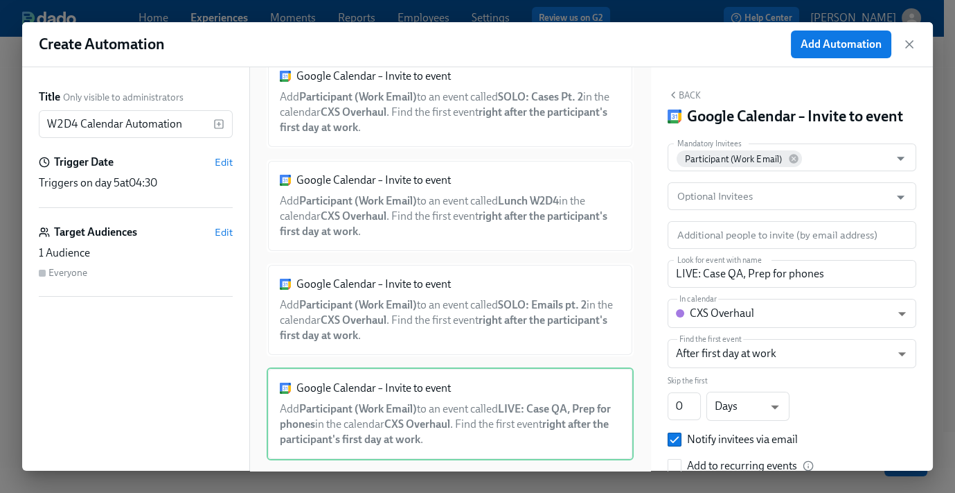
click at [690, 94] on button "Back" at bounding box center [684, 94] width 33 height 11
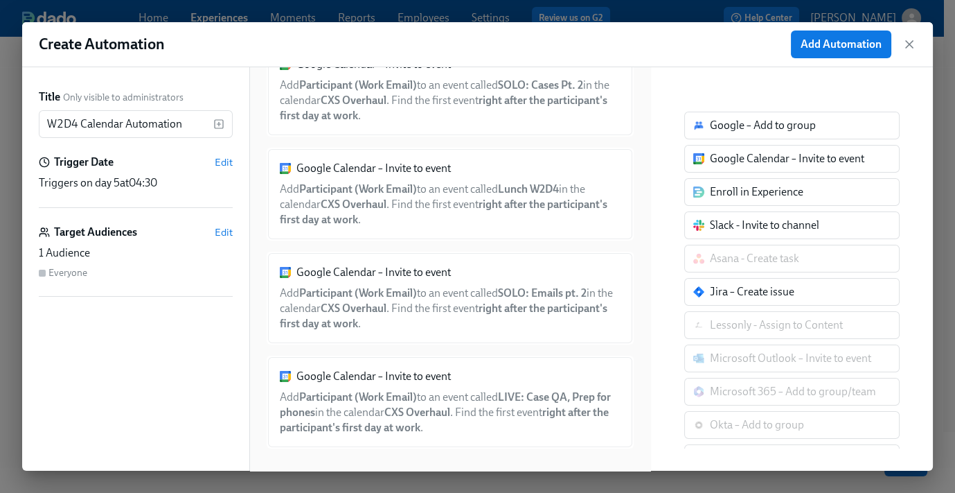
scroll to position [268, 0]
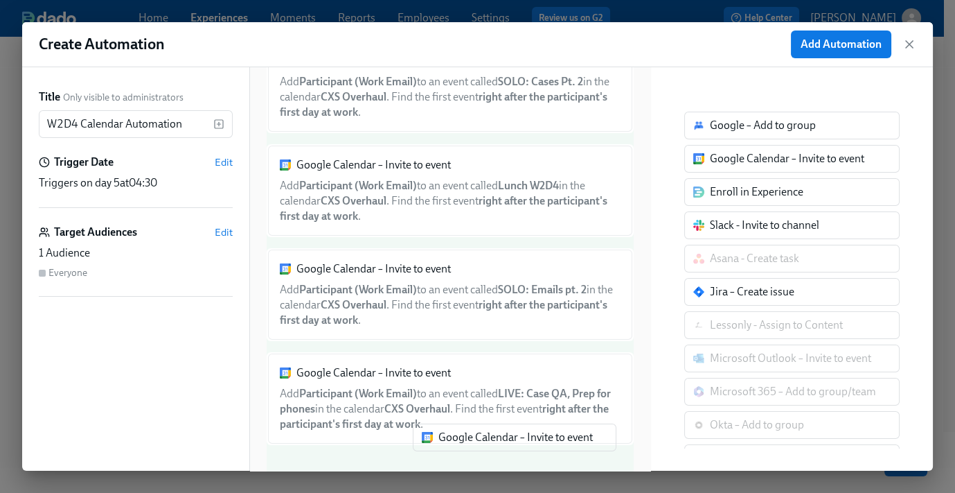
drag, startPoint x: 723, startPoint y: 163, endPoint x: 436, endPoint y: 454, distance: 408.6
click at [436, 454] on div "Title Only visible to administrators W2D4 Calendar Automation ​ Trigger Date Ed…" at bounding box center [477, 268] width 911 height 403
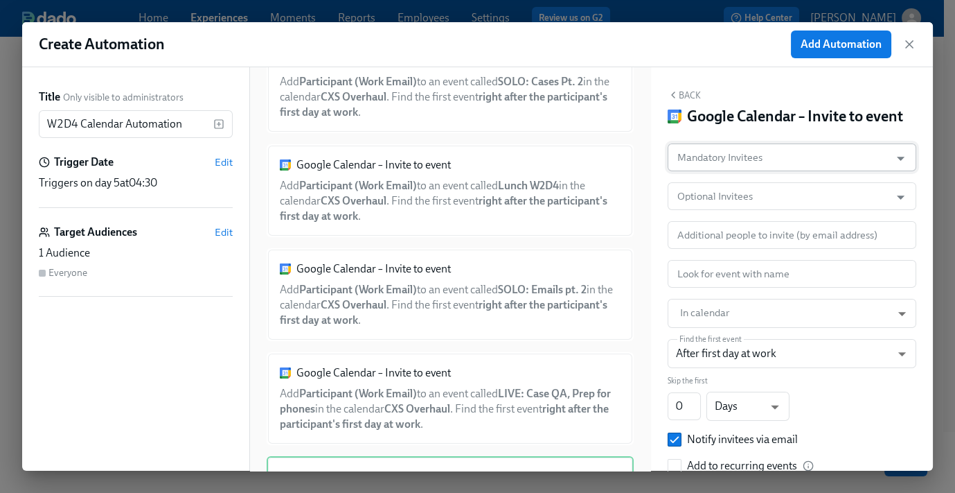
click at [726, 171] on input "Mandatory Invitees" at bounding box center [779, 157] width 209 height 28
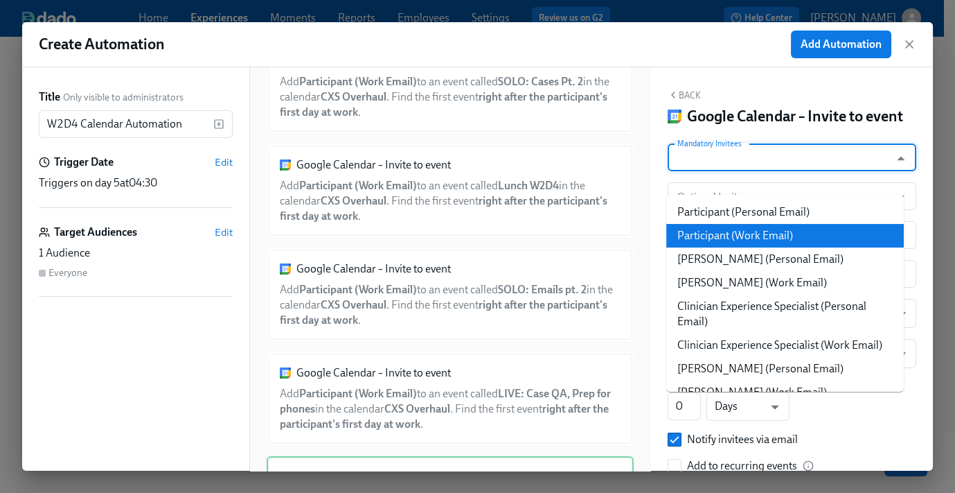
click at [738, 243] on li "Participant (Work Email)" at bounding box center [786, 236] width 238 height 24
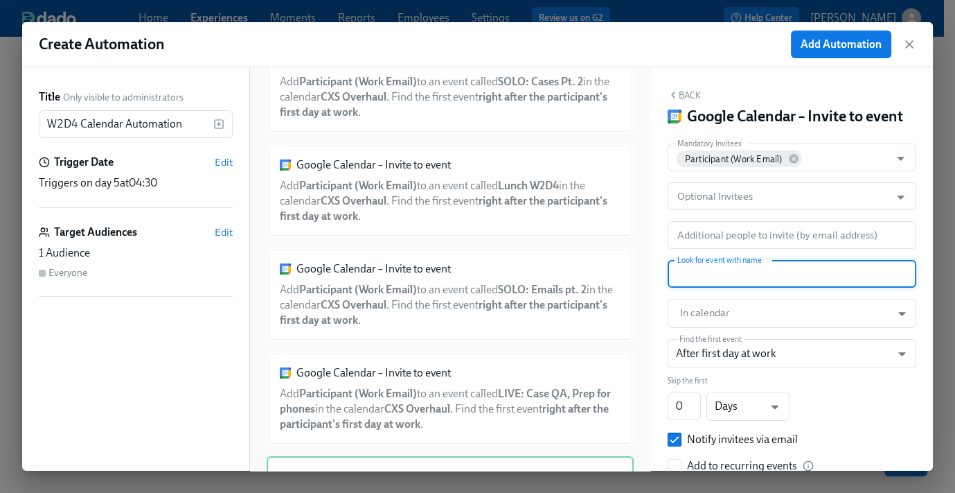
click at [727, 288] on input "text" at bounding box center [792, 274] width 249 height 28
paste input "SOLO: Phones pt. 1"
type input "SOLO: Phones pt. 1"
click
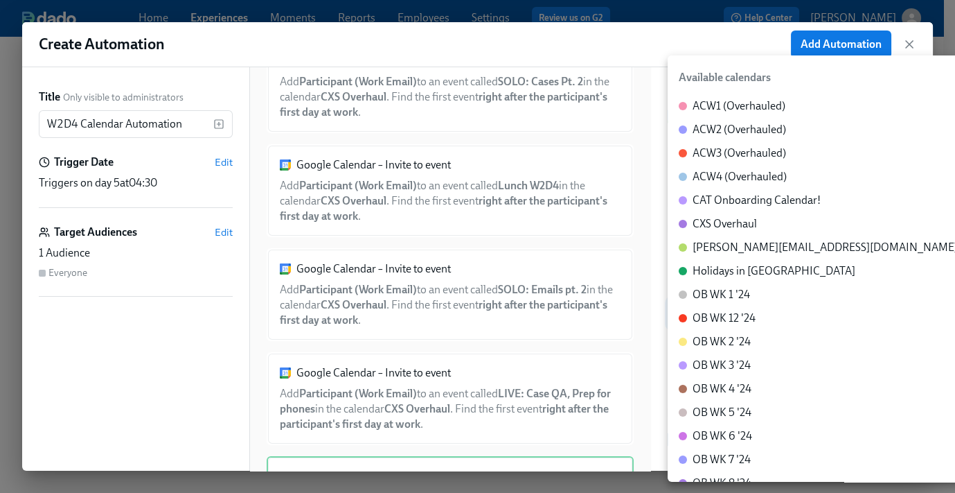
type input "c_60dc0434beab07ba432bc90097a55cb043e13d223856065d37105691a0752e1c@group.calend…"
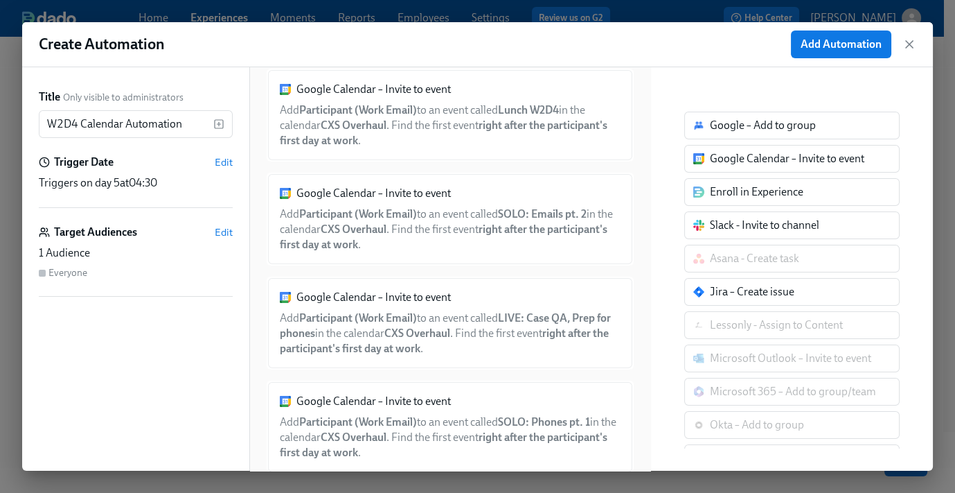
scroll to position [371, 0]
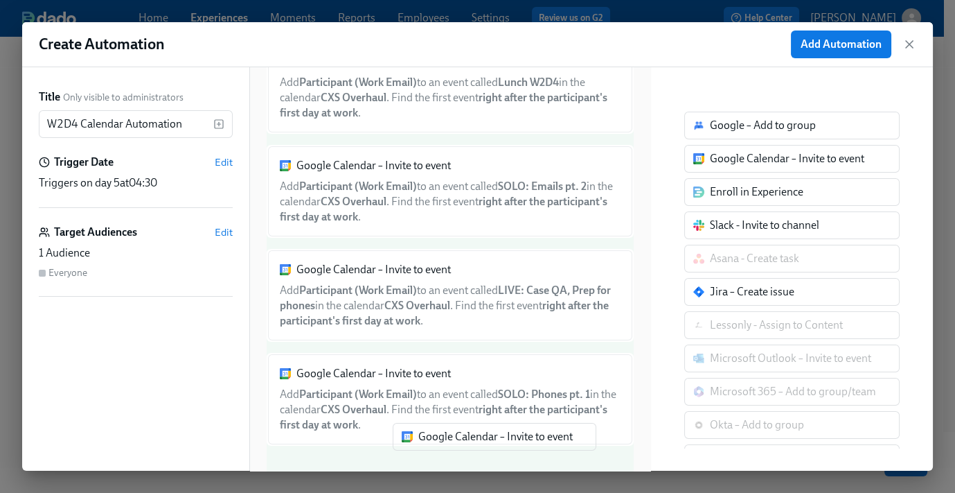
drag, startPoint x: 718, startPoint y: 156, endPoint x: 407, endPoint y: 438, distance: 419.9
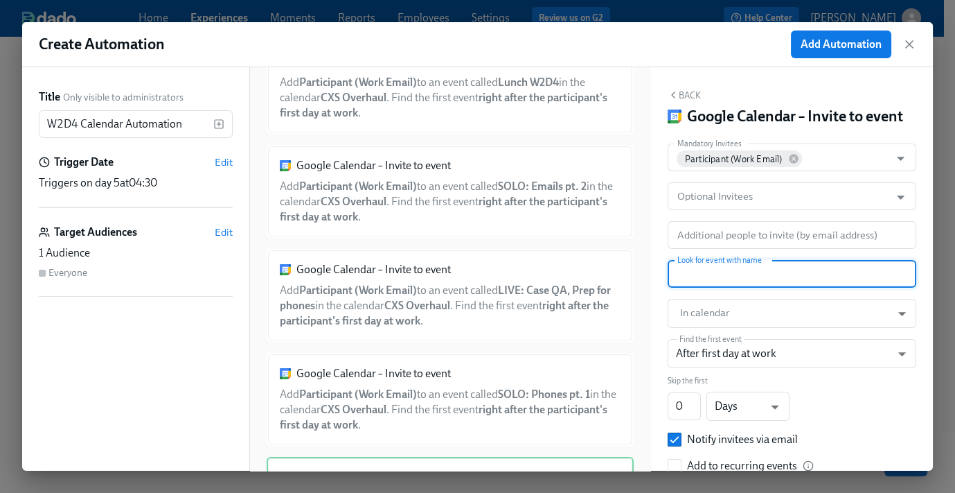
paste input "SOLO: End of Day Wrap Up pt. 3"
type input "SOLO: End of Day Wrap Up pt. 3"
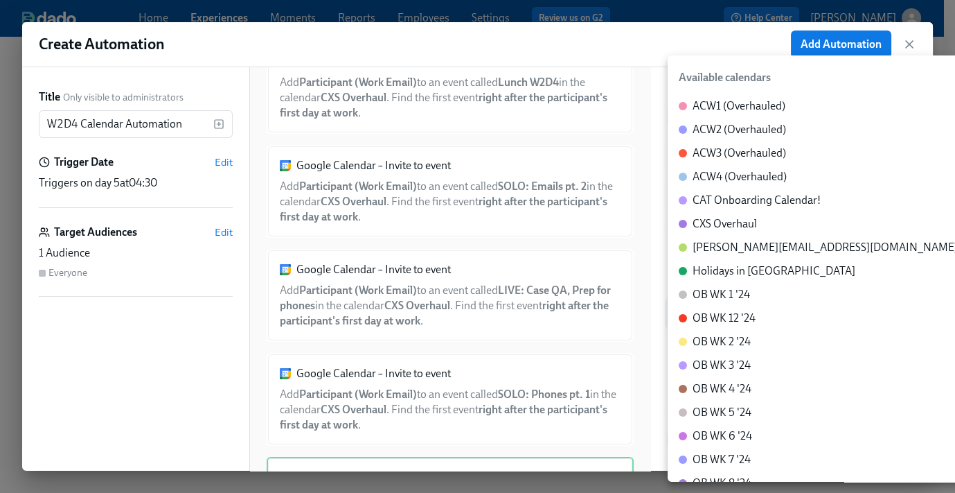
type input "c_60dc0434beab07ba432bc90097a55cb043e13d223856065d37105691a0752e1c@group.calend…"
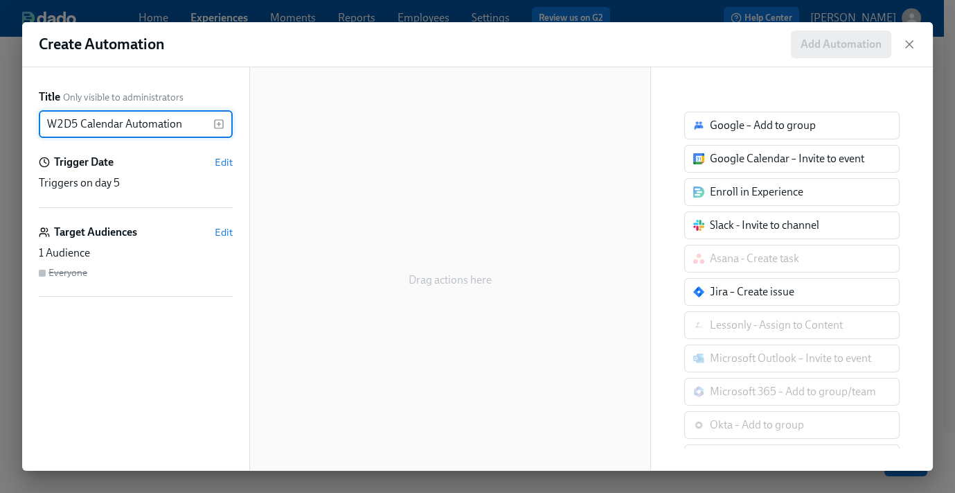
type input "W2D5 Calendar Automation"
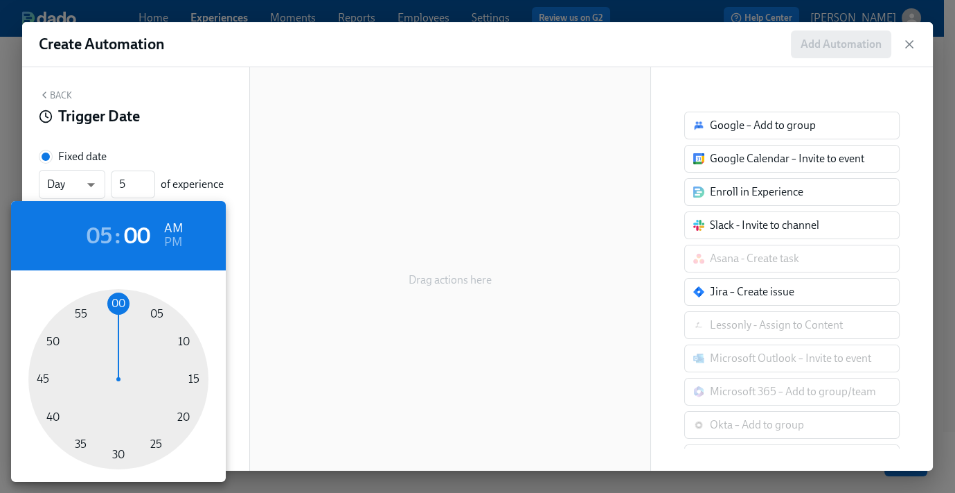
type input "05:00 PM"
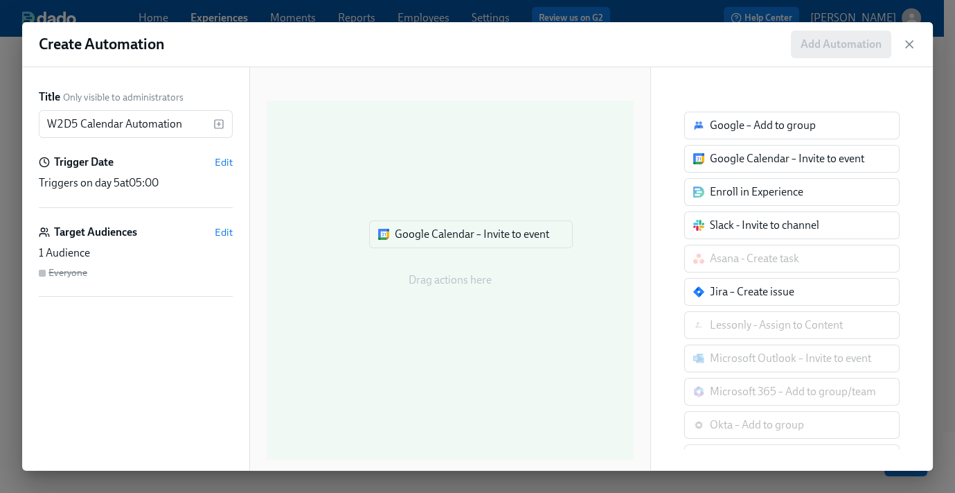
drag, startPoint x: 612, startPoint y: 197, endPoint x: 344, endPoint y: 261, distance: 275.8
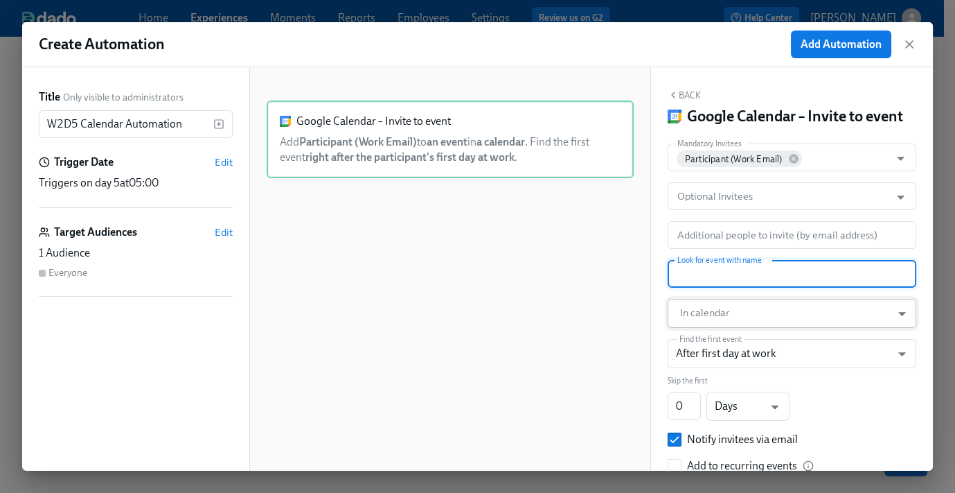
paste input "SOLO: Phones pt. 2"
type input "SOLO: Phones pt. 2"
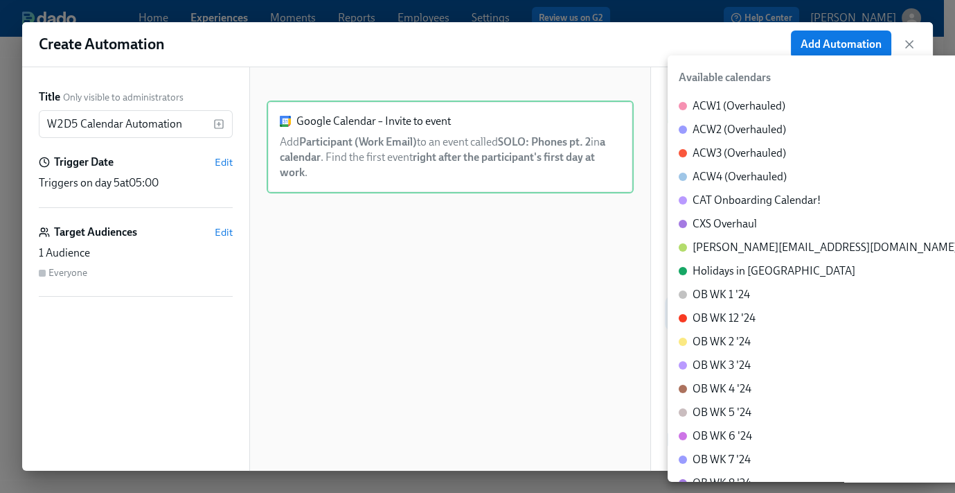
type input "c_60dc0434beab07ba432bc90097a55cb043e13d223856065d37105691a0752e1c@group.calend…"
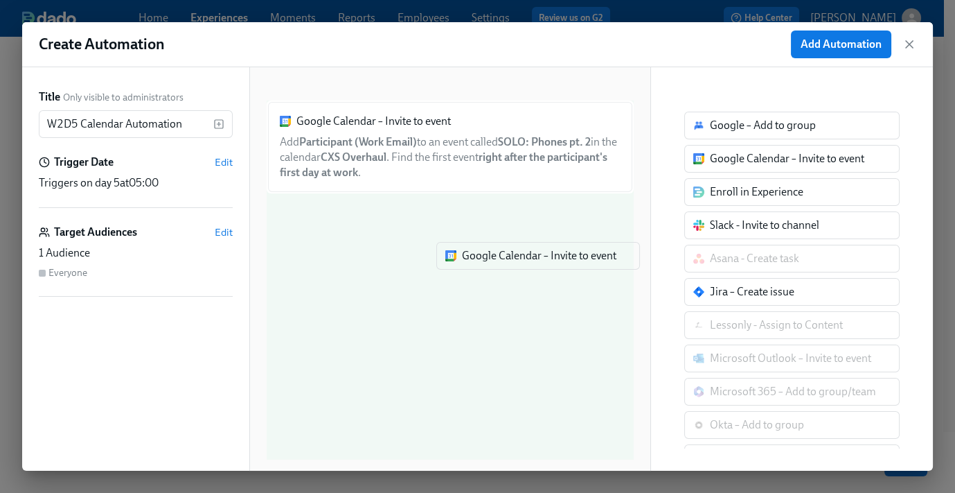
drag, startPoint x: 759, startPoint y: 160, endPoint x: 496, endPoint y: 261, distance: 281.8
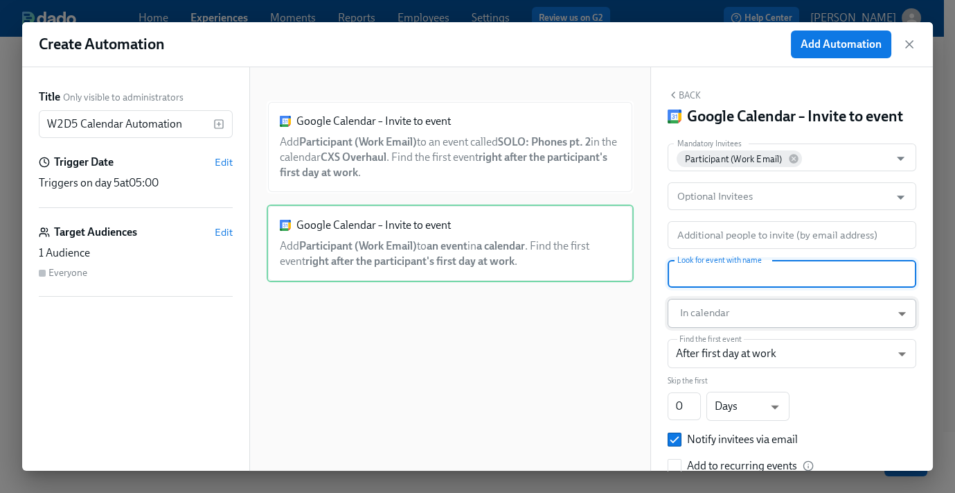
paste input "SOLO: Cases pt. 3"
type input "SOLO: Cases pt. 3"
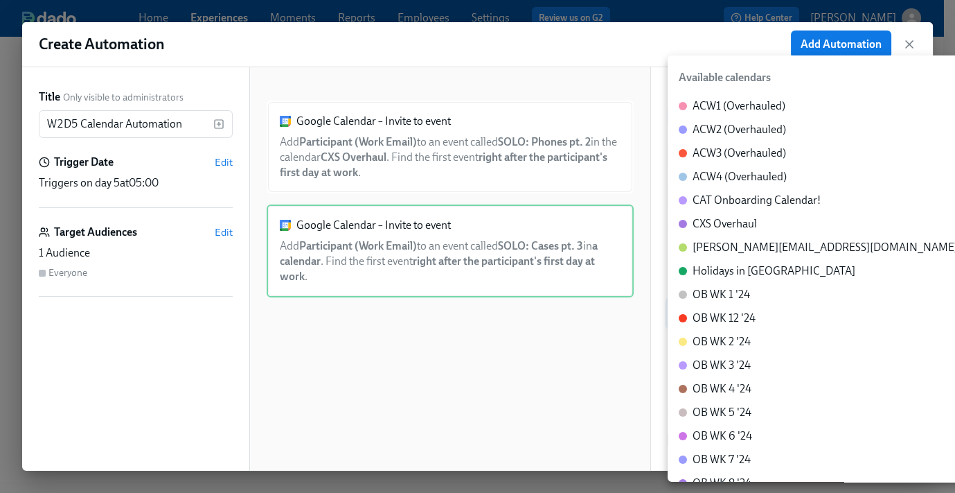
type input "c_60dc0434beab07ba432bc90097a55cb043e13d223856065d37105691a0752e1c@group.calend…"
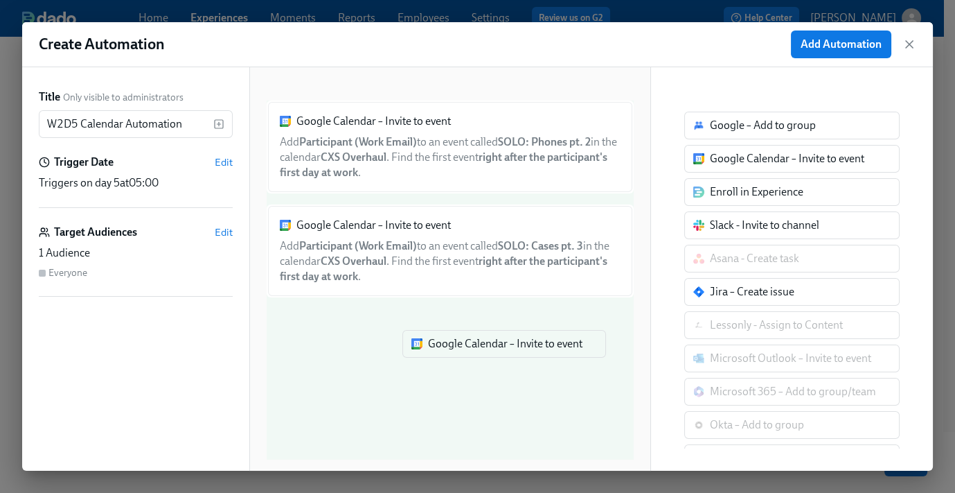
drag, startPoint x: 752, startPoint y: 162, endPoint x: 491, endPoint y: 335, distance: 314.0
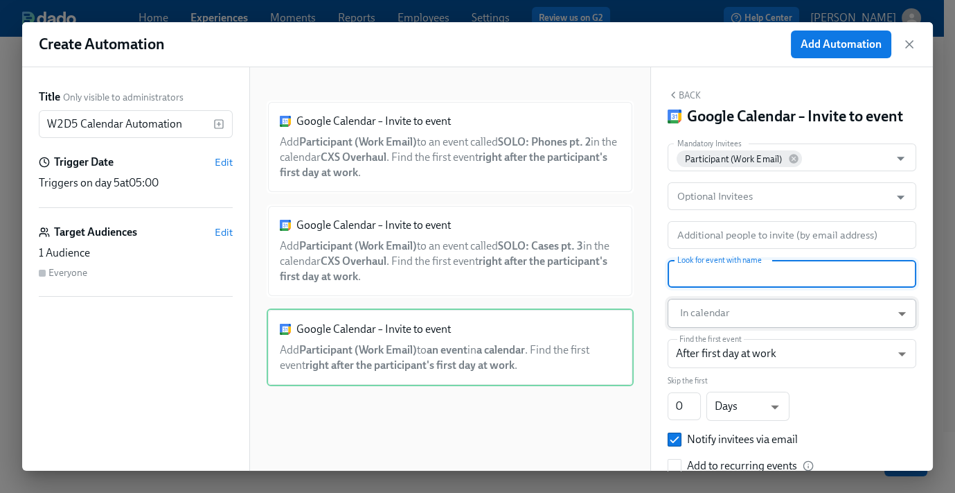
paste input "Lunch W2D5"
type input "Lunch W2D5"
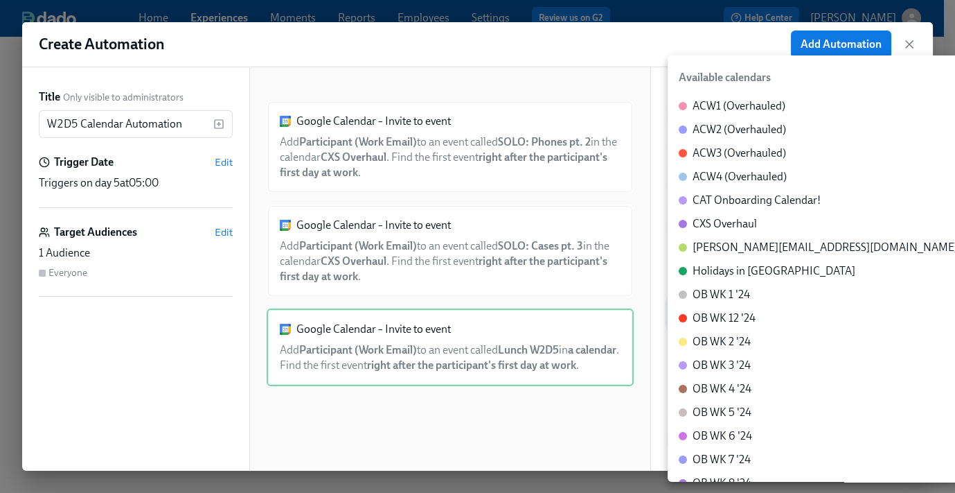
type input "c_60dc0434beab07ba432bc90097a55cb043e13d223856065d37105691a0752e1c@group.calend…"
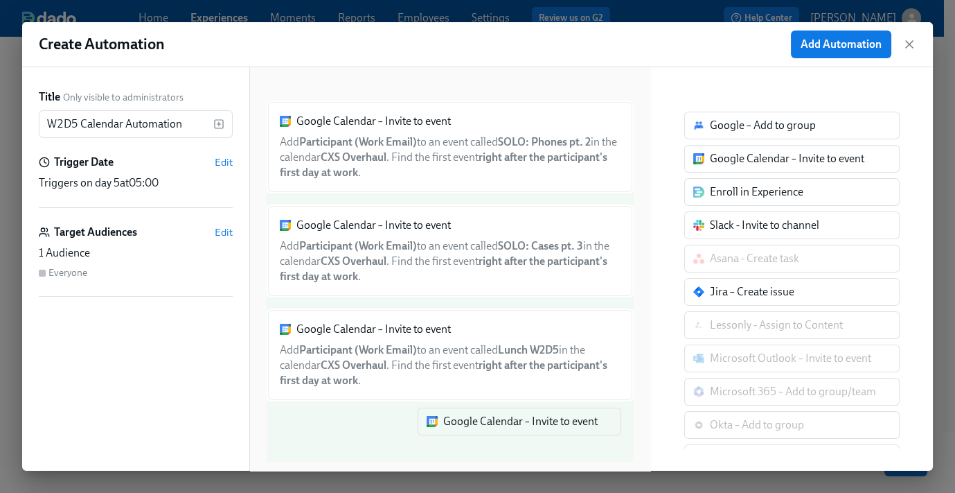
drag, startPoint x: 743, startPoint y: 161, endPoint x: 466, endPoint y: 441, distance: 393.9
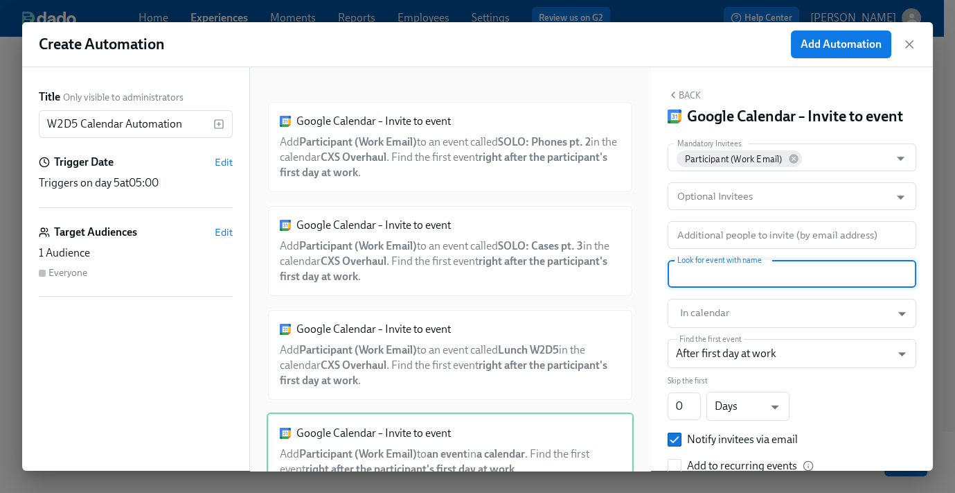
paste input "OPTIONAL: Office Hours pt. 4"
type input "OPTIONAL: Office Hours pt. 4"
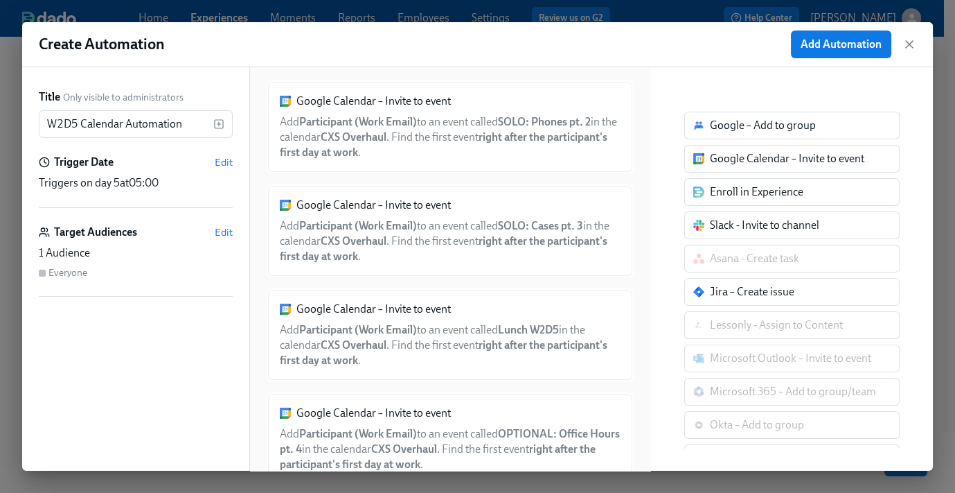
scroll to position [63, 0]
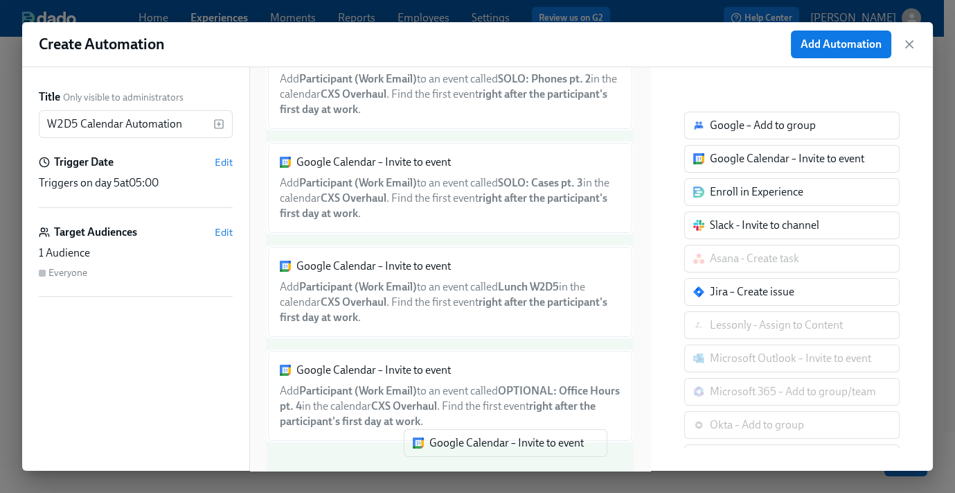
drag, startPoint x: 725, startPoint y: 166, endPoint x: 440, endPoint y: 455, distance: 406.2
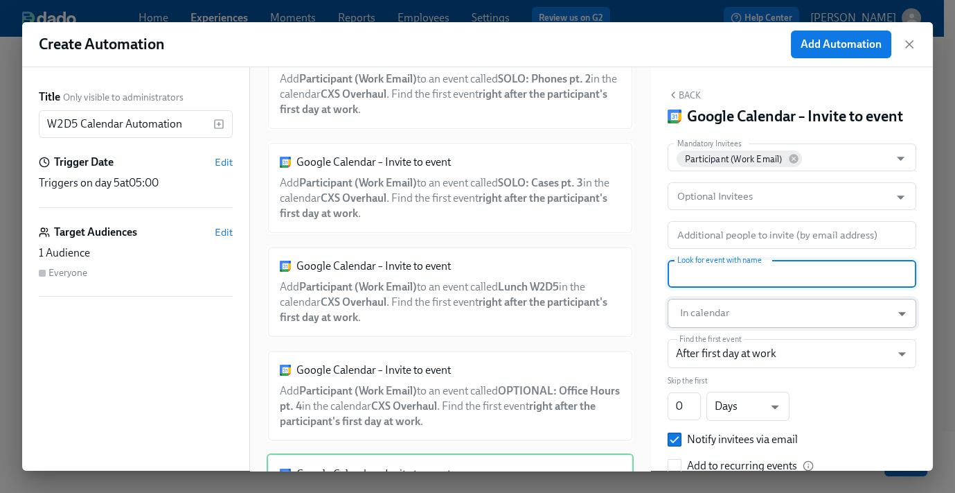
paste input "SOLO: Emails pt. 3"
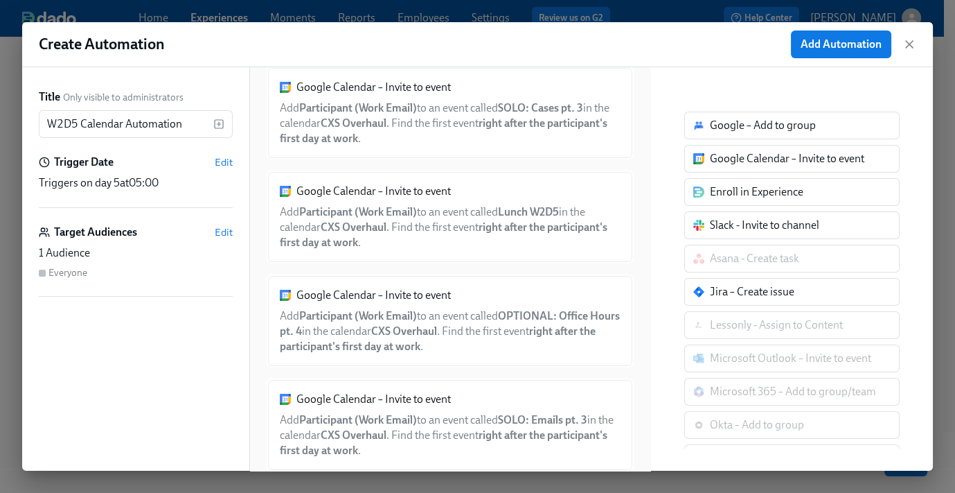
scroll to position [166, 0]
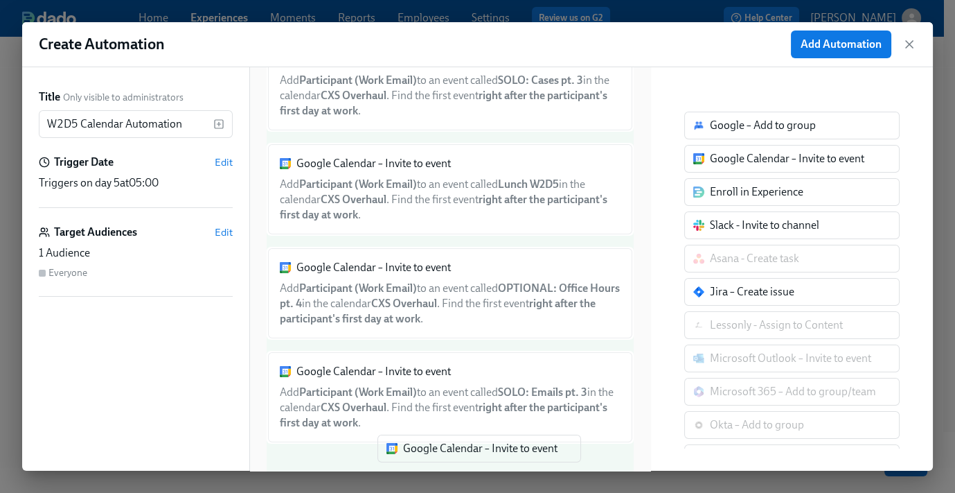
drag, startPoint x: 766, startPoint y: 159, endPoint x: 431, endPoint y: 471, distance: 457.9
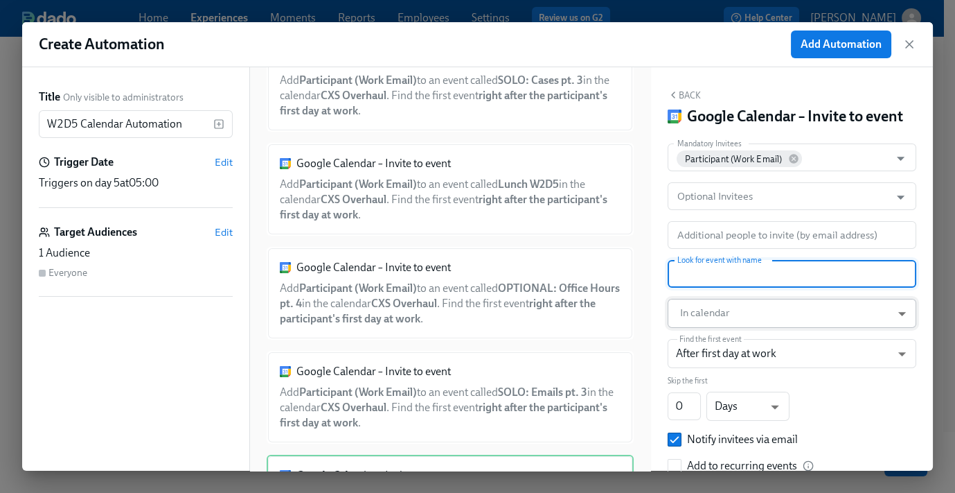
paste input "SOLO: SMS pt. 3"
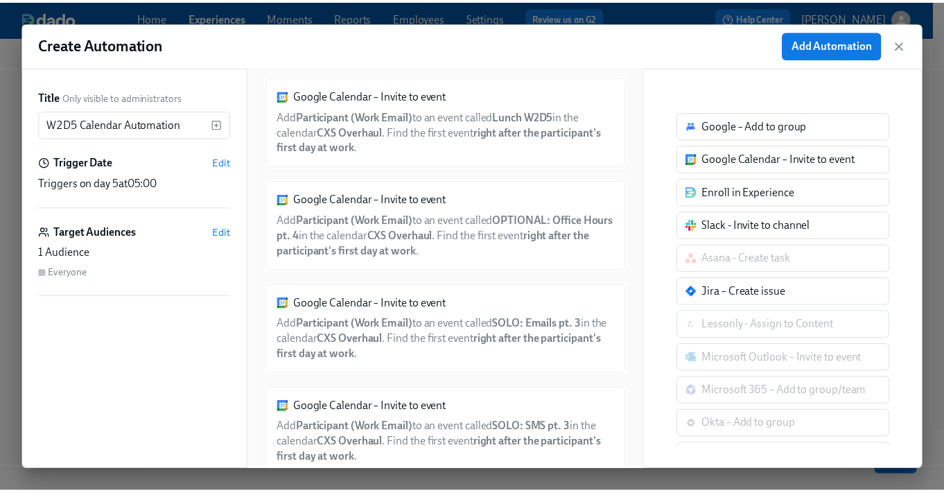
scroll to position [268, 0]
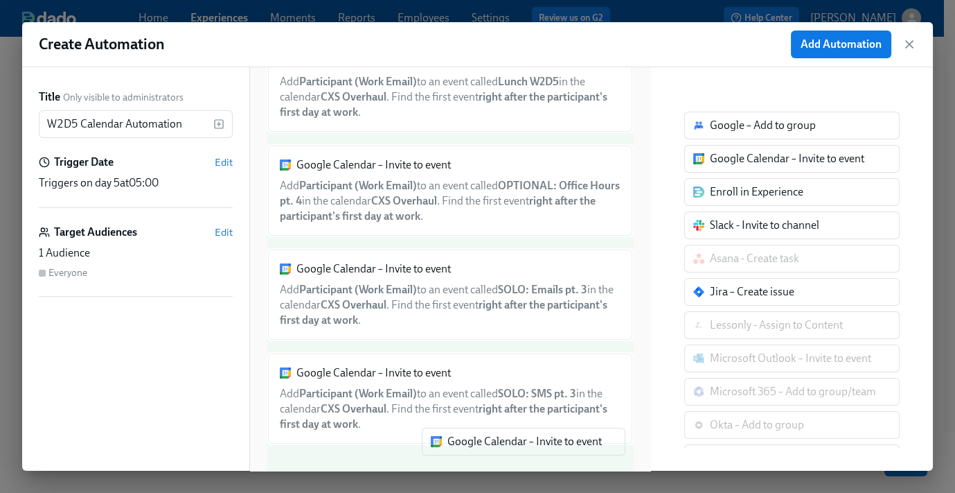
drag, startPoint x: 724, startPoint y: 157, endPoint x: 455, endPoint y: 446, distance: 394.1
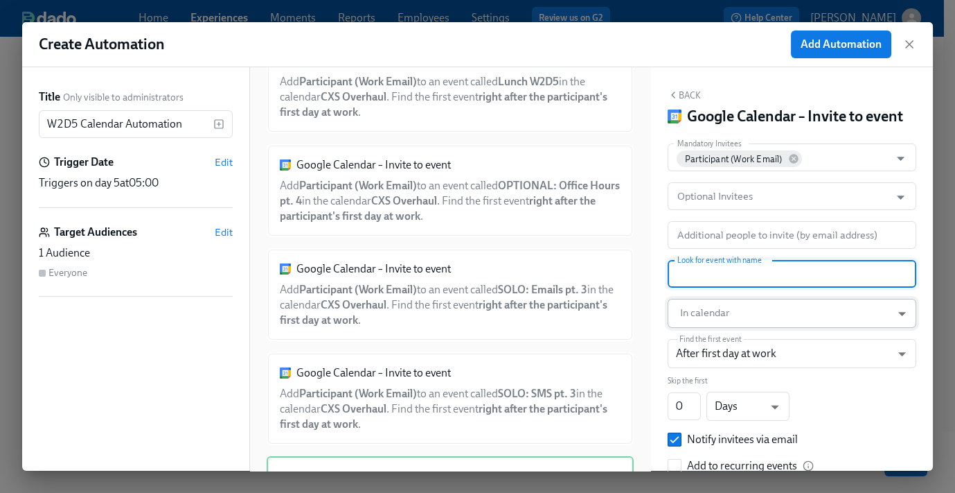
paste input "SOLO: End of Day Wrap Up pt. 3"
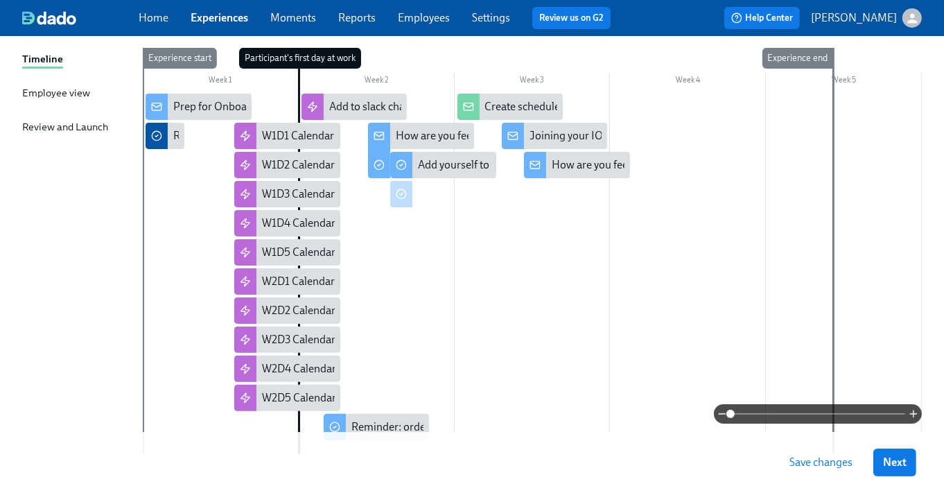
scroll to position [164, 0]
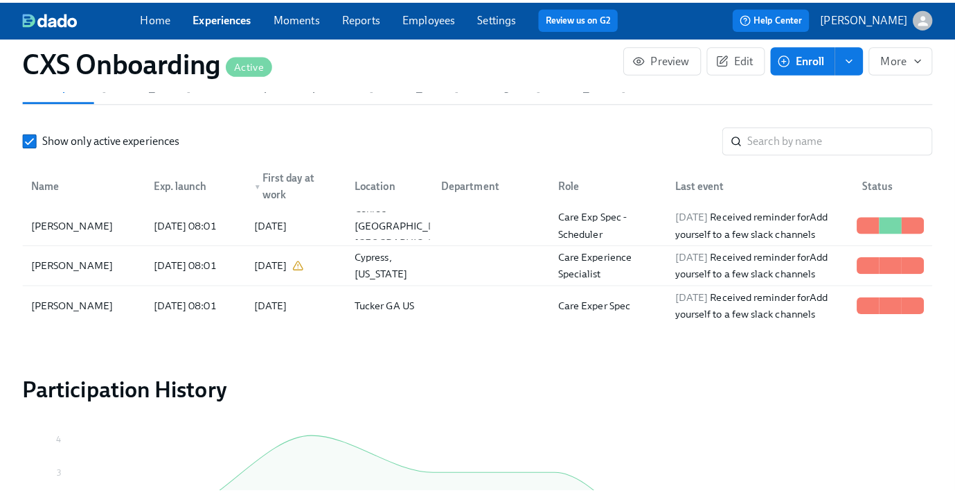
scroll to position [1313, 0]
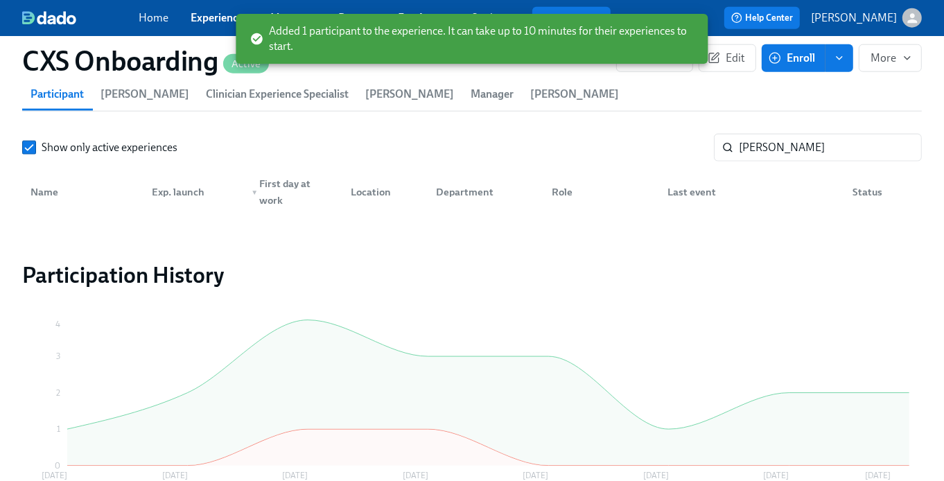
scroll to position [0, 1930]
drag, startPoint x: 356, startPoint y: 30, endPoint x: 326, endPoint y: 27, distance: 30.0
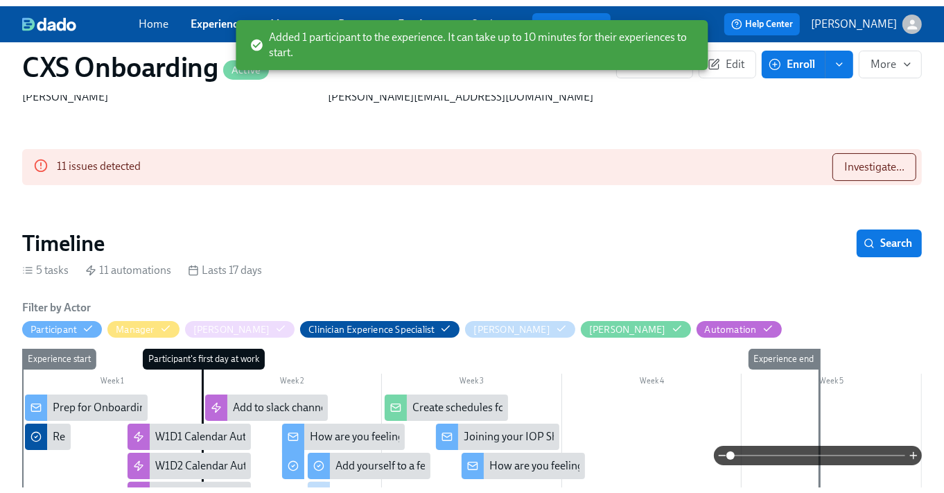
scroll to position [0, 0]
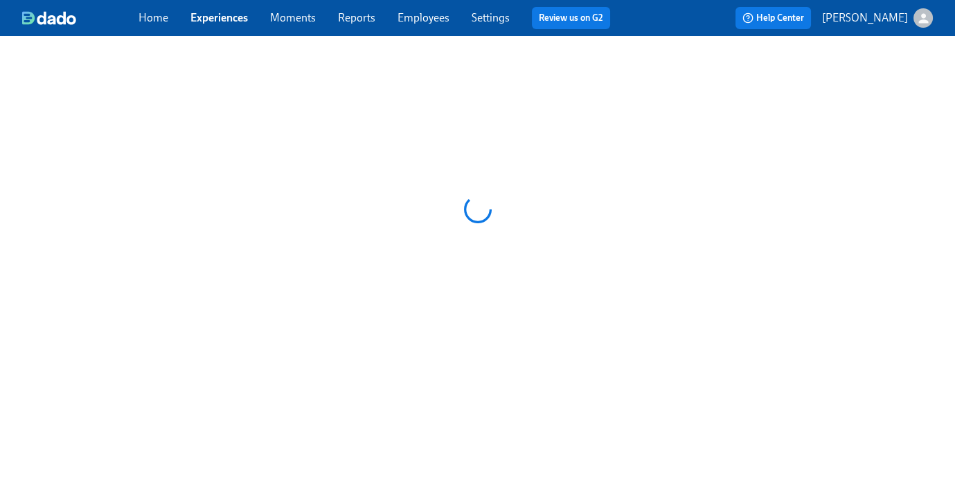
click at [416, 17] on link "Employees" at bounding box center [424, 17] width 52 height 13
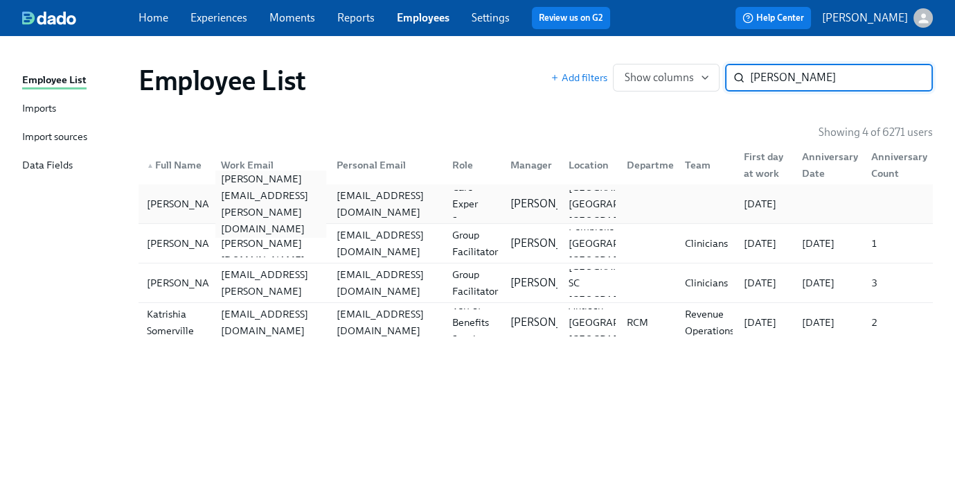
type input "[PERSON_NAME]"
click at [283, 203] on div "[PERSON_NAME][EMAIL_ADDRESS][PERSON_NAME][DOMAIN_NAME]" at bounding box center [270, 203] width 110 height 67
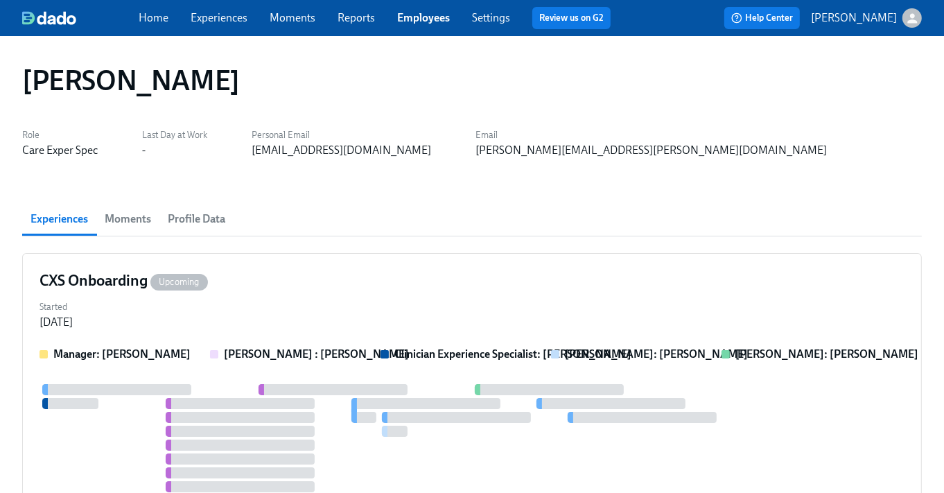
click at [202, 221] on span "Profile Data" at bounding box center [197, 218] width 58 height 19
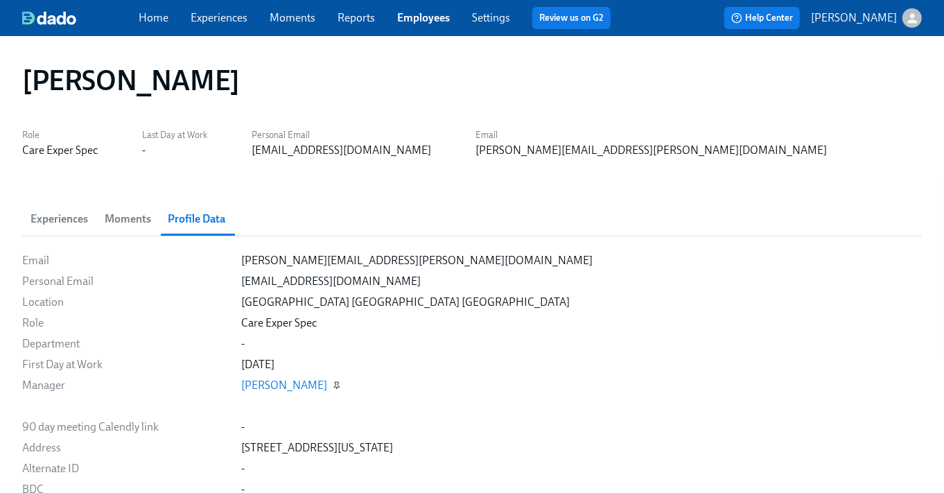
click at [335, 386] on icon "button" at bounding box center [337, 385] width 5 height 6
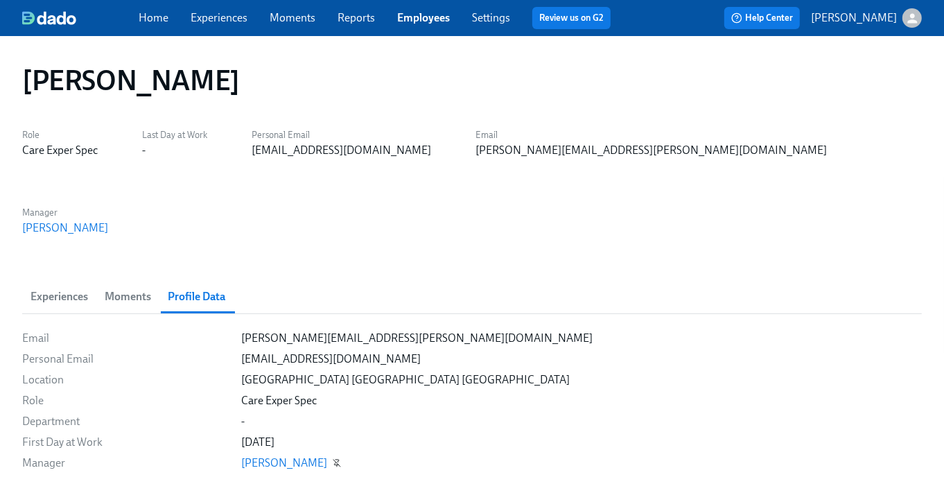
click at [333, 459] on icon "button" at bounding box center [337, 463] width 8 height 8
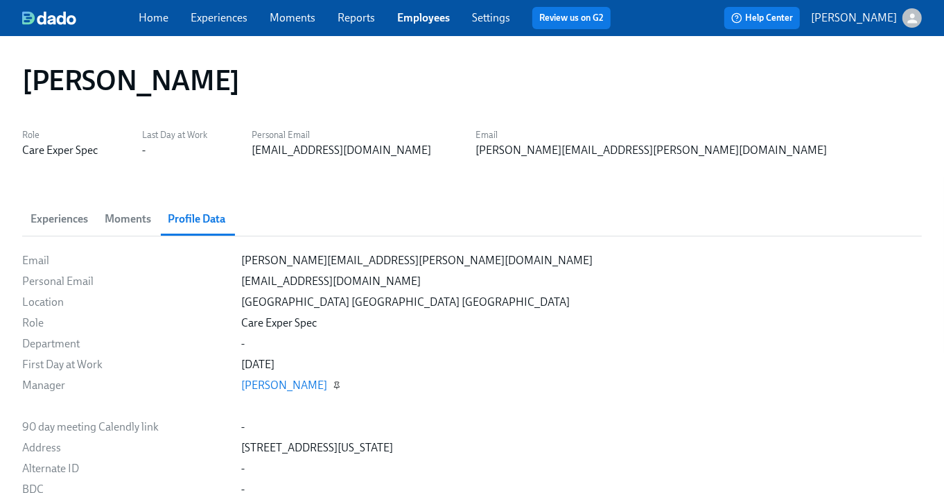
click at [225, 15] on link "Experiences" at bounding box center [219, 17] width 57 height 13
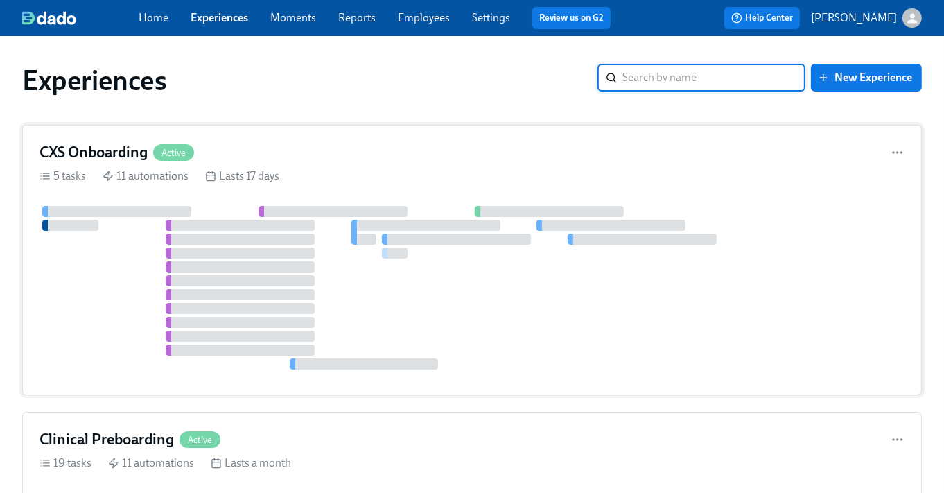
scroll to position [82, 0]
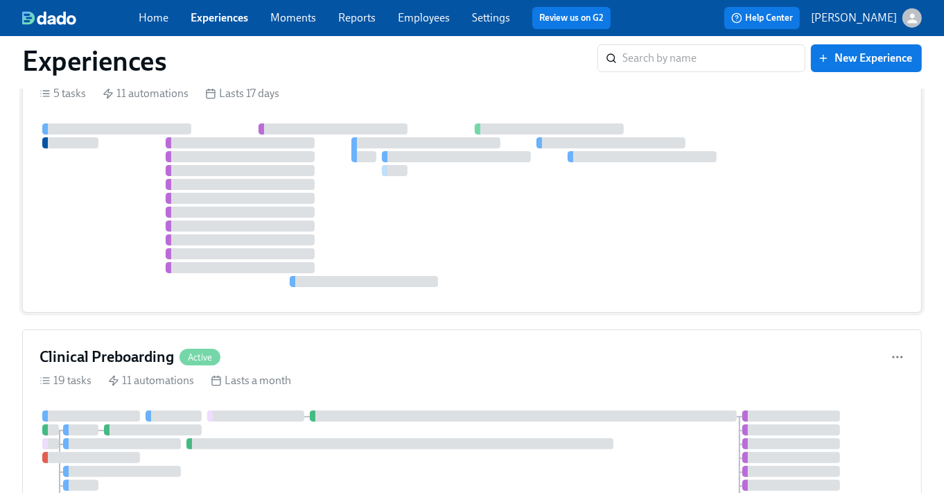
click at [301, 155] on div at bounding box center [240, 156] width 149 height 11
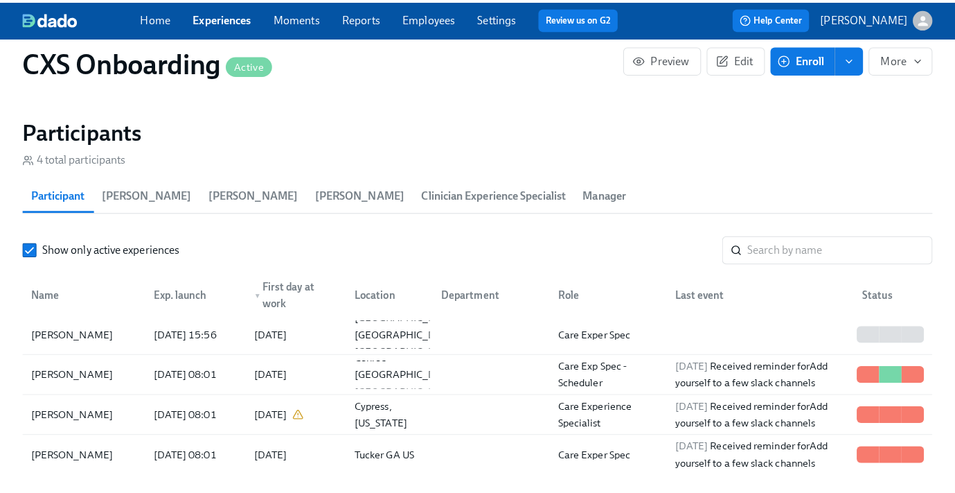
scroll to position [0, 1307]
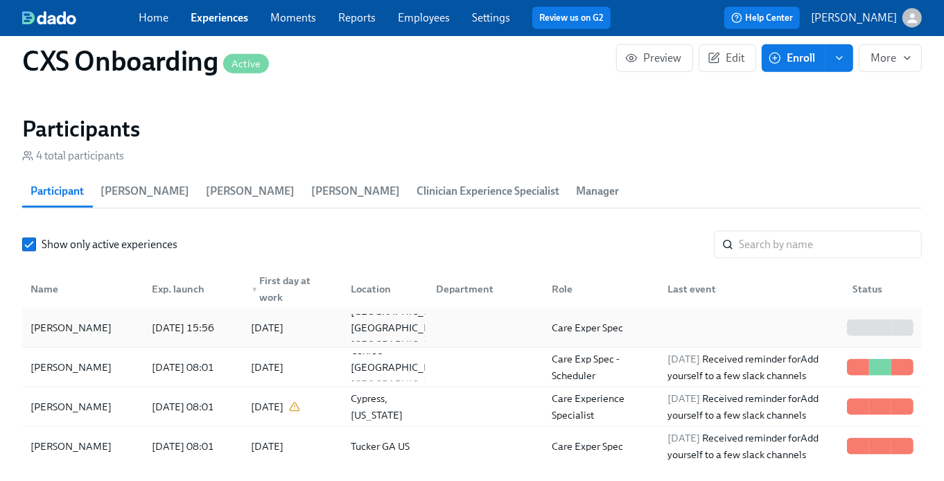
click at [169, 321] on div "[DATE] 15:56" at bounding box center [182, 327] width 73 height 17
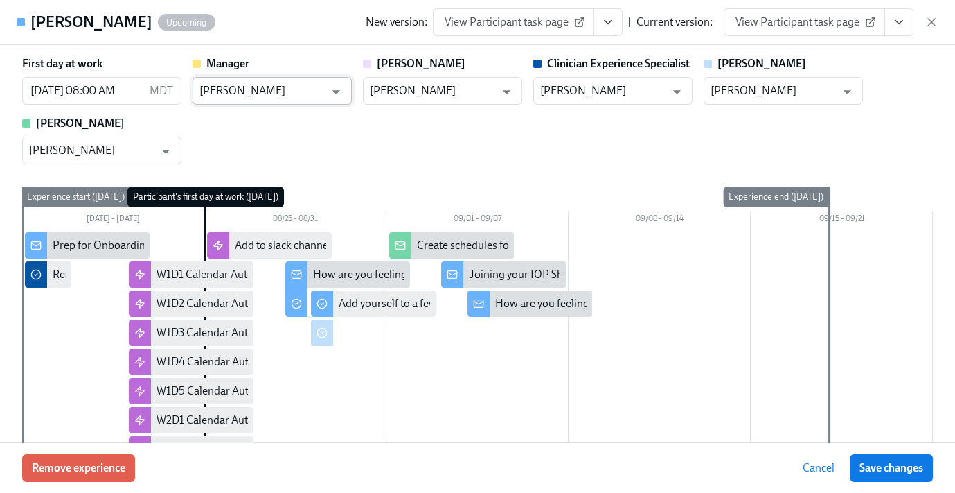
click at [269, 98] on input "[PERSON_NAME]" at bounding box center [262, 91] width 125 height 28
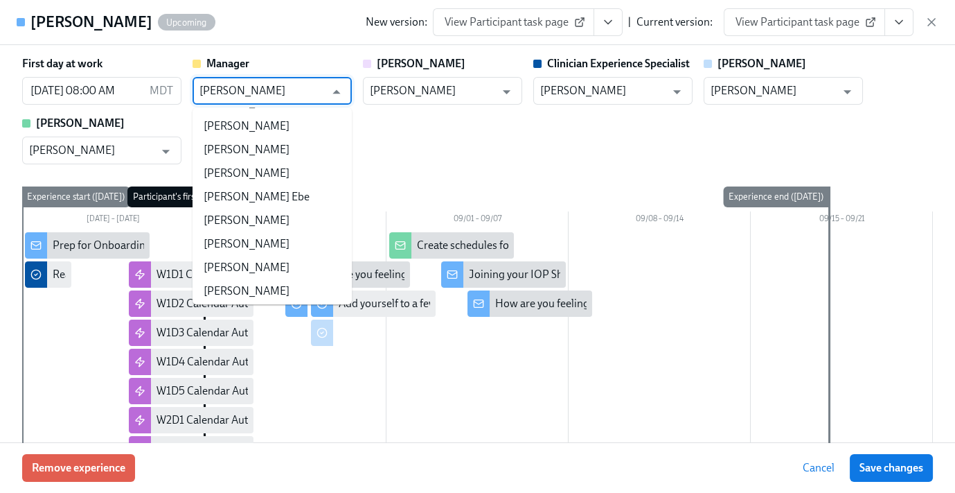
scroll to position [104801, 0]
click at [267, 86] on input "[PERSON_NAME]" at bounding box center [262, 91] width 125 height 28
click at [267, 85] on input "[PERSON_NAME]" at bounding box center [262, 91] width 125 height 28
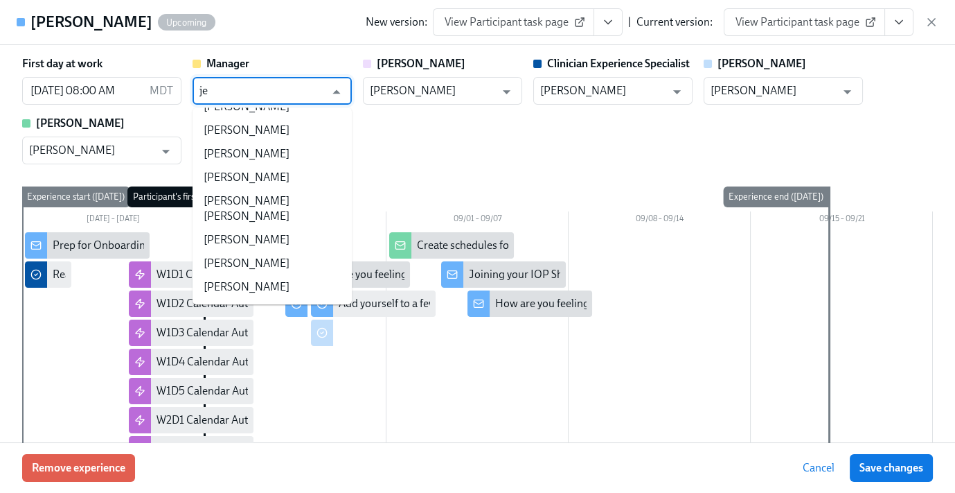
scroll to position [0, 0]
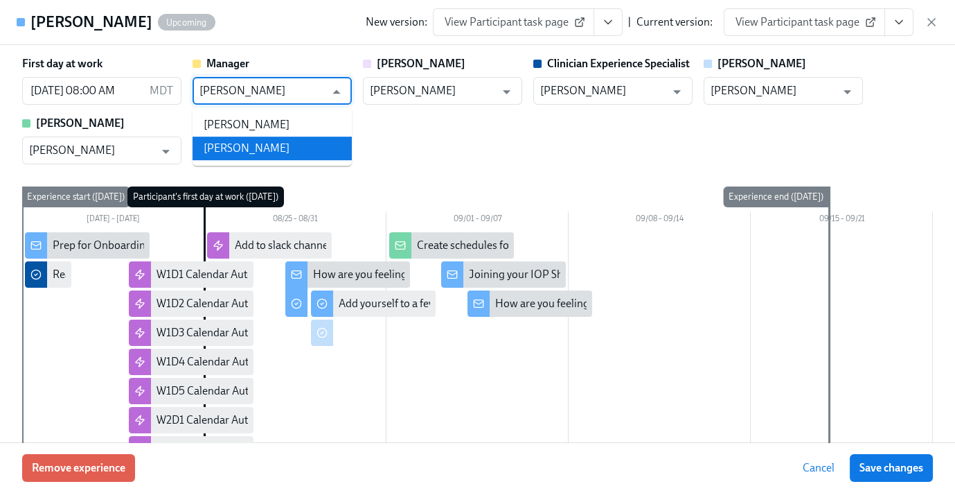
click at [258, 143] on li "[PERSON_NAME]" at bounding box center [272, 148] width 159 height 24
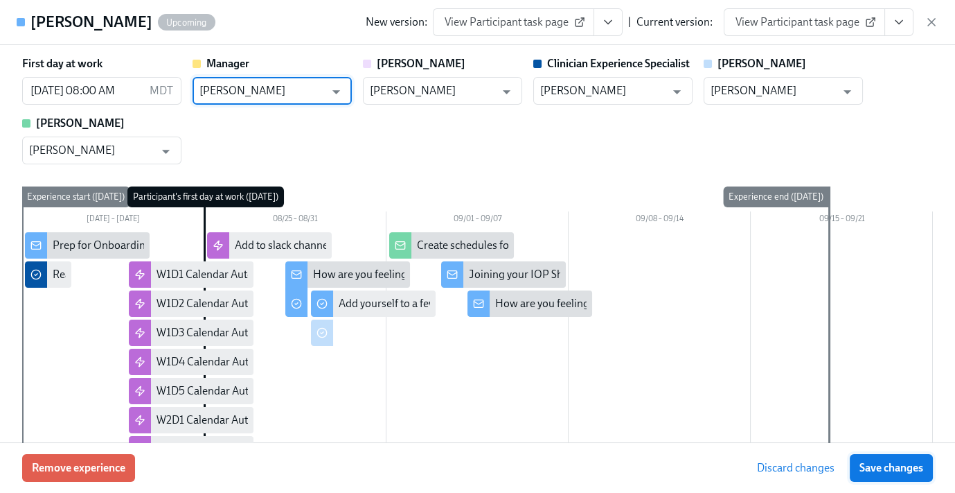
type input "[PERSON_NAME]"
drag, startPoint x: 913, startPoint y: 468, endPoint x: 922, endPoint y: 360, distance: 108.4
click at [913, 468] on span "Save changes" at bounding box center [892, 468] width 64 height 14
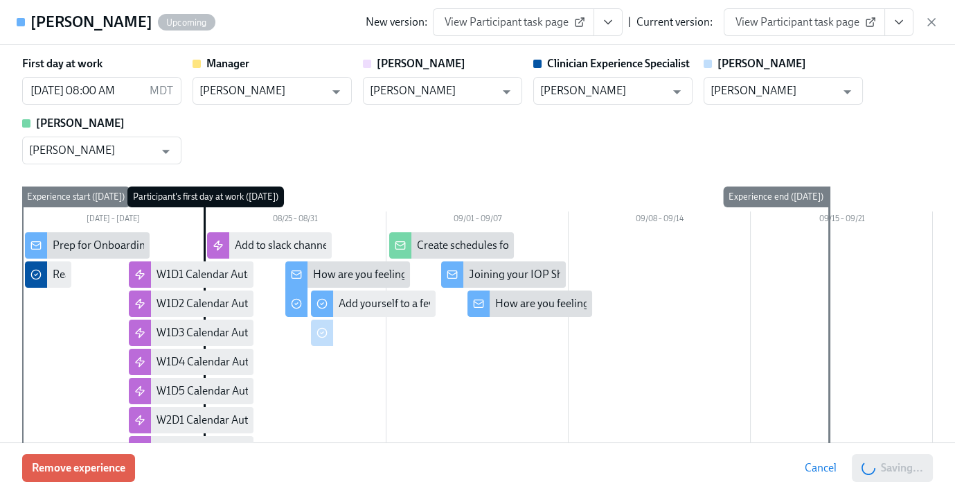
type input "[PERSON_NAME]"
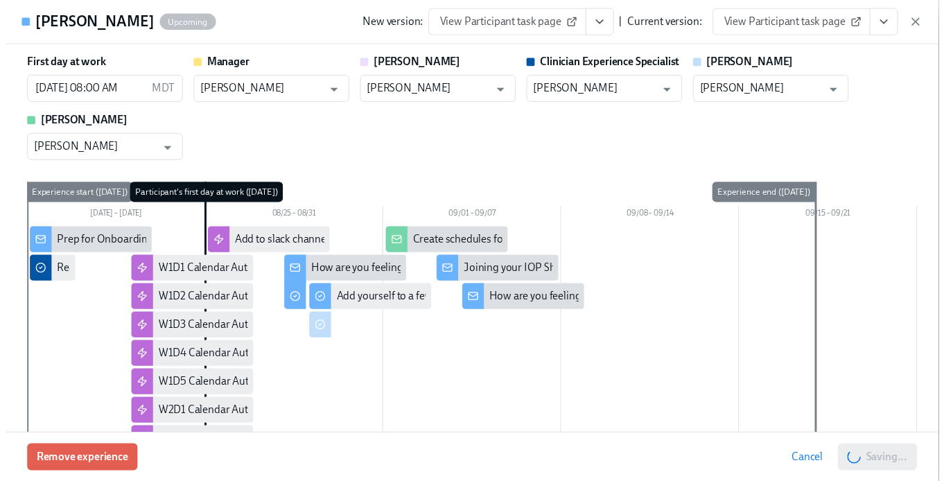
scroll to position [0, 2374]
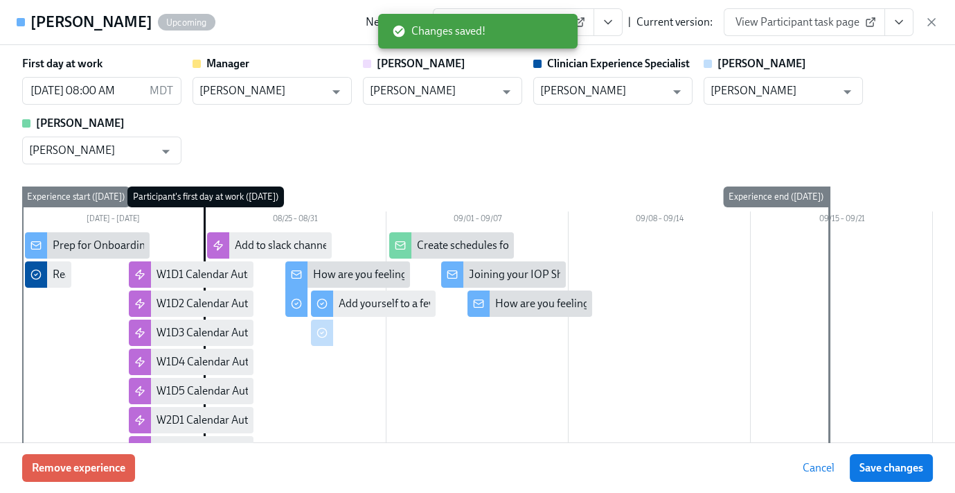
click at [928, 13] on div "New version: View Participant task page | Current version: View Participant tas…" at bounding box center [652, 22] width 573 height 28
click at [933, 21] on icon "button" at bounding box center [932, 22] width 14 height 14
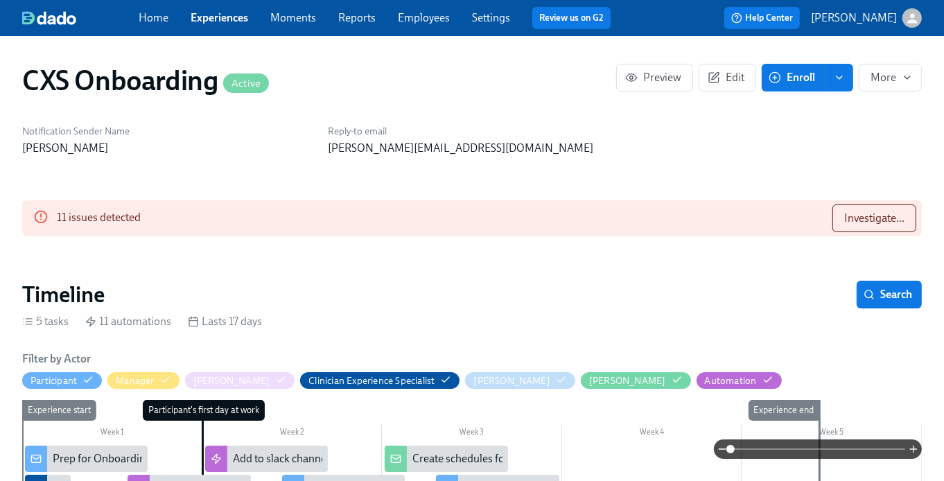
click at [42, 218] on icon at bounding box center [40, 216] width 15 height 15
click at [841, 209] on button "Investigate..." at bounding box center [874, 218] width 84 height 28
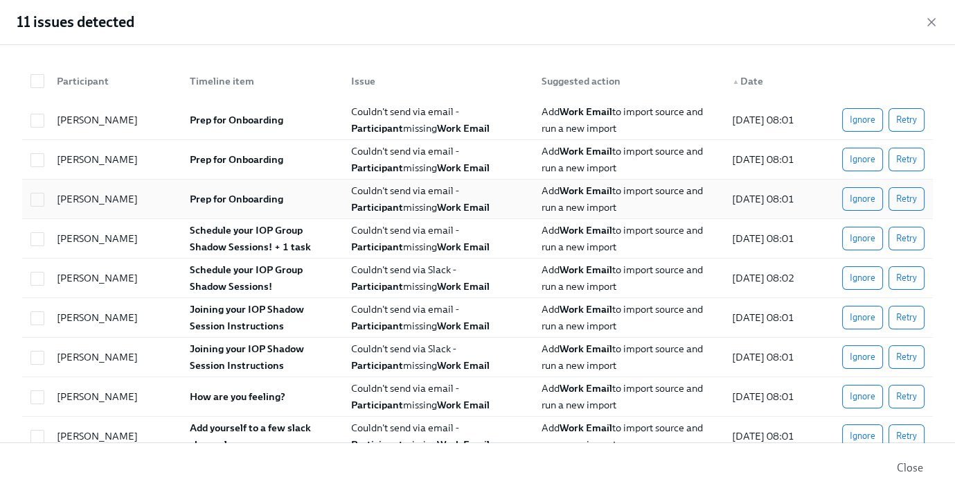
click at [875, 216] on div "[PERSON_NAME] Prep for Onboarding Couldn't send via email - Participant missing…" at bounding box center [477, 198] width 911 height 39
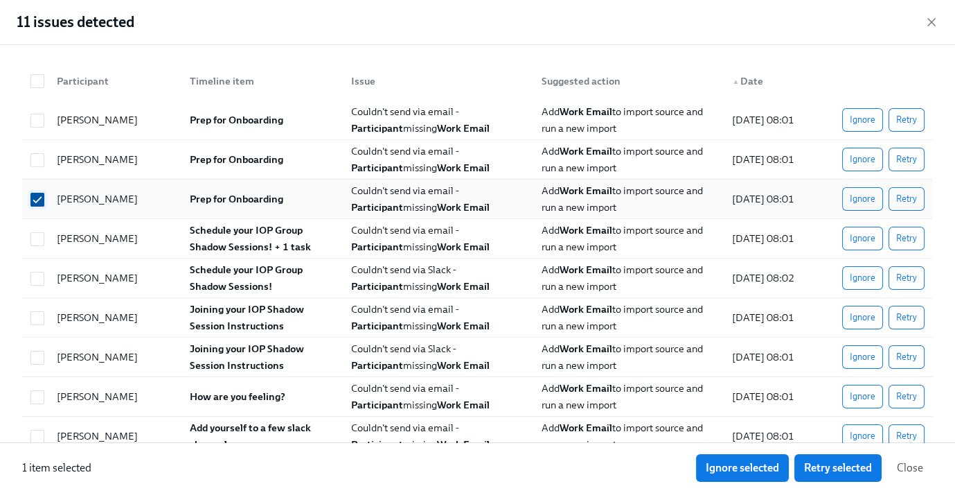
click at [38, 198] on input "checkbox" at bounding box center [37, 199] width 12 height 12
checkbox input "false"
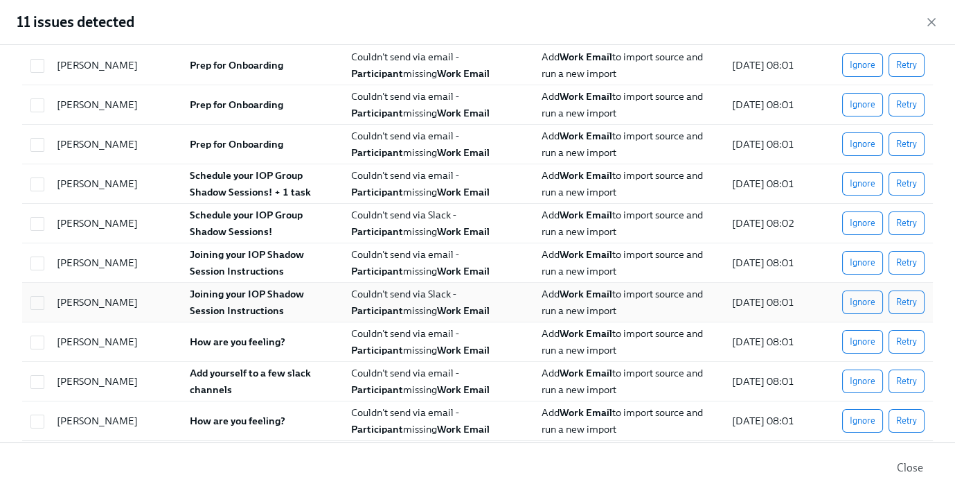
scroll to position [28, 0]
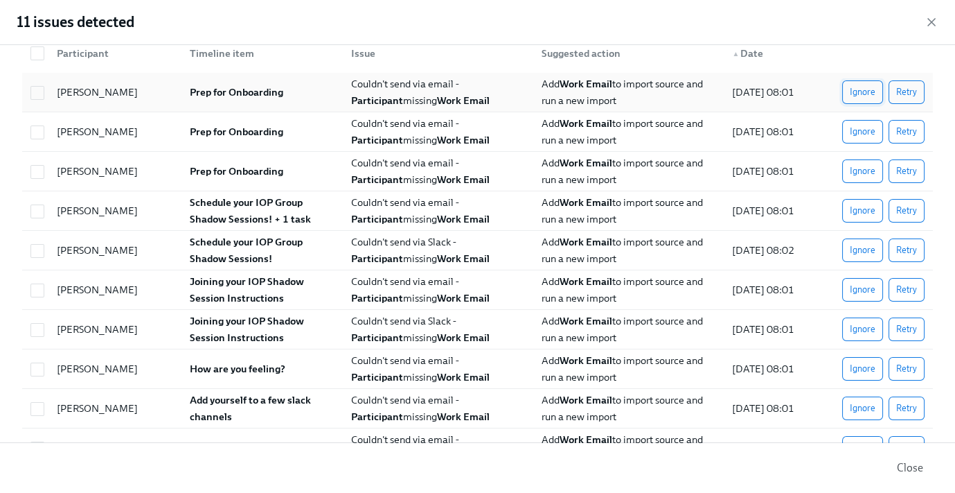
click at [850, 87] on span "Ignore" at bounding box center [863, 92] width 26 height 14
click at [845, 87] on div "Ignore Retry" at bounding box center [875, 92] width 100 height 24
click at [845, 87] on div "Ignore Retry" at bounding box center [876, 92] width 102 height 24
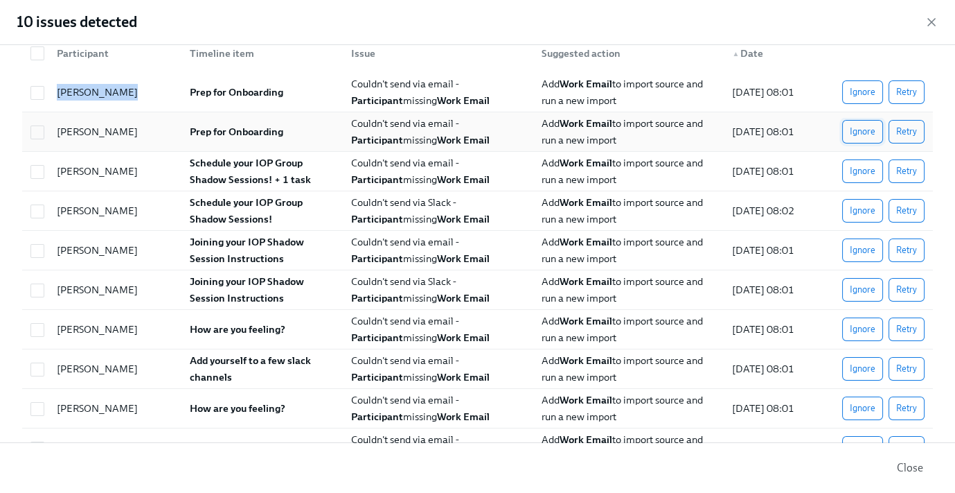
click at [854, 125] on span "Ignore" at bounding box center [863, 132] width 26 height 14
drag, startPoint x: 850, startPoint y: 161, endPoint x: 849, endPoint y: 184, distance: 22.9
click at [850, 161] on button "Ignore" at bounding box center [863, 171] width 41 height 24
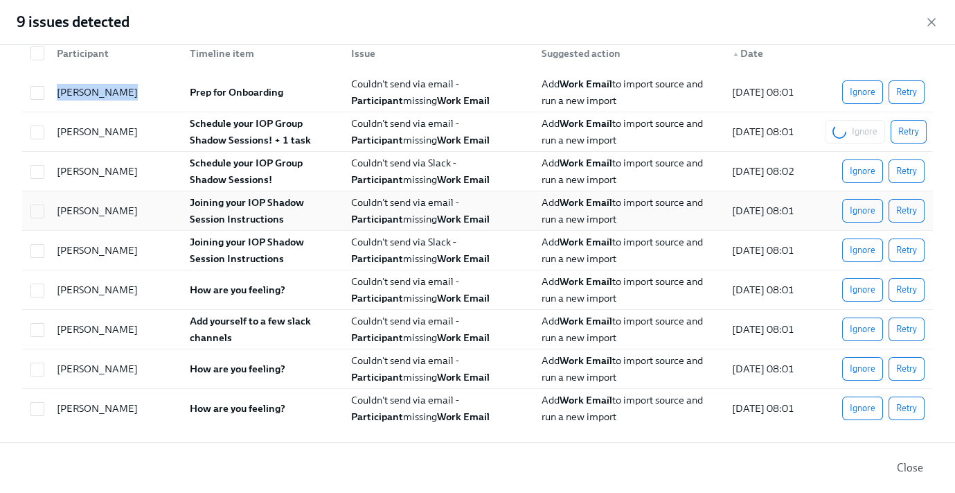
scroll to position [26, 0]
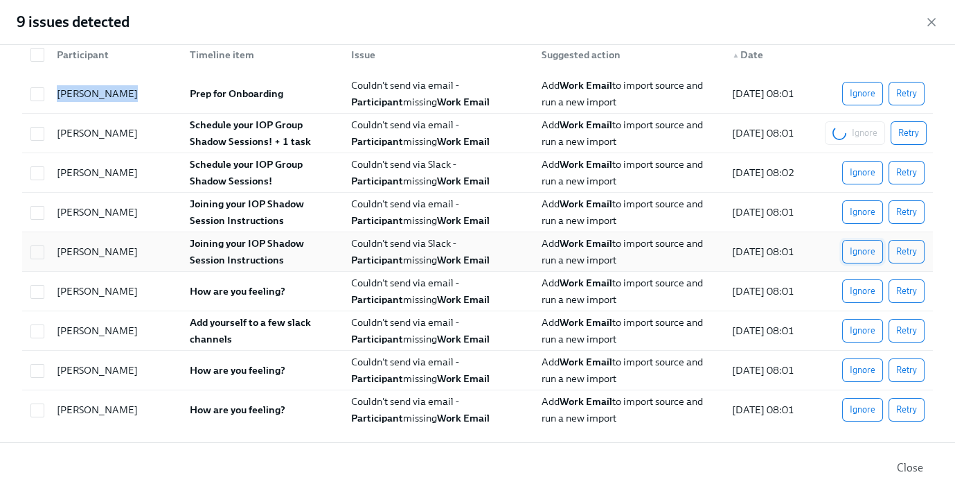
drag, startPoint x: 849, startPoint y: 202, endPoint x: 848, endPoint y: 238, distance: 35.4
click at [849, 203] on button "Ignore" at bounding box center [863, 212] width 41 height 24
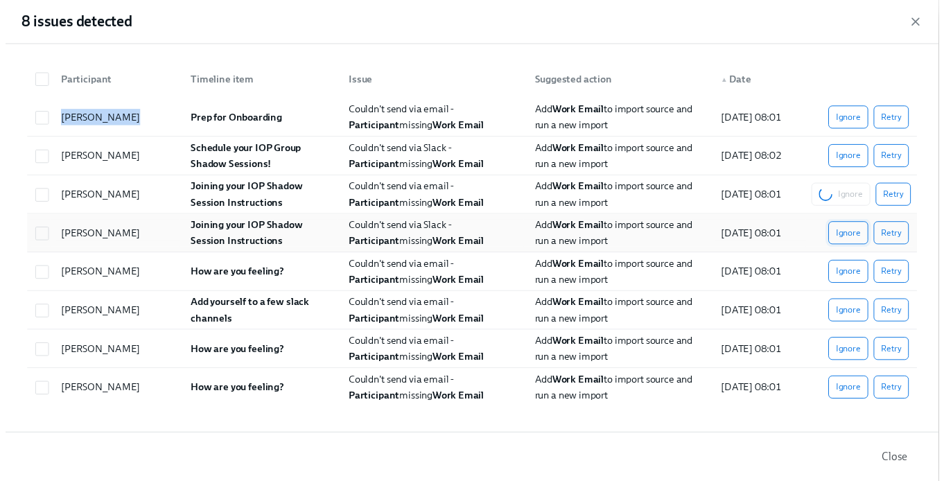
scroll to position [0, 0]
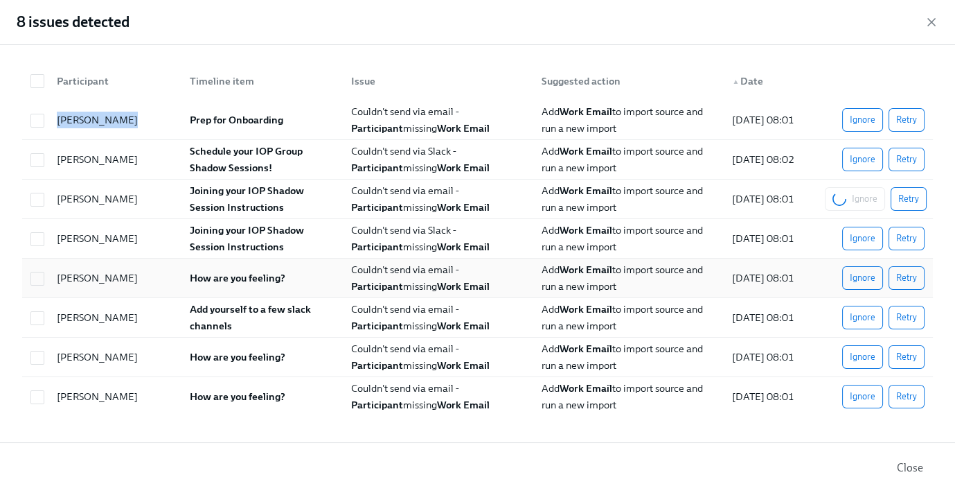
drag, startPoint x: 847, startPoint y: 245, endPoint x: 849, endPoint y: 262, distance: 16.9
click at [847, 247] on button "Ignore" at bounding box center [863, 239] width 41 height 24
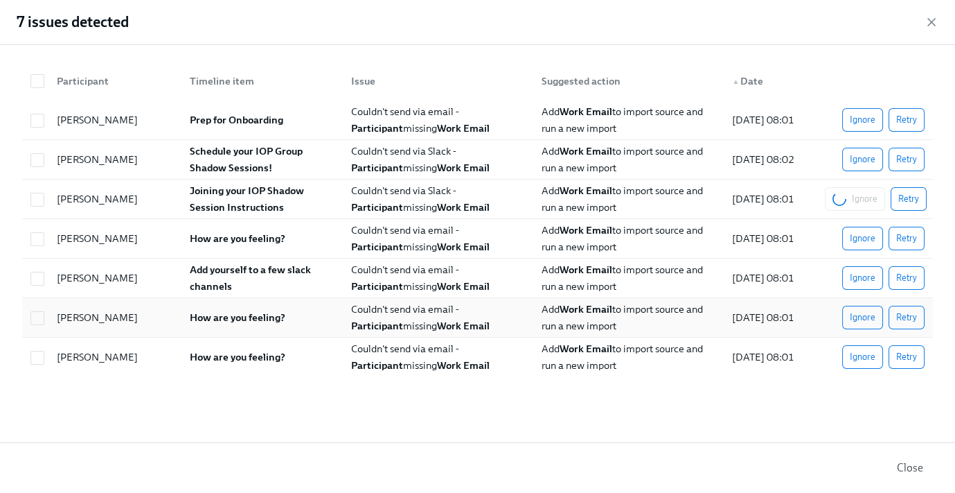
click at [861, 298] on div "[PERSON_NAME] How are you feeling? Couldn't send via email - Participant missin…" at bounding box center [477, 317] width 911 height 39
checkbox input "true"
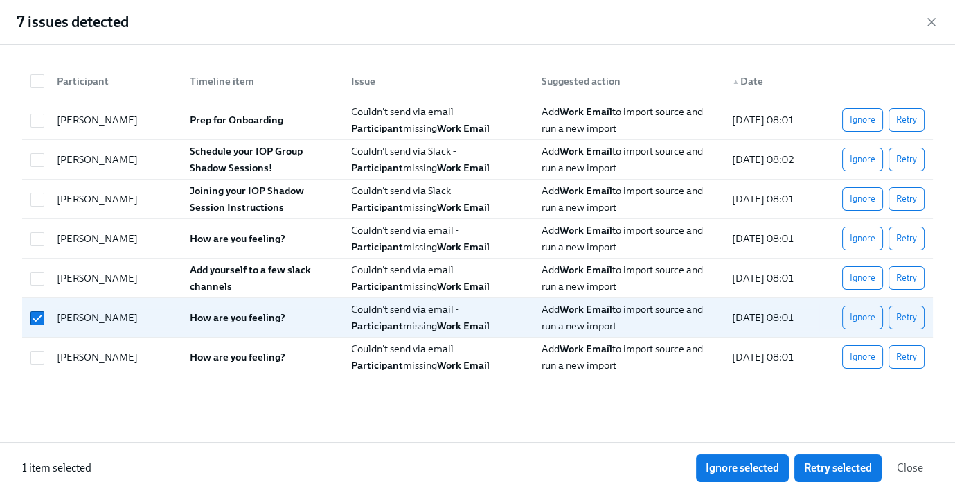
click at [861, 336] on div "Participant Timeline item Issue Suggested action ▲ Date [PERSON_NAME] Prep for …" at bounding box center [477, 243] width 955 height 397
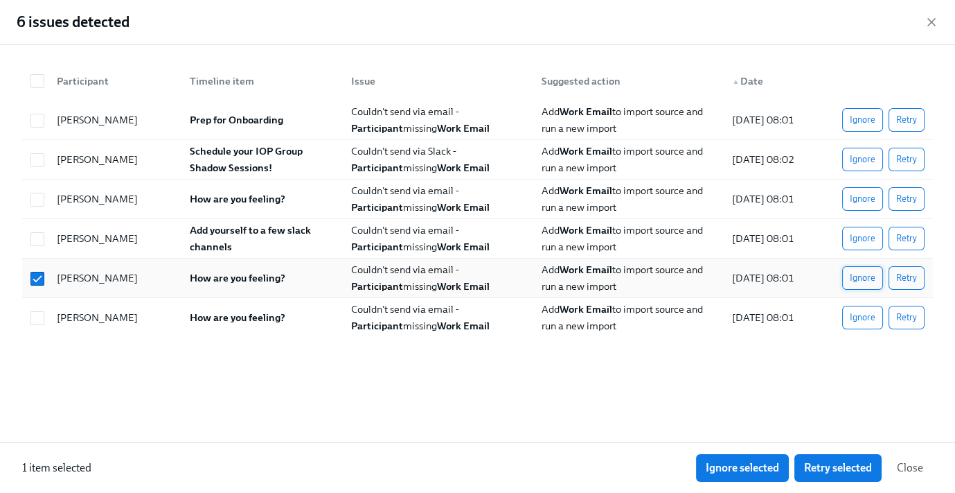
drag, startPoint x: 858, startPoint y: 314, endPoint x: 861, endPoint y: 281, distance: 33.4
click at [858, 314] on span "Ignore" at bounding box center [863, 317] width 26 height 14
click at [860, 266] on button "Ignore" at bounding box center [863, 278] width 41 height 24
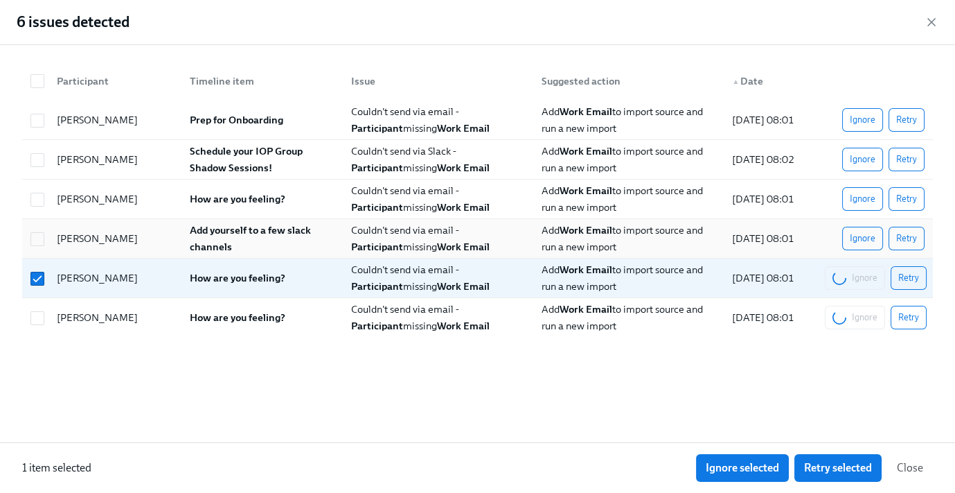
click at [856, 233] on span "Ignore" at bounding box center [863, 238] width 26 height 14
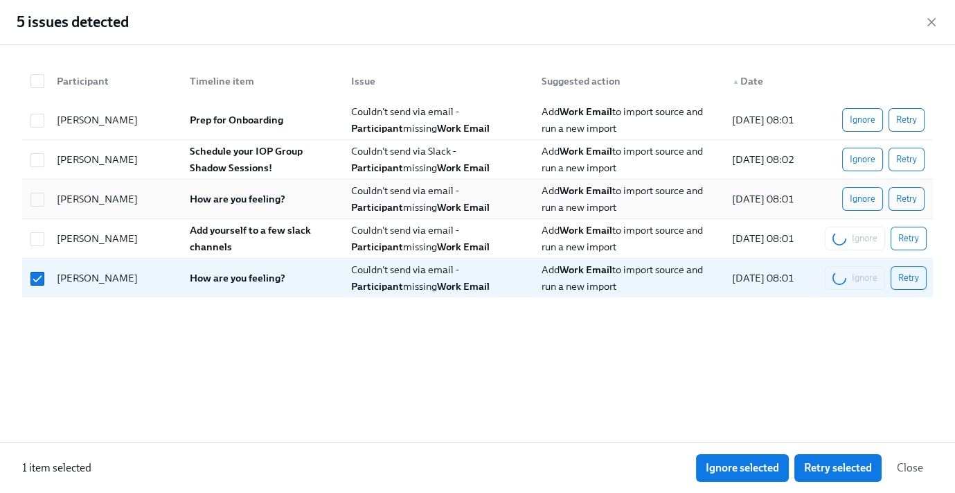
click at [855, 206] on button "Ignore" at bounding box center [863, 199] width 41 height 24
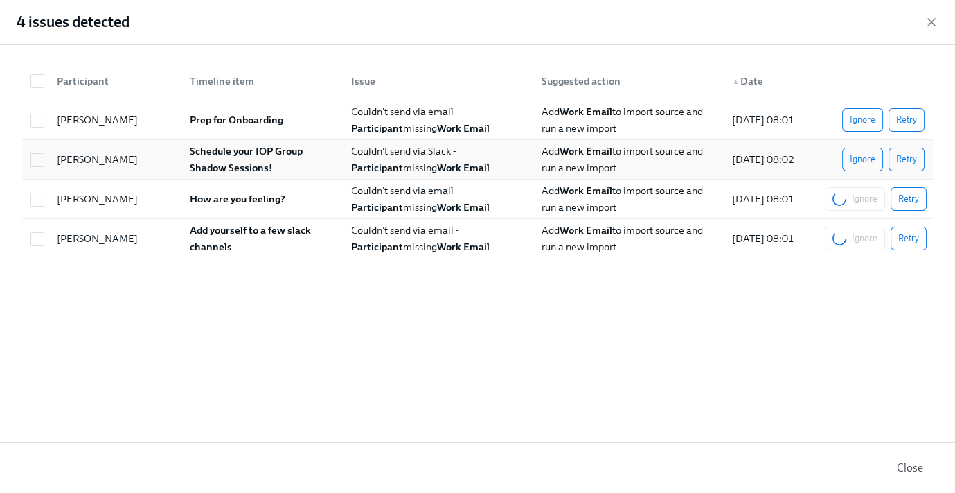
drag, startPoint x: 860, startPoint y: 189, endPoint x: 861, endPoint y: 172, distance: 17.4
click at [860, 188] on div "Ignore Retry" at bounding box center [876, 199] width 102 height 24
click at [863, 156] on span "Ignore" at bounding box center [863, 159] width 26 height 14
click at [867, 110] on button "Ignore" at bounding box center [863, 120] width 41 height 24
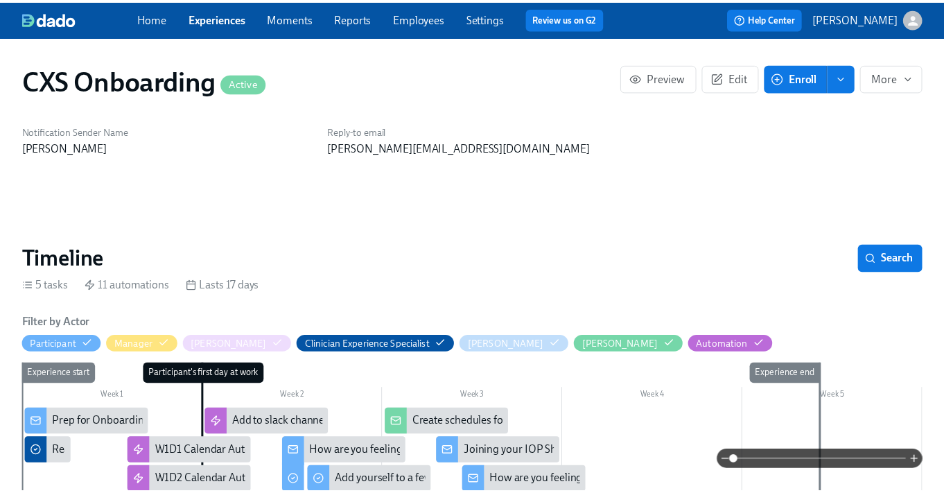
scroll to position [0, 2361]
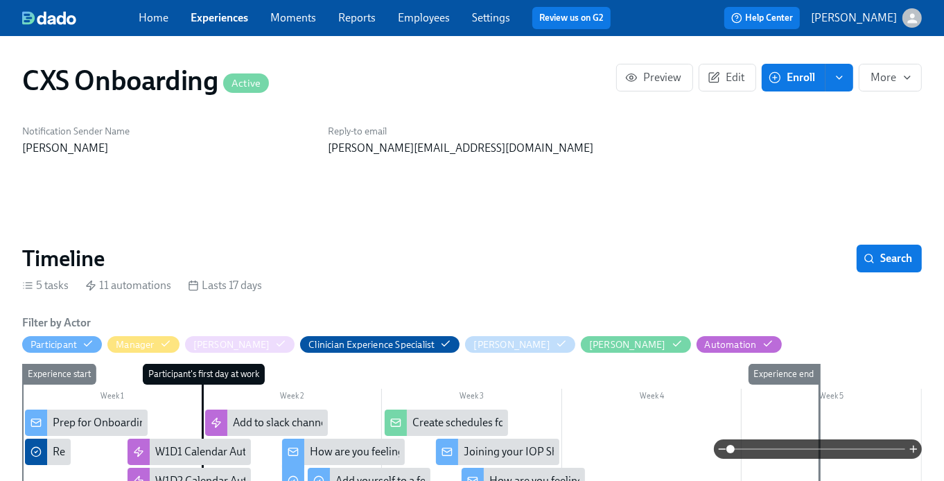
click at [218, 21] on link "Experiences" at bounding box center [220, 17] width 58 height 13
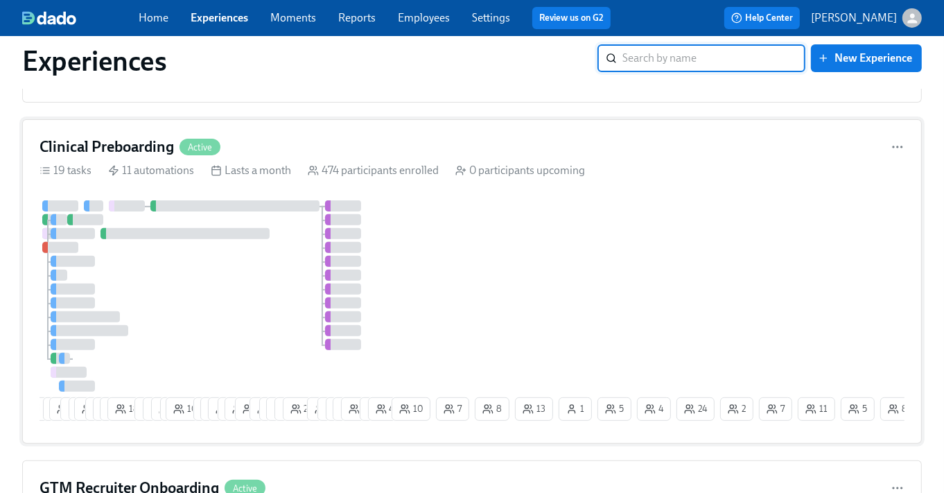
scroll to position [310, 0]
